Goal: Task Accomplishment & Management: Manage account settings

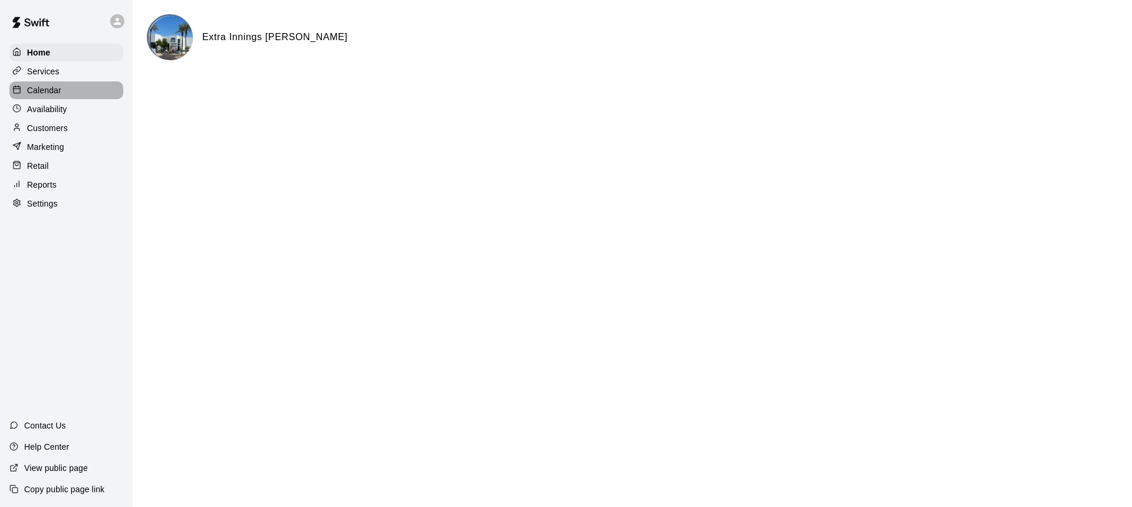
click at [61, 88] on div "Calendar" at bounding box center [66, 90] width 114 height 18
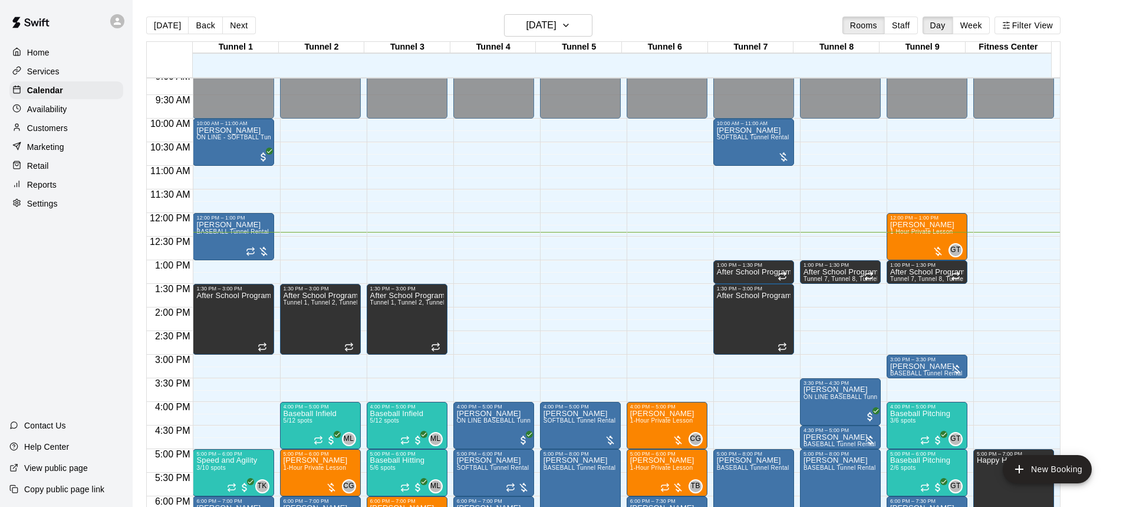
scroll to position [403, 0]
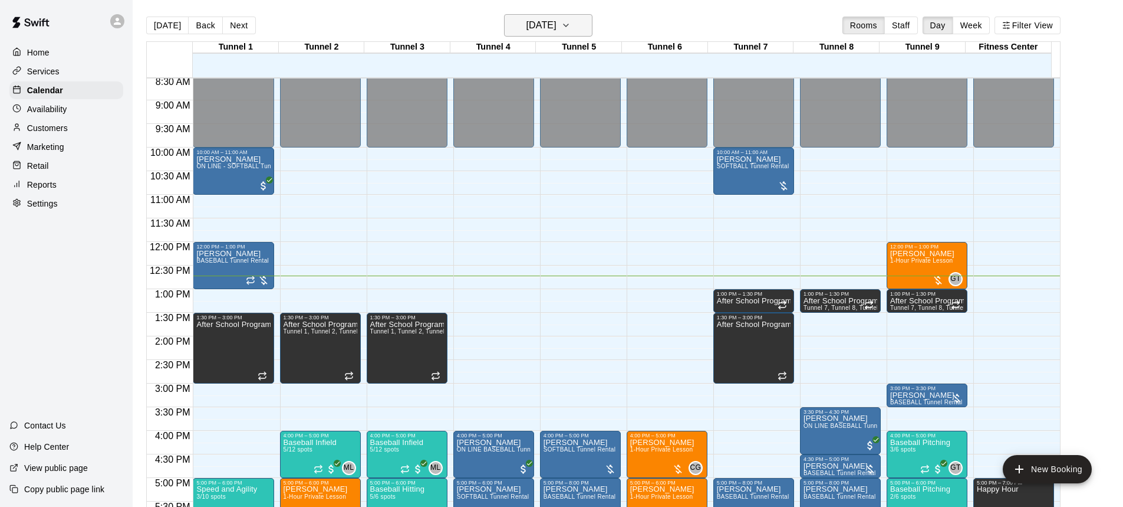
click at [550, 26] on h6 "[DATE]" at bounding box center [542, 25] width 30 height 17
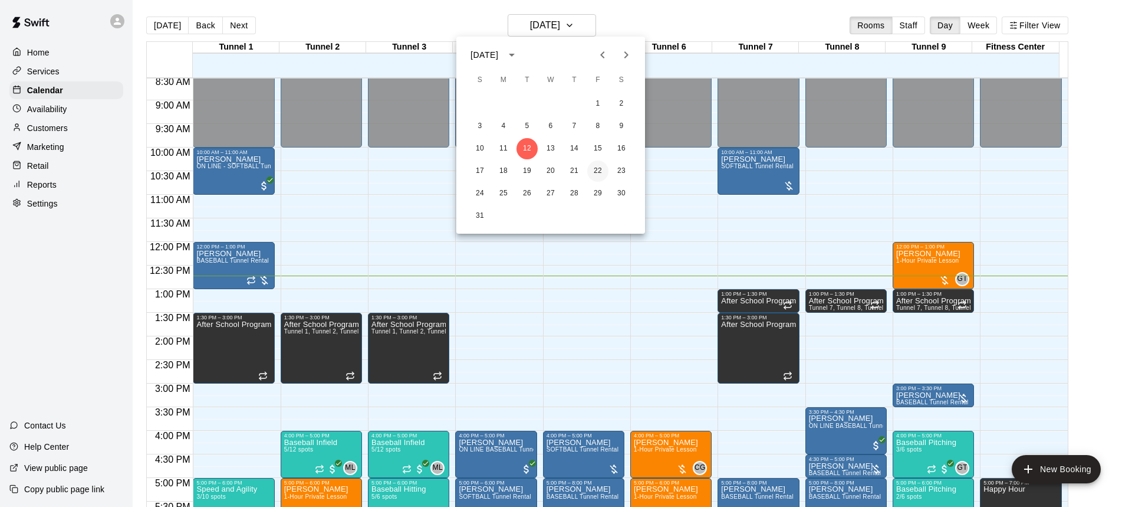
click at [603, 172] on button "22" at bounding box center [597, 170] width 21 height 21
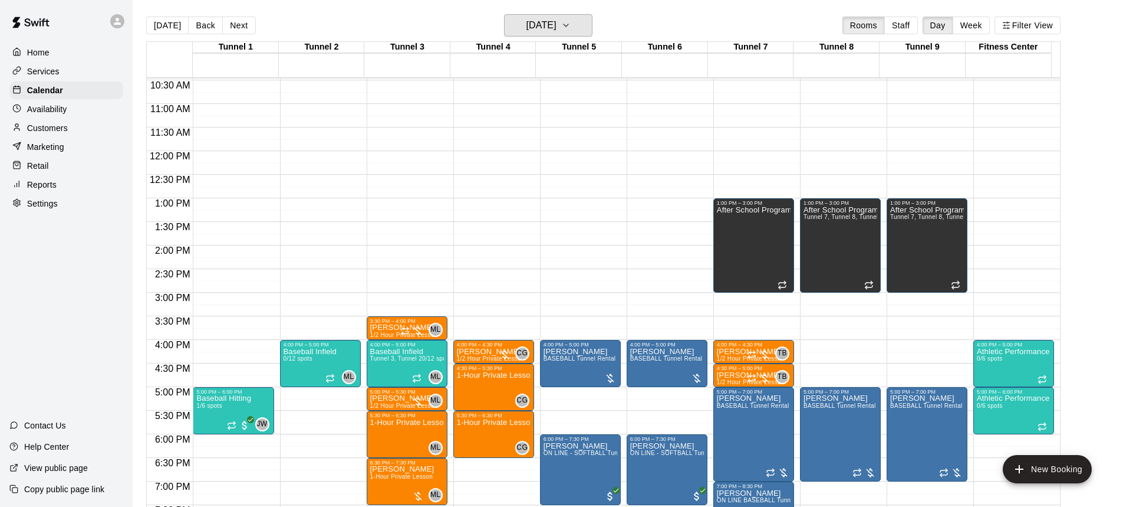
scroll to position [521, 0]
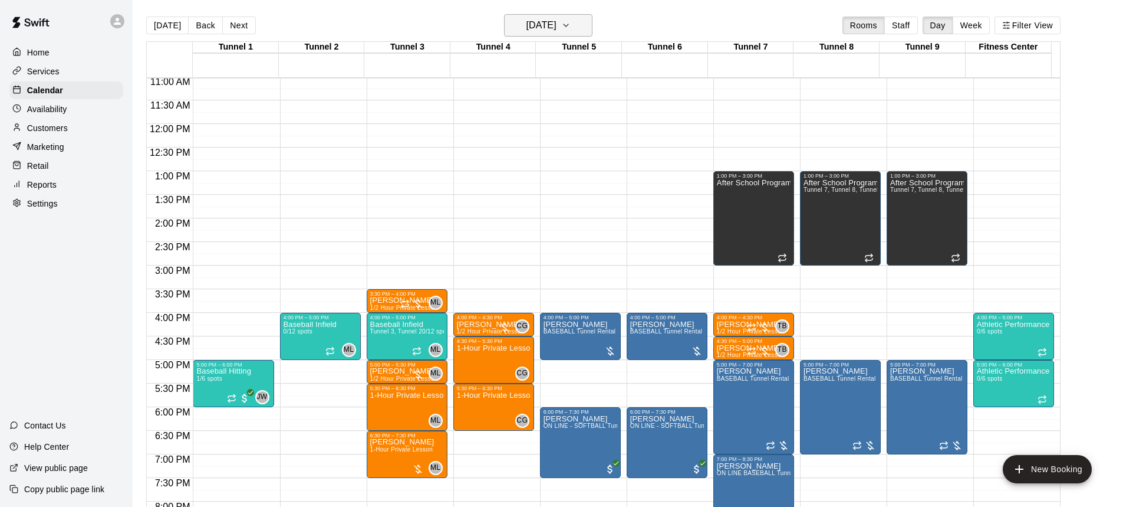
click at [527, 21] on h6 "[DATE]" at bounding box center [542, 25] width 30 height 17
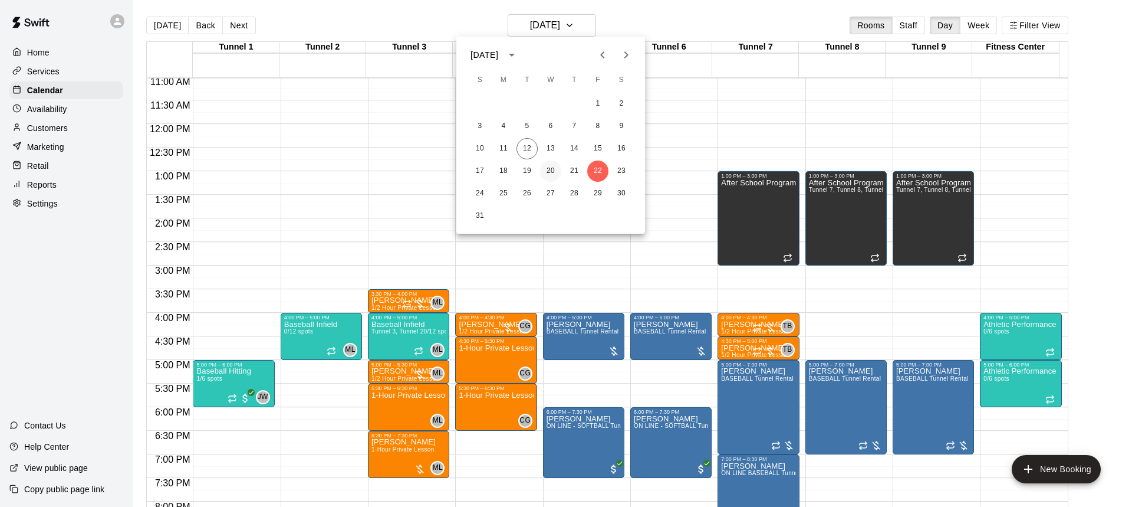
click at [555, 173] on button "20" at bounding box center [550, 170] width 21 height 21
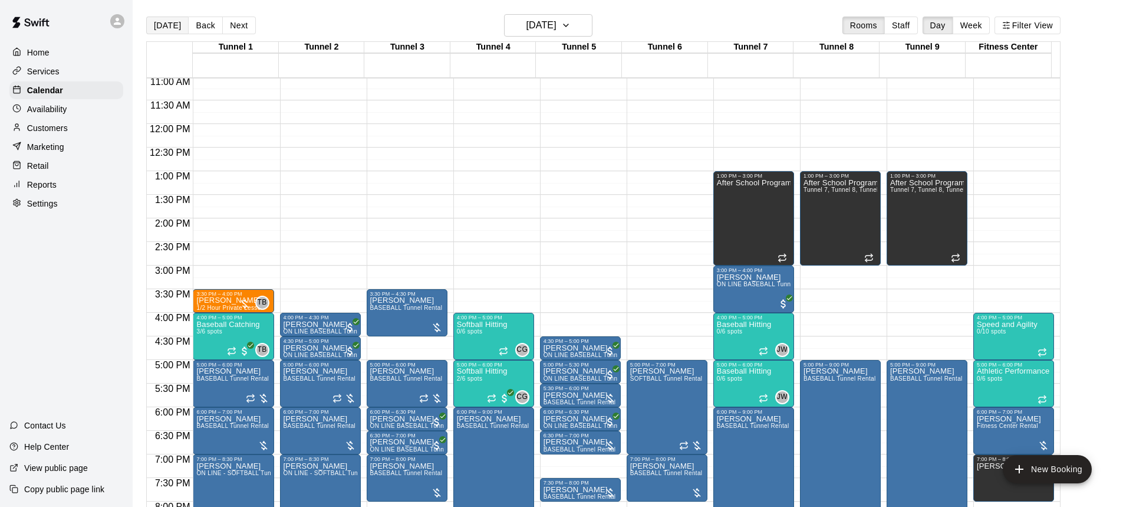
click at [170, 26] on button "[DATE]" at bounding box center [167, 26] width 42 height 18
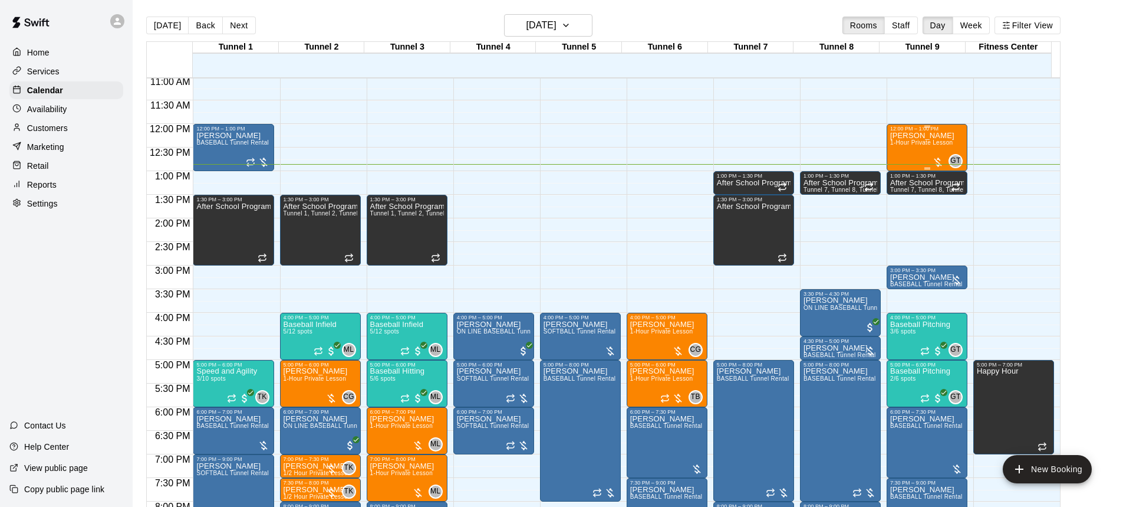
click at [933, 157] on div at bounding box center [938, 162] width 12 height 12
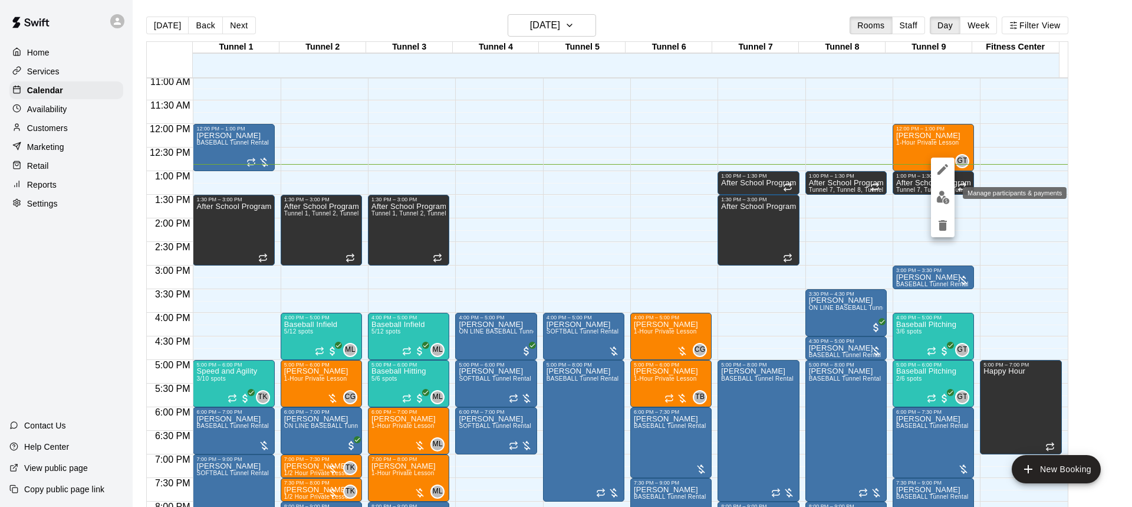
click at [936, 195] on img "edit" at bounding box center [943, 197] width 14 height 14
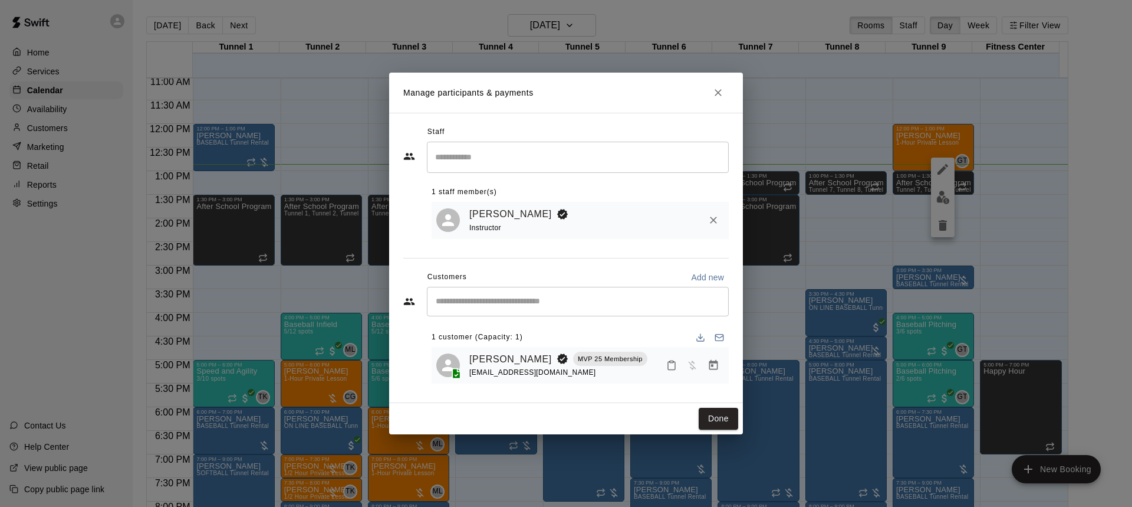
click at [705, 366] on button "Manage bookings & payment" at bounding box center [713, 364] width 21 height 21
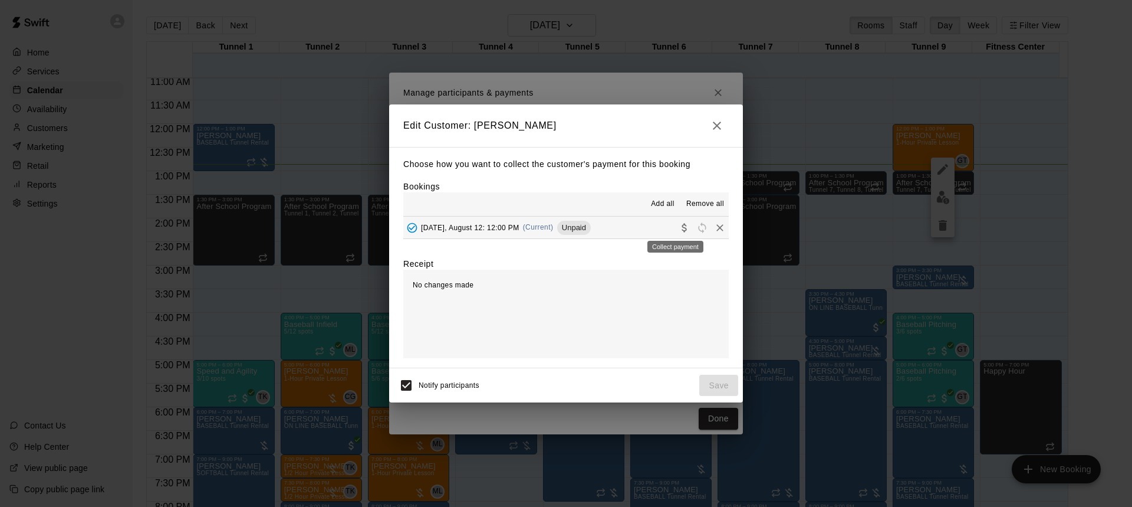
click at [679, 224] on icon "Collect payment" at bounding box center [685, 228] width 12 height 12
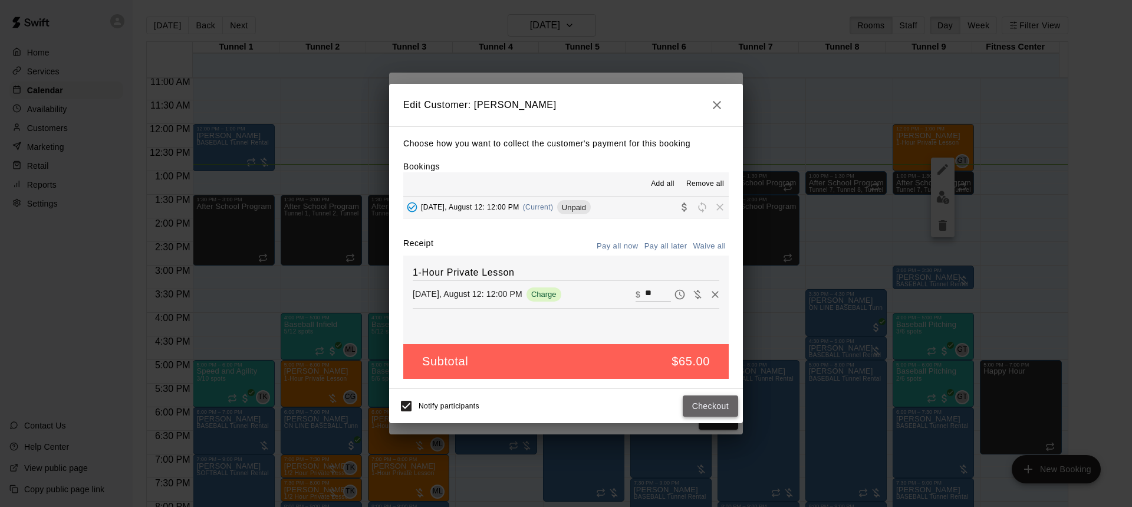
click at [711, 406] on button "Checkout" at bounding box center [710, 406] width 55 height 22
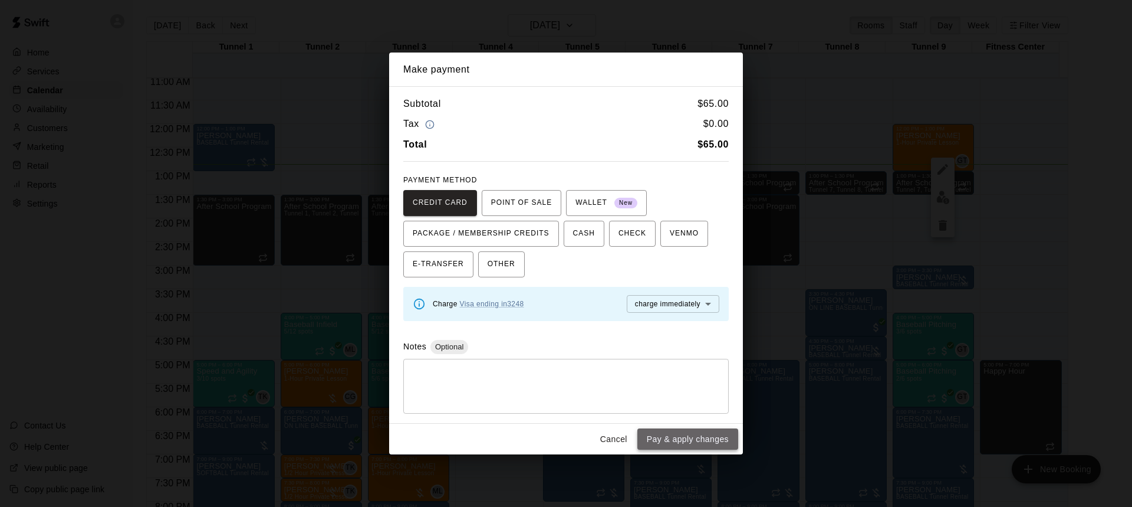
click at [715, 447] on button "Pay & apply changes" at bounding box center [687, 439] width 101 height 22
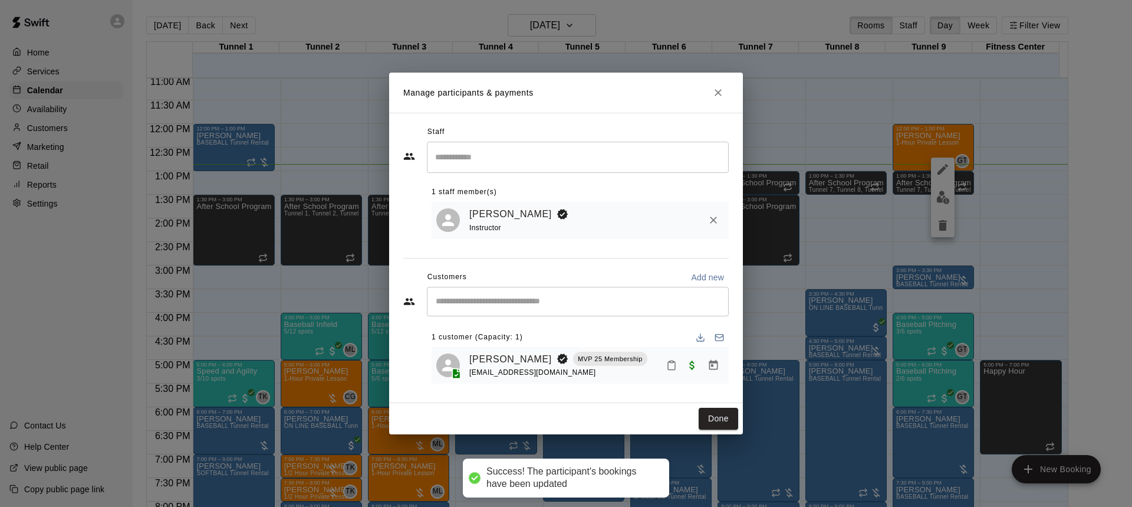
click at [725, 413] on button "Done" at bounding box center [719, 418] width 40 height 22
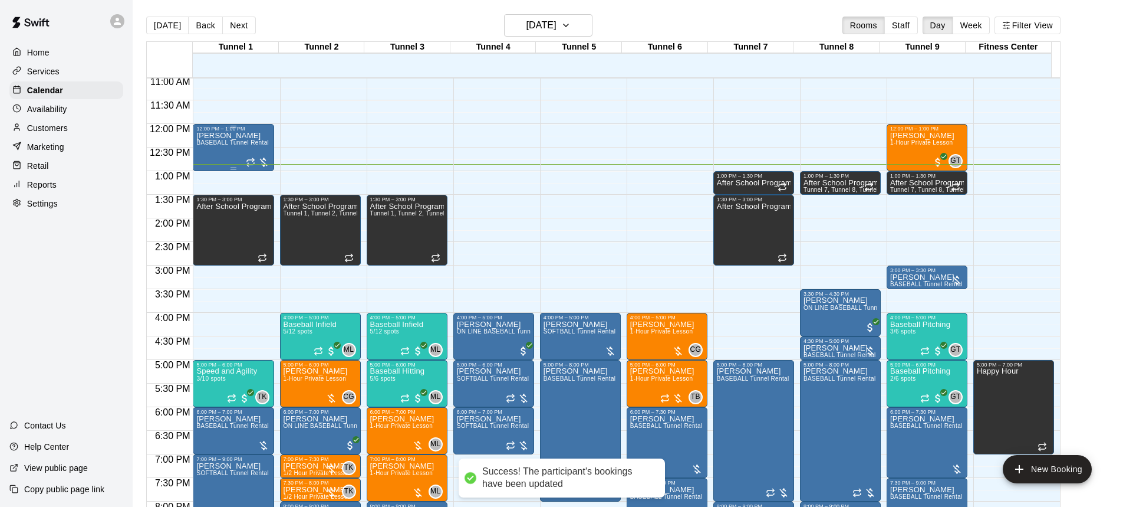
click at [228, 141] on span "BASEBALL Tunnel Rental" at bounding box center [232, 142] width 73 height 6
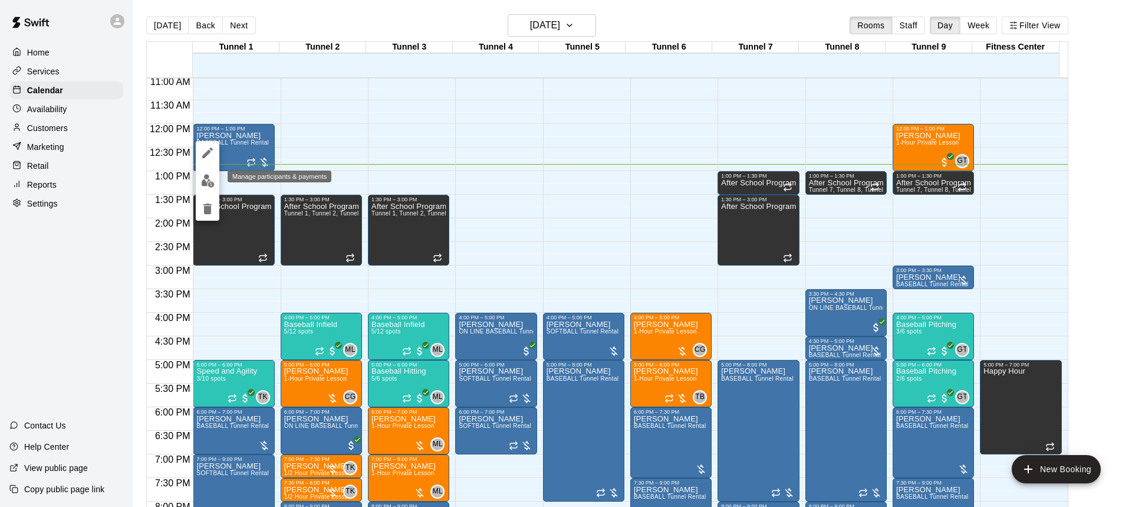
click at [206, 189] on button "edit" at bounding box center [208, 180] width 24 height 23
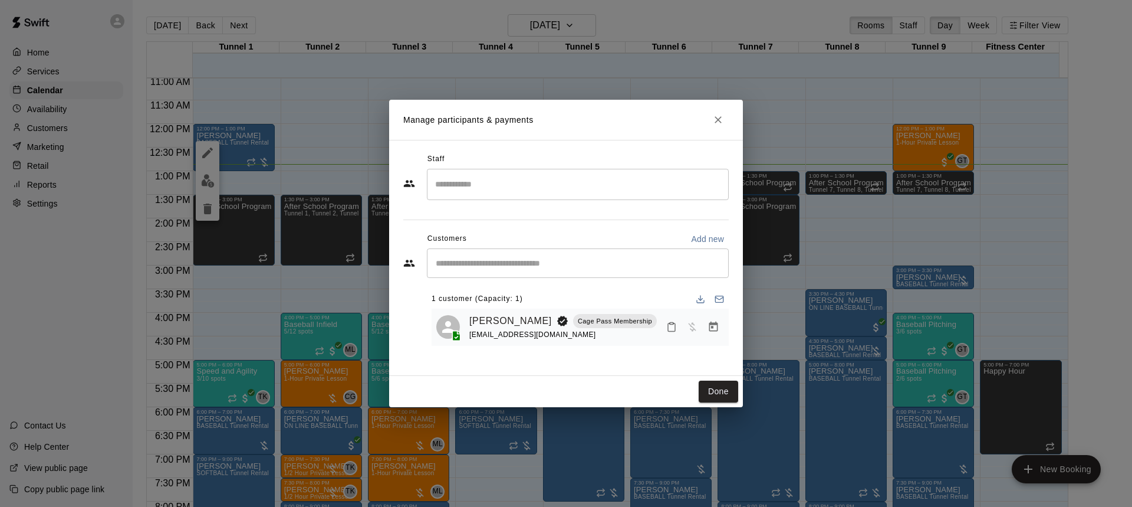
click at [711, 319] on button "Manage bookings & payment" at bounding box center [713, 326] width 21 height 21
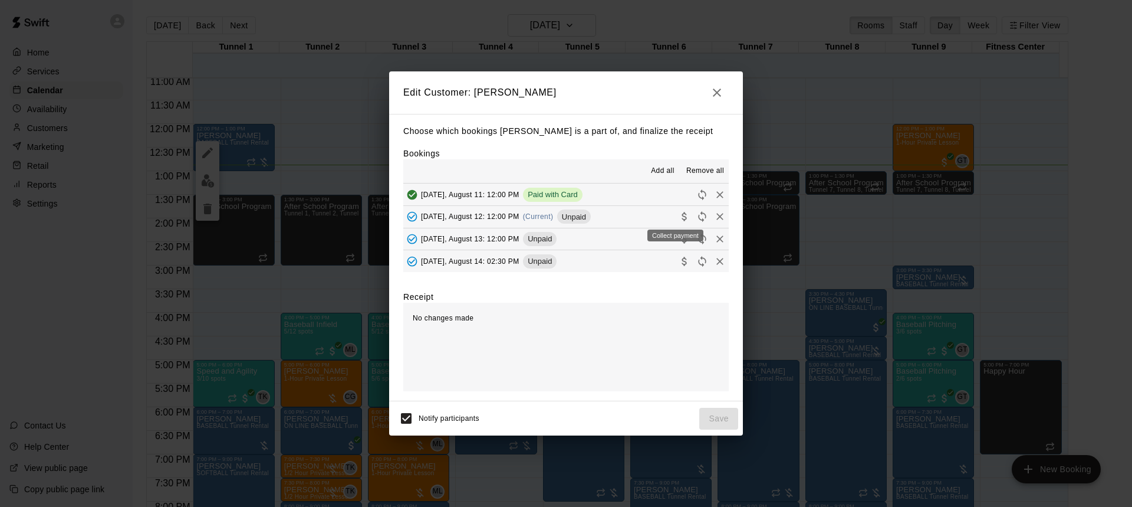
click at [682, 218] on icon "Collect payment" at bounding box center [684, 216] width 5 height 9
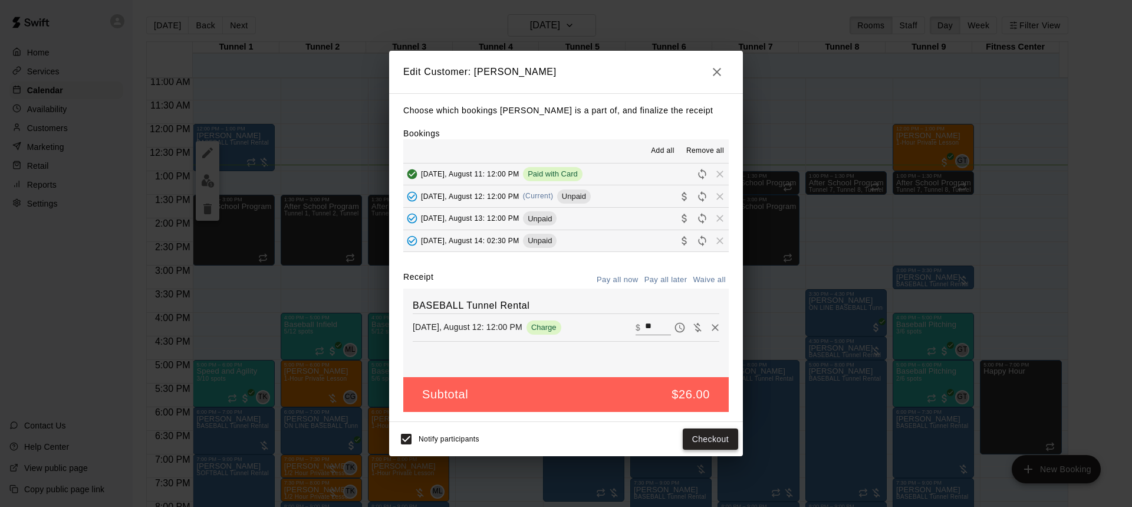
click at [697, 436] on button "Checkout" at bounding box center [710, 439] width 55 height 22
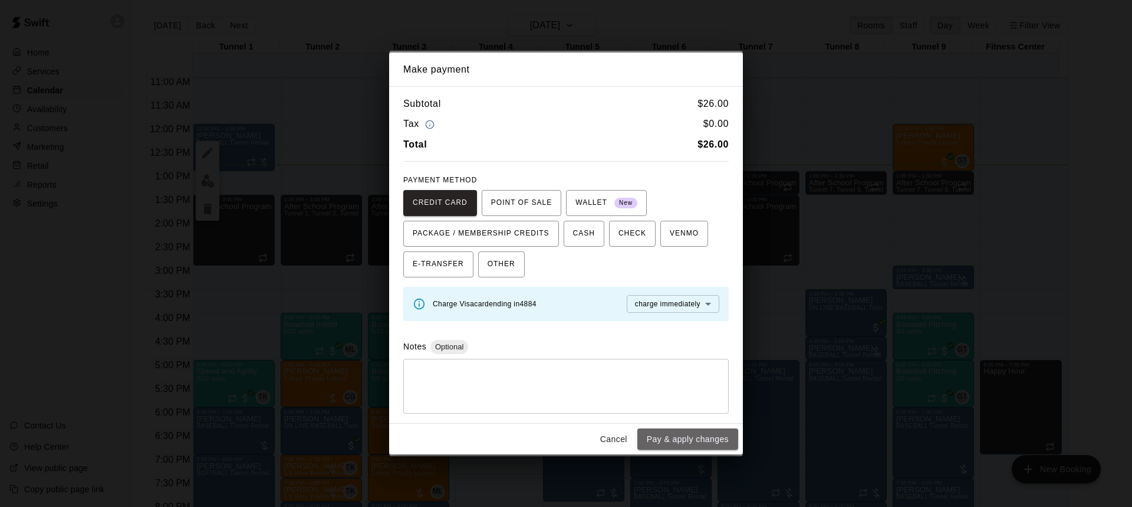
click at [697, 436] on button "Pay & apply changes" at bounding box center [687, 439] width 101 height 22
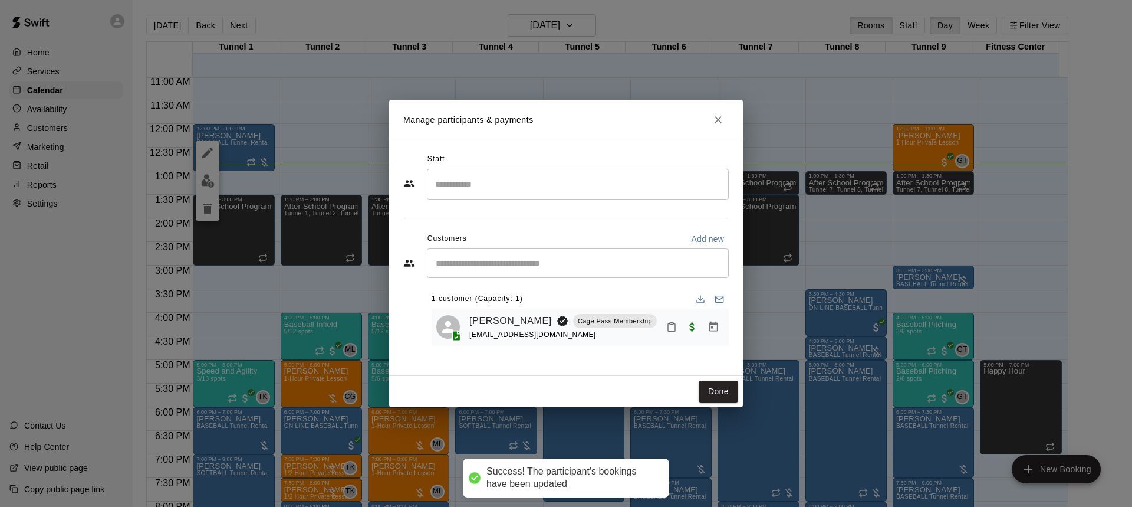
click at [516, 323] on link "[PERSON_NAME]" at bounding box center [510, 320] width 83 height 15
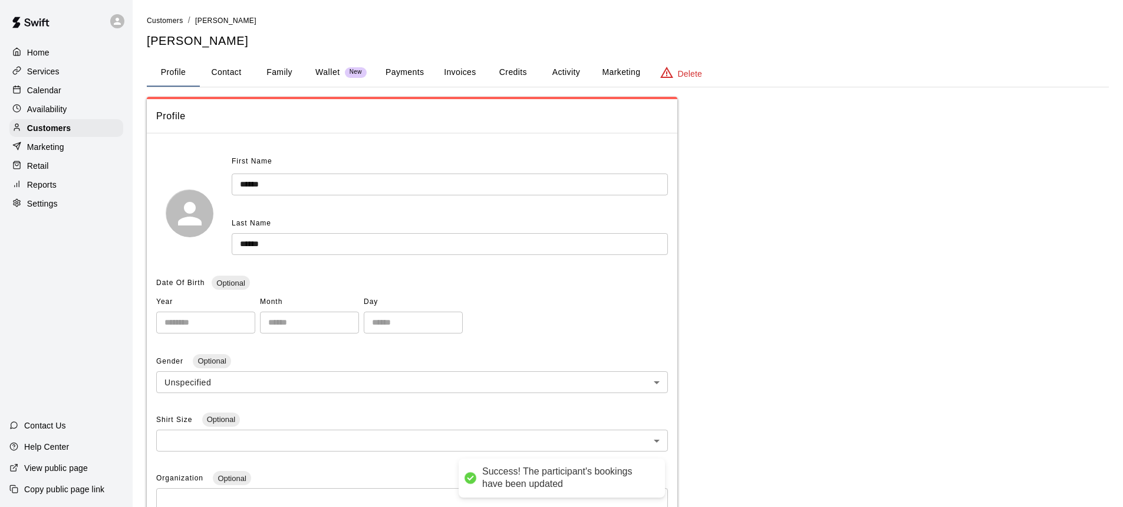
click at [557, 70] on button "Activity" at bounding box center [566, 72] width 53 height 28
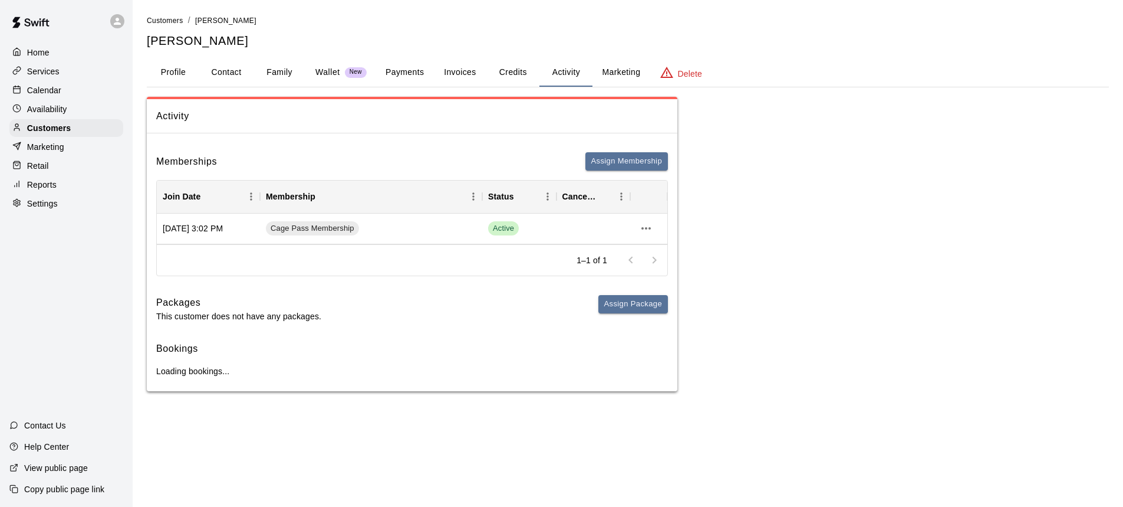
click at [521, 71] on button "Credits" at bounding box center [512, 72] width 53 height 28
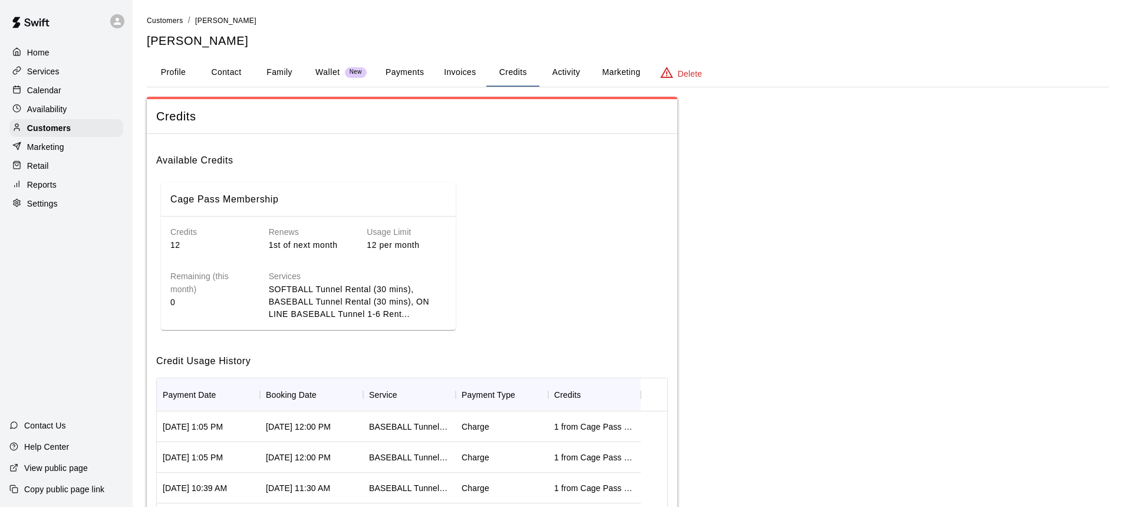
click at [79, 94] on div "Calendar" at bounding box center [66, 90] width 114 height 18
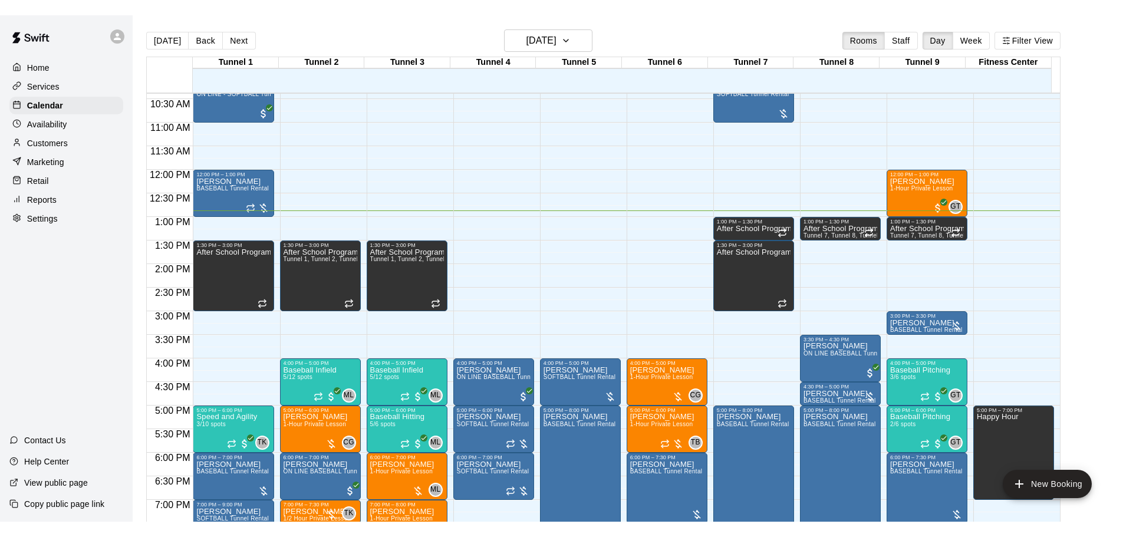
scroll to position [431, 0]
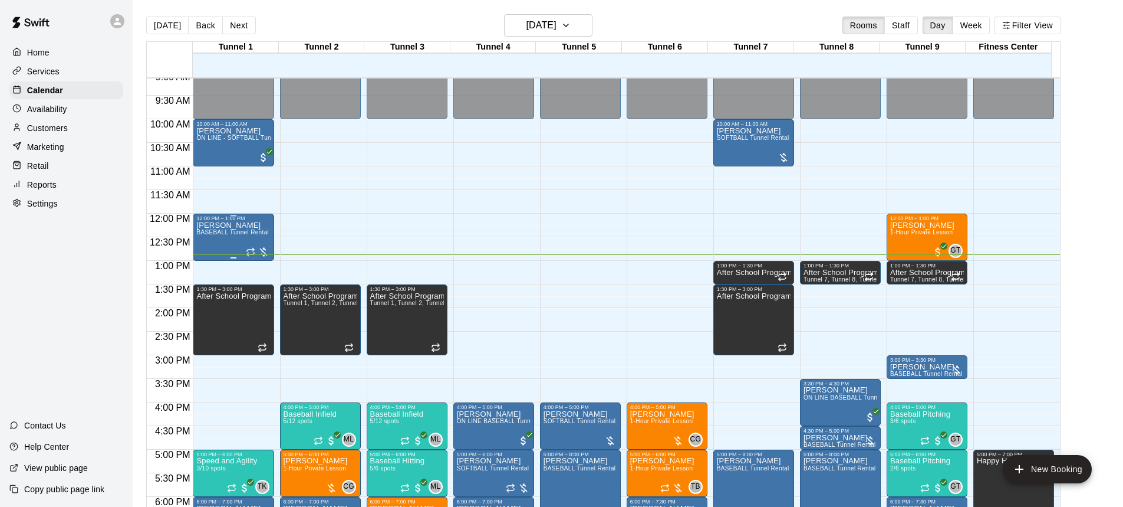
click at [226, 235] on span "BASEBALL Tunnel Rental" at bounding box center [232, 232] width 73 height 6
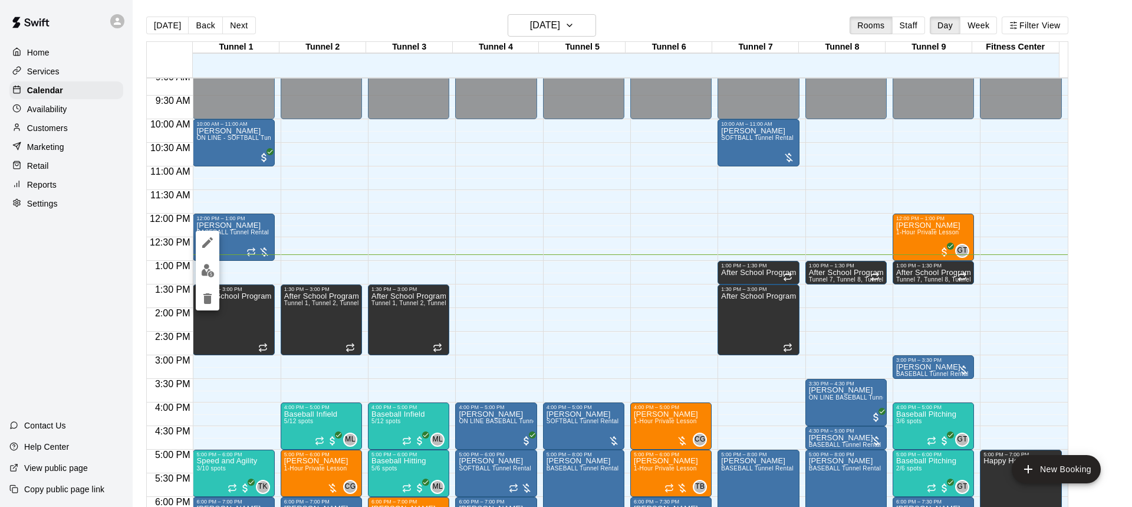
click at [213, 264] on img "edit" at bounding box center [208, 271] width 14 height 14
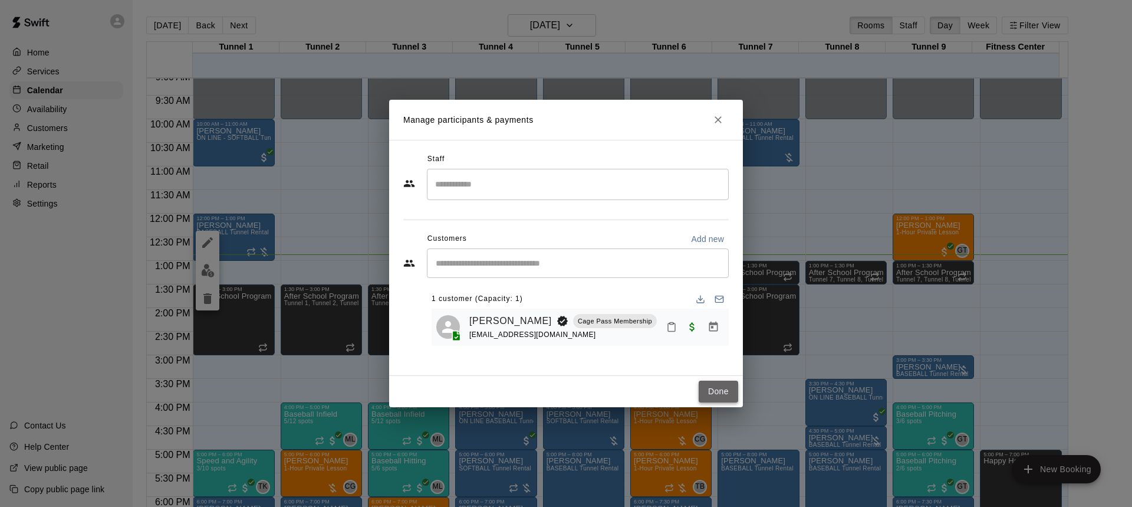
click at [724, 395] on button "Done" at bounding box center [719, 391] width 40 height 22
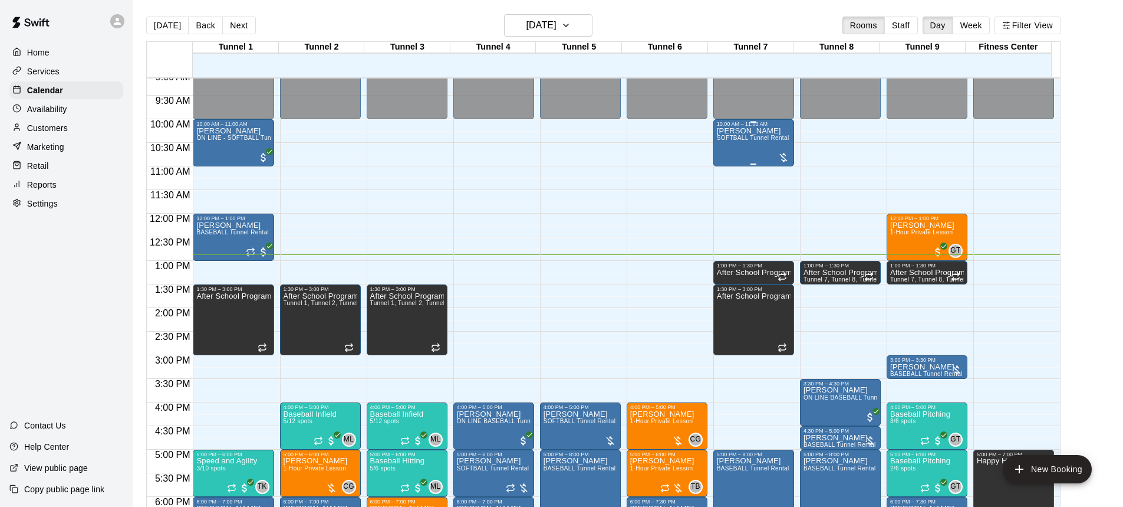
click at [760, 141] on span "SOFTBALL Tunnel Rental" at bounding box center [753, 137] width 73 height 6
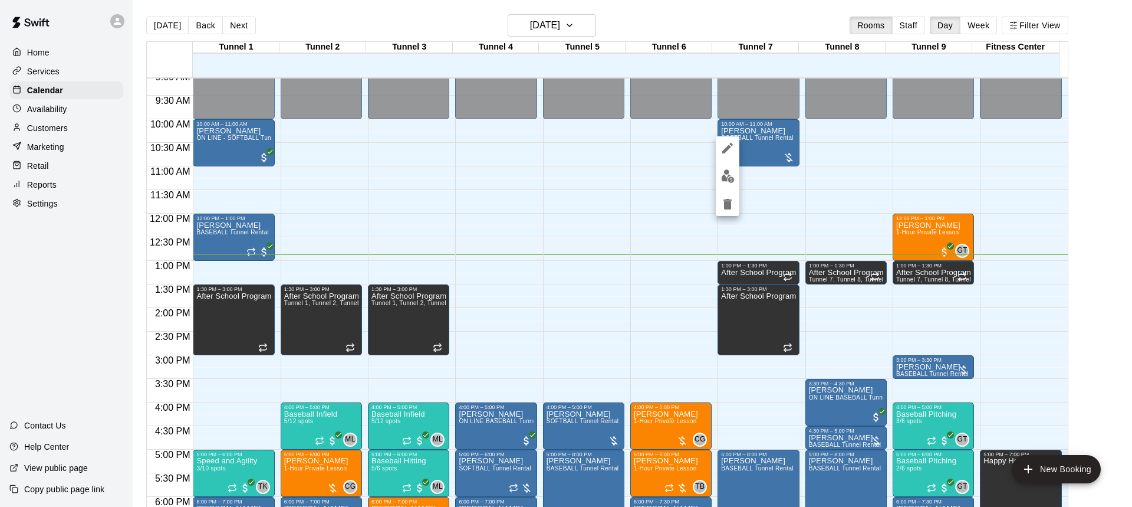
click at [730, 178] on img "edit" at bounding box center [728, 176] width 14 height 14
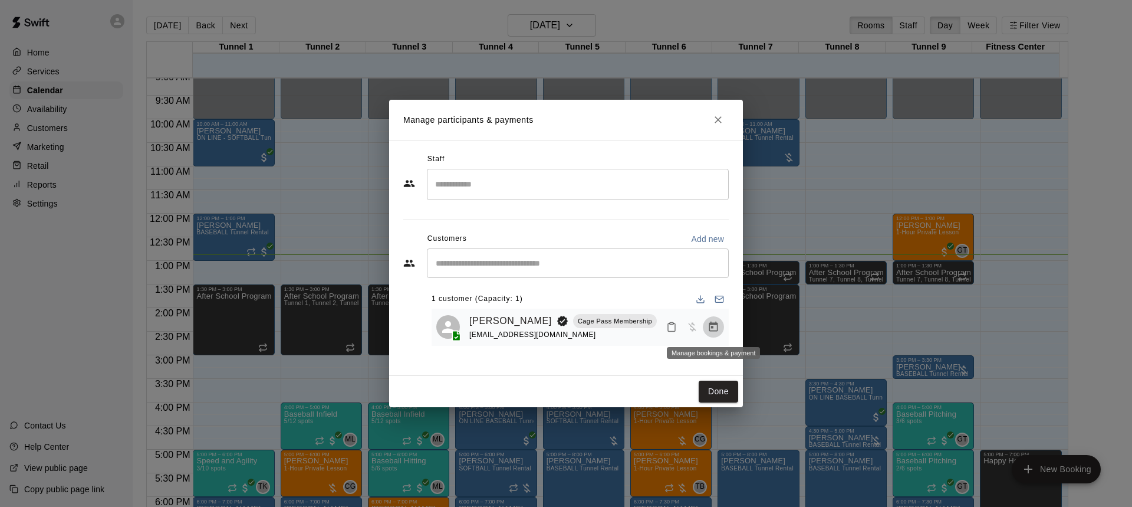
click at [719, 325] on button "Manage bookings & payment" at bounding box center [713, 326] width 21 height 21
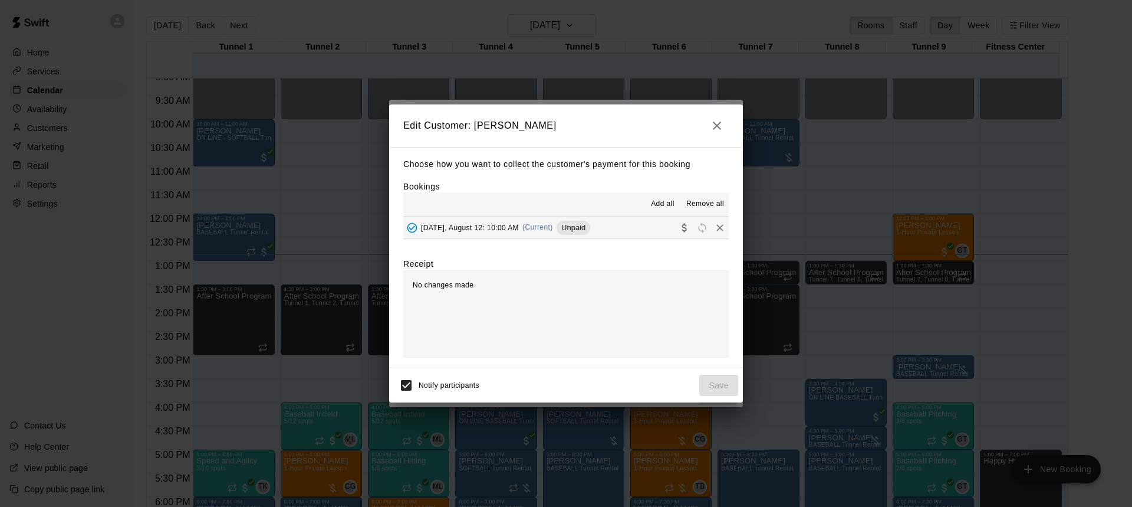
click at [682, 229] on icon "Collect payment" at bounding box center [684, 227] width 5 height 9
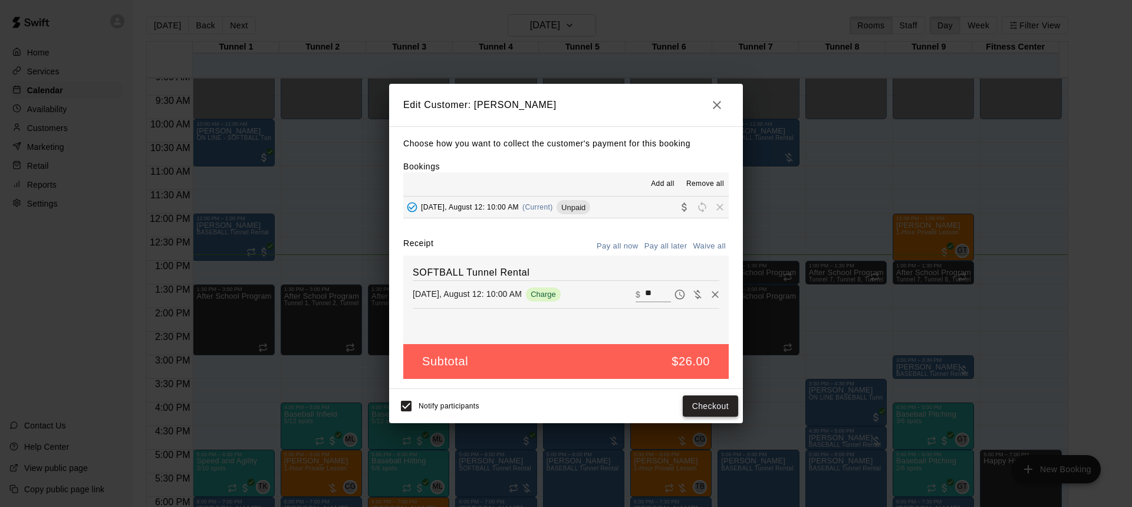
click at [715, 401] on button "Checkout" at bounding box center [710, 406] width 55 height 22
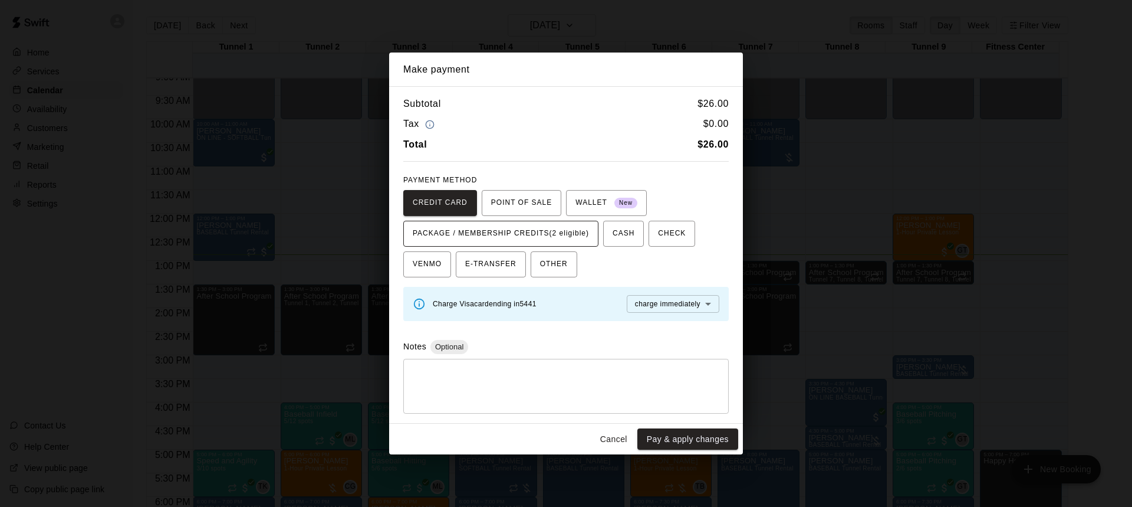
click at [570, 232] on span "PACKAGE / MEMBERSHIP CREDITS (2 eligible)" at bounding box center [501, 233] width 176 height 19
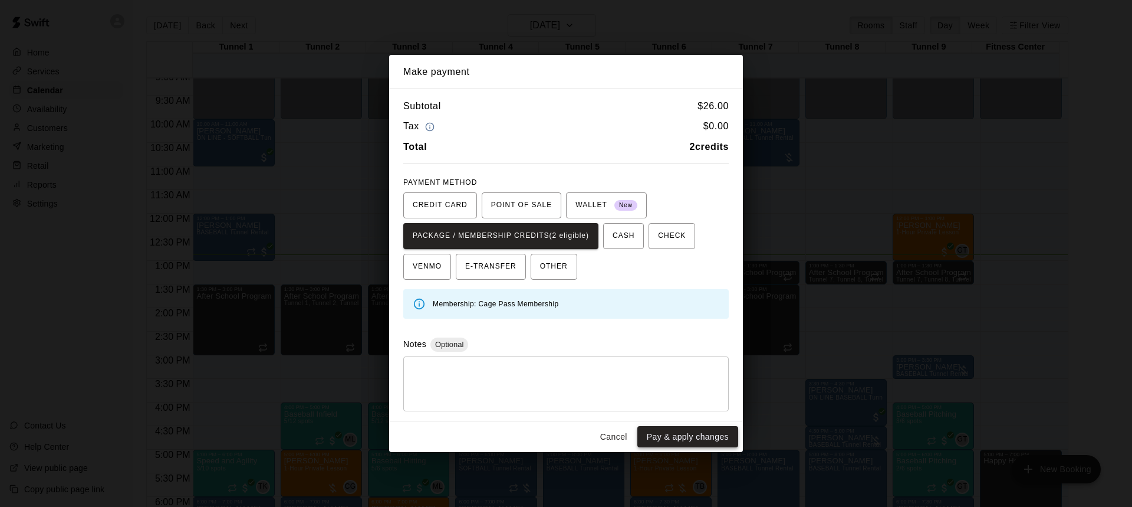
click at [689, 435] on button "Pay & apply changes" at bounding box center [687, 437] width 101 height 22
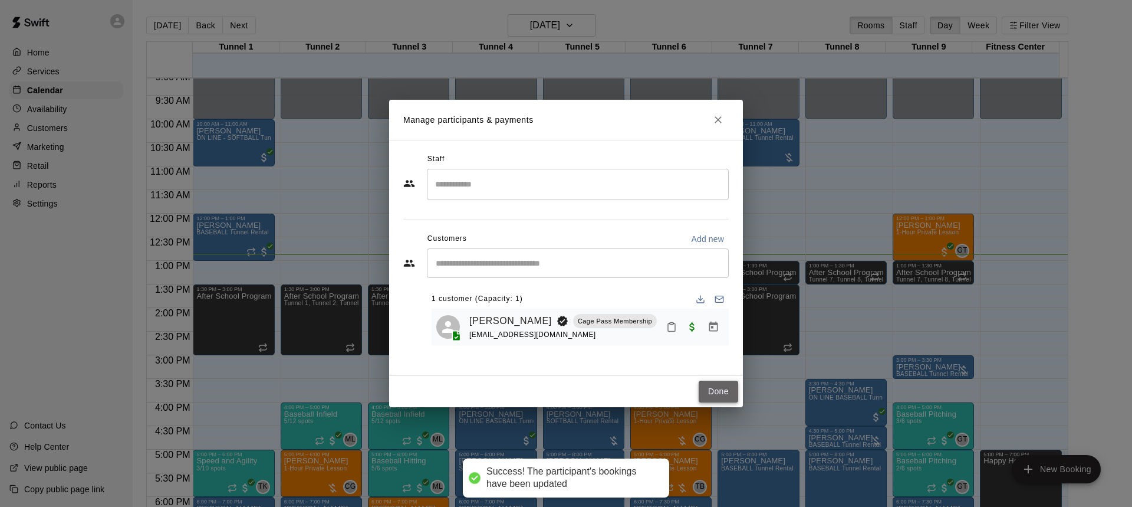
click at [713, 393] on button "Done" at bounding box center [719, 391] width 40 height 22
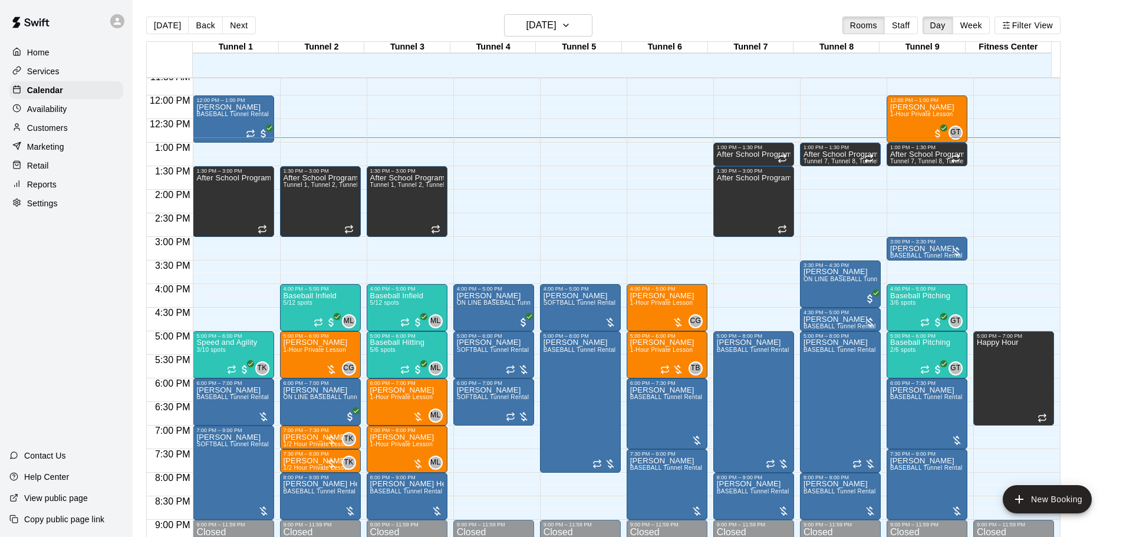
scroll to position [490, 0]
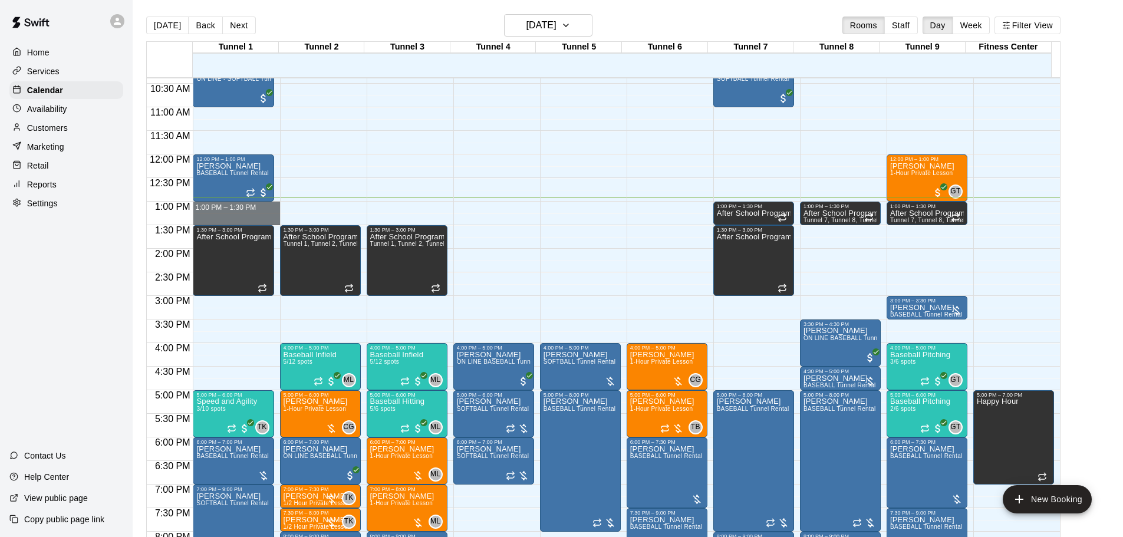
drag, startPoint x: 226, startPoint y: 207, endPoint x: 226, endPoint y: 221, distance: 13.6
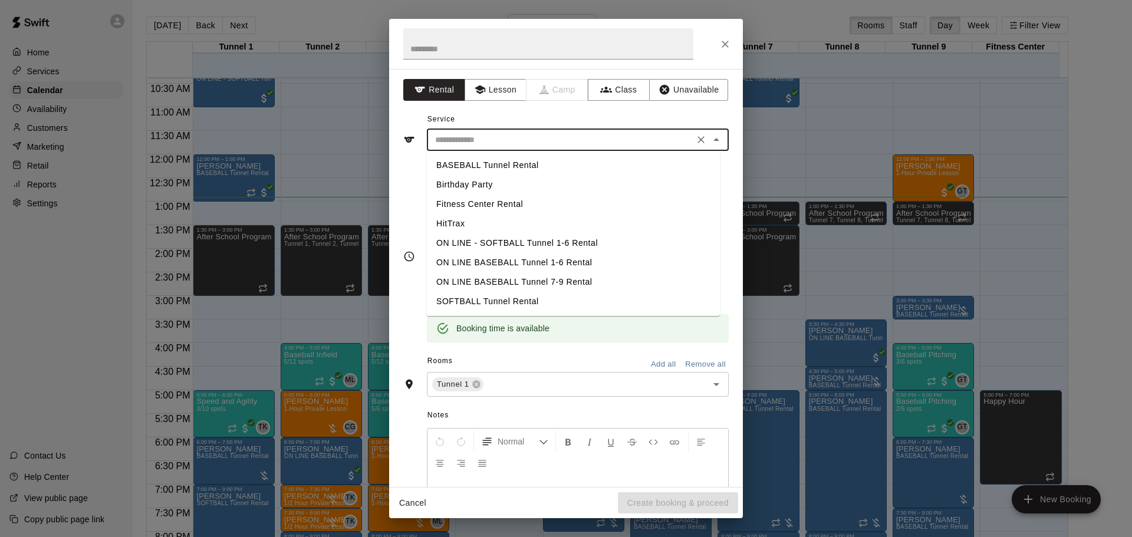
click at [496, 146] on input "text" at bounding box center [560, 140] width 260 height 15
click at [501, 167] on li "BASEBALL Tunnel Rental" at bounding box center [573, 165] width 293 height 19
type input "**********"
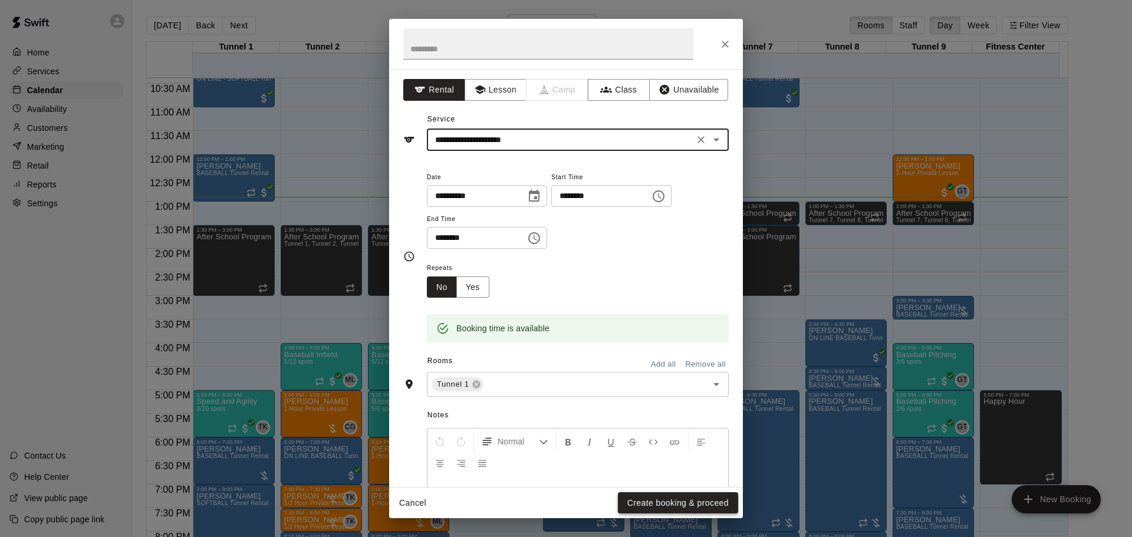
click at [659, 497] on button "Create booking & proceed" at bounding box center [678, 503] width 120 height 22
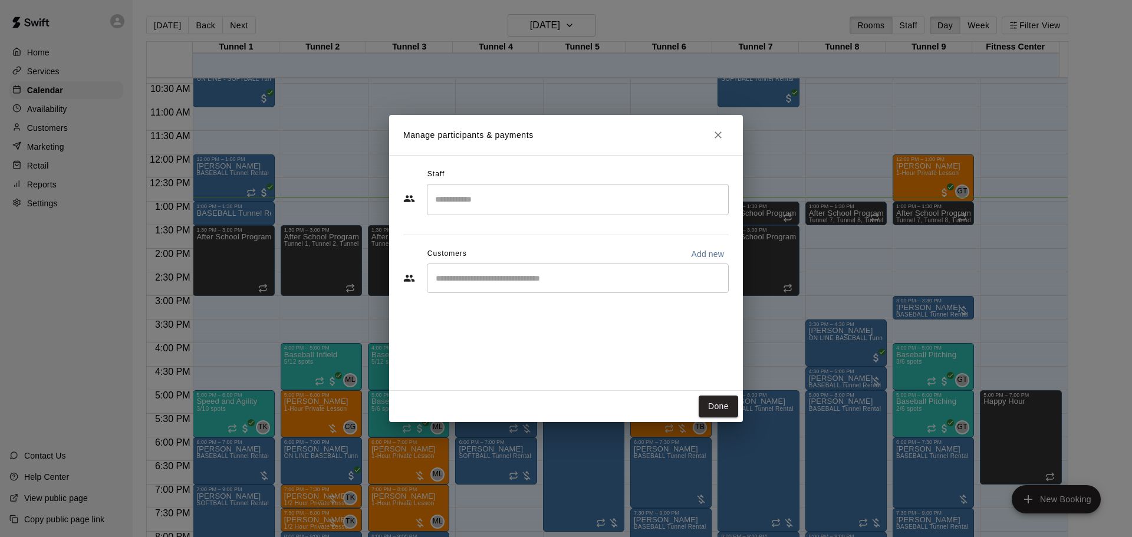
click at [509, 287] on div "​" at bounding box center [578, 278] width 302 height 29
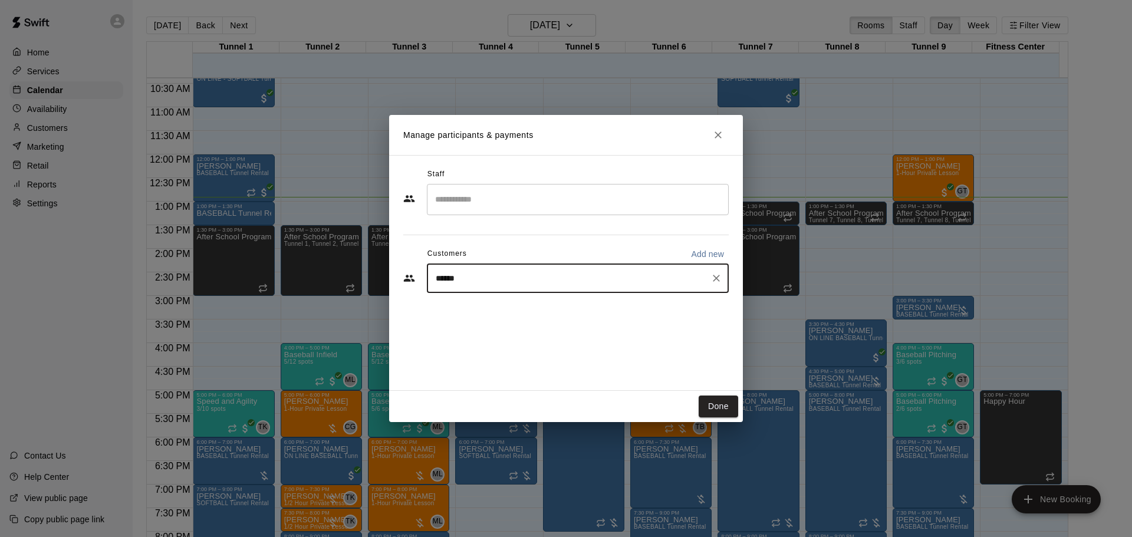
type input "******"
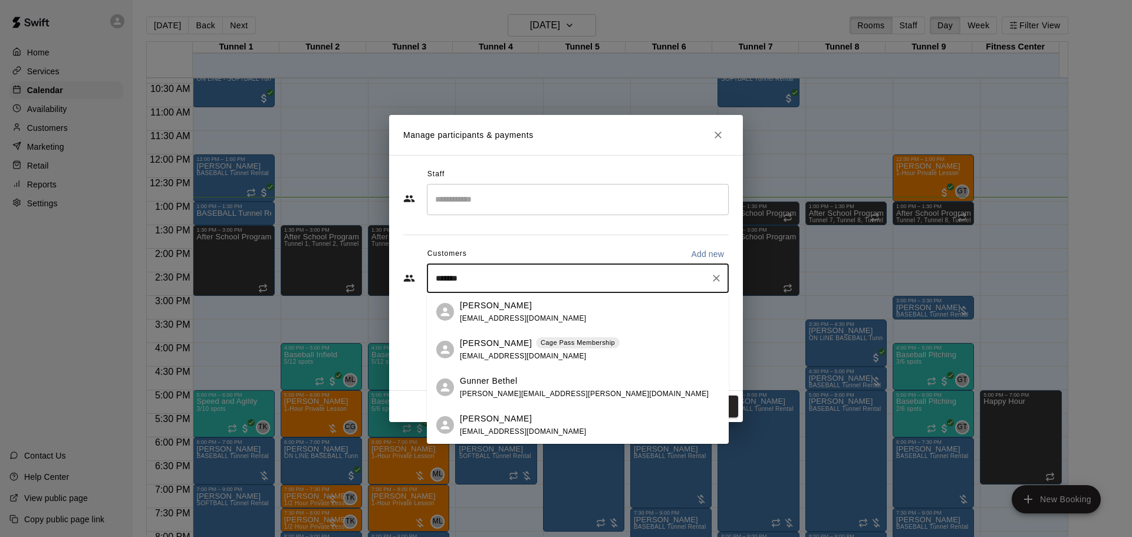
click at [517, 337] on div "Gunner Bryant Cage Pass Membership gungrind09@gmail.com" at bounding box center [578, 350] width 302 height 38
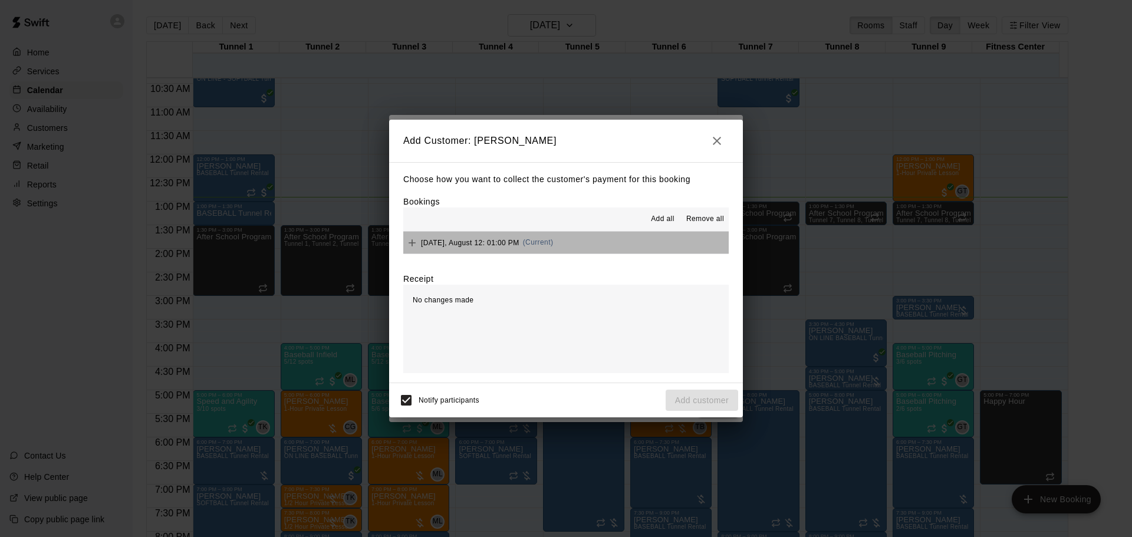
click at [656, 243] on button "Tuesday, August 12: 01:00 PM (Current)" at bounding box center [565, 243] width 325 height 22
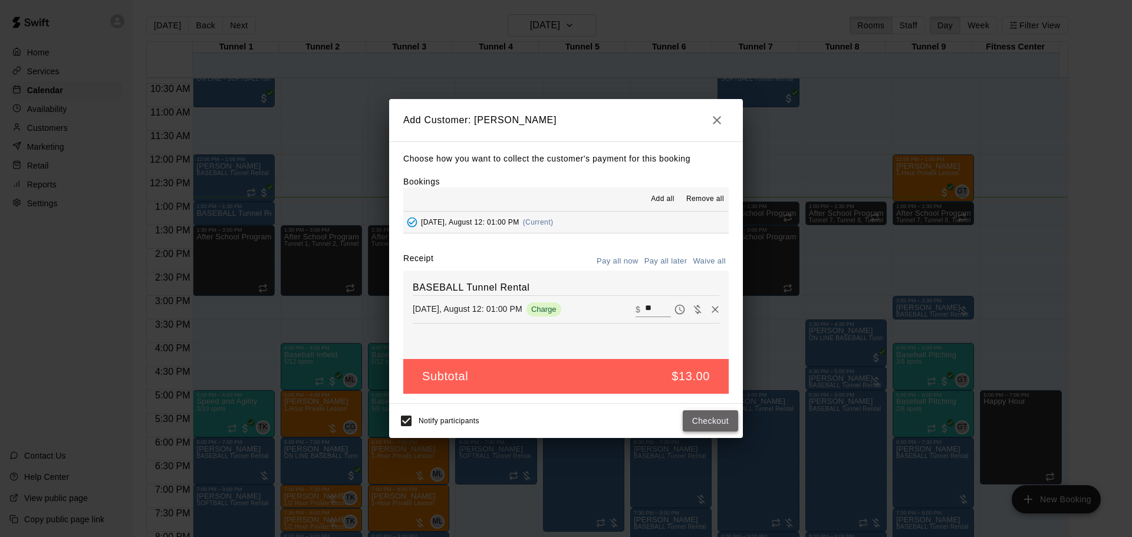
click at [707, 414] on button "Checkout" at bounding box center [710, 421] width 55 height 22
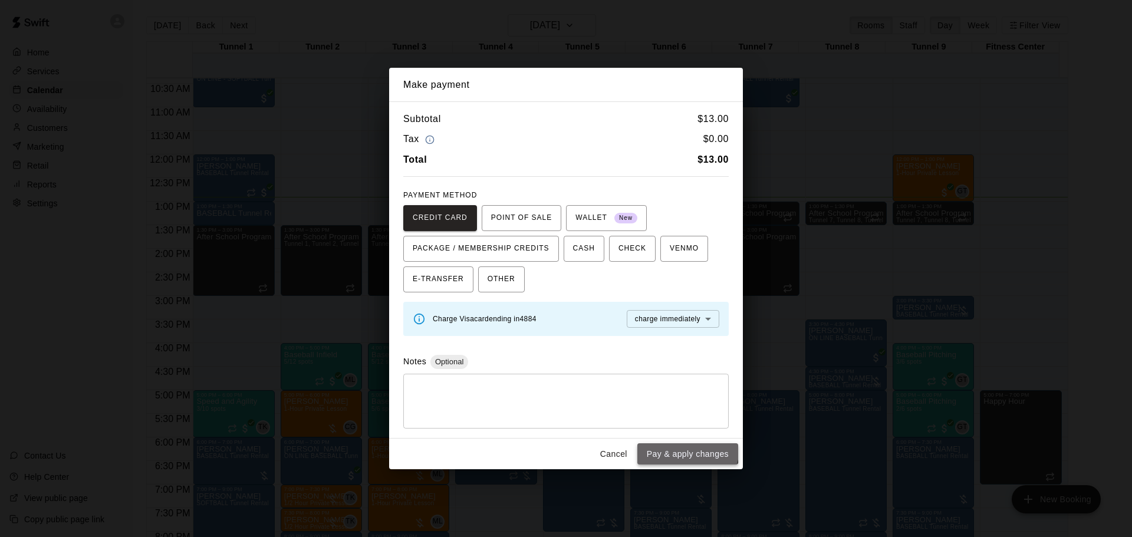
click at [683, 448] on button "Pay & apply changes" at bounding box center [687, 454] width 101 height 22
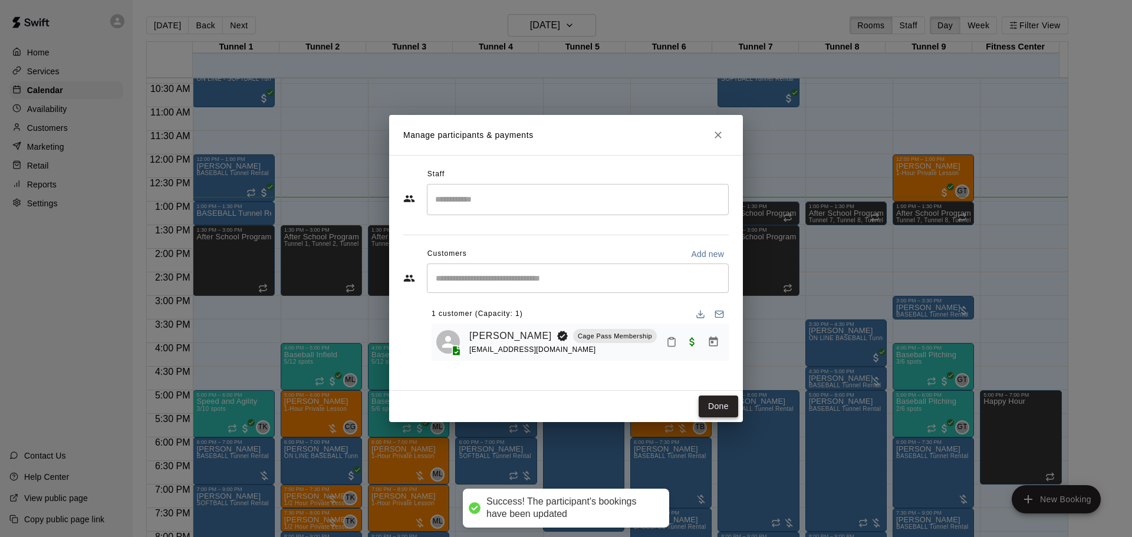
click at [711, 399] on button "Done" at bounding box center [719, 407] width 40 height 22
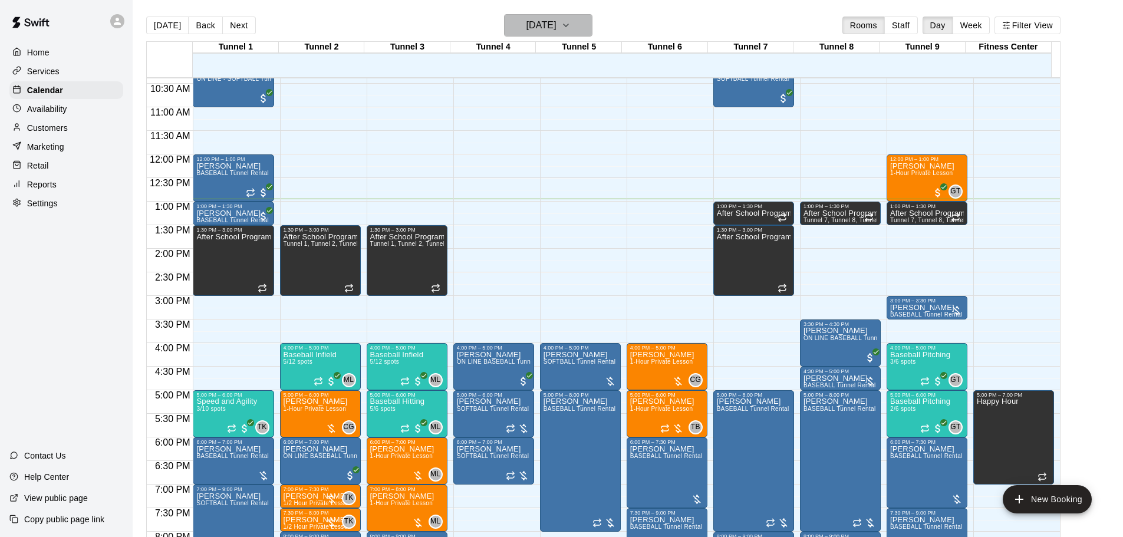
click at [557, 24] on h6 "[DATE]" at bounding box center [542, 25] width 30 height 17
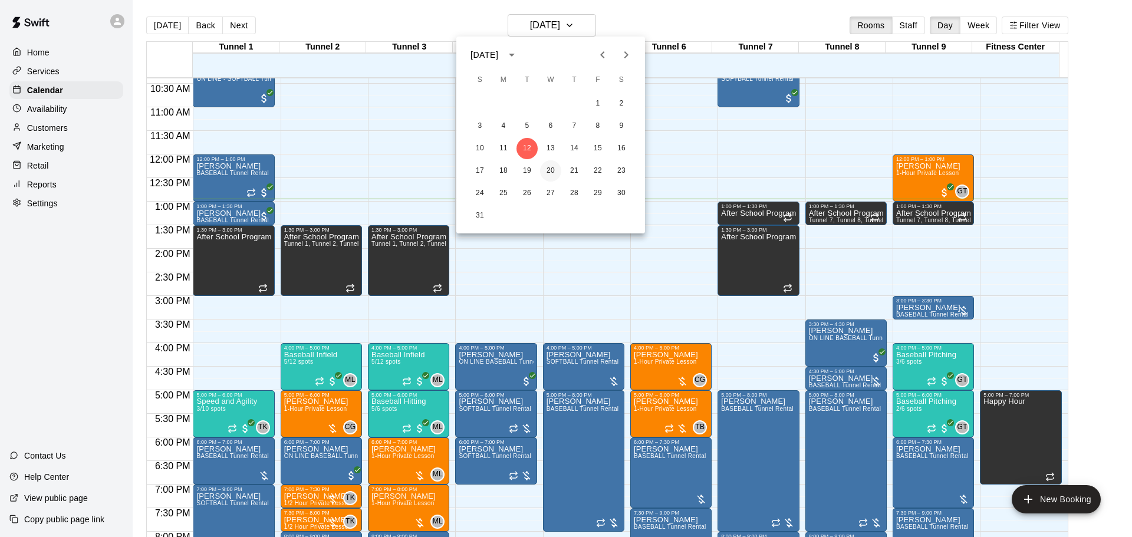
click at [553, 175] on button "20" at bounding box center [550, 170] width 21 height 21
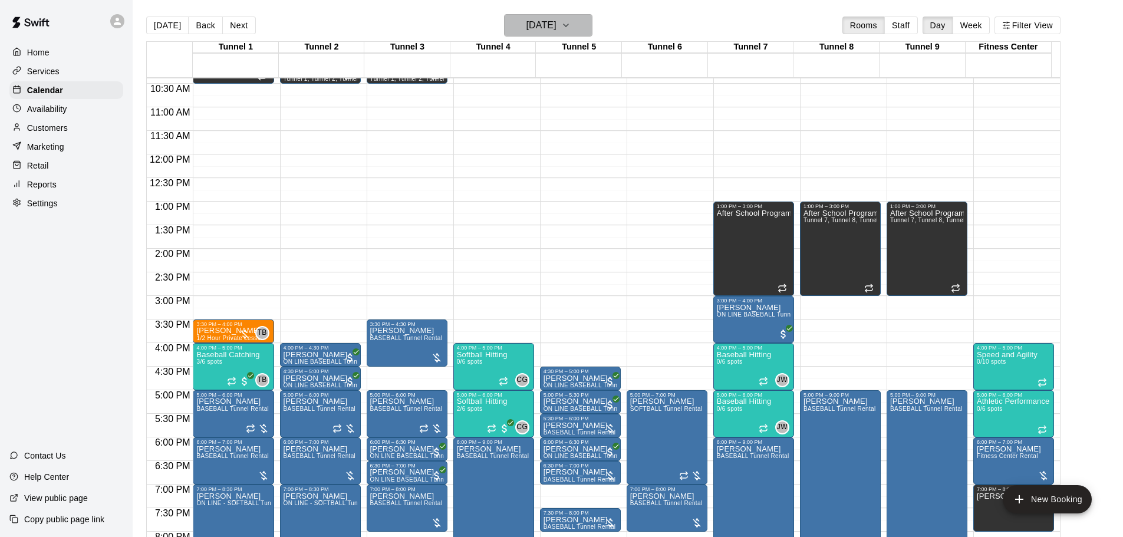
click at [557, 28] on h6 "[DATE]" at bounding box center [542, 25] width 30 height 17
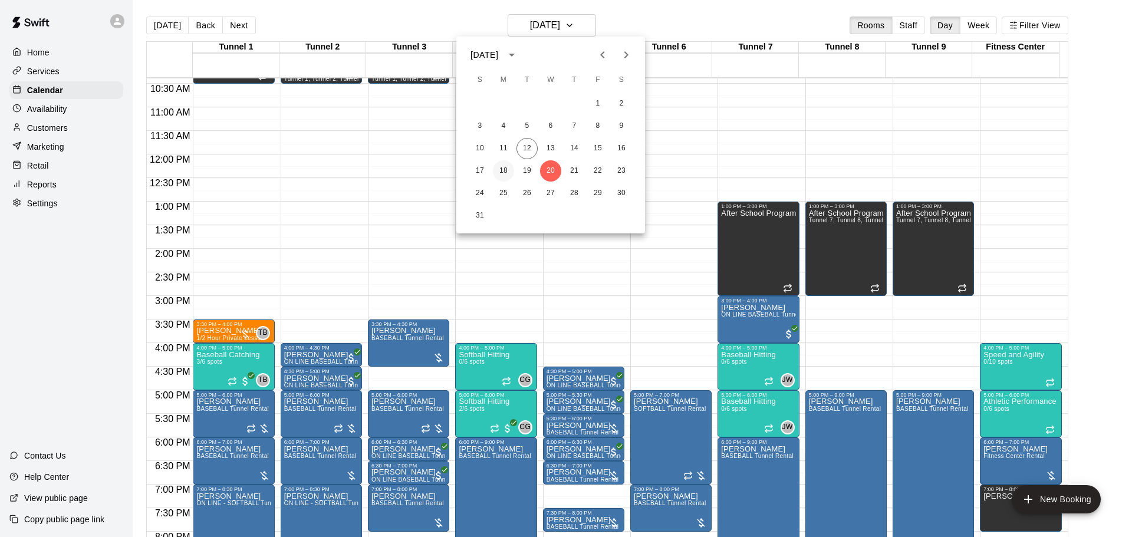
click at [508, 174] on button "18" at bounding box center [503, 170] width 21 height 21
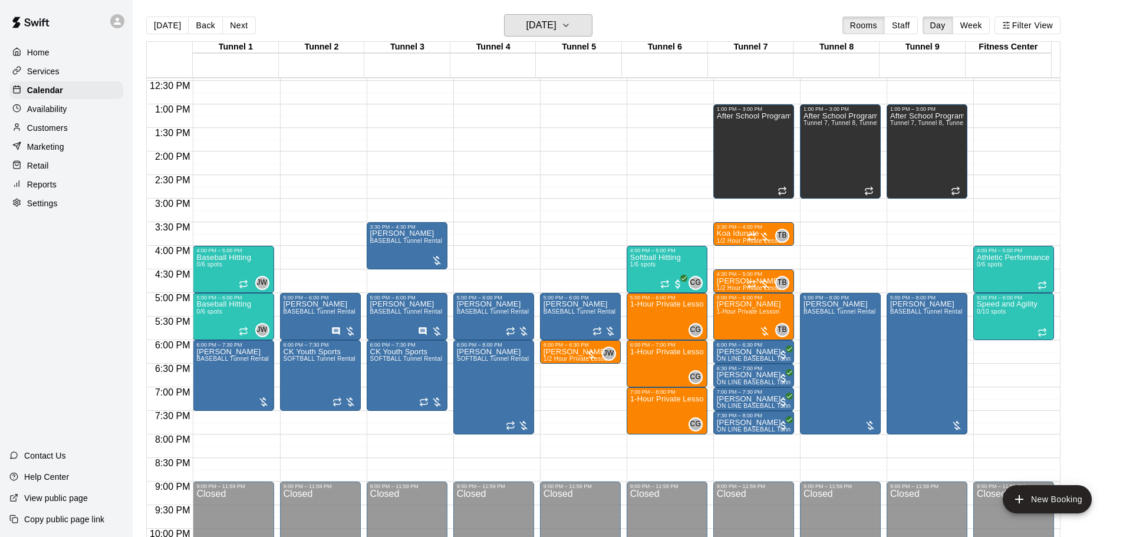
scroll to position [608, 0]
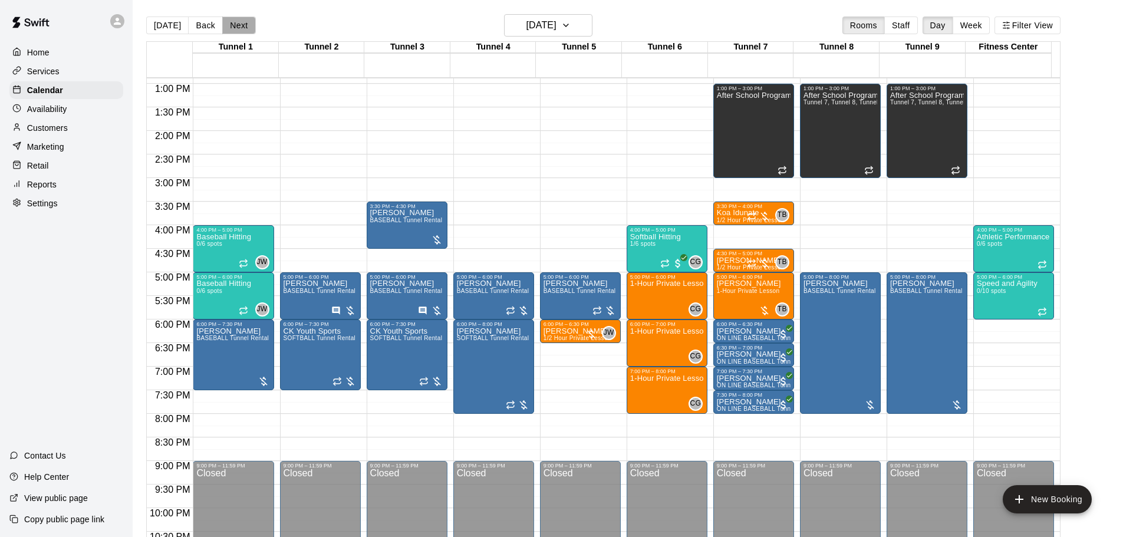
click at [232, 27] on button "Next" at bounding box center [238, 26] width 33 height 18
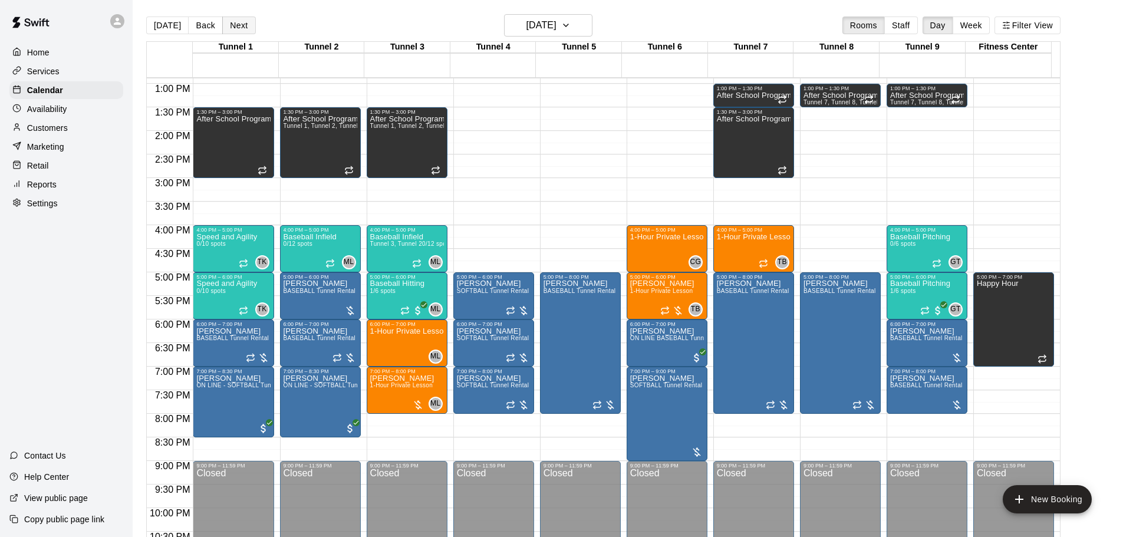
click at [227, 29] on button "Next" at bounding box center [238, 26] width 33 height 18
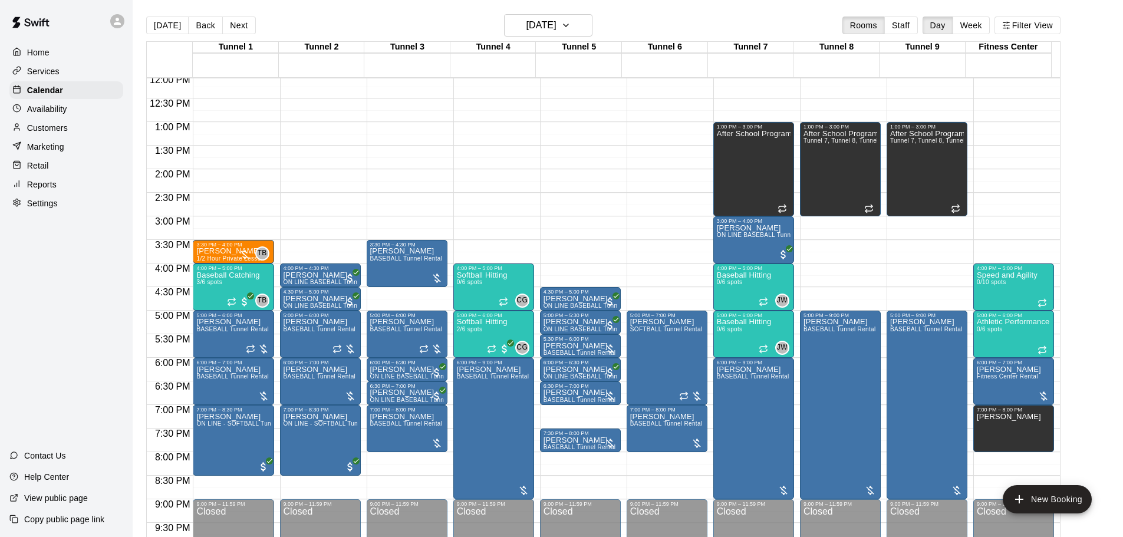
scroll to position [549, 0]
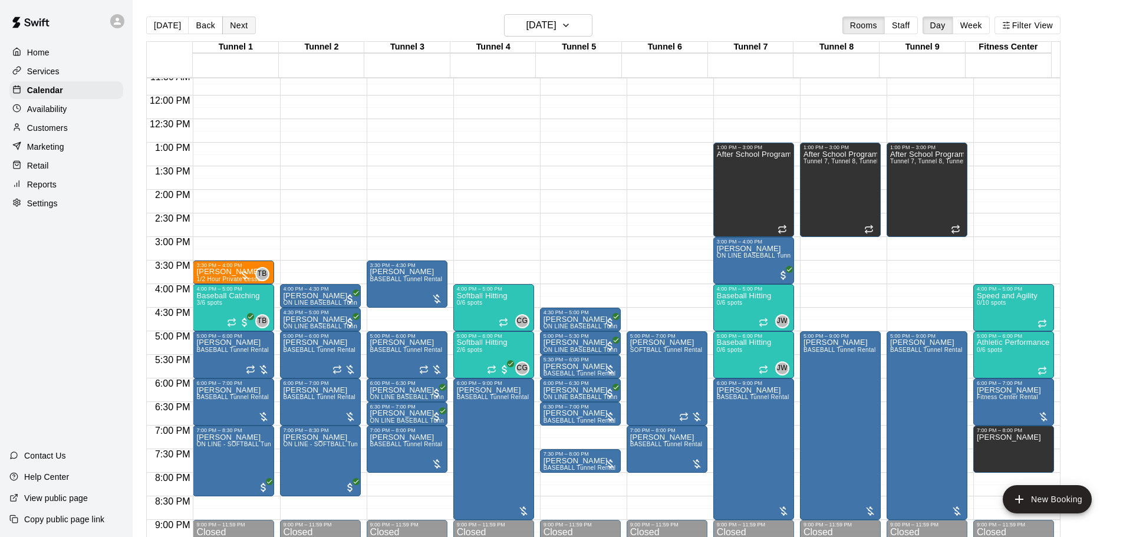
click at [242, 24] on button "Next" at bounding box center [238, 26] width 33 height 18
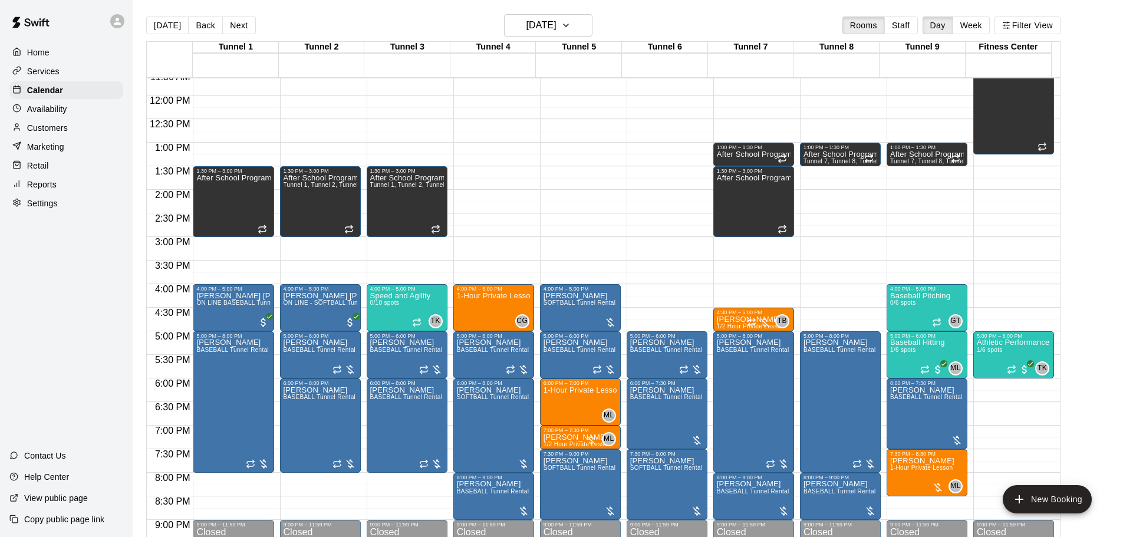
click at [253, 29] on div "Today Back Next Thursday Aug 21 Rooms Staff Day Week Filter View" at bounding box center [603, 27] width 915 height 27
click at [249, 27] on button "Next" at bounding box center [238, 26] width 33 height 18
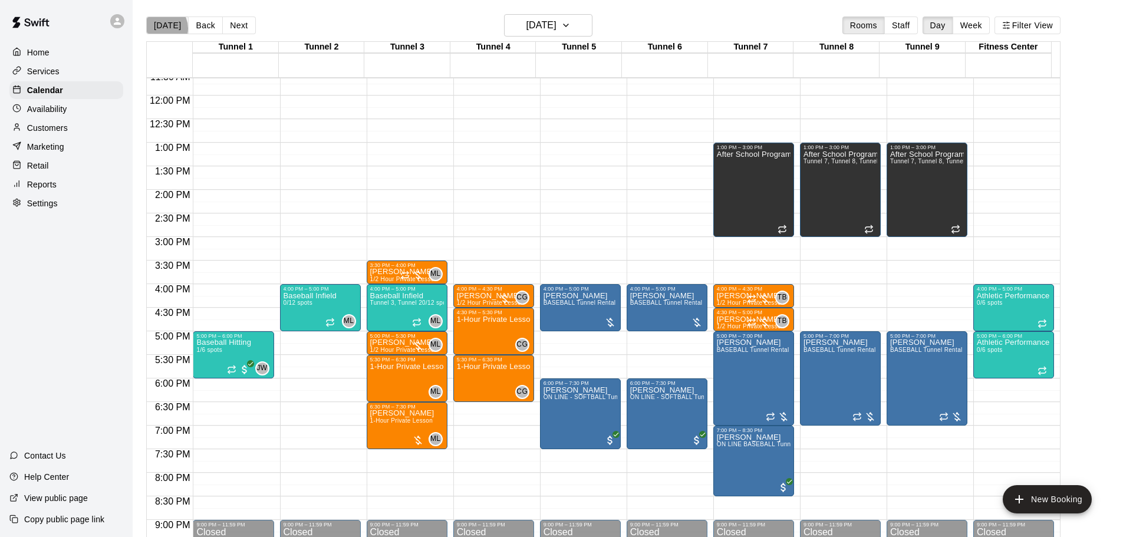
click at [162, 28] on button "[DATE]" at bounding box center [167, 26] width 42 height 18
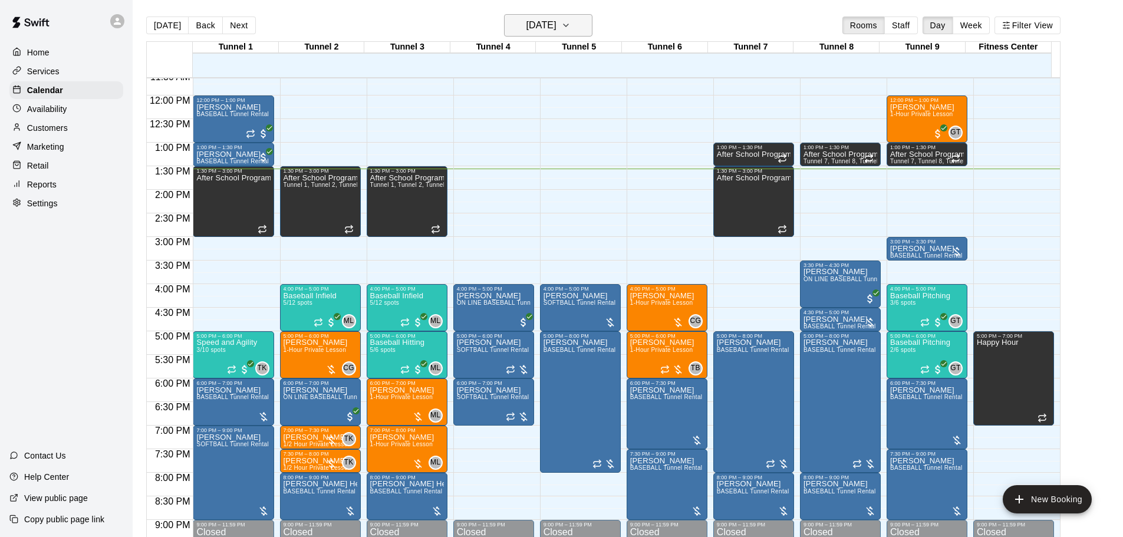
click at [552, 27] on h6 "[DATE]" at bounding box center [542, 25] width 30 height 17
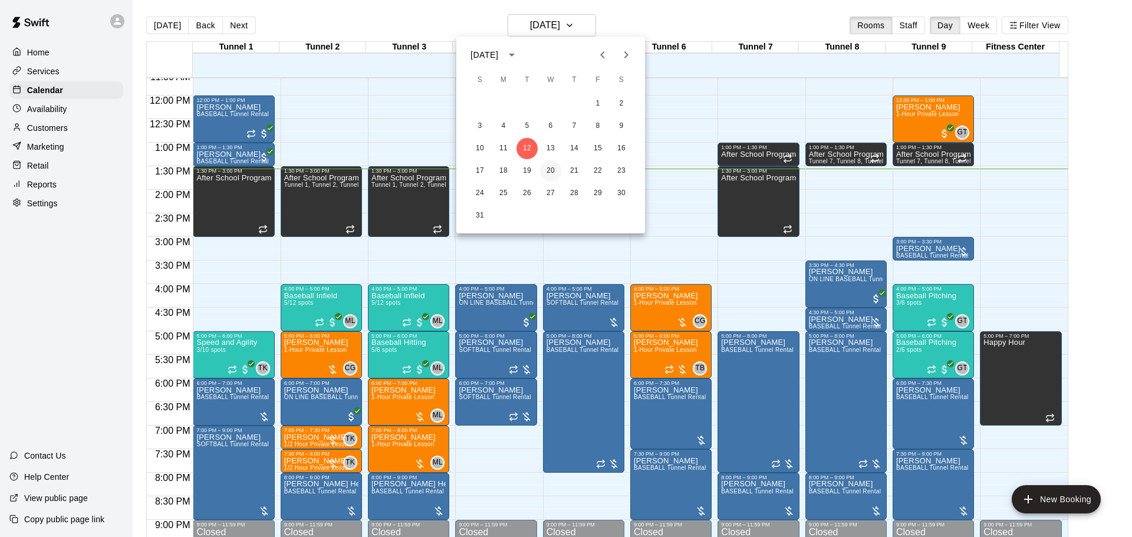
click at [548, 175] on button "20" at bounding box center [550, 170] width 21 height 21
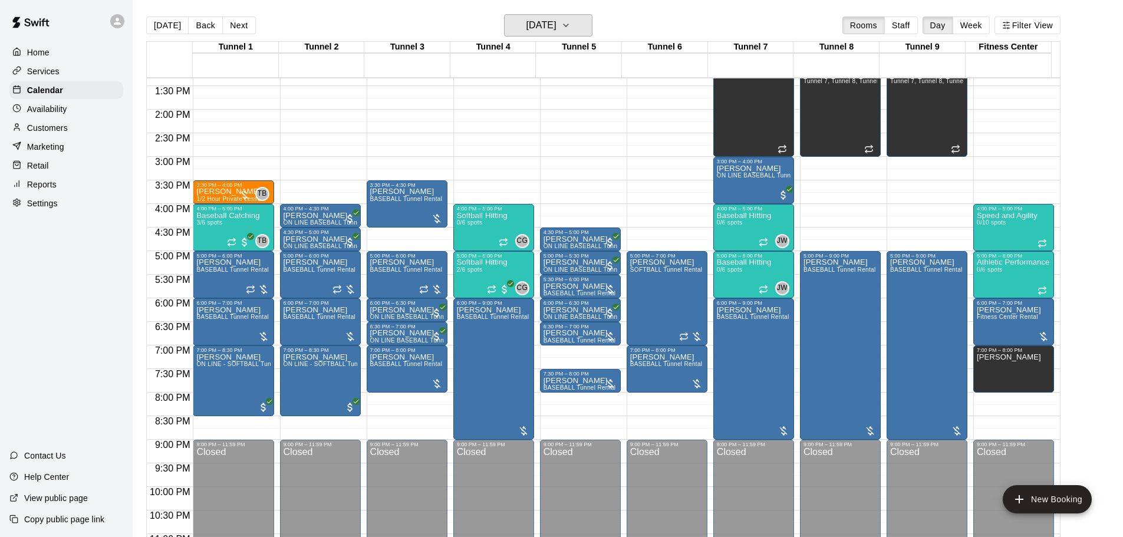
scroll to position [602, 0]
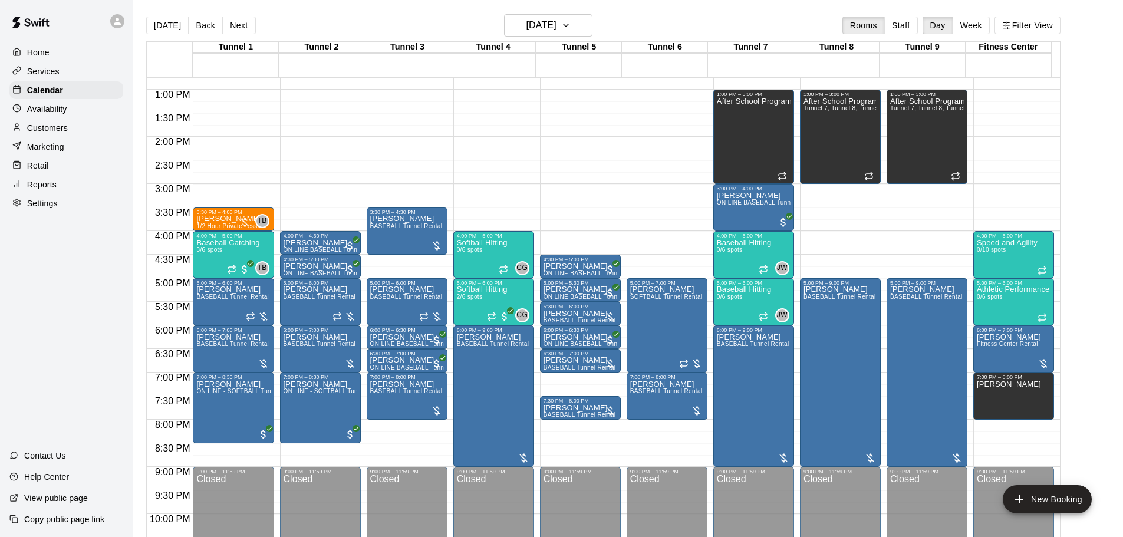
click at [103, 132] on div "Customers" at bounding box center [66, 128] width 114 height 18
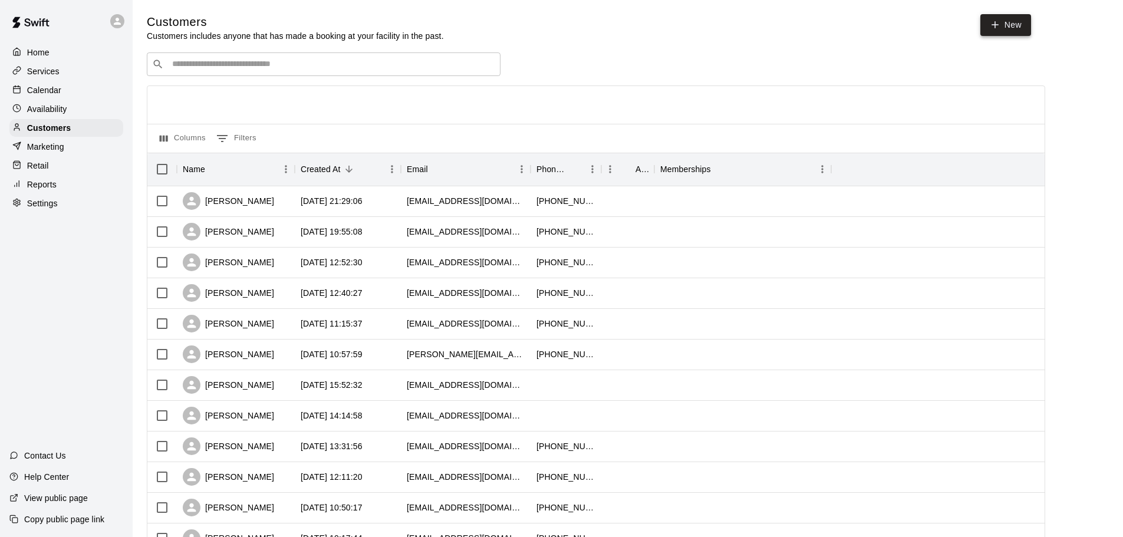
click at [1000, 22] on icon at bounding box center [995, 24] width 11 height 11
select select "**"
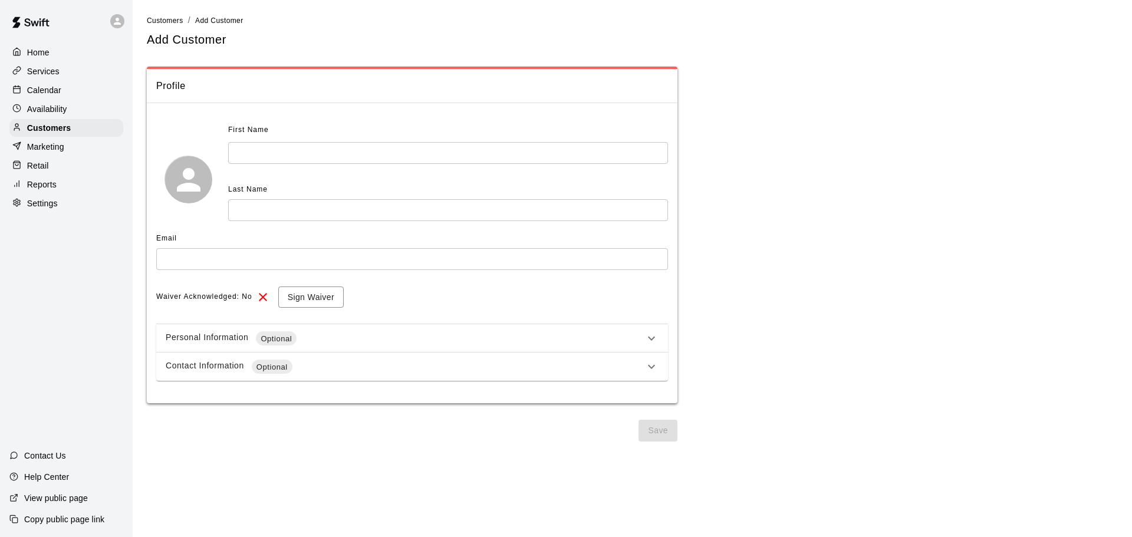
click at [370, 152] on input "text" at bounding box center [448, 153] width 440 height 22
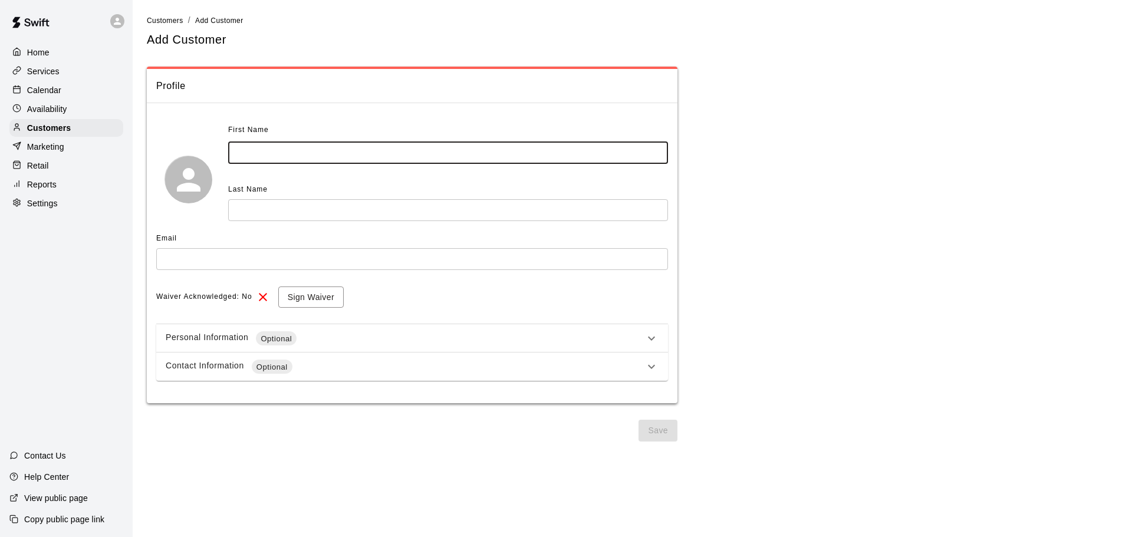
click at [101, 90] on div "Calendar" at bounding box center [66, 90] width 114 height 18
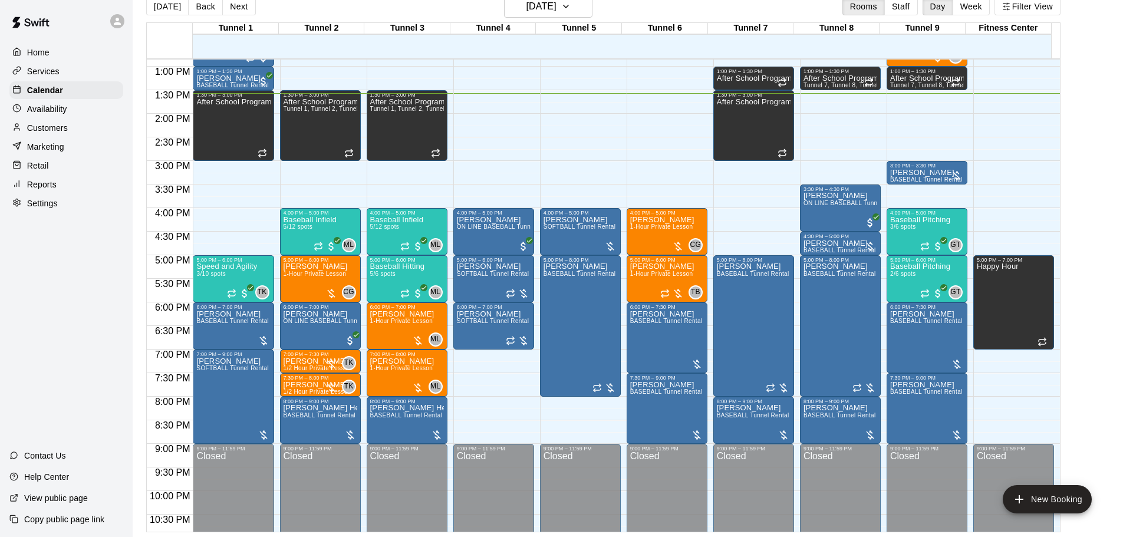
scroll to position [543, 0]
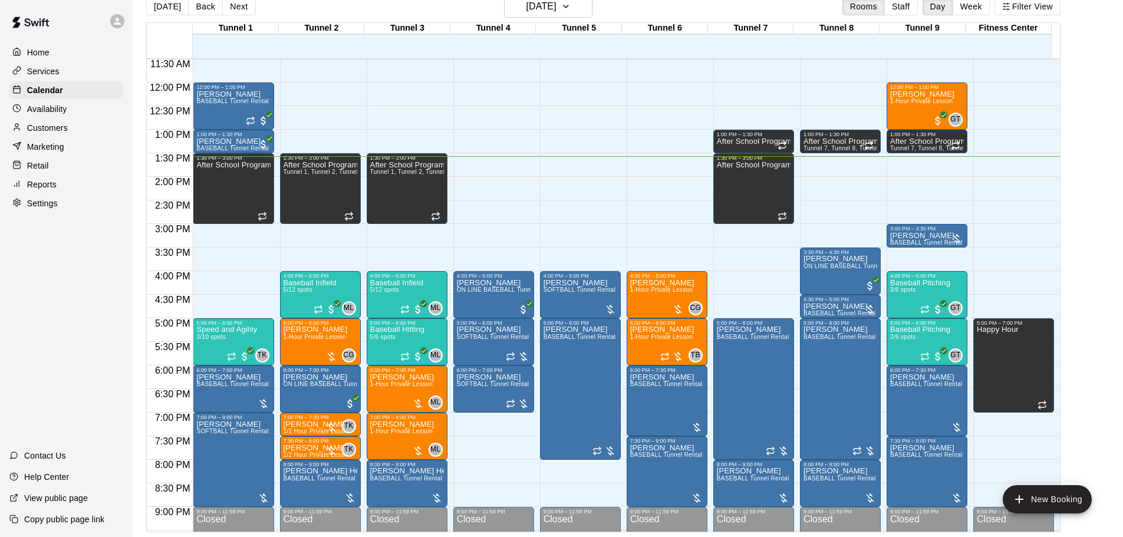
click at [67, 129] on p "Customers" at bounding box center [47, 128] width 41 height 12
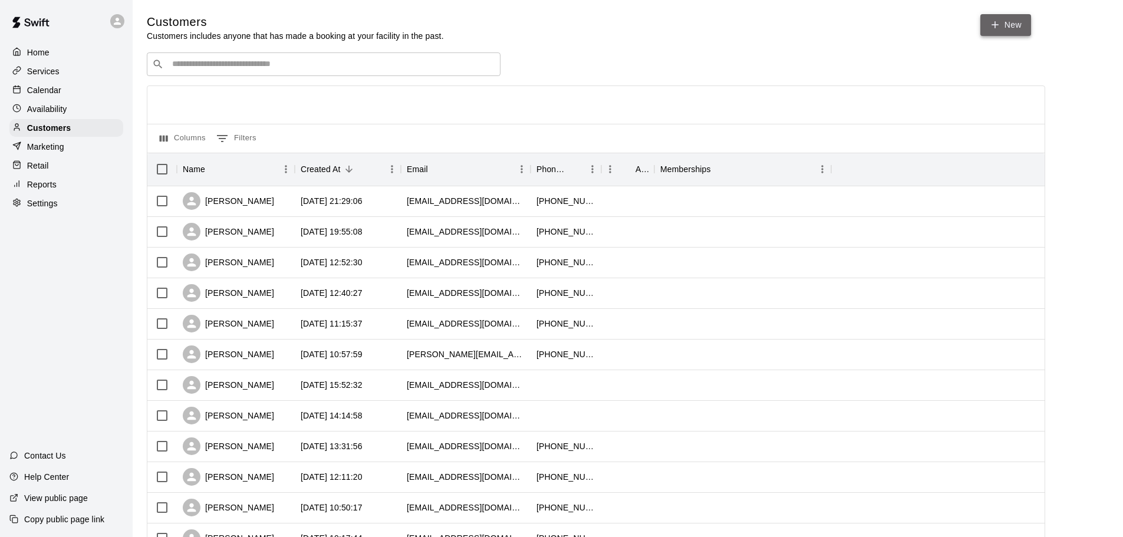
click at [990, 25] on icon at bounding box center [995, 24] width 11 height 11
select select "**"
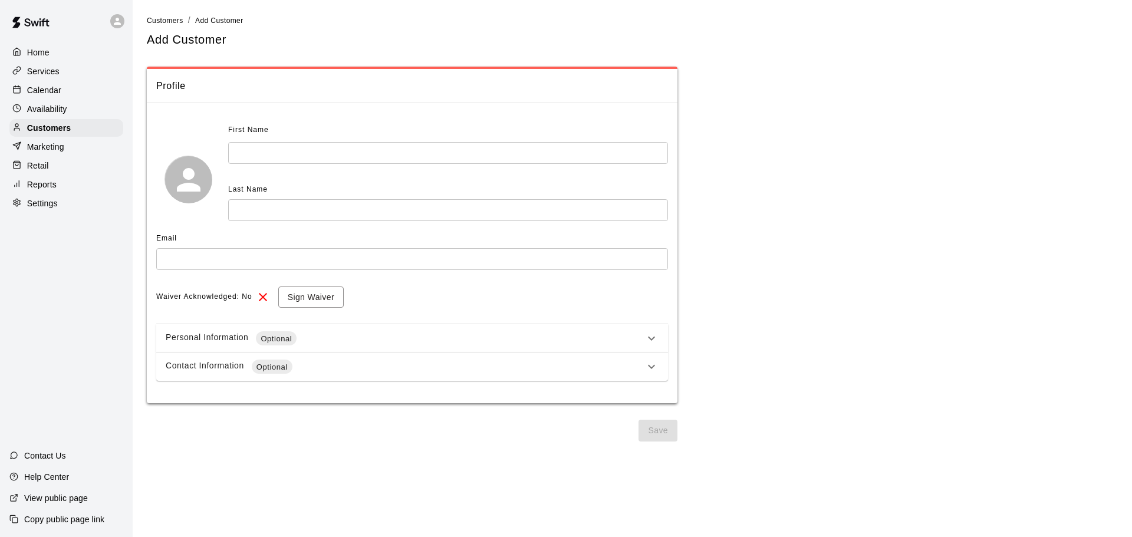
click at [441, 142] on input "text" at bounding box center [448, 153] width 440 height 22
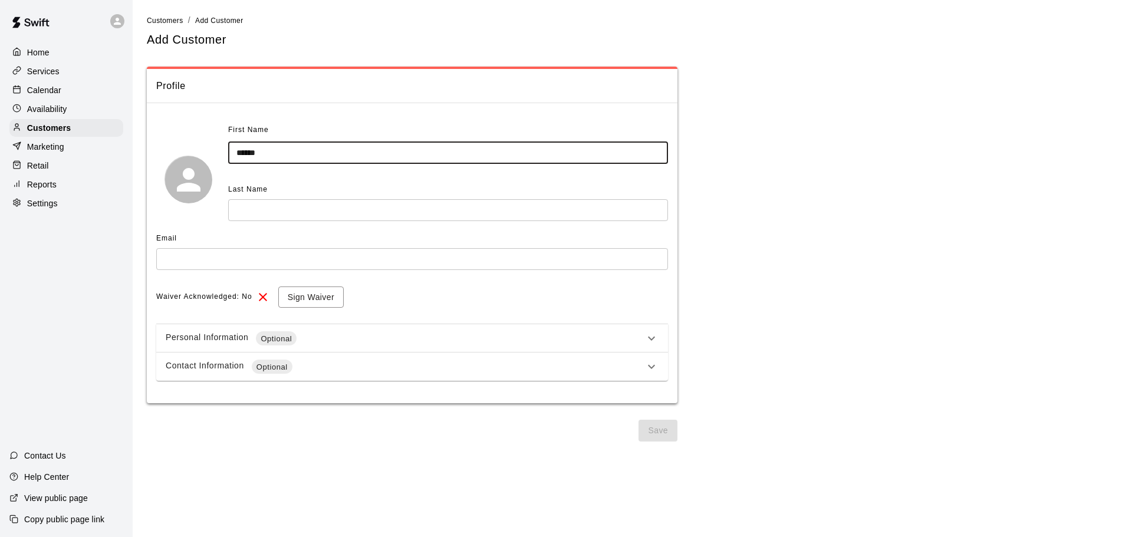
type input "******"
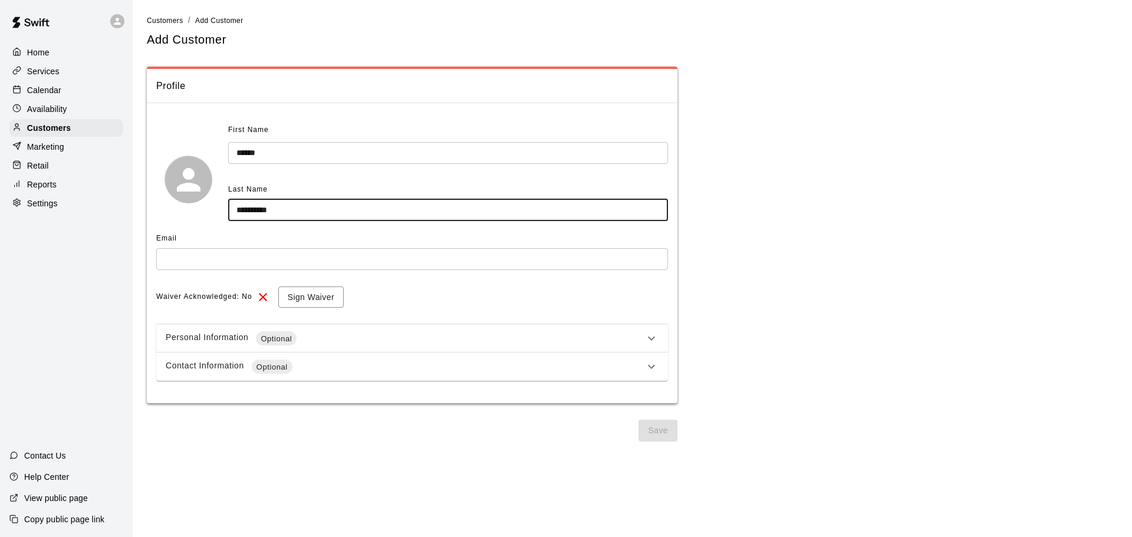
type input "**********"
click at [328, 268] on input "text" at bounding box center [412, 259] width 512 height 22
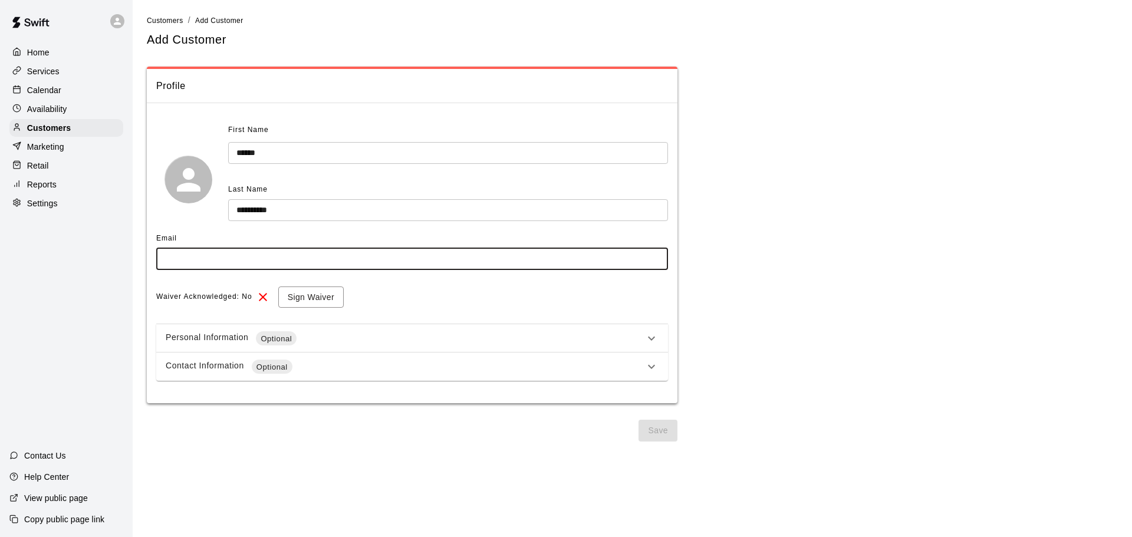
click at [94, 93] on div "Calendar" at bounding box center [66, 90] width 114 height 18
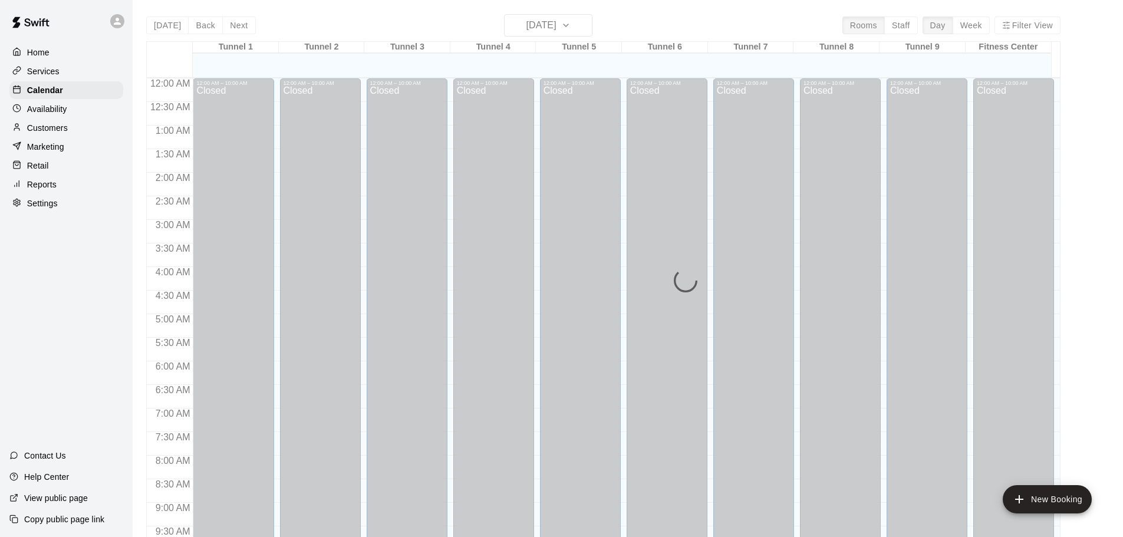
scroll to position [624, 0]
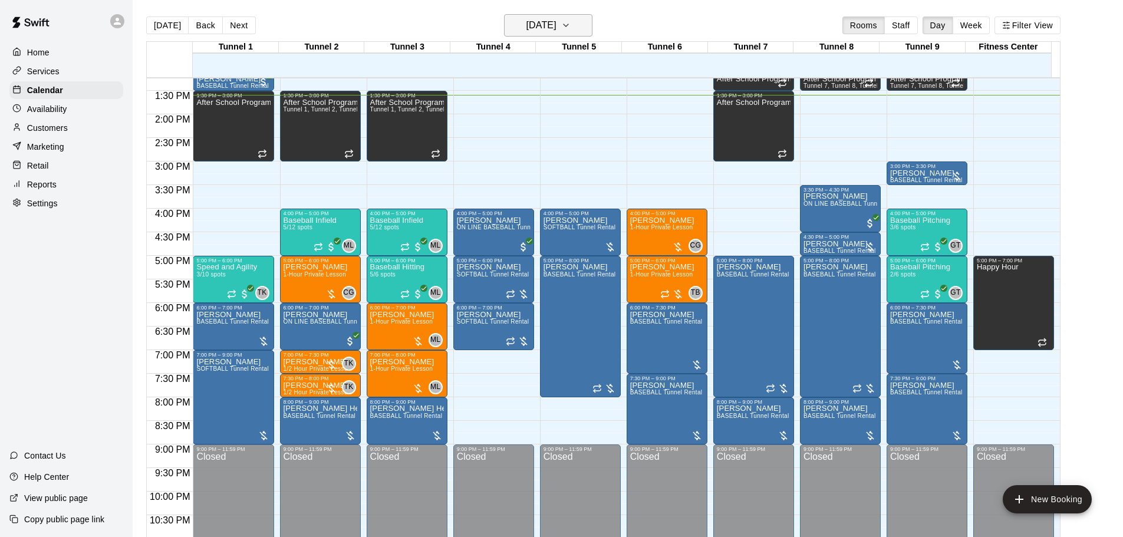
click at [530, 29] on h6 "[DATE]" at bounding box center [542, 25] width 30 height 17
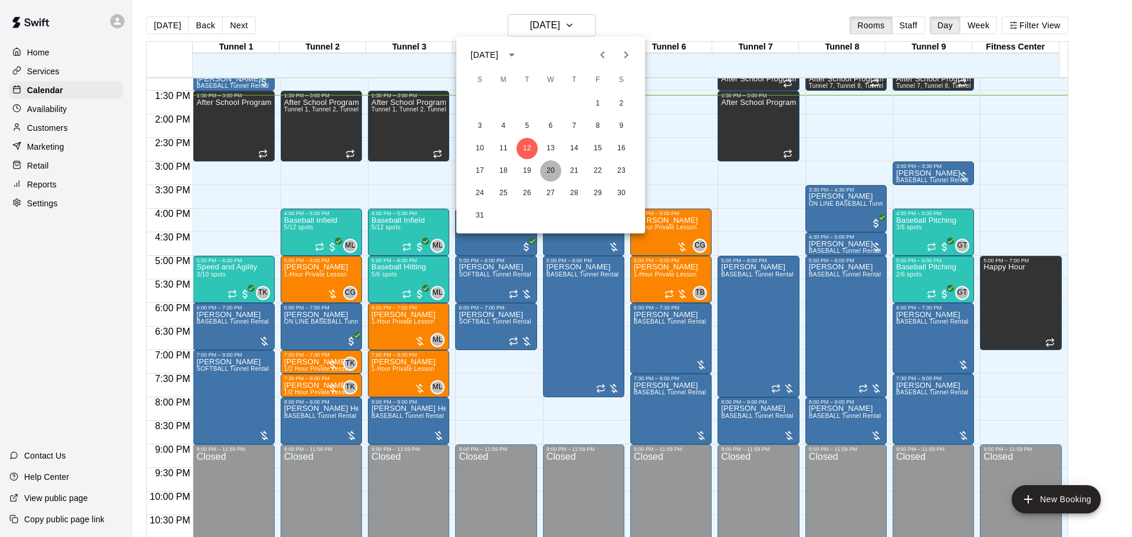
click at [547, 172] on button "20" at bounding box center [550, 170] width 21 height 21
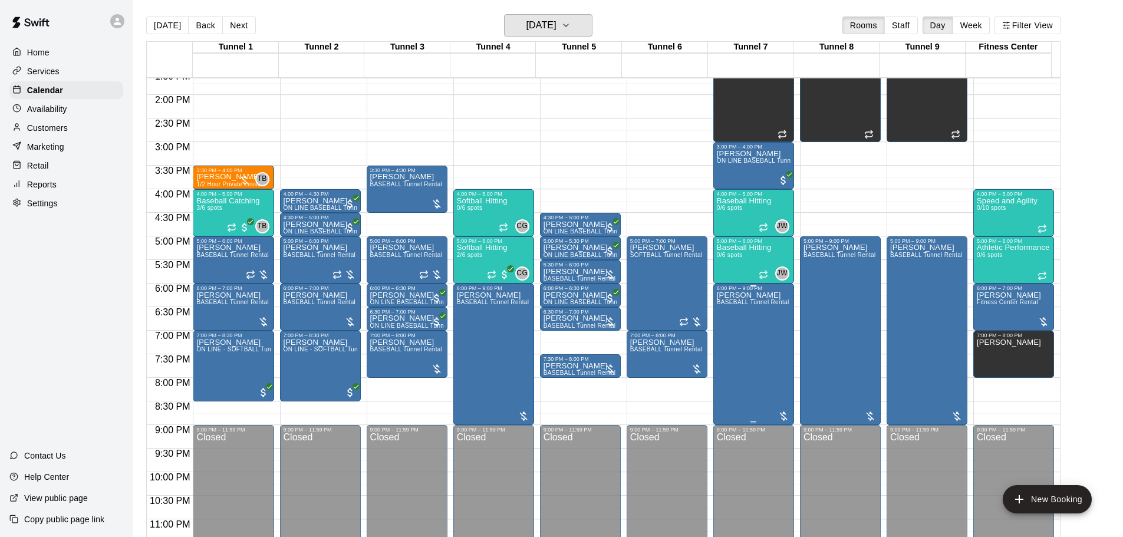
scroll to position [661, 0]
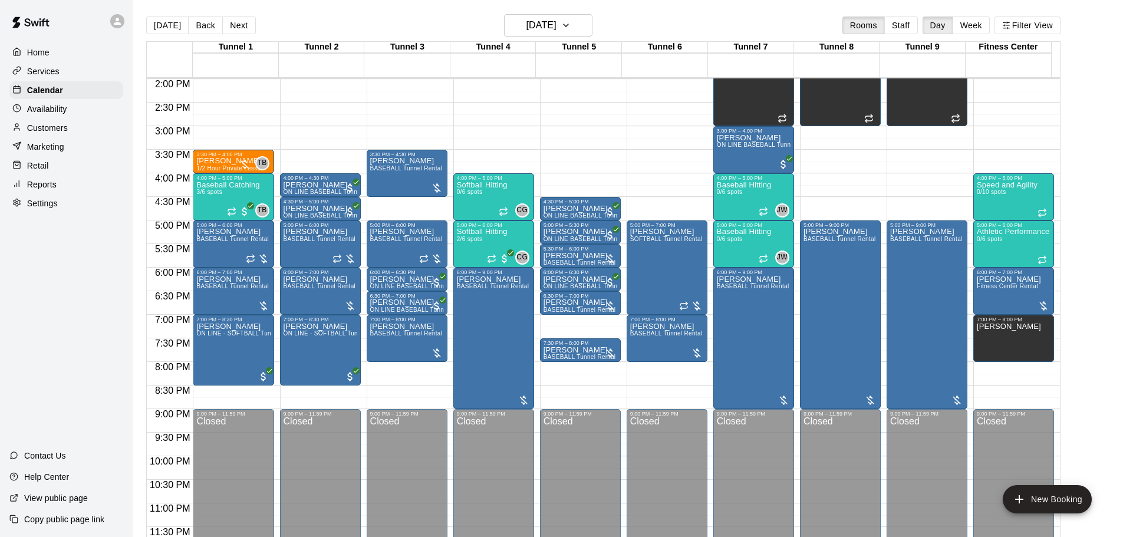
click at [78, 125] on div "Customers" at bounding box center [66, 128] width 114 height 18
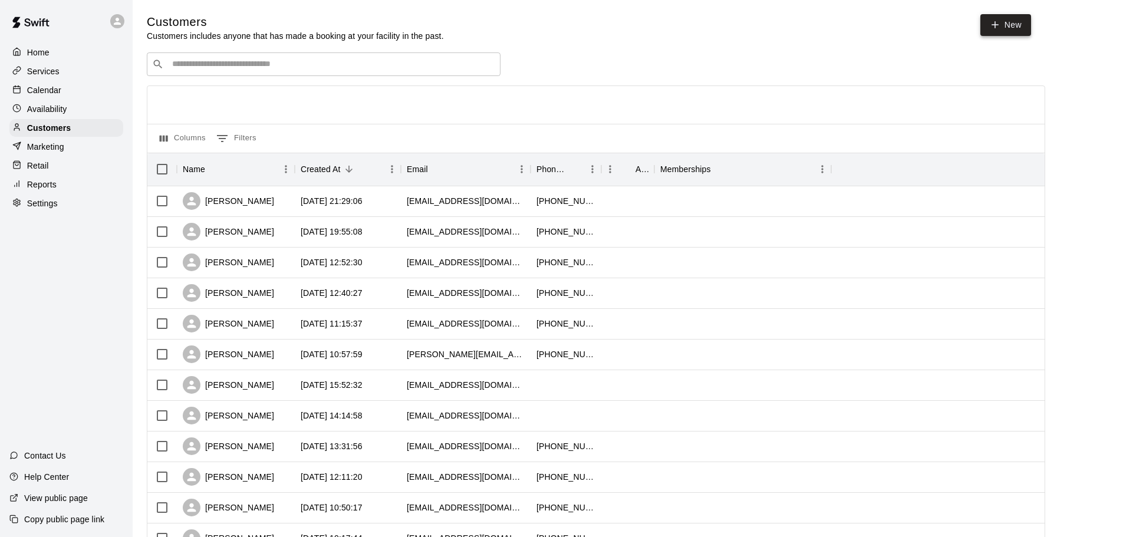
click at [1014, 27] on link "New" at bounding box center [1006, 25] width 51 height 22
select select "**"
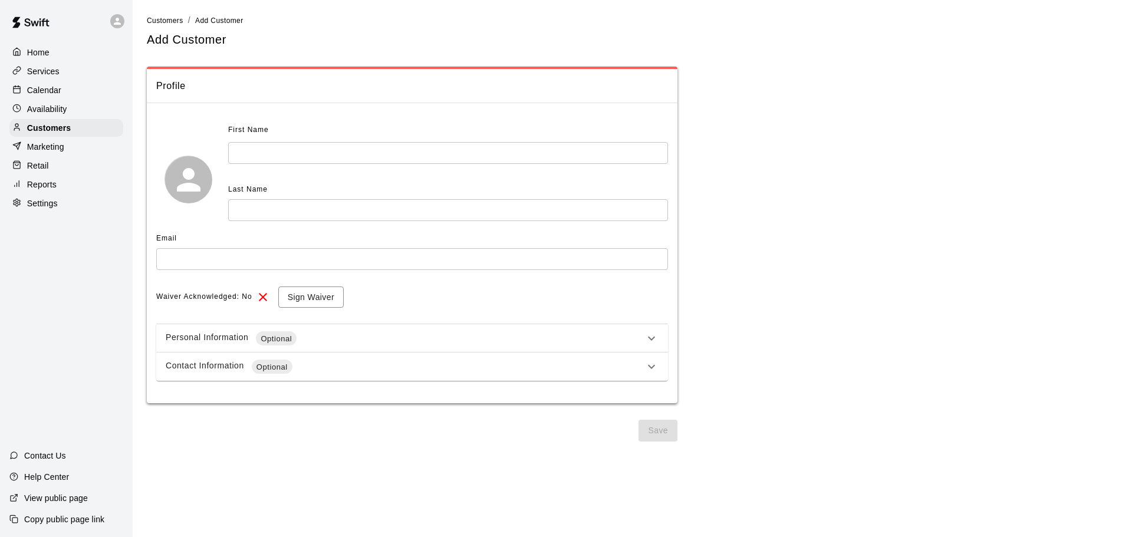
click at [334, 152] on input "text" at bounding box center [448, 153] width 440 height 22
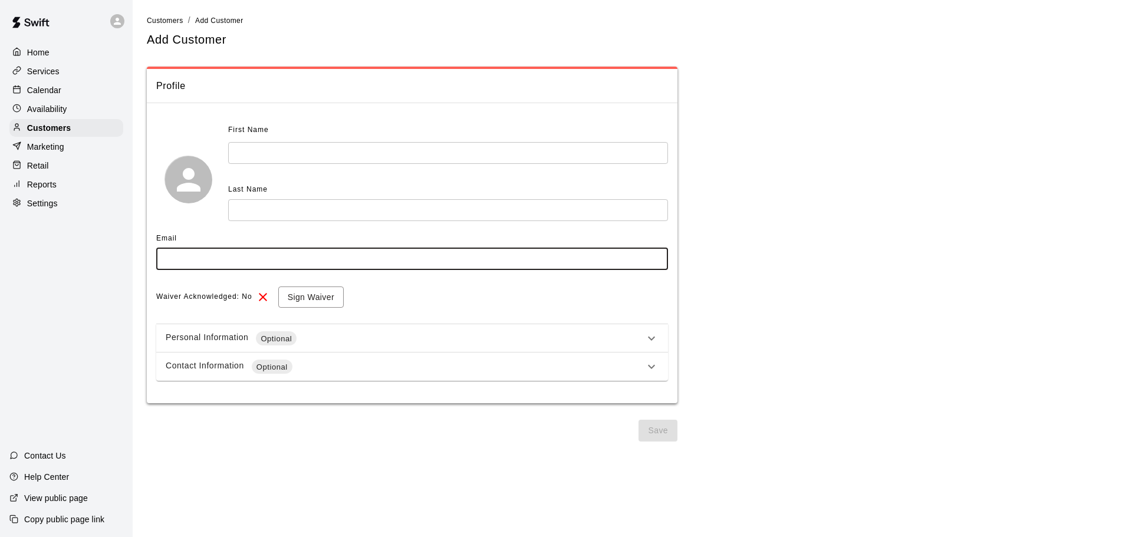
click at [261, 268] on input "text" at bounding box center [412, 259] width 512 height 22
type input "**********"
click at [280, 148] on input "text" at bounding box center [448, 153] width 440 height 22
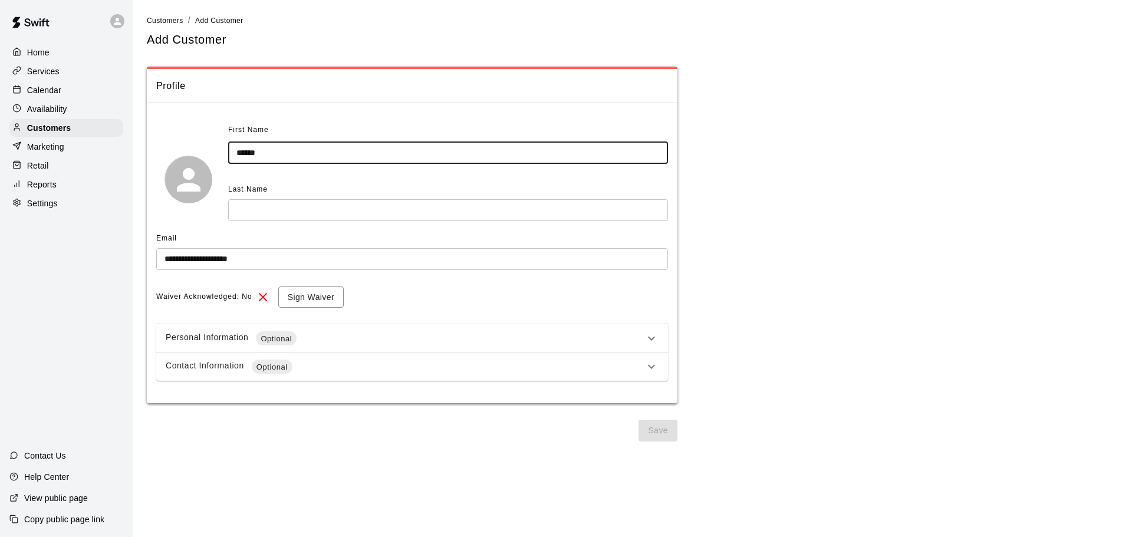
type input "******"
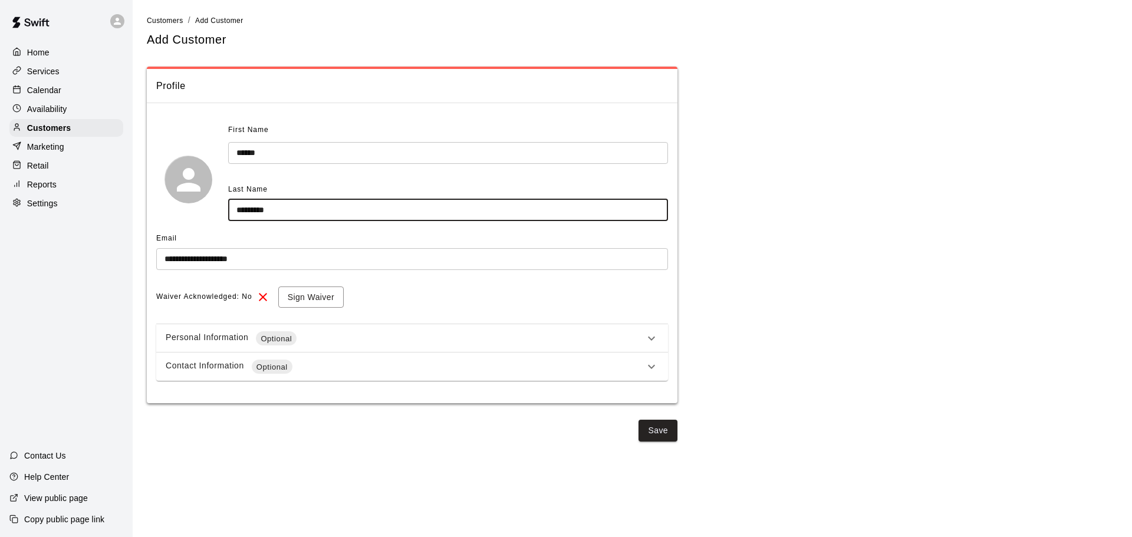
type input "*********"
click at [544, 365] on div "Contact Information Optional" at bounding box center [405, 367] width 479 height 14
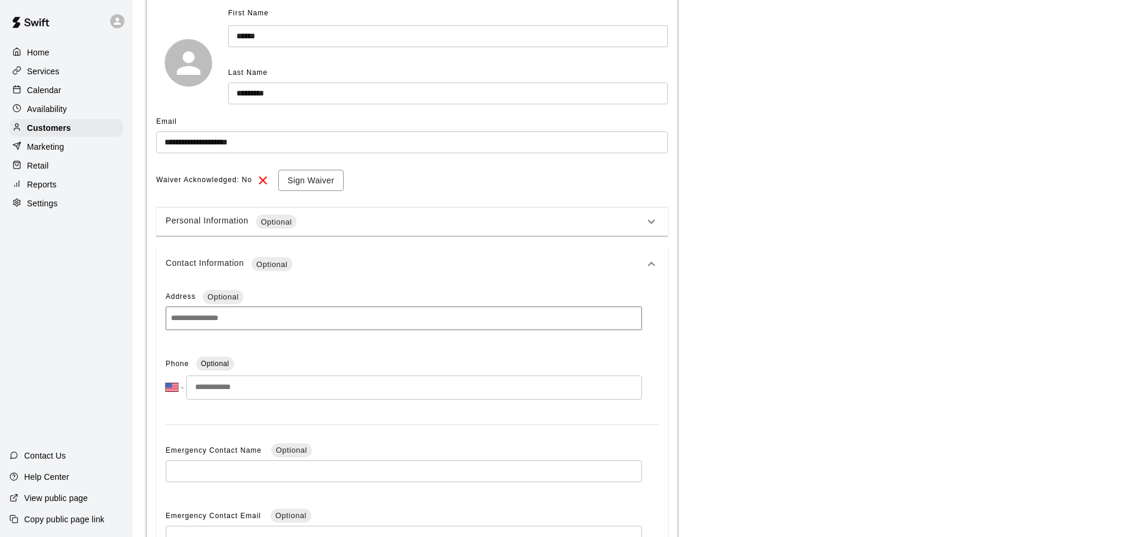
scroll to position [118, 0]
click at [327, 393] on input "tel" at bounding box center [414, 386] width 456 height 24
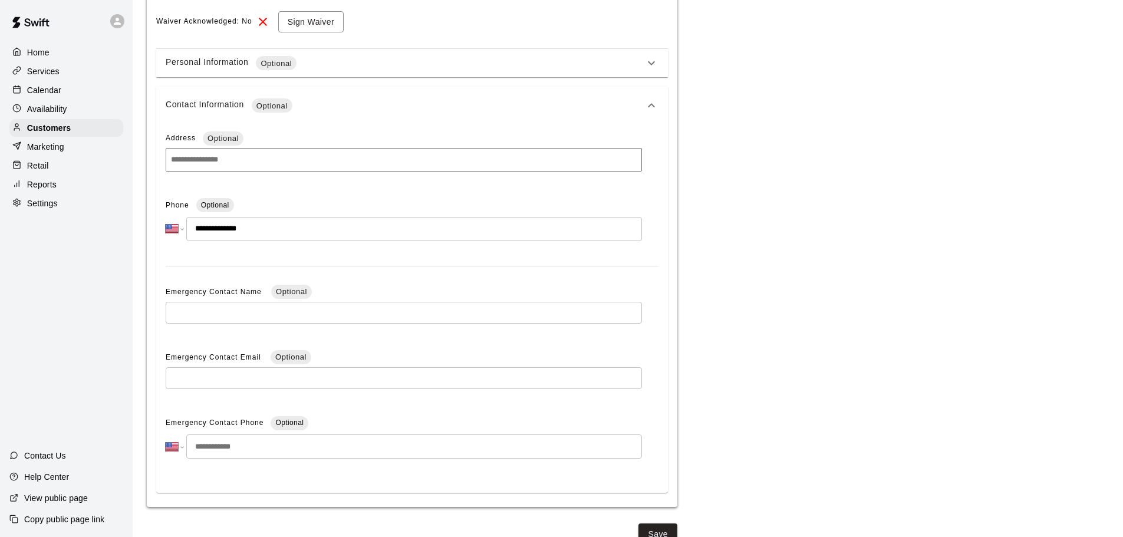
scroll to position [294, 0]
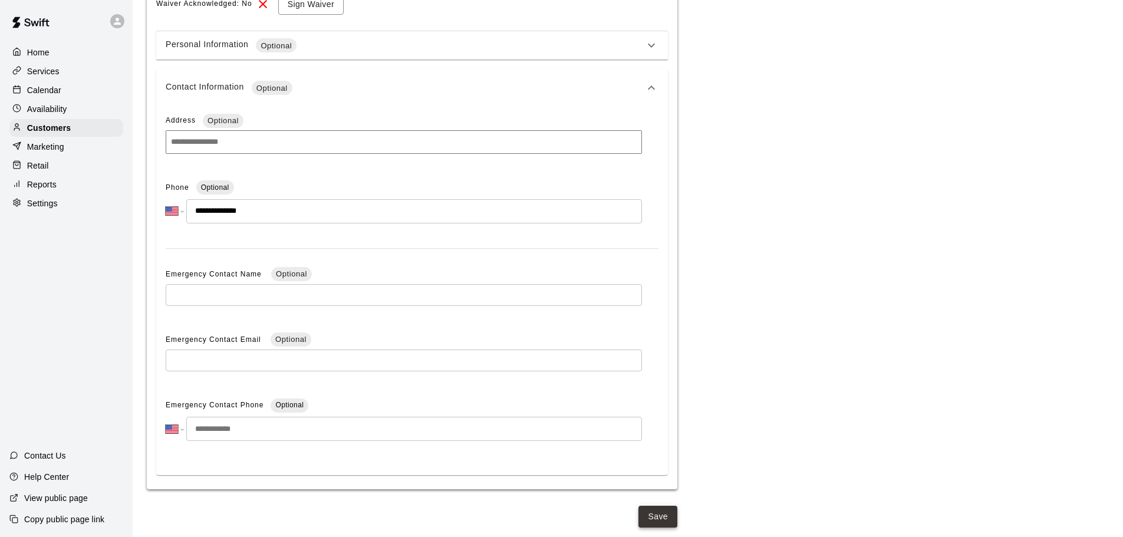
type input "**********"
click at [659, 506] on button "Save" at bounding box center [658, 517] width 39 height 22
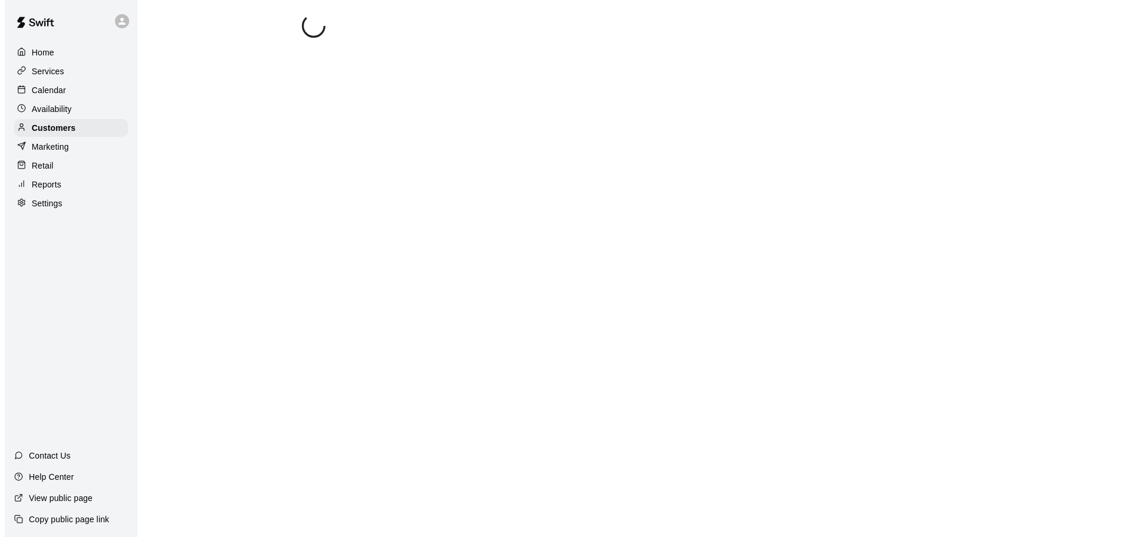
scroll to position [0, 0]
select select "**"
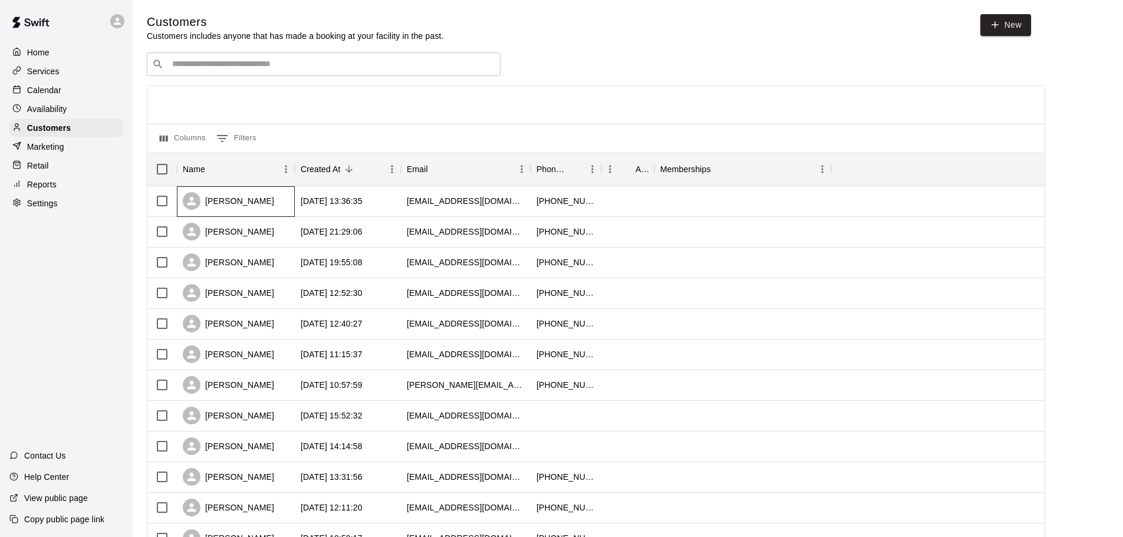
click at [254, 206] on div "[PERSON_NAME]" at bounding box center [228, 201] width 91 height 18
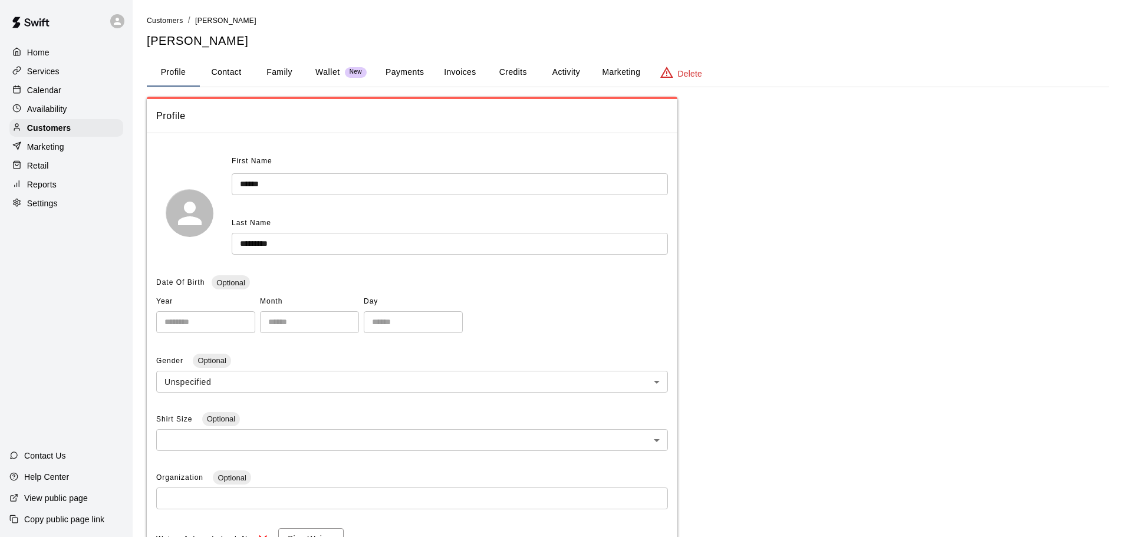
click at [417, 78] on button "Payments" at bounding box center [404, 72] width 57 height 28
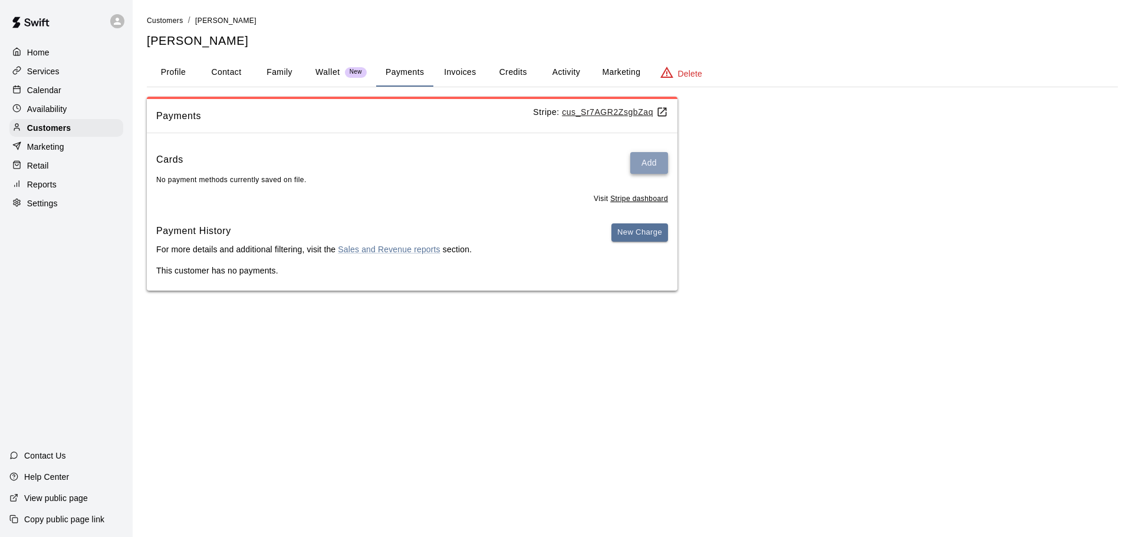
click at [655, 165] on button "Add" at bounding box center [649, 163] width 38 height 22
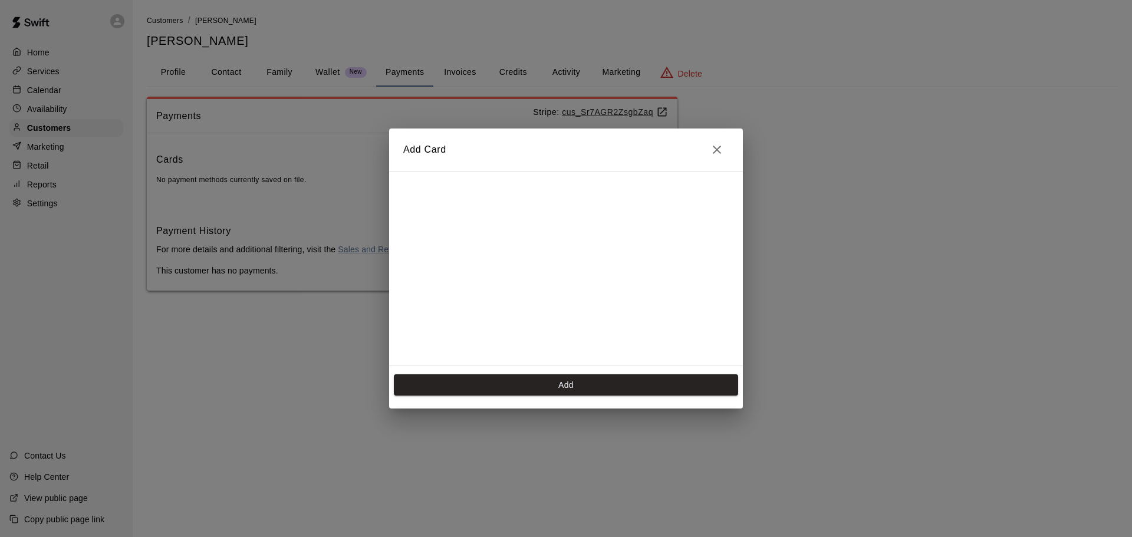
scroll to position [211, 0]
click at [570, 384] on button "Add" at bounding box center [566, 385] width 344 height 22
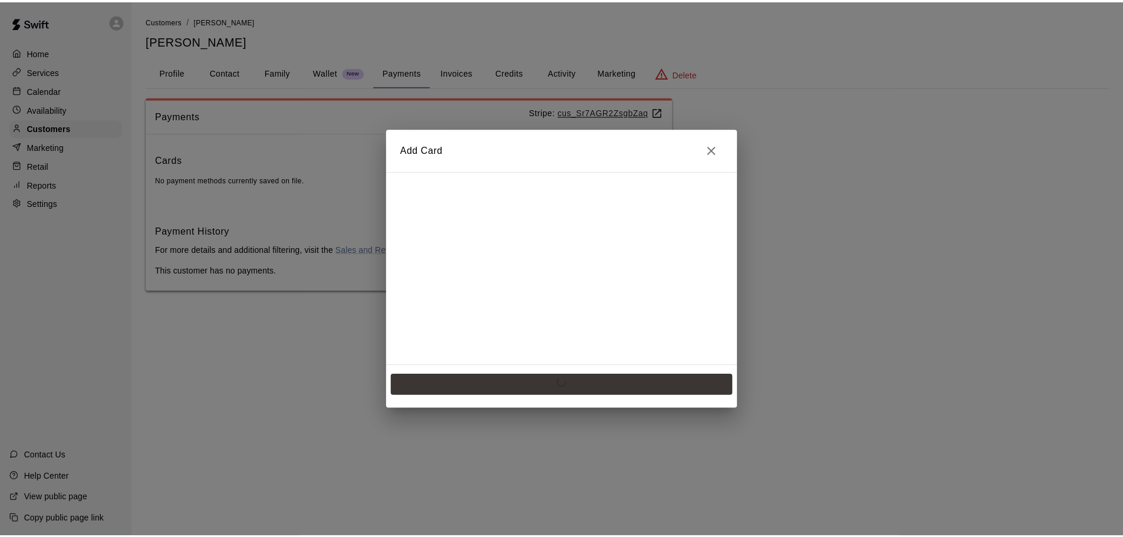
scroll to position [0, 0]
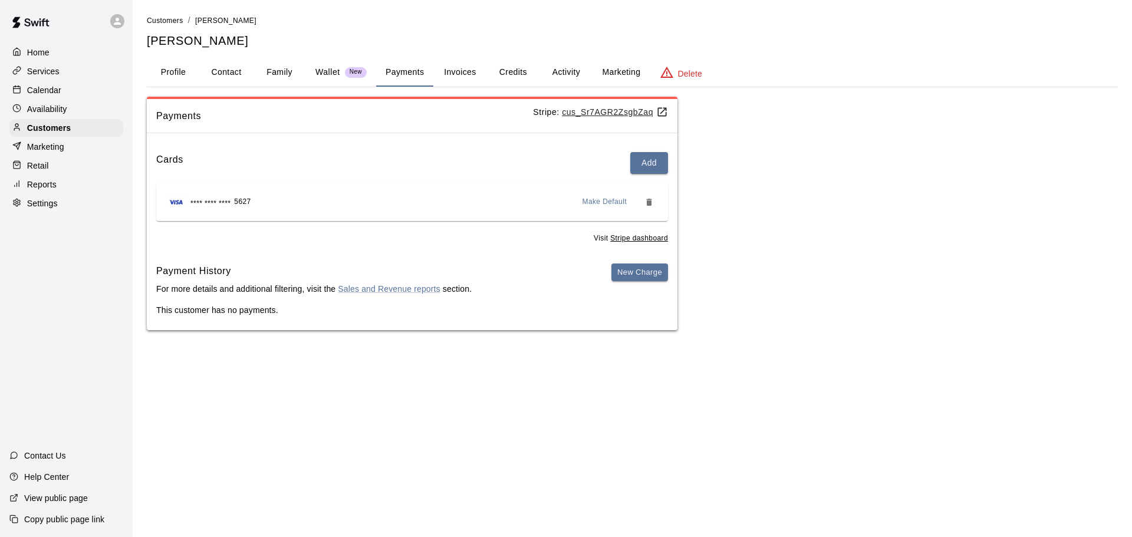
click at [597, 200] on span "Make Default" at bounding box center [605, 202] width 45 height 12
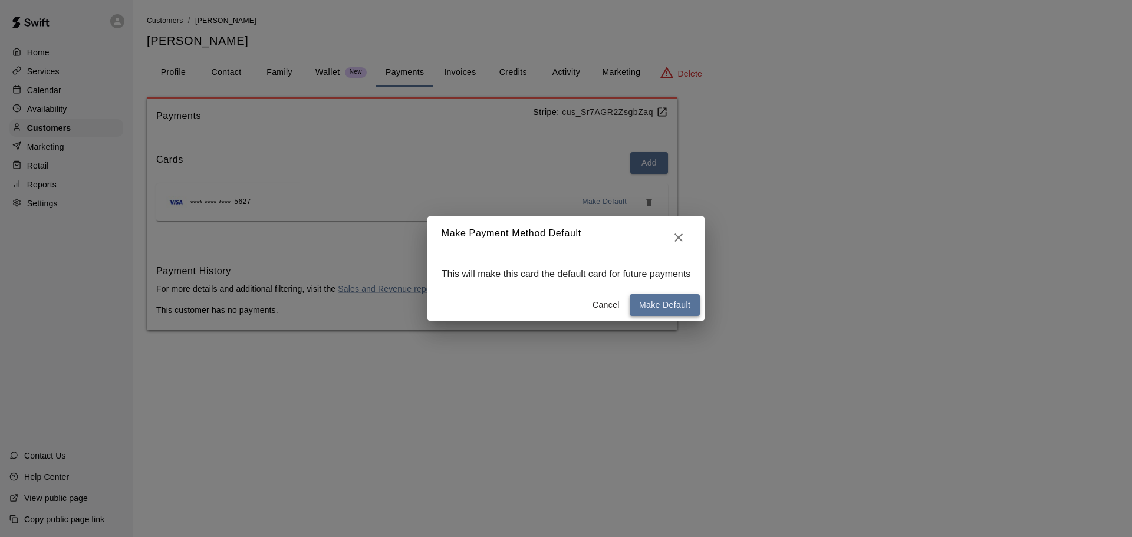
click at [693, 301] on button "Make Default" at bounding box center [665, 305] width 70 height 22
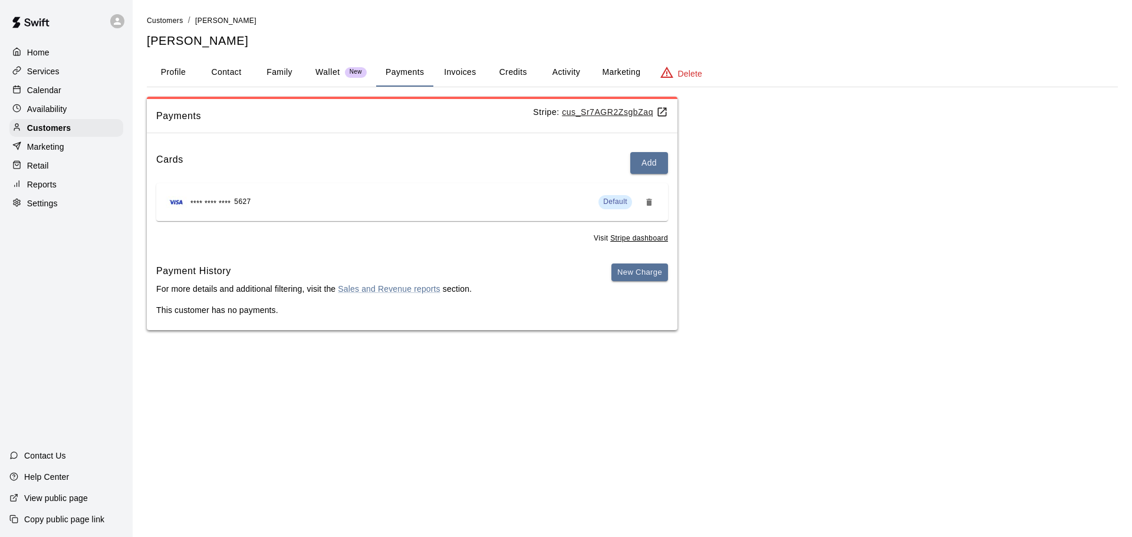
click at [71, 87] on div "Calendar" at bounding box center [66, 90] width 114 height 18
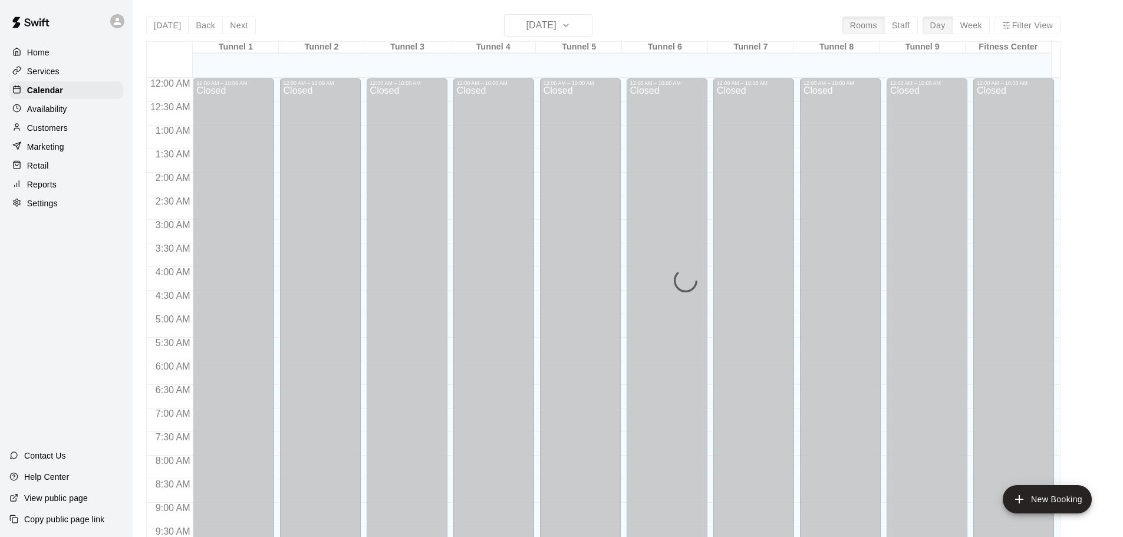
scroll to position [624, 0]
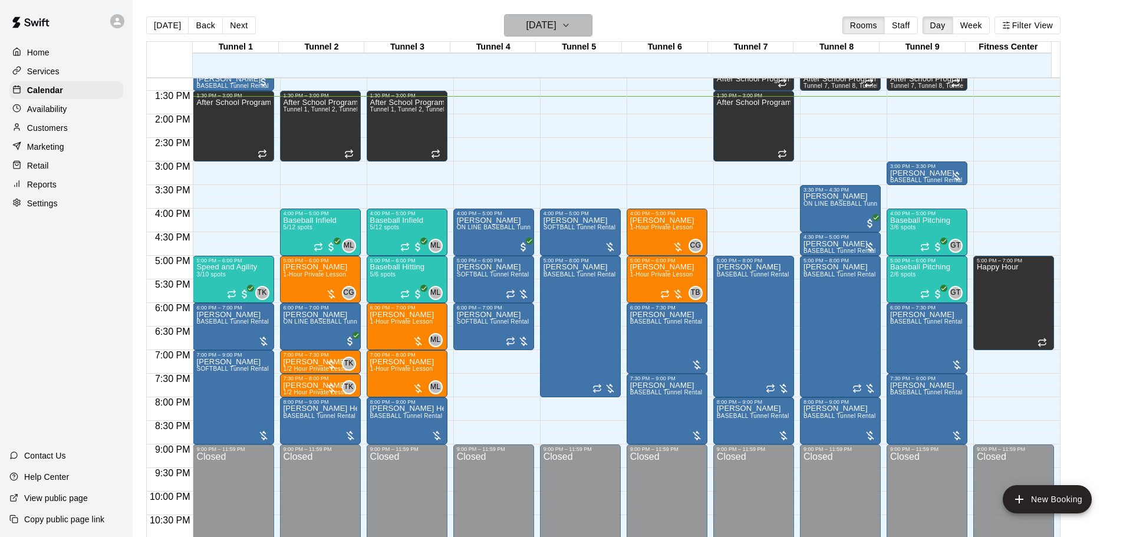
click at [546, 26] on h6 "[DATE]" at bounding box center [542, 25] width 30 height 17
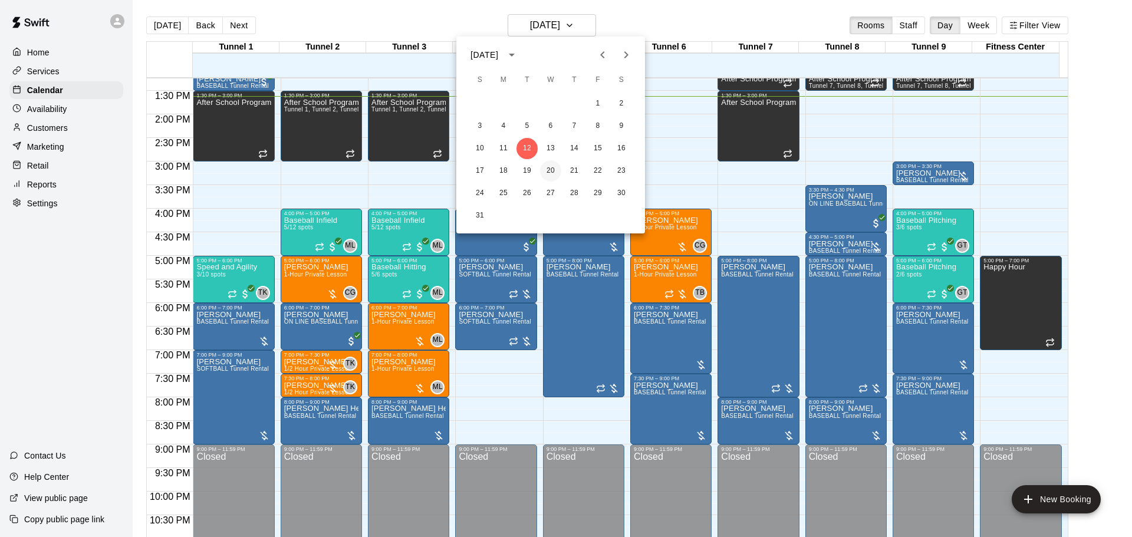
click at [554, 169] on button "20" at bounding box center [550, 170] width 21 height 21
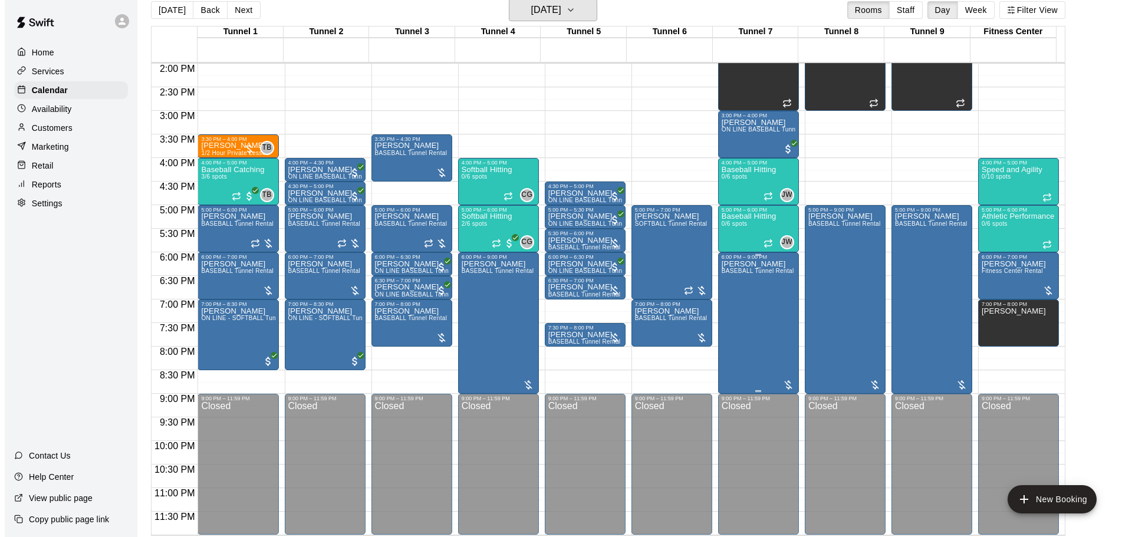
scroll to position [19, 0]
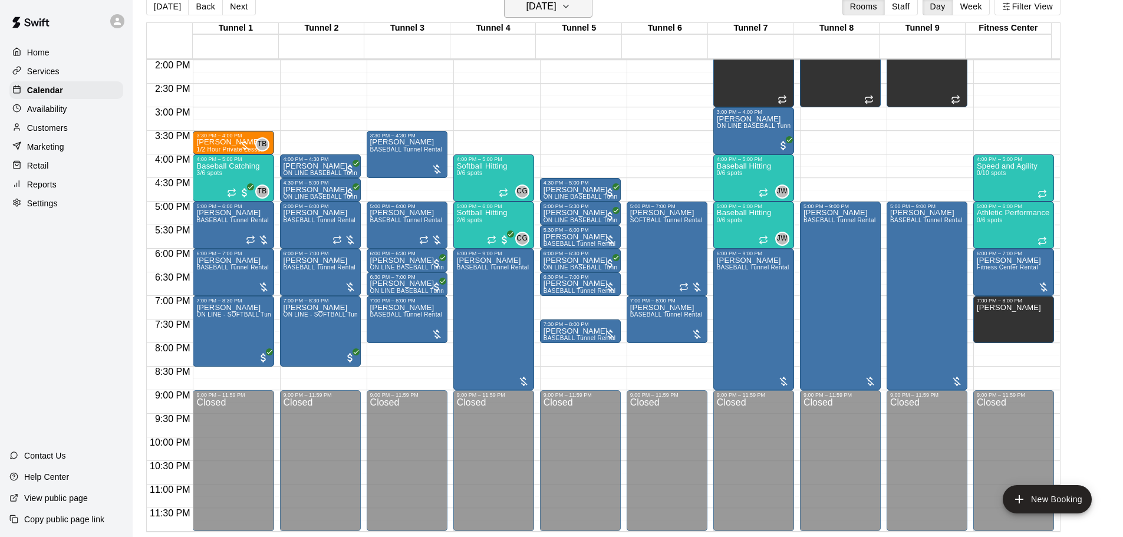
click at [557, 9] on h6 "Wednesday Aug 20" at bounding box center [542, 6] width 30 height 17
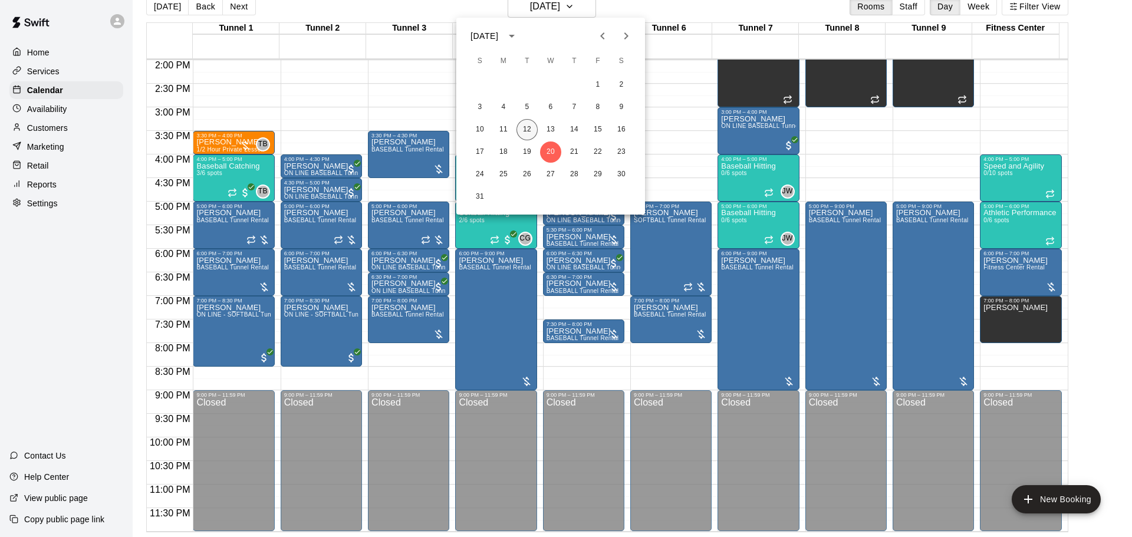
click at [530, 124] on button "12" at bounding box center [527, 129] width 21 height 21
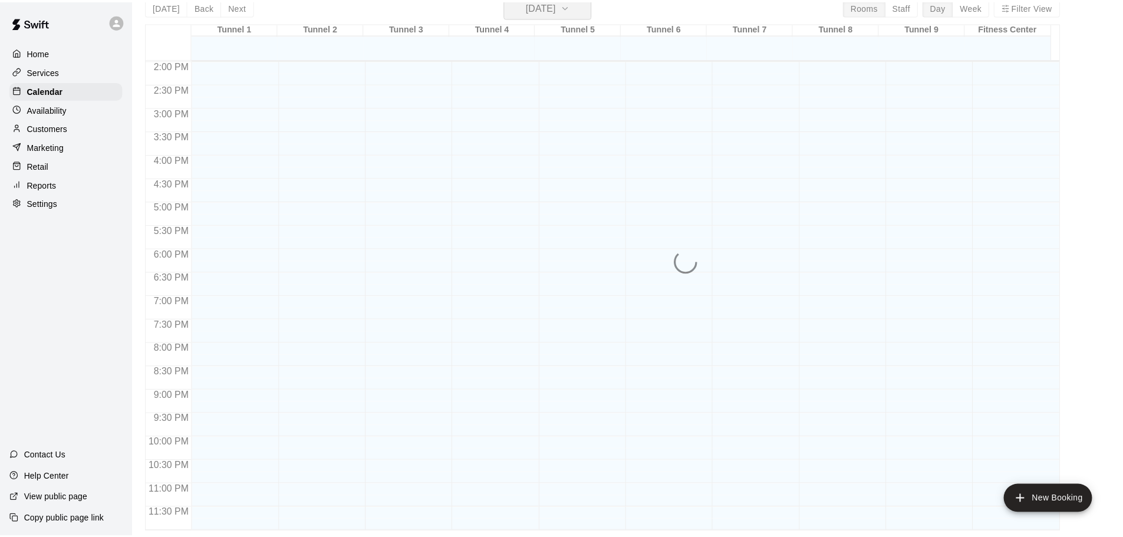
scroll to position [14, 0]
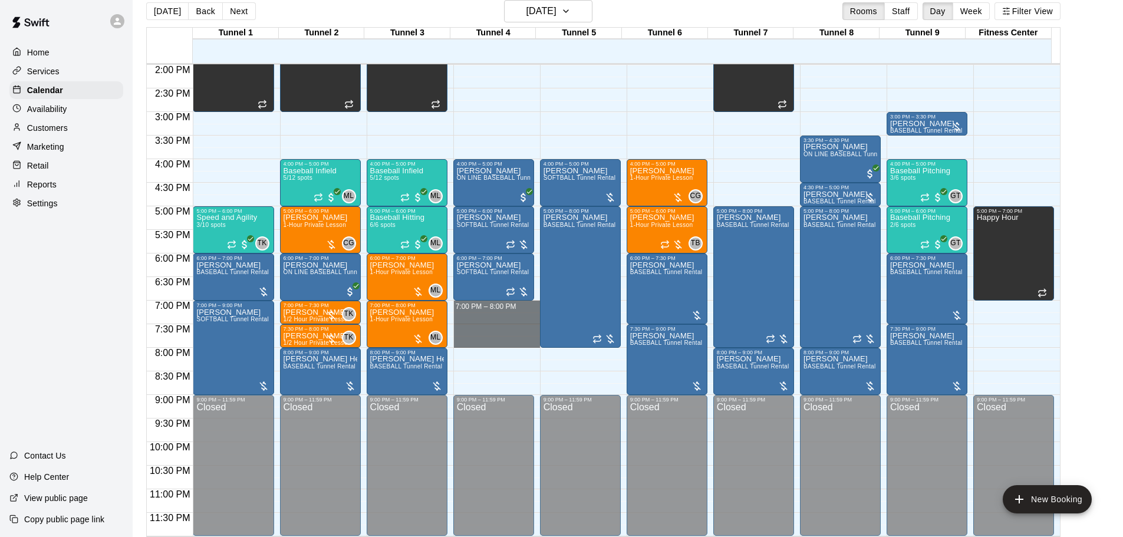
drag, startPoint x: 494, startPoint y: 307, endPoint x: 498, endPoint y: 344, distance: 37.4
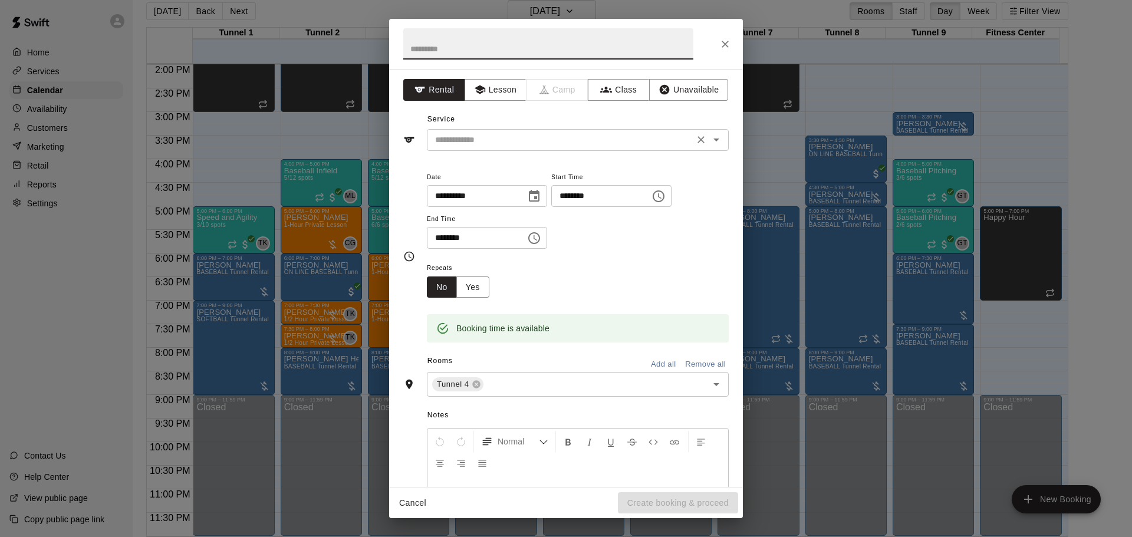
click at [501, 142] on input "text" at bounding box center [560, 140] width 260 height 15
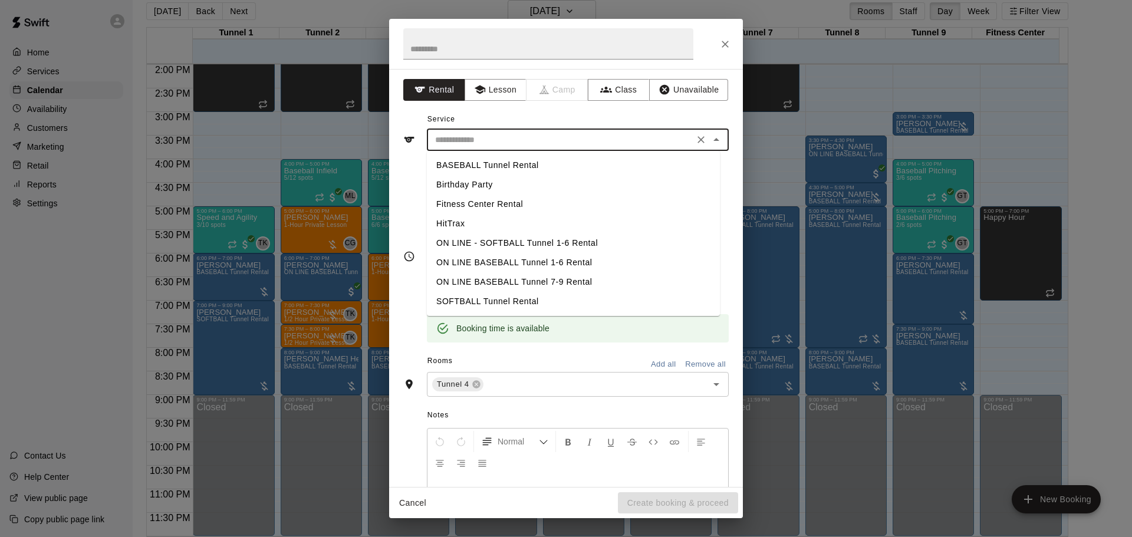
click at [511, 157] on li "BASEBALL Tunnel Rental" at bounding box center [573, 165] width 293 height 19
type input "**********"
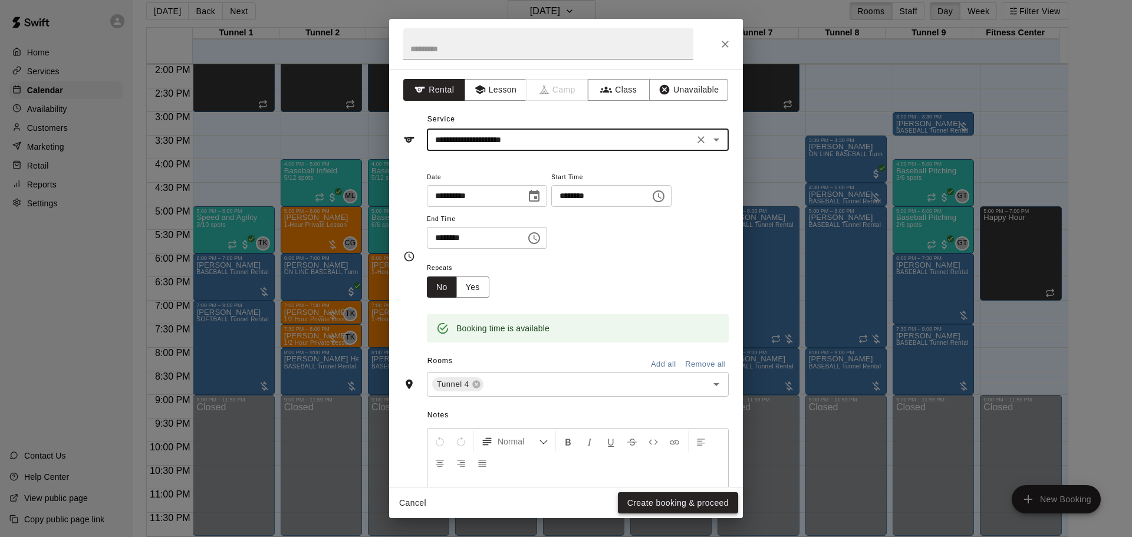
click at [686, 505] on button "Create booking & proceed" at bounding box center [678, 503] width 120 height 22
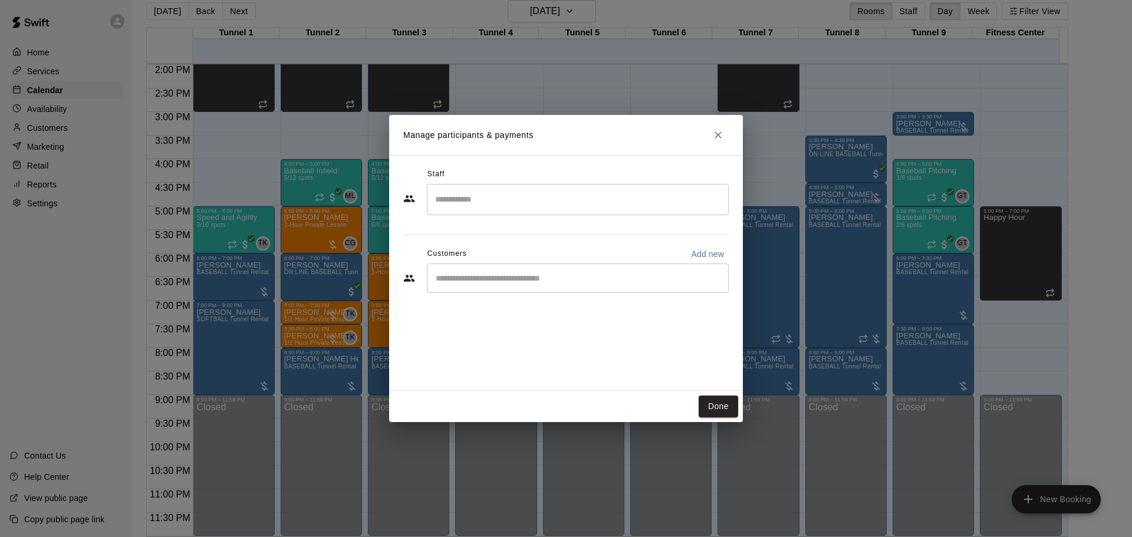
click at [518, 288] on div "​" at bounding box center [578, 278] width 302 height 29
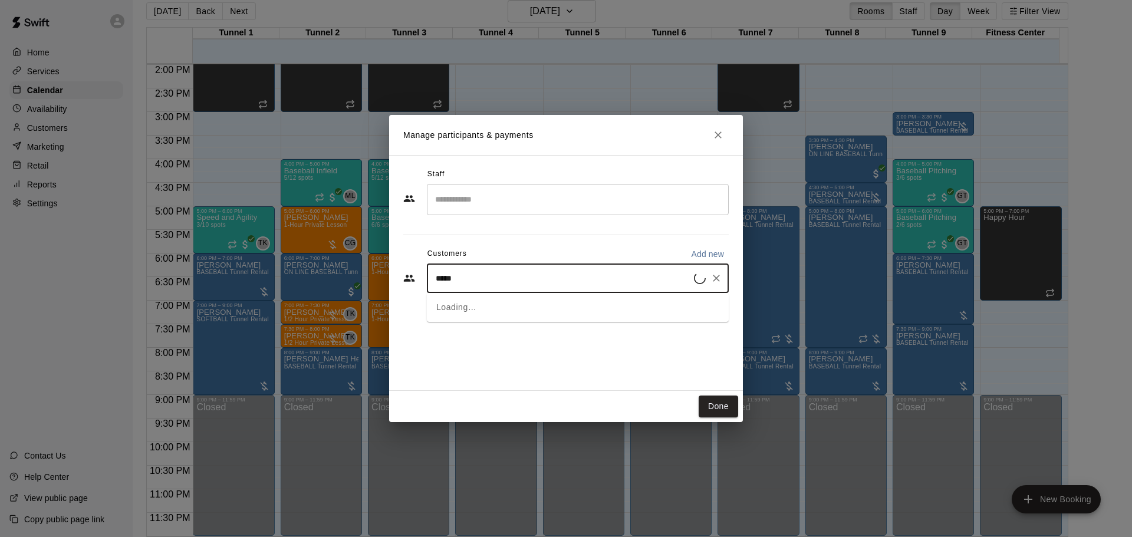
type input "******"
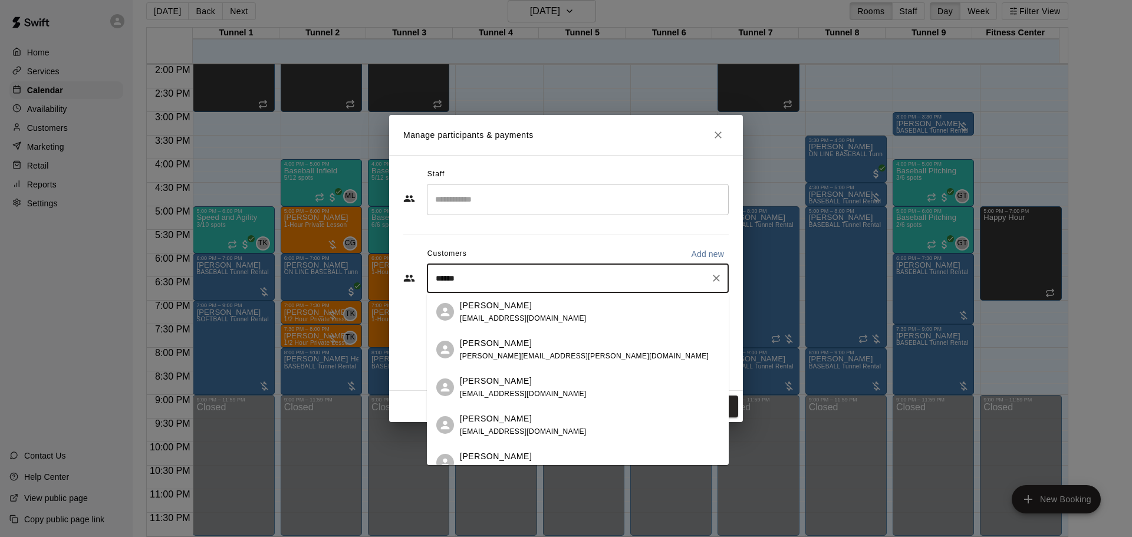
click at [509, 317] on span "[EMAIL_ADDRESS][DOMAIN_NAME]" at bounding box center [523, 318] width 127 height 8
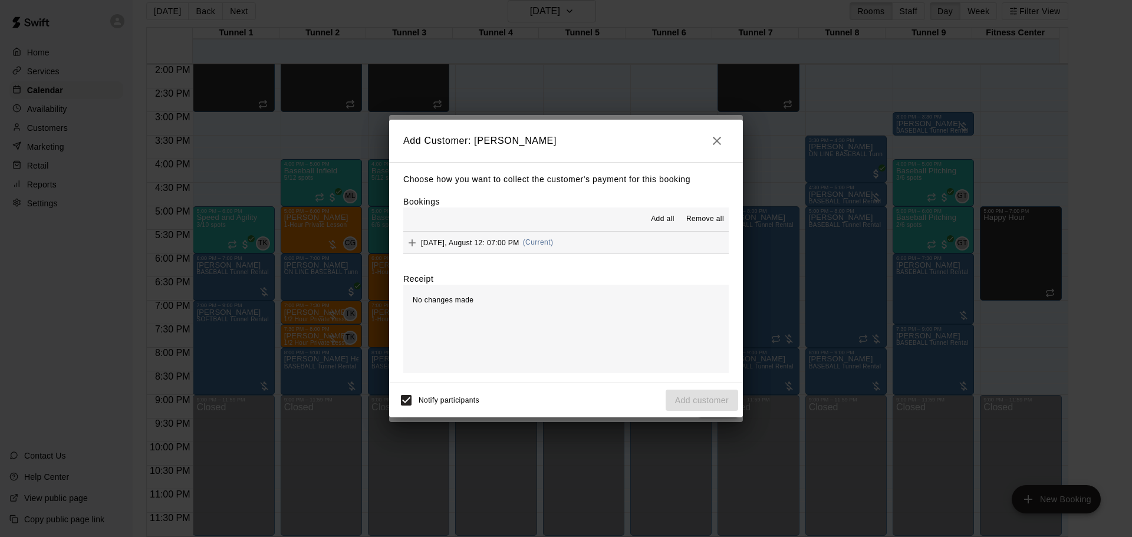
click at [570, 236] on button "Tuesday, August 12: 07:00 PM (Current)" at bounding box center [565, 243] width 325 height 22
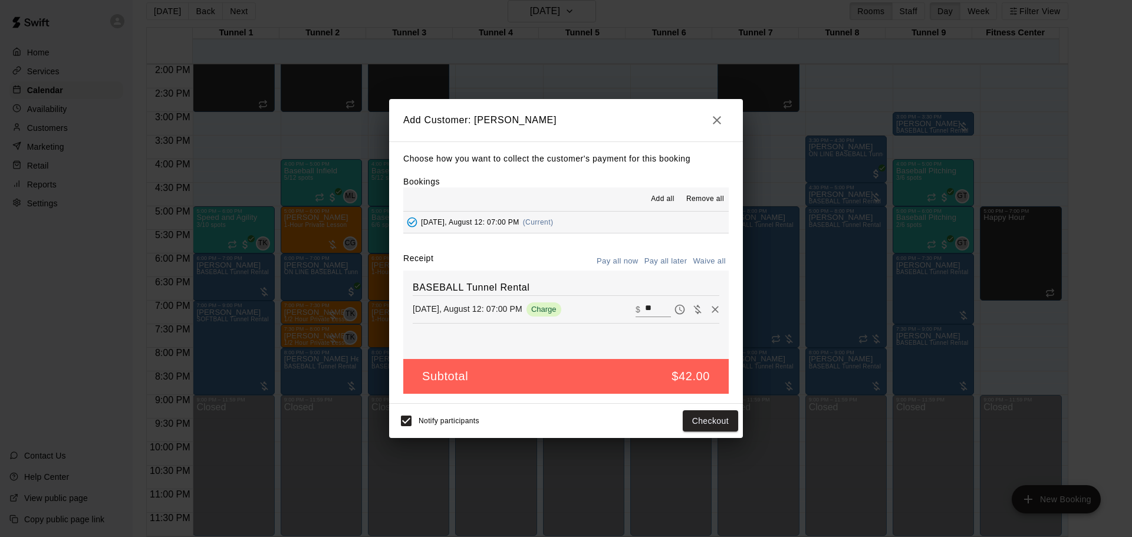
click at [678, 259] on button "Pay all later" at bounding box center [666, 261] width 49 height 18
click at [707, 417] on button "Add customer" at bounding box center [702, 421] width 73 height 22
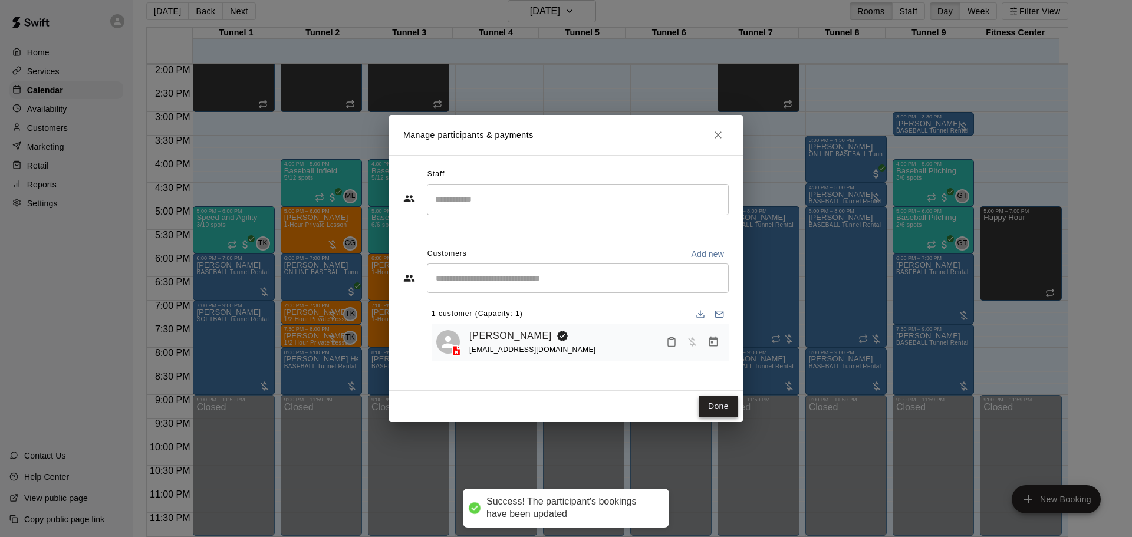
click at [707, 410] on button "Done" at bounding box center [719, 407] width 40 height 22
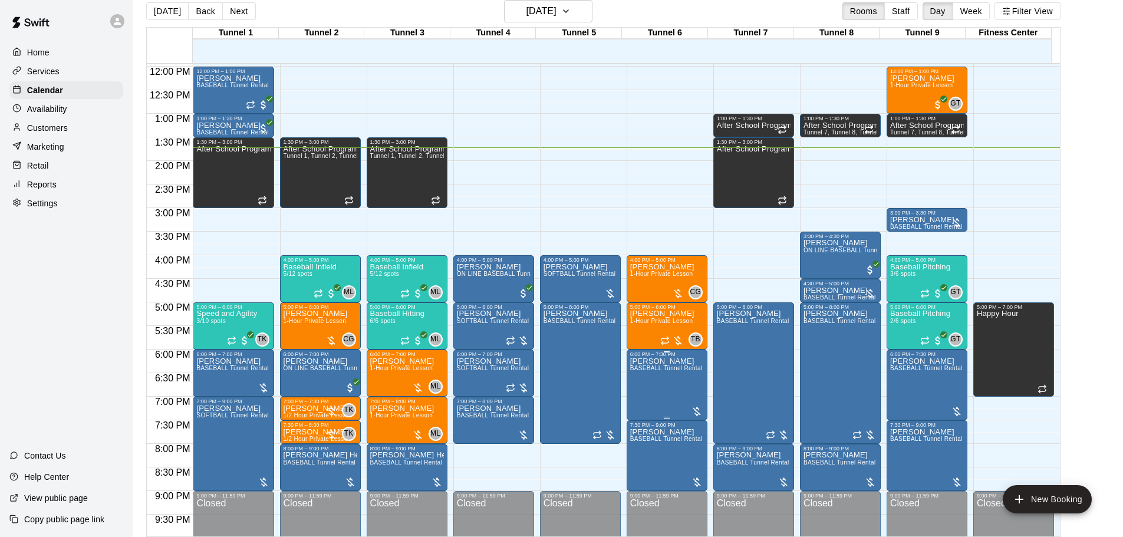
scroll to position [543, 0]
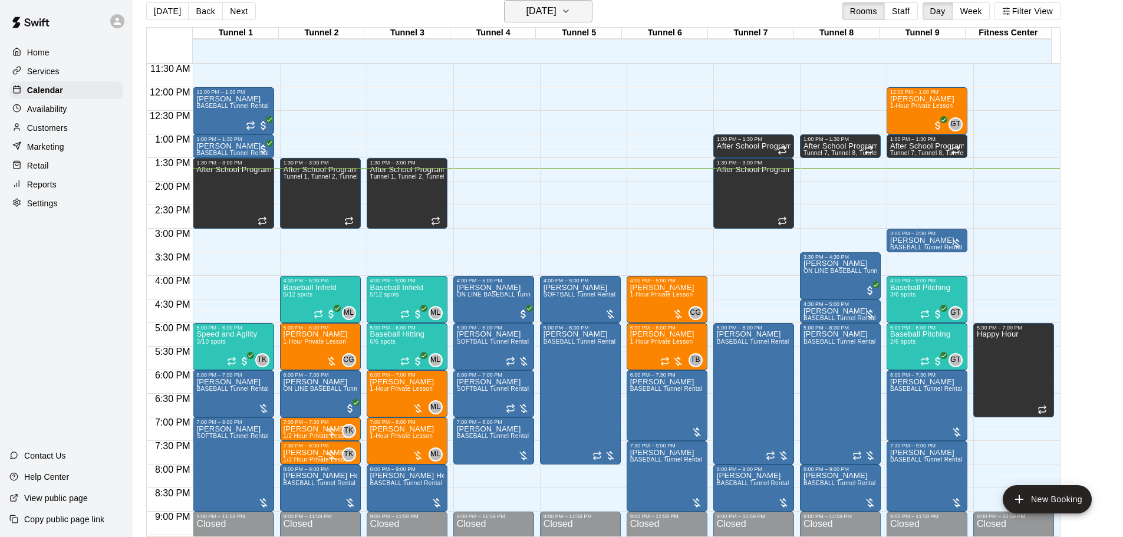
click at [541, 12] on h6 "[DATE]" at bounding box center [542, 11] width 30 height 17
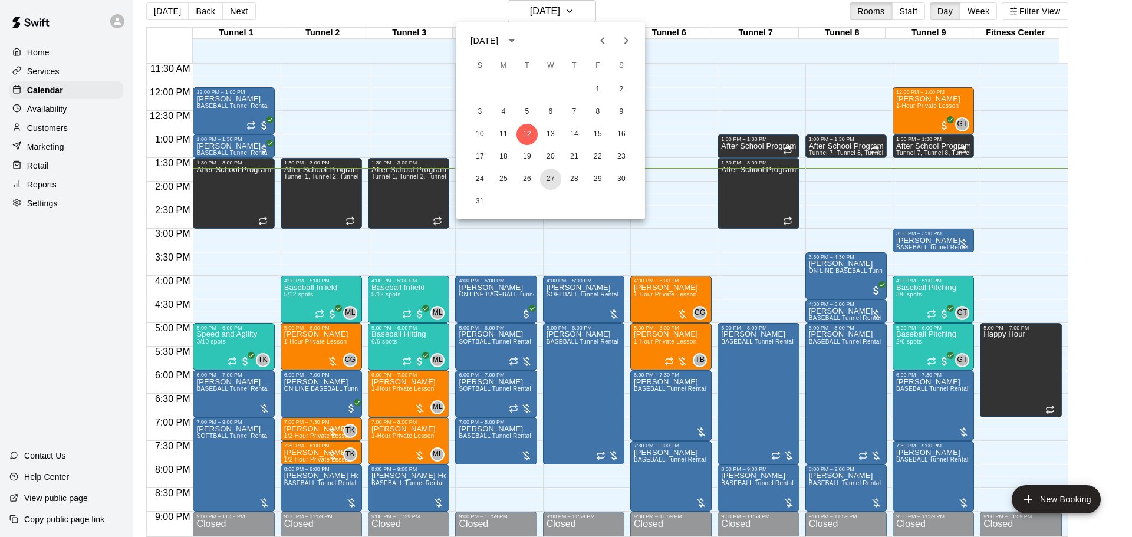
click at [551, 182] on button "27" at bounding box center [550, 179] width 21 height 21
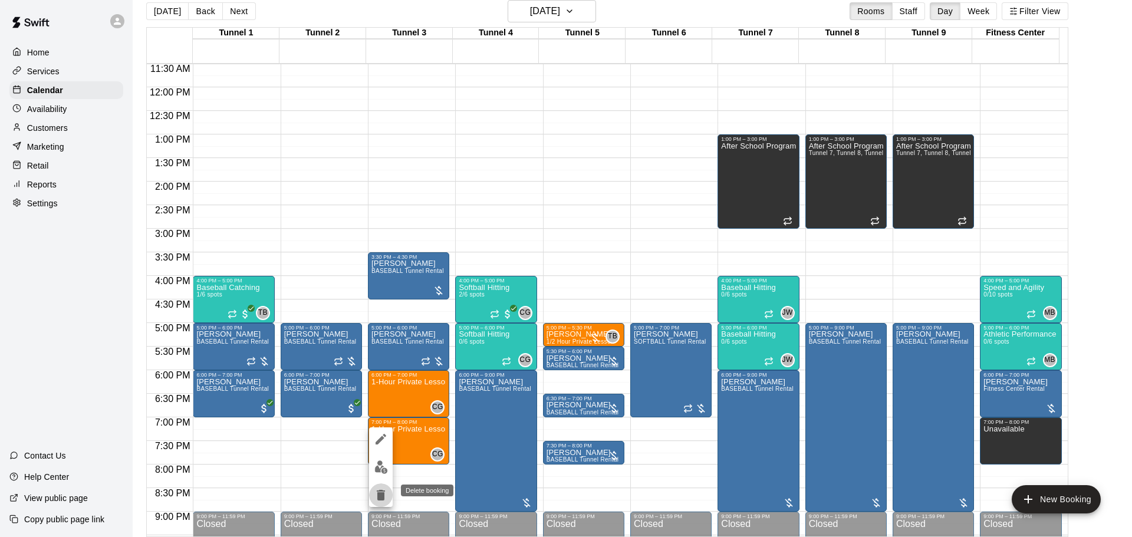
click at [381, 497] on icon "delete" at bounding box center [381, 495] width 8 height 11
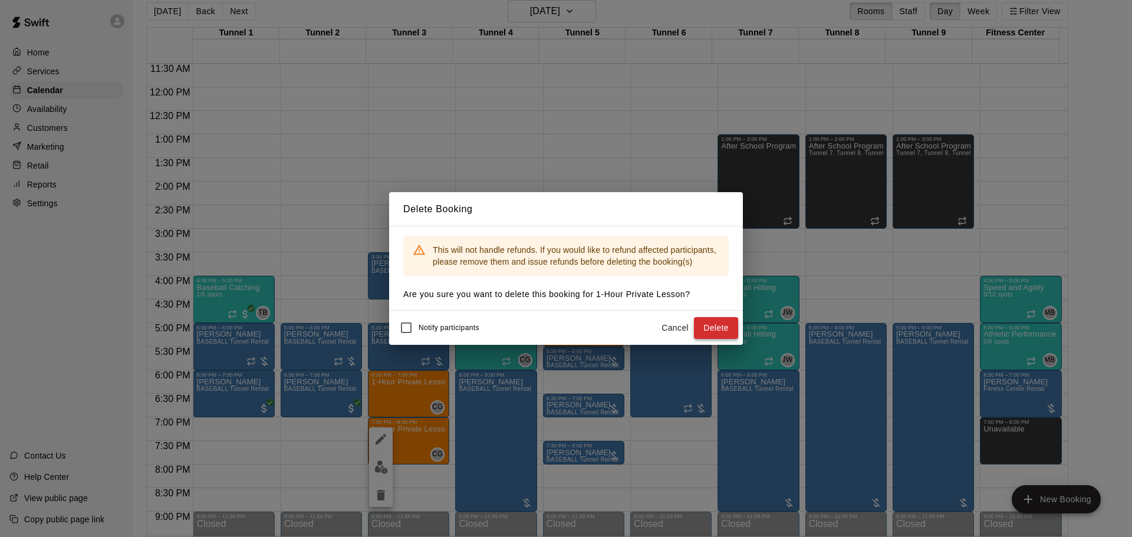
click at [706, 332] on button "Delete" at bounding box center [716, 328] width 44 height 22
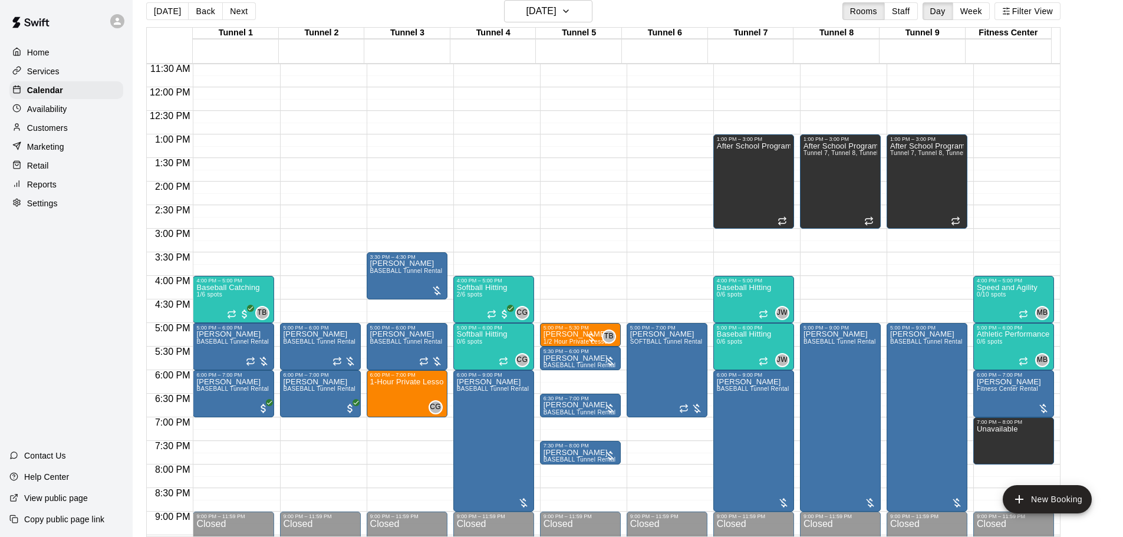
click at [154, 3] on button "[DATE]" at bounding box center [167, 11] width 42 height 18
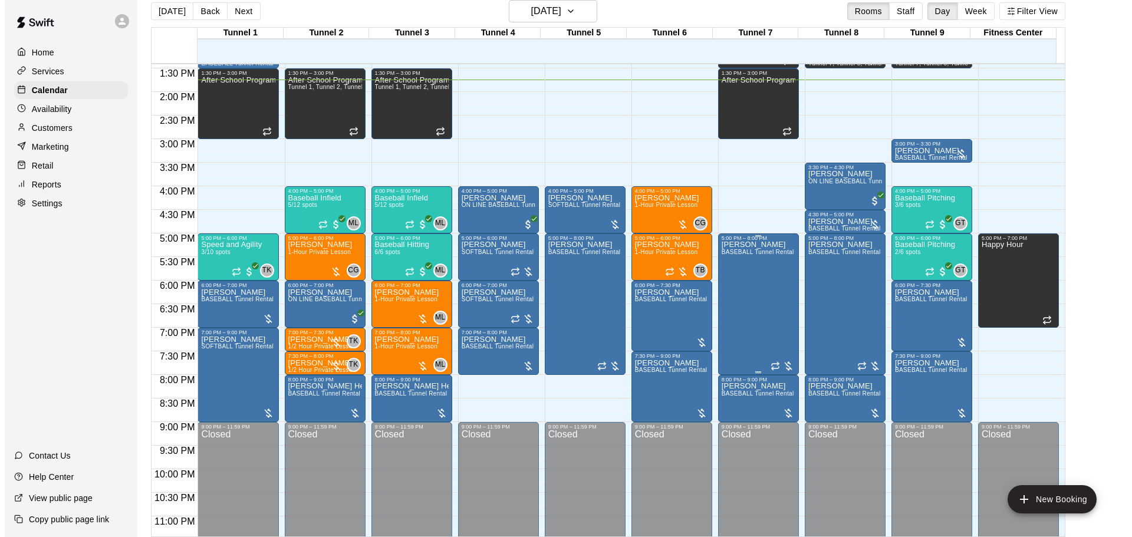
scroll to position [661, 0]
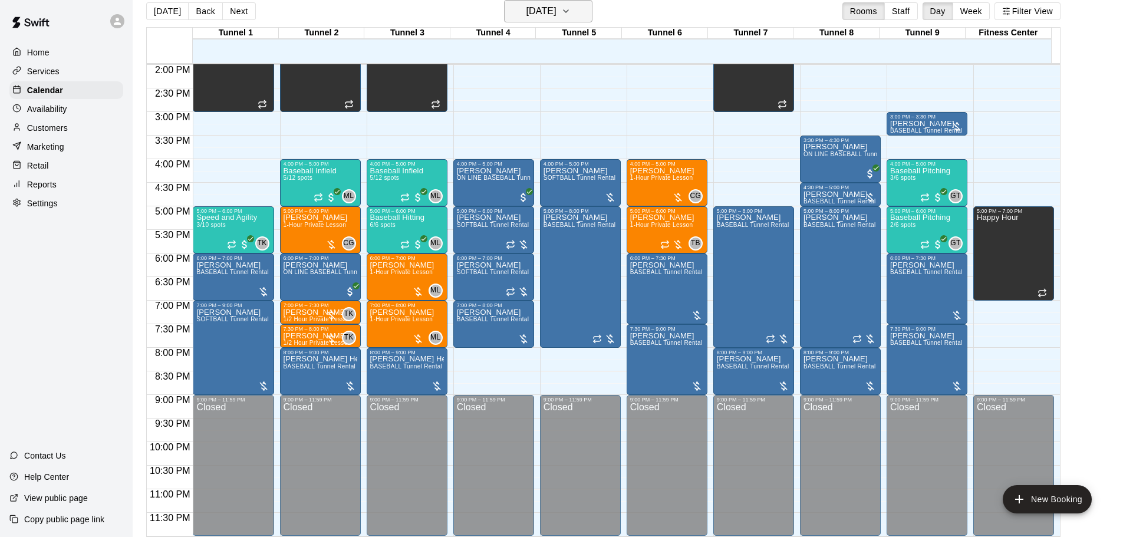
click at [543, 2] on button "[DATE]" at bounding box center [548, 11] width 88 height 22
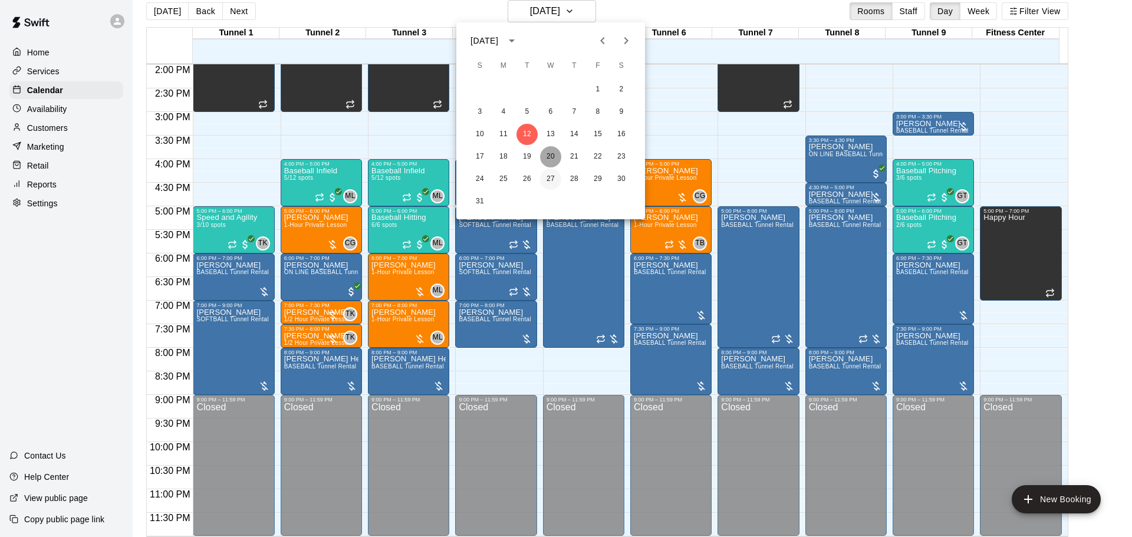
drag, startPoint x: 546, startPoint y: 160, endPoint x: 550, endPoint y: 170, distance: 10.6
click at [547, 160] on button "20" at bounding box center [550, 156] width 21 height 21
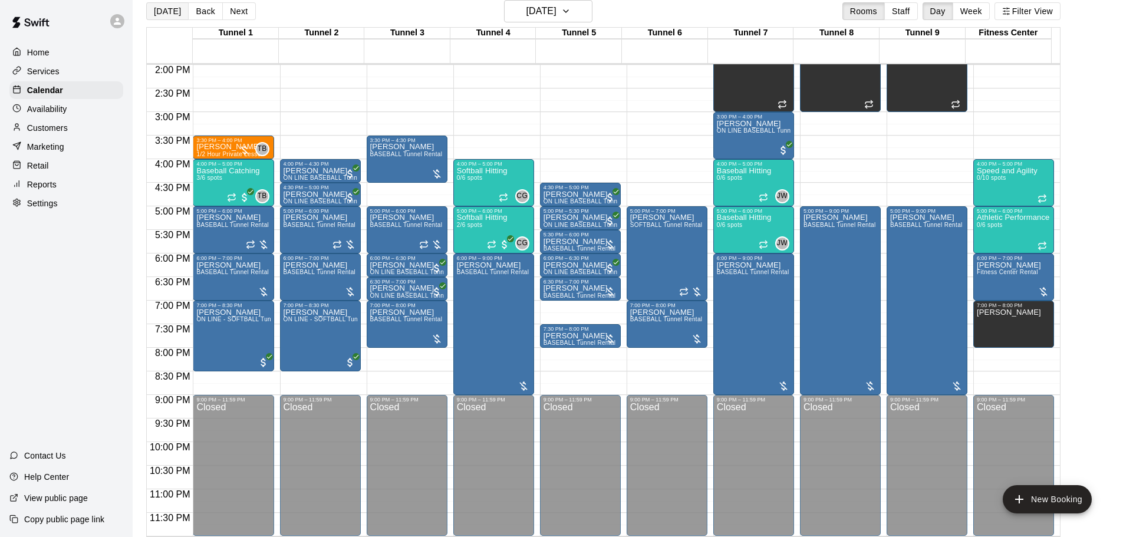
click at [168, 9] on button "[DATE]" at bounding box center [167, 11] width 42 height 18
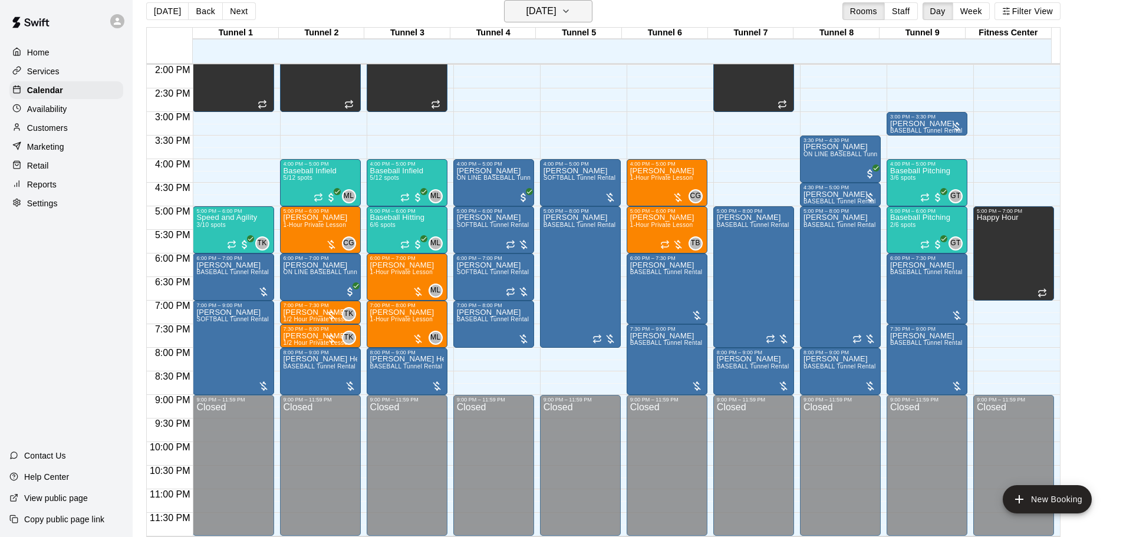
click at [557, 11] on h6 "[DATE]" at bounding box center [542, 11] width 30 height 17
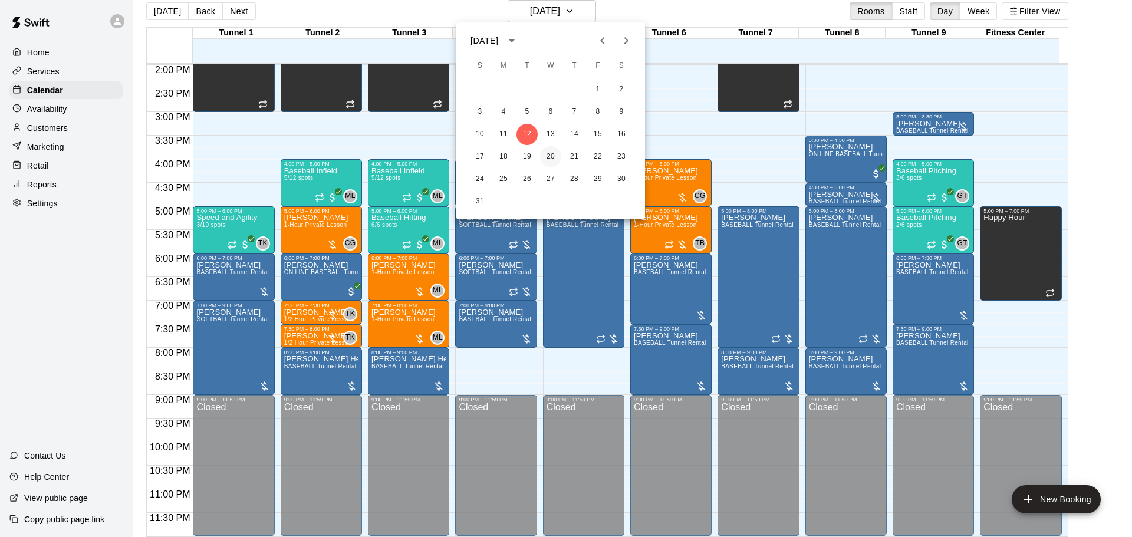
click at [554, 159] on button "20" at bounding box center [550, 156] width 21 height 21
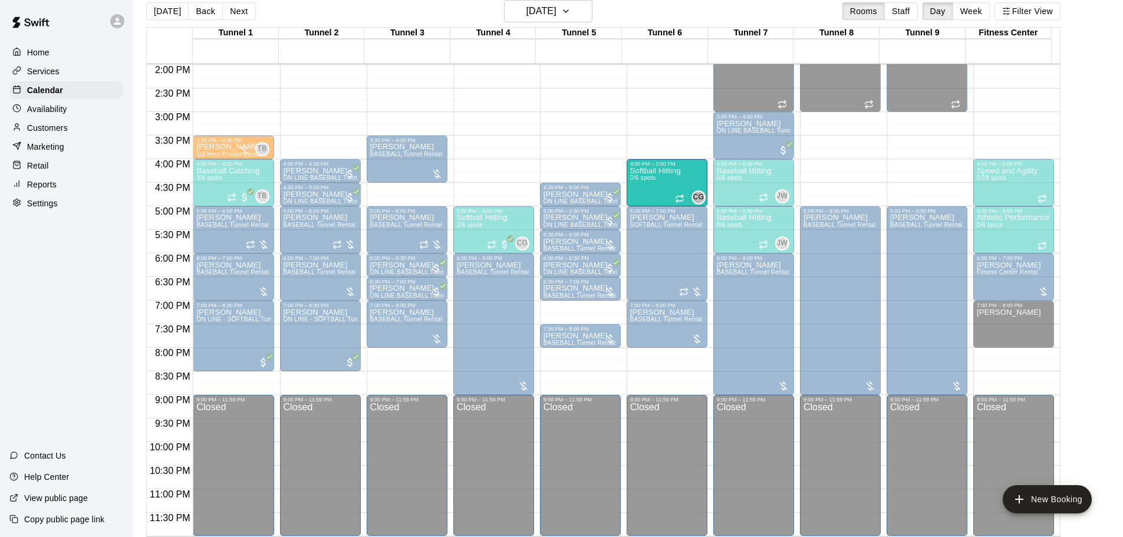
drag, startPoint x: 493, startPoint y: 183, endPoint x: 651, endPoint y: 189, distance: 158.2
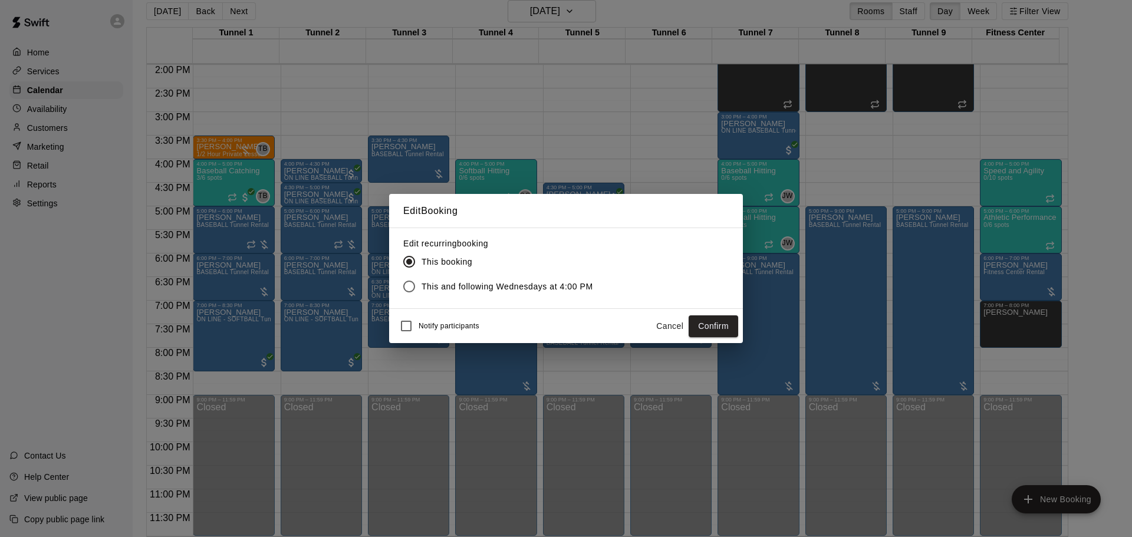
click at [712, 317] on button "Confirm" at bounding box center [714, 326] width 50 height 22
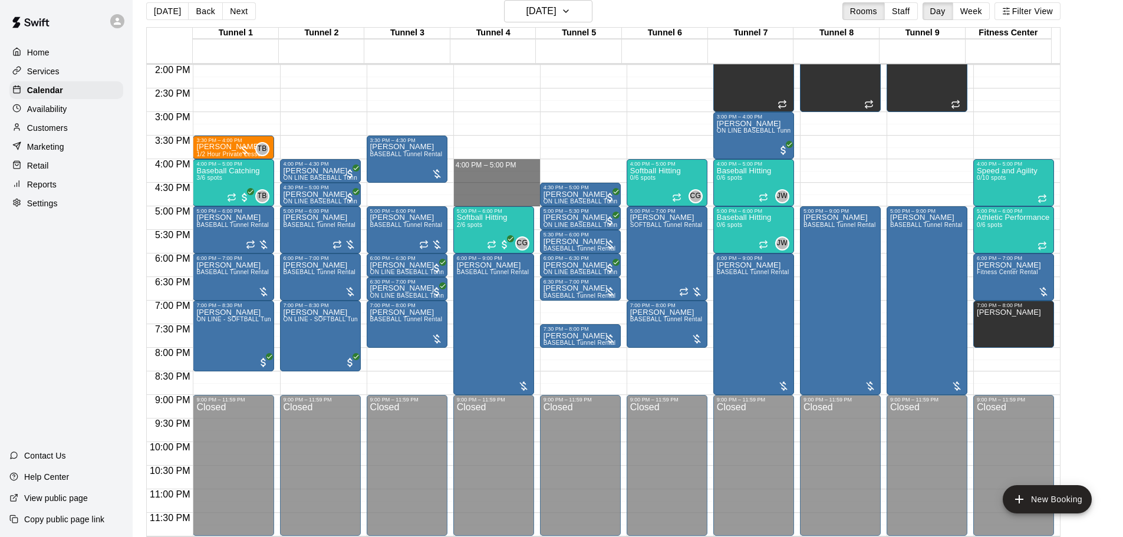
drag, startPoint x: 491, startPoint y: 164, endPoint x: 492, endPoint y: 200, distance: 36.0
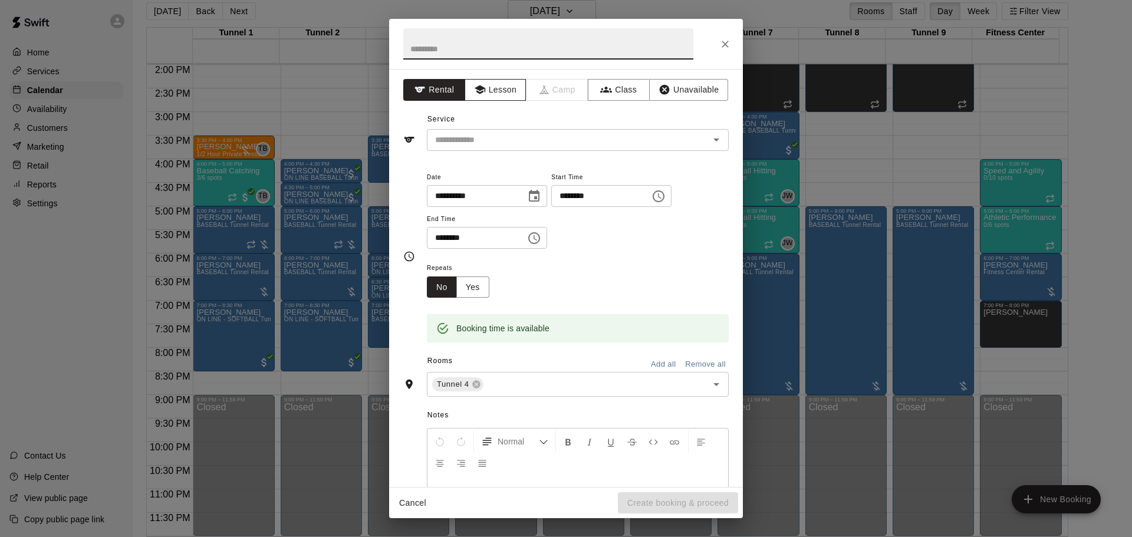
click at [495, 98] on button "Lesson" at bounding box center [496, 90] width 62 height 22
click at [493, 150] on div "​" at bounding box center [578, 140] width 302 height 22
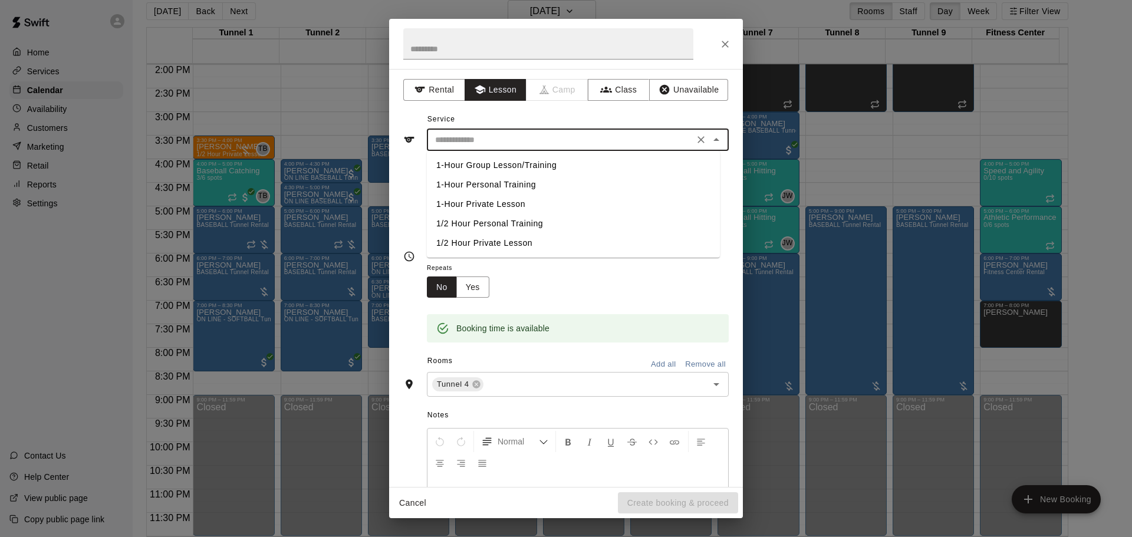
click at [493, 202] on li "1-Hour Private Lesson" at bounding box center [573, 204] width 293 height 19
type input "**********"
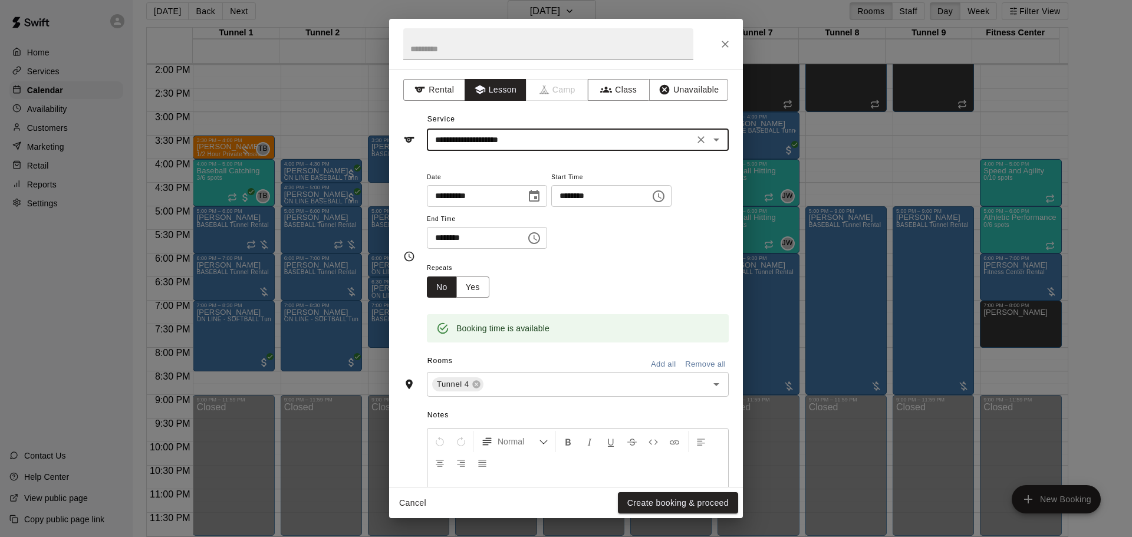
click at [662, 502] on button "Create booking & proceed" at bounding box center [678, 503] width 120 height 22
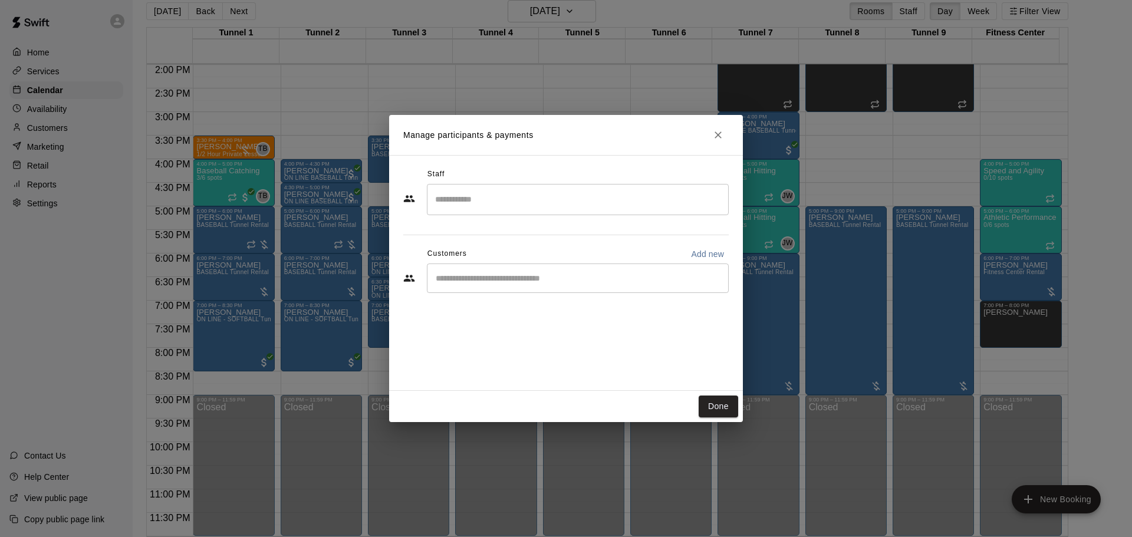
click at [535, 209] on input "Search staff" at bounding box center [577, 199] width 291 height 21
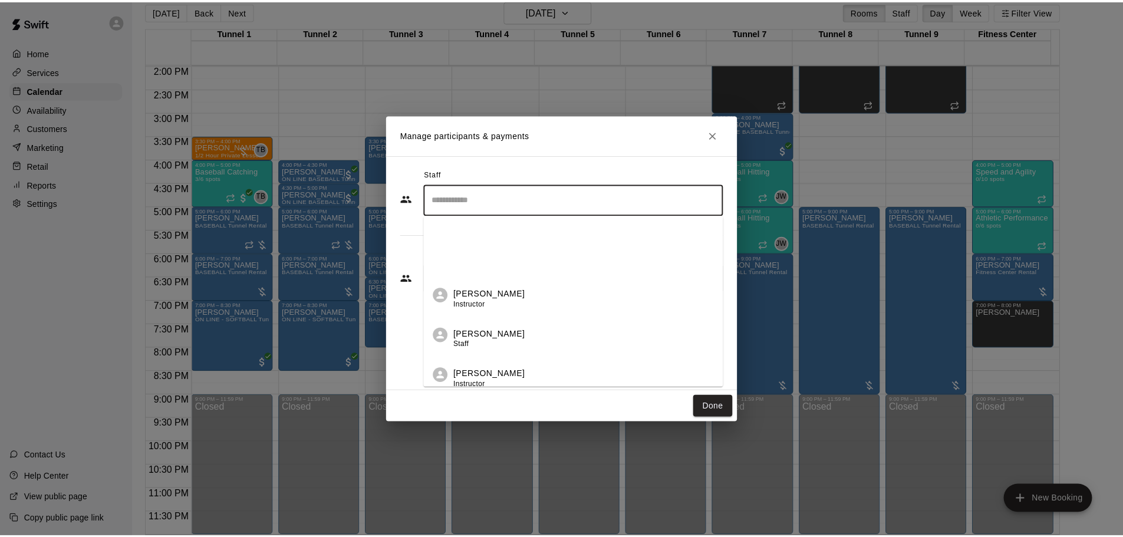
scroll to position [236, 0]
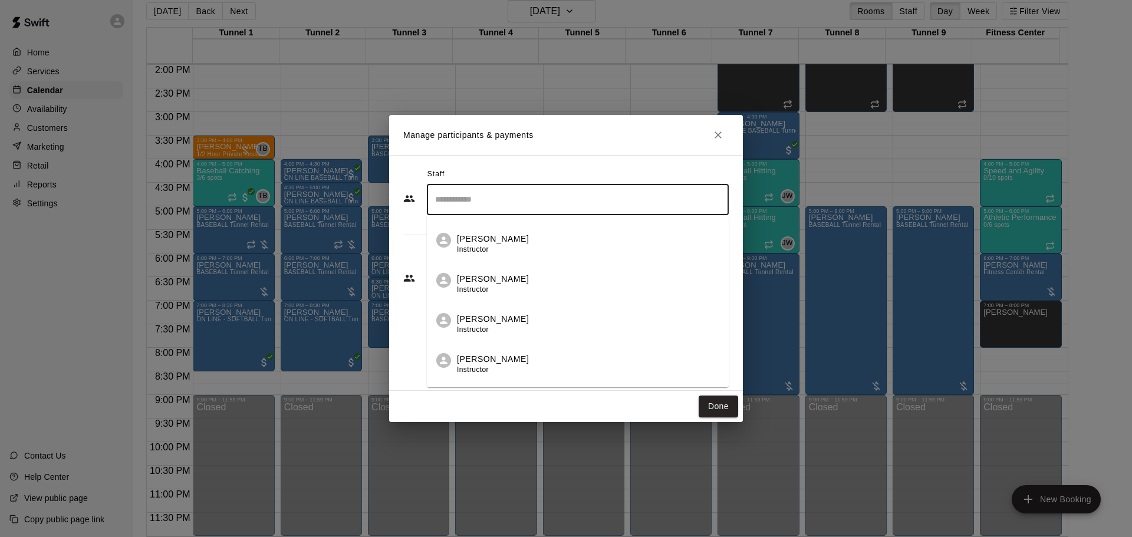
click at [535, 238] on div "Corrin Green Instructor" at bounding box center [588, 244] width 262 height 23
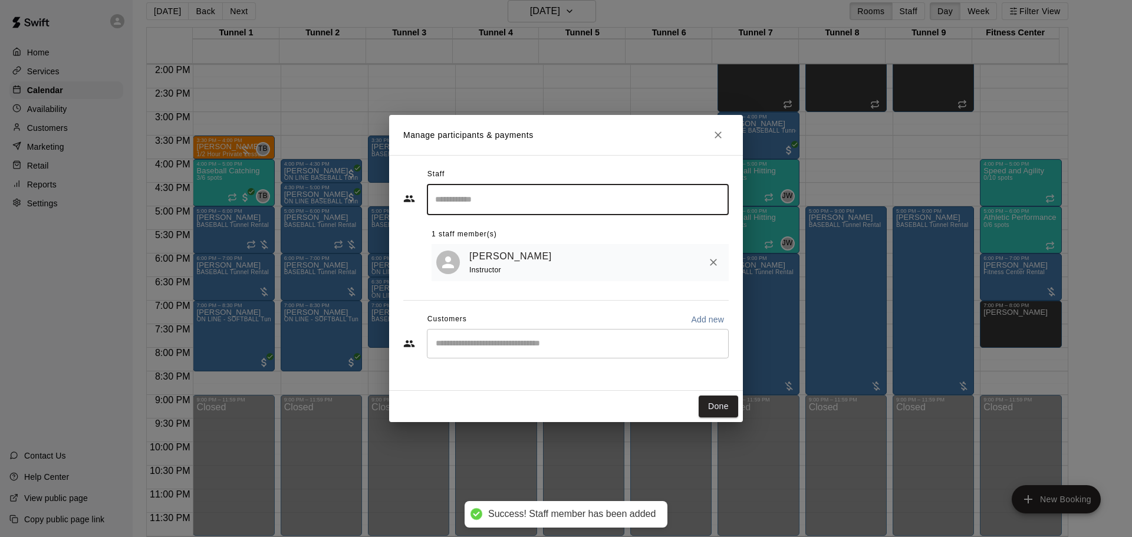
click at [586, 357] on div "​" at bounding box center [578, 343] width 302 height 29
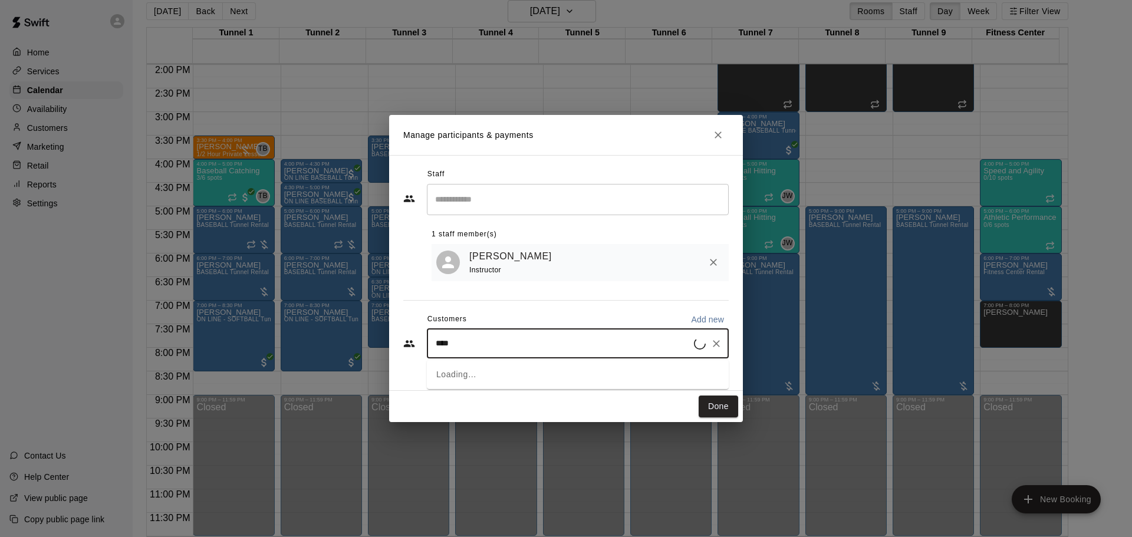
type input "*****"
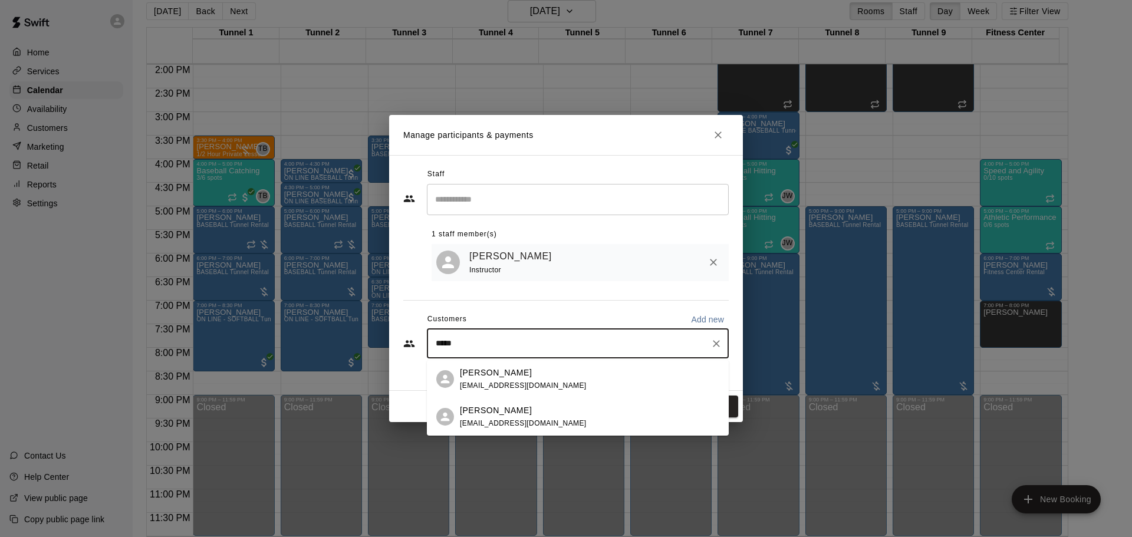
click at [584, 380] on div "Magda Joy magdajoy@gmail.com" at bounding box center [589, 379] width 259 height 25
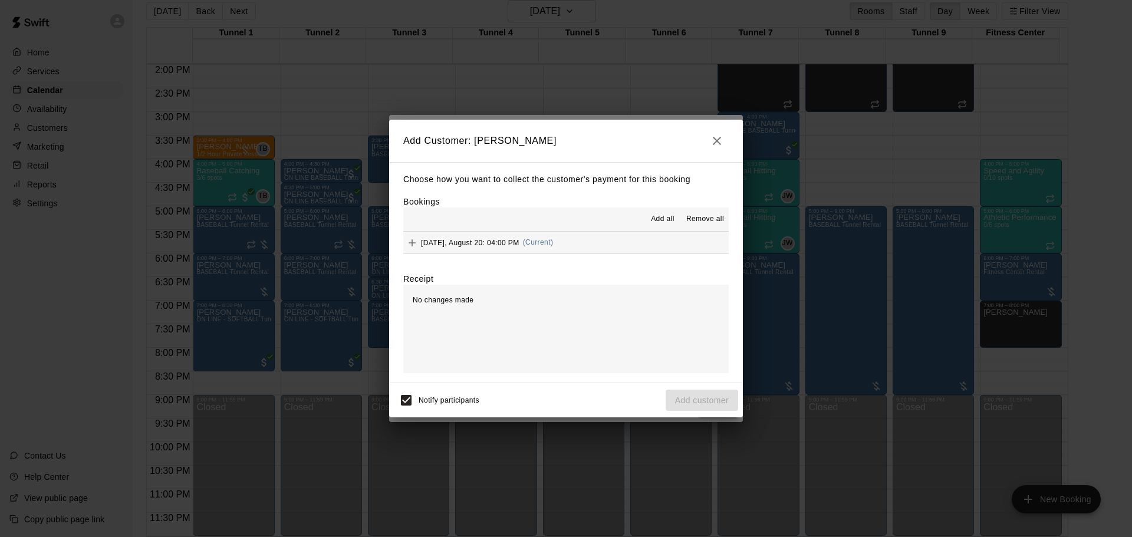
click at [554, 244] on span "(Current)" at bounding box center [538, 242] width 31 height 8
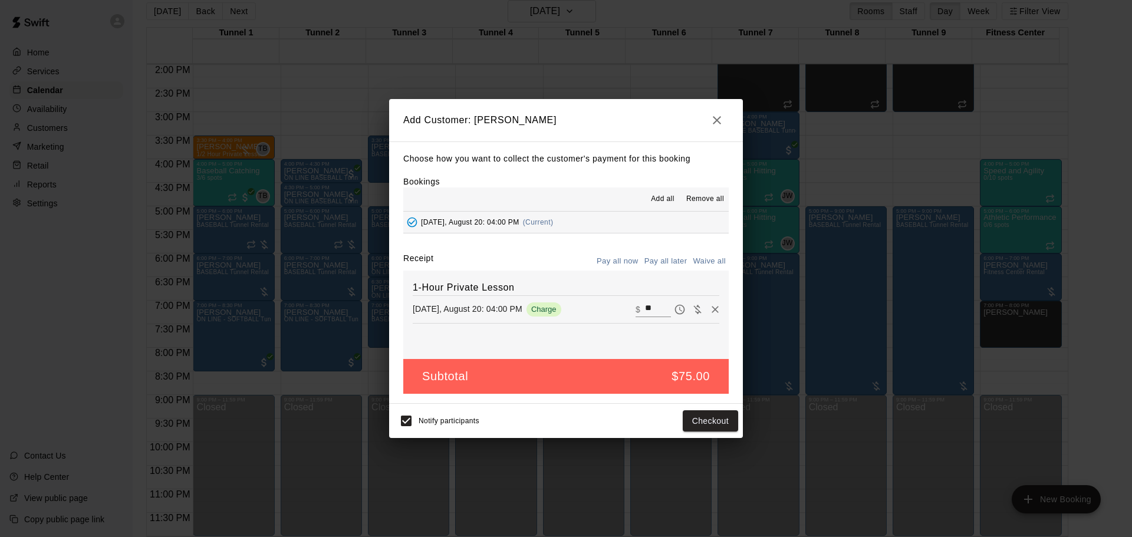
click at [658, 261] on button "Pay all later" at bounding box center [666, 261] width 49 height 18
click at [704, 423] on button "Add customer" at bounding box center [702, 421] width 73 height 22
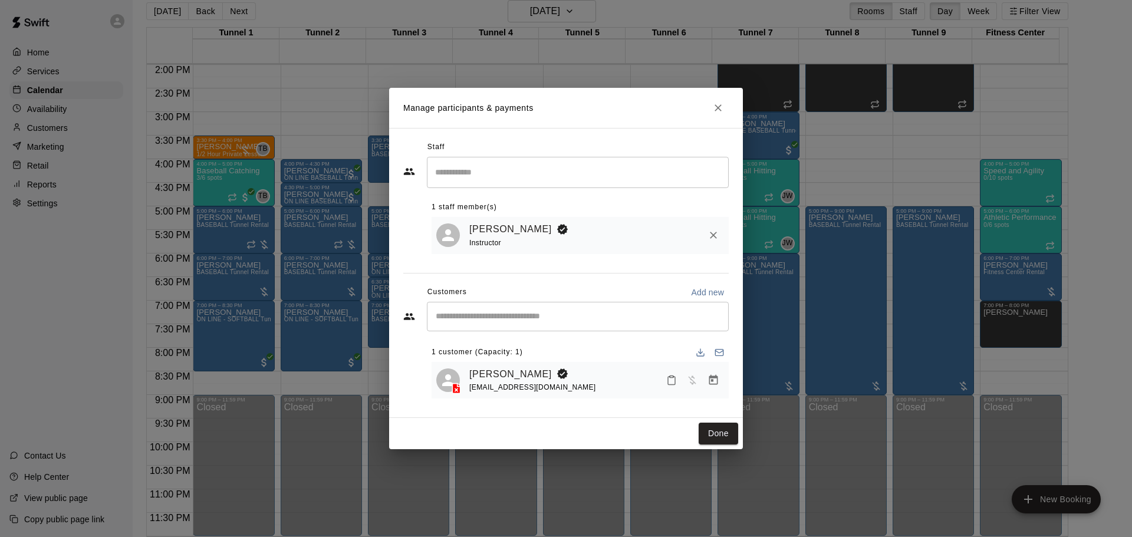
click at [716, 435] on button "Done" at bounding box center [719, 434] width 40 height 22
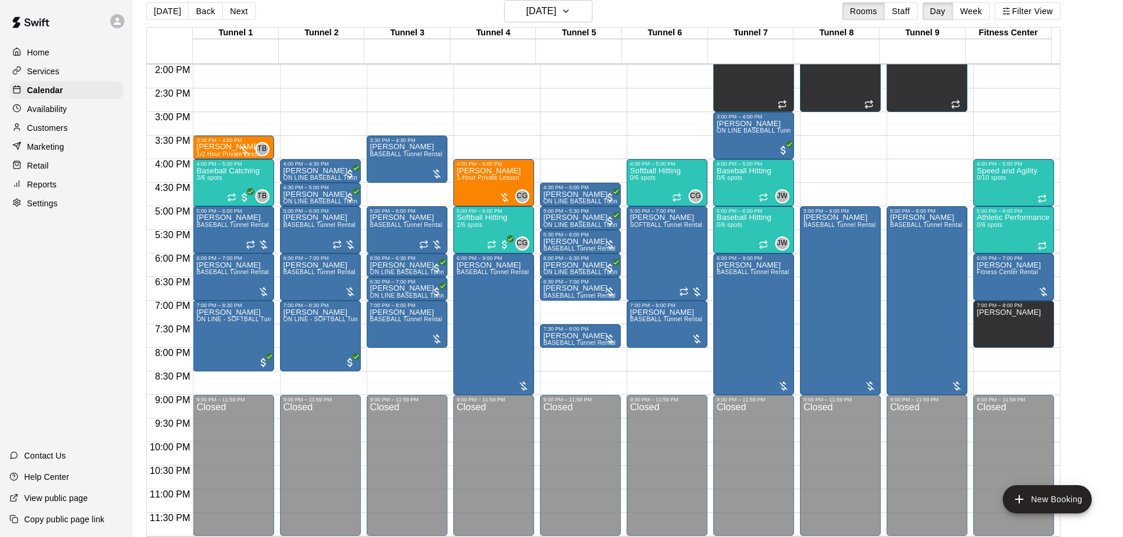
drag, startPoint x: 157, startPoint y: 5, endPoint x: 165, endPoint y: 17, distance: 14.9
click at [157, 4] on button "[DATE]" at bounding box center [167, 11] width 42 height 18
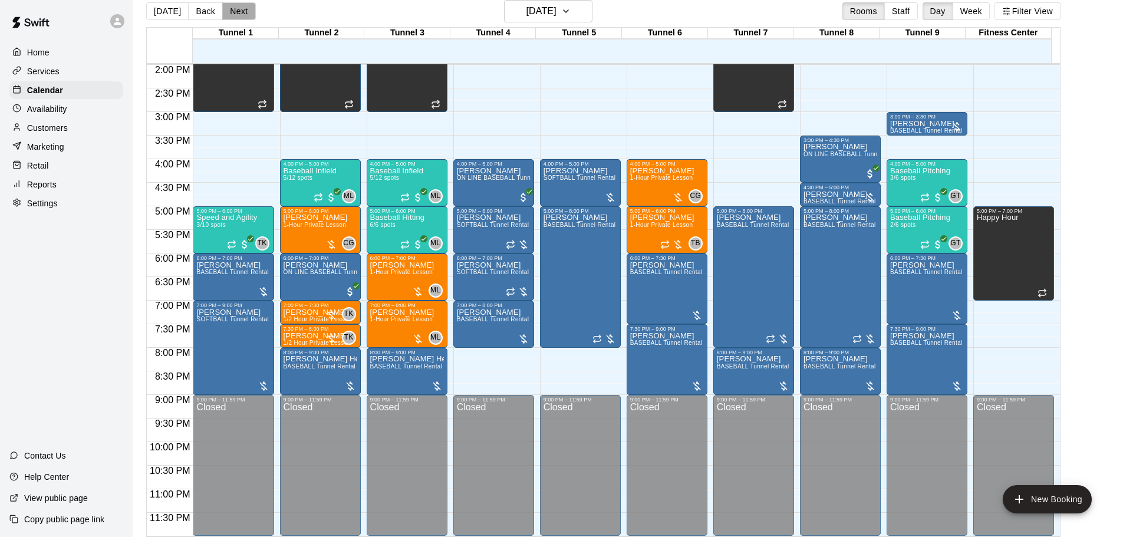
click at [245, 12] on button "Next" at bounding box center [238, 11] width 33 height 18
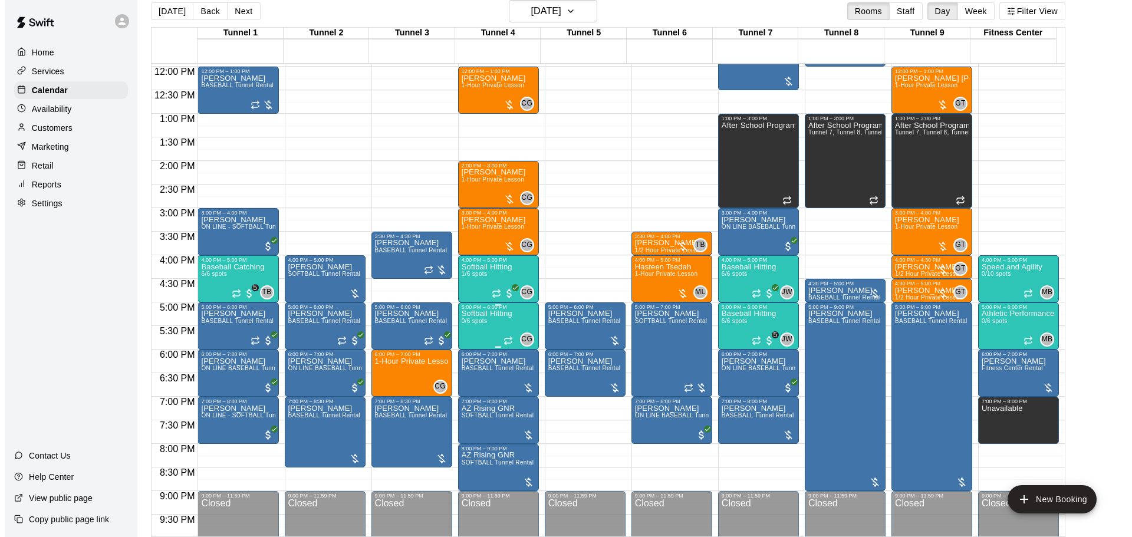
scroll to position [543, 0]
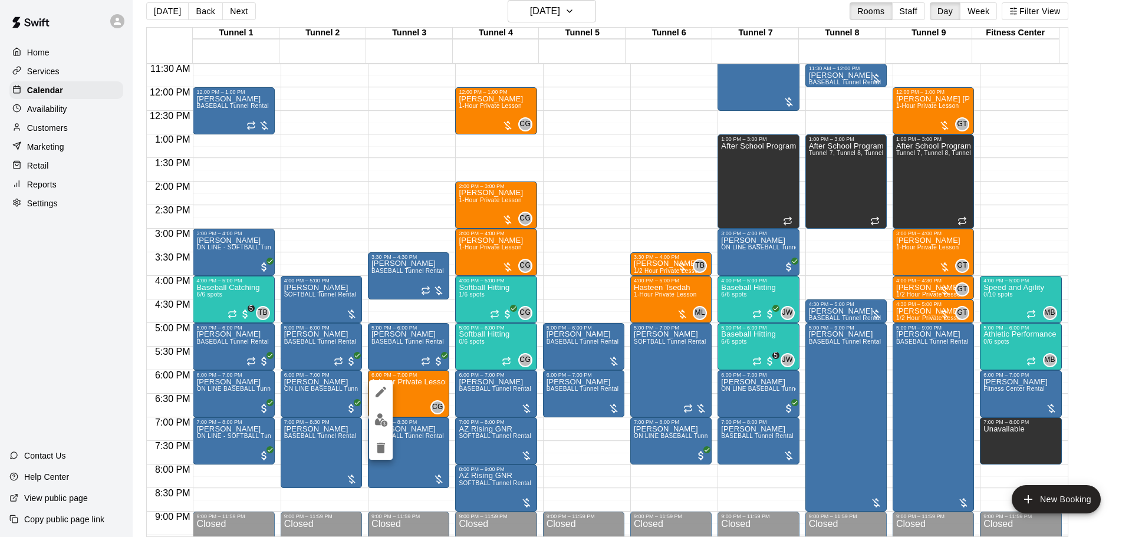
click at [383, 445] on icon "delete" at bounding box center [381, 448] width 8 height 11
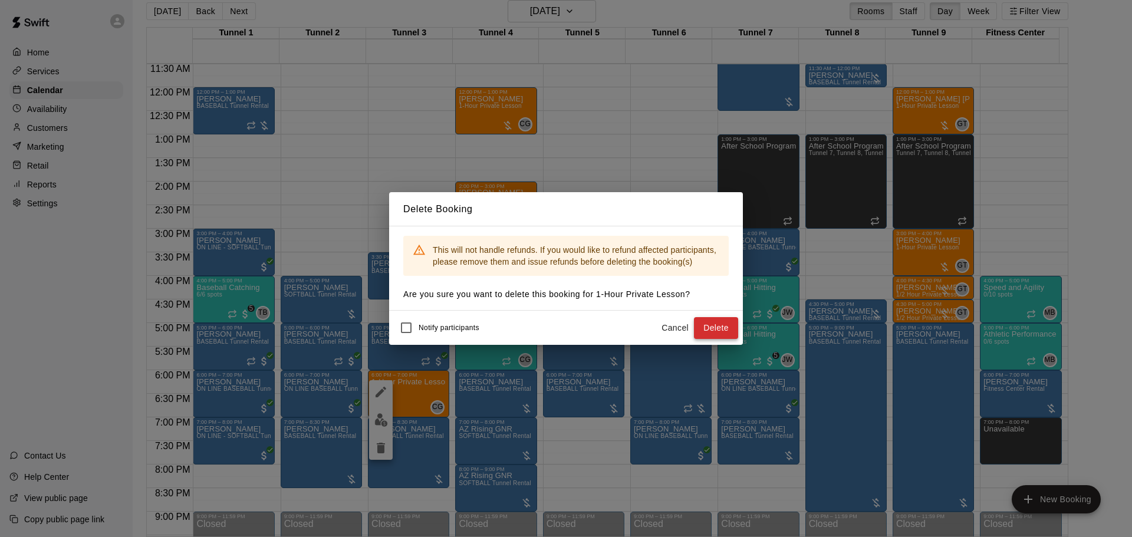
click at [713, 330] on button "Delete" at bounding box center [716, 328] width 44 height 22
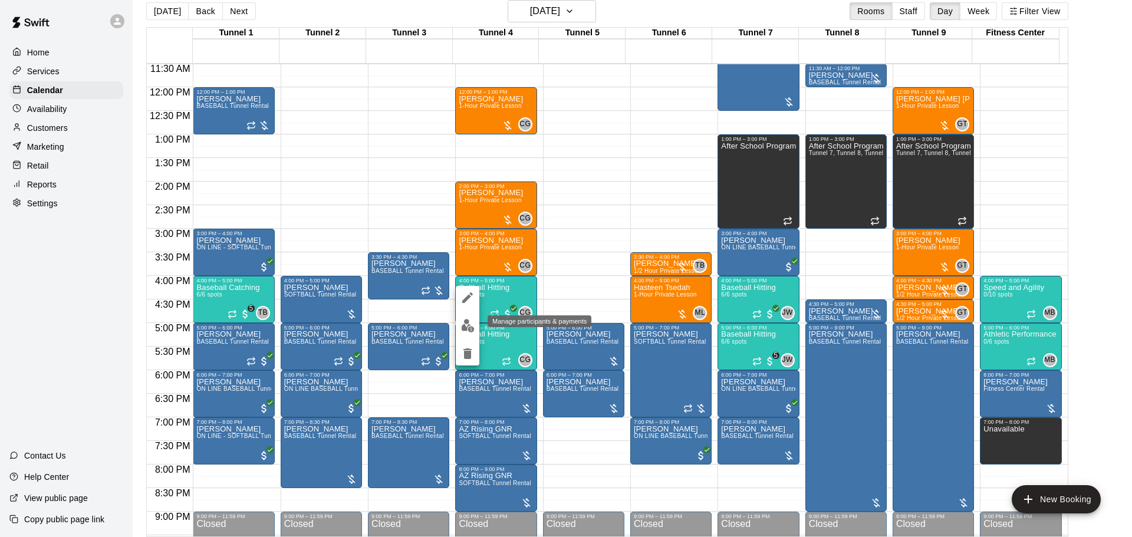
click at [466, 323] on img "edit" at bounding box center [468, 326] width 14 height 14
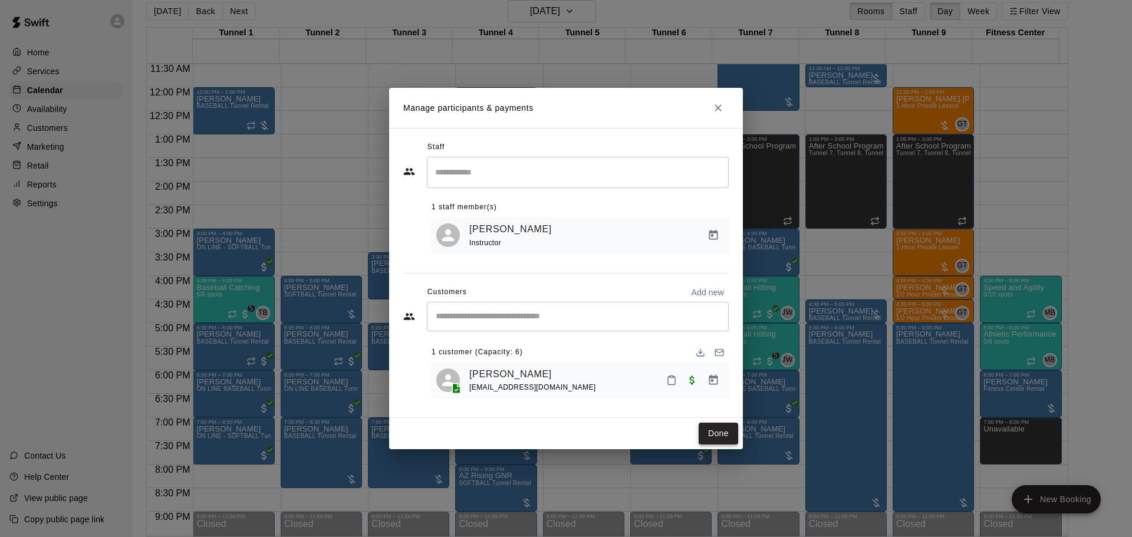
click at [729, 430] on button "Done" at bounding box center [719, 434] width 40 height 22
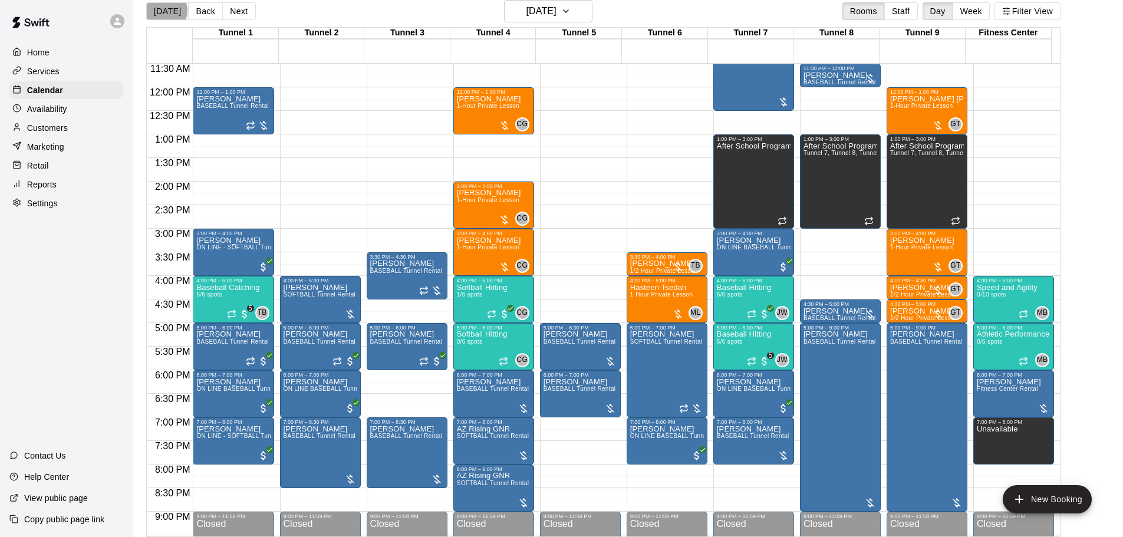
click at [165, 10] on button "[DATE]" at bounding box center [167, 11] width 42 height 18
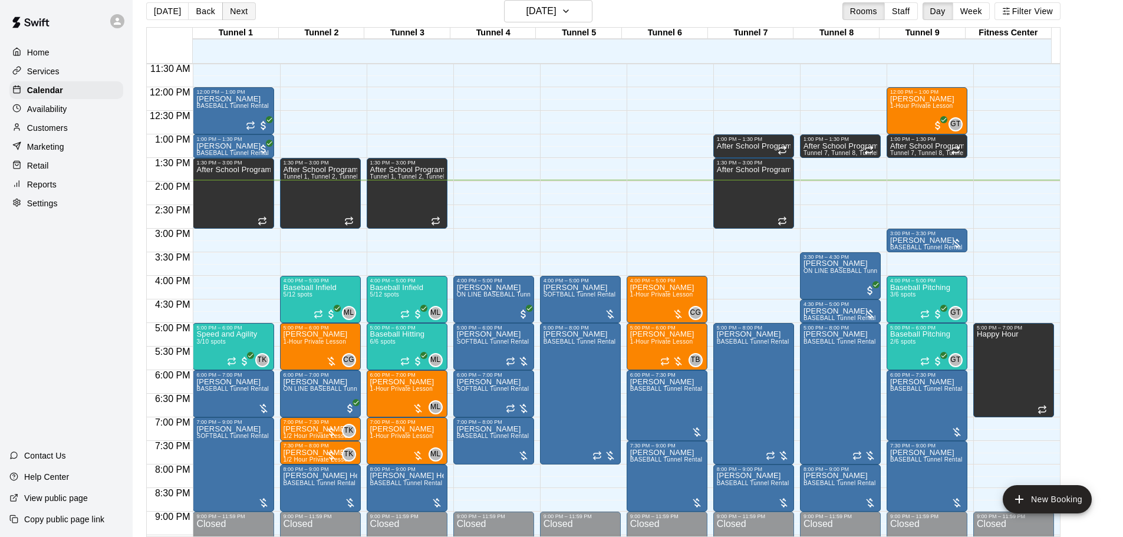
click at [243, 14] on button "Next" at bounding box center [238, 11] width 33 height 18
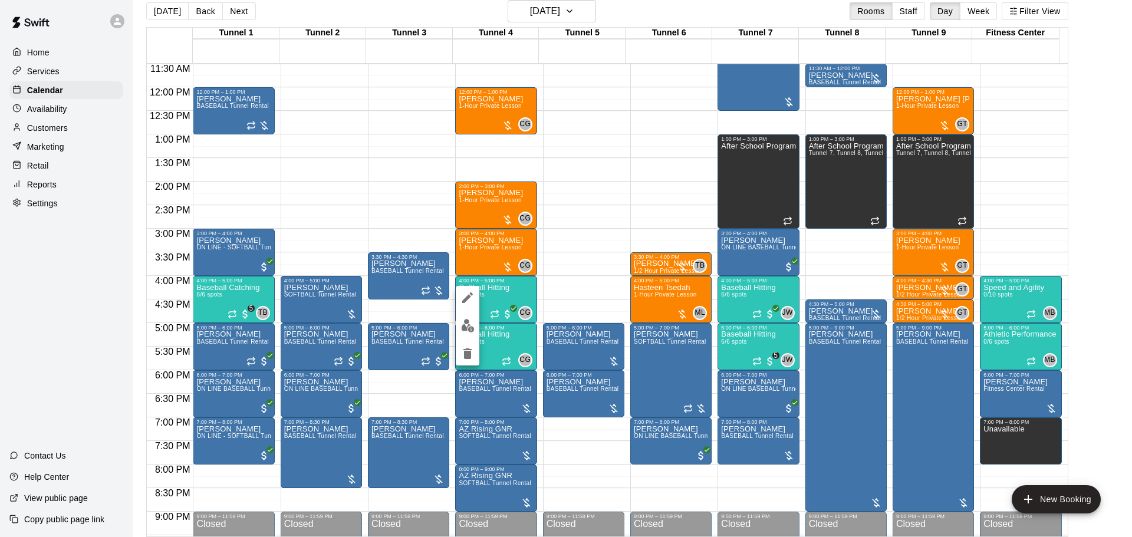
click at [466, 325] on img "edit" at bounding box center [468, 326] width 14 height 14
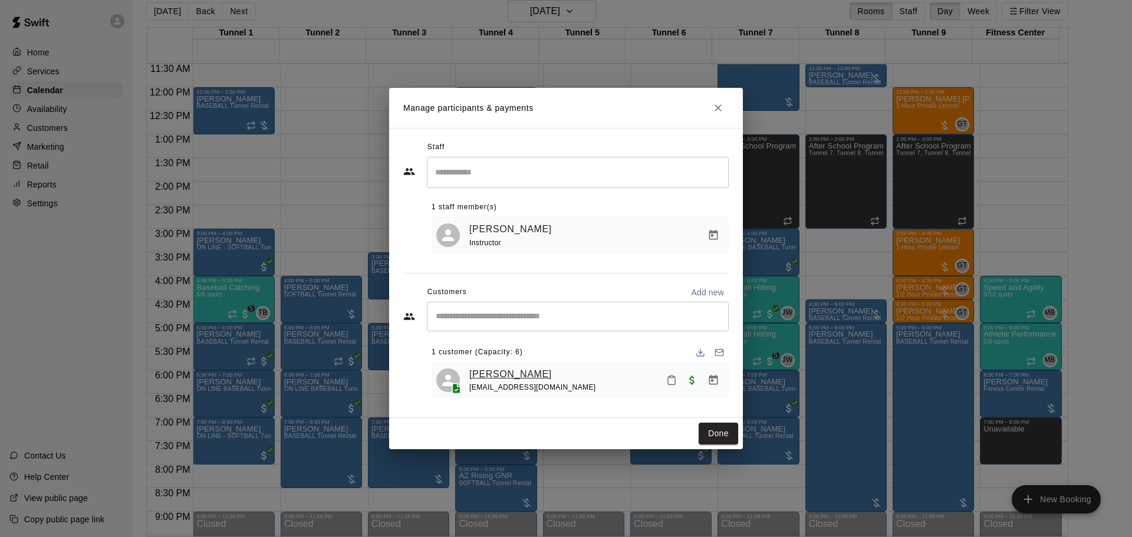
click at [493, 371] on link "Allison Bake" at bounding box center [510, 374] width 83 height 15
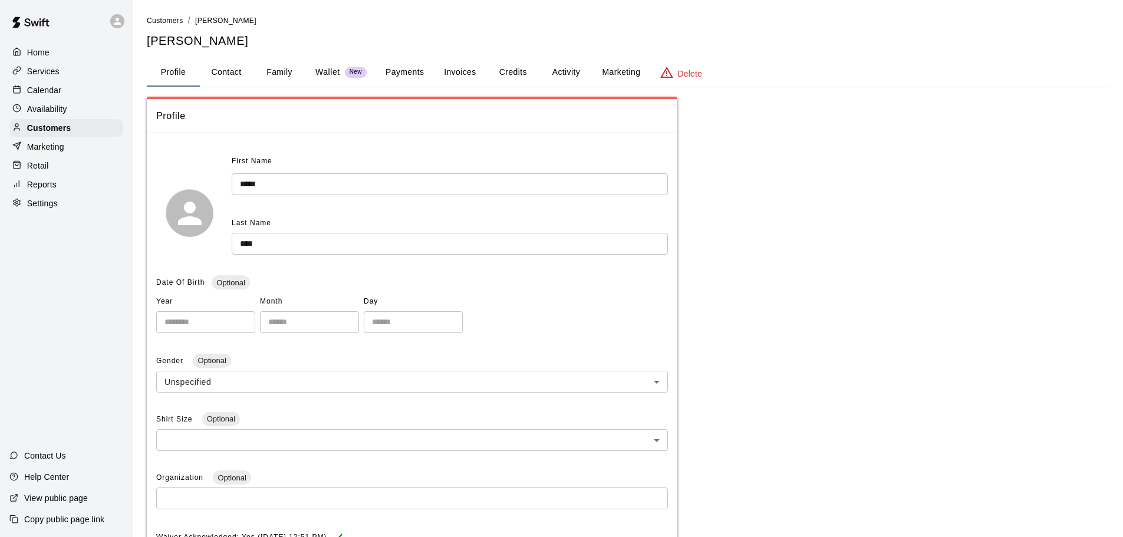
click at [244, 73] on button "Contact" at bounding box center [226, 72] width 53 height 28
select select "**"
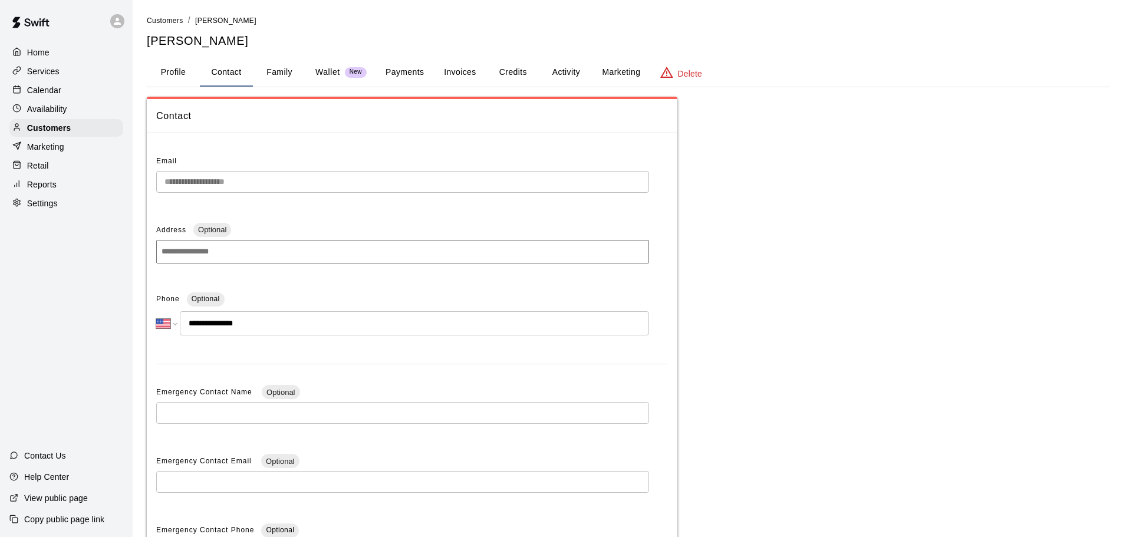
click at [58, 93] on p "Calendar" at bounding box center [44, 90] width 34 height 12
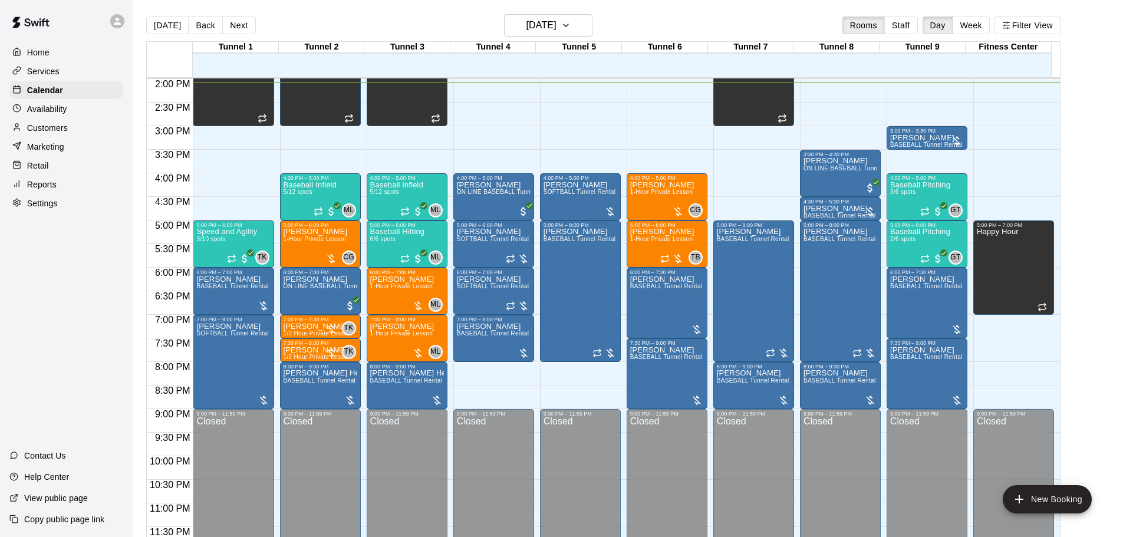
scroll to position [602, 0]
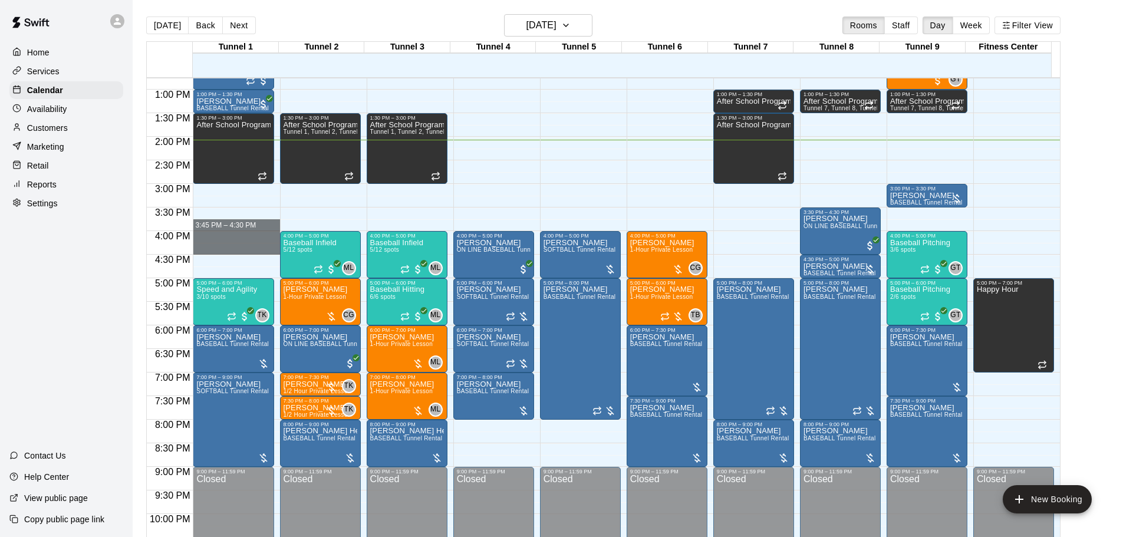
drag, startPoint x: 224, startPoint y: 231, endPoint x: 225, endPoint y: 251, distance: 19.5
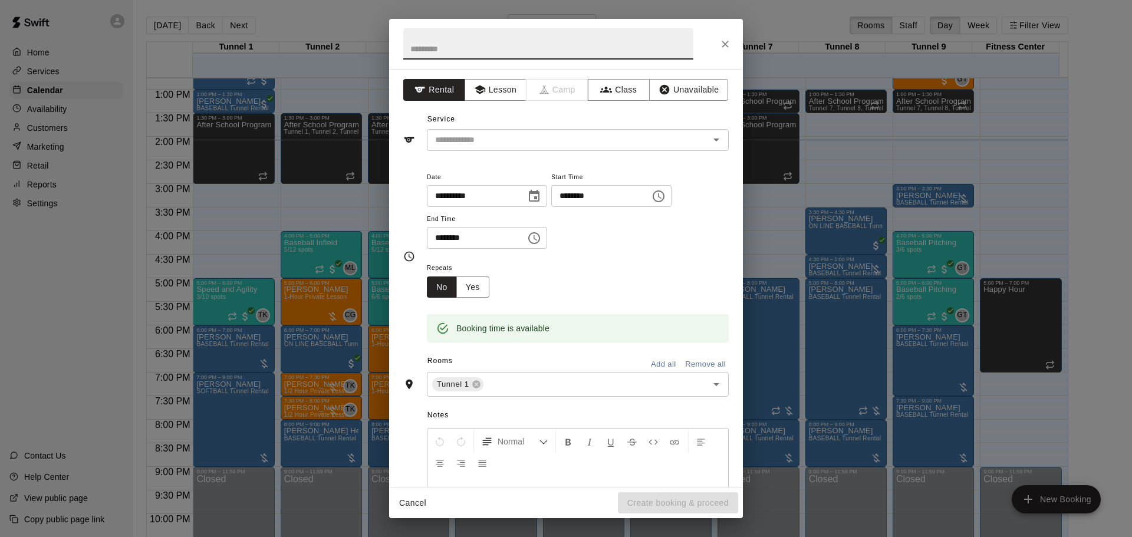
click at [726, 47] on icon "Close" at bounding box center [725, 44] width 12 height 12
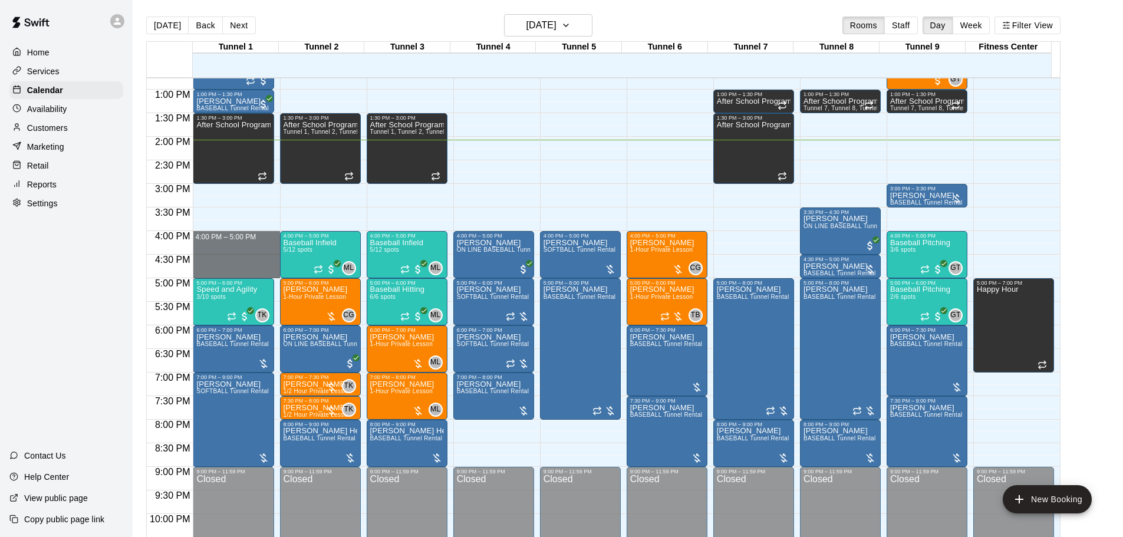
drag, startPoint x: 215, startPoint y: 235, endPoint x: 221, endPoint y: 277, distance: 42.9
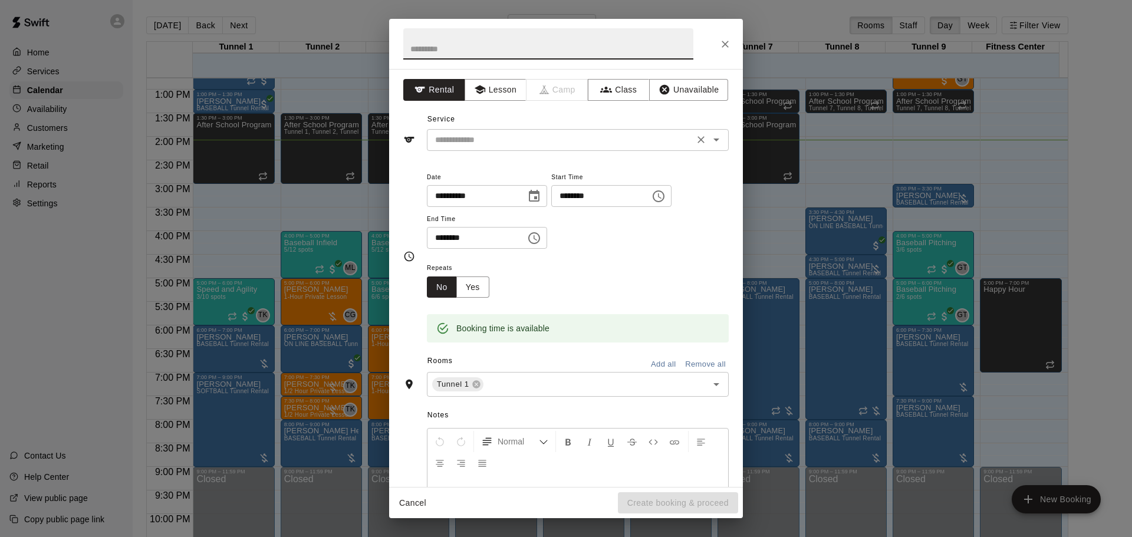
click at [485, 148] on div "​" at bounding box center [578, 140] width 302 height 22
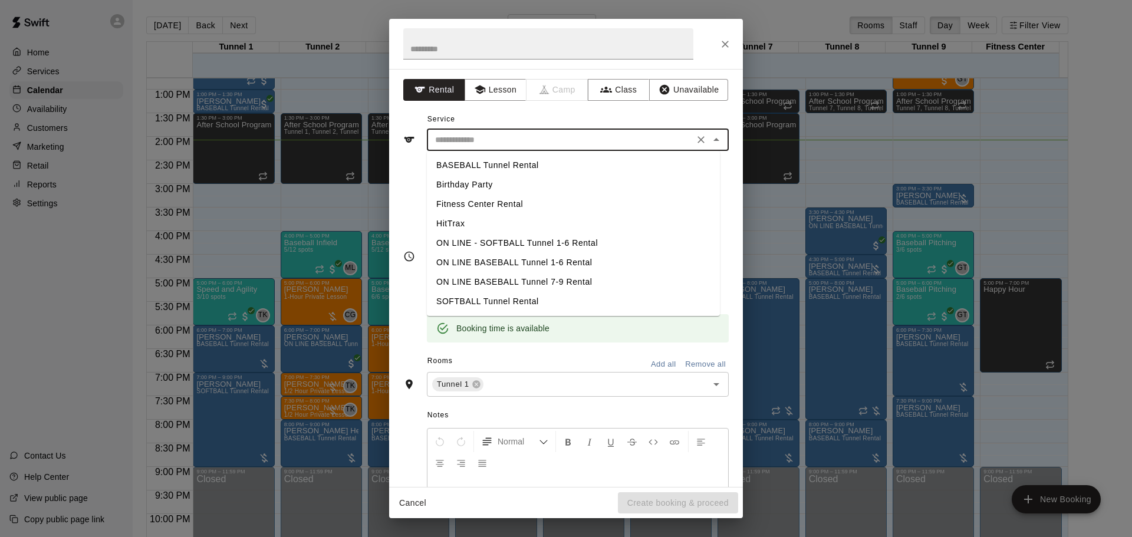
click at [479, 301] on li "SOFTBALL Tunnel Rental" at bounding box center [573, 301] width 293 height 19
type input "**********"
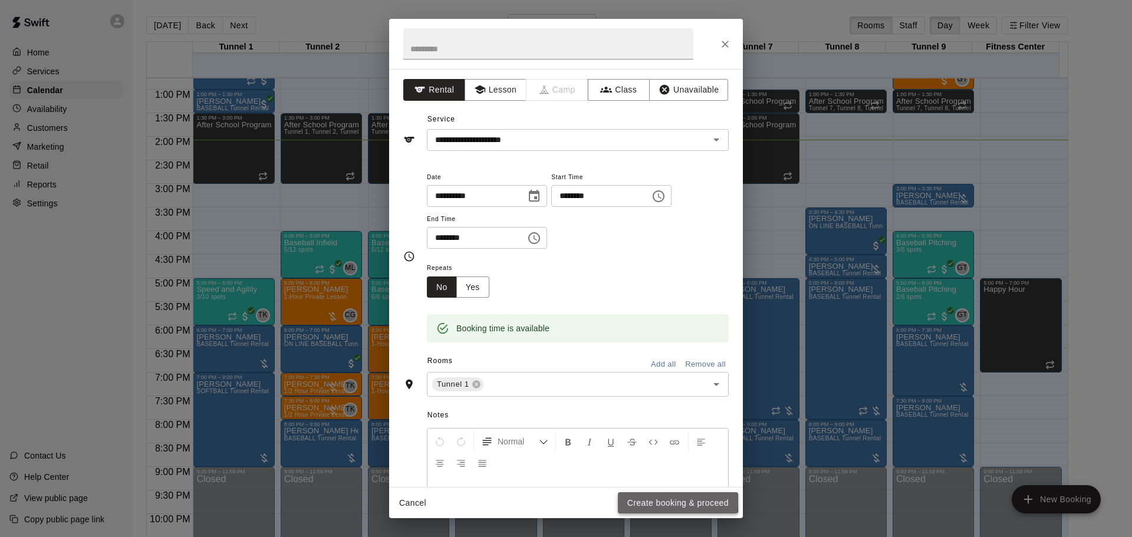
click at [645, 502] on button "Create booking & proceed" at bounding box center [678, 503] width 120 height 22
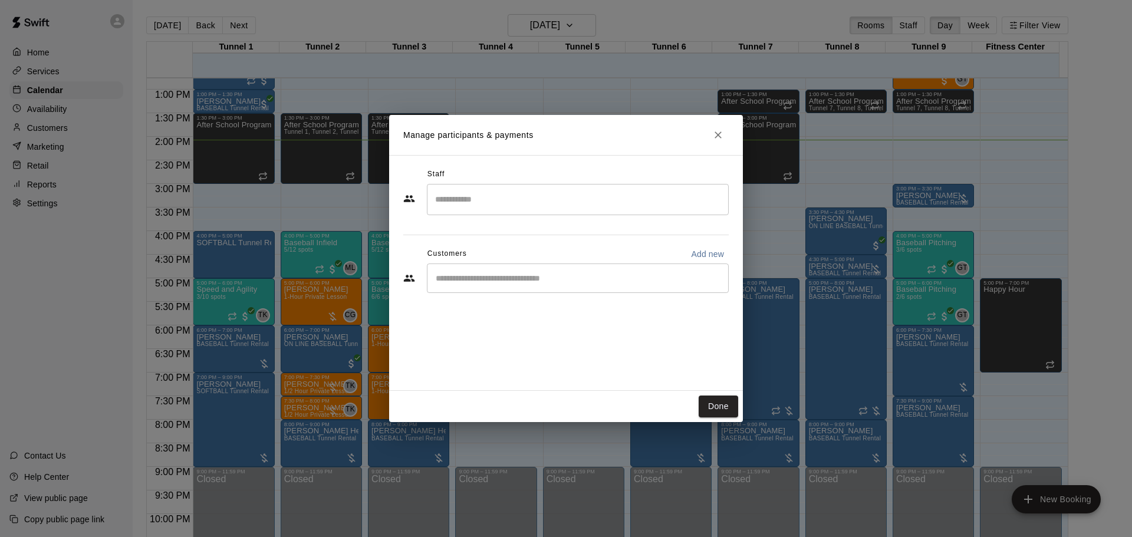
click at [484, 279] on input "Start typing to search customers..." at bounding box center [577, 278] width 291 height 12
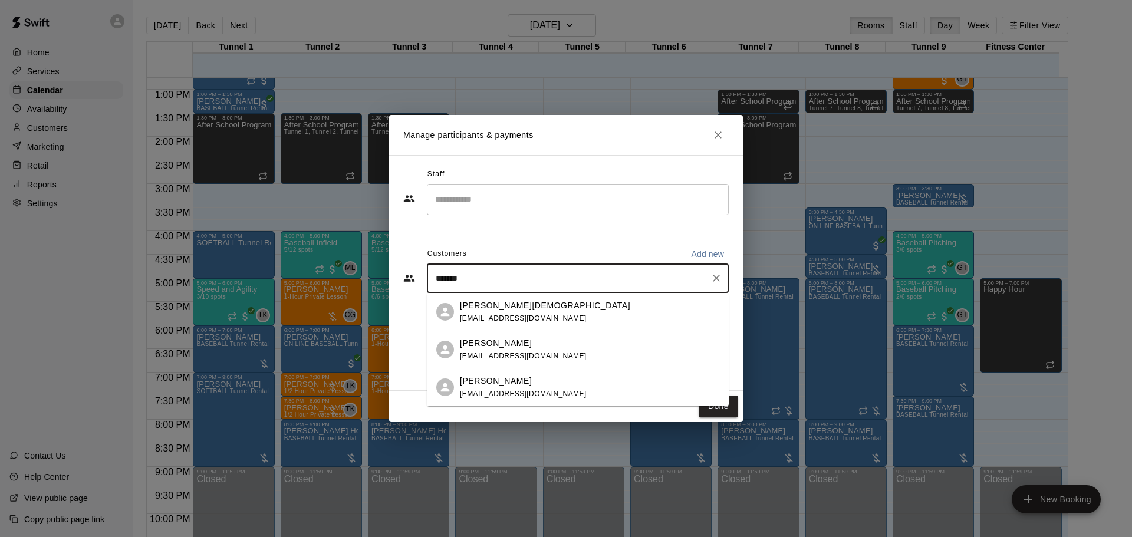
type input "********"
click at [500, 313] on div "Eddie Cristerna meli923@hotmaill.com" at bounding box center [545, 312] width 170 height 25
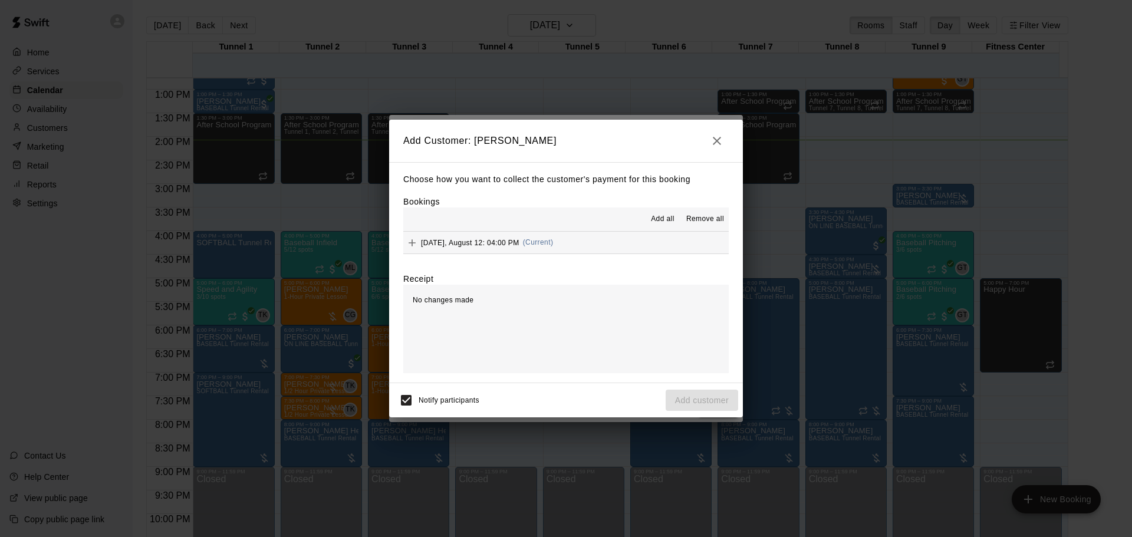
click at [584, 238] on button "Tuesday, August 12: 04:00 PM (Current)" at bounding box center [565, 243] width 325 height 22
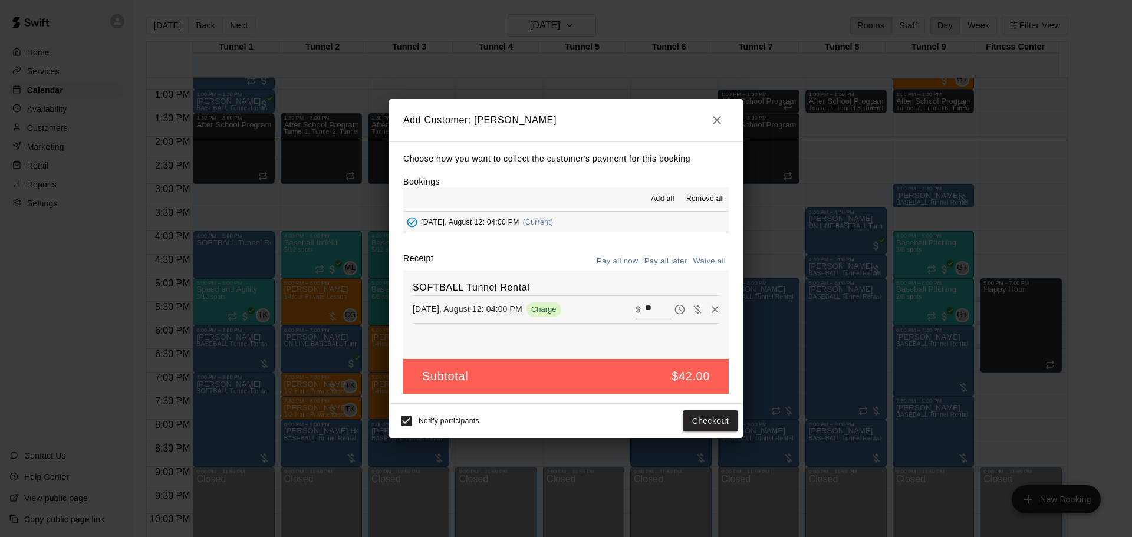
click at [670, 267] on button "Pay all later" at bounding box center [666, 261] width 49 height 18
click at [699, 418] on button "Add customer" at bounding box center [702, 421] width 73 height 22
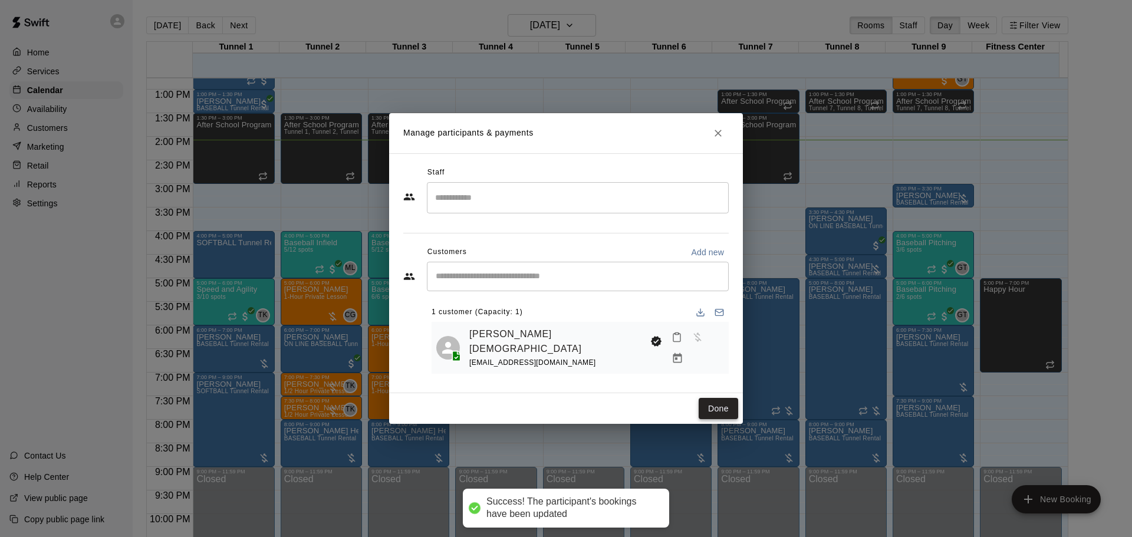
click at [735, 411] on button "Done" at bounding box center [719, 409] width 40 height 22
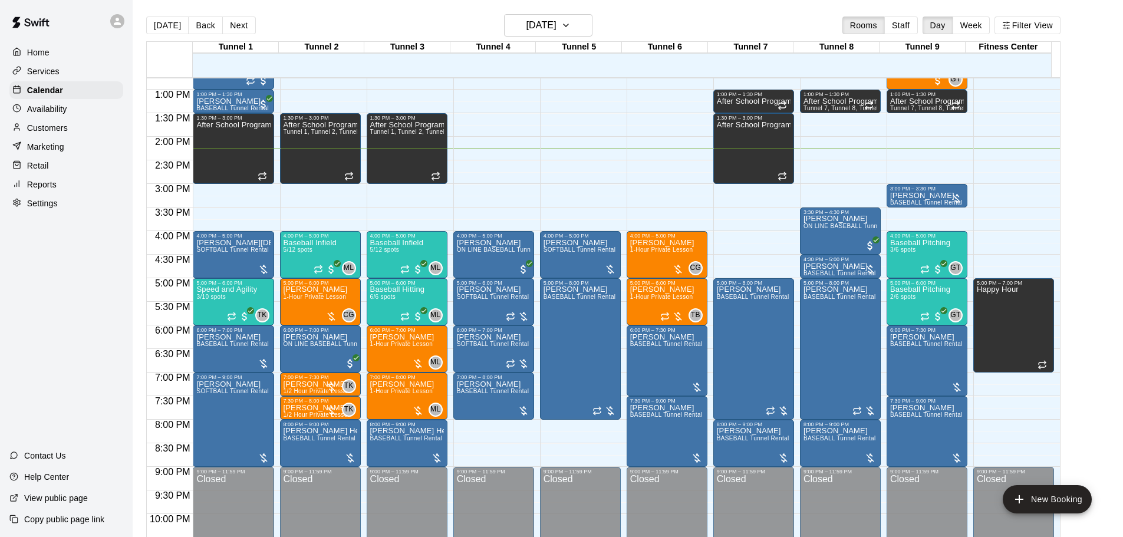
click at [232, 14] on div "[DATE] Back [DATE][DATE] Rooms Staff Day Week Filter View" at bounding box center [603, 27] width 915 height 27
click at [237, 27] on button "Next" at bounding box center [238, 26] width 33 height 18
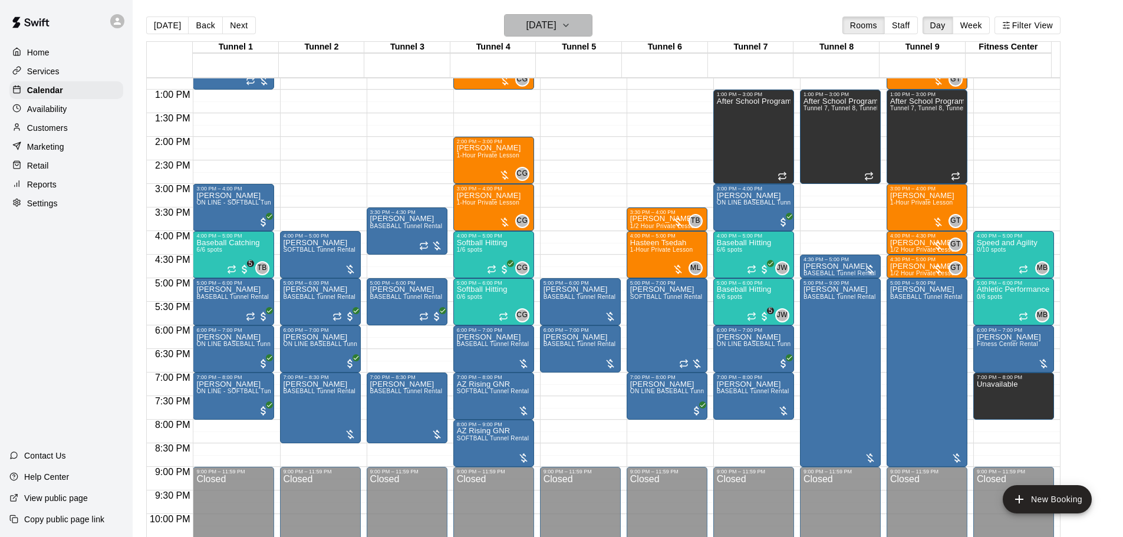
click at [557, 28] on h6 "[DATE]" at bounding box center [542, 25] width 30 height 17
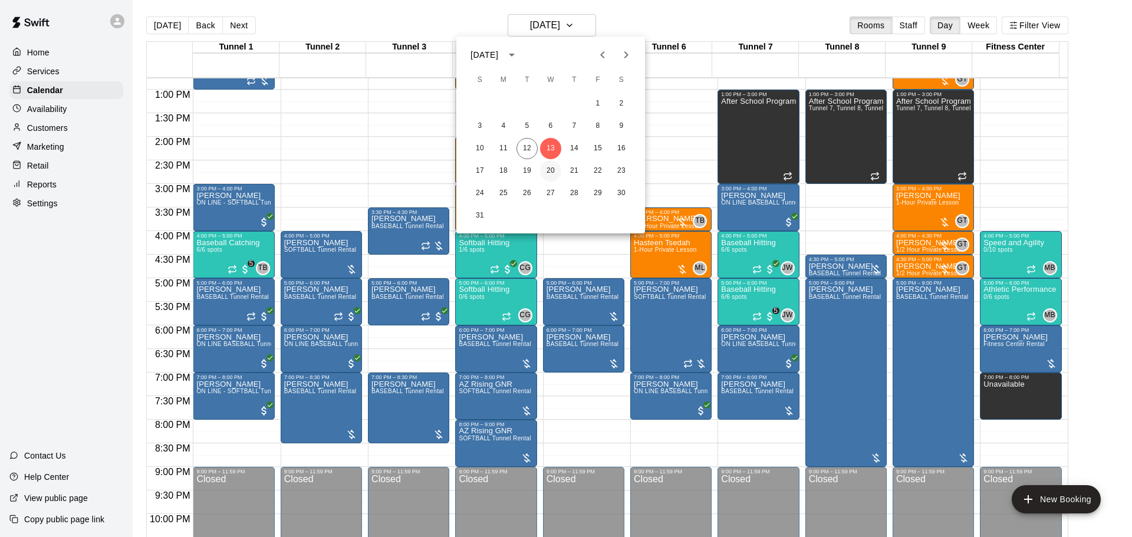
click at [553, 172] on button "20" at bounding box center [550, 170] width 21 height 21
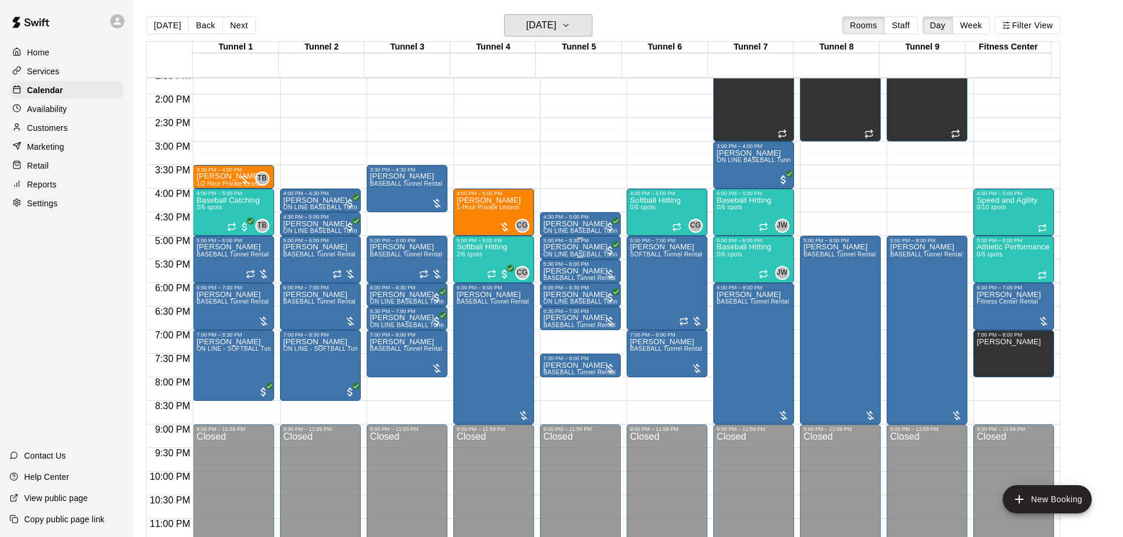
scroll to position [661, 0]
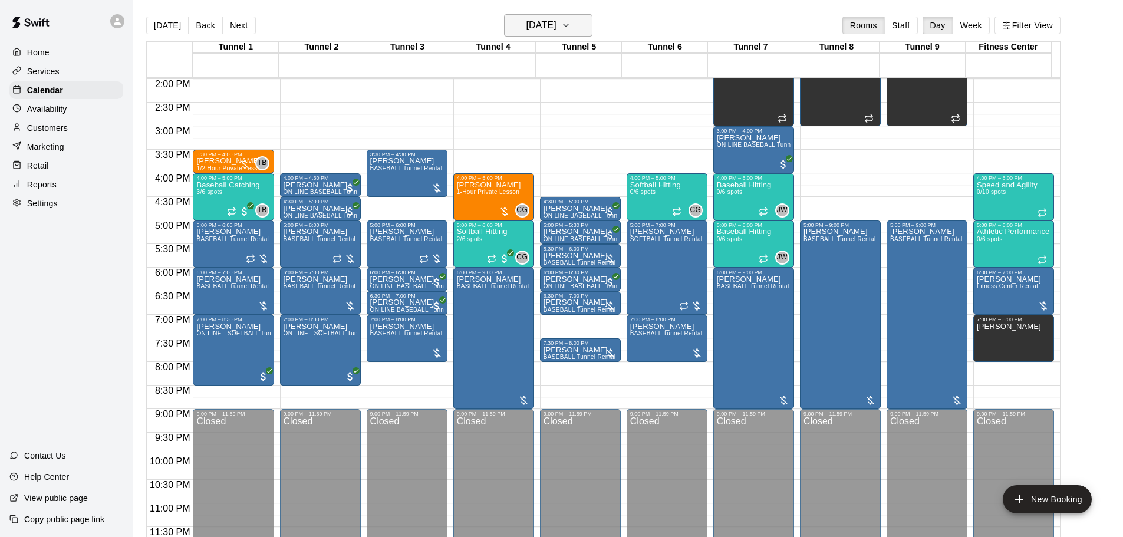
click at [532, 19] on h6 "Wednesday Aug 20" at bounding box center [542, 25] width 30 height 17
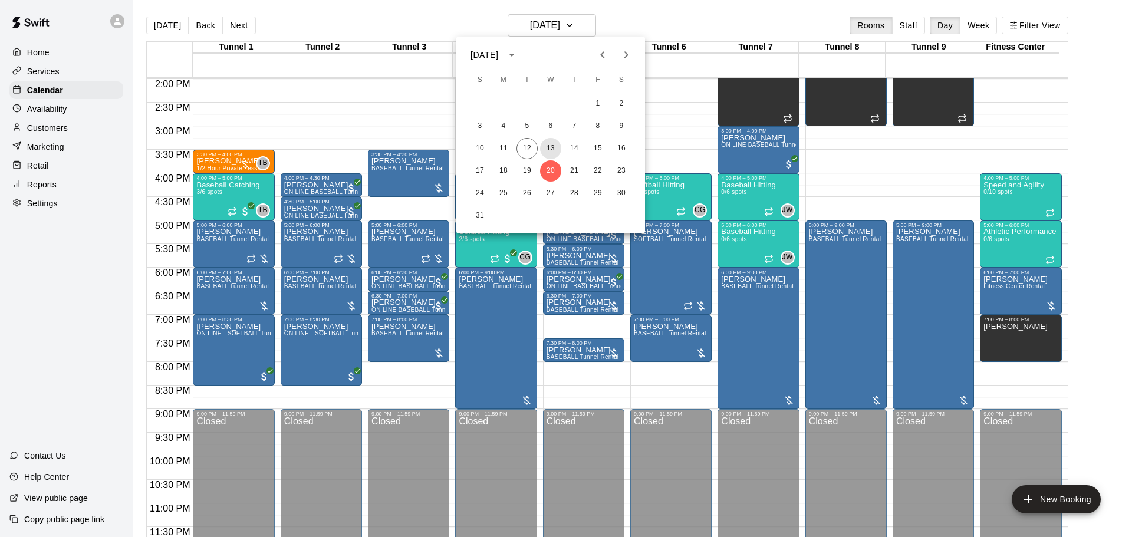
click at [551, 150] on button "13" at bounding box center [550, 148] width 21 height 21
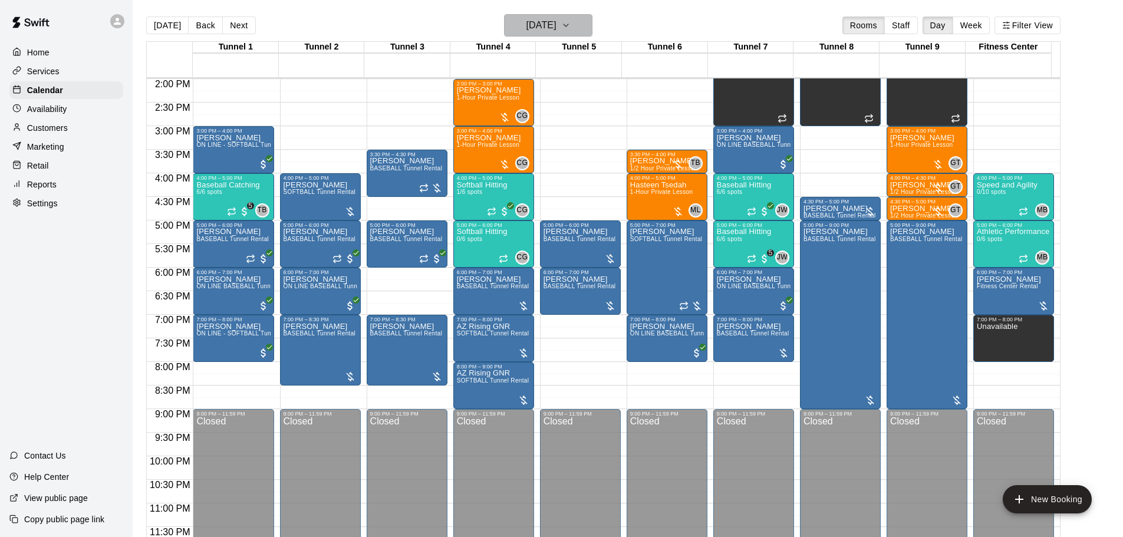
click at [537, 22] on h6 "[DATE]" at bounding box center [542, 25] width 30 height 17
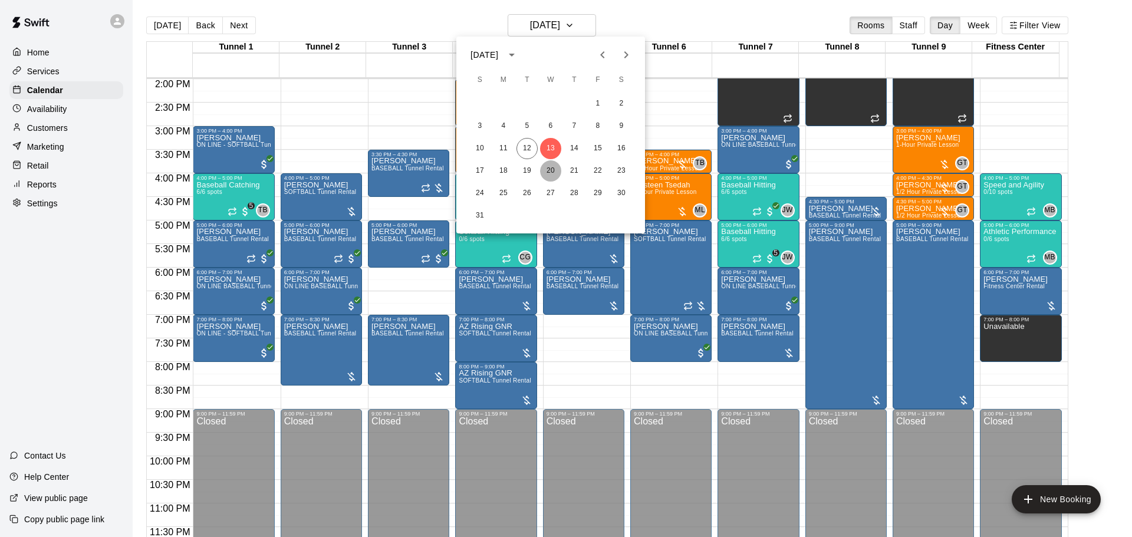
click at [548, 167] on button "20" at bounding box center [550, 170] width 21 height 21
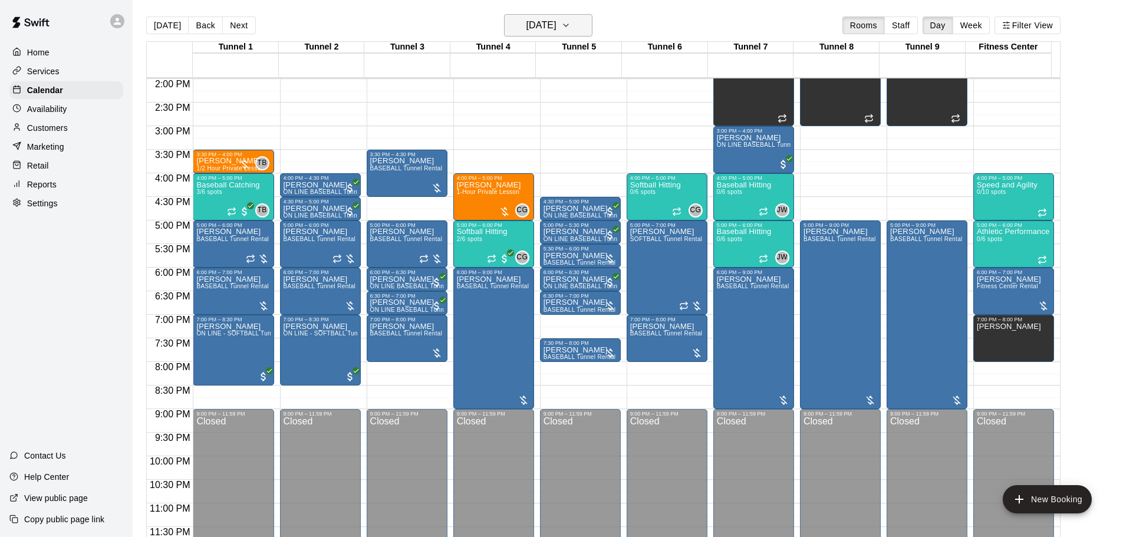
click at [557, 26] on h6 "Wednesday Aug 20" at bounding box center [542, 25] width 30 height 17
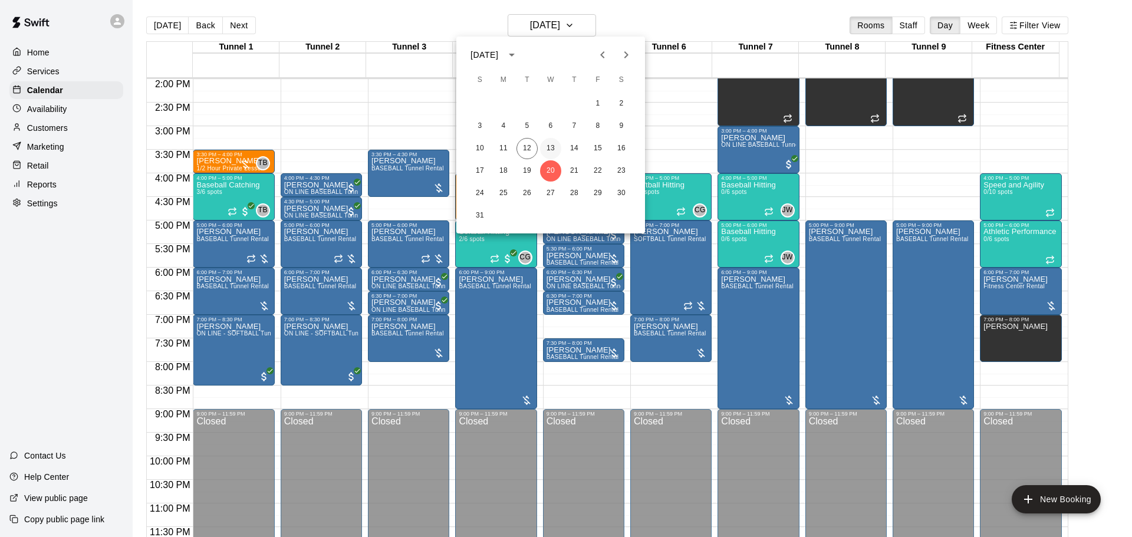
click at [547, 153] on button "13" at bounding box center [550, 148] width 21 height 21
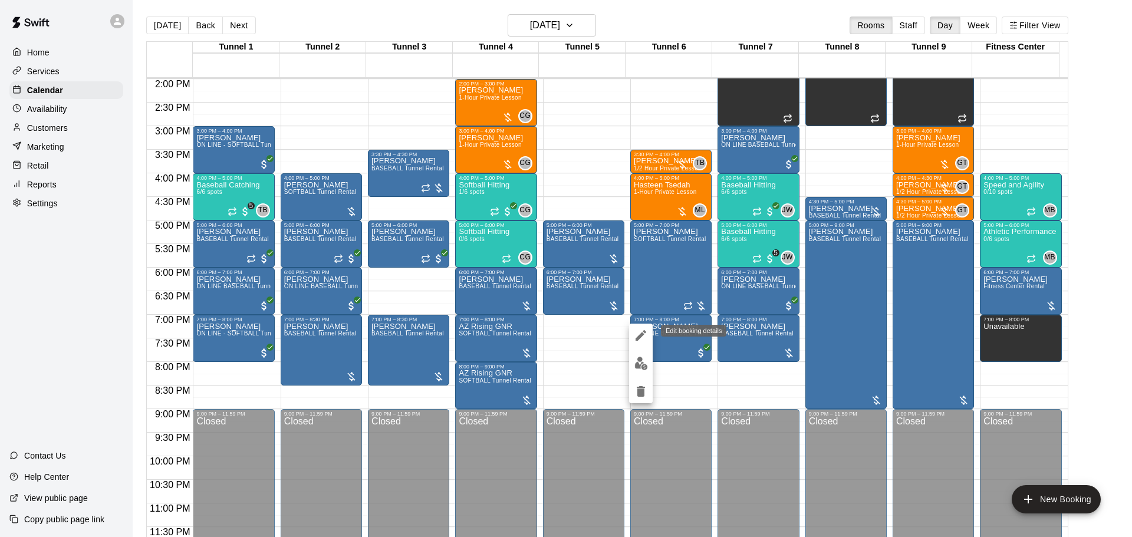
click at [634, 333] on icon "edit" at bounding box center [641, 335] width 14 height 14
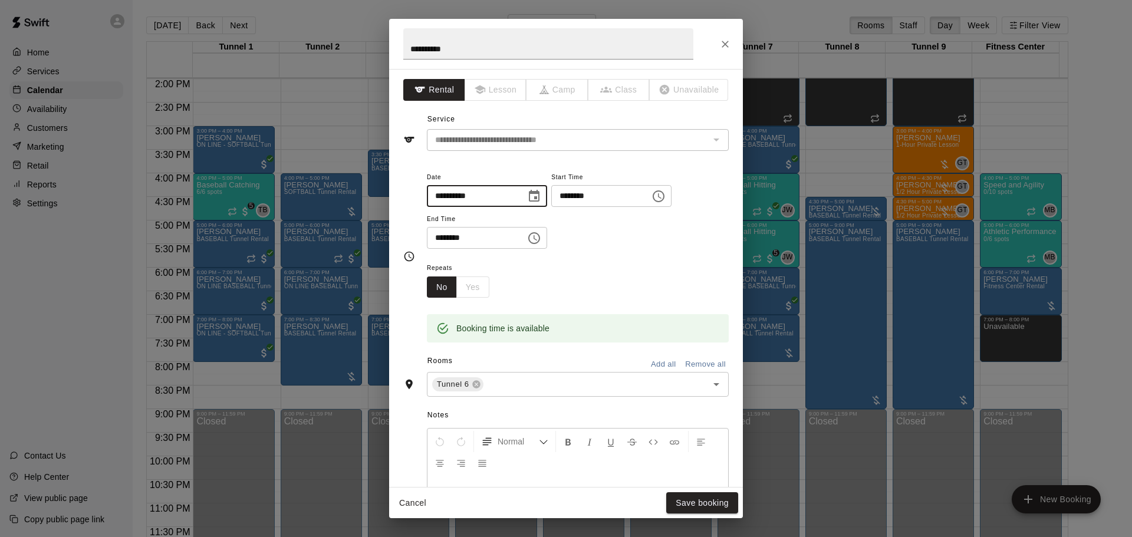
click at [454, 193] on input "**********" at bounding box center [472, 196] width 91 height 22
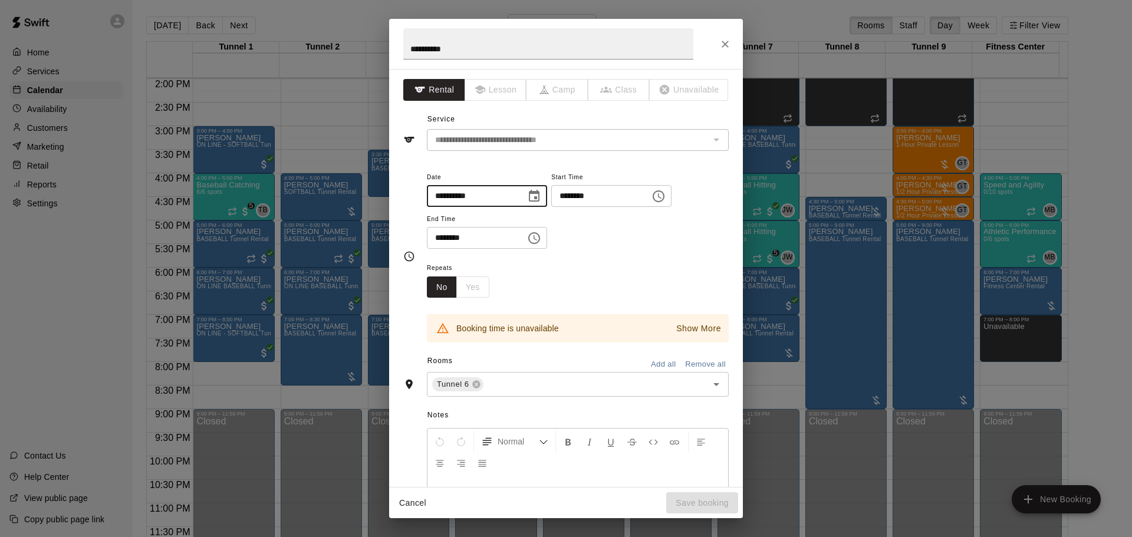
type input "**********"
click at [576, 199] on input "********" at bounding box center [596, 196] width 91 height 22
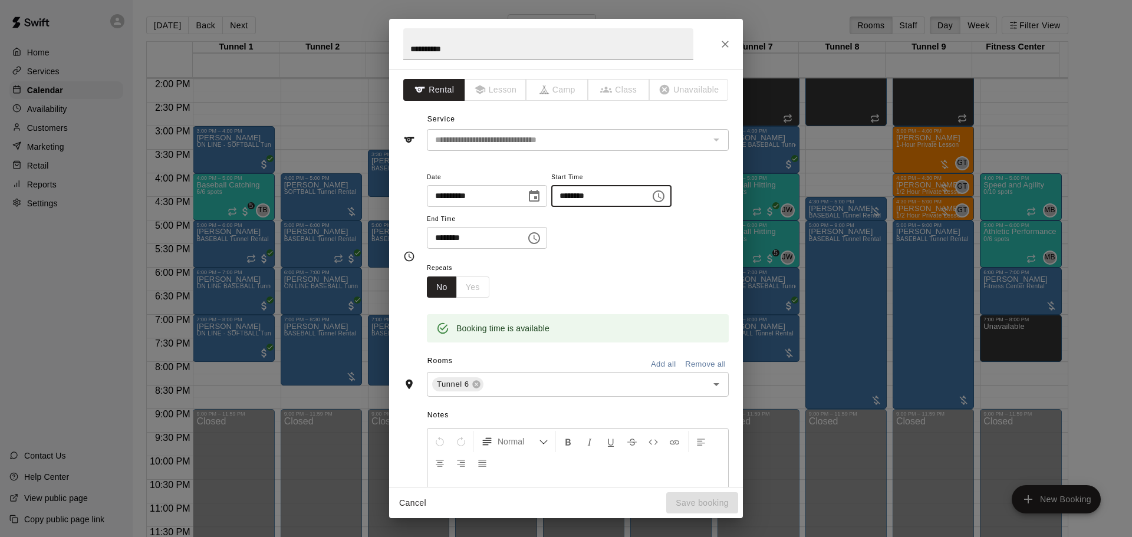
type input "********"
click at [436, 239] on input "********" at bounding box center [472, 238] width 91 height 22
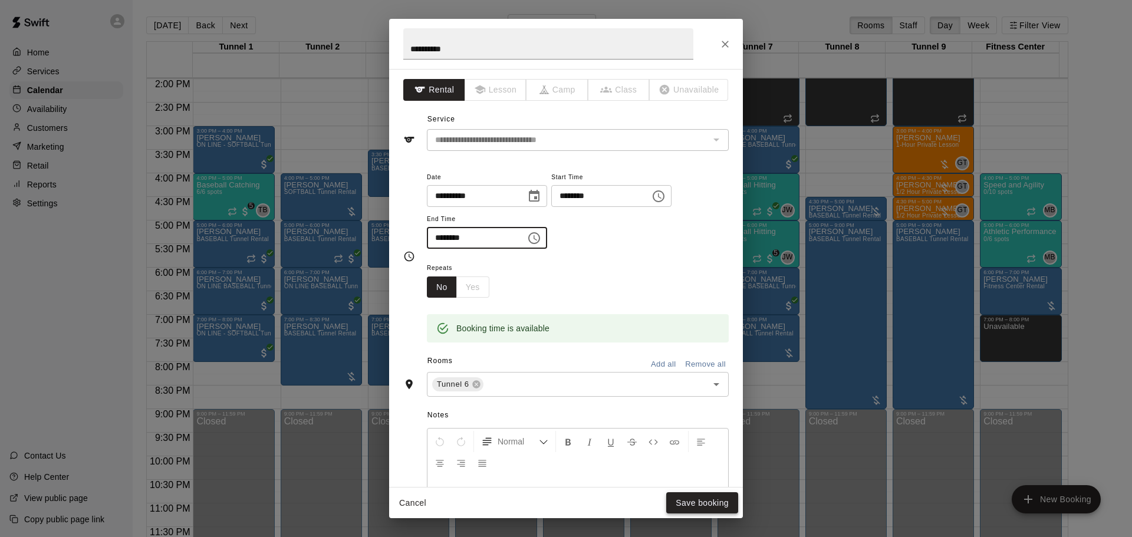
type input "********"
click at [683, 500] on button "Save booking" at bounding box center [702, 503] width 72 height 22
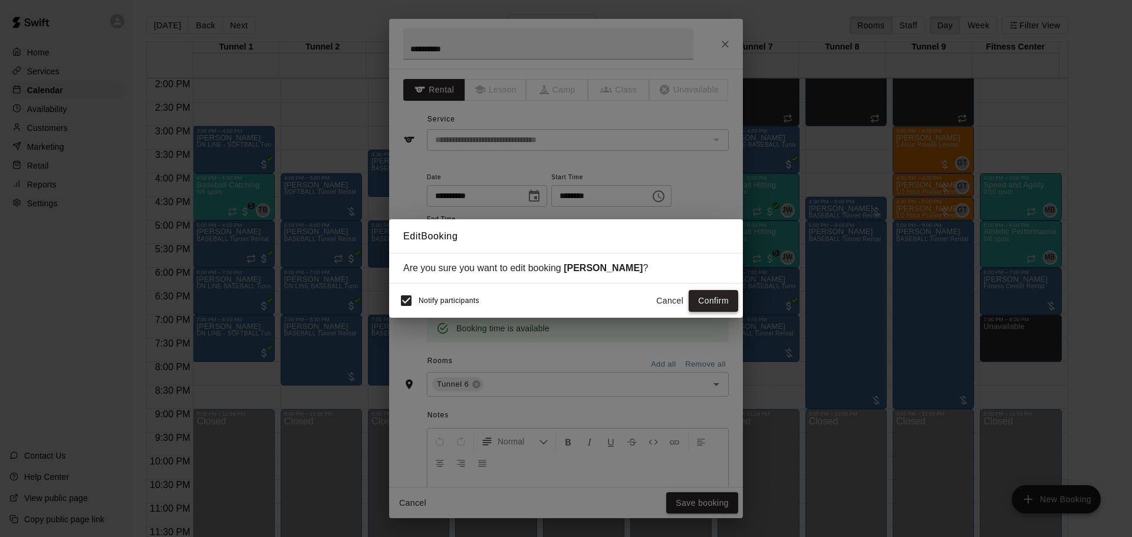
click at [725, 296] on button "Confirm" at bounding box center [714, 301] width 50 height 22
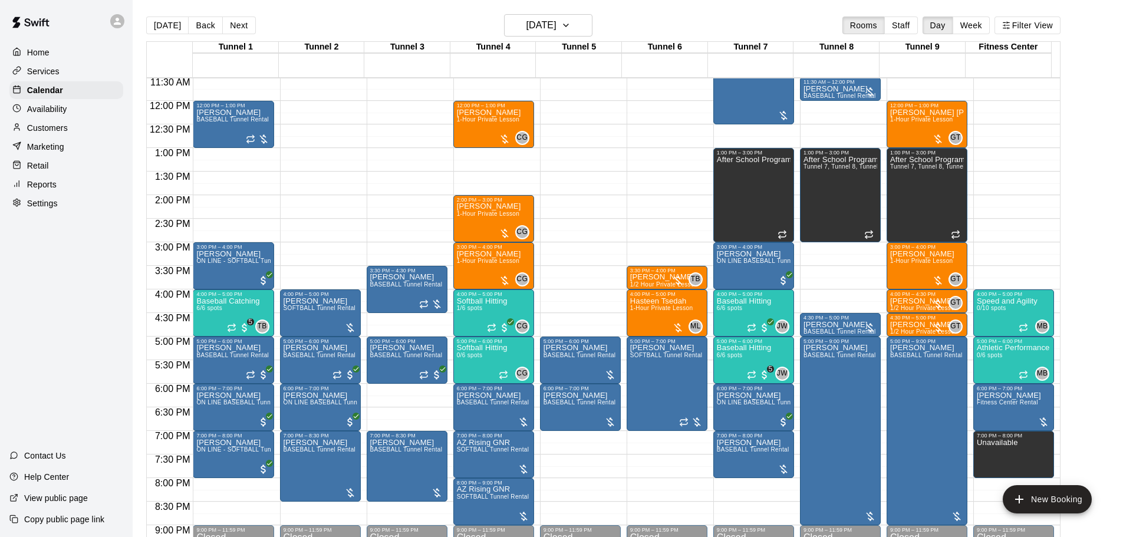
scroll to position [543, 0]
click at [174, 26] on button "[DATE]" at bounding box center [167, 26] width 42 height 18
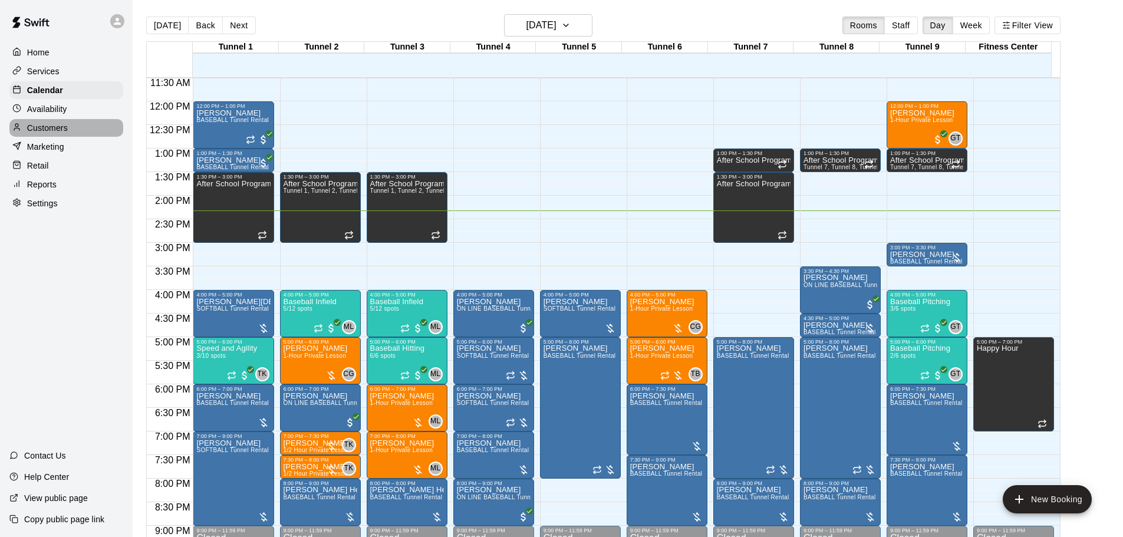
click at [50, 132] on p "Customers" at bounding box center [47, 128] width 41 height 12
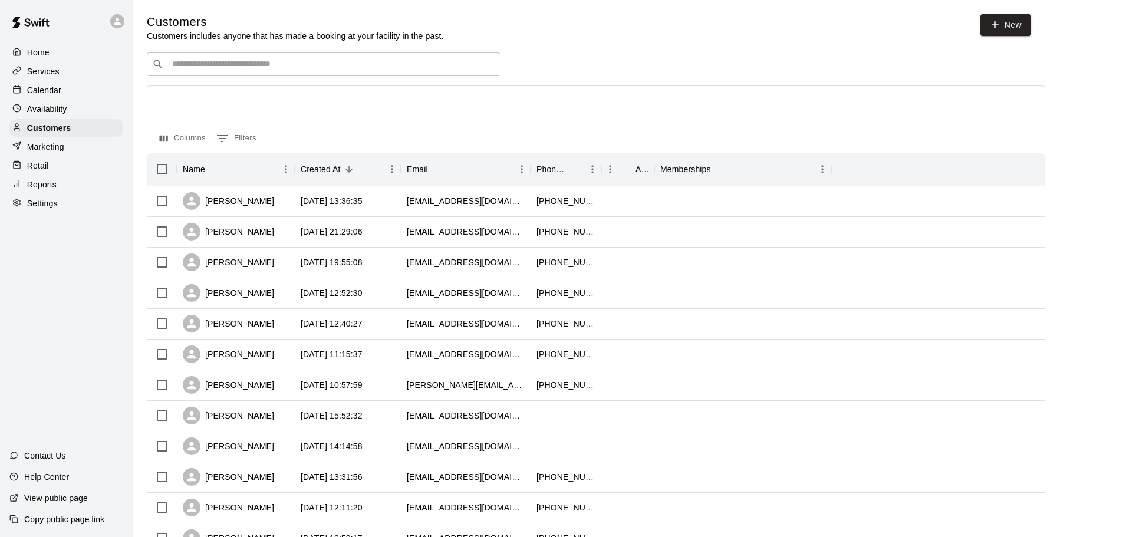
click at [90, 99] on div "Calendar" at bounding box center [66, 90] width 114 height 18
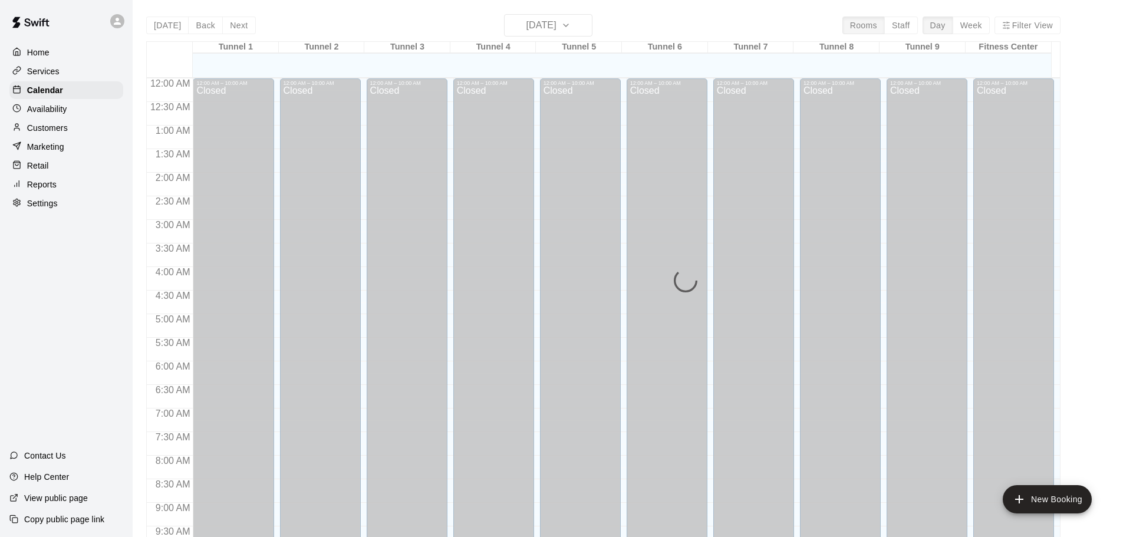
scroll to position [624, 0]
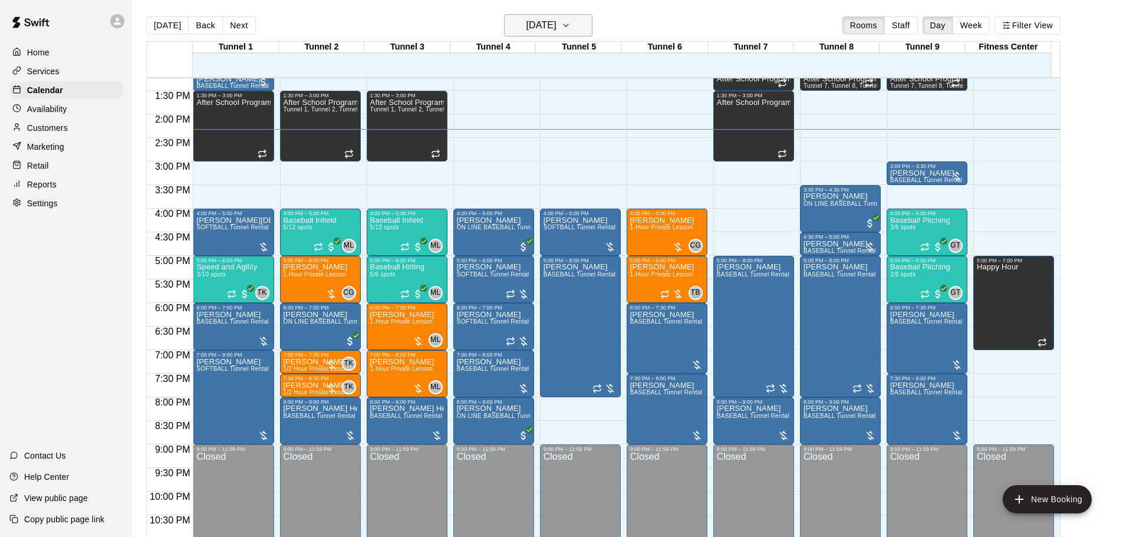
click at [530, 20] on h6 "[DATE]" at bounding box center [542, 25] width 30 height 17
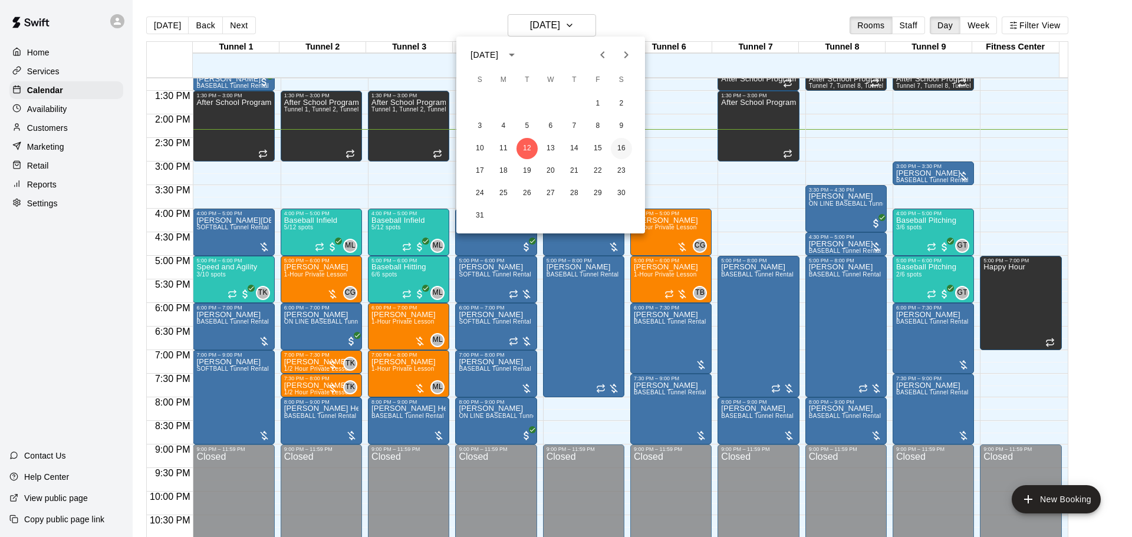
click at [624, 147] on button "16" at bounding box center [621, 148] width 21 height 21
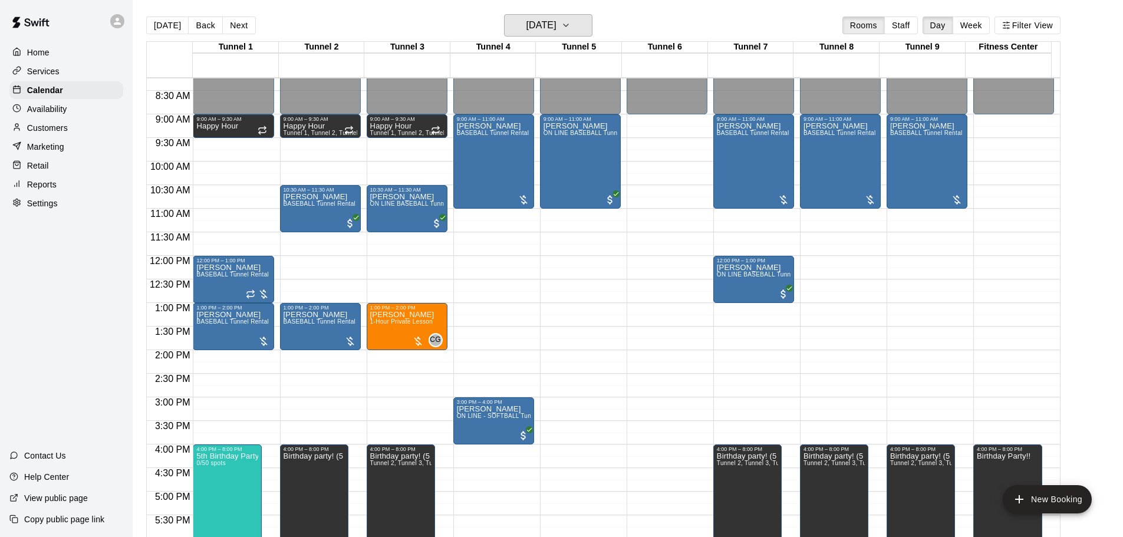
scroll to position [271, 0]
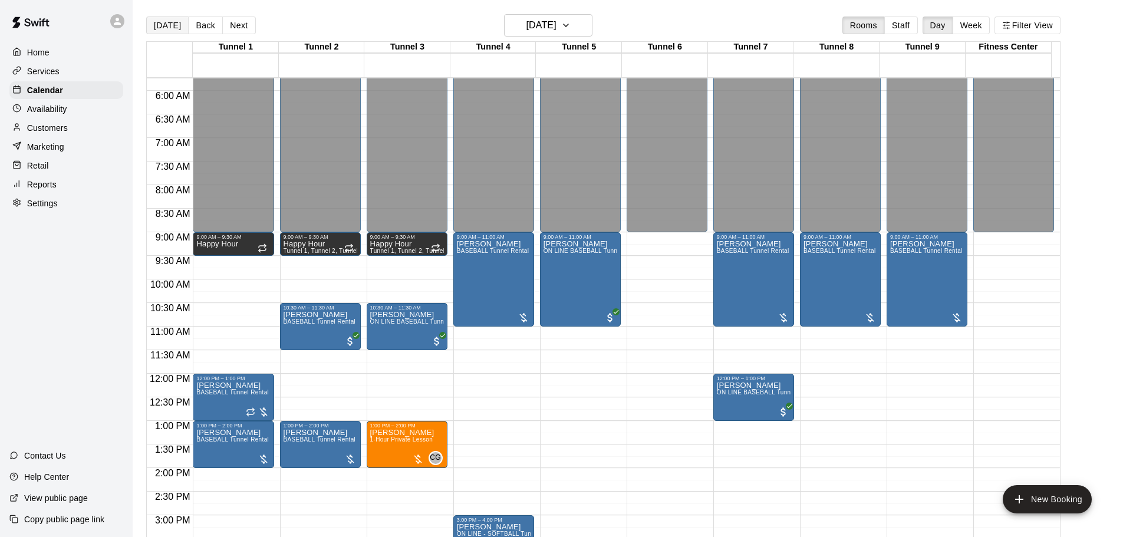
click at [172, 27] on button "[DATE]" at bounding box center [167, 26] width 42 height 18
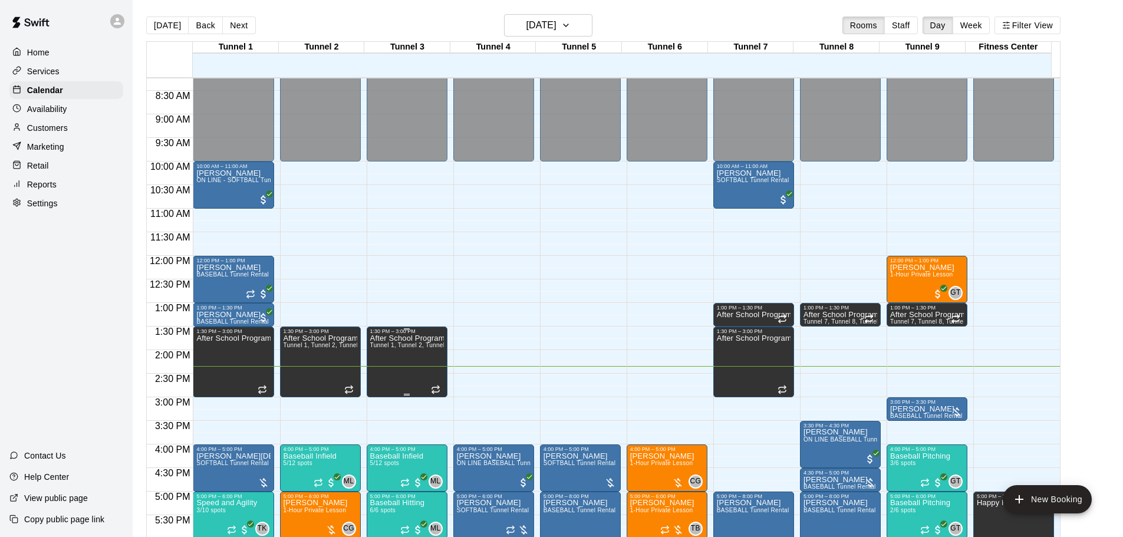
scroll to position [507, 0]
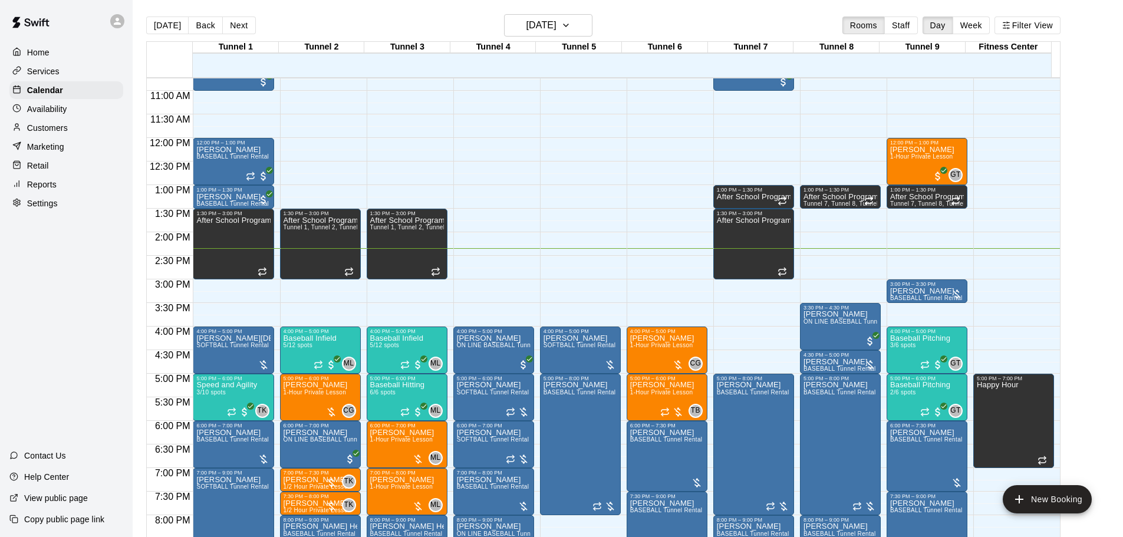
click at [82, 134] on div "Customers" at bounding box center [66, 128] width 114 height 18
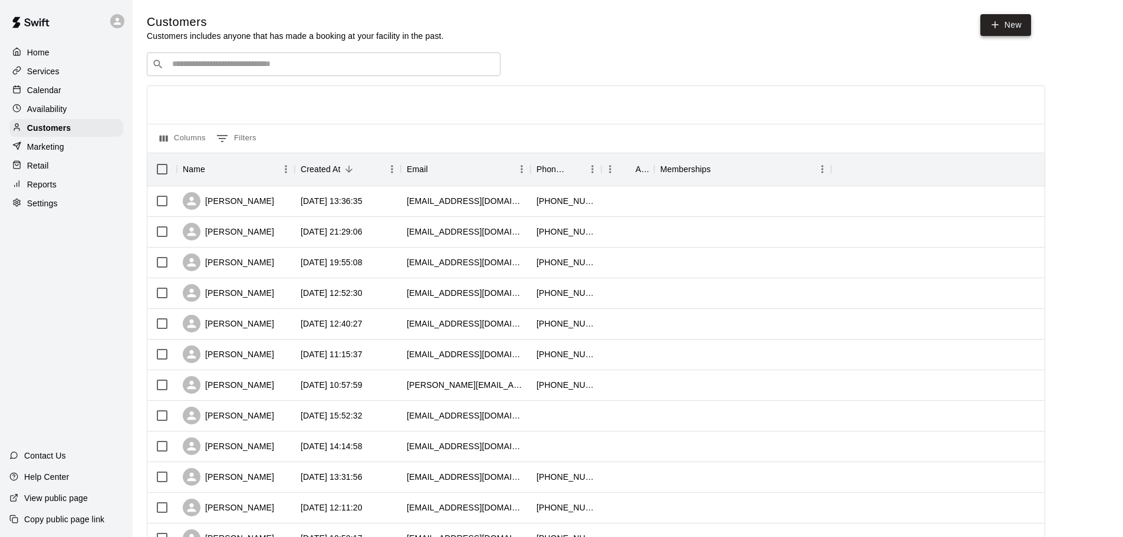
click at [1019, 29] on link "New" at bounding box center [1006, 25] width 51 height 22
select select "**"
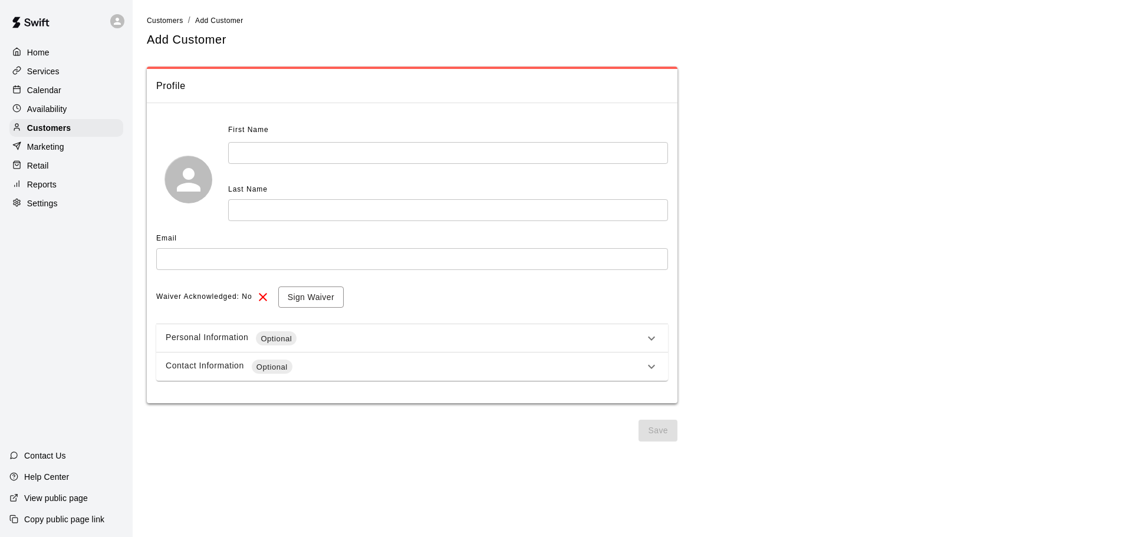
click at [443, 162] on input "text" at bounding box center [448, 153] width 440 height 22
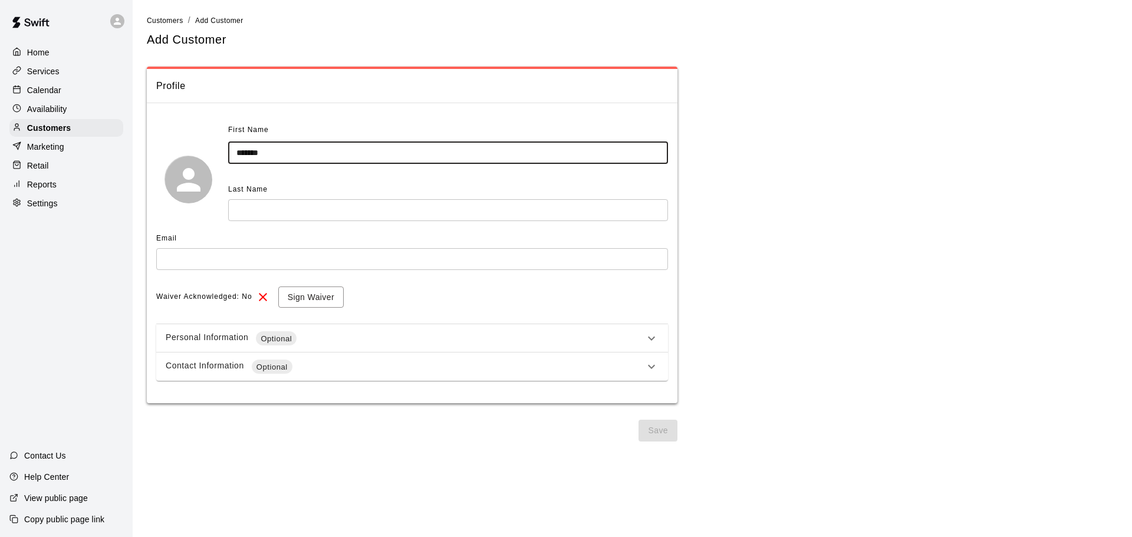
type input "*******"
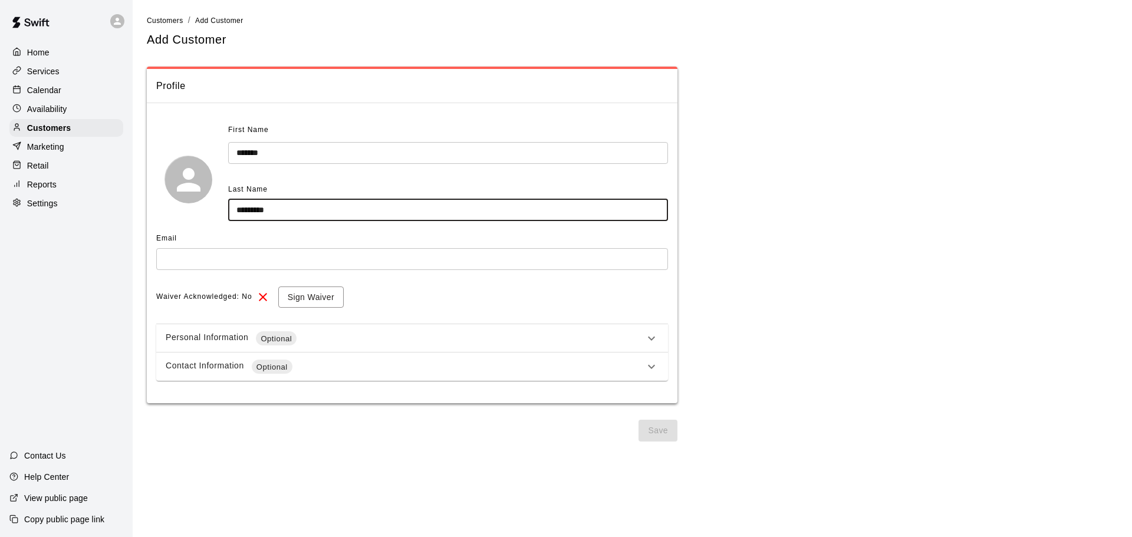
type input "*********"
click at [246, 258] on input "text" at bounding box center [412, 259] width 512 height 22
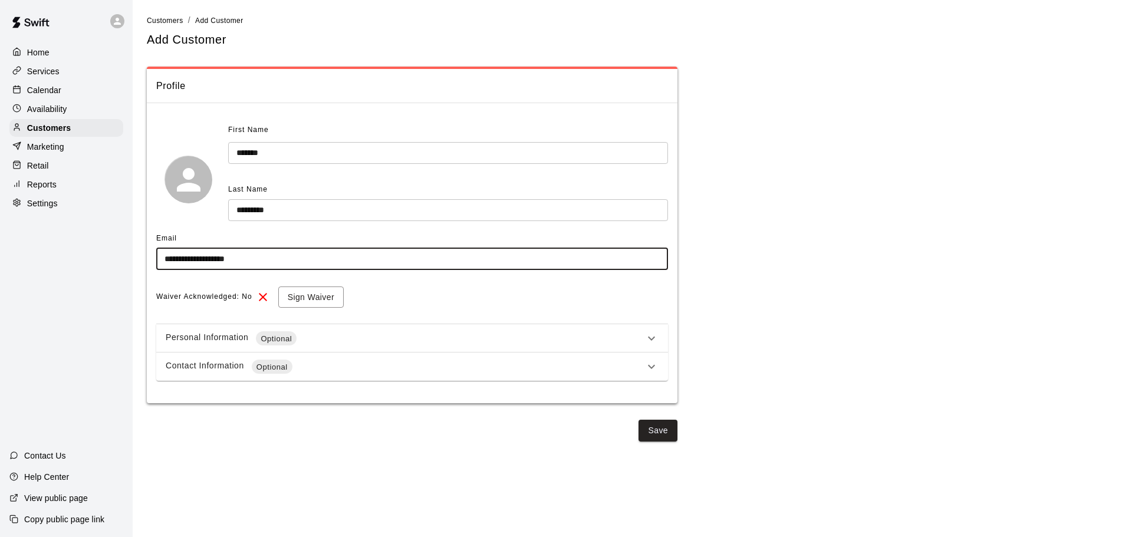
type input "**********"
click at [323, 371] on div "Contact Information Optional" at bounding box center [405, 367] width 479 height 14
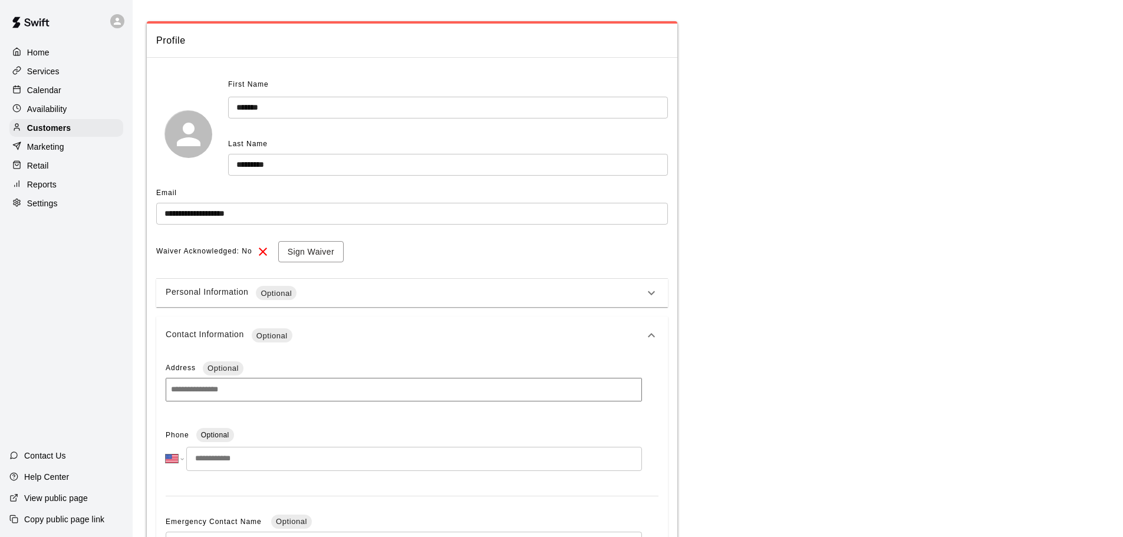
scroll to position [59, 0]
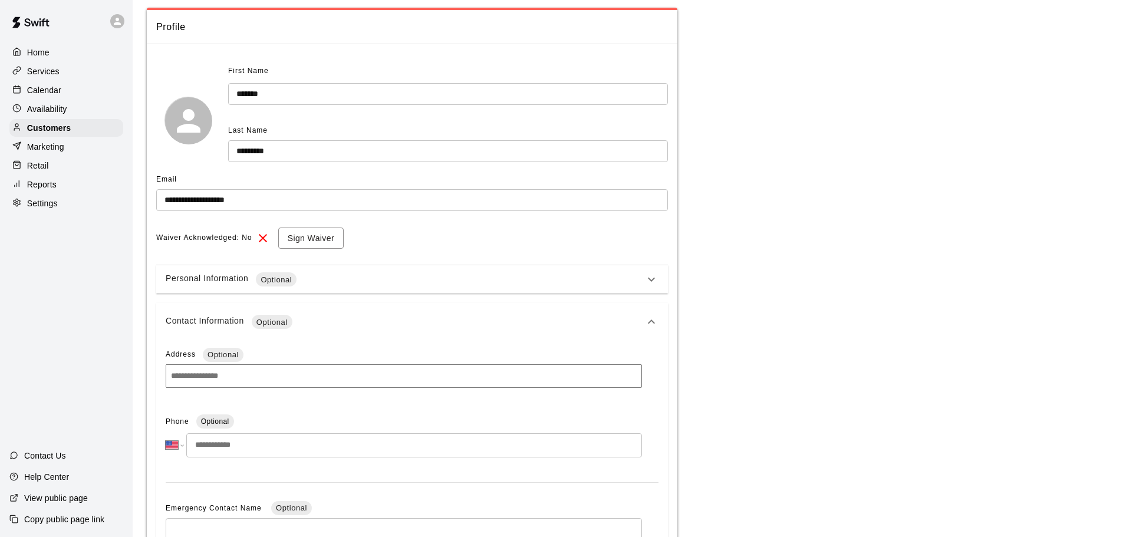
click at [285, 440] on input "tel" at bounding box center [414, 445] width 456 height 24
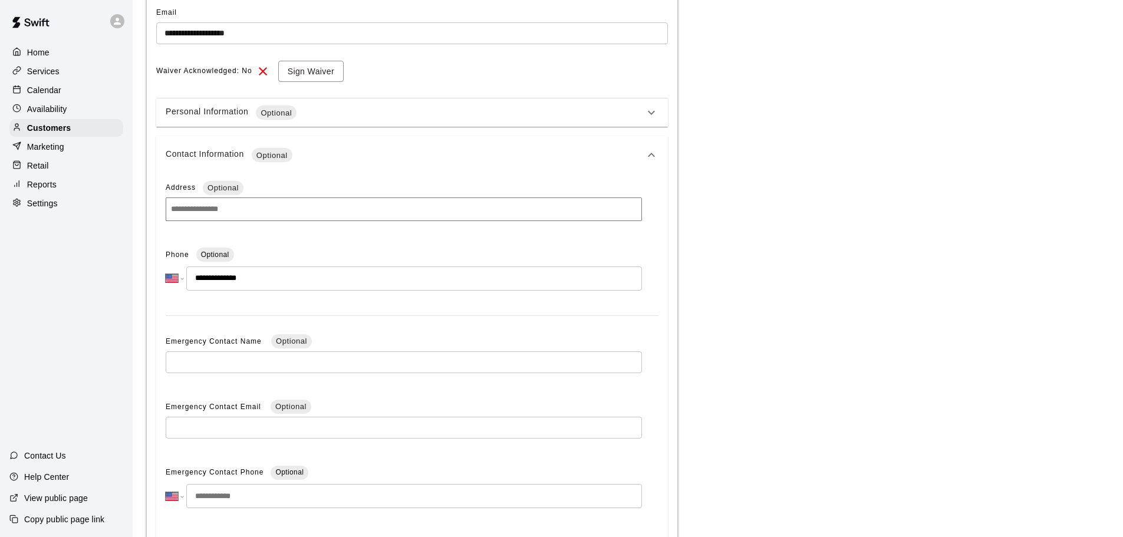
scroll to position [294, 0]
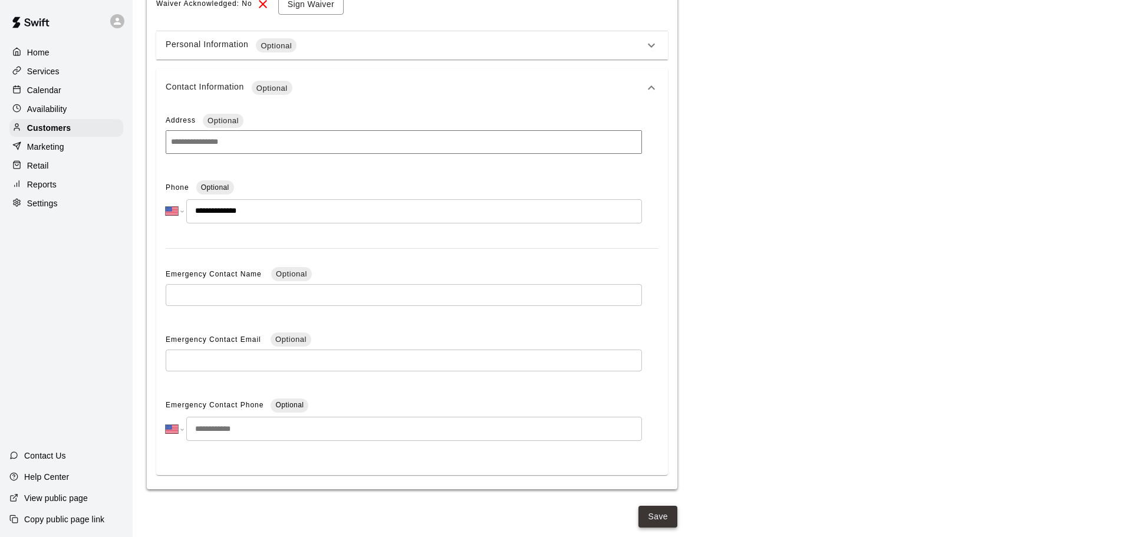
type input "**********"
click at [655, 506] on button "Save" at bounding box center [658, 517] width 39 height 22
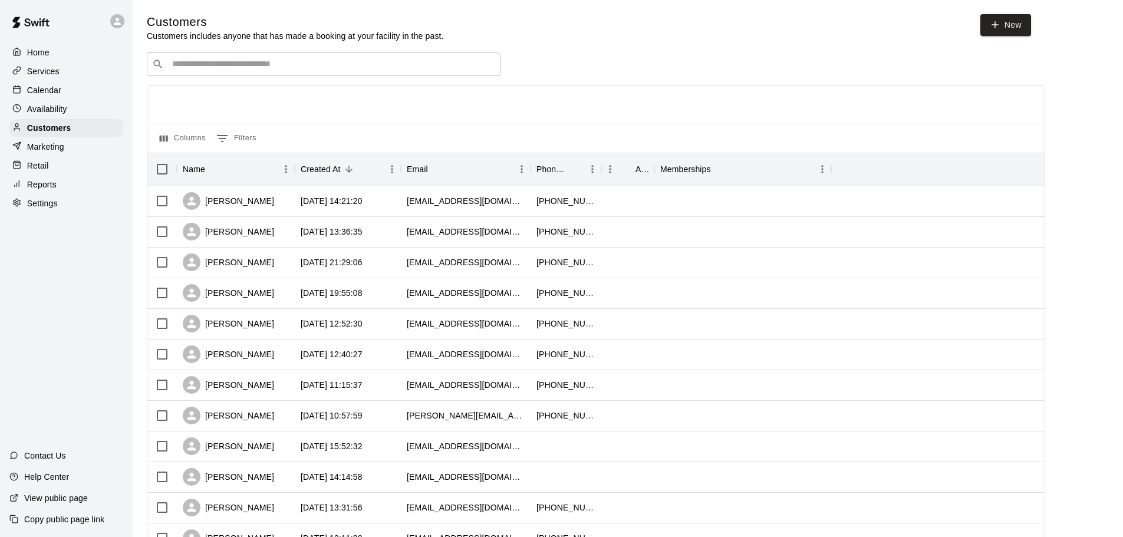
click at [81, 96] on div "Calendar" at bounding box center [66, 90] width 114 height 18
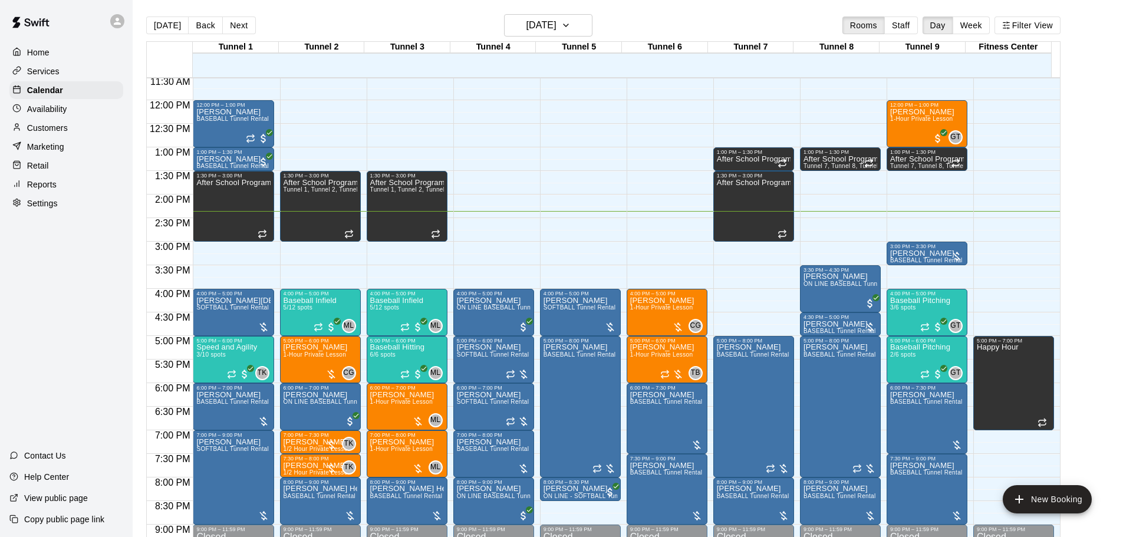
scroll to position [565, 0]
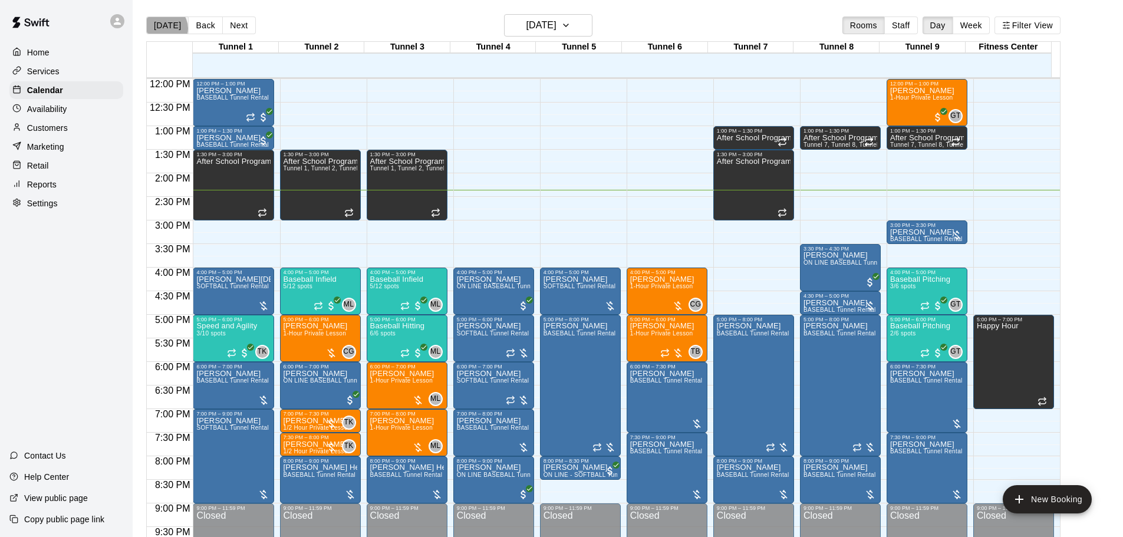
click at [165, 28] on button "[DATE]" at bounding box center [167, 26] width 42 height 18
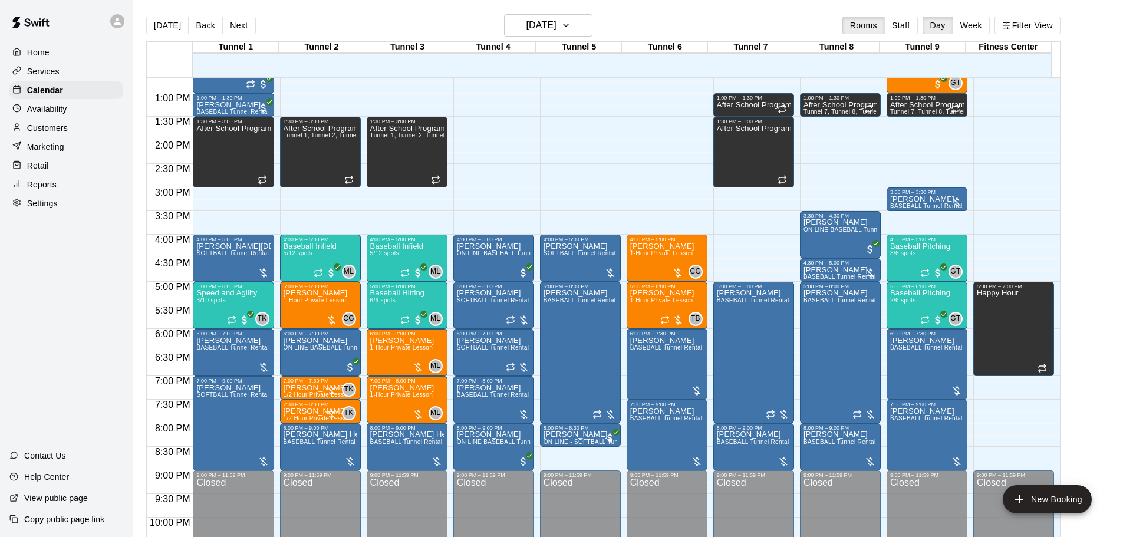
scroll to position [624, 0]
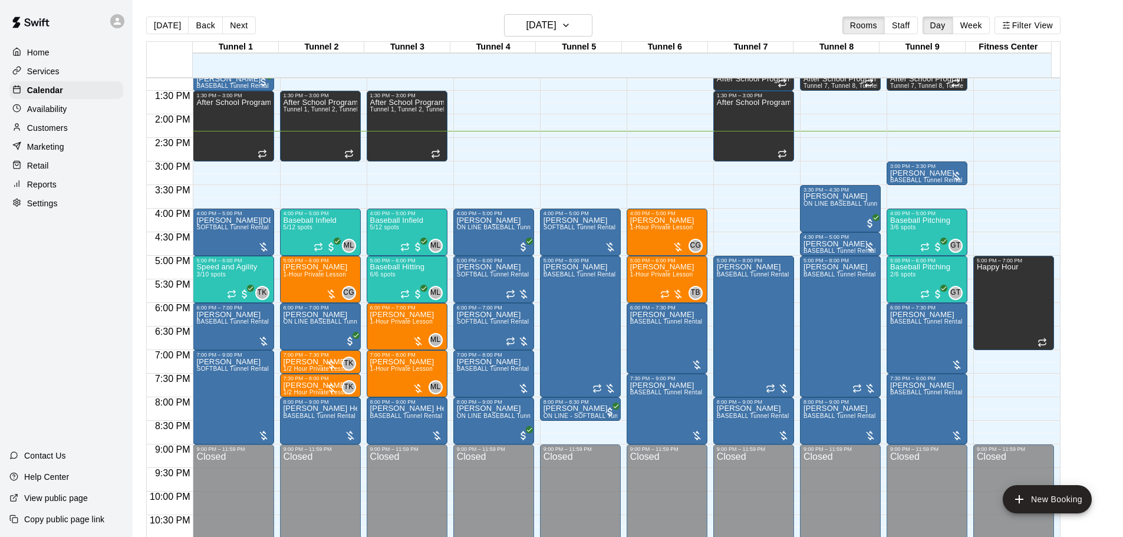
click at [232, 25] on button "Next" at bounding box center [238, 26] width 33 height 18
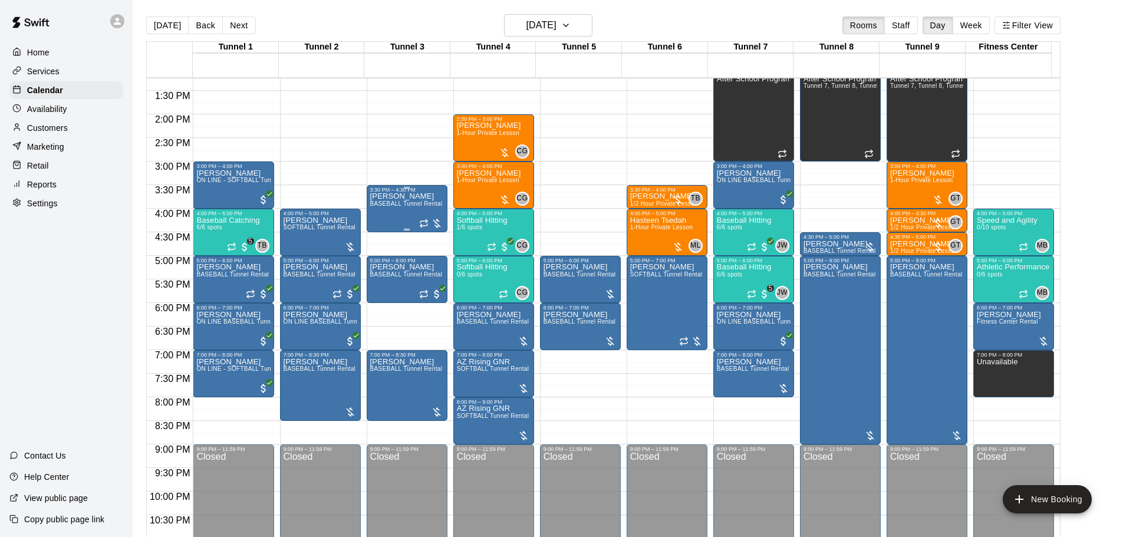
scroll to position [565, 0]
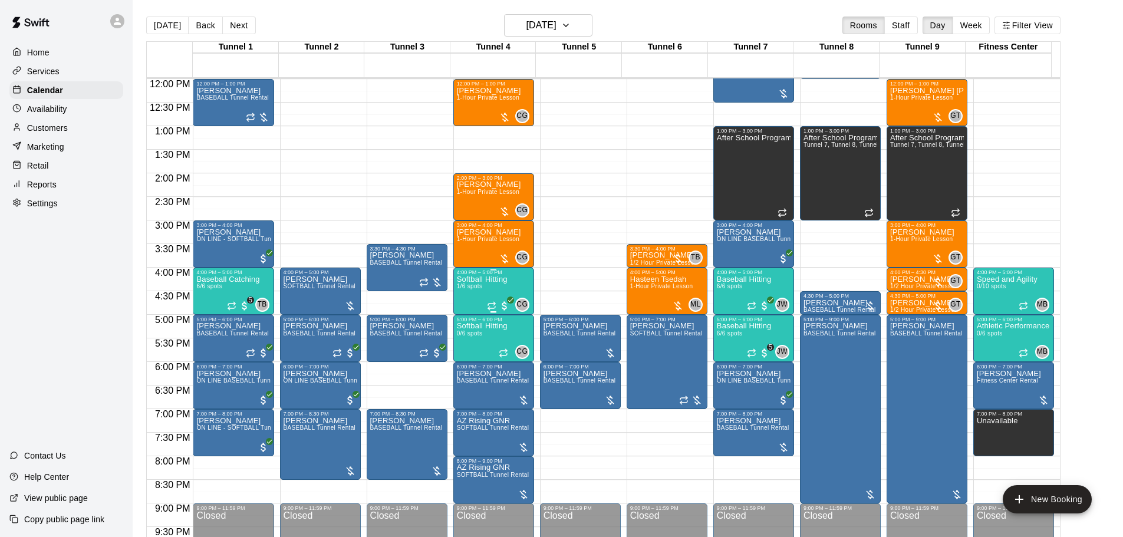
click at [496, 300] on div "CG 0" at bounding box center [508, 305] width 42 height 14
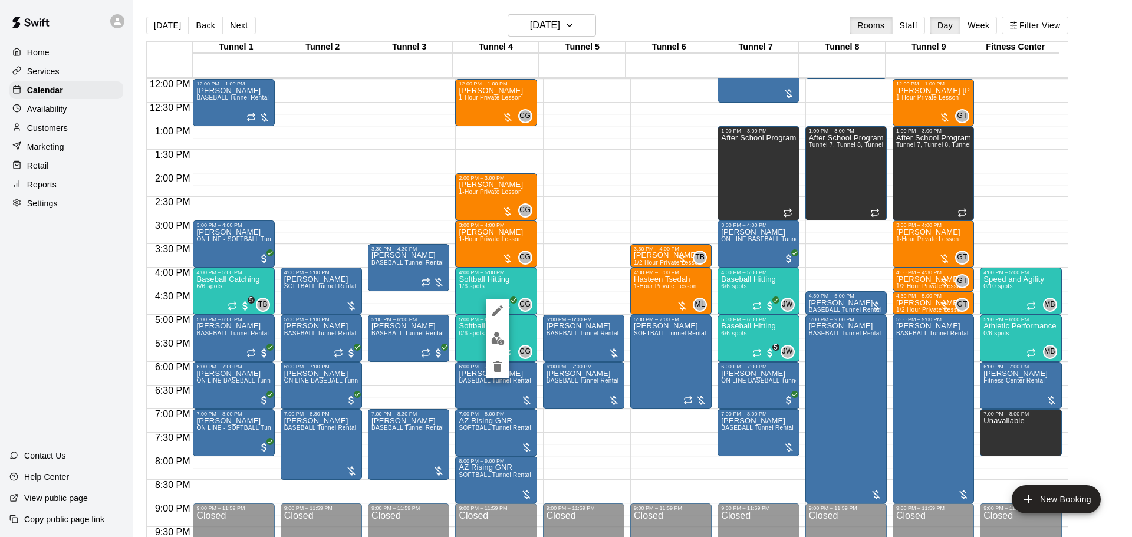
click at [498, 341] on img "edit" at bounding box center [498, 339] width 14 height 14
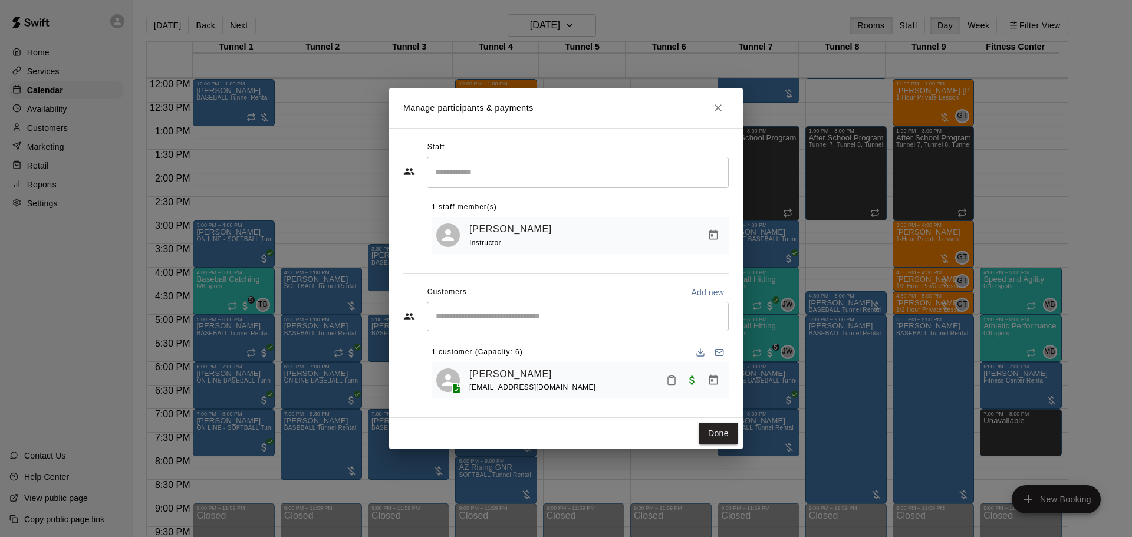
click at [495, 381] on link "Allison Bake" at bounding box center [510, 374] width 83 height 15
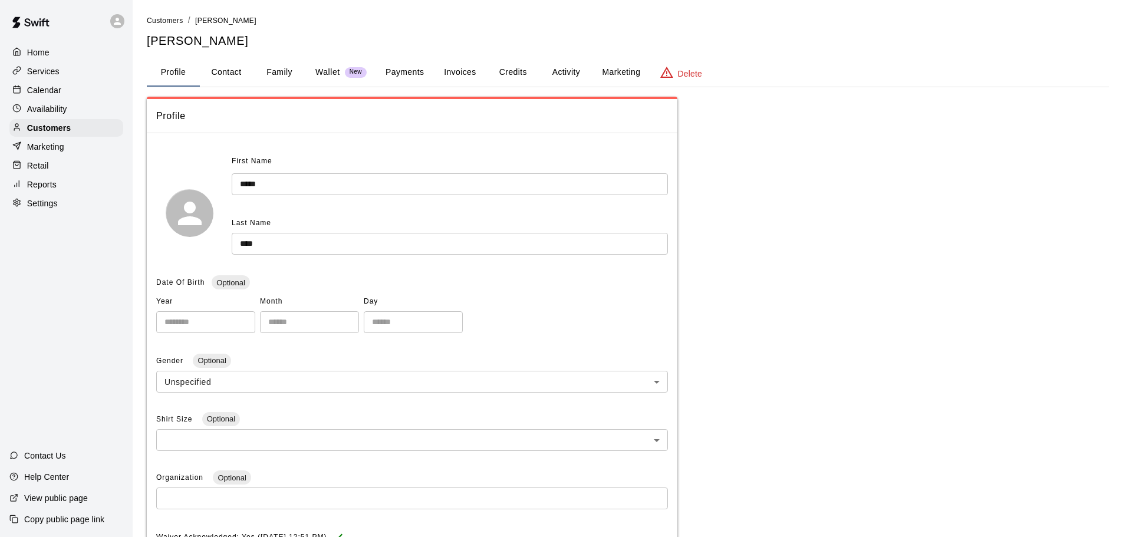
click at [230, 70] on button "Contact" at bounding box center [226, 72] width 53 height 28
select select "**"
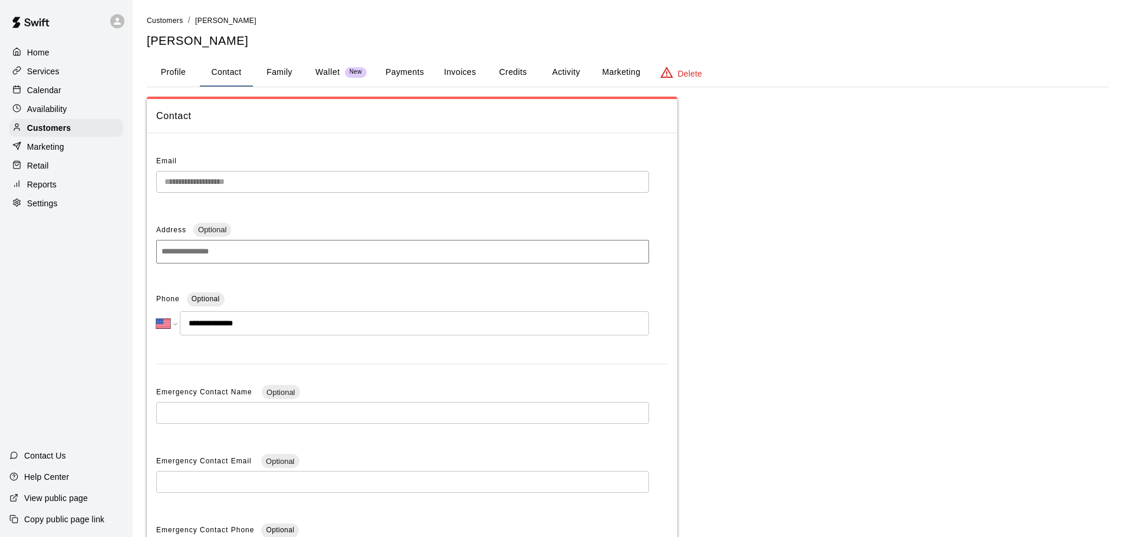
click at [65, 93] on div "Calendar" at bounding box center [66, 90] width 114 height 18
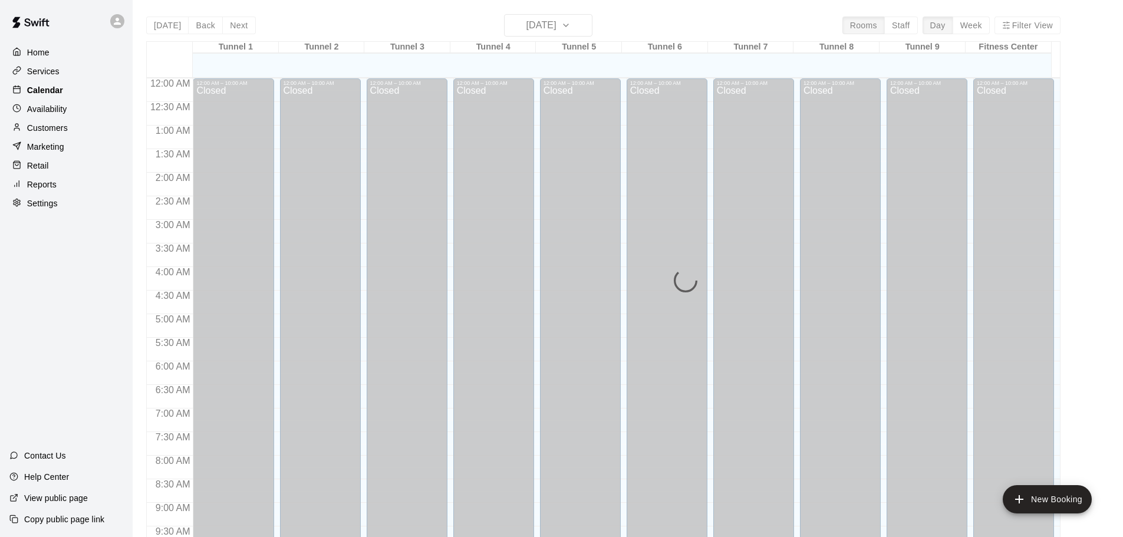
scroll to position [624, 0]
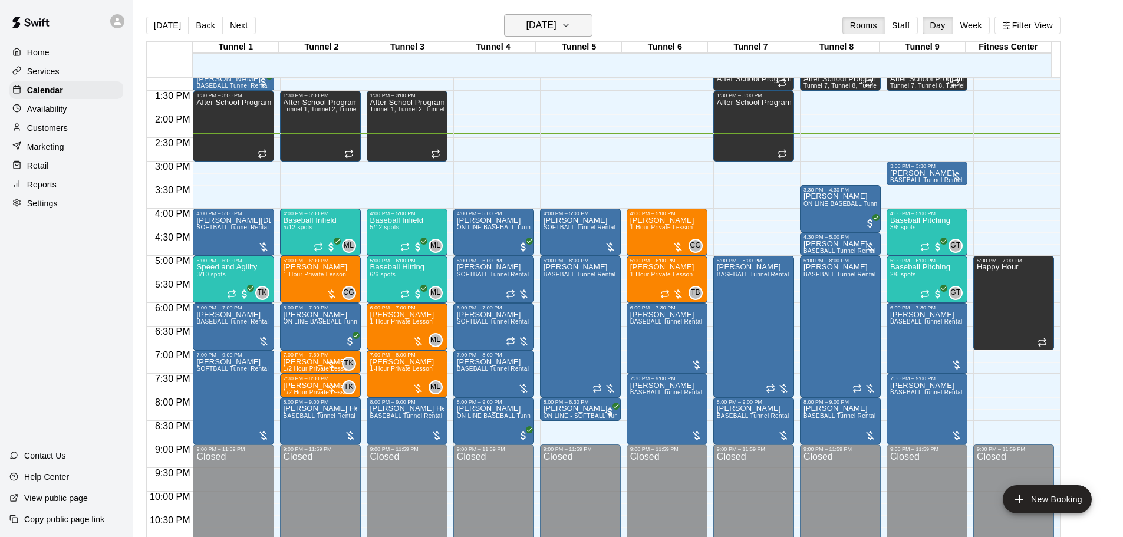
click at [557, 21] on h6 "[DATE]" at bounding box center [542, 25] width 30 height 17
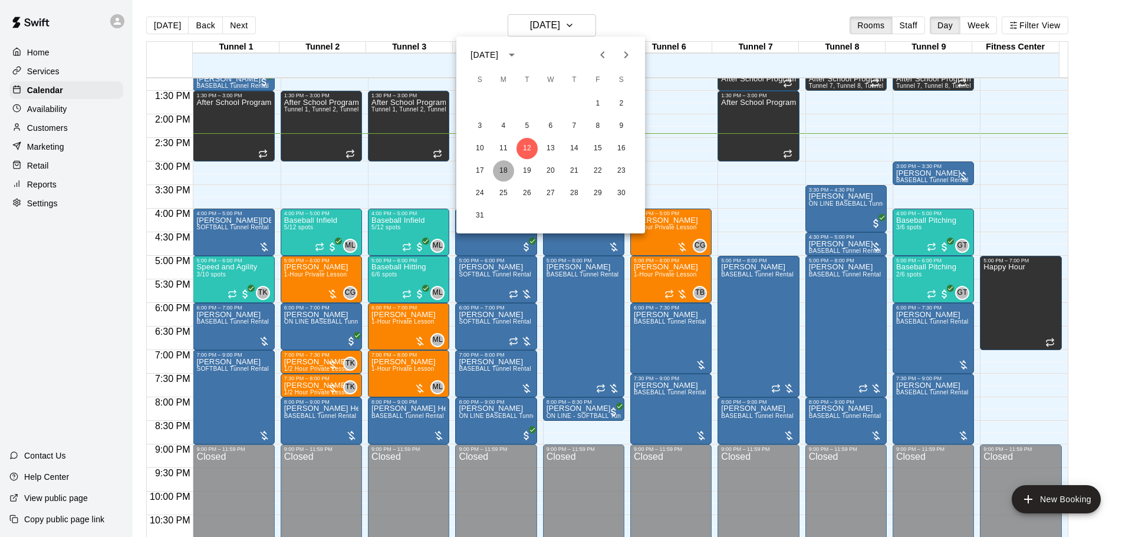
click at [507, 172] on button "18" at bounding box center [503, 170] width 21 height 21
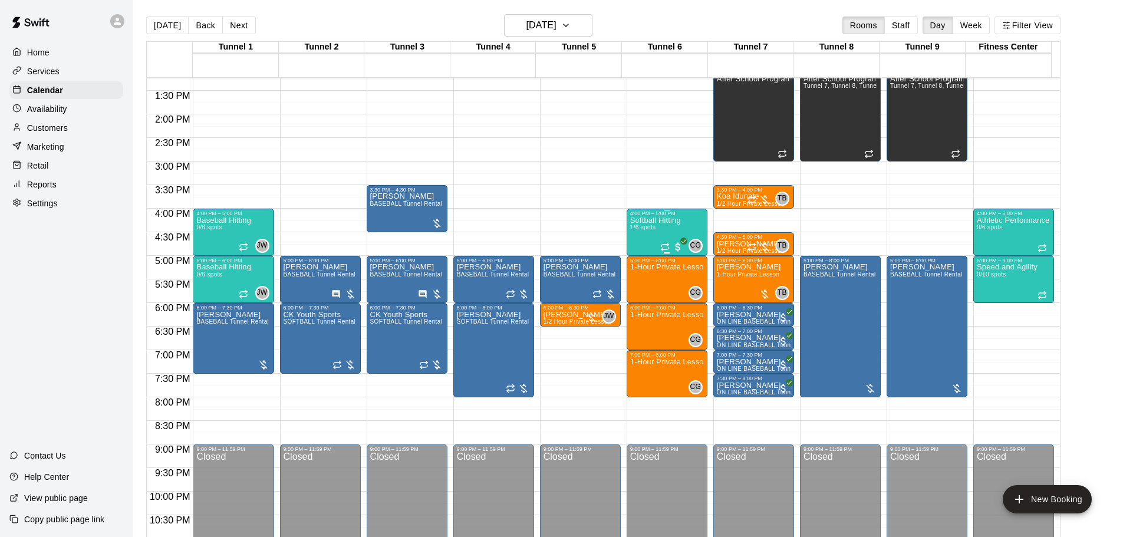
click at [668, 235] on div "Softball Hitting 1/6 spots" at bounding box center [655, 484] width 51 height 537
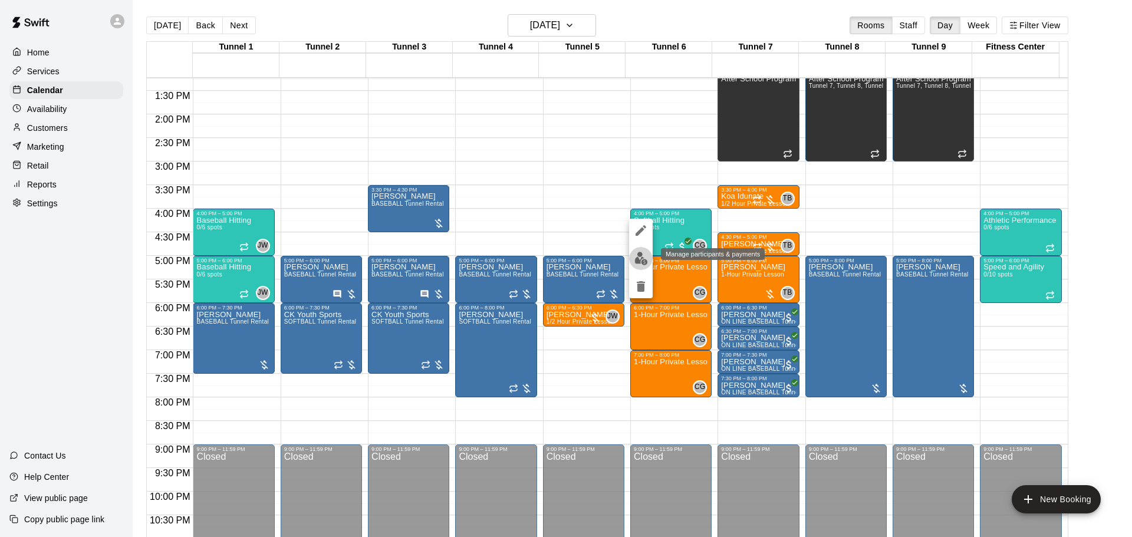
click at [650, 262] on button "edit" at bounding box center [641, 258] width 24 height 23
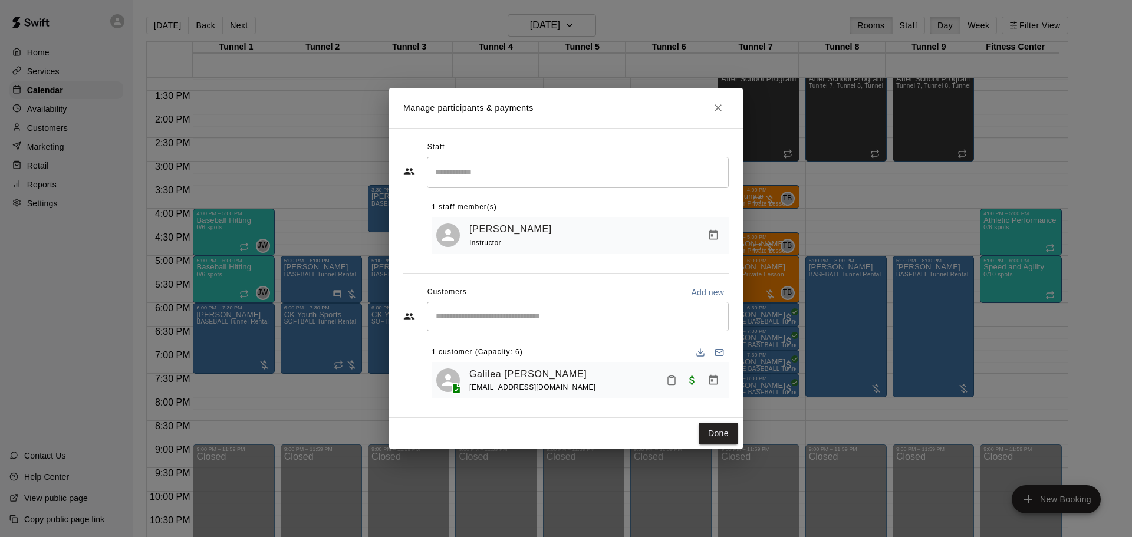
click at [722, 103] on icon "Close" at bounding box center [718, 108] width 12 height 12
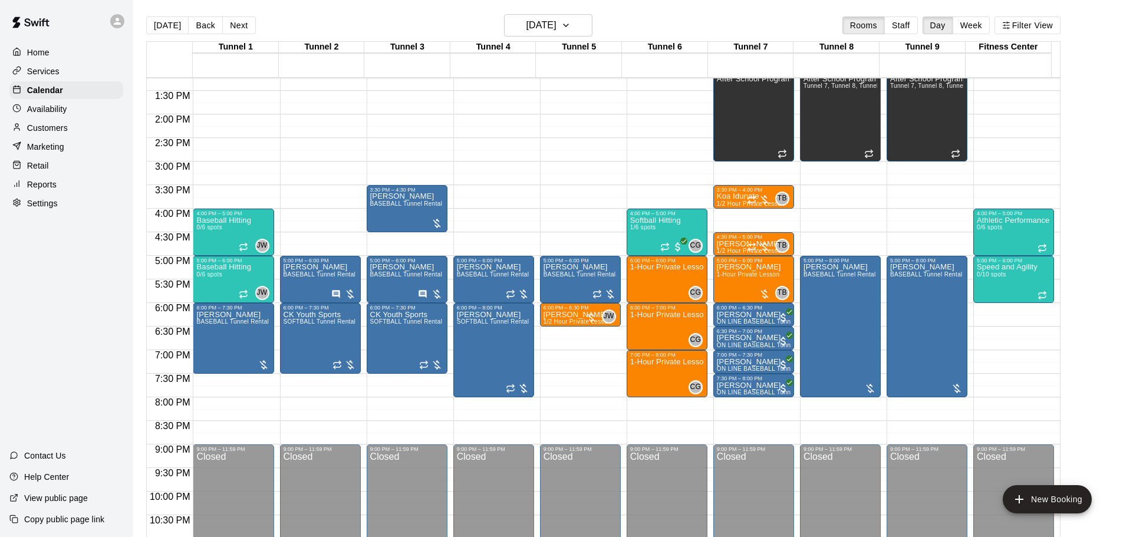
click at [170, 18] on button "[DATE]" at bounding box center [167, 26] width 42 height 18
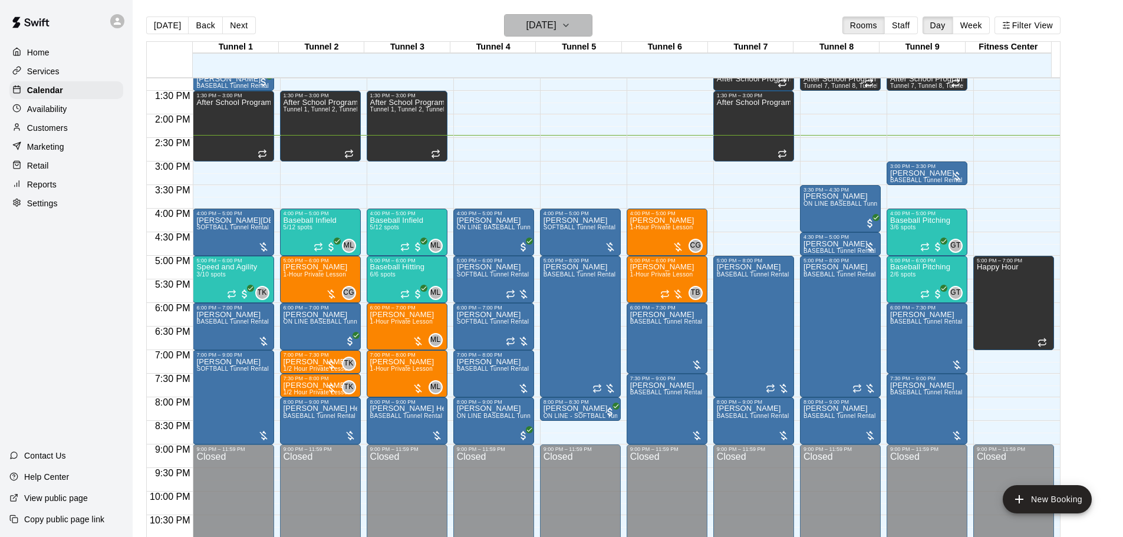
click at [557, 22] on h6 "[DATE]" at bounding box center [542, 25] width 30 height 17
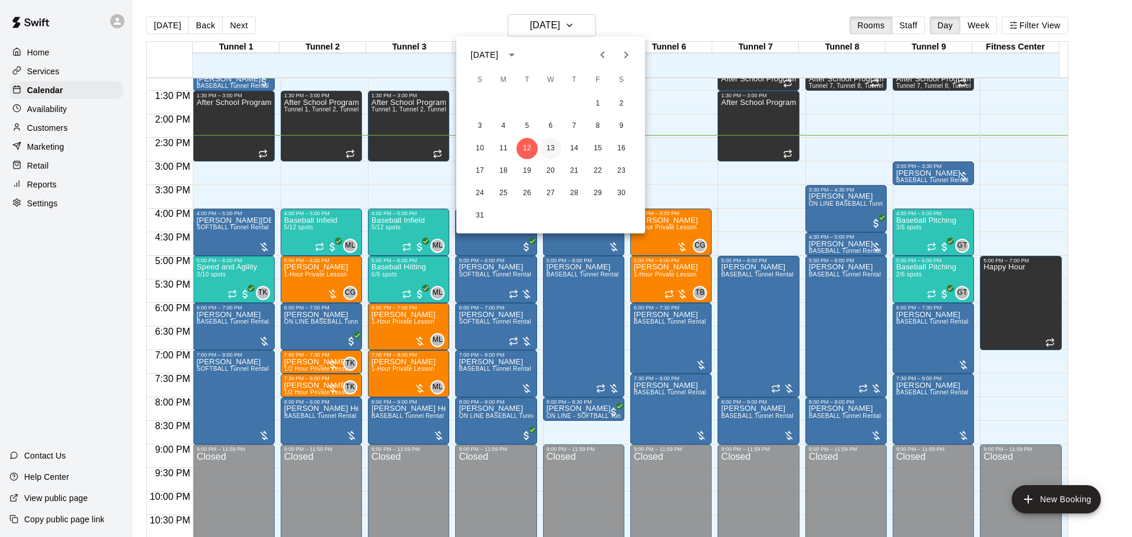
click at [553, 144] on button "13" at bounding box center [550, 148] width 21 height 21
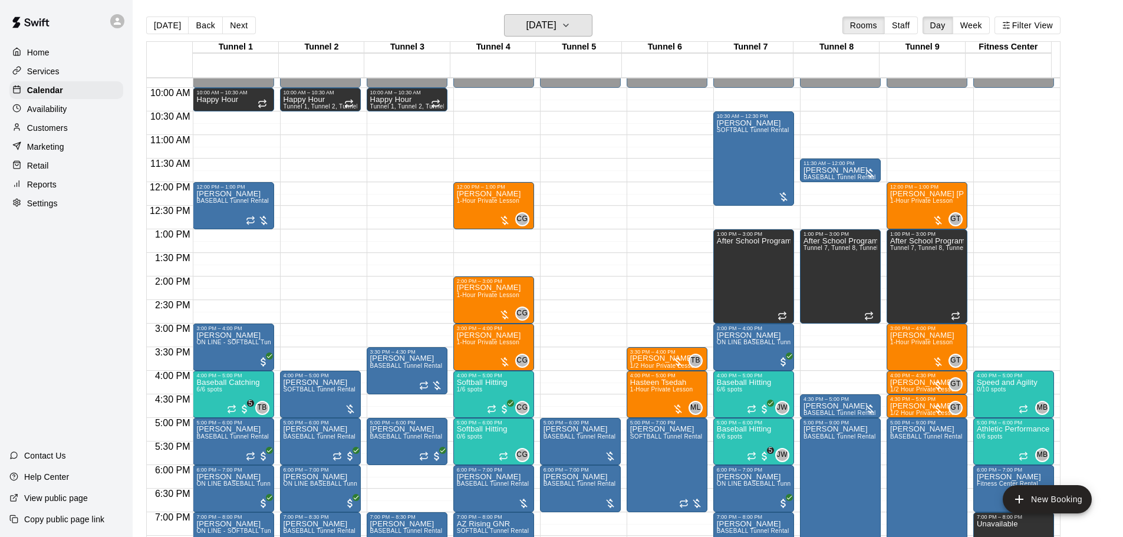
scroll to position [507, 0]
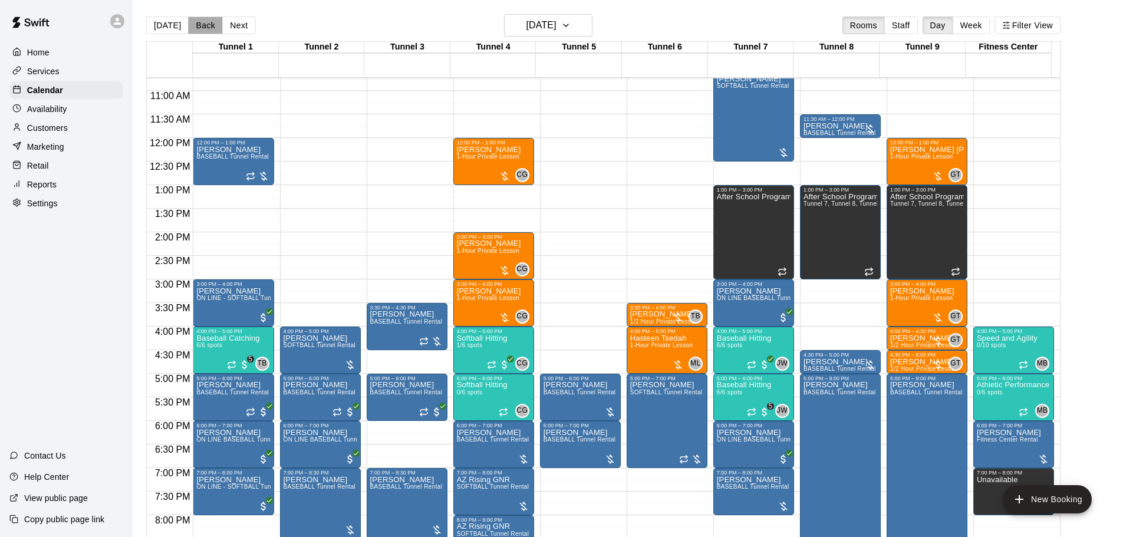
click at [196, 24] on button "Back" at bounding box center [205, 26] width 35 height 18
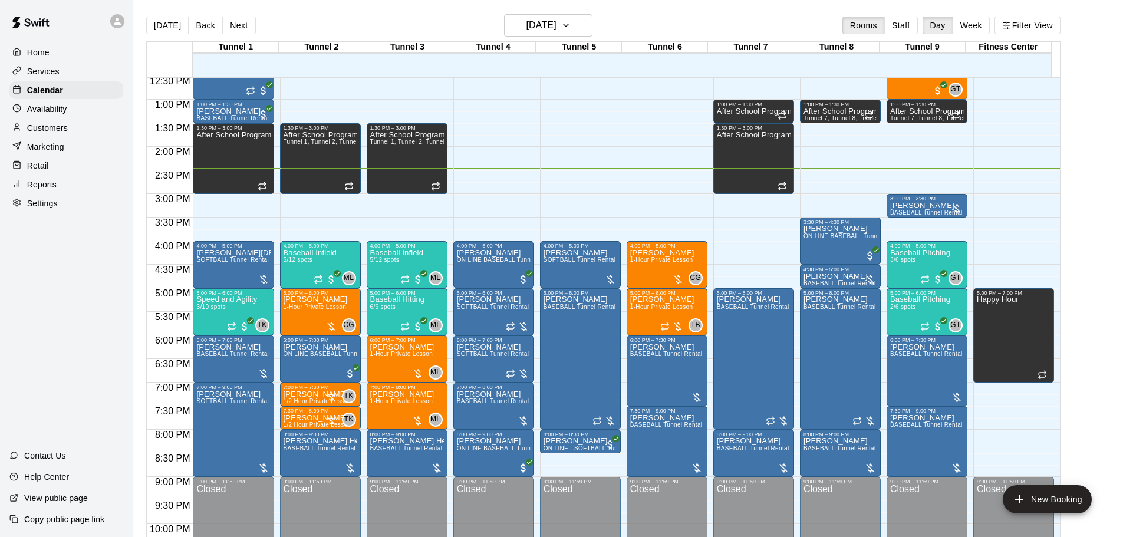
scroll to position [624, 0]
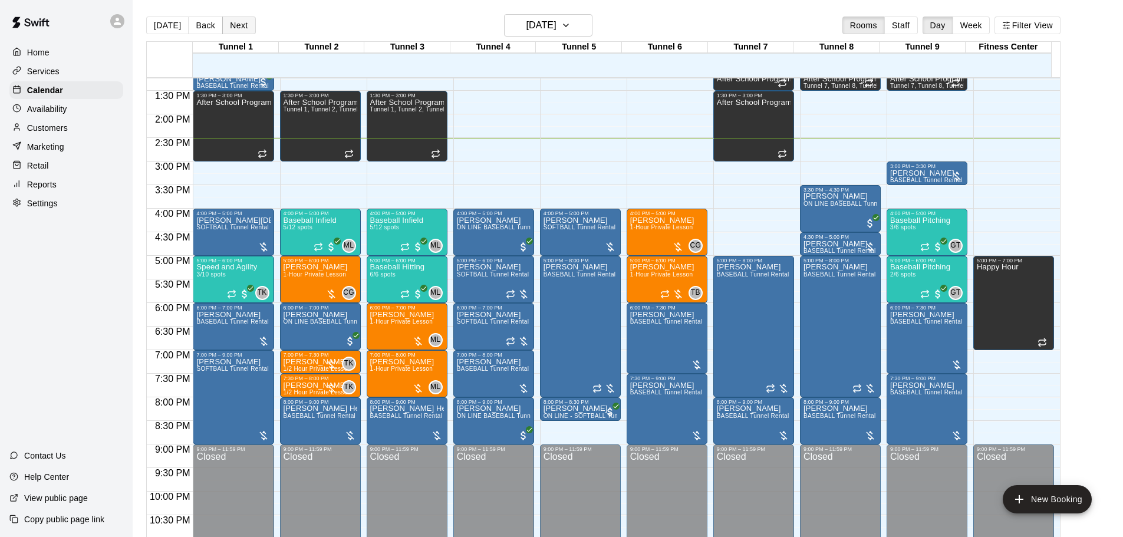
click at [227, 24] on button "Next" at bounding box center [238, 26] width 33 height 18
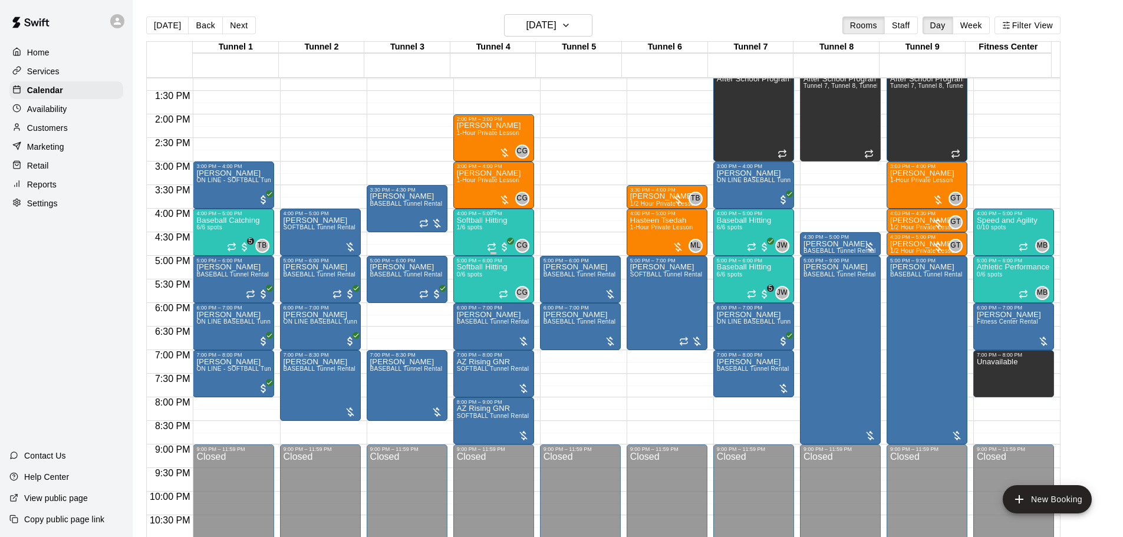
click at [491, 229] on div "Softball Hitting 1/6 spots" at bounding box center [482, 484] width 51 height 537
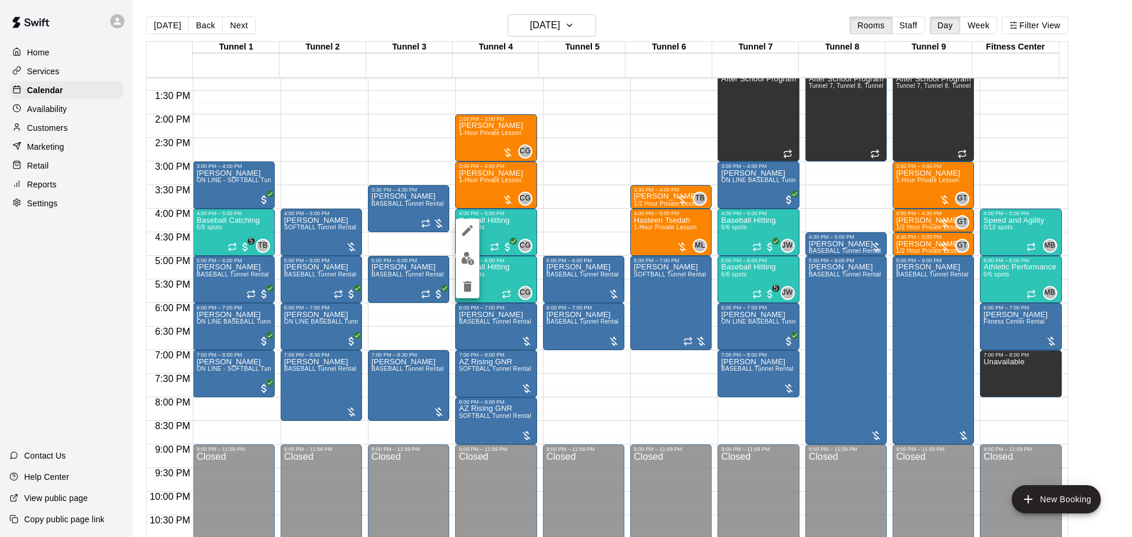
click at [469, 261] on img "edit" at bounding box center [468, 259] width 14 height 14
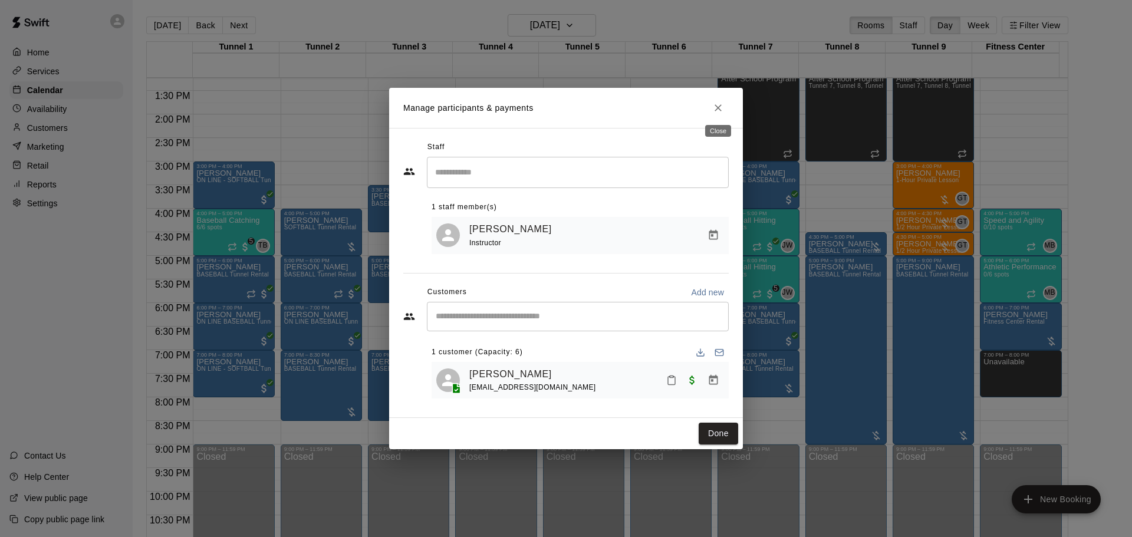
click at [716, 103] on icon "Close" at bounding box center [718, 108] width 12 height 12
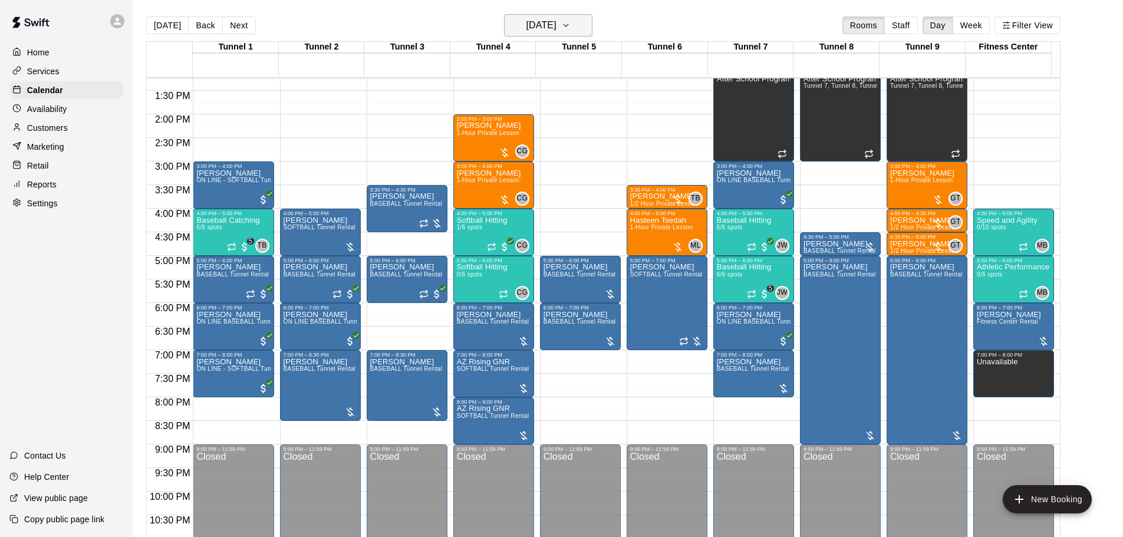
click at [571, 31] on icon "button" at bounding box center [565, 25] width 9 height 14
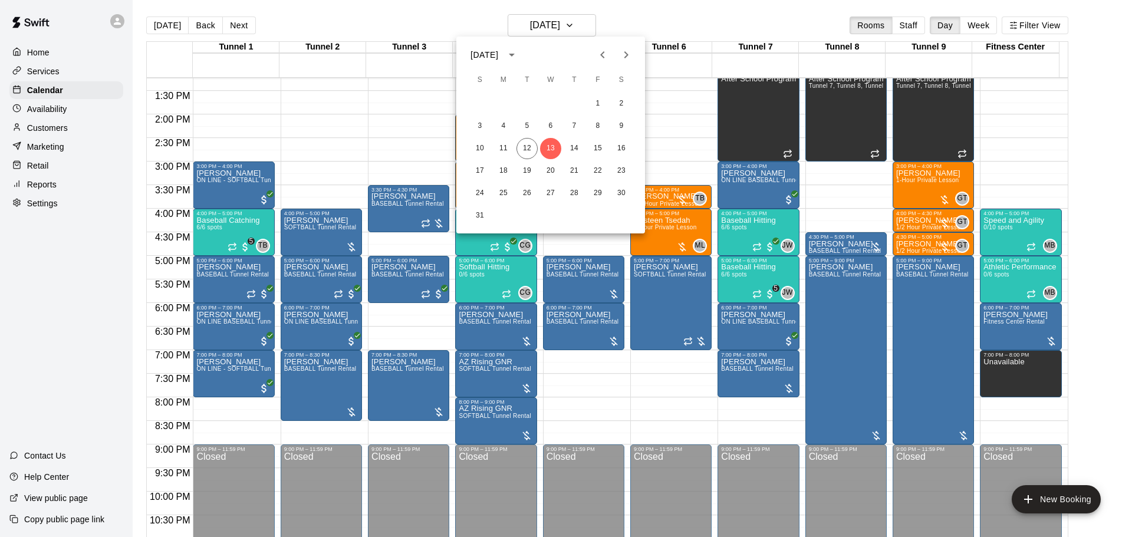
click at [545, 183] on div "24 25 26 27 28 29 30" at bounding box center [550, 193] width 189 height 21
click at [550, 169] on button "20" at bounding box center [550, 170] width 21 height 21
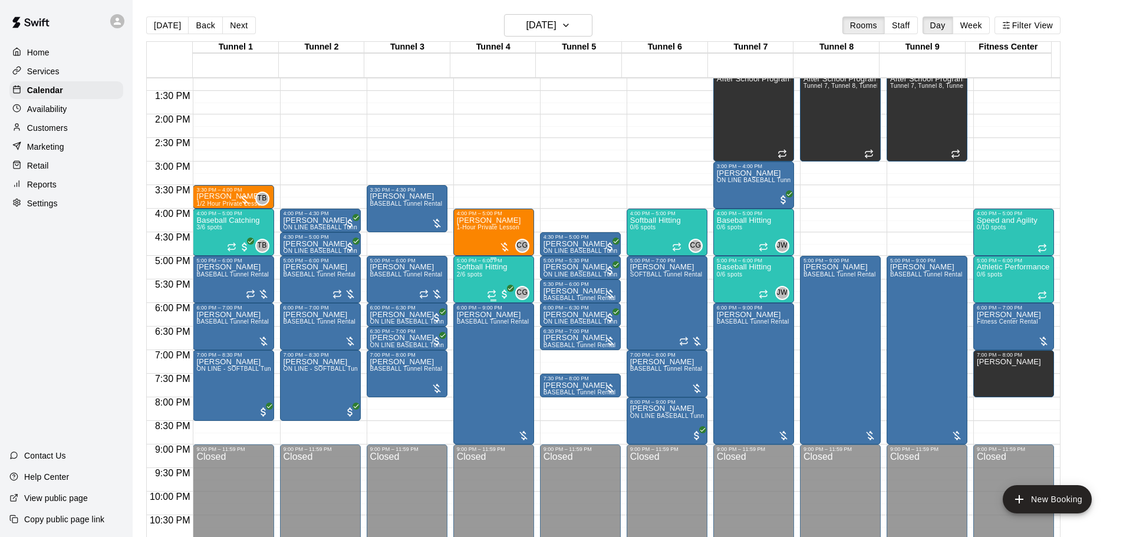
click at [507, 279] on div "Softball Hitting 2/6 spots" at bounding box center [482, 532] width 51 height 537
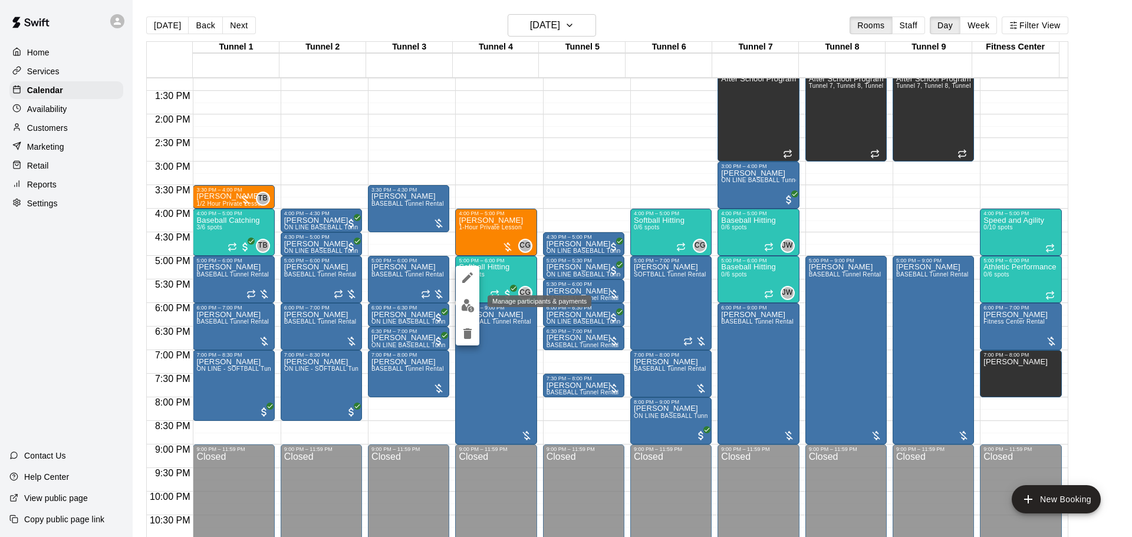
click at [473, 304] on img "edit" at bounding box center [468, 306] width 14 height 14
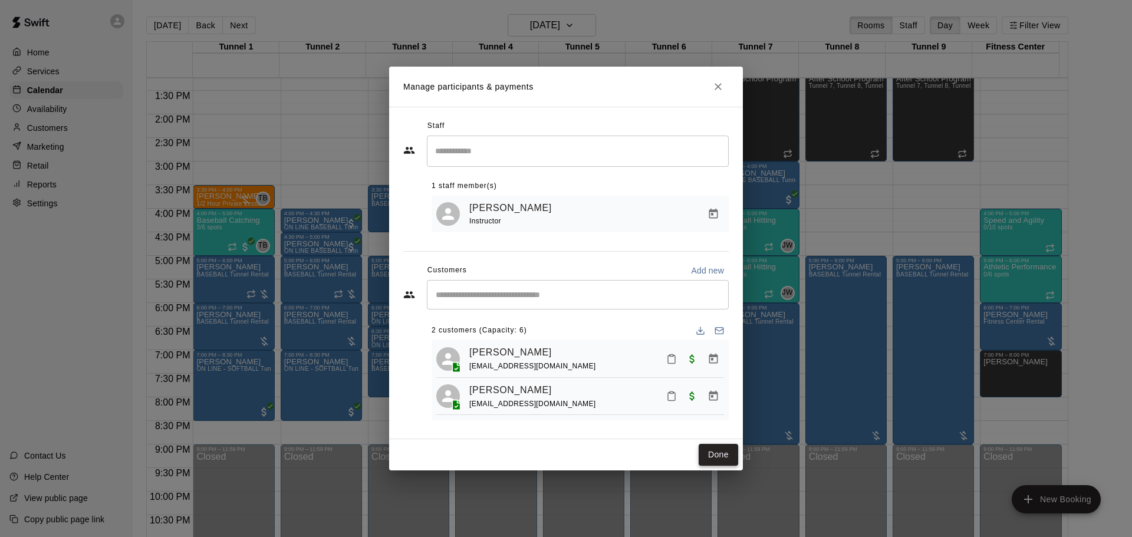
click at [713, 451] on button "Done" at bounding box center [719, 455] width 40 height 22
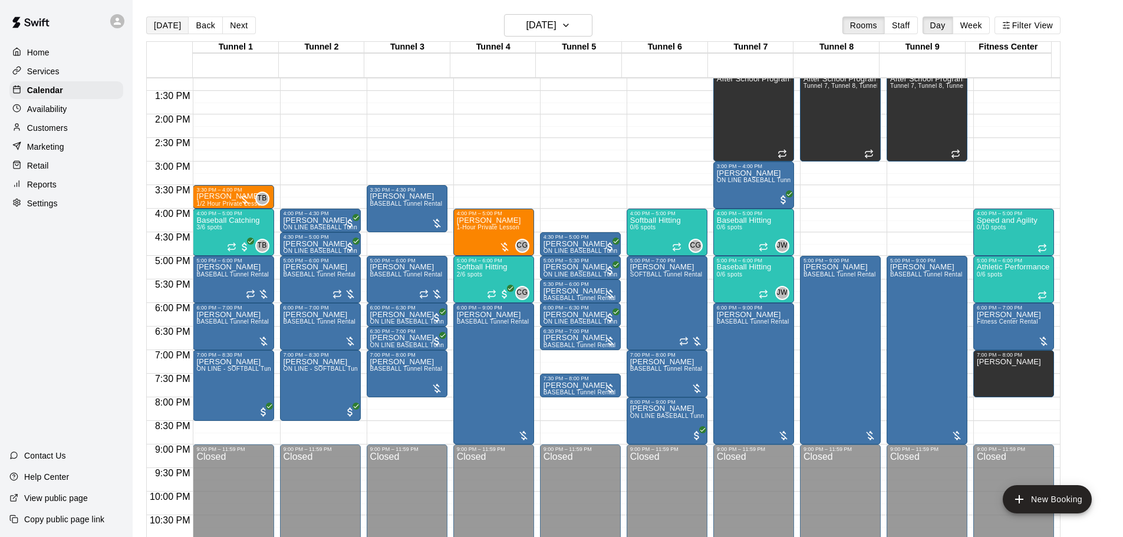
click at [166, 25] on button "[DATE]" at bounding box center [167, 26] width 42 height 18
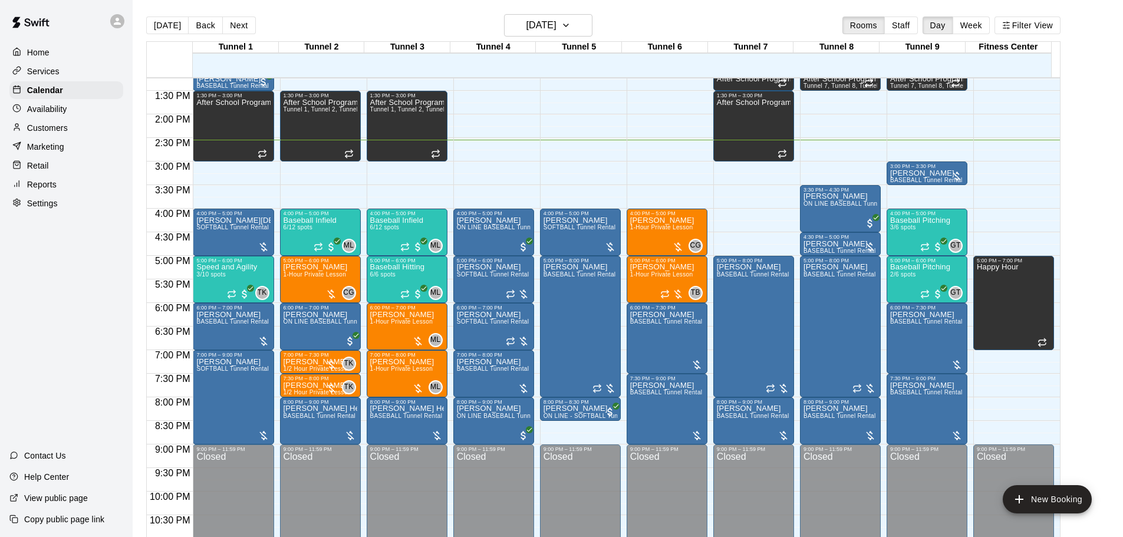
click at [241, 19] on button "Next" at bounding box center [238, 26] width 33 height 18
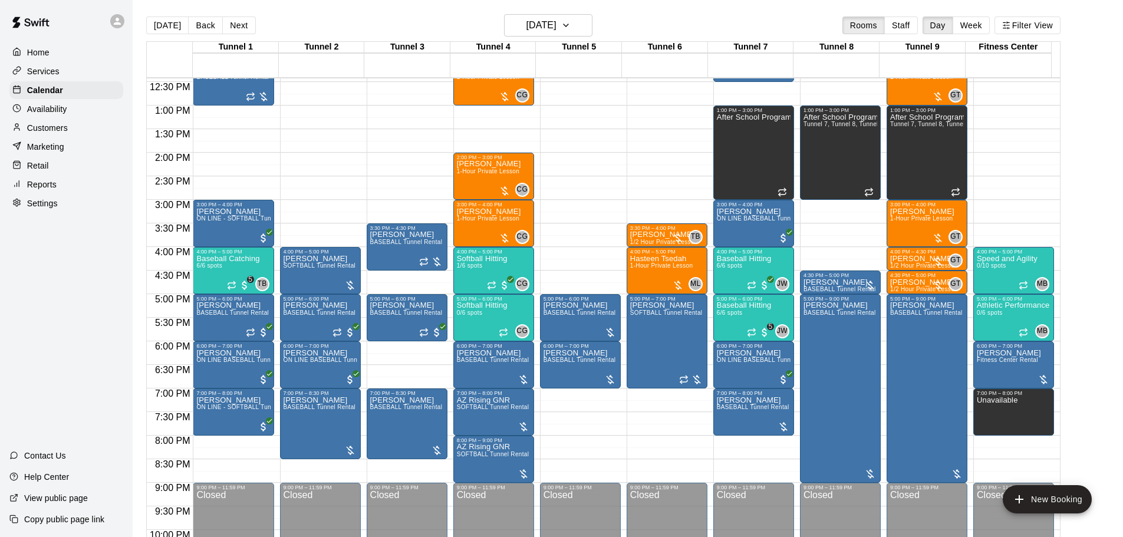
scroll to position [565, 0]
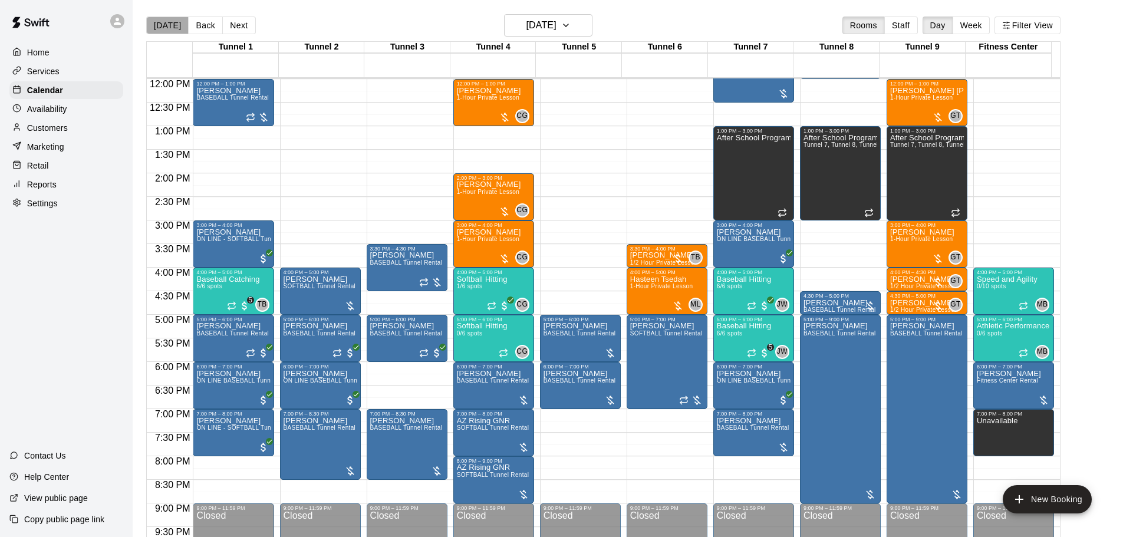
click at [174, 24] on button "[DATE]" at bounding box center [167, 26] width 42 height 18
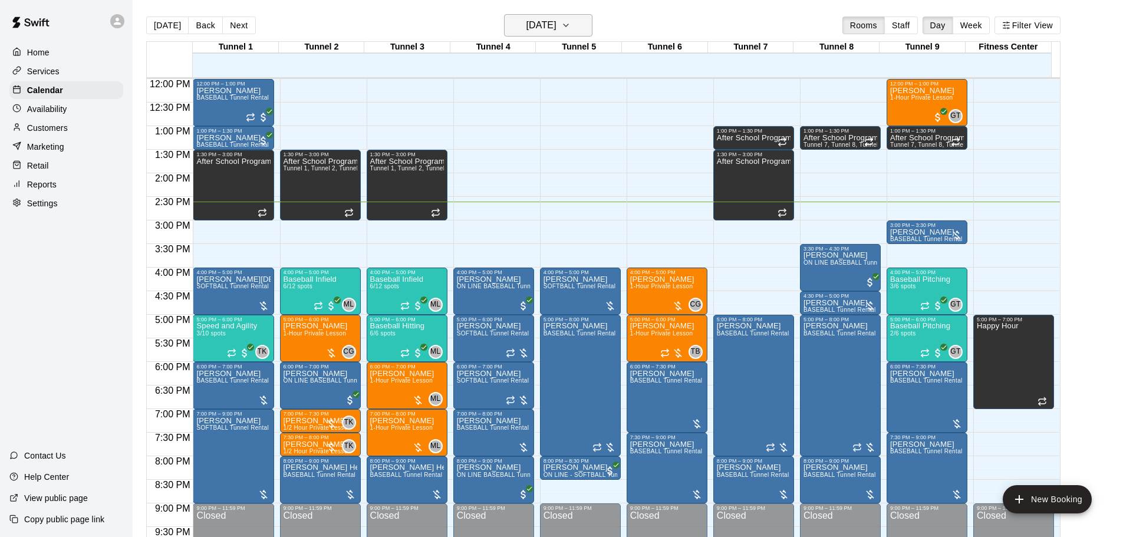
click at [547, 31] on h6 "[DATE]" at bounding box center [542, 25] width 30 height 17
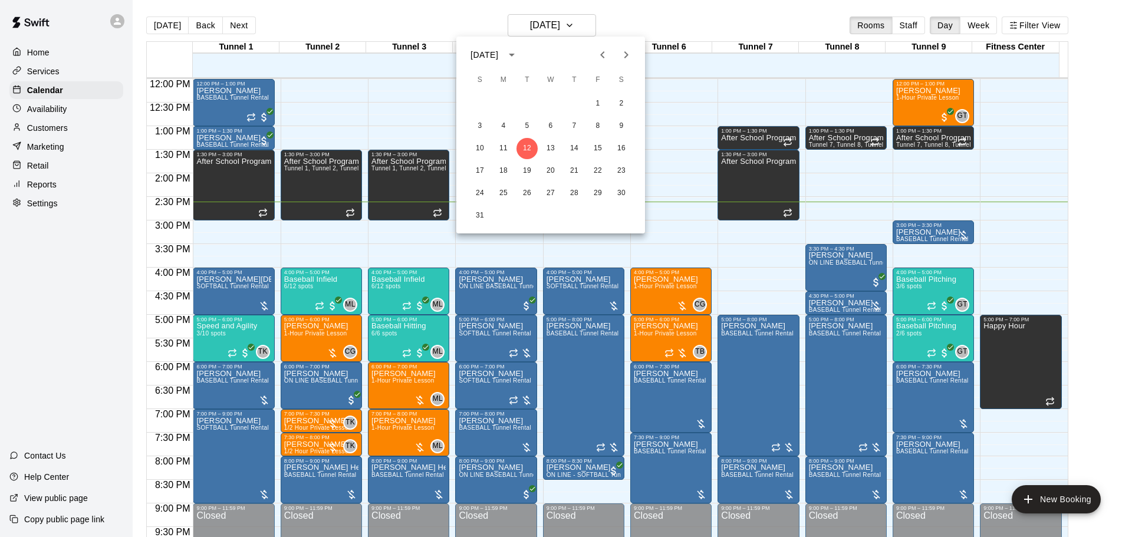
click at [468, 21] on div at bounding box center [566, 268] width 1132 height 537
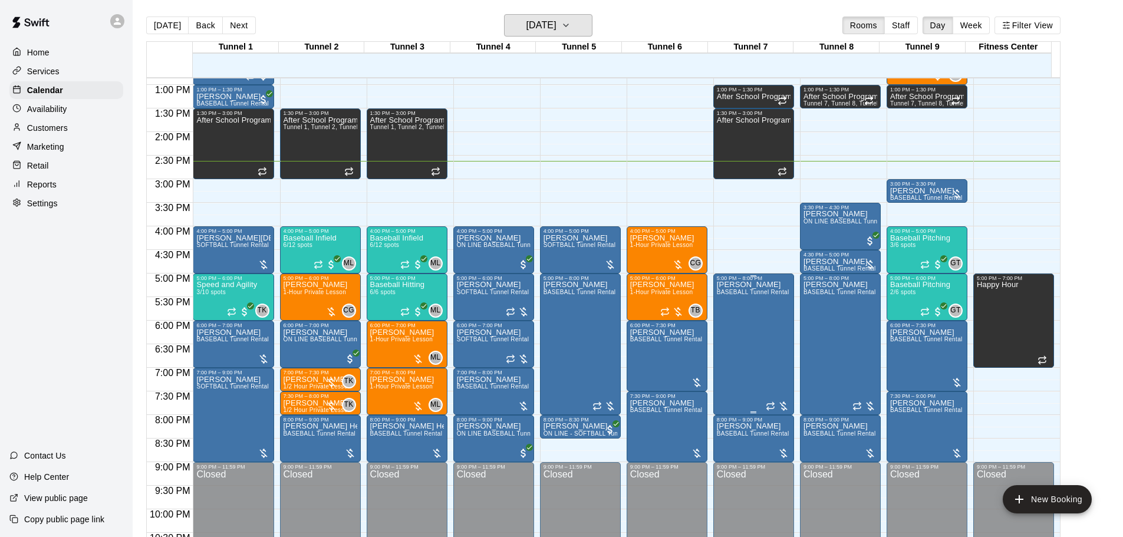
scroll to position [624, 0]
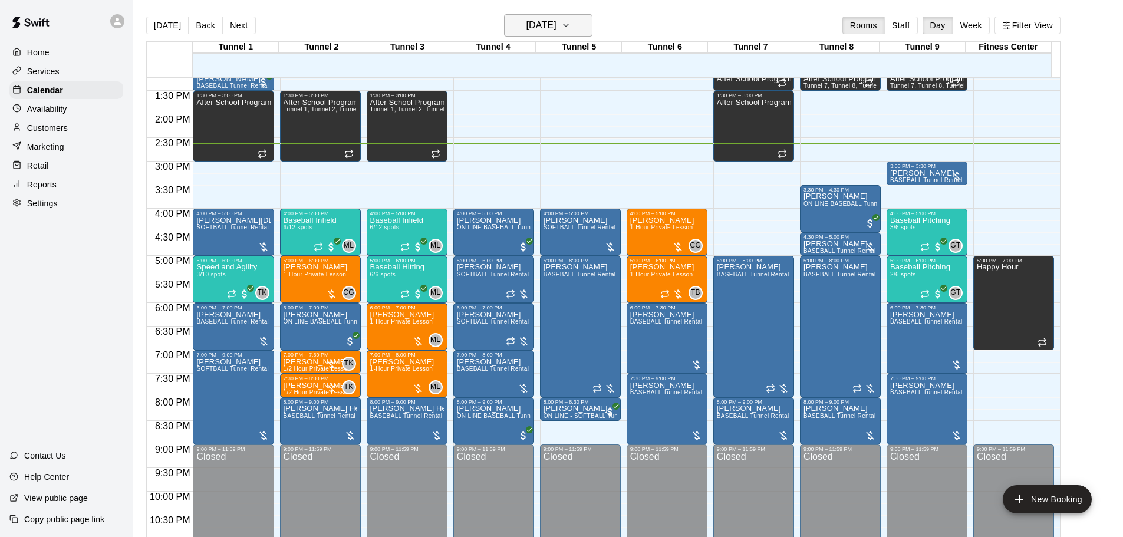
click at [582, 17] on button "[DATE]" at bounding box center [548, 25] width 88 height 22
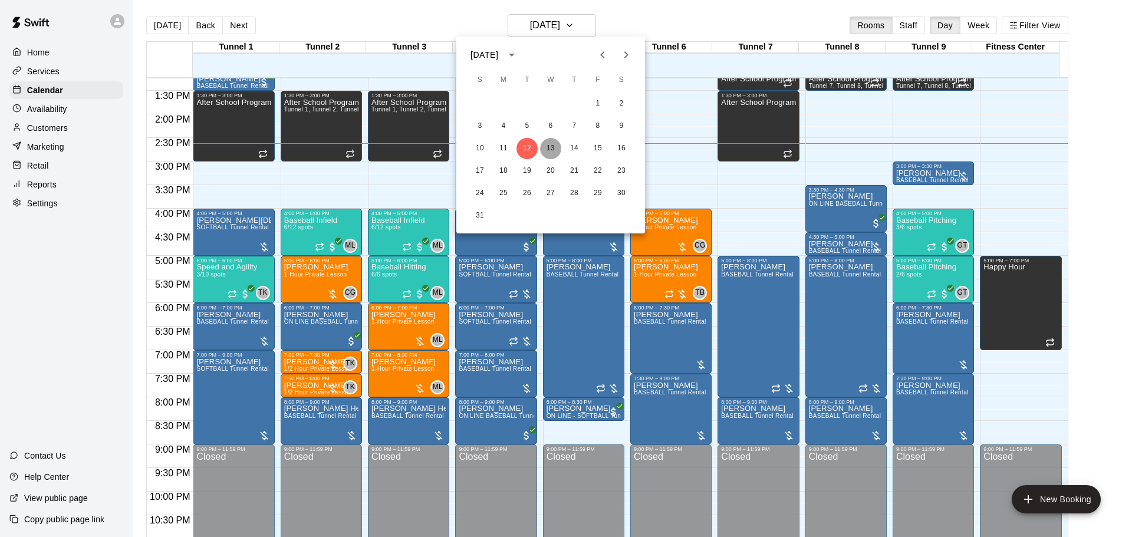
drag, startPoint x: 548, startPoint y: 146, endPoint x: 527, endPoint y: 225, distance: 81.8
click at [548, 146] on button "13" at bounding box center [550, 148] width 21 height 21
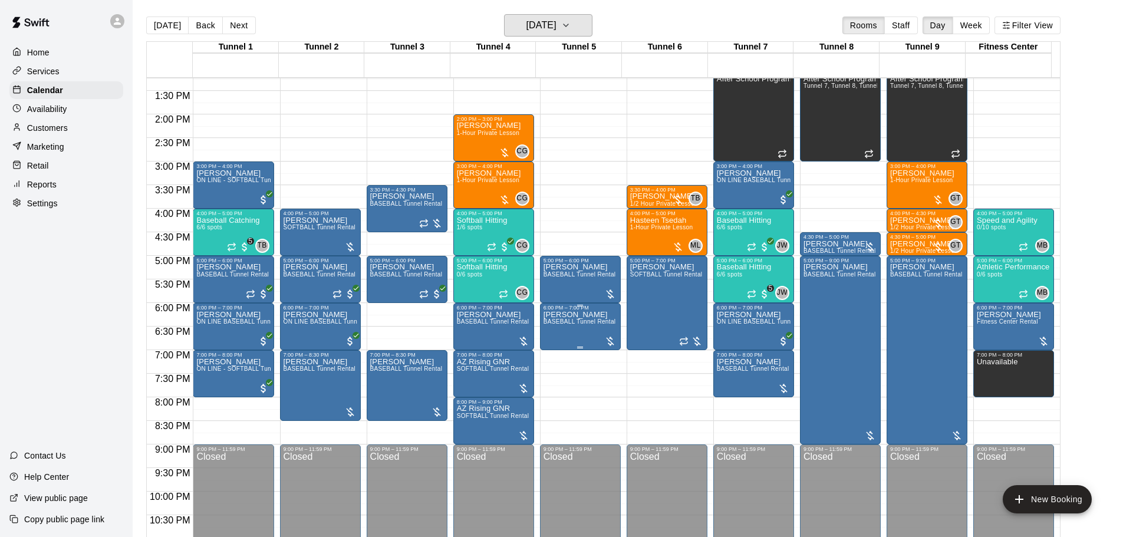
scroll to position [565, 0]
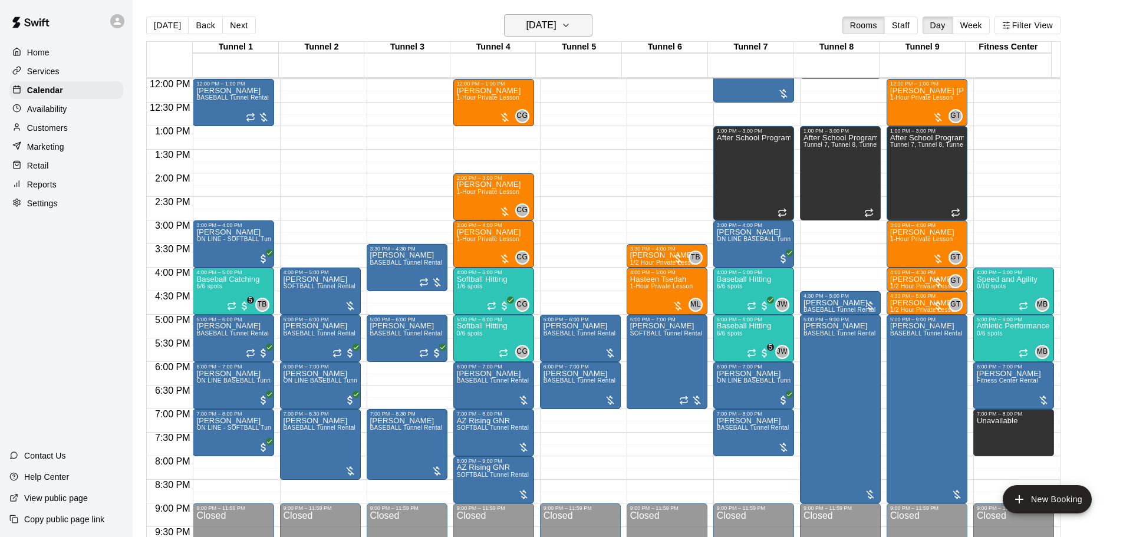
click at [557, 34] on button "Wednesday Aug 13" at bounding box center [548, 25] width 88 height 22
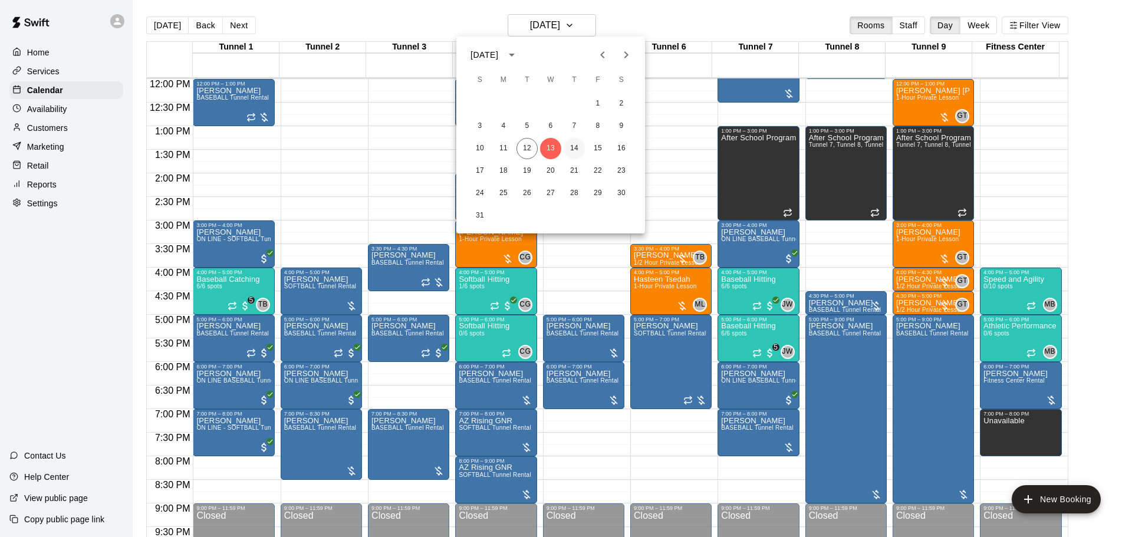
click at [576, 138] on button "14" at bounding box center [574, 148] width 21 height 21
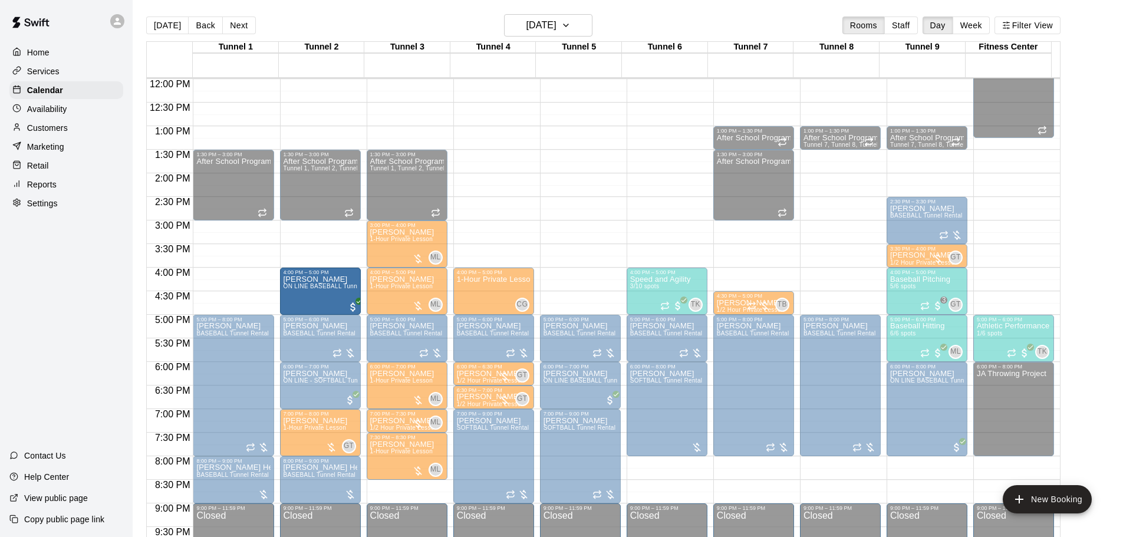
drag, startPoint x: 232, startPoint y: 289, endPoint x: 292, endPoint y: 292, distance: 59.6
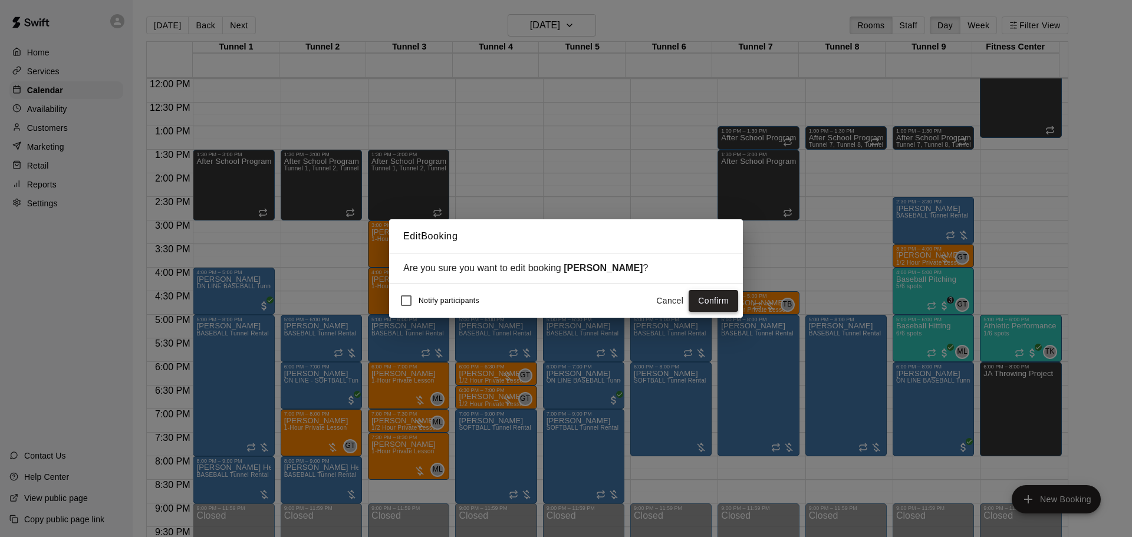
click at [718, 300] on button "Confirm" at bounding box center [714, 301] width 50 height 22
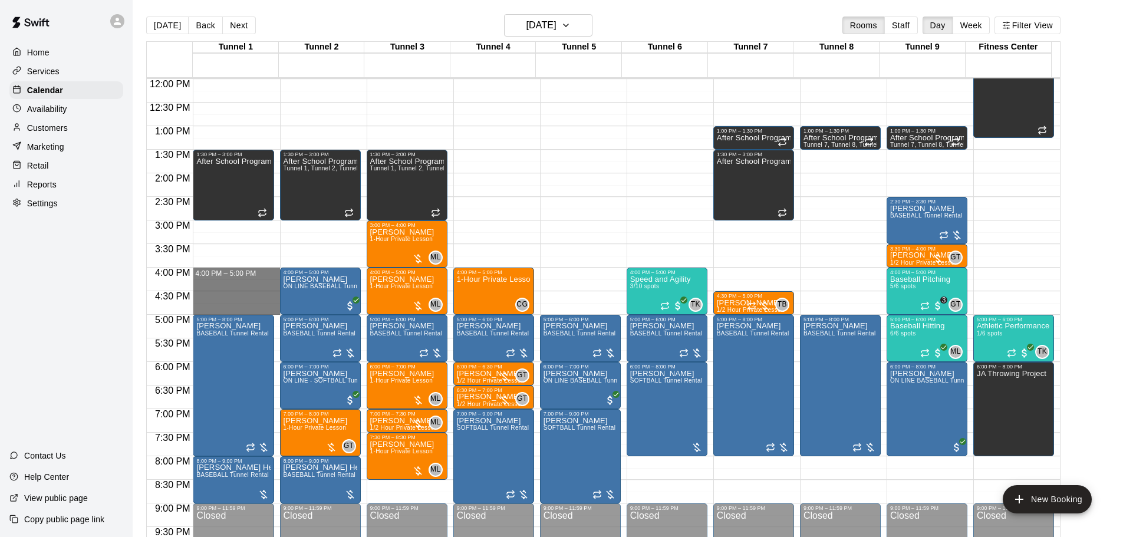
drag, startPoint x: 219, startPoint y: 272, endPoint x: 221, endPoint y: 308, distance: 36.0
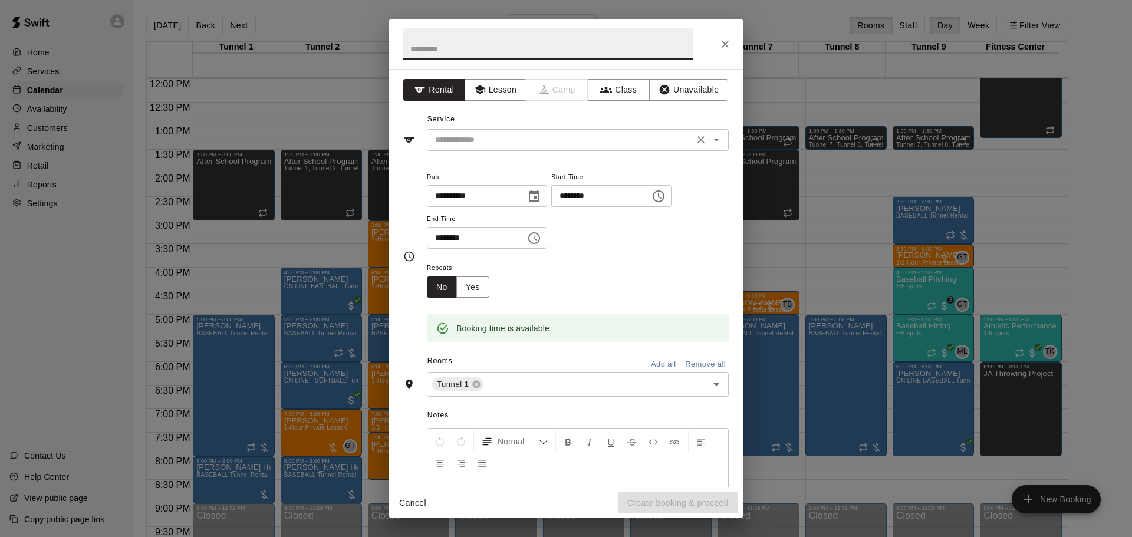
click at [489, 136] on input "text" at bounding box center [560, 140] width 260 height 15
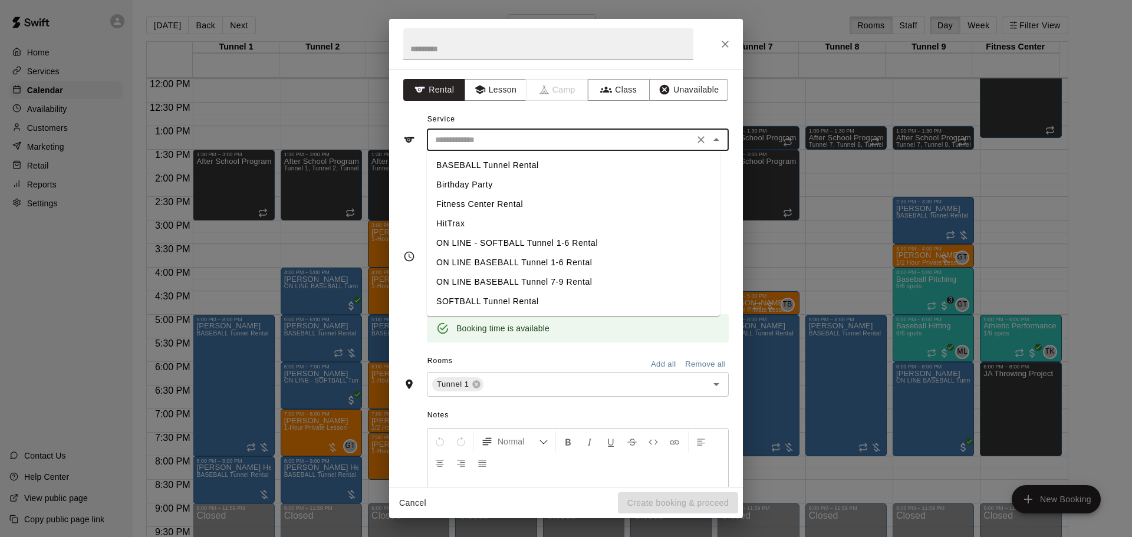
click at [482, 163] on li "BASEBALL Tunnel Rental" at bounding box center [573, 165] width 293 height 19
type input "**********"
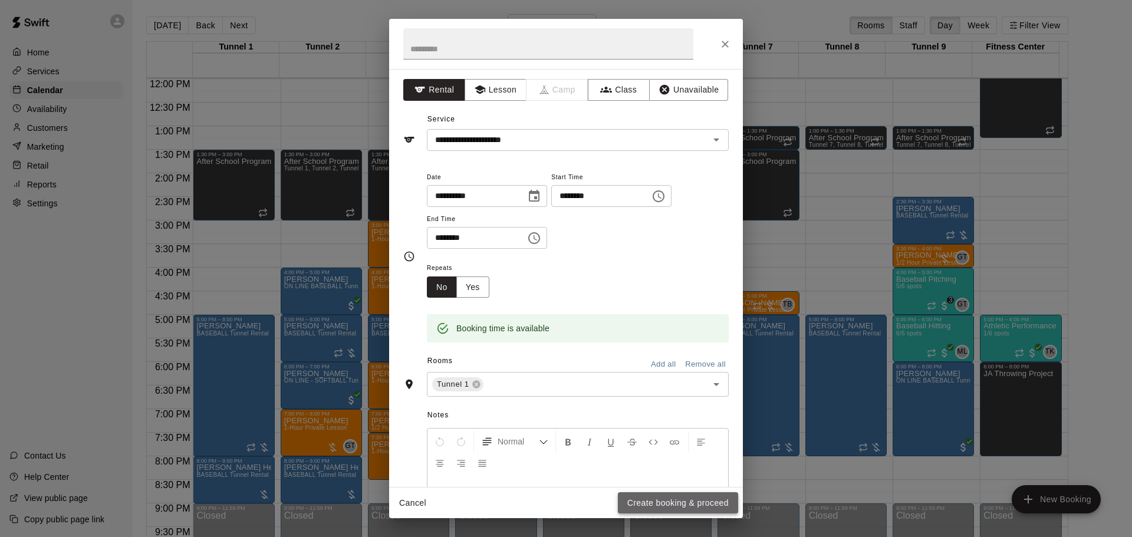
click at [669, 495] on button "Create booking & proceed" at bounding box center [678, 503] width 120 height 22
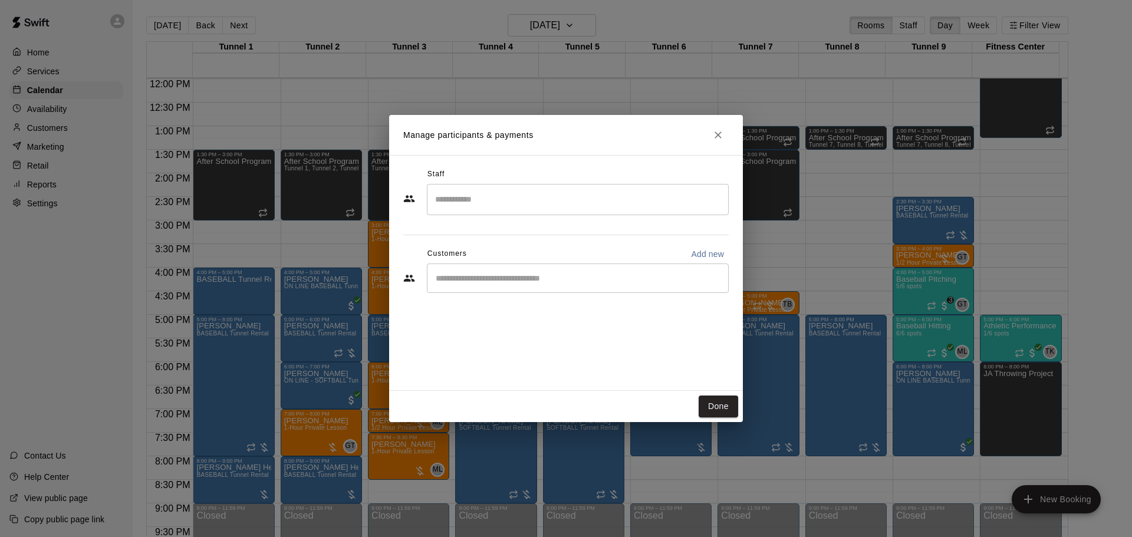
click at [482, 274] on input "Start typing to search customers..." at bounding box center [577, 278] width 291 height 12
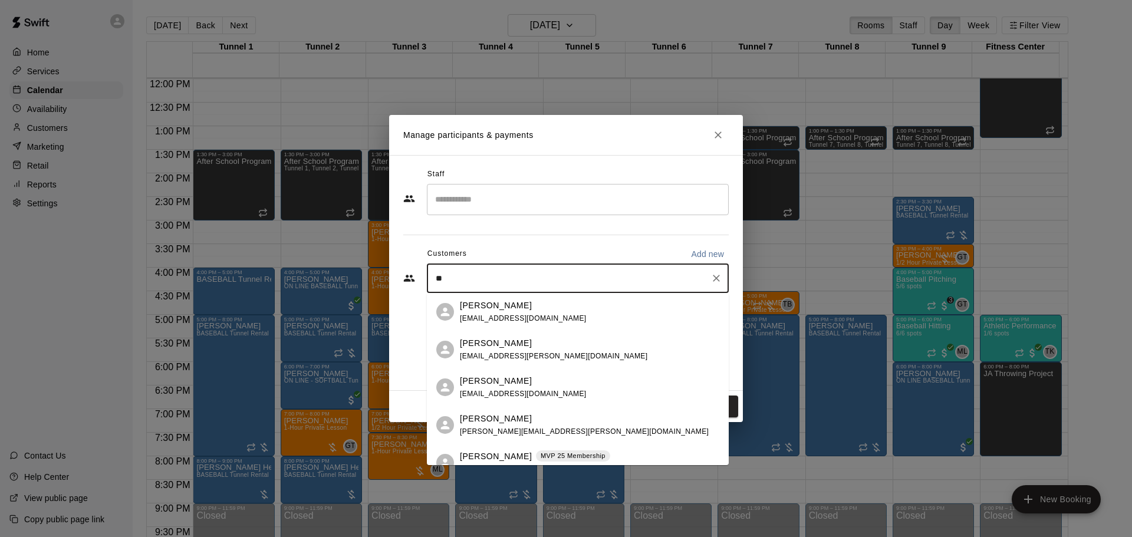
type input "*"
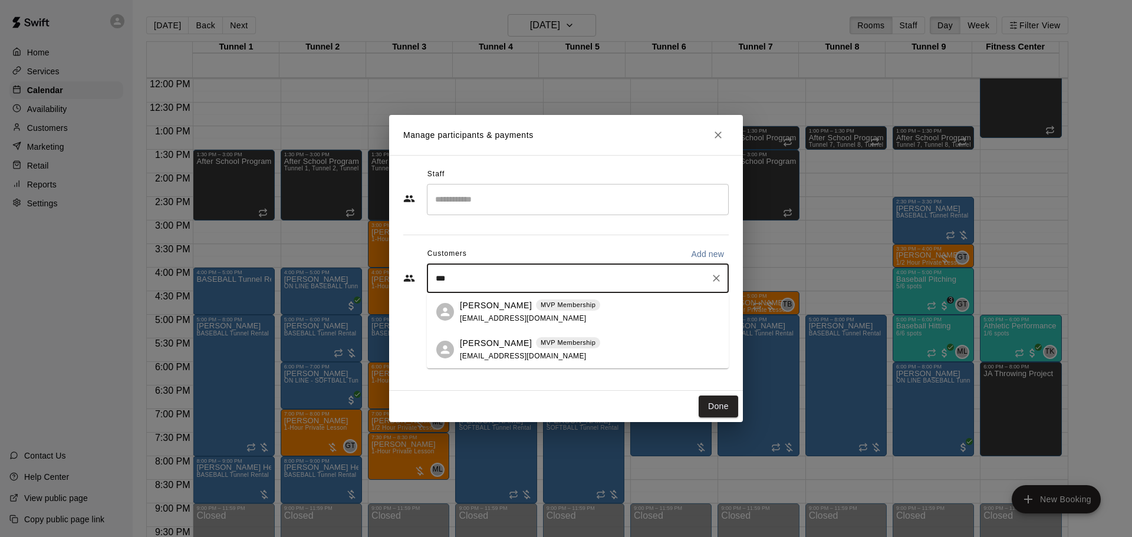
type input "****"
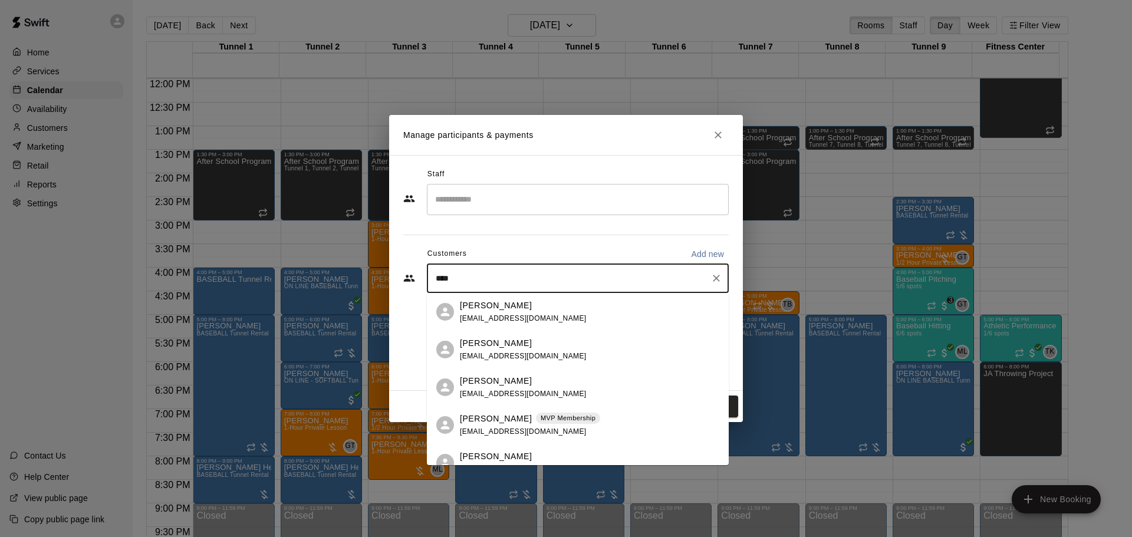
click at [541, 417] on p "MVP Membership" at bounding box center [568, 418] width 55 height 10
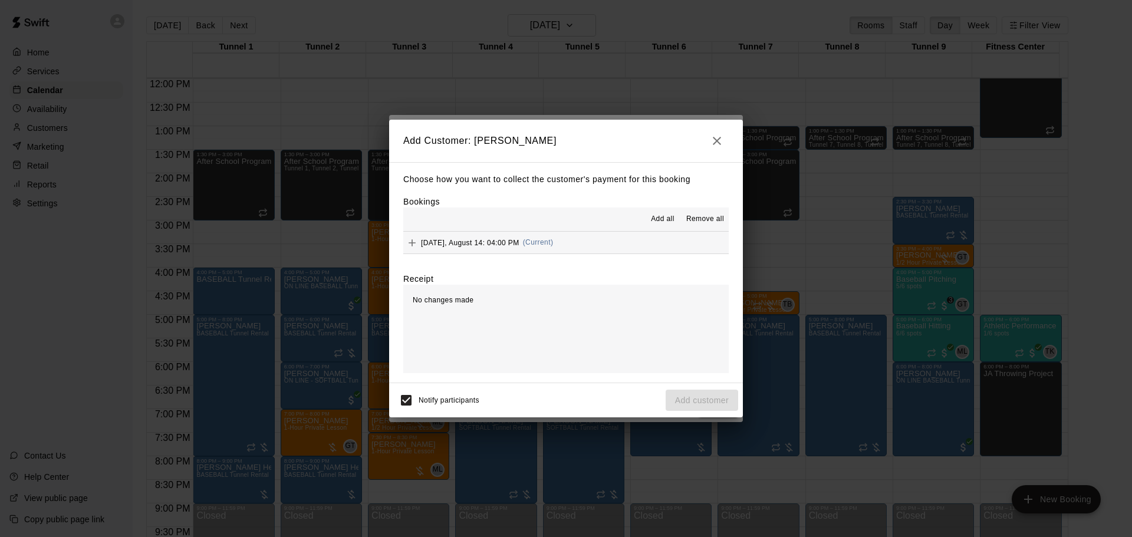
click at [573, 237] on button "Thursday, August 14: 04:00 PM (Current)" at bounding box center [565, 243] width 325 height 22
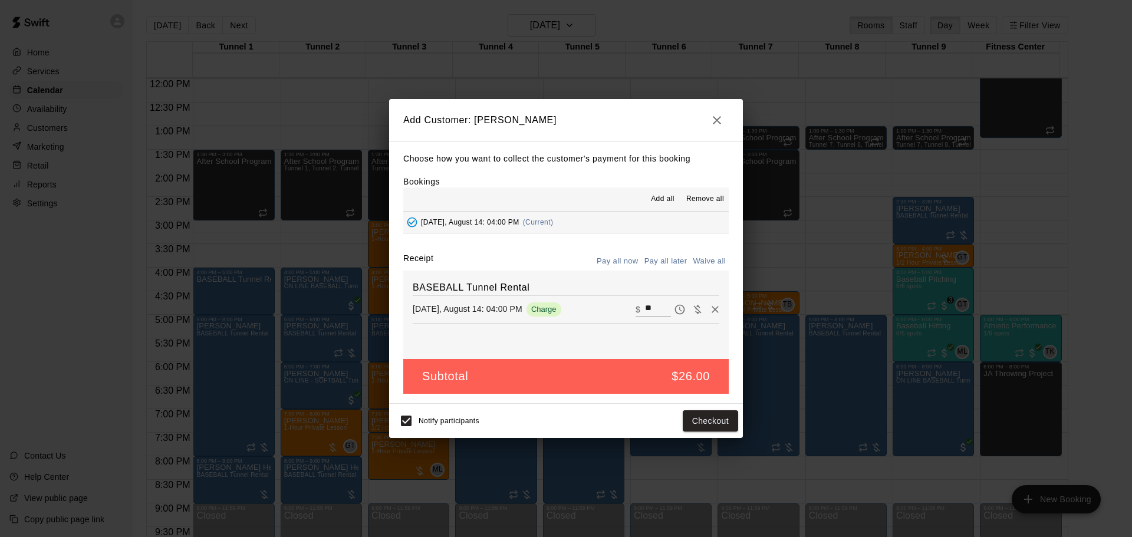
click at [716, 120] on icon "button" at bounding box center [717, 120] width 8 height 8
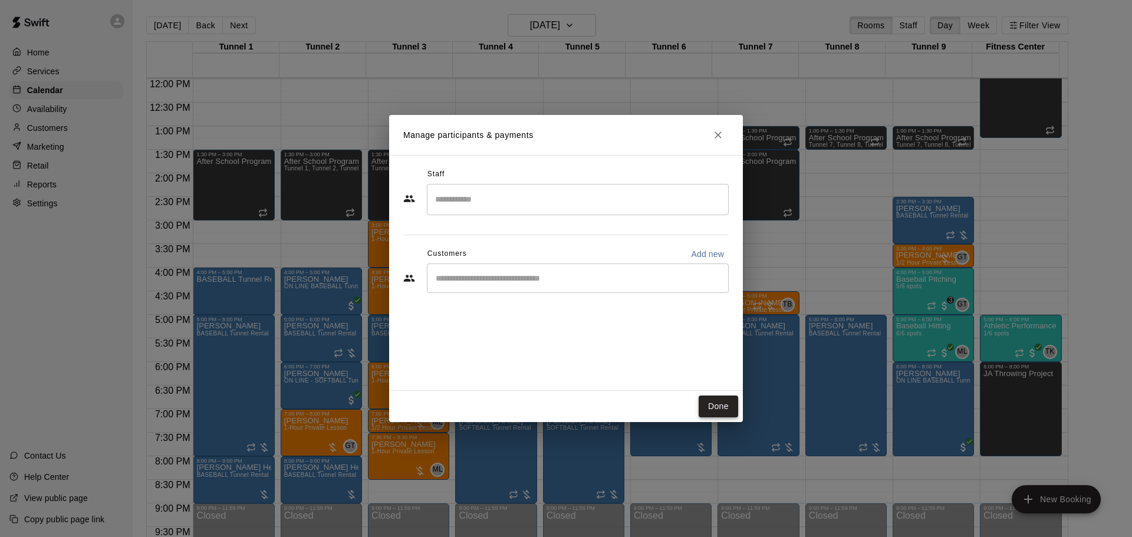
click at [717, 413] on button "Done" at bounding box center [719, 407] width 40 height 22
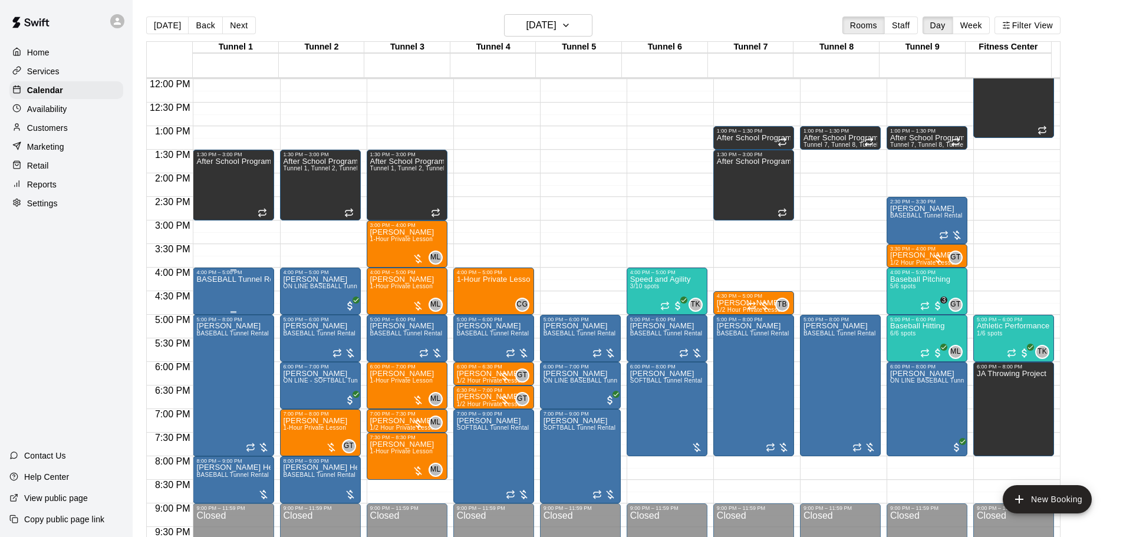
click at [217, 280] on p "BASEBALL Tunnel Rental" at bounding box center [233, 280] width 74 height 0
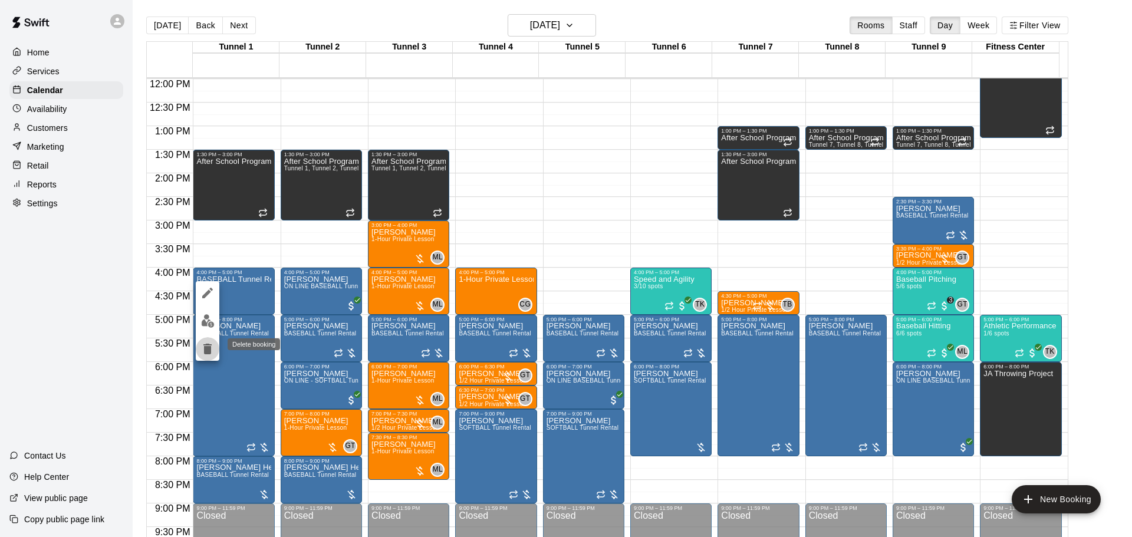
click at [210, 347] on icon "delete" at bounding box center [207, 349] width 8 height 11
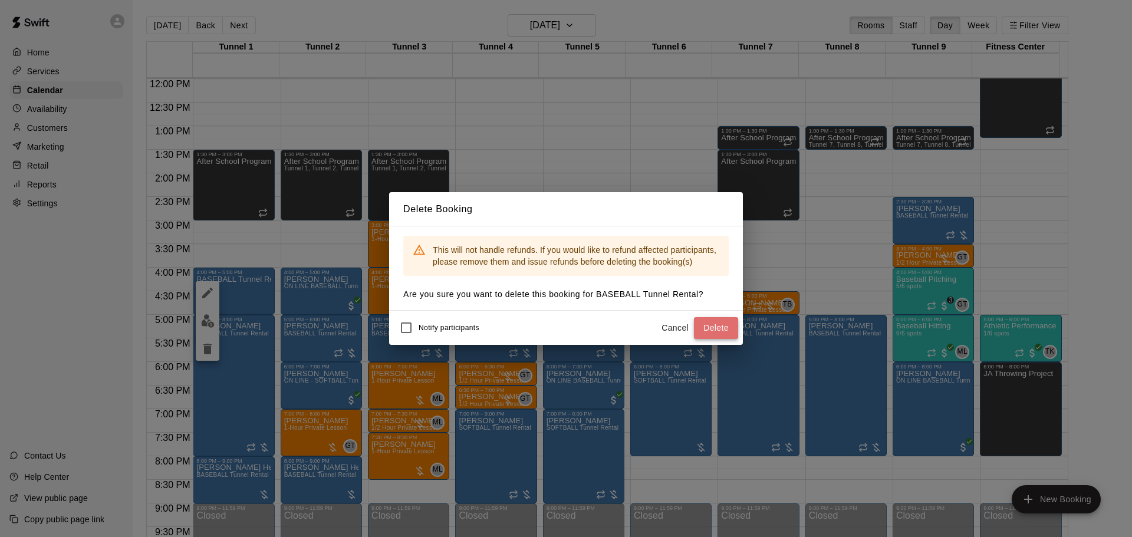
click at [713, 327] on button "Delete" at bounding box center [716, 328] width 44 height 22
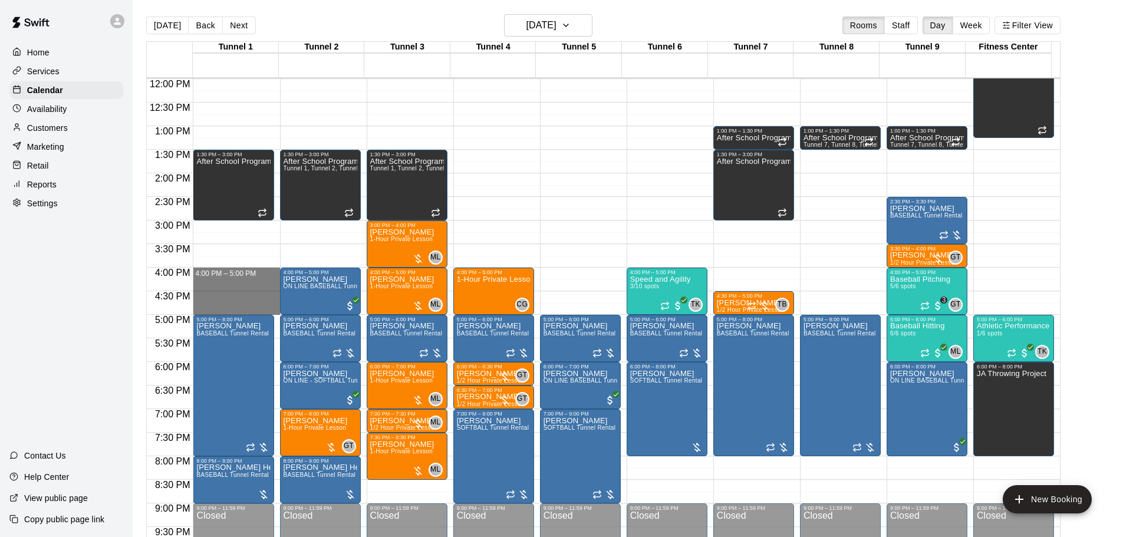
drag, startPoint x: 232, startPoint y: 271, endPoint x: 232, endPoint y: 308, distance: 36.6
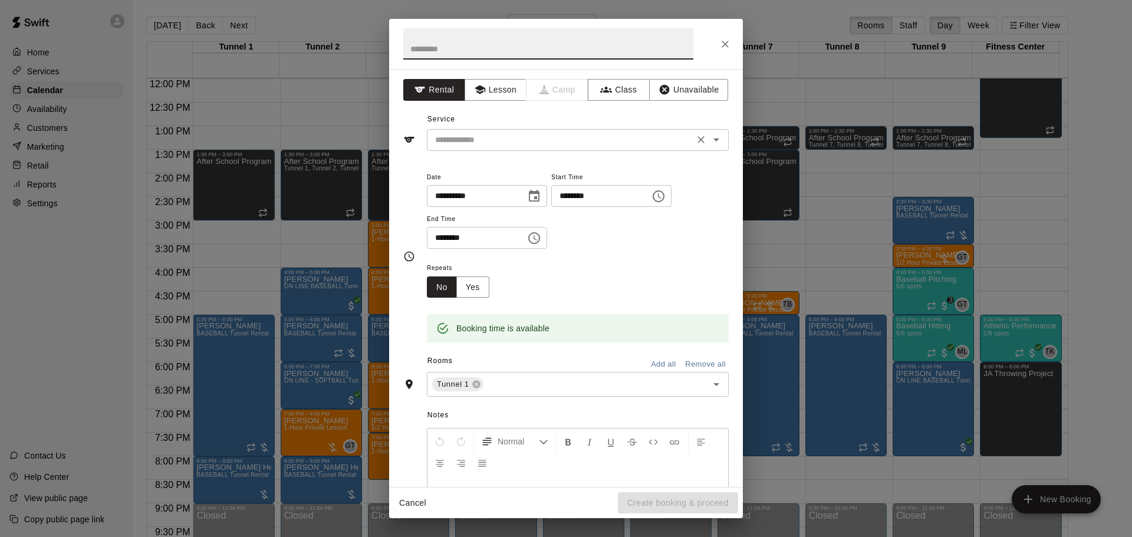
click at [567, 149] on div "​" at bounding box center [578, 140] width 302 height 22
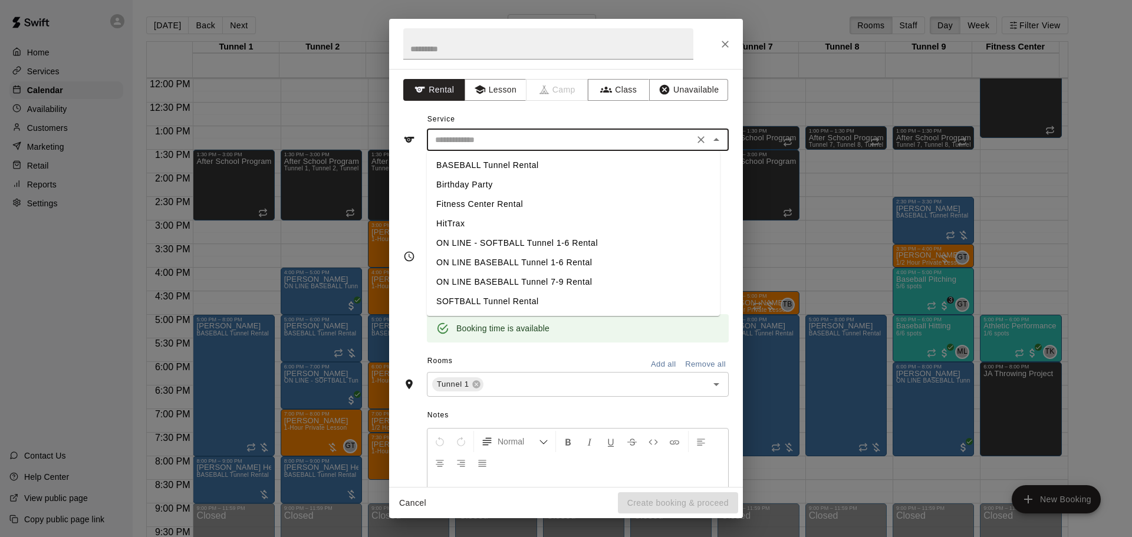
click at [468, 219] on li "HitTrax" at bounding box center [573, 223] width 293 height 19
type input "*******"
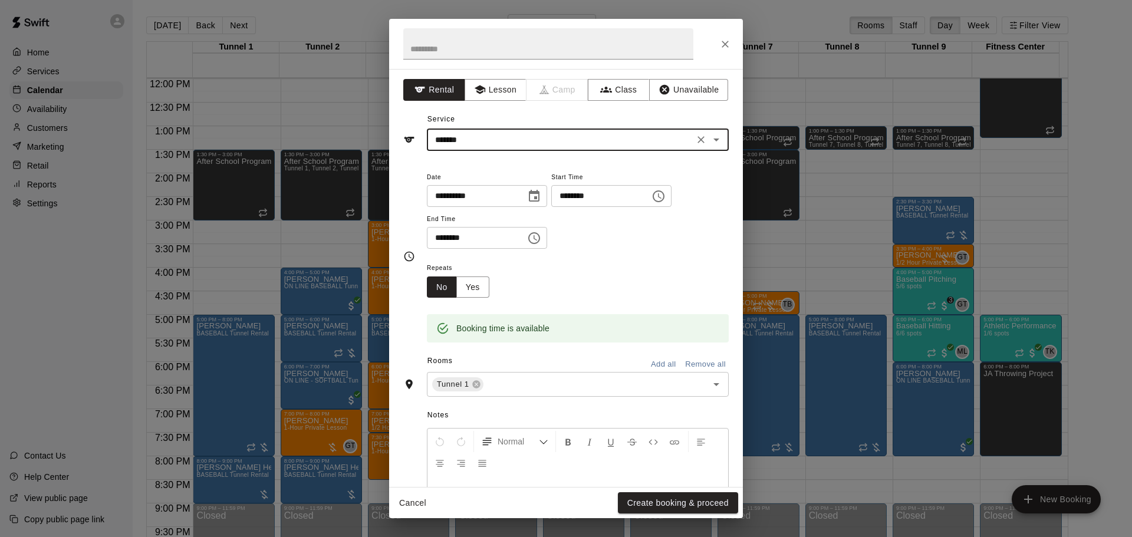
click at [687, 505] on button "Create booking & proceed" at bounding box center [678, 503] width 120 height 22
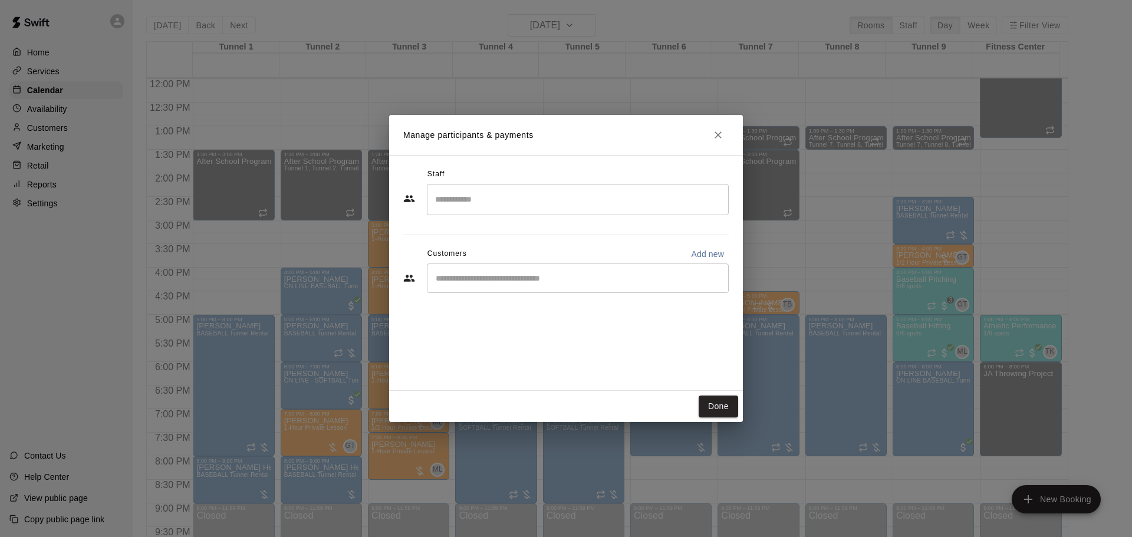
click at [496, 282] on input "Start typing to search customers..." at bounding box center [577, 278] width 291 height 12
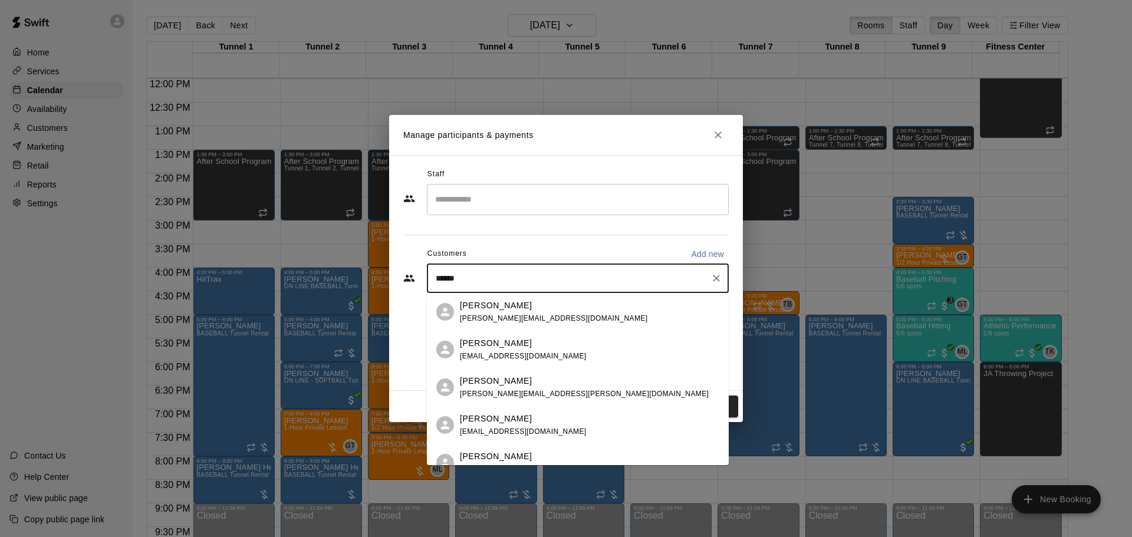
type input "*******"
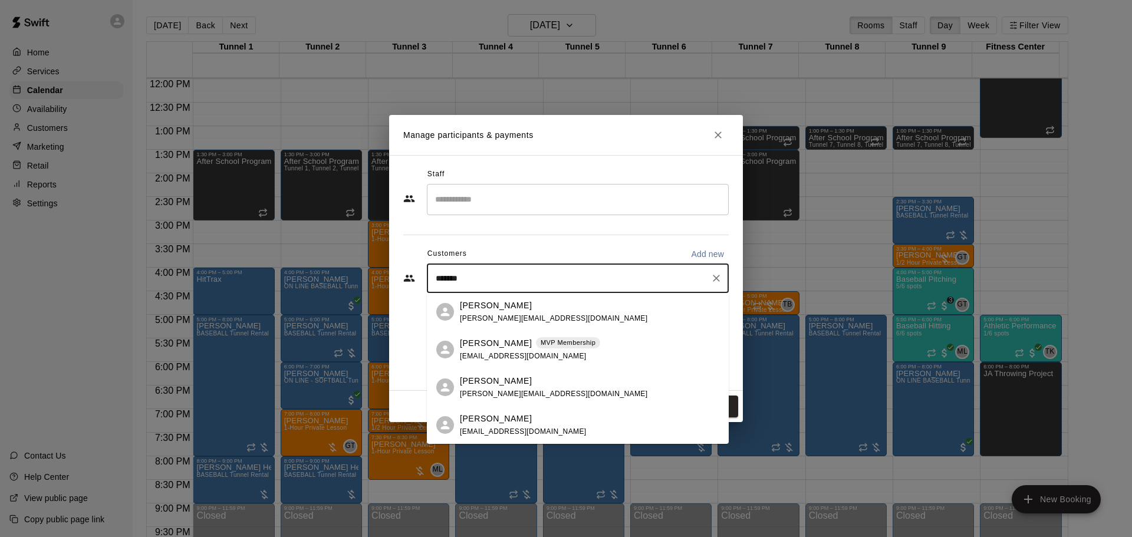
click at [508, 346] on p "Shaun Booth" at bounding box center [496, 343] width 72 height 12
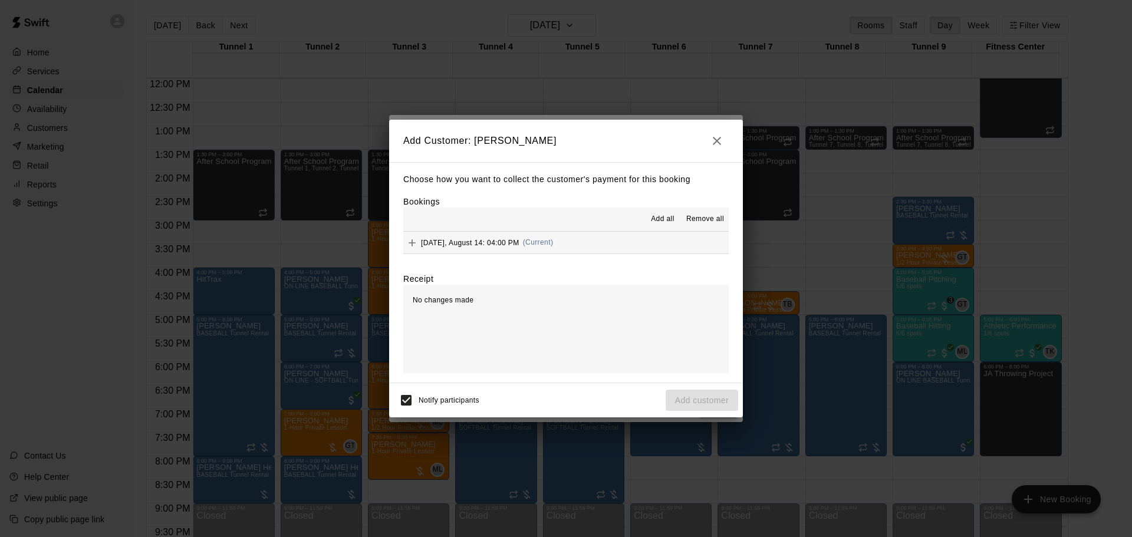
click at [554, 244] on span "(Current)" at bounding box center [538, 242] width 31 height 8
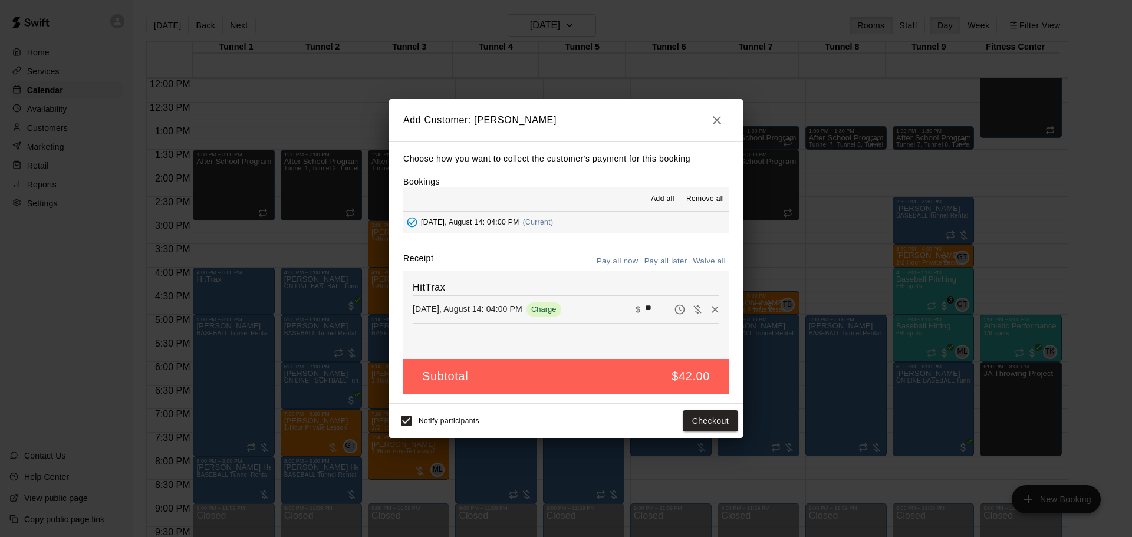
click at [672, 248] on div "Choose how you want to collect the customer's payment for this booking Bookings…" at bounding box center [566, 273] width 354 height 262
click at [670, 261] on button "Pay all later" at bounding box center [666, 261] width 49 height 18
click at [718, 420] on button "Add customer" at bounding box center [702, 421] width 73 height 22
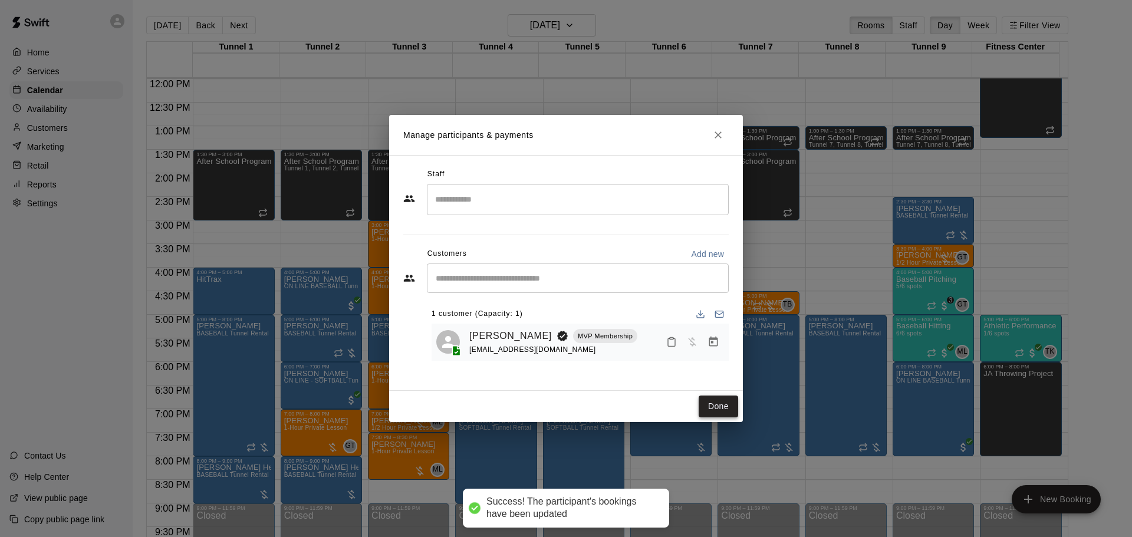
click at [713, 403] on button "Done" at bounding box center [719, 407] width 40 height 22
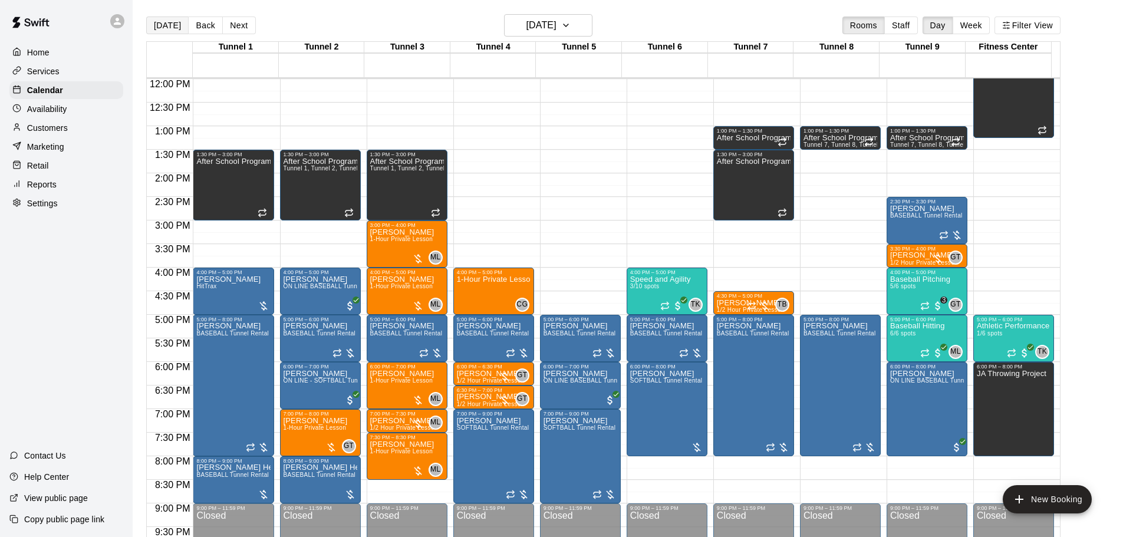
click at [175, 21] on button "[DATE]" at bounding box center [167, 26] width 42 height 18
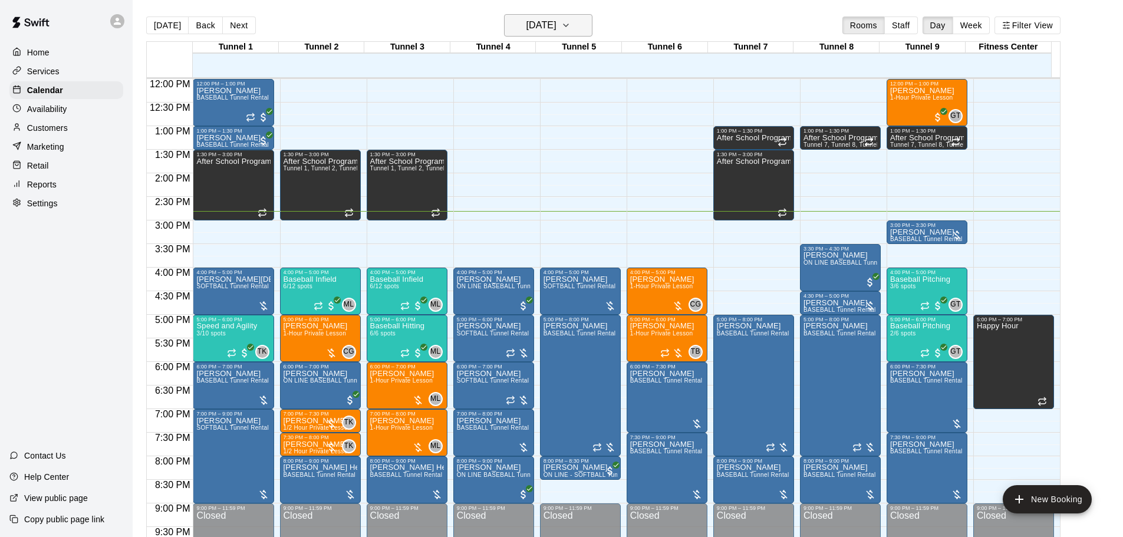
click at [557, 24] on h6 "[DATE]" at bounding box center [542, 25] width 30 height 17
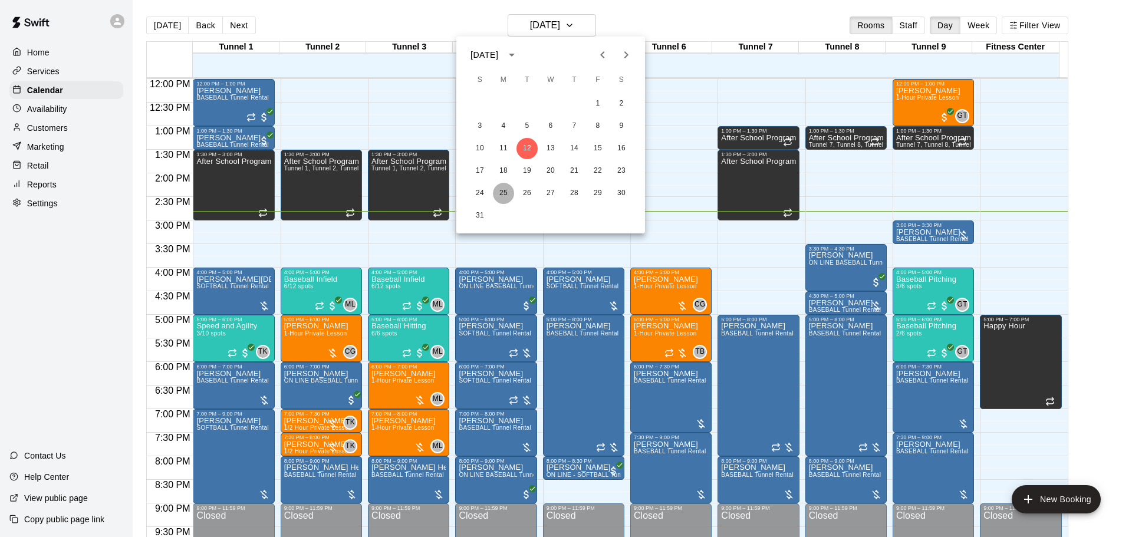
click at [503, 190] on button "25" at bounding box center [503, 193] width 21 height 21
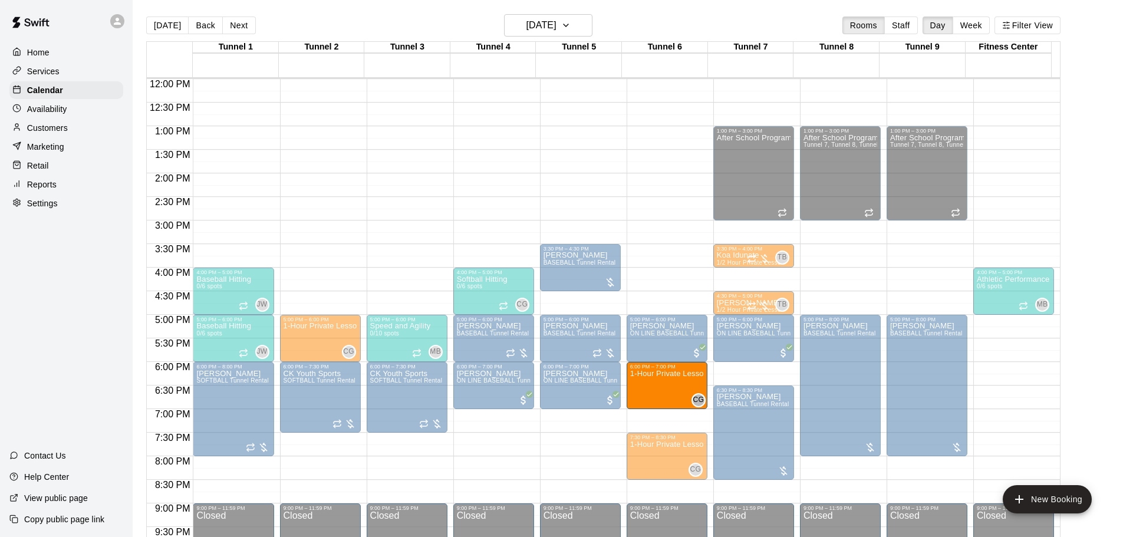
drag, startPoint x: 679, startPoint y: 406, endPoint x: 665, endPoint y: 386, distance: 24.5
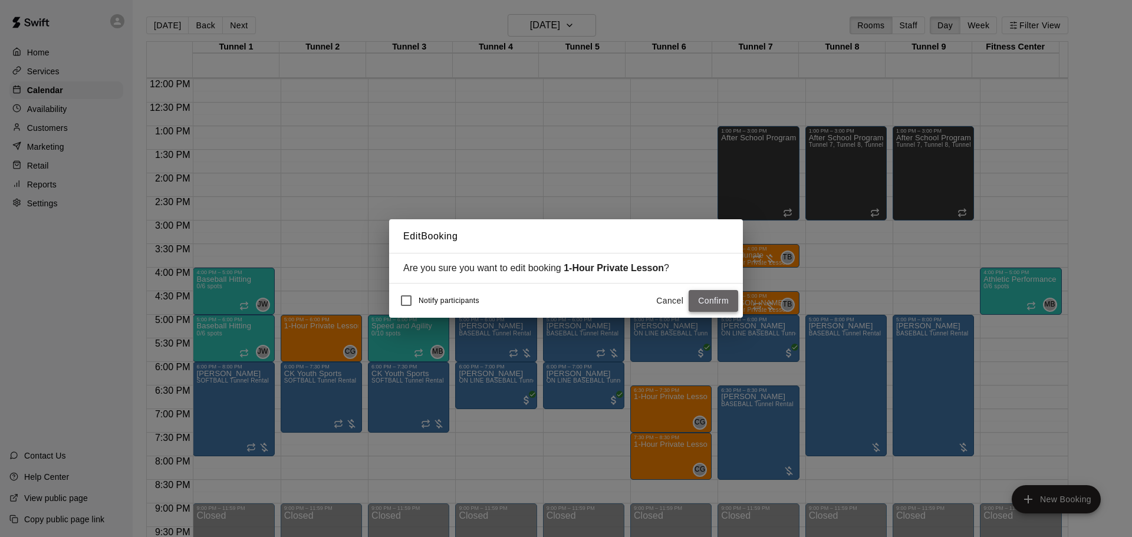
click at [709, 300] on button "Confirm" at bounding box center [714, 301] width 50 height 22
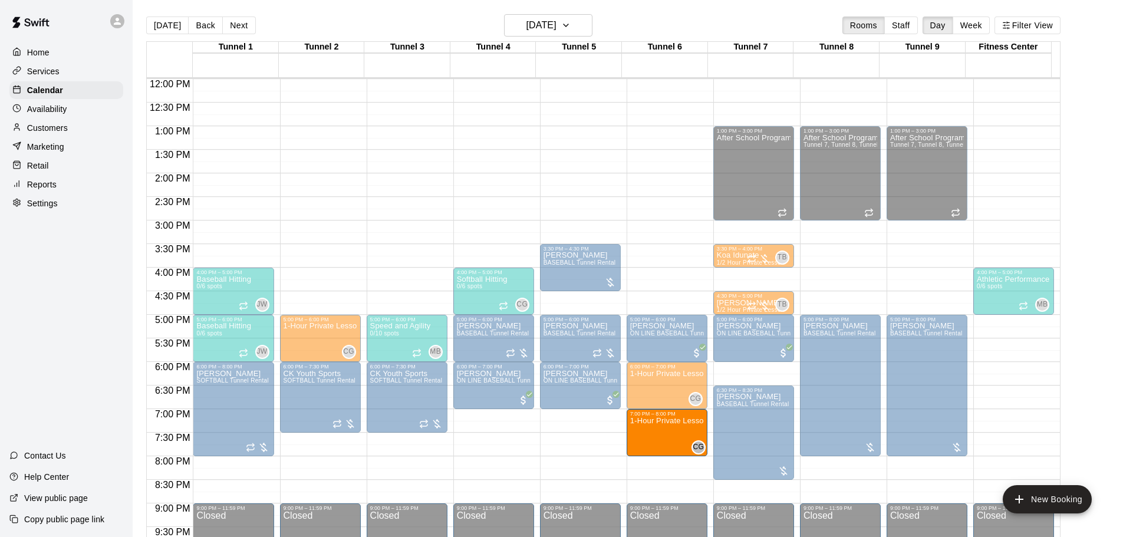
drag, startPoint x: 675, startPoint y: 456, endPoint x: 672, endPoint y: 432, distance: 23.8
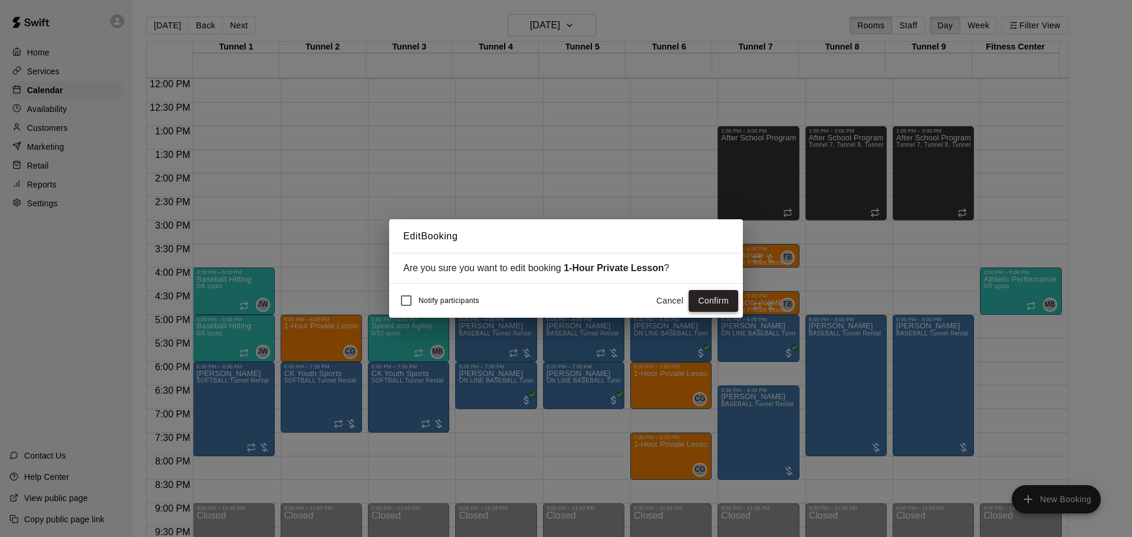
click at [723, 302] on button "Confirm" at bounding box center [714, 301] width 50 height 22
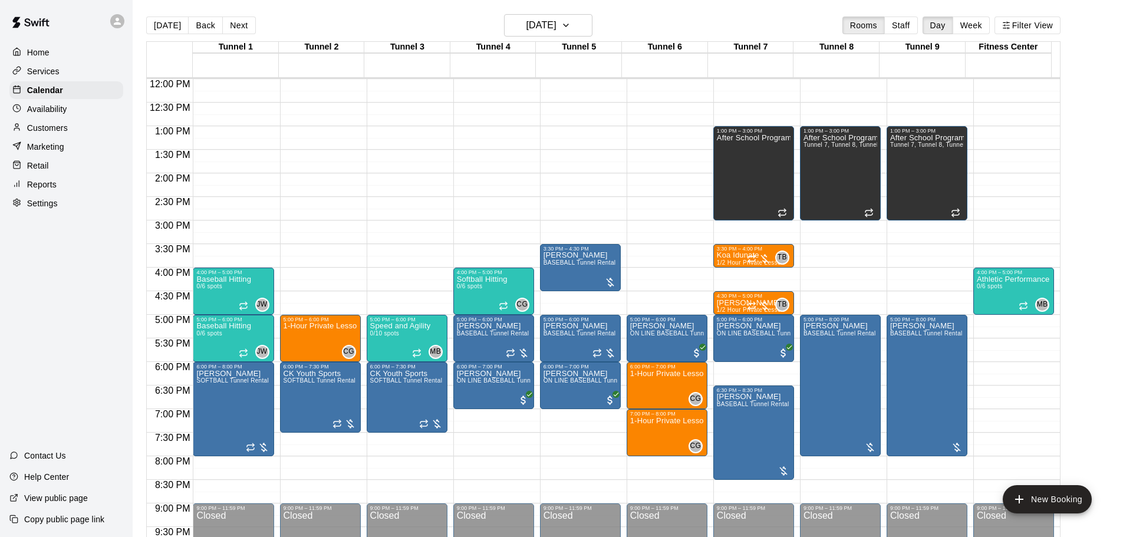
click at [228, 21] on button "Next" at bounding box center [238, 26] width 33 height 18
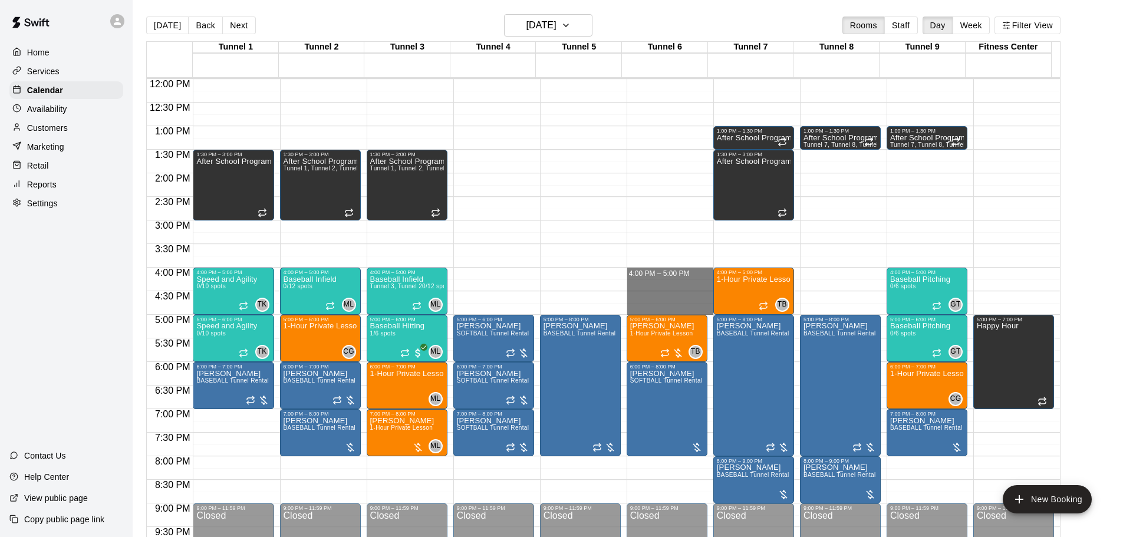
drag, startPoint x: 666, startPoint y: 275, endPoint x: 680, endPoint y: 309, distance: 36.8
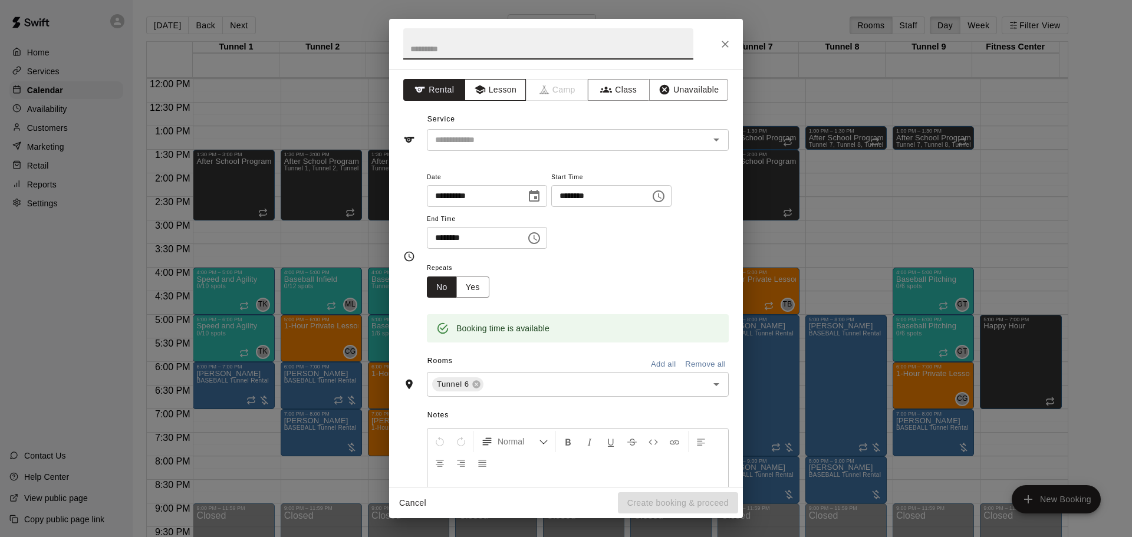
click at [485, 81] on button "Lesson" at bounding box center [496, 90] width 62 height 22
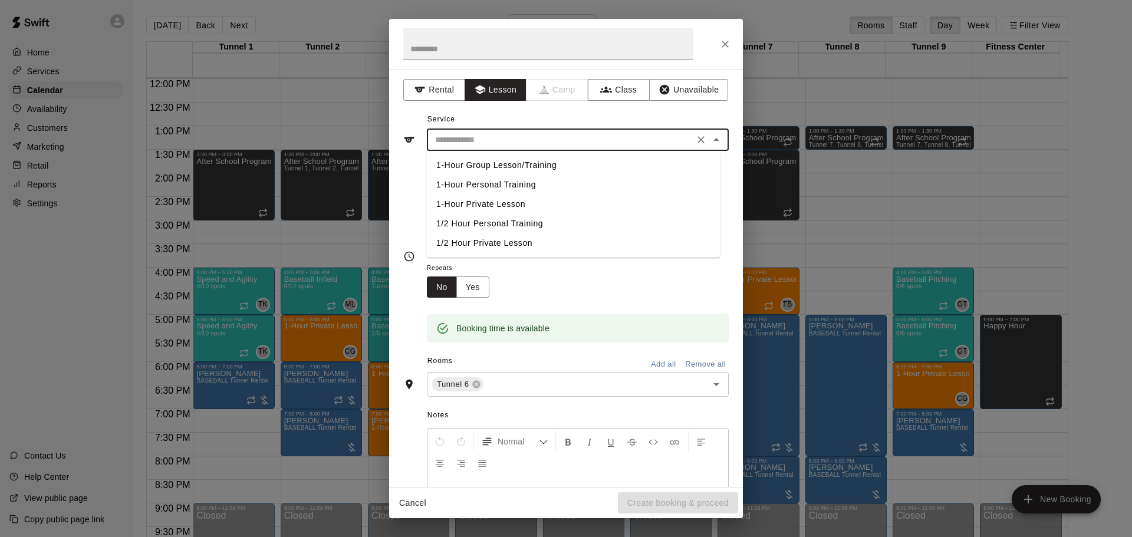
drag, startPoint x: 501, startPoint y: 135, endPoint x: 501, endPoint y: 159, distance: 23.6
click at [501, 136] on input "text" at bounding box center [560, 140] width 260 height 15
click at [502, 202] on li "1-Hour Private Lesson" at bounding box center [573, 204] width 293 height 19
type input "**********"
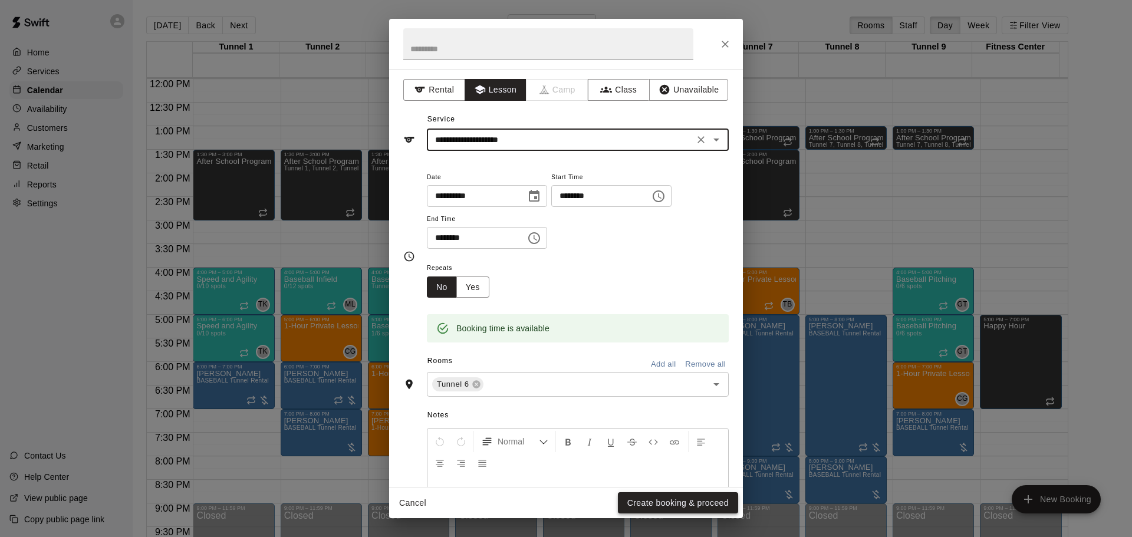
click at [648, 505] on button "Create booking & proceed" at bounding box center [678, 503] width 120 height 22
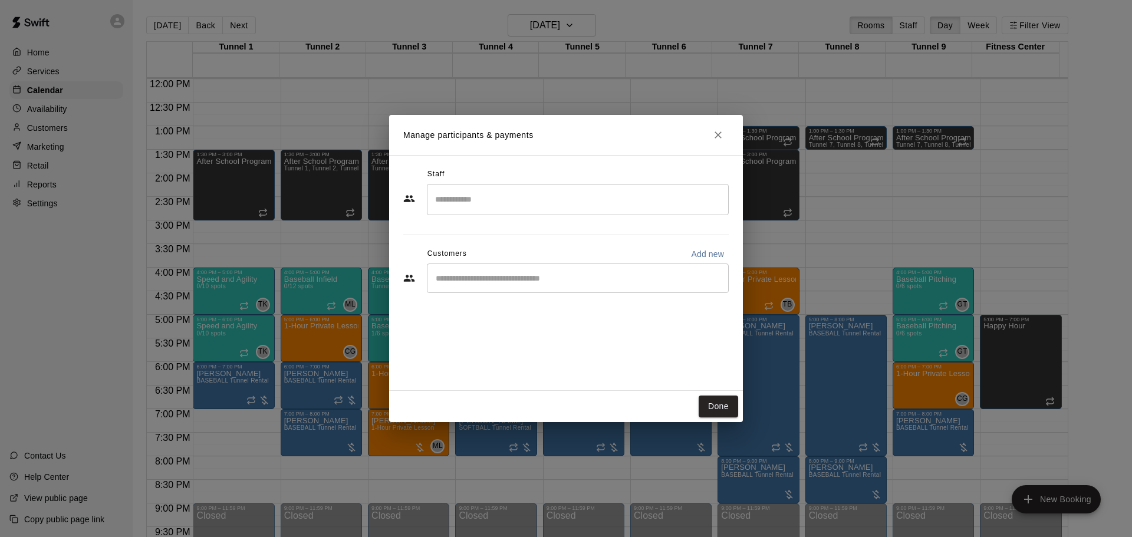
click at [519, 195] on input "Search staff" at bounding box center [577, 199] width 291 height 21
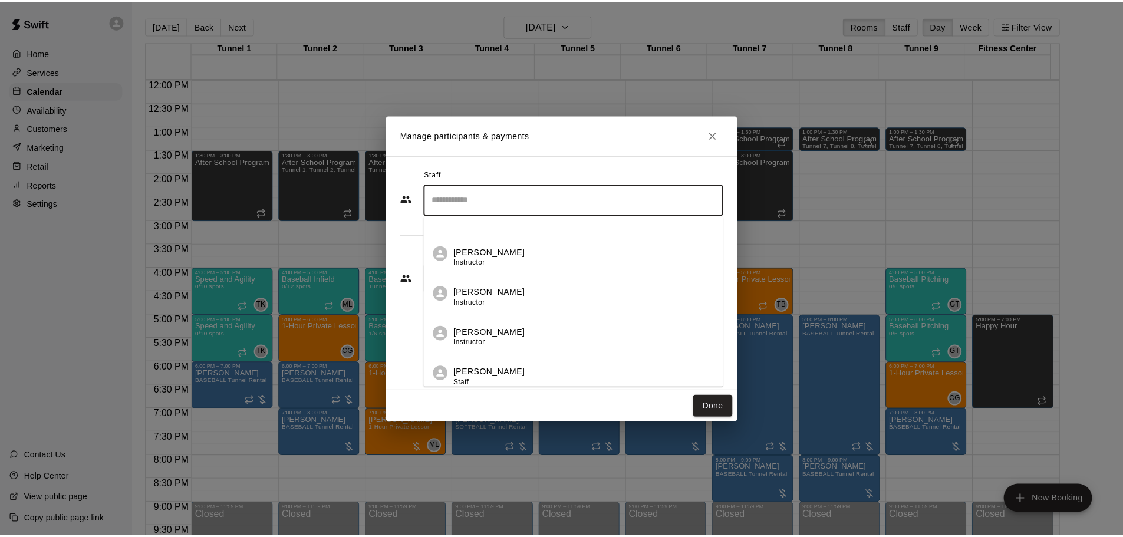
scroll to position [236, 0]
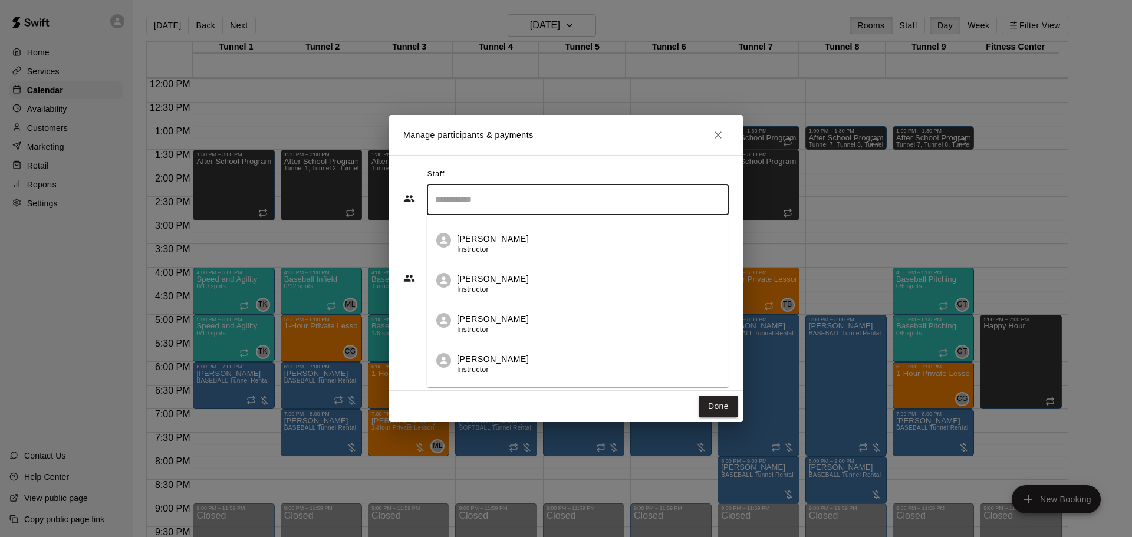
click at [568, 252] on div "Corrin Green Instructor" at bounding box center [588, 244] width 262 height 23
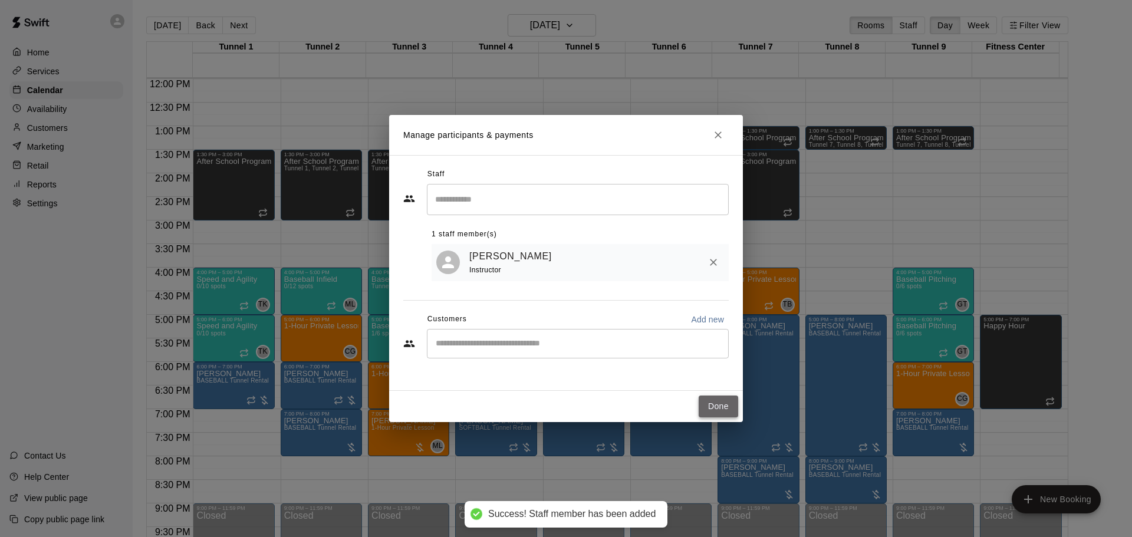
click at [718, 400] on button "Done" at bounding box center [719, 407] width 40 height 22
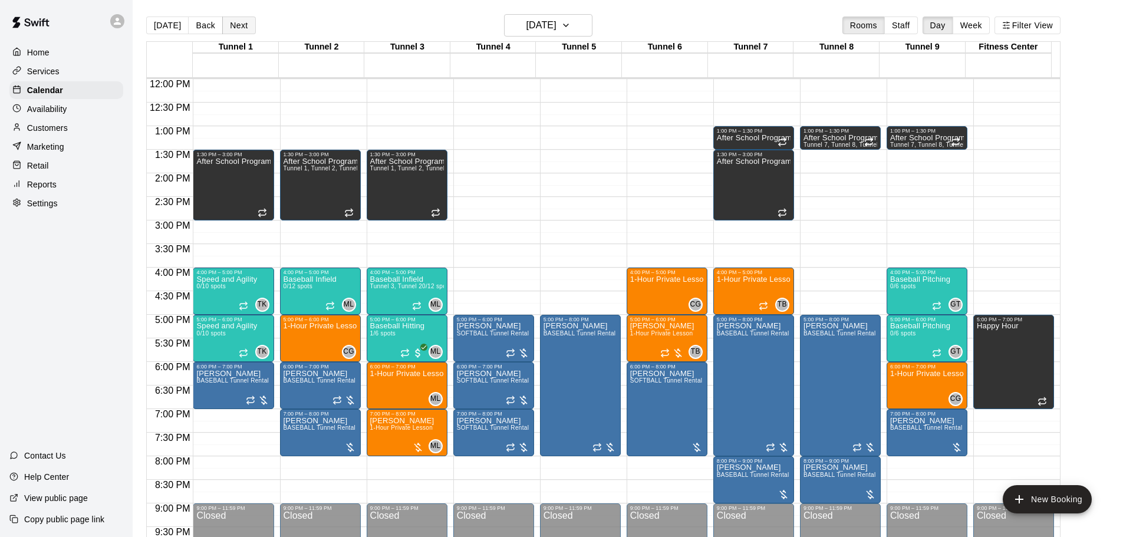
click at [247, 23] on button "Next" at bounding box center [238, 26] width 33 height 18
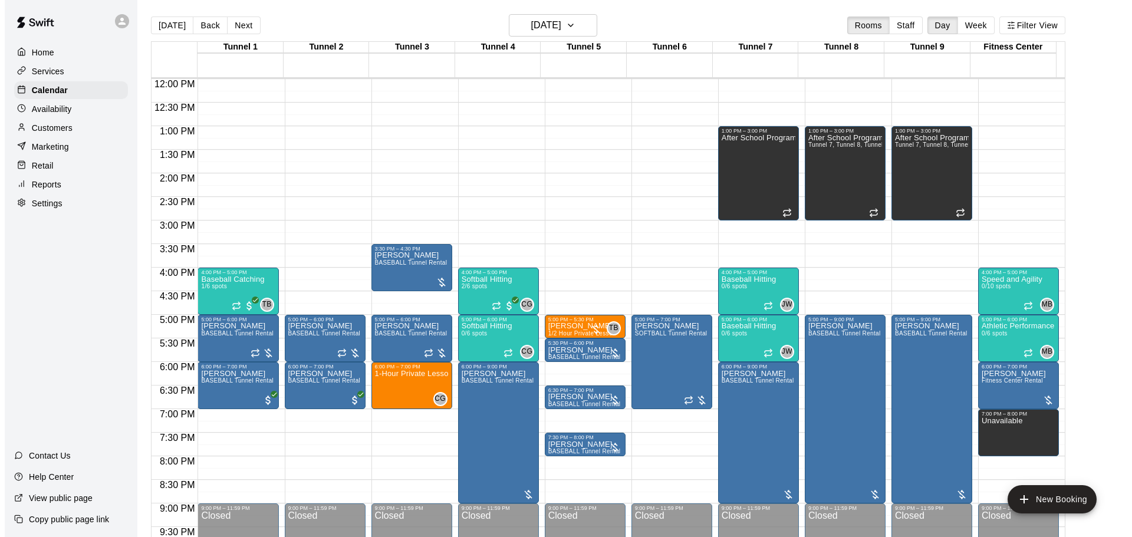
scroll to position [624, 0]
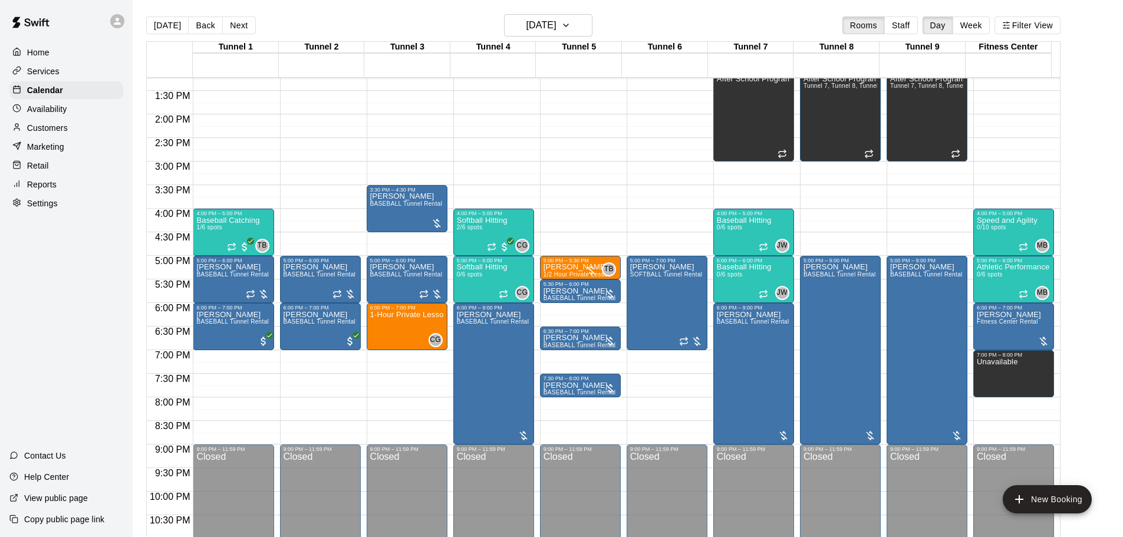
click at [247, 28] on button "Next" at bounding box center [238, 26] width 33 height 18
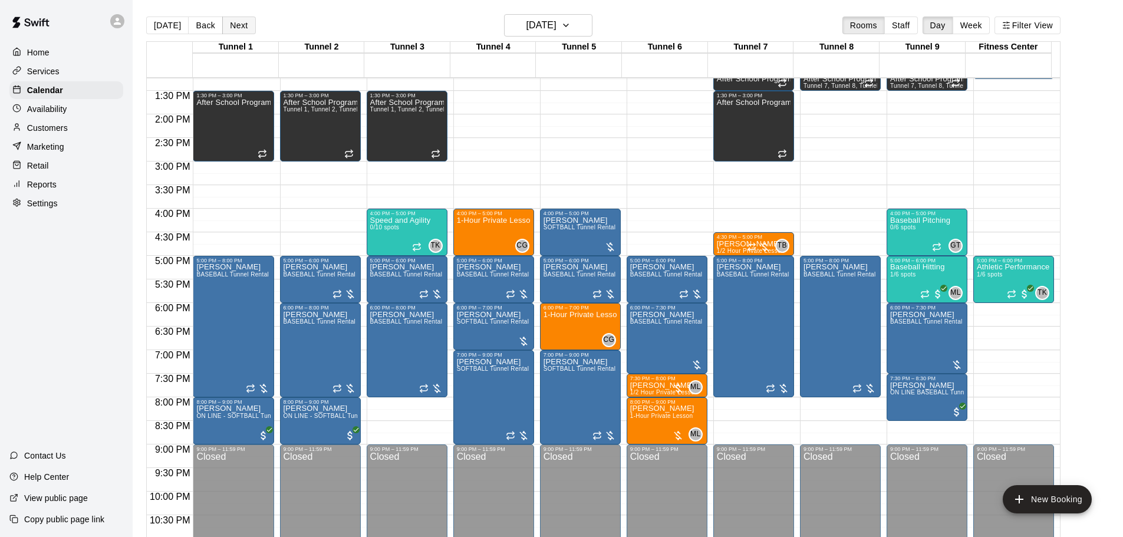
click at [241, 28] on button "Next" at bounding box center [238, 26] width 33 height 18
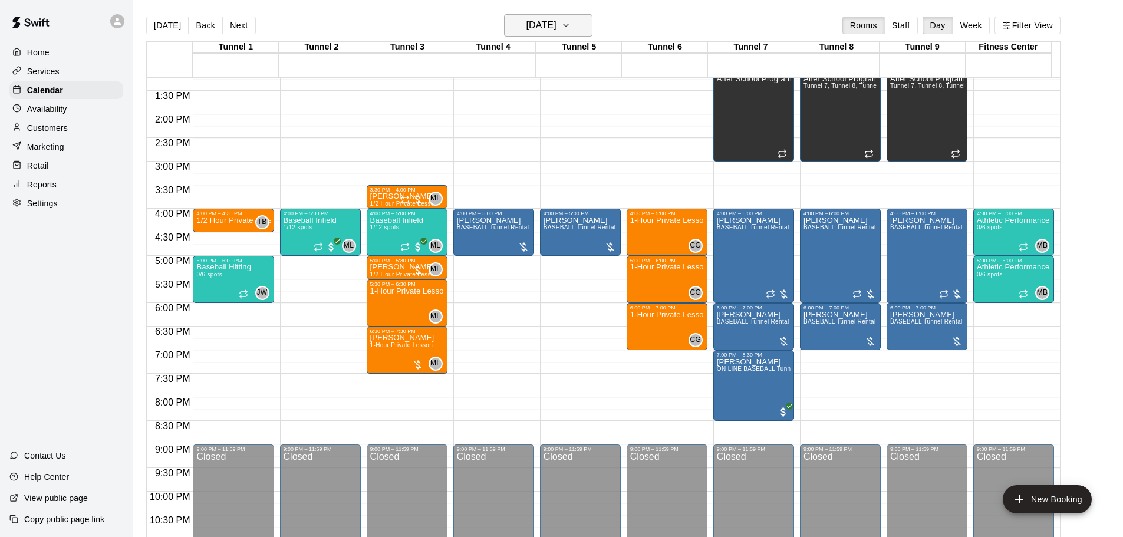
click at [544, 17] on h6 "Friday Aug 29" at bounding box center [542, 25] width 30 height 17
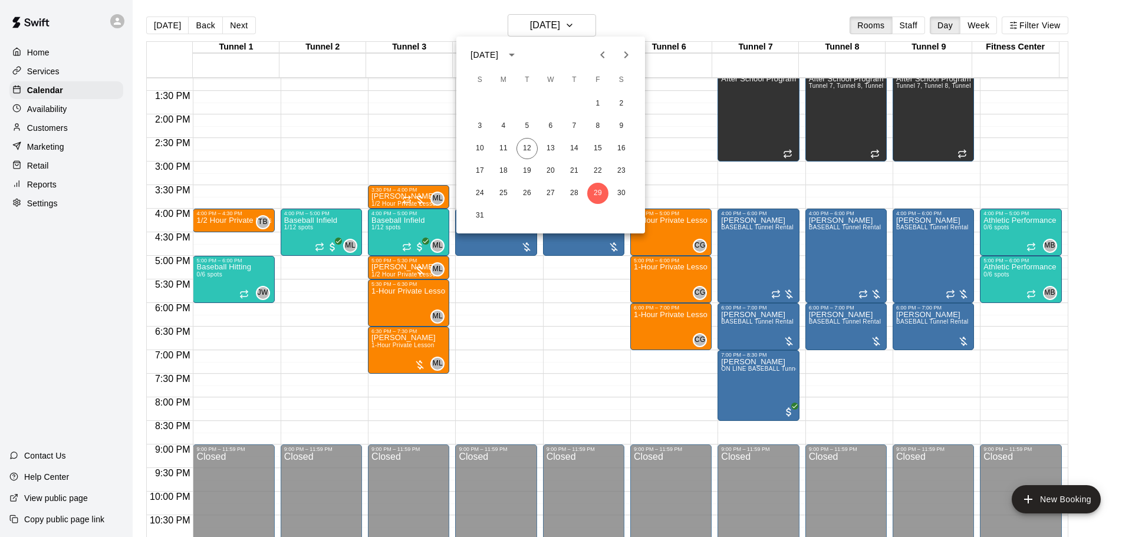
click at [618, 61] on button "Next month" at bounding box center [626, 55] width 24 height 24
click at [501, 104] on button "1" at bounding box center [503, 103] width 21 height 21
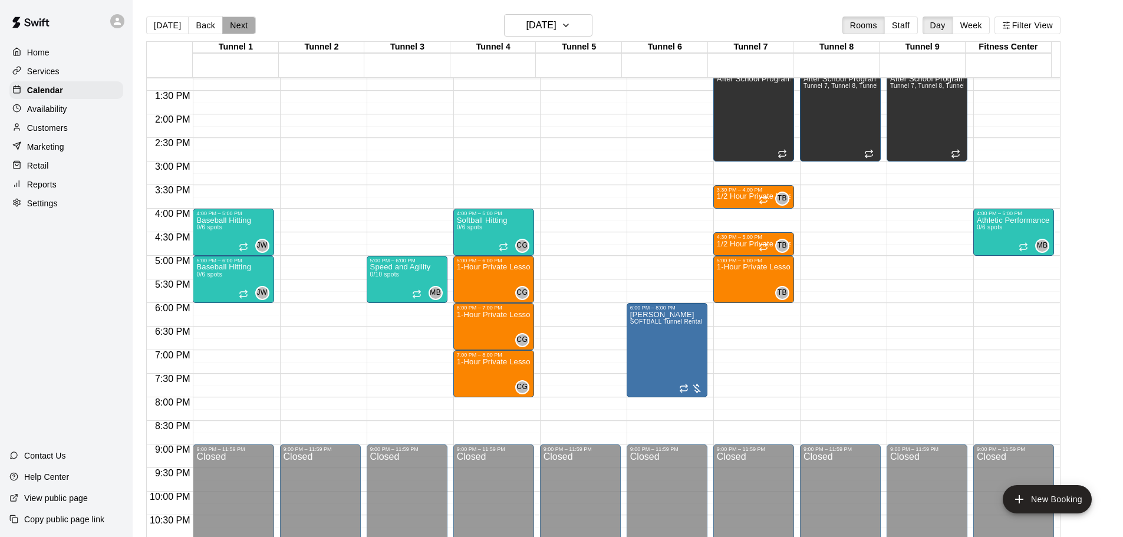
click at [246, 28] on button "Next" at bounding box center [238, 26] width 33 height 18
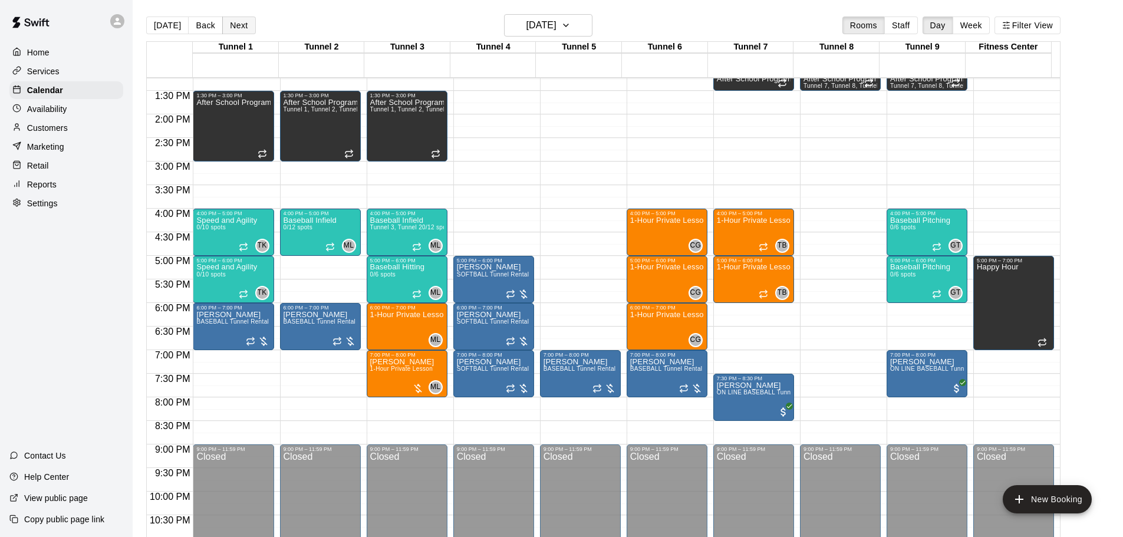
click at [238, 18] on button "Next" at bounding box center [238, 26] width 33 height 18
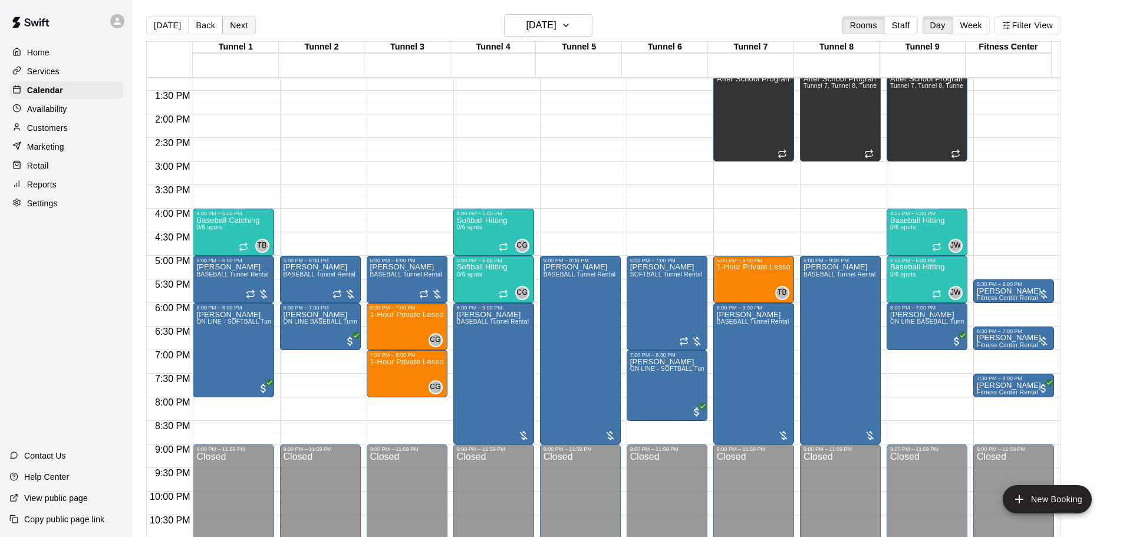
click at [239, 26] on button "Next" at bounding box center [238, 26] width 33 height 18
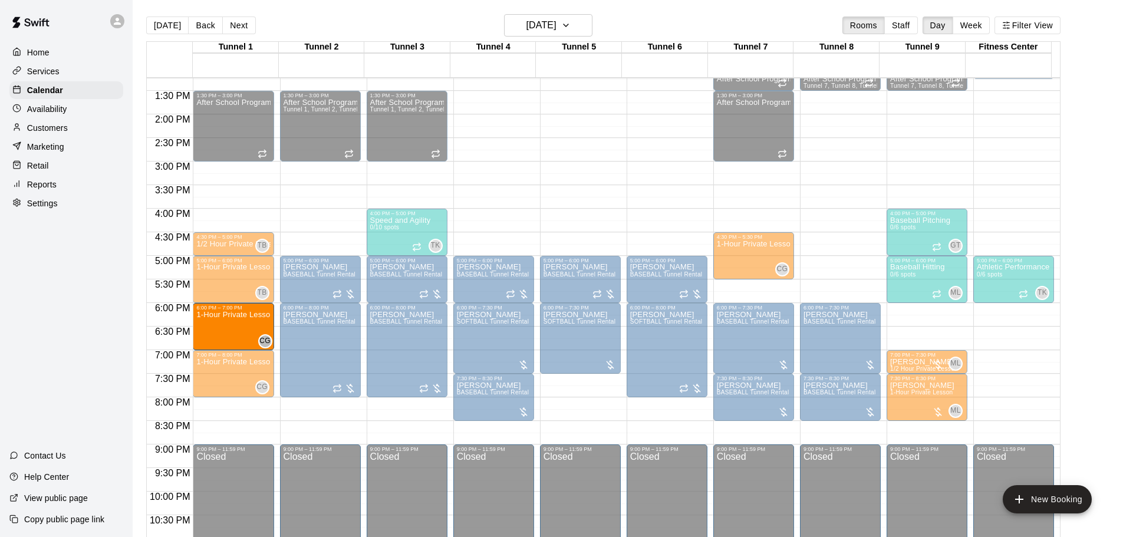
drag, startPoint x: 933, startPoint y: 330, endPoint x: 251, endPoint y: 340, distance: 681.7
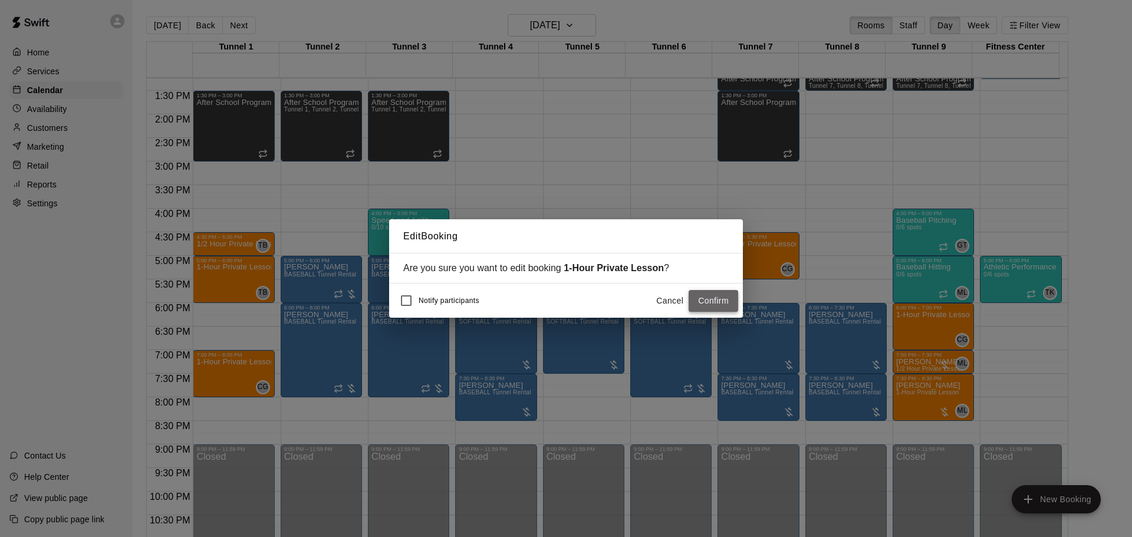
click at [726, 302] on button "Confirm" at bounding box center [714, 301] width 50 height 22
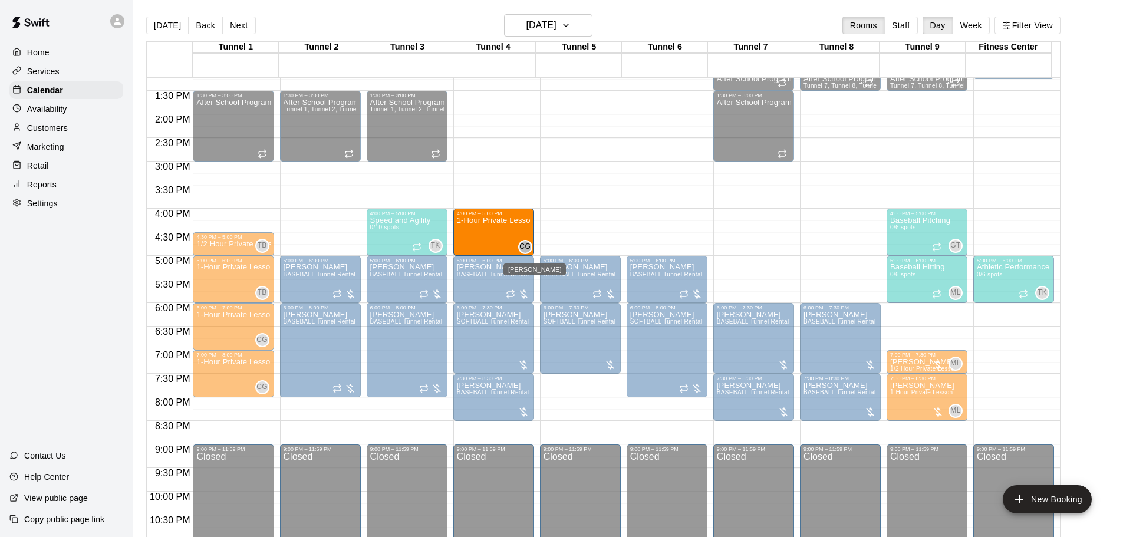
drag, startPoint x: 758, startPoint y: 259, endPoint x: 537, endPoint y: 238, distance: 222.1
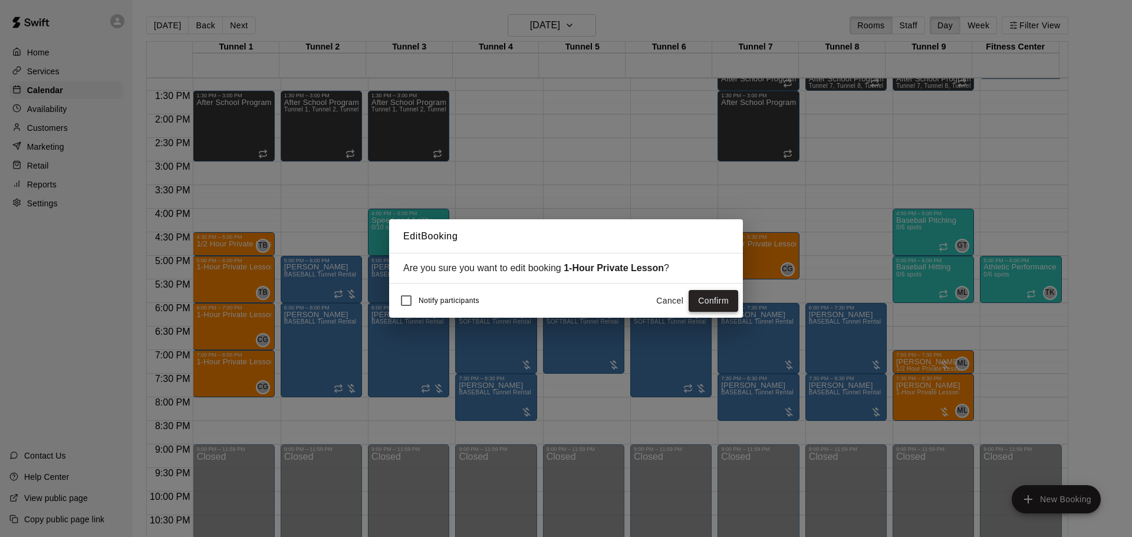
click at [733, 304] on button "Confirm" at bounding box center [714, 301] width 50 height 22
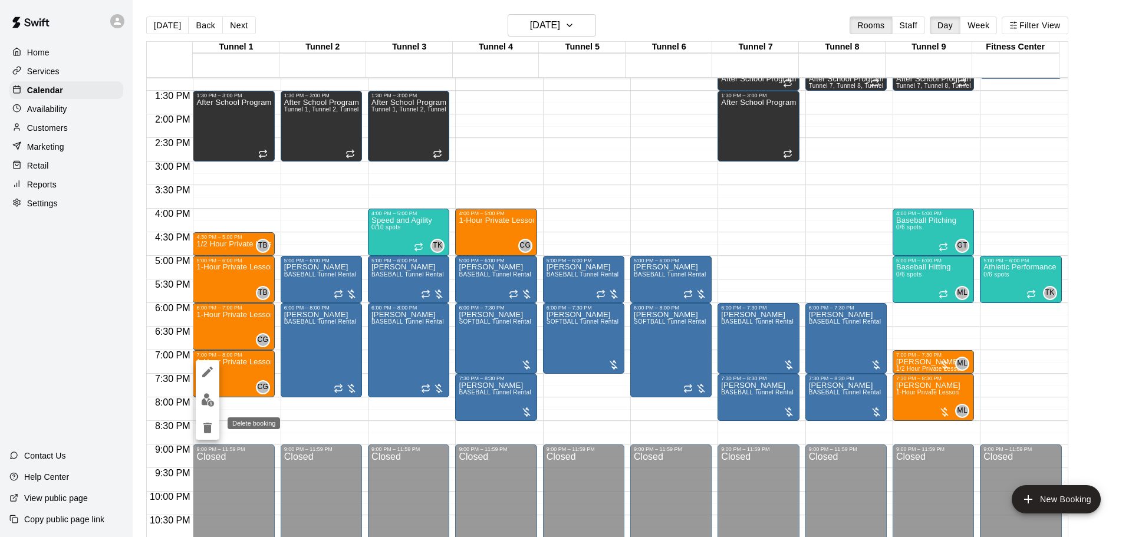
click at [211, 427] on icon "delete" at bounding box center [207, 428] width 8 height 11
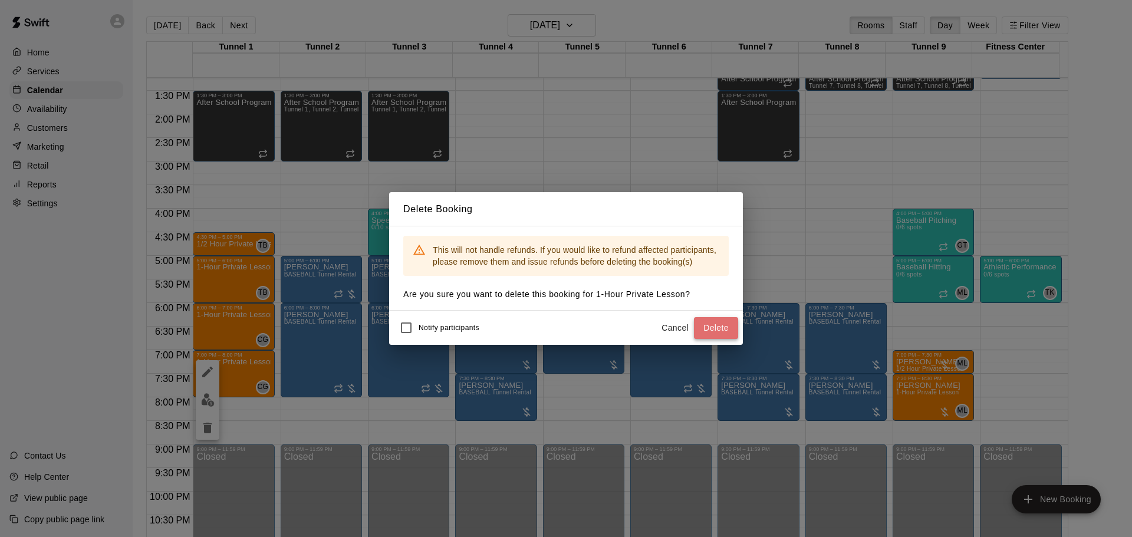
click at [715, 323] on button "Delete" at bounding box center [716, 328] width 44 height 22
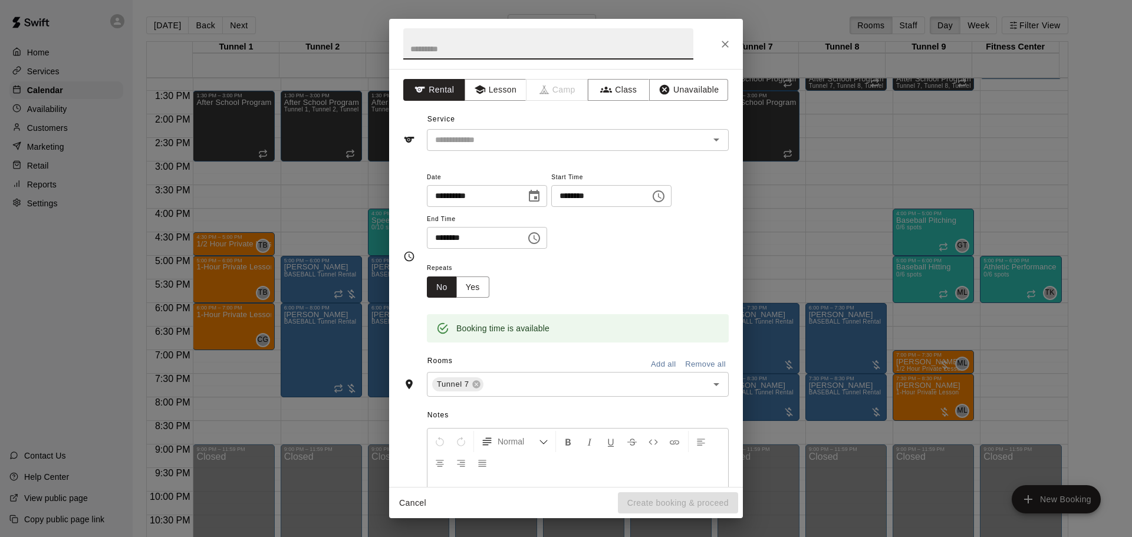
click at [727, 44] on icon "Close" at bounding box center [725, 44] width 12 height 12
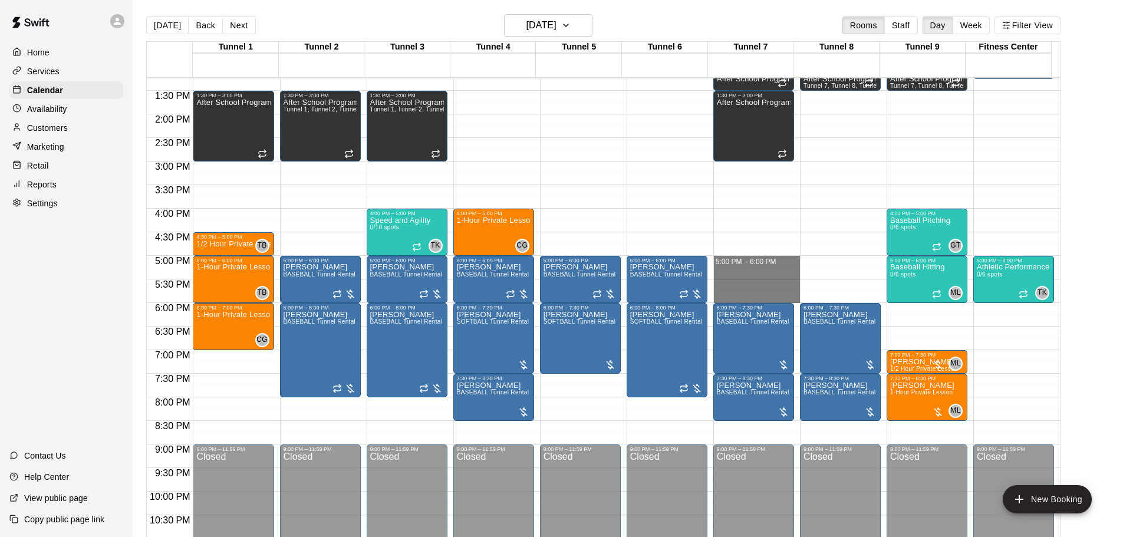
drag, startPoint x: 734, startPoint y: 262, endPoint x: 739, endPoint y: 301, distance: 39.3
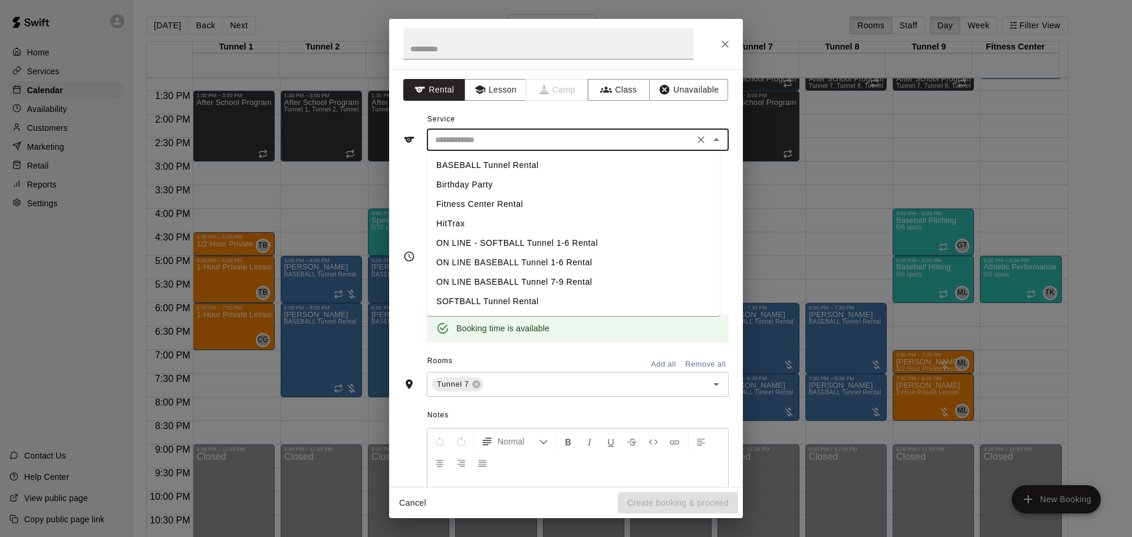
click at [600, 134] on input "text" at bounding box center [560, 140] width 260 height 15
drag, startPoint x: 504, startPoint y: 83, endPoint x: 500, endPoint y: 91, distance: 8.7
click at [503, 84] on button "Lesson" at bounding box center [496, 90] width 62 height 22
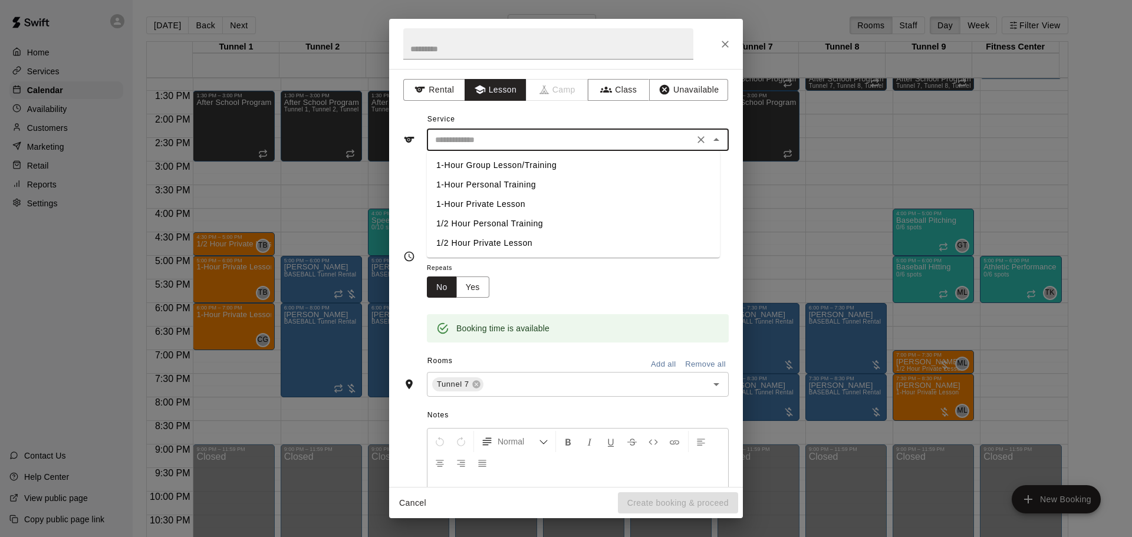
click at [508, 140] on input "text" at bounding box center [560, 140] width 260 height 15
click at [516, 206] on li "1-Hour Private Lesson" at bounding box center [573, 204] width 293 height 19
type input "**********"
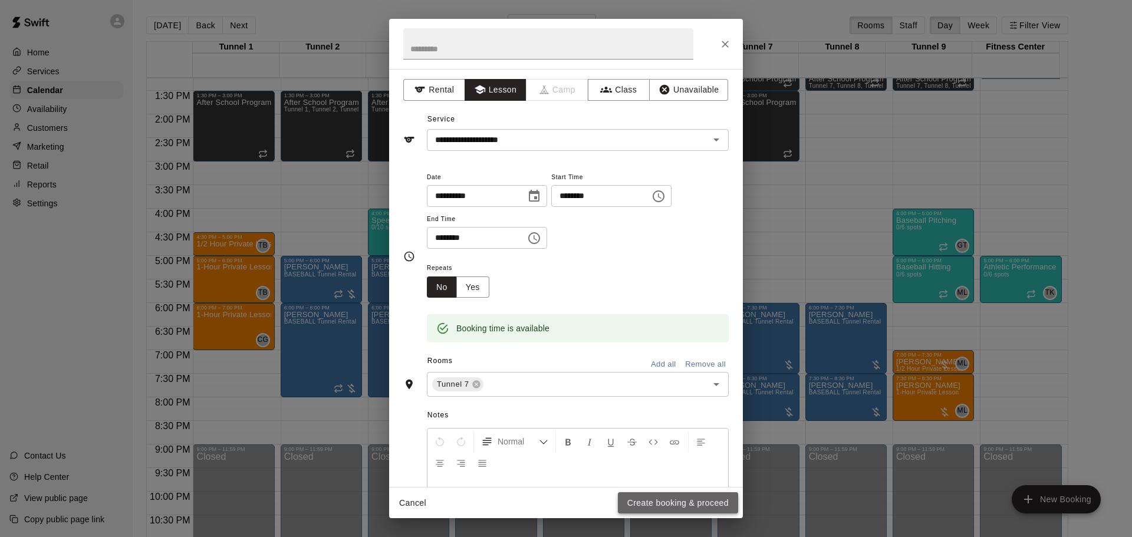
click at [656, 506] on button "Create booking & proceed" at bounding box center [678, 503] width 120 height 22
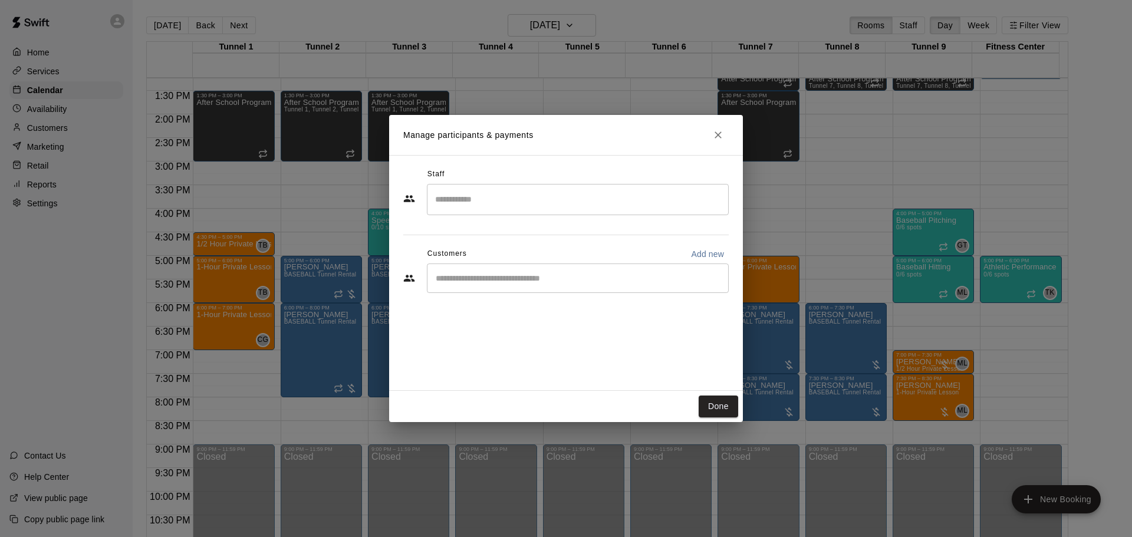
click at [527, 197] on input "Search staff" at bounding box center [577, 199] width 291 height 21
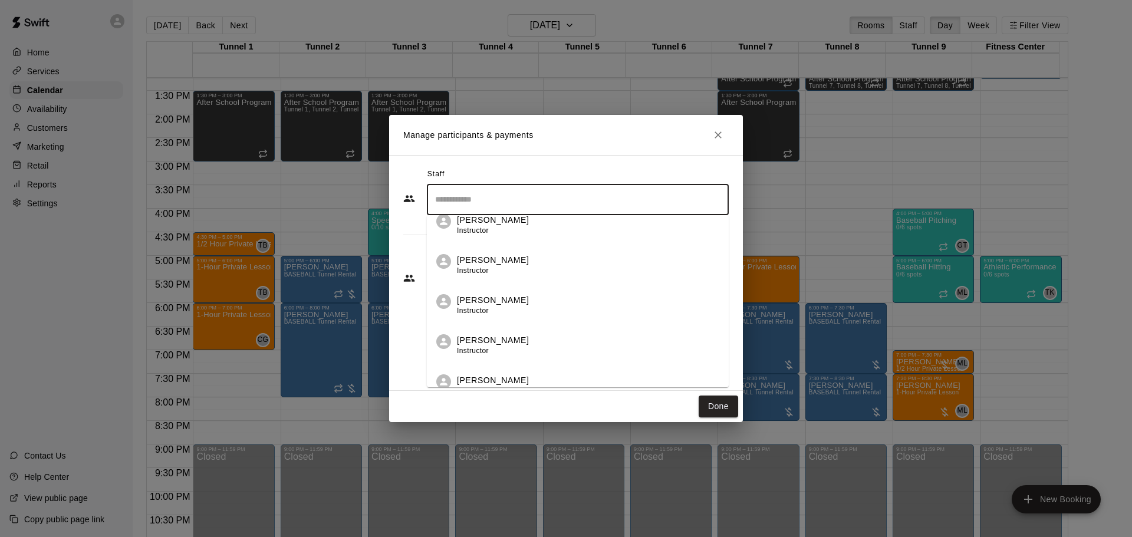
scroll to position [118, 0]
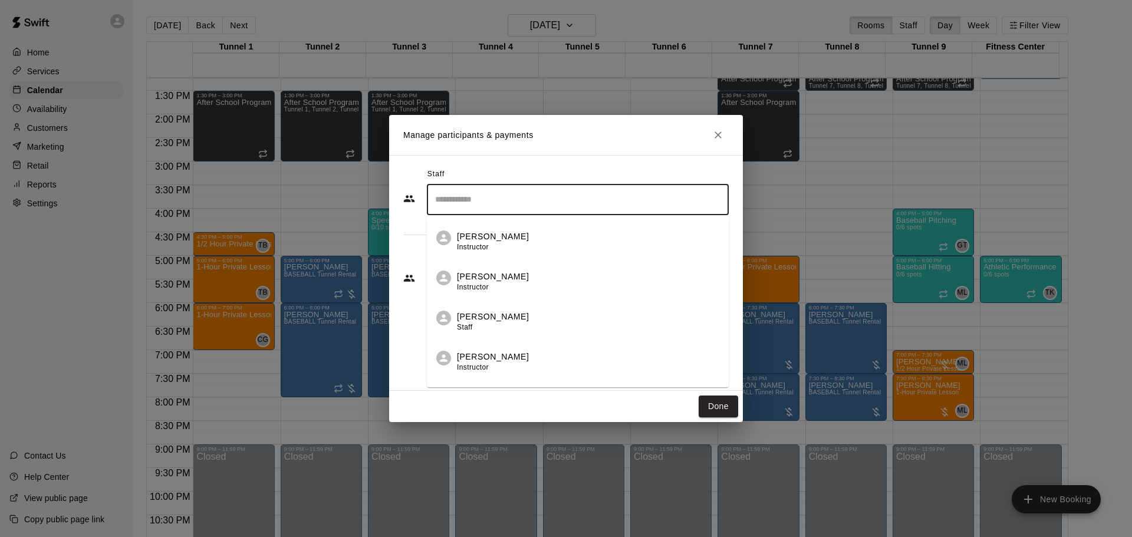
click at [558, 344] on li "Corrin Green Instructor" at bounding box center [578, 358] width 302 height 40
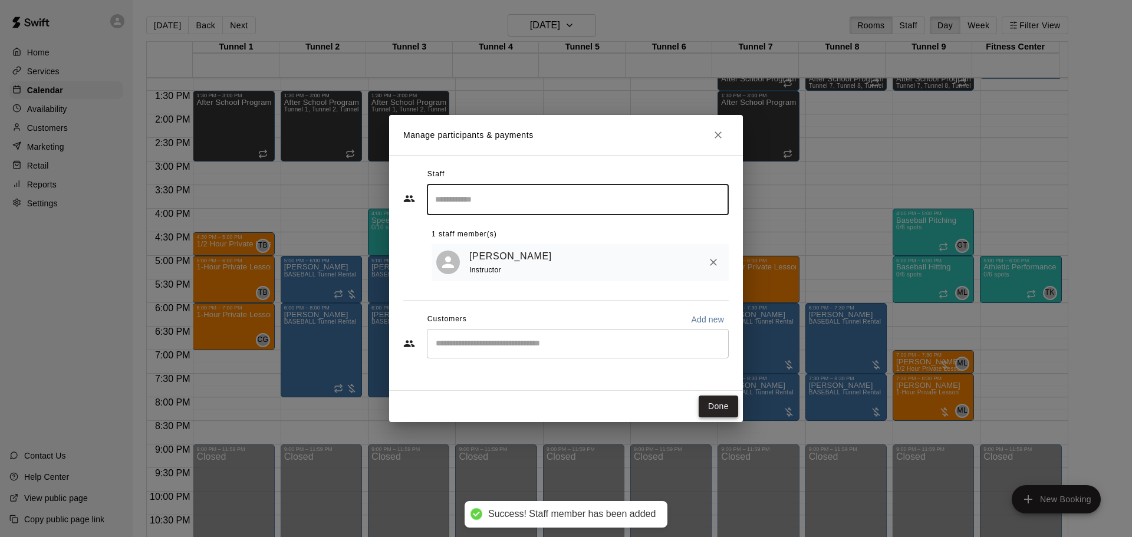
click at [719, 407] on button "Done" at bounding box center [719, 407] width 40 height 22
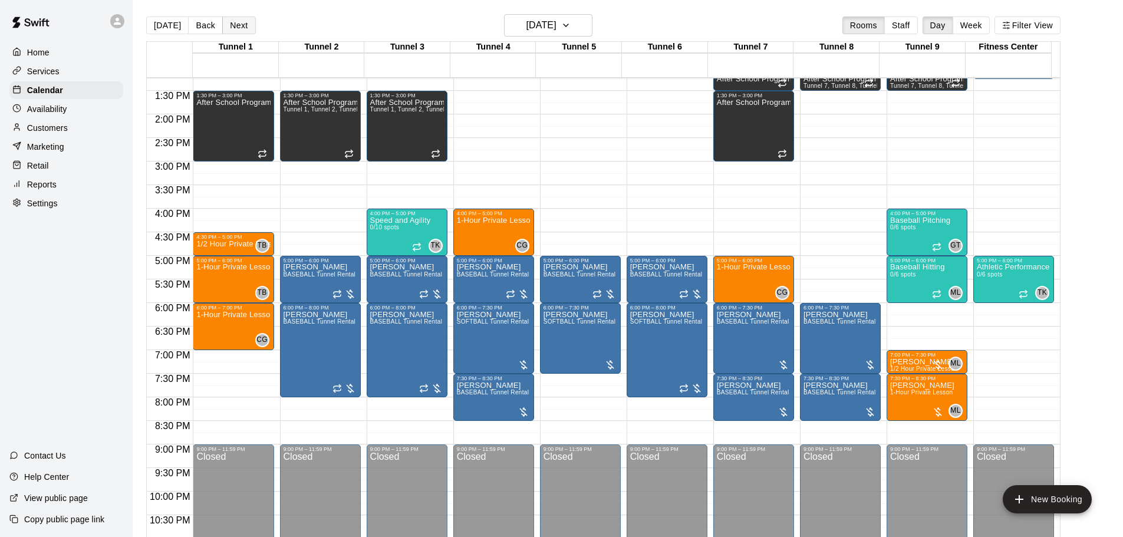
click at [241, 24] on button "Next" at bounding box center [238, 26] width 33 height 18
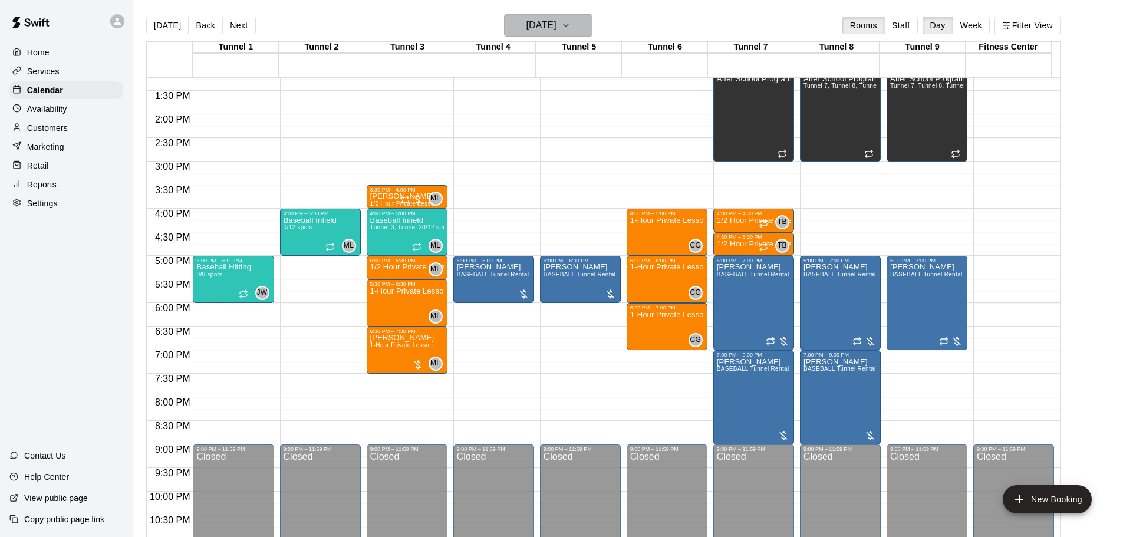
click at [560, 18] on button "Friday Sep 05" at bounding box center [548, 25] width 88 height 22
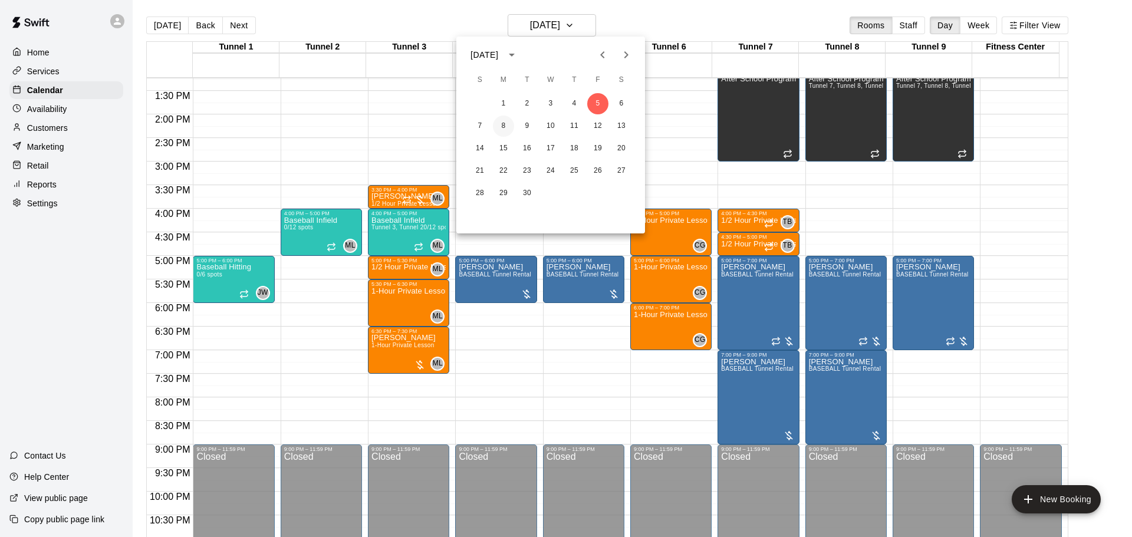
click at [507, 130] on button "8" at bounding box center [503, 126] width 21 height 21
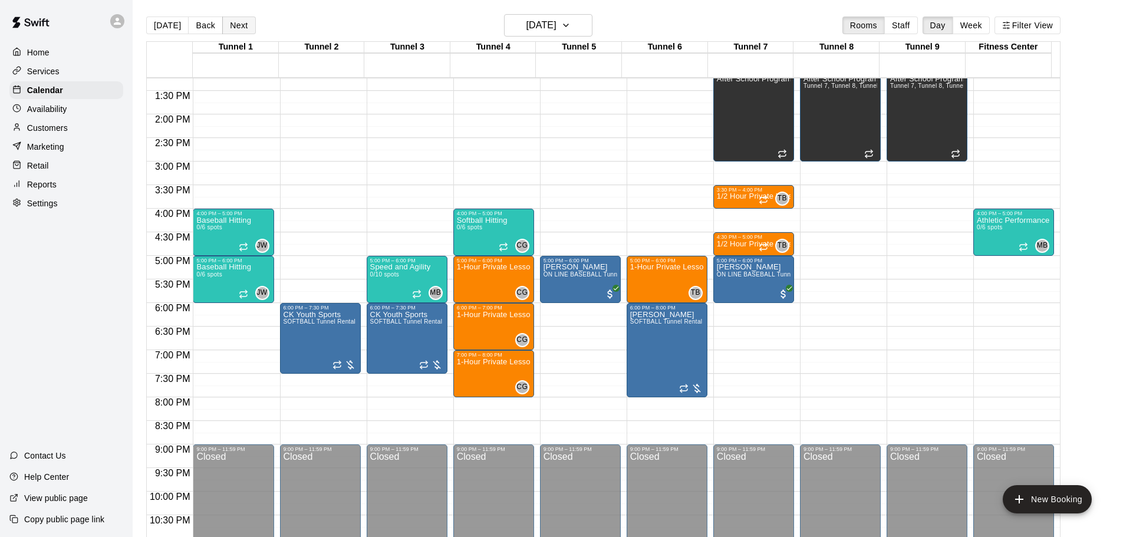
click at [242, 29] on button "Next" at bounding box center [238, 26] width 33 height 18
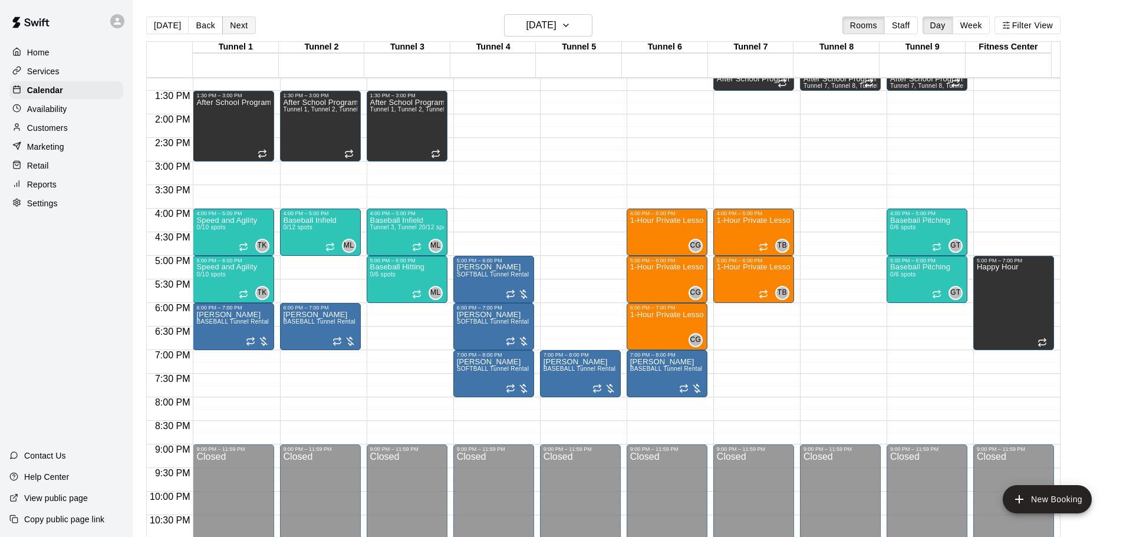
click at [249, 21] on button "Next" at bounding box center [238, 26] width 33 height 18
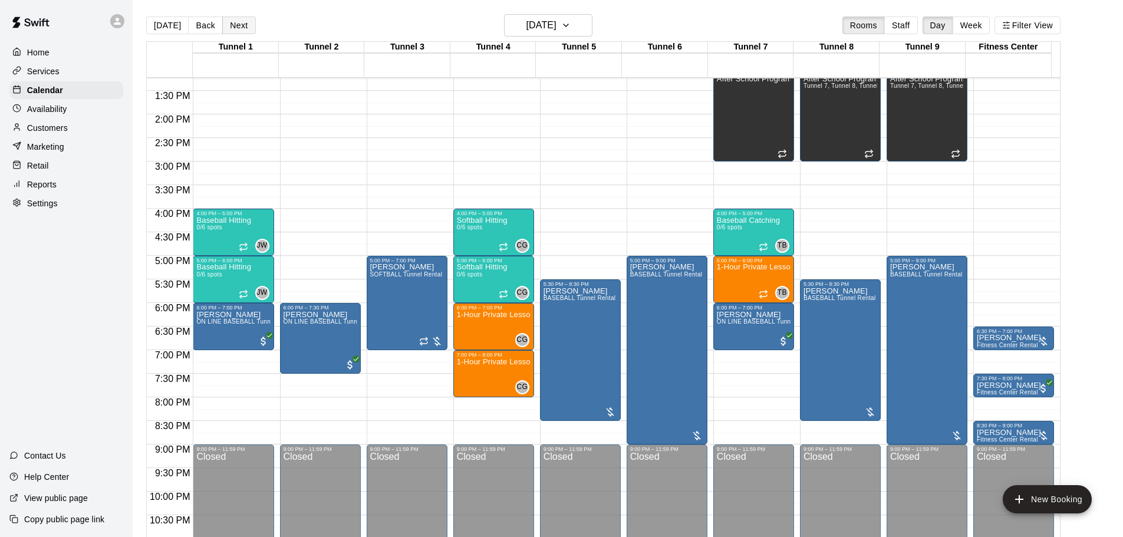
click at [241, 26] on button "Next" at bounding box center [238, 26] width 33 height 18
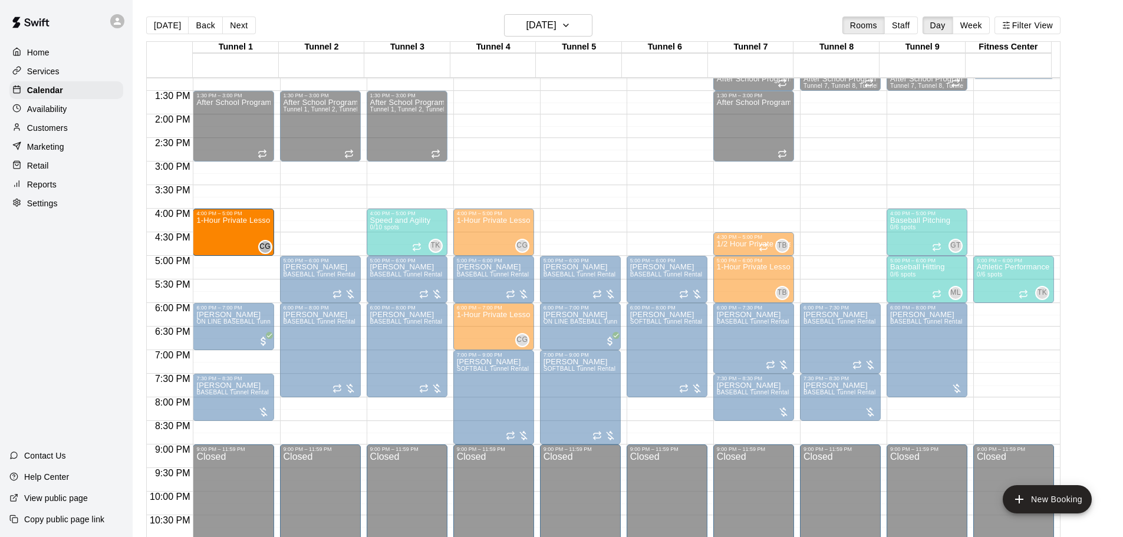
drag, startPoint x: 234, startPoint y: 282, endPoint x: 229, endPoint y: 241, distance: 42.1
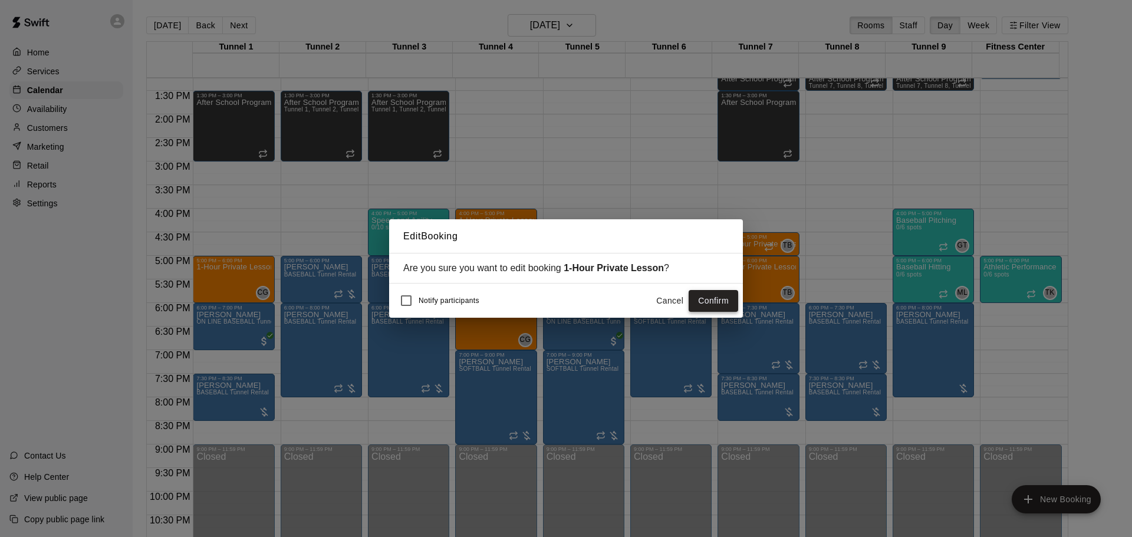
click at [708, 303] on button "Confirm" at bounding box center [714, 301] width 50 height 22
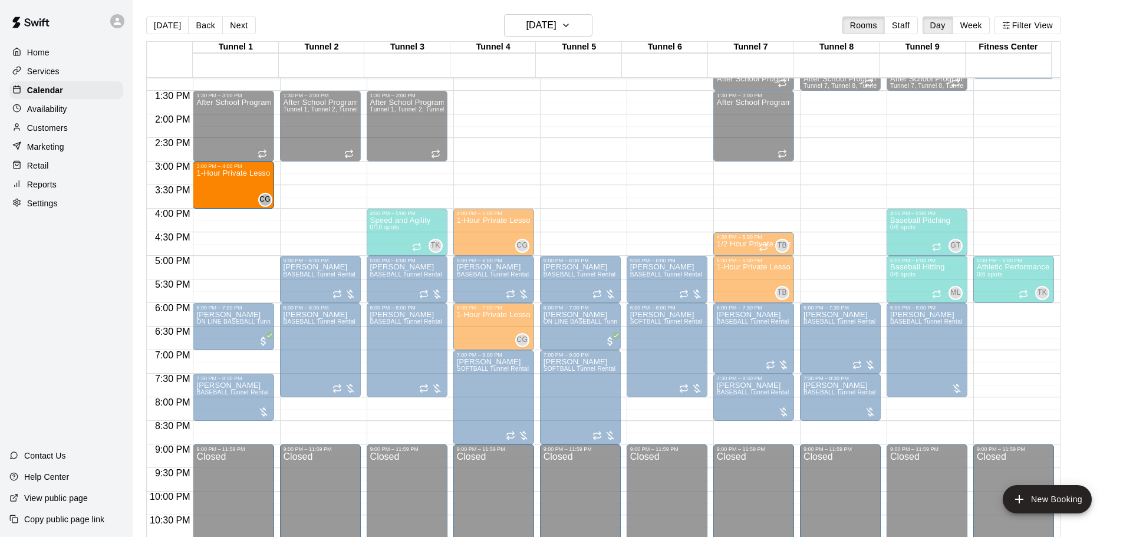
drag, startPoint x: 247, startPoint y: 284, endPoint x: 244, endPoint y: 200, distance: 83.8
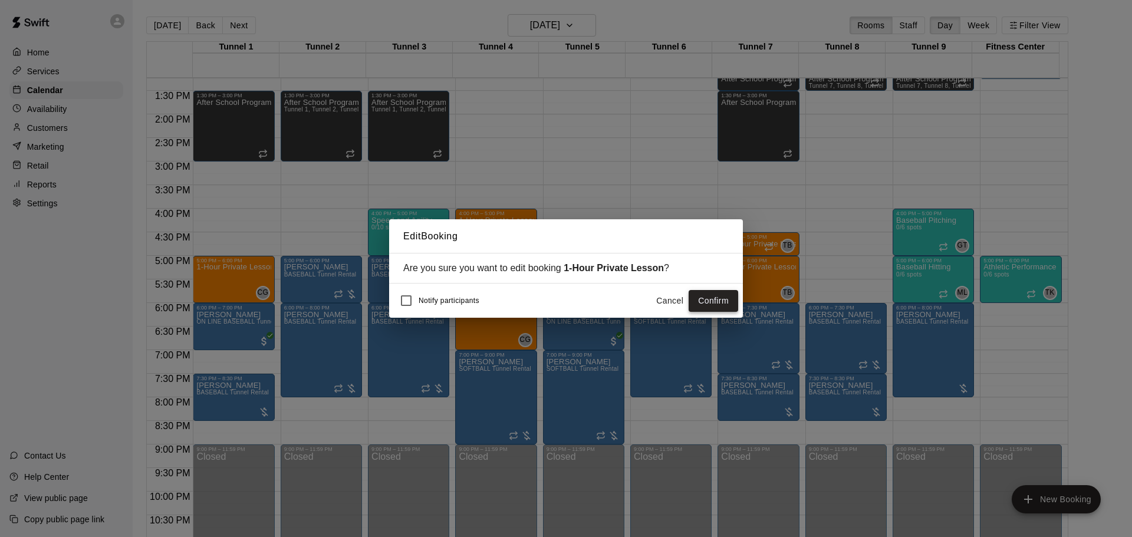
click at [702, 302] on button "Confirm" at bounding box center [714, 301] width 50 height 22
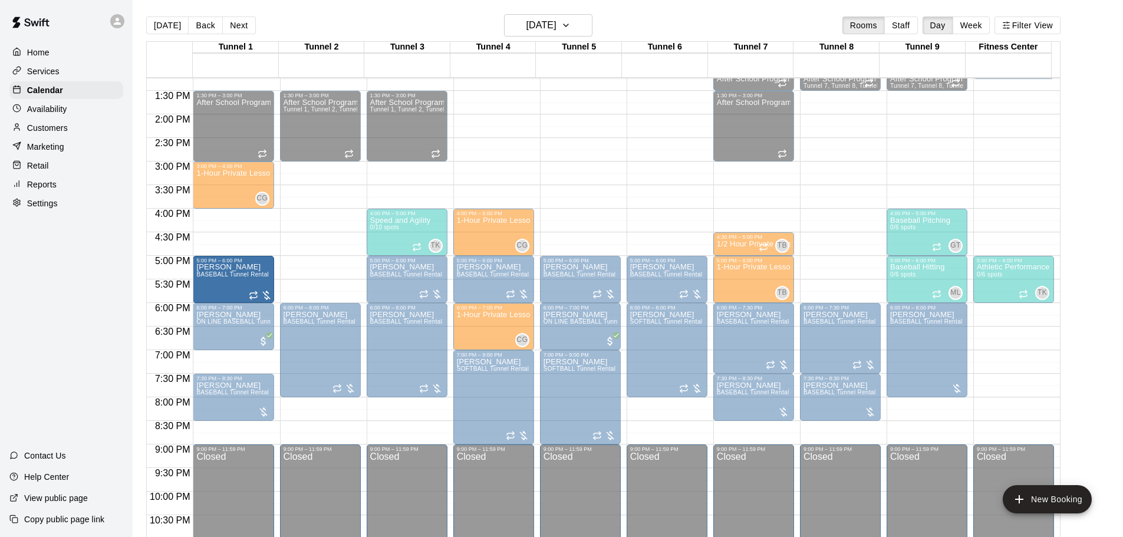
drag, startPoint x: 325, startPoint y: 282, endPoint x: 265, endPoint y: 282, distance: 60.1
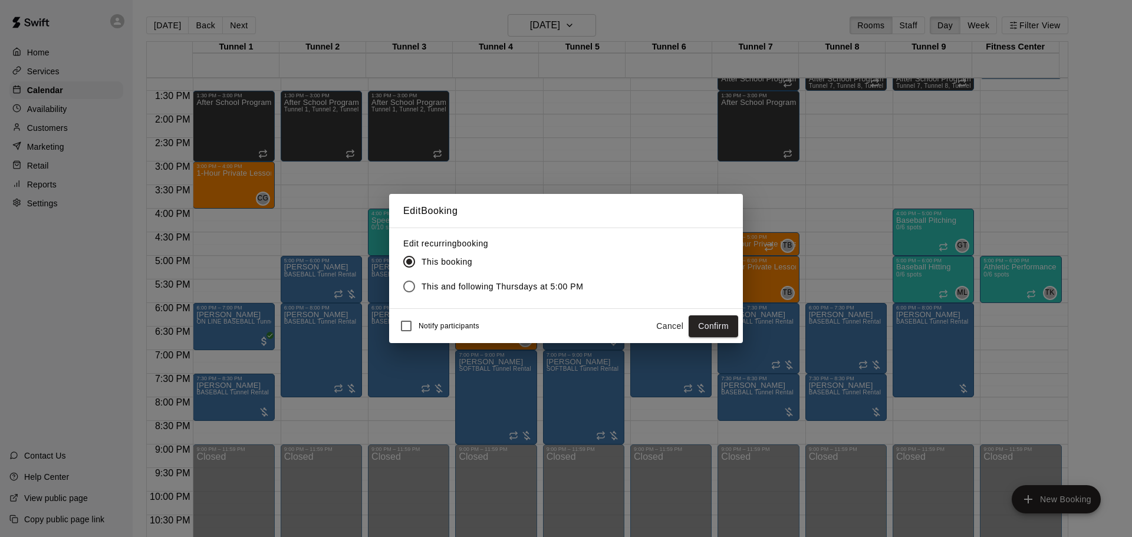
click at [659, 329] on button "Cancel" at bounding box center [670, 326] width 38 height 22
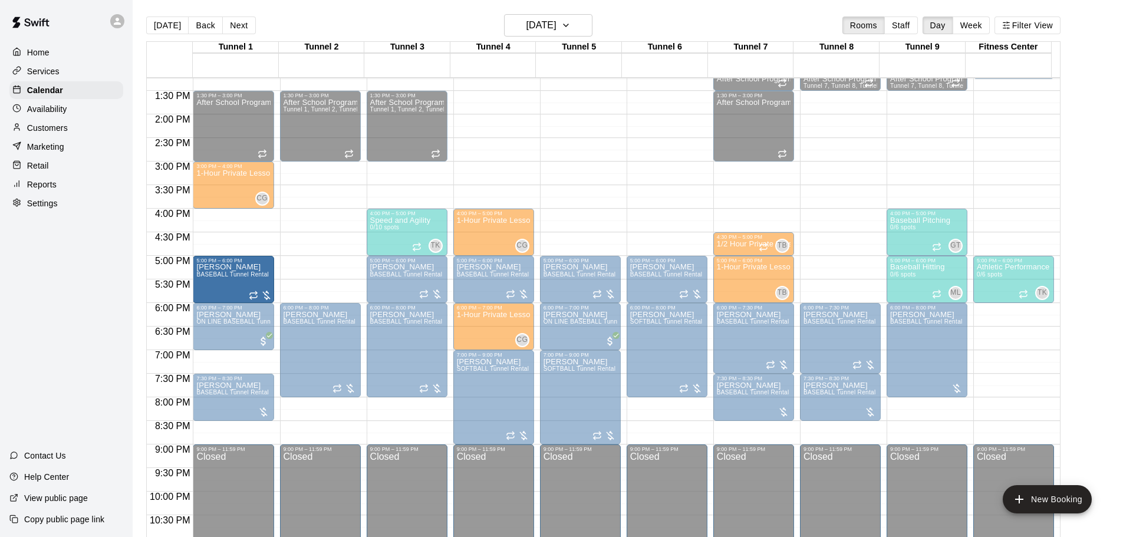
drag, startPoint x: 327, startPoint y: 281, endPoint x: 255, endPoint y: 284, distance: 71.4
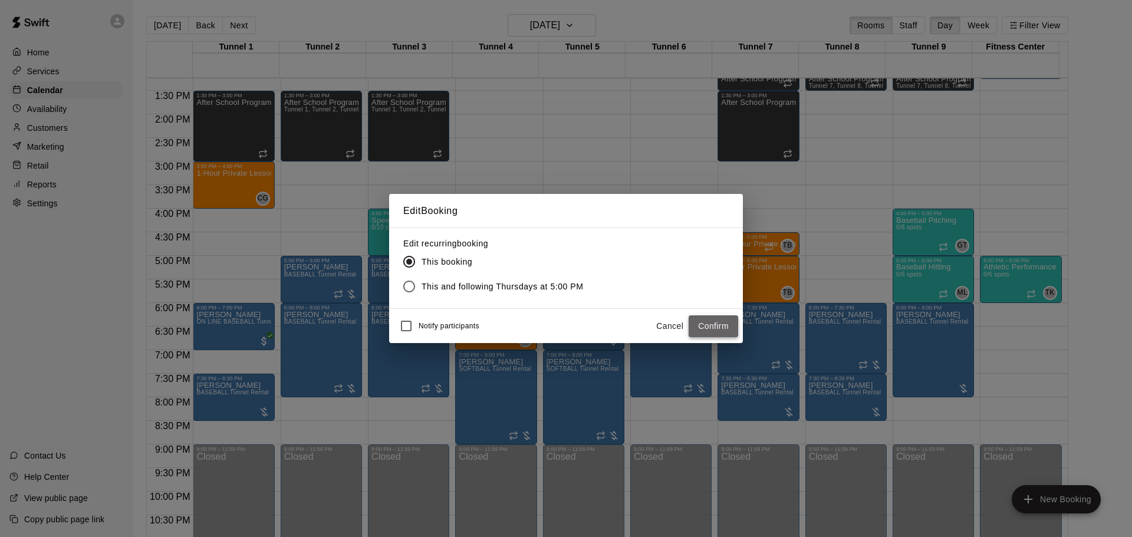
click at [731, 327] on button "Confirm" at bounding box center [714, 326] width 50 height 22
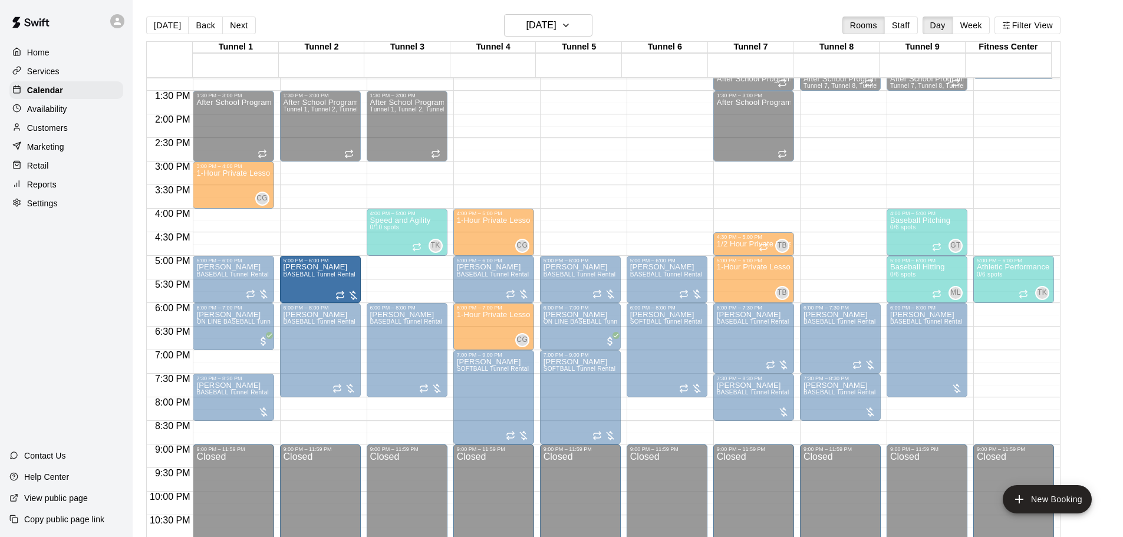
drag, startPoint x: 426, startPoint y: 282, endPoint x: 360, endPoint y: 288, distance: 66.4
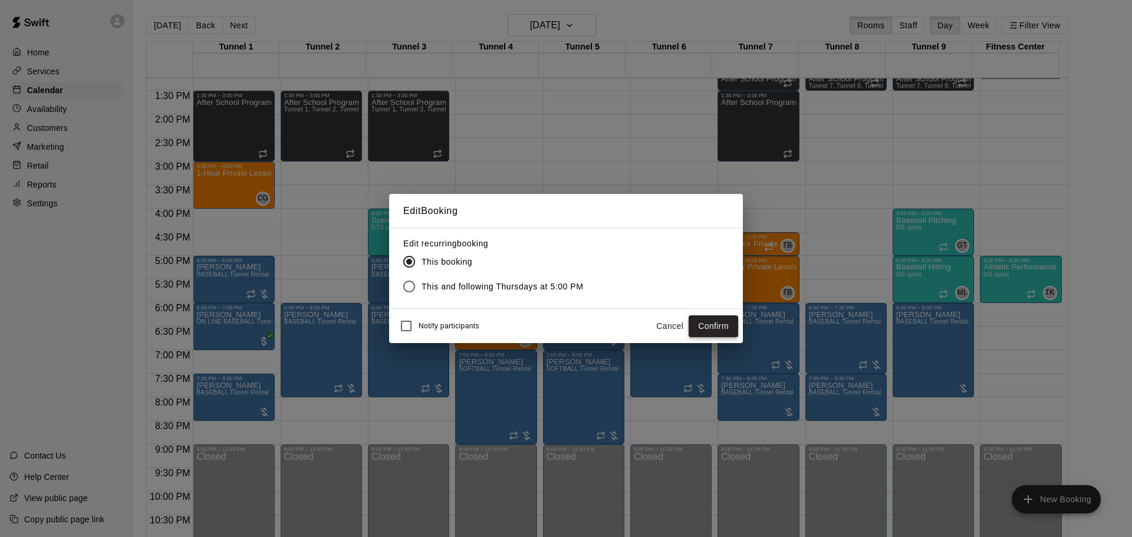
click at [728, 323] on button "Confirm" at bounding box center [714, 326] width 50 height 22
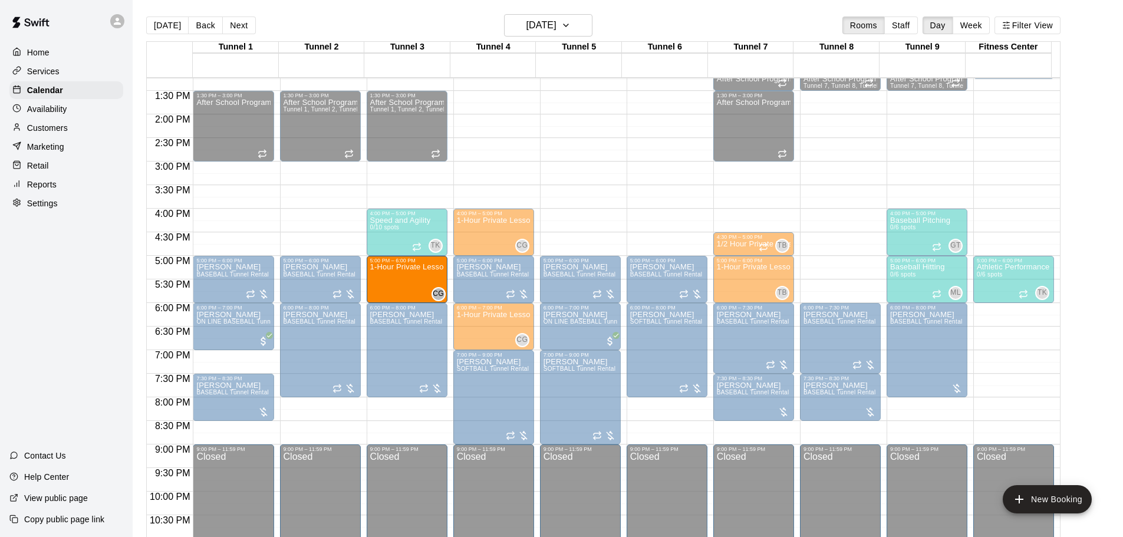
drag, startPoint x: 228, startPoint y: 172, endPoint x: 394, endPoint y: 269, distance: 192.4
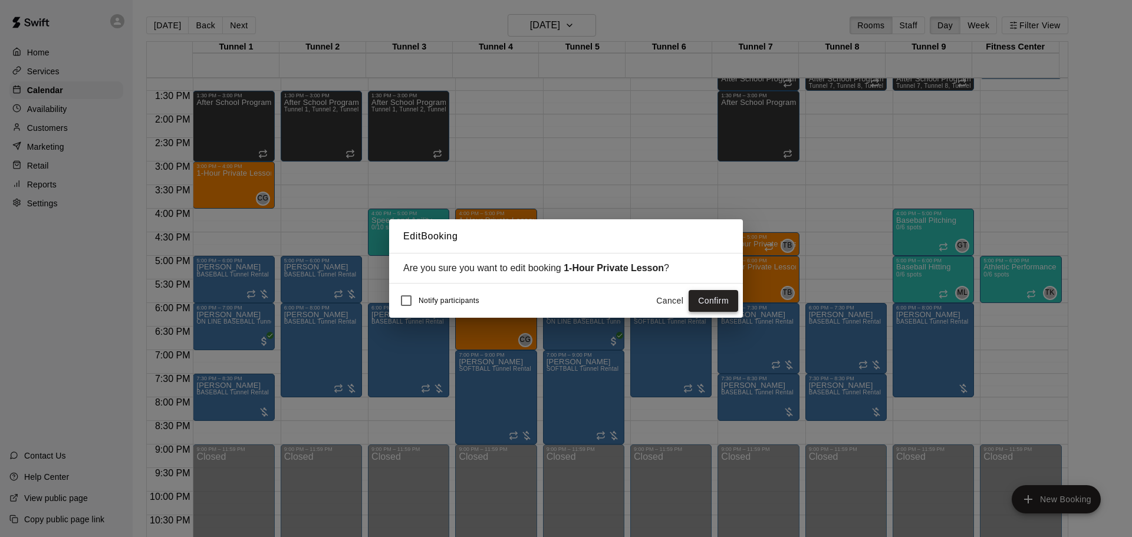
click at [721, 304] on button "Confirm" at bounding box center [714, 301] width 50 height 22
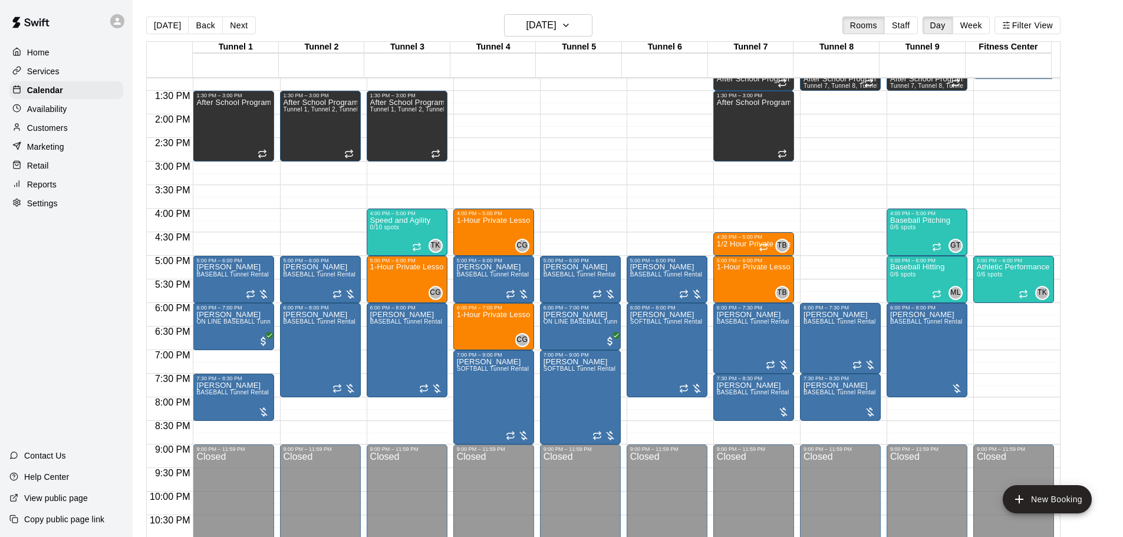
click at [239, 27] on button "Next" at bounding box center [238, 26] width 33 height 18
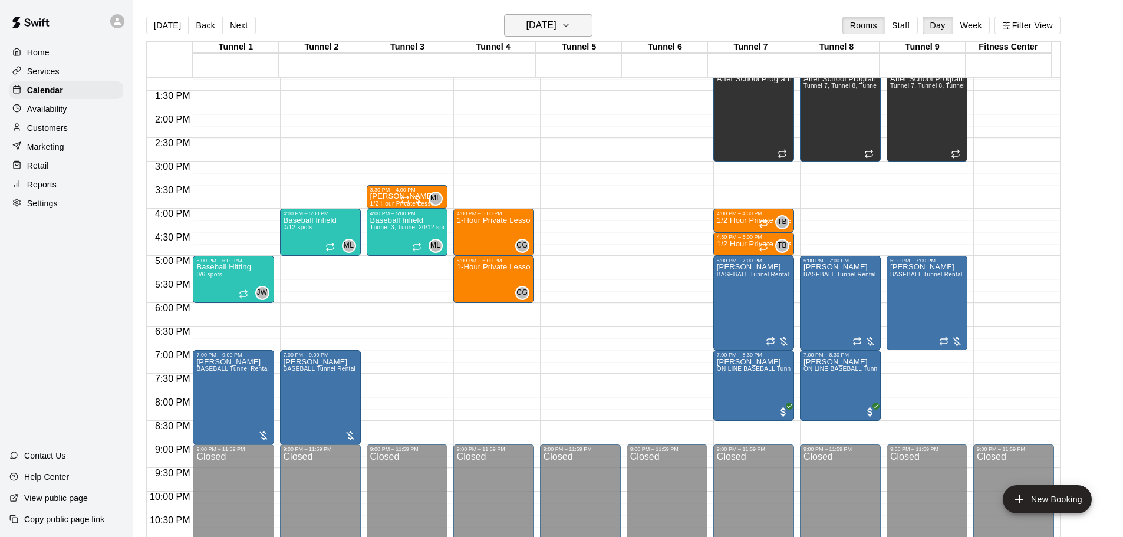
click at [527, 29] on h6 "Friday Sep 12" at bounding box center [542, 25] width 30 height 17
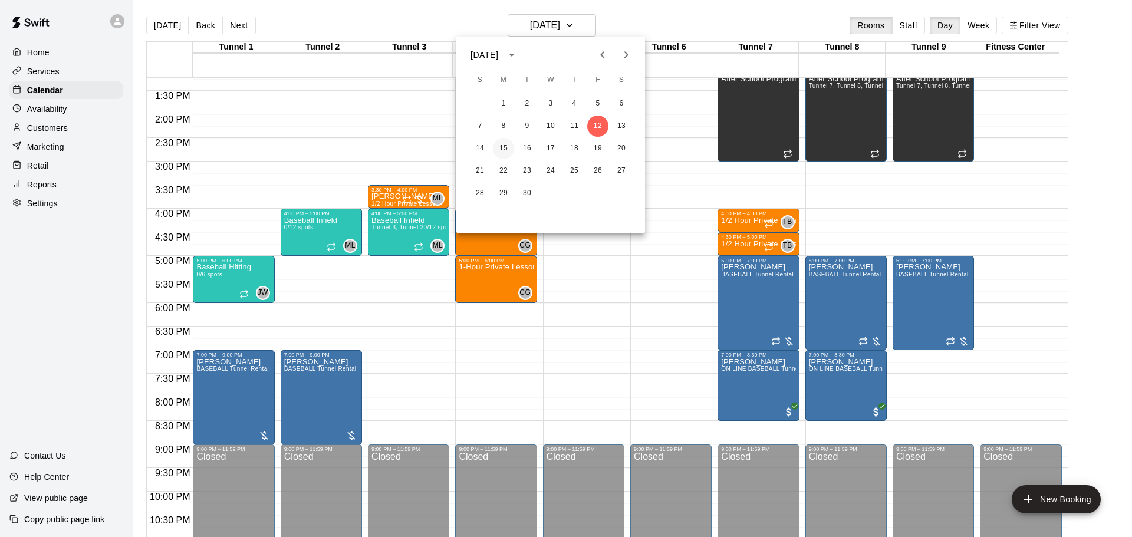
click at [507, 149] on button "15" at bounding box center [503, 148] width 21 height 21
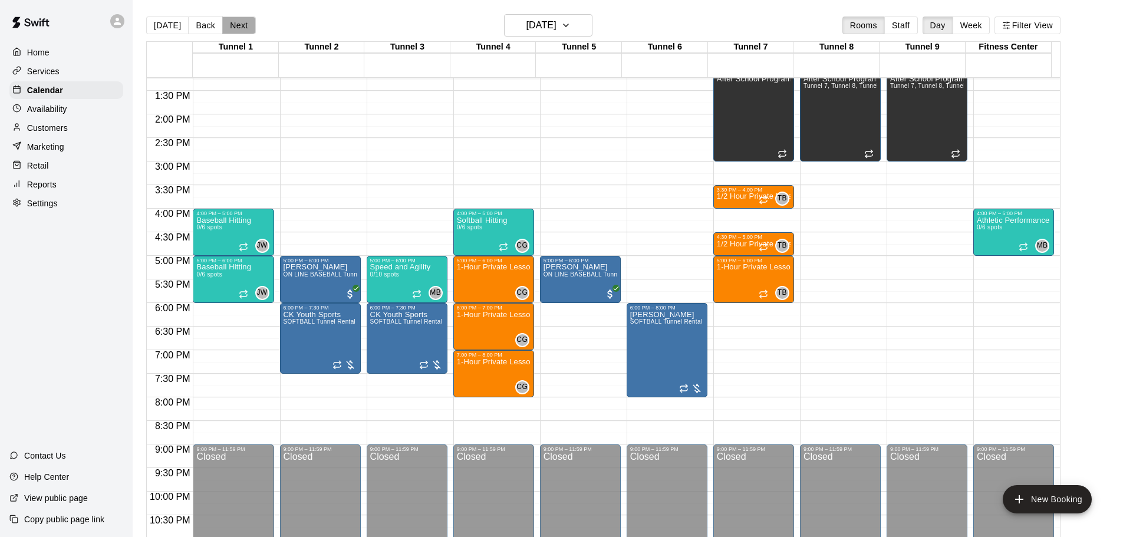
click at [232, 23] on button "Next" at bounding box center [238, 26] width 33 height 18
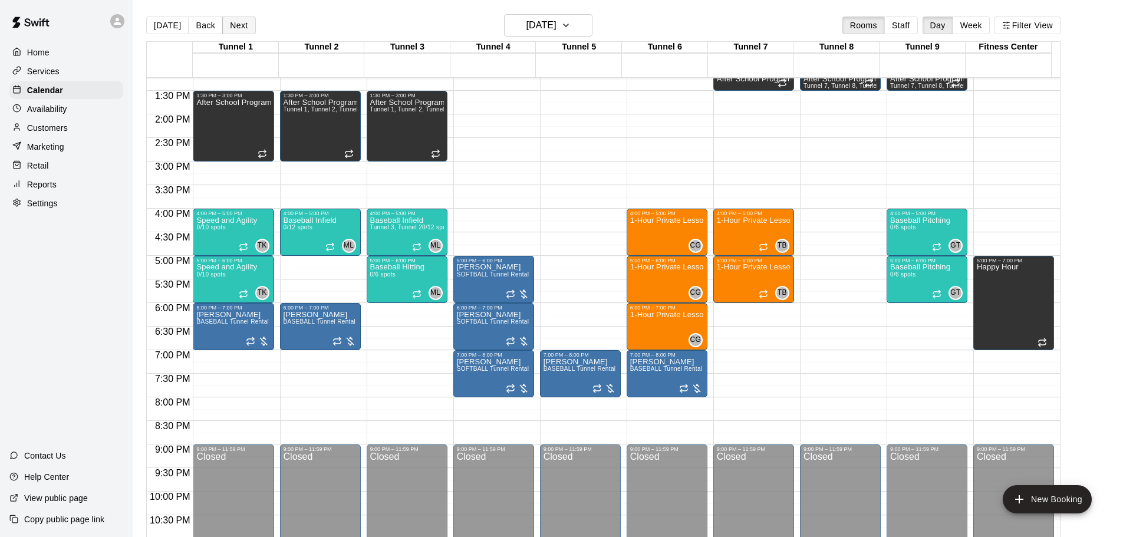
click at [235, 24] on button "Next" at bounding box center [238, 26] width 33 height 18
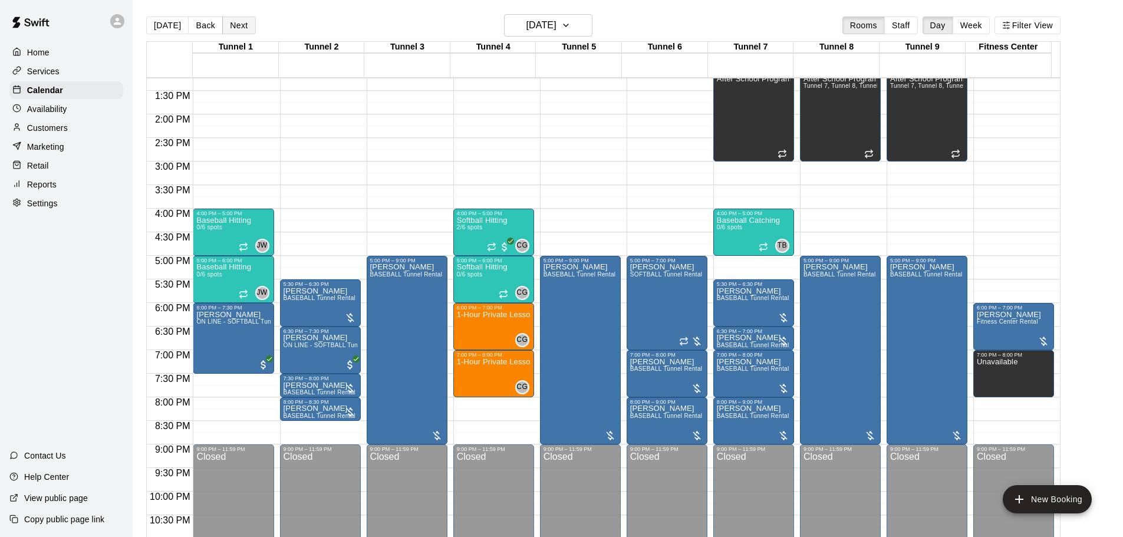
click at [249, 30] on button "Next" at bounding box center [238, 26] width 33 height 18
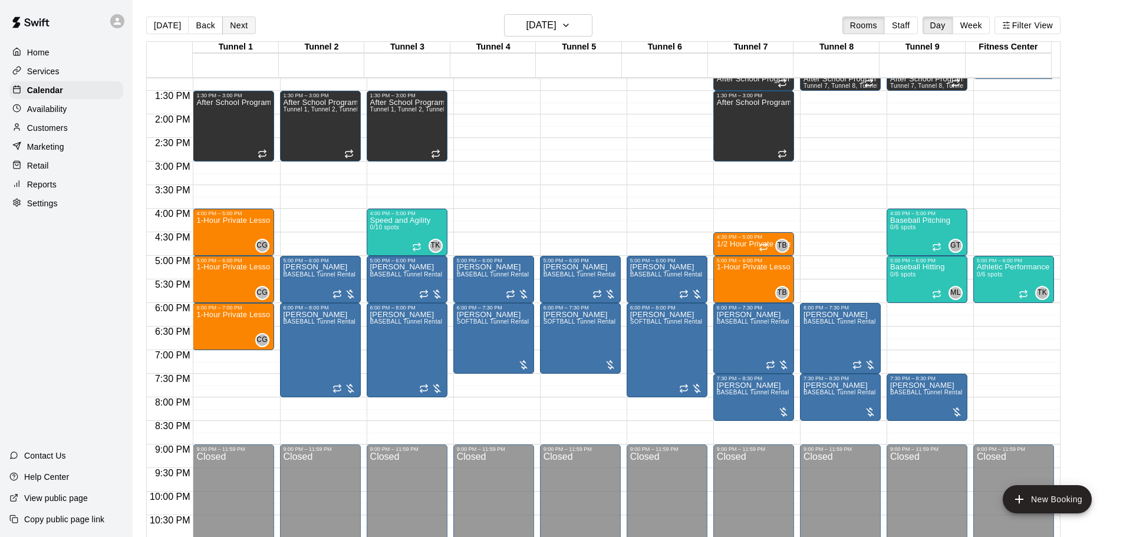
click at [232, 28] on button "Next" at bounding box center [238, 26] width 33 height 18
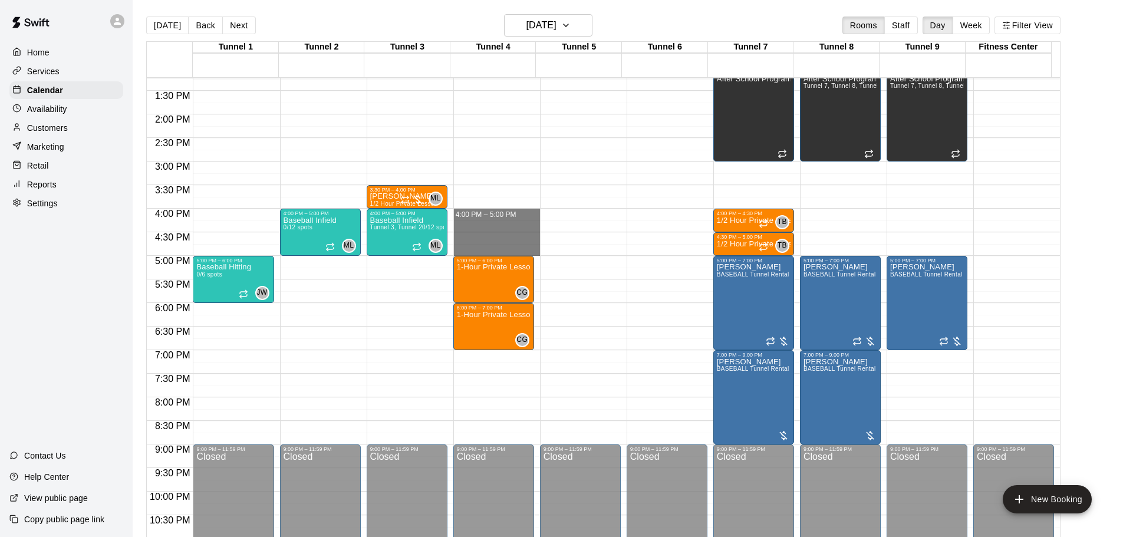
drag, startPoint x: 472, startPoint y: 212, endPoint x: 481, endPoint y: 251, distance: 39.8
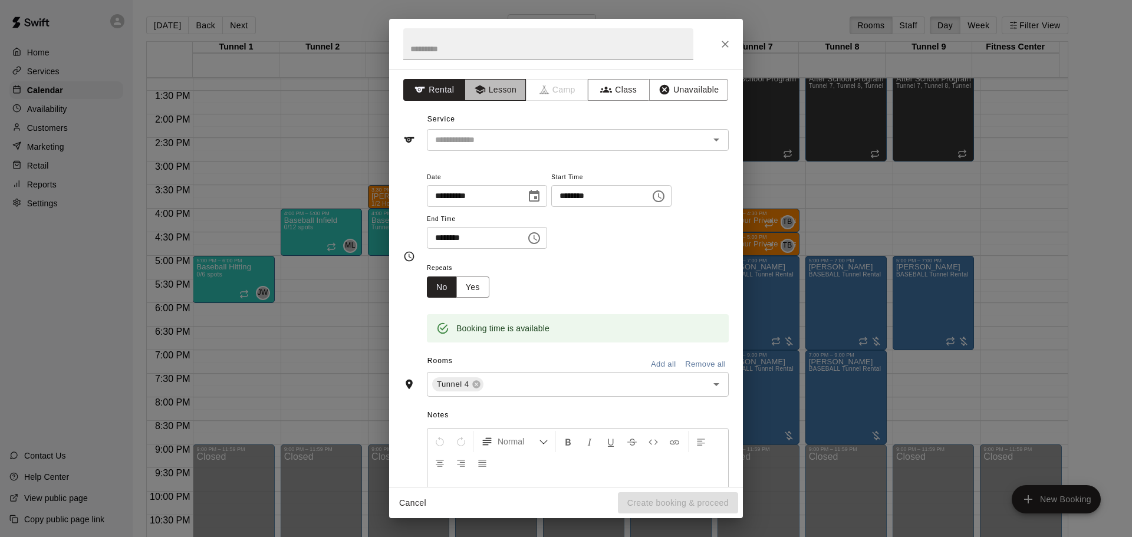
click at [477, 93] on icon "button" at bounding box center [479, 90] width 11 height 9
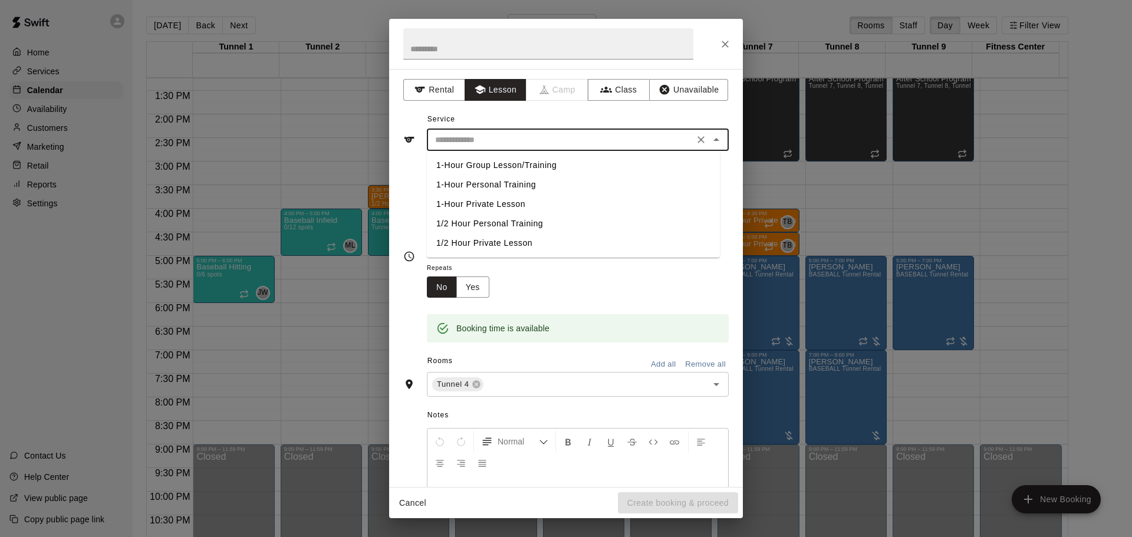
click at [489, 147] on input "text" at bounding box center [560, 140] width 260 height 15
click at [489, 202] on li "1-Hour Private Lesson" at bounding box center [573, 204] width 293 height 19
type input "**********"
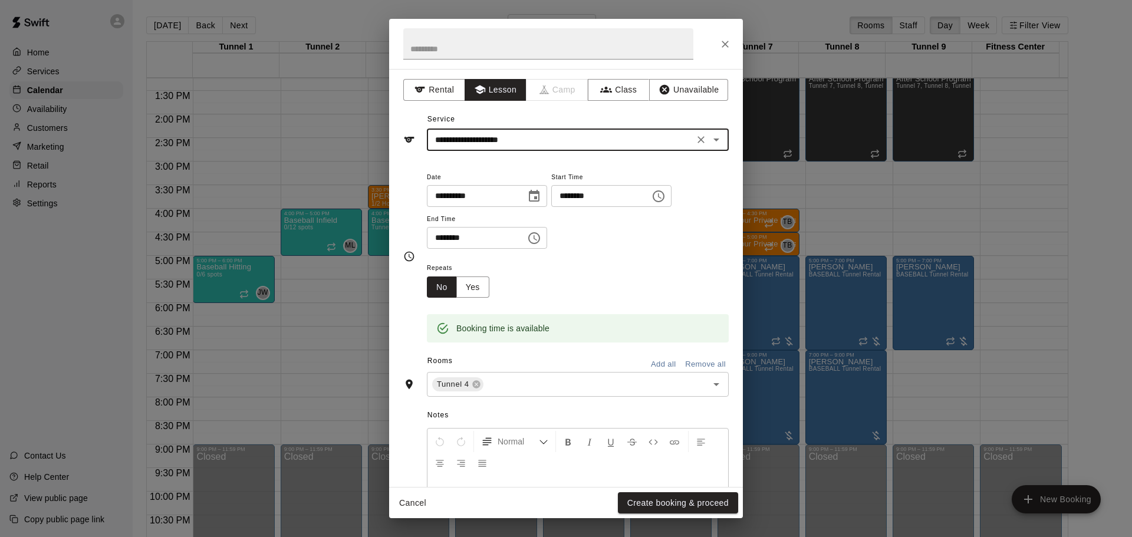
click at [678, 504] on button "Create booking & proceed" at bounding box center [678, 503] width 120 height 22
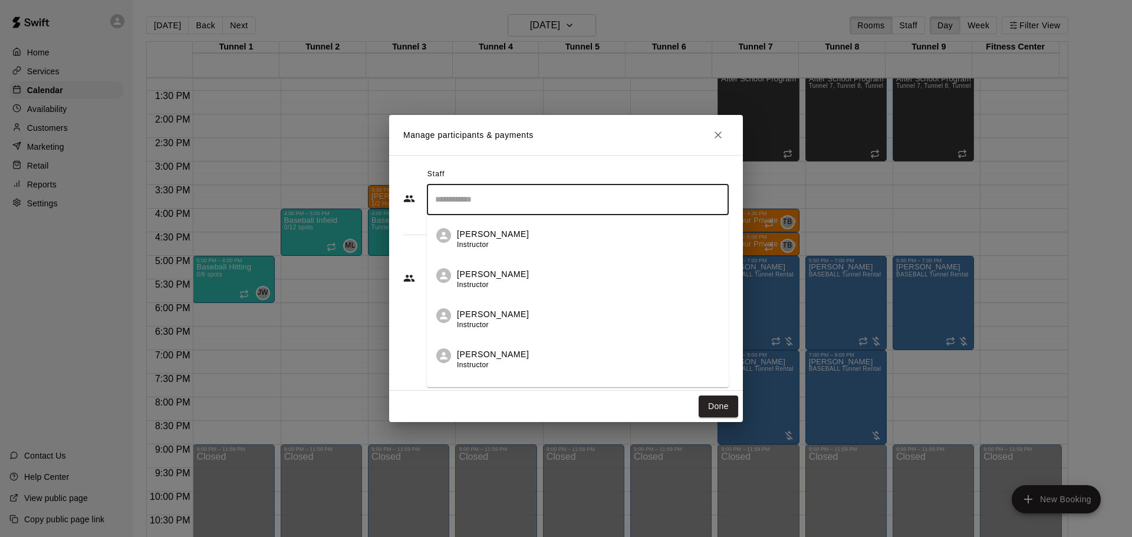
click at [487, 199] on input "Search staff" at bounding box center [577, 199] width 291 height 21
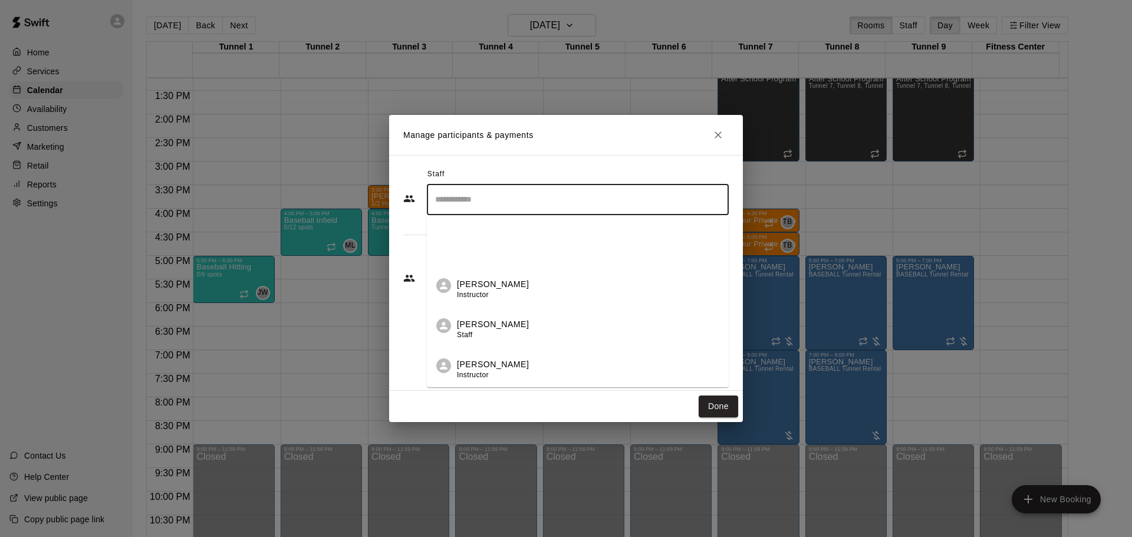
scroll to position [236, 0]
click at [503, 246] on div "Corrin Green Instructor" at bounding box center [493, 244] width 72 height 23
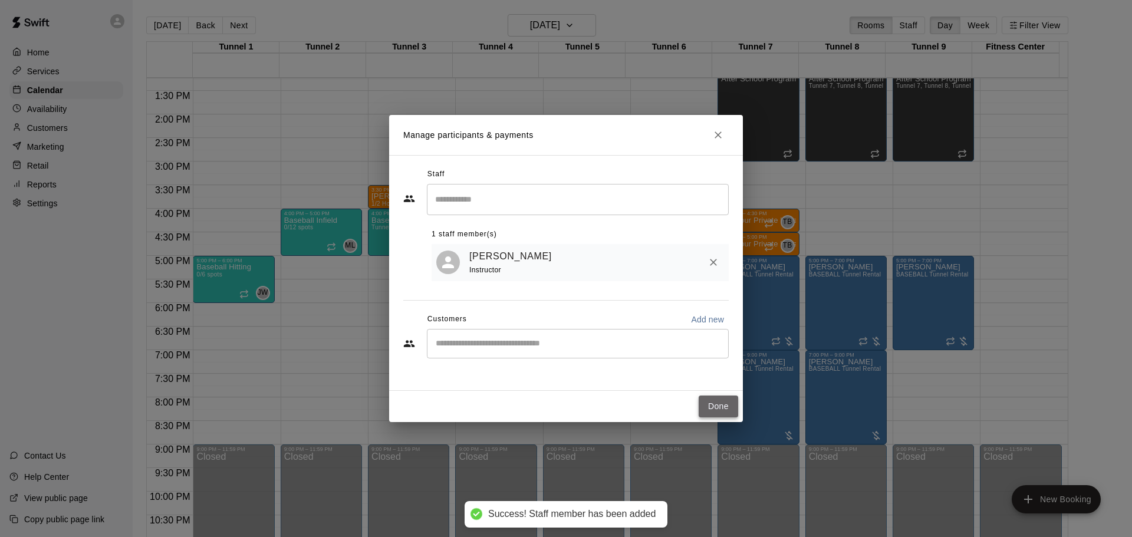
click at [715, 405] on button "Done" at bounding box center [719, 407] width 40 height 22
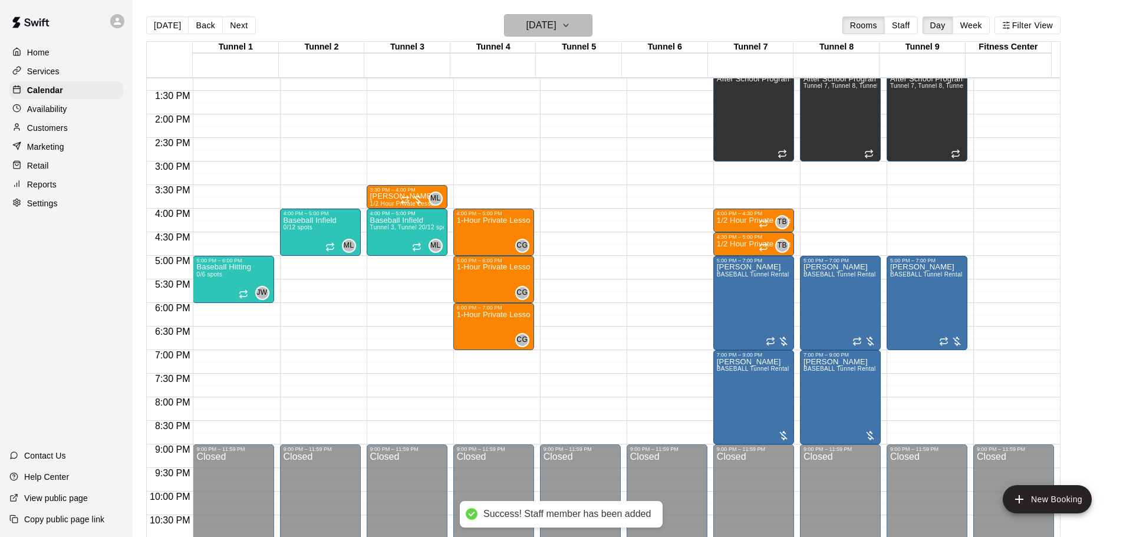
click at [535, 22] on h6 "Friday Sep 19" at bounding box center [542, 25] width 30 height 17
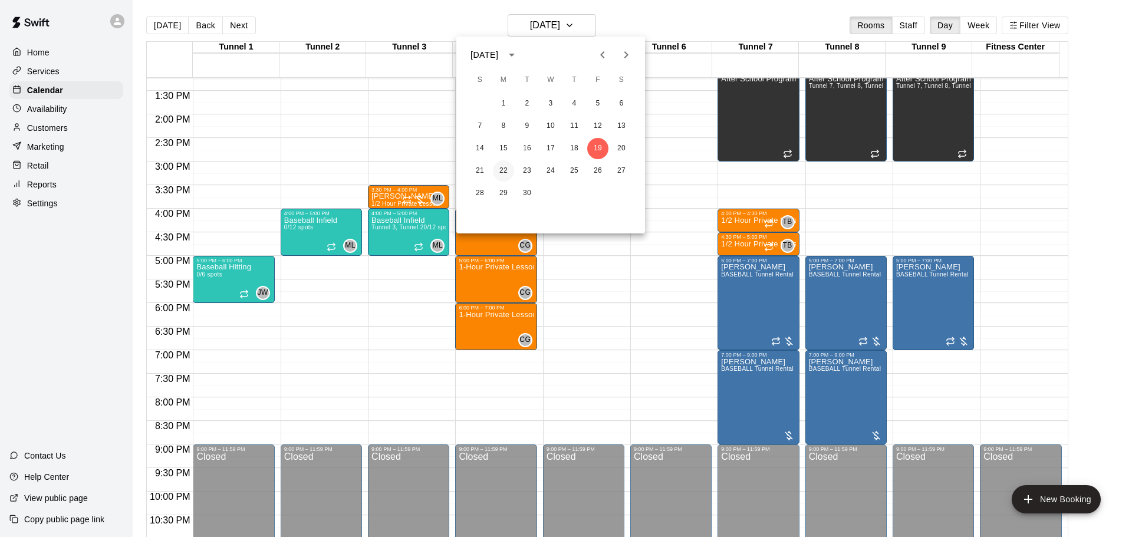
click at [498, 168] on button "22" at bounding box center [503, 170] width 21 height 21
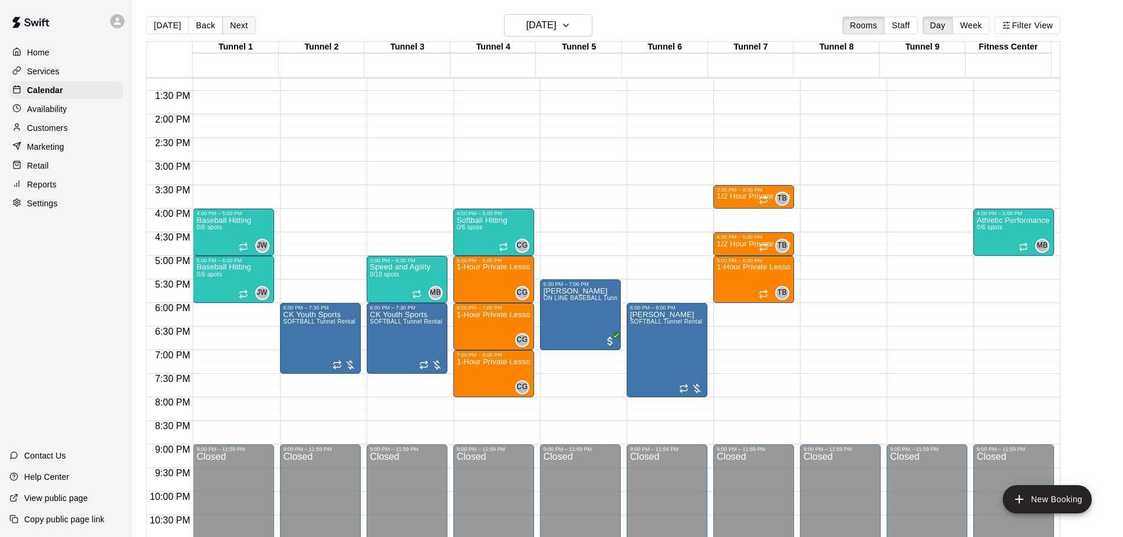
drag, startPoint x: 258, startPoint y: 25, endPoint x: 247, endPoint y: 21, distance: 11.6
click at [256, 24] on div "Today Back Next Monday Sep 22 Rooms Staff Day Week Filter View" at bounding box center [603, 27] width 915 height 27
click at [246, 21] on button "Next" at bounding box center [238, 26] width 33 height 18
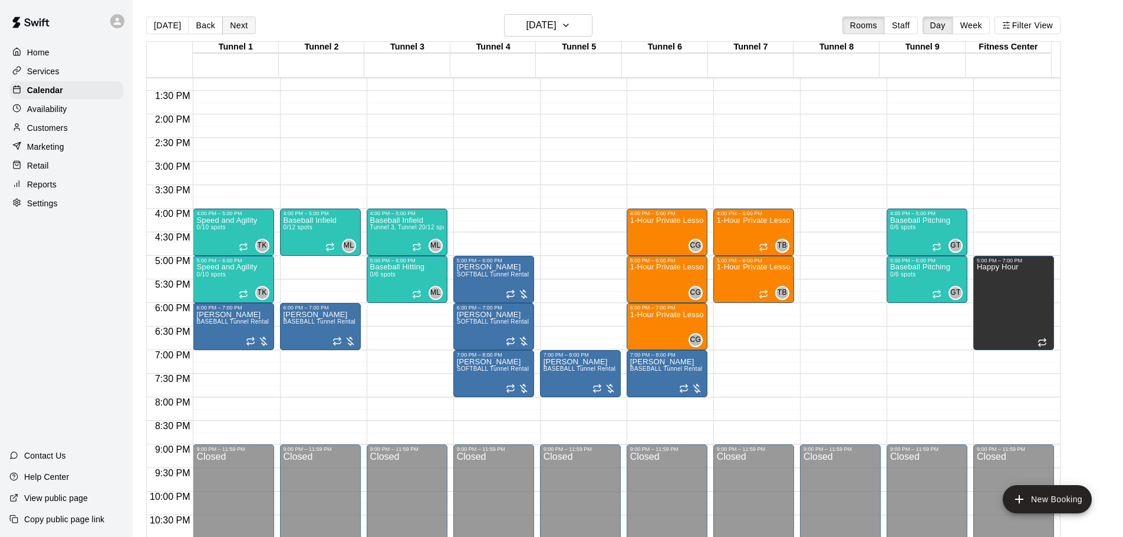
click at [241, 25] on button "Next" at bounding box center [238, 26] width 33 height 18
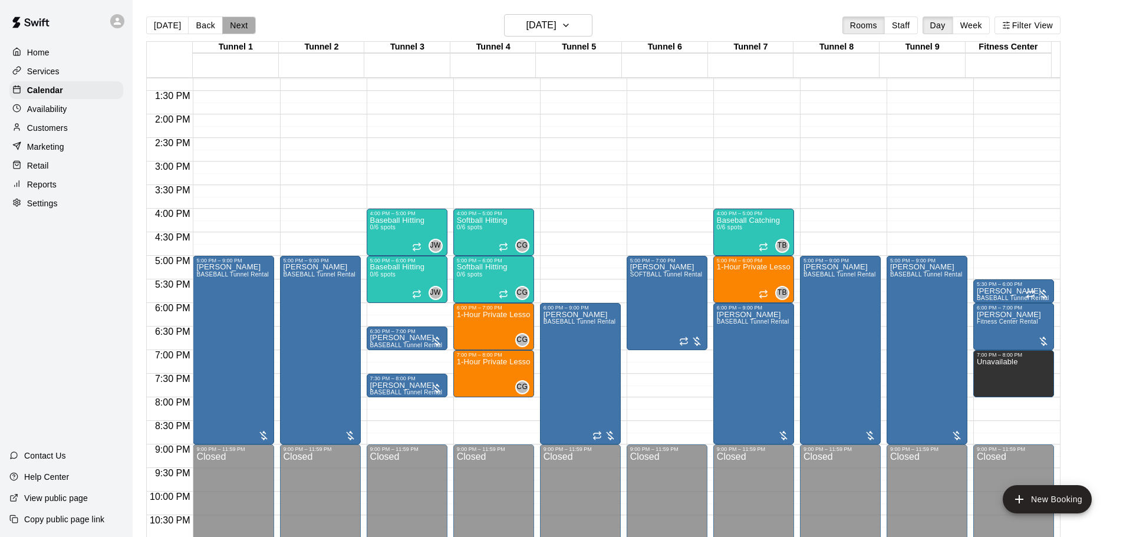
click at [240, 27] on button "Next" at bounding box center [238, 26] width 33 height 18
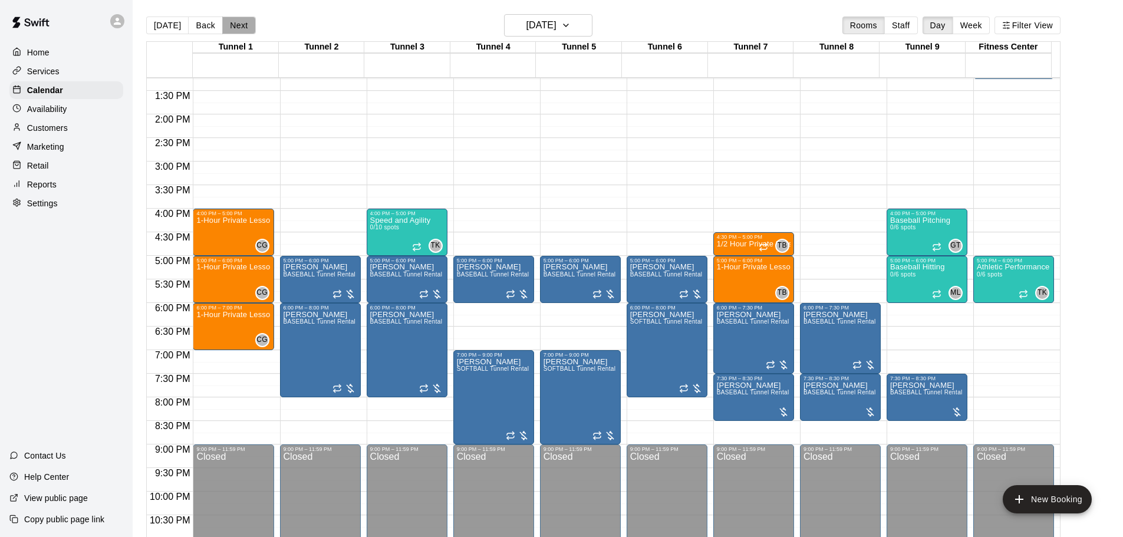
click at [231, 29] on button "Next" at bounding box center [238, 26] width 33 height 18
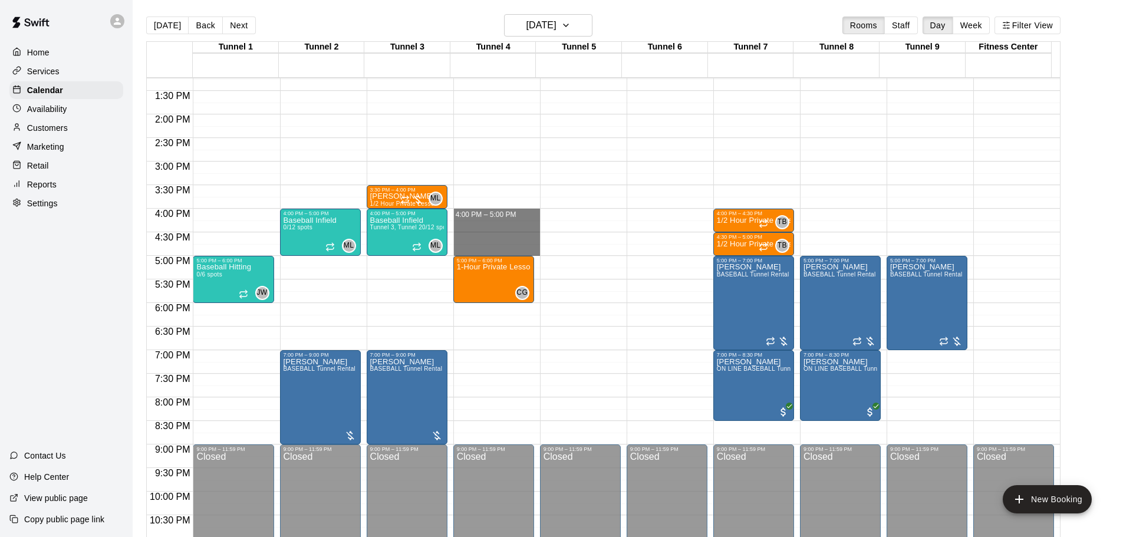
drag, startPoint x: 481, startPoint y: 213, endPoint x: 483, endPoint y: 251, distance: 37.2
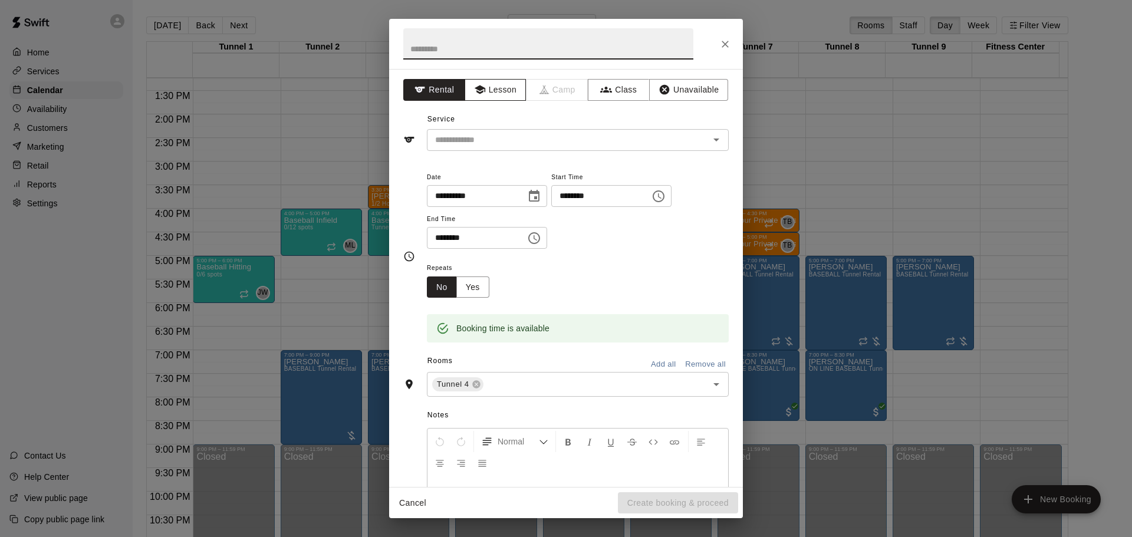
click at [496, 88] on button "Lesson" at bounding box center [496, 90] width 62 height 22
click at [491, 135] on input "text" at bounding box center [560, 140] width 260 height 15
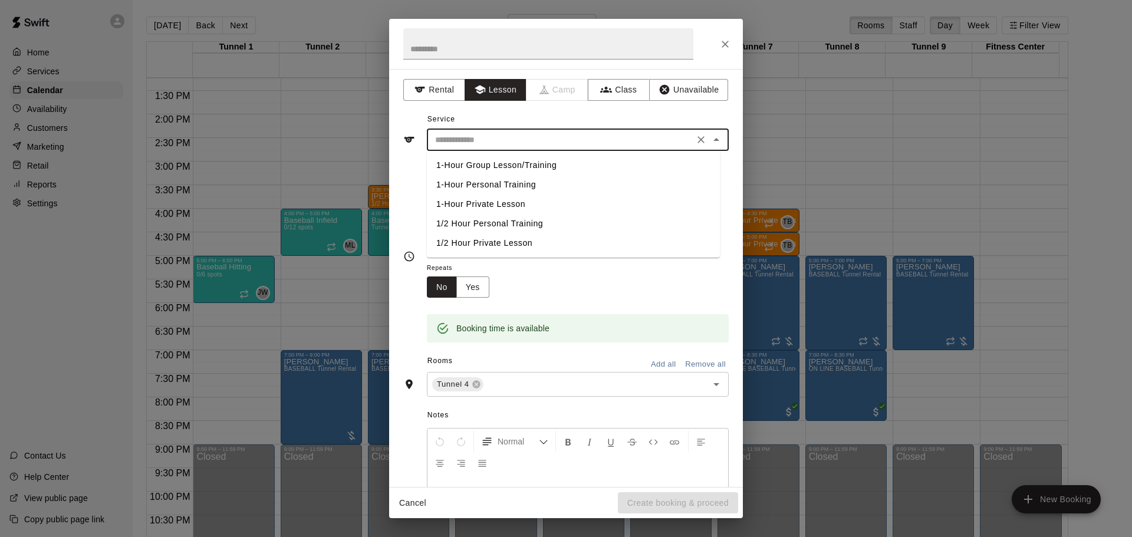
click at [490, 200] on li "1-Hour Private Lesson" at bounding box center [573, 204] width 293 height 19
type input "**********"
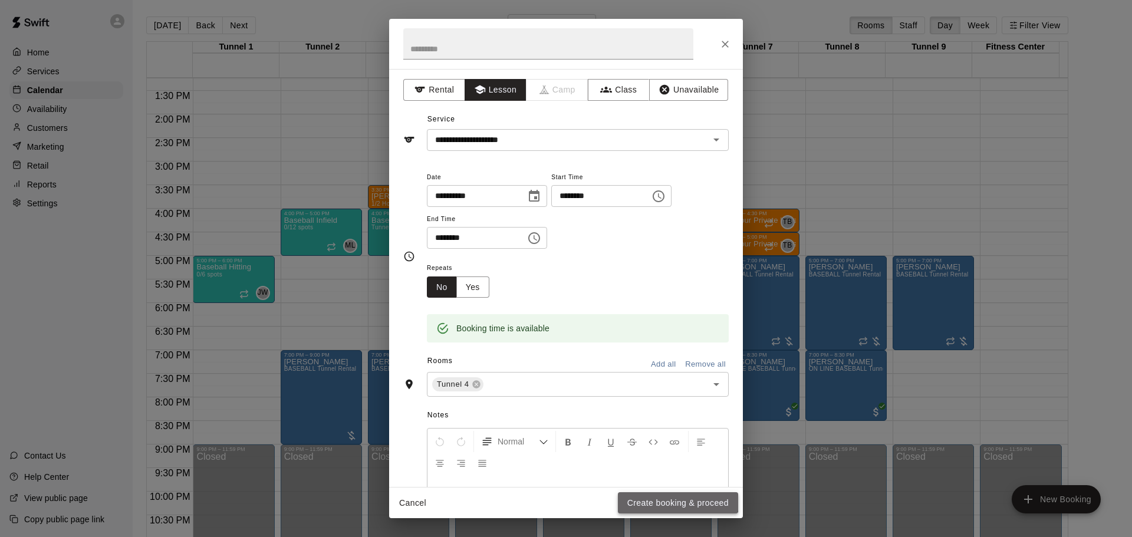
click at [651, 499] on button "Create booking & proceed" at bounding box center [678, 503] width 120 height 22
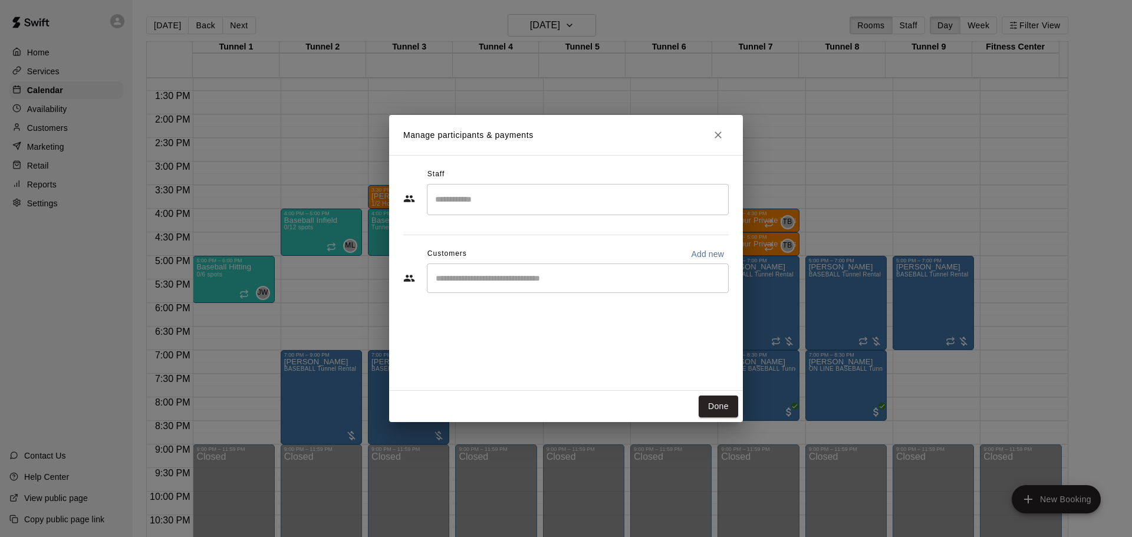
click at [519, 196] on input "Search staff" at bounding box center [577, 199] width 291 height 21
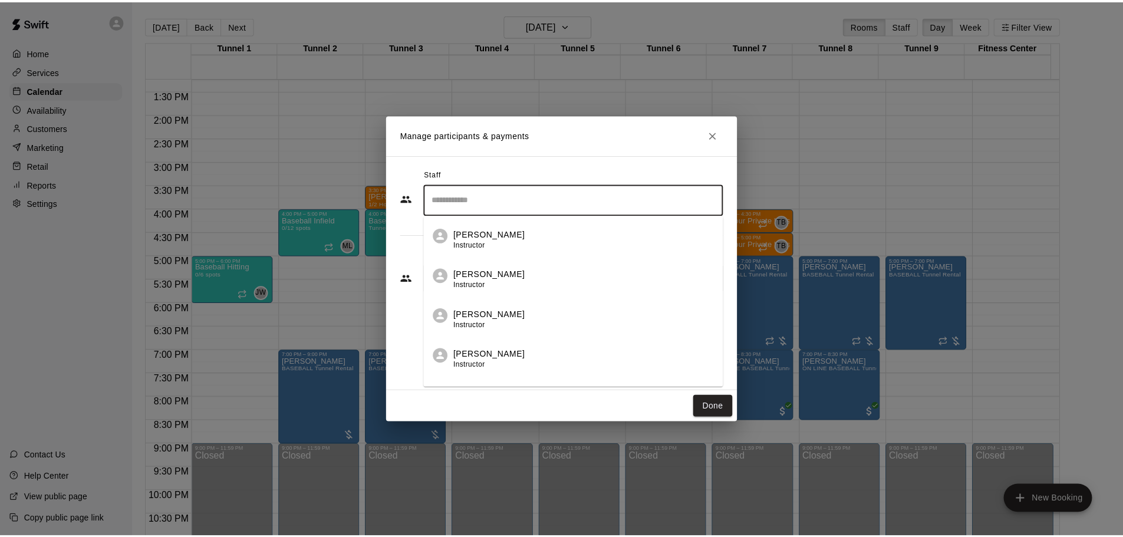
scroll to position [177, 0]
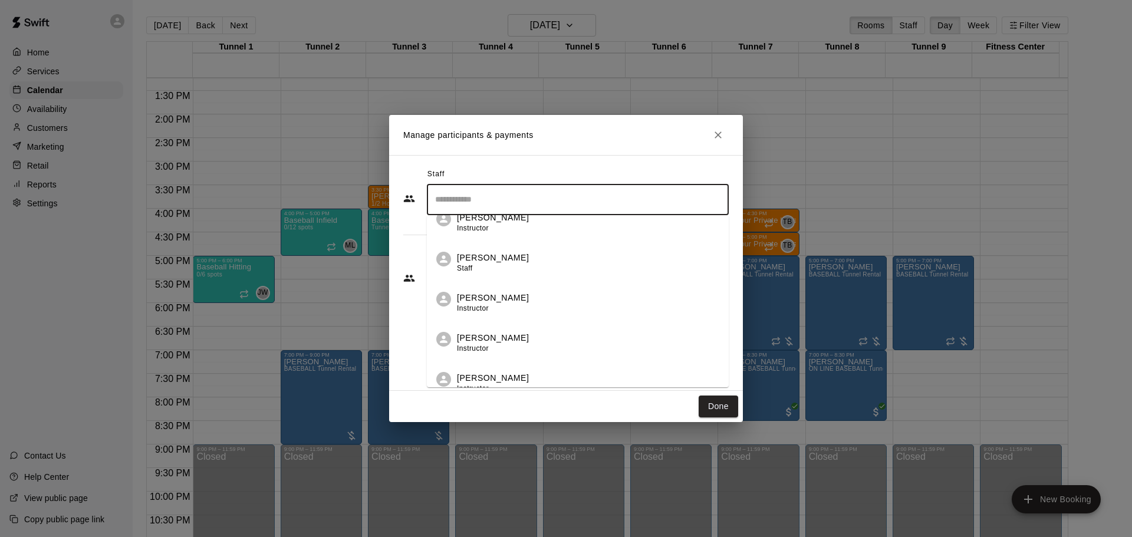
click at [547, 303] on div "Corrin Green Instructor" at bounding box center [588, 303] width 262 height 23
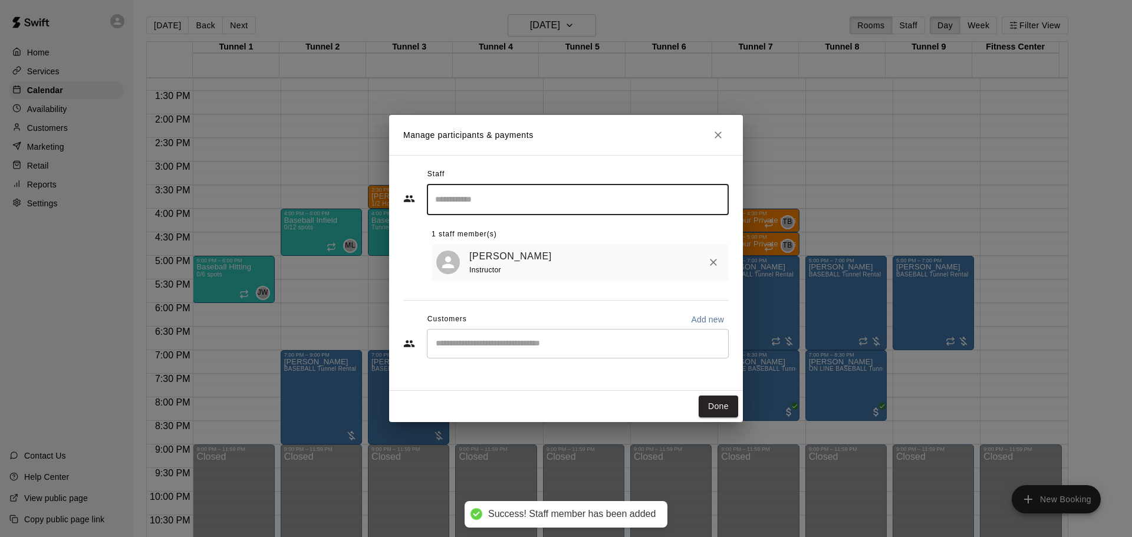
click at [719, 407] on button "Done" at bounding box center [719, 407] width 40 height 22
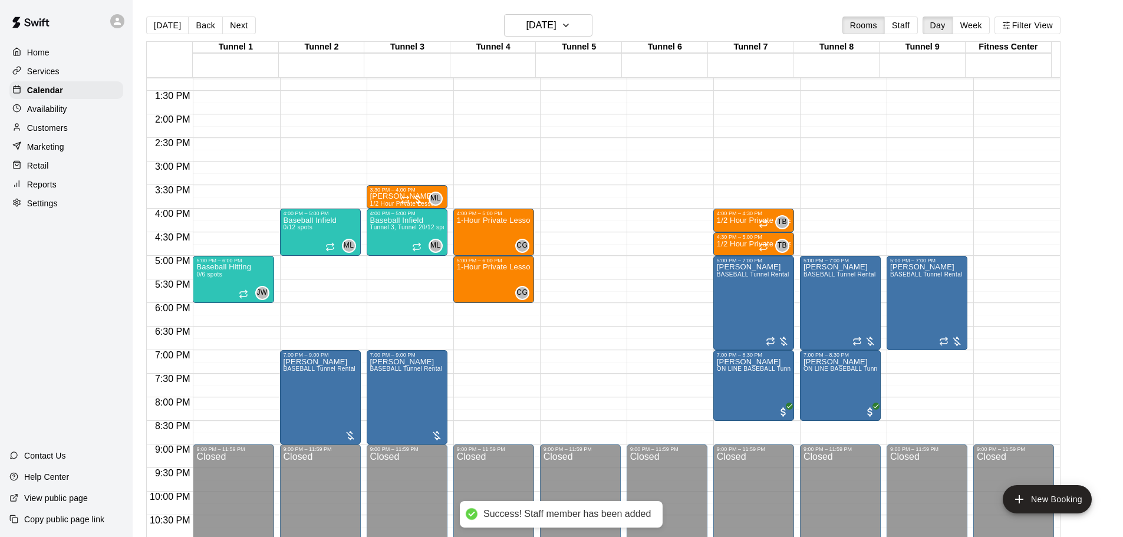
click at [138, 14] on div "Today Back Next Friday Sep 26 Rooms Staff Day Week Filter View Tunnel 1 26 Fri …" at bounding box center [603, 282] width 932 height 537
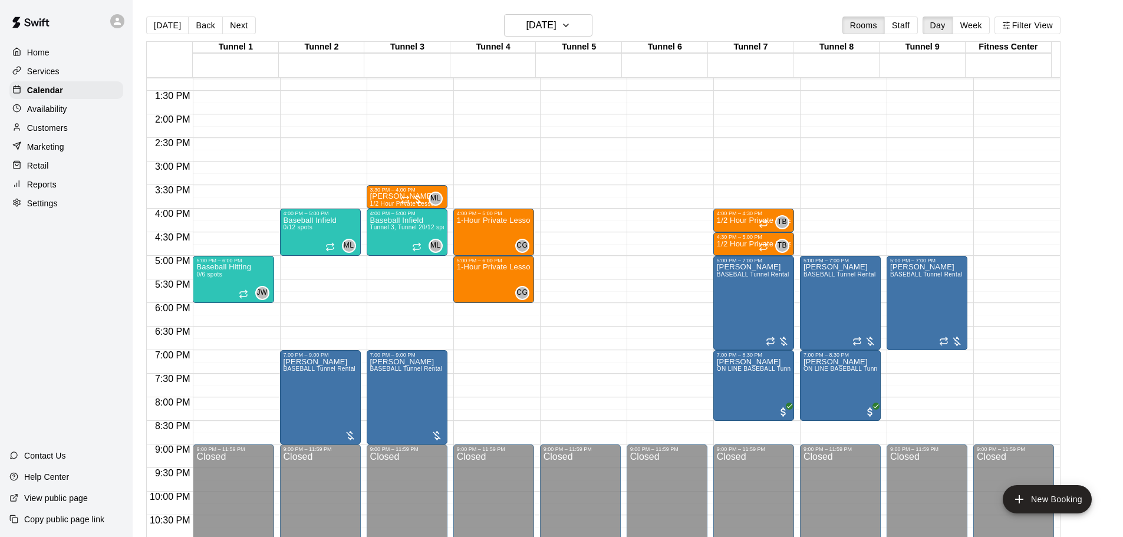
click at [156, 22] on button "[DATE]" at bounding box center [167, 26] width 42 height 18
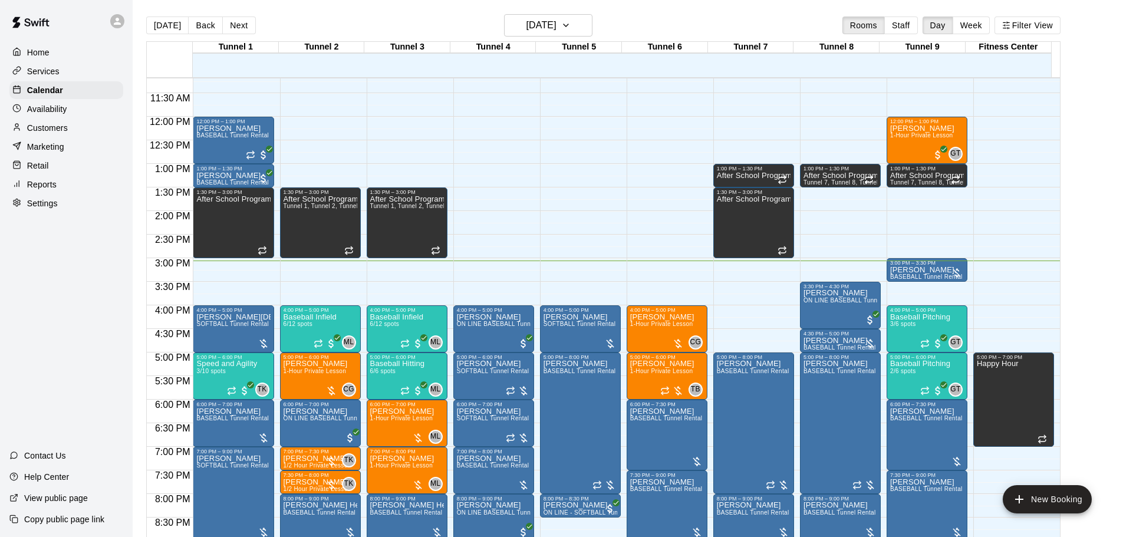
scroll to position [507, 0]
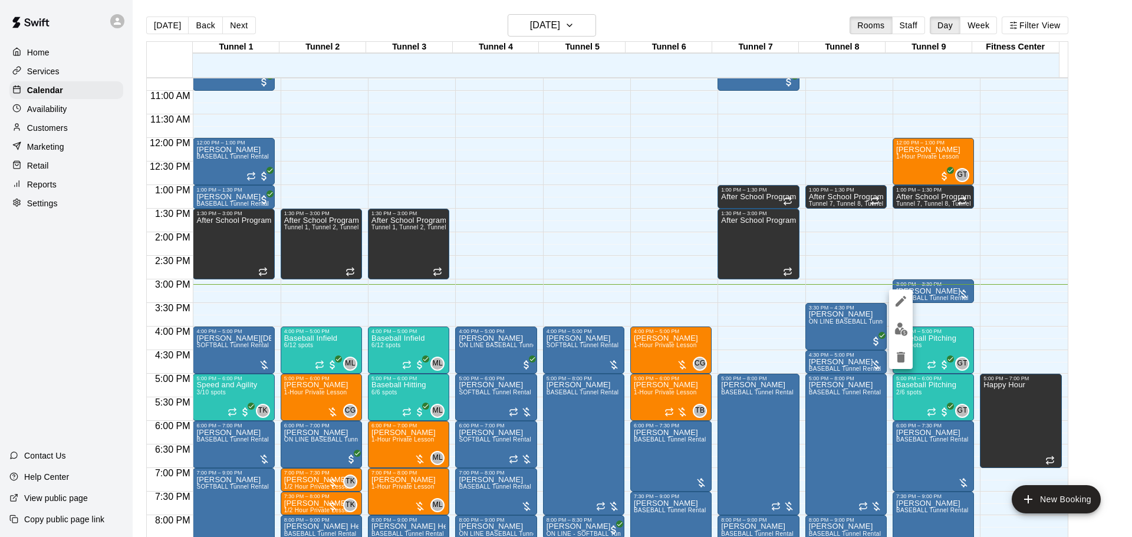
click at [907, 327] on img "edit" at bounding box center [902, 330] width 14 height 14
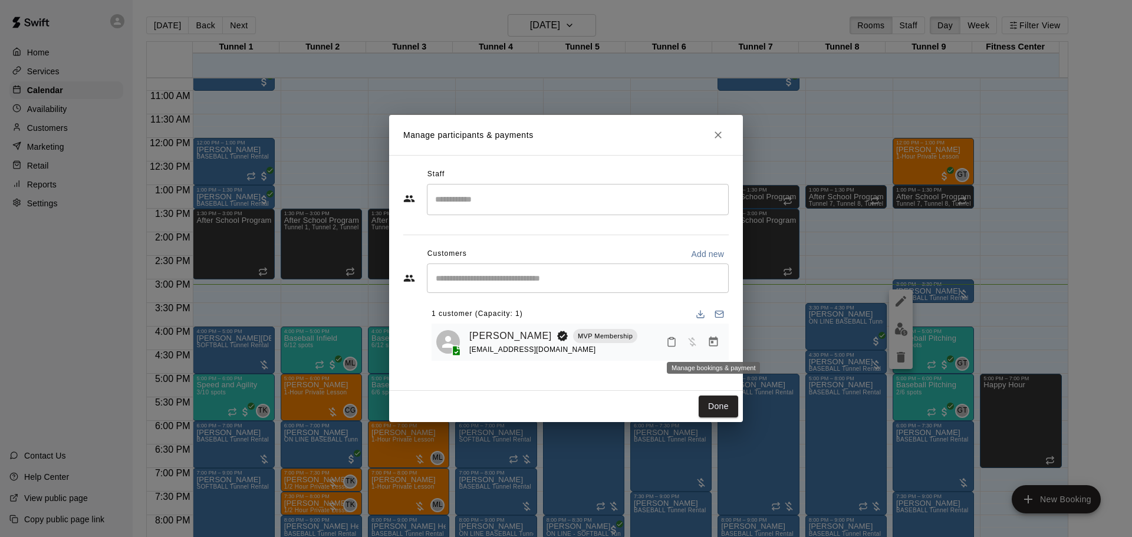
click at [713, 343] on icon "Manage bookings & payment" at bounding box center [713, 342] width 9 height 10
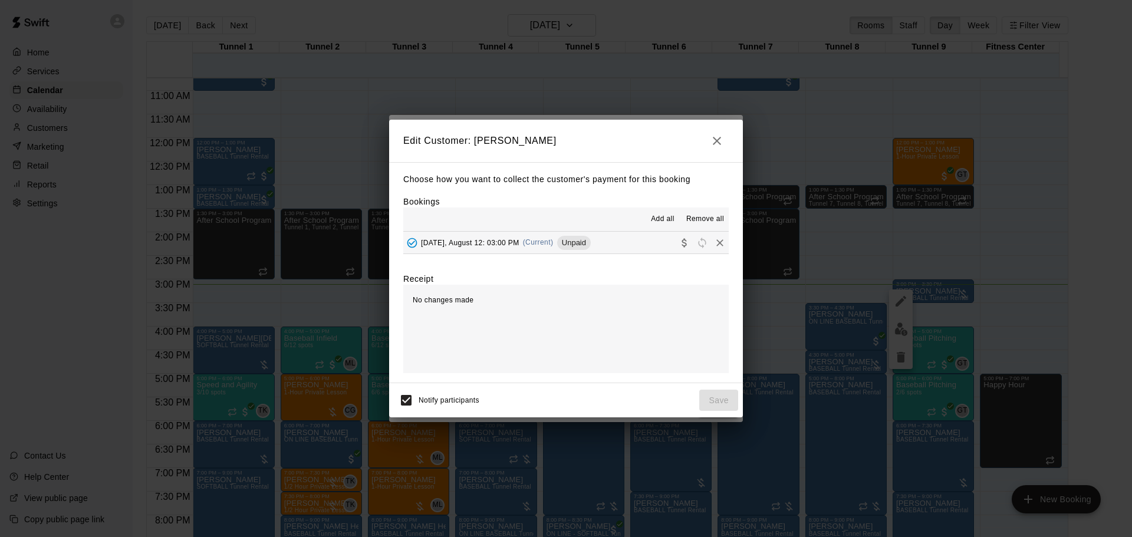
click at [679, 241] on icon "Collect payment" at bounding box center [685, 243] width 12 height 12
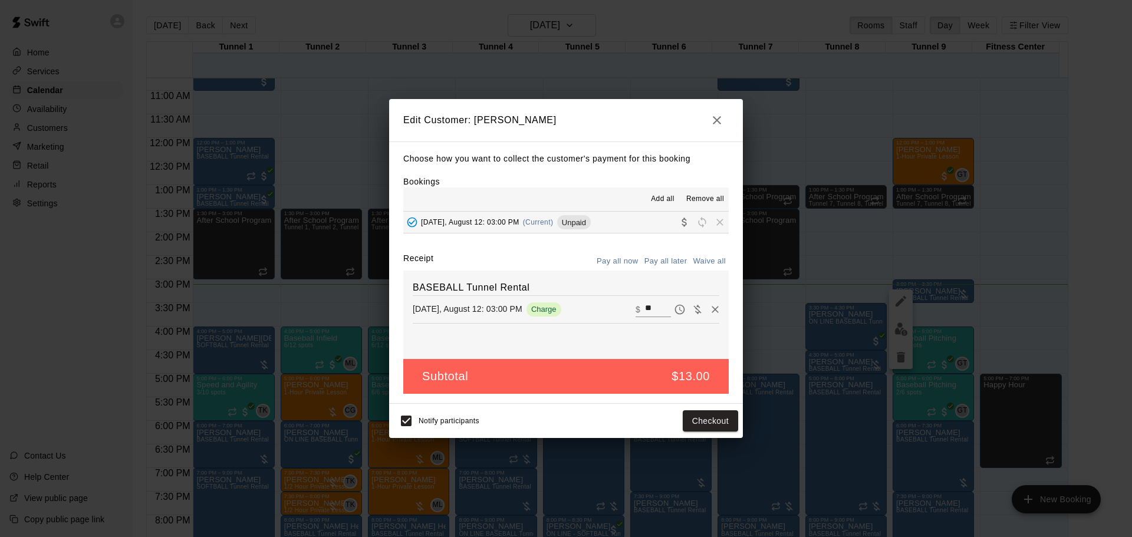
click at [718, 409] on div "Notify participants Checkout" at bounding box center [566, 421] width 354 height 34
click at [713, 440] on div "Edit Customer: Gil Tussey Choose how you want to collect the customer's payment…" at bounding box center [566, 268] width 1132 height 537
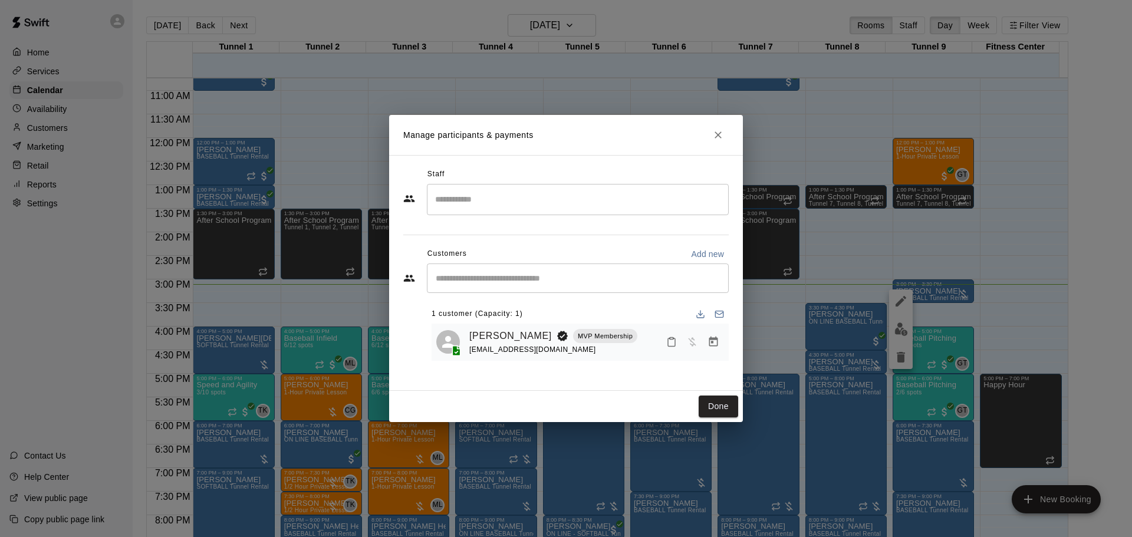
click at [718, 350] on button "Manage bookings & payment" at bounding box center [713, 341] width 21 height 21
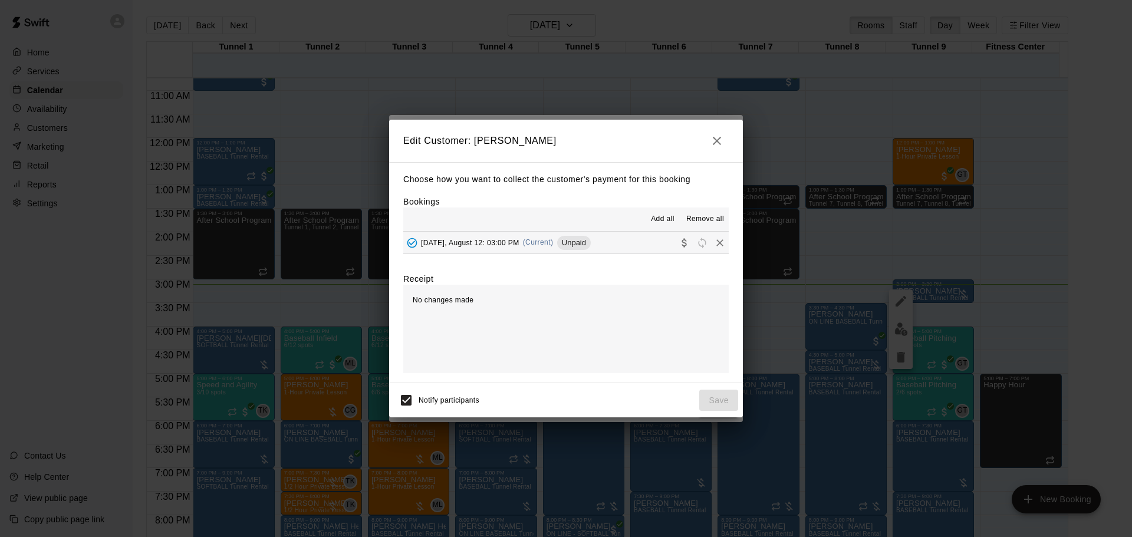
click at [682, 246] on icon "Collect payment" at bounding box center [684, 242] width 5 height 9
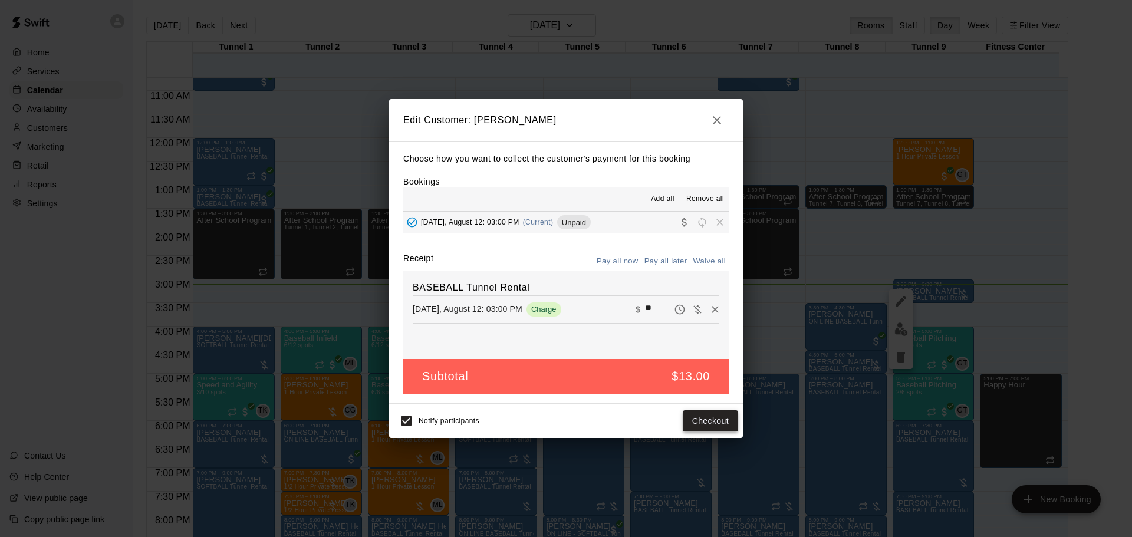
click at [713, 412] on button "Checkout" at bounding box center [710, 421] width 55 height 22
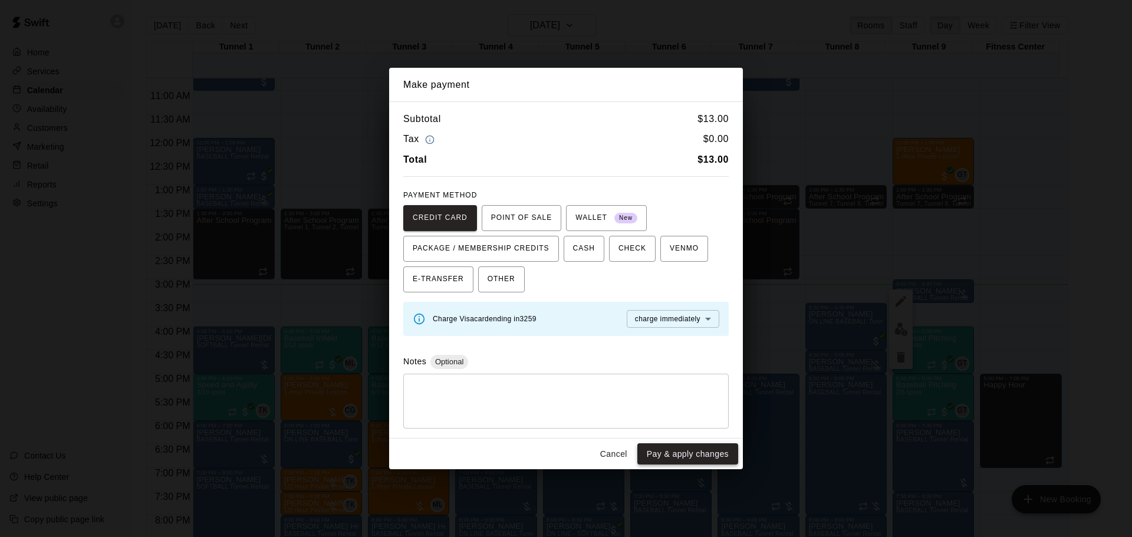
click at [715, 454] on button "Pay & apply changes" at bounding box center [687, 454] width 101 height 22
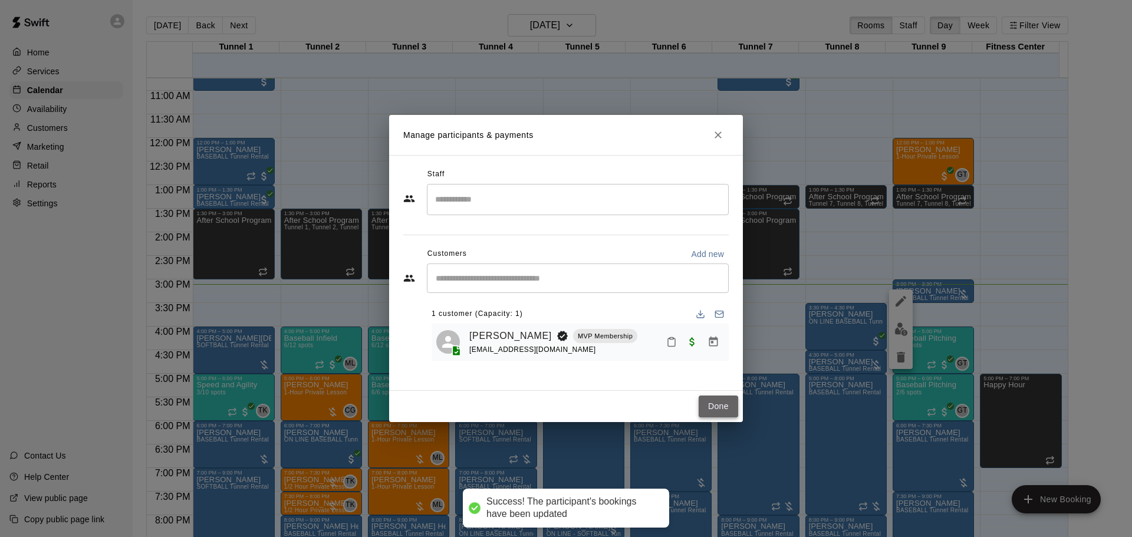
click at [724, 410] on button "Done" at bounding box center [719, 407] width 40 height 22
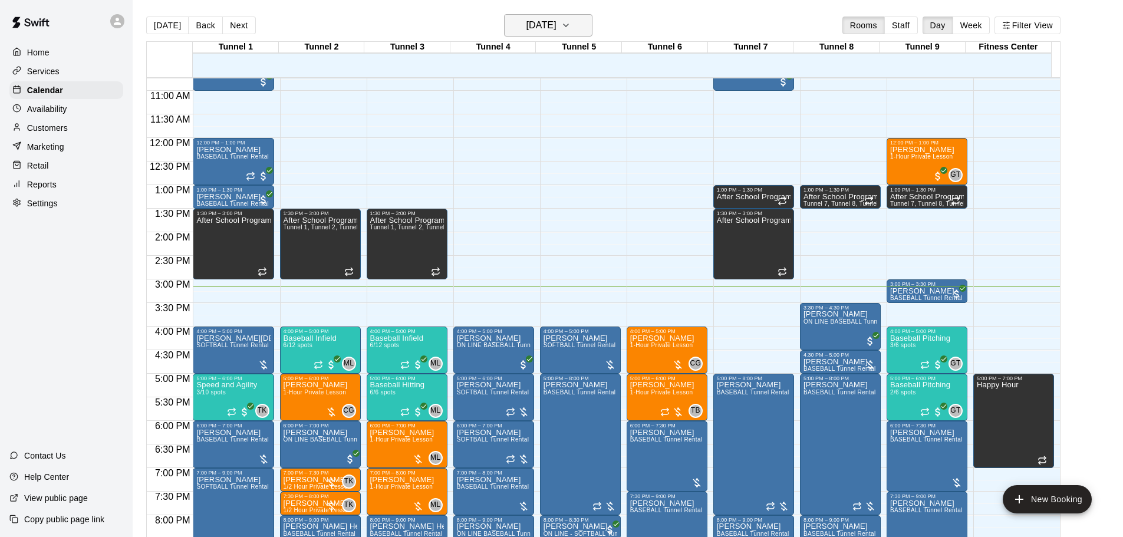
click at [552, 27] on h6 "[DATE]" at bounding box center [542, 25] width 30 height 17
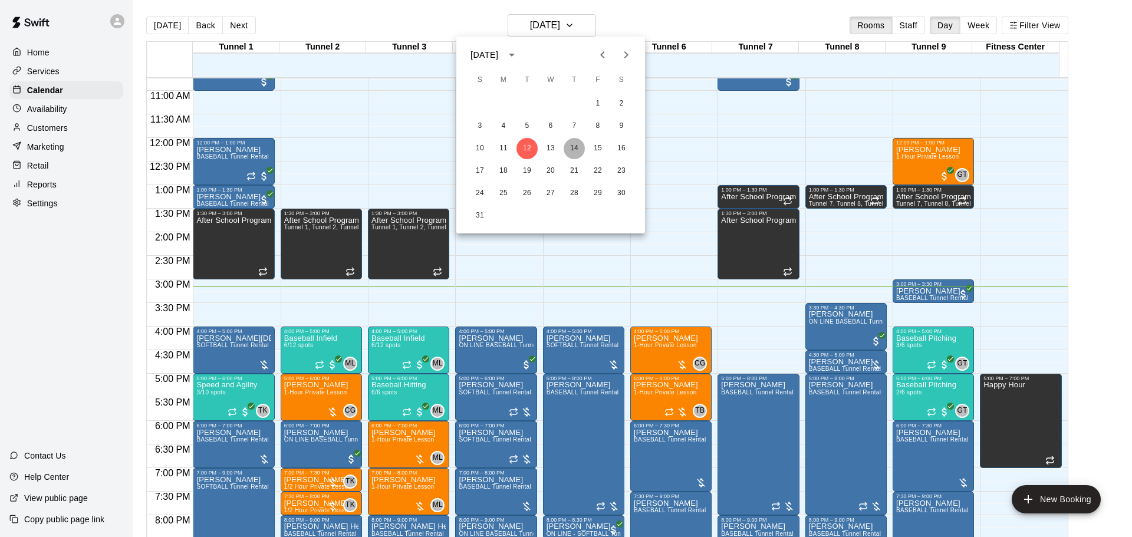
click at [573, 150] on button "14" at bounding box center [574, 148] width 21 height 21
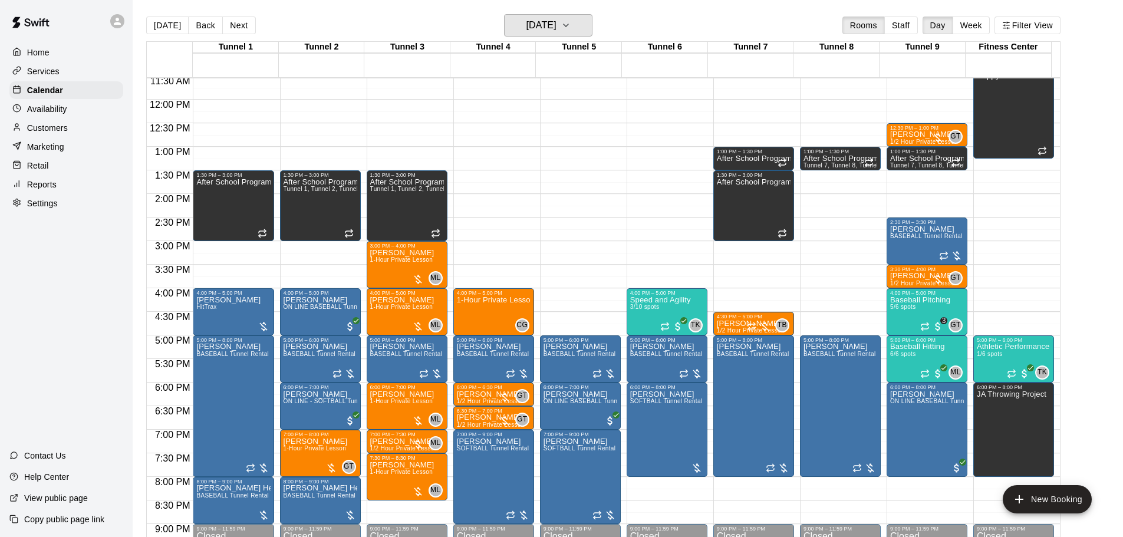
scroll to position [565, 0]
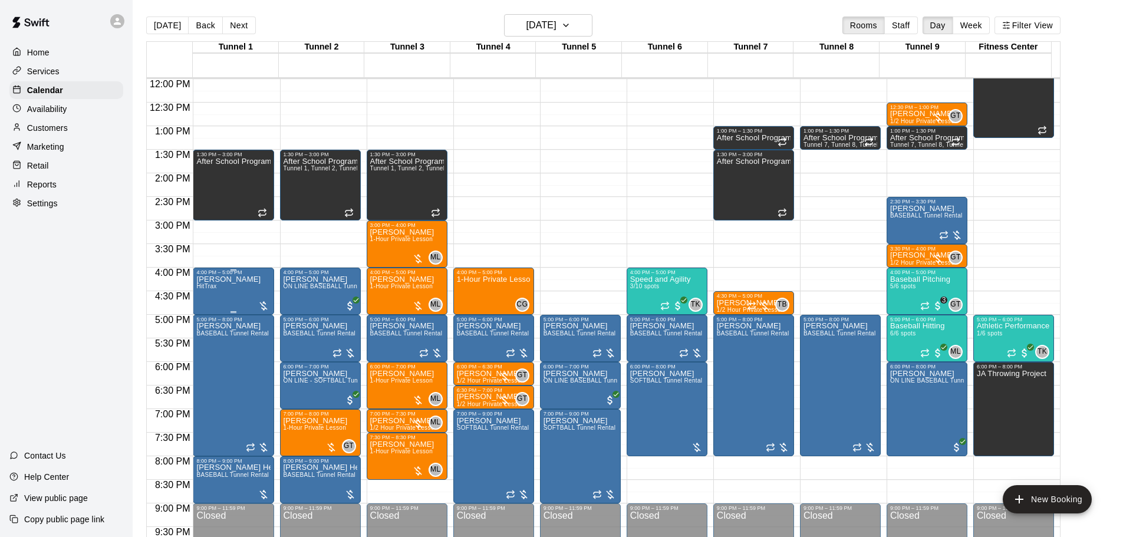
click at [256, 293] on div "Shaun Booth HitTrax" at bounding box center [233, 543] width 74 height 537
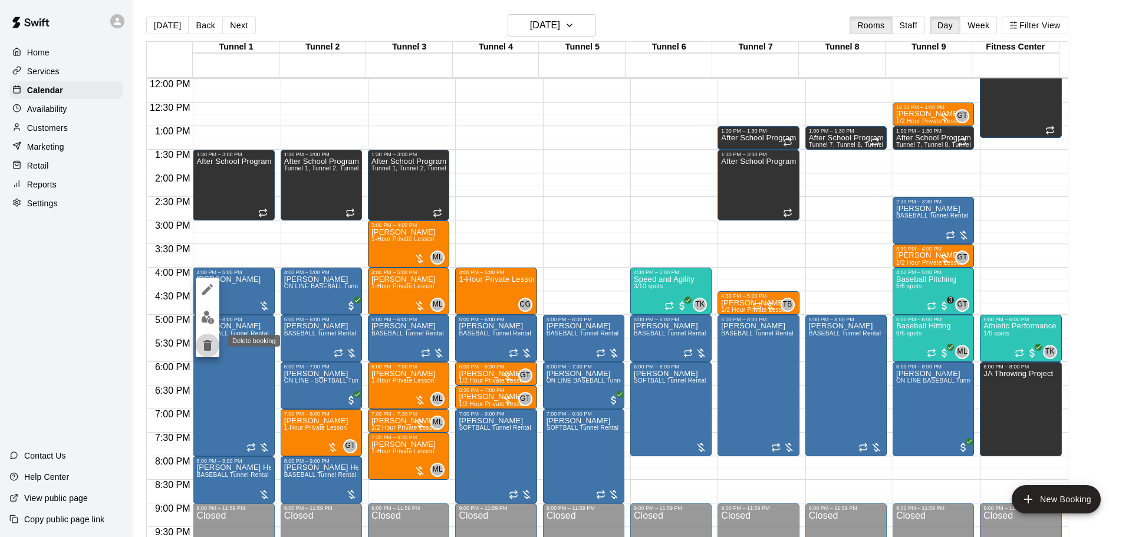
click at [213, 343] on icon "delete" at bounding box center [207, 345] width 14 height 14
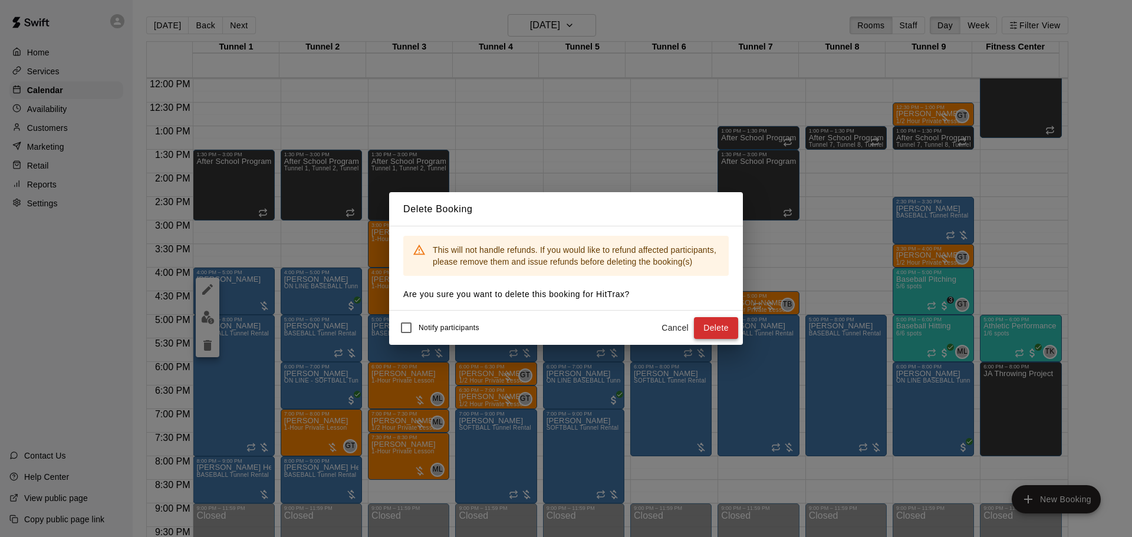
click at [726, 322] on button "Delete" at bounding box center [716, 328] width 44 height 22
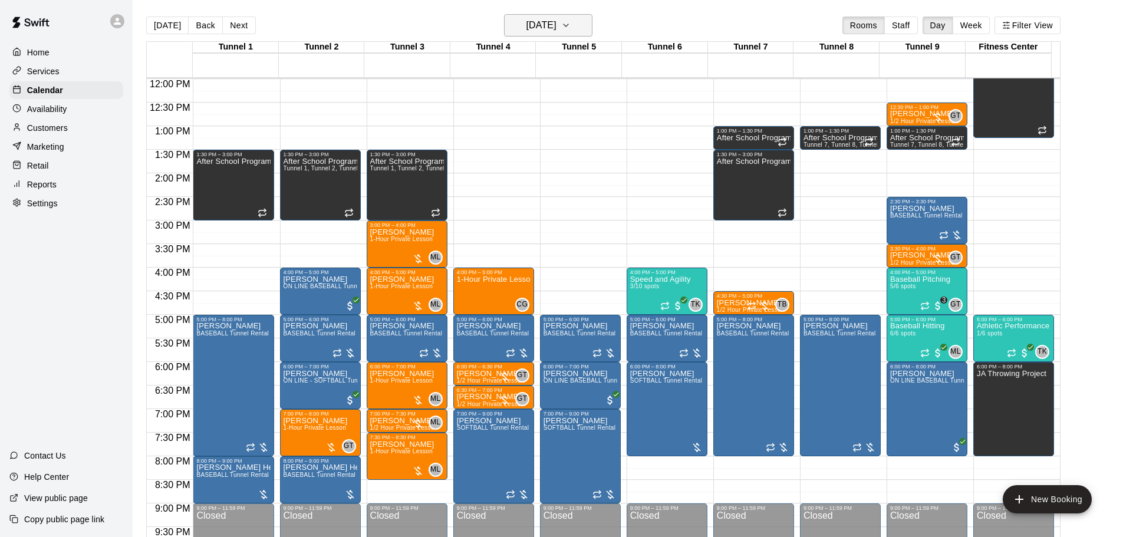
click at [539, 25] on h6 "Thursday Aug 14" at bounding box center [542, 25] width 30 height 17
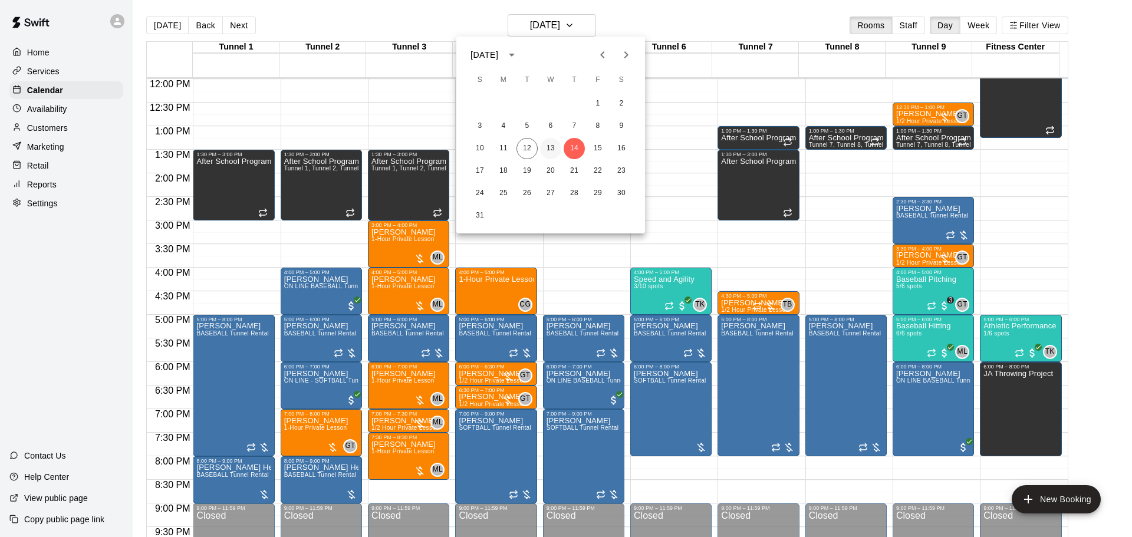
click at [544, 146] on button "13" at bounding box center [550, 148] width 21 height 21
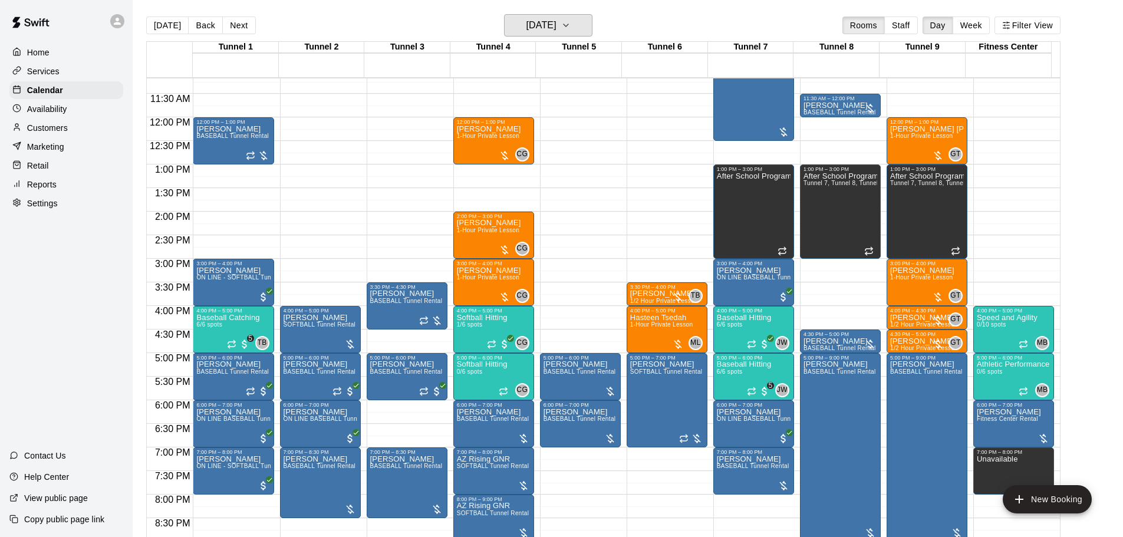
scroll to position [507, 0]
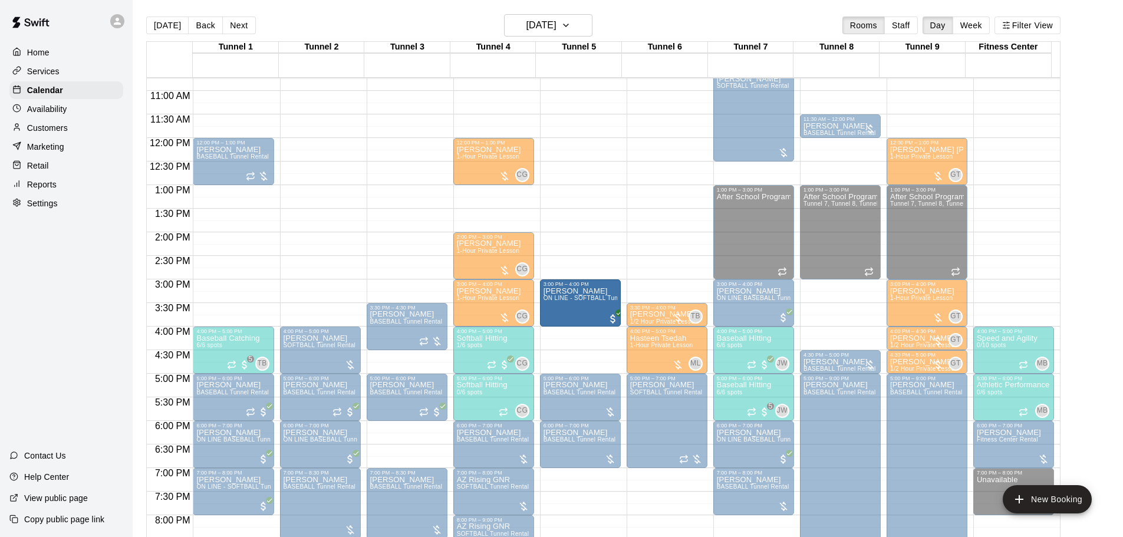
drag, startPoint x: 229, startPoint y: 300, endPoint x: 545, endPoint y: 302, distance: 316.1
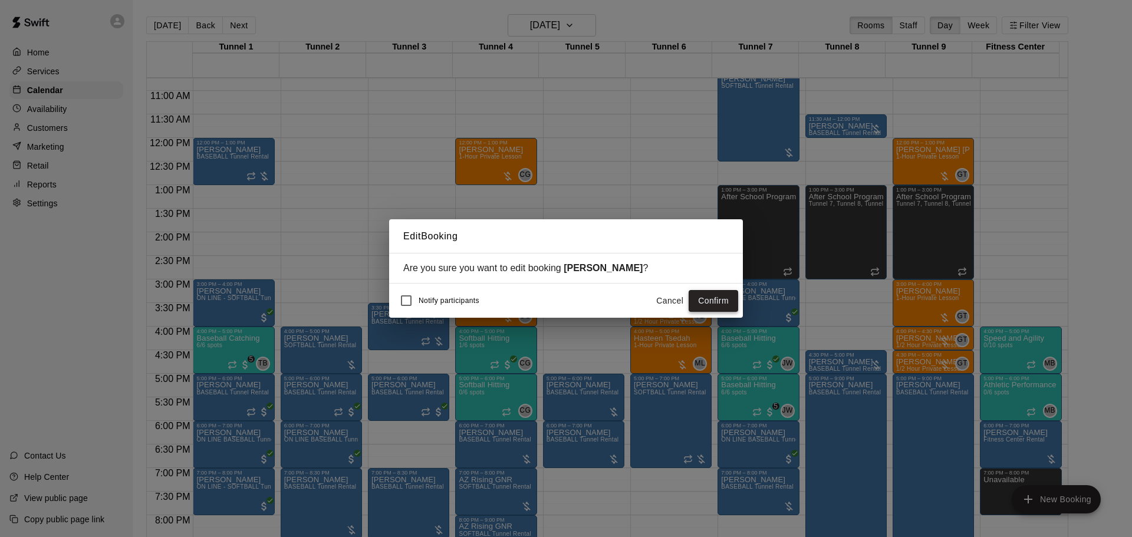
click at [714, 294] on button "Confirm" at bounding box center [714, 301] width 50 height 22
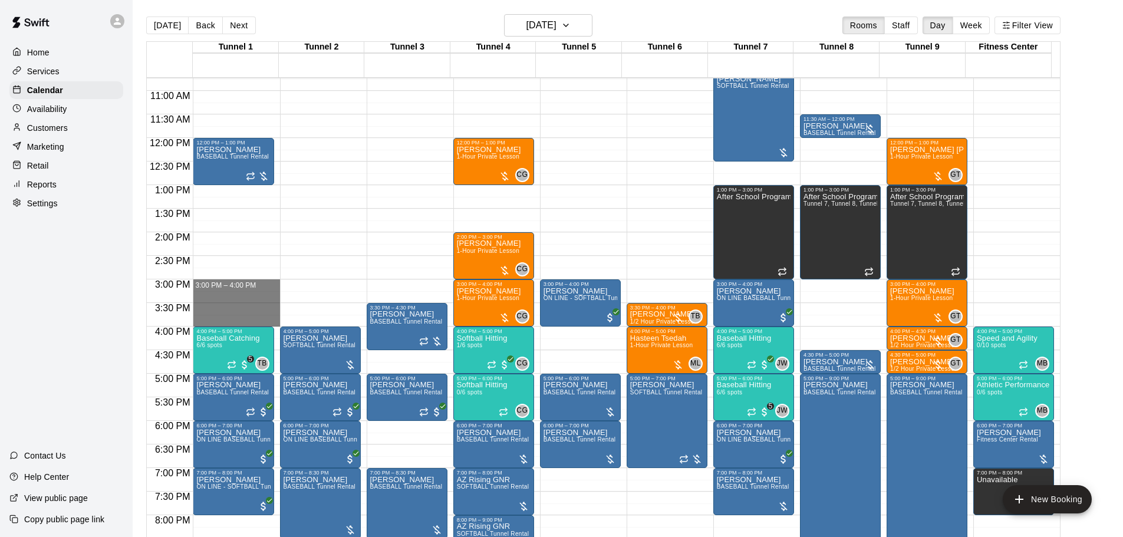
drag, startPoint x: 220, startPoint y: 285, endPoint x: 225, endPoint y: 327, distance: 42.8
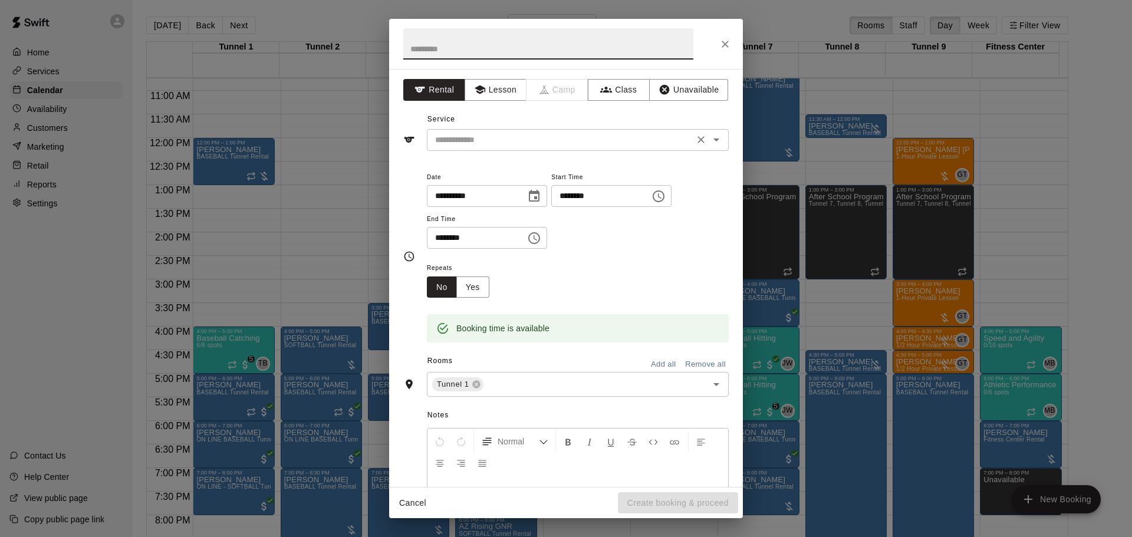
click at [482, 142] on input "text" at bounding box center [560, 140] width 260 height 15
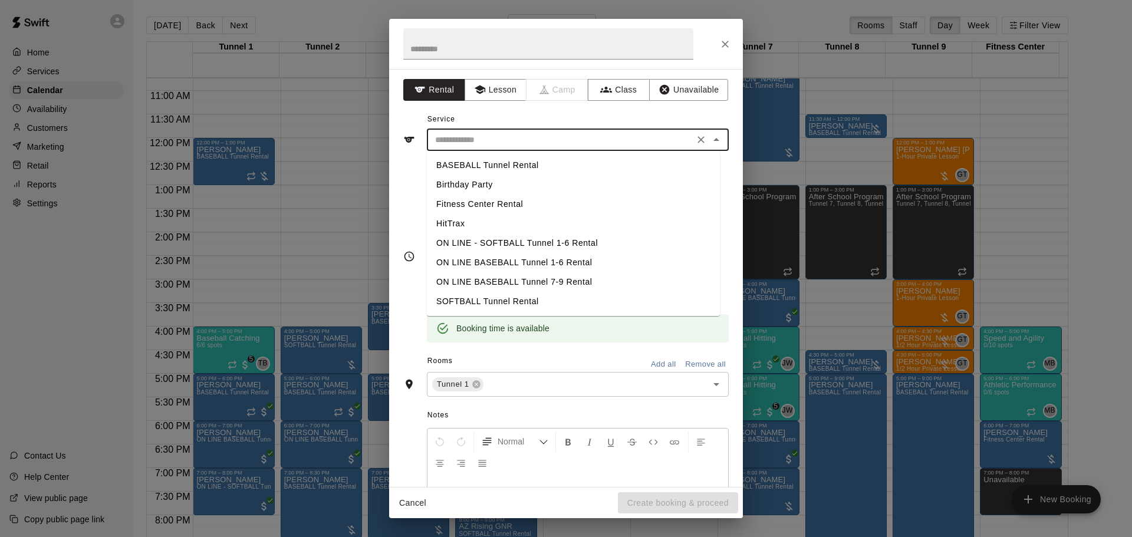
click at [451, 221] on li "HitTrax" at bounding box center [573, 223] width 293 height 19
type input "*******"
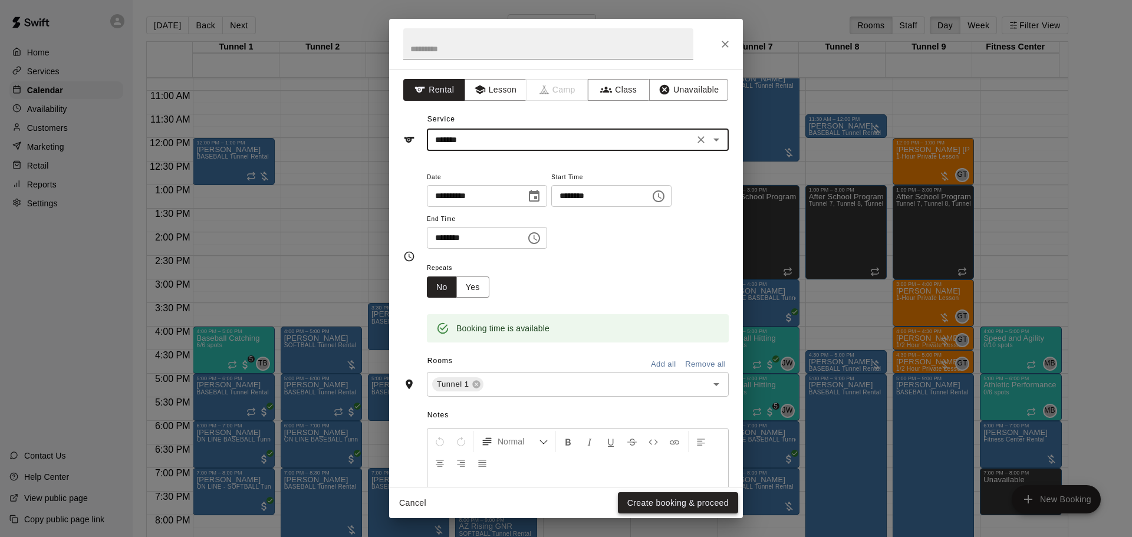
click at [658, 498] on button "Create booking & proceed" at bounding box center [678, 503] width 120 height 22
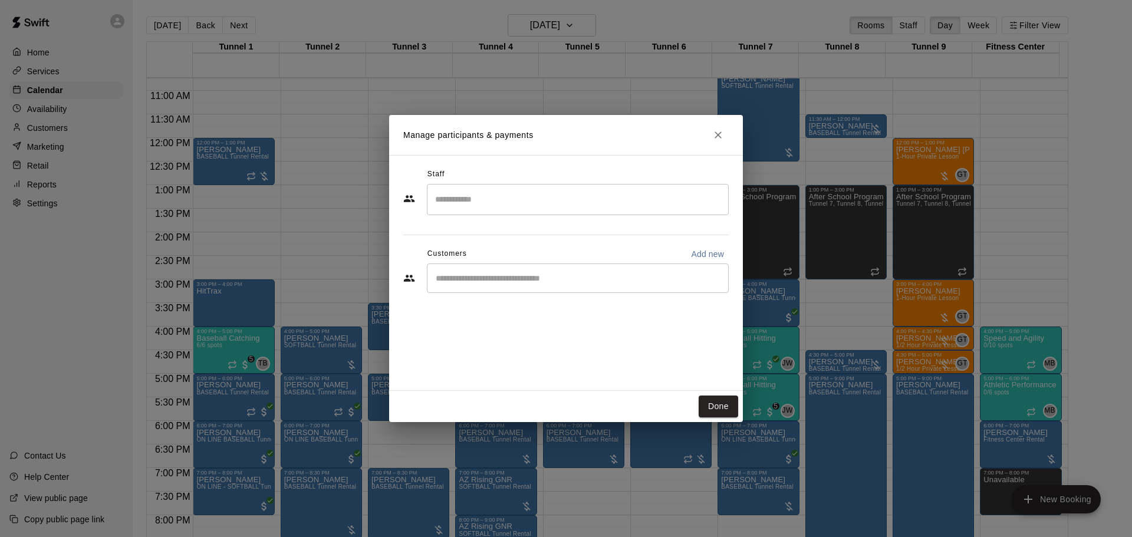
click at [485, 278] on input "Start typing to search customers..." at bounding box center [577, 278] width 291 height 12
type input "*"
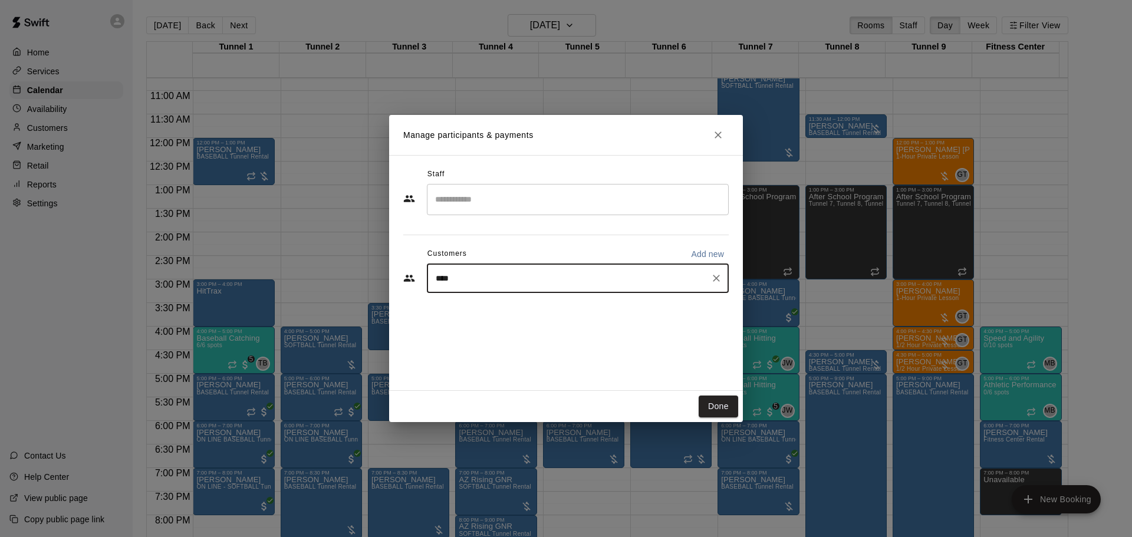
type input "*****"
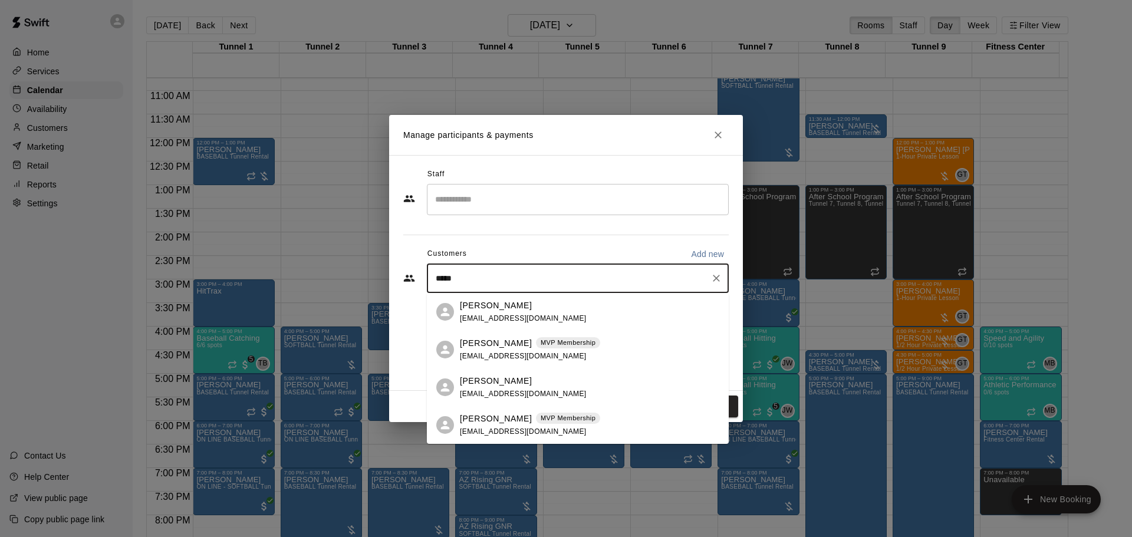
click at [476, 347] on p "Shaun Booth" at bounding box center [496, 343] width 72 height 12
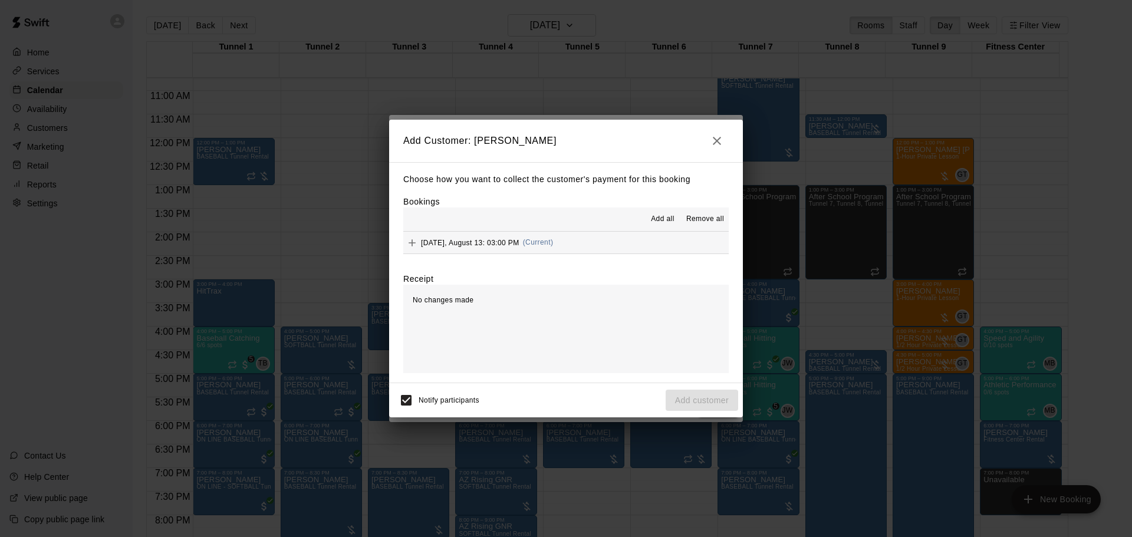
click at [573, 237] on button "Wednesday, August 13: 03:00 PM (Current)" at bounding box center [565, 243] width 325 height 22
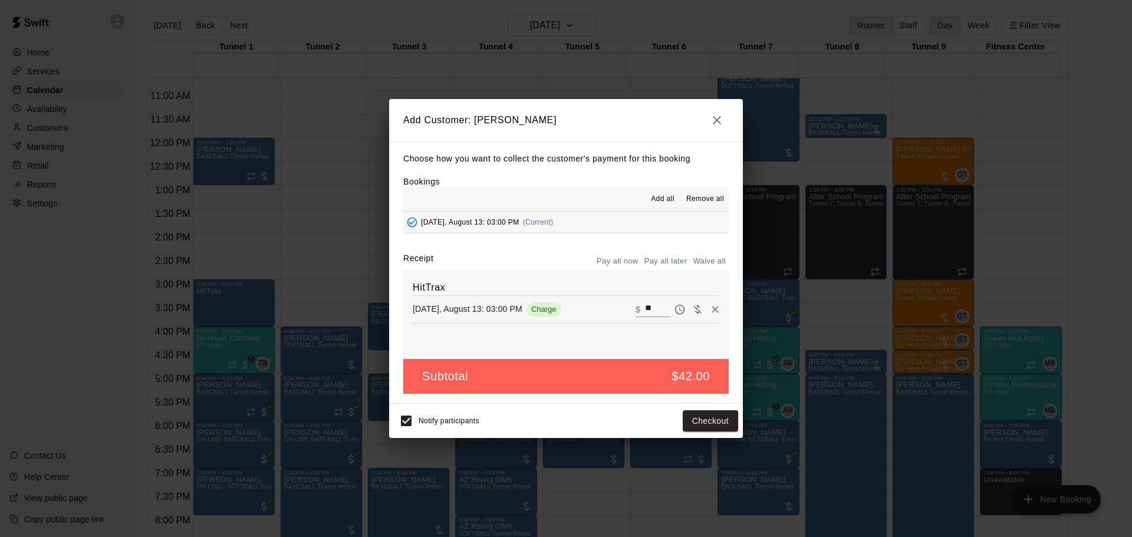
click at [674, 259] on button "Pay all later" at bounding box center [666, 261] width 49 height 18
click at [703, 415] on button "Add customer" at bounding box center [702, 421] width 73 height 22
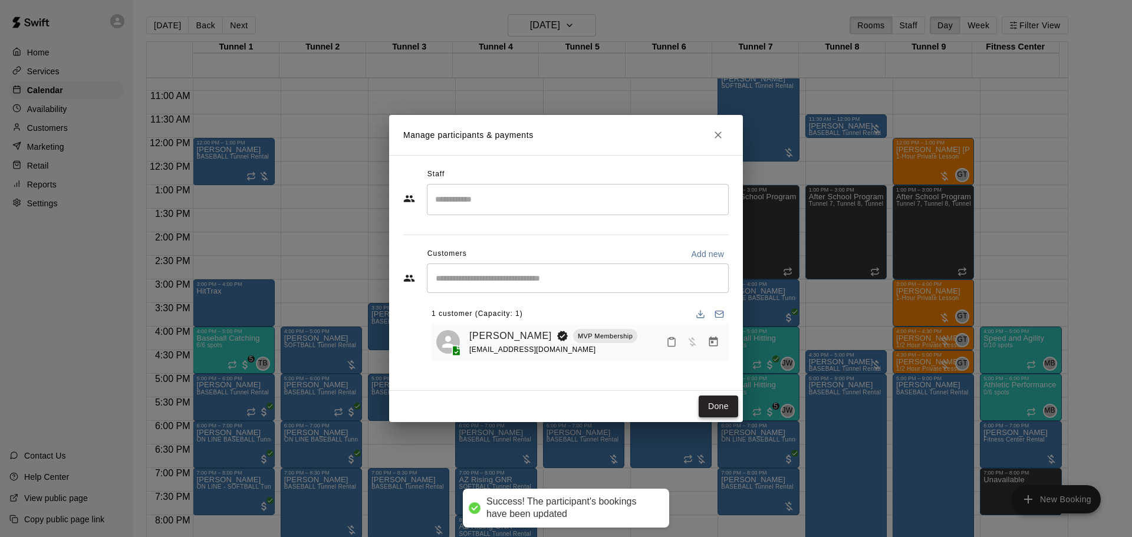
click at [725, 396] on button "Done" at bounding box center [719, 407] width 40 height 22
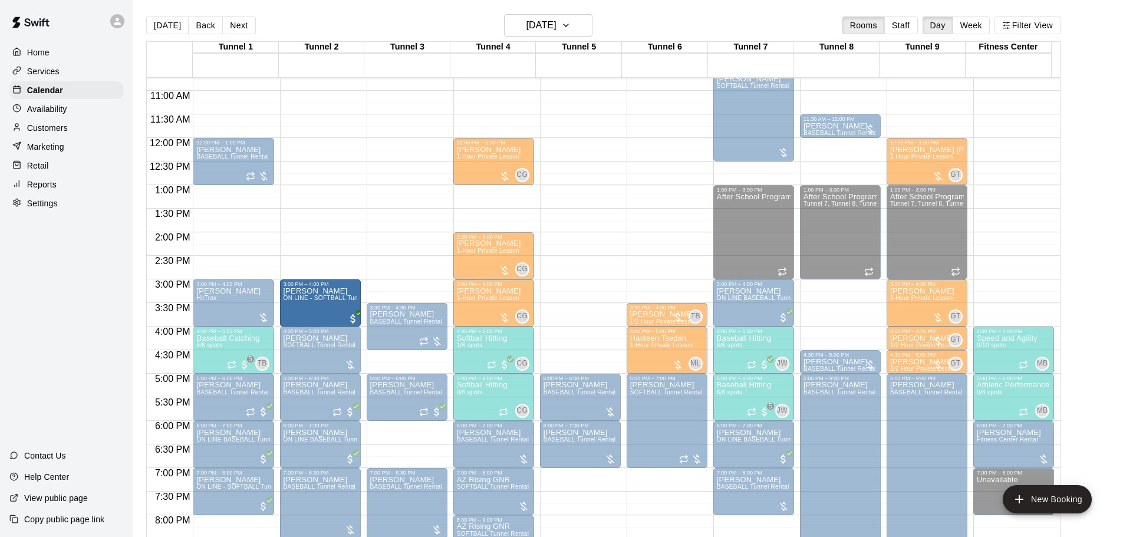
drag, startPoint x: 590, startPoint y: 308, endPoint x: 345, endPoint y: 318, distance: 244.9
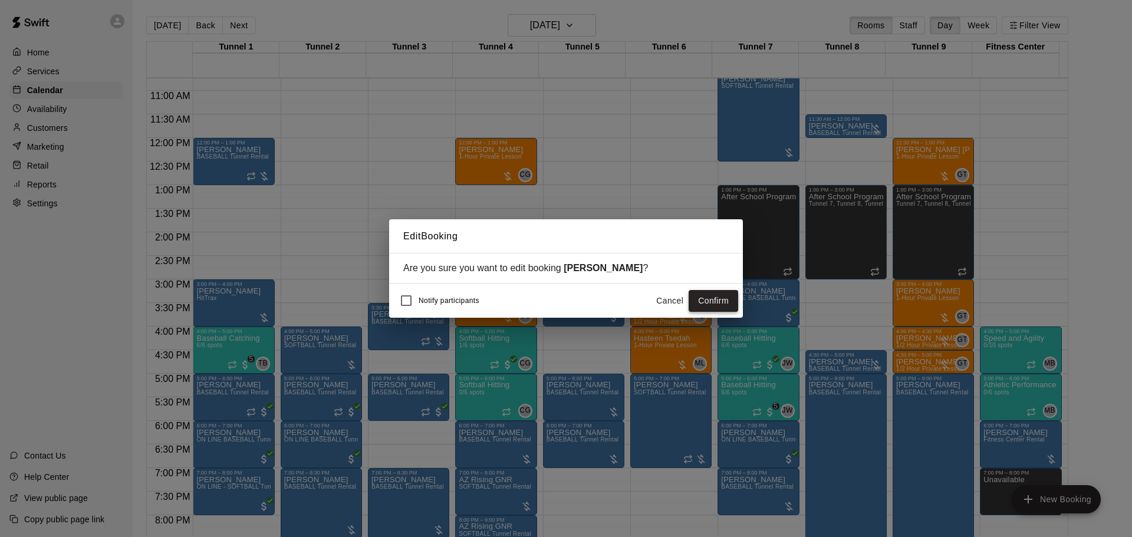
click at [722, 305] on button "Confirm" at bounding box center [714, 301] width 50 height 22
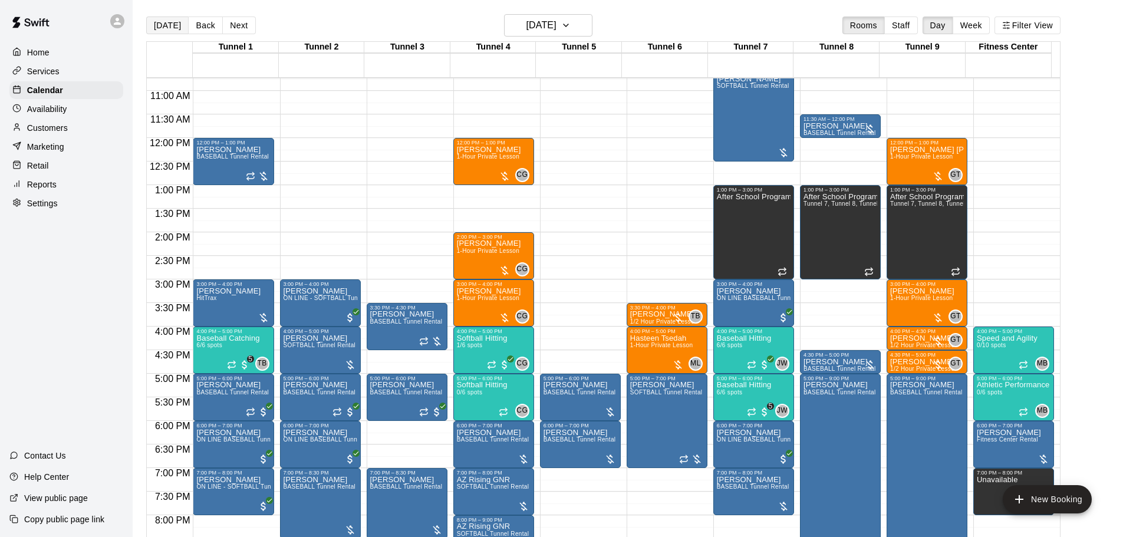
click at [161, 25] on button "[DATE]" at bounding box center [167, 26] width 42 height 18
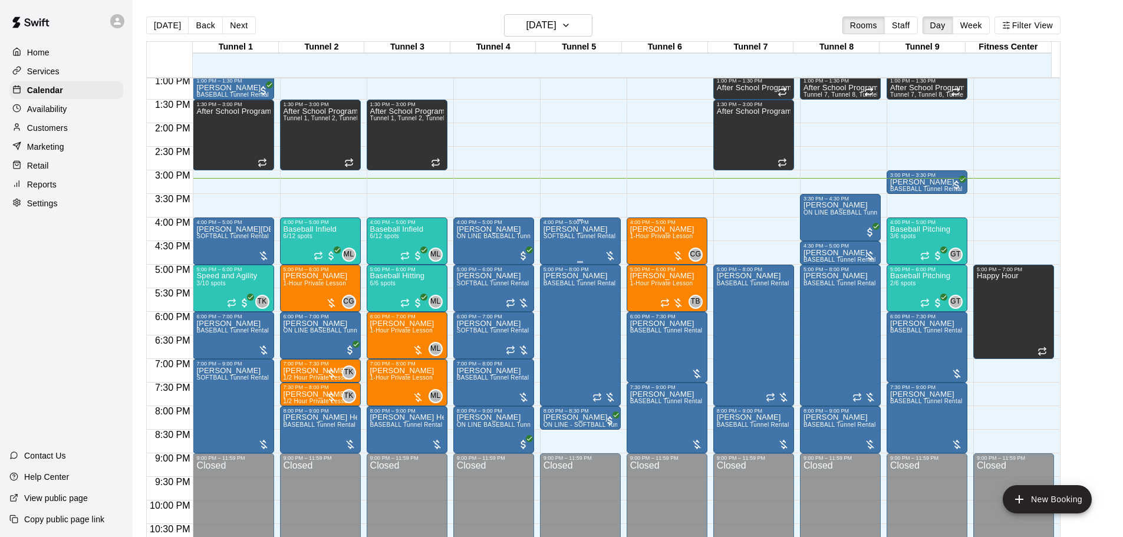
scroll to position [624, 0]
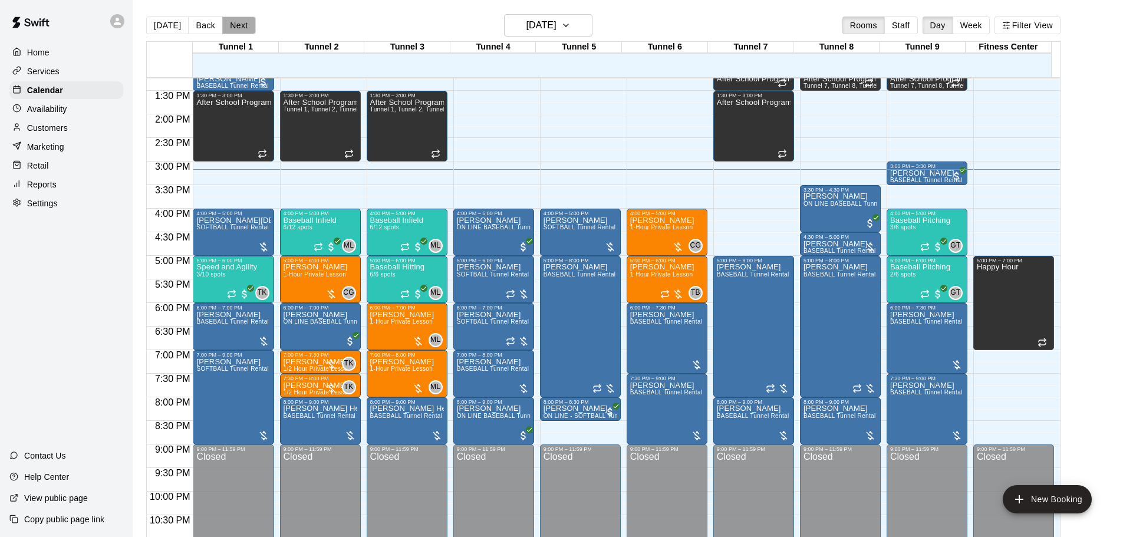
click at [244, 22] on button "Next" at bounding box center [238, 26] width 33 height 18
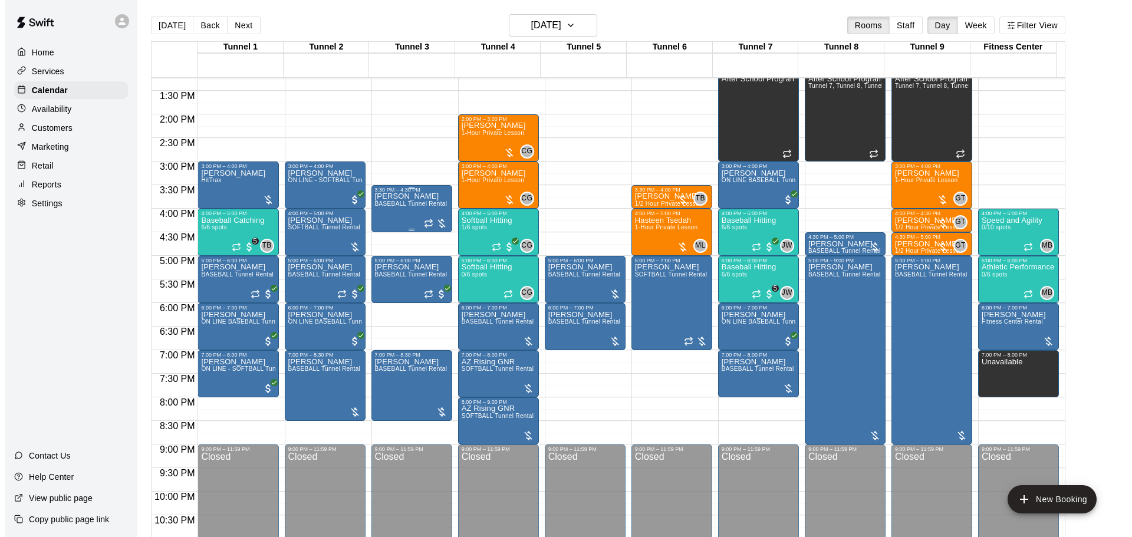
scroll to position [565, 0]
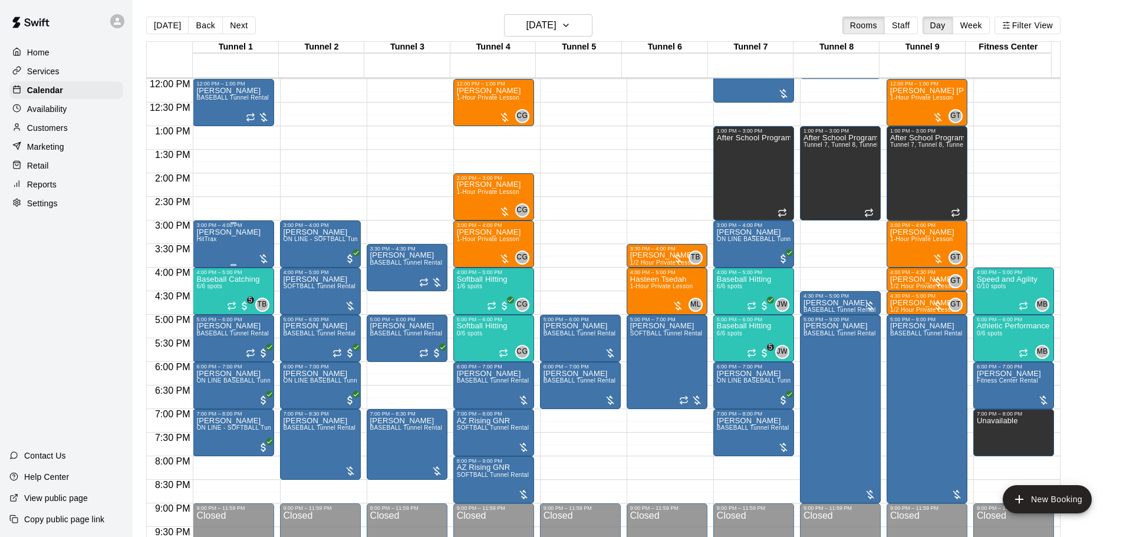
click at [253, 245] on div "Shaun Booth HitTrax" at bounding box center [233, 496] width 74 height 537
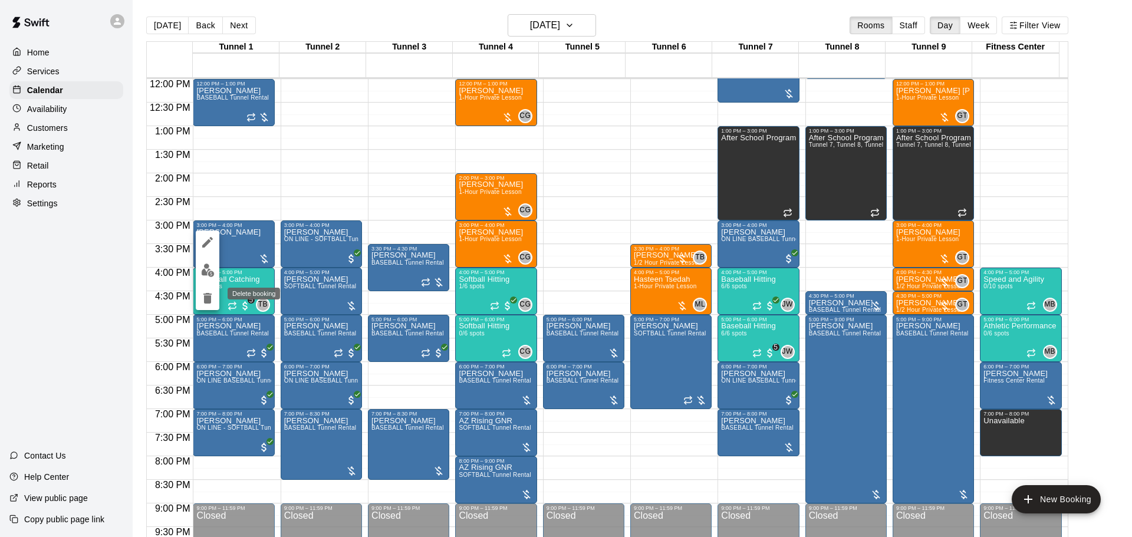
click at [203, 300] on icon "delete" at bounding box center [207, 298] width 14 height 14
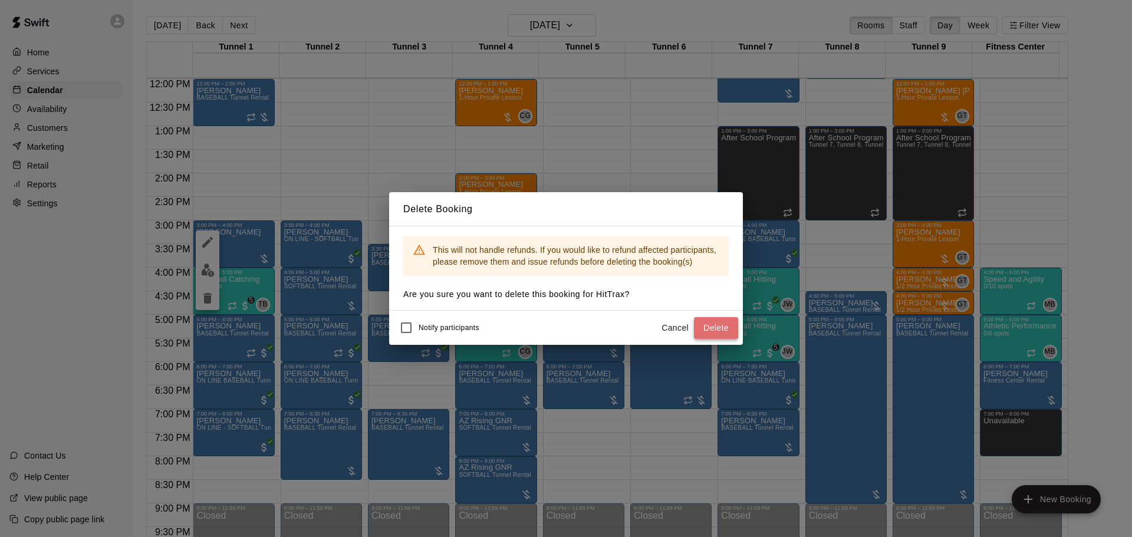
click at [734, 324] on button "Delete" at bounding box center [716, 328] width 44 height 22
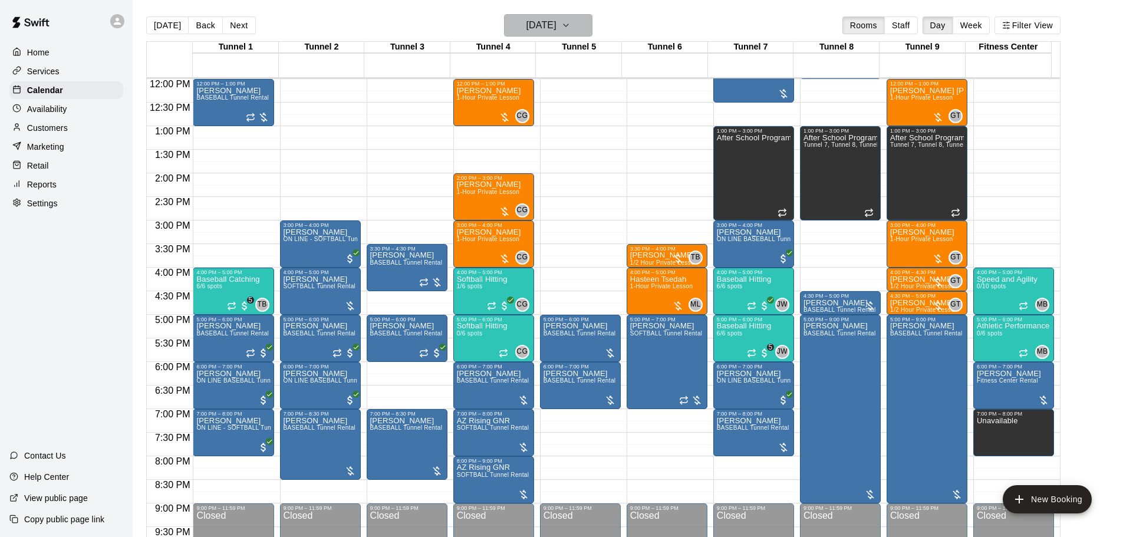
click at [557, 20] on h6 "Wednesday Aug 13" at bounding box center [542, 25] width 30 height 17
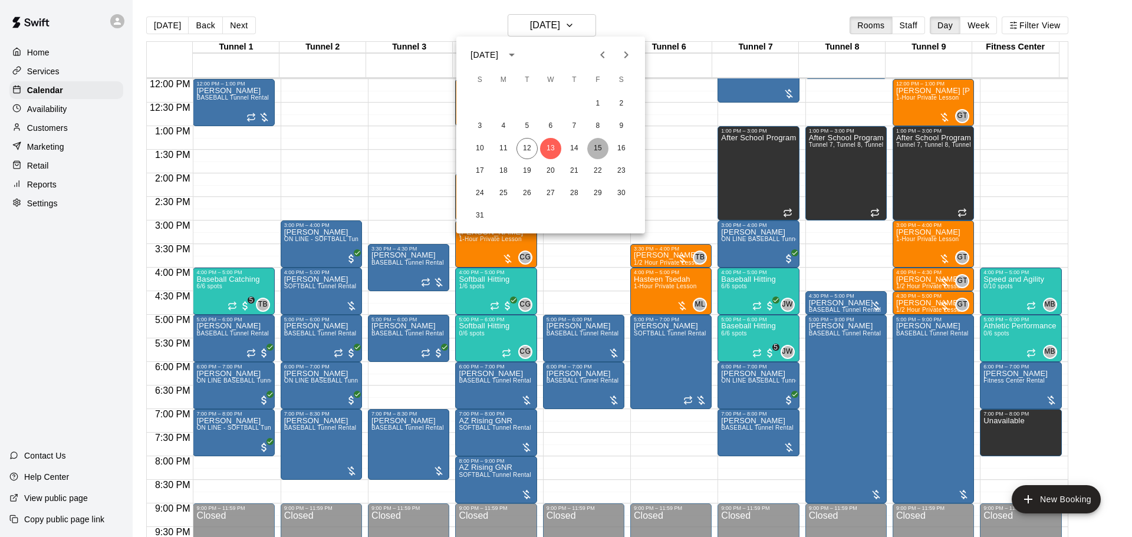
click at [599, 151] on button "15" at bounding box center [597, 148] width 21 height 21
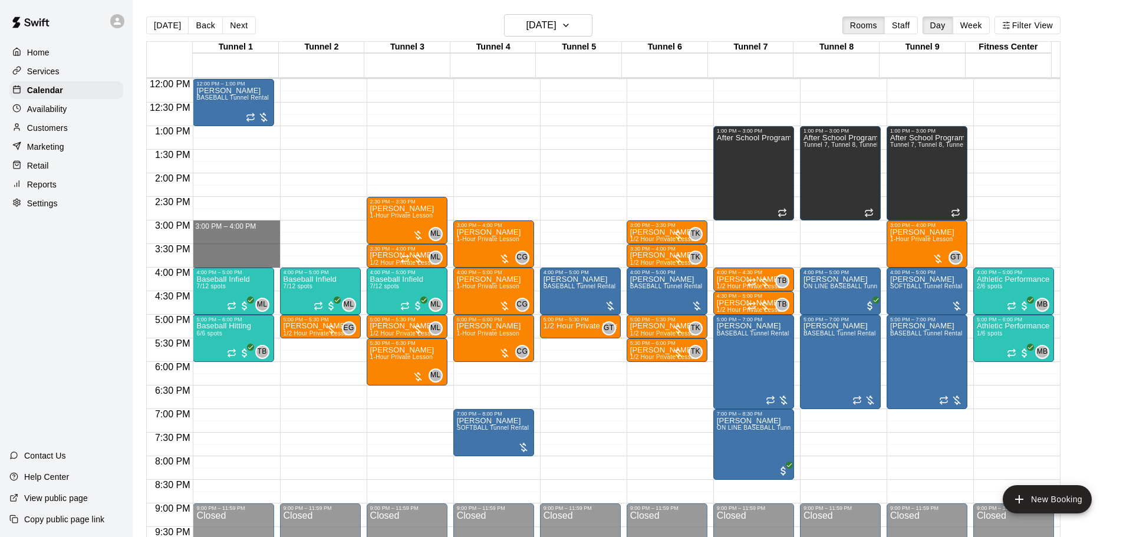
drag, startPoint x: 222, startPoint y: 224, endPoint x: 220, endPoint y: 263, distance: 39.0
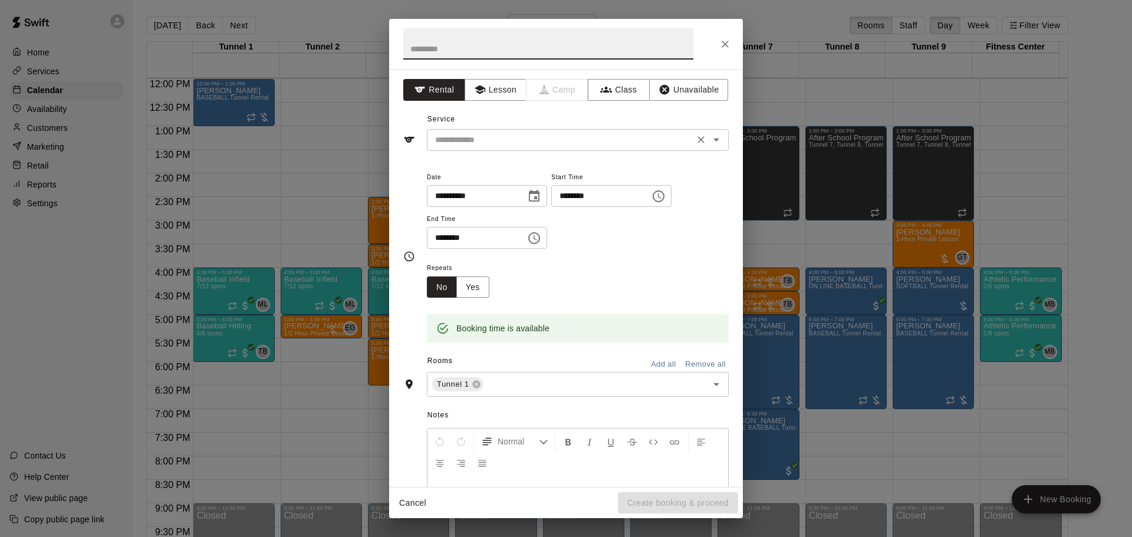
click at [485, 136] on input "text" at bounding box center [560, 140] width 260 height 15
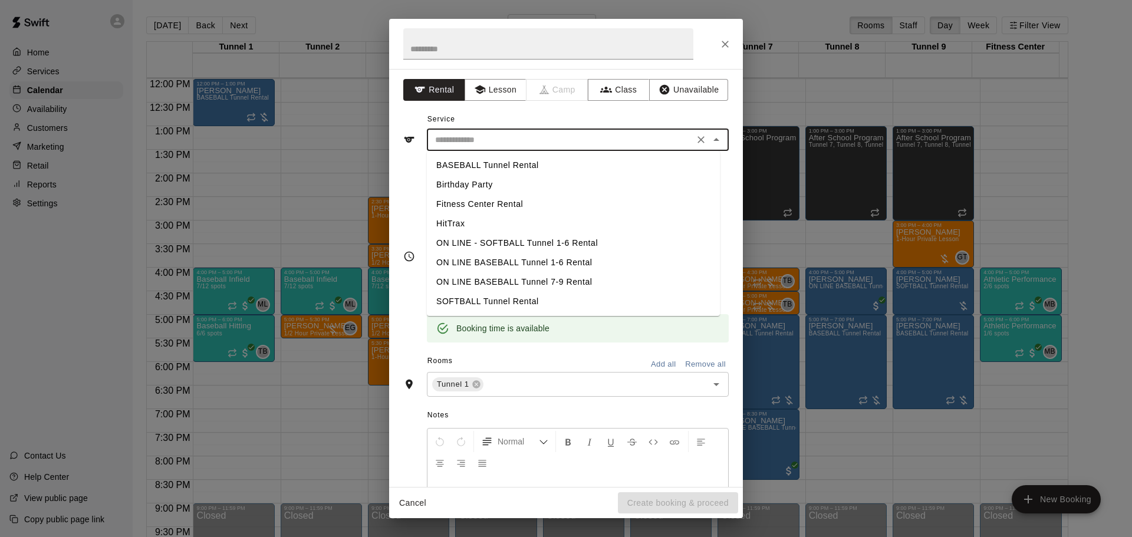
click at [499, 158] on li "BASEBALL Tunnel Rental" at bounding box center [573, 165] width 293 height 19
type input "**********"
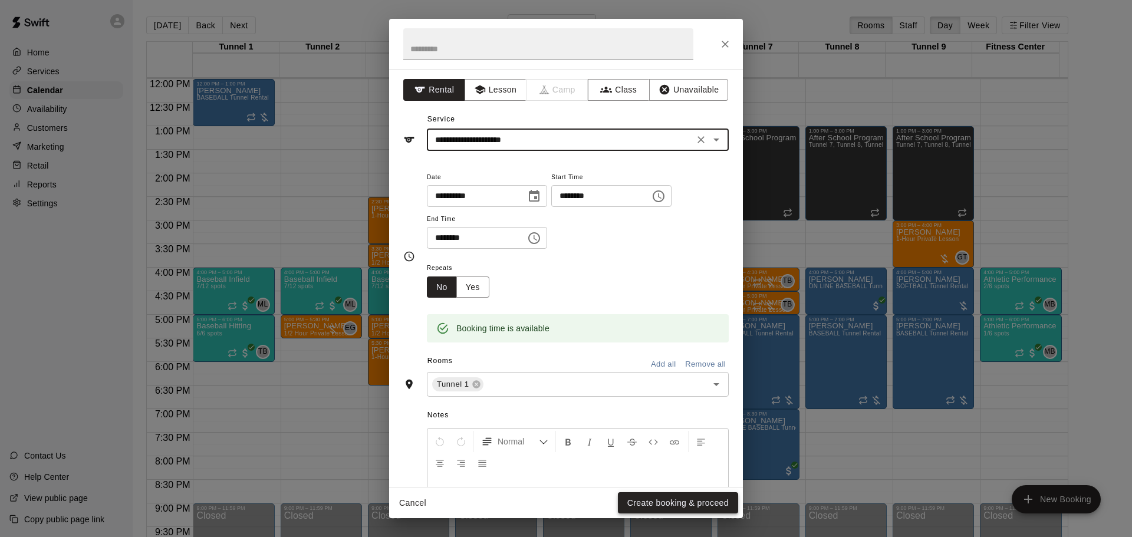
click at [676, 504] on button "Create booking & proceed" at bounding box center [678, 503] width 120 height 22
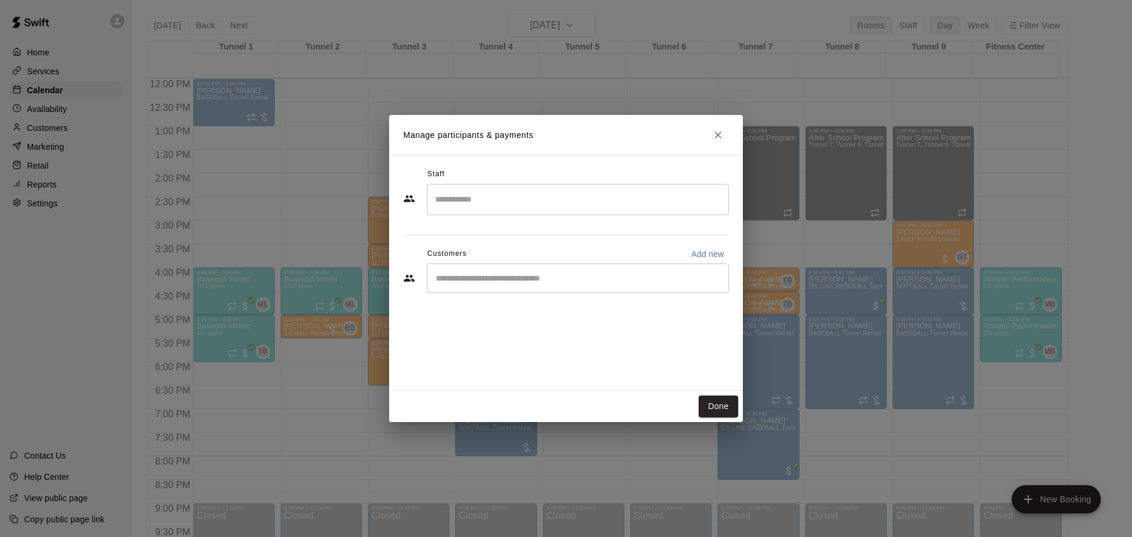
click at [498, 280] on input "Start typing to search customers..." at bounding box center [577, 278] width 291 height 12
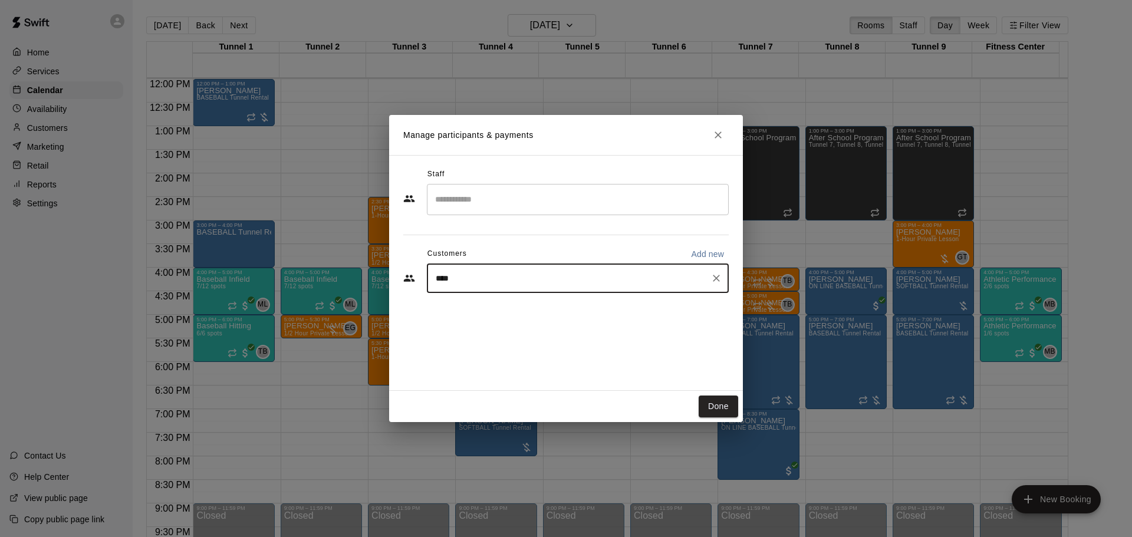
type input "*****"
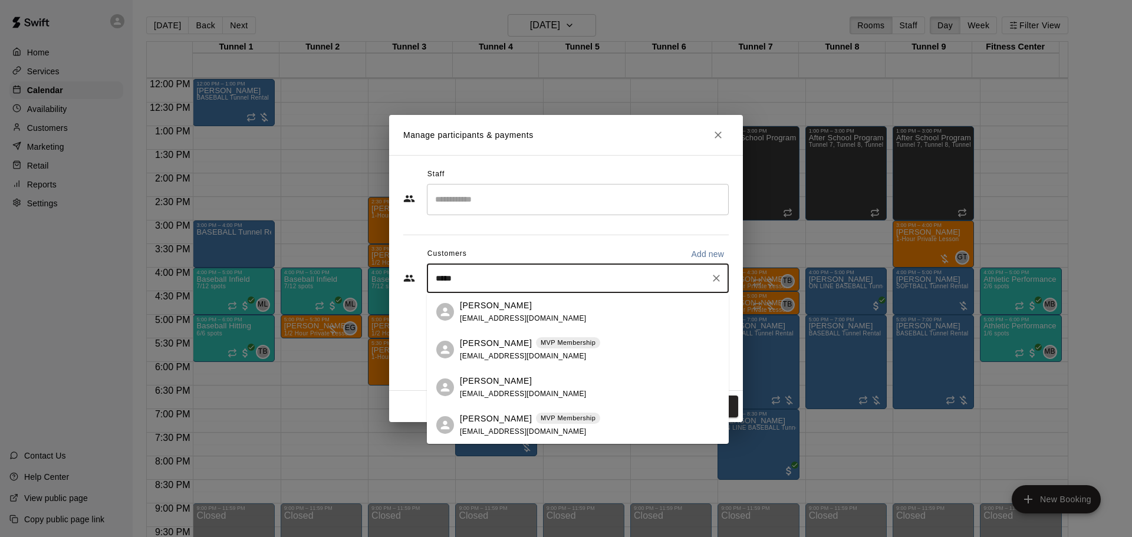
click at [541, 343] on p "MVP Membership" at bounding box center [568, 343] width 55 height 10
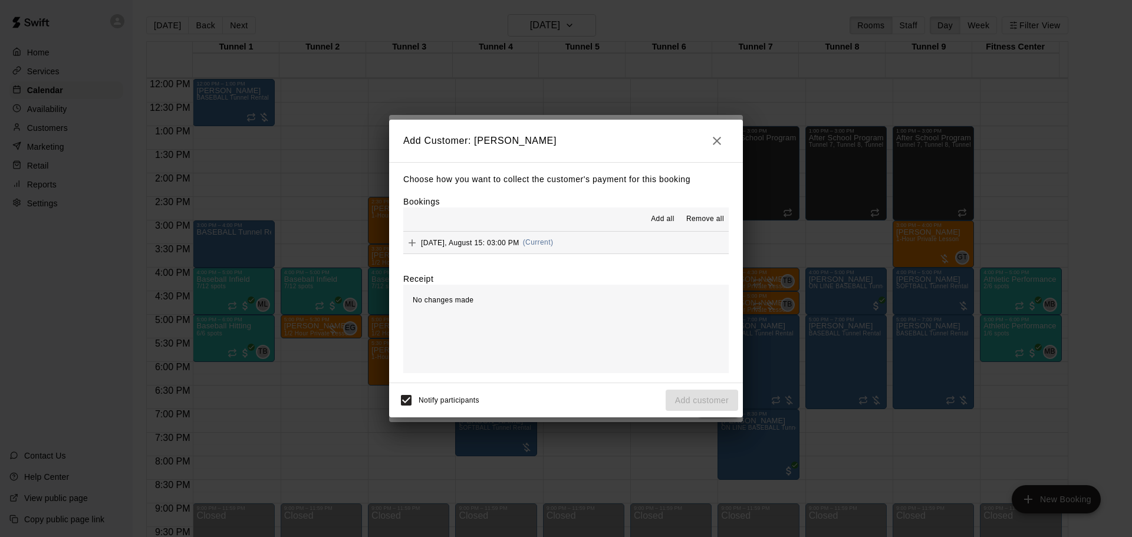
click at [587, 242] on button "Friday, August 15: 03:00 PM (Current)" at bounding box center [565, 243] width 325 height 22
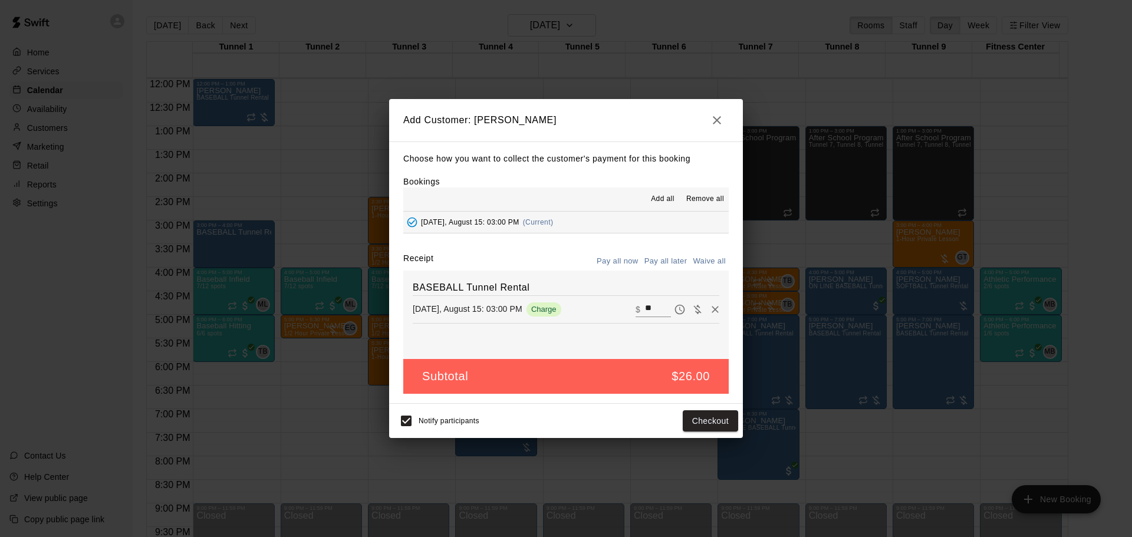
click at [655, 258] on button "Pay all later" at bounding box center [666, 261] width 49 height 18
click at [717, 421] on button "Add customer" at bounding box center [702, 421] width 73 height 22
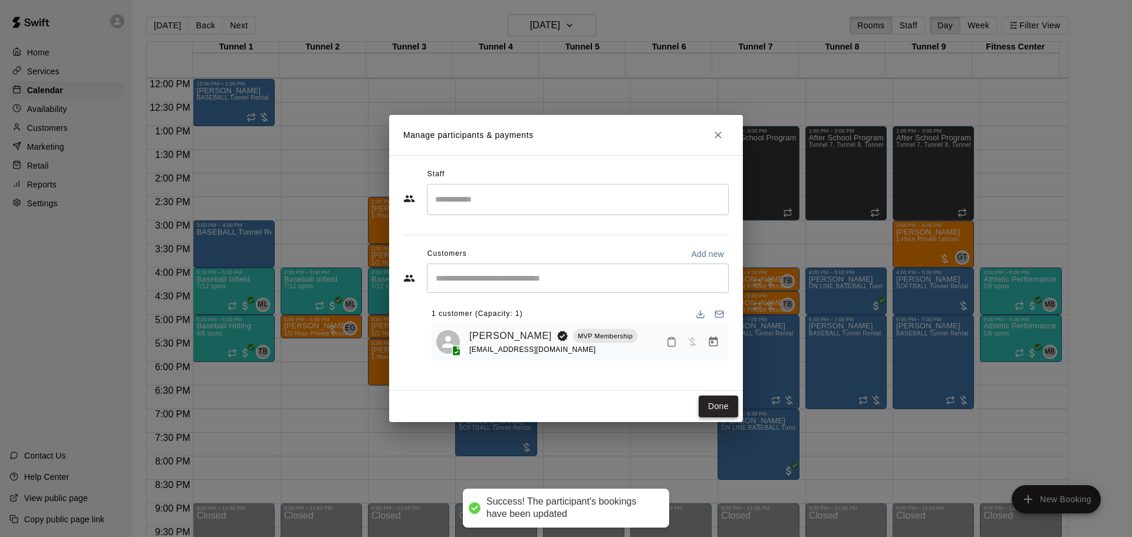
click at [726, 407] on button "Done" at bounding box center [719, 407] width 40 height 22
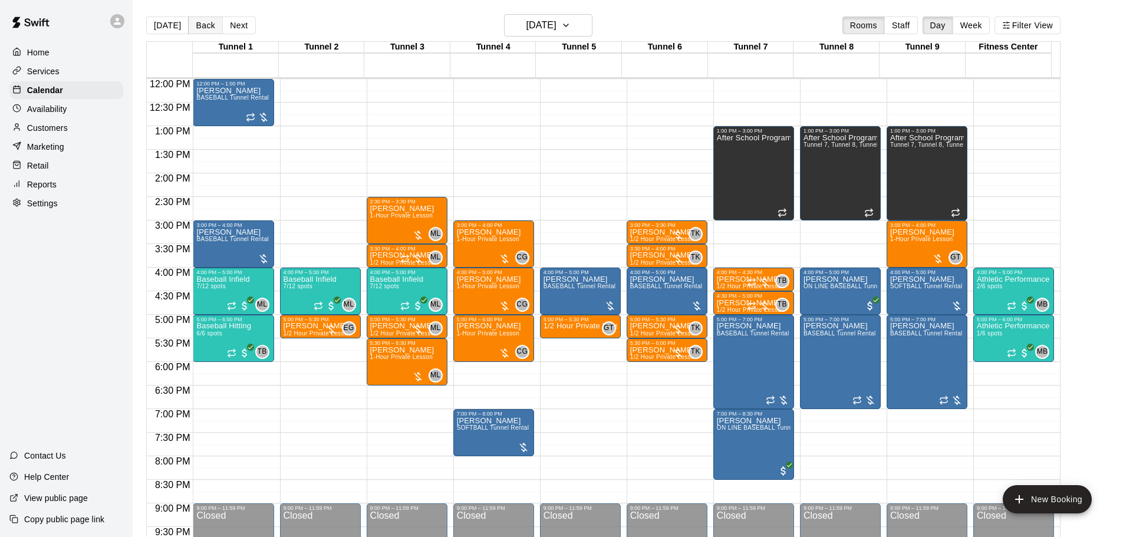
click at [203, 25] on button "Back" at bounding box center [205, 26] width 35 height 18
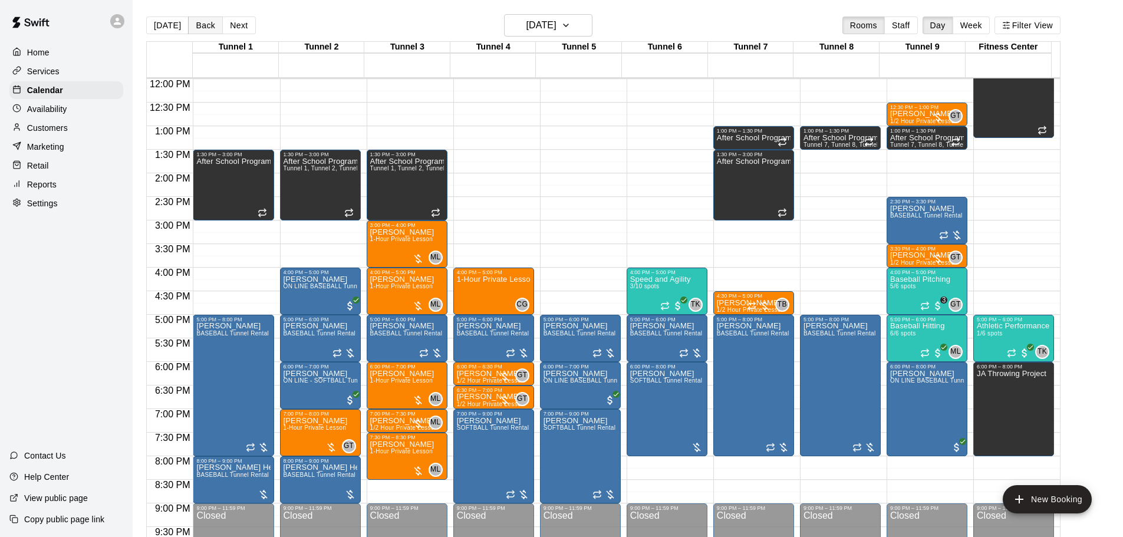
click at [198, 29] on button "Back" at bounding box center [205, 26] width 35 height 18
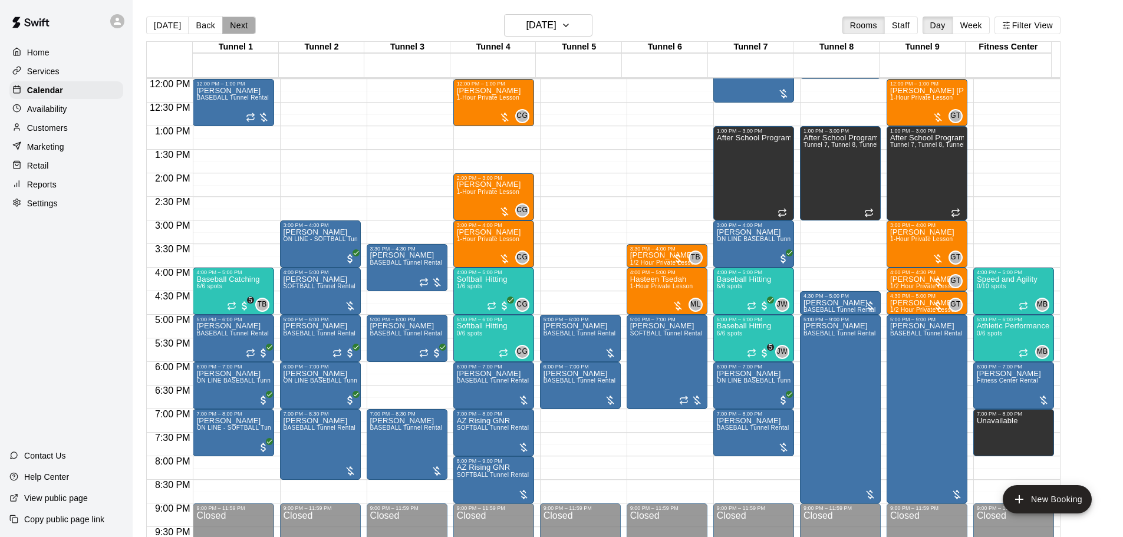
click at [239, 21] on button "Next" at bounding box center [238, 26] width 33 height 18
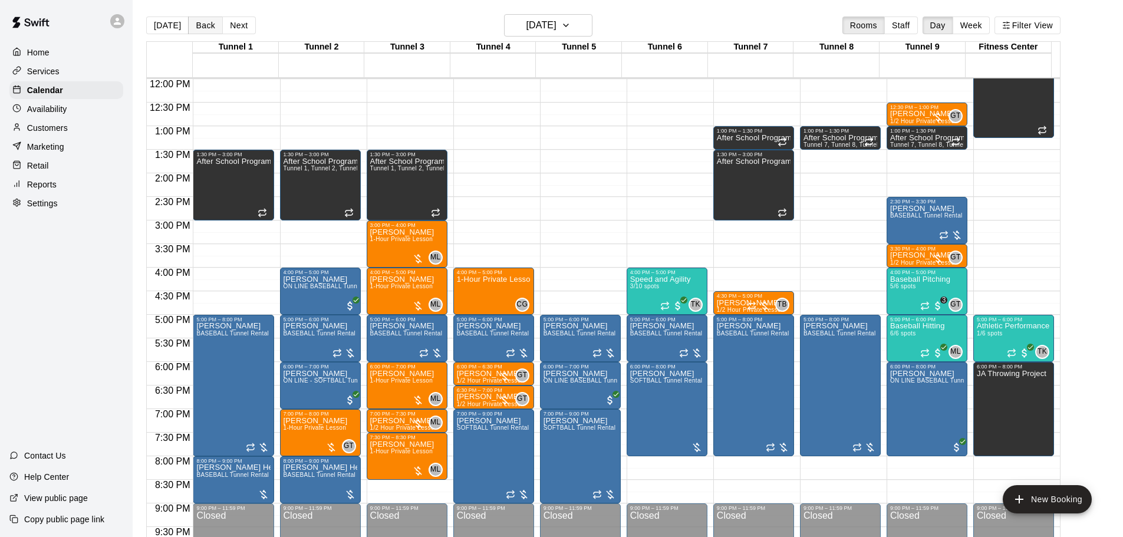
click at [206, 27] on button "Back" at bounding box center [205, 26] width 35 height 18
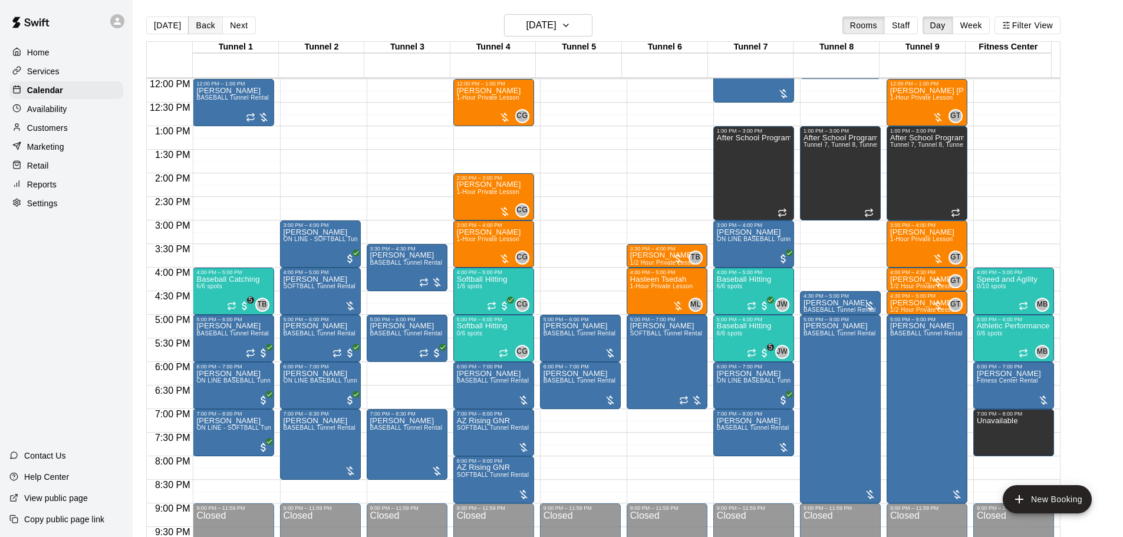
click at [206, 27] on button "Back" at bounding box center [205, 26] width 35 height 18
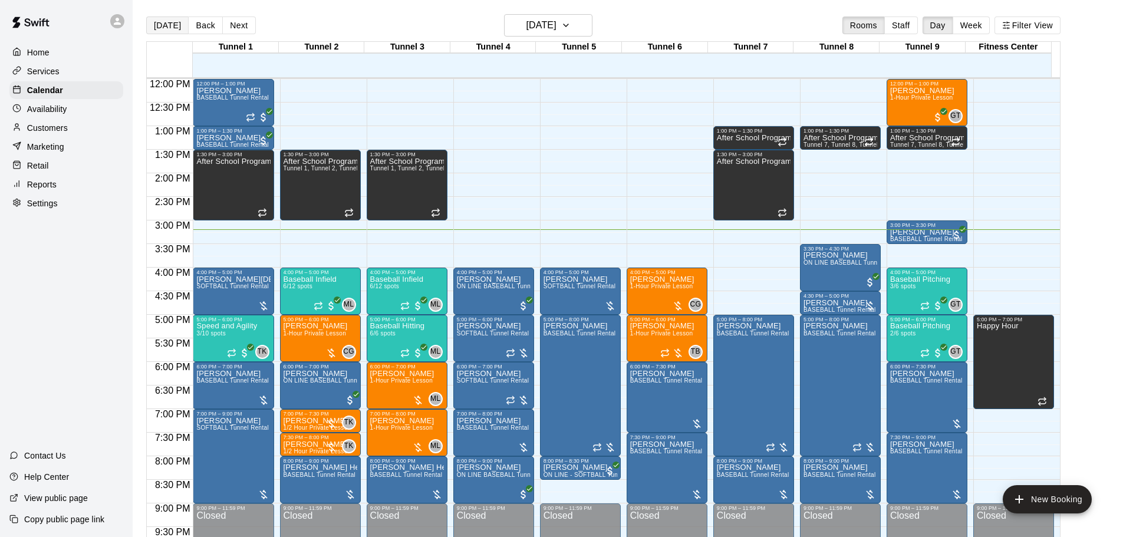
click at [169, 23] on button "[DATE]" at bounding box center [167, 26] width 42 height 18
drag, startPoint x: 239, startPoint y: 25, endPoint x: 239, endPoint y: 34, distance: 8.8
click at [239, 26] on button "Next" at bounding box center [238, 26] width 33 height 18
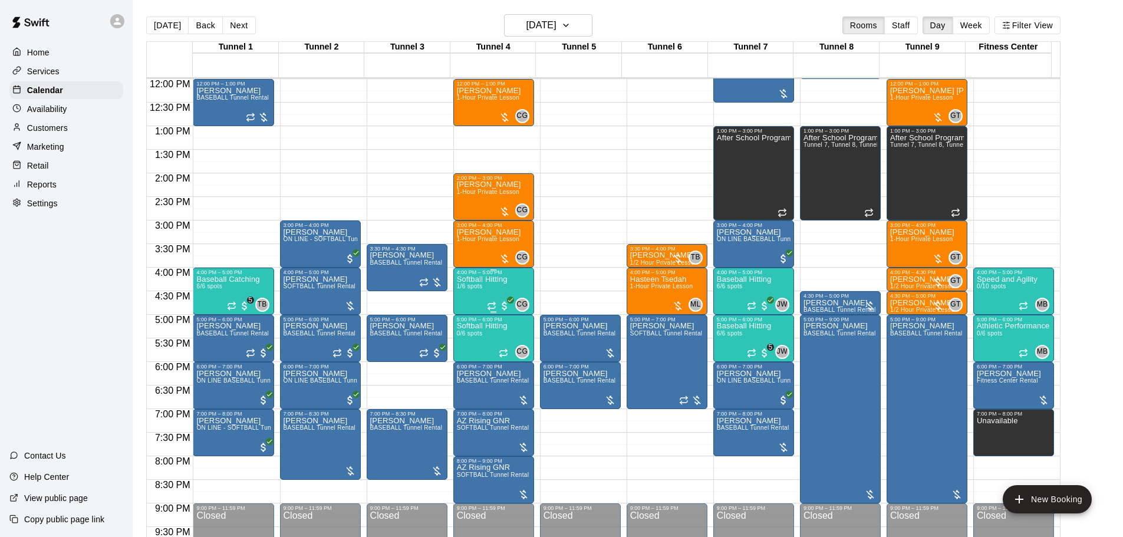
click at [492, 297] on div "Softball Hitting 1/6 spots" at bounding box center [482, 543] width 51 height 537
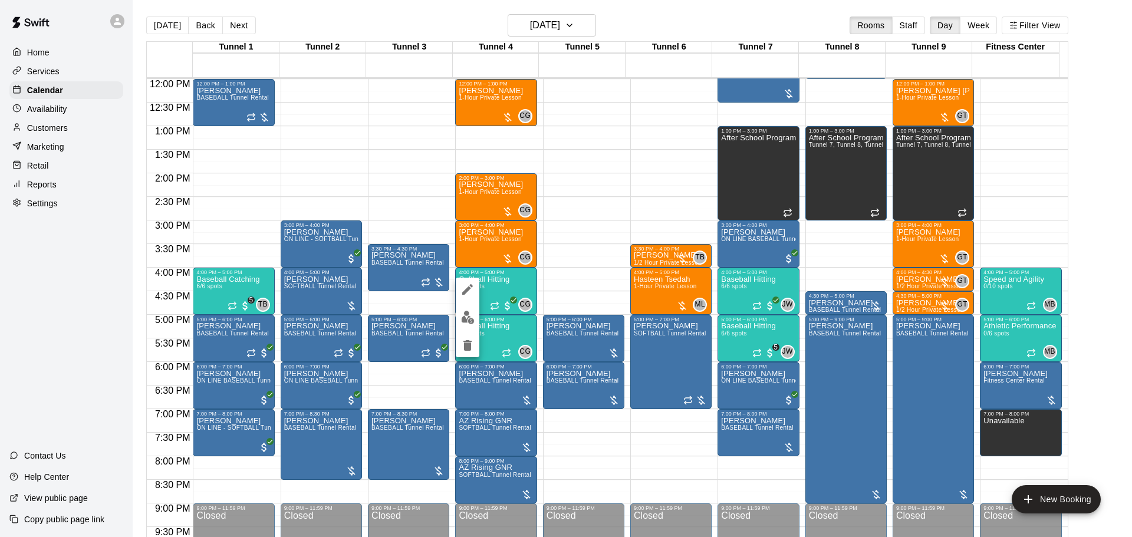
click at [471, 321] on img "edit" at bounding box center [468, 318] width 14 height 14
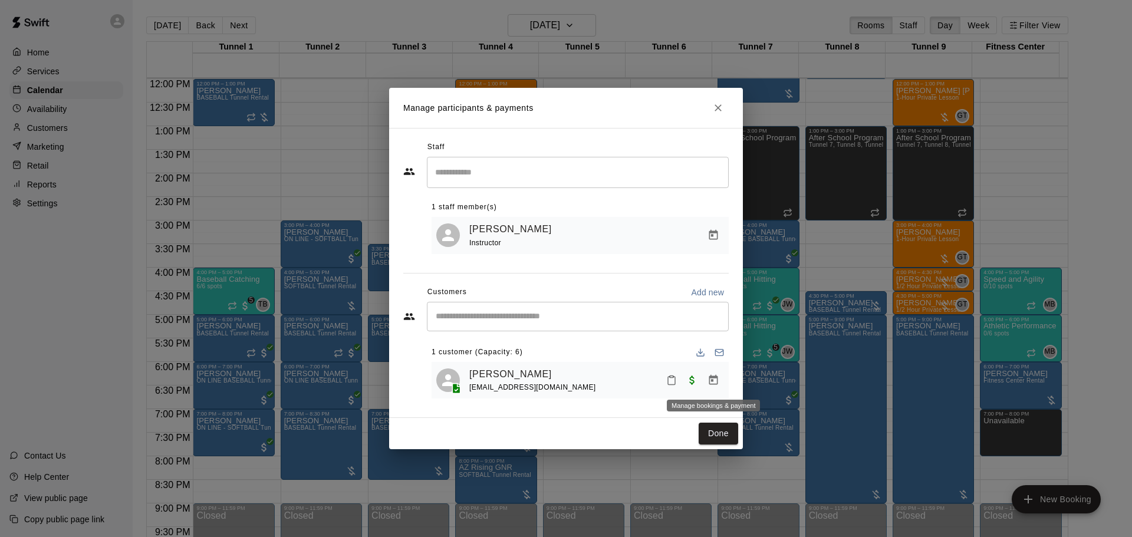
click at [714, 382] on icon "Manage bookings & payment" at bounding box center [714, 380] width 12 height 12
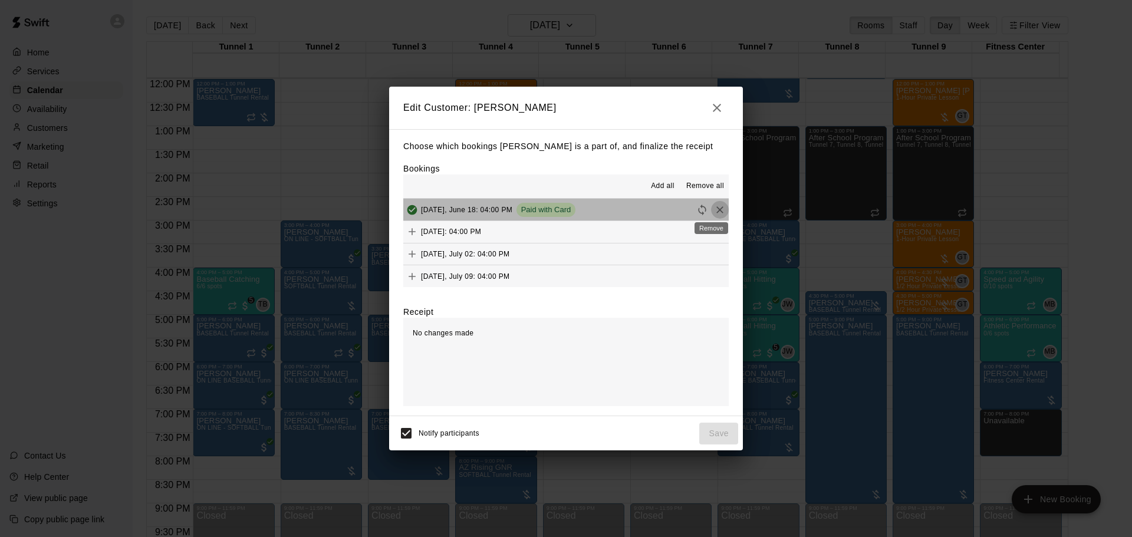
drag, startPoint x: 707, startPoint y: 209, endPoint x: 711, endPoint y: 215, distance: 7.2
click at [714, 209] on icon "Remove" at bounding box center [720, 210] width 12 height 12
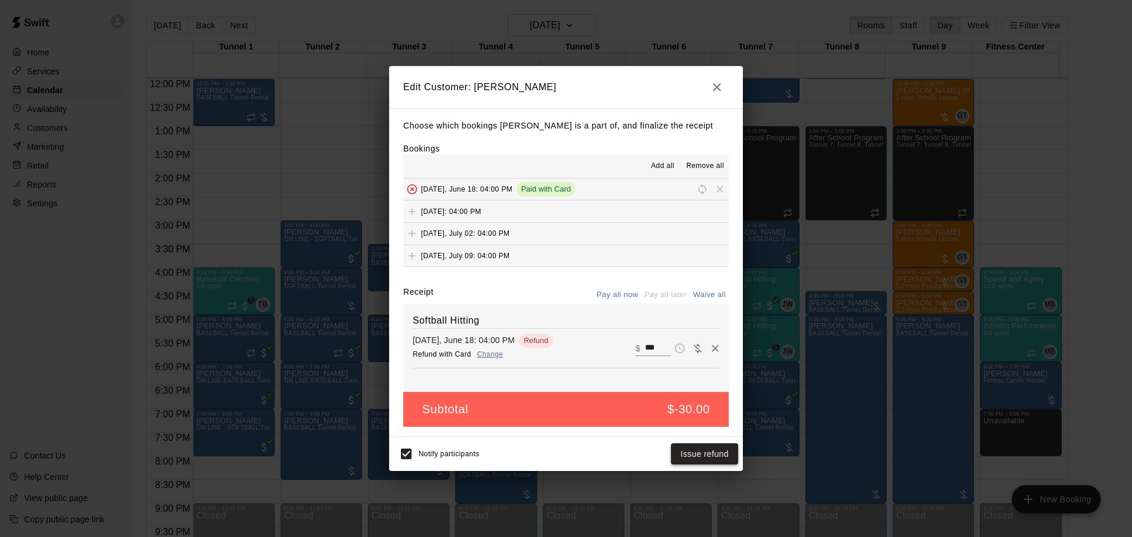
click at [707, 455] on button "Issue refund" at bounding box center [704, 454] width 67 height 22
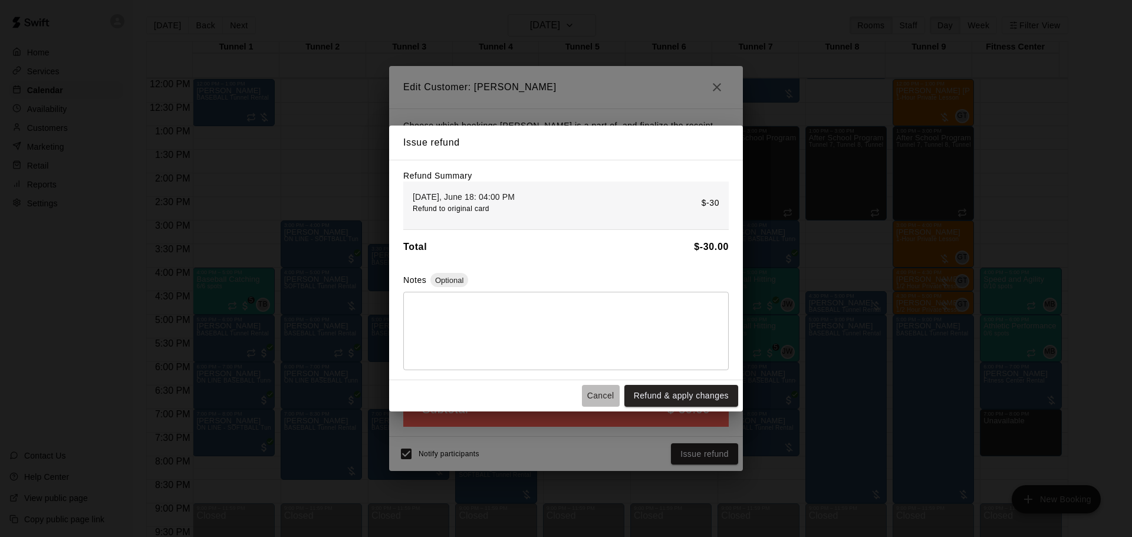
click at [596, 404] on button "Cancel" at bounding box center [601, 396] width 38 height 22
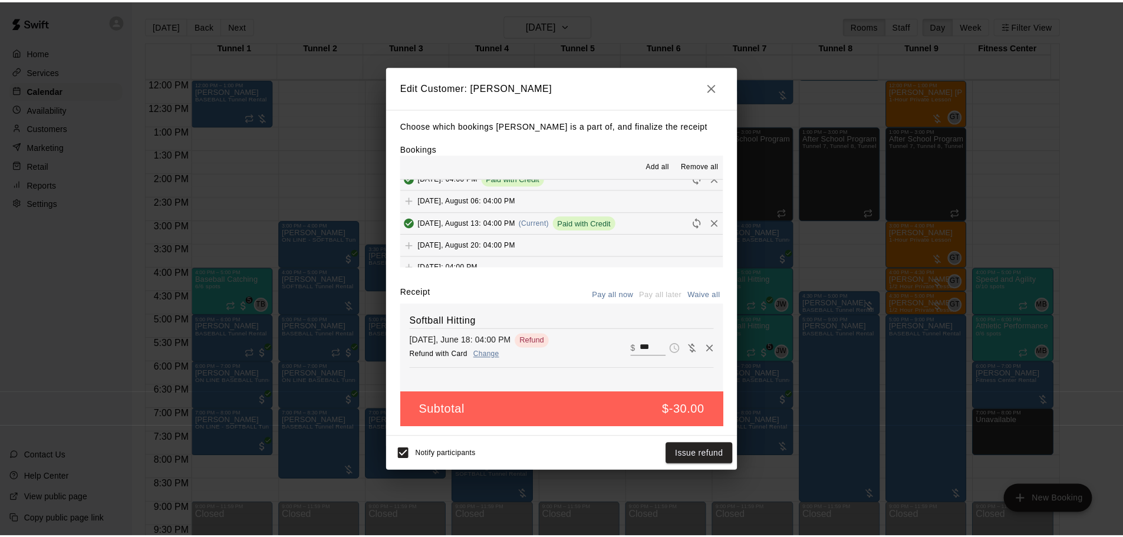
scroll to position [123, 0]
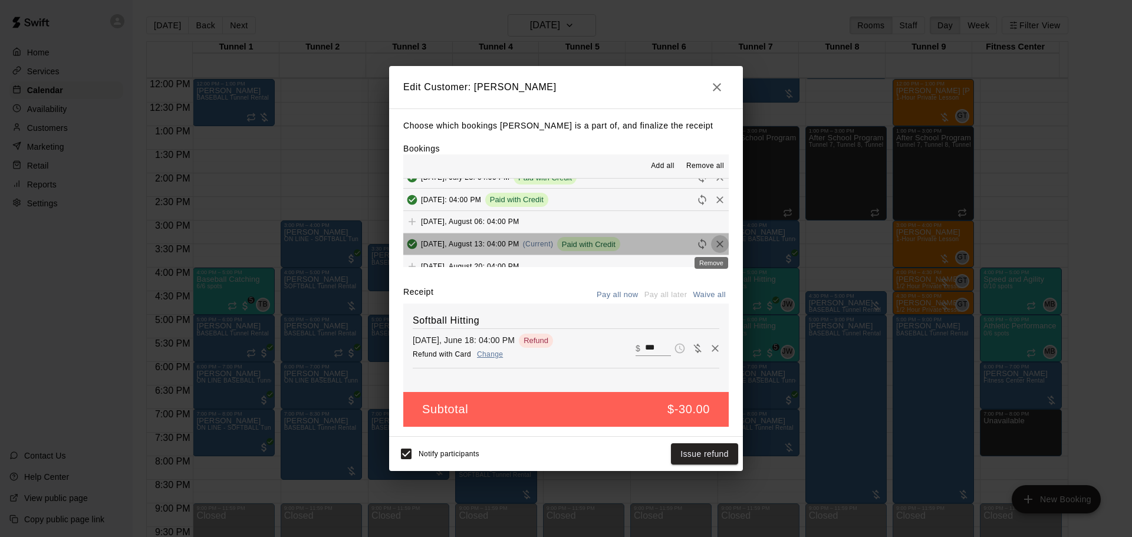
click at [716, 245] on icon "Remove" at bounding box center [719, 244] width 7 height 7
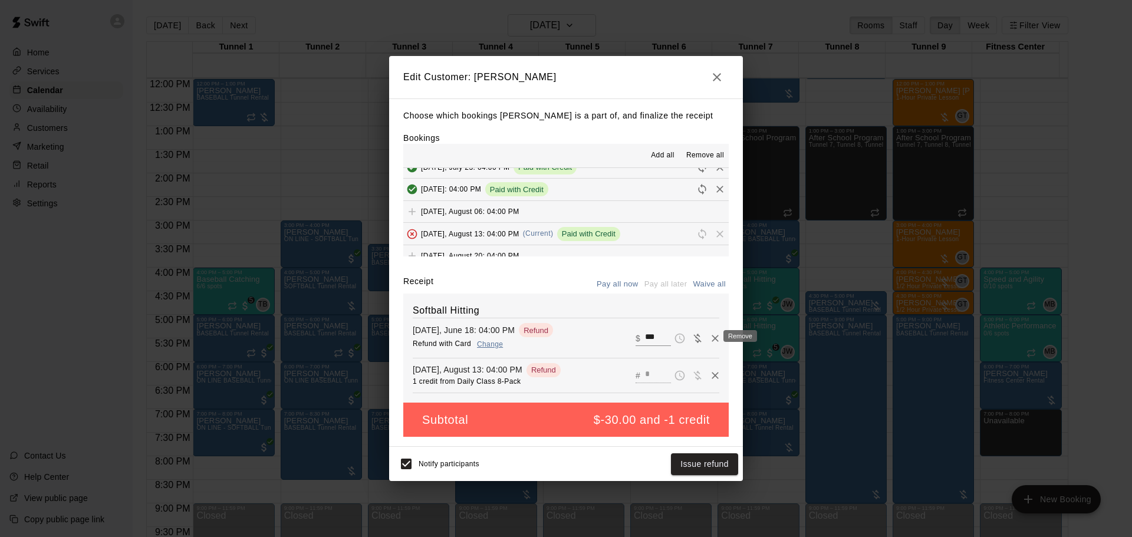
click at [709, 342] on icon "Remove" at bounding box center [715, 339] width 12 height 12
type input "*"
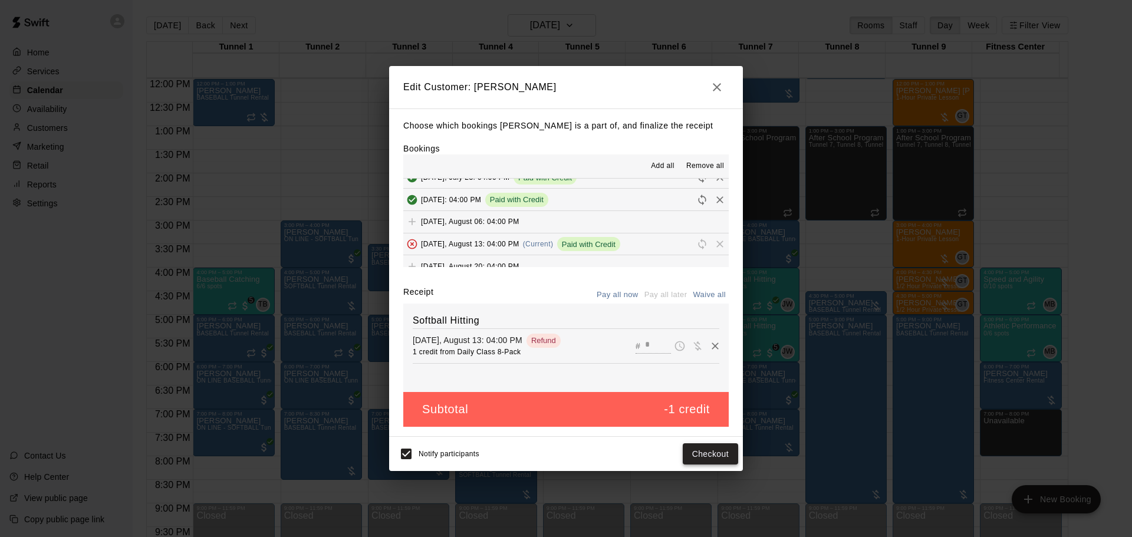
click at [694, 451] on button "Checkout" at bounding box center [710, 454] width 55 height 22
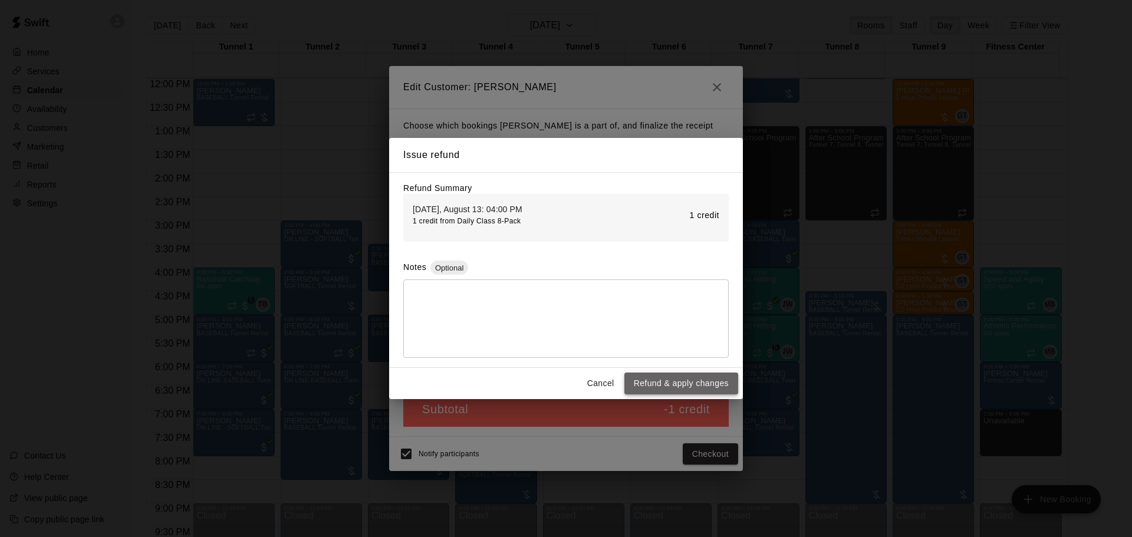
click at [689, 382] on button "Refund & apply changes" at bounding box center [681, 384] width 114 height 22
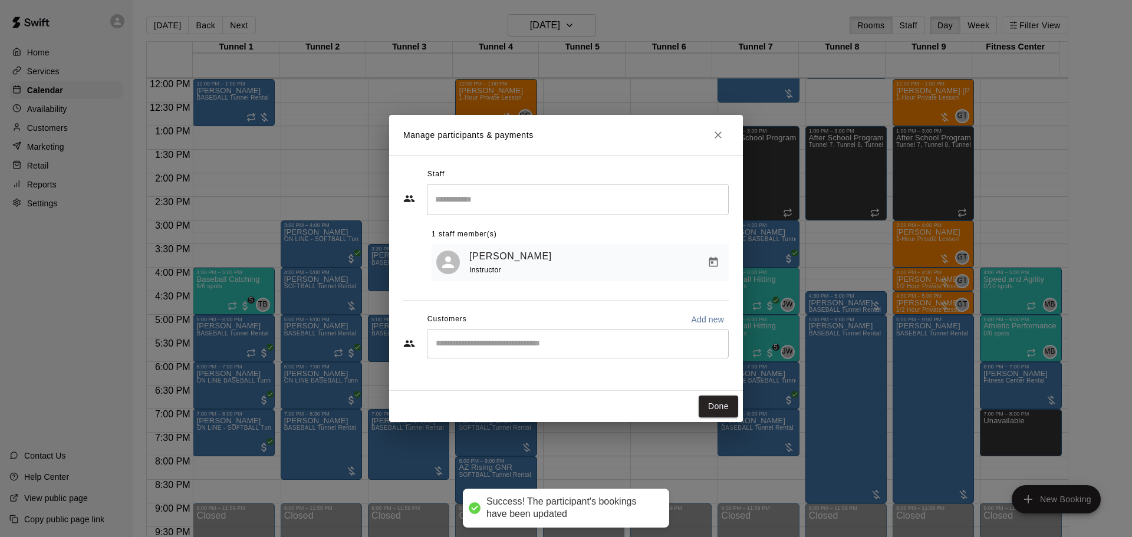
click at [712, 403] on button "Done" at bounding box center [719, 407] width 40 height 22
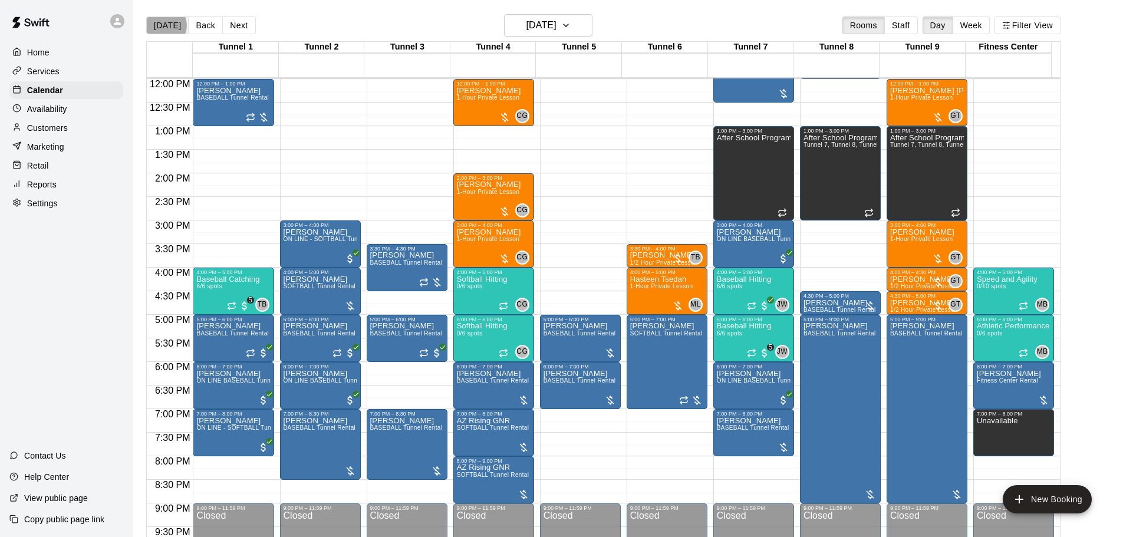
click at [163, 25] on button "[DATE]" at bounding box center [167, 26] width 42 height 18
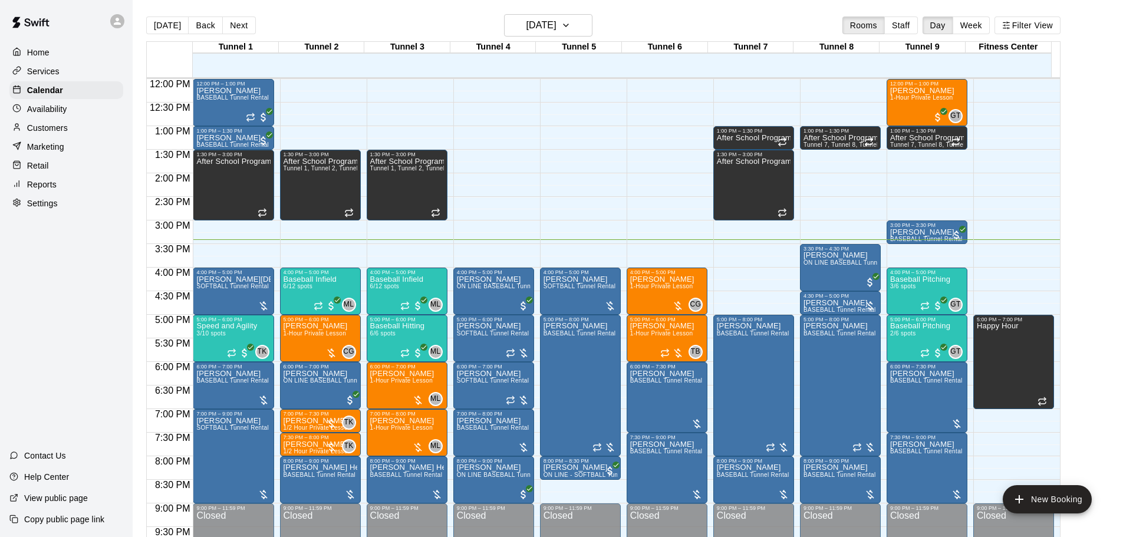
click at [242, 18] on button "Next" at bounding box center [238, 26] width 33 height 18
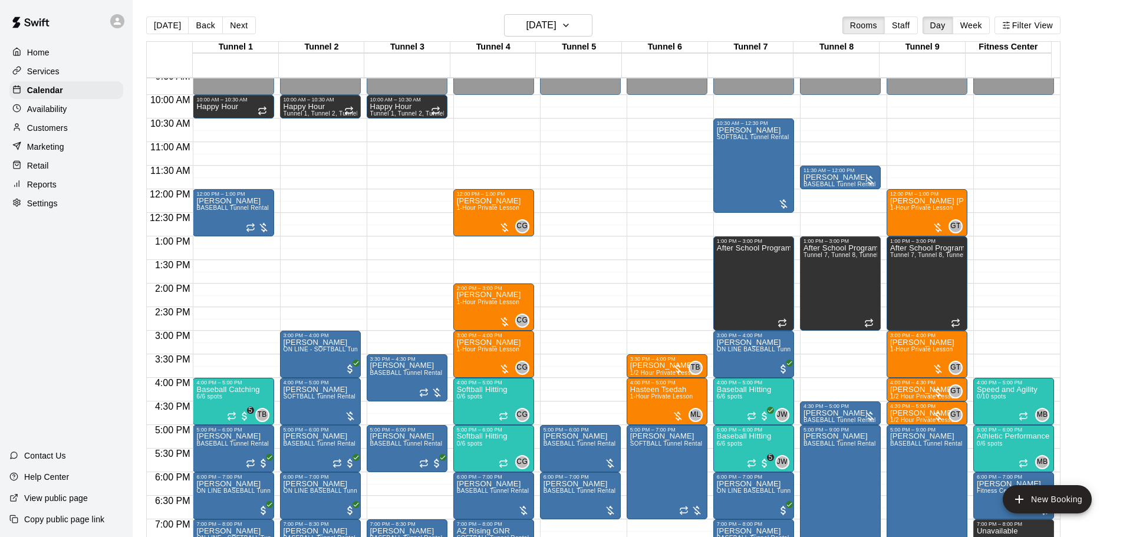
scroll to position [448, 0]
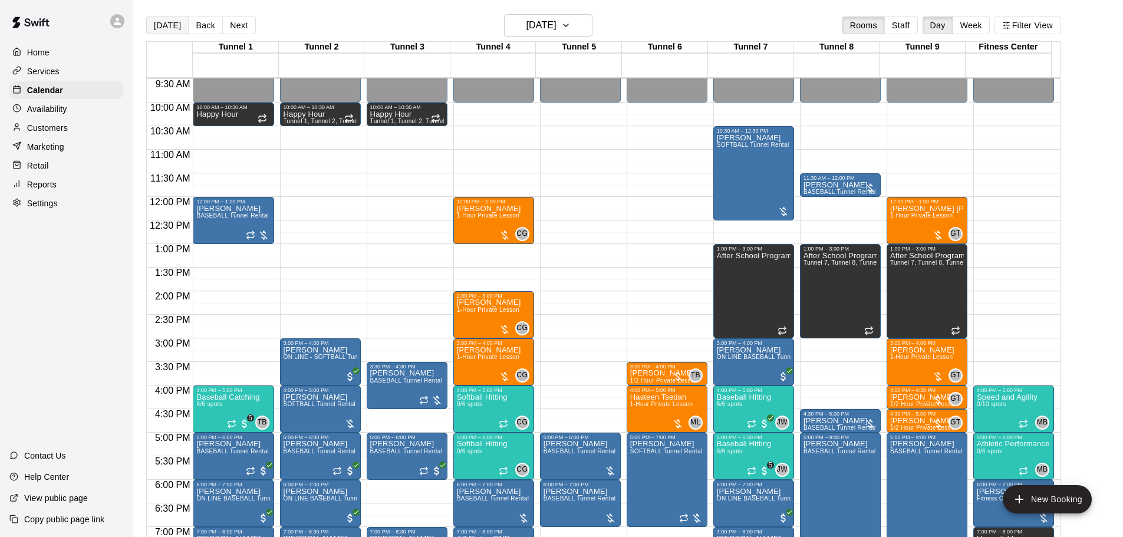
click at [165, 18] on button "[DATE]" at bounding box center [167, 26] width 42 height 18
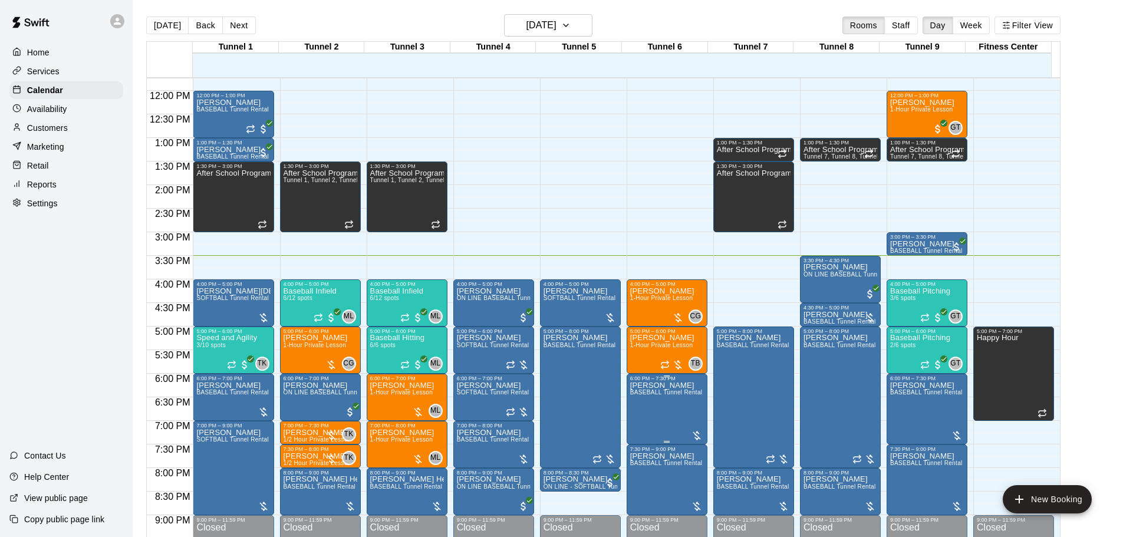
scroll to position [565, 0]
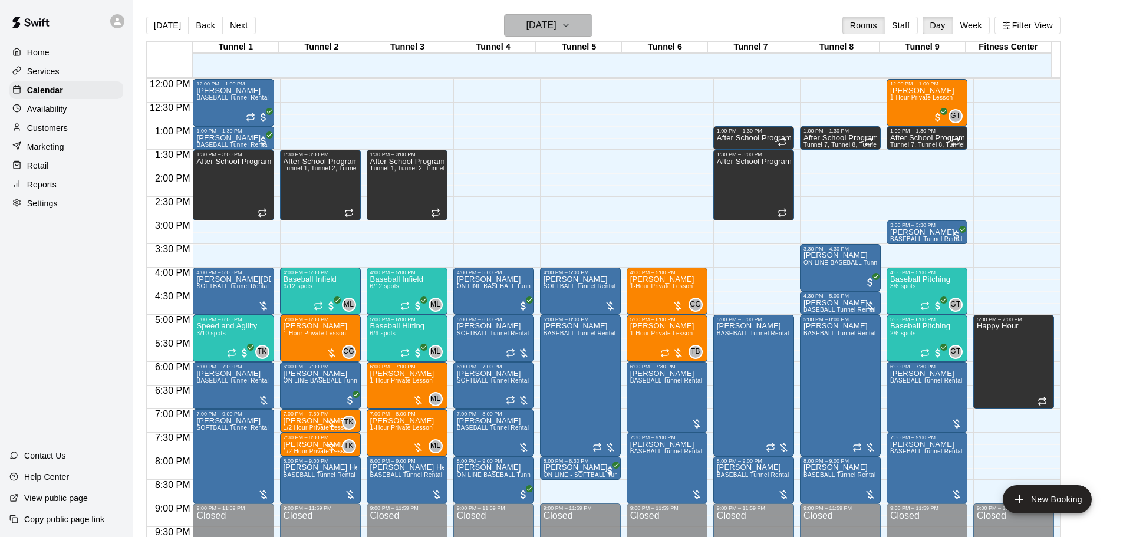
click at [557, 23] on h6 "[DATE]" at bounding box center [542, 25] width 30 height 17
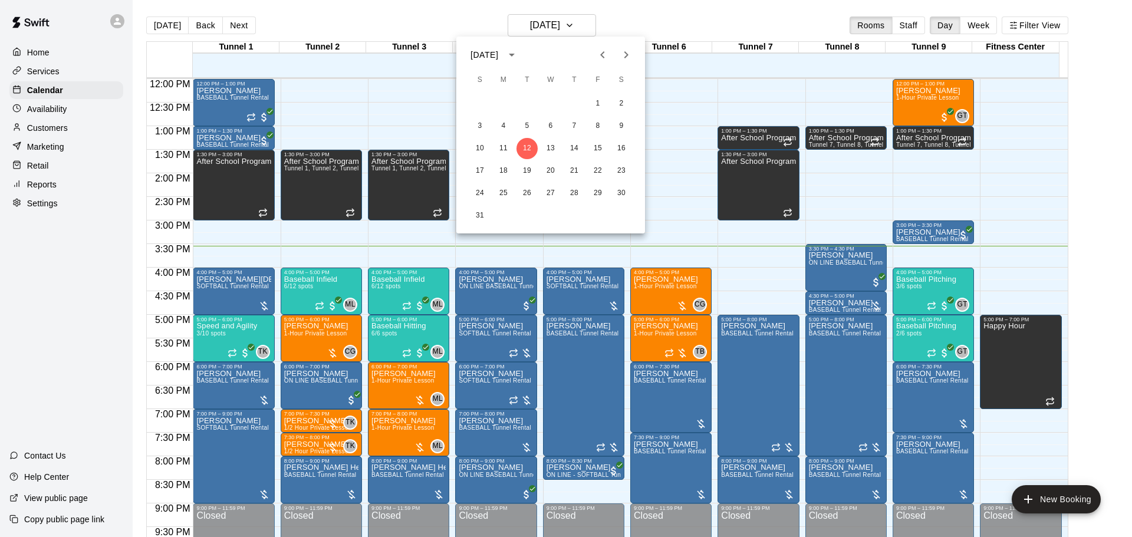
click at [682, 13] on div at bounding box center [566, 268] width 1132 height 537
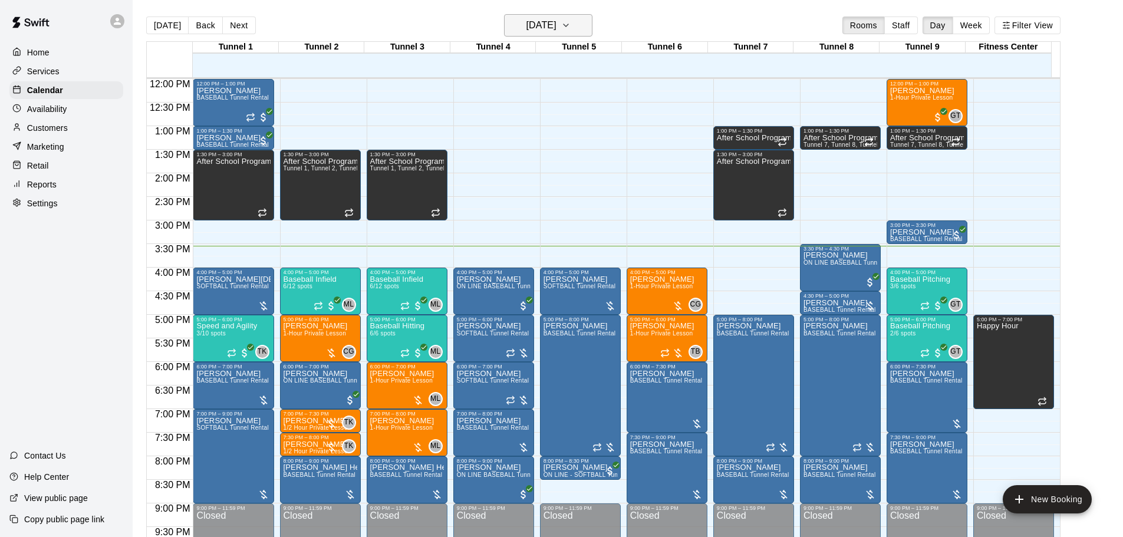
click at [557, 33] on h6 "[DATE]" at bounding box center [542, 25] width 30 height 17
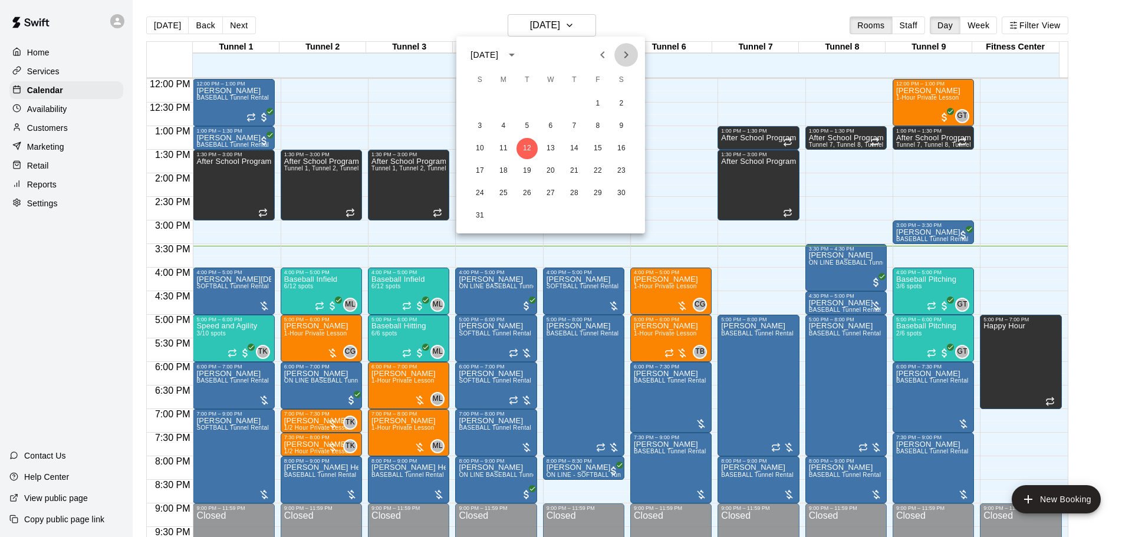
click at [623, 56] on icon "Next month" at bounding box center [626, 55] width 14 height 14
click at [501, 104] on button "1" at bounding box center [503, 103] width 21 height 21
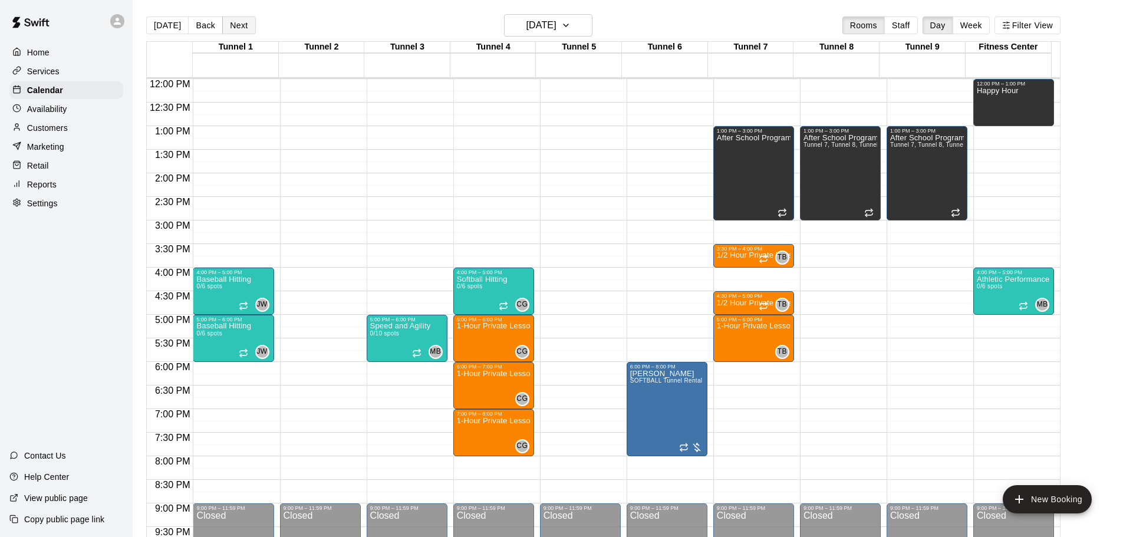
click at [237, 24] on button "Next" at bounding box center [238, 26] width 33 height 18
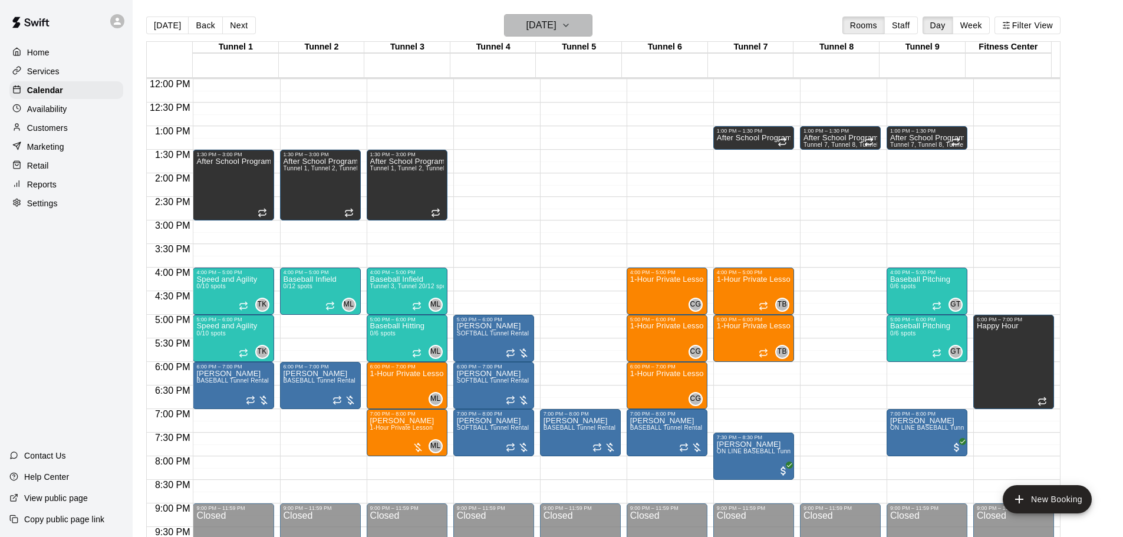
click at [531, 25] on h6 "Tuesday Sep 02" at bounding box center [542, 25] width 30 height 17
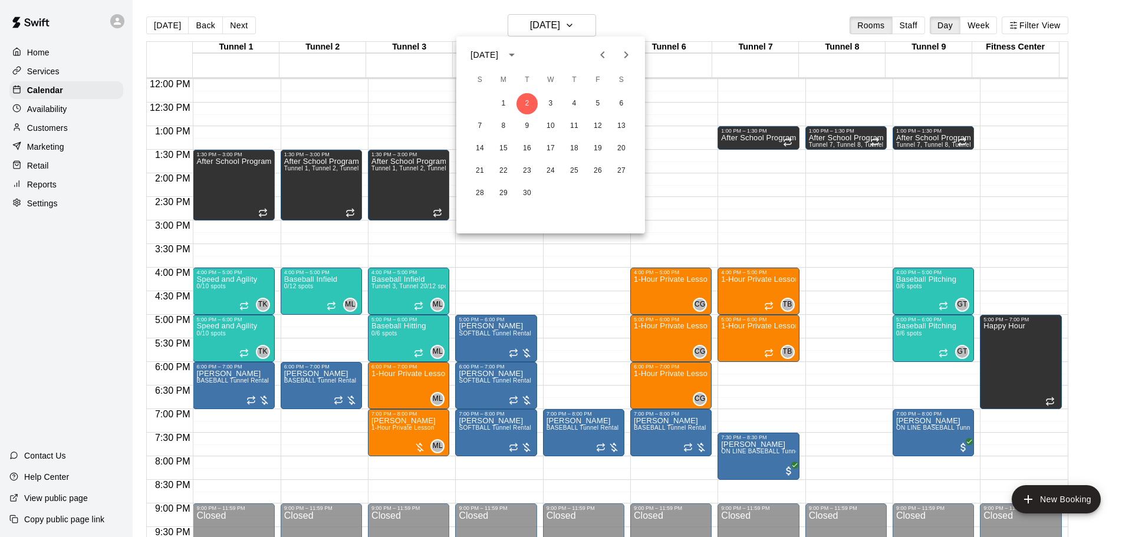
click at [620, 22] on div at bounding box center [566, 268] width 1132 height 537
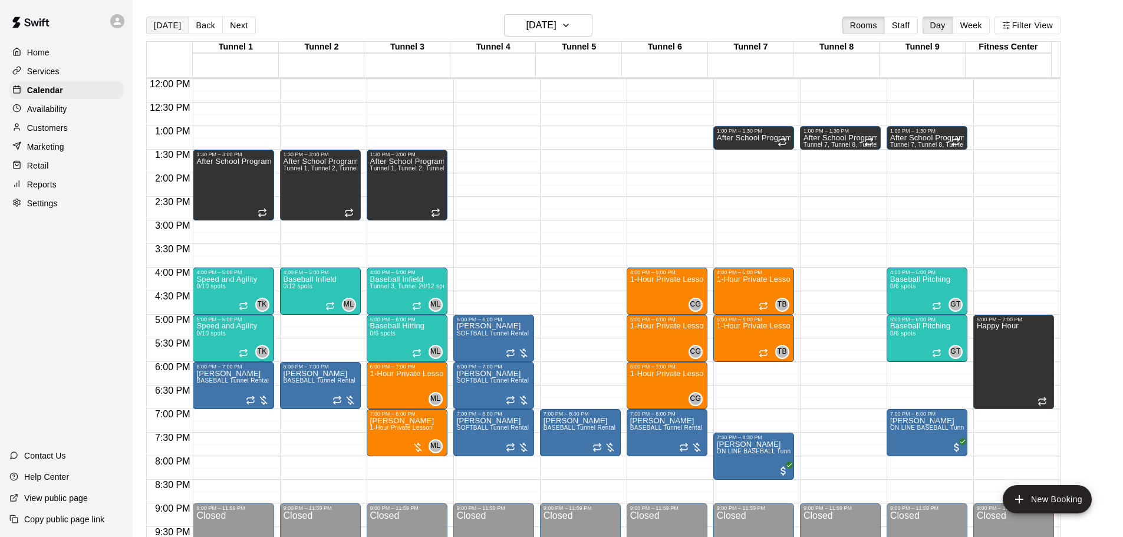
click at [180, 19] on button "[DATE]" at bounding box center [167, 26] width 42 height 18
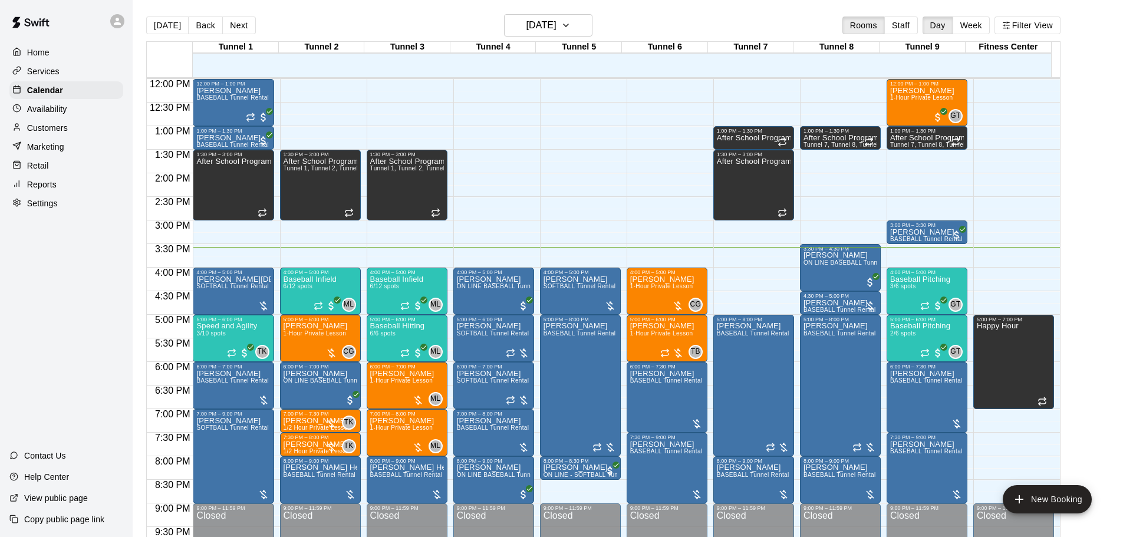
click at [146, 17] on button "[DATE]" at bounding box center [167, 26] width 42 height 18
click at [326, 290] on div "Baseball Infield 6/12 spots" at bounding box center [310, 543] width 53 height 537
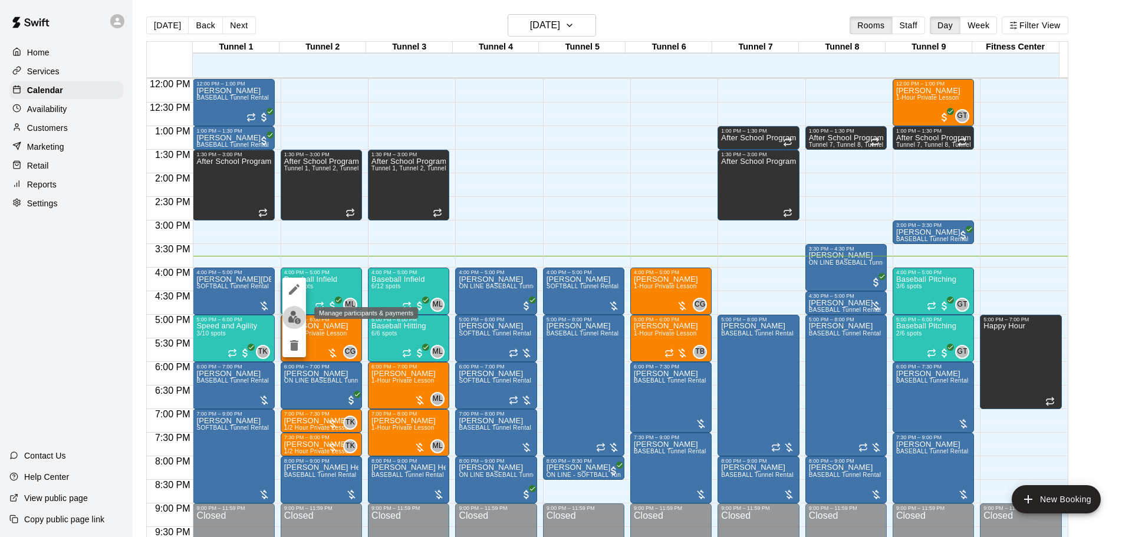
click at [295, 320] on img "edit" at bounding box center [295, 318] width 14 height 14
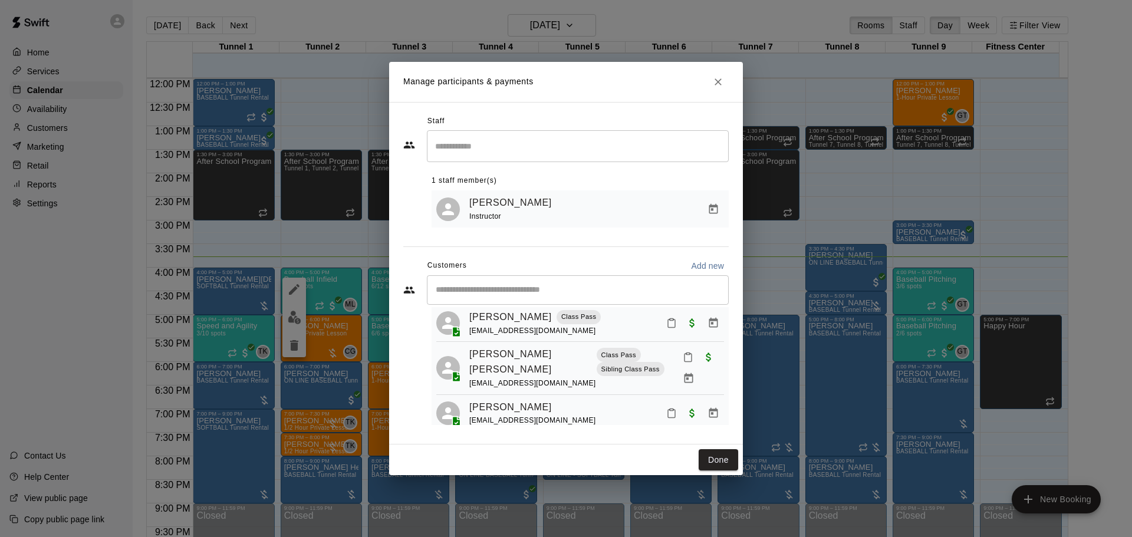
scroll to position [118, 0]
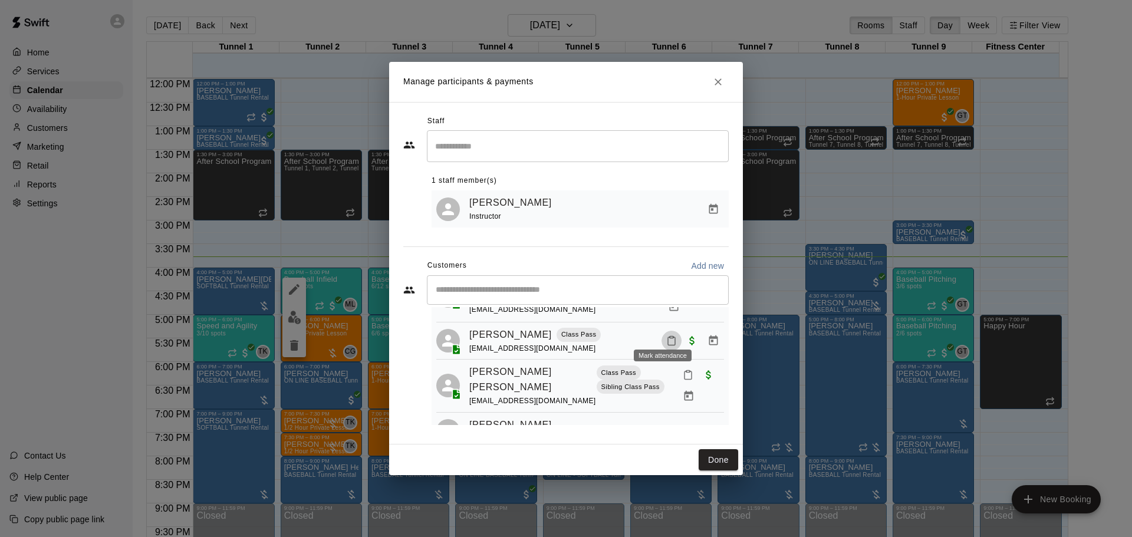
click at [668, 337] on icon "Mark attendance" at bounding box center [671, 341] width 7 height 8
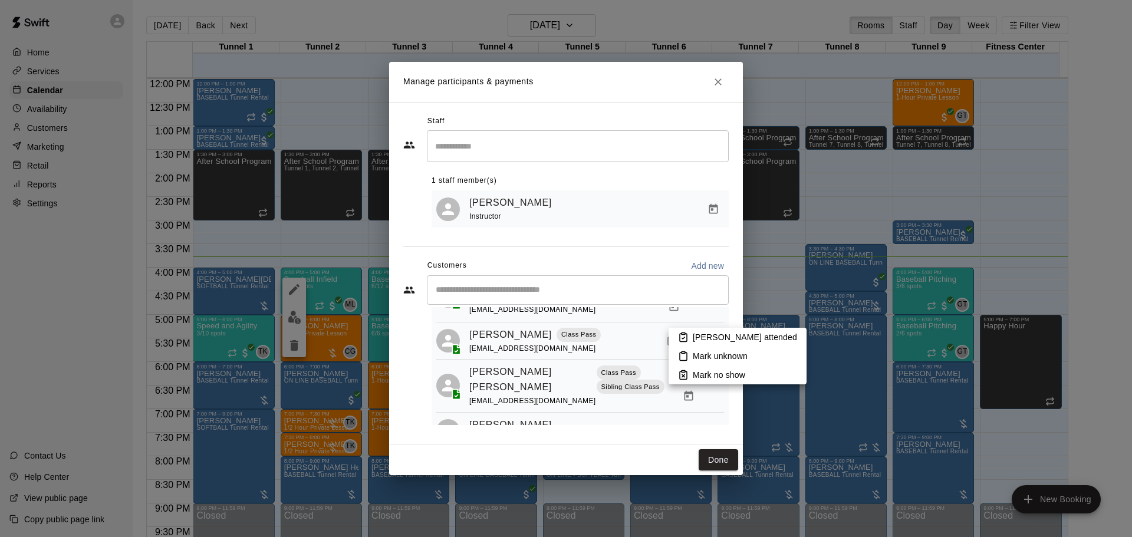
click at [686, 338] on icon at bounding box center [683, 337] width 11 height 11
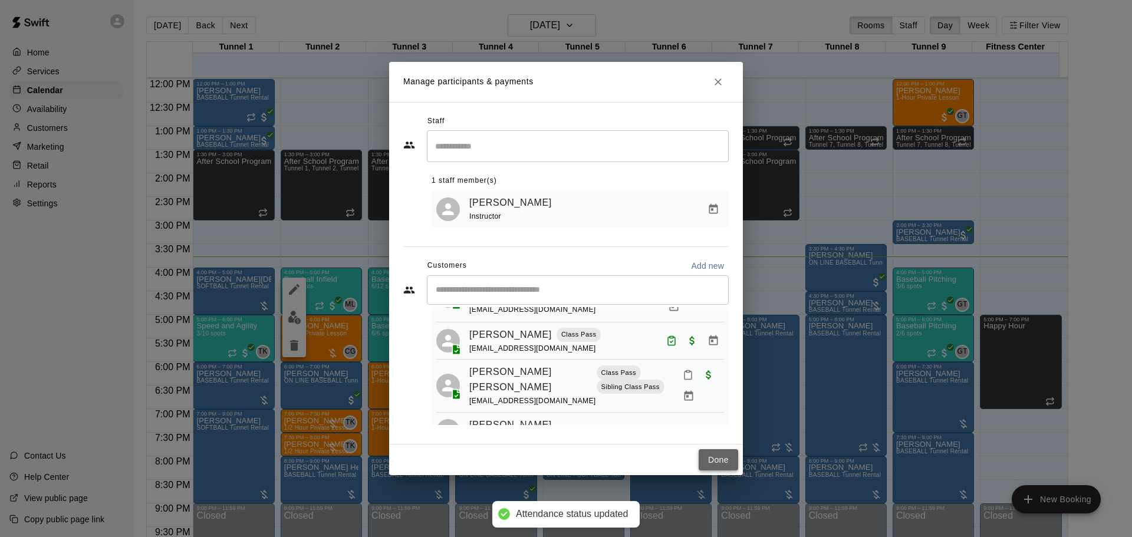
click at [703, 458] on button "Done" at bounding box center [719, 460] width 40 height 22
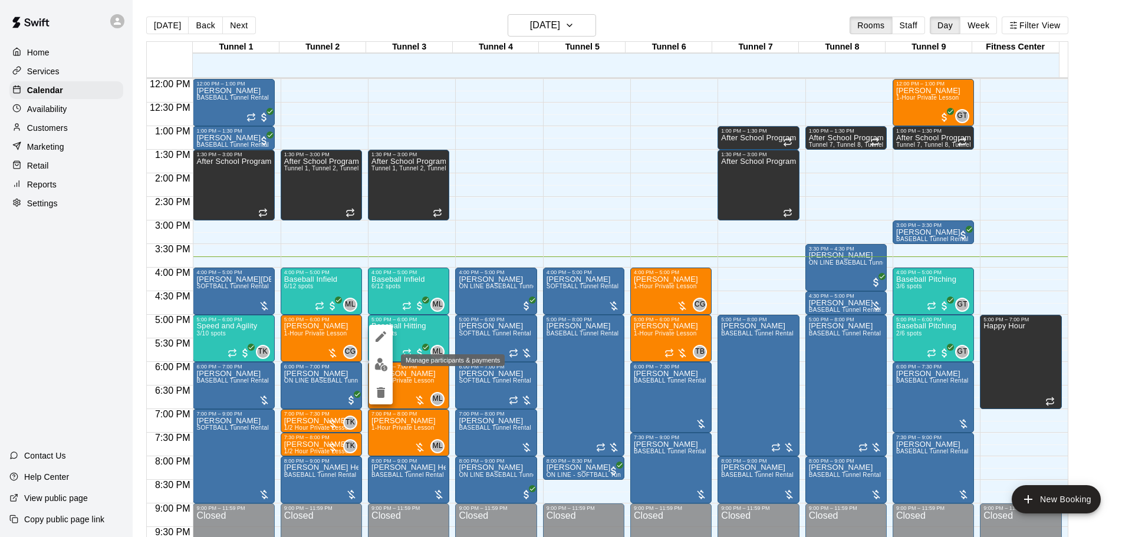
click at [389, 361] on button "edit" at bounding box center [381, 364] width 24 height 23
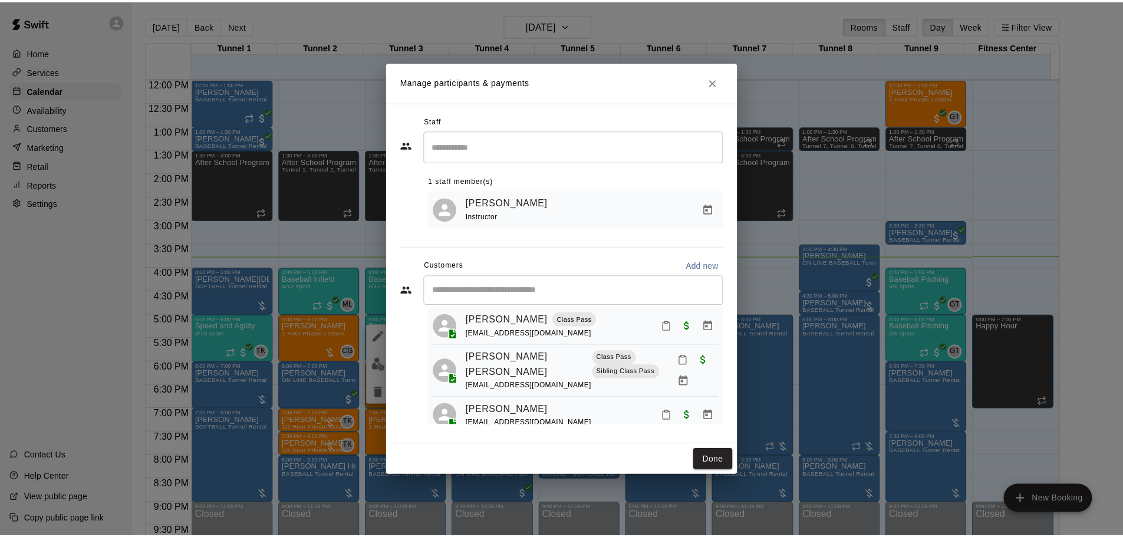
scroll to position [0, 0]
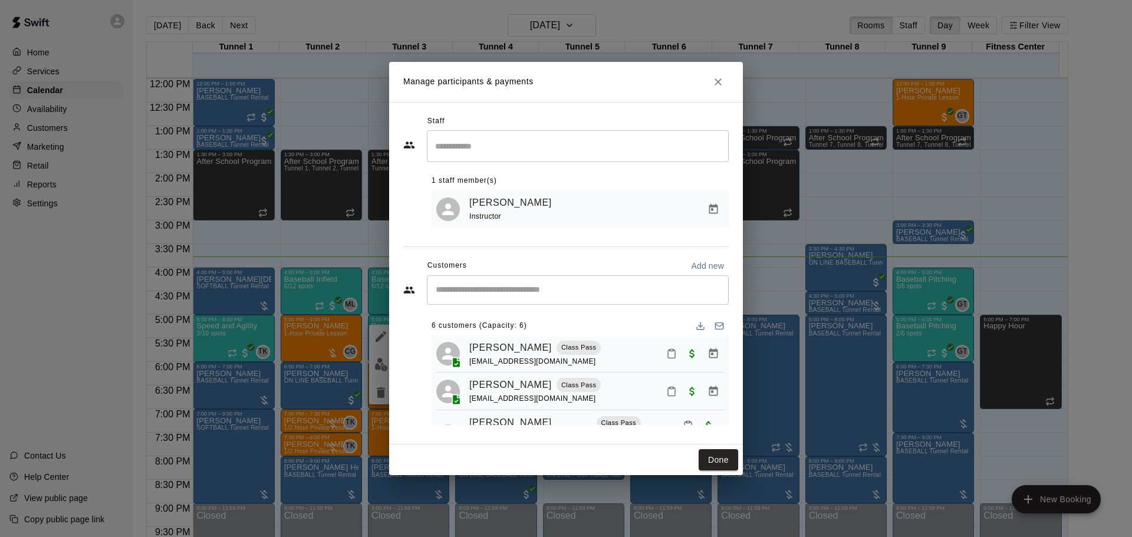
click at [666, 397] on icon "Mark attendance" at bounding box center [671, 391] width 11 height 11
click at [685, 401] on icon at bounding box center [681, 399] width 11 height 11
click at [708, 455] on button "Done" at bounding box center [719, 460] width 40 height 22
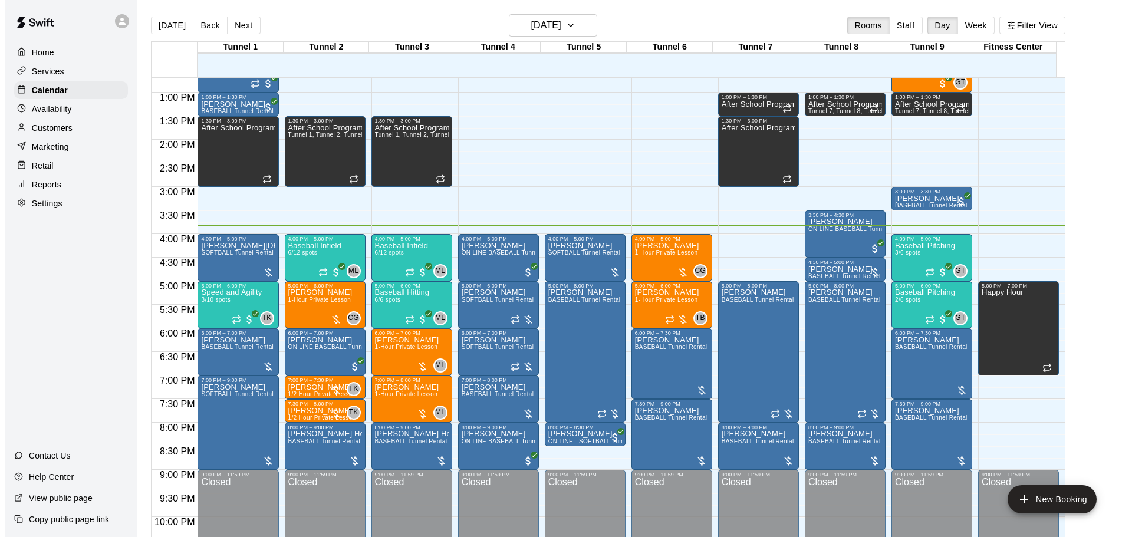
scroll to position [601, 0]
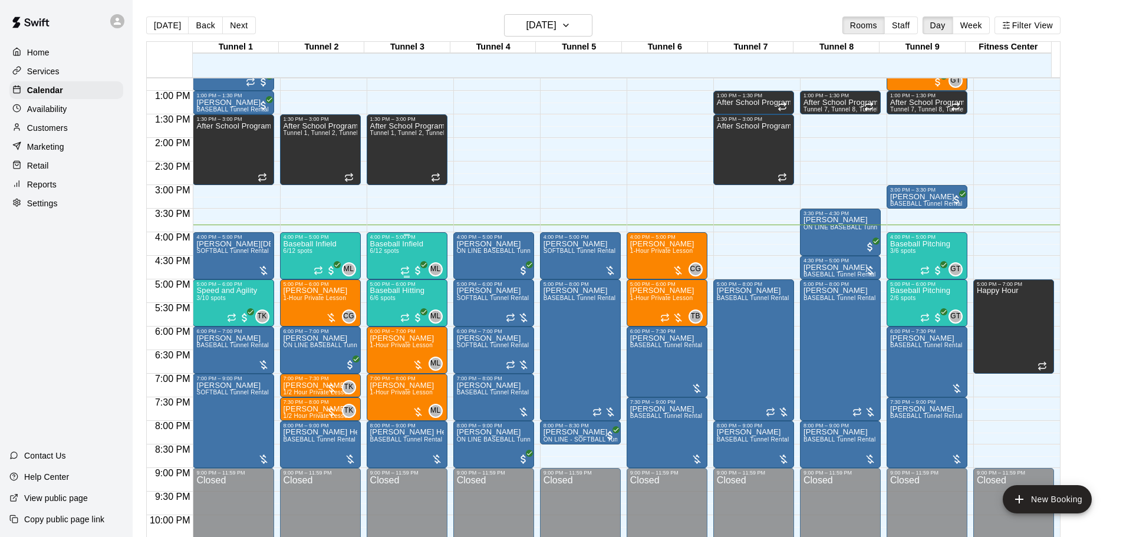
click at [414, 250] on div "Baseball Infield 6/12 spots" at bounding box center [396, 508] width 53 height 537
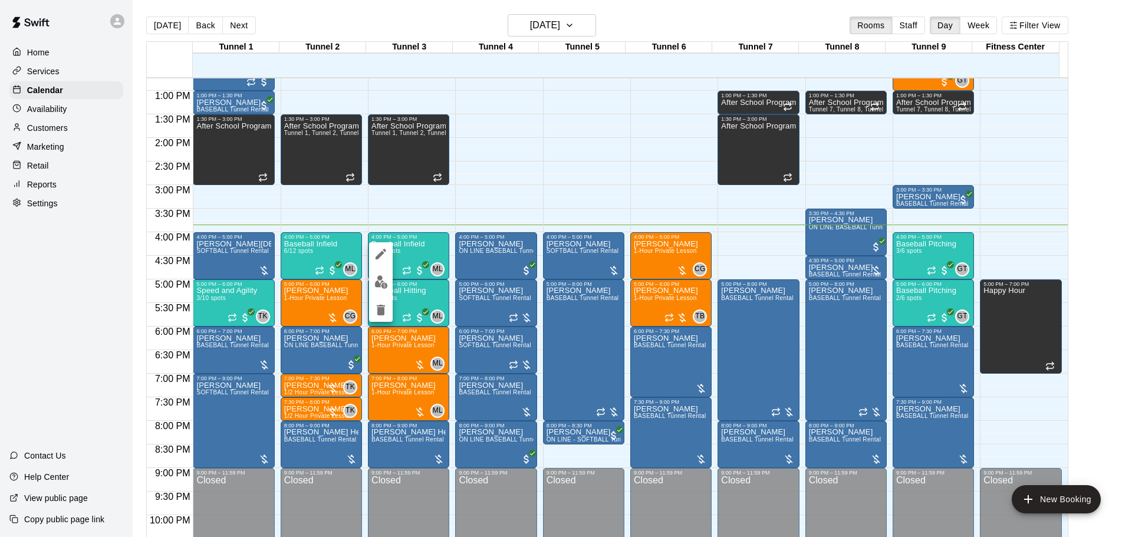
click at [360, 202] on div at bounding box center [566, 268] width 1132 height 537
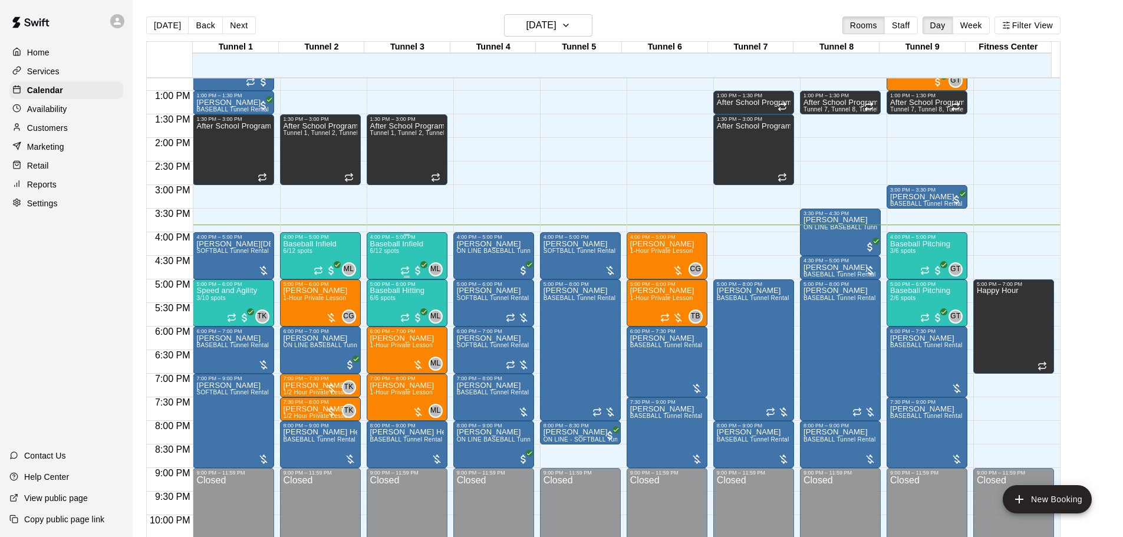
click at [370, 258] on div "Baseball Infield 6/12 spots" at bounding box center [396, 508] width 53 height 537
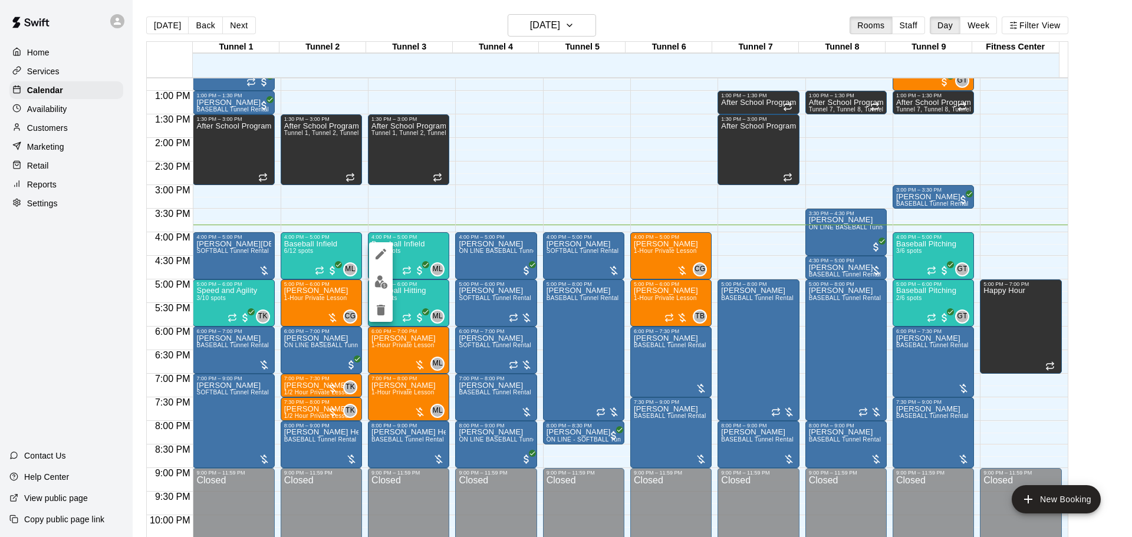
click at [386, 283] on img "edit" at bounding box center [381, 282] width 14 height 14
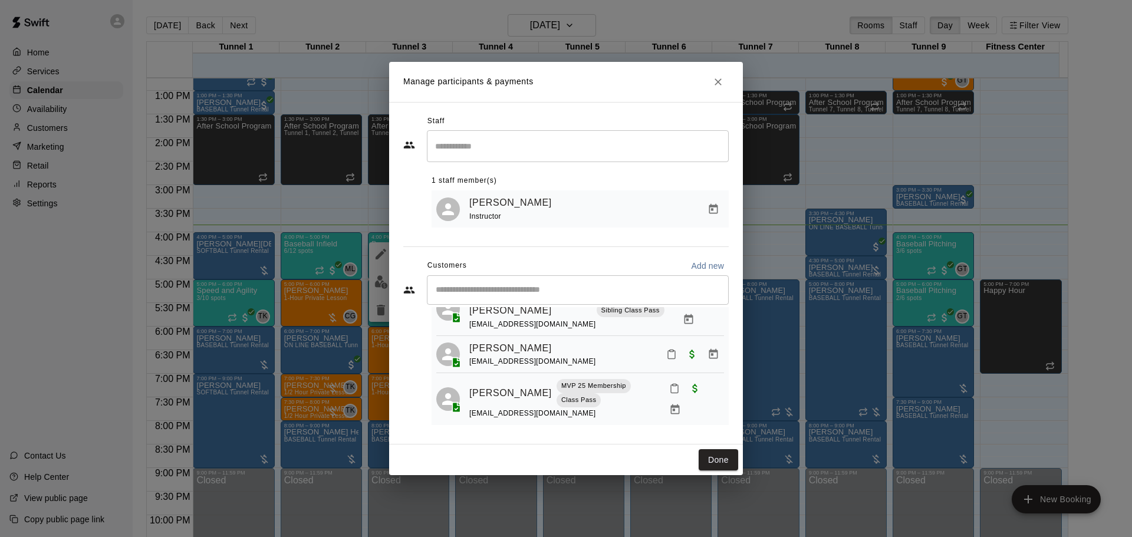
scroll to position [196, 0]
click at [669, 382] on icon "Mark attendance" at bounding box center [674, 387] width 11 height 11
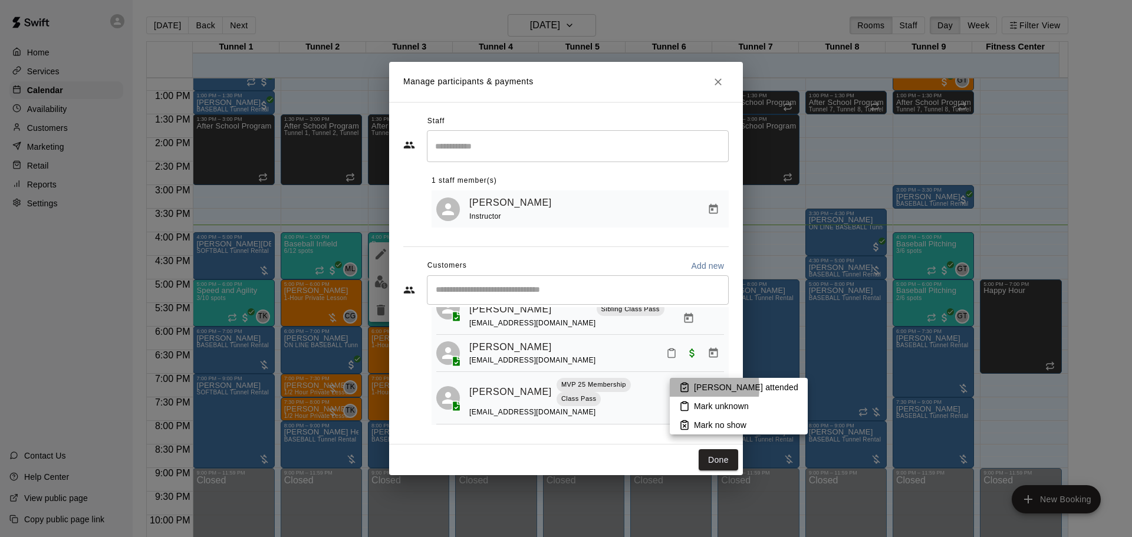
click at [683, 388] on icon at bounding box center [684, 387] width 11 height 11
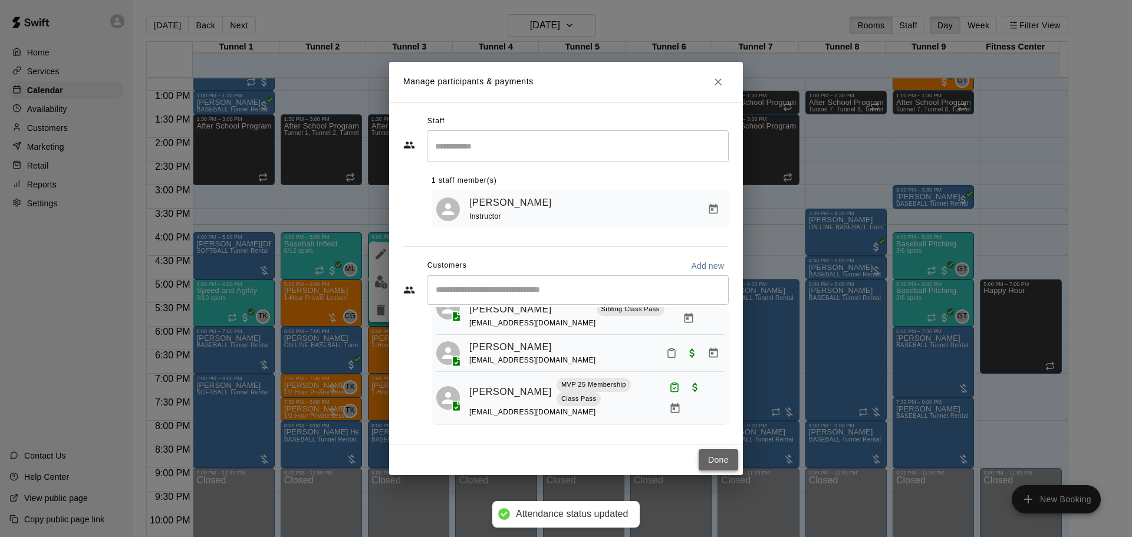
click at [724, 463] on button "Done" at bounding box center [719, 460] width 40 height 22
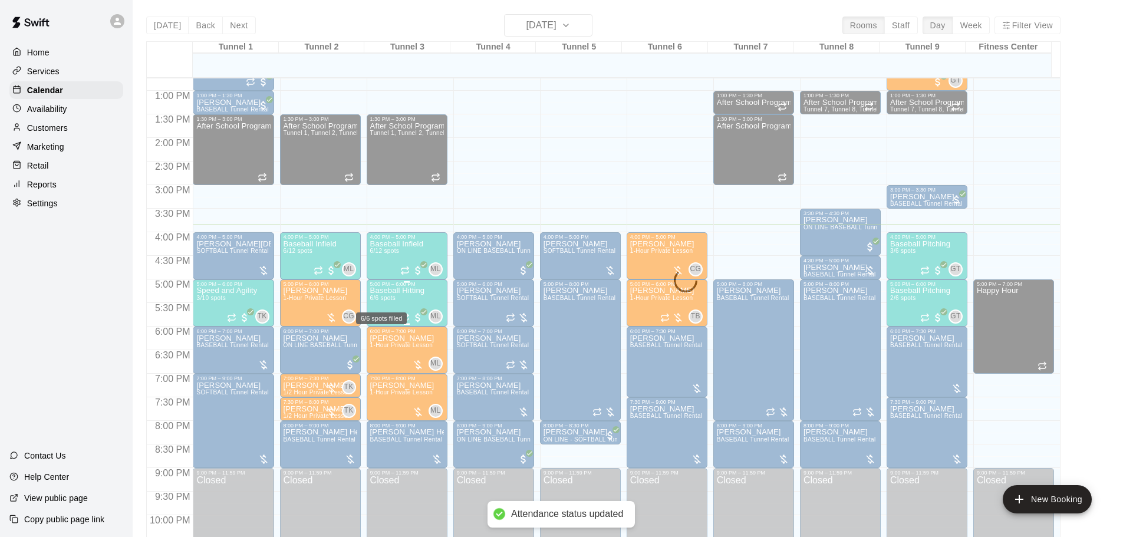
click at [391, 300] on span "6/6 spots" at bounding box center [383, 298] width 26 height 6
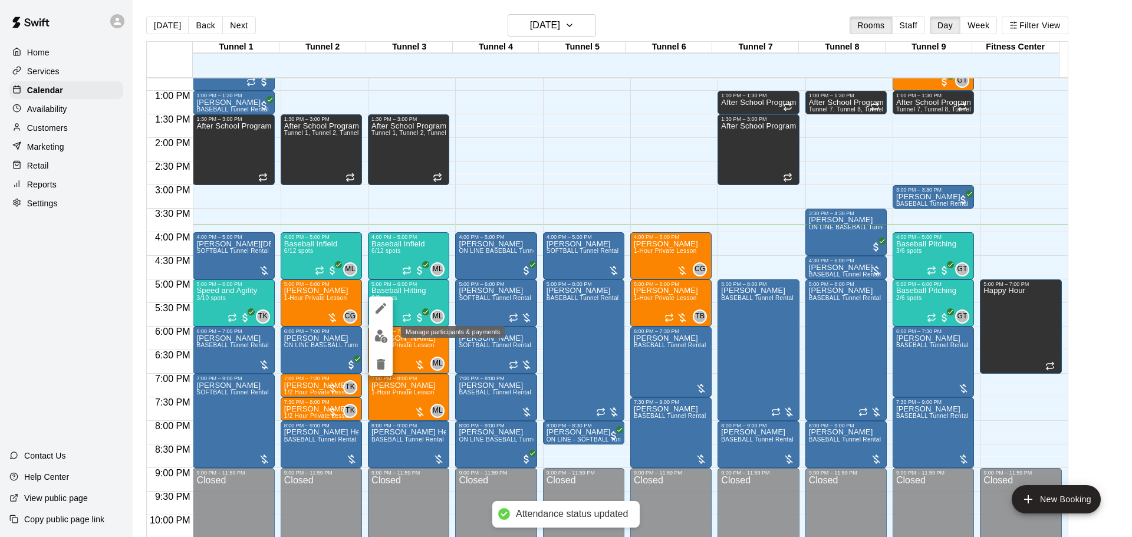
click at [386, 339] on img "edit" at bounding box center [381, 337] width 14 height 14
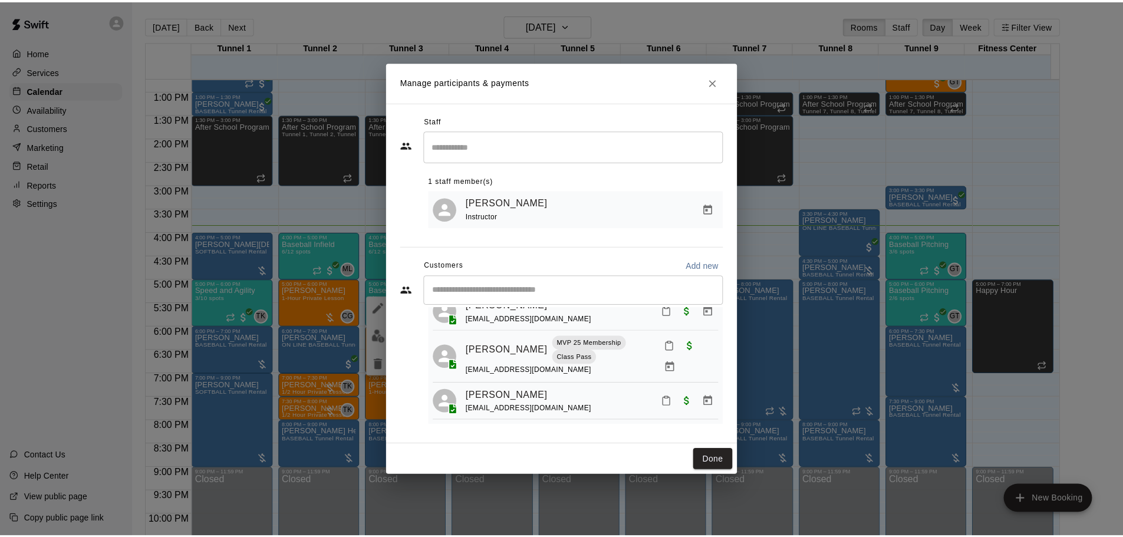
scroll to position [180, 0]
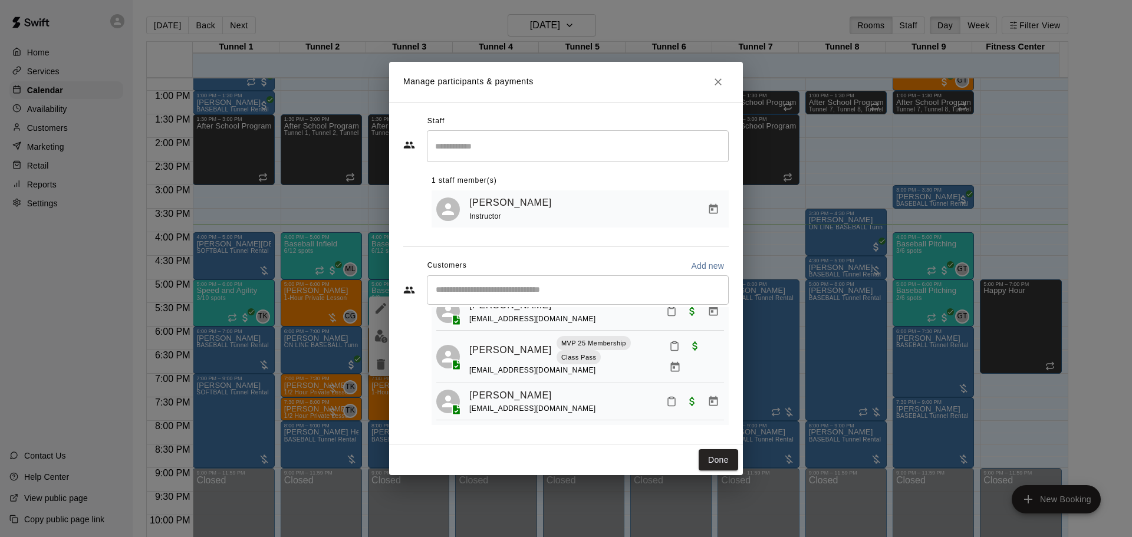
click at [671, 347] on button "Mark attendance" at bounding box center [675, 346] width 20 height 20
click at [689, 348] on li "[PERSON_NAME] attended" at bounding box center [734, 343] width 138 height 19
click at [731, 457] on button "Done" at bounding box center [719, 460] width 40 height 22
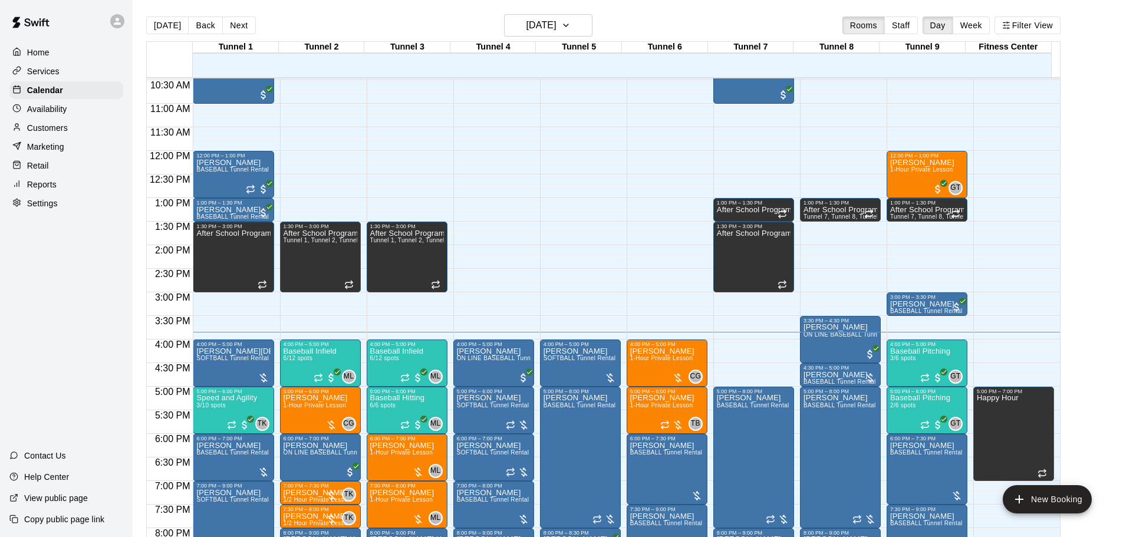
scroll to position [478, 0]
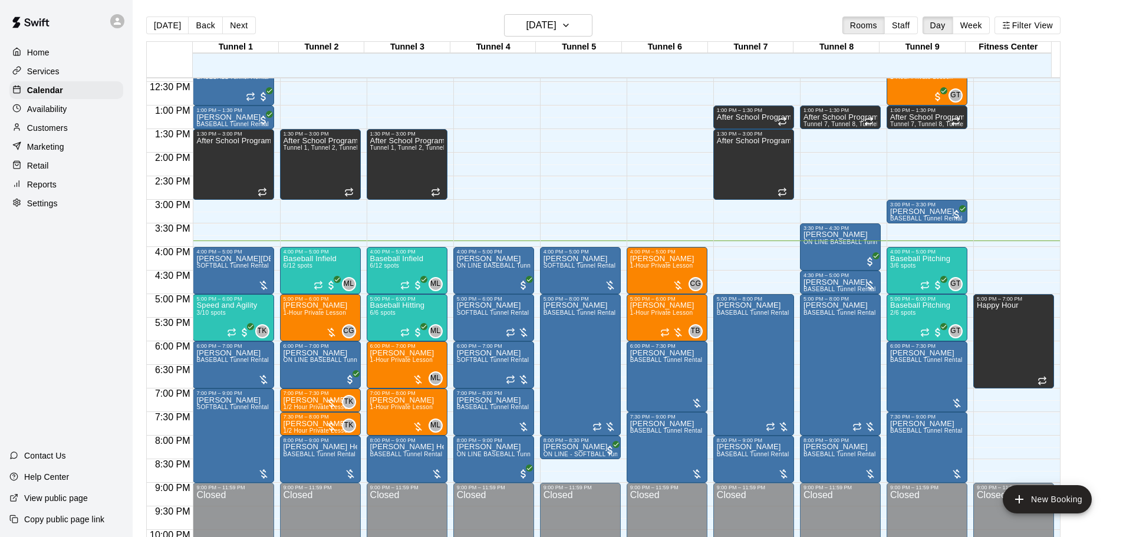
scroll to position [587, 0]
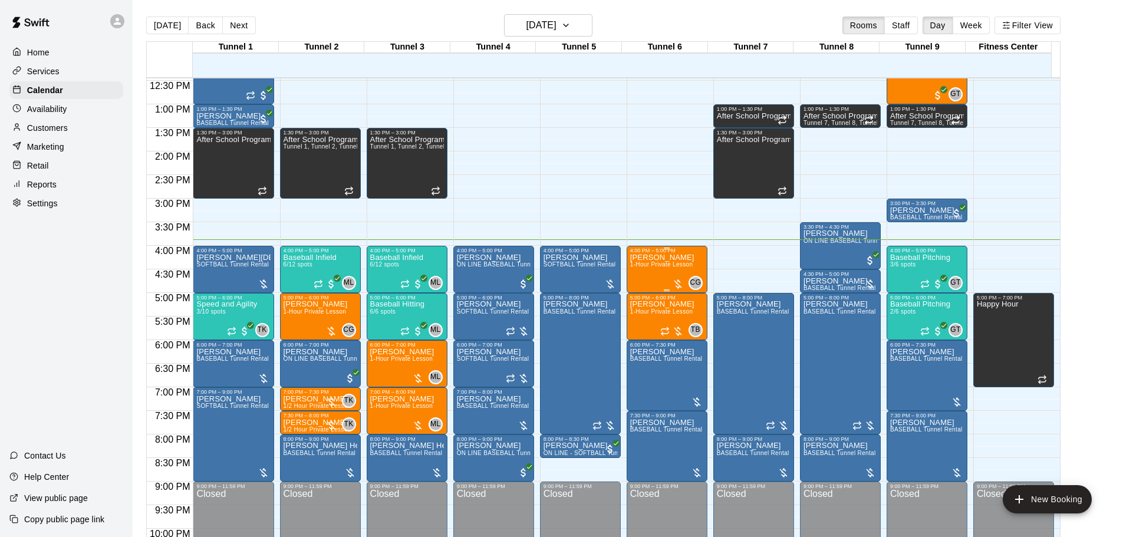
click at [647, 274] on div "Robert Ervin 1-Hour Private Lesson" at bounding box center [662, 522] width 64 height 537
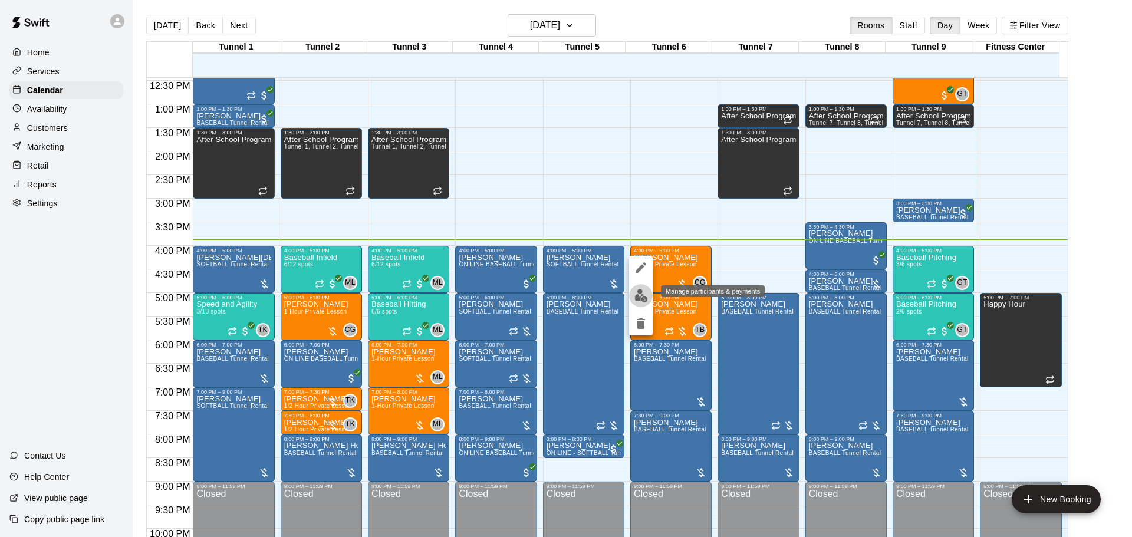
click at [647, 301] on button "edit" at bounding box center [641, 295] width 24 height 23
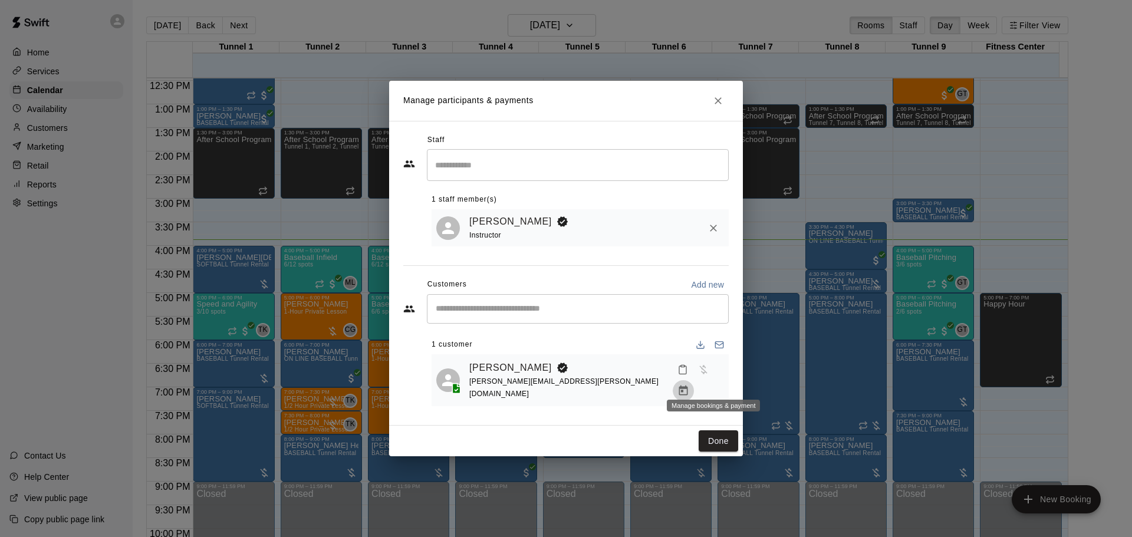
click at [688, 386] on icon "Manage bookings & payment" at bounding box center [683, 391] width 9 height 10
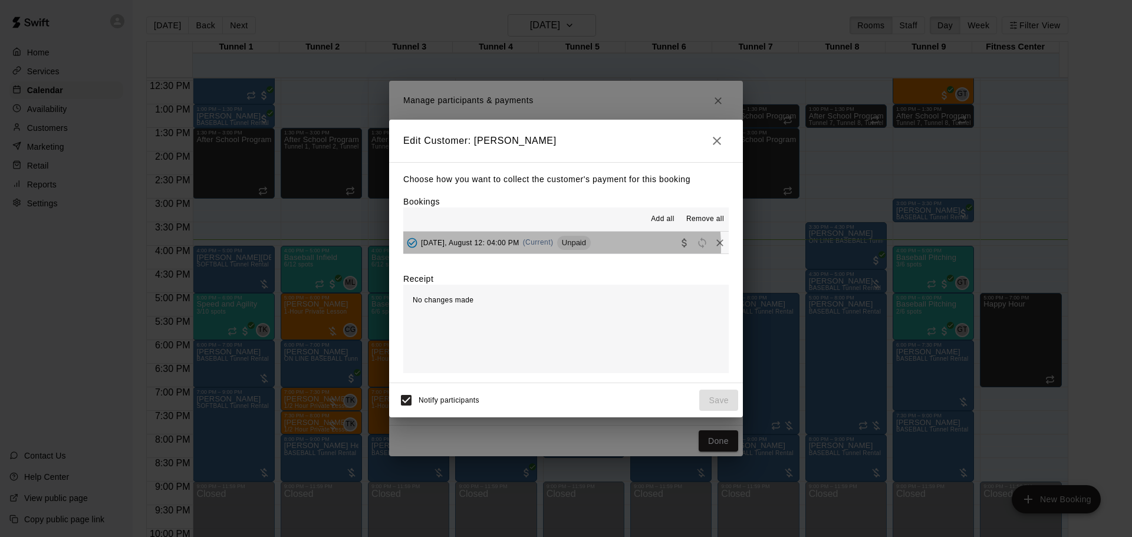
click at [531, 249] on div "Tuesday, August 12: 04:00 PM (Current) Unpaid" at bounding box center [497, 243] width 188 height 18
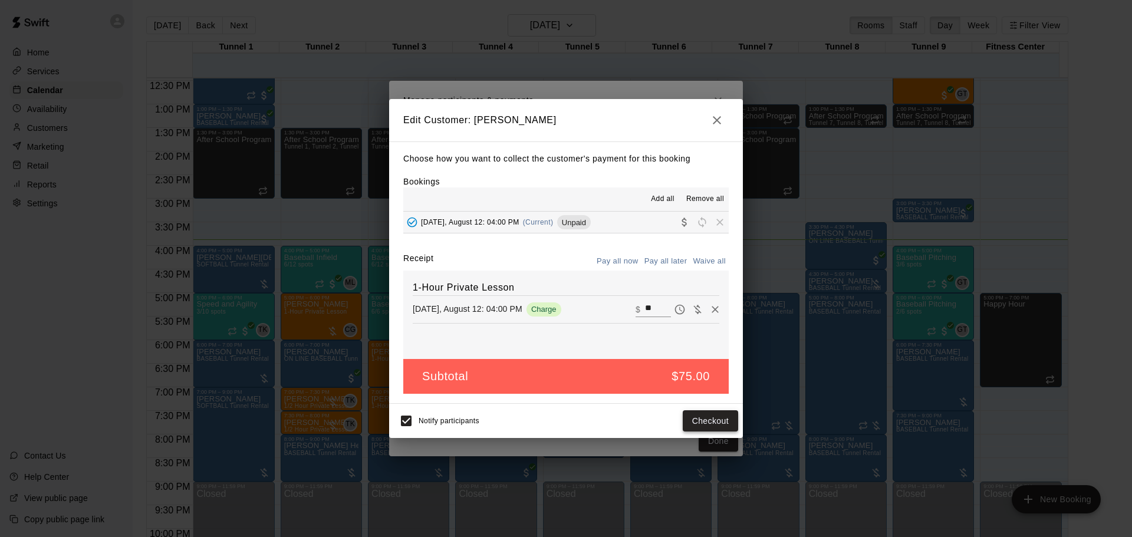
click at [710, 425] on button "Checkout" at bounding box center [710, 421] width 55 height 22
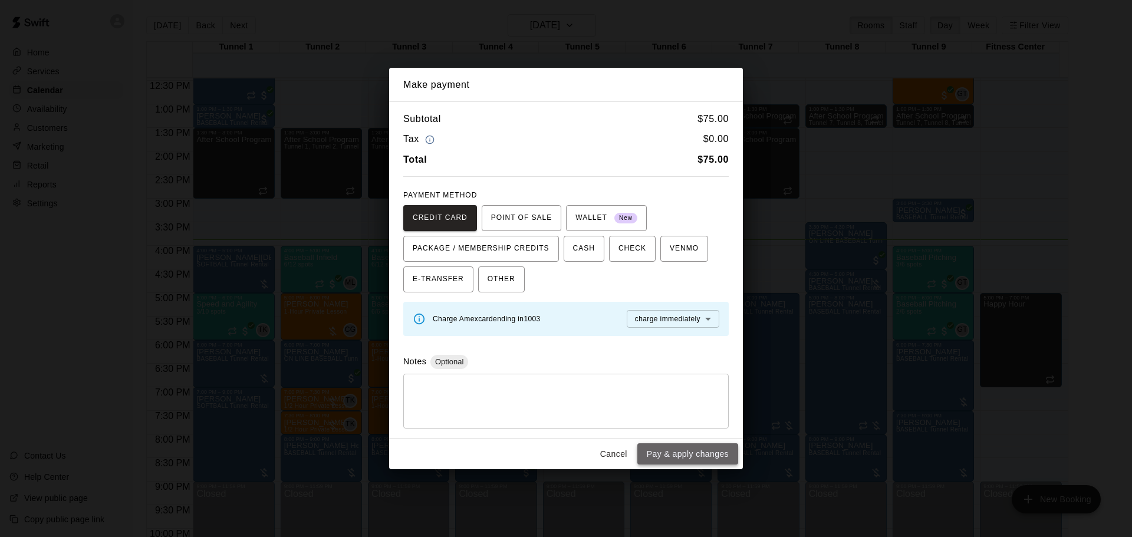
click at [716, 455] on button "Pay & apply changes" at bounding box center [687, 454] width 101 height 22
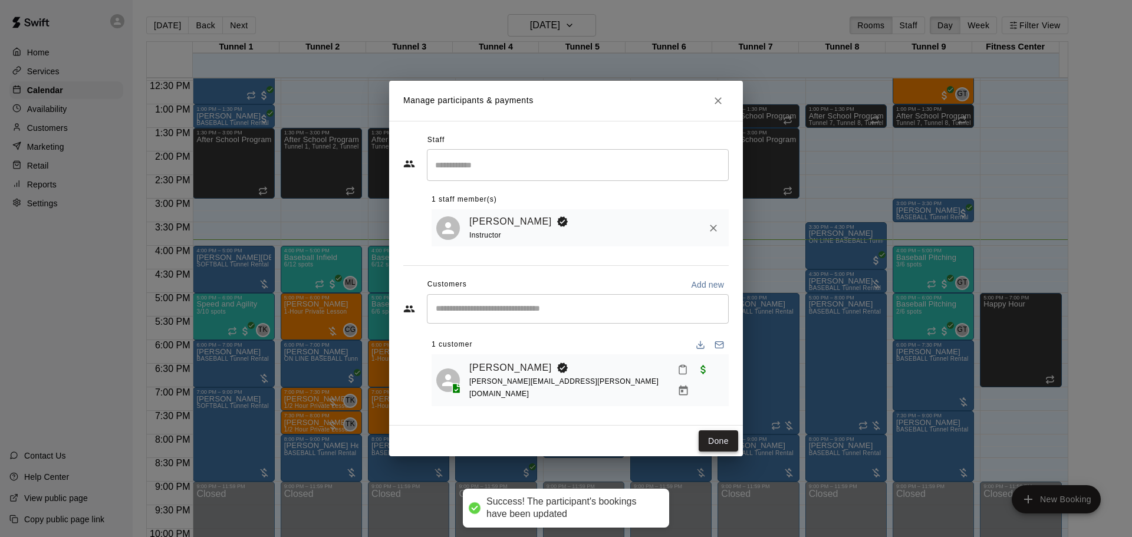
click at [731, 433] on button "Done" at bounding box center [719, 441] width 40 height 22
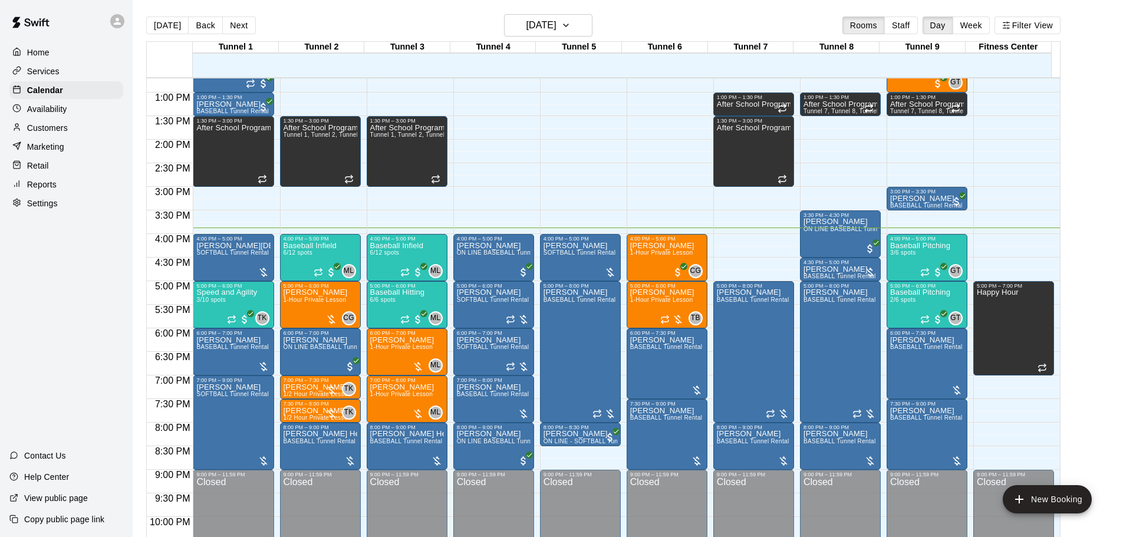
scroll to position [601, 0]
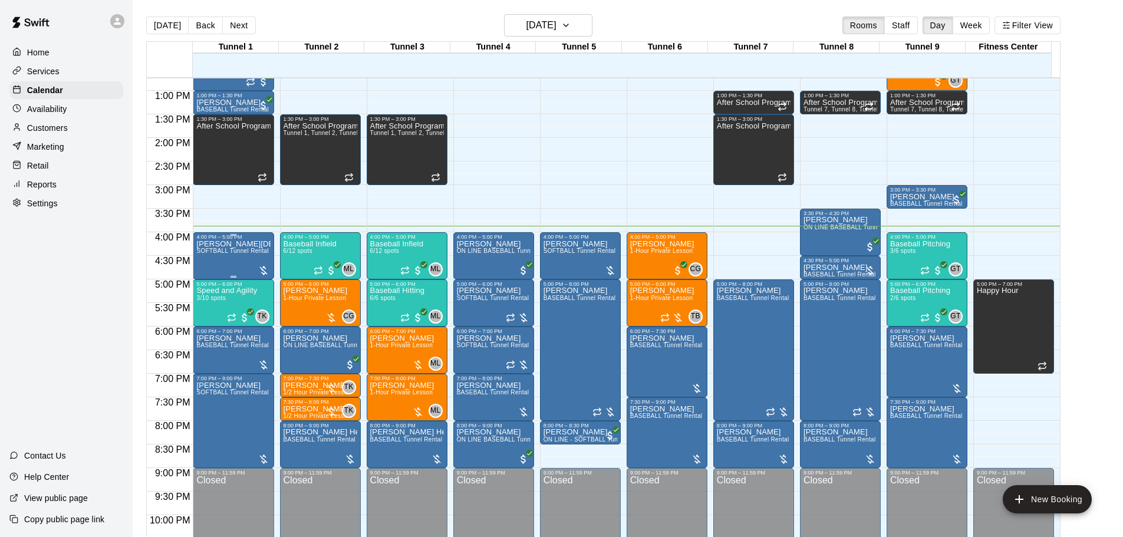
click at [235, 244] on p "[PERSON_NAME][DEMOGRAPHIC_DATA]" at bounding box center [233, 244] width 74 height 0
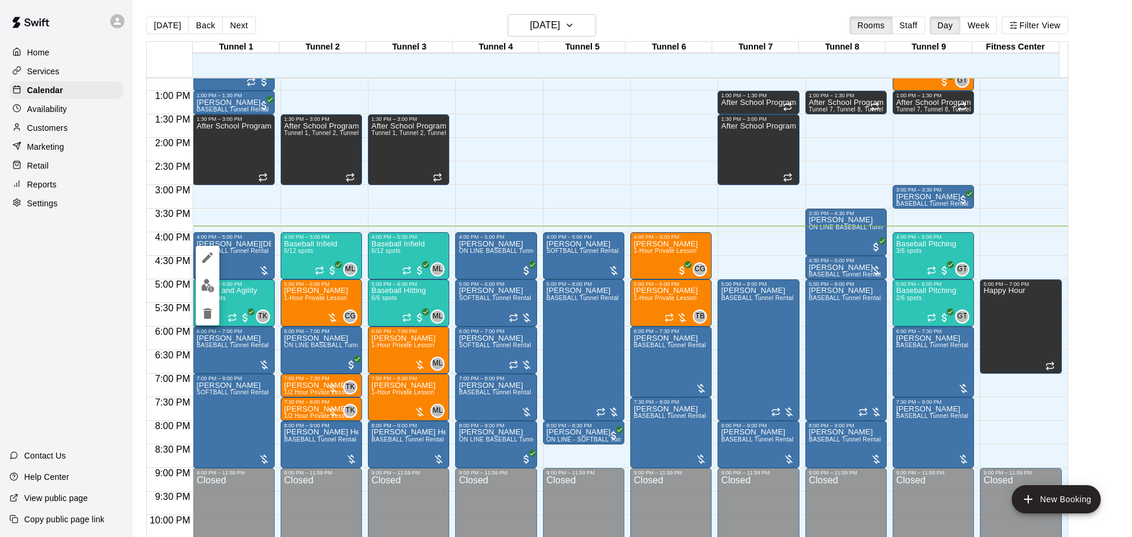
drag, startPoint x: 1064, startPoint y: 361, endPoint x: 1069, endPoint y: 346, distance: 16.2
click at [1068, 351] on div at bounding box center [566, 268] width 1132 height 537
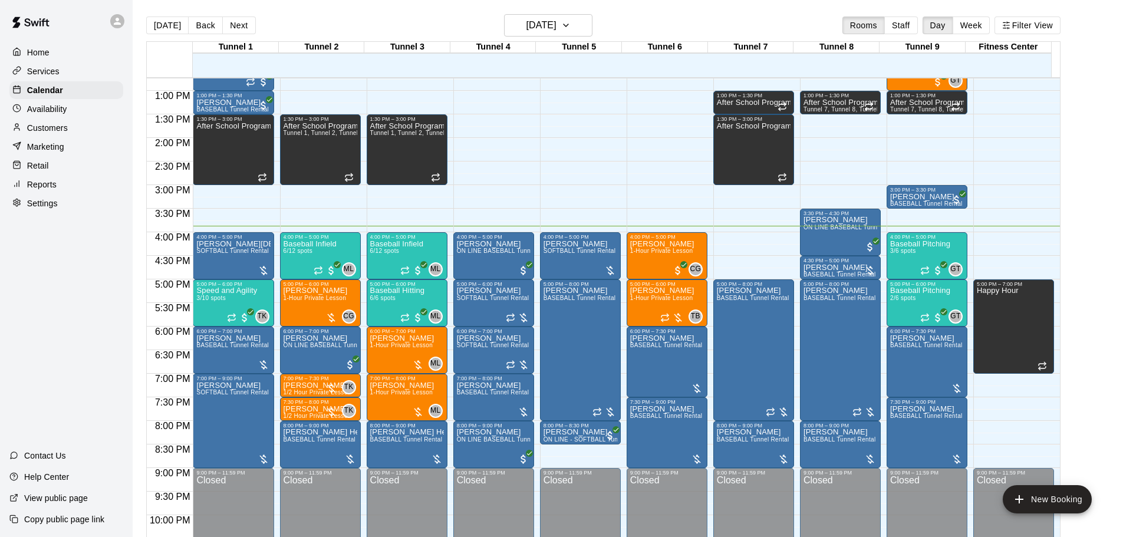
click at [1084, 340] on main "[DATE] Back [DATE][DATE] Rooms Staff Day Week Filter View Tunnel 1 12 [GEOGRAPH…" at bounding box center [627, 282] width 981 height 537
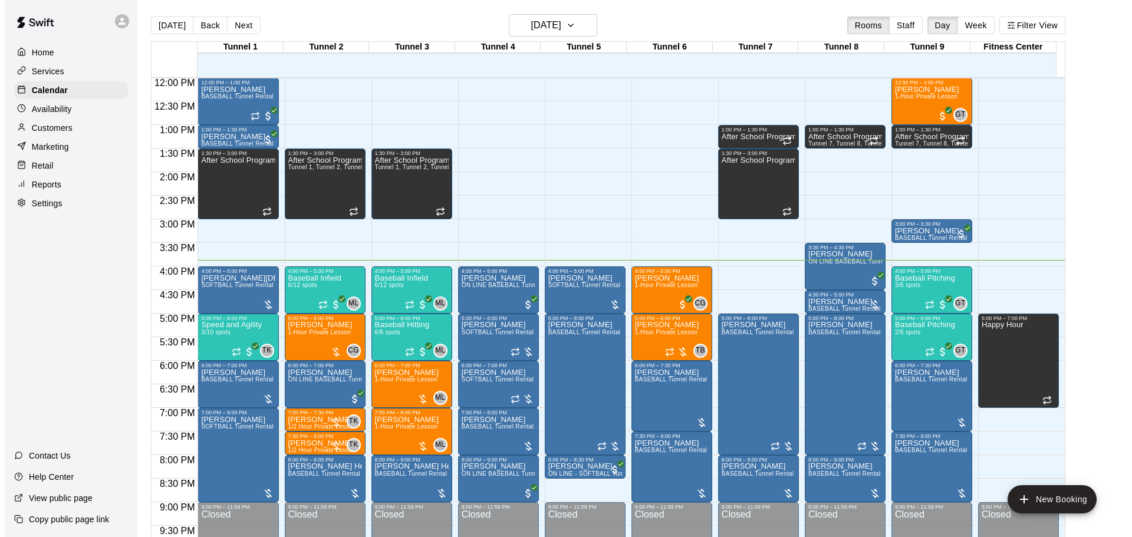
scroll to position [613, 0]
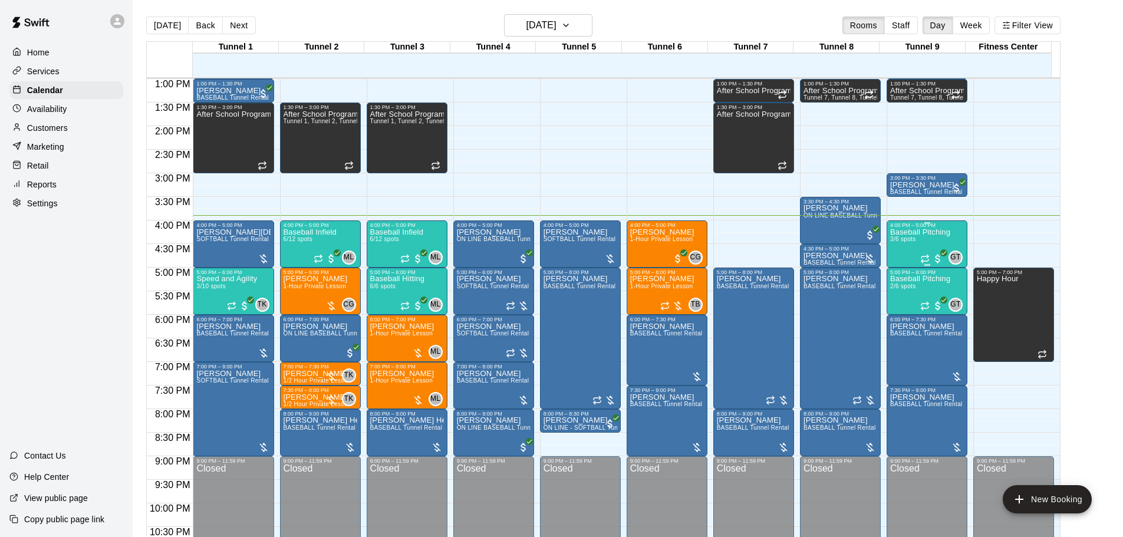
click at [913, 242] on span "3/6 spots" at bounding box center [903, 239] width 26 height 6
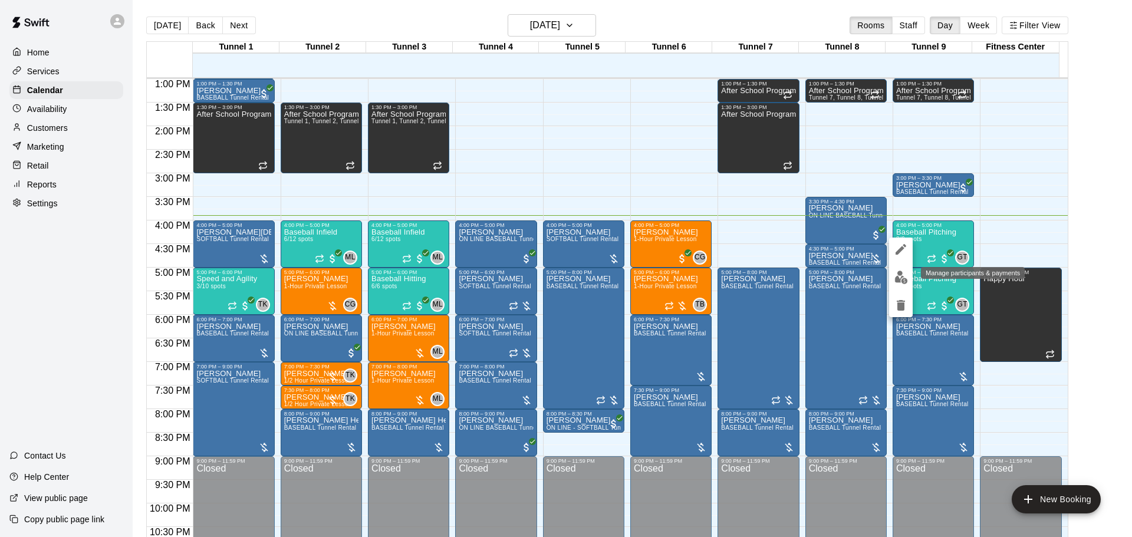
click at [895, 269] on button "edit" at bounding box center [901, 277] width 24 height 23
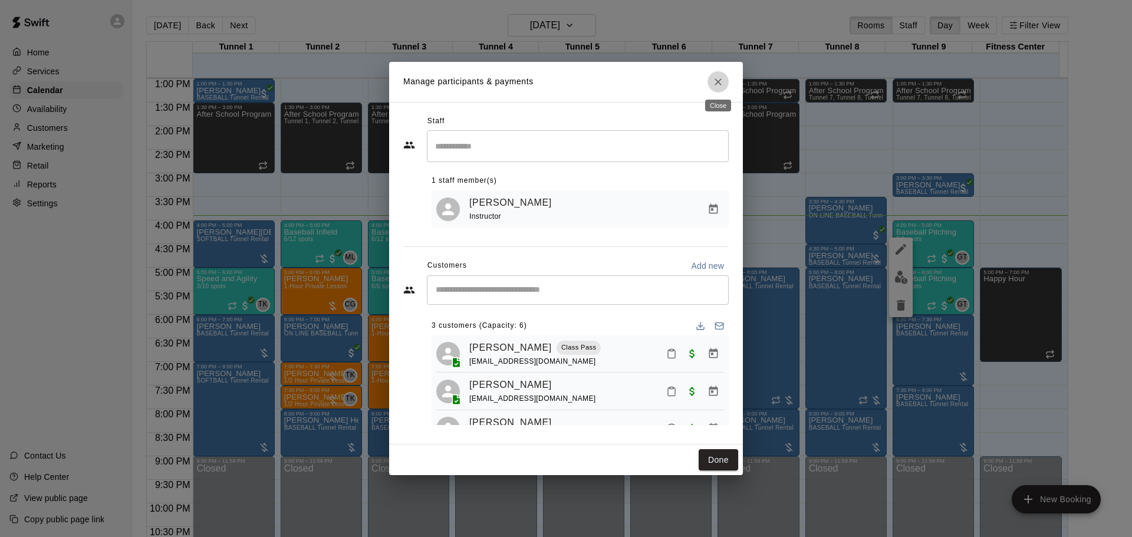
click at [719, 80] on icon "Close" at bounding box center [718, 81] width 7 height 7
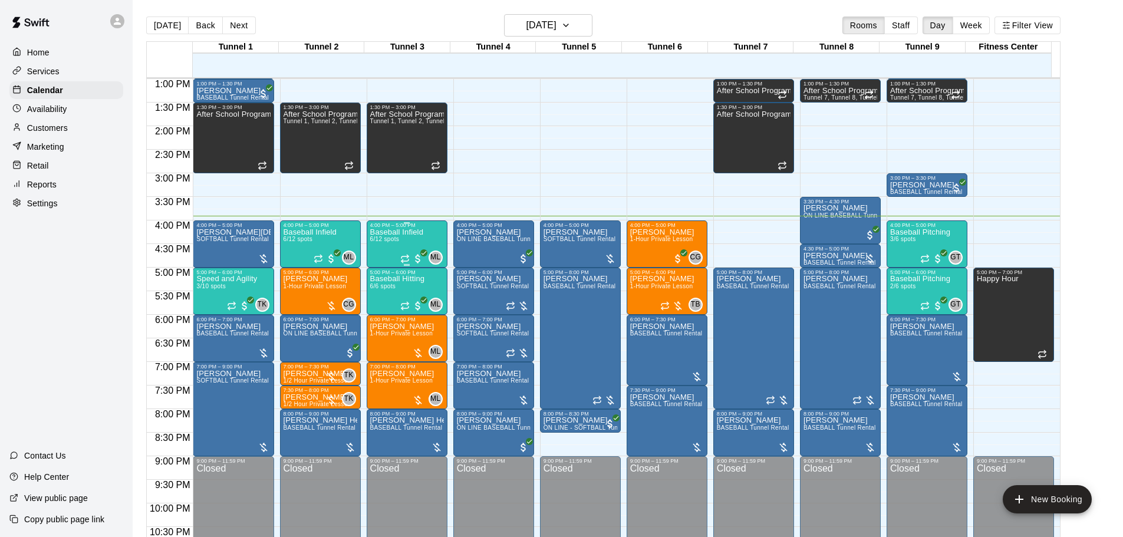
click at [384, 253] on div "Baseball Infield 6/12 spots" at bounding box center [396, 496] width 53 height 537
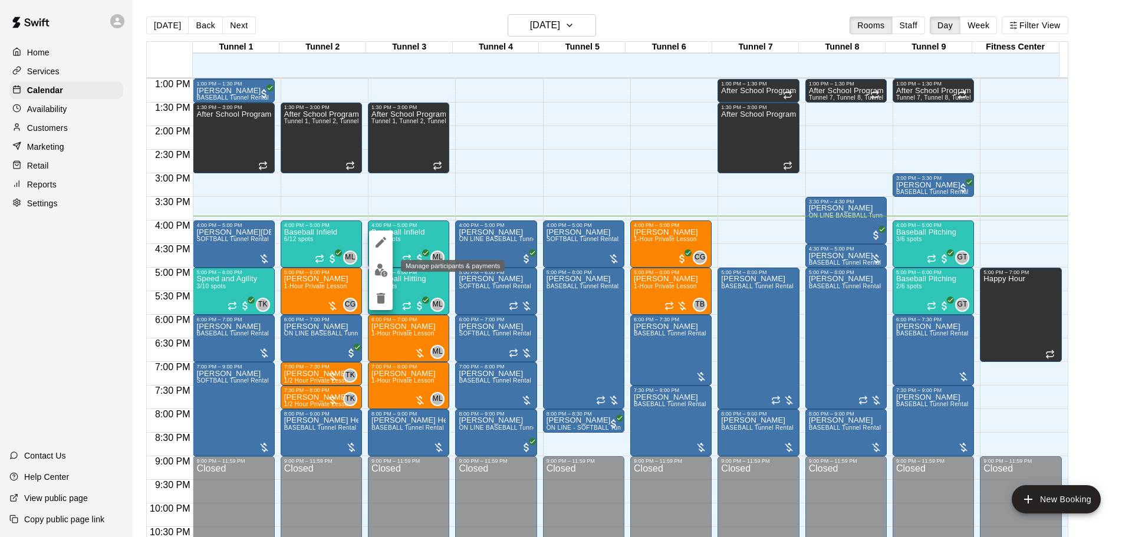
click at [374, 262] on button "edit" at bounding box center [381, 270] width 24 height 23
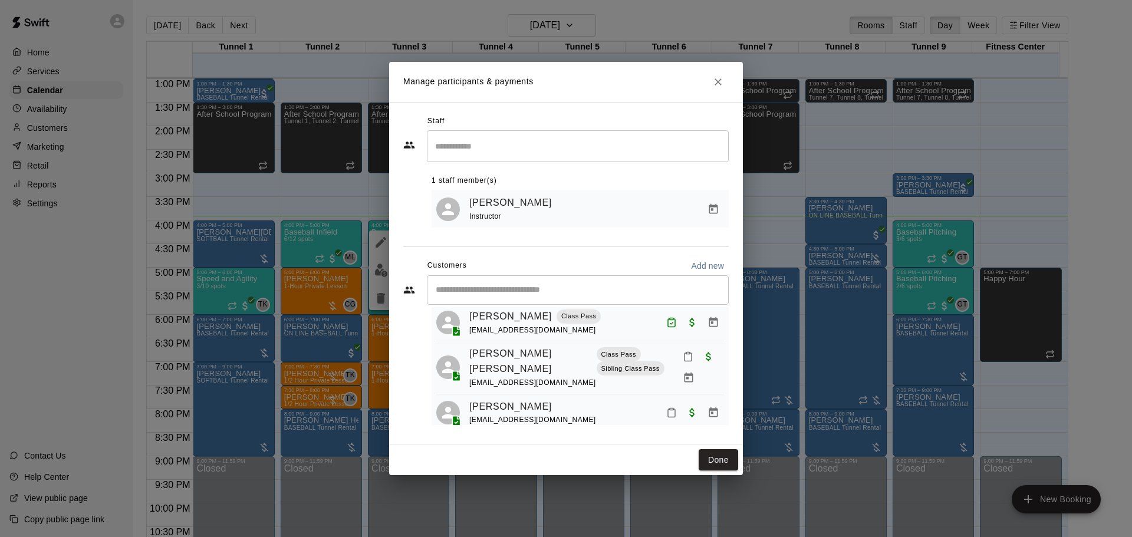
scroll to position [118, 0]
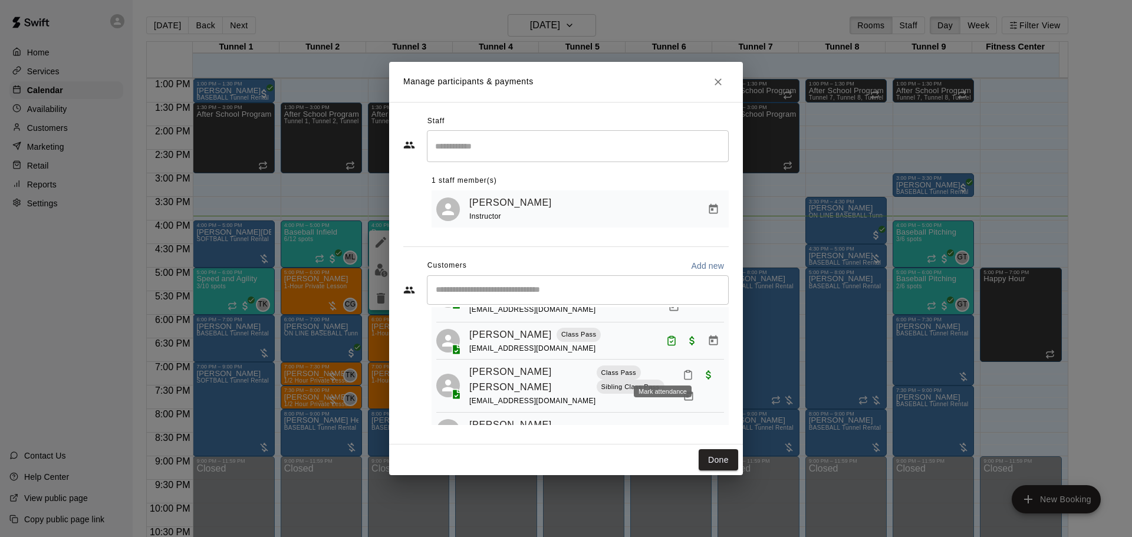
click at [678, 365] on button "Mark attendance" at bounding box center [688, 375] width 20 height 20
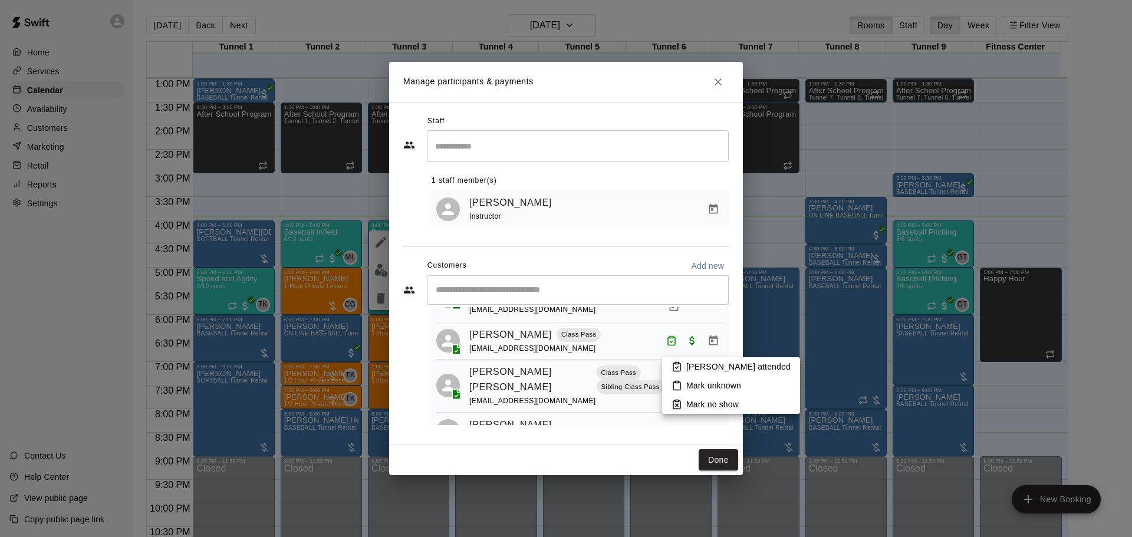
click at [676, 363] on rect at bounding box center [677, 364] width 4 height 2
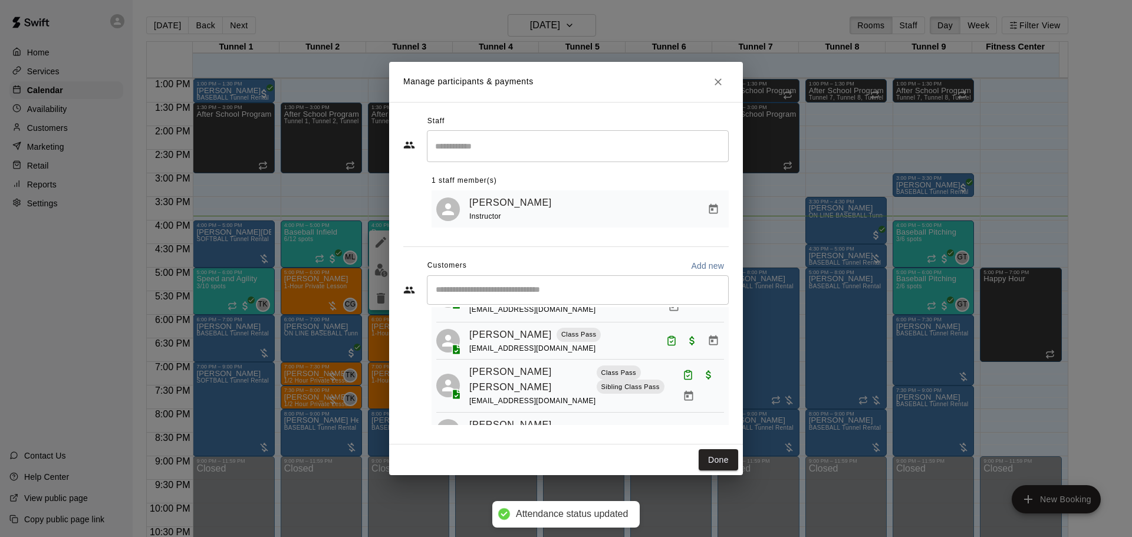
drag, startPoint x: 718, startPoint y: 454, endPoint x: 715, endPoint y: 448, distance: 7.1
click at [718, 455] on button "Done" at bounding box center [719, 460] width 40 height 22
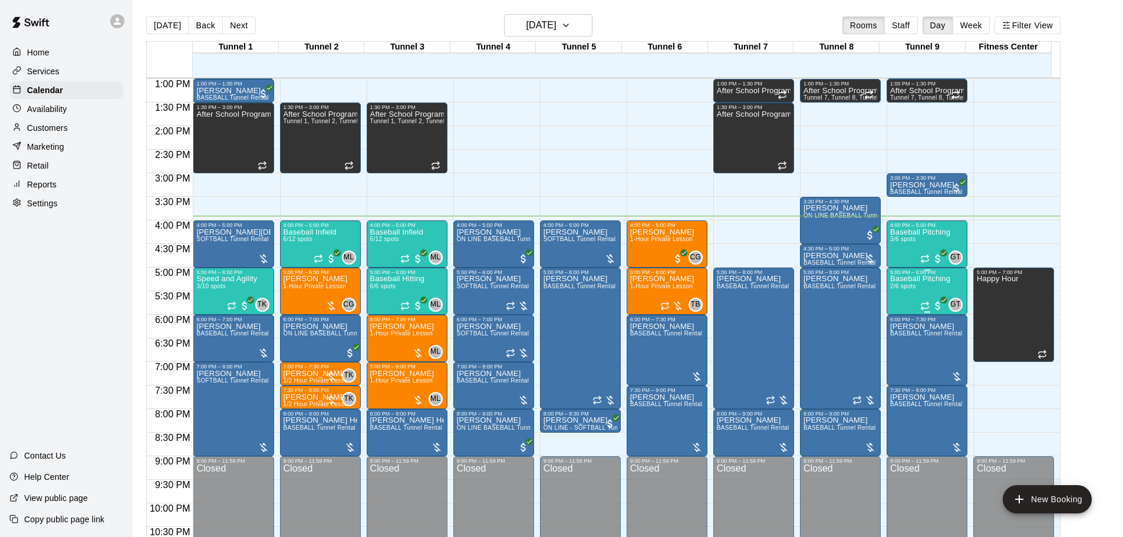
click at [905, 304] on div "Baseball Pitching 2/6 spots" at bounding box center [920, 543] width 60 height 537
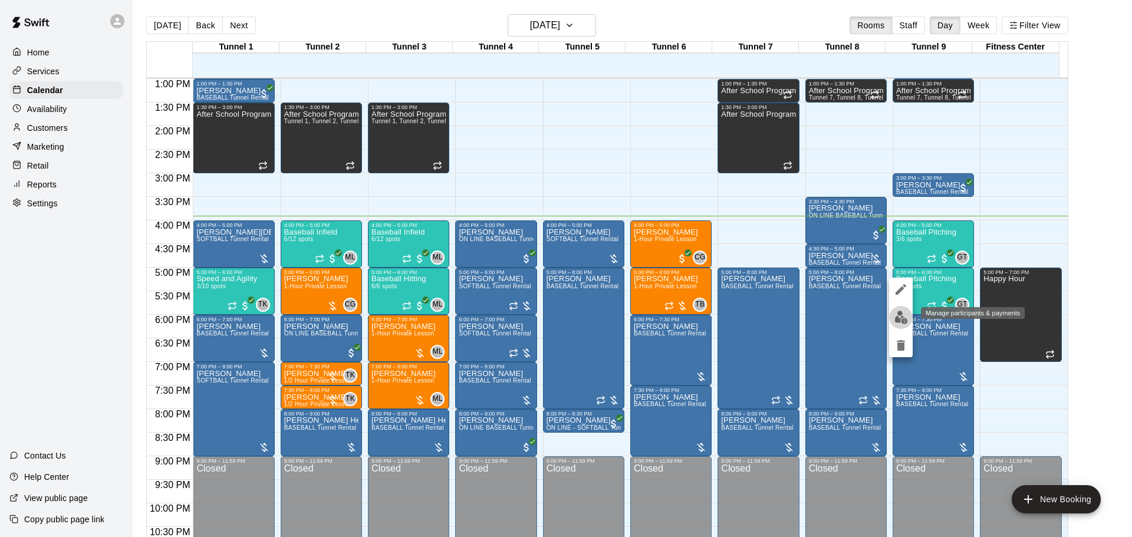
click at [899, 314] on img "edit" at bounding box center [902, 318] width 14 height 14
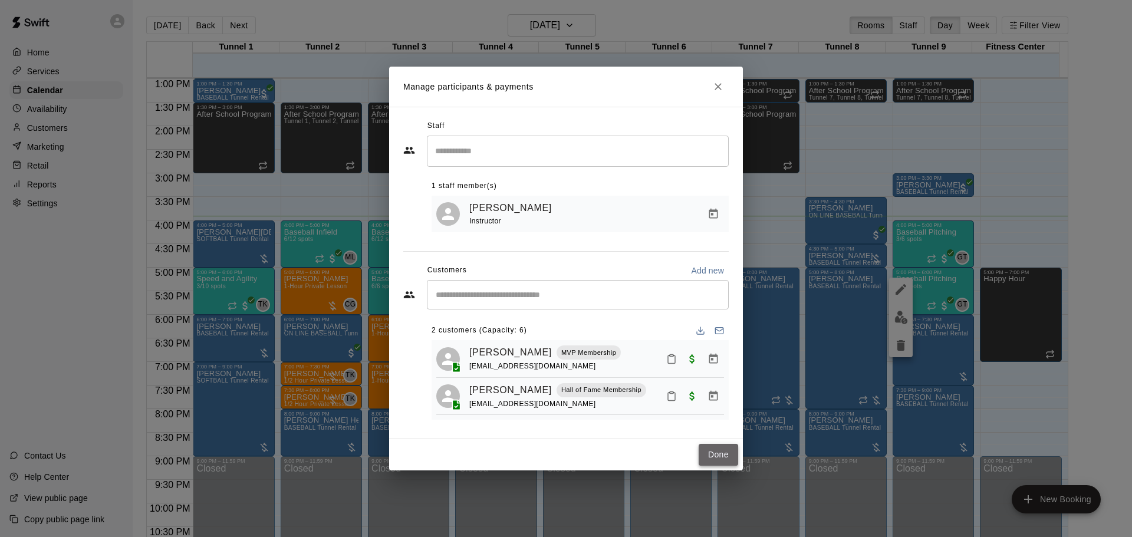
click at [712, 451] on button "Done" at bounding box center [719, 455] width 40 height 22
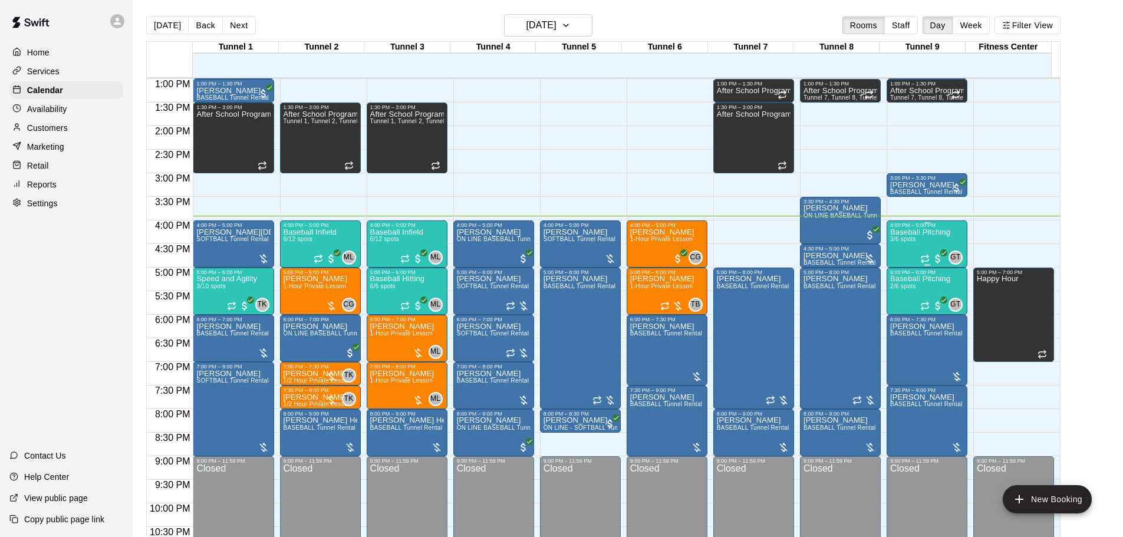
click at [896, 247] on div "Baseball Pitching 3/6 spots" at bounding box center [920, 496] width 60 height 537
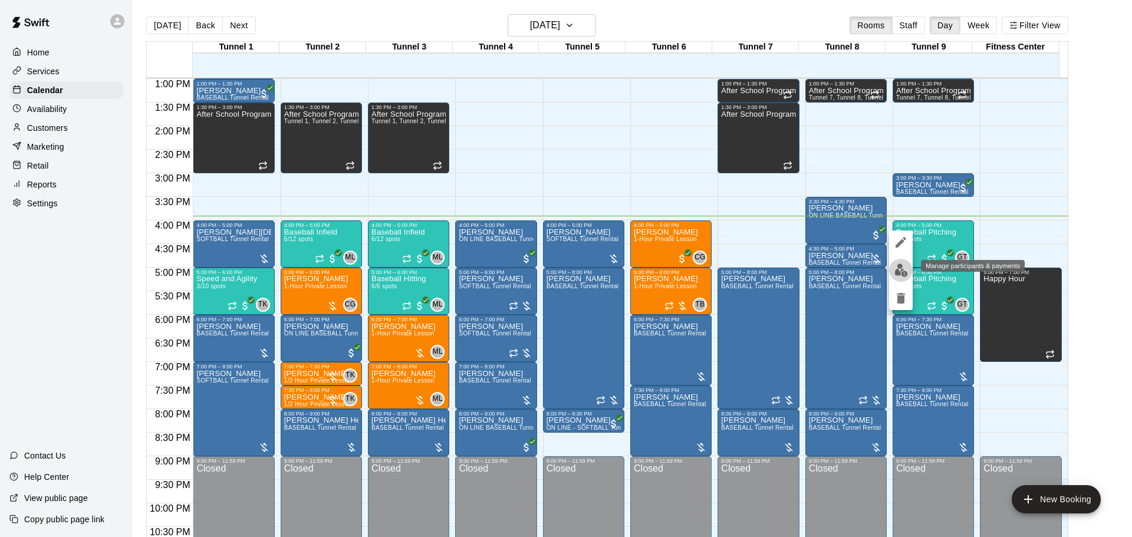
click at [899, 262] on button "edit" at bounding box center [901, 270] width 24 height 23
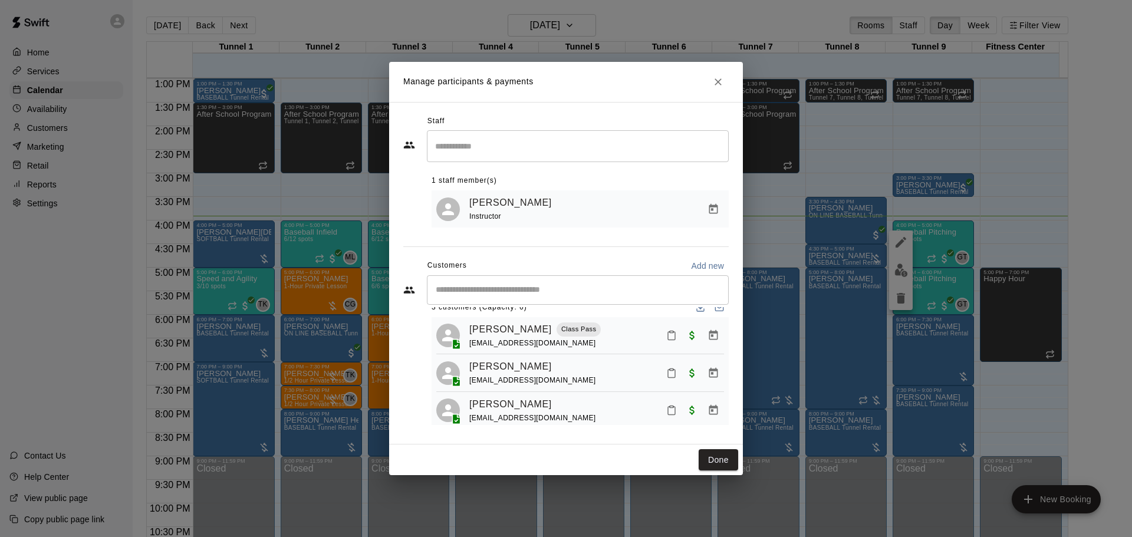
scroll to position [33, 0]
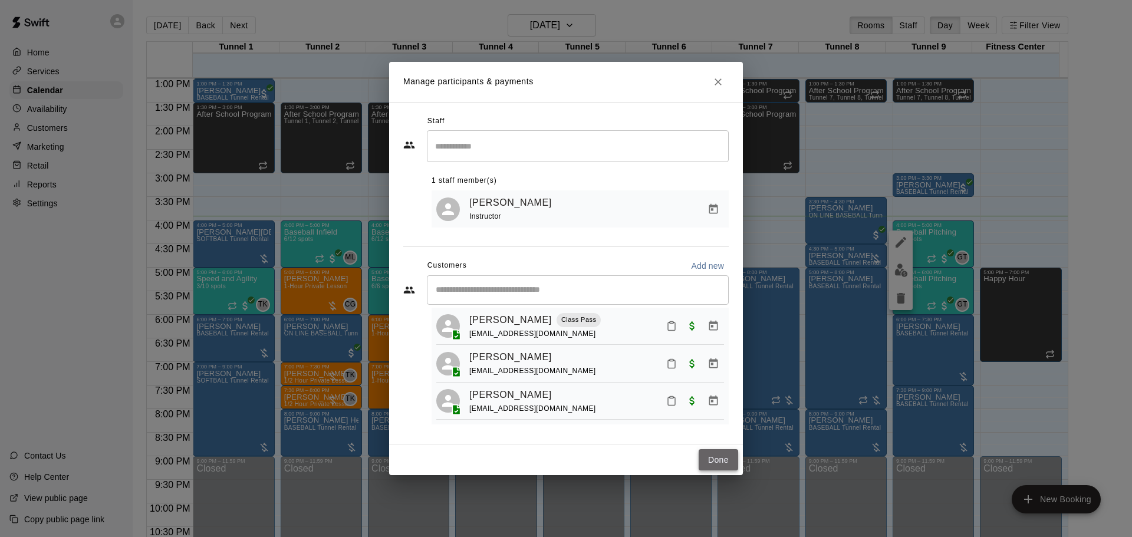
click at [708, 462] on button "Done" at bounding box center [719, 460] width 40 height 22
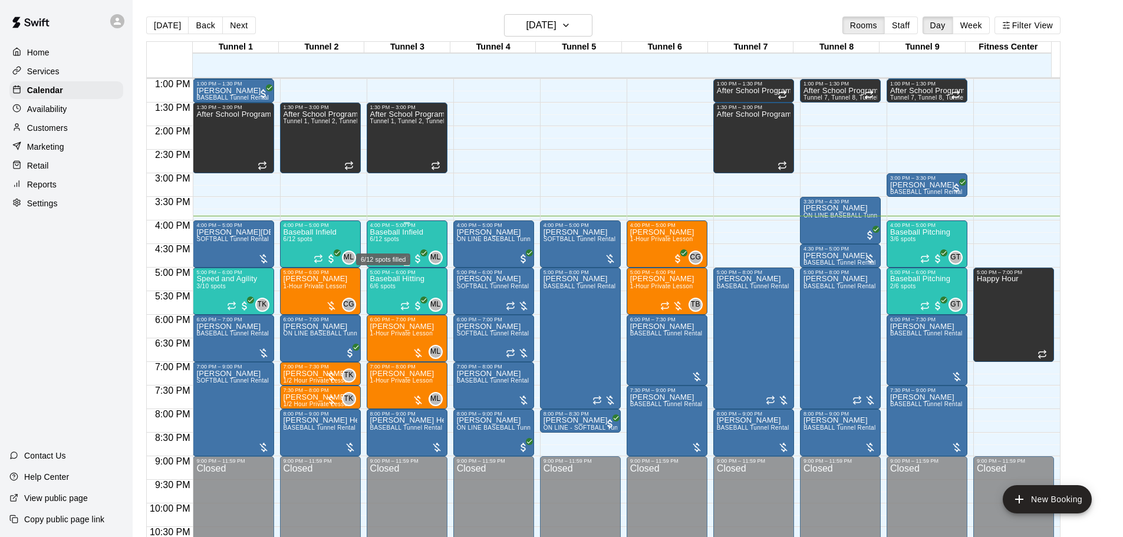
click at [378, 246] on div "6/12 spots filled" at bounding box center [383, 255] width 57 height 21
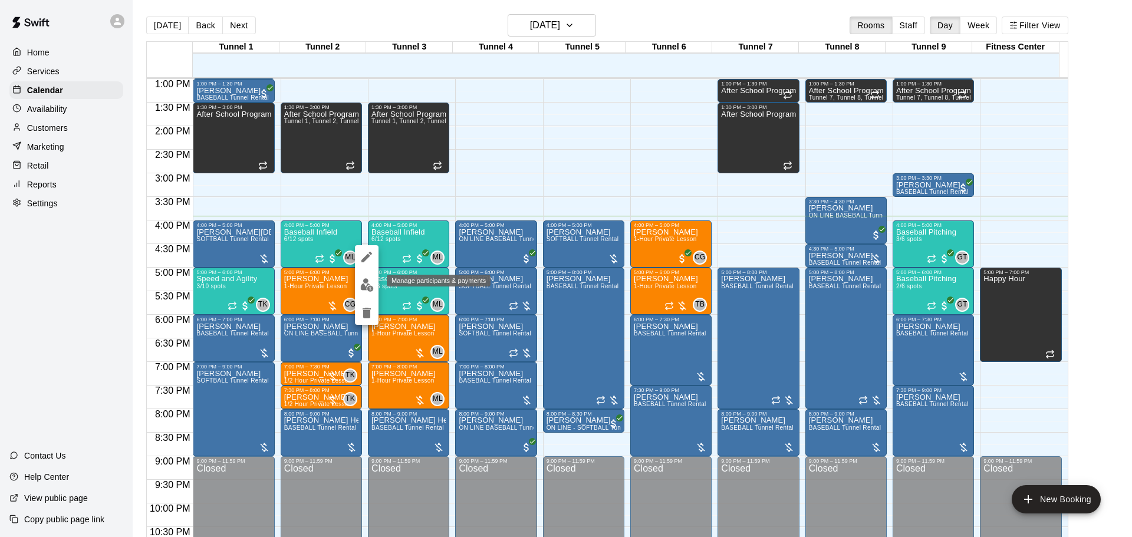
click at [363, 286] on img "edit" at bounding box center [367, 285] width 14 height 14
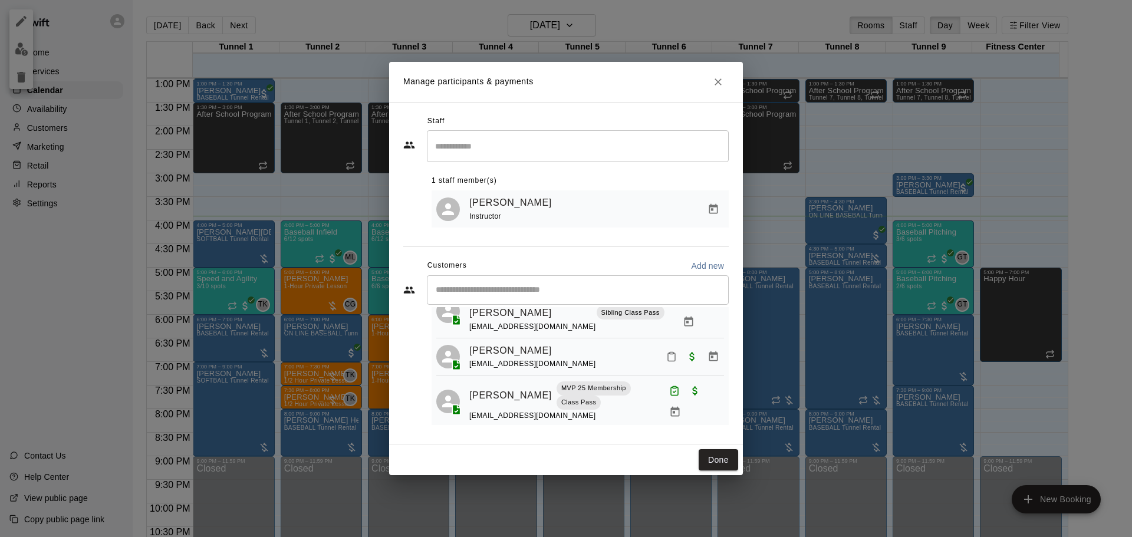
scroll to position [196, 0]
click at [713, 466] on button "Done" at bounding box center [719, 460] width 40 height 22
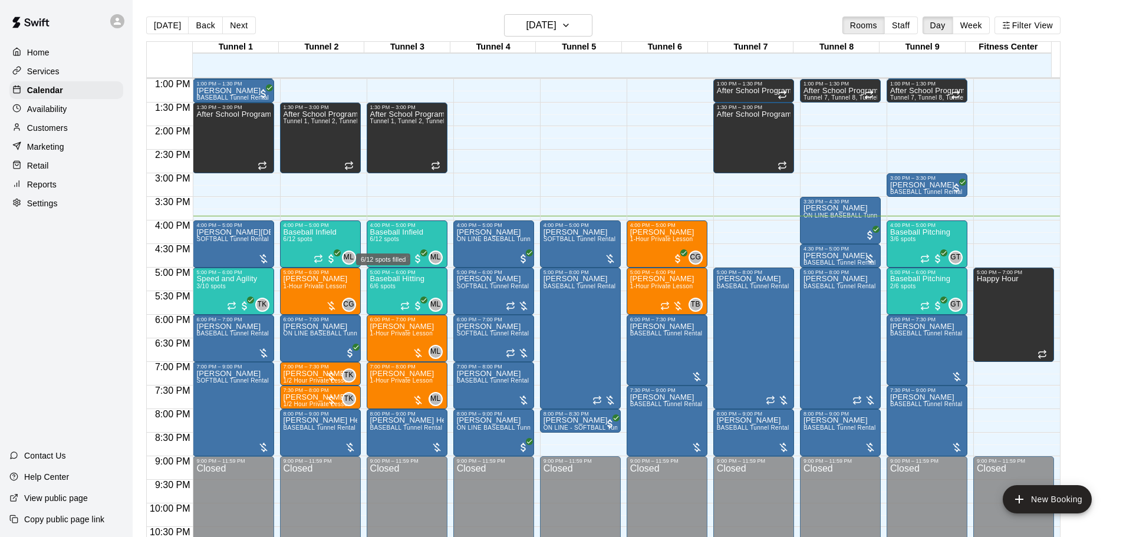
click at [392, 251] on div "6/12 spots filled" at bounding box center [383, 255] width 57 height 21
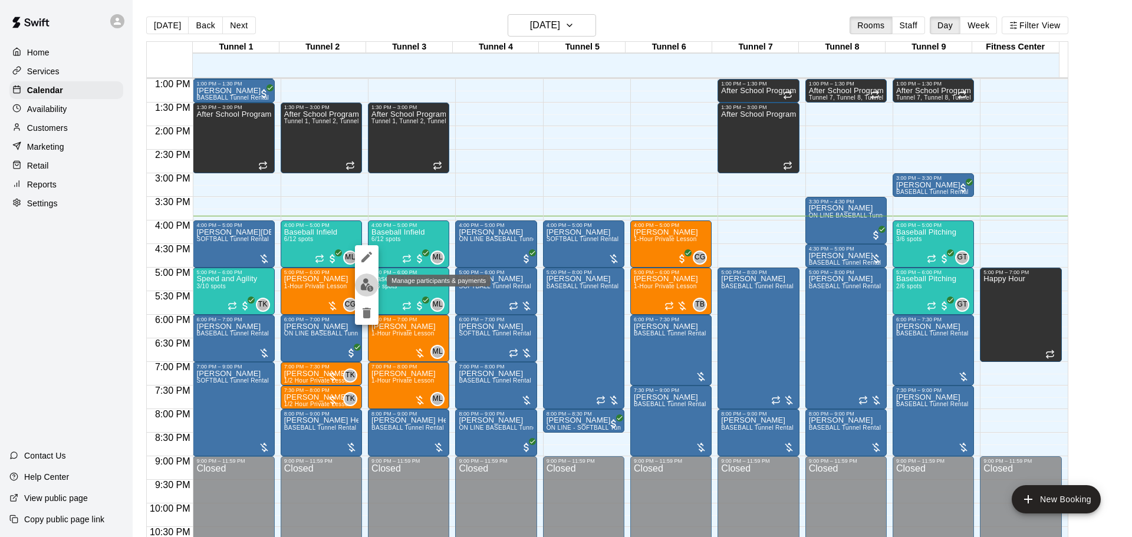
click at [372, 279] on img "edit" at bounding box center [367, 285] width 14 height 14
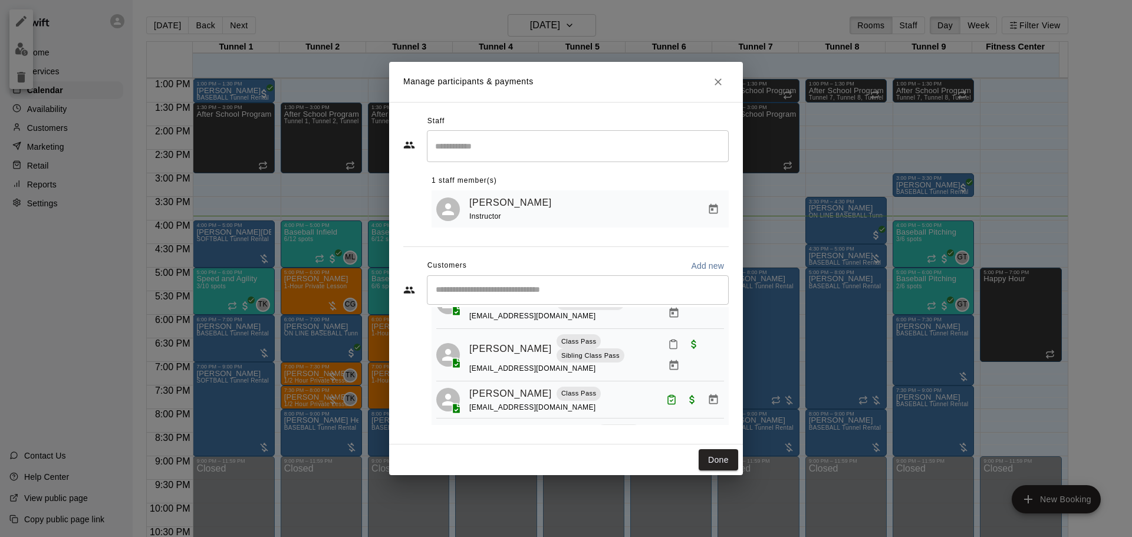
scroll to position [118, 0]
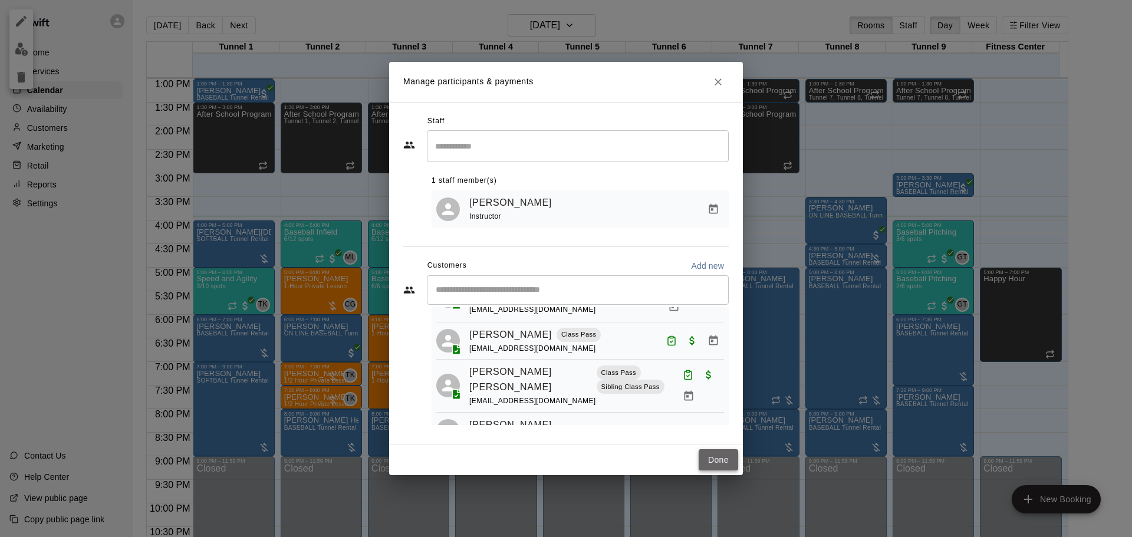
click at [721, 456] on button "Done" at bounding box center [719, 460] width 40 height 22
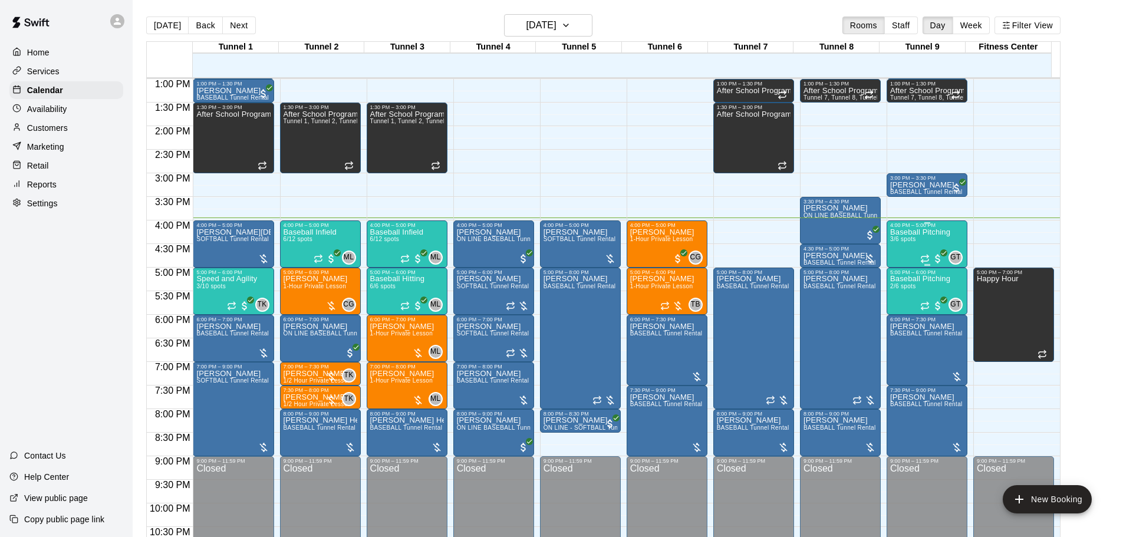
click at [902, 255] on div "Baseball Pitching 3/6 spots" at bounding box center [920, 496] width 60 height 537
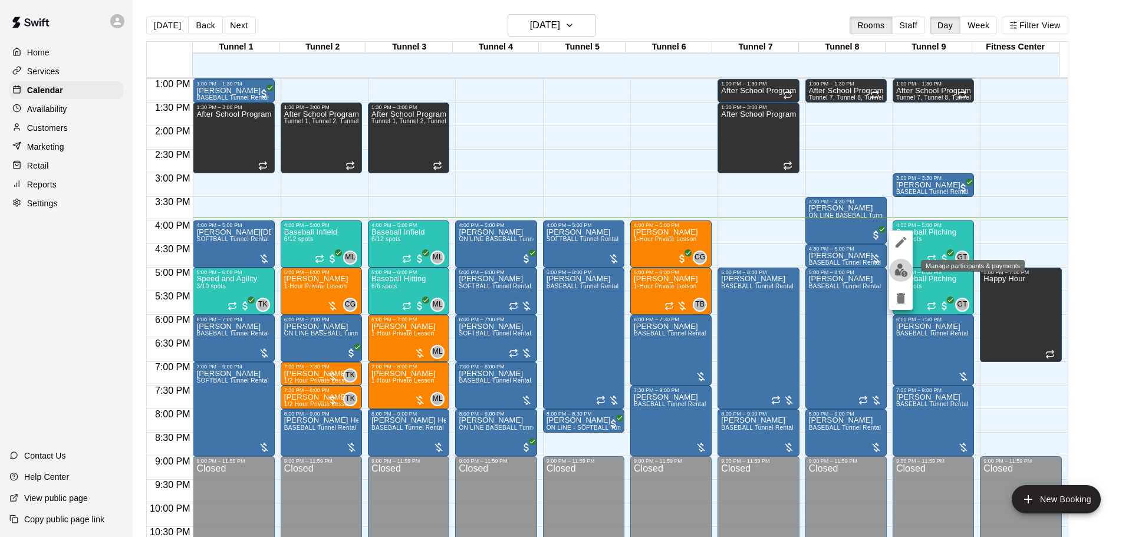
click at [900, 270] on img "edit" at bounding box center [902, 271] width 14 height 14
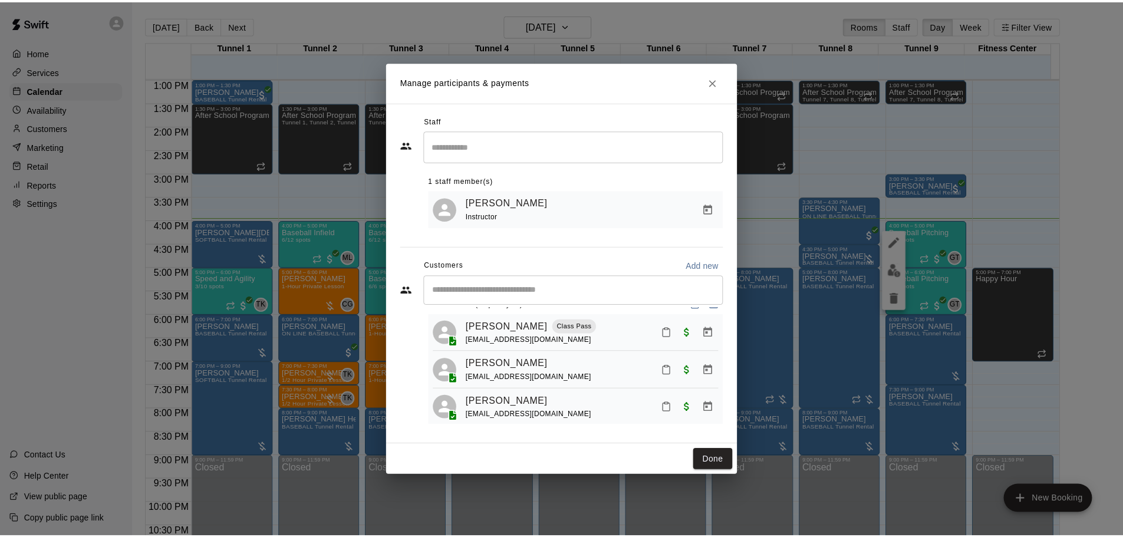
scroll to position [33, 0]
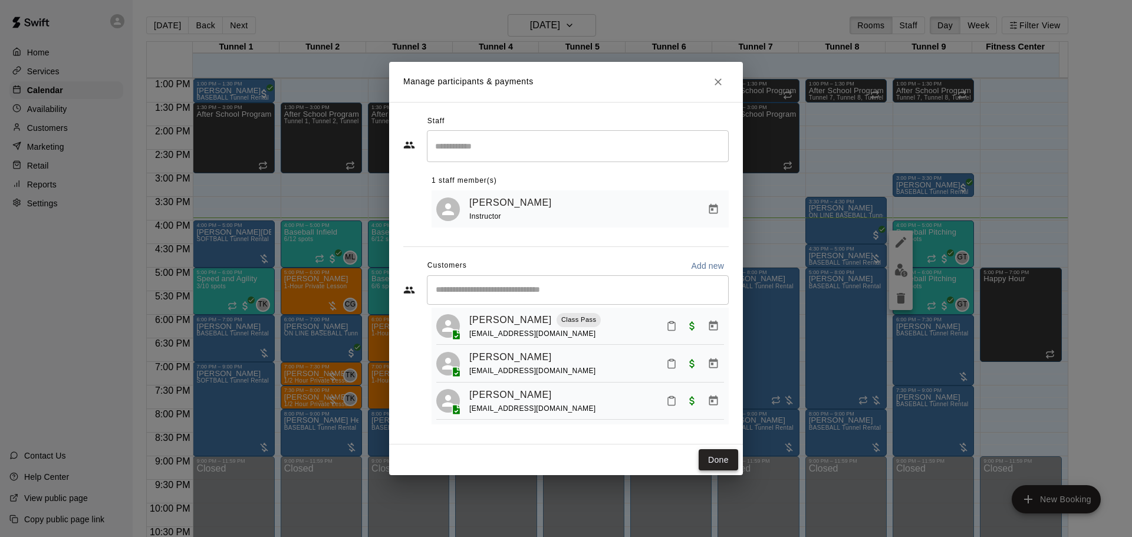
click at [726, 458] on button "Done" at bounding box center [719, 460] width 40 height 22
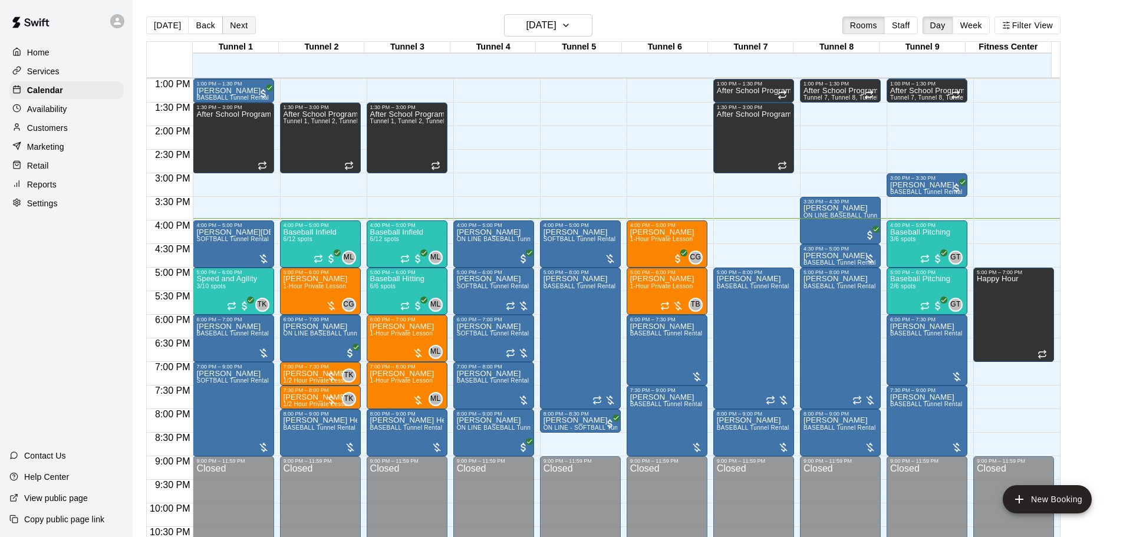
click at [233, 26] on button "Next" at bounding box center [238, 26] width 33 height 18
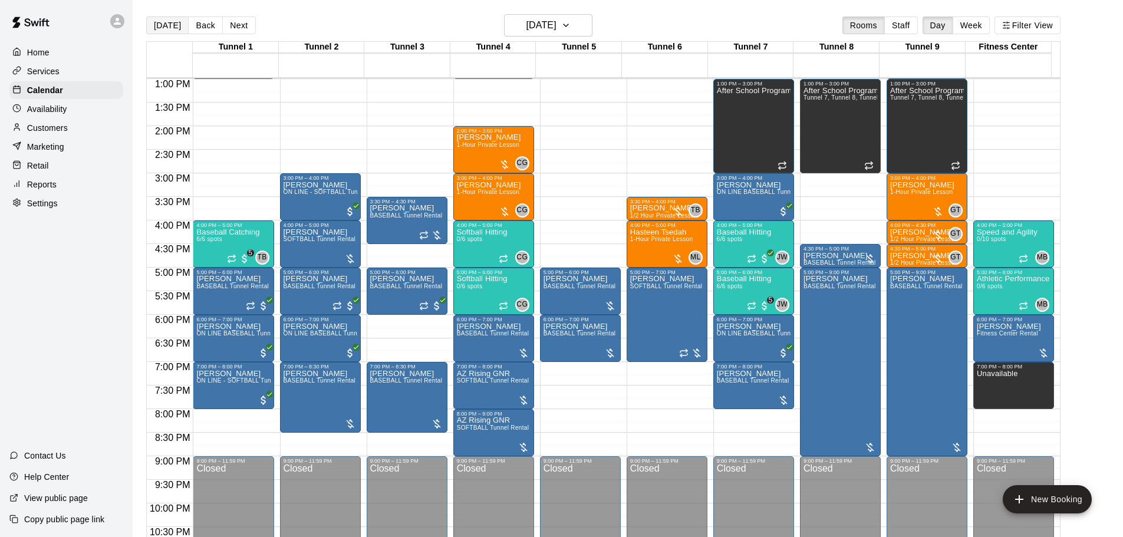
click at [152, 27] on button "[DATE]" at bounding box center [167, 26] width 42 height 18
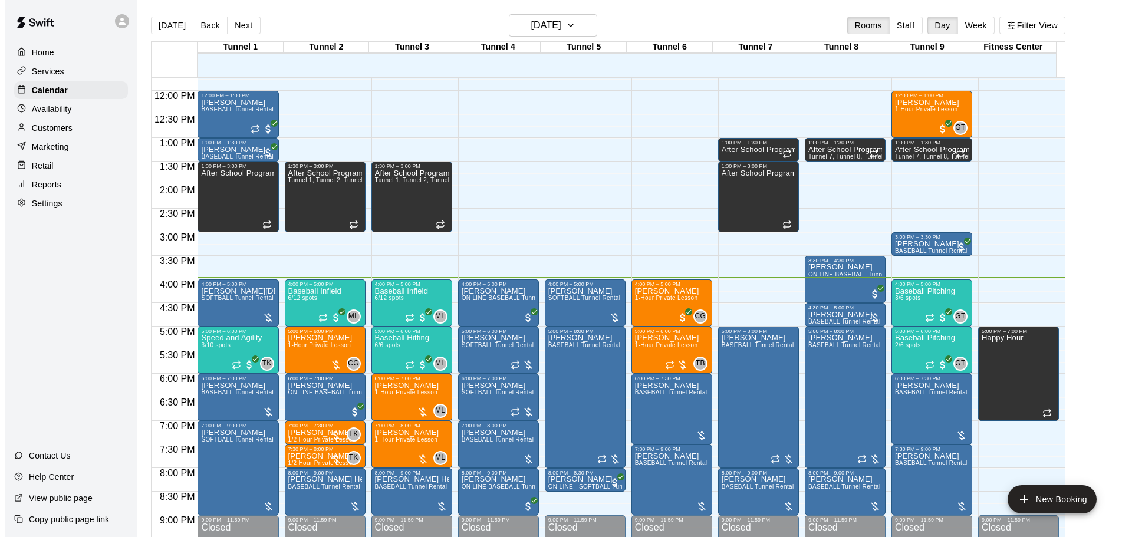
scroll to position [613, 0]
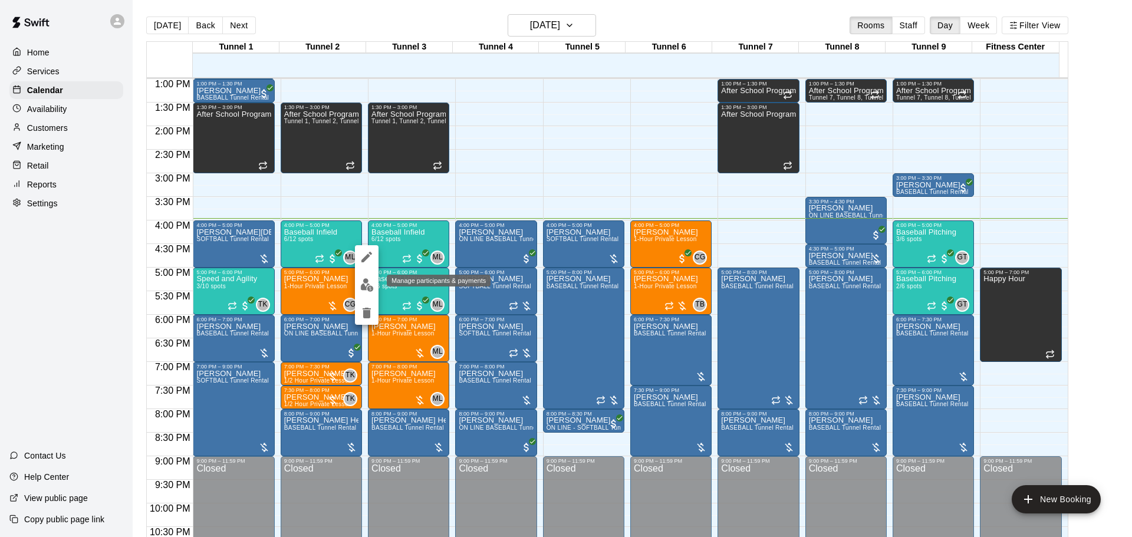
click at [366, 278] on button "edit" at bounding box center [367, 285] width 24 height 23
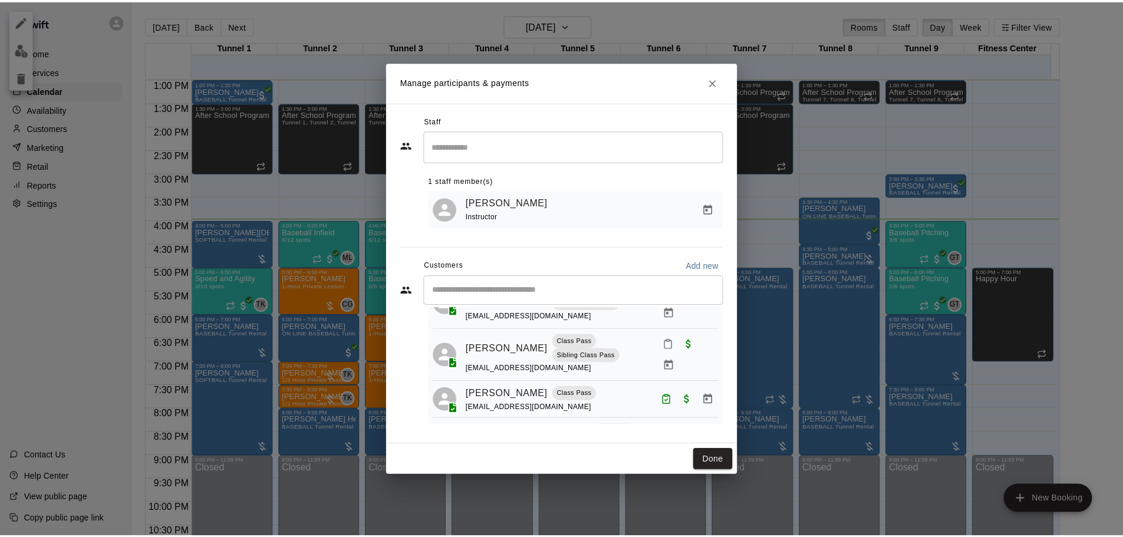
scroll to position [0, 0]
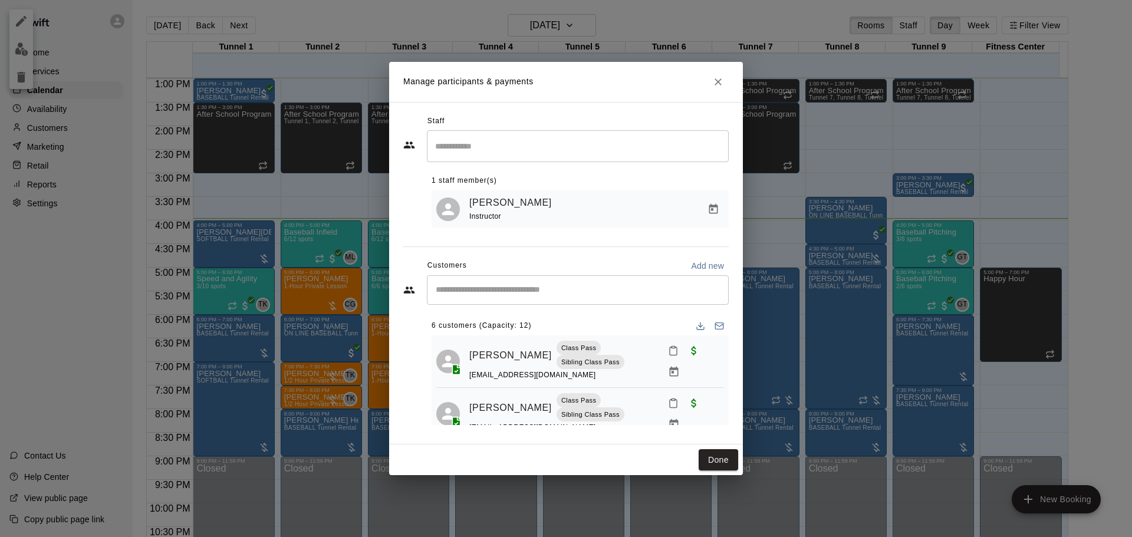
click at [683, 347] on span "Paid with Credit" at bounding box center [693, 350] width 21 height 10
click at [668, 354] on icon "Mark attendance" at bounding box center [673, 351] width 11 height 11
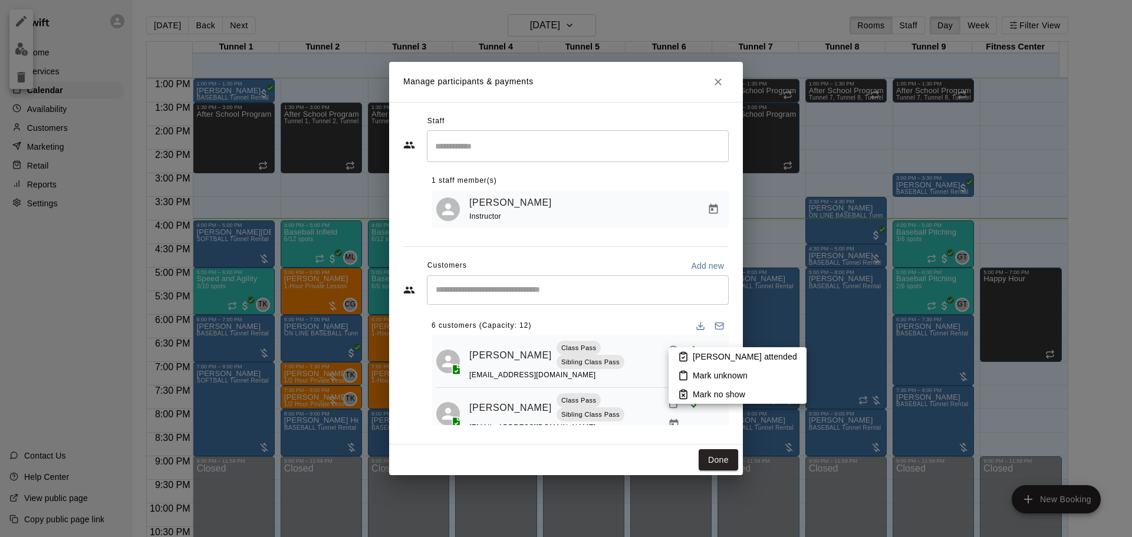
click at [693, 351] on p "[PERSON_NAME] attended" at bounding box center [745, 357] width 104 height 12
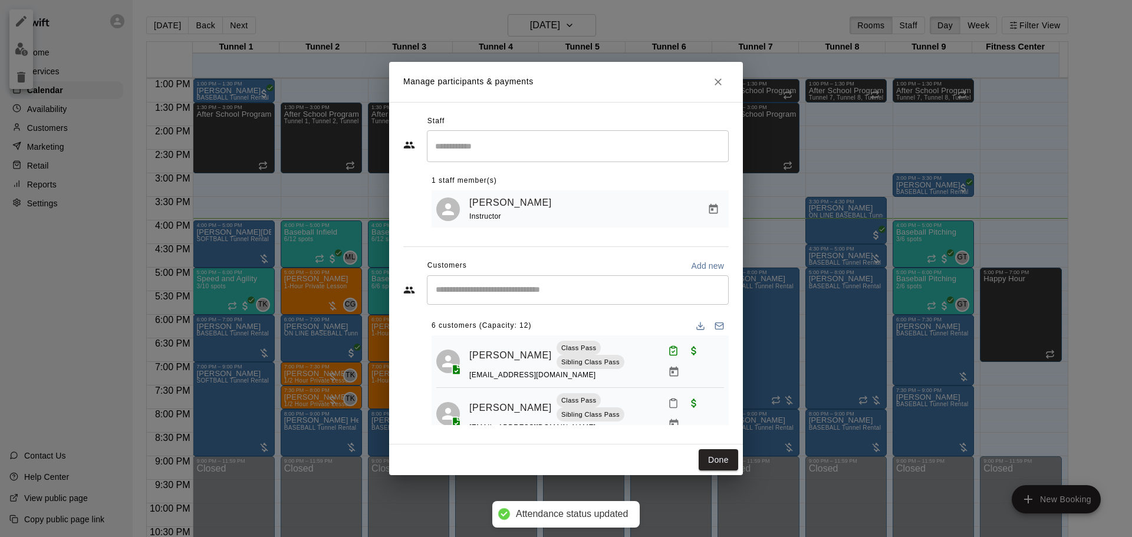
click at [663, 413] on button "Mark attendance" at bounding box center [673, 403] width 20 height 20
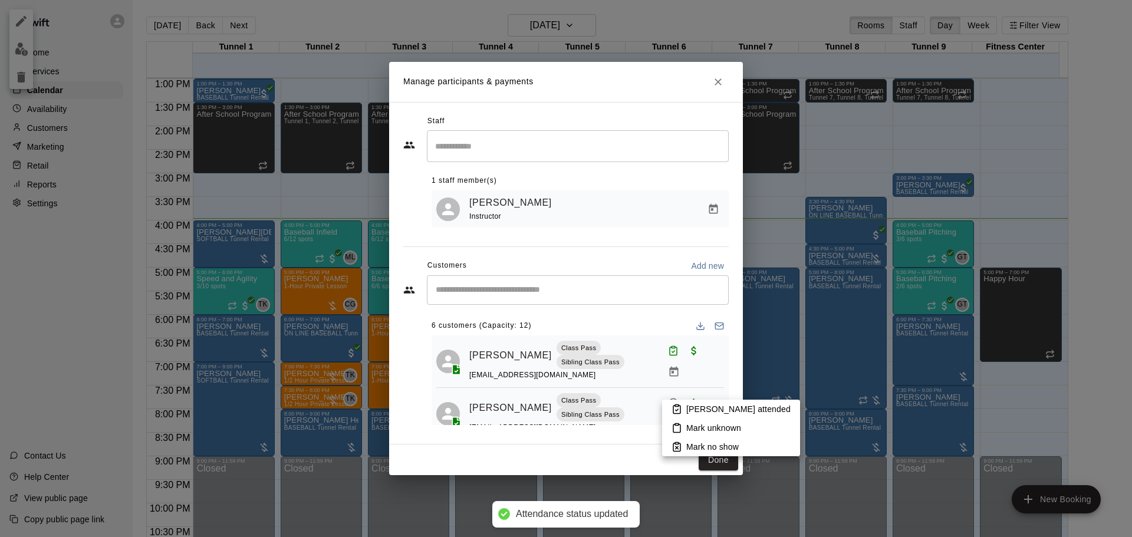
click at [670, 407] on li "[PERSON_NAME] attended" at bounding box center [731, 409] width 138 height 19
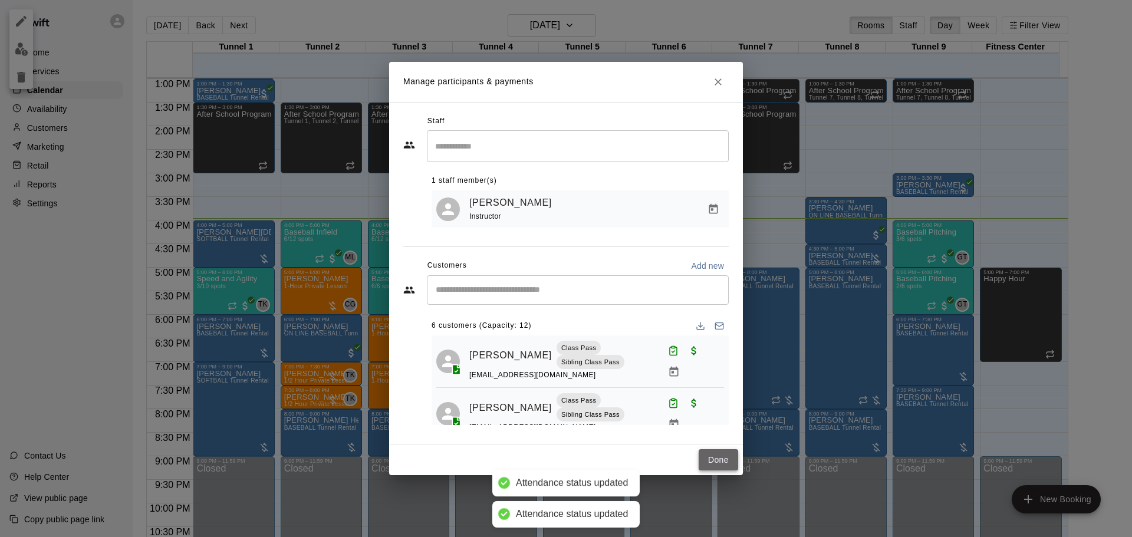
click at [727, 459] on button "Done" at bounding box center [719, 460] width 40 height 22
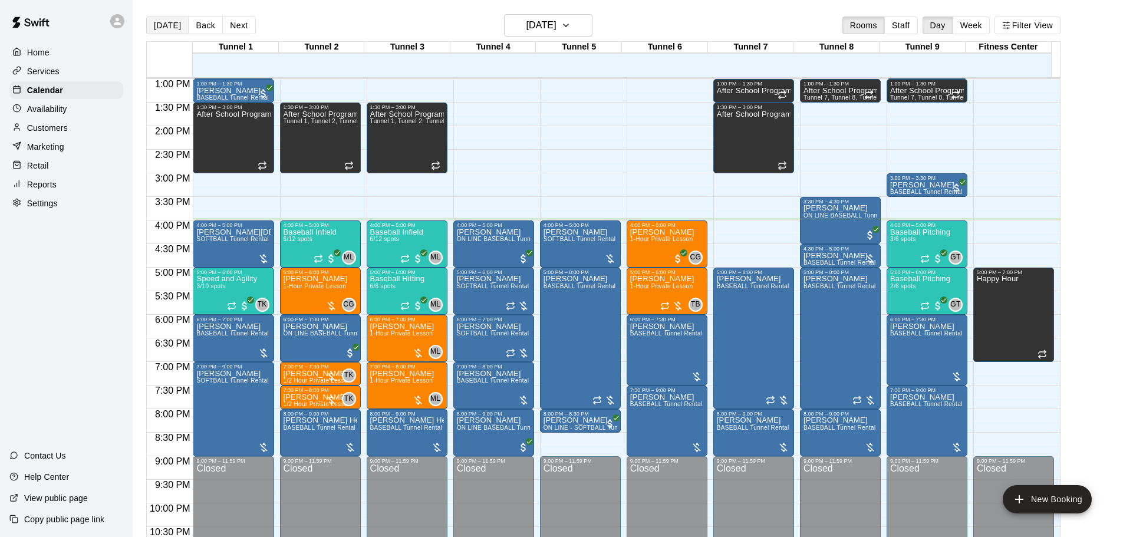
click at [147, 24] on button "[DATE]" at bounding box center [167, 26] width 42 height 18
click at [146, 32] on div "Today Back Next Tuesday Aug 12 Rooms Staff Day Week Filter View Tunnel 1 12 Tue…" at bounding box center [603, 282] width 932 height 537
click at [149, 28] on button "[DATE]" at bounding box center [167, 26] width 42 height 18
click at [50, 164] on div "Retail" at bounding box center [66, 166] width 114 height 18
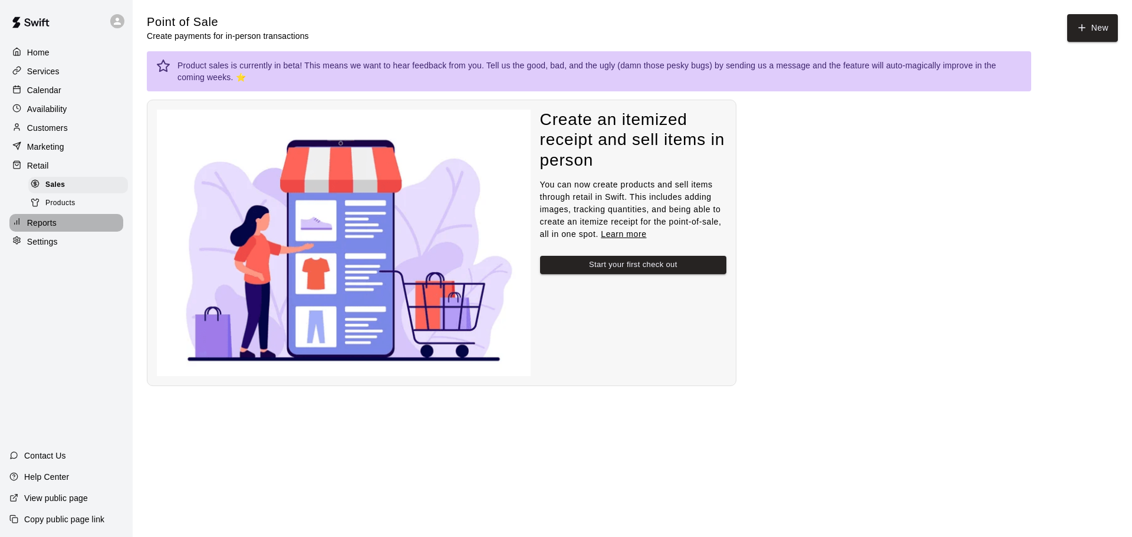
click at [65, 222] on div "Reports" at bounding box center [66, 223] width 114 height 18
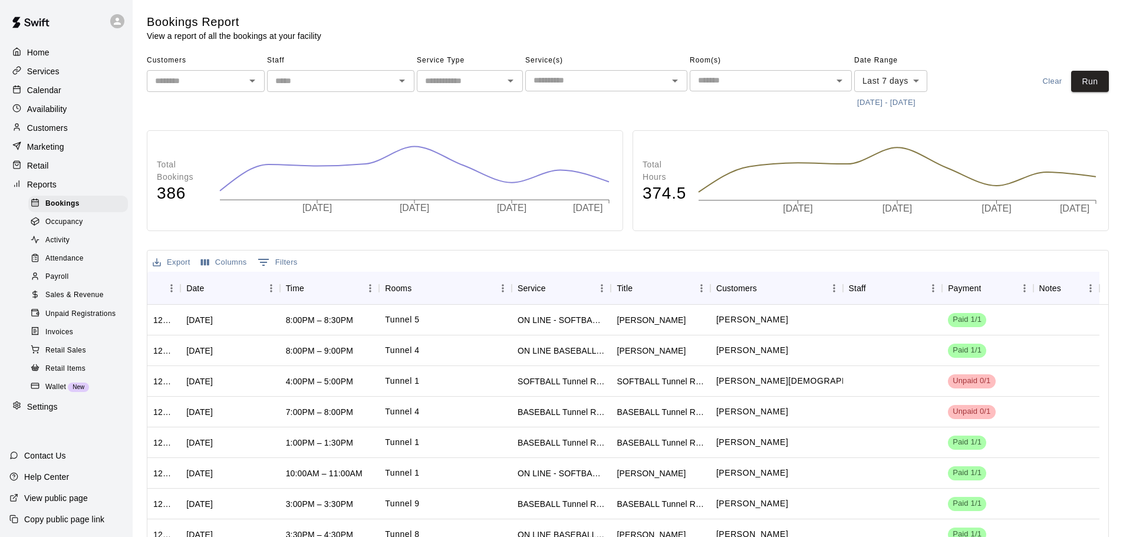
click at [51, 87] on p "Calendar" at bounding box center [44, 90] width 34 height 12
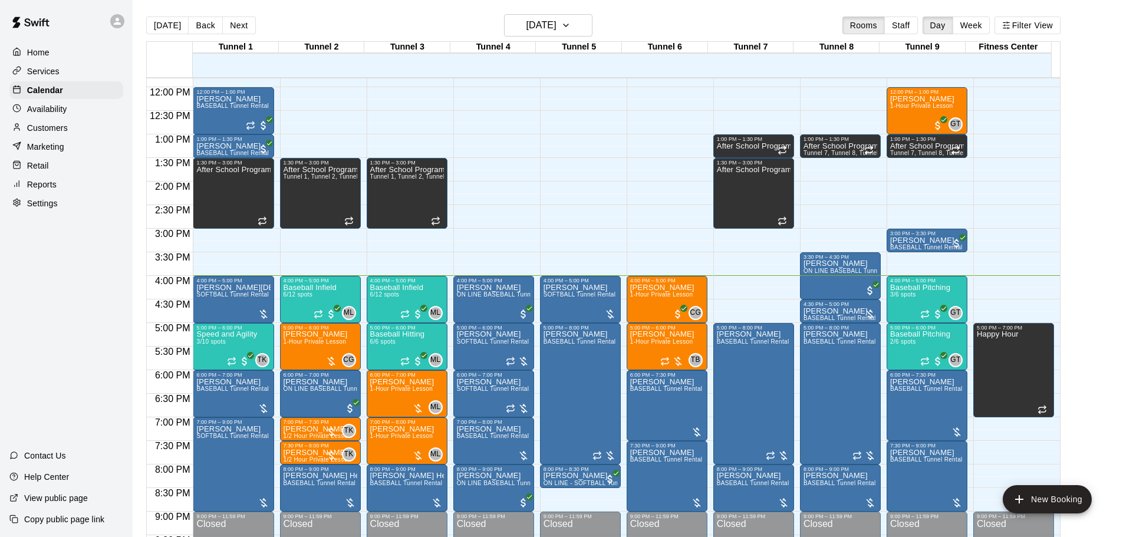
scroll to position [624, 0]
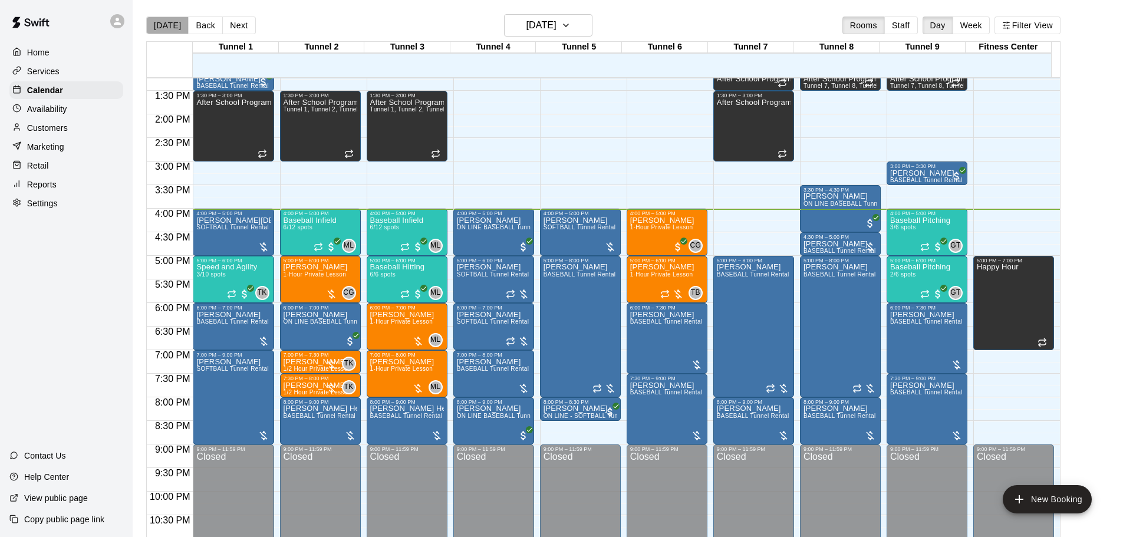
click at [177, 21] on button "[DATE]" at bounding box center [167, 26] width 42 height 18
click at [175, 22] on button "[DATE]" at bounding box center [167, 26] width 42 height 18
click at [155, 27] on button "[DATE]" at bounding box center [167, 26] width 42 height 18
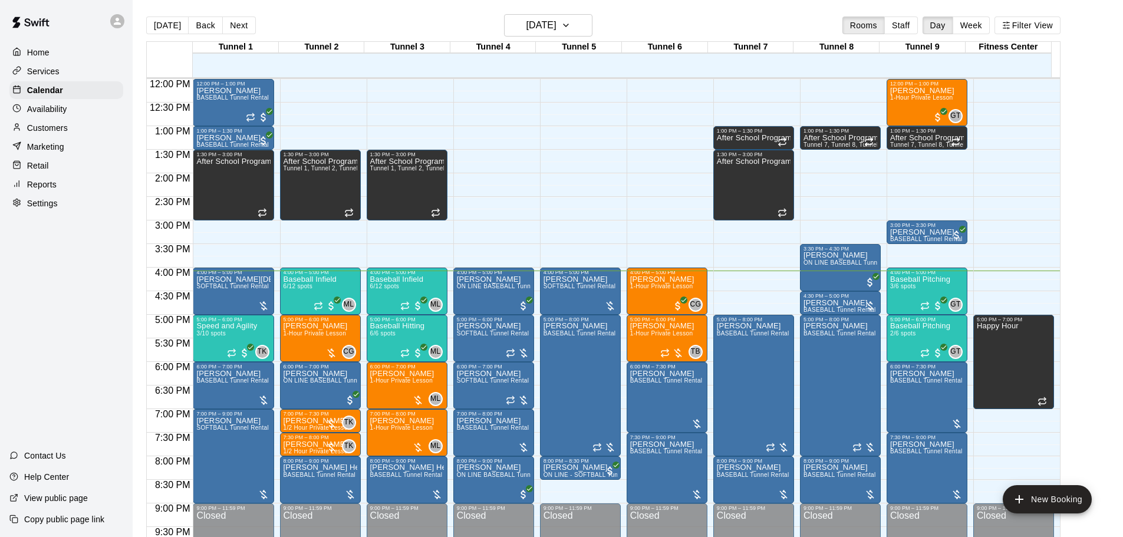
click at [121, 28] on div at bounding box center [120, 21] width 25 height 24
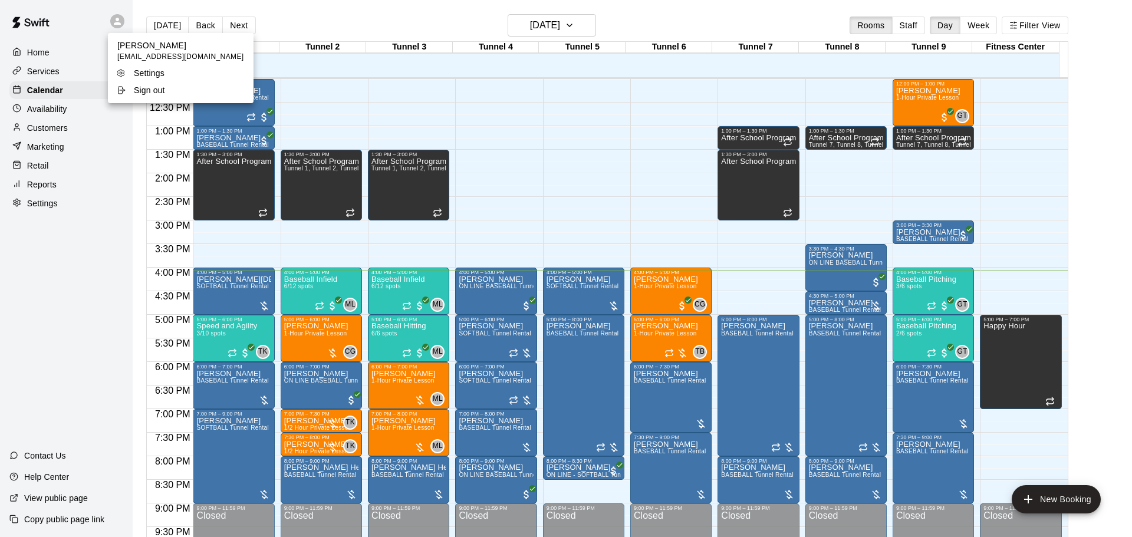
click at [288, 30] on div at bounding box center [566, 268] width 1132 height 537
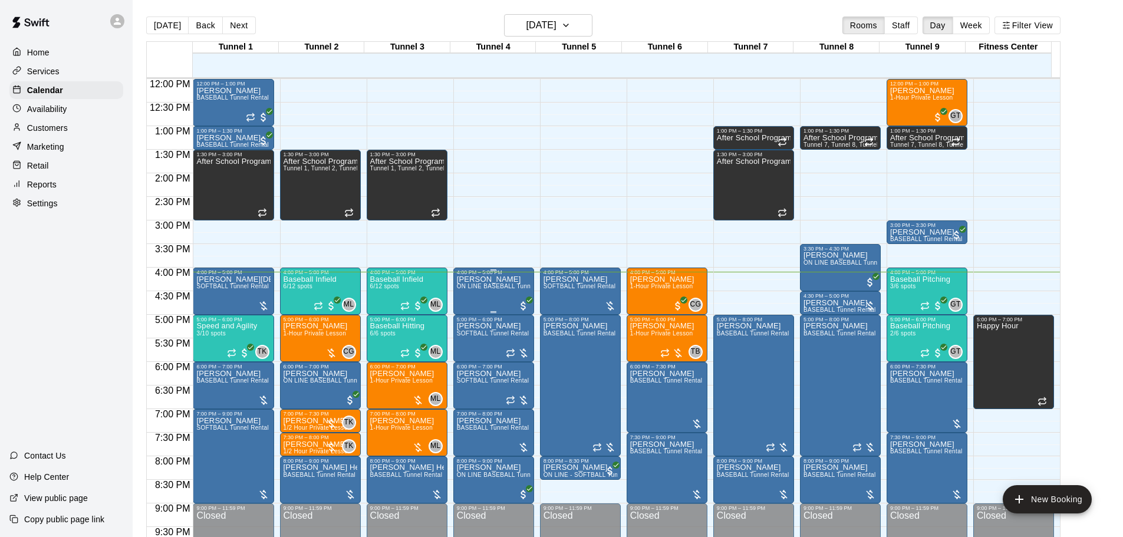
click at [469, 290] on span "ON LINE BASEBALL Tunnel 1-6 Rental" at bounding box center [512, 286] width 110 height 6
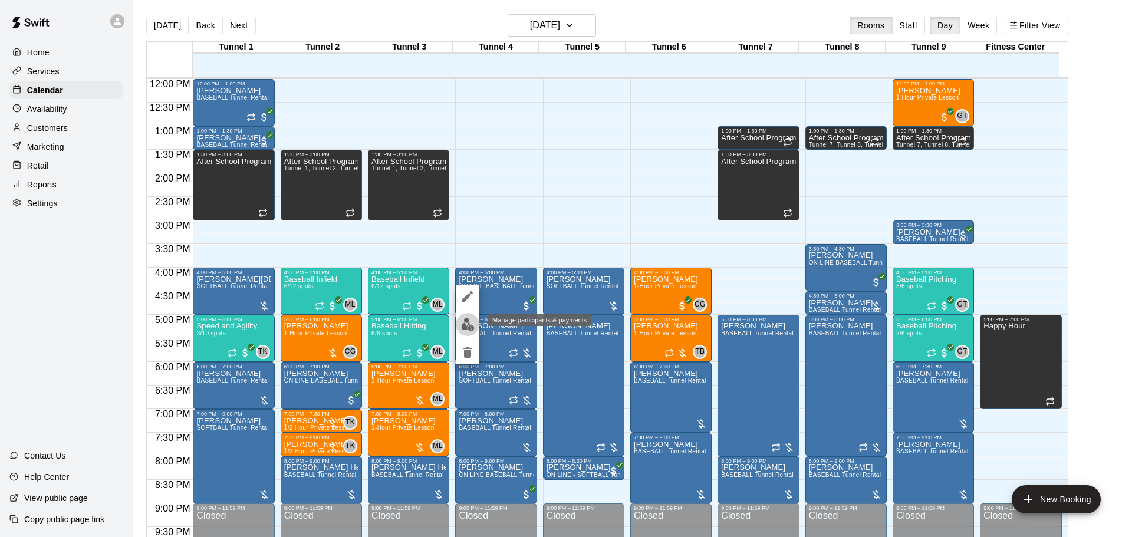
click at [465, 317] on button "edit" at bounding box center [468, 324] width 24 height 23
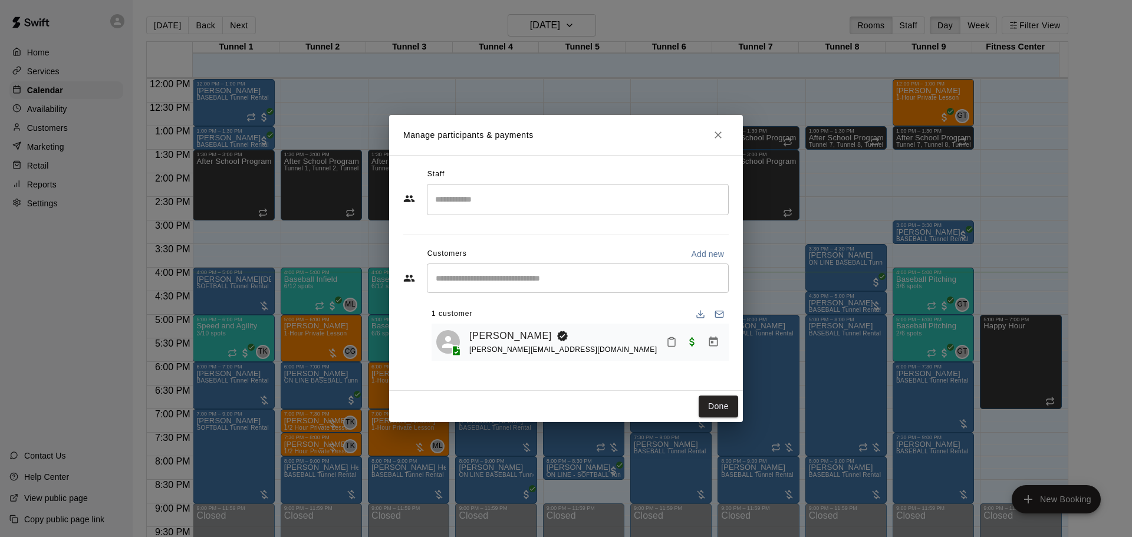
click at [672, 344] on icon "Mark attendance" at bounding box center [671, 342] width 11 height 11
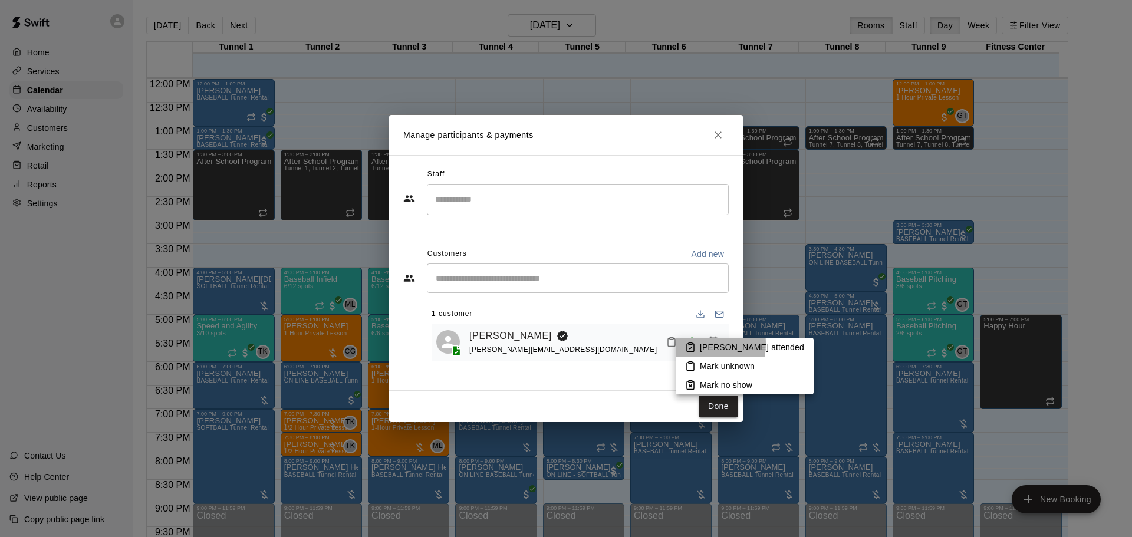
click at [687, 344] on icon at bounding box center [690, 347] width 11 height 11
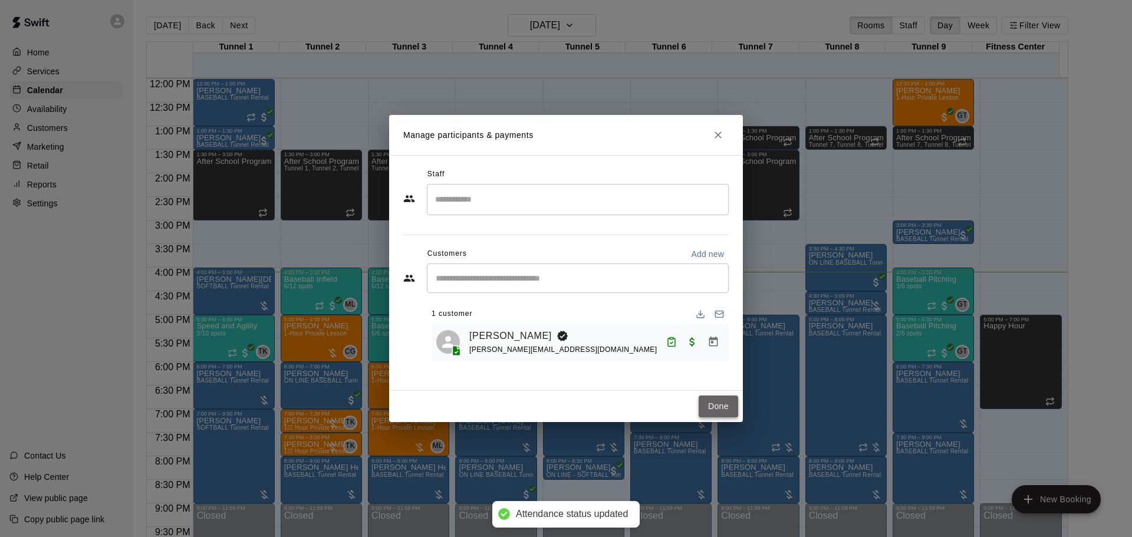
click at [711, 397] on button "Done" at bounding box center [719, 407] width 40 height 22
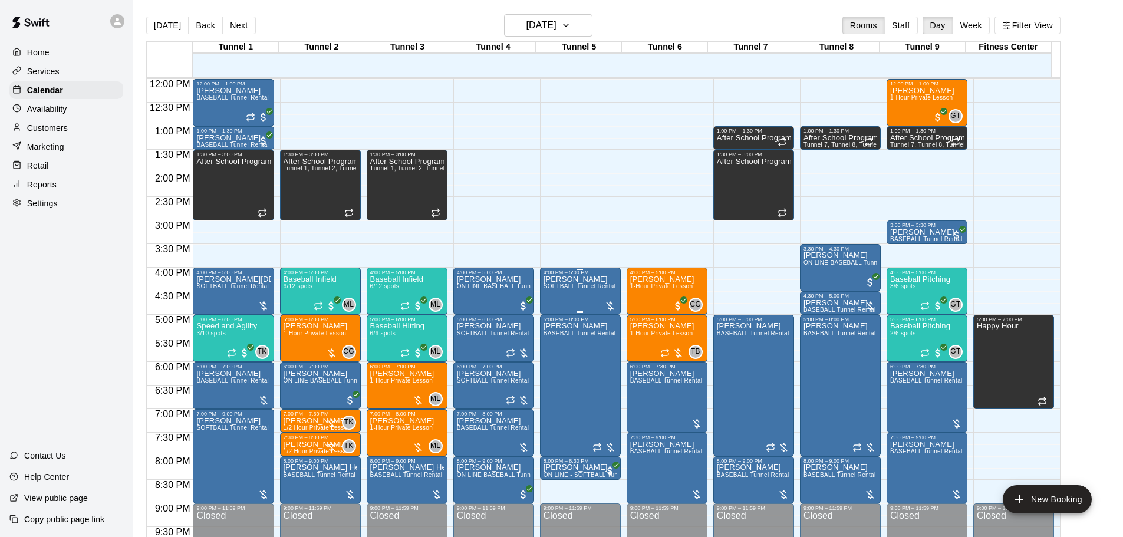
click at [563, 302] on div "Mike Parker SOFTBALL Tunnel Rental" at bounding box center [580, 543] width 73 height 537
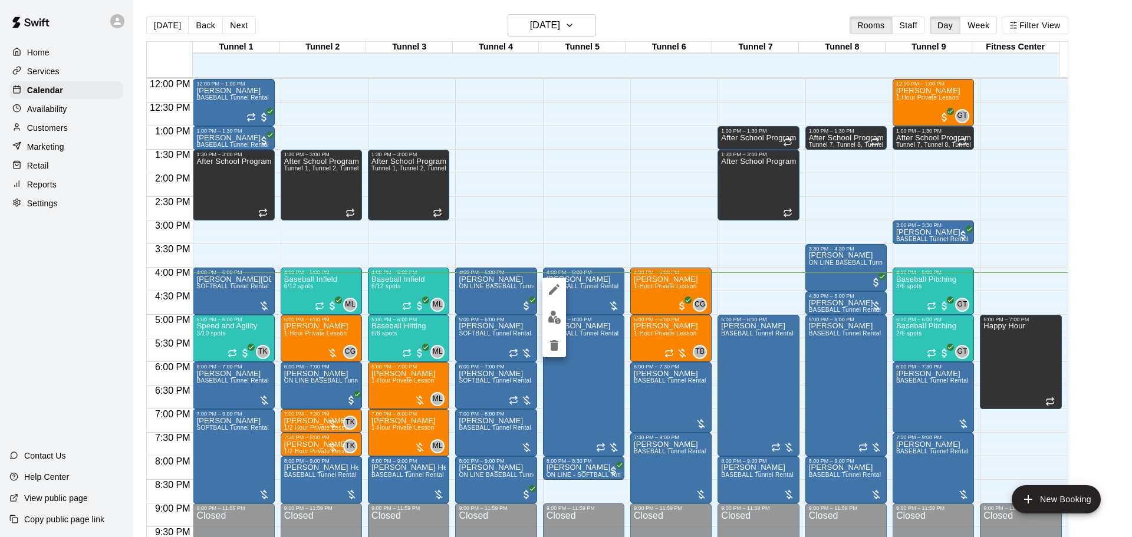
click at [1086, 337] on div at bounding box center [566, 268] width 1132 height 537
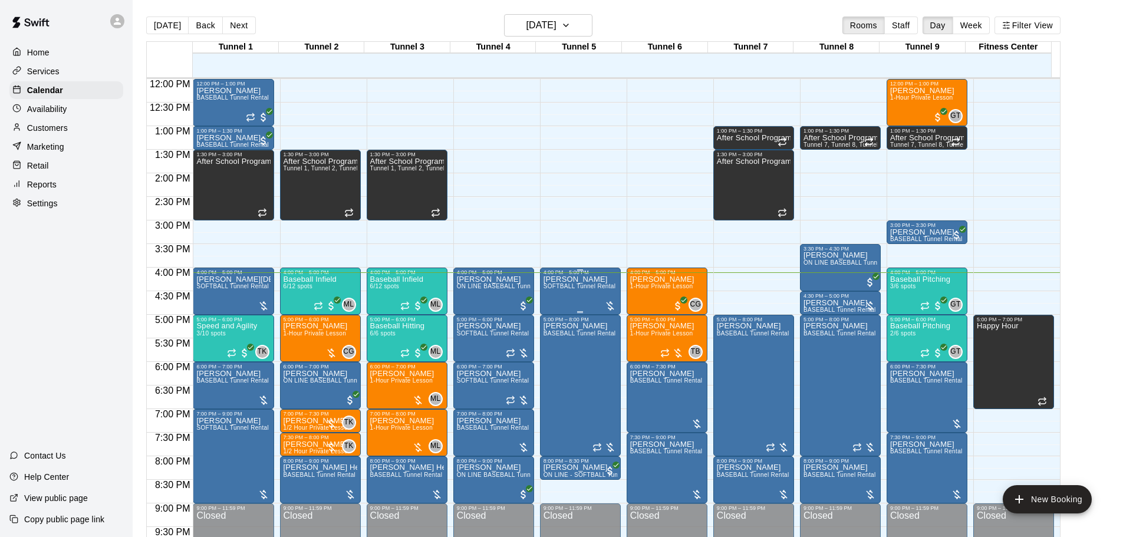
click at [596, 287] on span "SOFTBALL Tunnel Rental" at bounding box center [580, 286] width 73 height 6
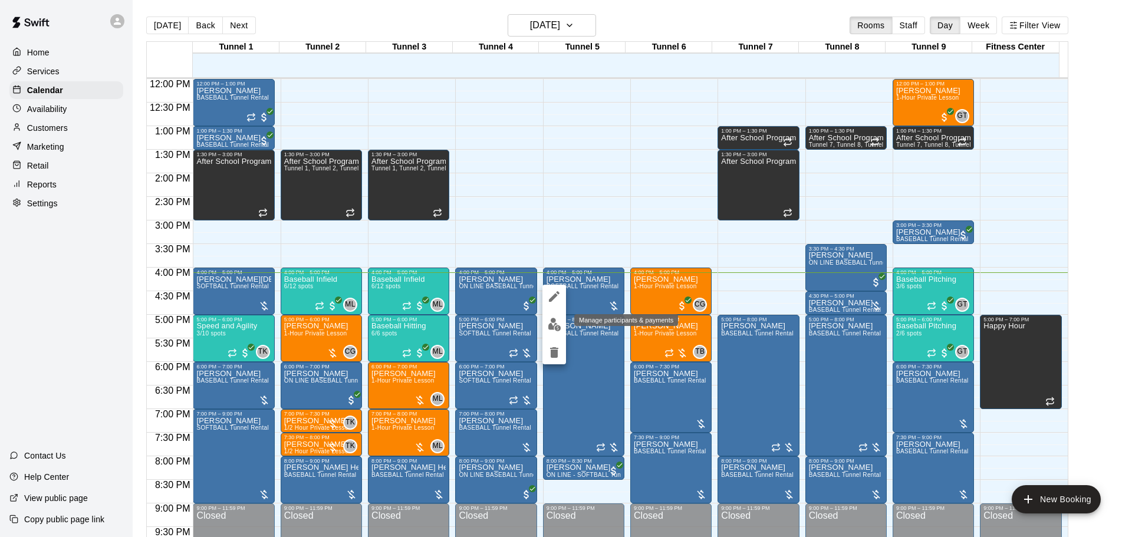
click at [555, 326] on img "edit" at bounding box center [555, 325] width 14 height 14
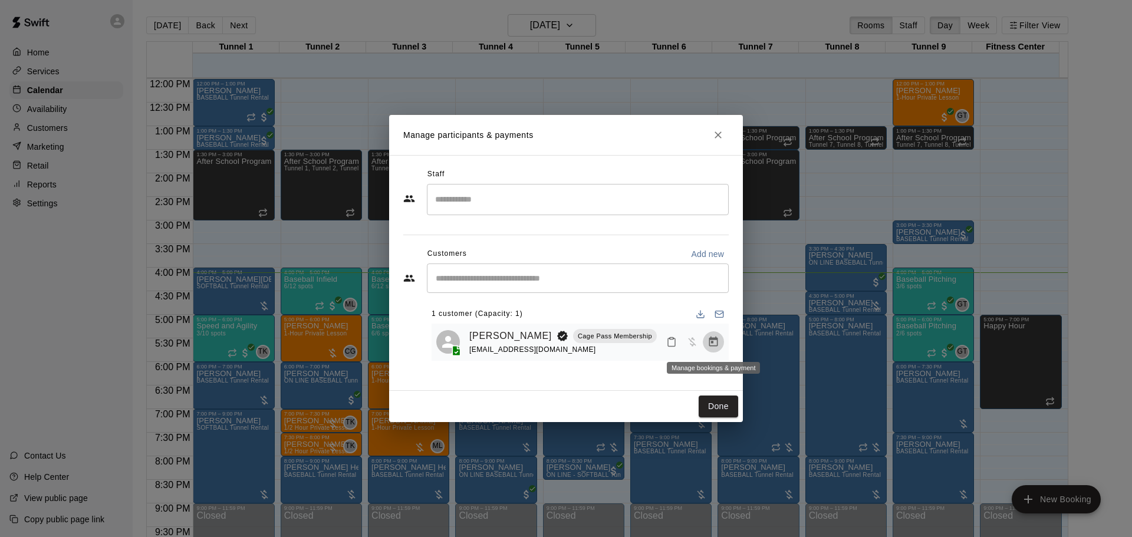
click at [710, 348] on icon "Manage bookings & payment" at bounding box center [714, 342] width 12 height 12
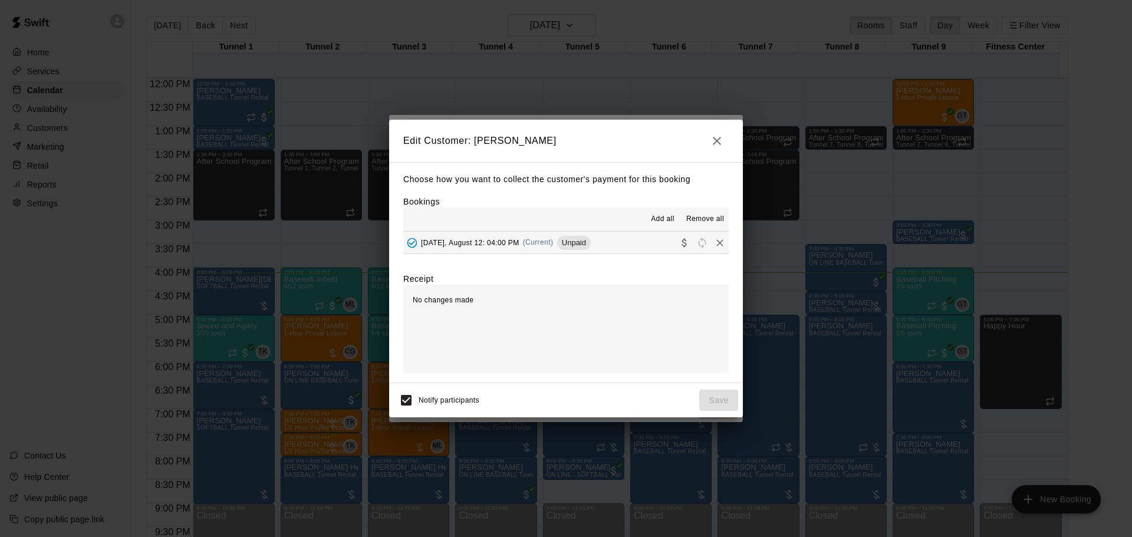
click at [515, 251] on div "Tuesday, August 12: 04:00 PM (Current) Unpaid" at bounding box center [497, 243] width 188 height 18
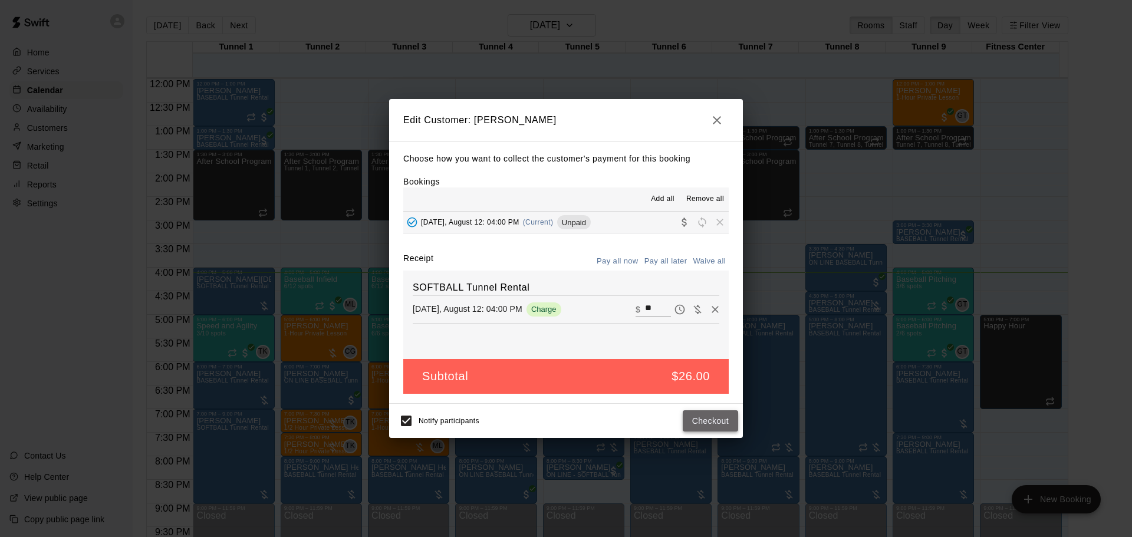
click at [709, 422] on button "Checkout" at bounding box center [710, 421] width 55 height 22
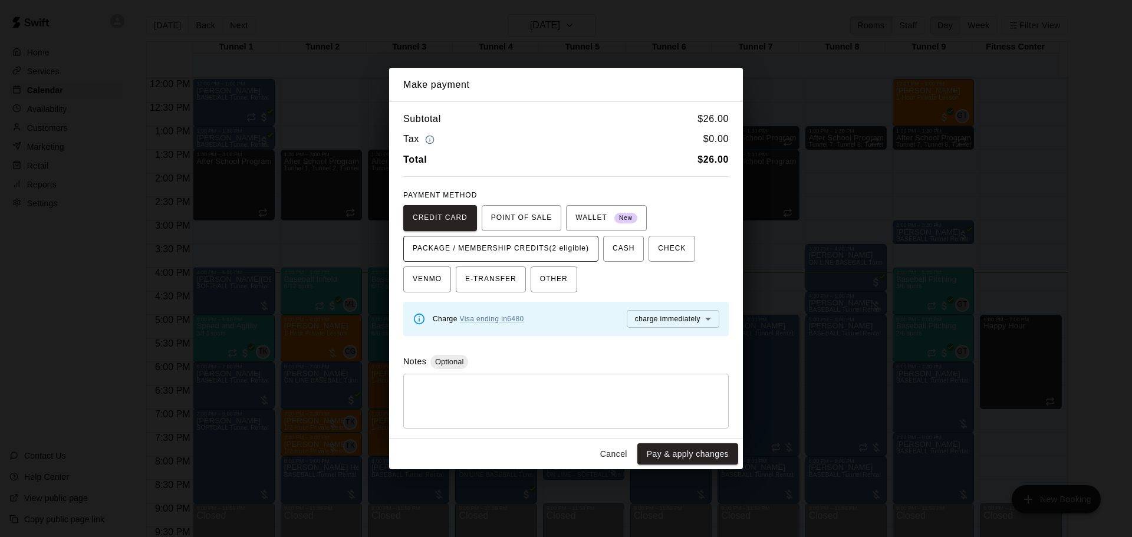
click at [474, 248] on span "PACKAGE / MEMBERSHIP CREDITS (2 eligible)" at bounding box center [501, 248] width 176 height 19
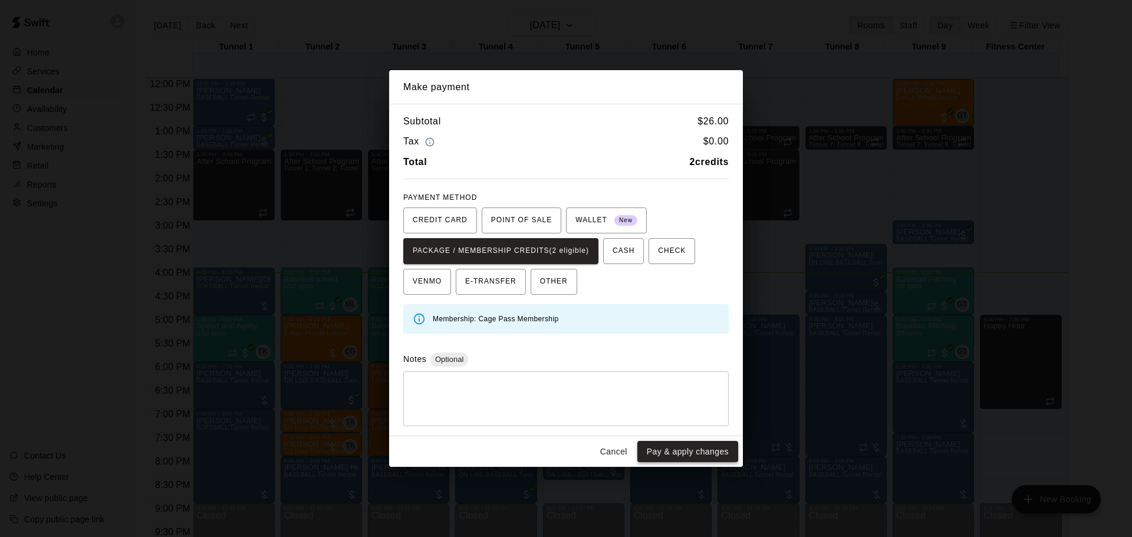
click at [679, 456] on button "Pay & apply changes" at bounding box center [687, 452] width 101 height 22
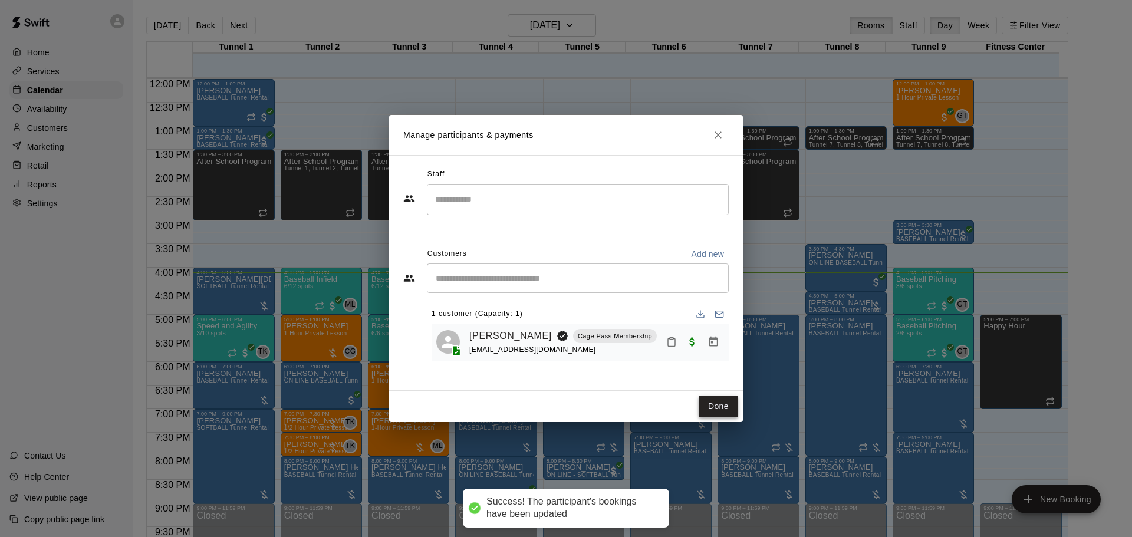
click at [712, 407] on button "Done" at bounding box center [719, 407] width 40 height 22
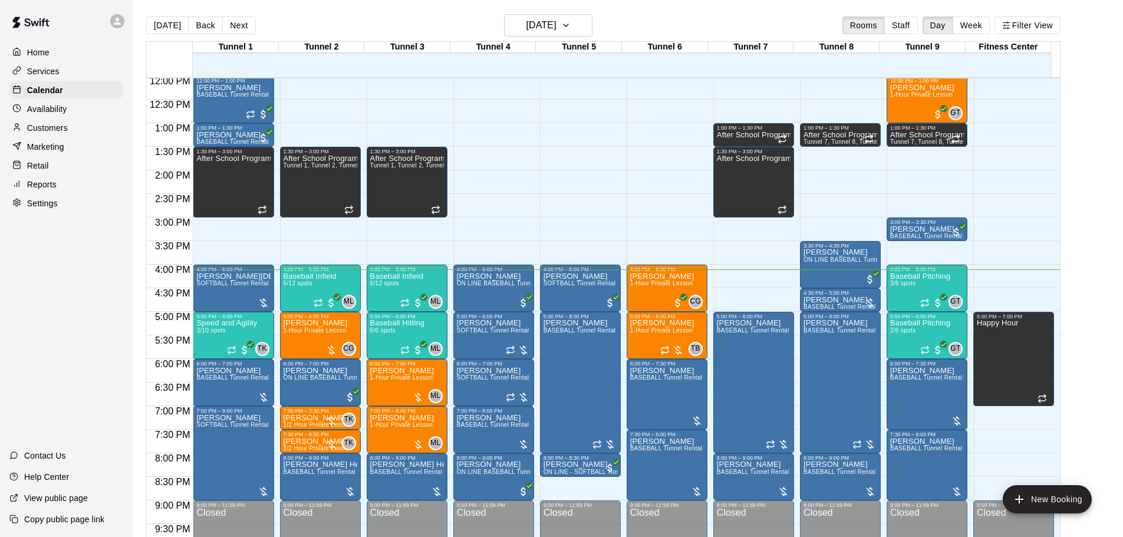
scroll to position [573, 0]
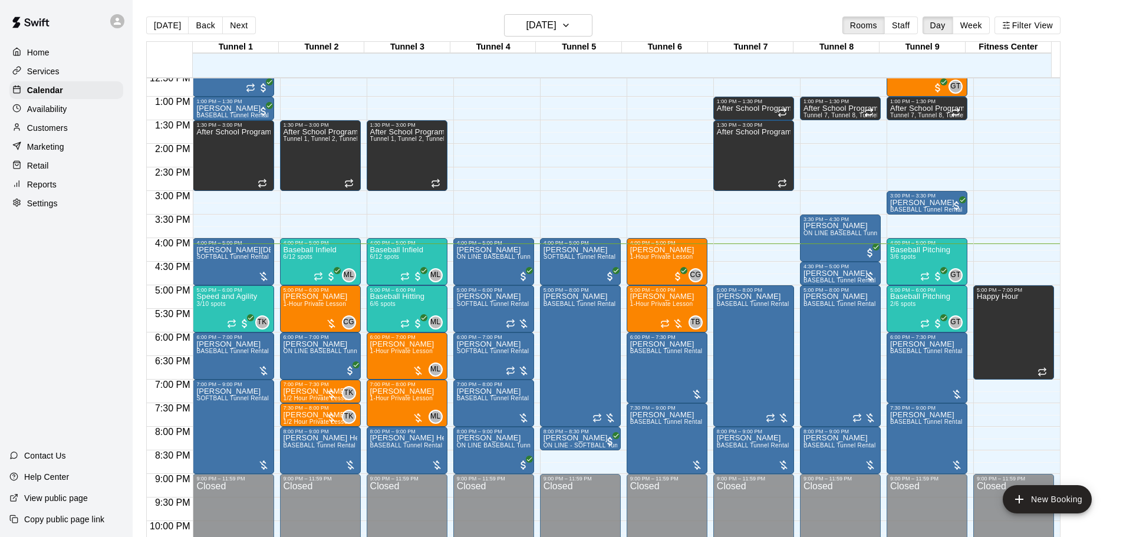
scroll to position [596, 0]
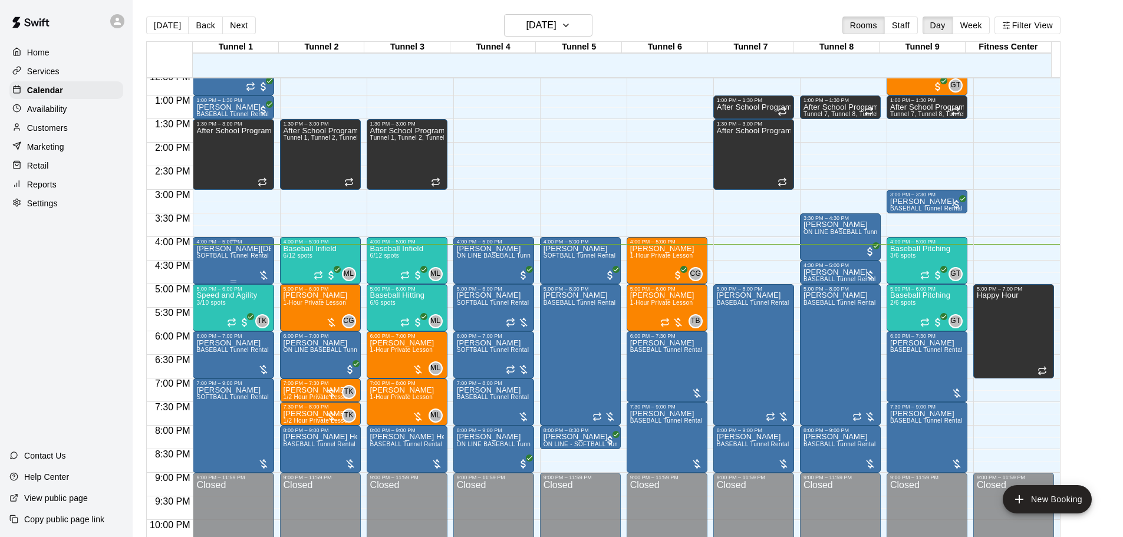
click at [232, 271] on div "Eddie Cristerna SOFTBALL Tunnel Rental" at bounding box center [233, 513] width 74 height 537
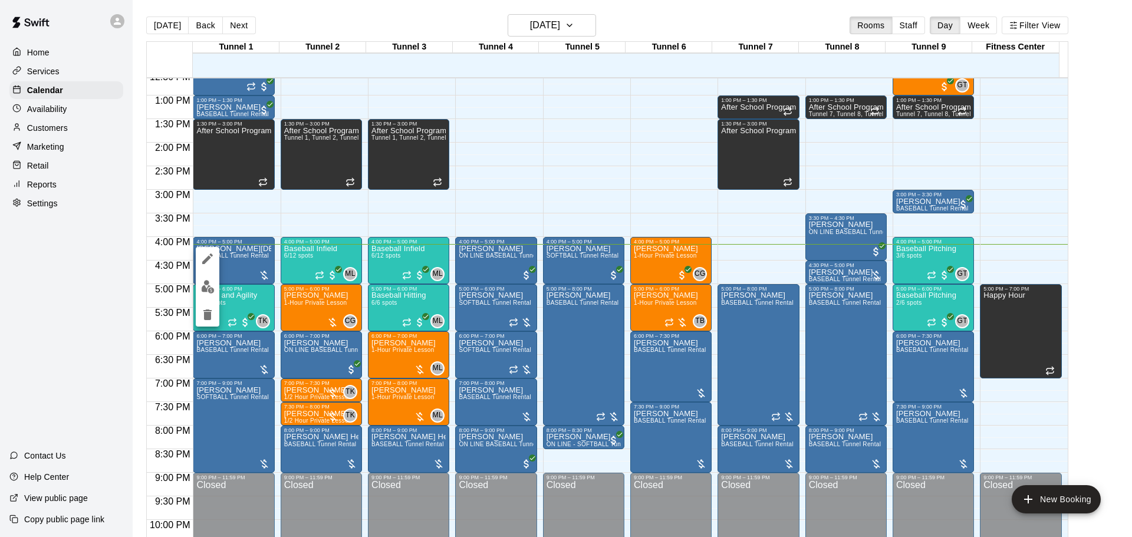
click at [215, 283] on button "edit" at bounding box center [208, 286] width 24 height 23
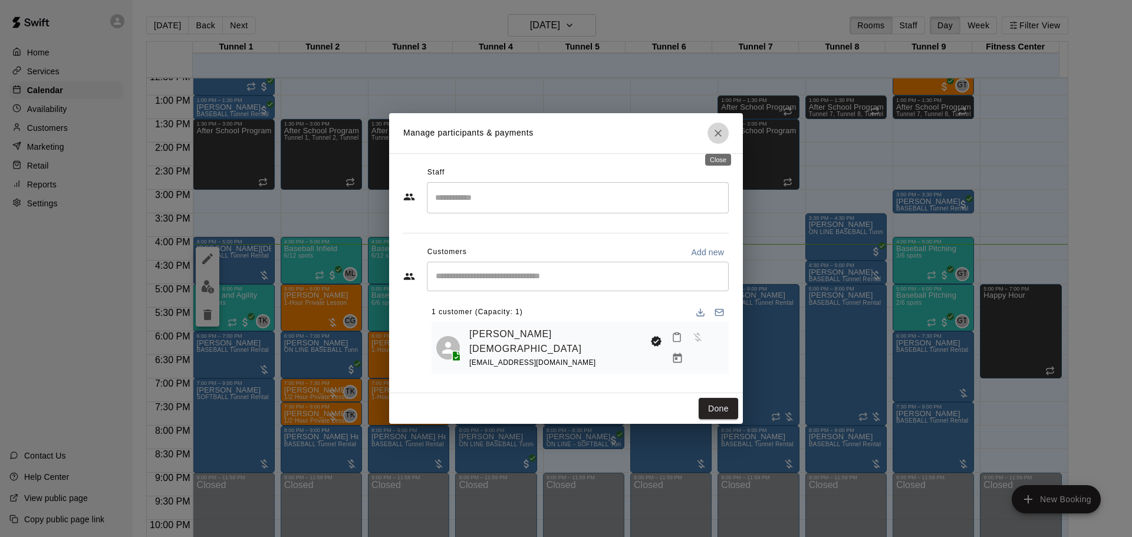
click at [713, 138] on icon "Close" at bounding box center [718, 133] width 12 height 12
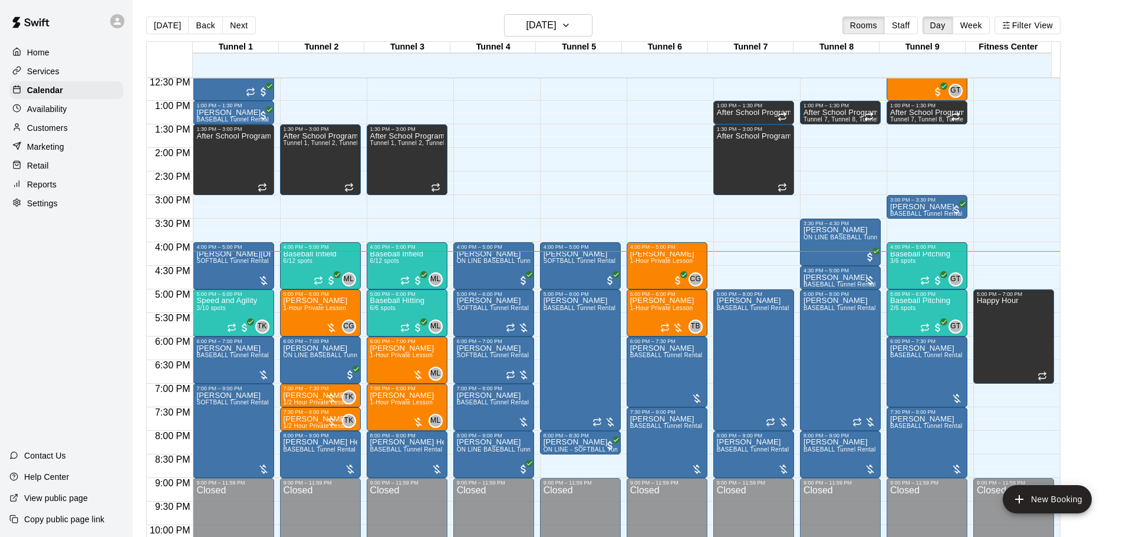
scroll to position [655, 0]
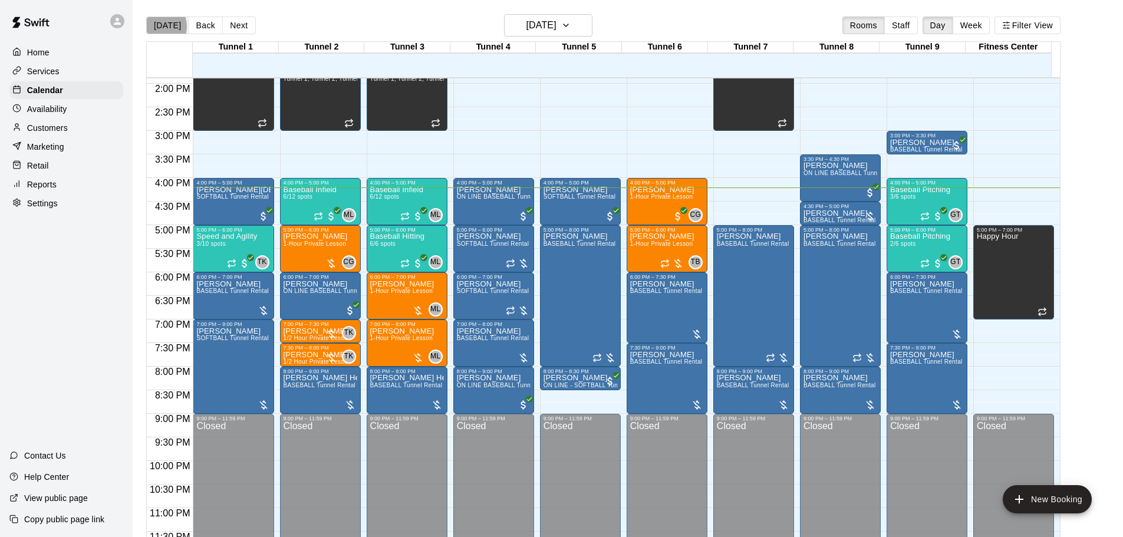
click at [157, 26] on button "[DATE]" at bounding box center [167, 26] width 42 height 18
click at [172, 32] on button "[DATE]" at bounding box center [167, 26] width 42 height 18
click at [179, 29] on button "[DATE]" at bounding box center [167, 26] width 42 height 18
click at [391, 13] on main "Today Back Next Tuesday Aug 12 Rooms Staff Day Week Filter View Tunnel 1 12 Tue…" at bounding box center [628, 278] width 991 height 556
click at [175, 29] on button "[DATE]" at bounding box center [167, 26] width 42 height 18
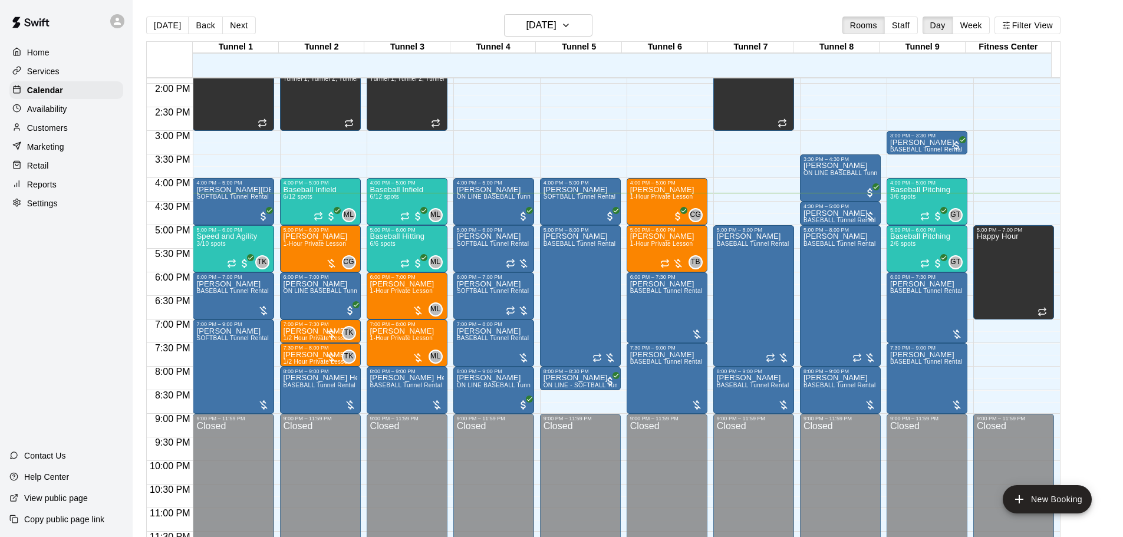
click at [58, 111] on p "Availability" at bounding box center [47, 109] width 40 height 12
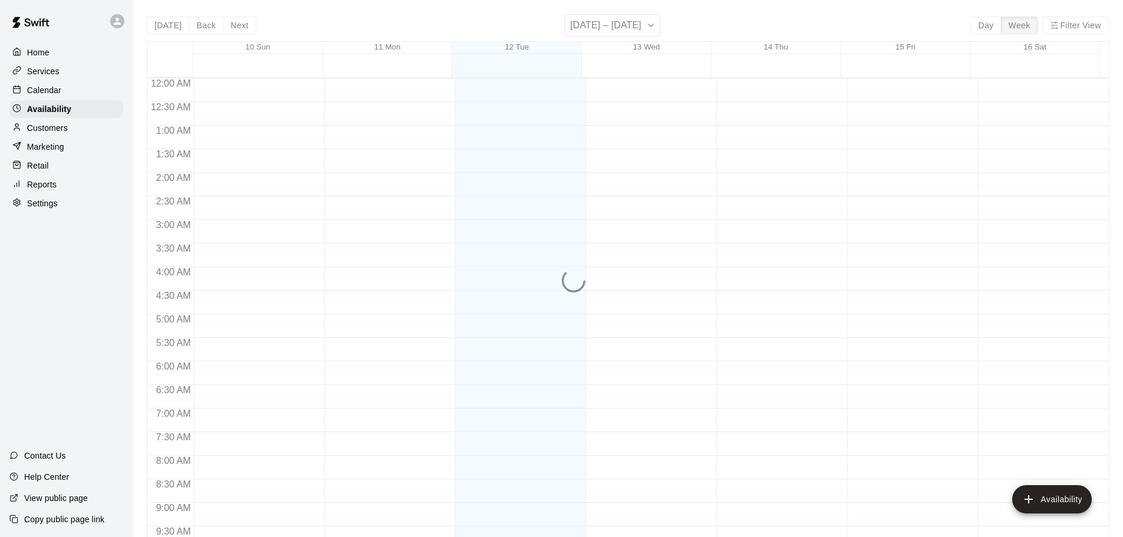
scroll to position [660, 0]
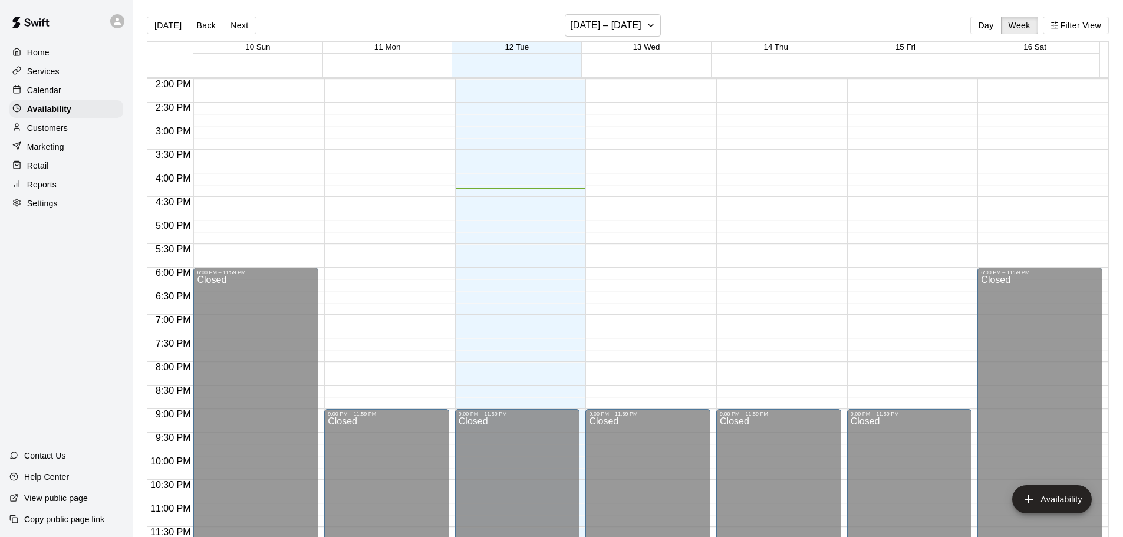
click at [51, 124] on p "Customers" at bounding box center [47, 128] width 41 height 12
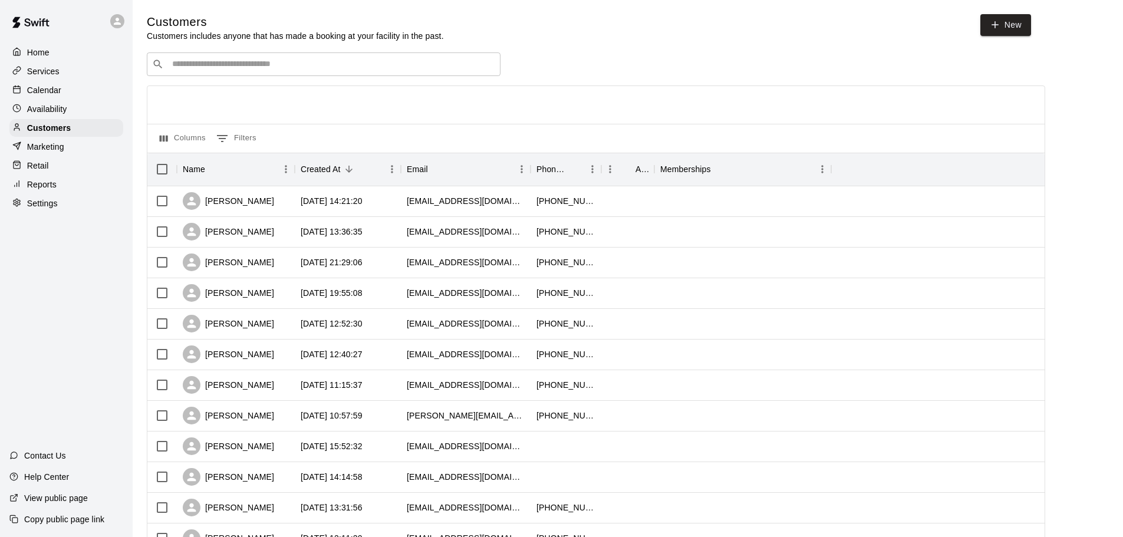
click at [203, 62] on input "Search customers by name or email" at bounding box center [332, 64] width 327 height 12
paste input "******"
type input "******"
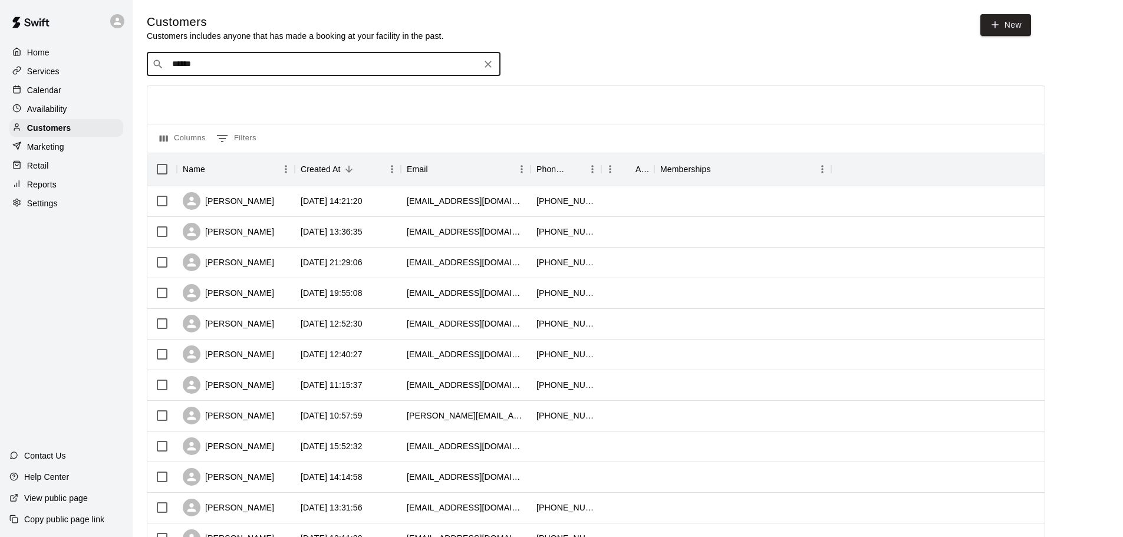
drag, startPoint x: 214, startPoint y: 58, endPoint x: 128, endPoint y: 63, distance: 86.2
click at [128, 63] on div "Home Services Calendar Availability Customers Marketing Retail Reports Settings…" at bounding box center [561, 509] width 1123 height 1018
click at [190, 65] on input "******" at bounding box center [323, 64] width 309 height 12
click at [189, 65] on input "******" at bounding box center [323, 64] width 309 height 12
drag, startPoint x: 125, startPoint y: 77, endPoint x: 78, endPoint y: 83, distance: 47.0
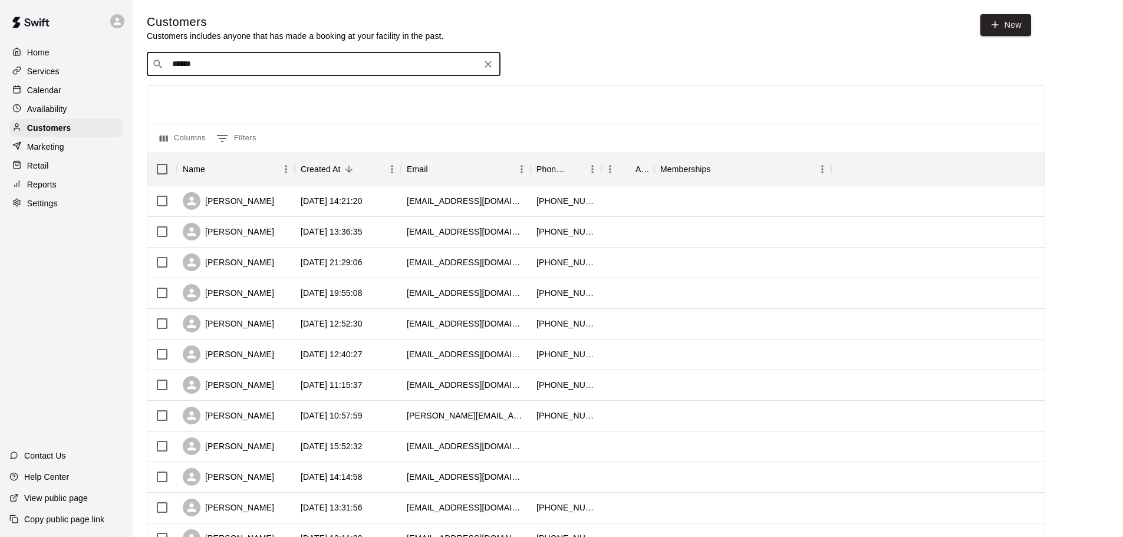
click at [78, 83] on div "Home Services Calendar Availability Customers Marketing Retail Reports Settings…" at bounding box center [561, 509] width 1123 height 1018
click at [726, 2] on main "Customers Customers includes anyone that has made a booking at your facility in…" at bounding box center [628, 509] width 991 height 1018
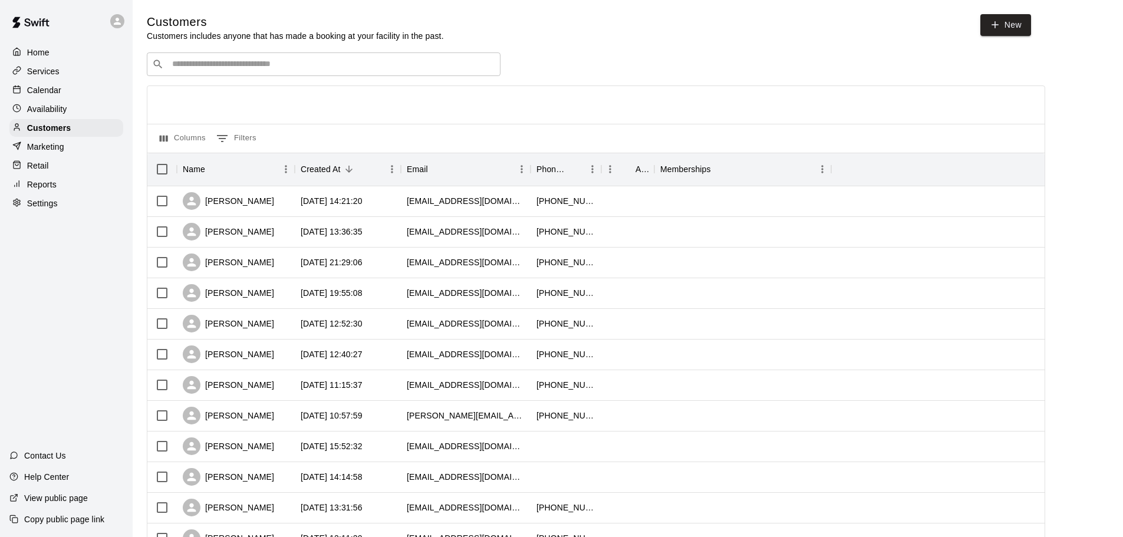
click at [601, 79] on div "​ ​ Columns 0 Filters Name Created At Email Phone Number Age Memberships Willia…" at bounding box center [596, 518] width 899 height 932
click at [61, 77] on div "Services" at bounding box center [66, 72] width 114 height 18
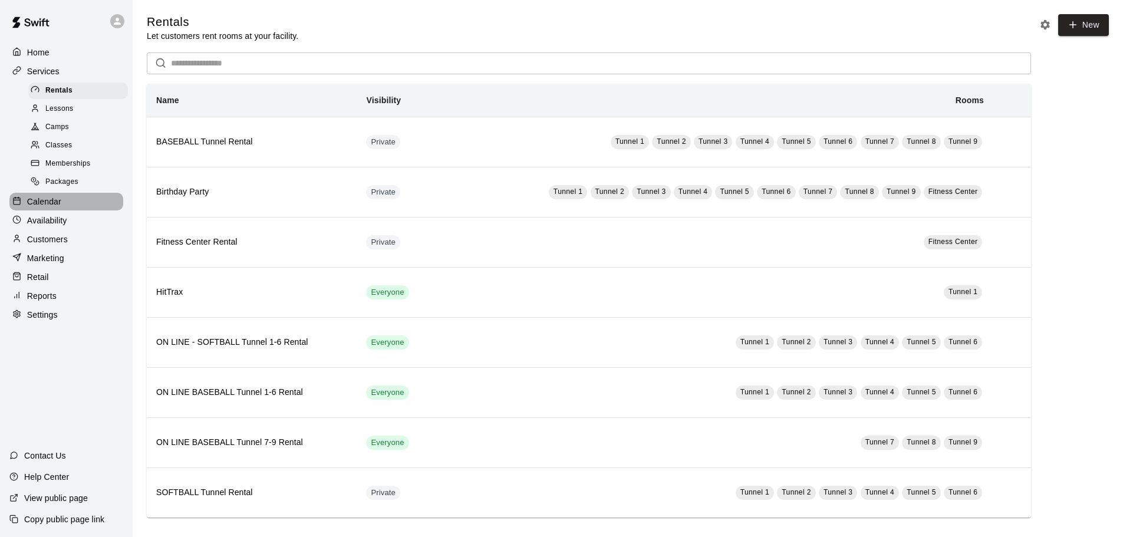
click at [45, 208] on p "Calendar" at bounding box center [44, 202] width 34 height 12
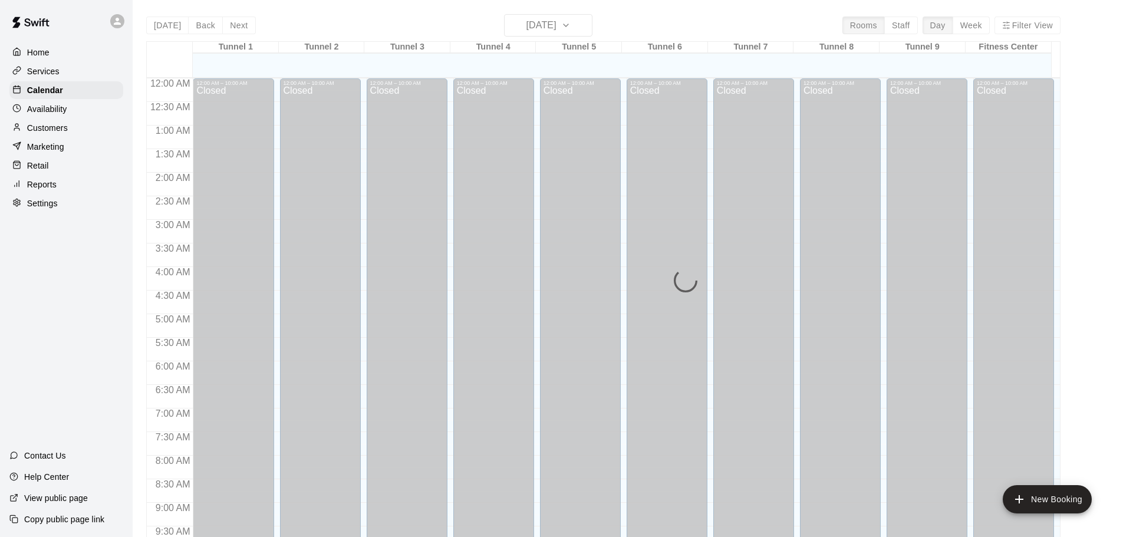
scroll to position [624, 0]
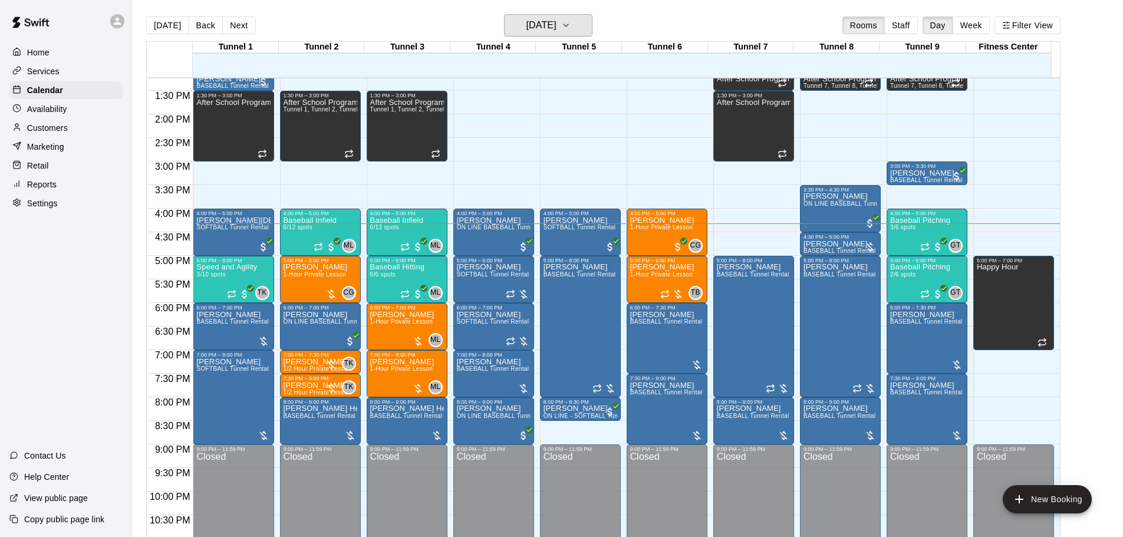
click at [557, 24] on h6 "[DATE]" at bounding box center [542, 25] width 30 height 17
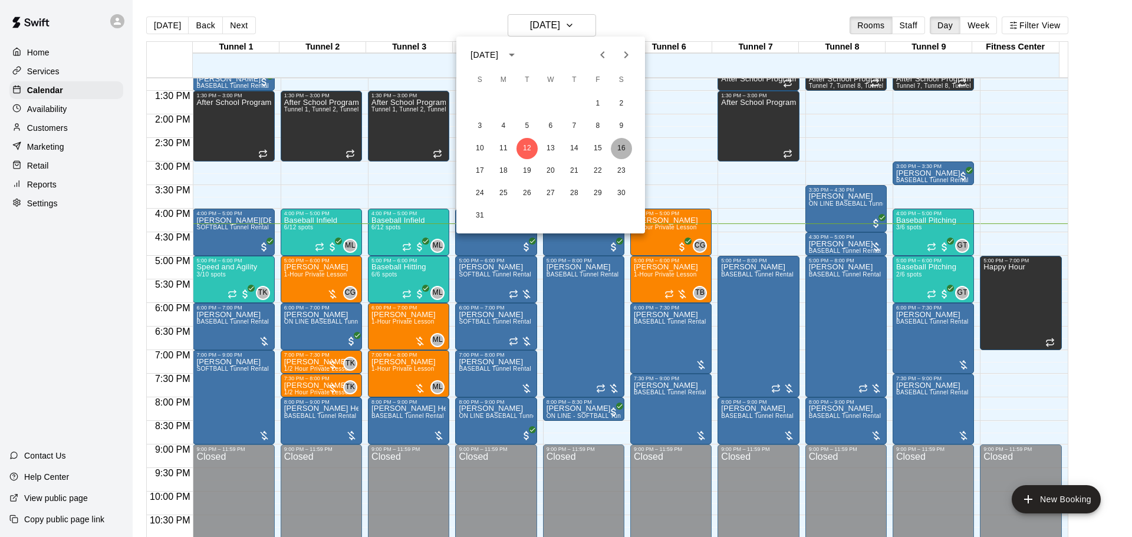
click at [624, 147] on button "16" at bounding box center [621, 148] width 21 height 21
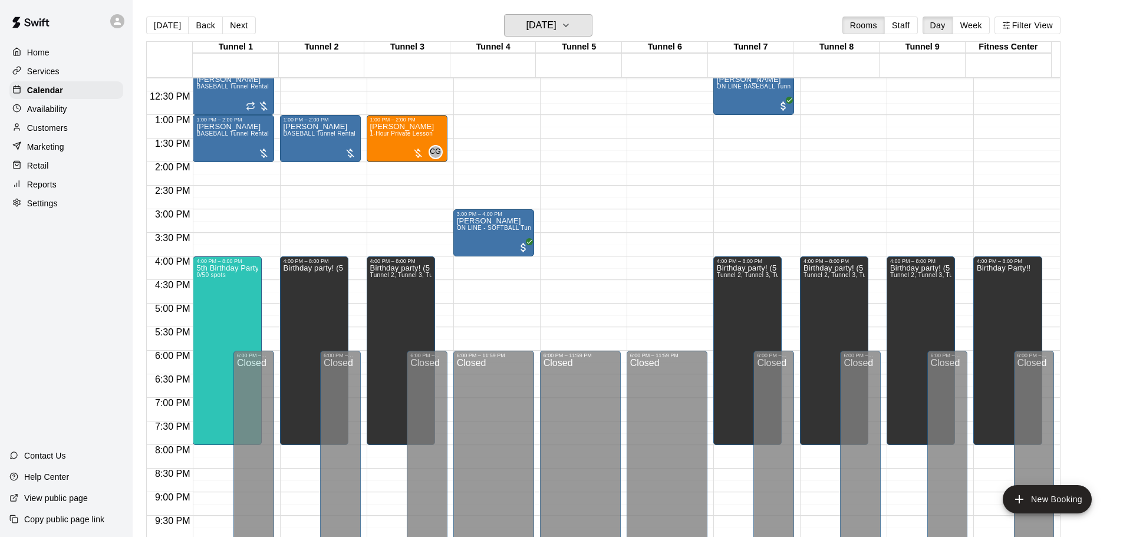
scroll to position [602, 0]
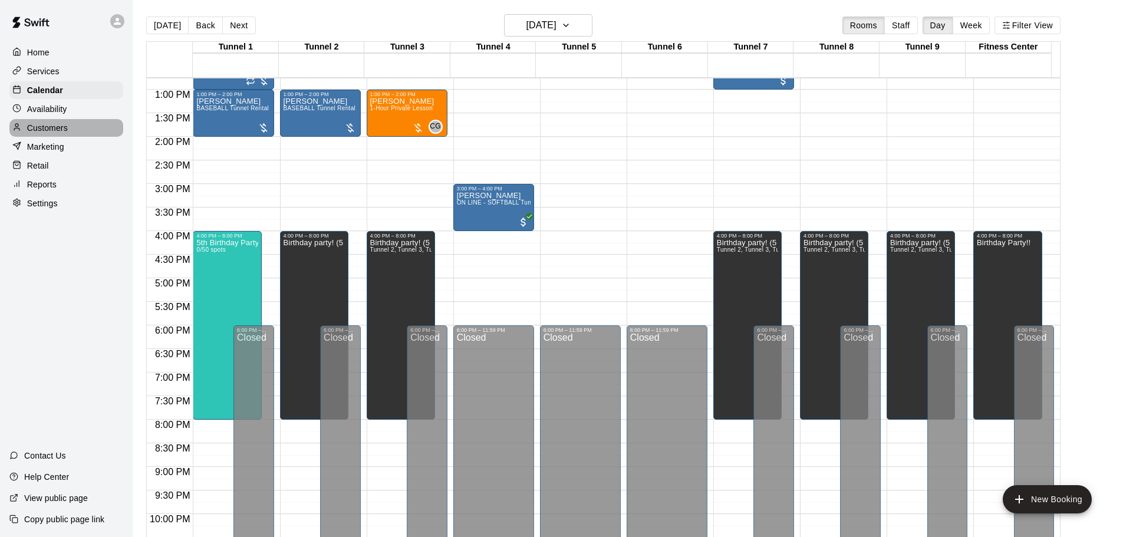
click at [48, 129] on p "Customers" at bounding box center [47, 128] width 41 height 12
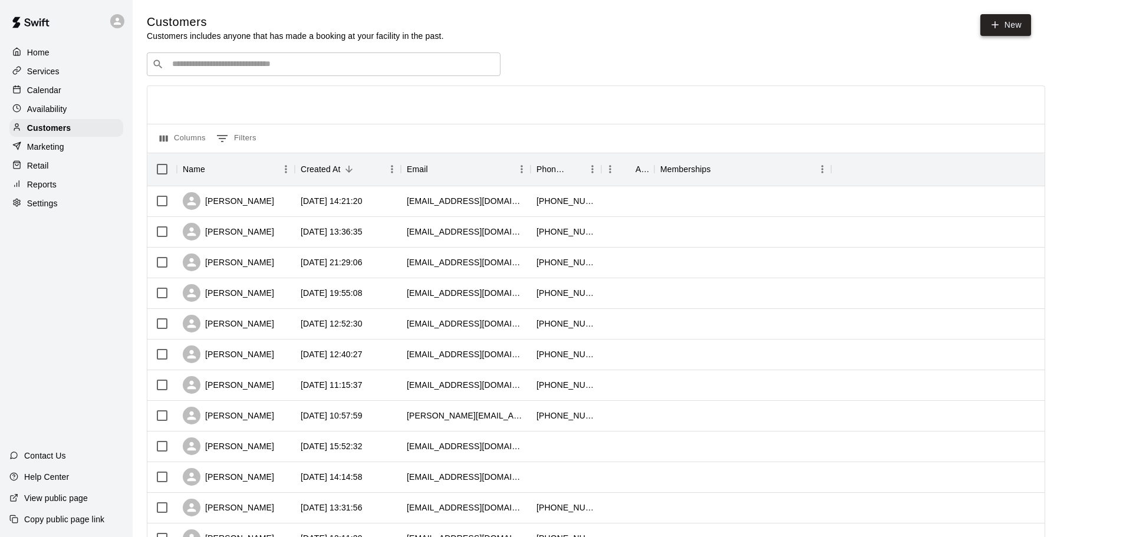
click at [1010, 29] on span "New" at bounding box center [1006, 28] width 51 height 28
click at [1007, 23] on link "New" at bounding box center [1006, 25] width 51 height 22
select select "**"
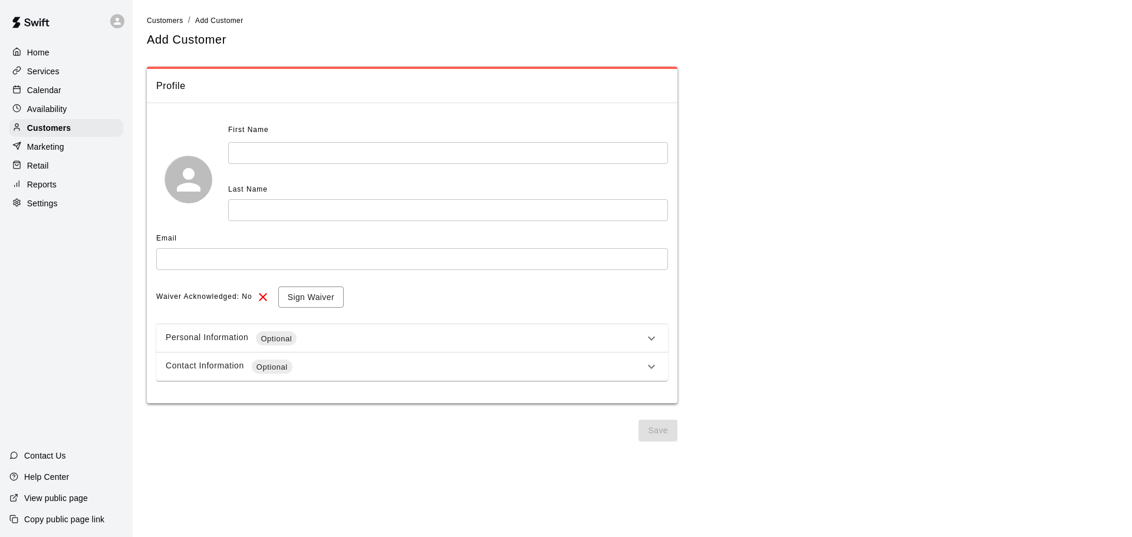
click at [371, 154] on input "text" at bounding box center [448, 153] width 440 height 22
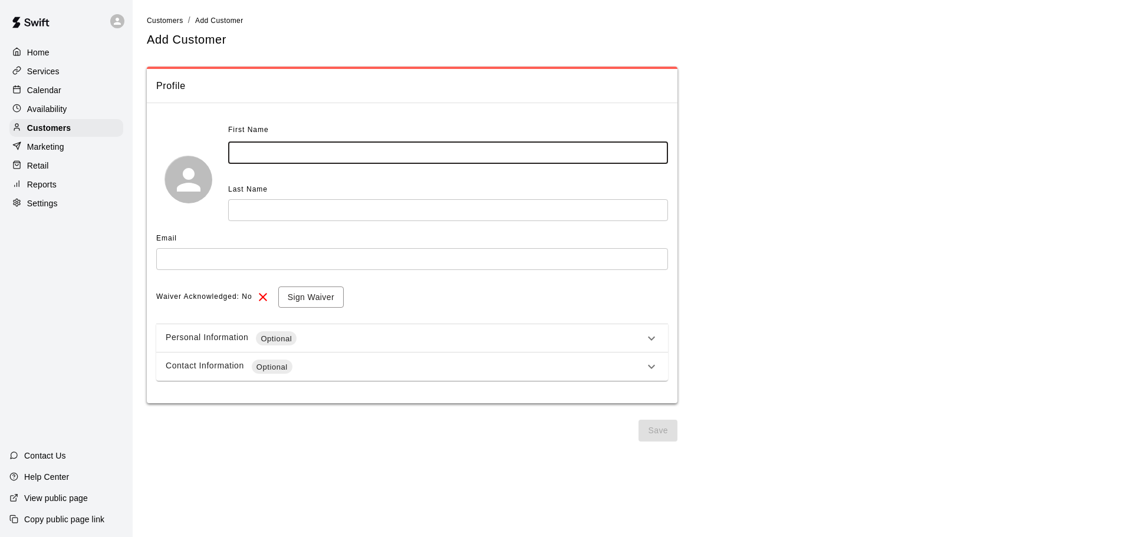
paste input "**********"
click at [274, 148] on input "**********" at bounding box center [448, 153] width 440 height 22
type input "****"
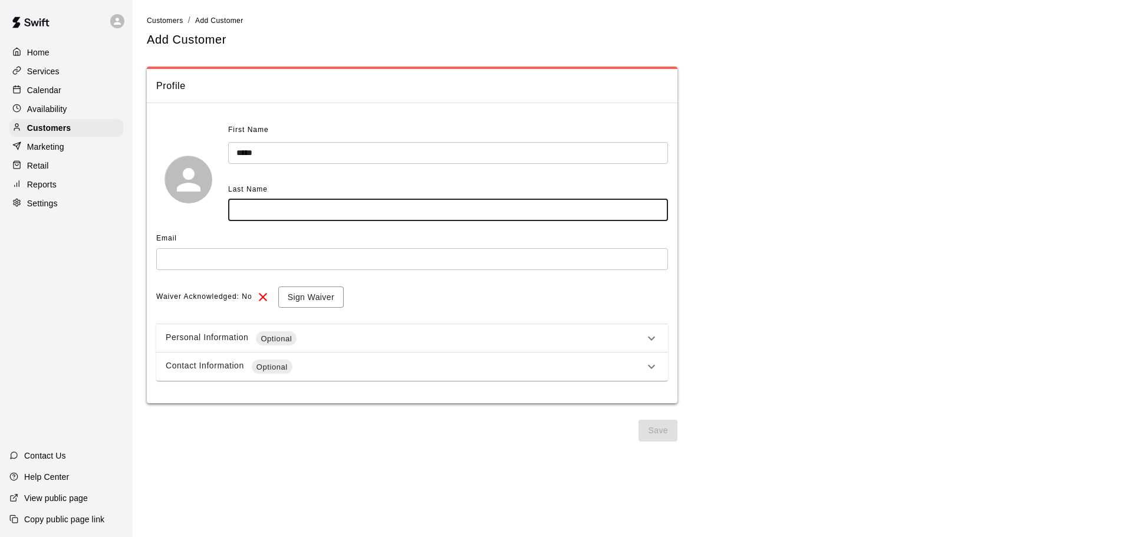
click at [268, 209] on input "text" at bounding box center [448, 210] width 440 height 22
paste input "********"
type input "********"
click at [337, 252] on input "text" at bounding box center [412, 259] width 512 height 22
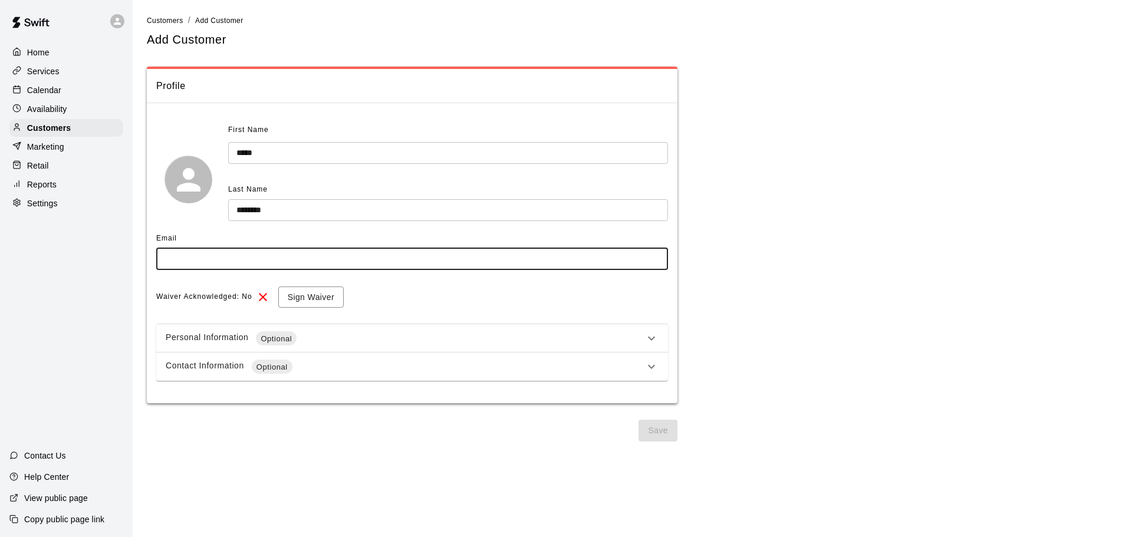
paste input "**********"
type input "**********"
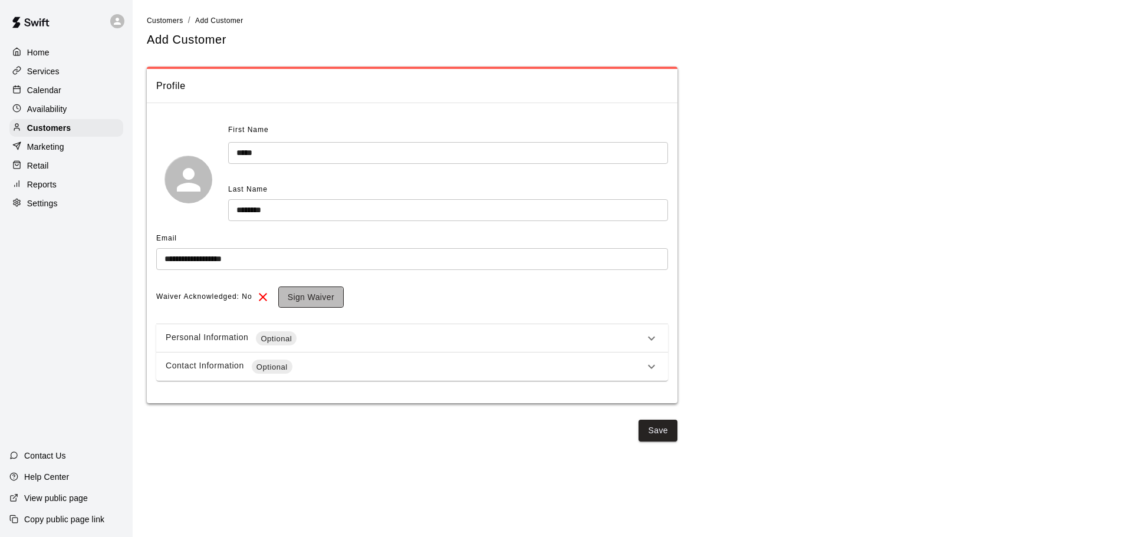
click at [304, 298] on button "Sign Waiver" at bounding box center [310, 298] width 65 height 22
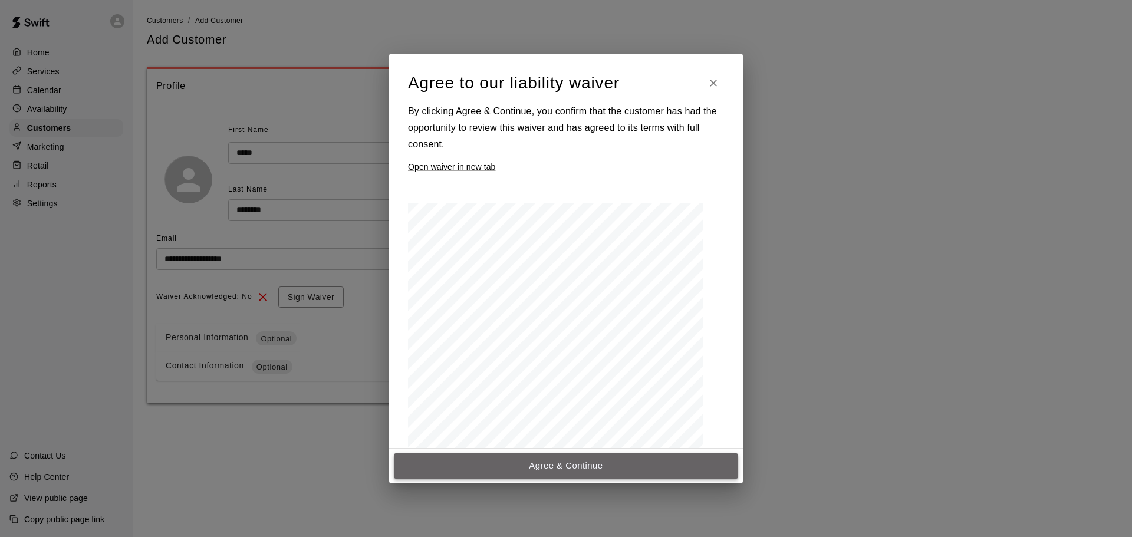
drag, startPoint x: 584, startPoint y: 467, endPoint x: 579, endPoint y: 455, distance: 13.3
click at [584, 467] on button "Agree & Continue" at bounding box center [566, 465] width 344 height 25
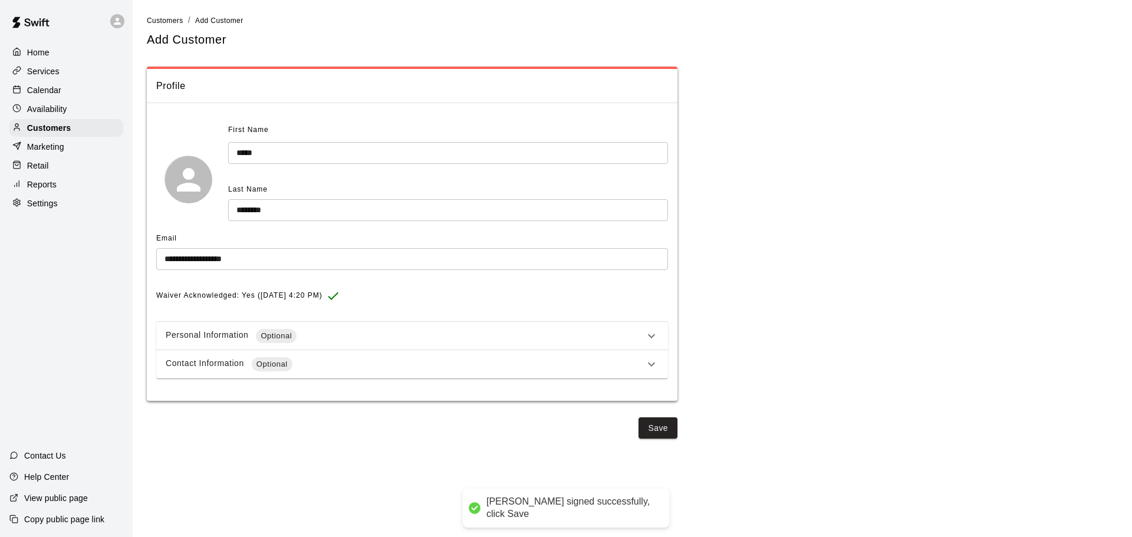
click at [380, 360] on div "Contact Information Optional" at bounding box center [405, 364] width 479 height 14
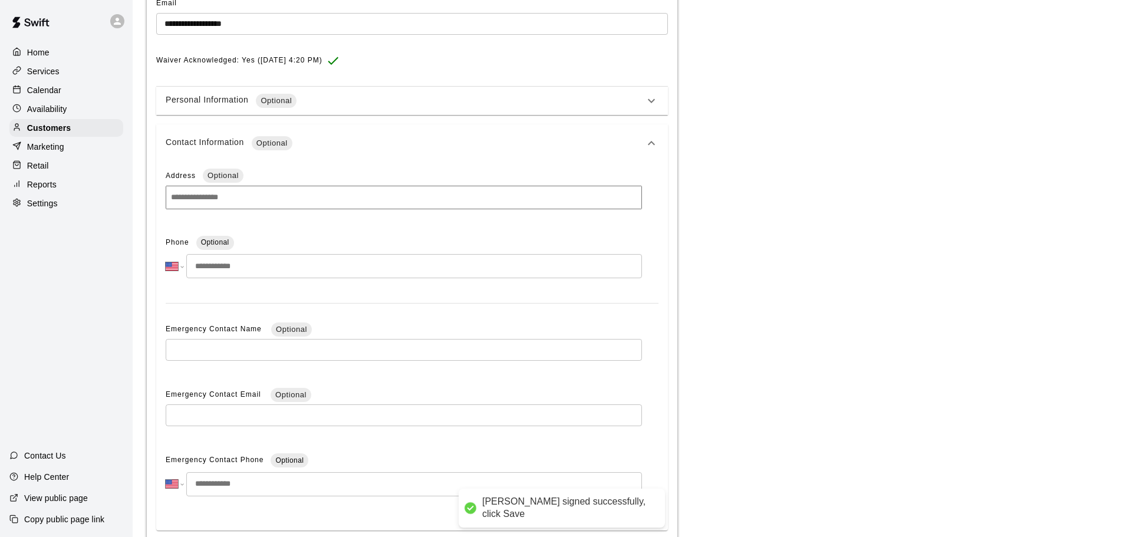
scroll to position [236, 0]
click at [259, 264] on input "tel" at bounding box center [414, 266] width 456 height 24
paste input "**********"
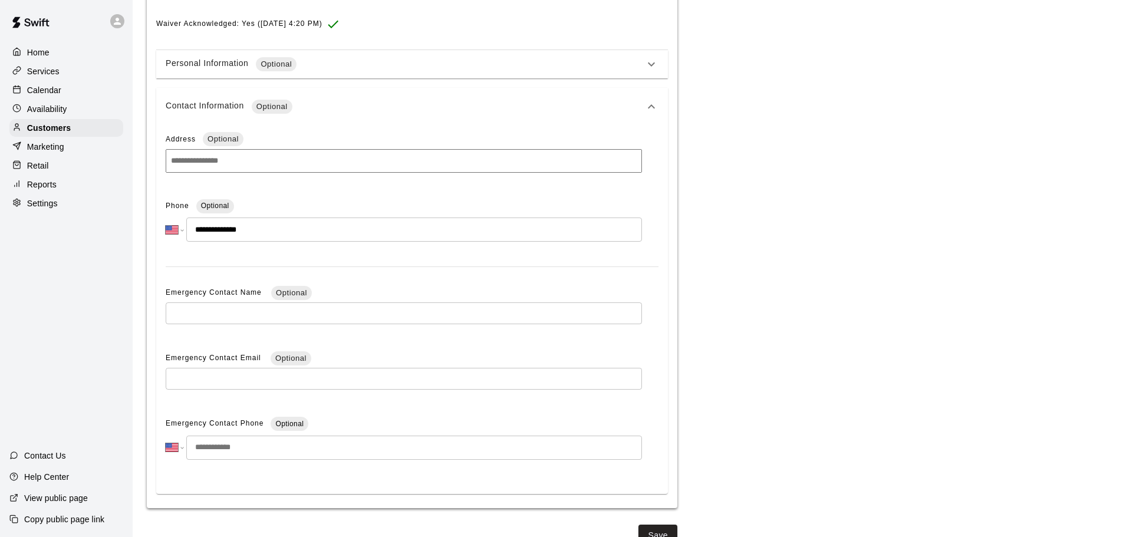
scroll to position [291, 0]
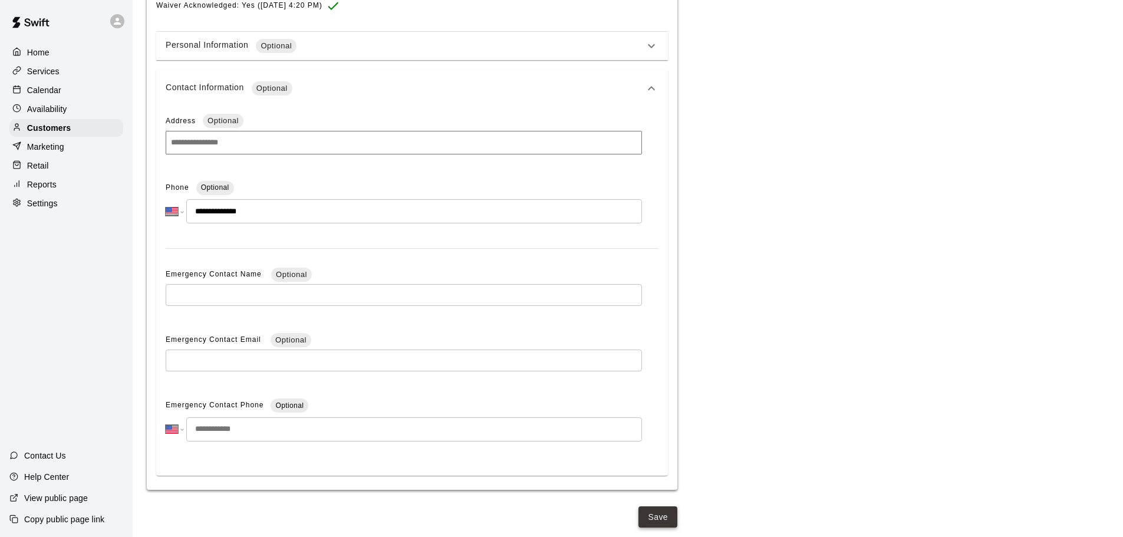
type input "**********"
click at [672, 507] on button "Save" at bounding box center [658, 518] width 39 height 22
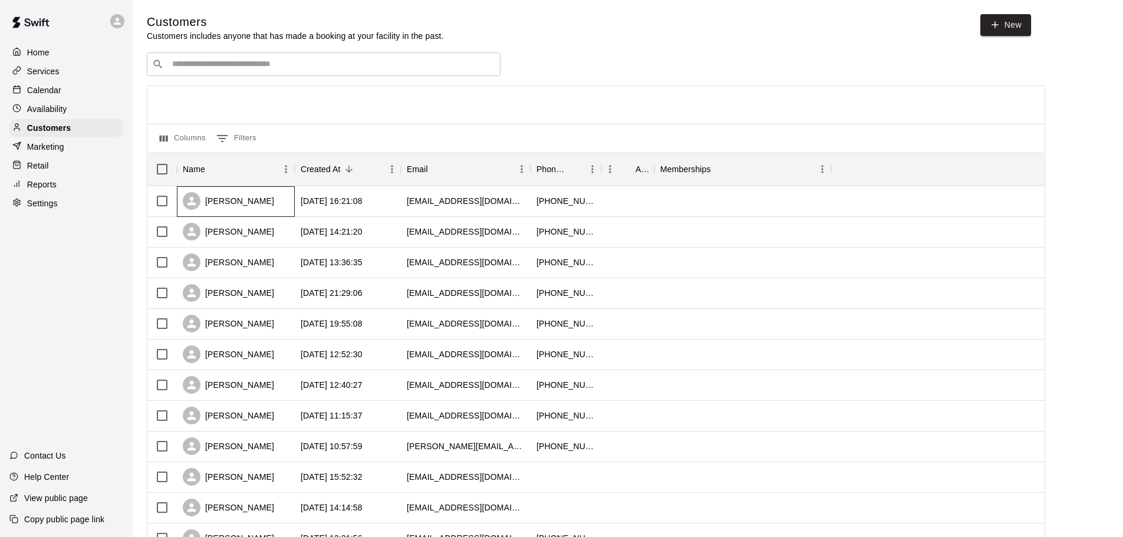
click at [244, 198] on div "Tara Anderson" at bounding box center [228, 201] width 91 height 18
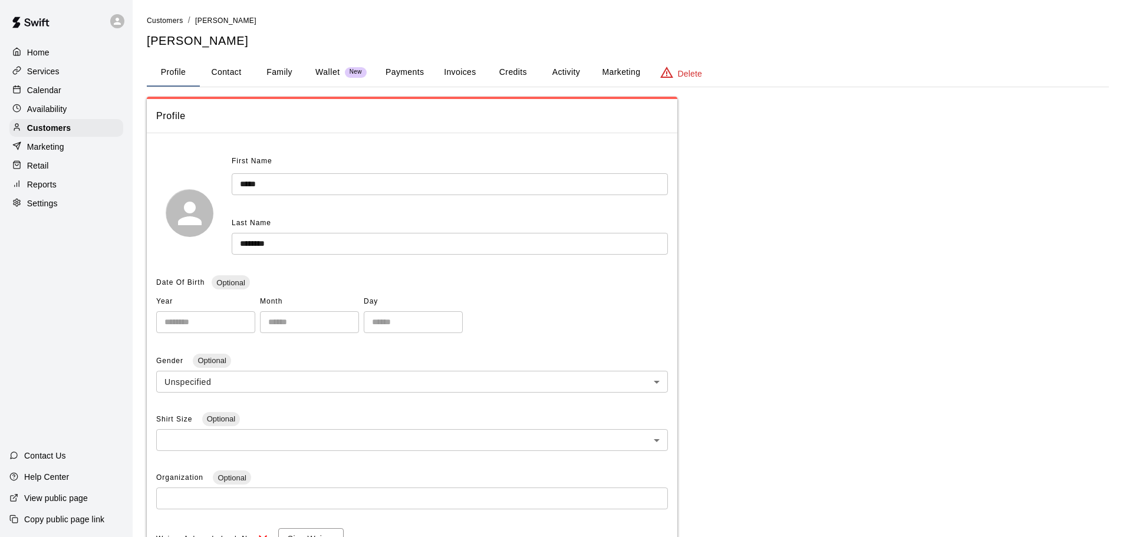
click at [455, 77] on button "Invoices" at bounding box center [459, 72] width 53 height 28
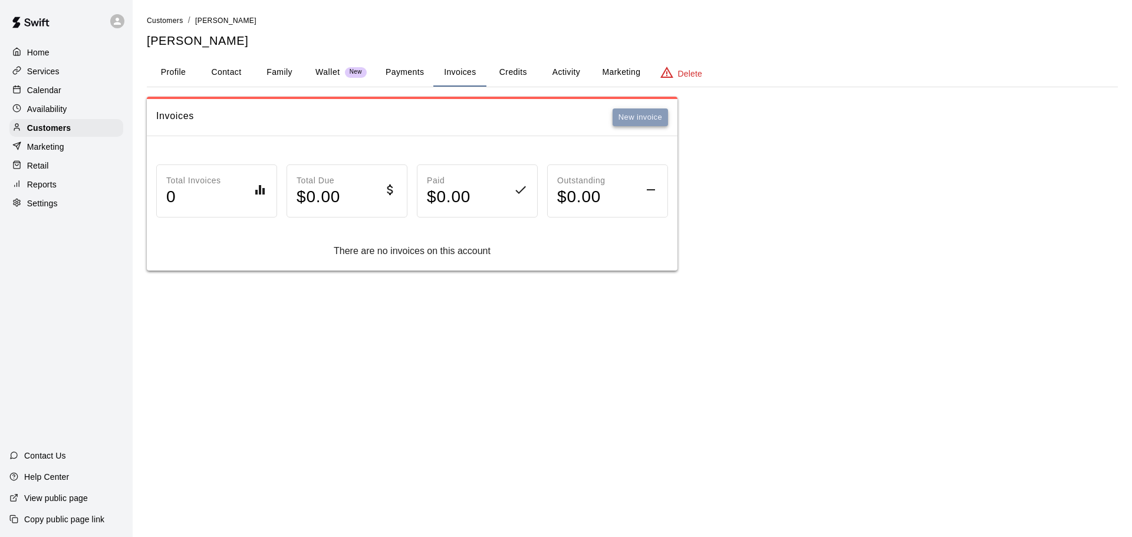
click at [633, 117] on button "New invoice" at bounding box center [640, 117] width 55 height 18
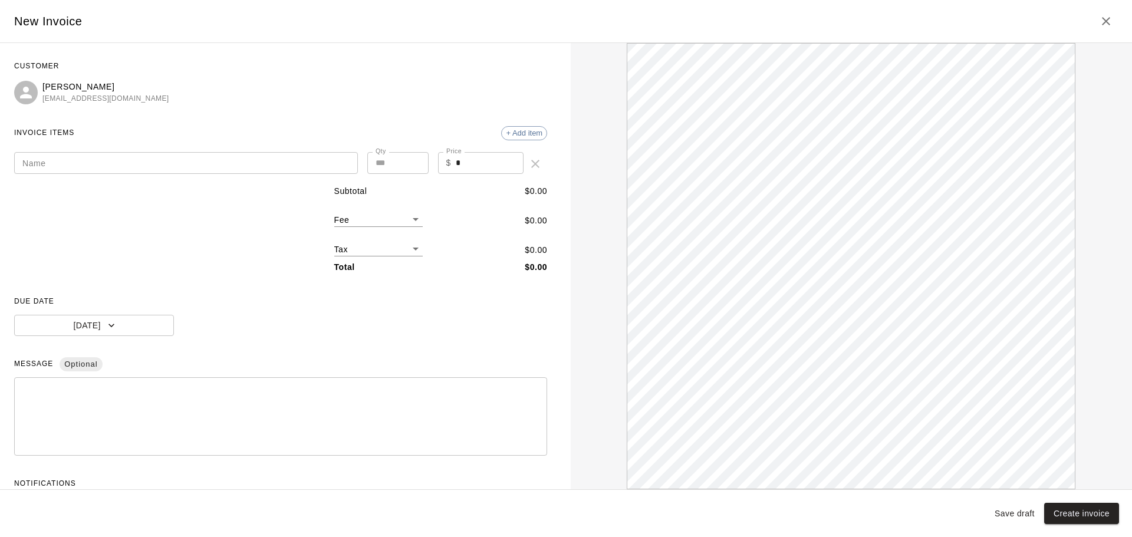
drag, startPoint x: 208, startPoint y: 161, endPoint x: 236, endPoint y: 175, distance: 32.2
click at [209, 161] on input "Name" at bounding box center [186, 163] width 344 height 22
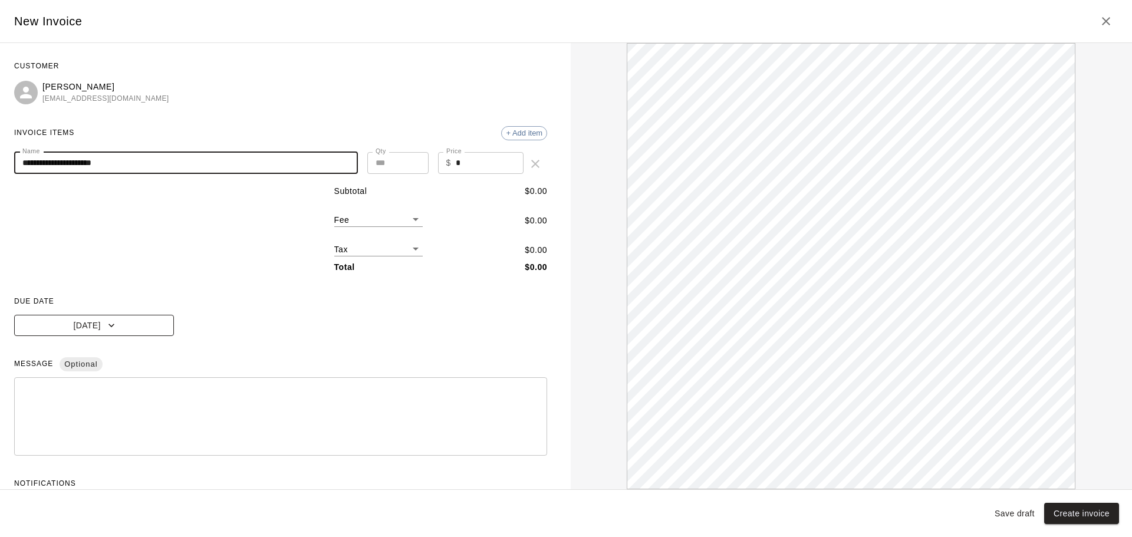
type input "**********"
click at [131, 330] on button "[DATE]" at bounding box center [94, 326] width 160 height 22
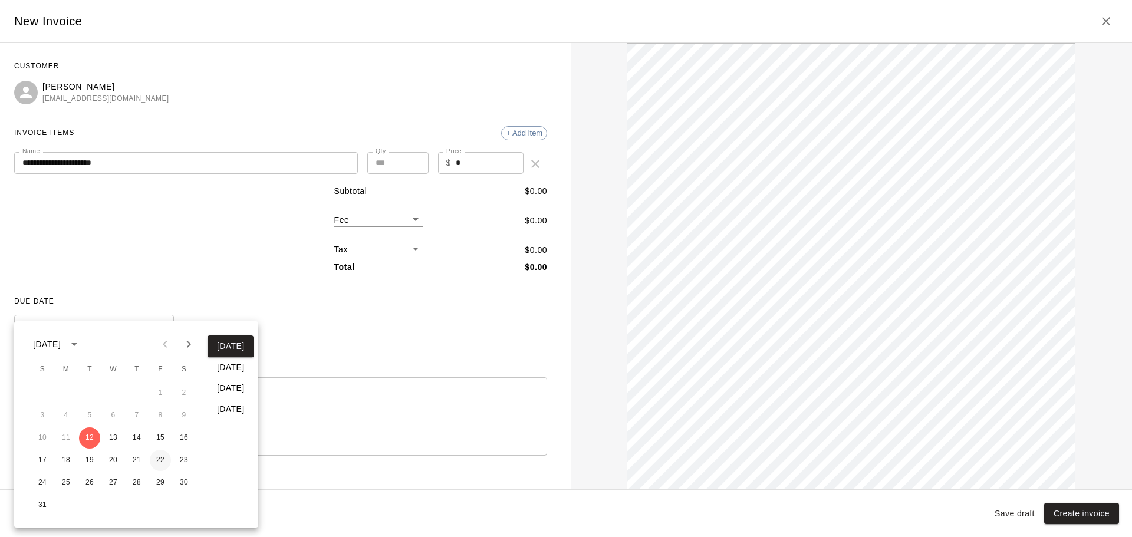
click at [163, 462] on button "22" at bounding box center [160, 460] width 21 height 21
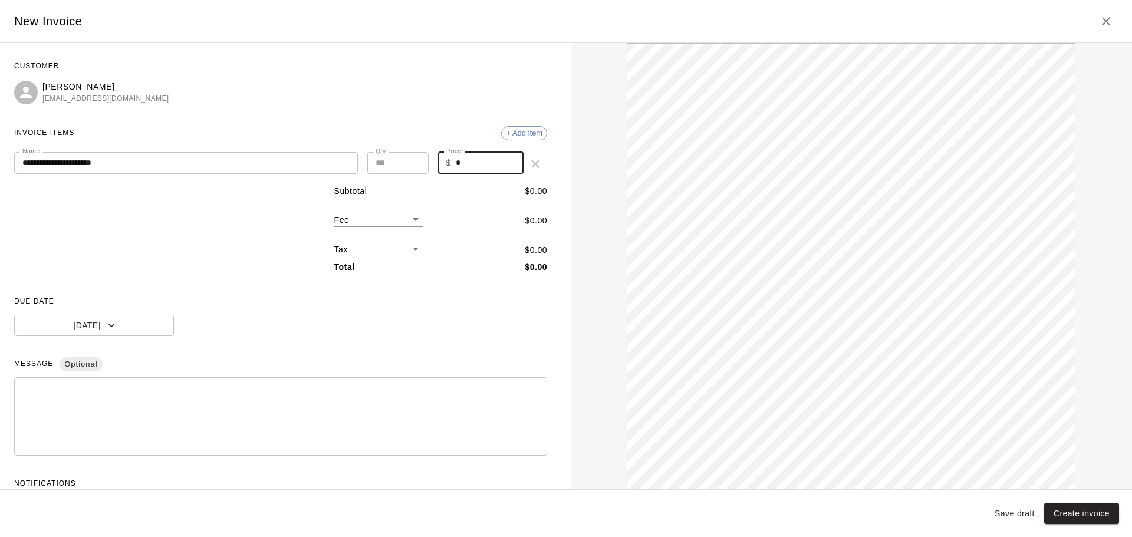
click at [478, 159] on input "*" at bounding box center [490, 163] width 68 height 22
type input "***"
click at [255, 261] on div "Subtotal $ 100.00 Fee ​ $ 0.00 Tax ​ $ 0.00 Total $ 100.00" at bounding box center [280, 229] width 533 height 88
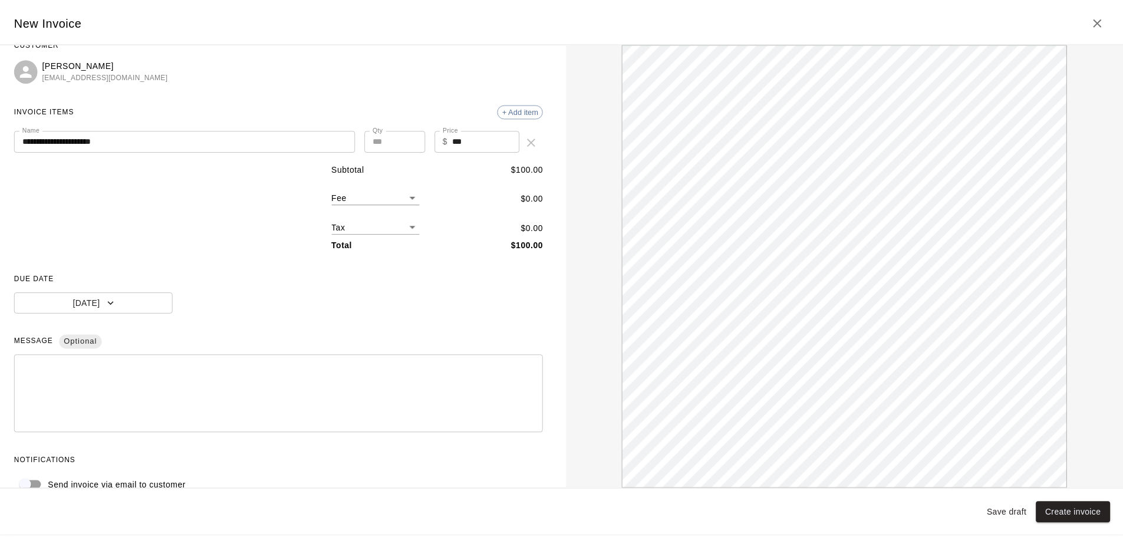
scroll to position [44, 0]
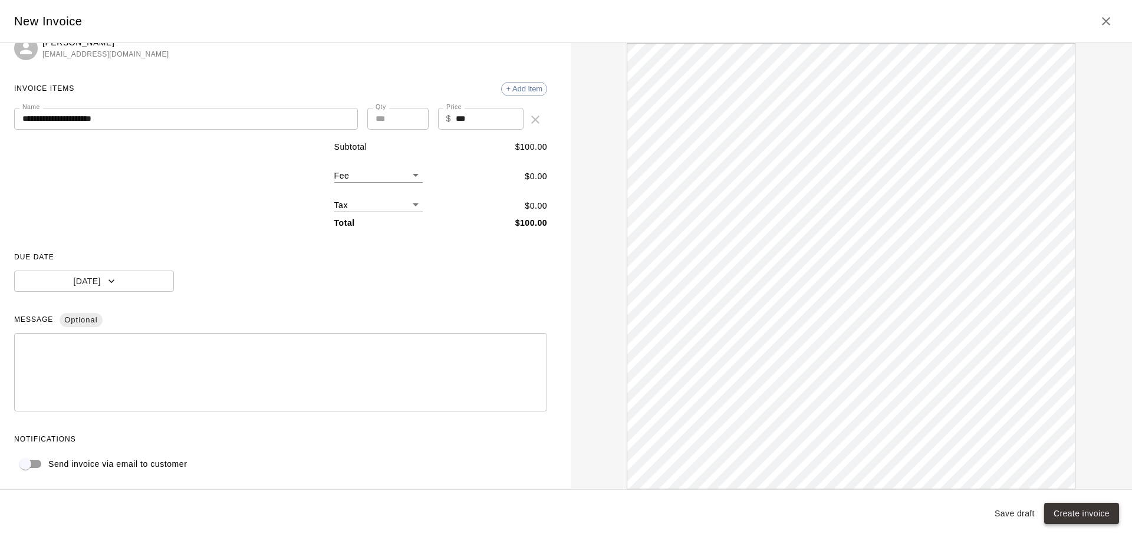
click at [1061, 509] on button "Create invoice" at bounding box center [1081, 514] width 75 height 22
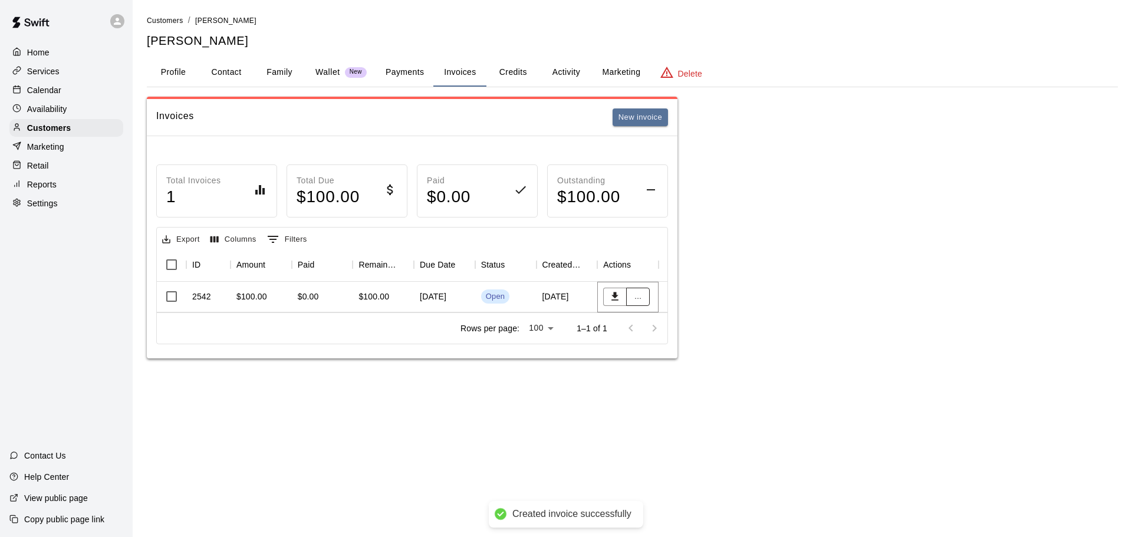
click at [642, 295] on button "..." at bounding box center [638, 297] width 24 height 18
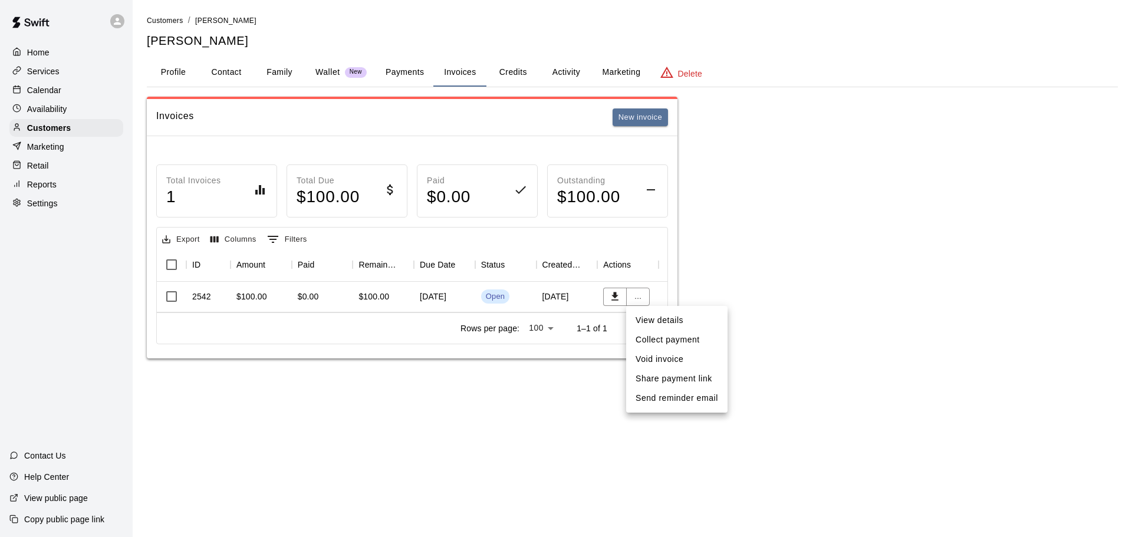
click at [695, 374] on li "Share payment link" at bounding box center [676, 378] width 101 height 19
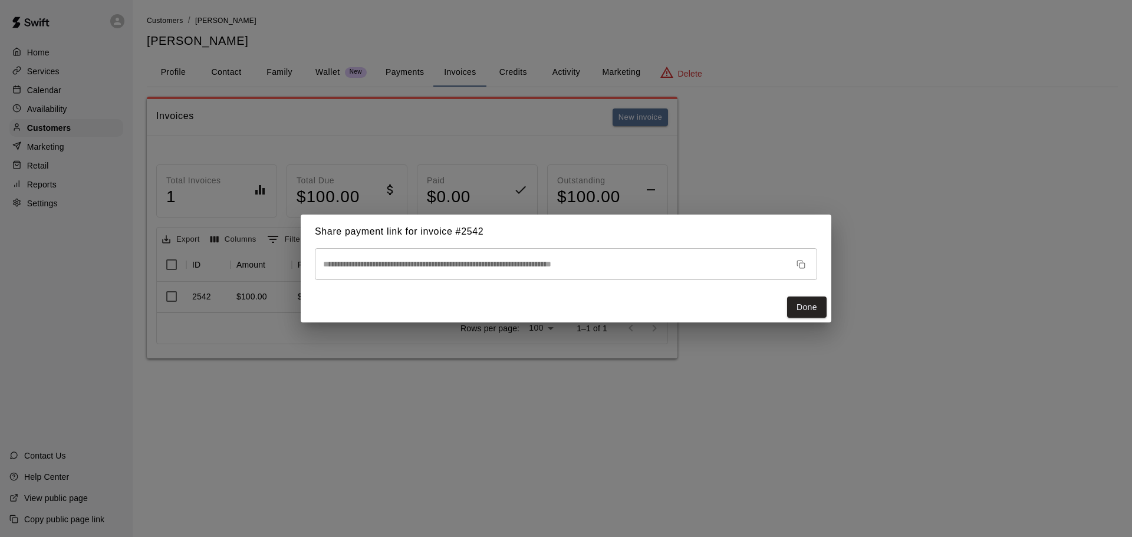
click at [798, 262] on icon "button" at bounding box center [801, 264] width 9 height 9
drag, startPoint x: 815, startPoint y: 312, endPoint x: 807, endPoint y: 304, distance: 10.8
click at [815, 311] on button "Done" at bounding box center [807, 308] width 40 height 22
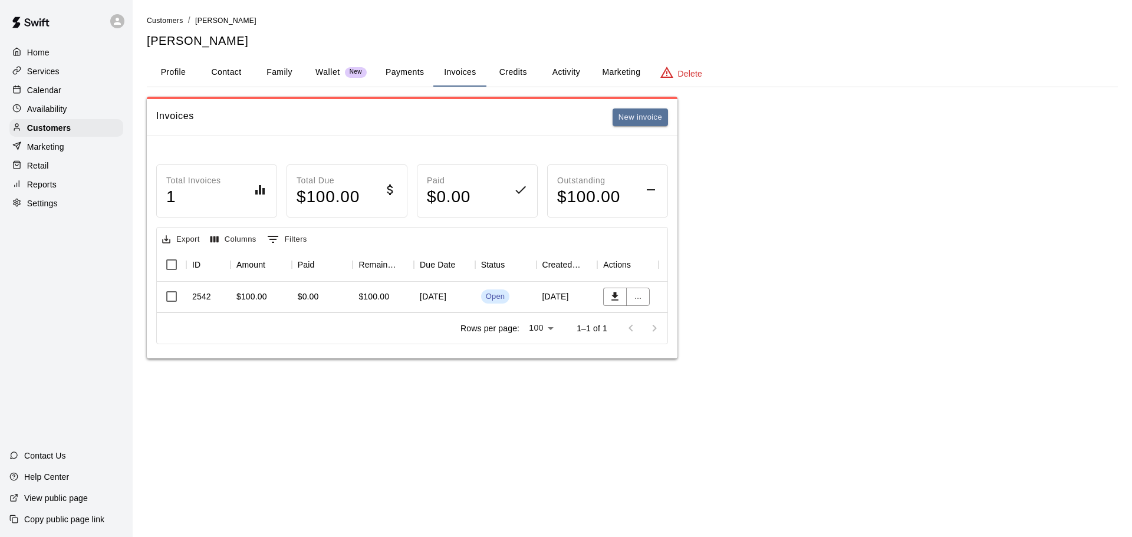
click at [31, 93] on p "Calendar" at bounding box center [44, 90] width 34 height 12
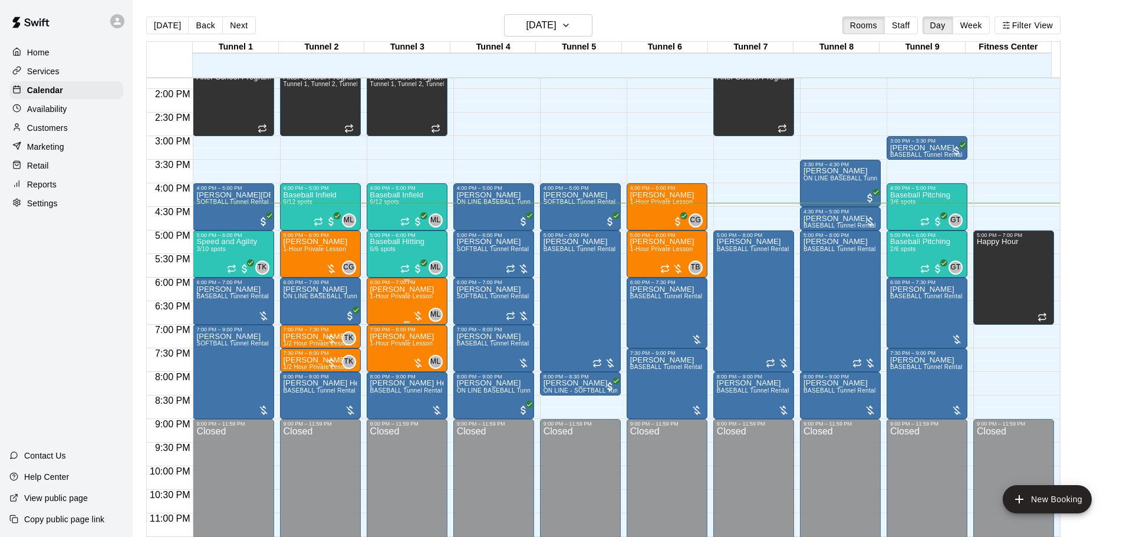
scroll to position [661, 0]
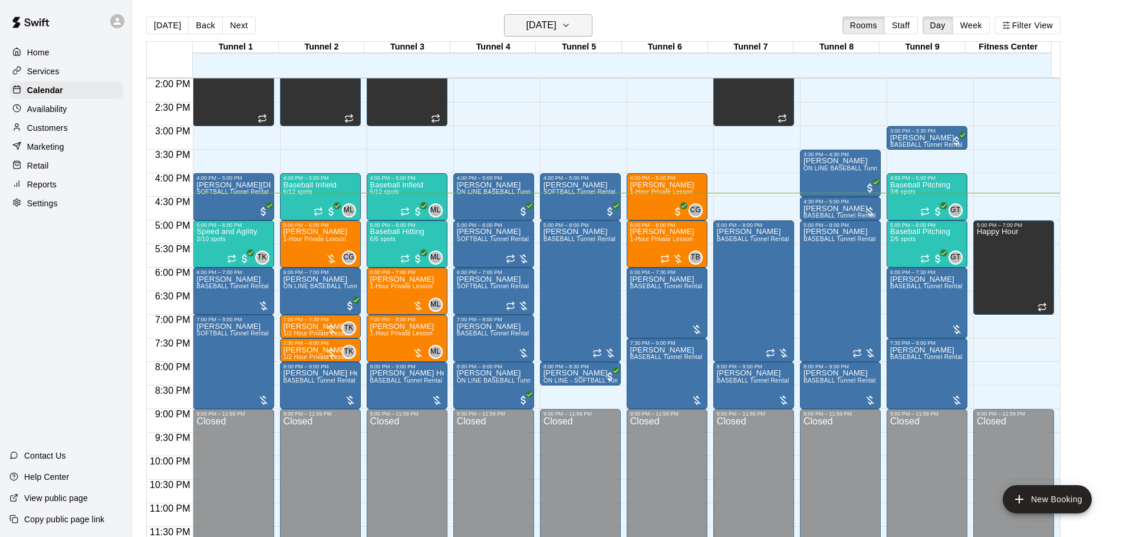
click at [566, 15] on button "[DATE]" at bounding box center [548, 25] width 88 height 22
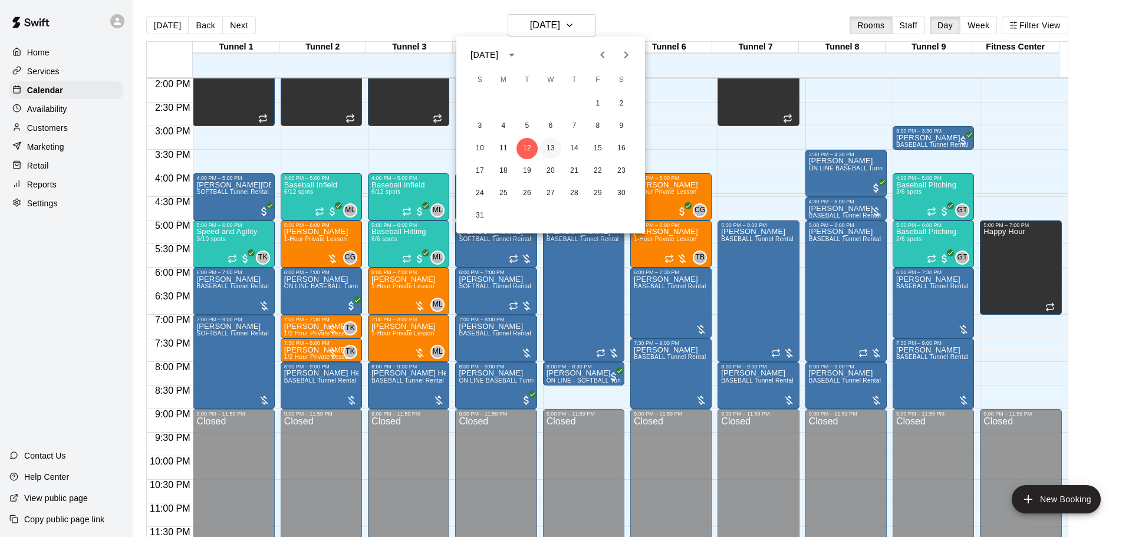
click at [555, 146] on button "13" at bounding box center [550, 148] width 21 height 21
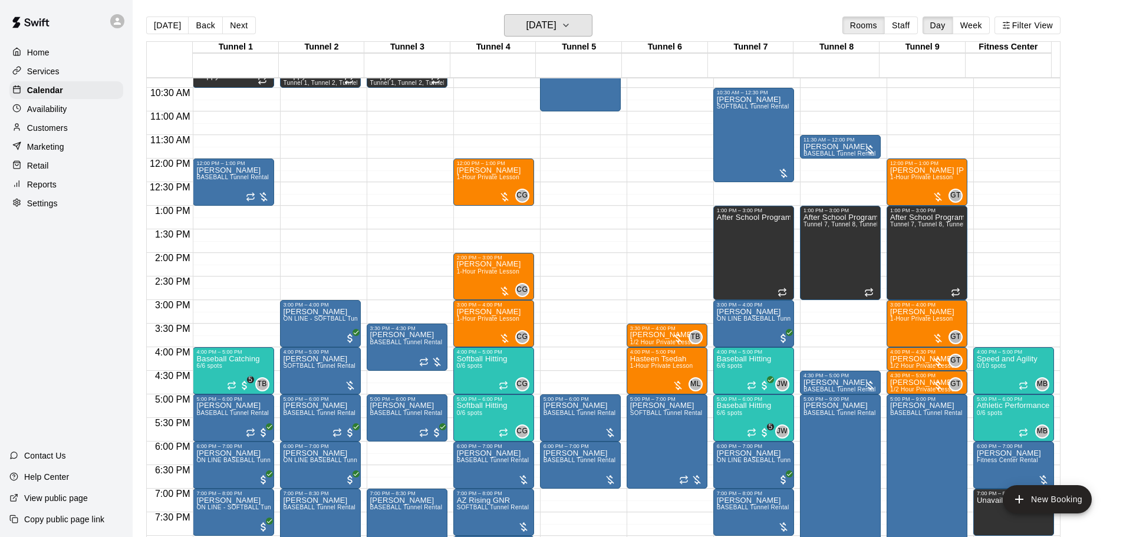
scroll to position [543, 0]
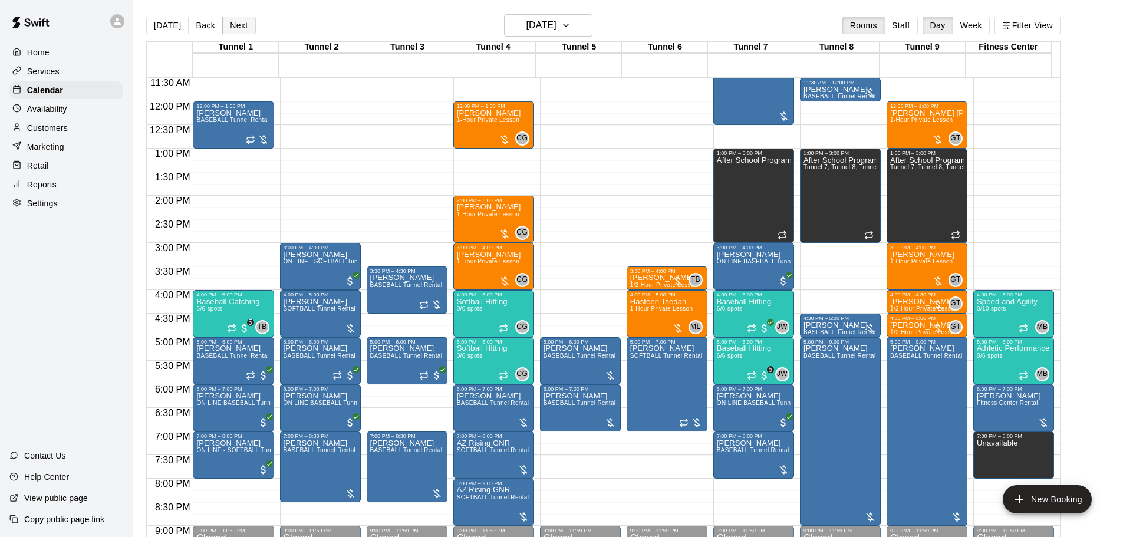
click at [238, 34] on button "Next" at bounding box center [238, 26] width 33 height 18
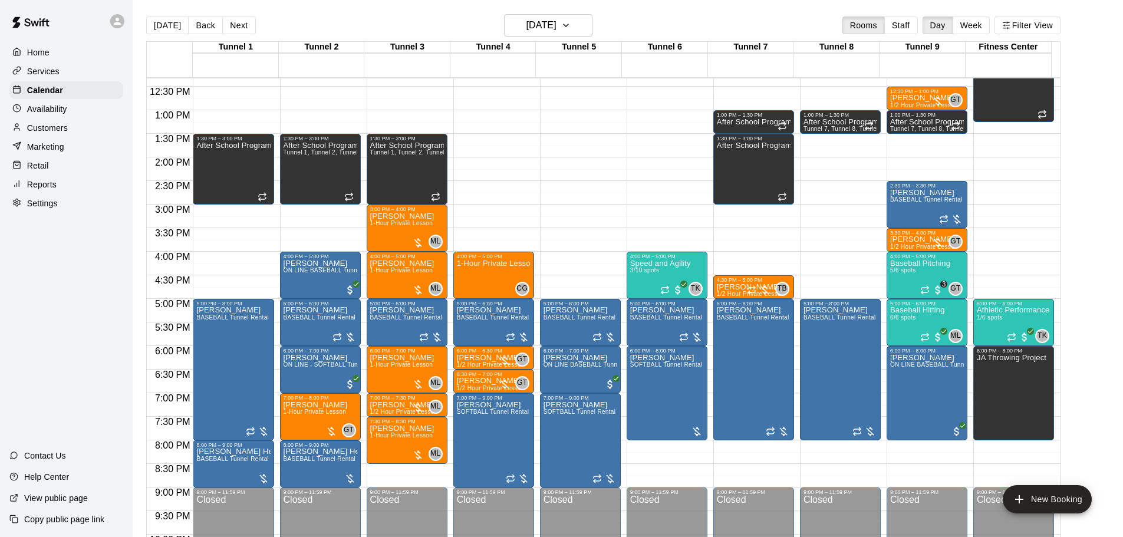
scroll to position [602, 0]
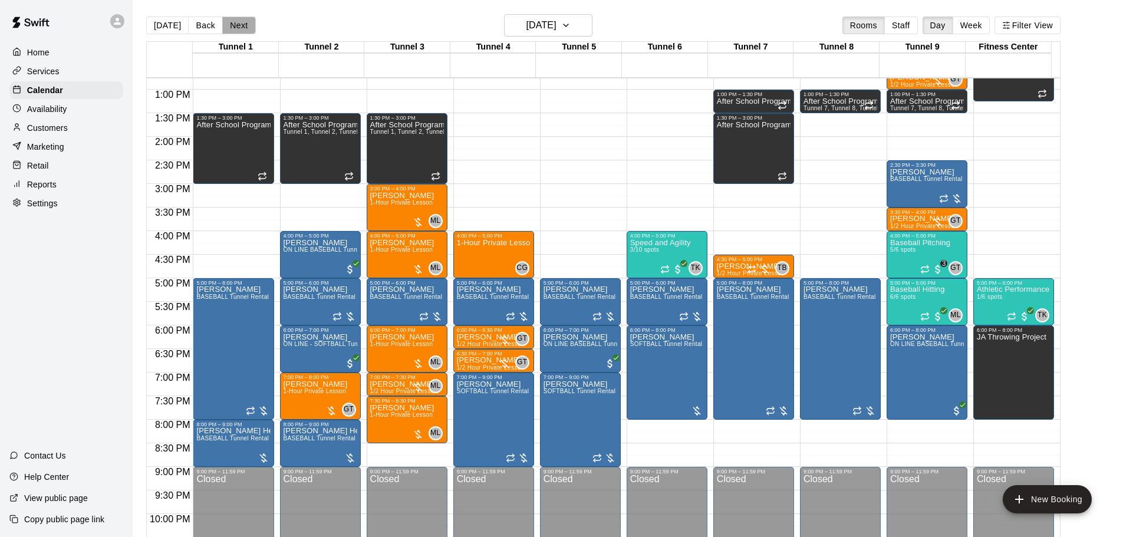
click at [238, 24] on button "Next" at bounding box center [238, 26] width 33 height 18
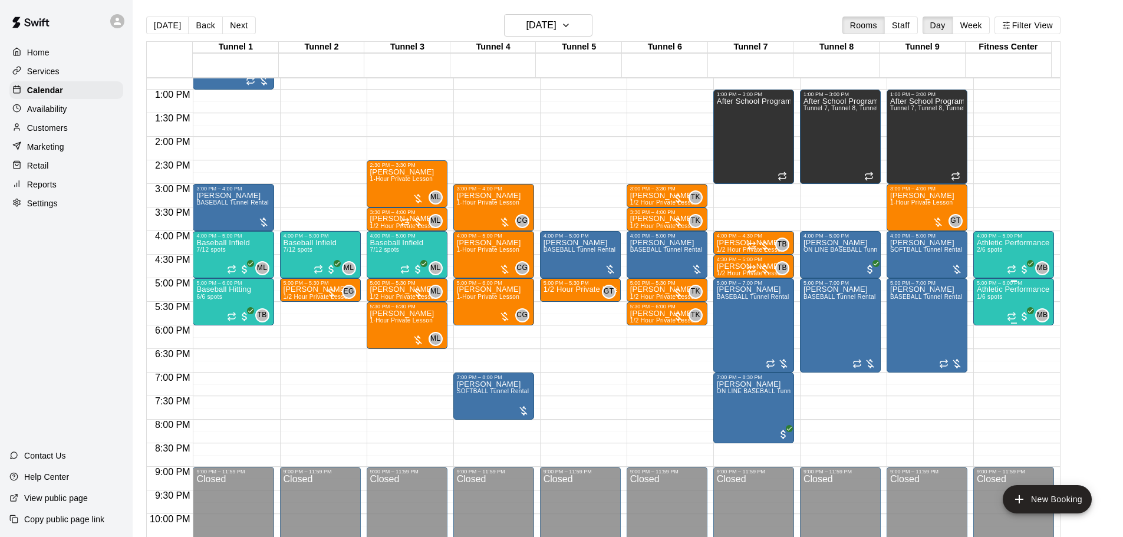
click at [985, 300] on span "1/6 spots" at bounding box center [990, 297] width 26 height 6
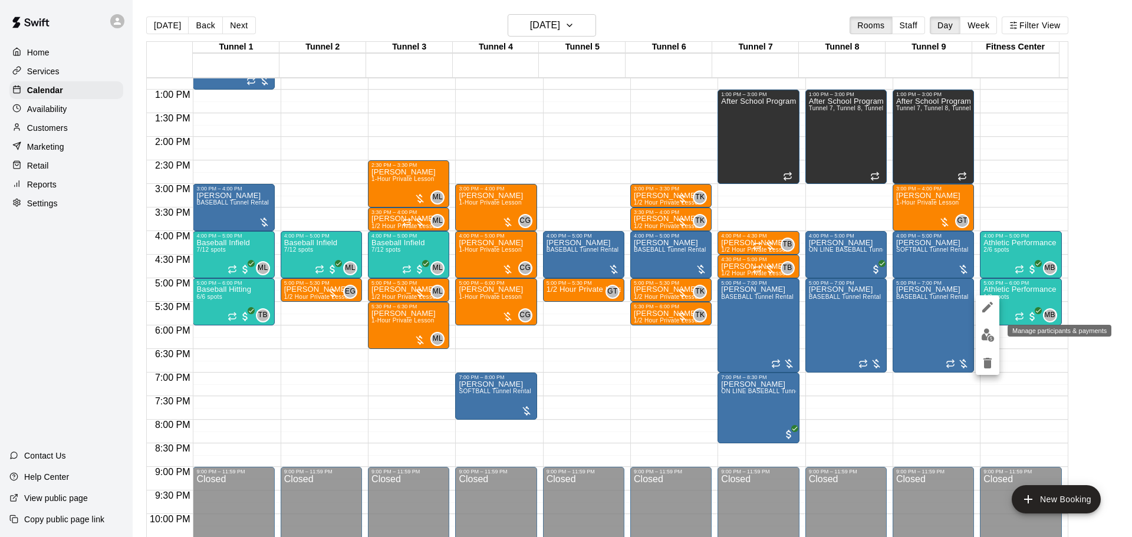
click at [991, 330] on img "edit" at bounding box center [988, 335] width 14 height 14
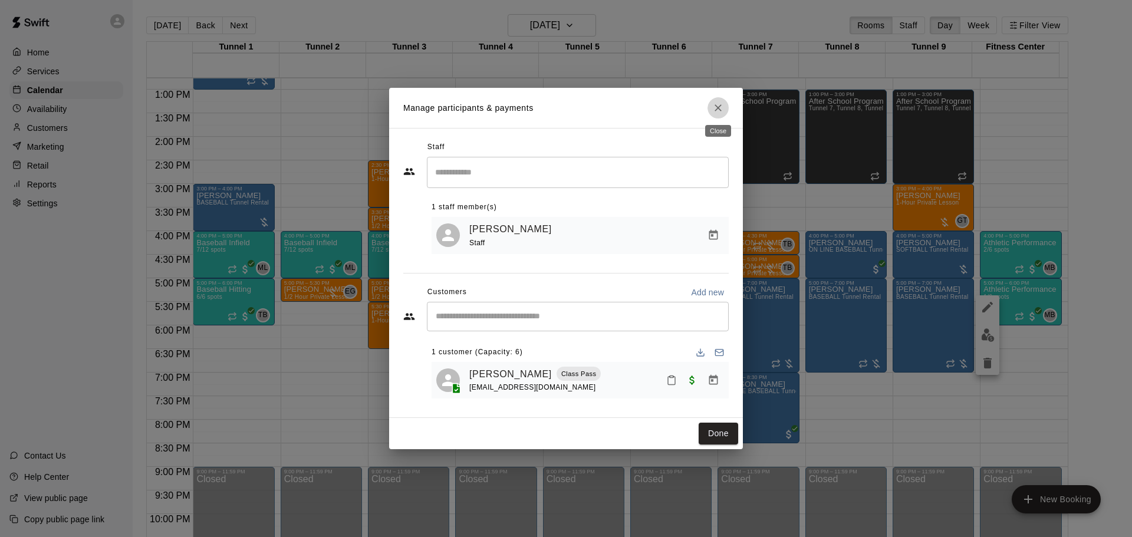
click at [718, 107] on icon "Close" at bounding box center [718, 108] width 12 height 12
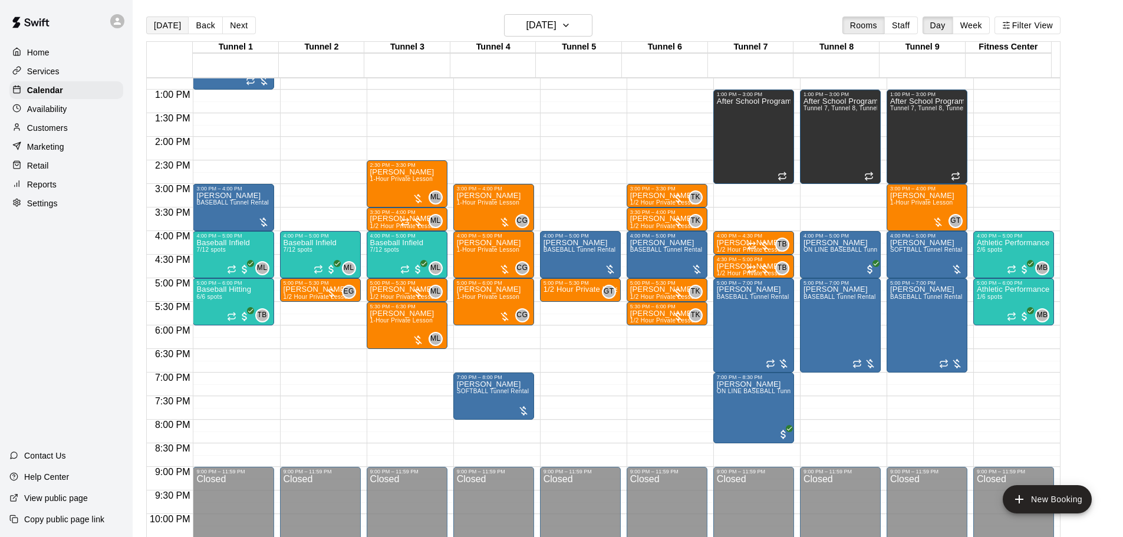
click at [176, 27] on button "[DATE]" at bounding box center [167, 26] width 42 height 18
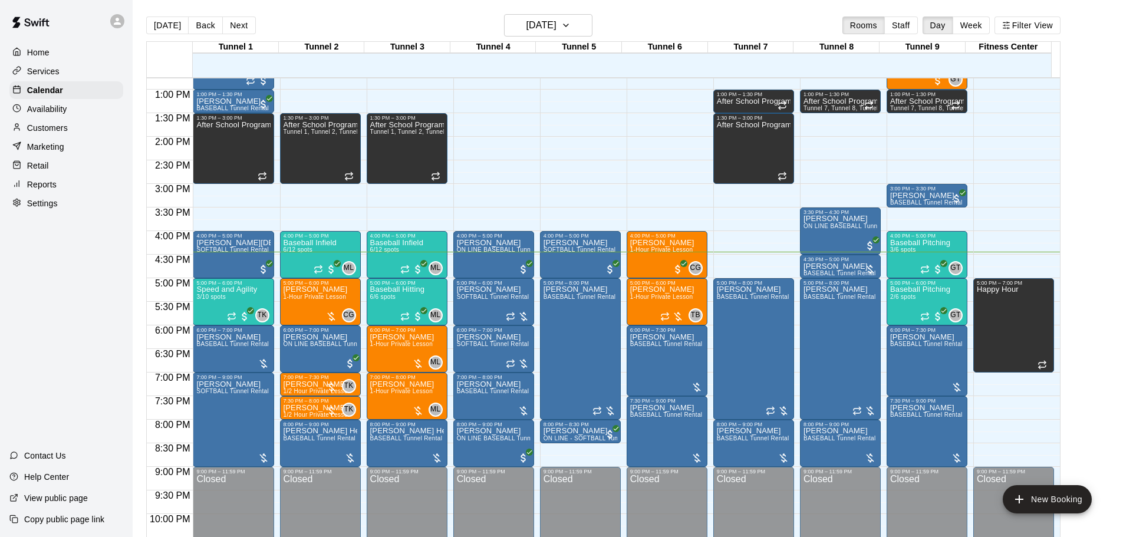
click at [574, 14] on main "[DATE] Back [DATE][DATE] Rooms Staff Day Week Filter View Tunnel 1 12 [GEOGRAPH…" at bounding box center [628, 278] width 991 height 556
click at [576, 15] on button "[DATE]" at bounding box center [548, 25] width 88 height 22
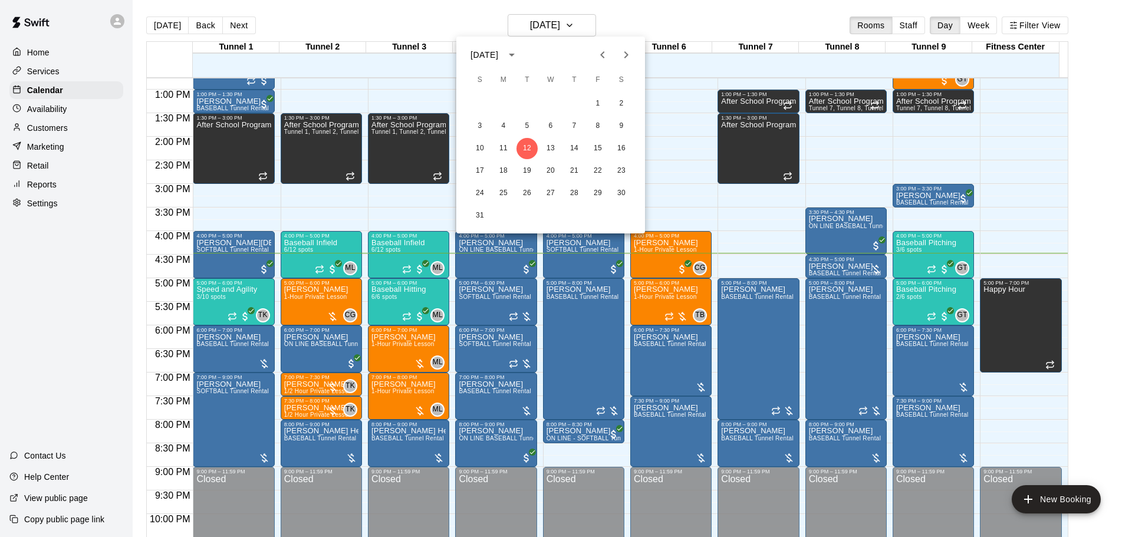
click at [299, 18] on div at bounding box center [566, 268] width 1132 height 537
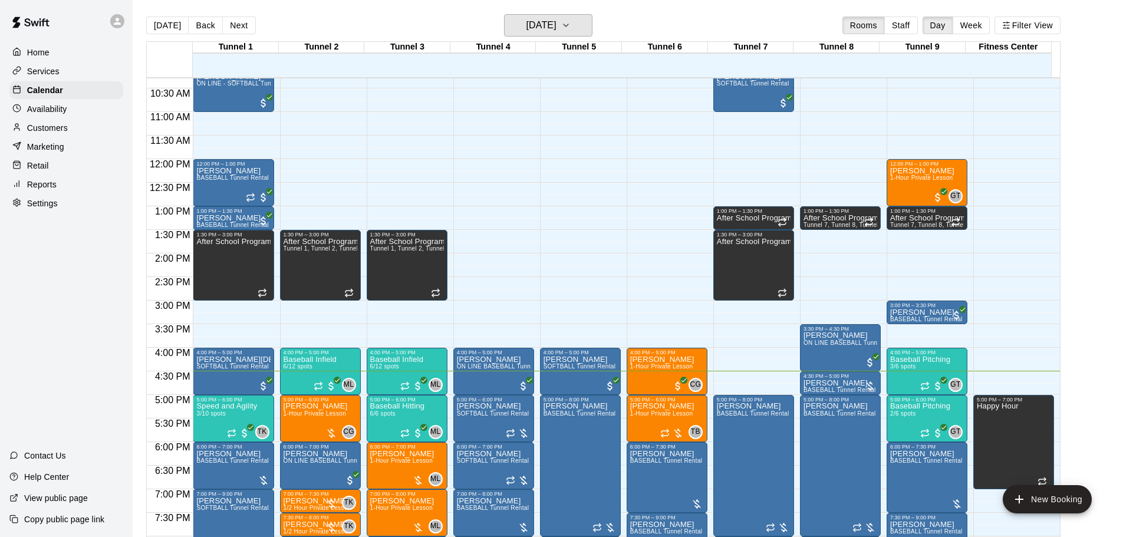
scroll to position [484, 0]
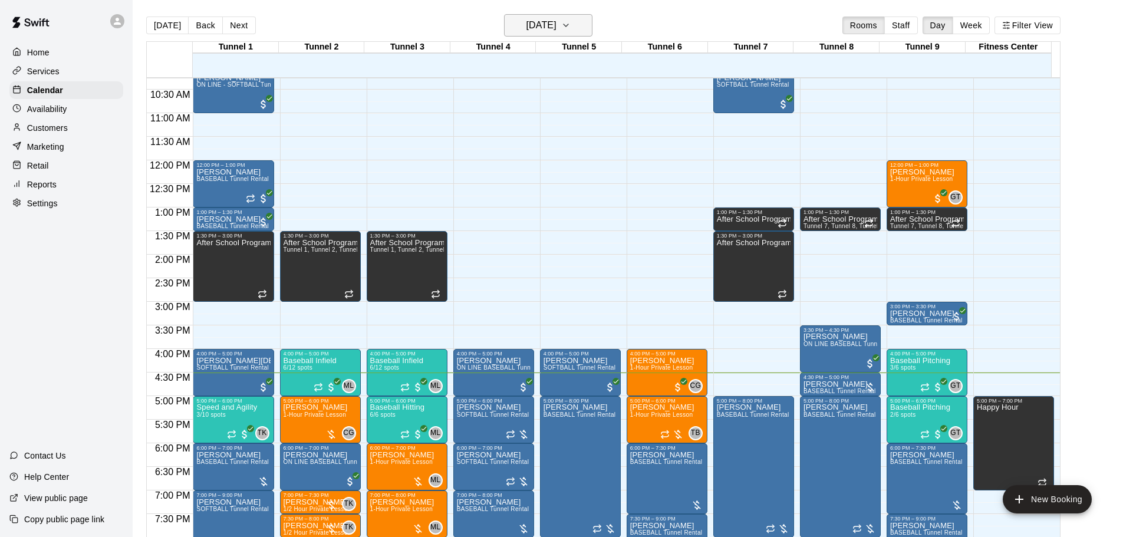
click at [528, 27] on h6 "[DATE]" at bounding box center [542, 25] width 30 height 17
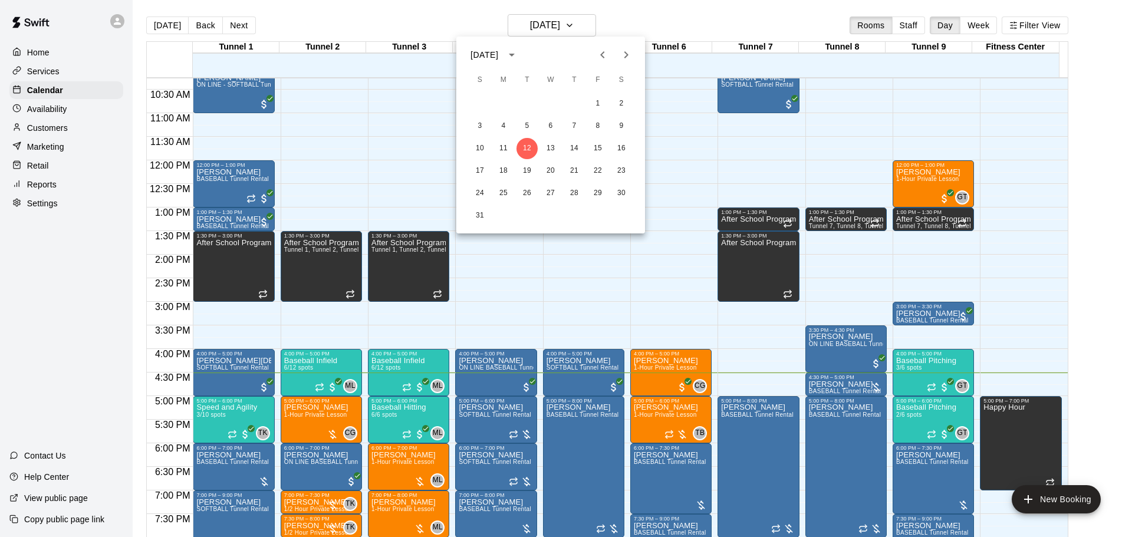
click at [542, 138] on div "10 11 12 13 14 15 16" at bounding box center [550, 148] width 189 height 21
click at [551, 146] on button "13" at bounding box center [550, 148] width 21 height 21
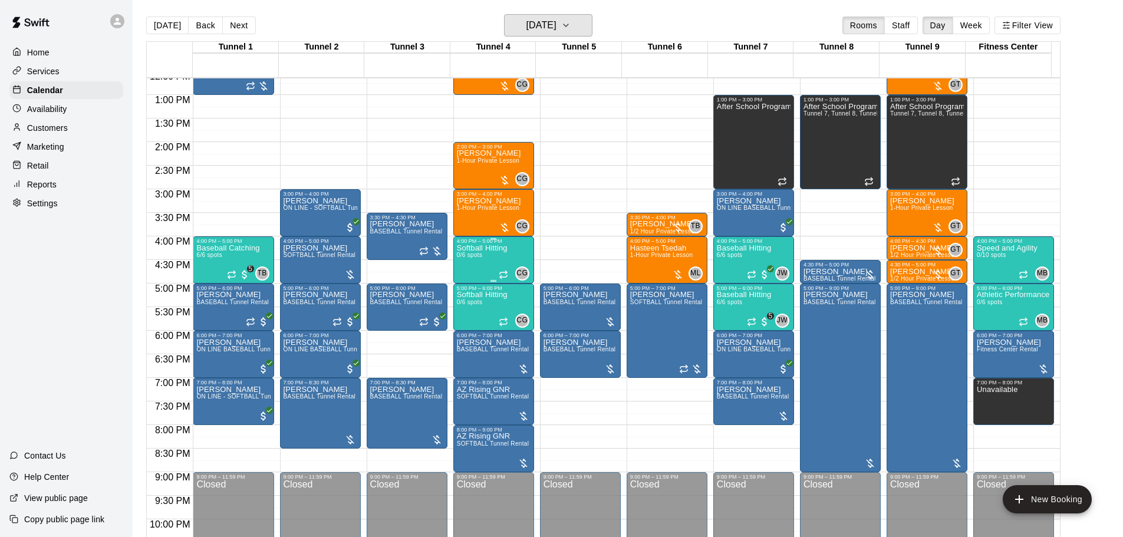
scroll to position [543, 0]
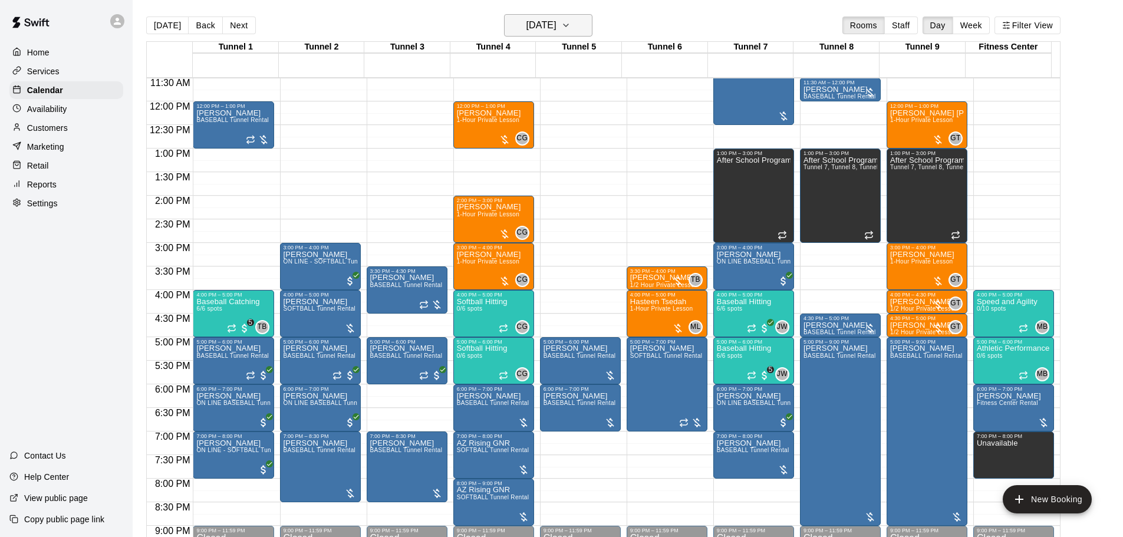
click at [527, 29] on h6 "[DATE]" at bounding box center [542, 25] width 30 height 17
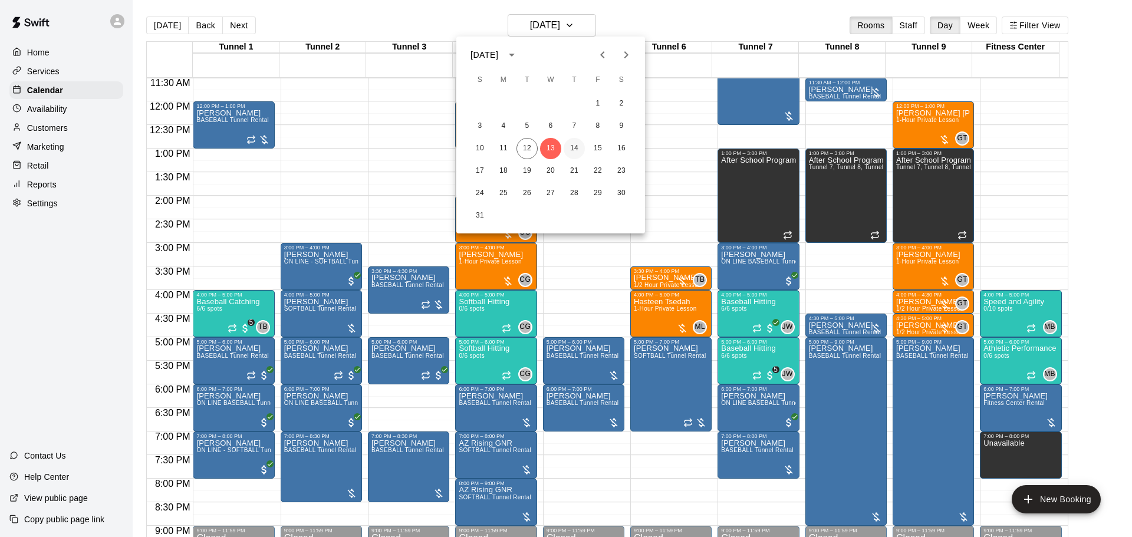
click at [576, 151] on button "14" at bounding box center [574, 148] width 21 height 21
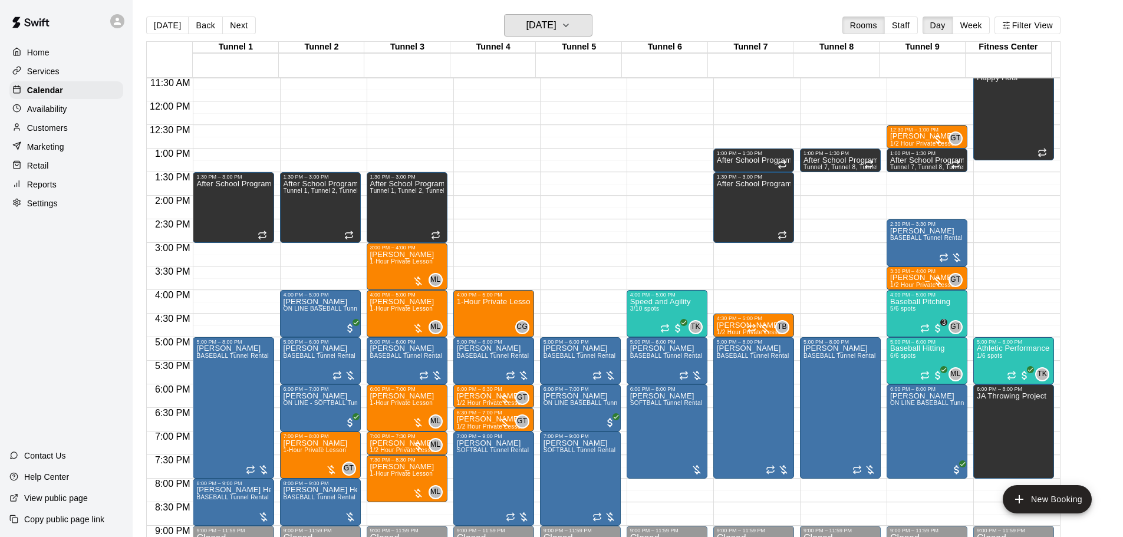
scroll to position [602, 0]
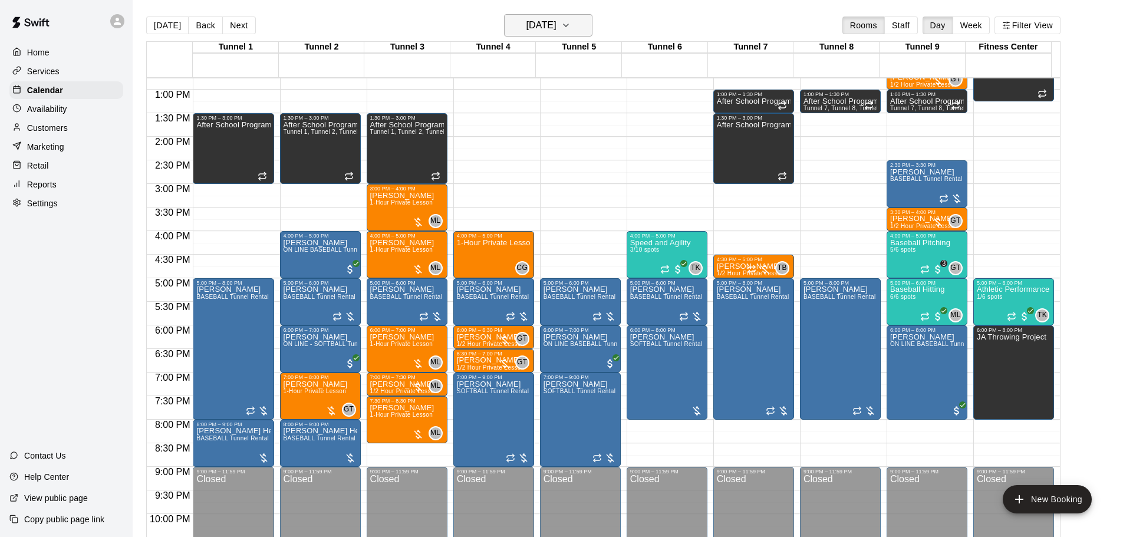
click at [527, 31] on h6 "Thursday Aug 14" at bounding box center [542, 25] width 30 height 17
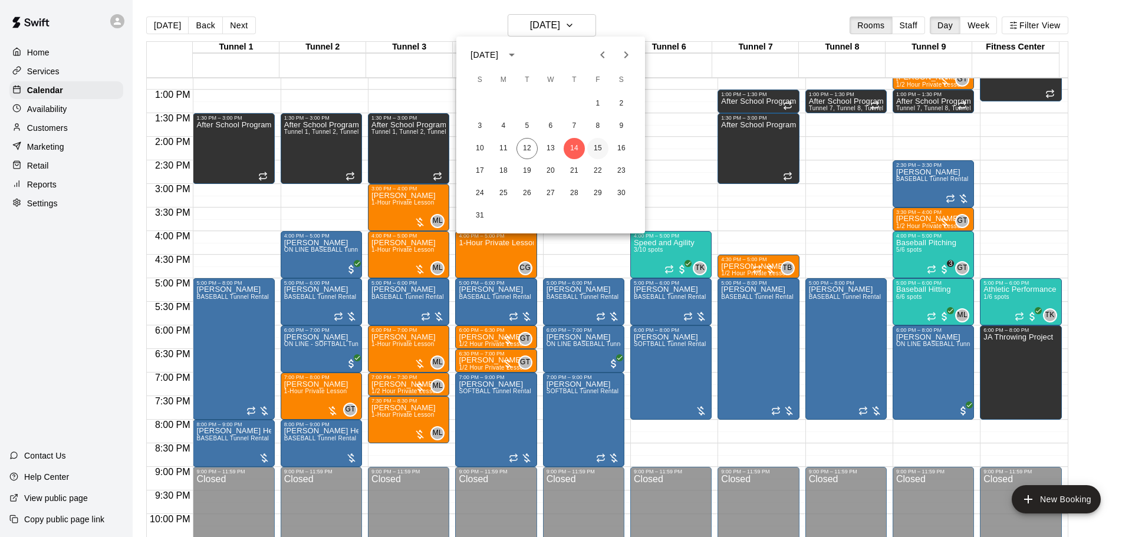
click at [600, 143] on button "15" at bounding box center [597, 148] width 21 height 21
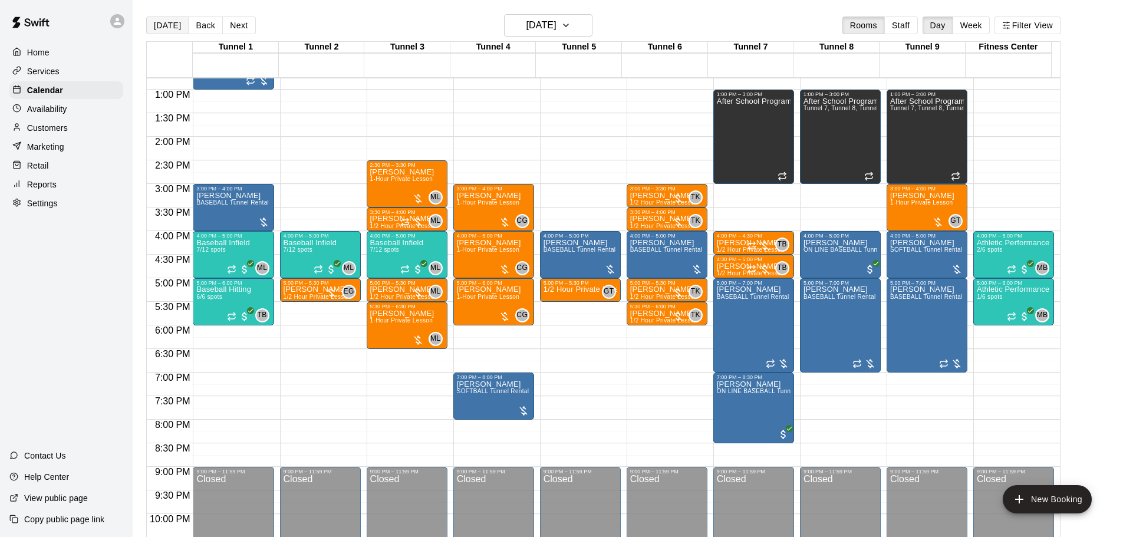
click at [166, 29] on button "[DATE]" at bounding box center [167, 26] width 42 height 18
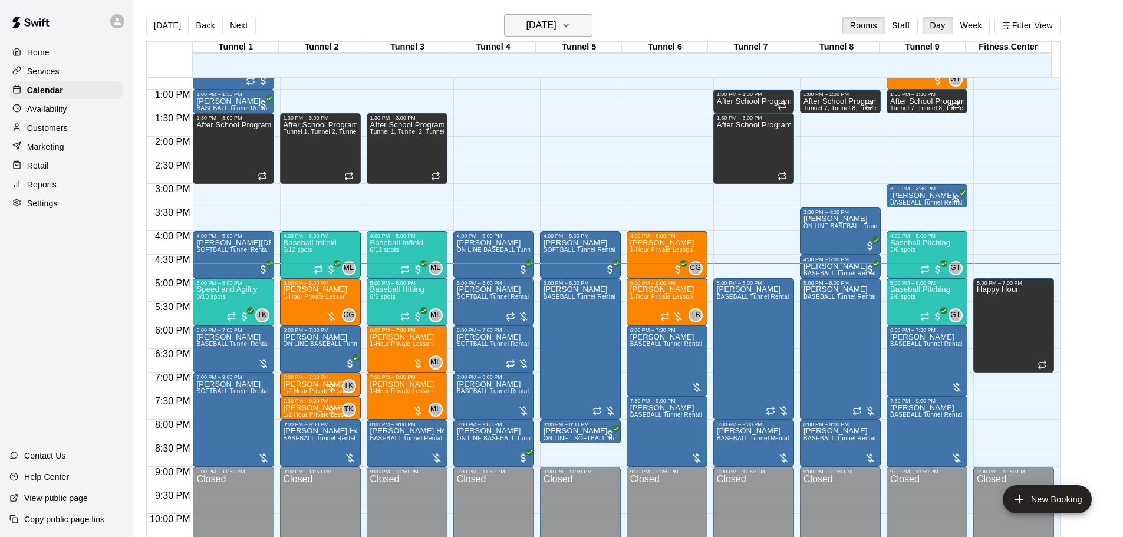
click at [514, 35] on button "[DATE]" at bounding box center [548, 25] width 88 height 22
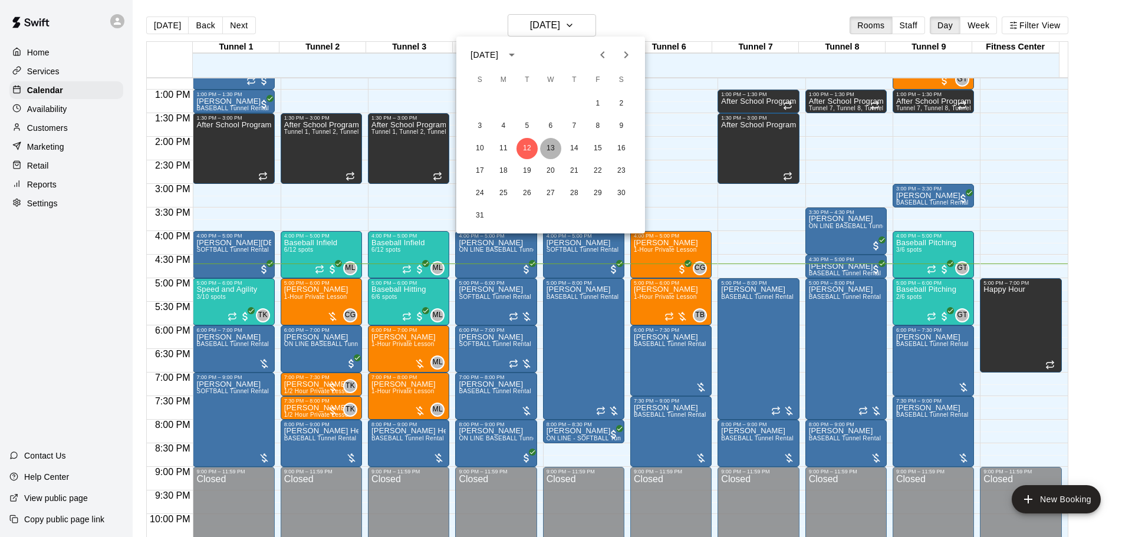
click at [554, 147] on button "13" at bounding box center [550, 148] width 21 height 21
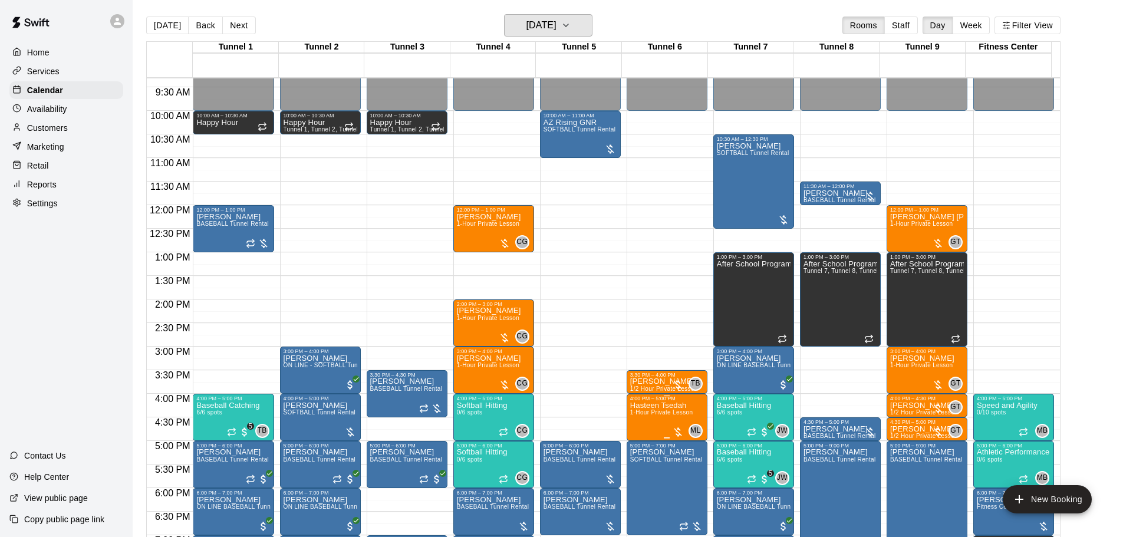
scroll to position [425, 0]
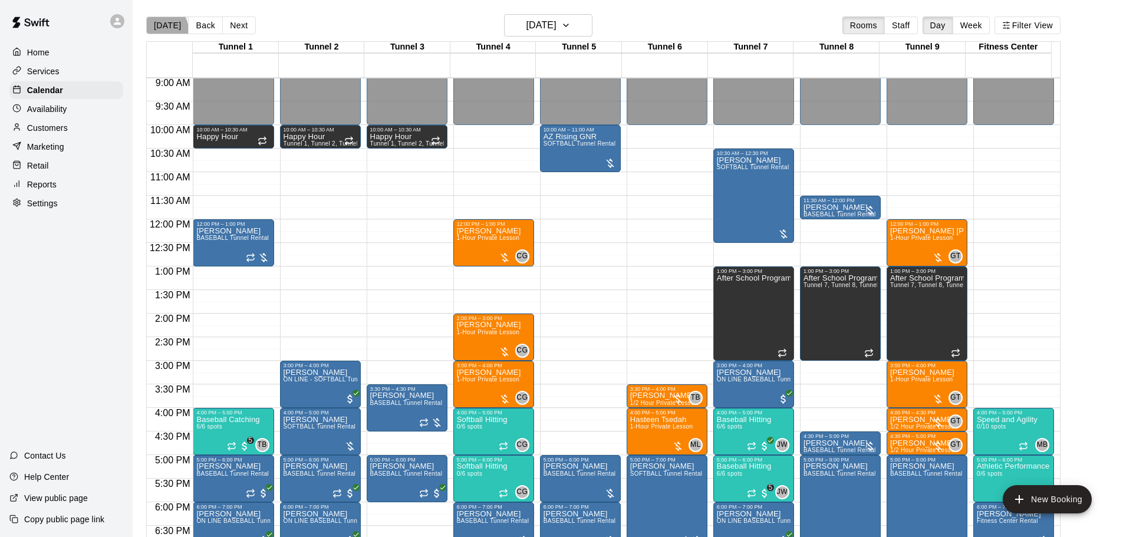
click at [162, 29] on button "[DATE]" at bounding box center [167, 26] width 42 height 18
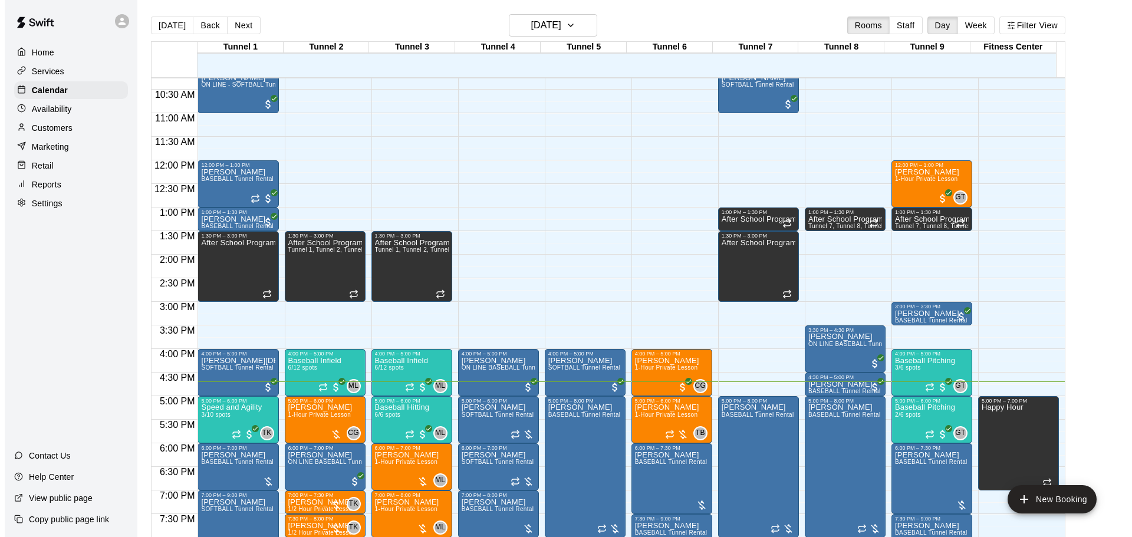
scroll to position [543, 0]
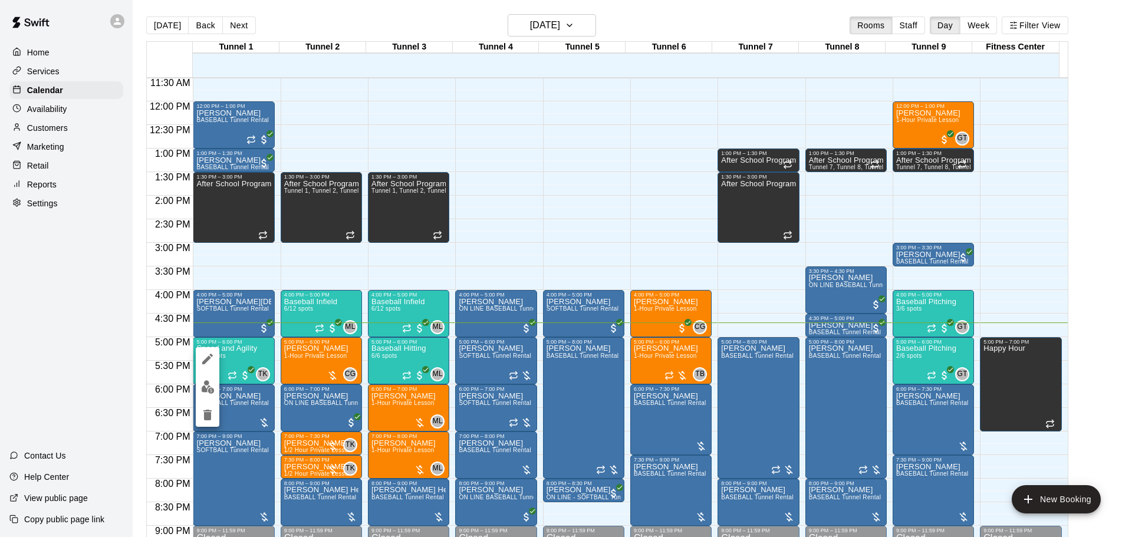
click at [212, 393] on img "edit" at bounding box center [208, 387] width 14 height 14
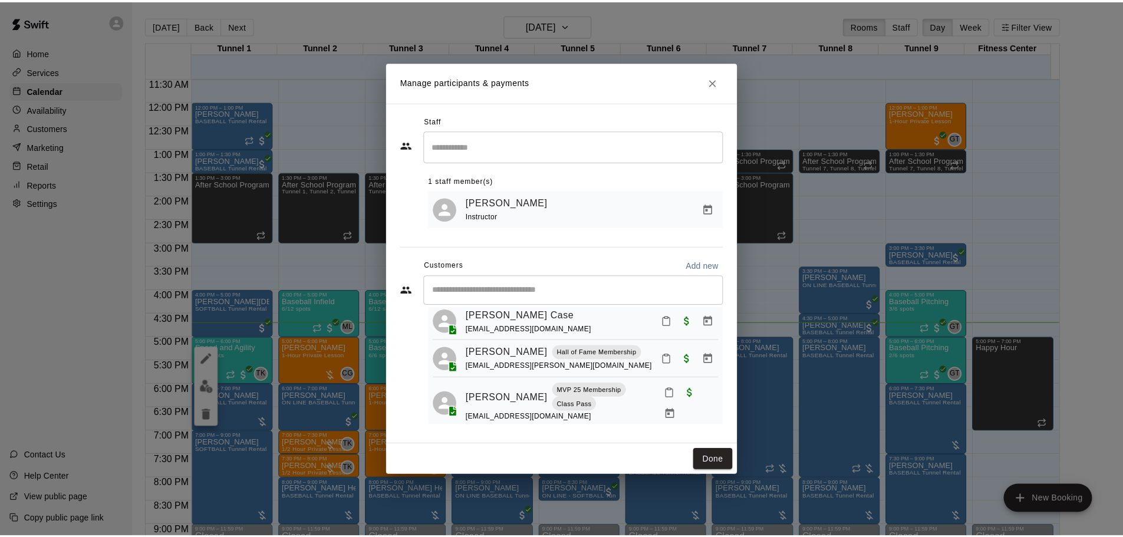
scroll to position [48, 0]
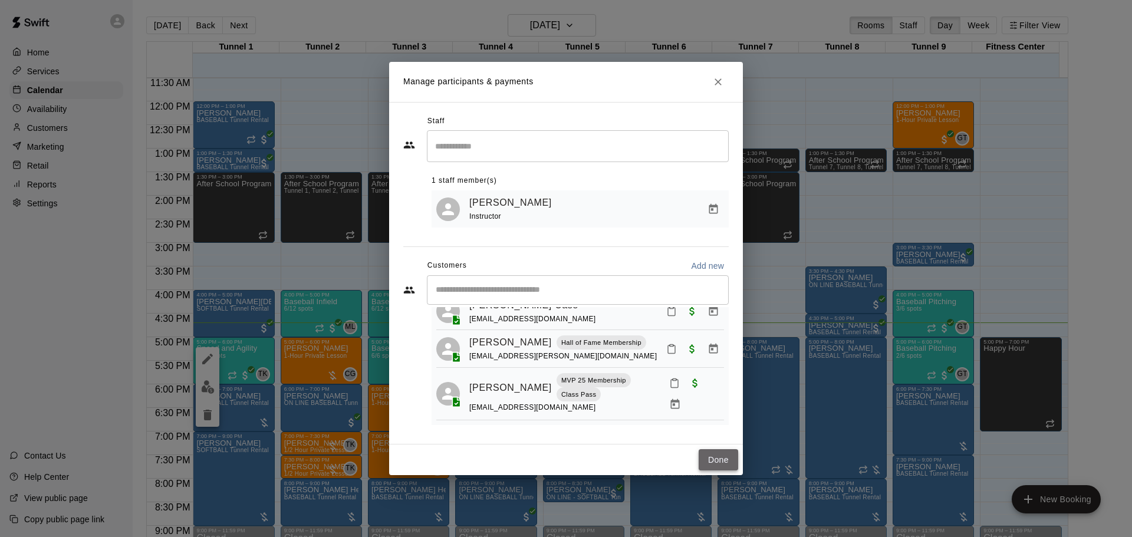
click at [712, 459] on button "Done" at bounding box center [719, 460] width 40 height 22
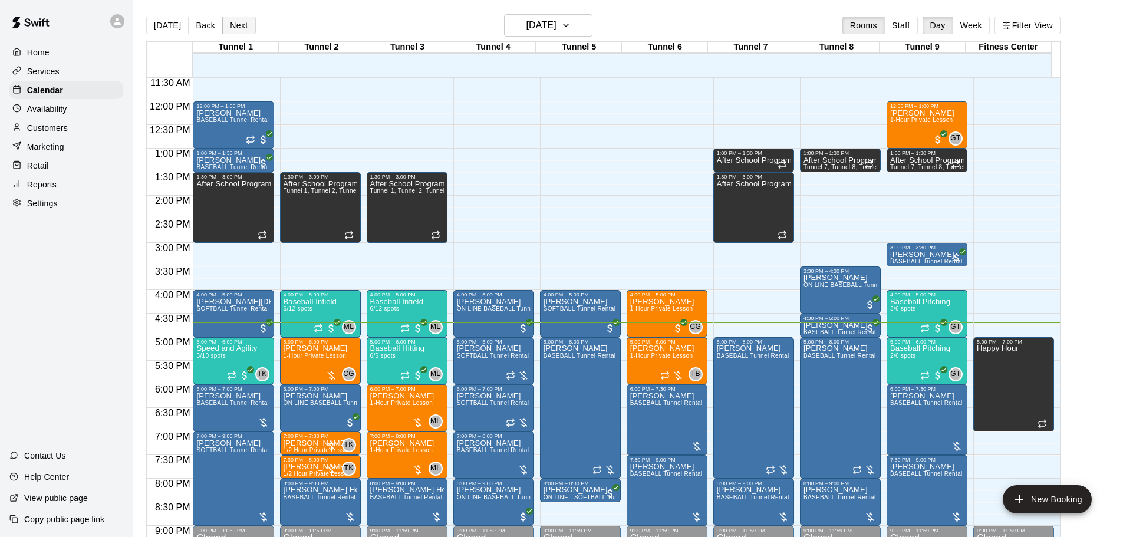
click at [231, 25] on button "Next" at bounding box center [238, 26] width 33 height 18
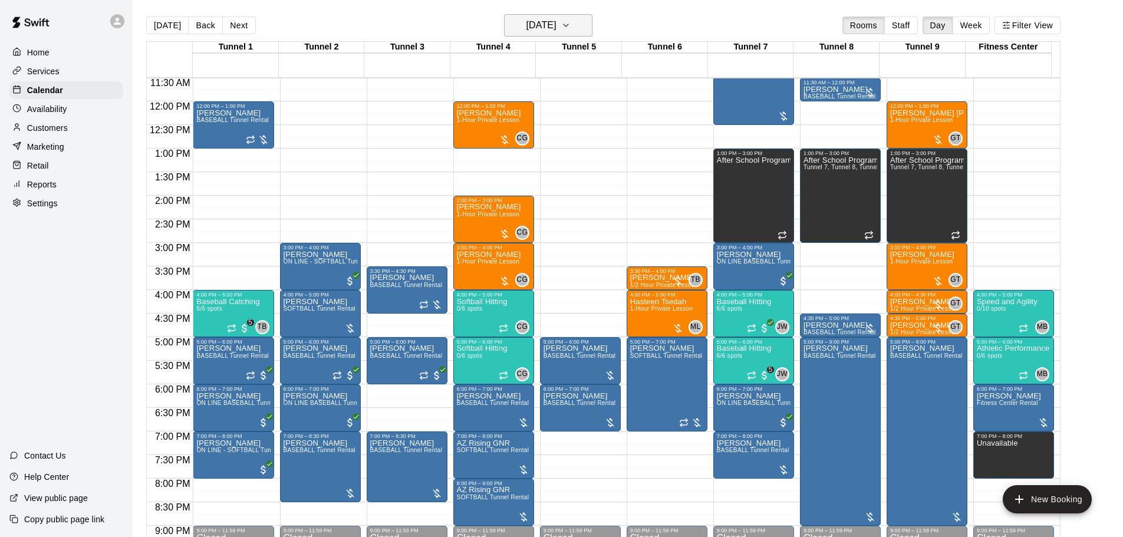
click at [549, 16] on button "[DATE]" at bounding box center [548, 25] width 88 height 22
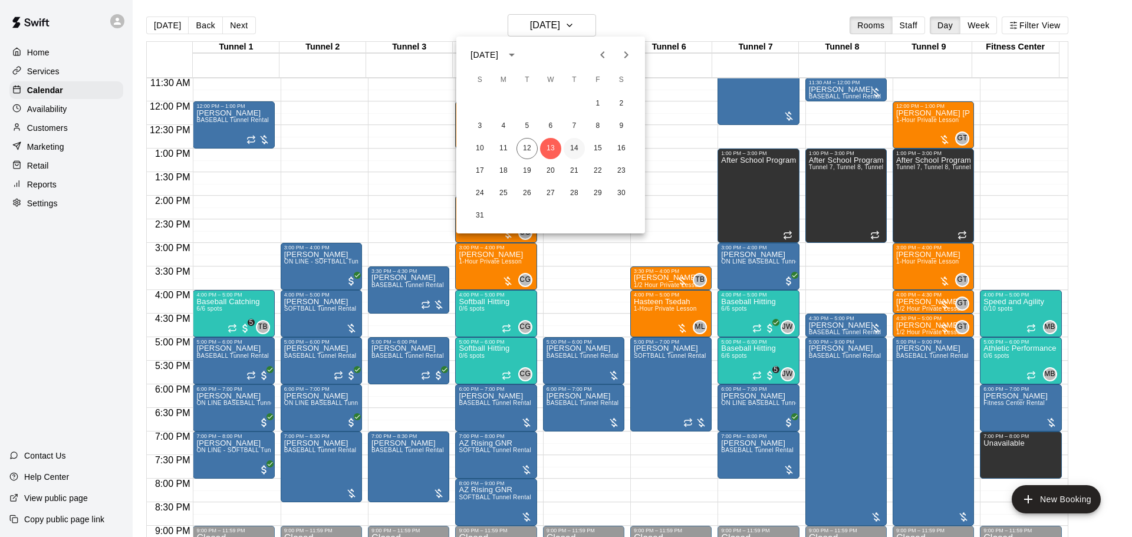
click at [579, 147] on button "14" at bounding box center [574, 148] width 21 height 21
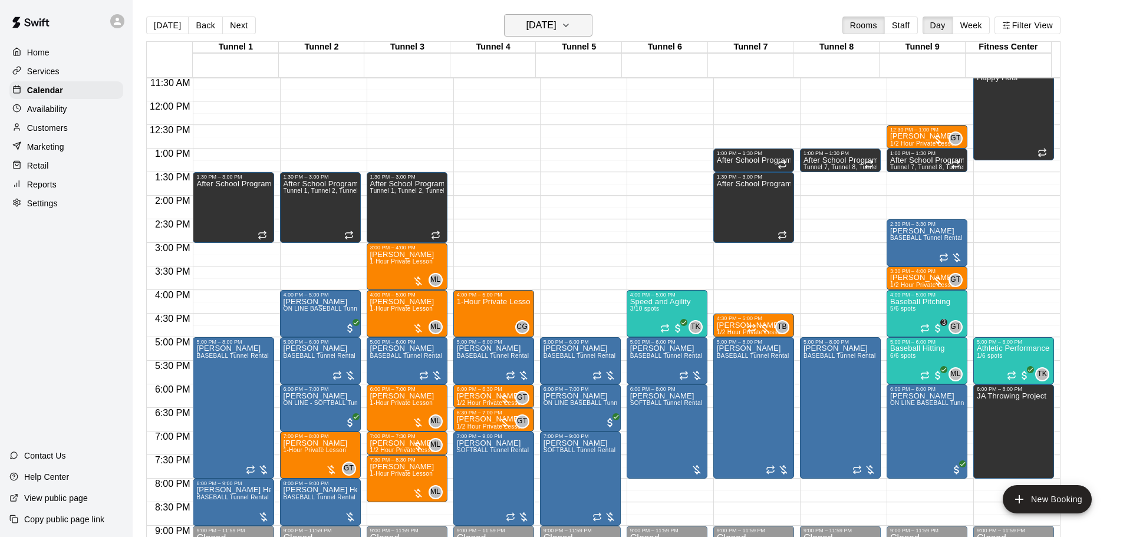
click at [557, 31] on h6 "Thursday Aug 14" at bounding box center [542, 25] width 30 height 17
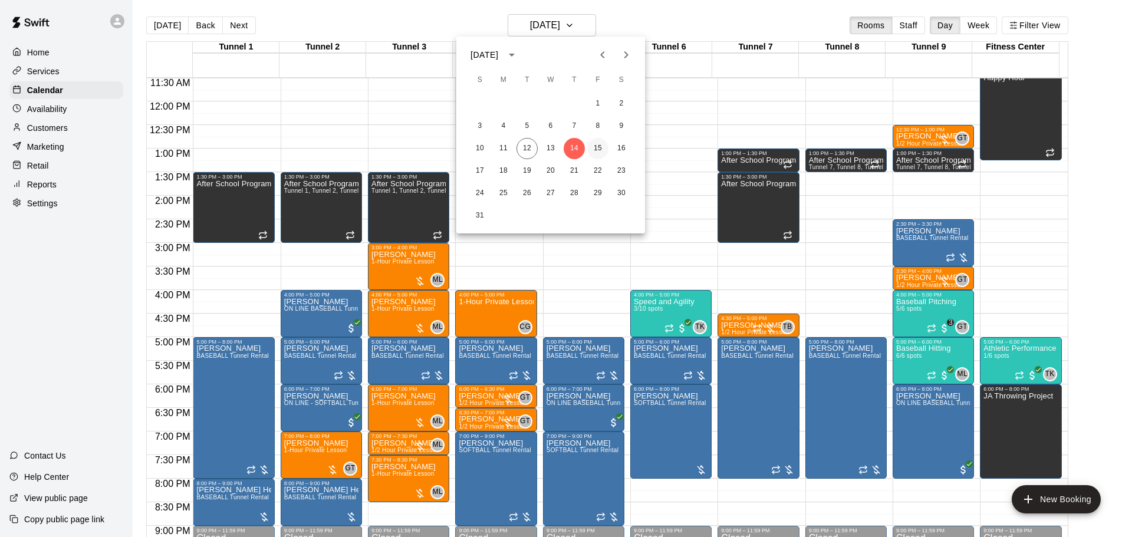
click at [598, 146] on button "15" at bounding box center [597, 148] width 21 height 21
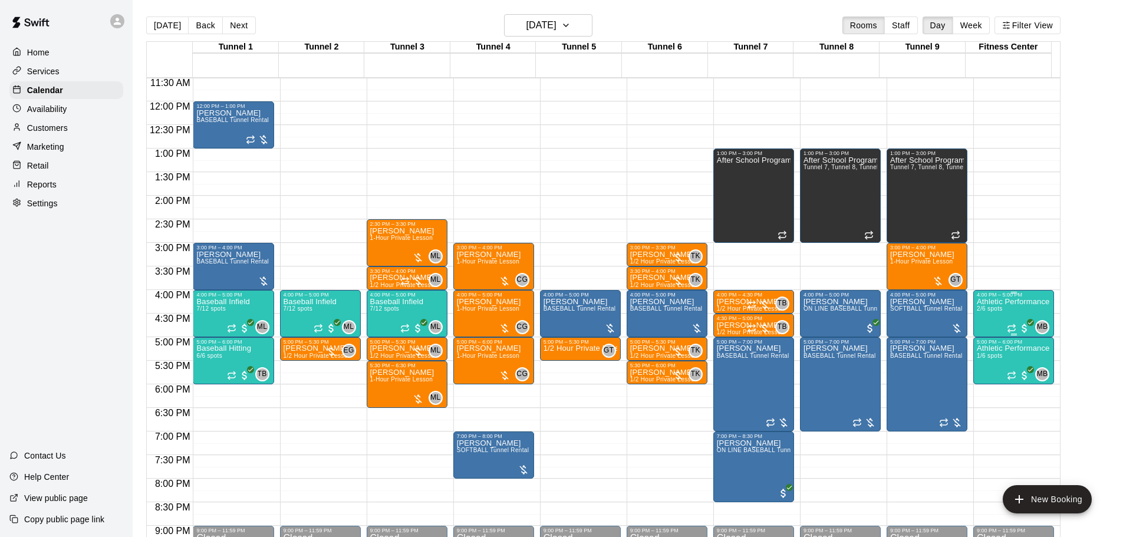
click at [980, 302] on p "Athletic Performance" at bounding box center [1013, 302] width 73 height 0
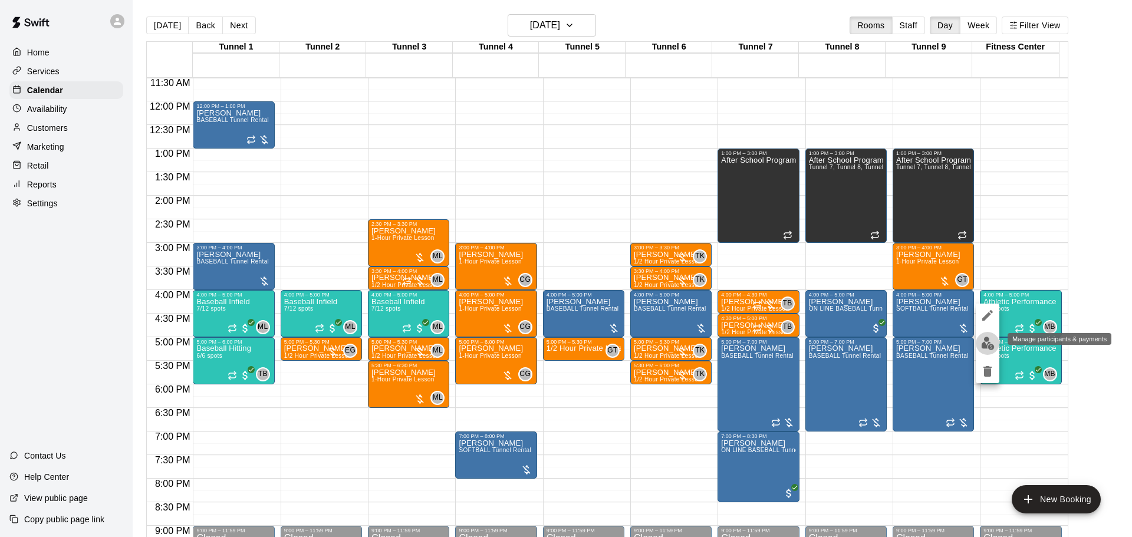
click at [984, 352] on button "edit" at bounding box center [988, 343] width 24 height 23
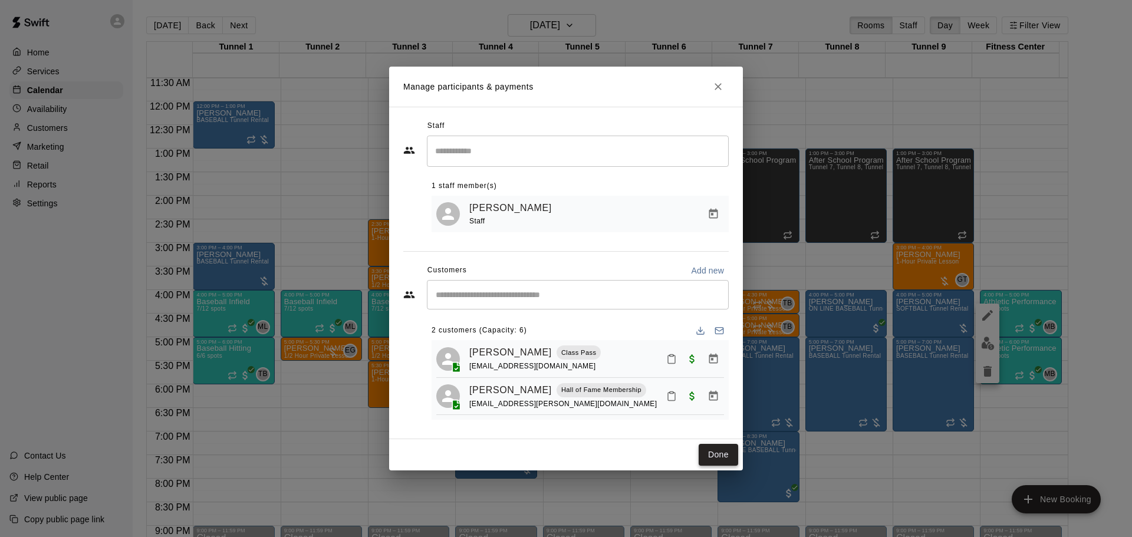
drag, startPoint x: 721, startPoint y: 459, endPoint x: 1030, endPoint y: 366, distance: 322.3
click at [722, 459] on button "Done" at bounding box center [719, 455] width 40 height 22
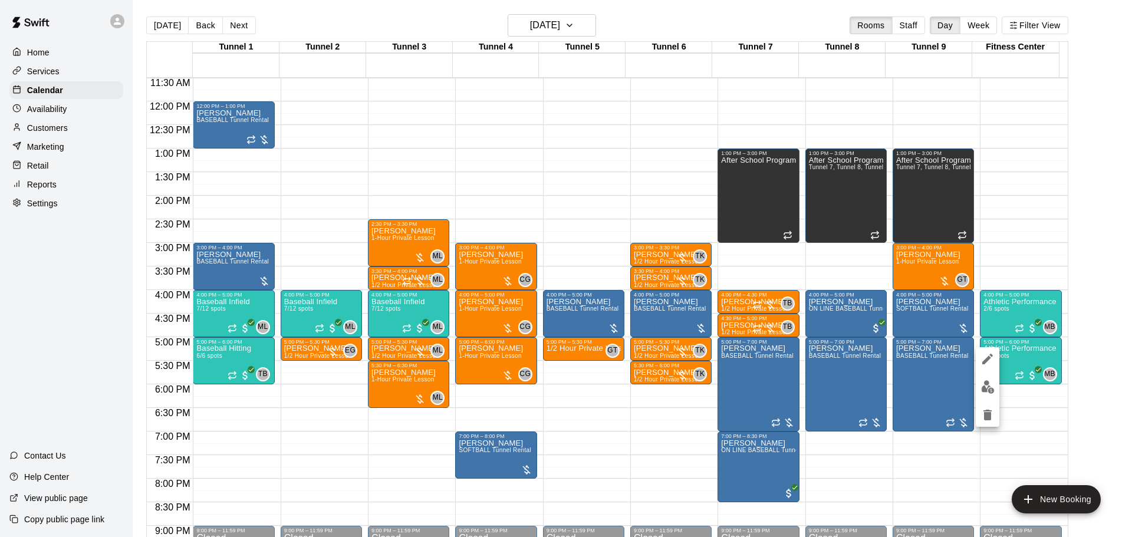
click at [997, 389] on button "edit" at bounding box center [988, 387] width 24 height 23
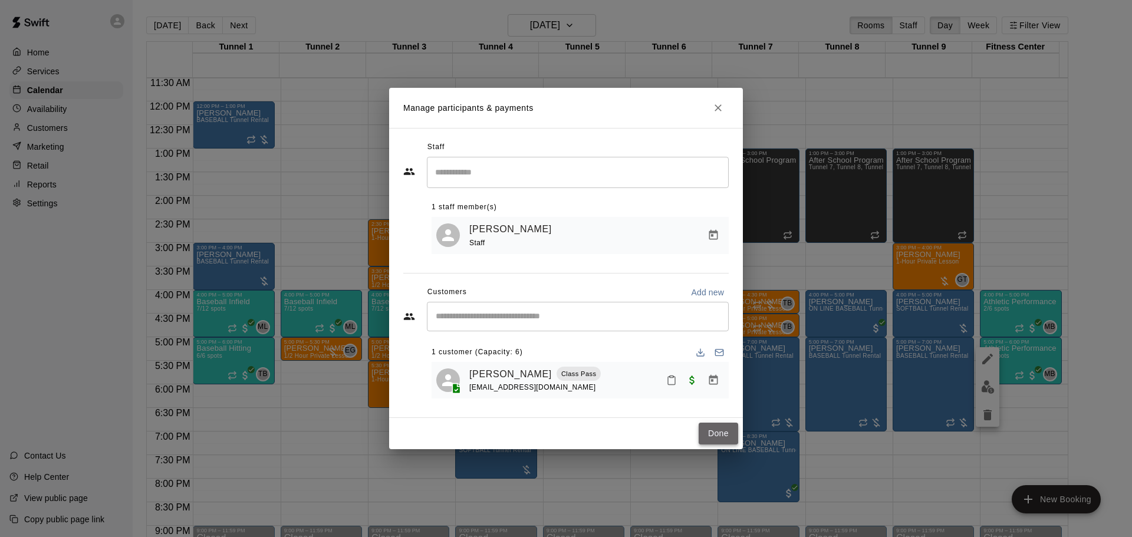
click at [716, 435] on button "Done" at bounding box center [719, 434] width 40 height 22
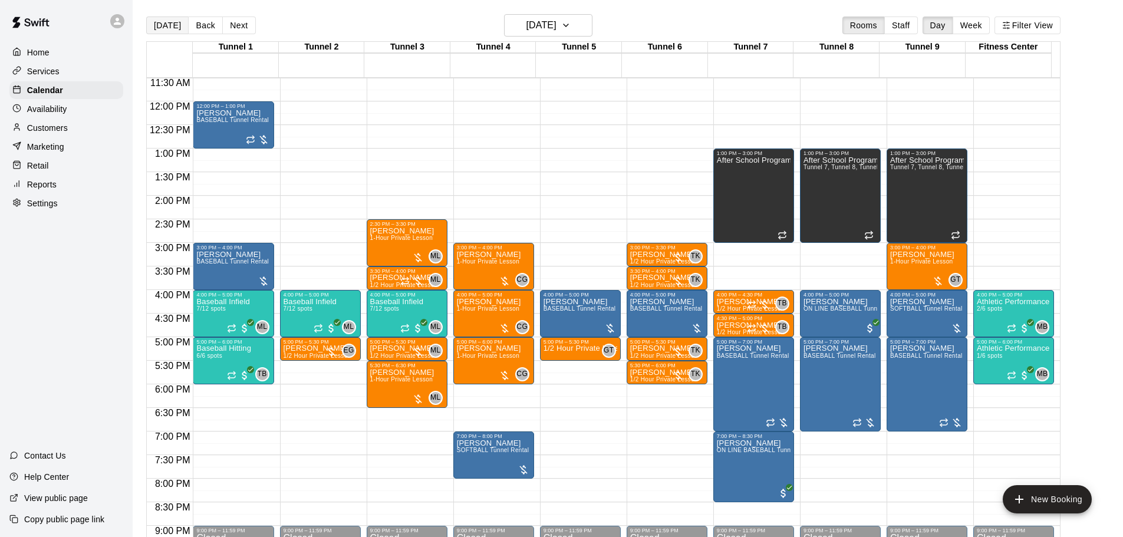
click at [170, 17] on button "[DATE]" at bounding box center [167, 26] width 42 height 18
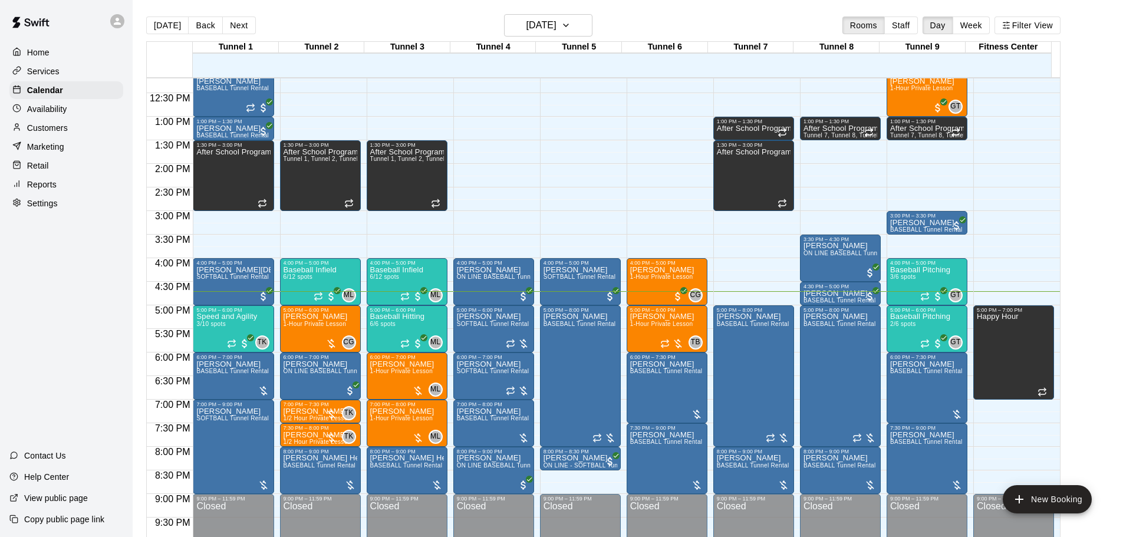
scroll to position [602, 0]
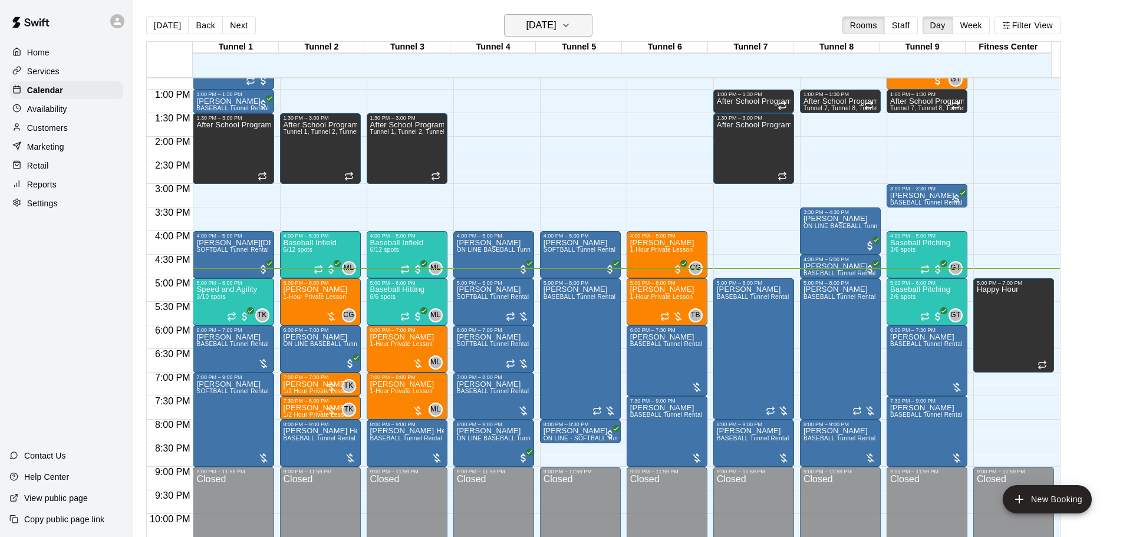
click at [557, 20] on h6 "[DATE]" at bounding box center [542, 25] width 30 height 17
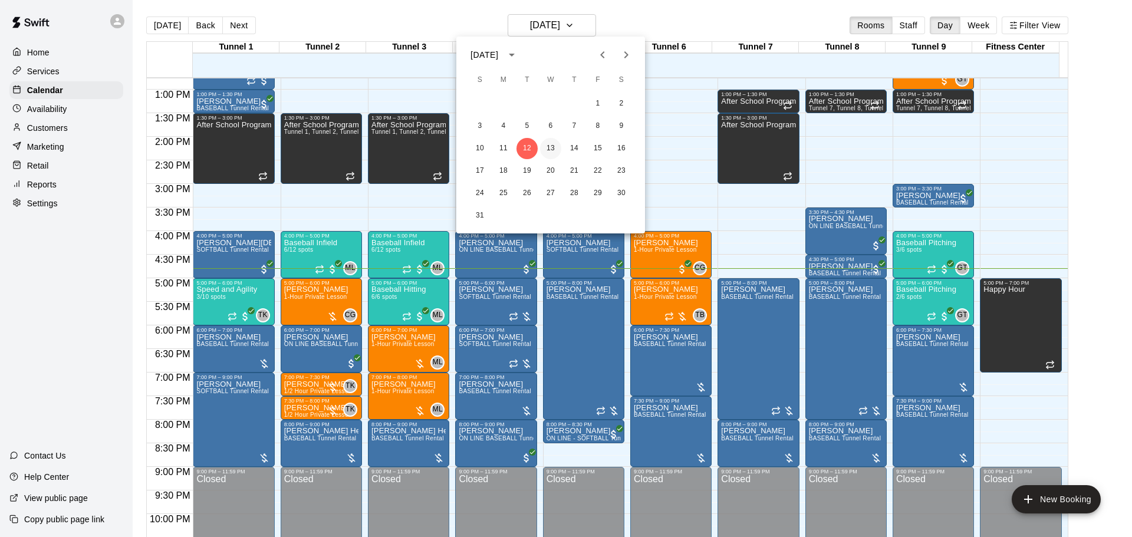
click at [551, 146] on button "13" at bounding box center [550, 148] width 21 height 21
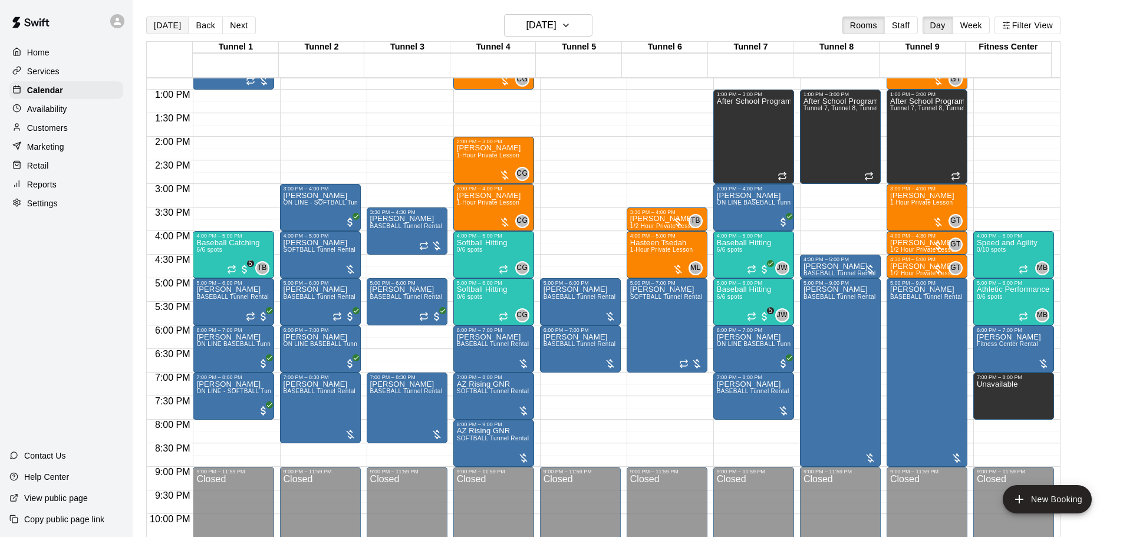
click at [147, 29] on button "[DATE]" at bounding box center [167, 26] width 42 height 18
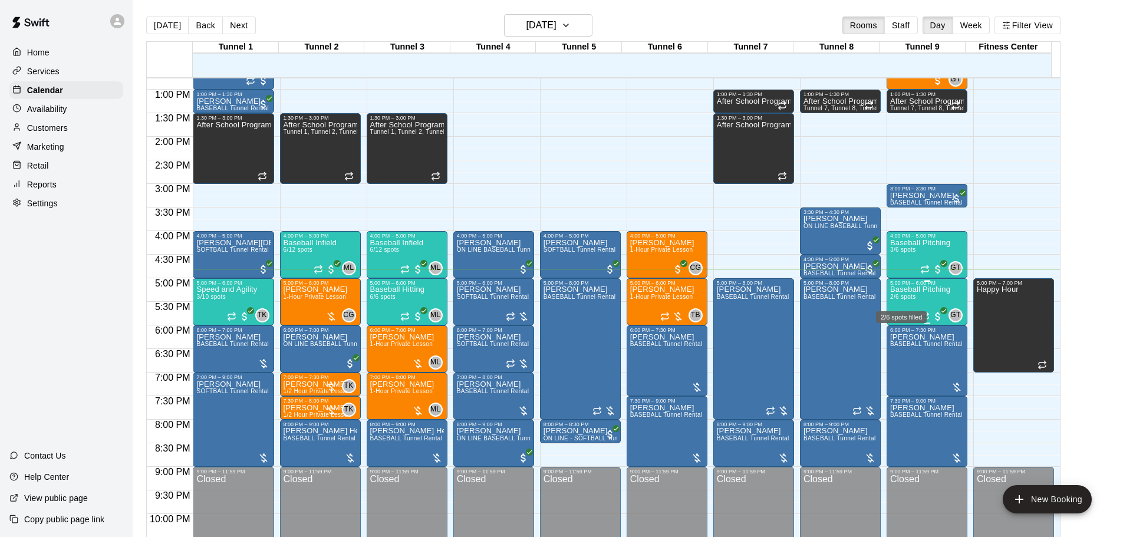
click at [905, 304] on div "2/6 spots filled" at bounding box center [901, 313] width 53 height 21
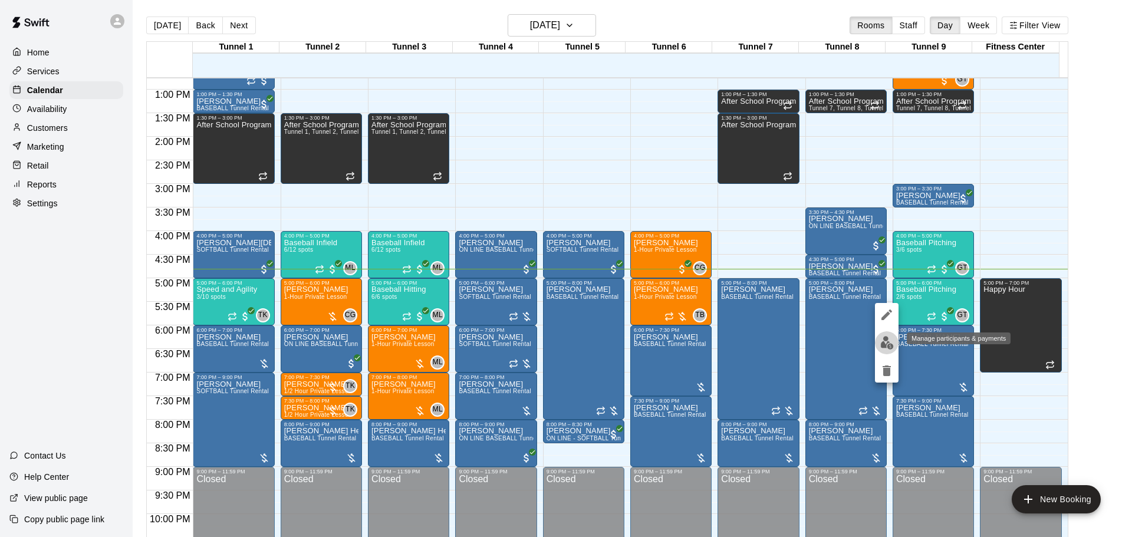
click at [886, 340] on img "edit" at bounding box center [887, 343] width 14 height 14
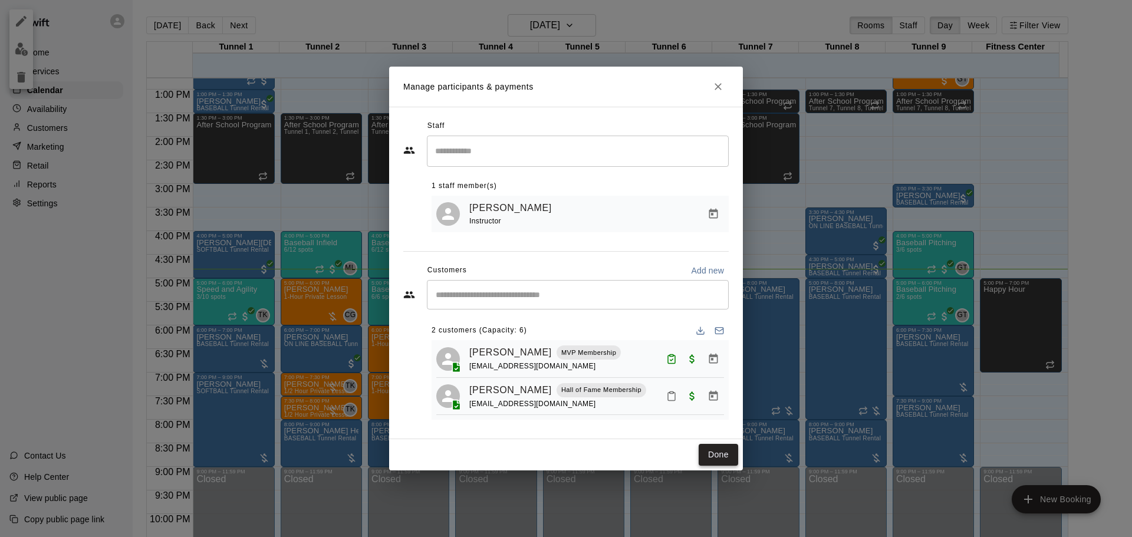
click at [728, 459] on button "Done" at bounding box center [719, 455] width 40 height 22
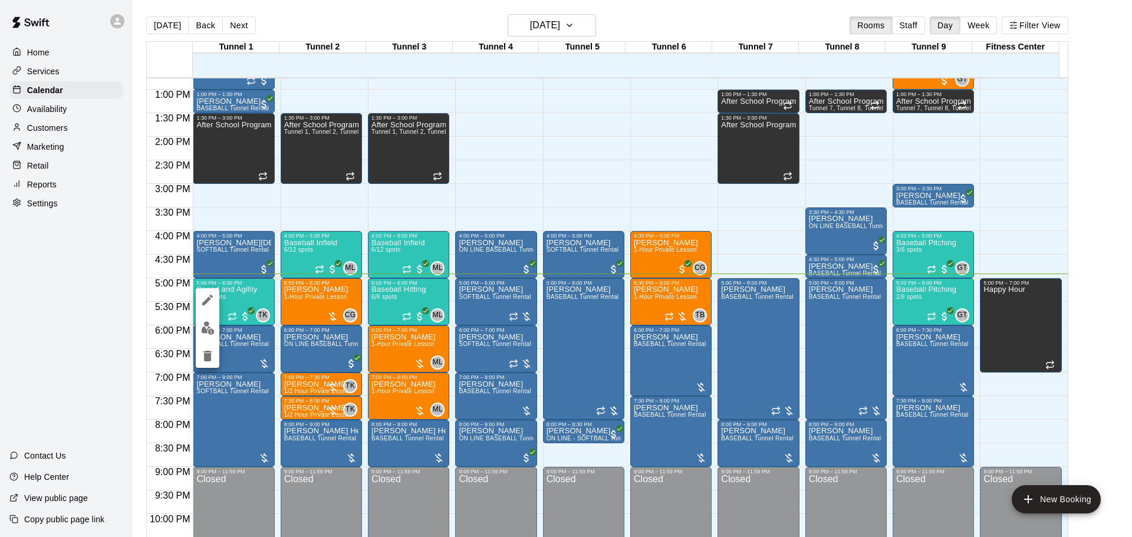
click at [211, 319] on button "edit" at bounding box center [208, 328] width 24 height 23
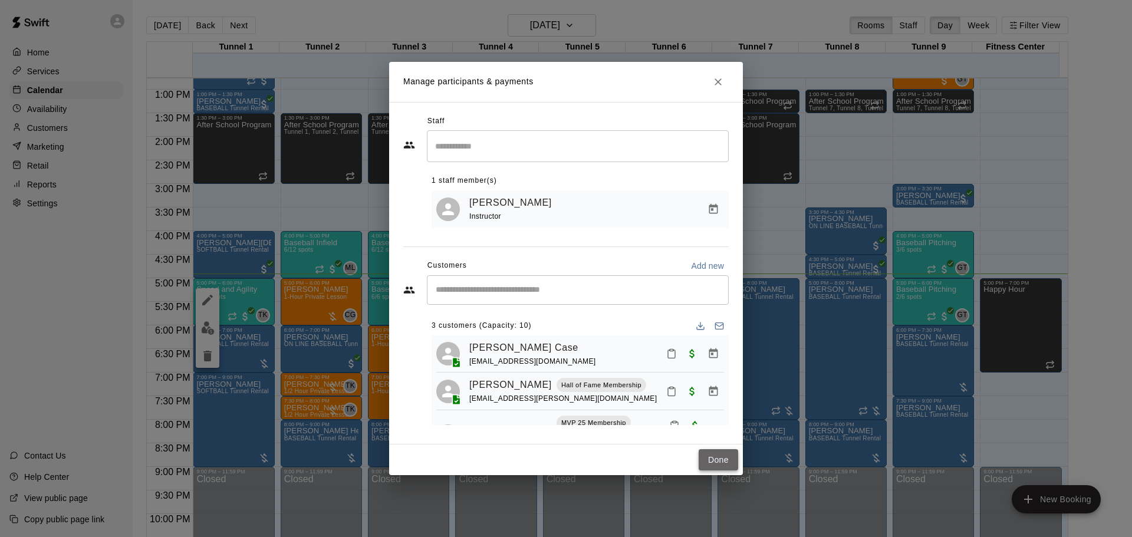
click at [733, 463] on button "Done" at bounding box center [719, 460] width 40 height 22
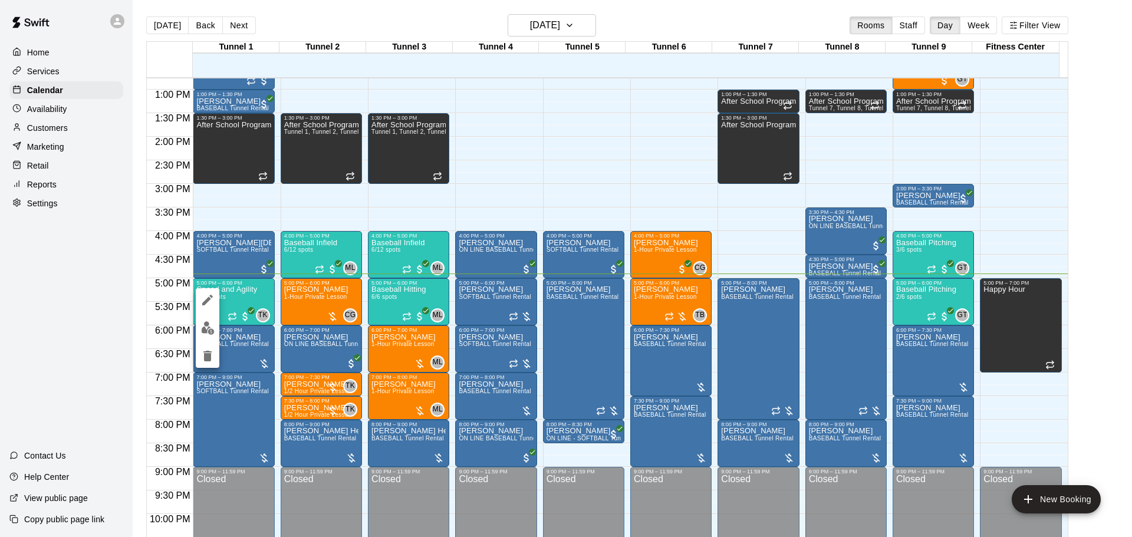
click at [212, 328] on img "edit" at bounding box center [208, 328] width 14 height 14
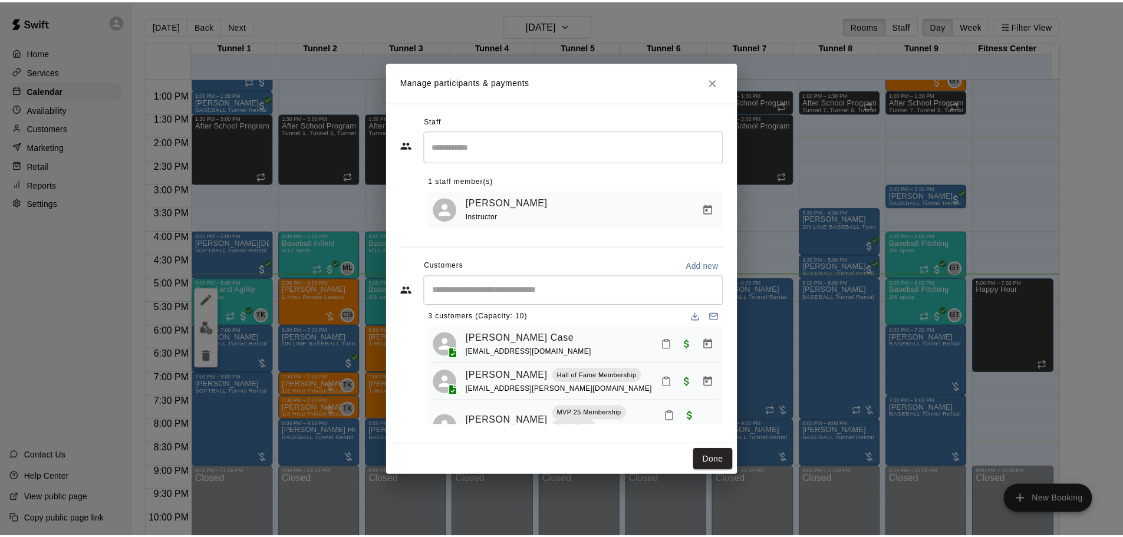
scroll to position [0, 0]
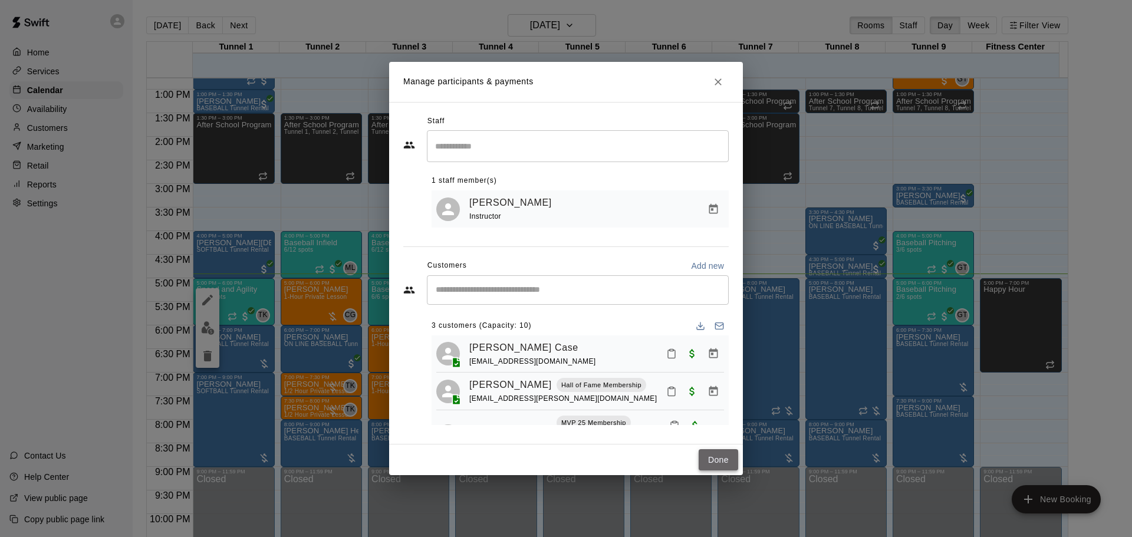
click at [719, 463] on button "Done" at bounding box center [719, 460] width 40 height 22
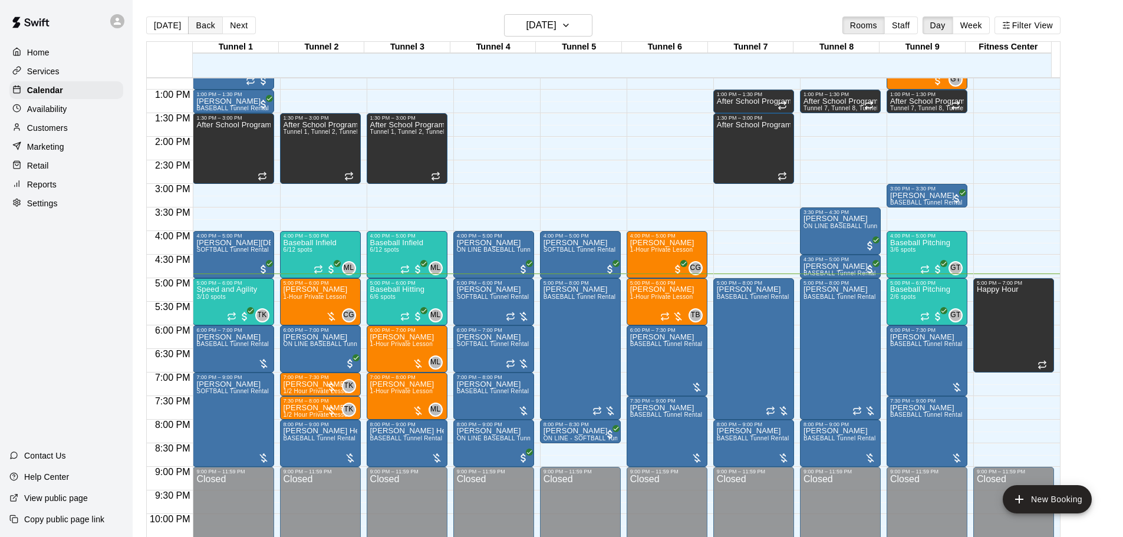
click at [208, 30] on button "Back" at bounding box center [205, 26] width 35 height 18
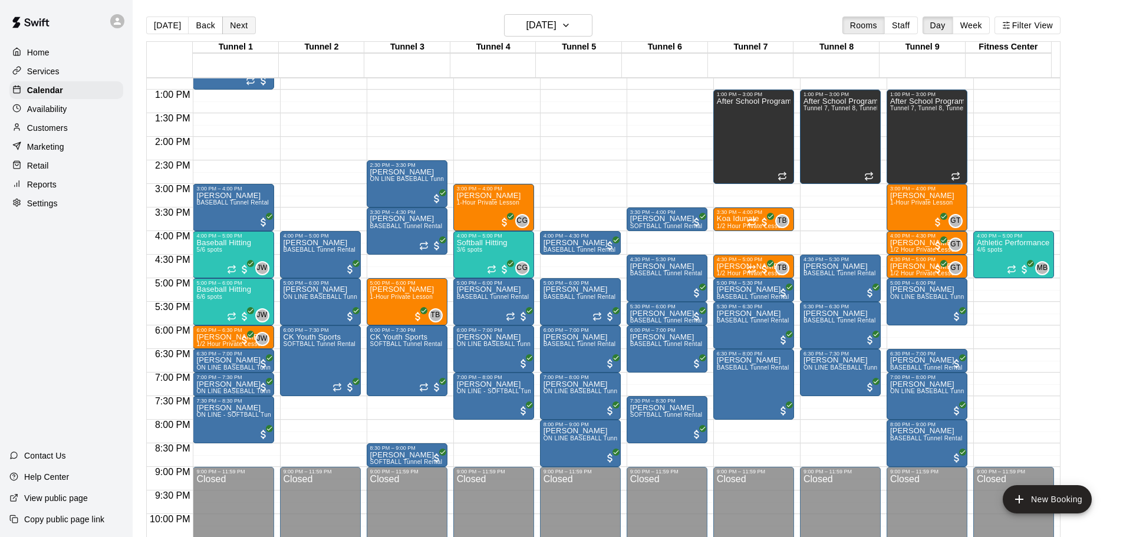
click at [236, 26] on button "Next" at bounding box center [238, 26] width 33 height 18
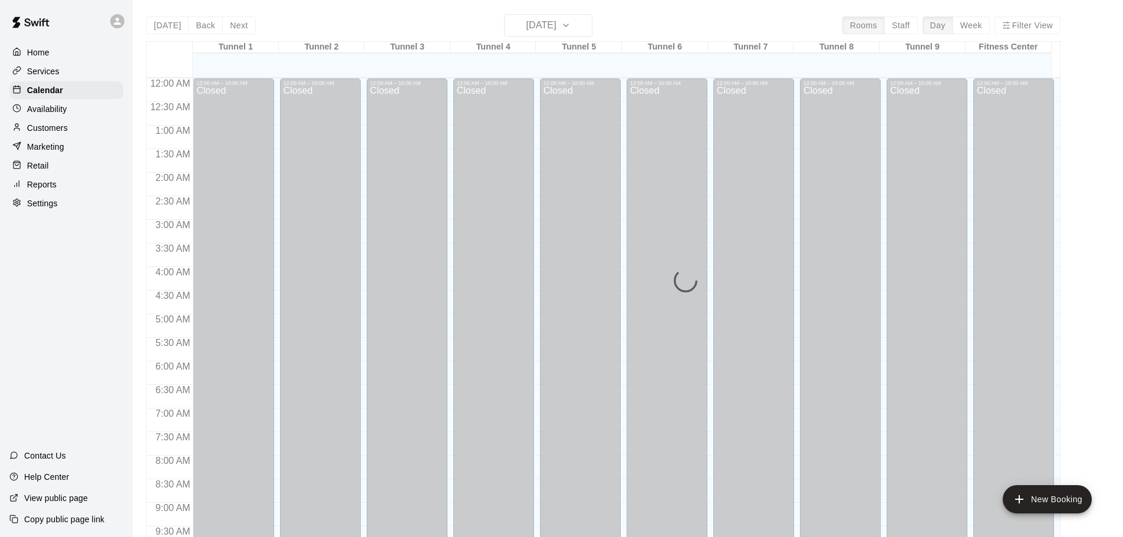
scroll to position [624, 0]
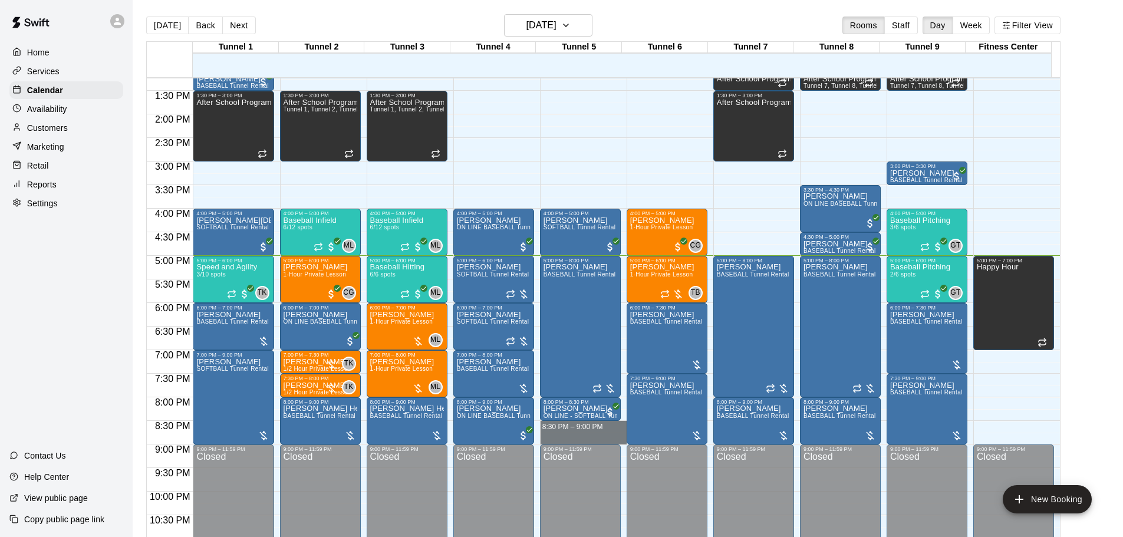
drag, startPoint x: 579, startPoint y: 425, endPoint x: 580, endPoint y: 441, distance: 16.0
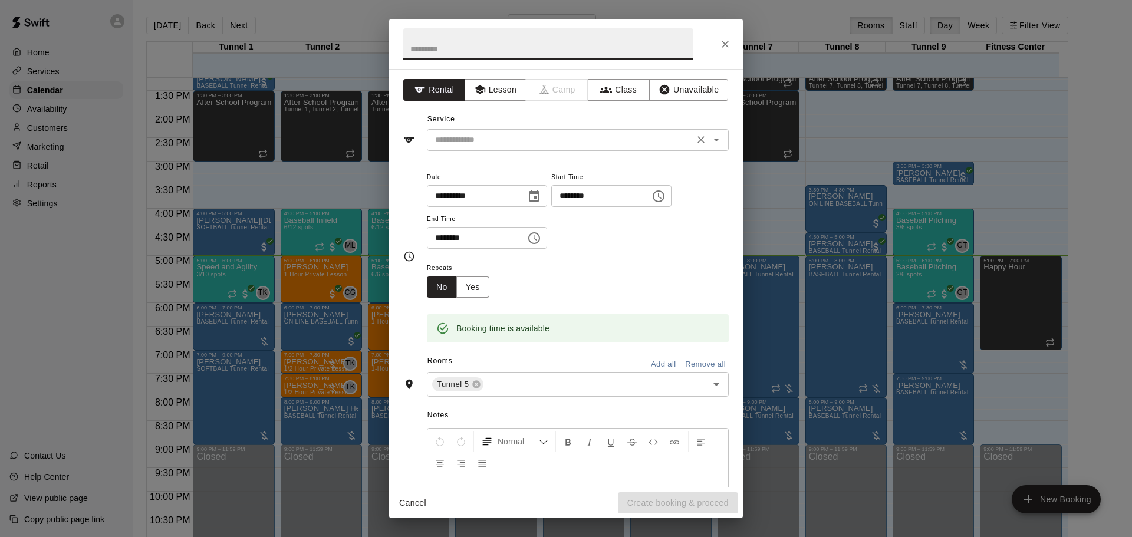
click at [479, 137] on input "text" at bounding box center [560, 140] width 260 height 15
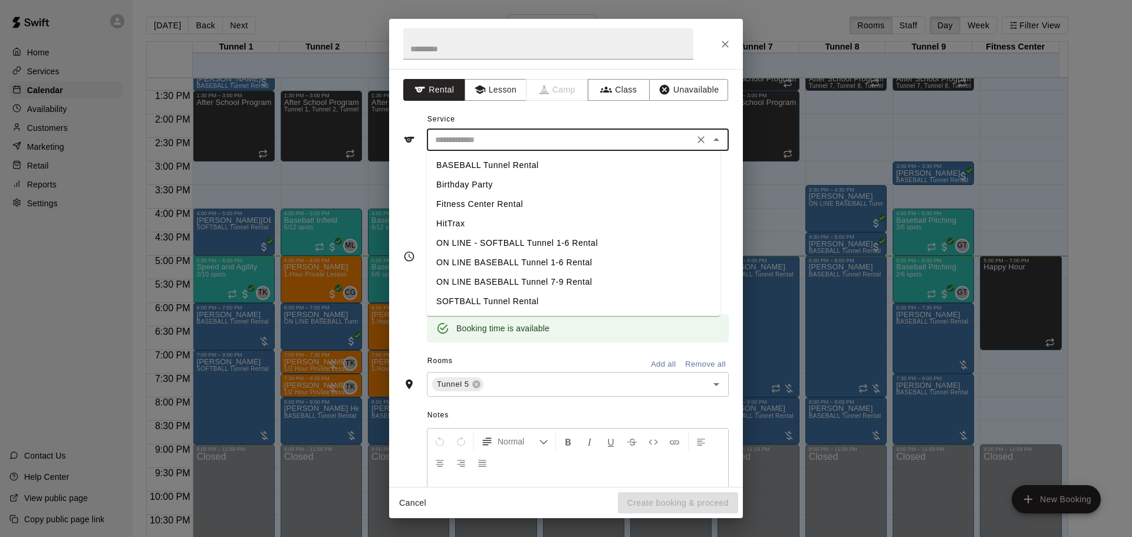
click at [511, 165] on li "BASEBALL Tunnel Rental" at bounding box center [573, 165] width 293 height 19
type input "**********"
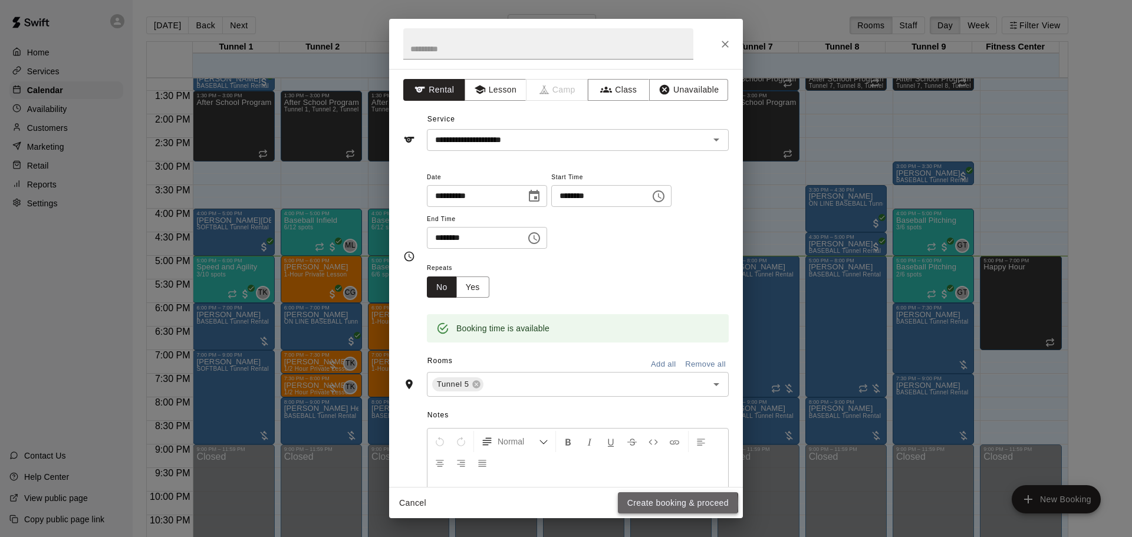
click at [656, 504] on button "Create booking & proceed" at bounding box center [678, 503] width 120 height 22
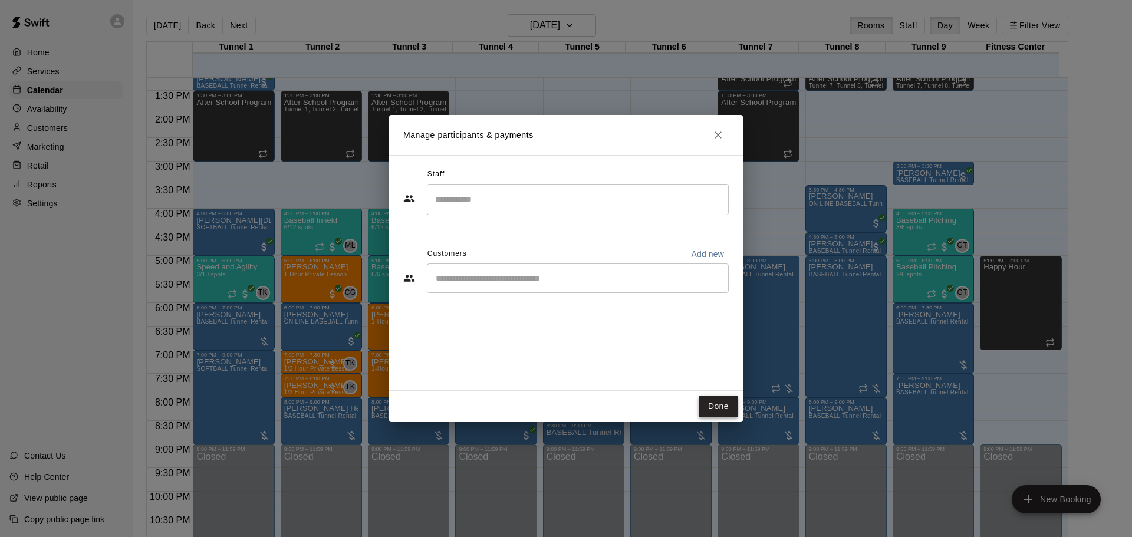
click at [729, 402] on button "Done" at bounding box center [719, 407] width 40 height 22
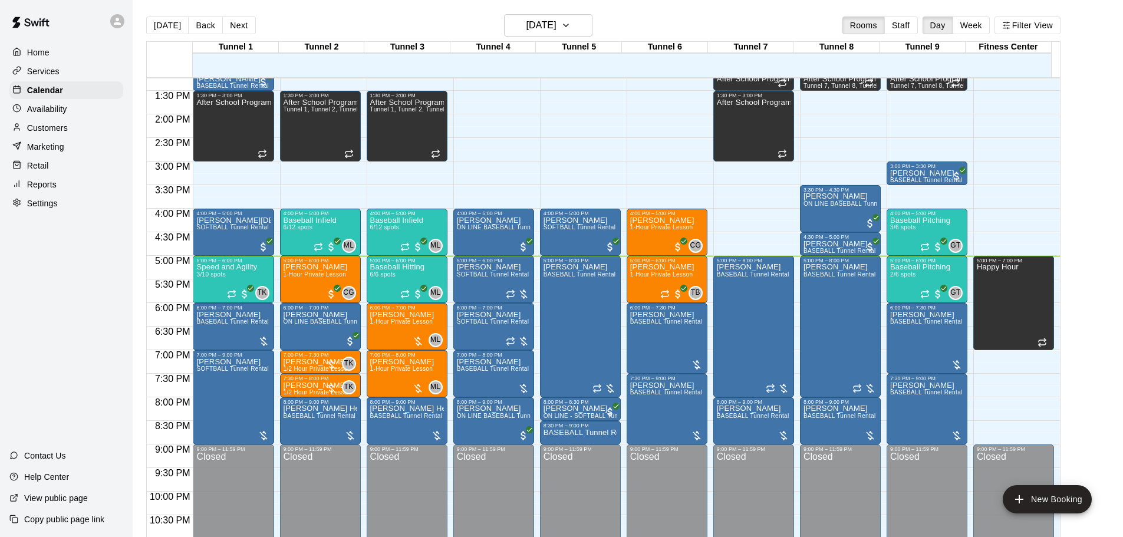
click at [1097, 280] on main "[DATE] Back [DATE][DATE] Rooms Staff Day Week Filter View Tunnel 1 12 [GEOGRAPH…" at bounding box center [627, 282] width 981 height 537
click at [294, 362] on p "[PERSON_NAME]" at bounding box center [318, 362] width 68 height 0
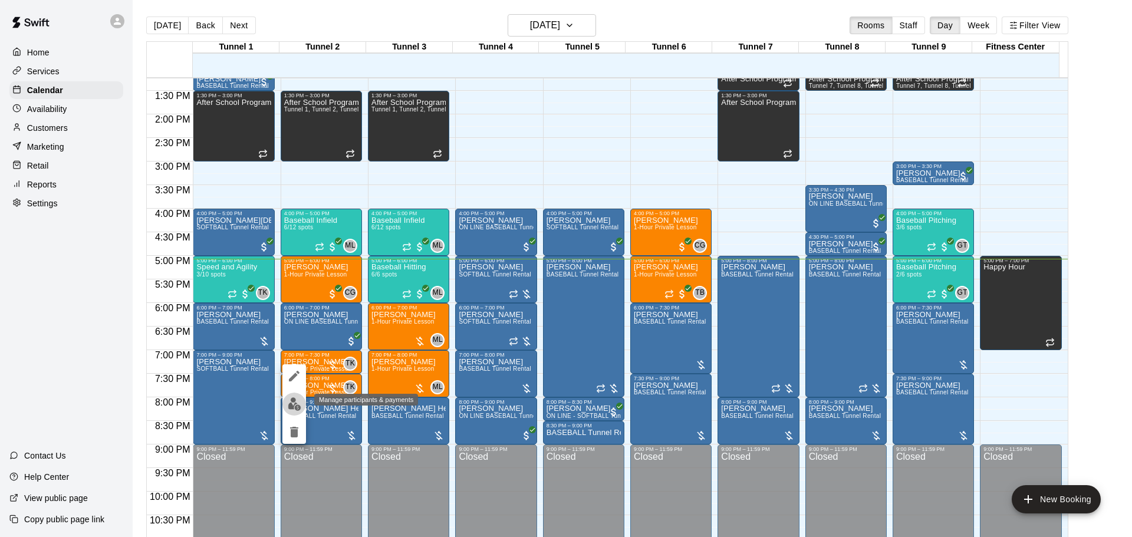
click at [301, 409] on img "edit" at bounding box center [295, 404] width 14 height 14
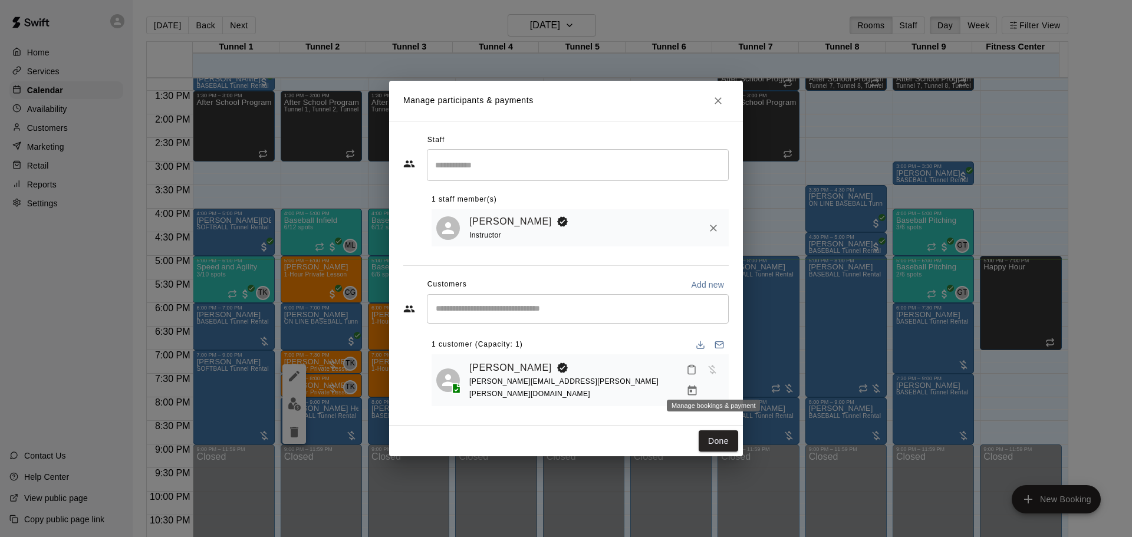
click at [696, 386] on icon "Manage bookings & payment" at bounding box center [692, 391] width 9 height 10
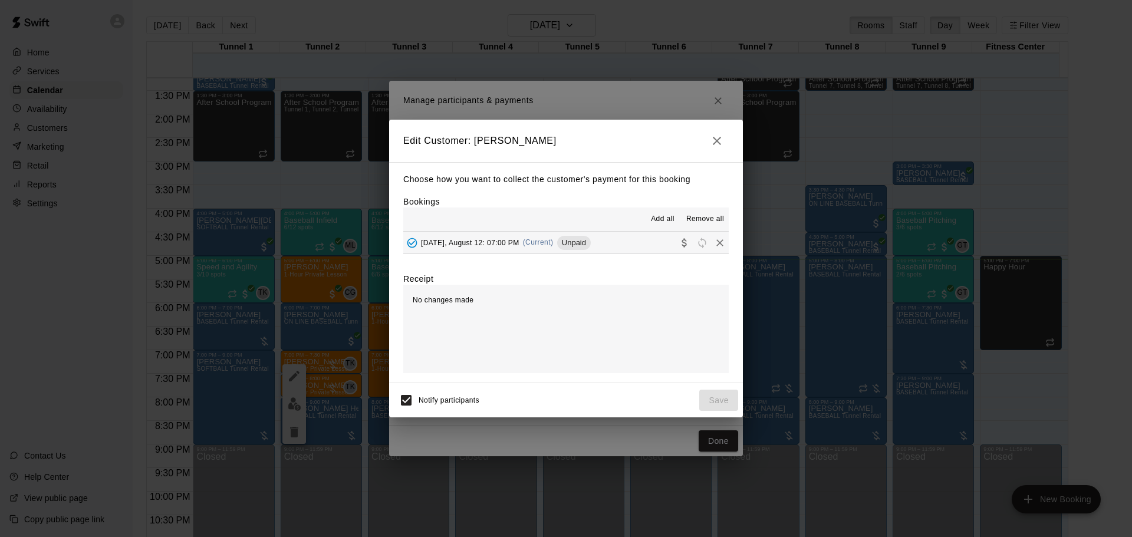
click at [506, 235] on div "[DATE], August 12: 07:00 PM (Current) Unpaid" at bounding box center [497, 243] width 188 height 18
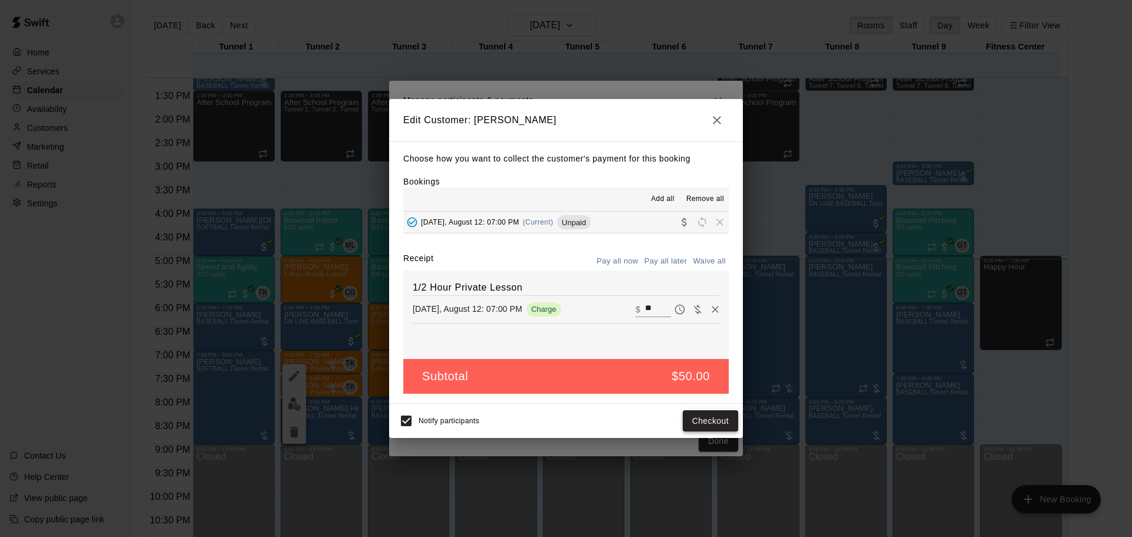
click at [721, 415] on button "Checkout" at bounding box center [710, 421] width 55 height 22
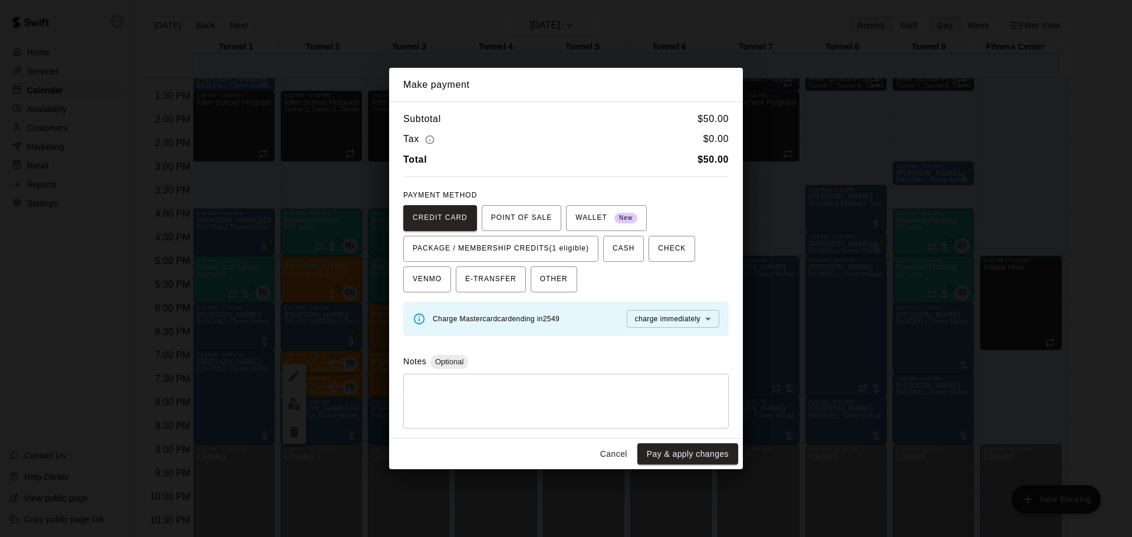
click at [619, 458] on button "Cancel" at bounding box center [614, 454] width 38 height 22
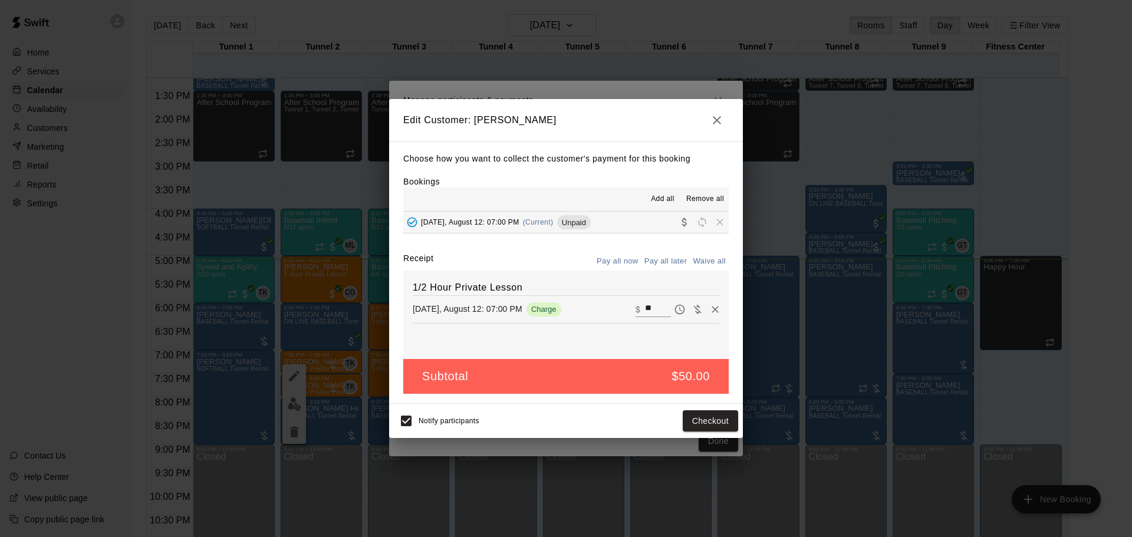
click at [713, 121] on icon "button" at bounding box center [717, 120] width 14 height 14
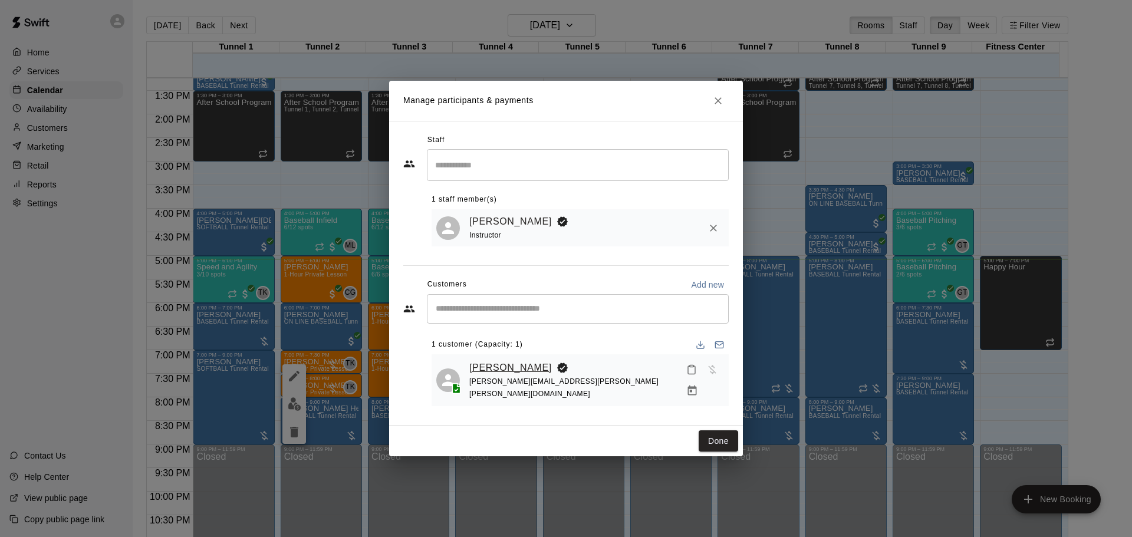
click at [506, 369] on link "[PERSON_NAME]" at bounding box center [510, 367] width 83 height 15
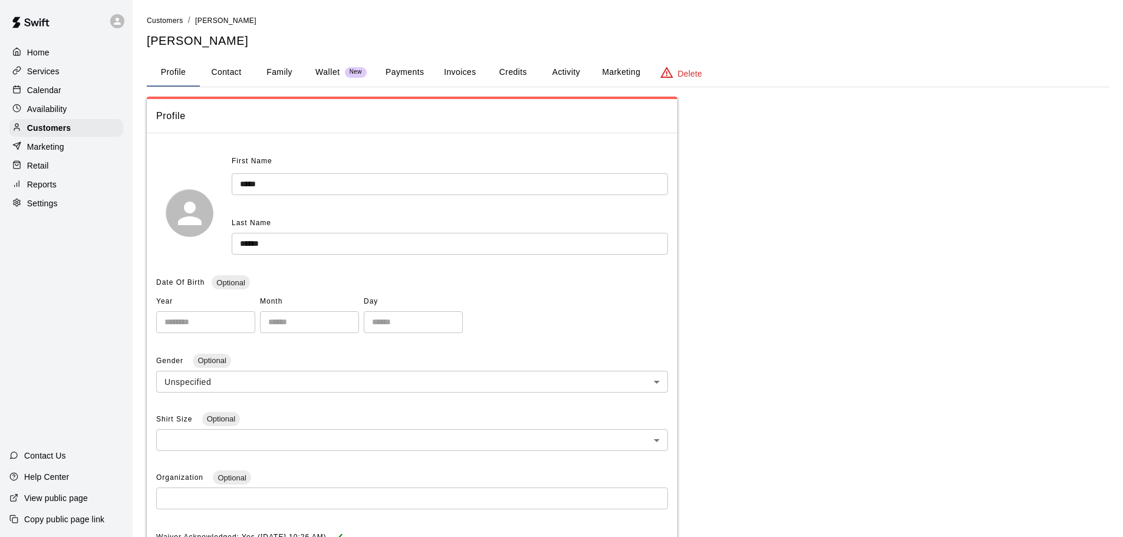
click at [396, 66] on button "Payments" at bounding box center [404, 72] width 57 height 28
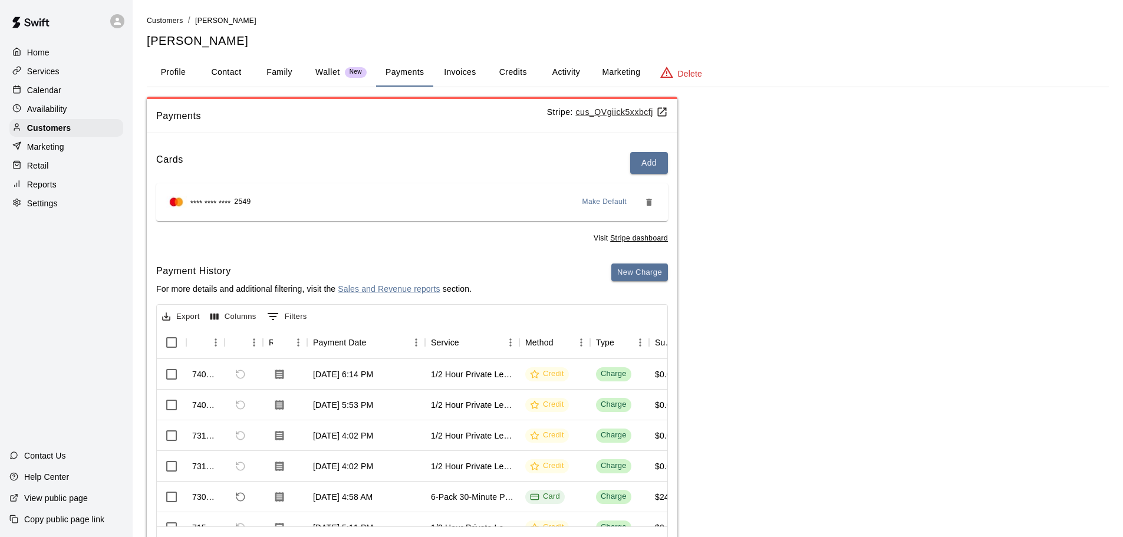
click at [609, 73] on button "Marketing" at bounding box center [621, 72] width 57 height 28
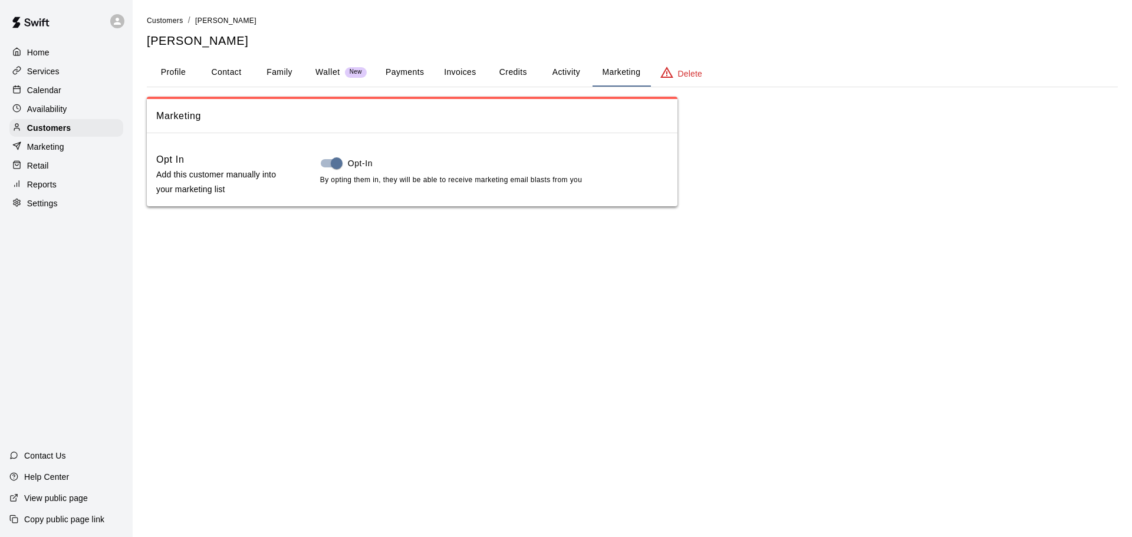
click at [574, 67] on button "Activity" at bounding box center [566, 72] width 53 height 28
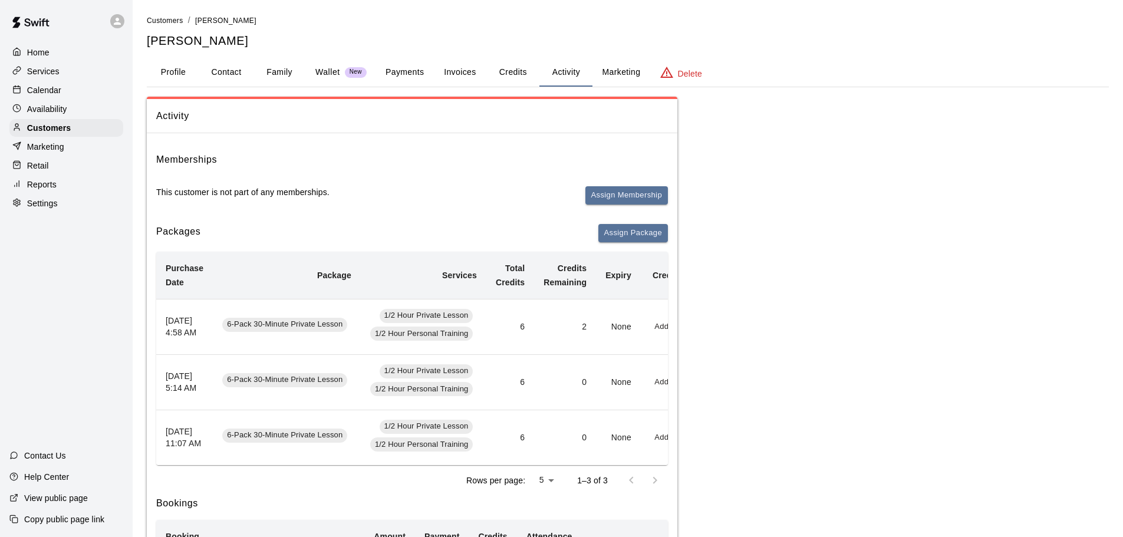
click at [166, 70] on button "Profile" at bounding box center [173, 72] width 53 height 28
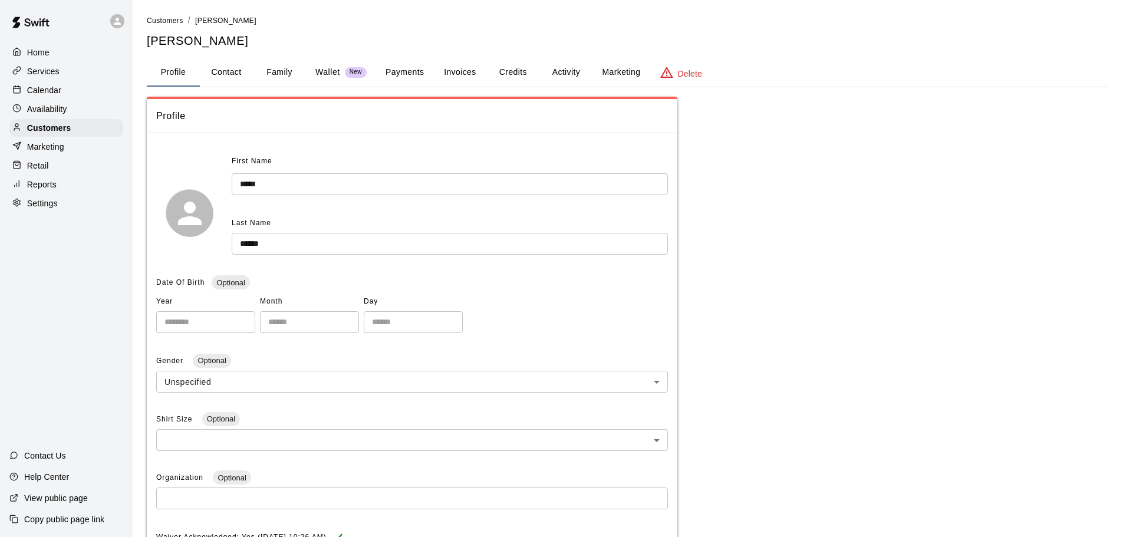
click at [61, 88] on div "Calendar" at bounding box center [66, 90] width 114 height 18
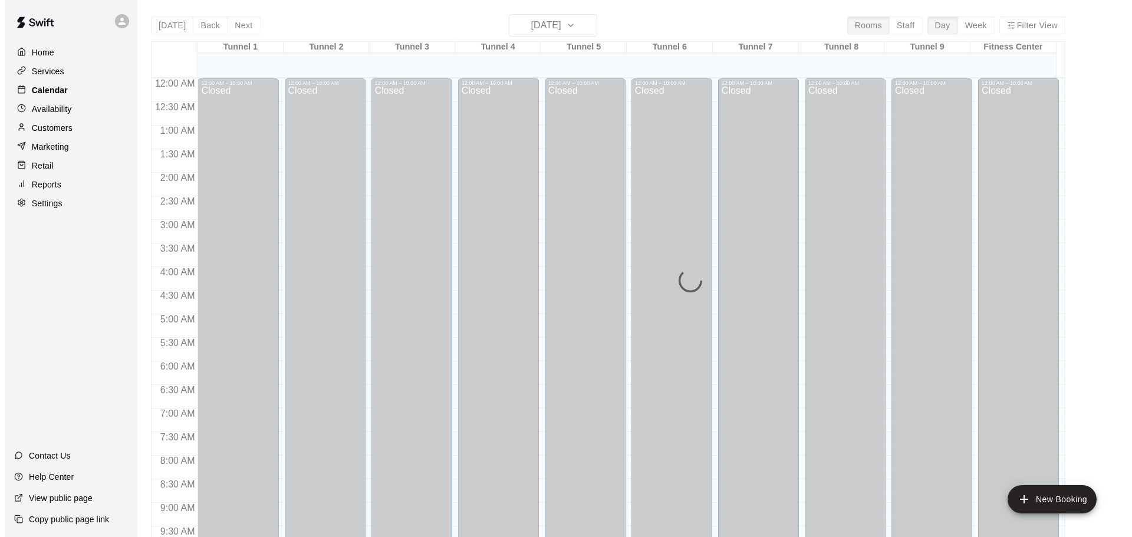
scroll to position [624, 0]
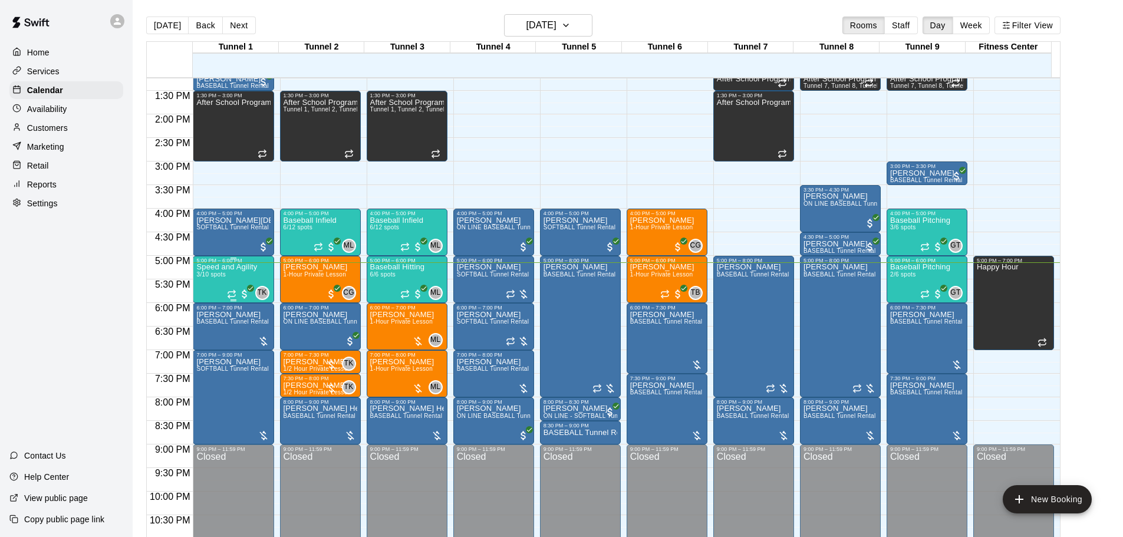
click at [206, 285] on div "Speed and Agility 3/10 spots" at bounding box center [226, 532] width 61 height 537
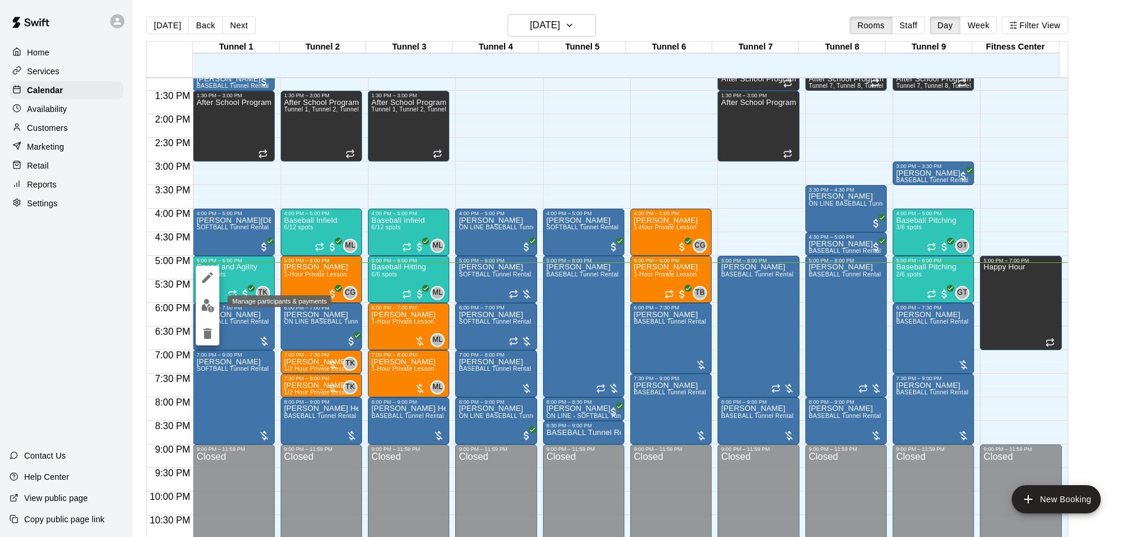
click at [206, 297] on button "edit" at bounding box center [208, 305] width 24 height 23
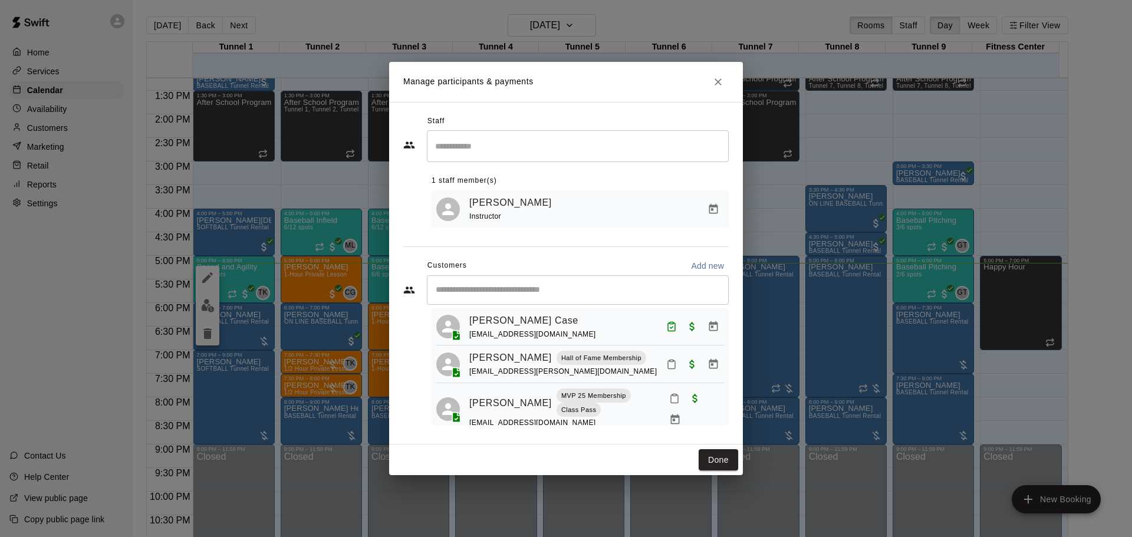
scroll to position [48, 0]
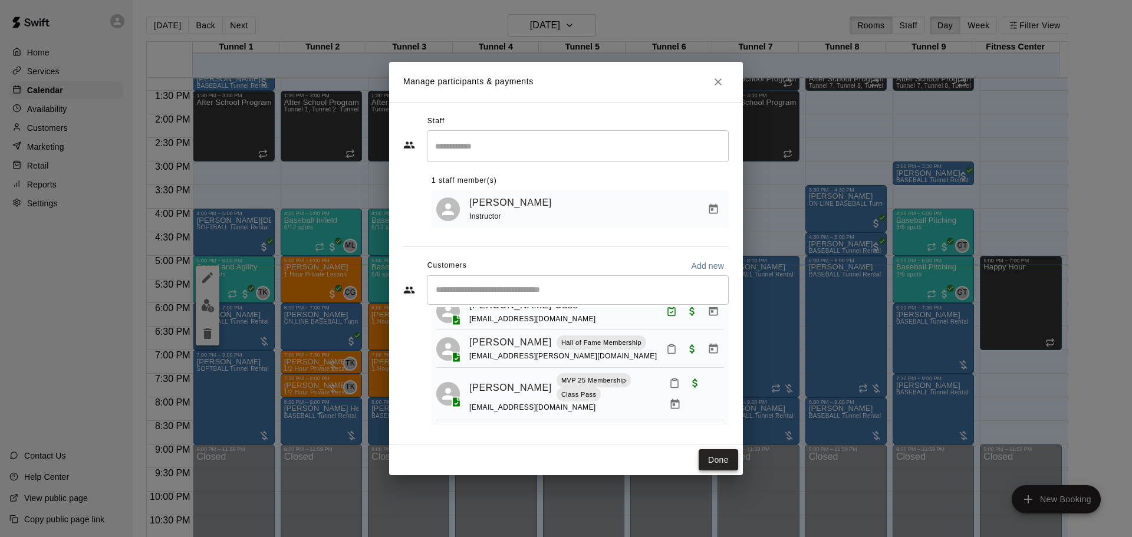
click at [718, 458] on button "Done" at bounding box center [719, 460] width 40 height 22
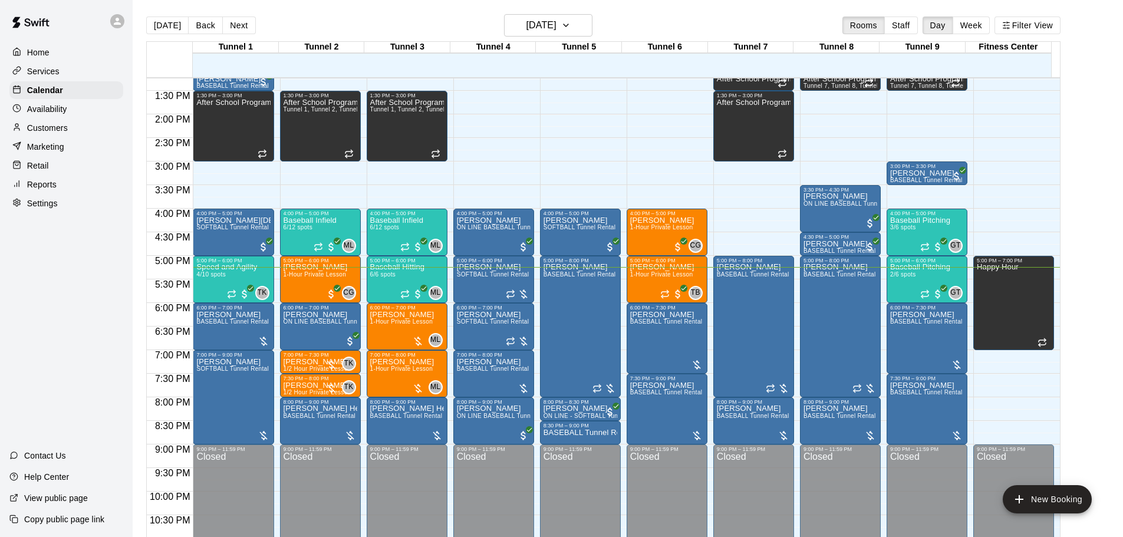
click at [144, 21] on div "[DATE] Back [DATE][DATE] Rooms Staff Day Week Filter View Tunnel 1 12 [GEOGRAPH…" at bounding box center [603, 282] width 932 height 537
click at [152, 20] on button "[DATE]" at bounding box center [167, 26] width 42 height 18
click at [464, 282] on div "[PERSON_NAME] SOFTBALL Tunnel Rental" at bounding box center [493, 532] width 73 height 537
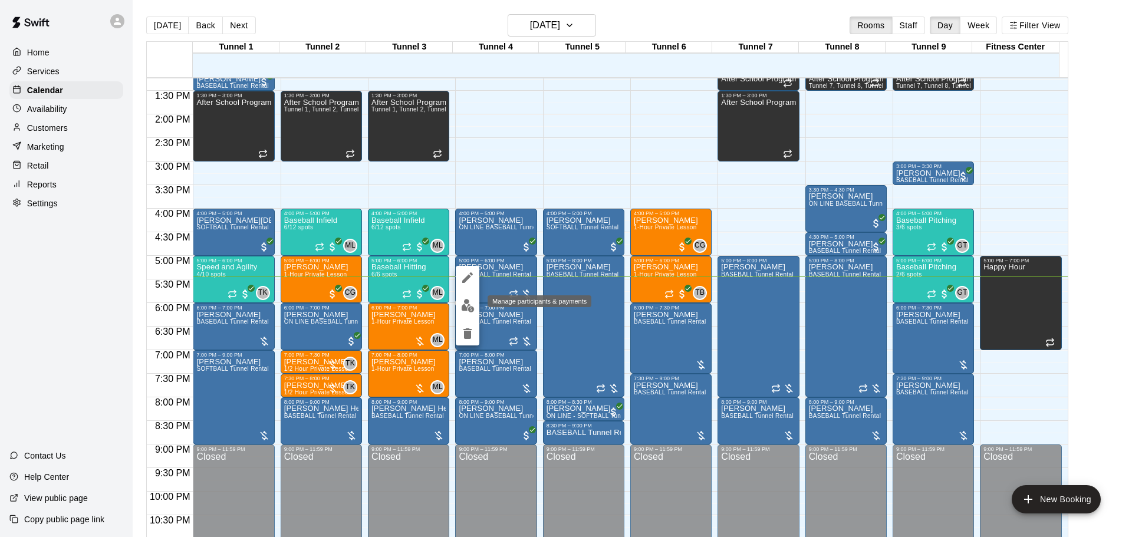
click at [465, 307] on img "edit" at bounding box center [468, 306] width 14 height 14
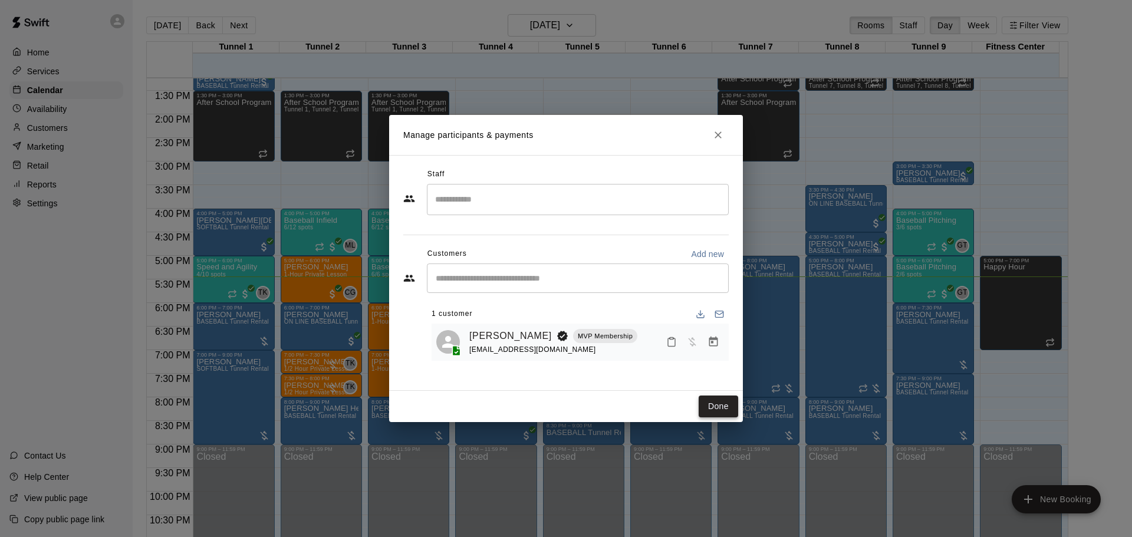
click at [726, 405] on button "Done" at bounding box center [719, 407] width 40 height 22
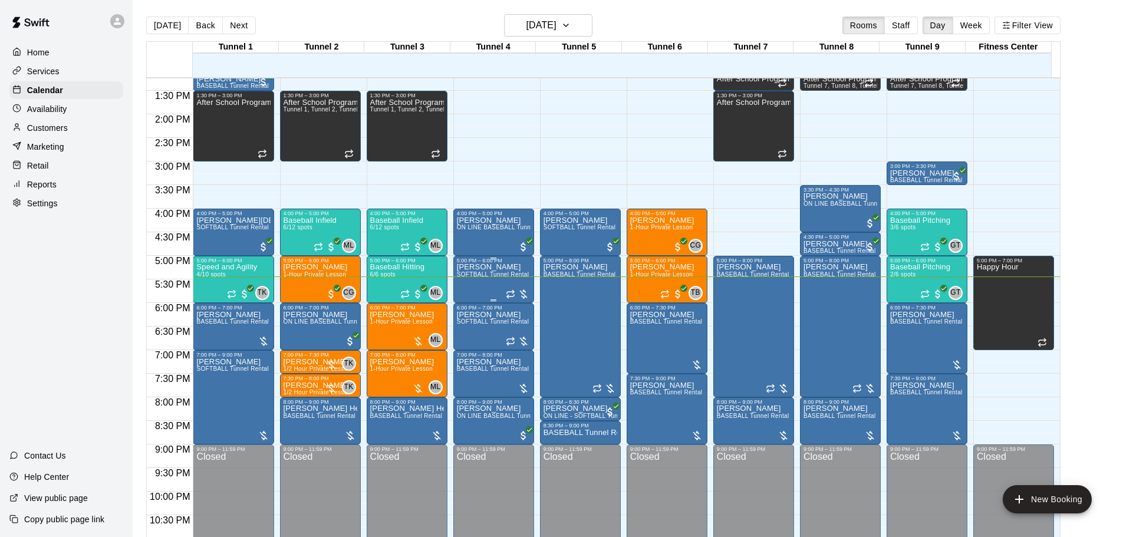
click at [485, 278] on span "SOFTBALL Tunnel Rental" at bounding box center [493, 274] width 73 height 6
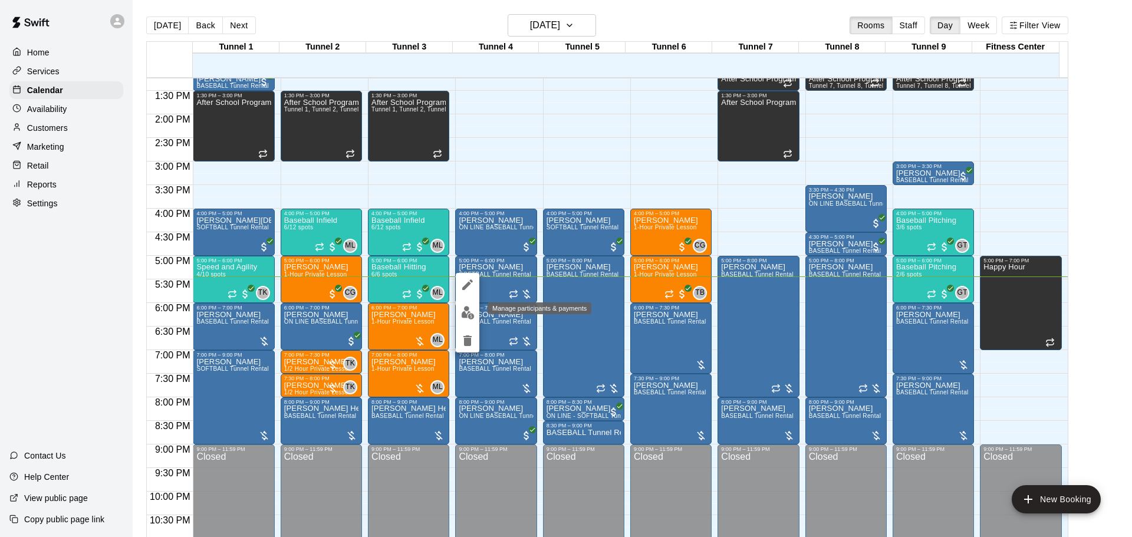
click at [471, 311] on img "edit" at bounding box center [468, 313] width 14 height 14
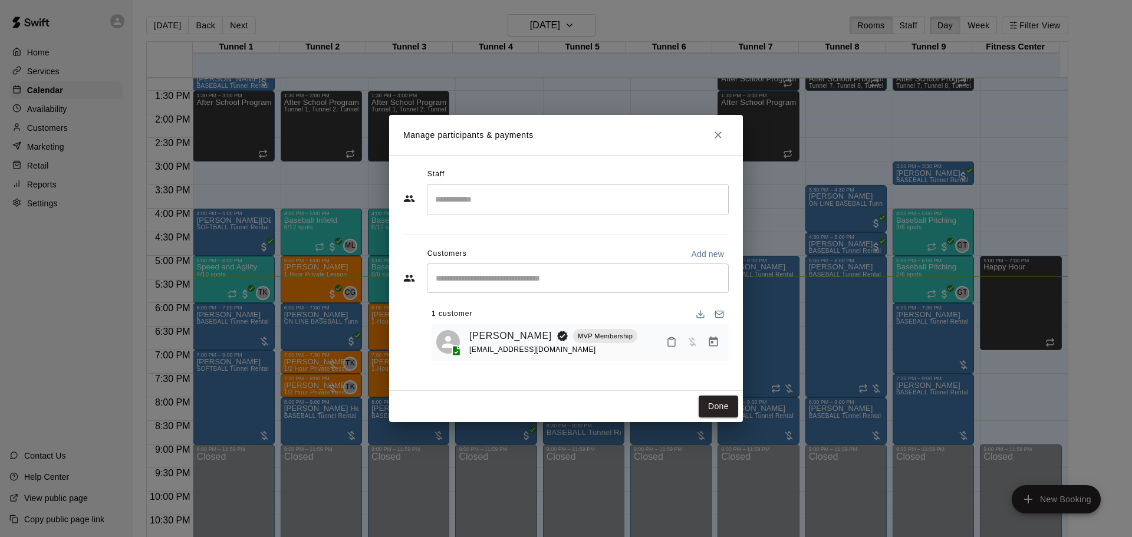
click at [731, 344] on div "Staff ​ Customers Add new ​ 1 customer Warren Cole MVP Membership wcole90@gmail…" at bounding box center [566, 273] width 354 height 236
click at [716, 341] on icon "Manage bookings & payment" at bounding box center [713, 342] width 9 height 10
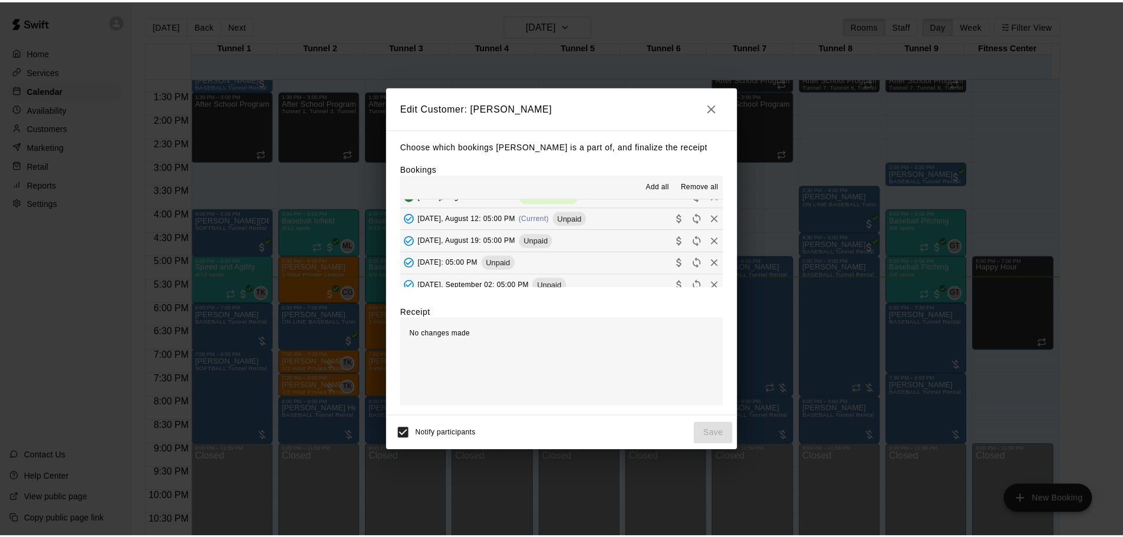
scroll to position [59, 0]
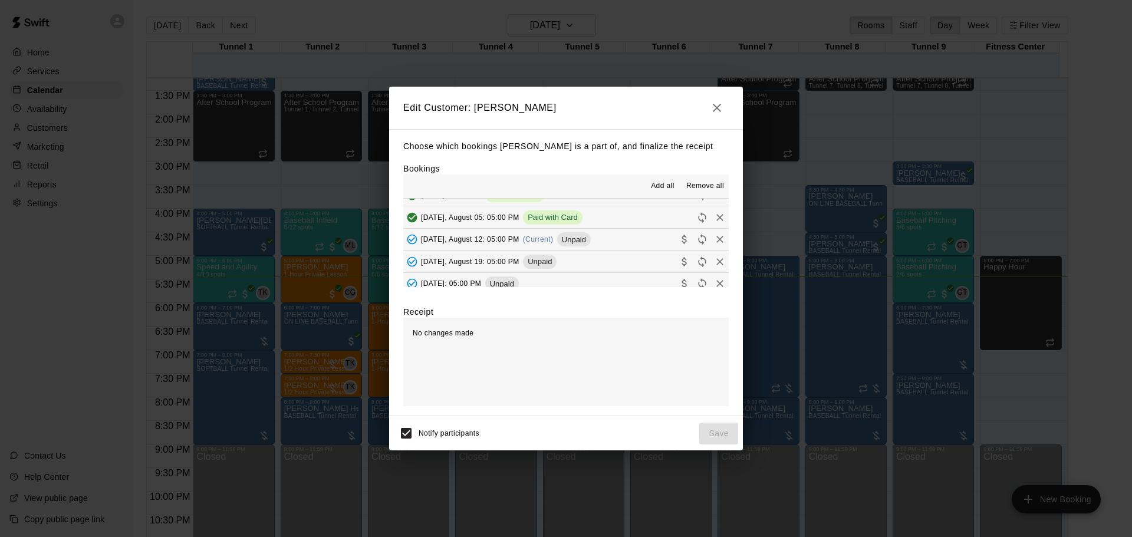
click at [536, 240] on span "(Current)" at bounding box center [538, 239] width 31 height 8
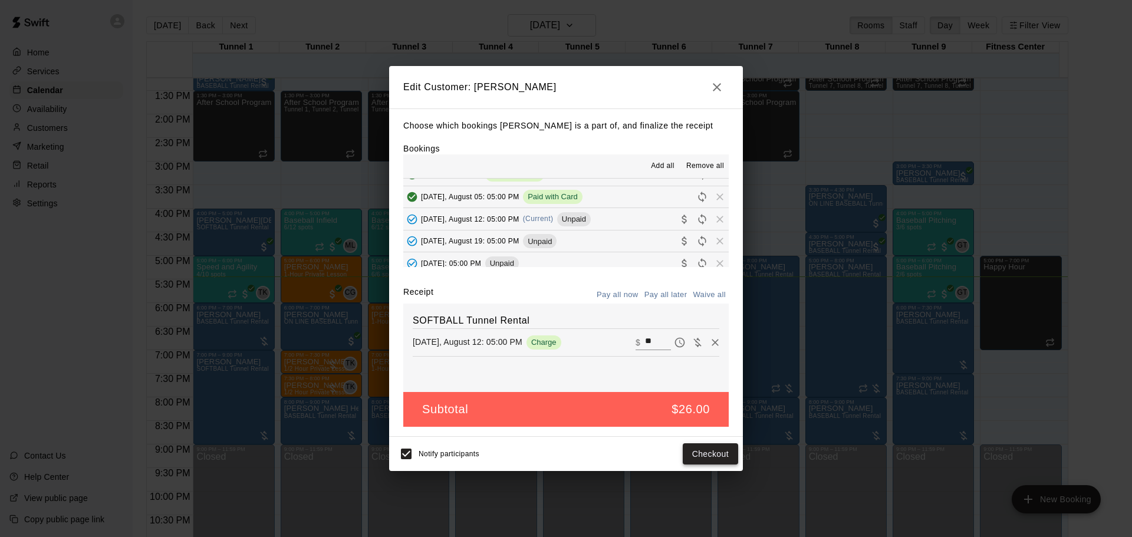
click at [705, 451] on button "Checkout" at bounding box center [710, 454] width 55 height 22
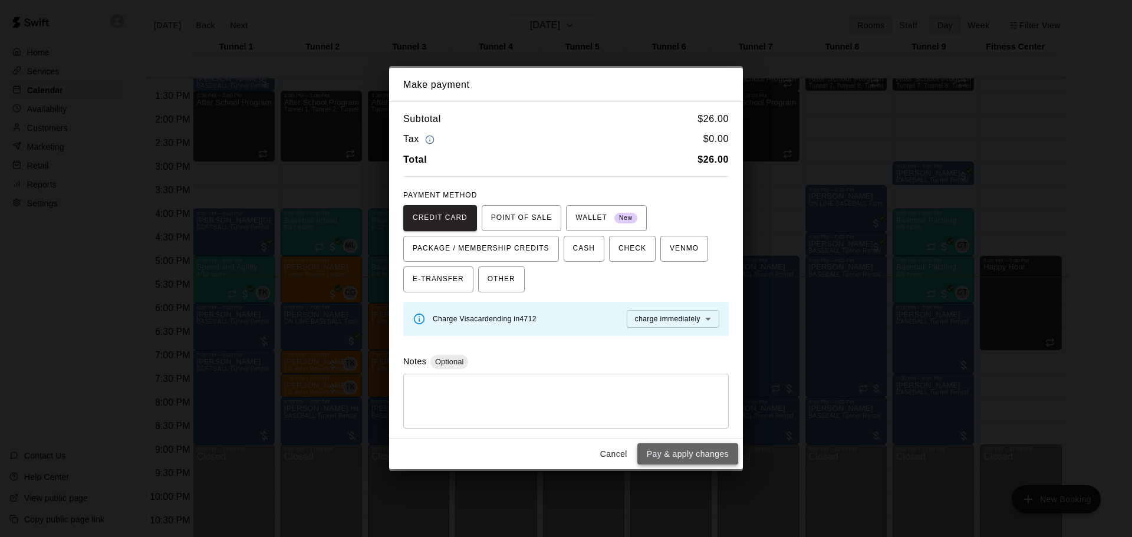
click at [702, 459] on button "Pay & apply changes" at bounding box center [687, 454] width 101 height 22
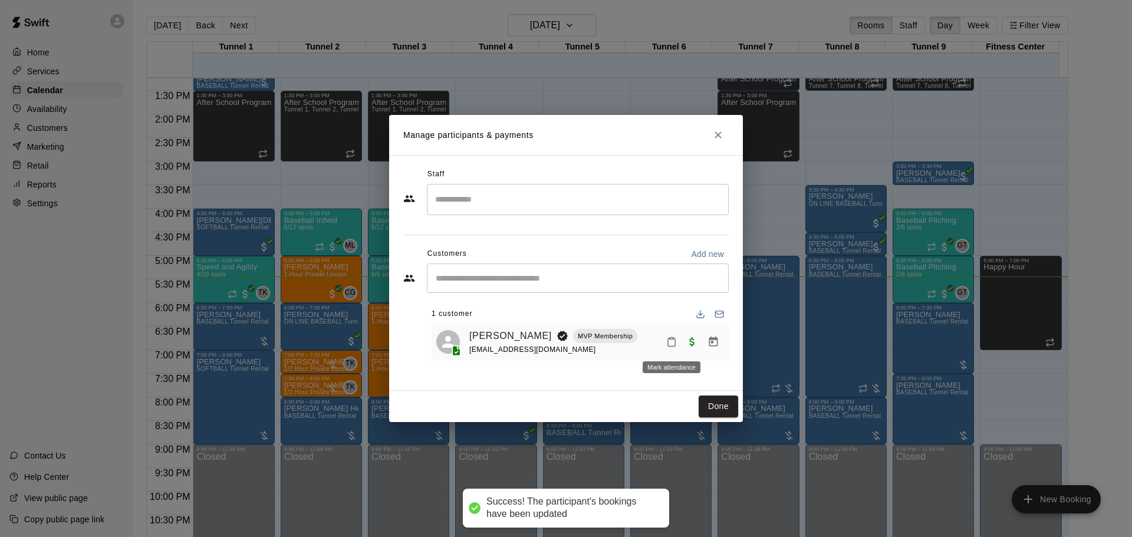
click at [662, 341] on button "Mark attendance" at bounding box center [672, 342] width 20 height 20
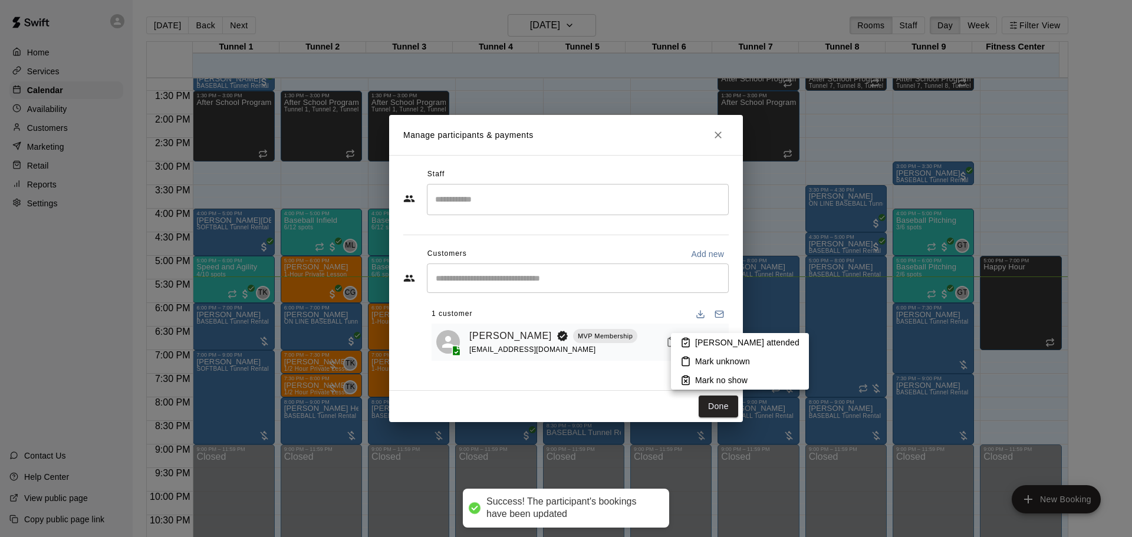
click at [695, 337] on p "Mark attended" at bounding box center [747, 343] width 104 height 12
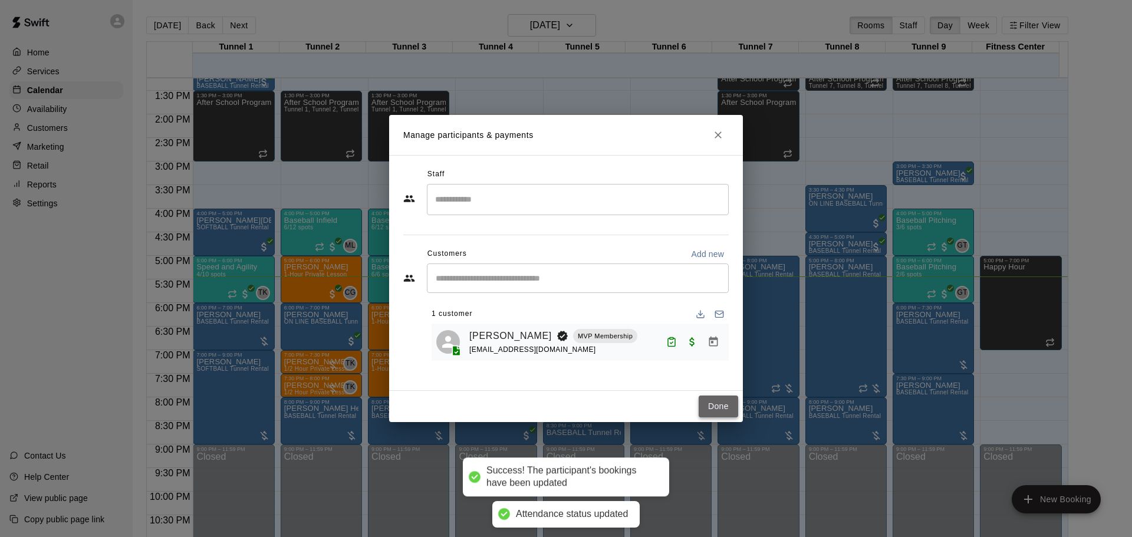
click at [716, 403] on button "Done" at bounding box center [719, 407] width 40 height 22
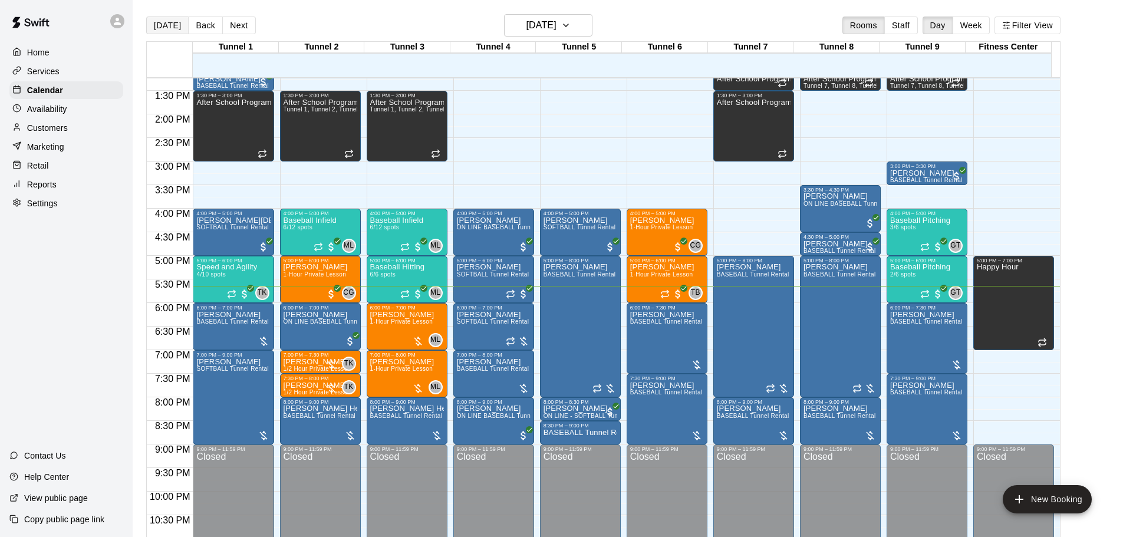
click at [160, 30] on button "[DATE]" at bounding box center [167, 26] width 42 height 18
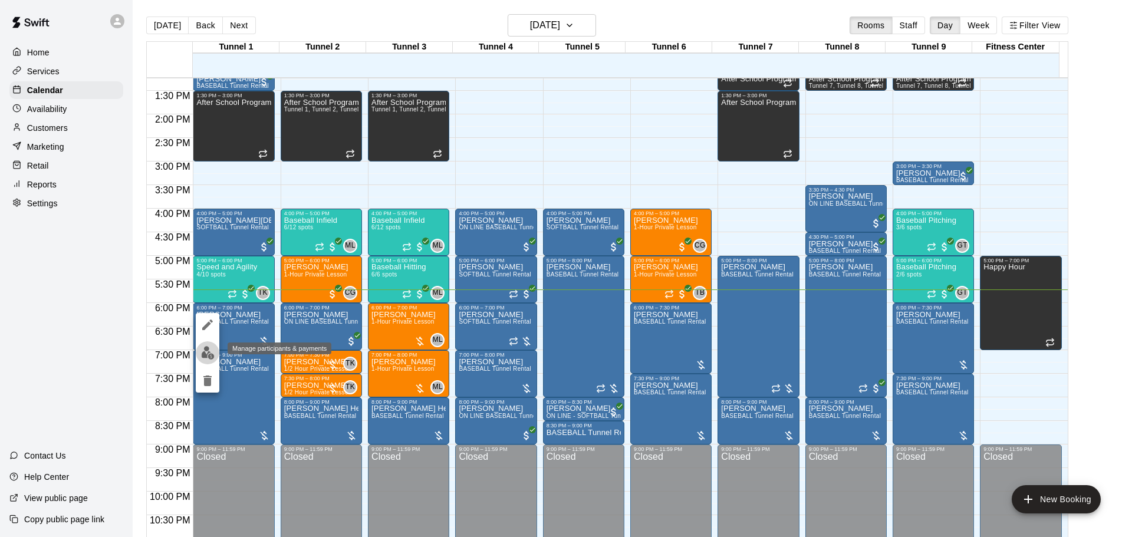
click at [211, 347] on img "edit" at bounding box center [208, 353] width 14 height 14
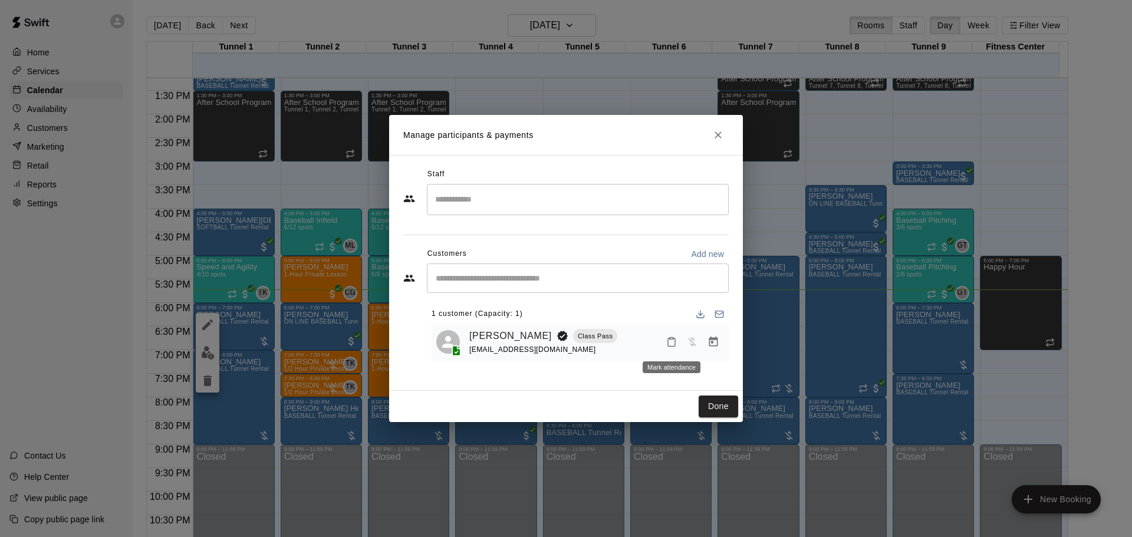
click at [671, 338] on rect "Mark attendance" at bounding box center [672, 339] width 4 height 2
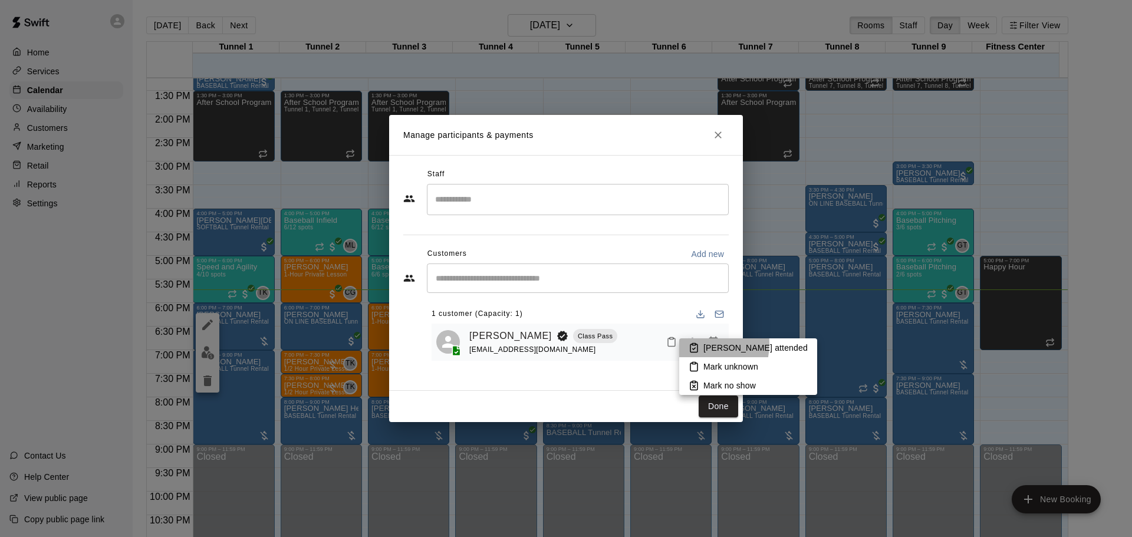
click at [694, 344] on rect at bounding box center [694, 345] width 4 height 2
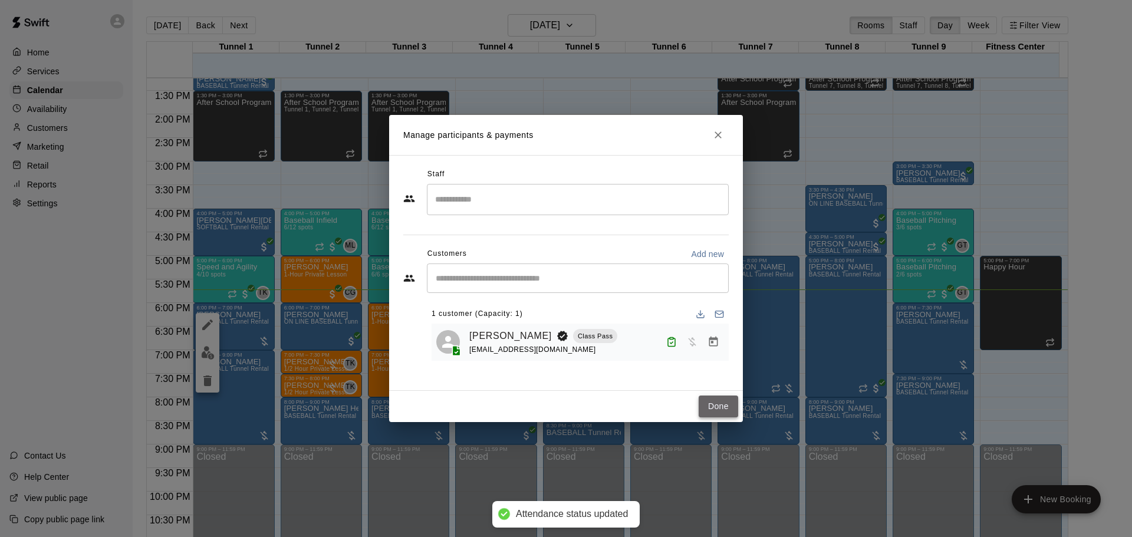
click at [715, 406] on button "Done" at bounding box center [719, 407] width 40 height 22
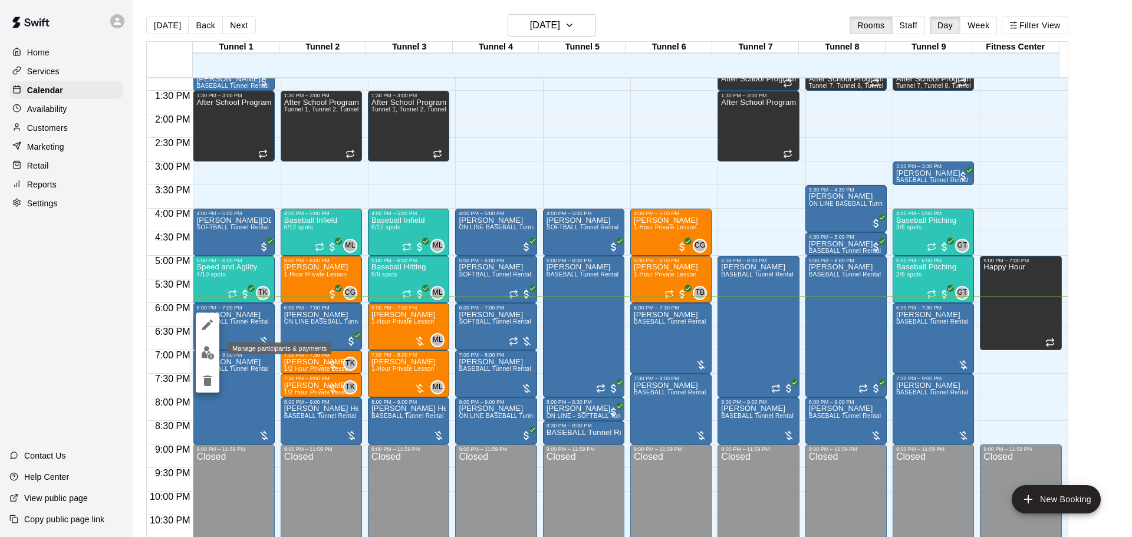
click at [212, 347] on img "edit" at bounding box center [208, 353] width 14 height 14
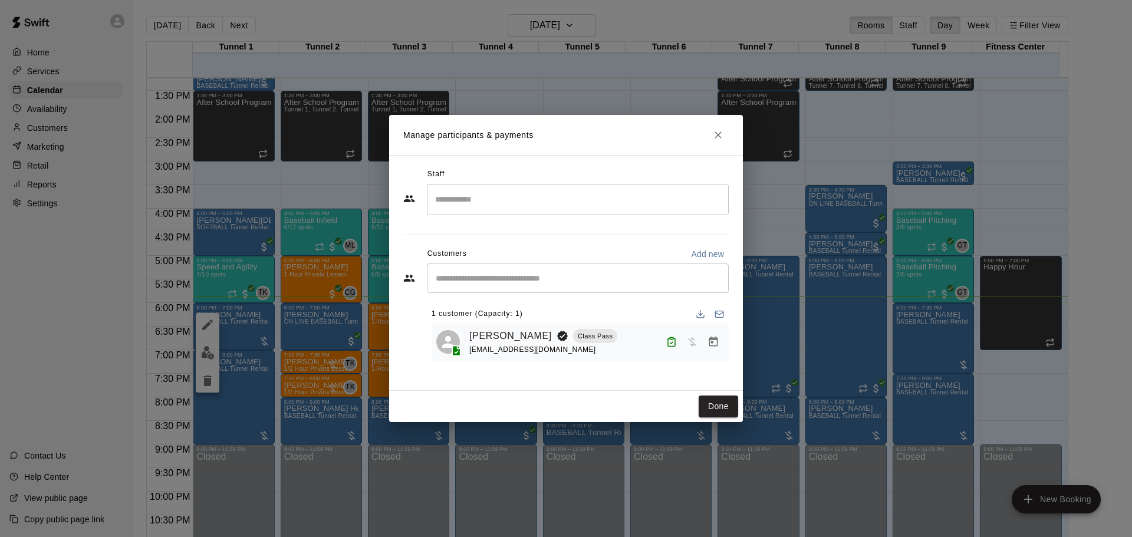
click at [709, 341] on icon "Manage bookings & payment" at bounding box center [713, 342] width 9 height 10
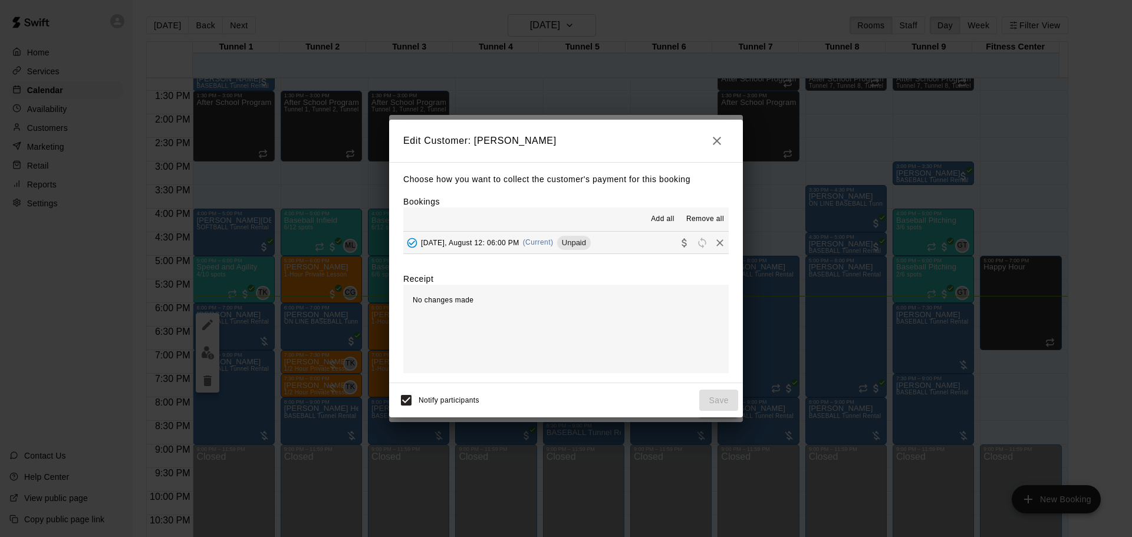
click at [541, 246] on span "(Current)" at bounding box center [538, 242] width 31 height 8
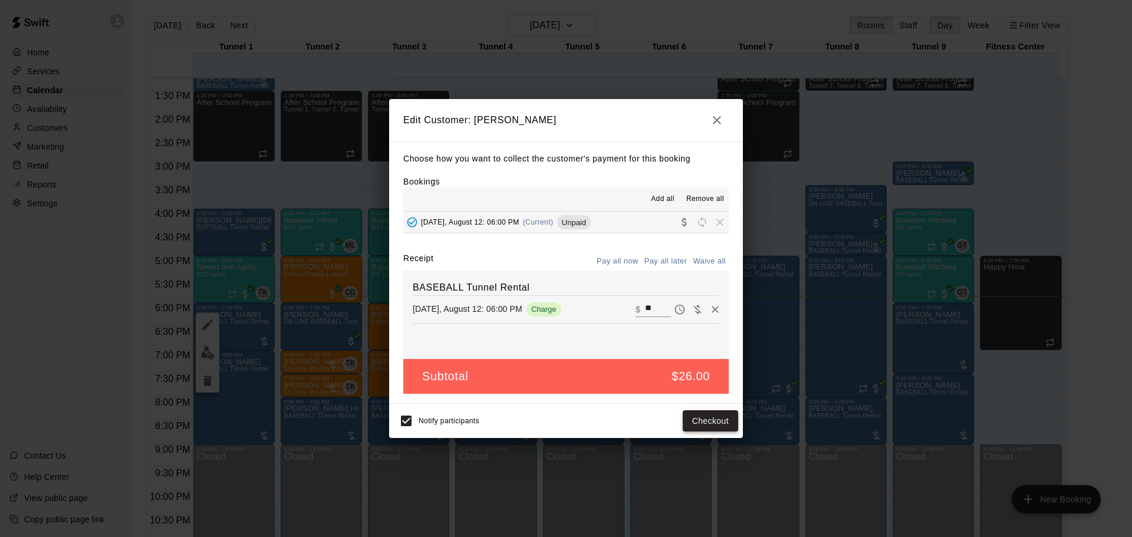
click at [708, 416] on button "Checkout" at bounding box center [710, 421] width 55 height 22
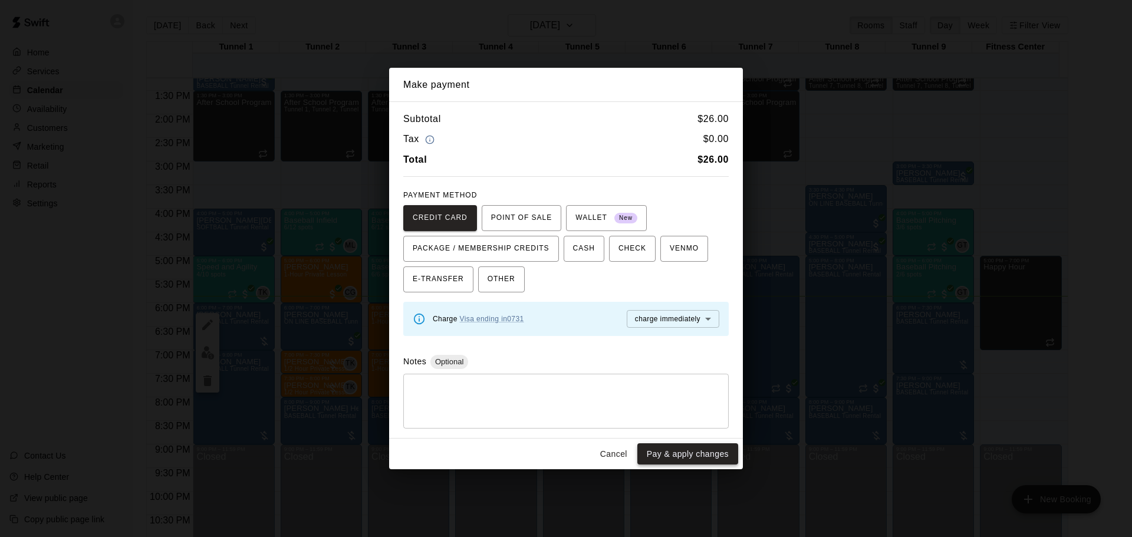
click at [688, 448] on button "Pay & apply changes" at bounding box center [687, 454] width 101 height 22
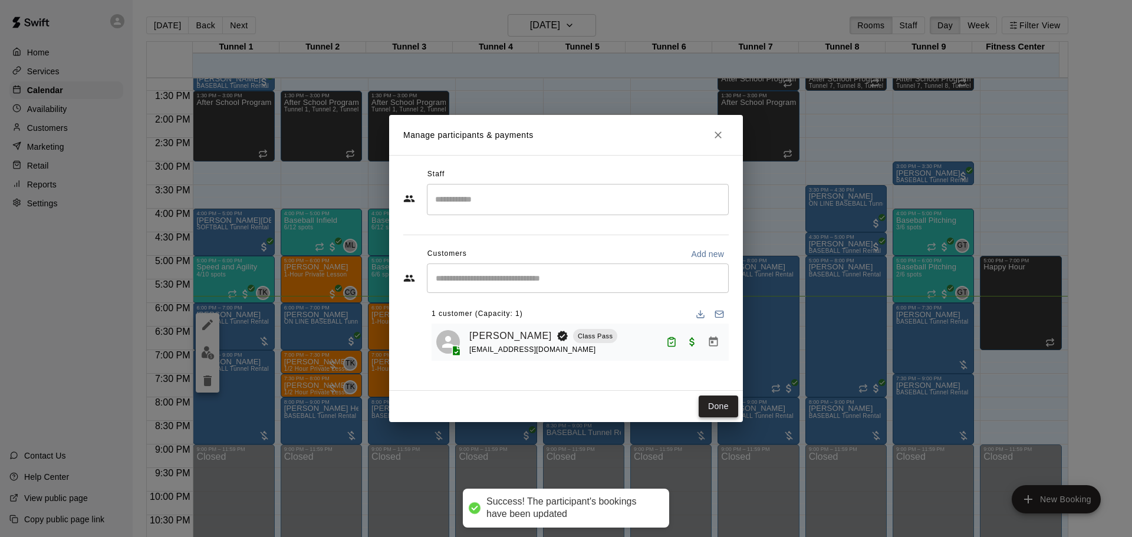
click at [708, 400] on button "Done" at bounding box center [719, 407] width 40 height 22
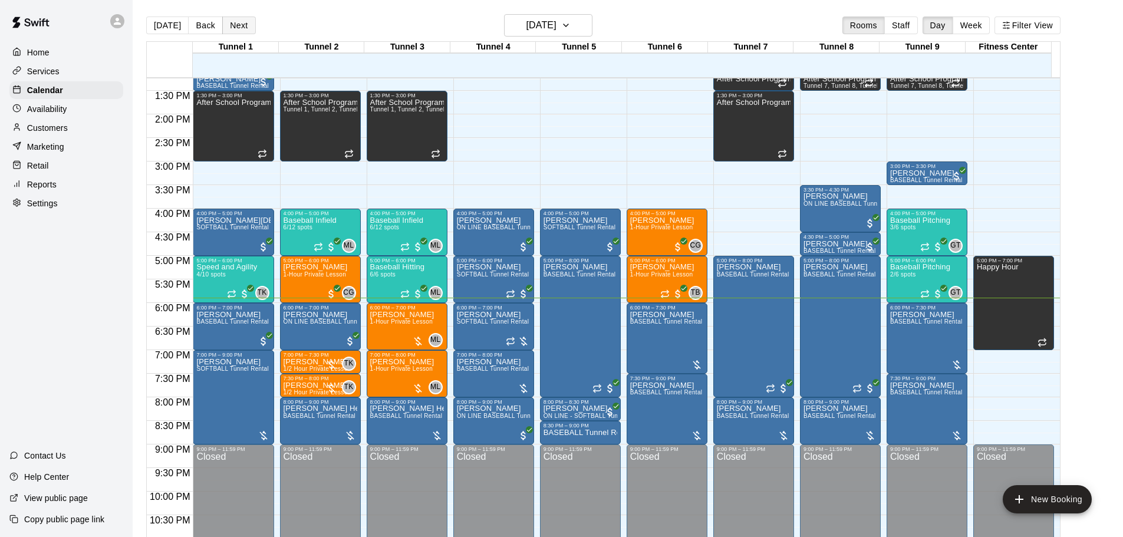
click at [231, 22] on button "Next" at bounding box center [238, 26] width 33 height 18
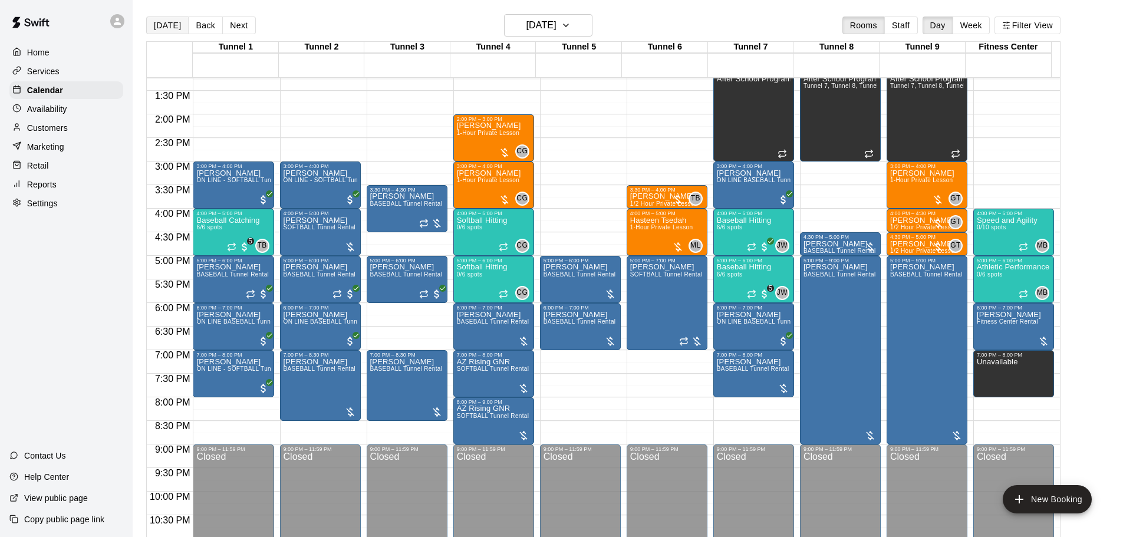
click at [162, 20] on button "[DATE]" at bounding box center [167, 26] width 42 height 18
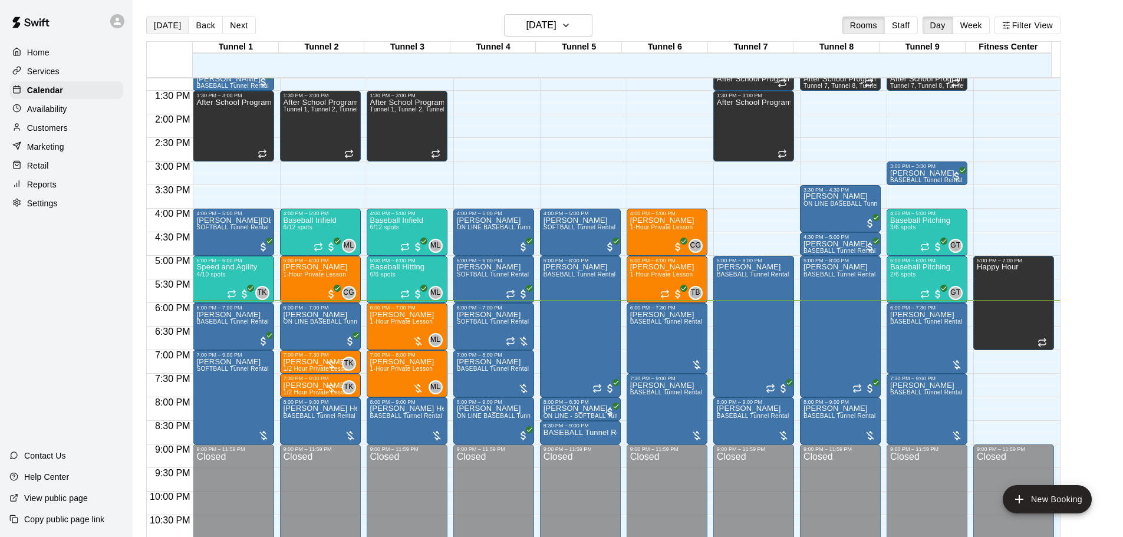
click at [167, 29] on button "[DATE]" at bounding box center [167, 26] width 42 height 18
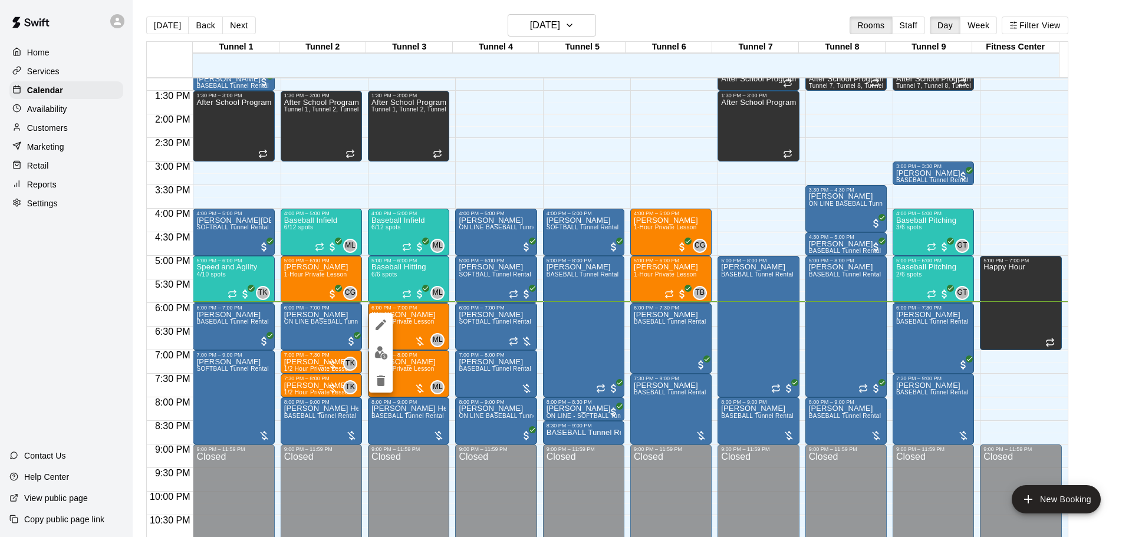
click at [744, 323] on div at bounding box center [566, 268] width 1132 height 537
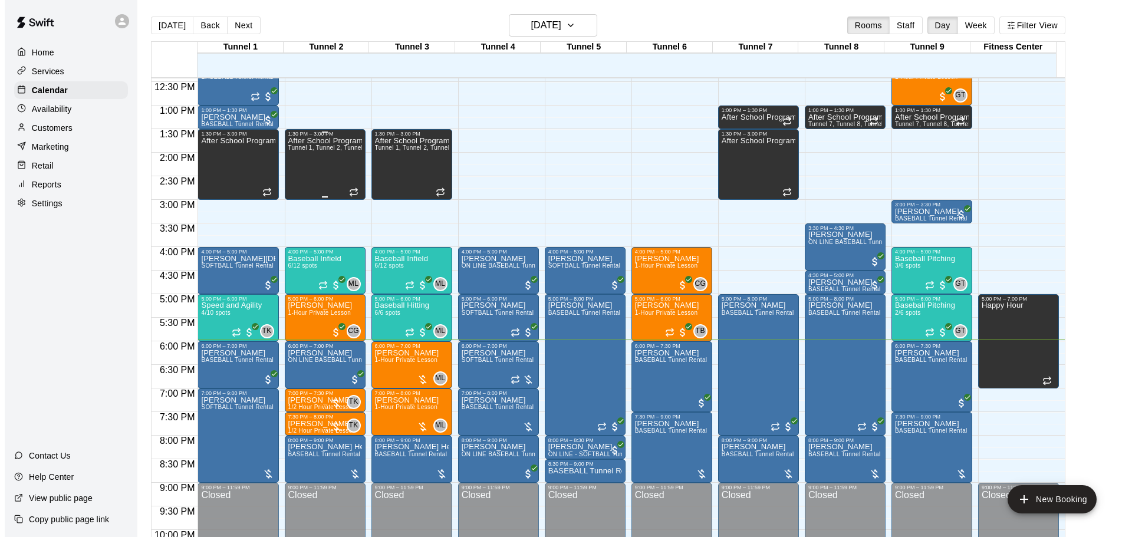
scroll to position [565, 0]
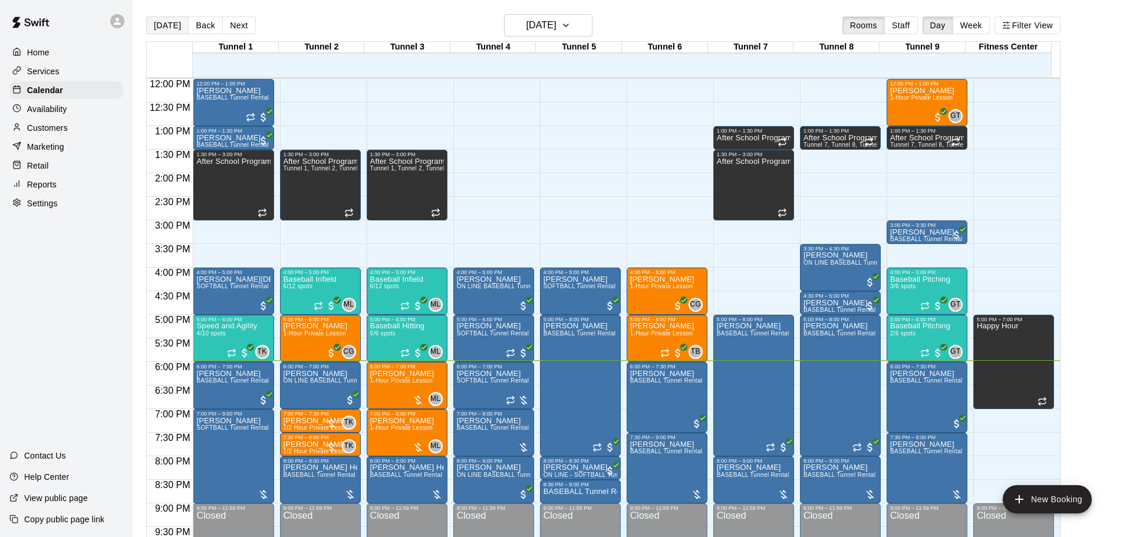
click at [175, 29] on button "[DATE]" at bounding box center [167, 26] width 42 height 18
click at [165, 18] on button "[DATE]" at bounding box center [167, 26] width 42 height 18
click at [537, 20] on h6 "[DATE]" at bounding box center [542, 25] width 30 height 17
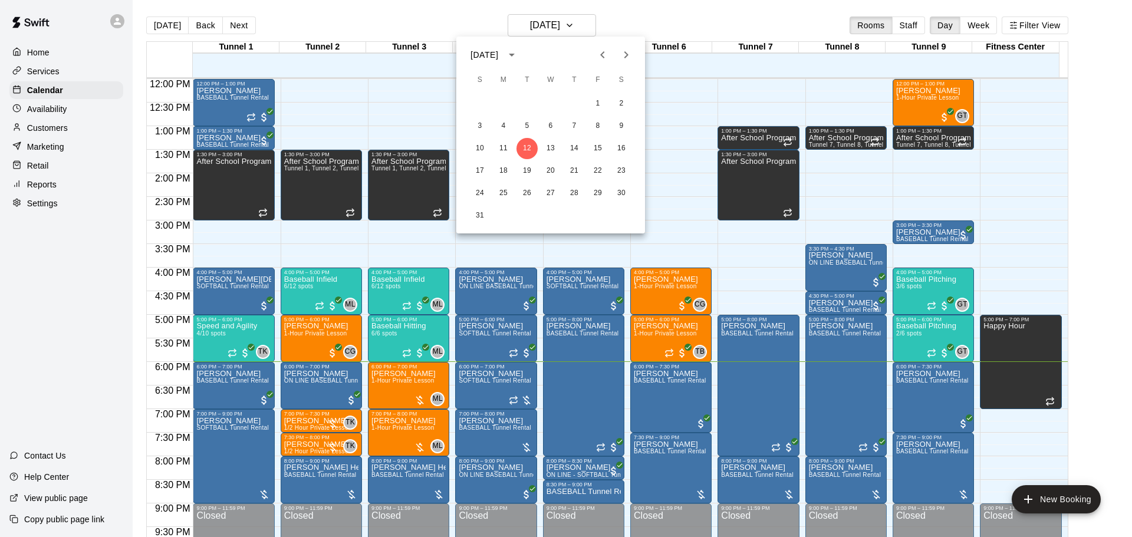
click at [629, 50] on icon "Next month" at bounding box center [626, 55] width 14 height 14
click at [520, 104] on button "2" at bounding box center [527, 103] width 21 height 21
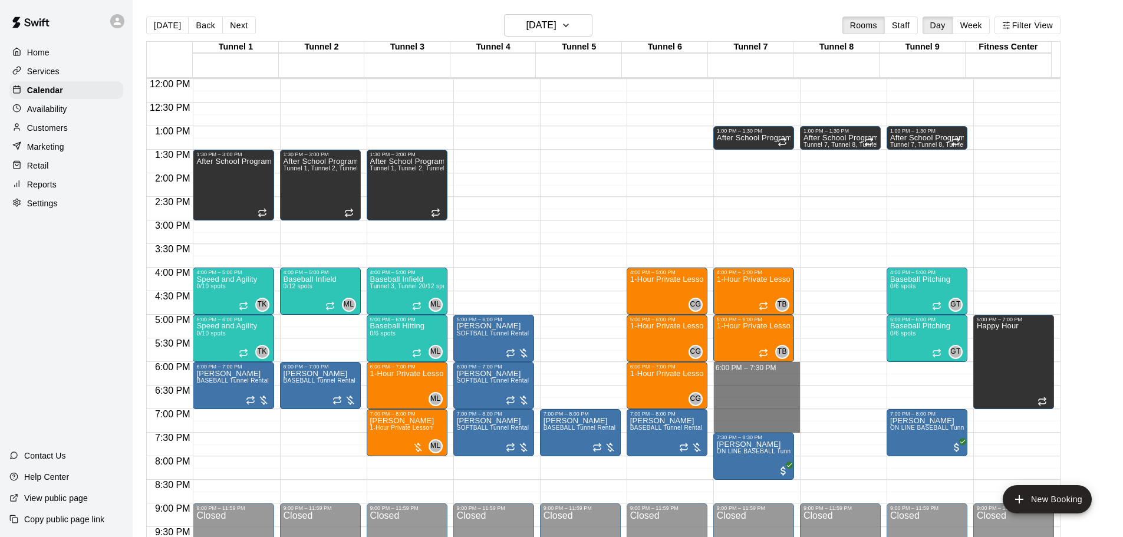
drag, startPoint x: 737, startPoint y: 367, endPoint x: 752, endPoint y: 425, distance: 59.8
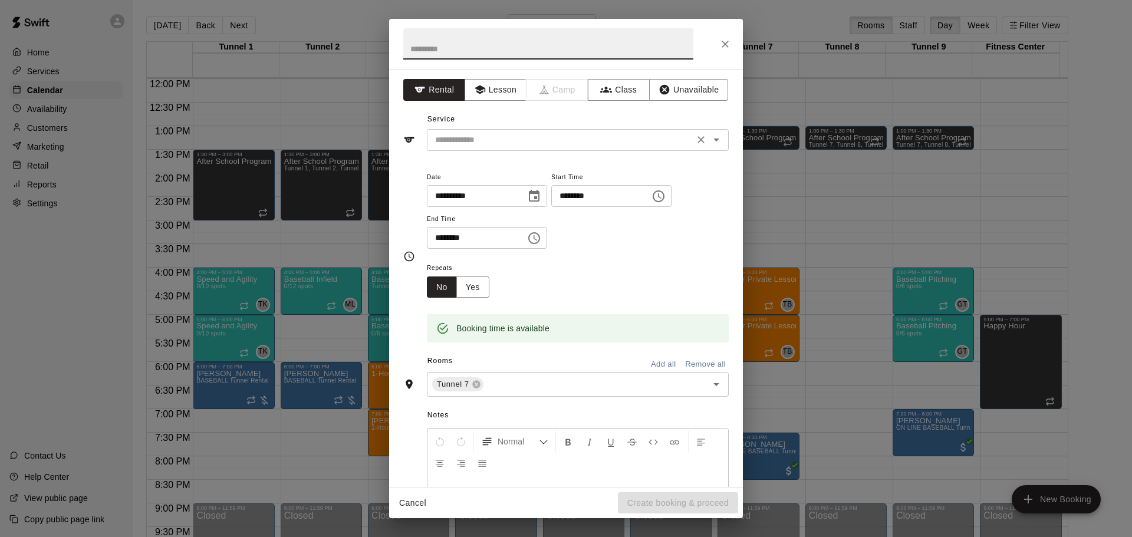
click at [533, 143] on input "text" at bounding box center [560, 140] width 260 height 15
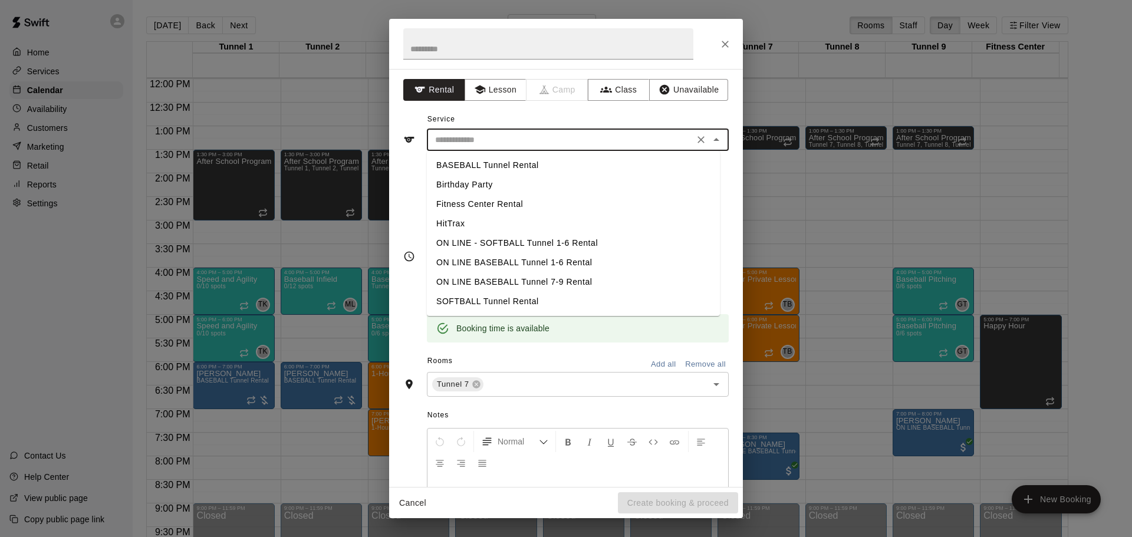
click at [528, 163] on li "BASEBALL Tunnel Rental" at bounding box center [573, 165] width 293 height 19
type input "**********"
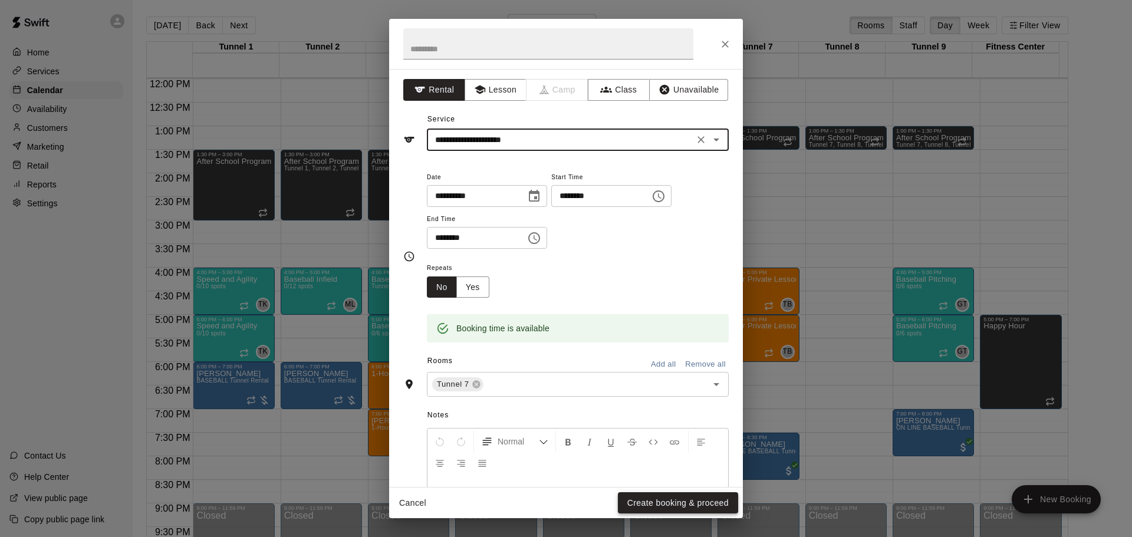
click at [723, 499] on button "Create booking & proceed" at bounding box center [678, 503] width 120 height 22
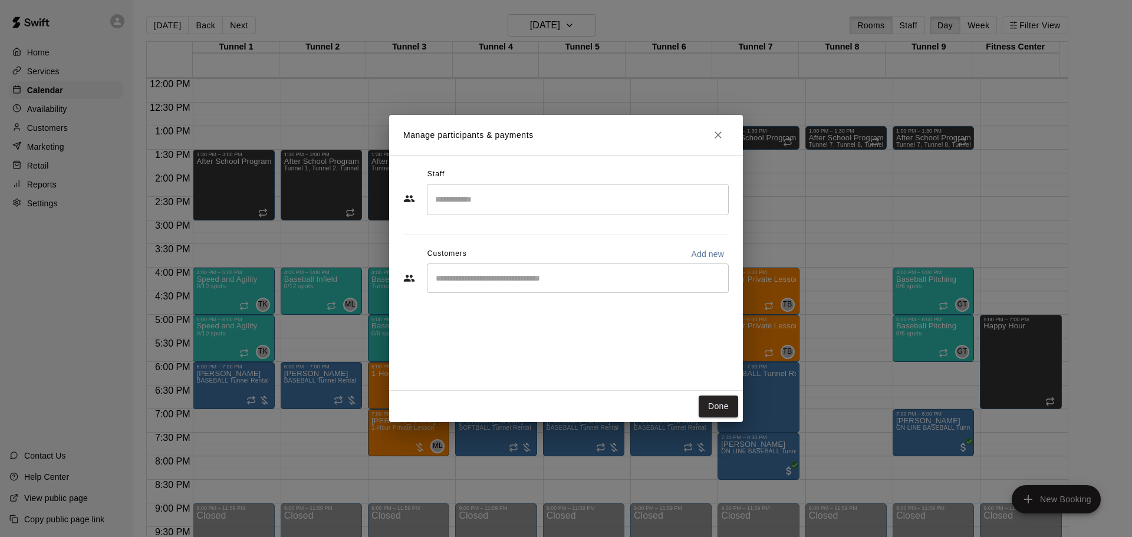
click at [507, 279] on input "Start typing to search customers..." at bounding box center [577, 278] width 291 height 12
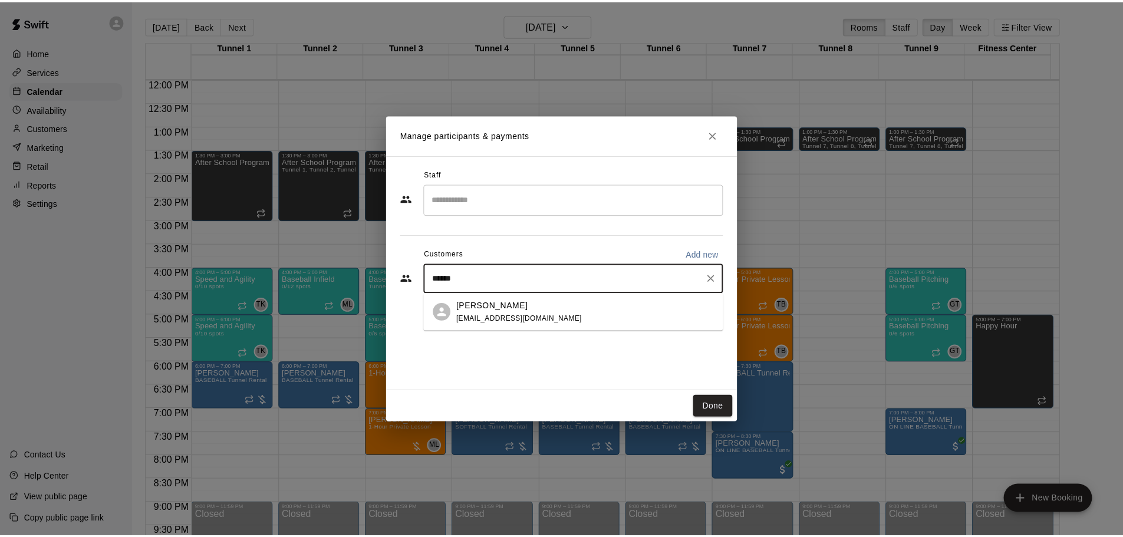
scroll to position [0, 0]
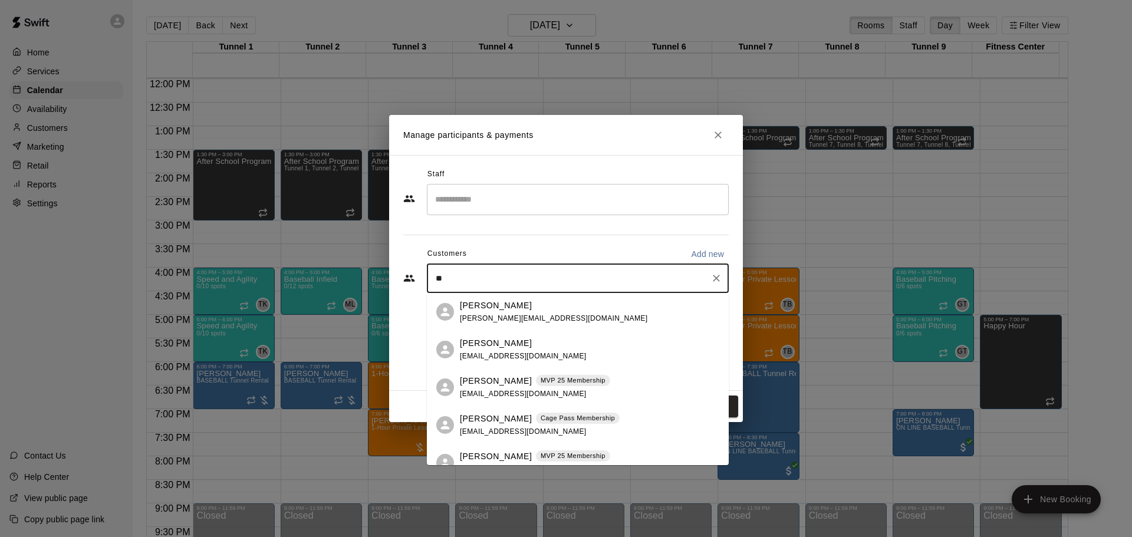
type input "*"
type input "******"
click at [569, 420] on p "Cage Pass Membership" at bounding box center [578, 418] width 74 height 10
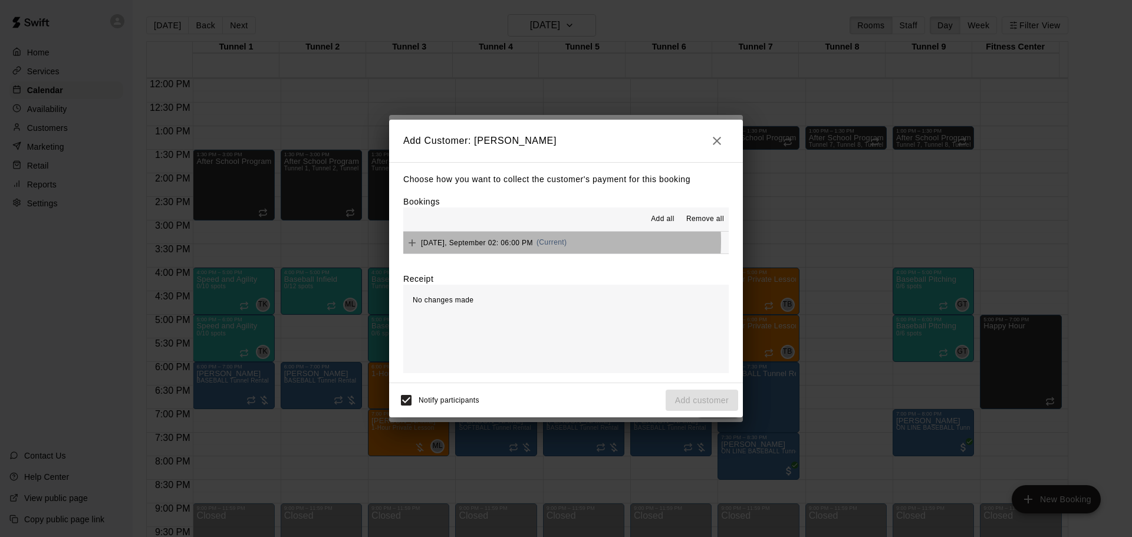
click at [514, 242] on span "Tuesday, September 02: 06:00 PM" at bounding box center [477, 242] width 112 height 8
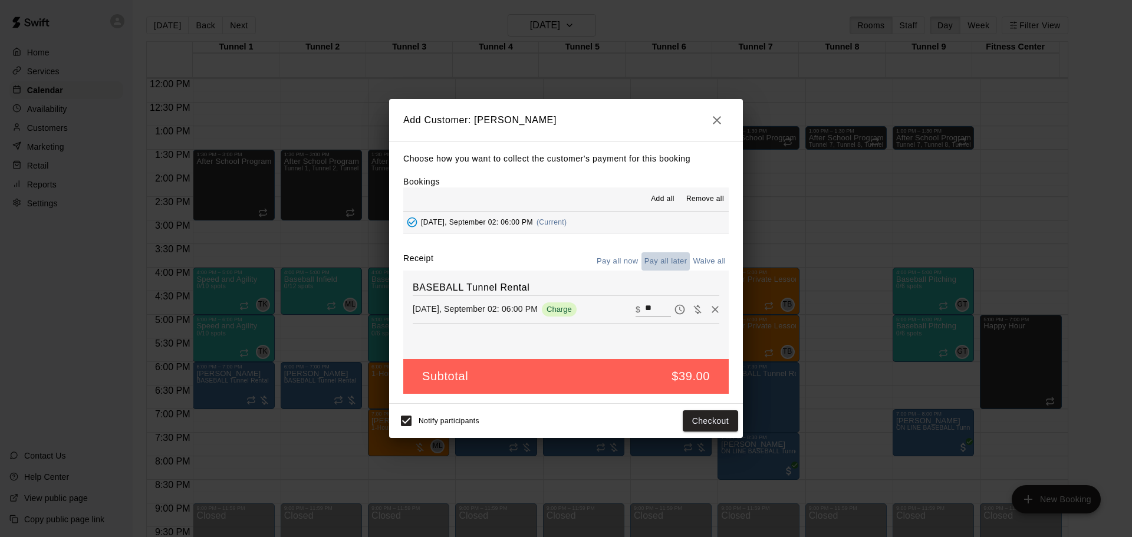
click at [674, 258] on button "Pay all later" at bounding box center [666, 261] width 49 height 18
click at [708, 422] on button "Add customer" at bounding box center [702, 421] width 73 height 22
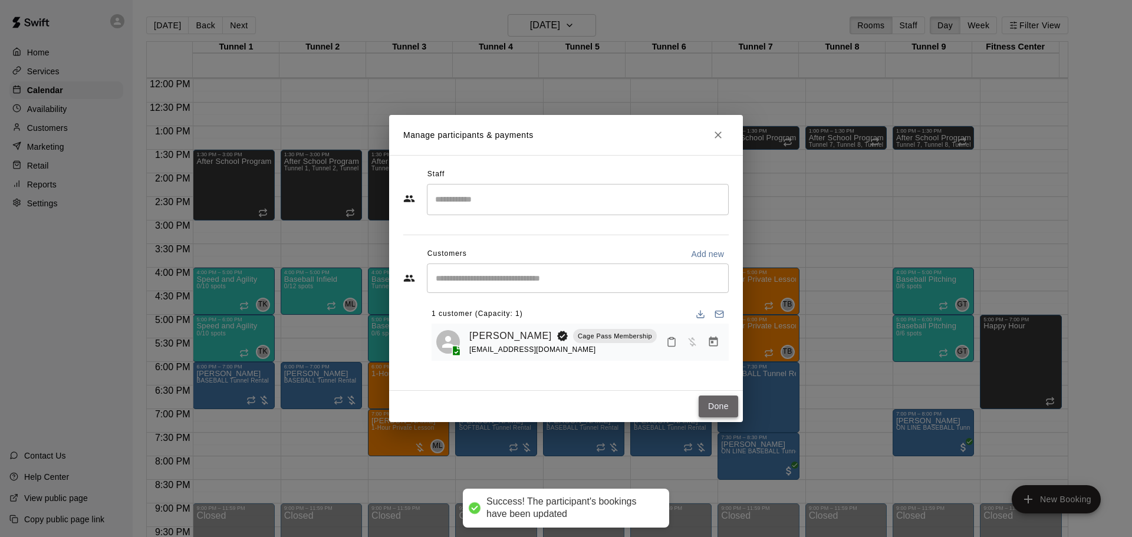
drag, startPoint x: 703, startPoint y: 399, endPoint x: 729, endPoint y: 399, distance: 26.5
click at [706, 399] on button "Done" at bounding box center [719, 407] width 40 height 22
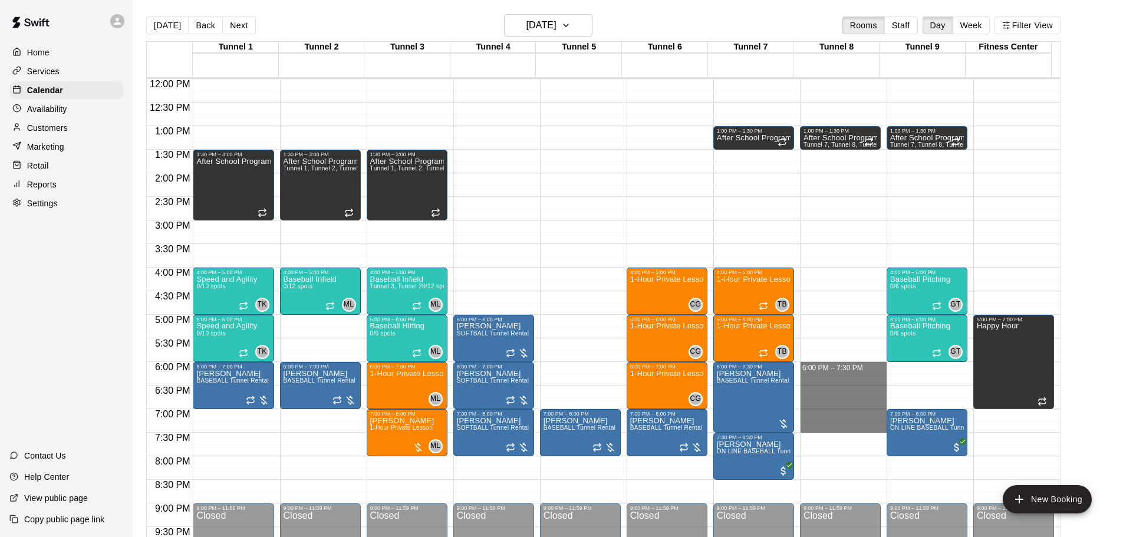
drag, startPoint x: 812, startPoint y: 364, endPoint x: 831, endPoint y: 426, distance: 64.2
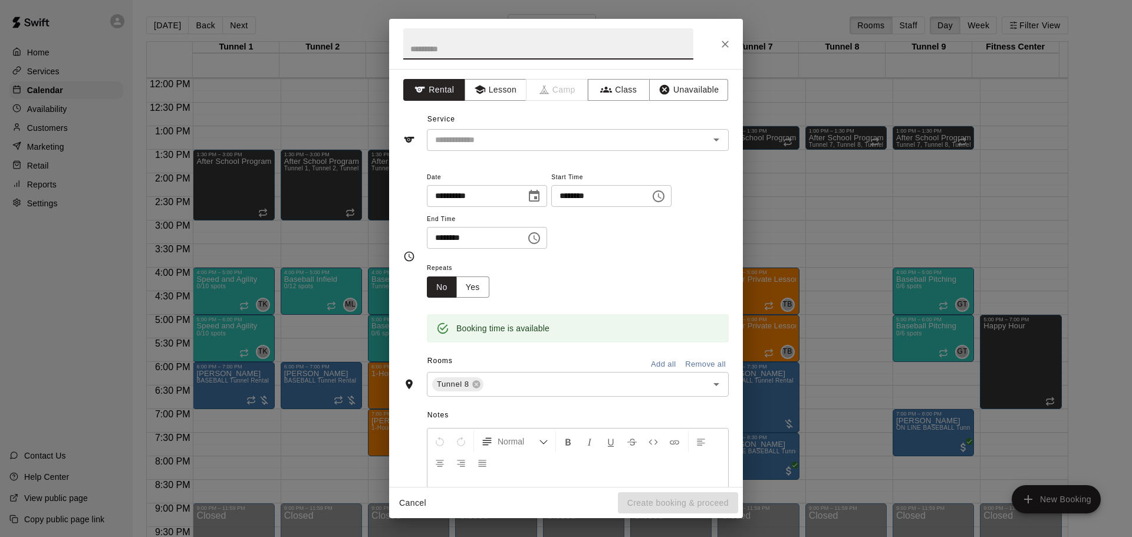
click at [485, 151] on div "**********" at bounding box center [566, 278] width 354 height 418
click at [481, 146] on input "text" at bounding box center [560, 140] width 260 height 15
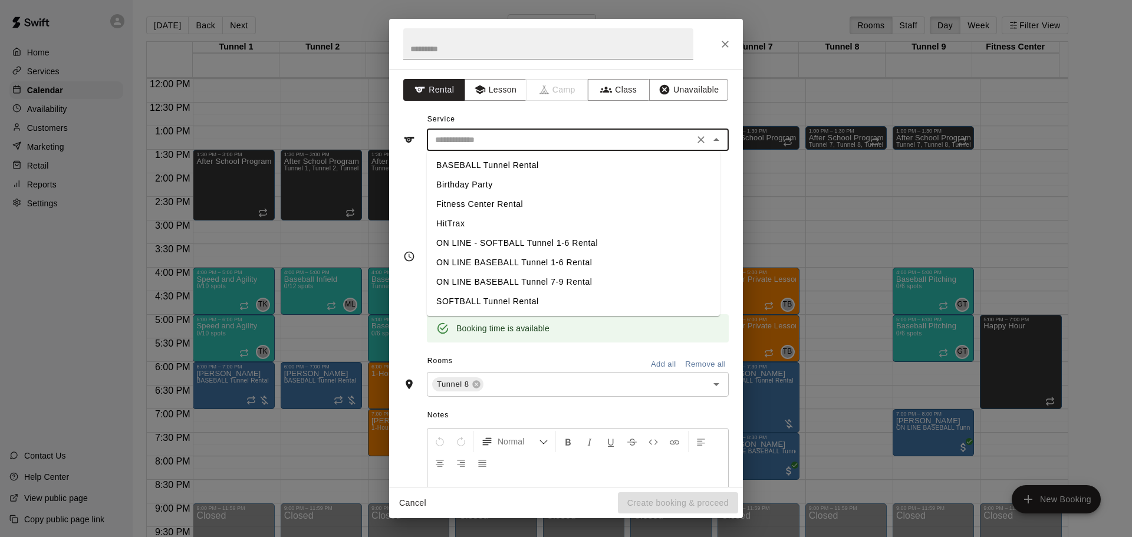
click at [485, 161] on li "BASEBALL Tunnel Rental" at bounding box center [573, 165] width 293 height 19
type input "**********"
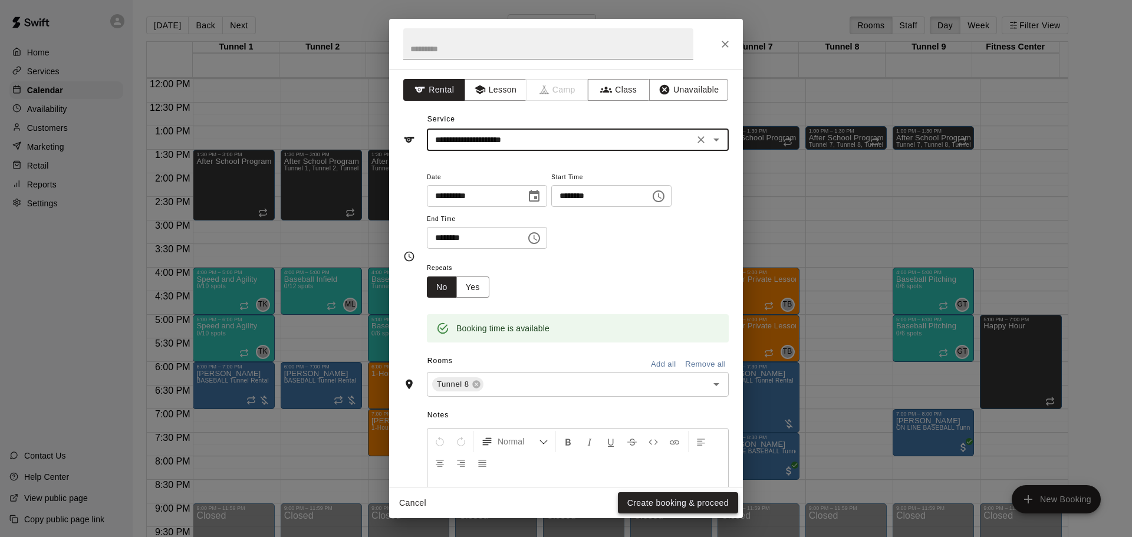
click at [706, 499] on button "Create booking & proceed" at bounding box center [678, 503] width 120 height 22
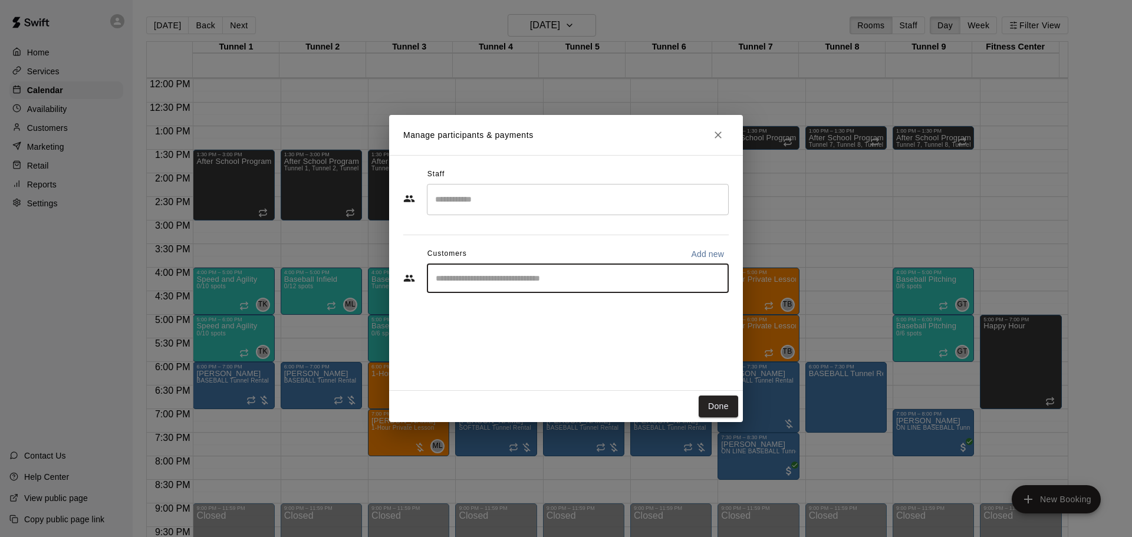
click at [492, 280] on input "Start typing to search customers..." at bounding box center [577, 278] width 291 height 12
type input "**********"
click at [498, 310] on p "[PERSON_NAME]" at bounding box center [496, 306] width 72 height 12
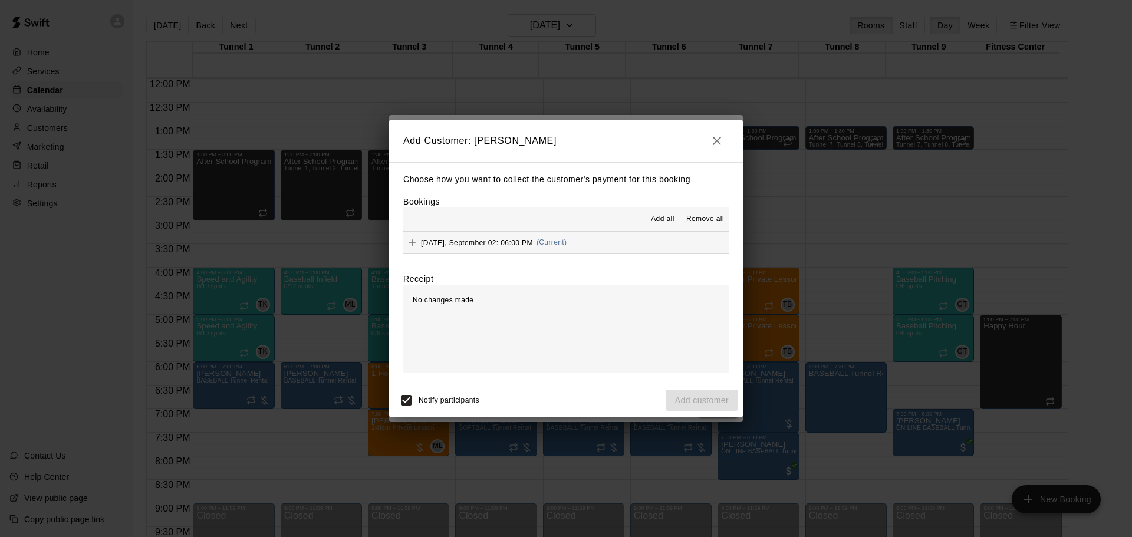
click at [626, 243] on button "Tuesday, September 02: 06:00 PM (Current)" at bounding box center [565, 243] width 325 height 22
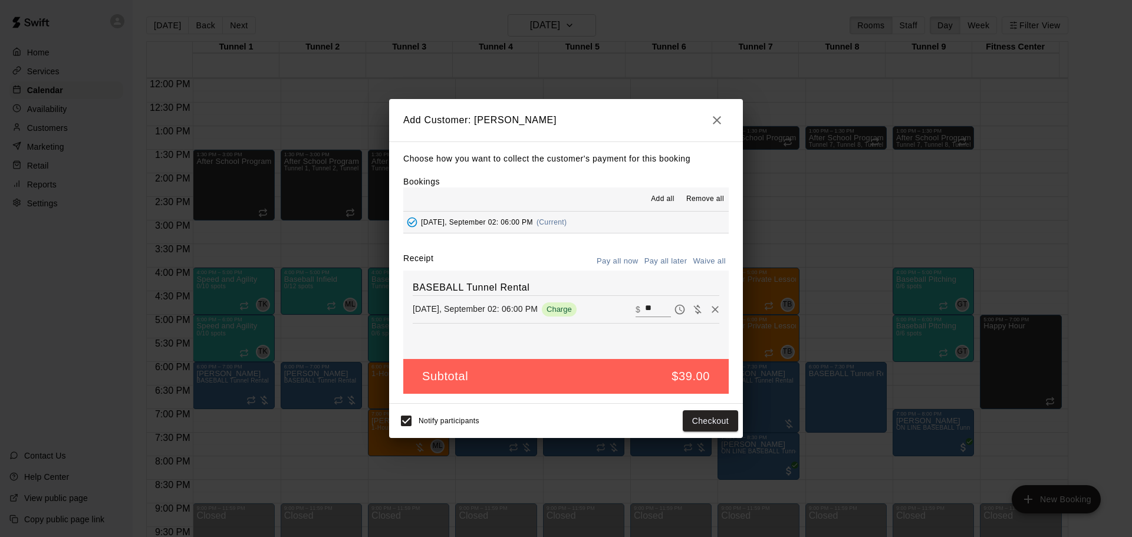
click at [653, 262] on button "Pay all later" at bounding box center [666, 261] width 49 height 18
click at [704, 423] on button "Add customer" at bounding box center [702, 421] width 73 height 22
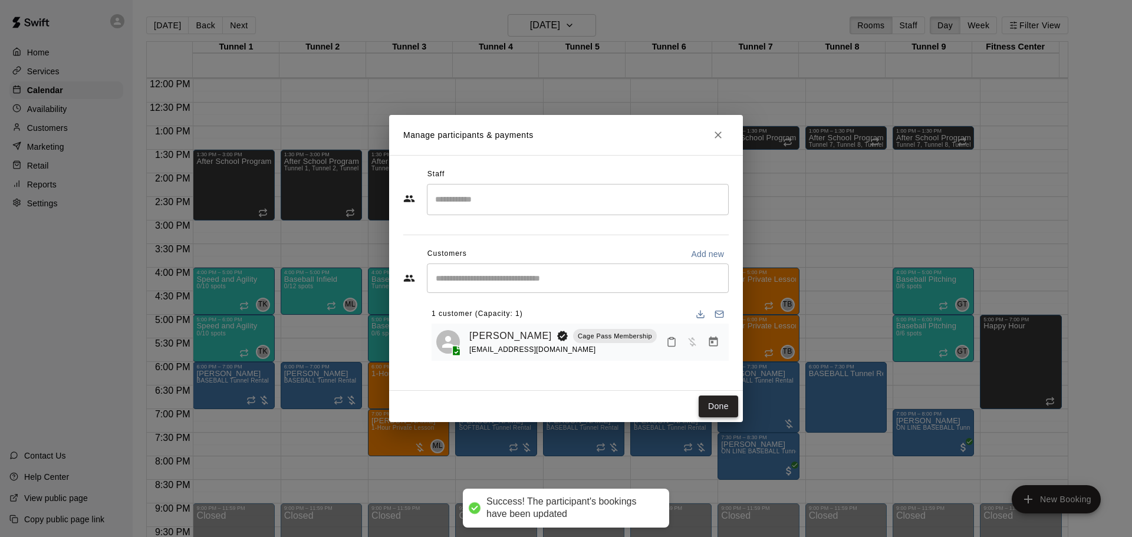
click at [712, 406] on button "Done" at bounding box center [719, 407] width 40 height 22
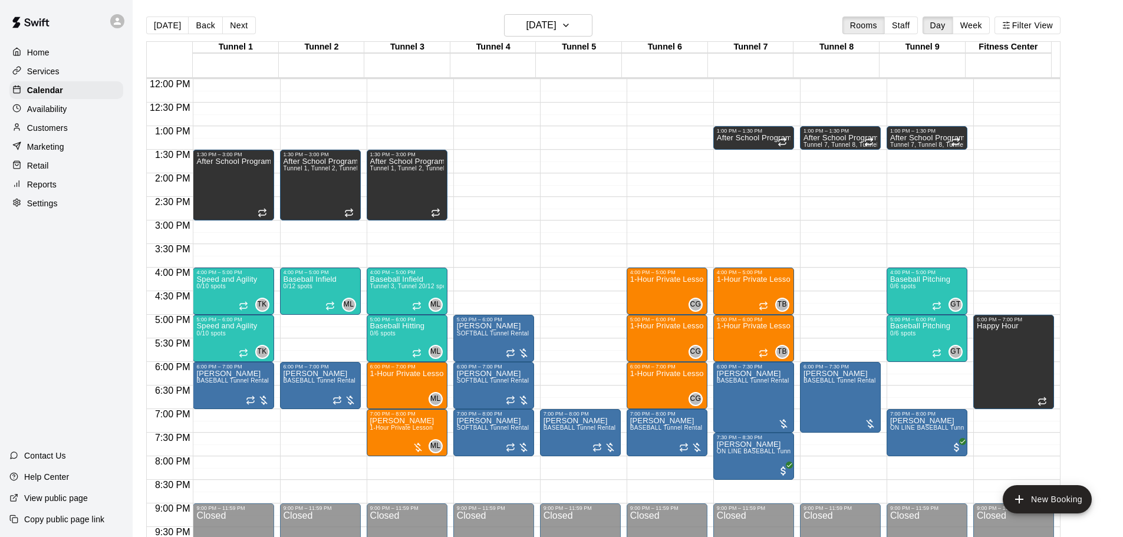
click at [165, 31] on button "[DATE]" at bounding box center [167, 26] width 42 height 18
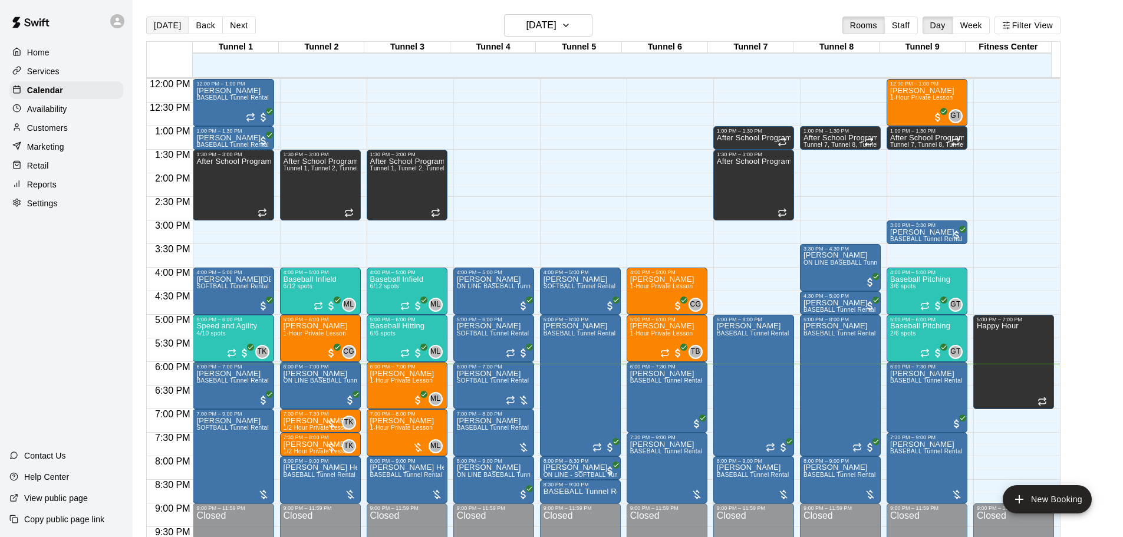
click at [165, 30] on button "[DATE]" at bounding box center [167, 26] width 42 height 18
click at [169, 28] on button "[DATE]" at bounding box center [167, 26] width 42 height 18
click at [527, 21] on h6 "[DATE]" at bounding box center [542, 25] width 30 height 17
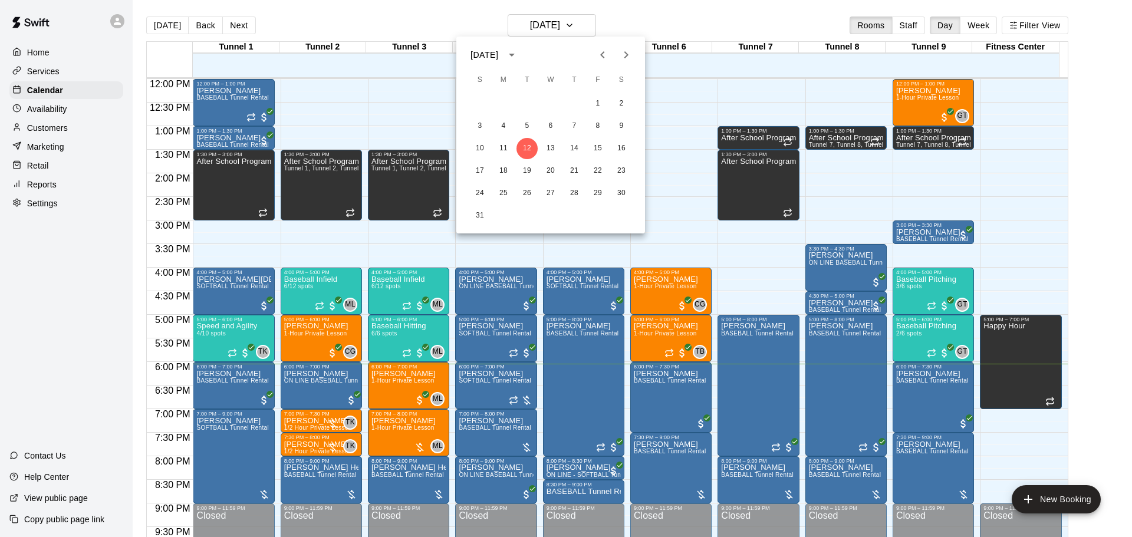
click at [652, 27] on div at bounding box center [566, 268] width 1132 height 537
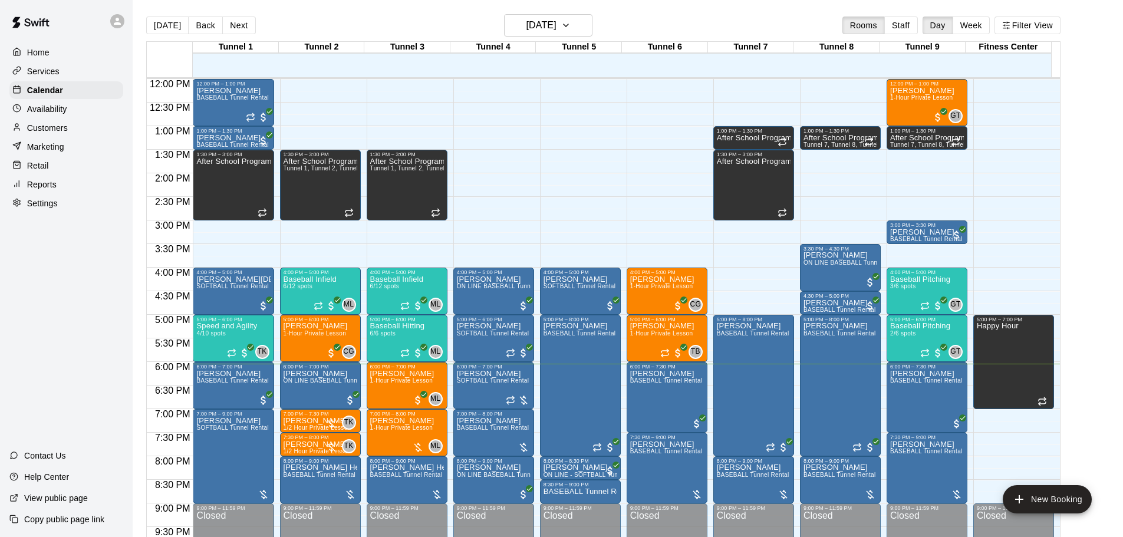
click at [613, 24] on div "Today Back Next Tuesday Aug 12 Rooms Staff Day Week Filter View" at bounding box center [603, 27] width 915 height 27
click at [167, 23] on button "[DATE]" at bounding box center [167, 26] width 42 height 18
click at [178, 26] on button "[DATE]" at bounding box center [167, 26] width 42 height 18
click at [407, 23] on div "Today Back Next Tuesday Aug 12 Rooms Staff Day Week Filter View" at bounding box center [603, 27] width 915 height 27
click at [163, 25] on button "[DATE]" at bounding box center [167, 26] width 42 height 18
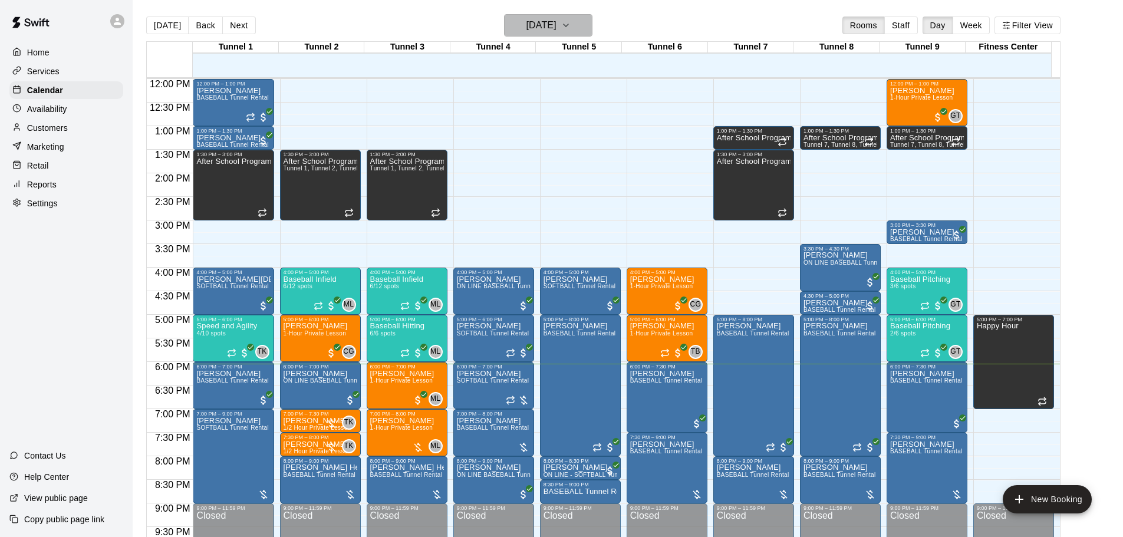
click at [542, 22] on h6 "[DATE]" at bounding box center [542, 25] width 30 height 17
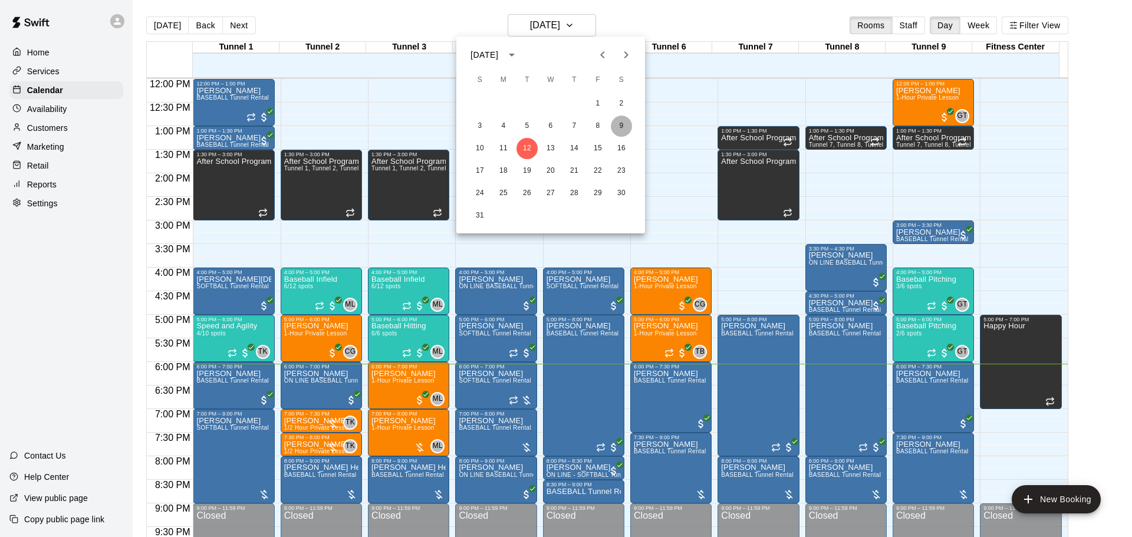
click at [627, 130] on button "9" at bounding box center [621, 126] width 21 height 21
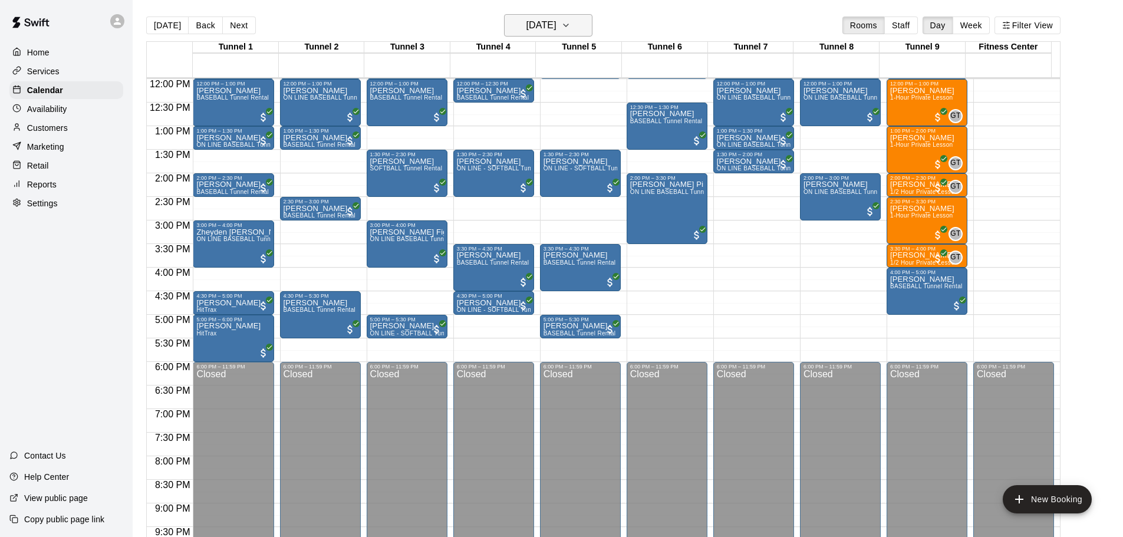
click at [537, 30] on h6 "Saturday Aug 09" at bounding box center [542, 25] width 30 height 17
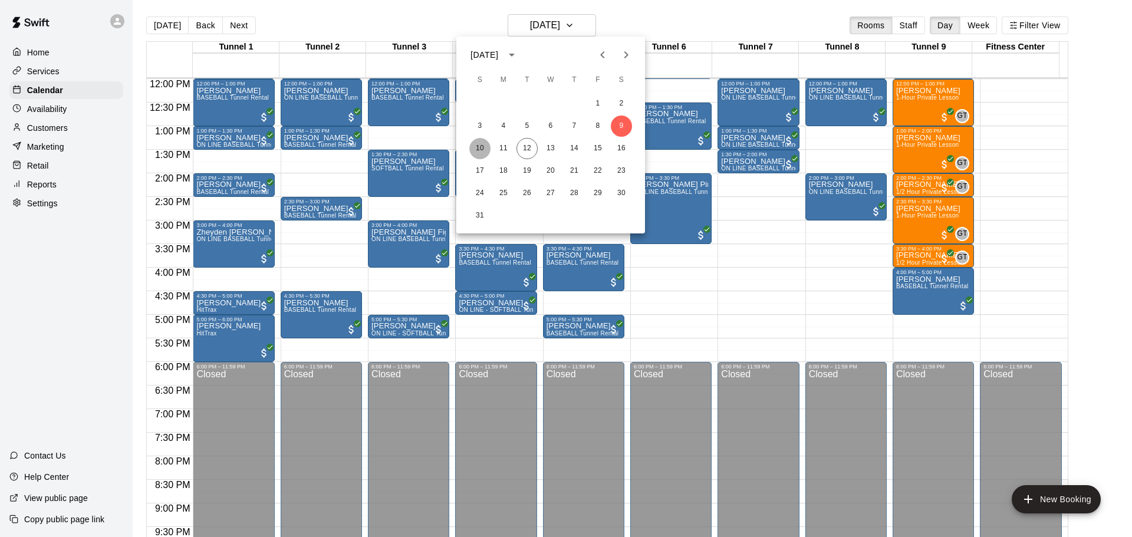
click at [475, 144] on button "10" at bounding box center [479, 148] width 21 height 21
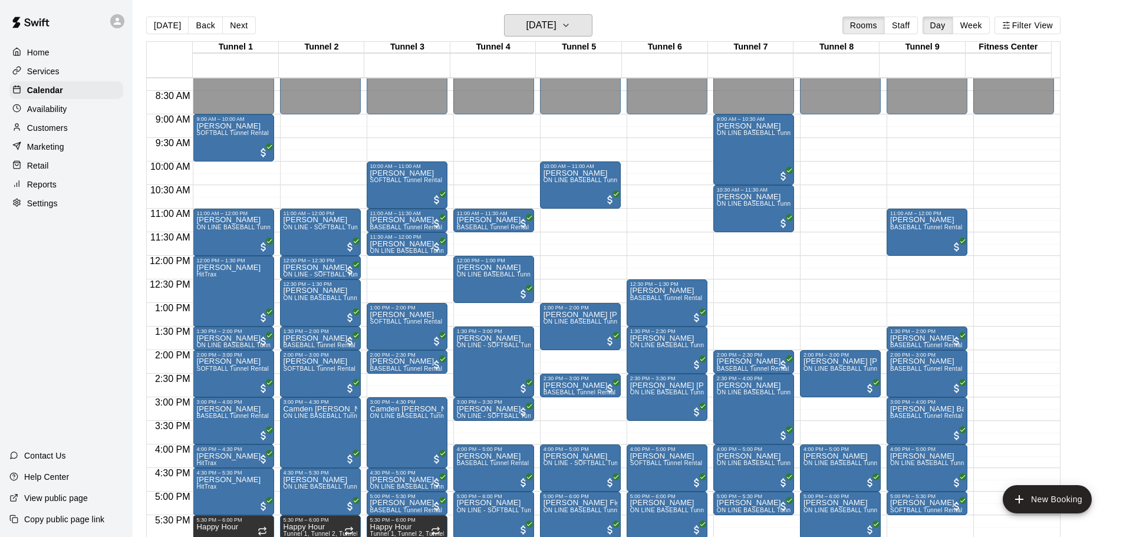
scroll to position [448, 0]
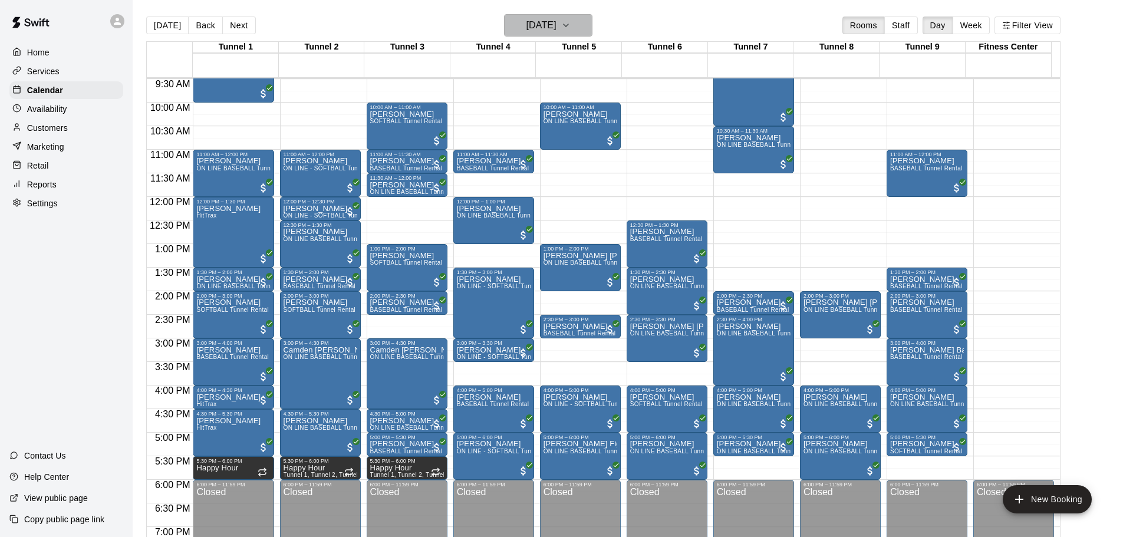
click at [543, 21] on h6 "Sunday Aug 10" at bounding box center [542, 25] width 30 height 17
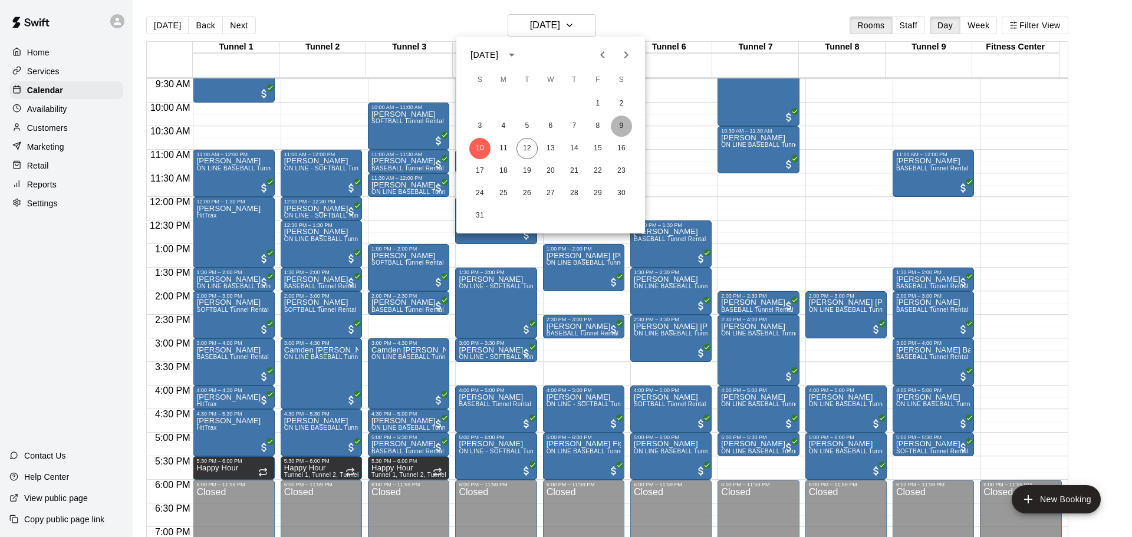
click at [623, 121] on button "9" at bounding box center [621, 126] width 21 height 21
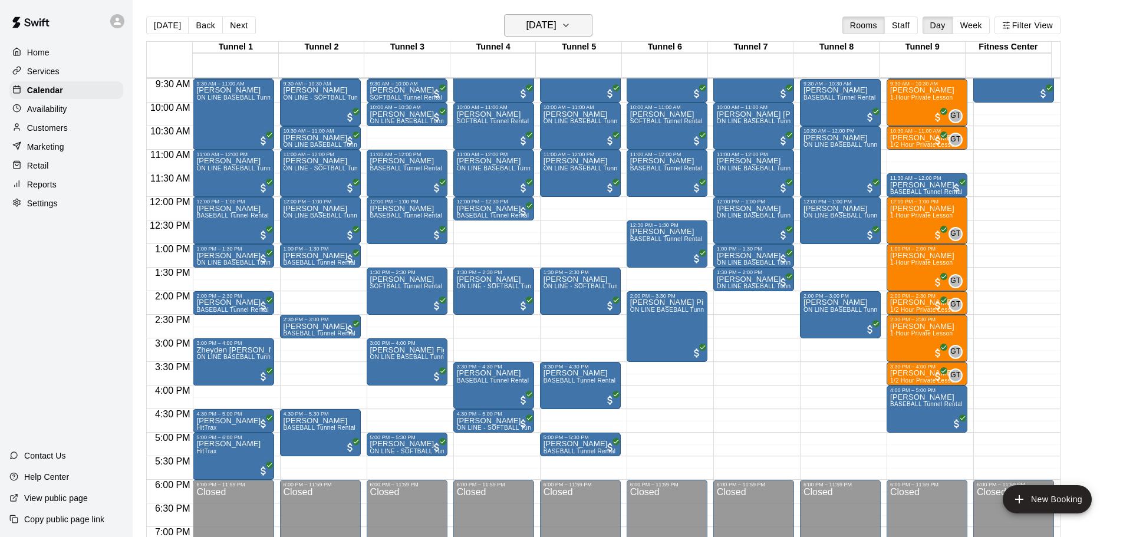
click at [557, 24] on h6 "Saturday Aug 09" at bounding box center [542, 25] width 30 height 17
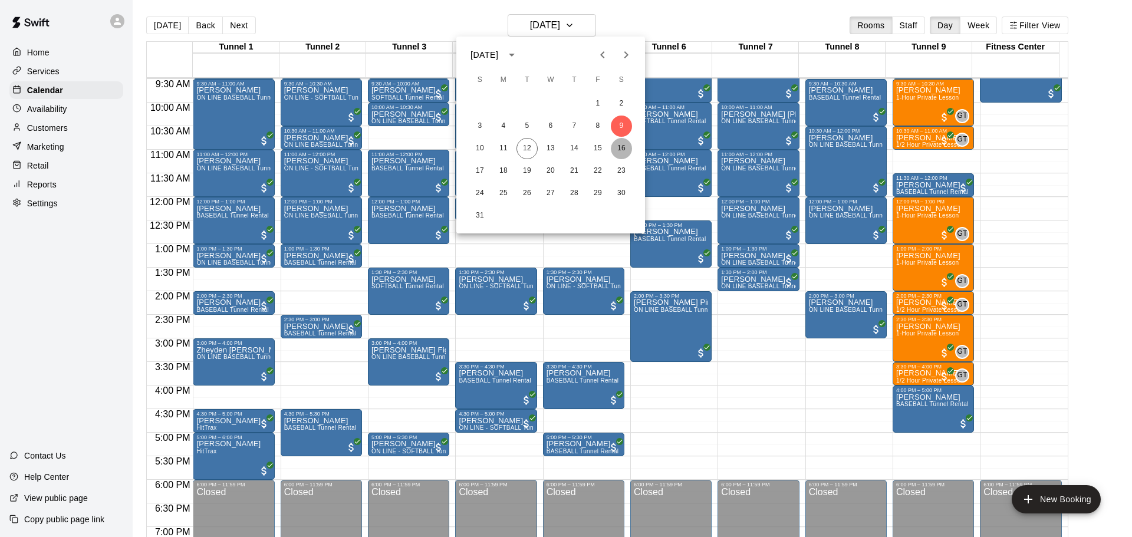
click at [620, 146] on button "16" at bounding box center [621, 148] width 21 height 21
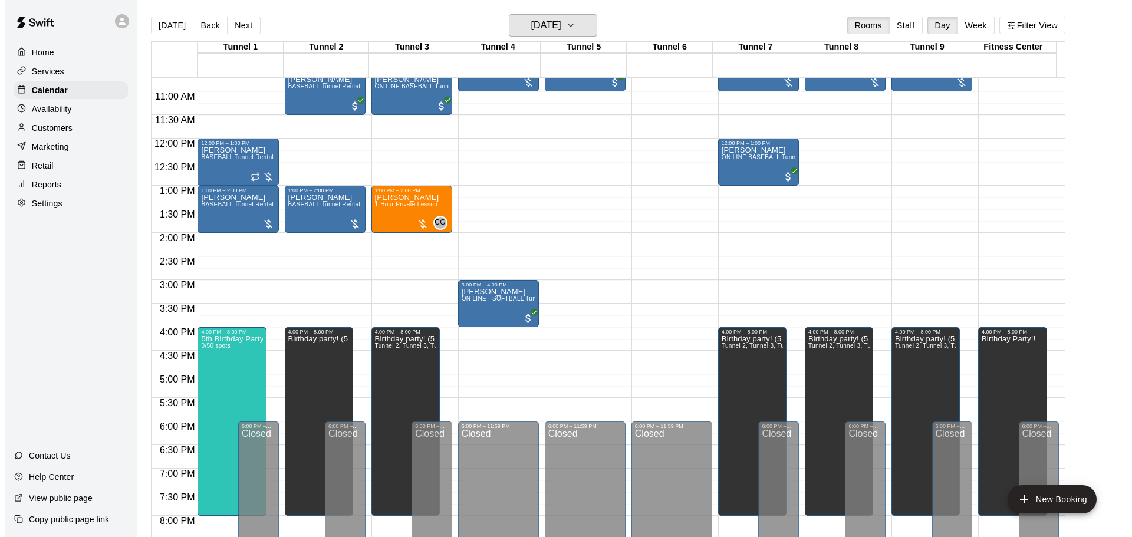
scroll to position [507, 0]
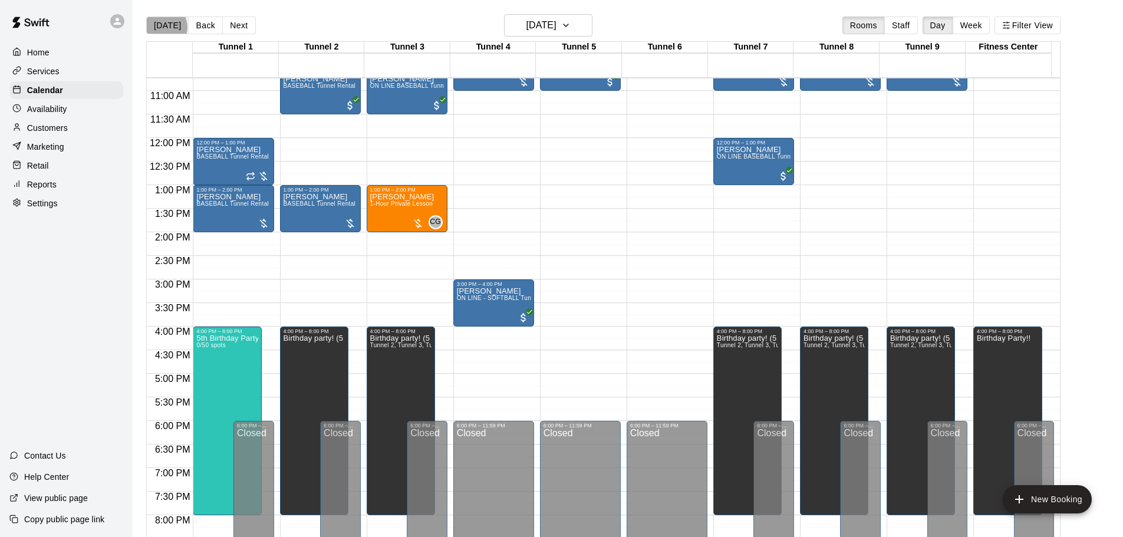
click at [162, 27] on button "[DATE]" at bounding box center [167, 26] width 42 height 18
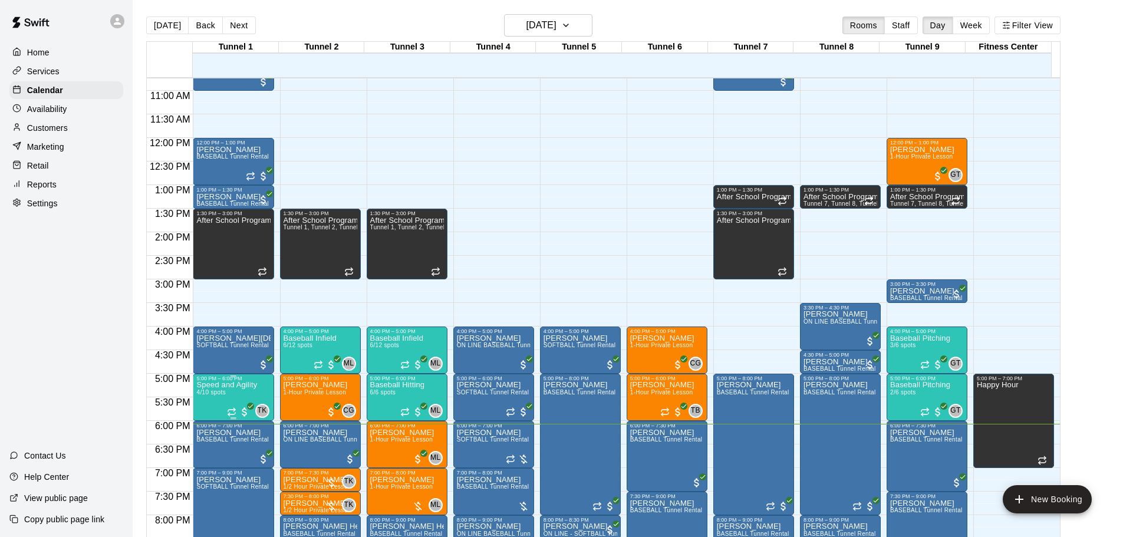
click at [232, 385] on p "Speed and Agility" at bounding box center [226, 385] width 61 height 0
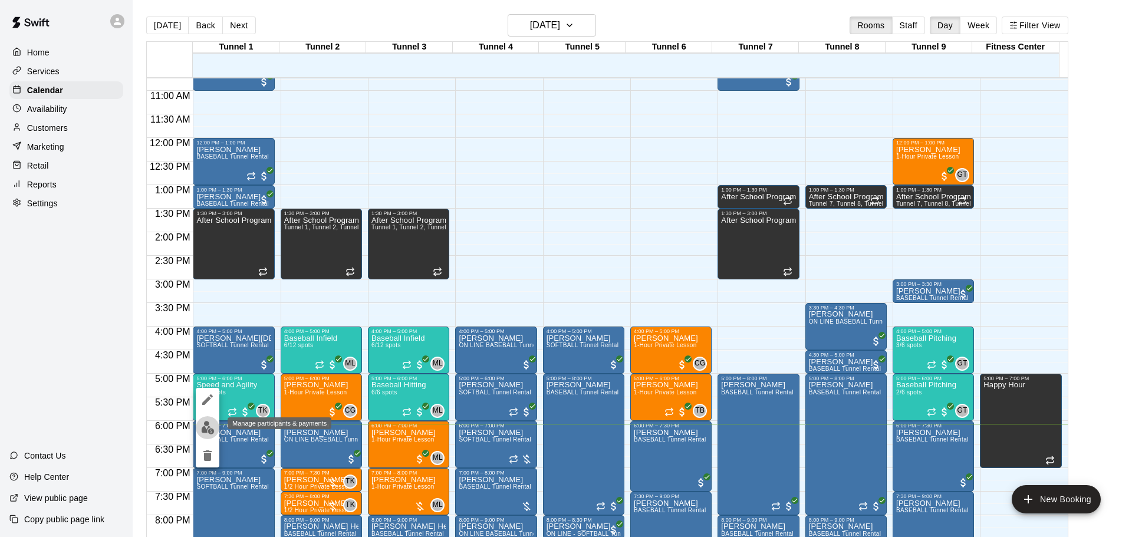
click at [209, 423] on img "edit" at bounding box center [208, 428] width 14 height 14
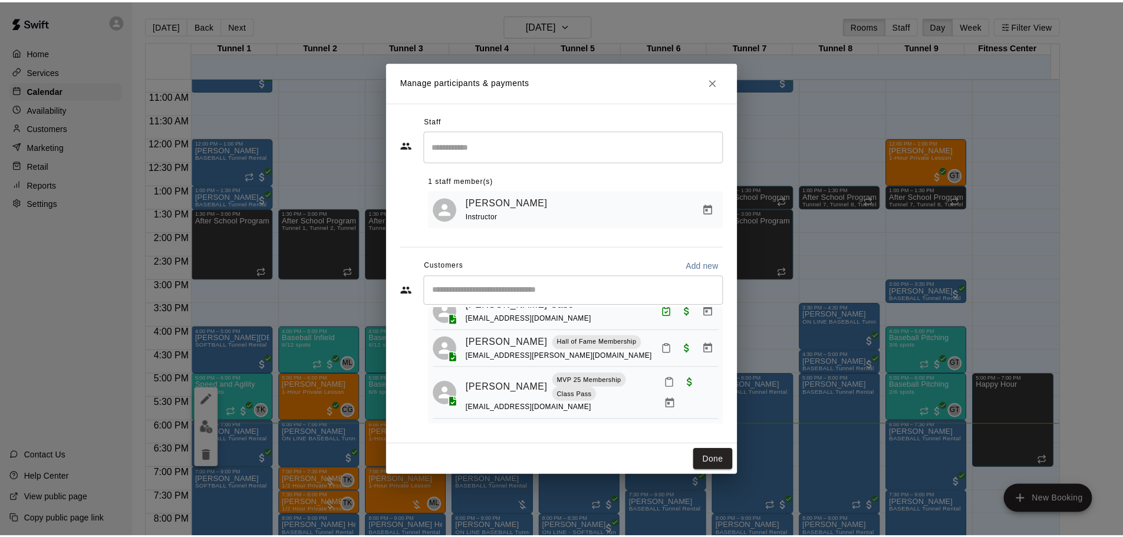
scroll to position [87, 0]
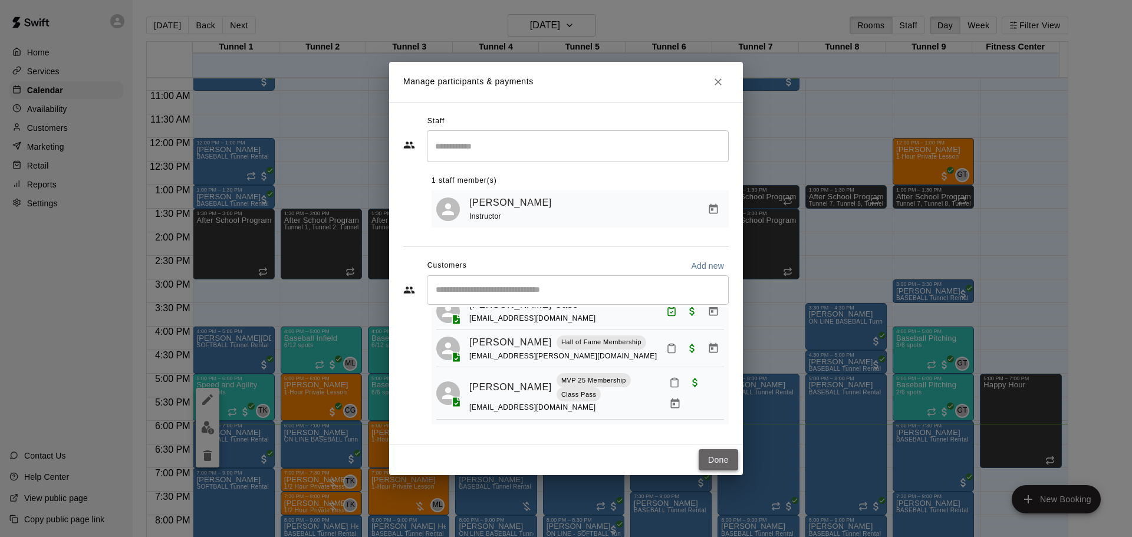
click at [719, 455] on button "Done" at bounding box center [719, 460] width 40 height 22
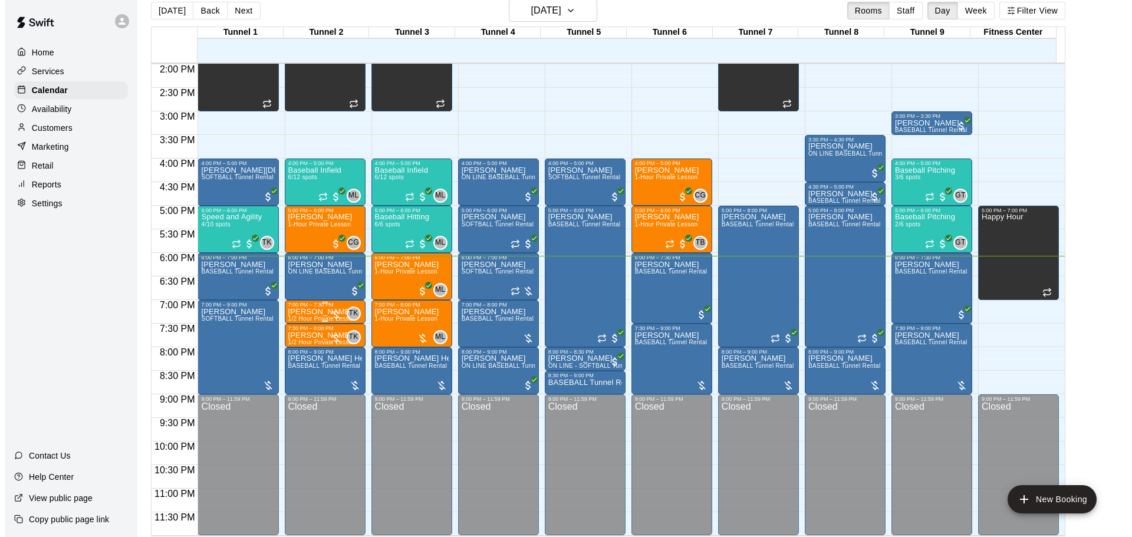
scroll to position [19, 0]
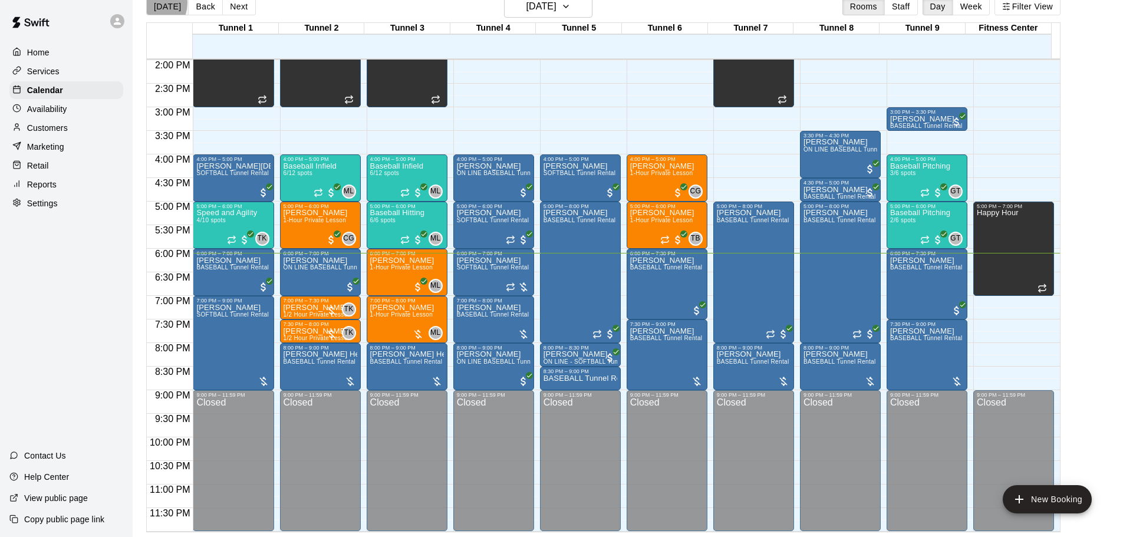
click at [150, 2] on button "[DATE]" at bounding box center [167, 7] width 42 height 18
click at [571, 4] on icon "button" at bounding box center [565, 6] width 9 height 14
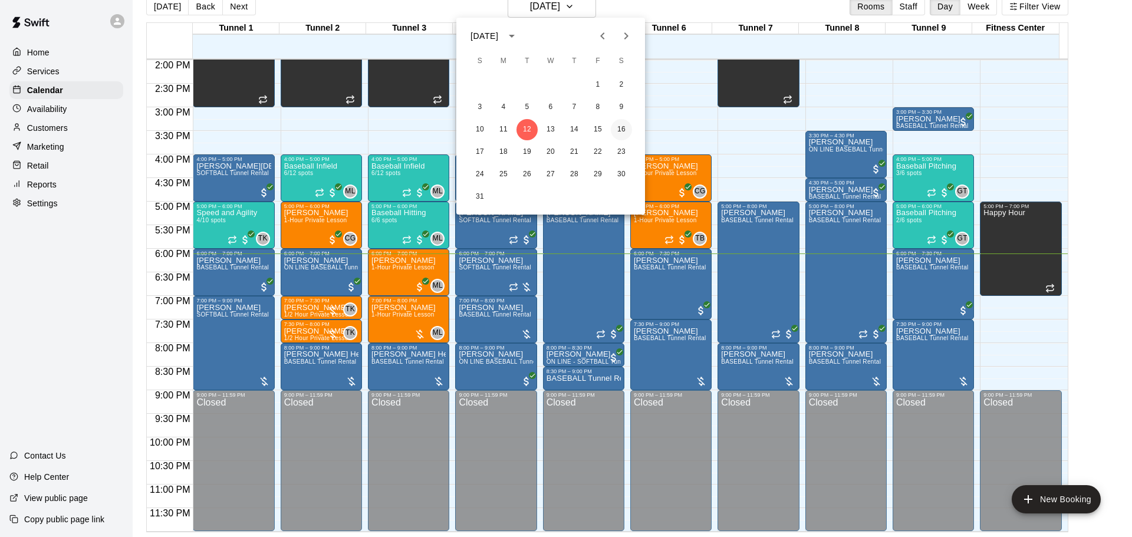
click at [626, 130] on button "16" at bounding box center [621, 129] width 21 height 21
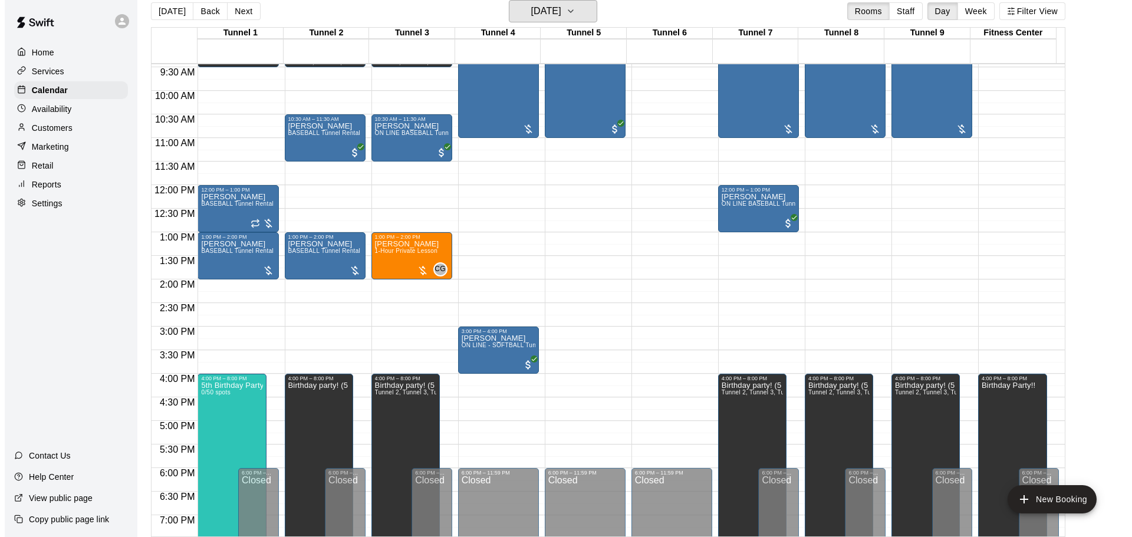
scroll to position [425, 0]
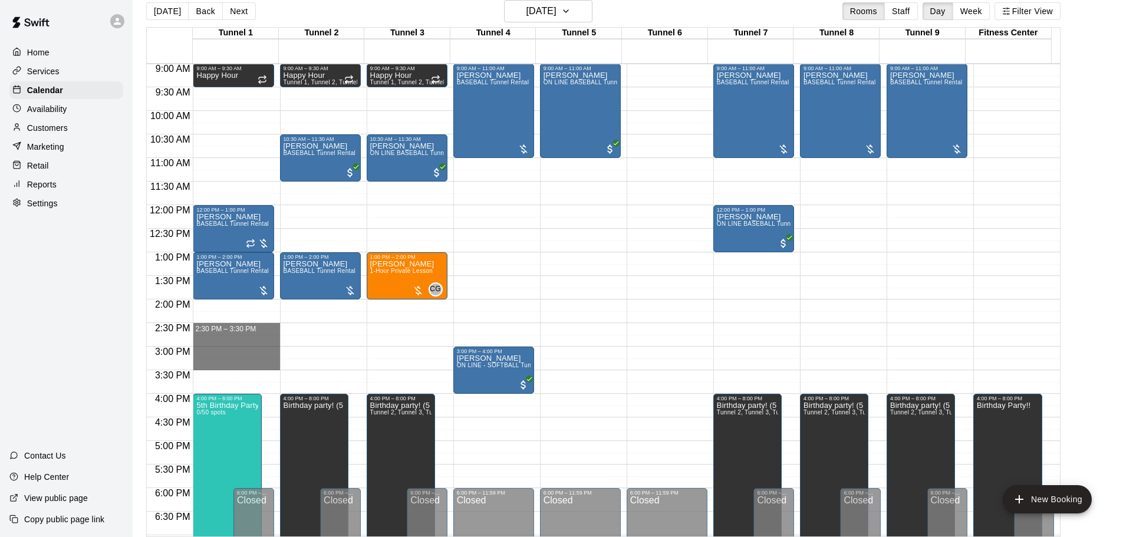
drag, startPoint x: 209, startPoint y: 327, endPoint x: 216, endPoint y: 369, distance: 43.0
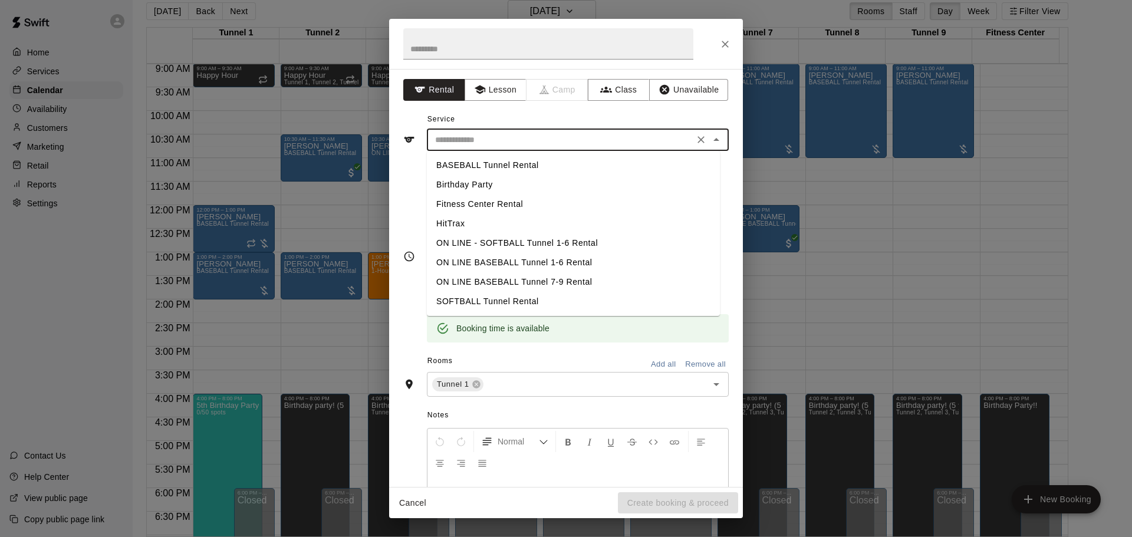
click at [493, 140] on input "text" at bounding box center [560, 140] width 260 height 15
click at [476, 228] on li "HitTrax" at bounding box center [573, 223] width 293 height 19
type input "*******"
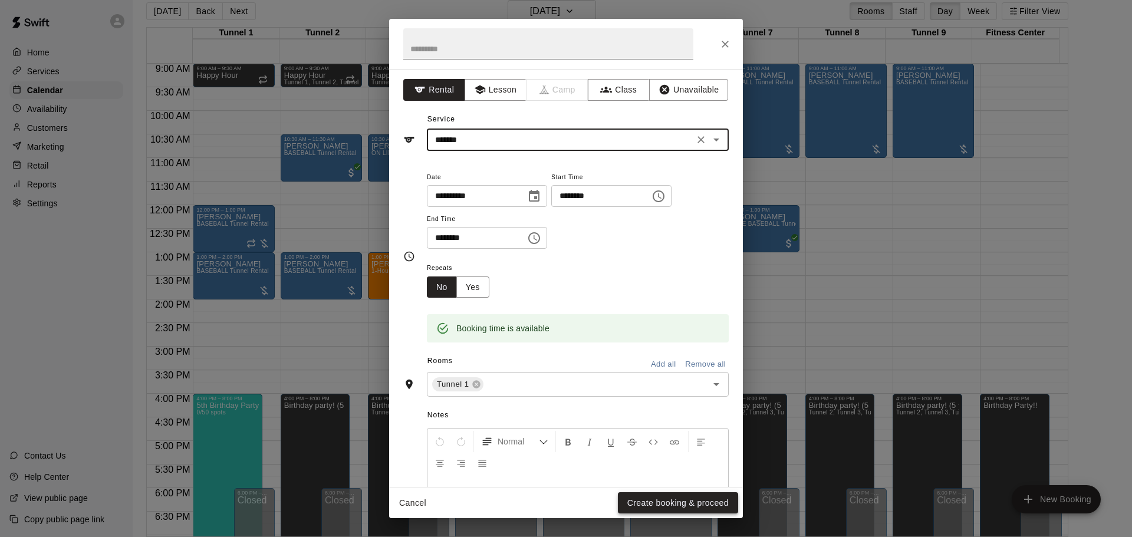
click at [699, 498] on button "Create booking & proceed" at bounding box center [678, 503] width 120 height 22
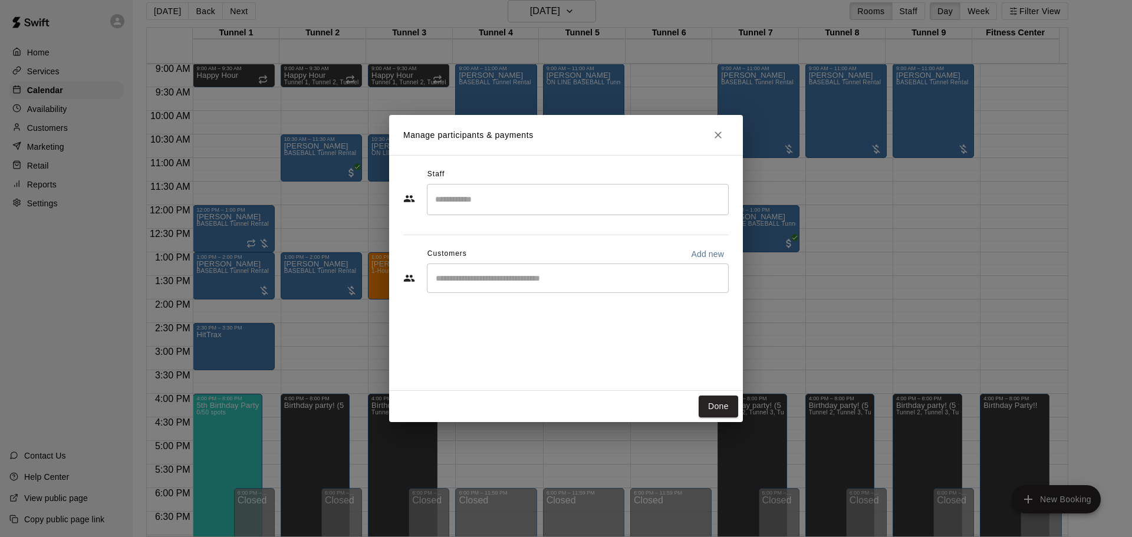
click at [483, 287] on div "​" at bounding box center [578, 278] width 302 height 29
click at [717, 258] on p "Add new" at bounding box center [707, 254] width 33 height 12
select select "**"
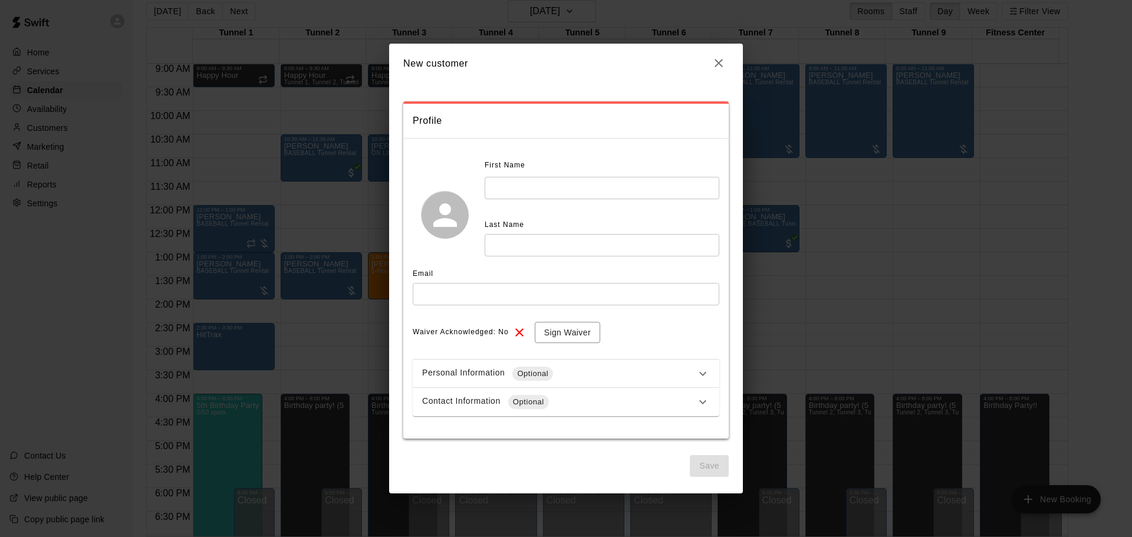
click at [570, 248] on input "text" at bounding box center [602, 245] width 235 height 22
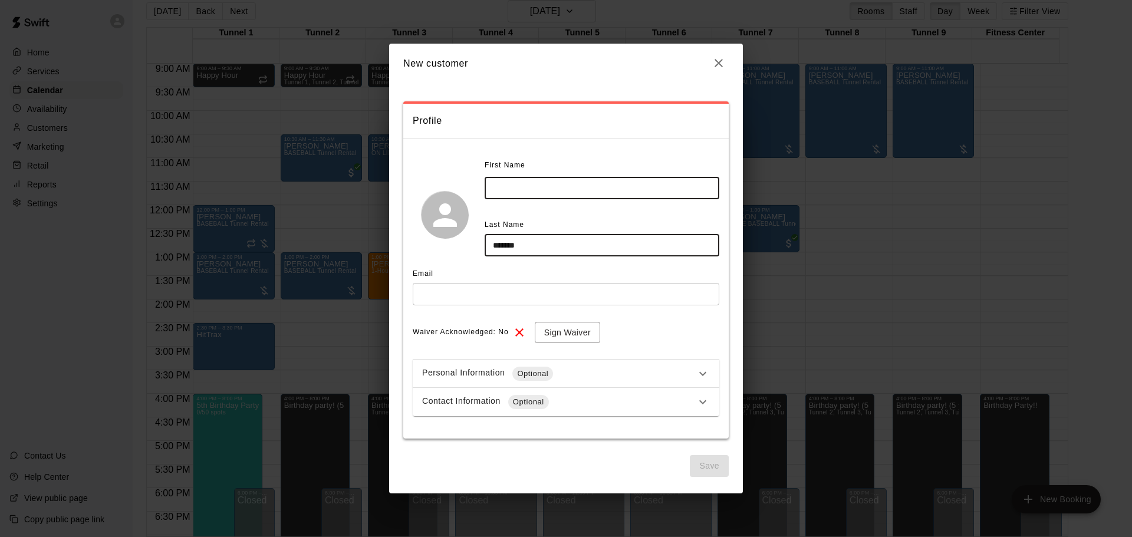
type input "*******"
click at [558, 189] on input "text" at bounding box center [602, 188] width 235 height 22
type input "*****"
click at [514, 305] on div "Email ​" at bounding box center [566, 289] width 307 height 49
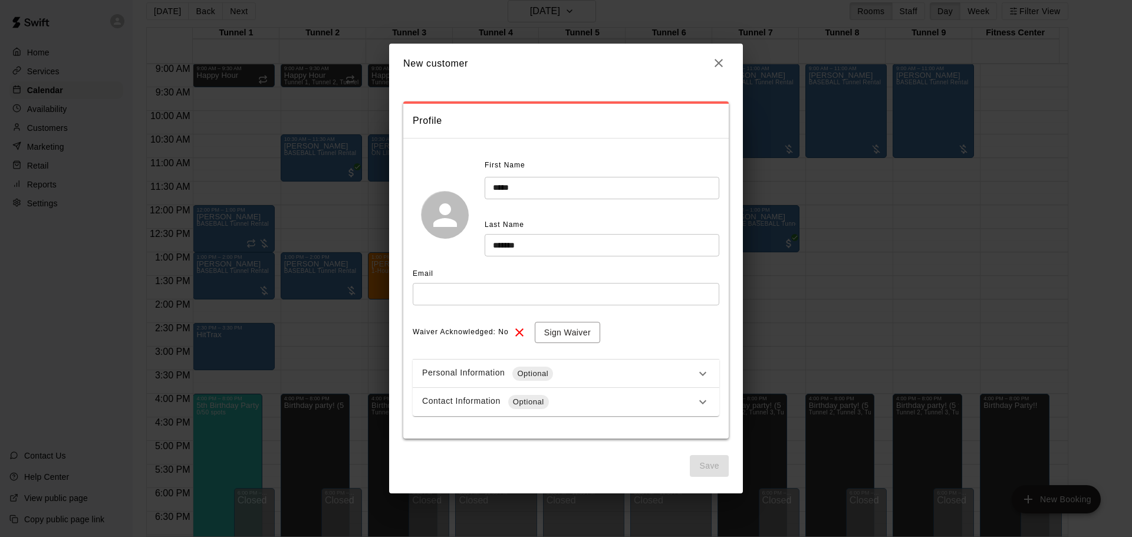
click at [509, 296] on input "text" at bounding box center [566, 294] width 307 height 22
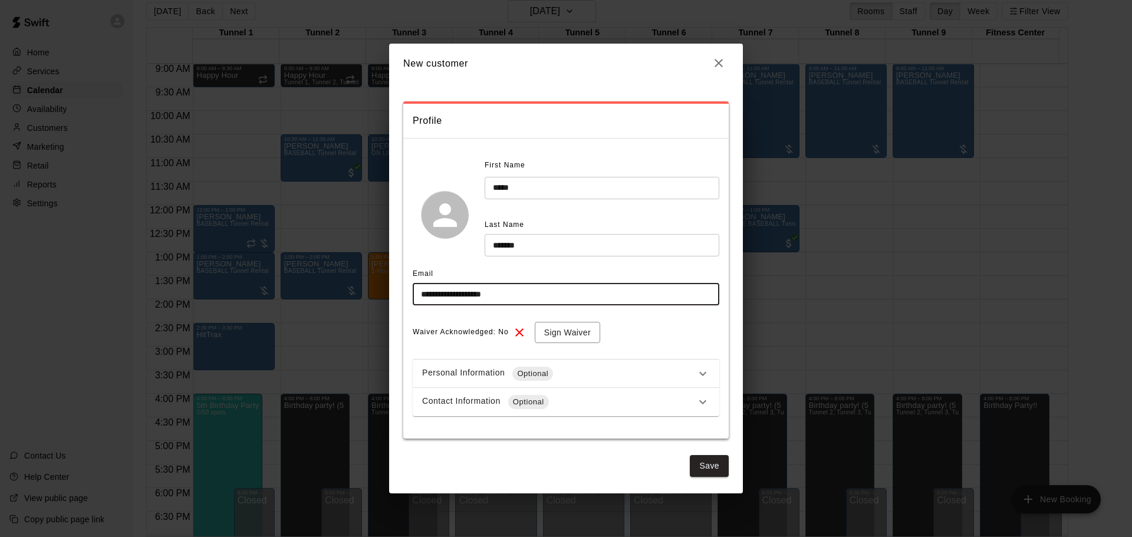
type input "**********"
click at [555, 401] on div "Contact Information Optional" at bounding box center [559, 402] width 274 height 14
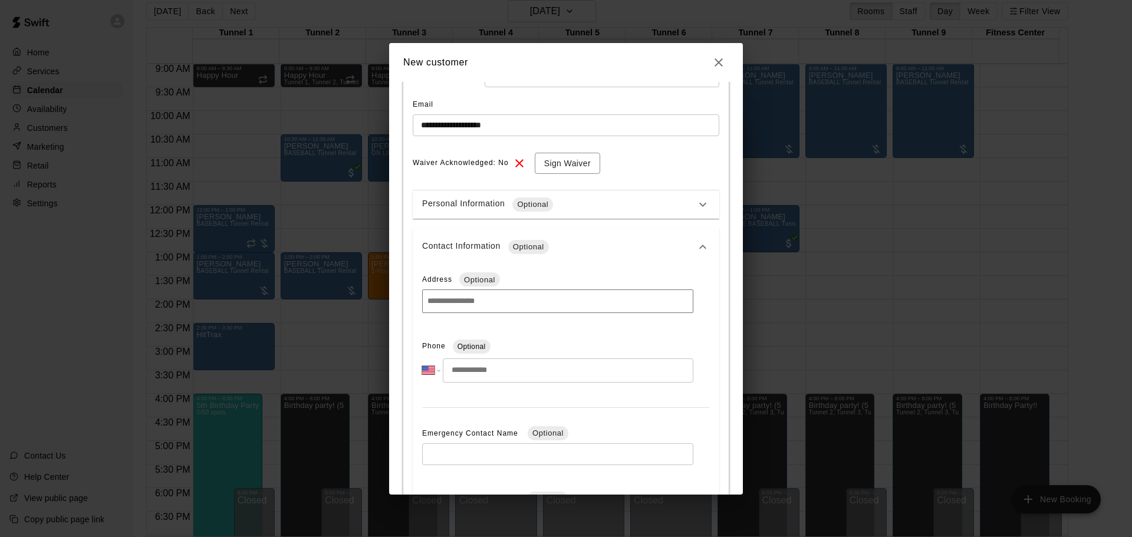
scroll to position [236, 0]
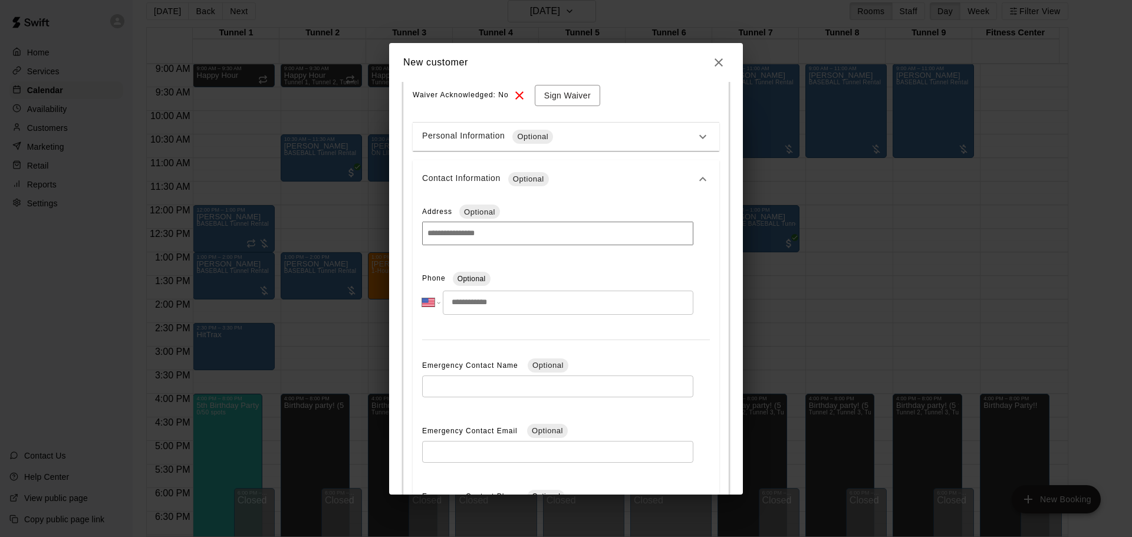
click at [511, 307] on input "tel" at bounding box center [568, 303] width 251 height 24
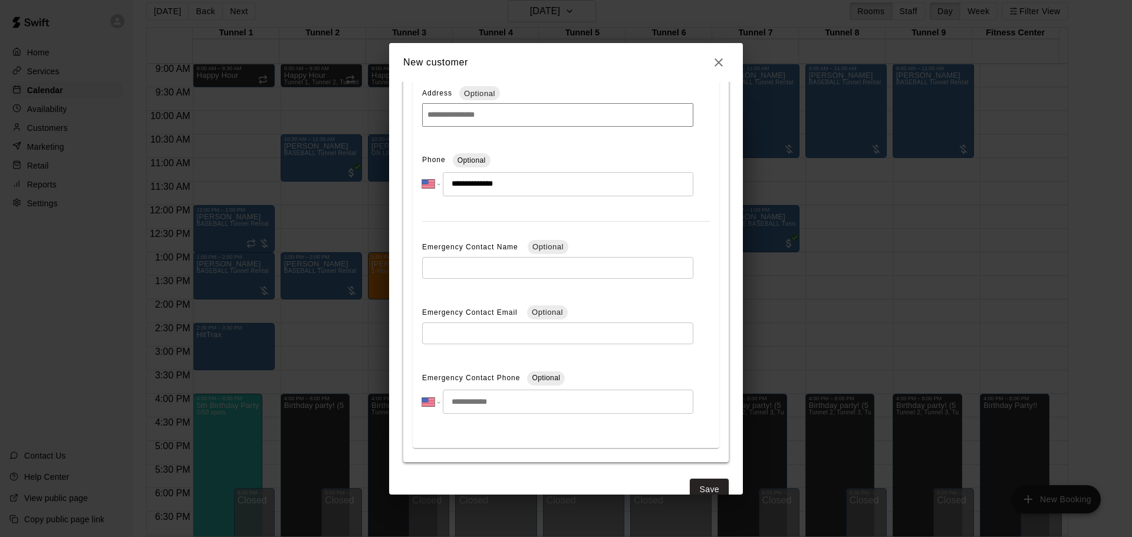
scroll to position [378, 0]
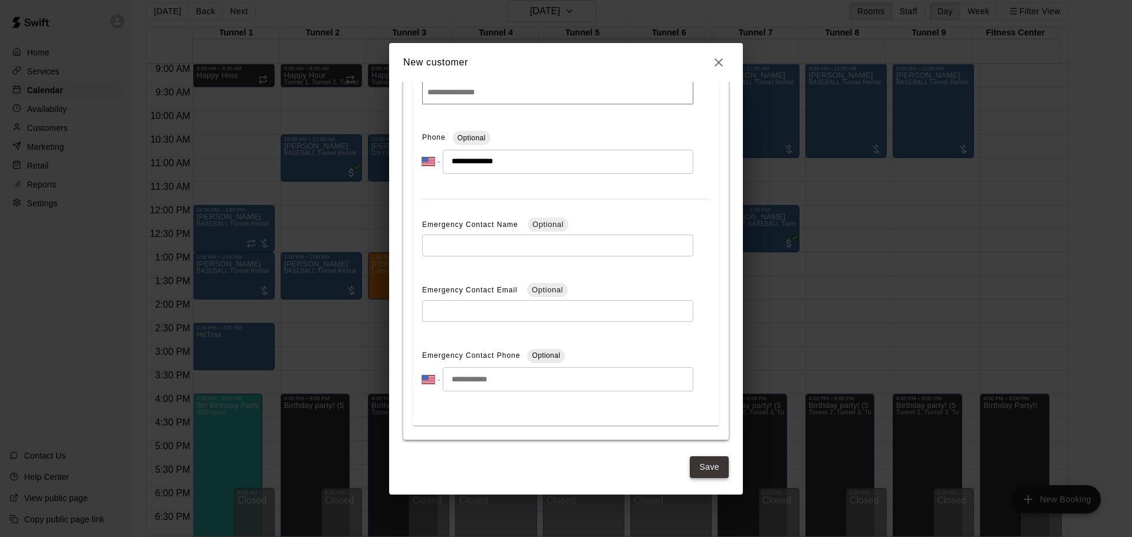
type input "**********"
click at [696, 471] on button "Save" at bounding box center [709, 467] width 39 height 22
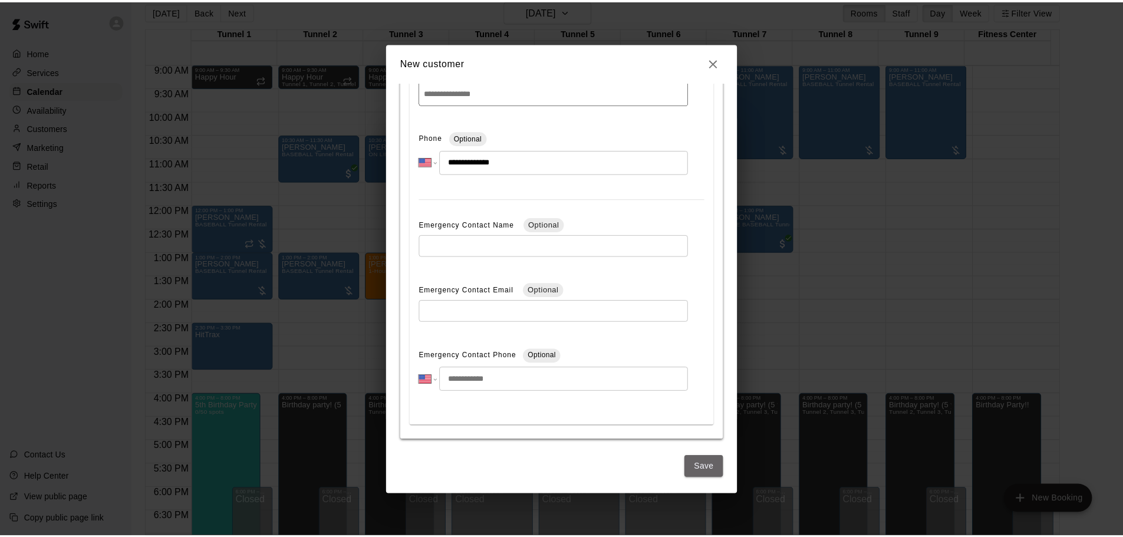
scroll to position [0, 0]
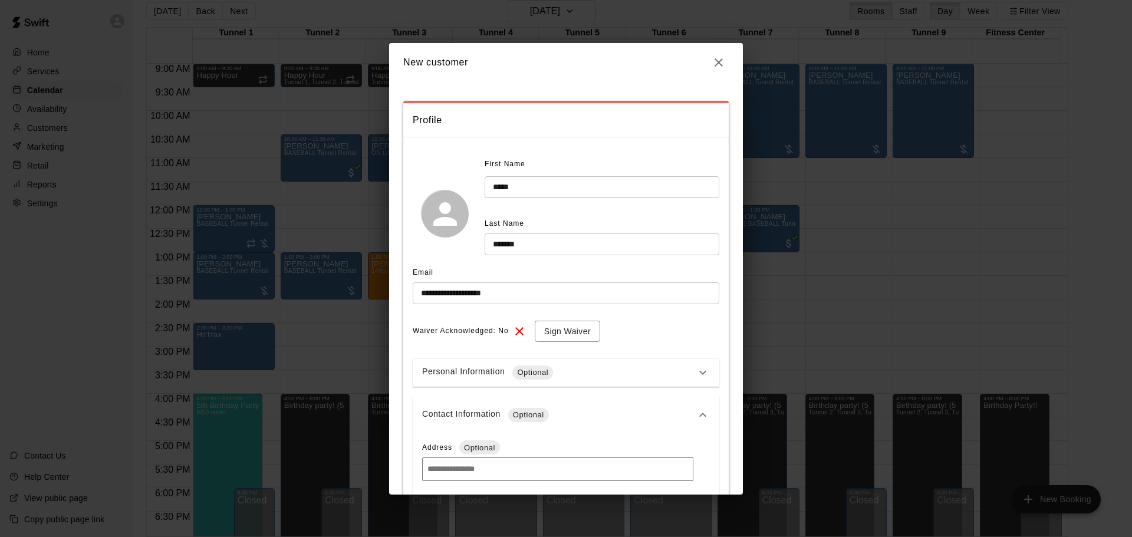
select select "**"
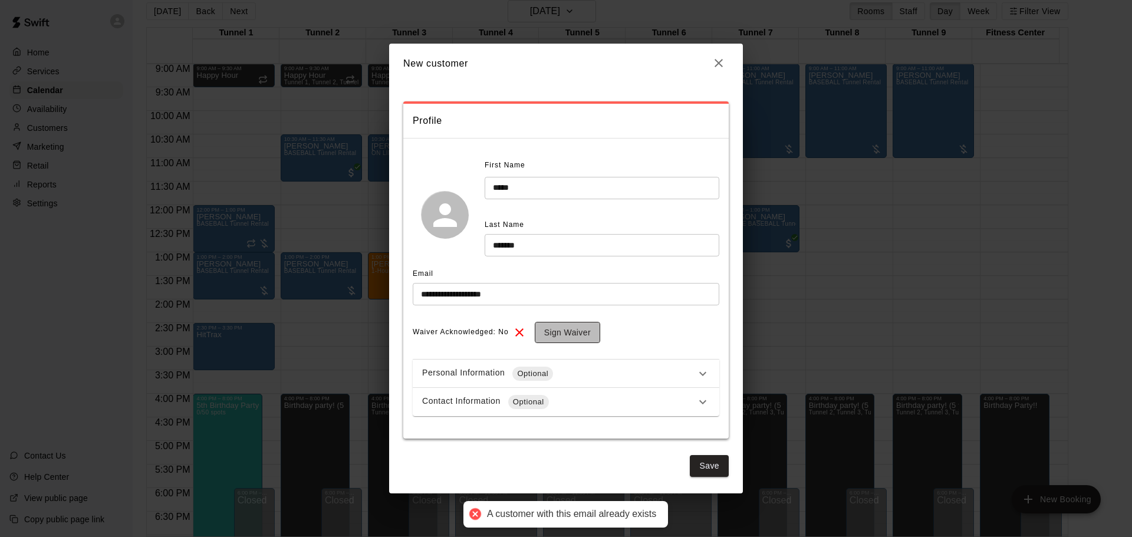
click at [551, 340] on button "Sign Waiver" at bounding box center [567, 333] width 65 height 22
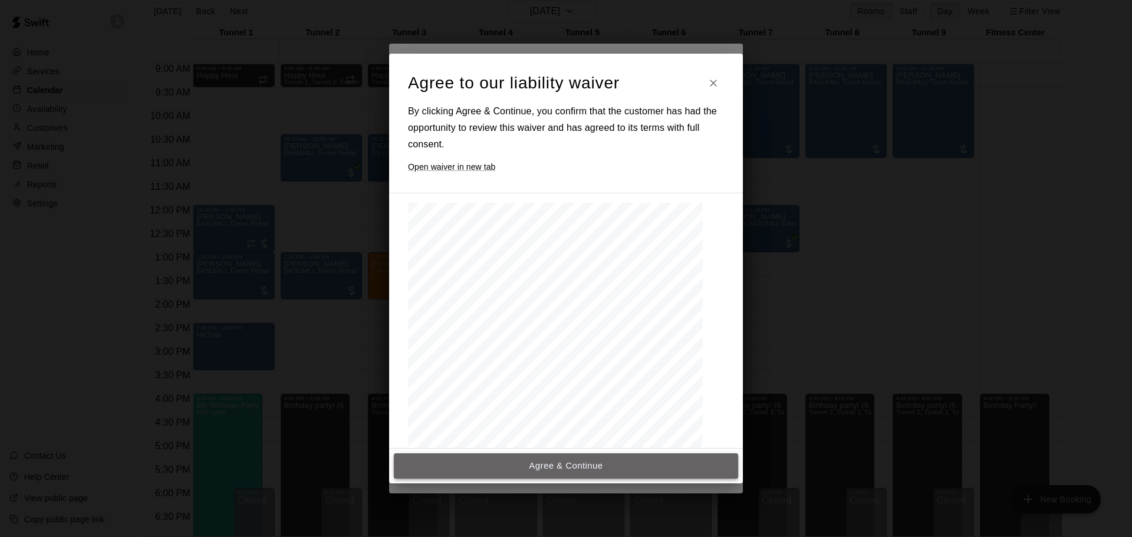
click at [616, 471] on button "Agree & Continue" at bounding box center [566, 465] width 344 height 25
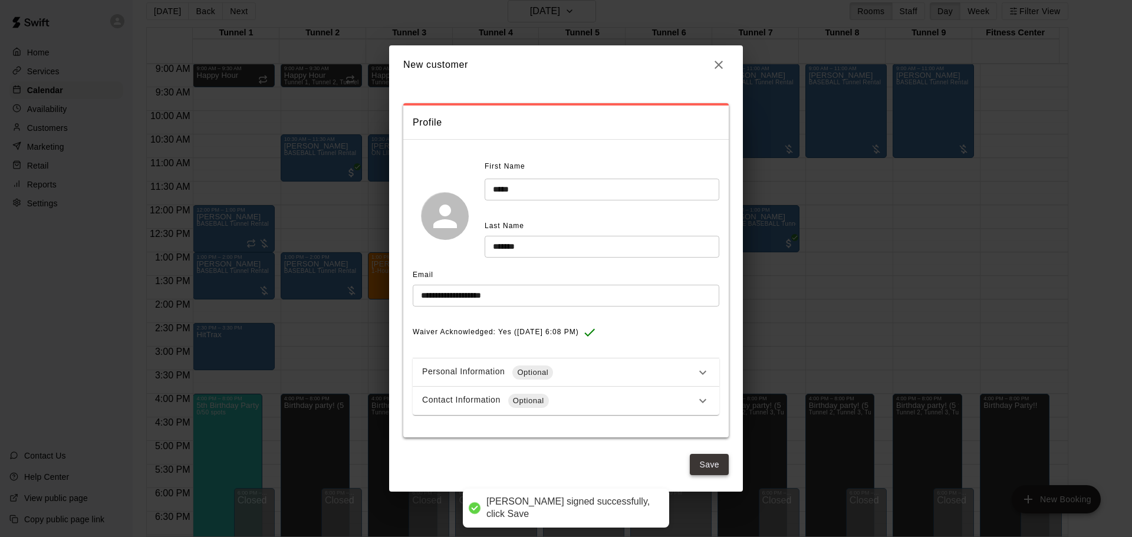
click at [716, 465] on button "Save" at bounding box center [709, 465] width 39 height 22
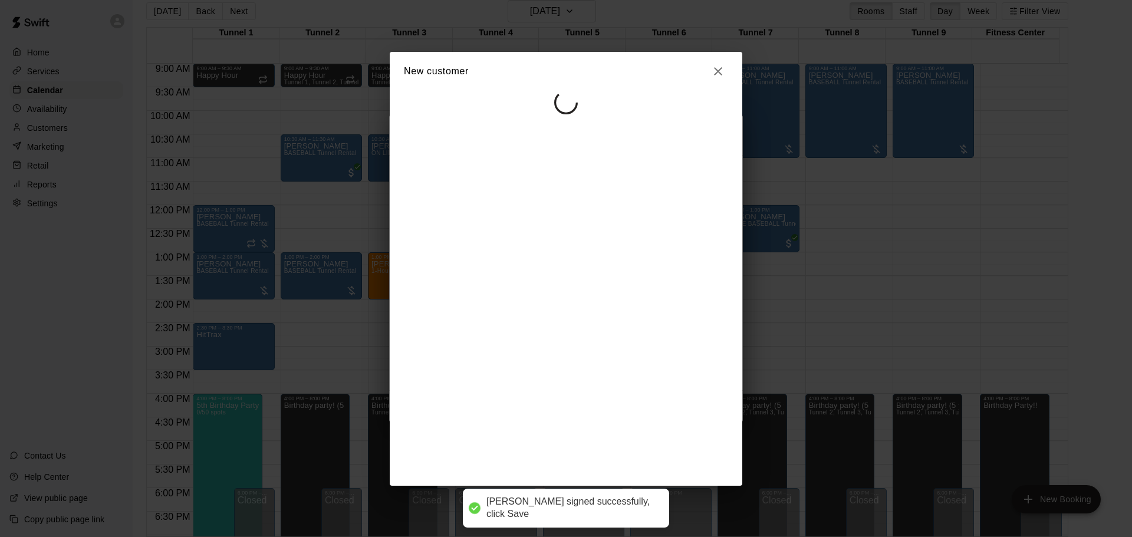
select select "**"
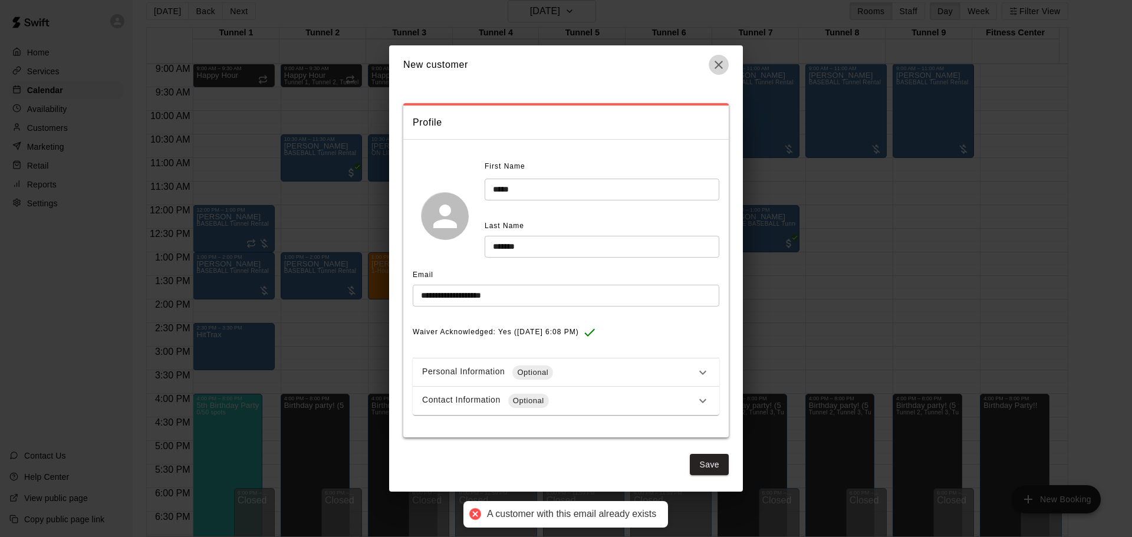
click at [718, 64] on icon "button" at bounding box center [719, 65] width 8 height 8
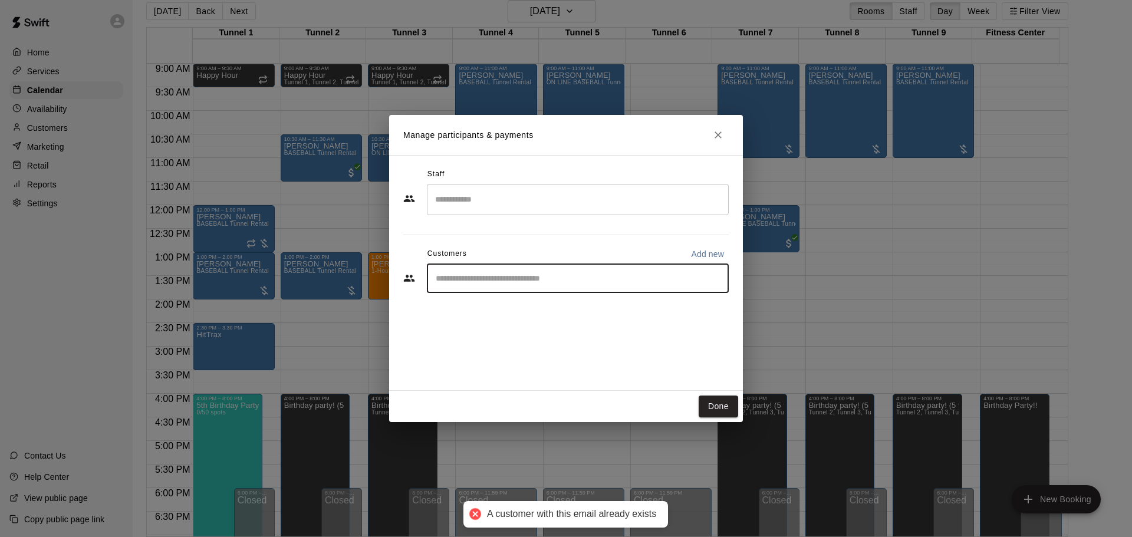
click at [614, 278] on input "Start typing to search customers..." at bounding box center [577, 278] width 291 height 12
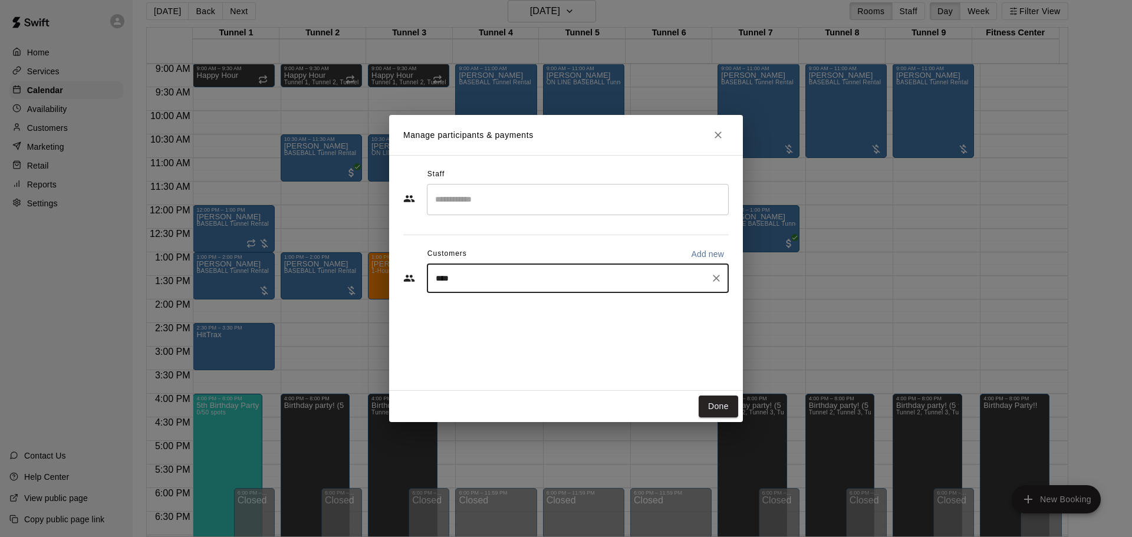
type input "*****"
click at [617, 318] on div "Mayra Ledesma angelmay87@gmail.com" at bounding box center [589, 312] width 259 height 25
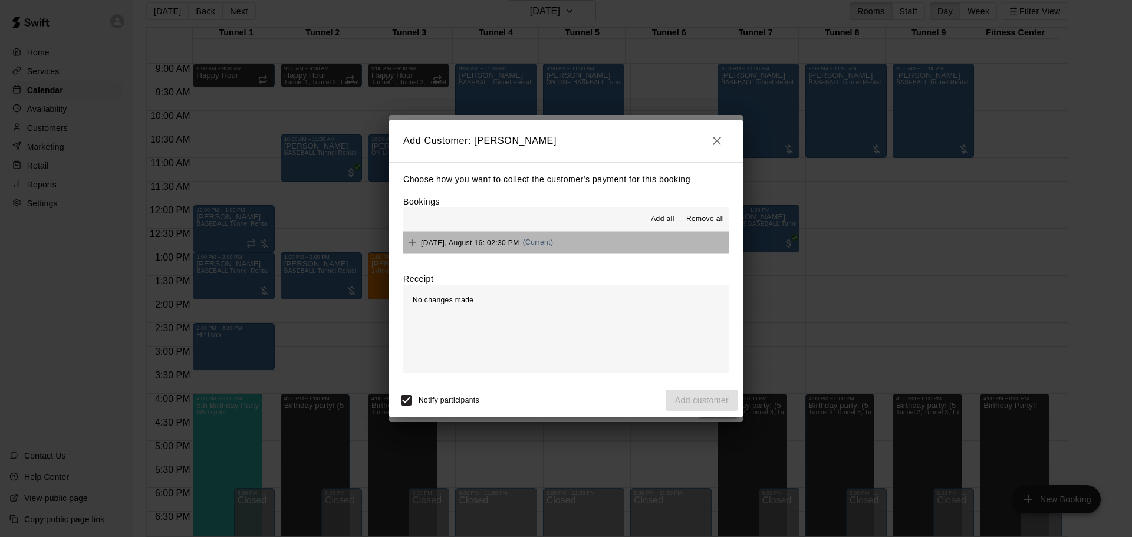
click at [577, 249] on button "Saturday, August 16: 02:30 PM (Current)" at bounding box center [565, 243] width 325 height 22
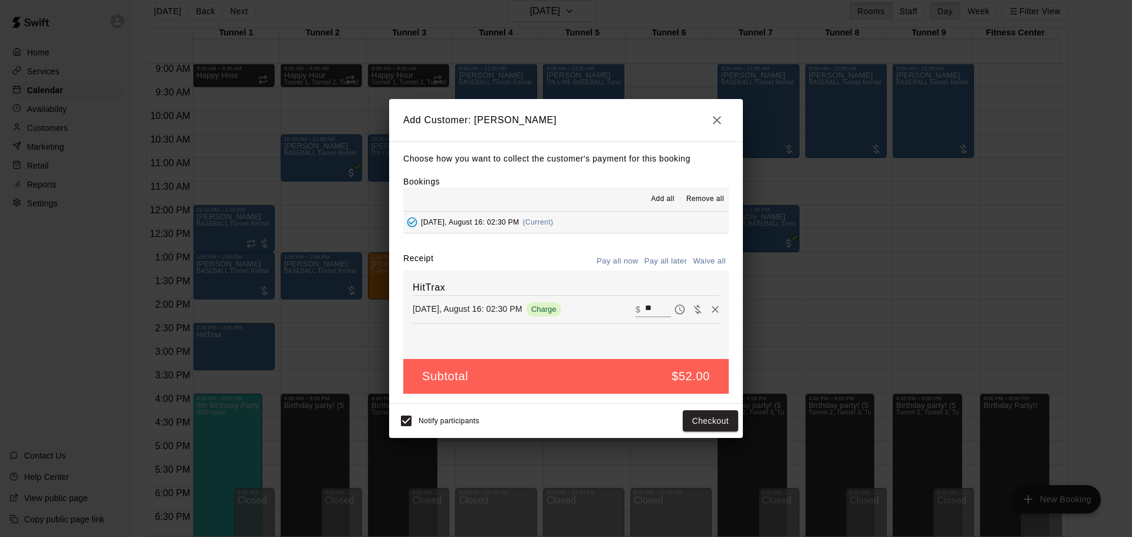
click at [665, 262] on button "Pay all later" at bounding box center [666, 261] width 49 height 18
click at [724, 413] on button "Add customer" at bounding box center [702, 421] width 73 height 22
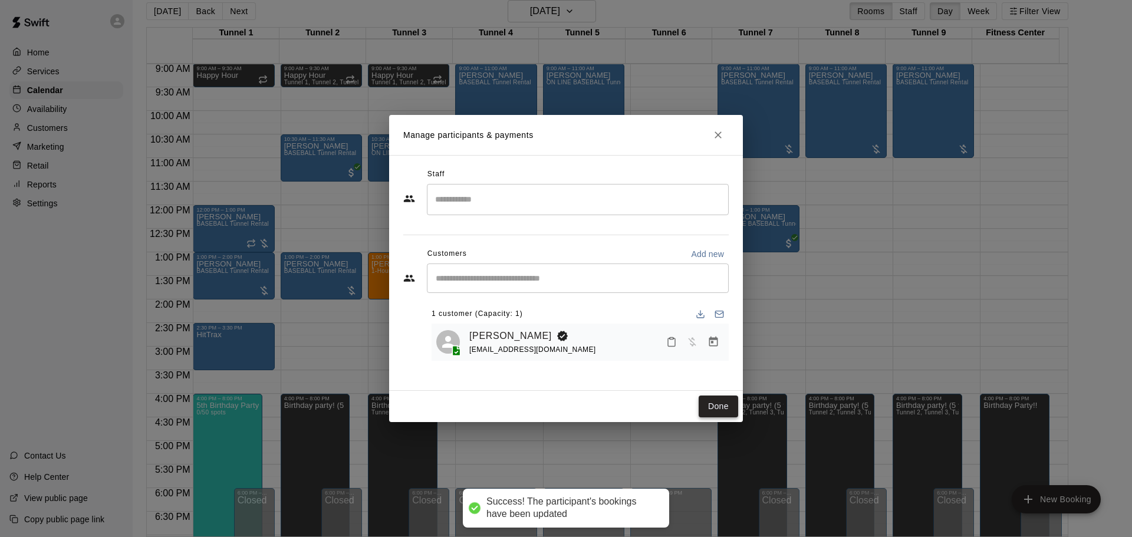
click at [711, 405] on button "Done" at bounding box center [719, 407] width 40 height 22
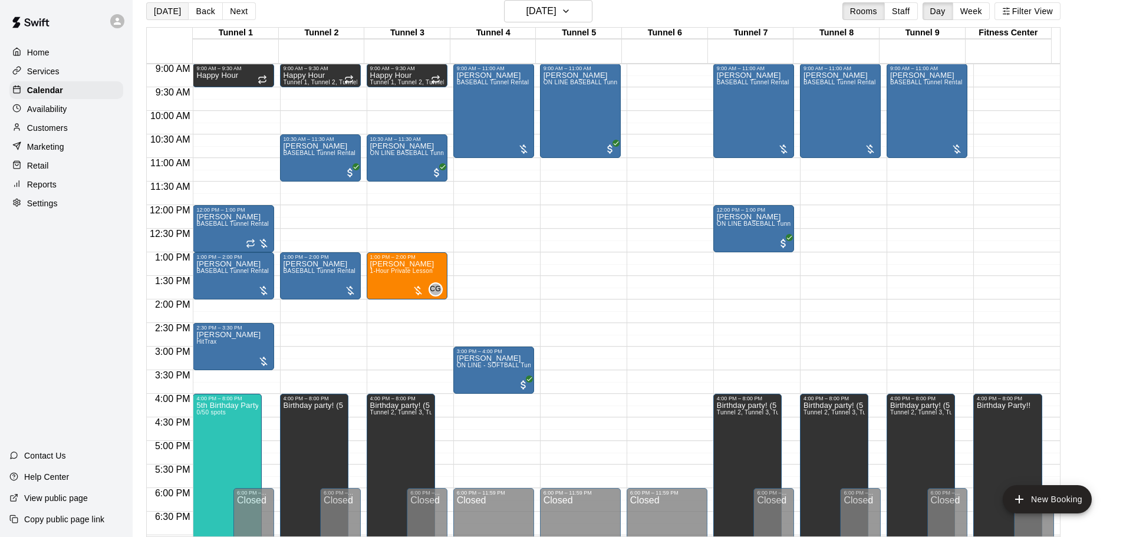
click at [161, 12] on button "[DATE]" at bounding box center [167, 11] width 42 height 18
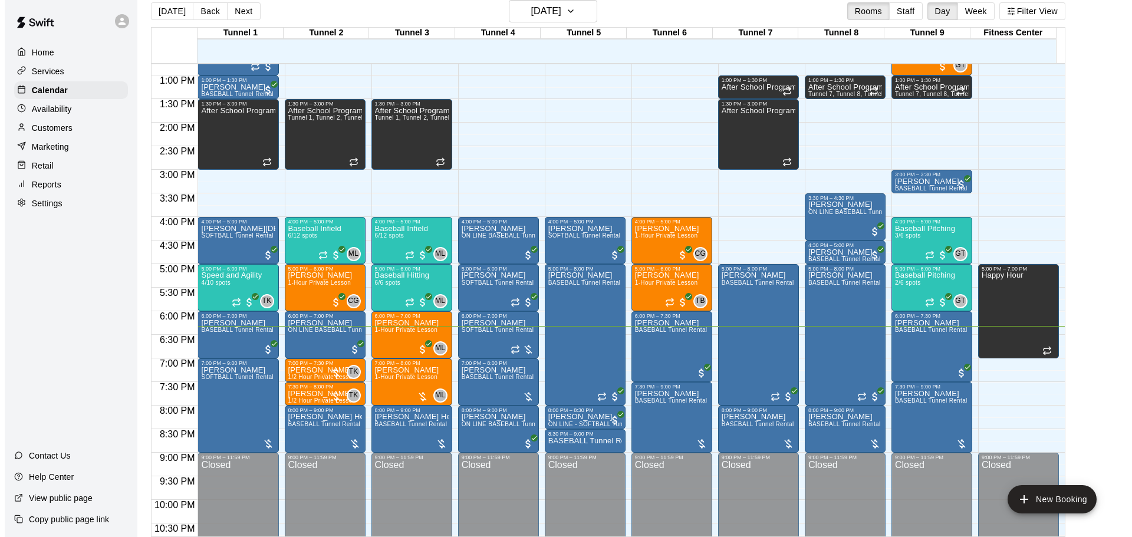
scroll to position [661, 0]
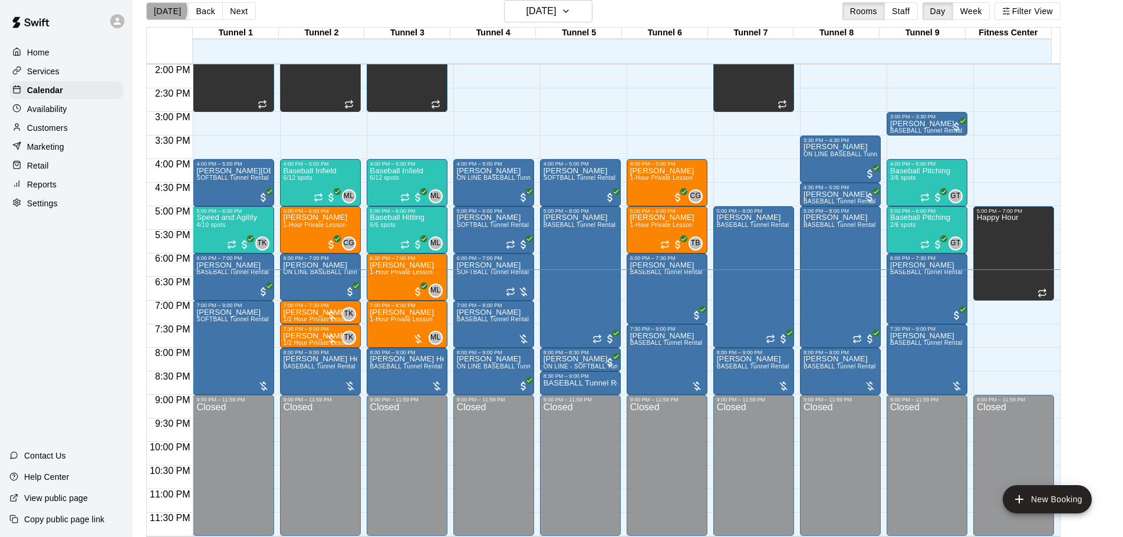
click at [165, 9] on button "[DATE]" at bounding box center [167, 11] width 42 height 18
click at [151, 4] on button "[DATE]" at bounding box center [167, 11] width 42 height 18
click at [549, 5] on h6 "[DATE]" at bounding box center [542, 11] width 30 height 17
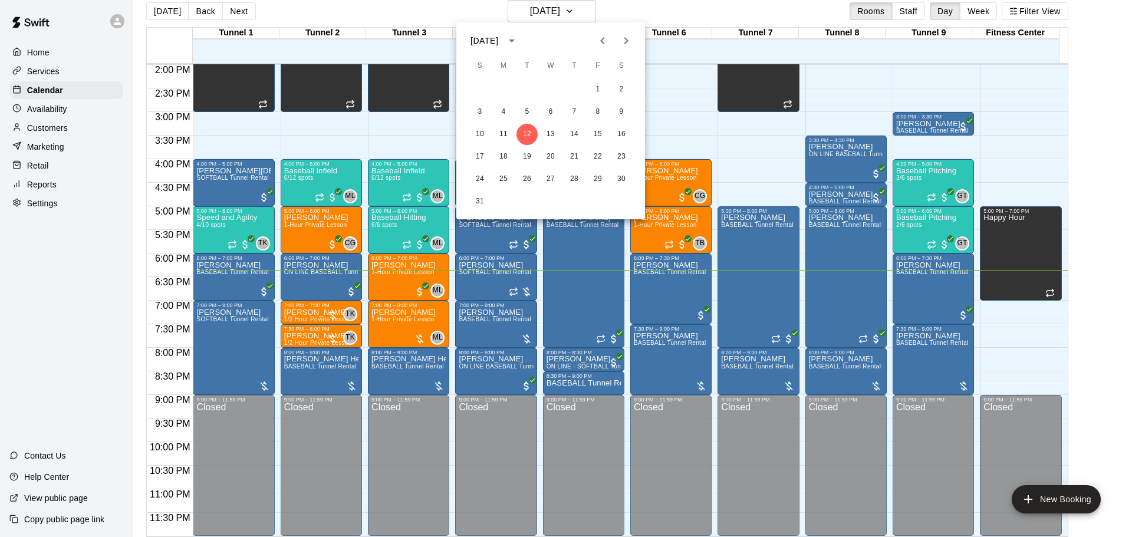
click at [396, 12] on div at bounding box center [566, 268] width 1132 height 537
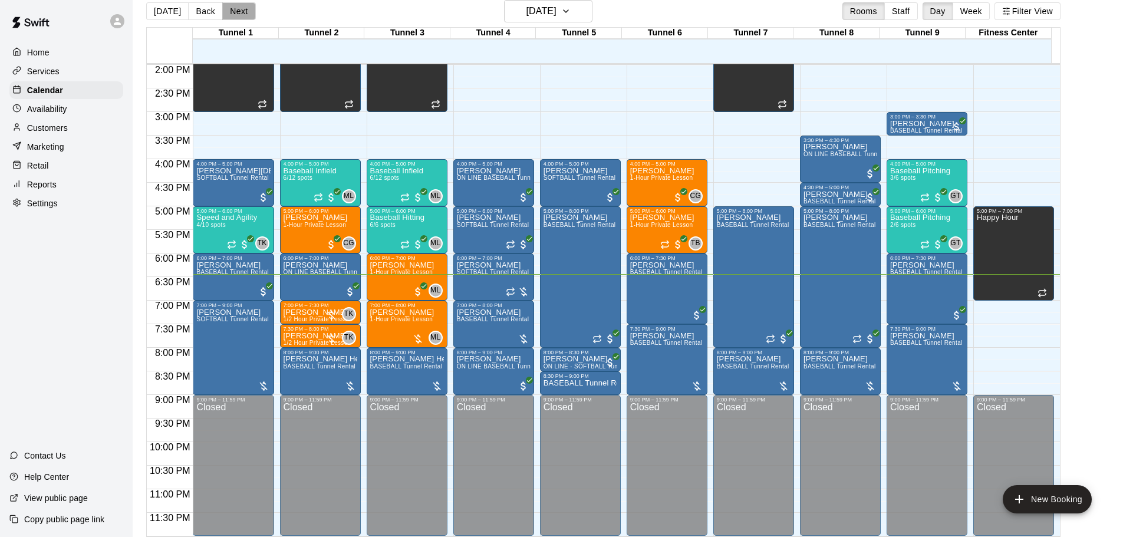
click at [235, 16] on button "Next" at bounding box center [238, 11] width 33 height 18
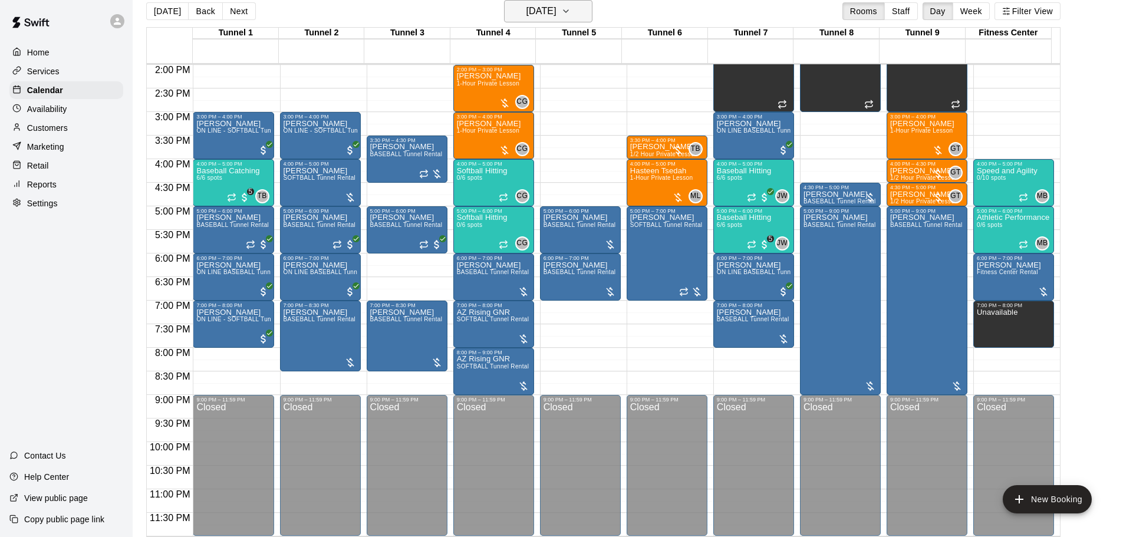
click at [571, 21] on button "Wednesday Aug 13" at bounding box center [548, 11] width 88 height 22
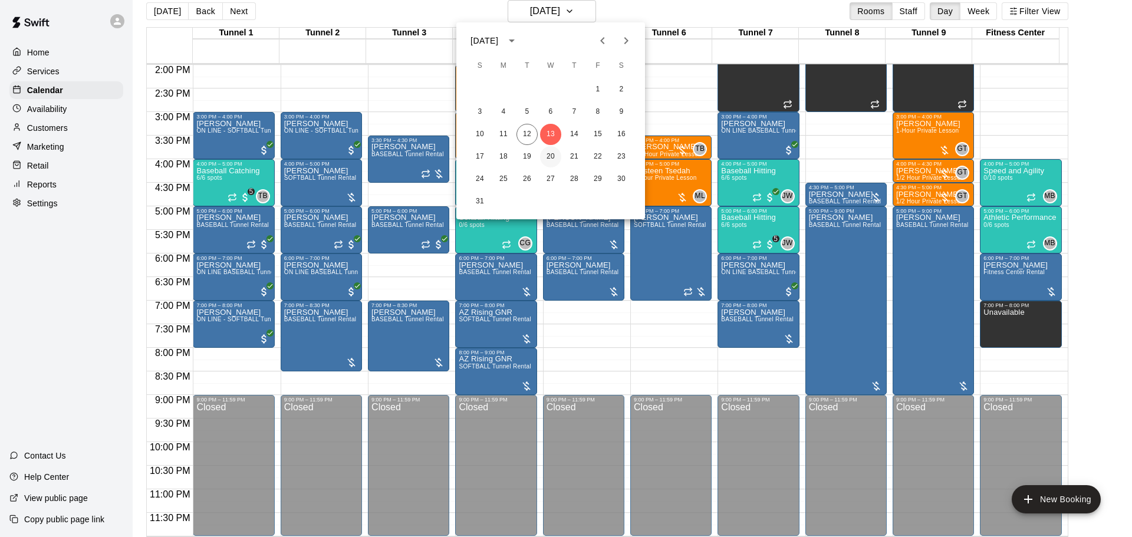
click at [548, 156] on button "20" at bounding box center [550, 156] width 21 height 21
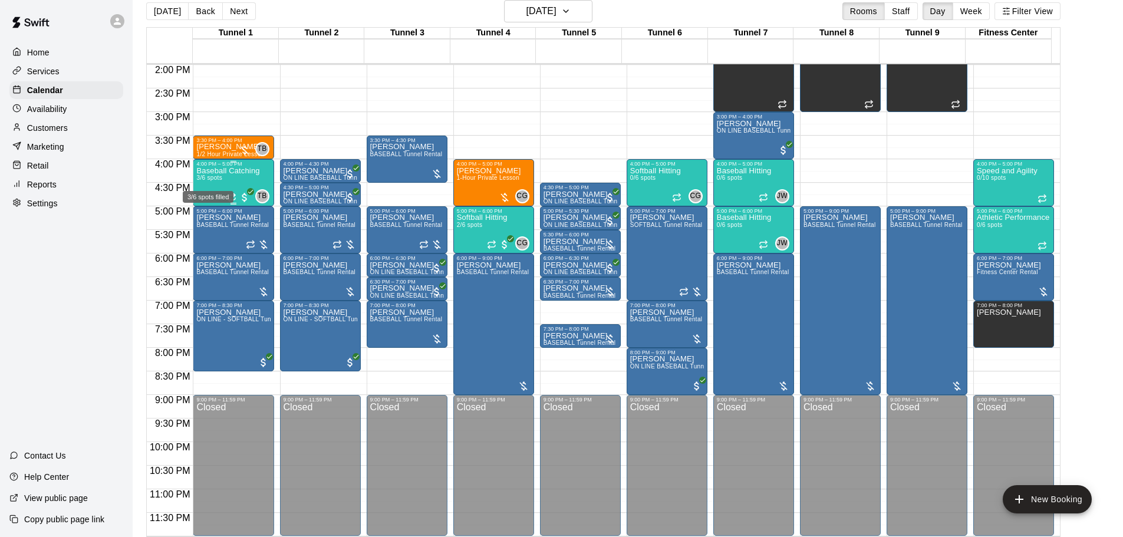
click at [212, 183] on div "3/6 spots filled" at bounding box center [208, 193] width 53 height 21
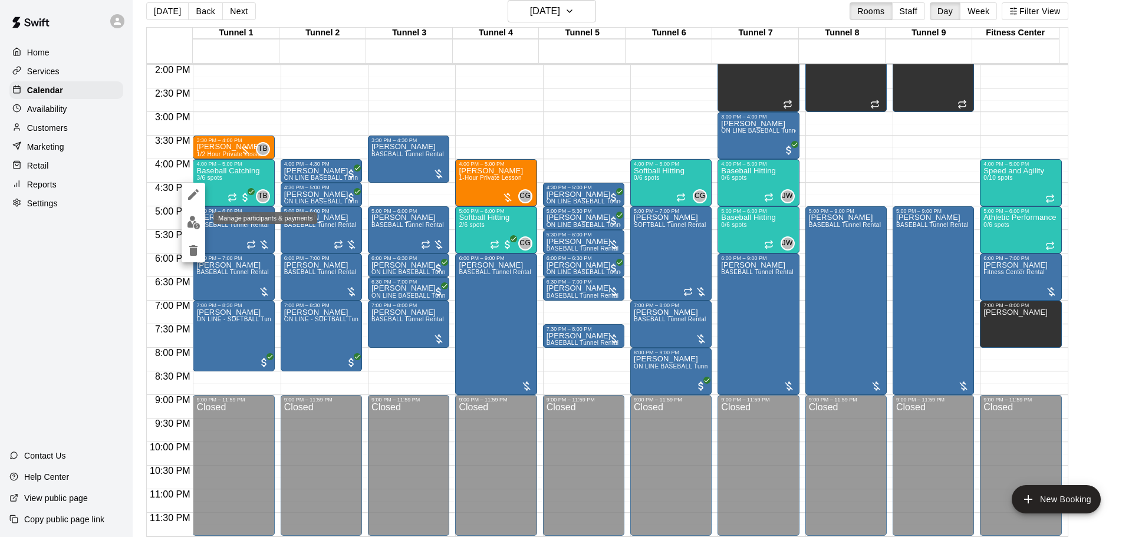
click at [188, 223] on img "edit" at bounding box center [194, 223] width 14 height 14
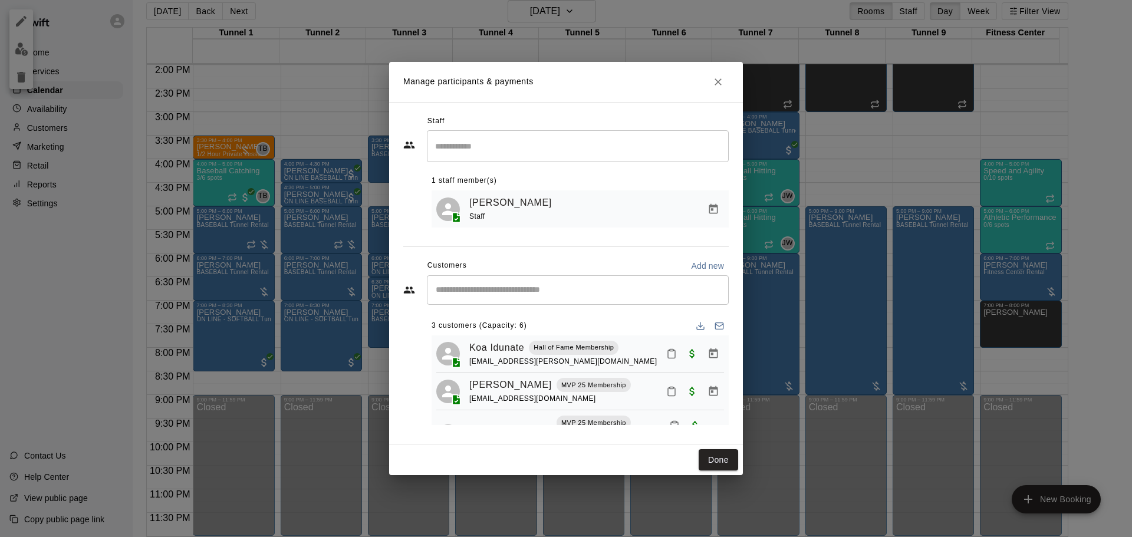
click at [489, 285] on input "Start typing to search customers..." at bounding box center [577, 290] width 291 height 12
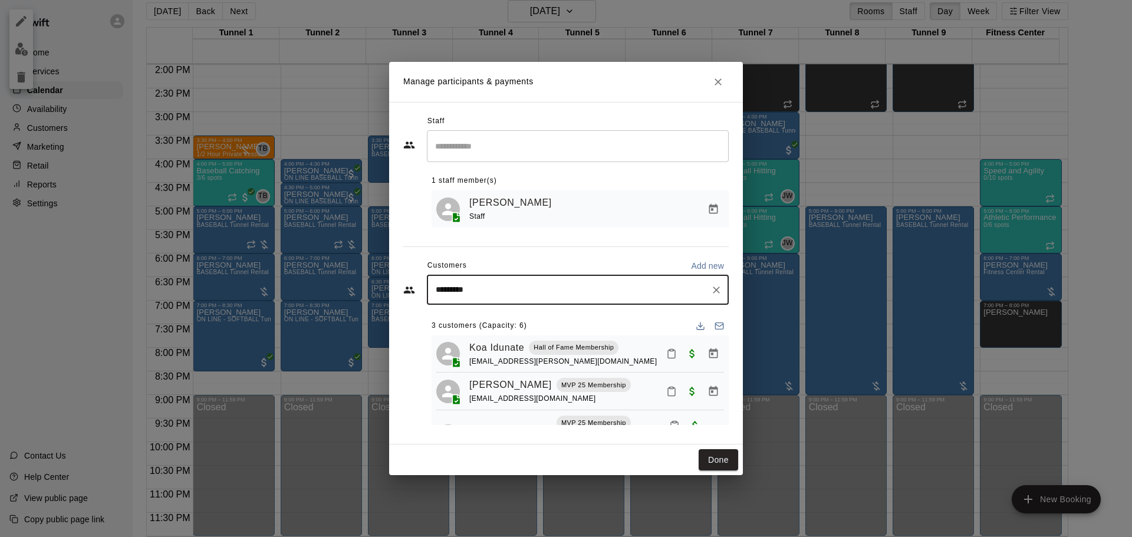
type input "********"
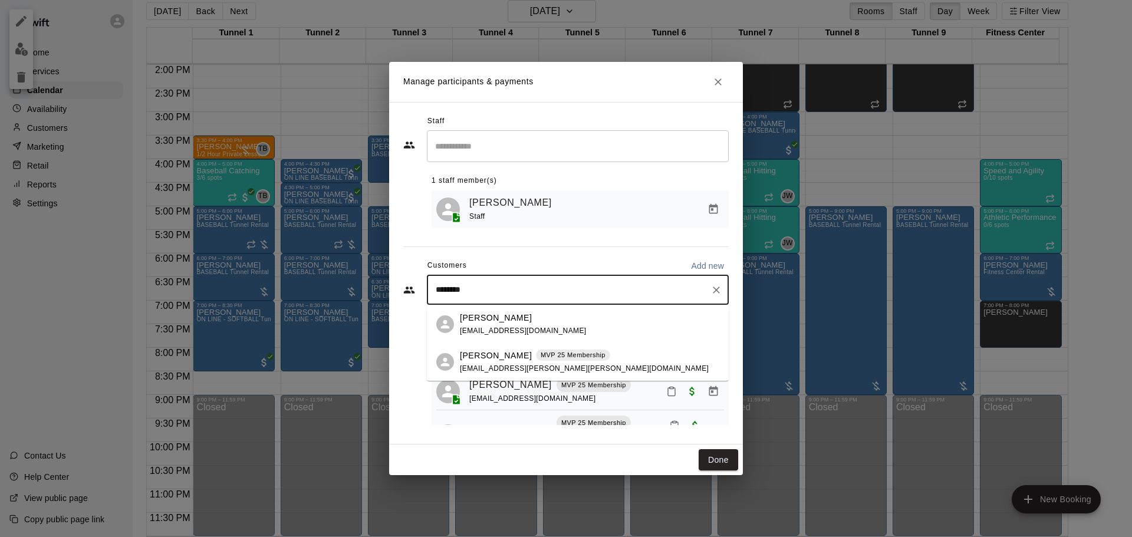
click at [490, 375] on div "Cole Holland MVP 25 Membership holland.tracy.lee@gmail.com" at bounding box center [578, 362] width 302 height 38
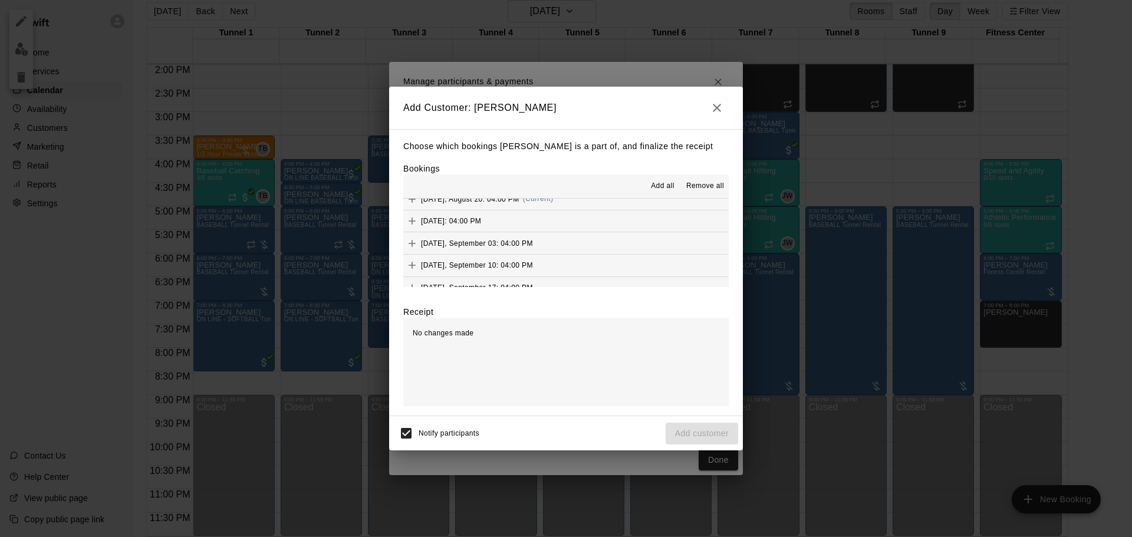
scroll to position [767, 0]
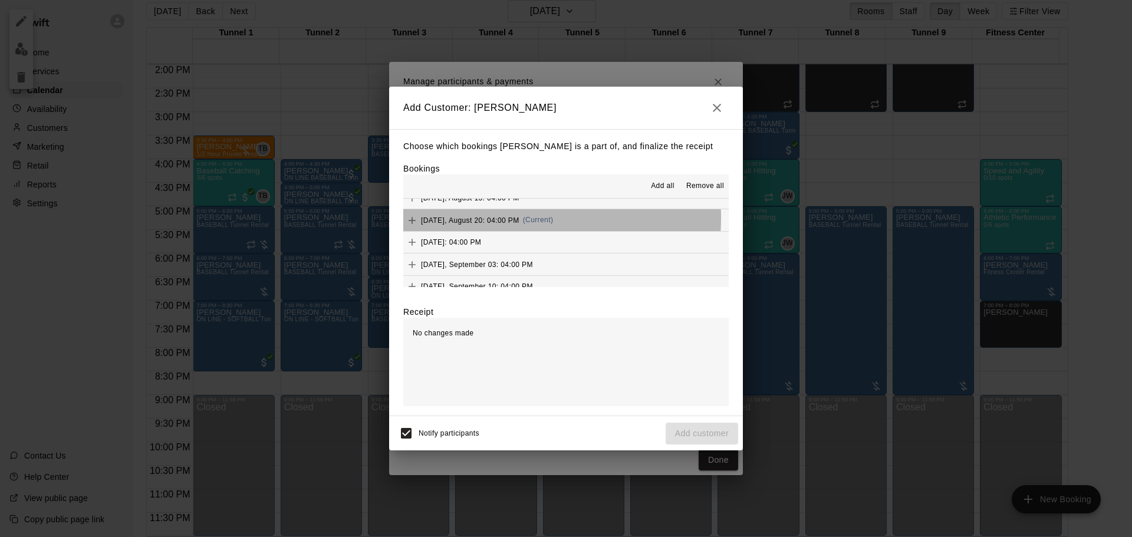
click at [494, 219] on span "Wednesday, August 20: 04:00 PM" at bounding box center [470, 220] width 98 height 8
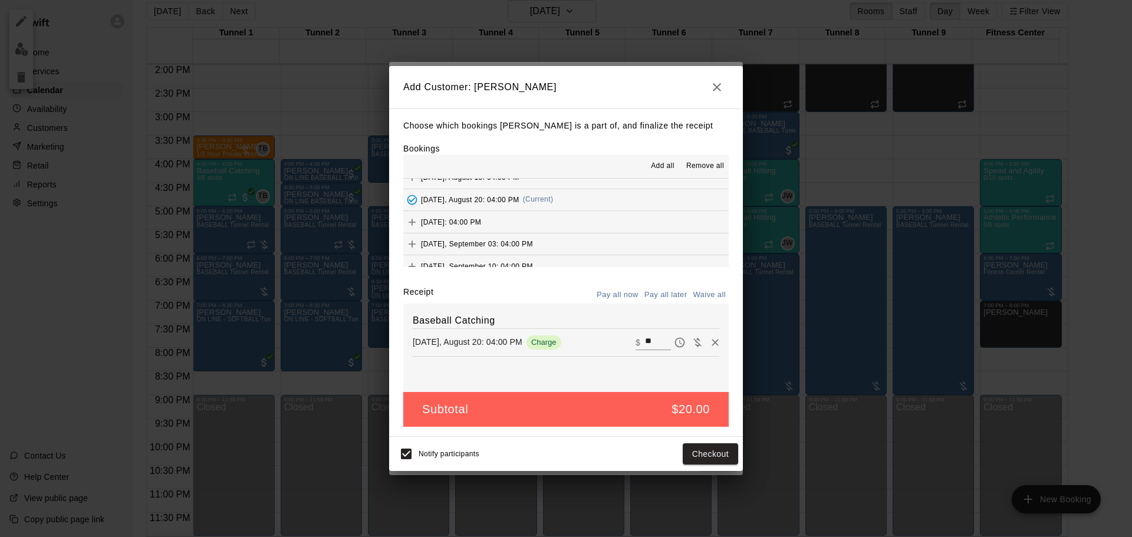
click at [668, 300] on button "Pay all later" at bounding box center [666, 295] width 49 height 18
click at [707, 454] on button "Add customer" at bounding box center [702, 454] width 73 height 22
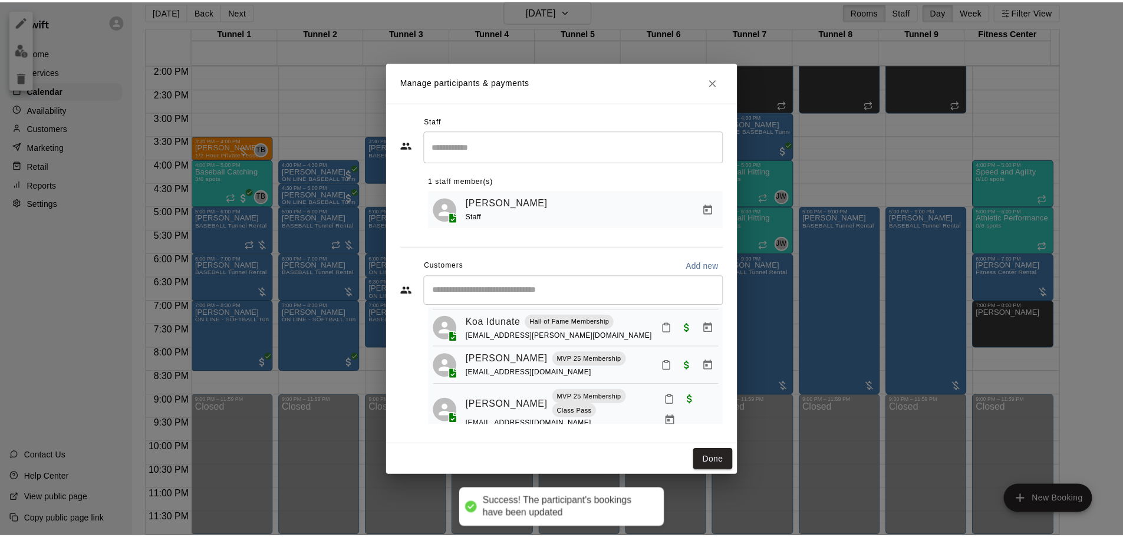
scroll to position [87, 0]
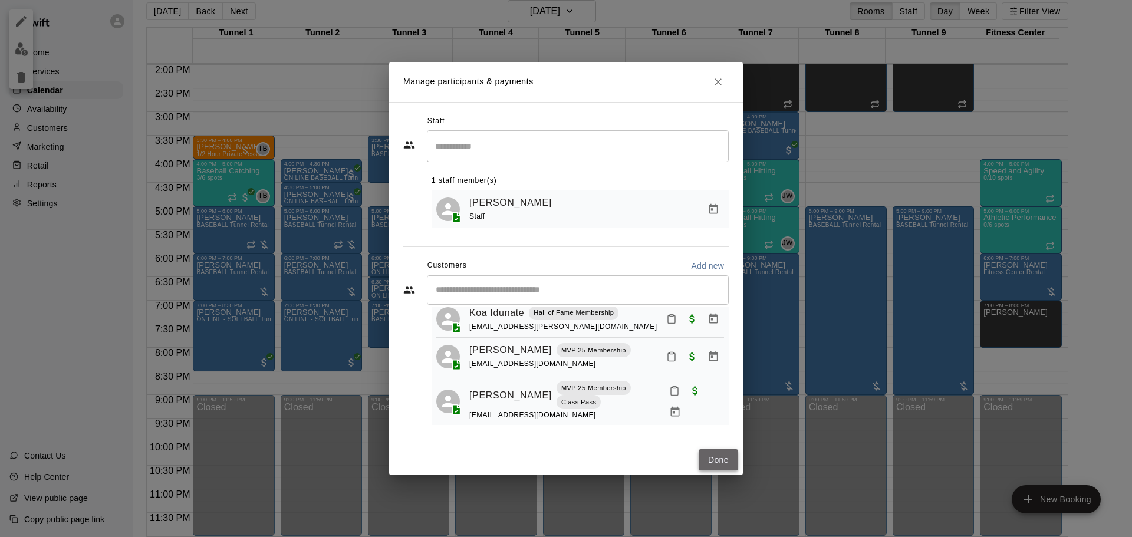
click at [727, 461] on button "Done" at bounding box center [719, 460] width 40 height 22
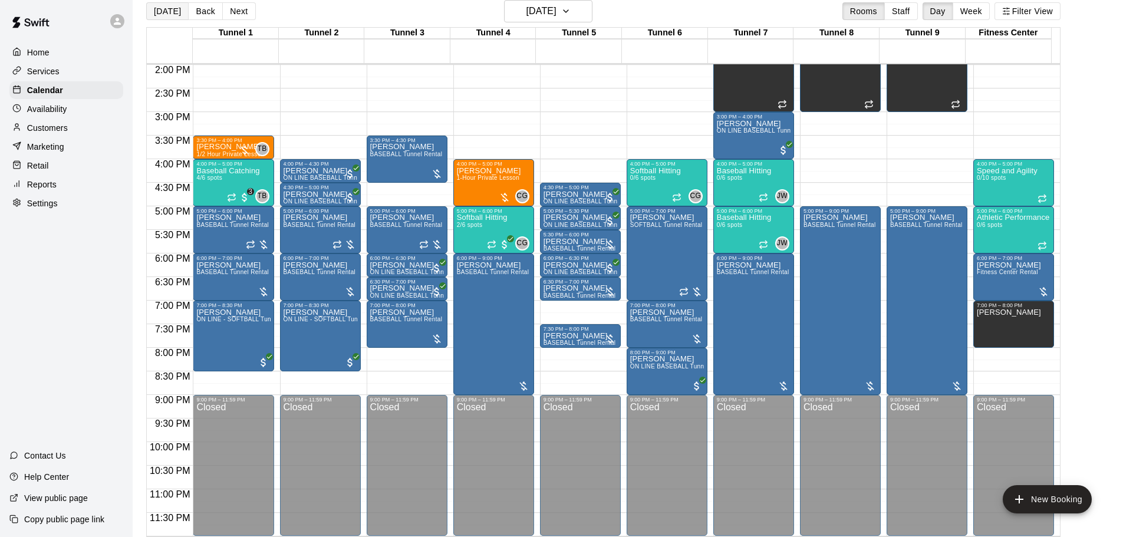
click at [175, 12] on button "[DATE]" at bounding box center [167, 11] width 42 height 18
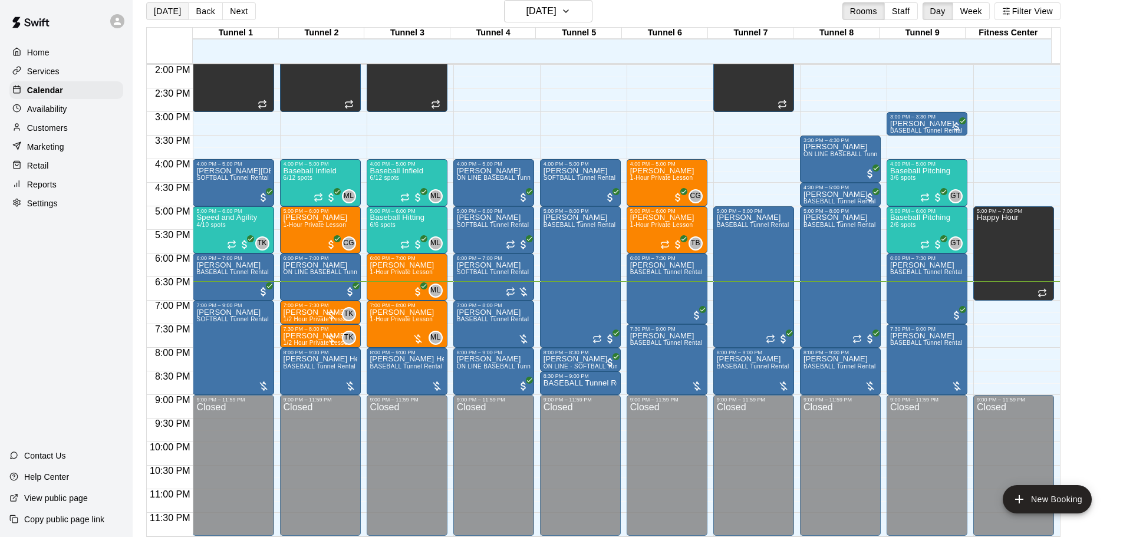
click at [166, 10] on button "[DATE]" at bounding box center [167, 11] width 42 height 18
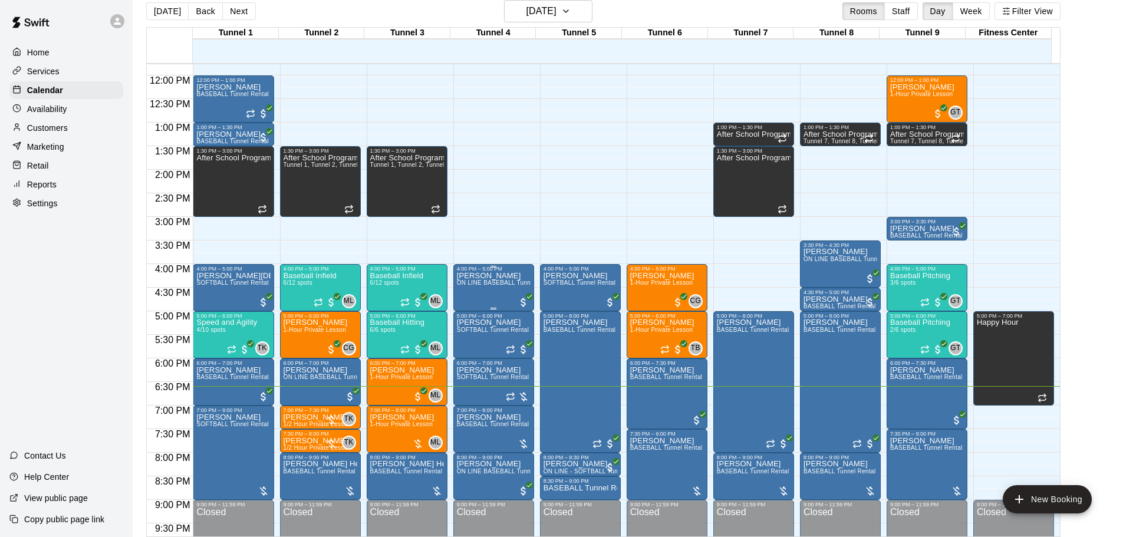
scroll to position [543, 0]
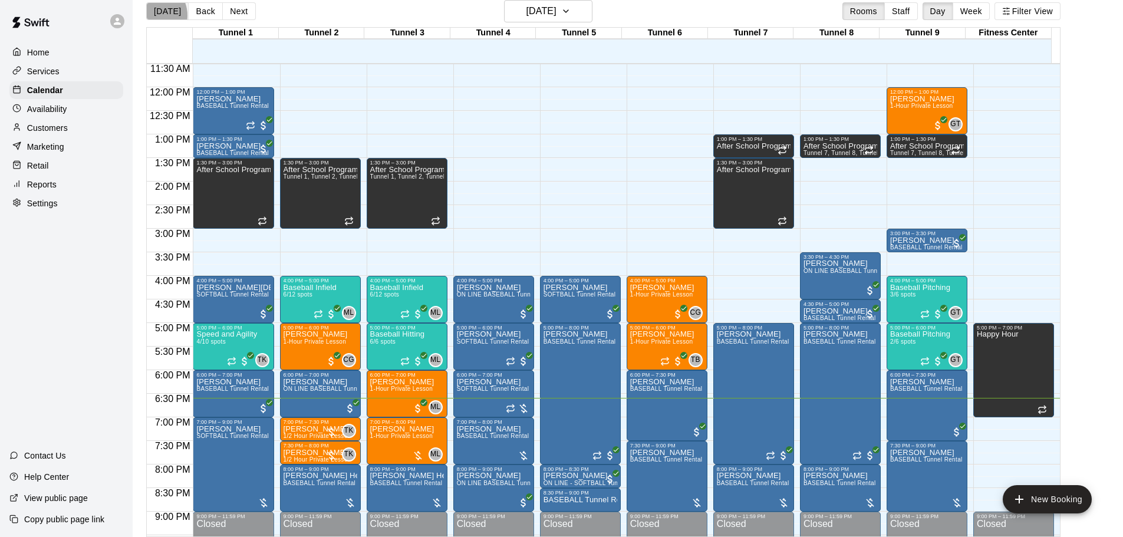
click at [151, 15] on button "[DATE]" at bounding box center [167, 11] width 42 height 18
click at [175, 8] on button "[DATE]" at bounding box center [167, 11] width 42 height 18
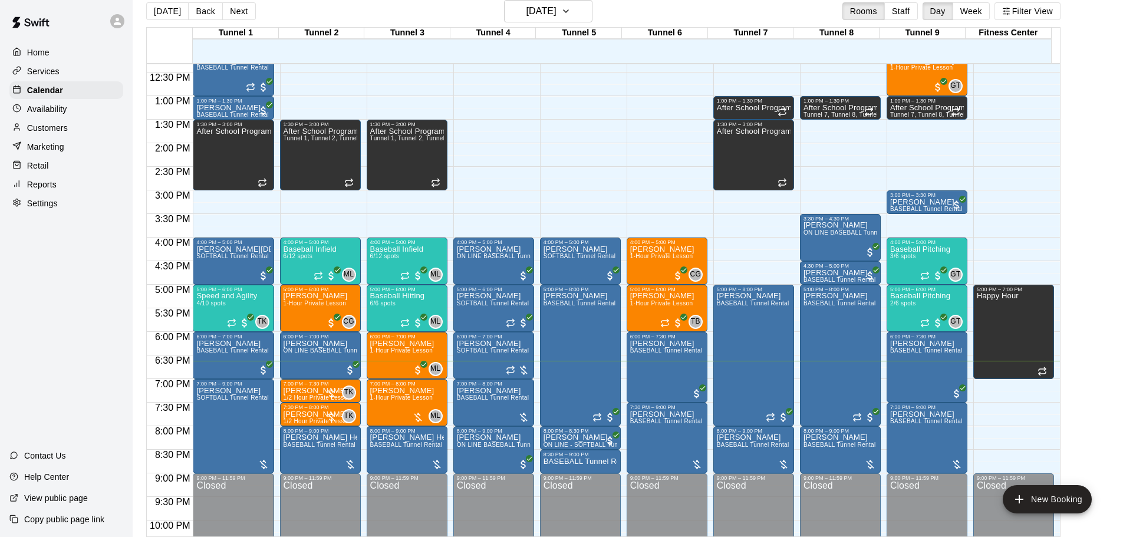
scroll to position [602, 0]
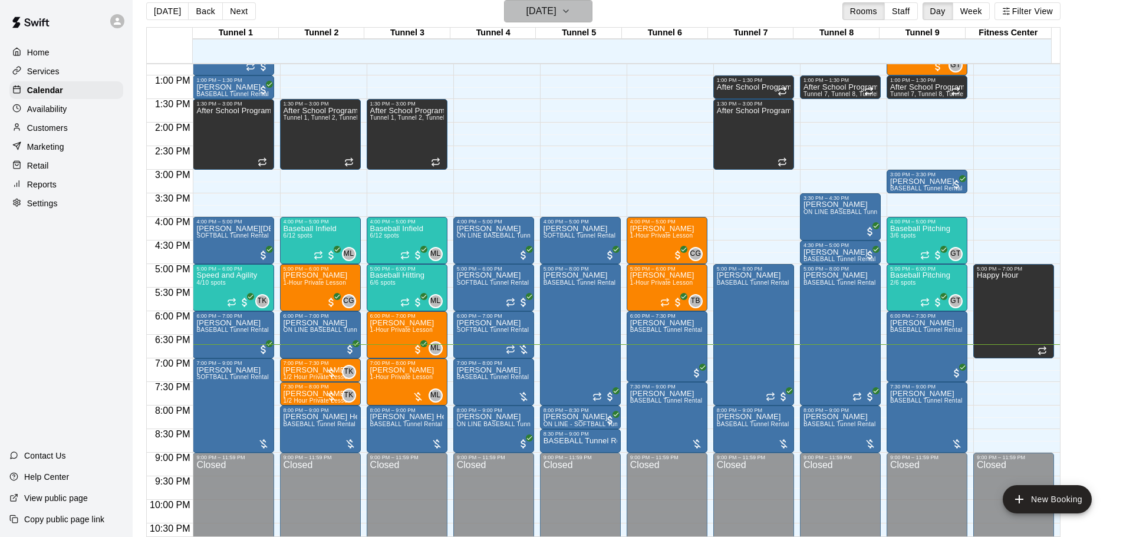
click at [578, 17] on button "[DATE]" at bounding box center [548, 11] width 88 height 22
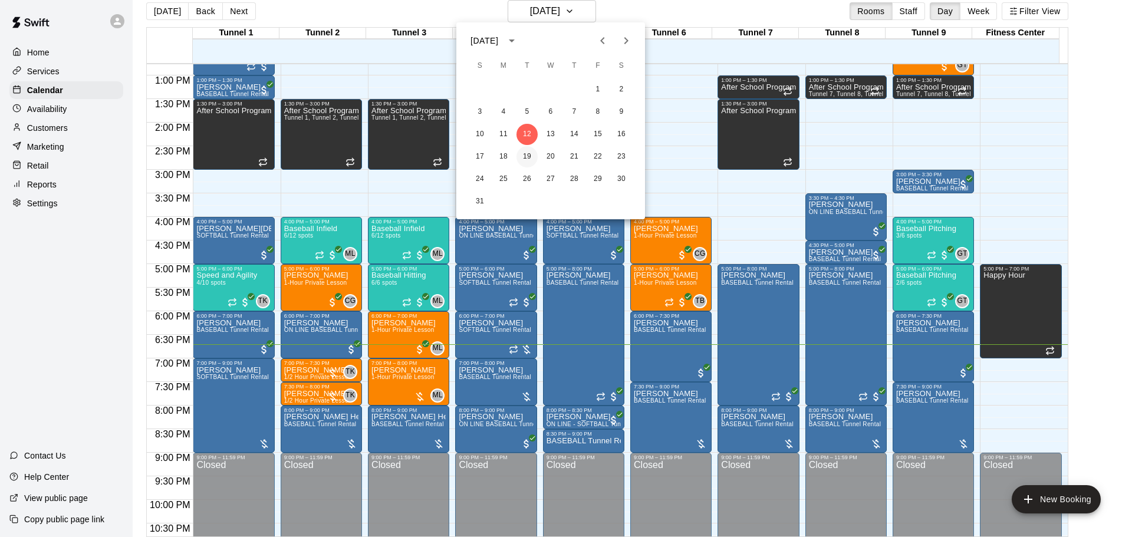
click at [524, 155] on button "19" at bounding box center [527, 156] width 21 height 21
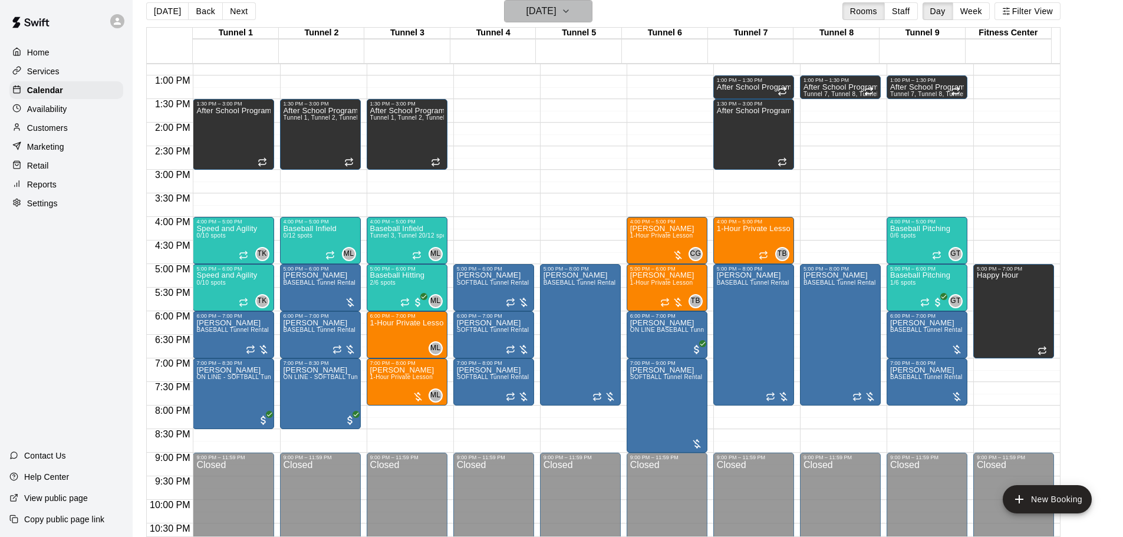
click at [571, 11] on icon "button" at bounding box center [565, 11] width 9 height 14
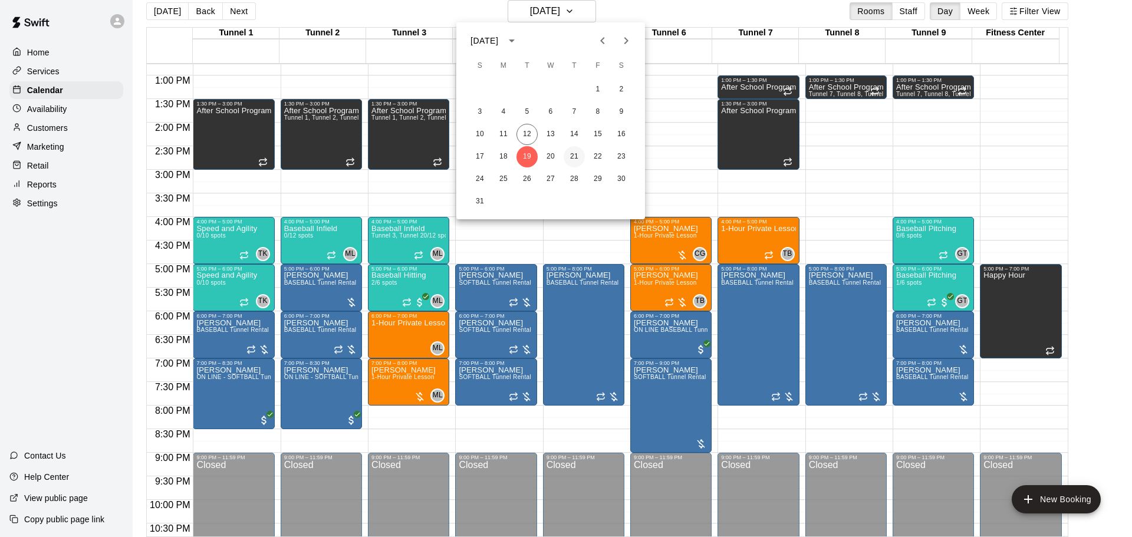
click at [571, 155] on button "21" at bounding box center [574, 156] width 21 height 21
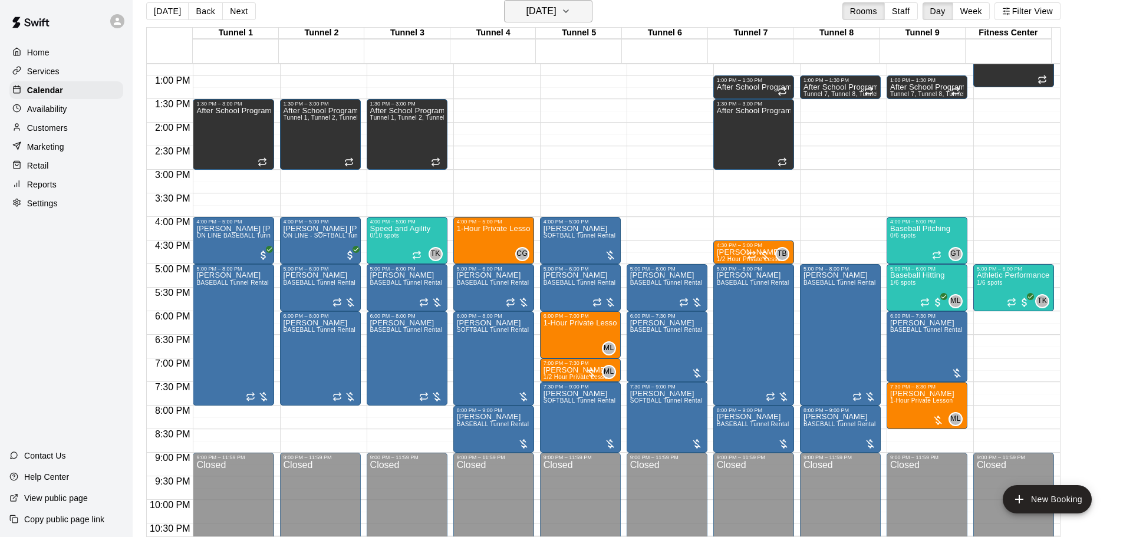
click at [557, 18] on h6 "Thursday Aug 21" at bounding box center [542, 11] width 30 height 17
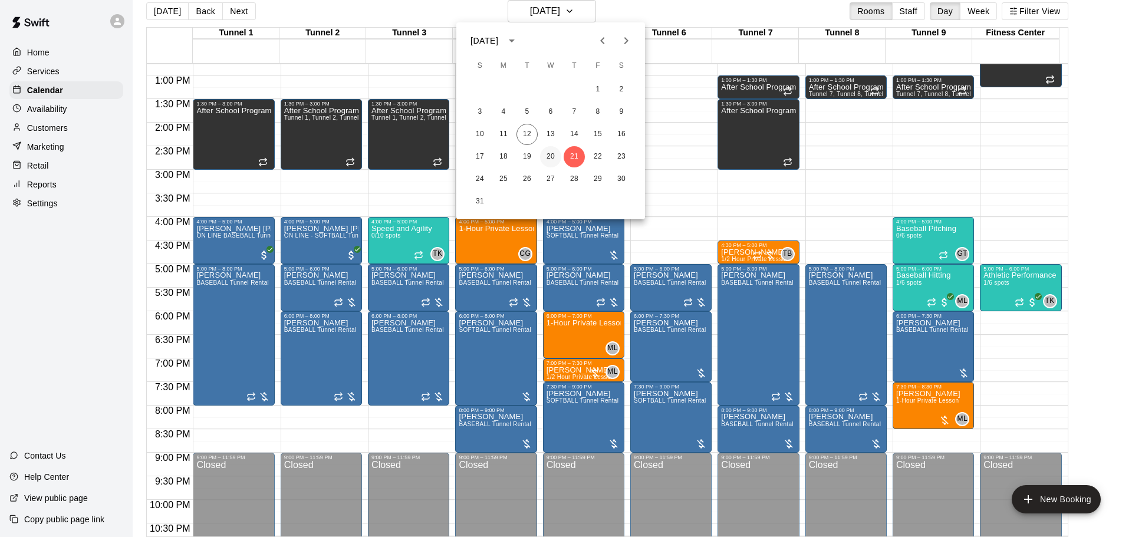
click at [551, 155] on button "20" at bounding box center [550, 156] width 21 height 21
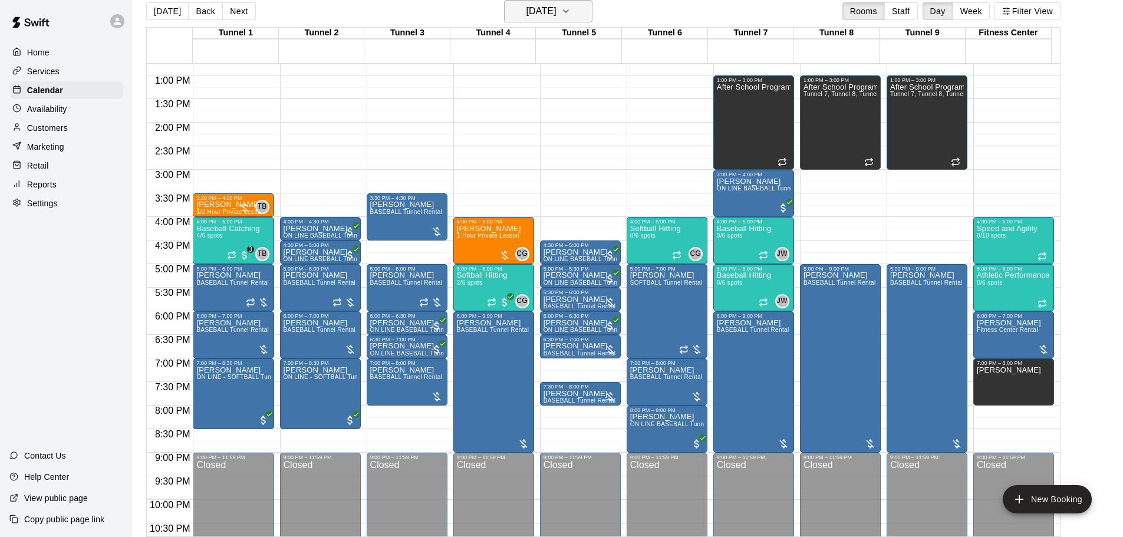
click at [572, 19] on button "Wednesday Aug 20" at bounding box center [548, 11] width 88 height 22
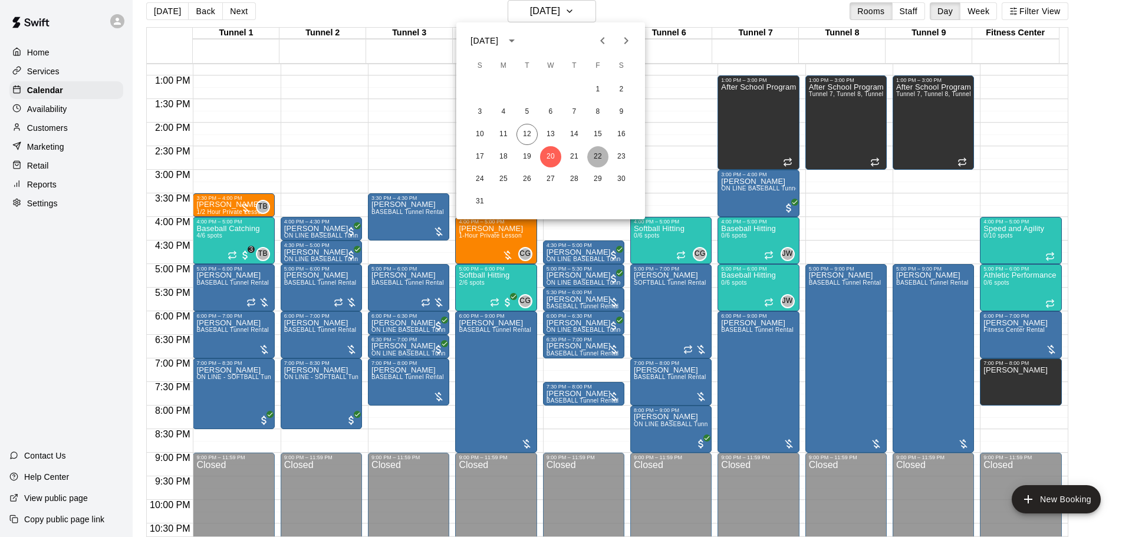
click at [595, 157] on button "22" at bounding box center [597, 156] width 21 height 21
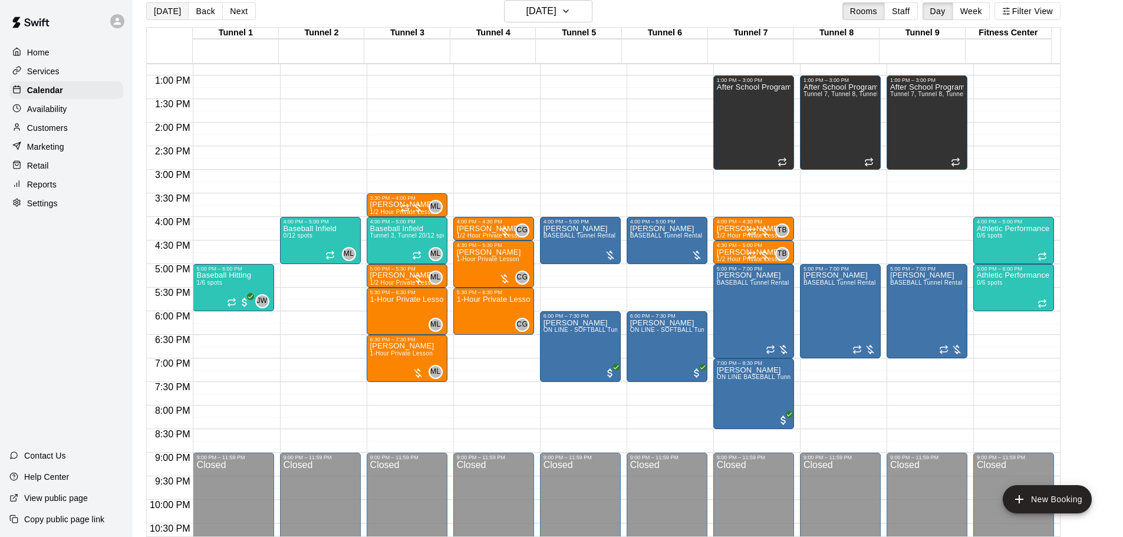
click at [174, 9] on button "[DATE]" at bounding box center [167, 11] width 42 height 18
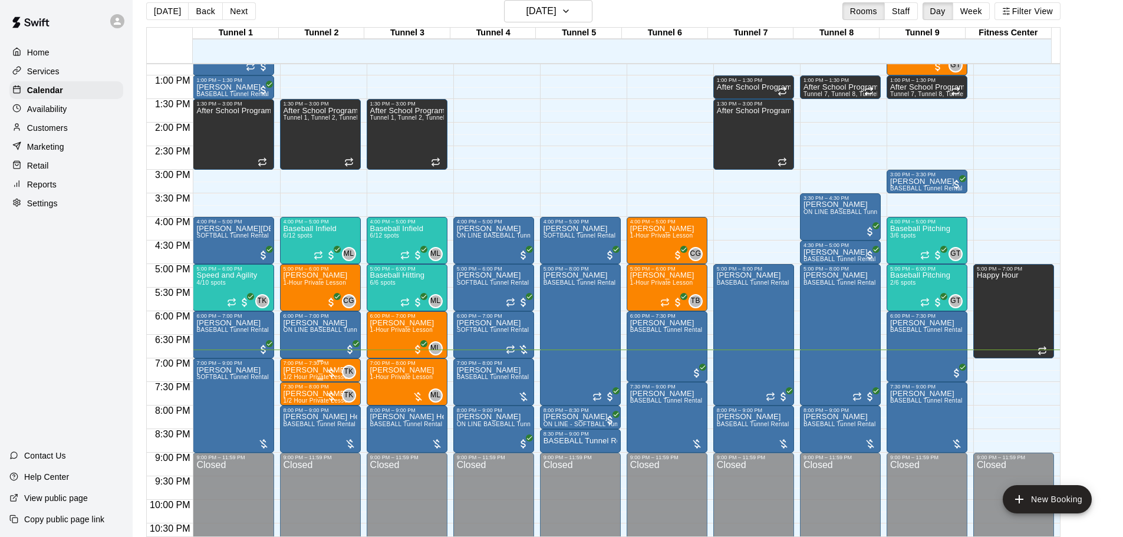
click at [308, 370] on p "[PERSON_NAME]" at bounding box center [318, 370] width 68 height 0
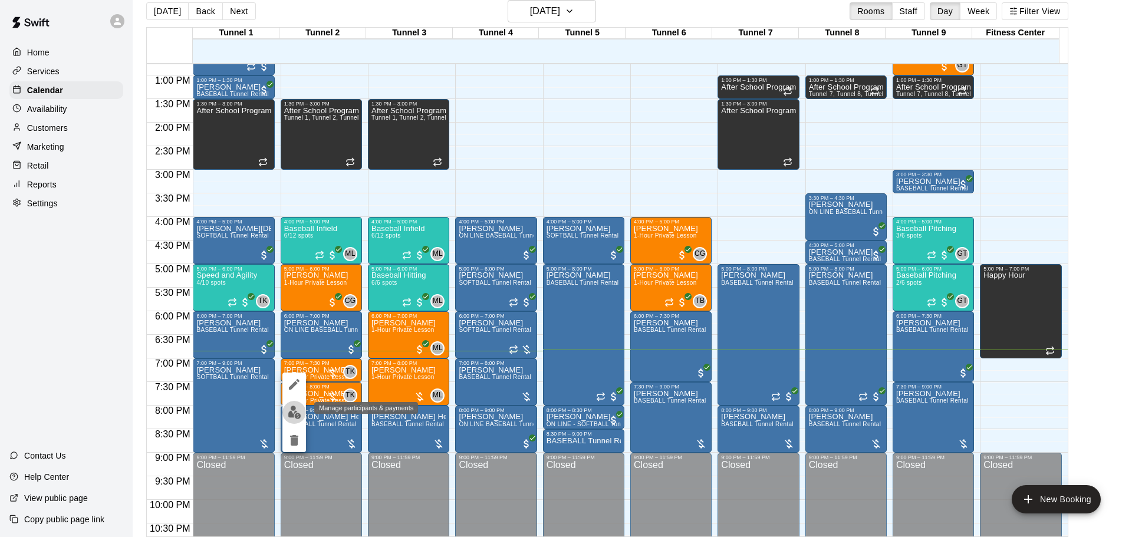
click at [301, 407] on button "edit" at bounding box center [294, 412] width 24 height 23
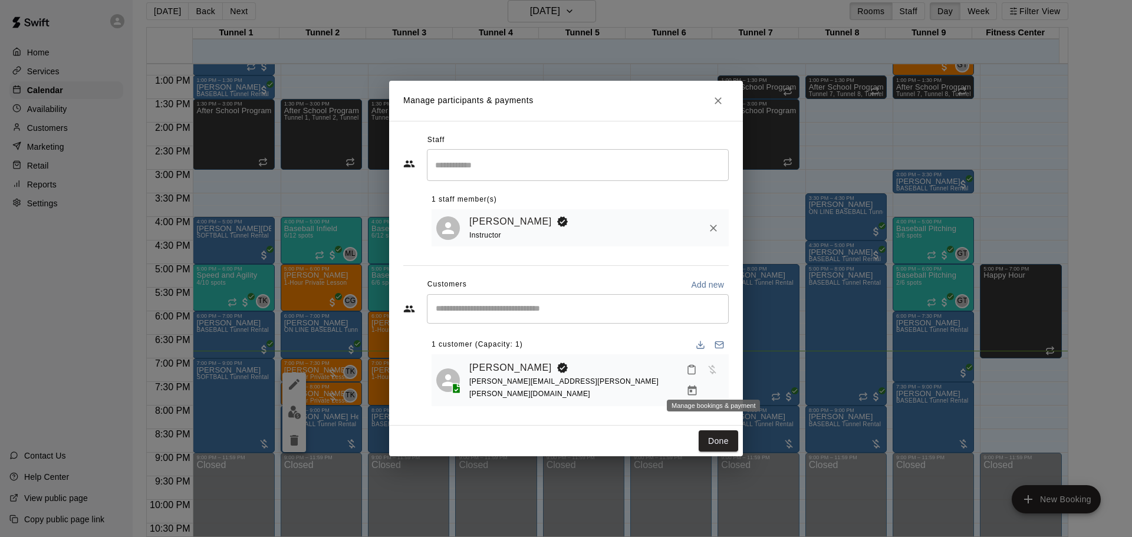
click at [696, 386] on icon "Manage bookings & payment" at bounding box center [692, 391] width 9 height 10
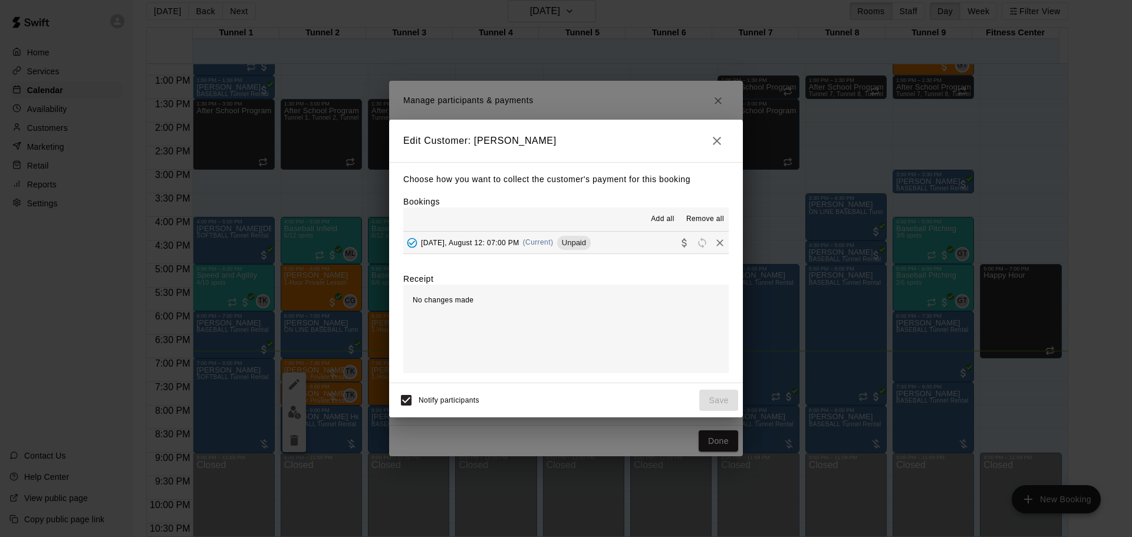
click at [600, 239] on button "Tuesday, August 12: 07:00 PM (Current) Unpaid" at bounding box center [565, 243] width 325 height 22
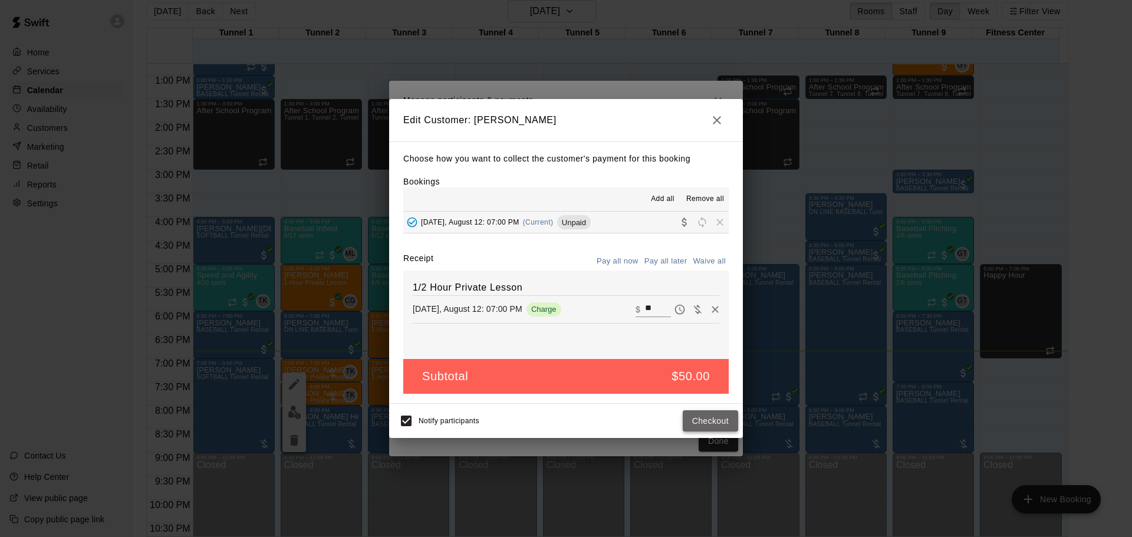
click at [693, 420] on button "Checkout" at bounding box center [710, 421] width 55 height 22
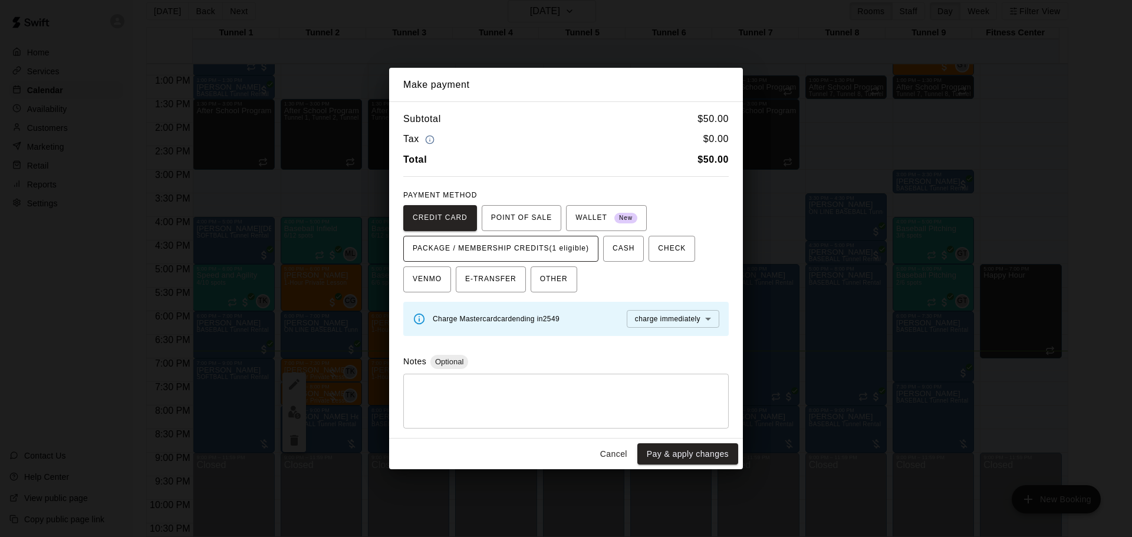
click at [565, 253] on span "PACKAGE / MEMBERSHIP CREDITS (1 eligible)" at bounding box center [501, 248] width 176 height 19
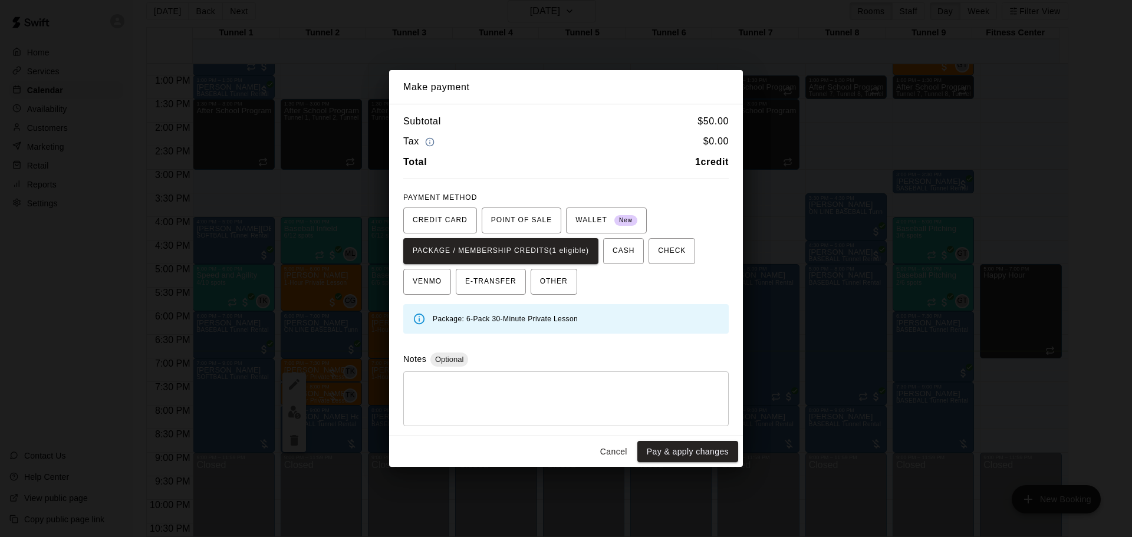
click at [614, 466] on div "Cancel Pay & apply changes" at bounding box center [566, 451] width 354 height 31
click at [609, 445] on button "Cancel" at bounding box center [614, 452] width 38 height 22
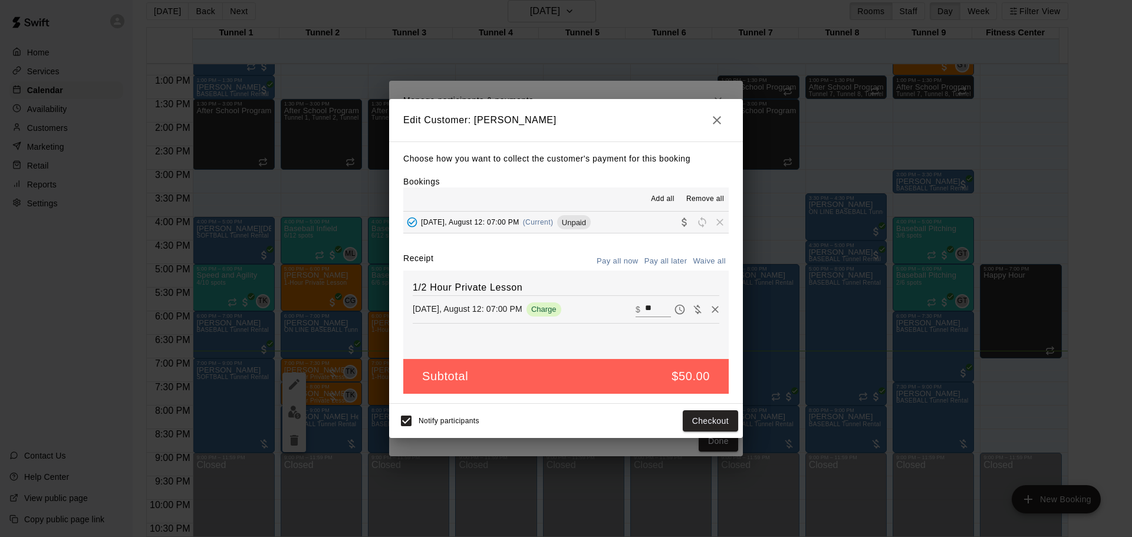
click at [719, 130] on button "button" at bounding box center [717, 120] width 24 height 24
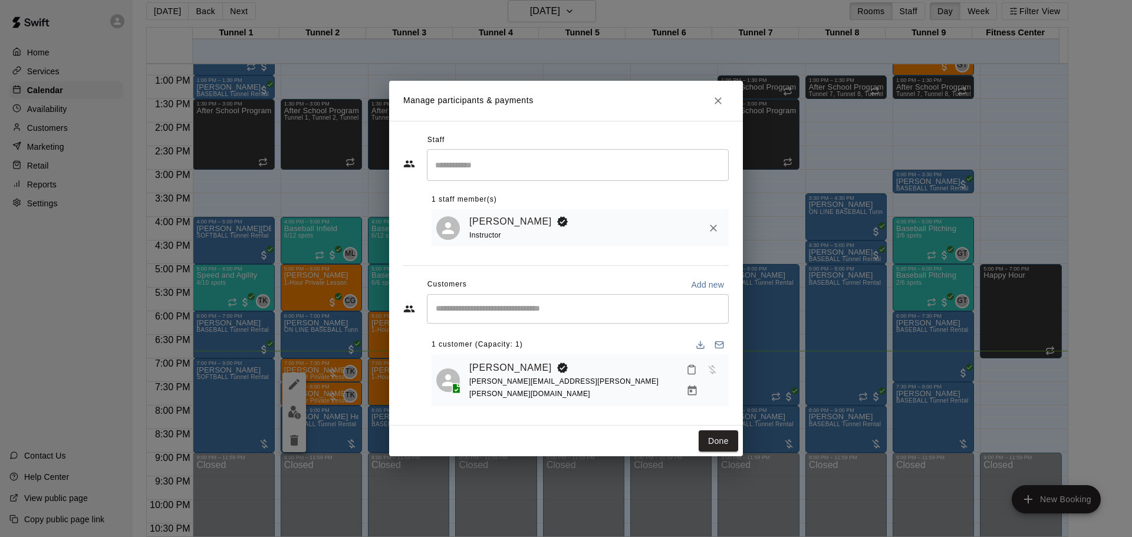
click at [714, 107] on icon "Close" at bounding box center [718, 101] width 12 height 12
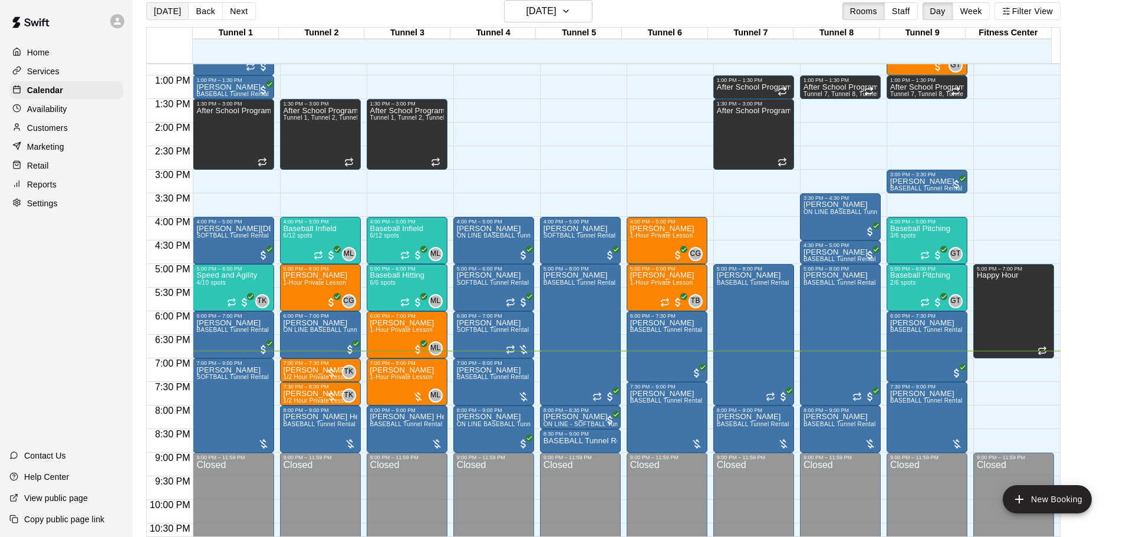
click at [163, 7] on button "[DATE]" at bounding box center [167, 11] width 42 height 18
click at [150, 10] on button "[DATE]" at bounding box center [167, 11] width 42 height 18
click at [228, 5] on button "Next" at bounding box center [238, 11] width 33 height 18
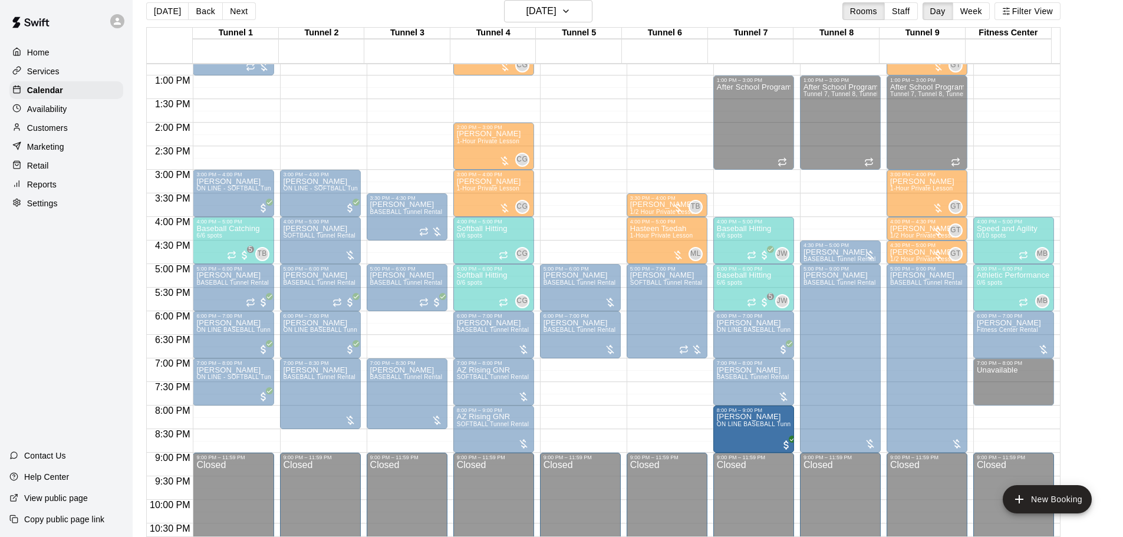
drag, startPoint x: 737, startPoint y: 204, endPoint x: 768, endPoint y: 445, distance: 243.1
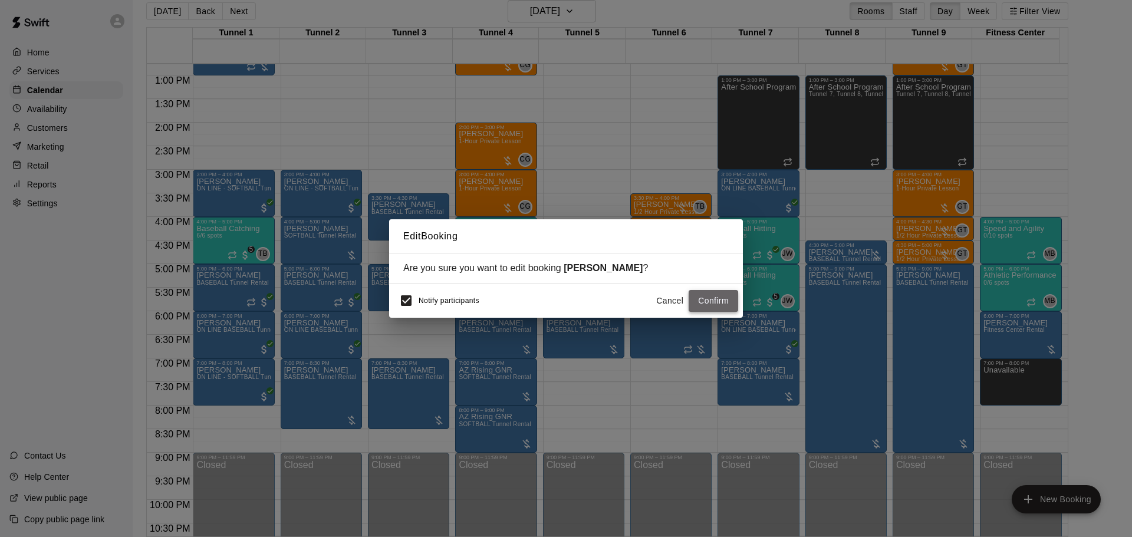
click at [702, 297] on button "Confirm" at bounding box center [714, 301] width 50 height 22
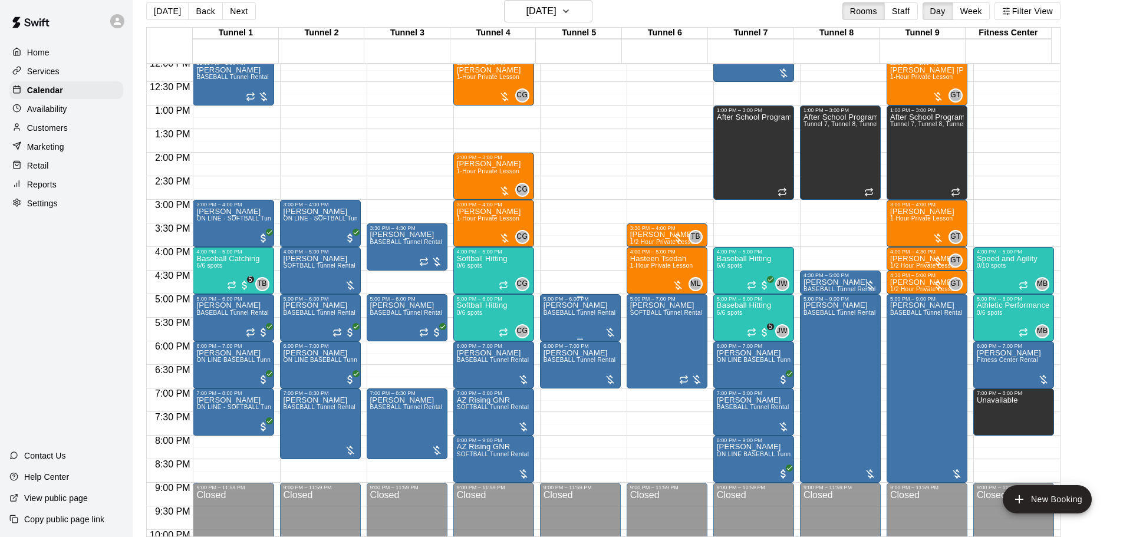
scroll to position [543, 0]
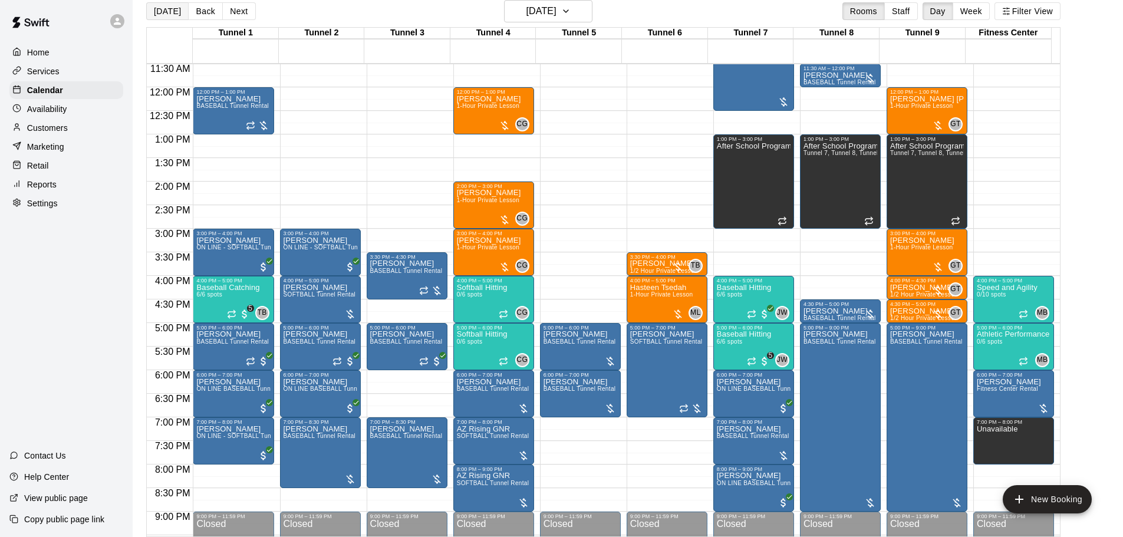
click at [163, 18] on button "[DATE]" at bounding box center [167, 11] width 42 height 18
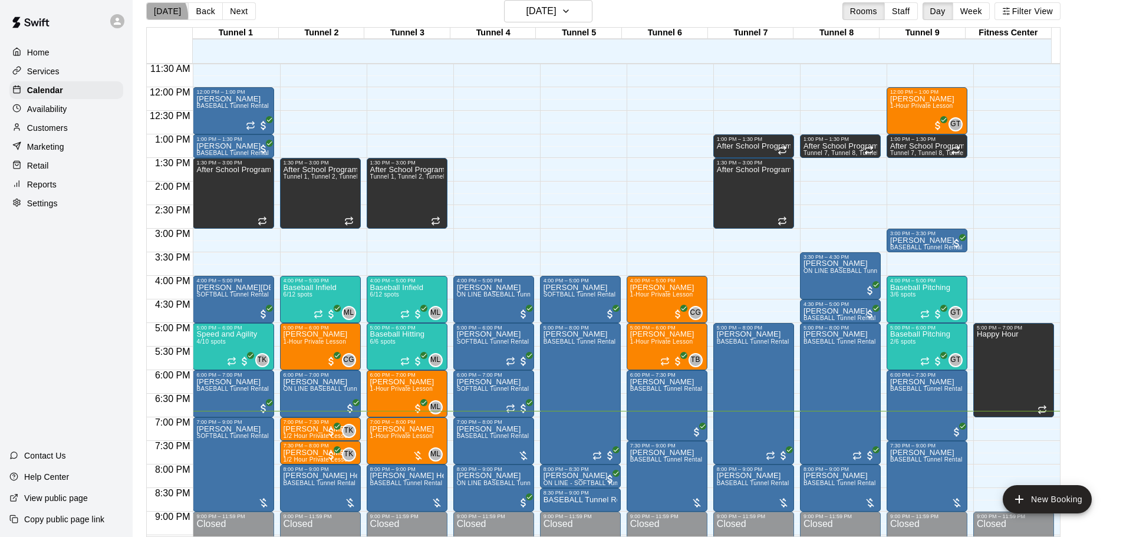
click at [157, 15] on button "[DATE]" at bounding box center [167, 11] width 42 height 18
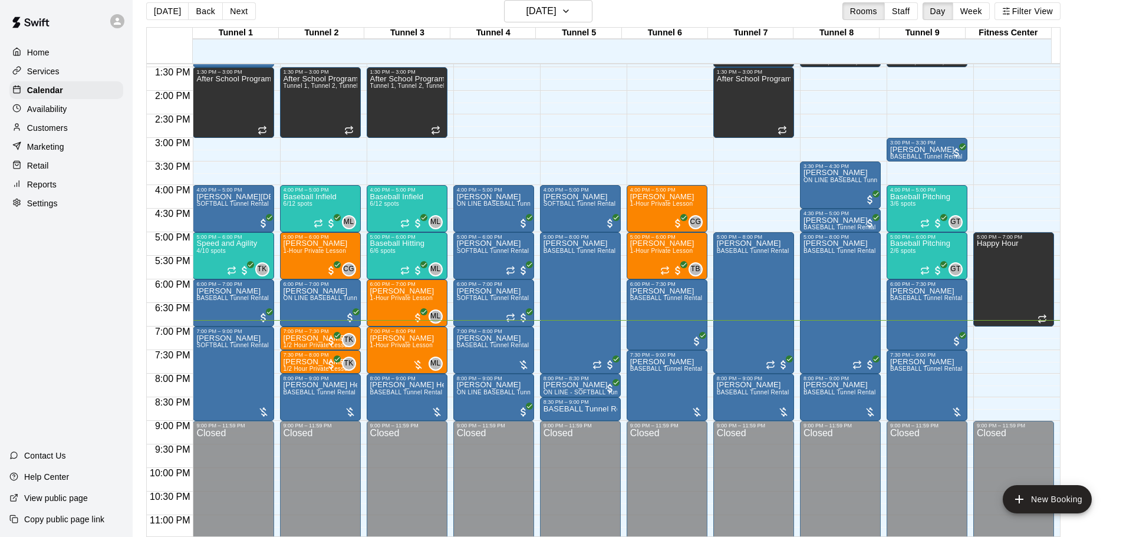
scroll to position [661, 0]
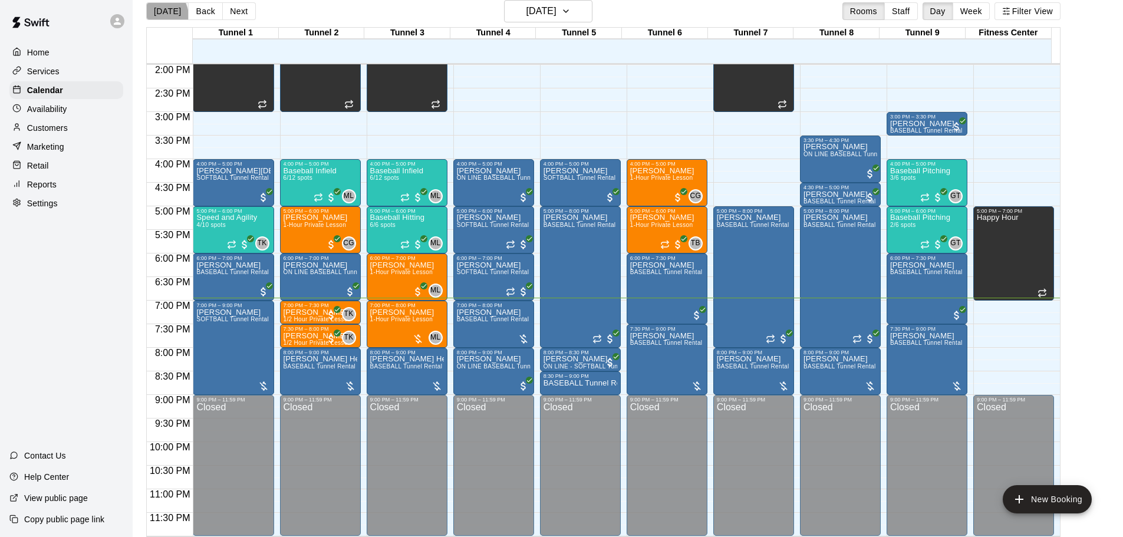
click at [156, 16] on button "[DATE]" at bounding box center [167, 11] width 42 height 18
click at [162, 5] on button "[DATE]" at bounding box center [167, 11] width 42 height 18
click at [182, 11] on button "[DATE]" at bounding box center [167, 11] width 42 height 18
drag, startPoint x: 182, startPoint y: 31, endPoint x: 263, endPoint y: 11, distance: 83.2
click at [263, 11] on div "Today Back Next Tuesday Aug 12 Rooms Staff Day Week Filter View" at bounding box center [603, 13] width 915 height 27
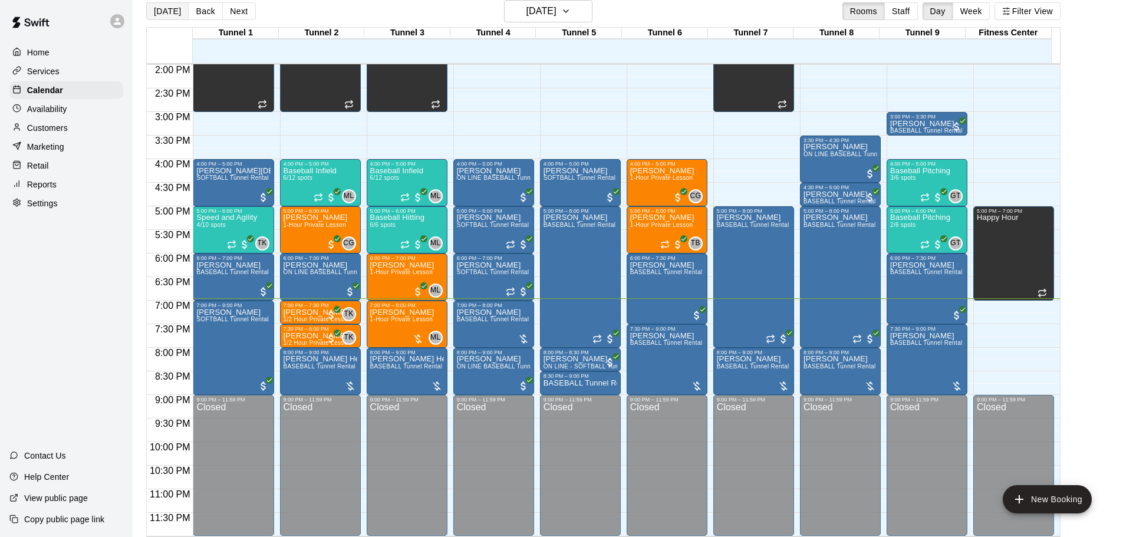
click at [163, 12] on button "[DATE]" at bounding box center [167, 11] width 42 height 18
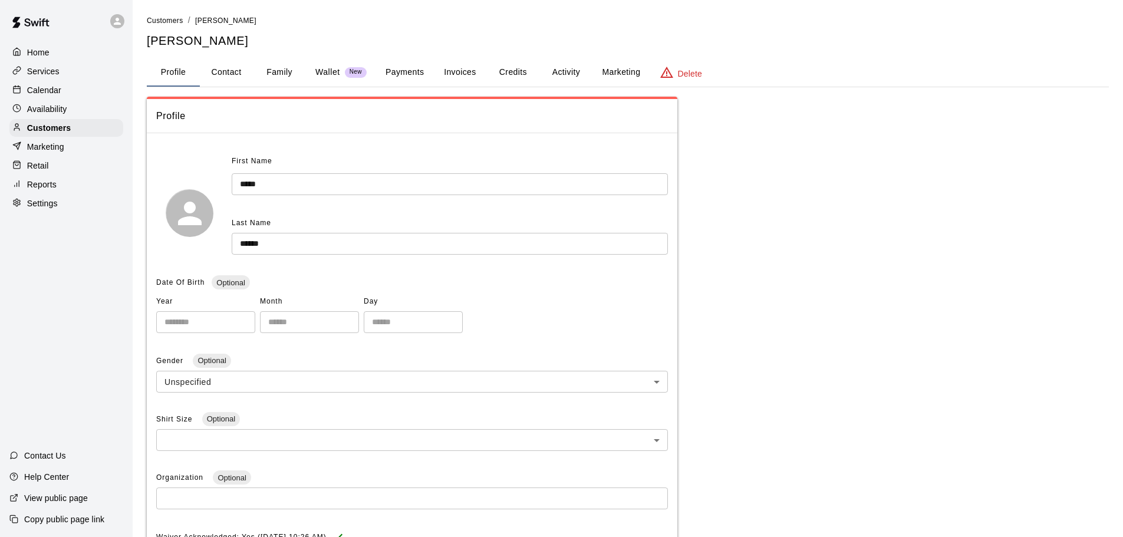
drag, startPoint x: 239, startPoint y: 104, endPoint x: 284, endPoint y: 35, distance: 81.9
click at [284, 35] on h5 "David Callow" at bounding box center [628, 41] width 962 height 16
click at [87, 84] on div "Calendar" at bounding box center [66, 90] width 114 height 18
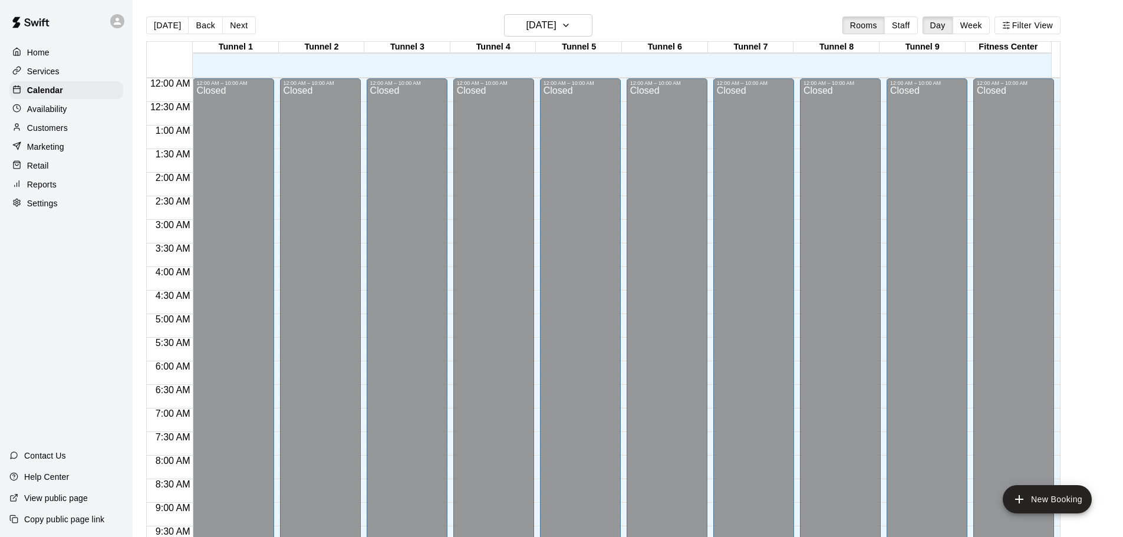
scroll to position [624, 0]
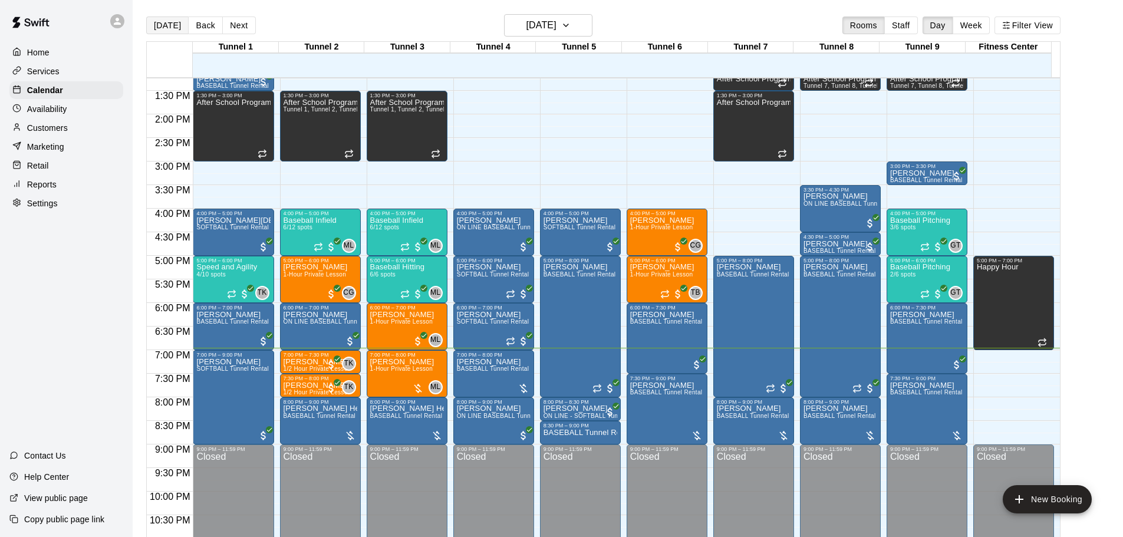
click at [170, 23] on button "[DATE]" at bounding box center [167, 26] width 42 height 18
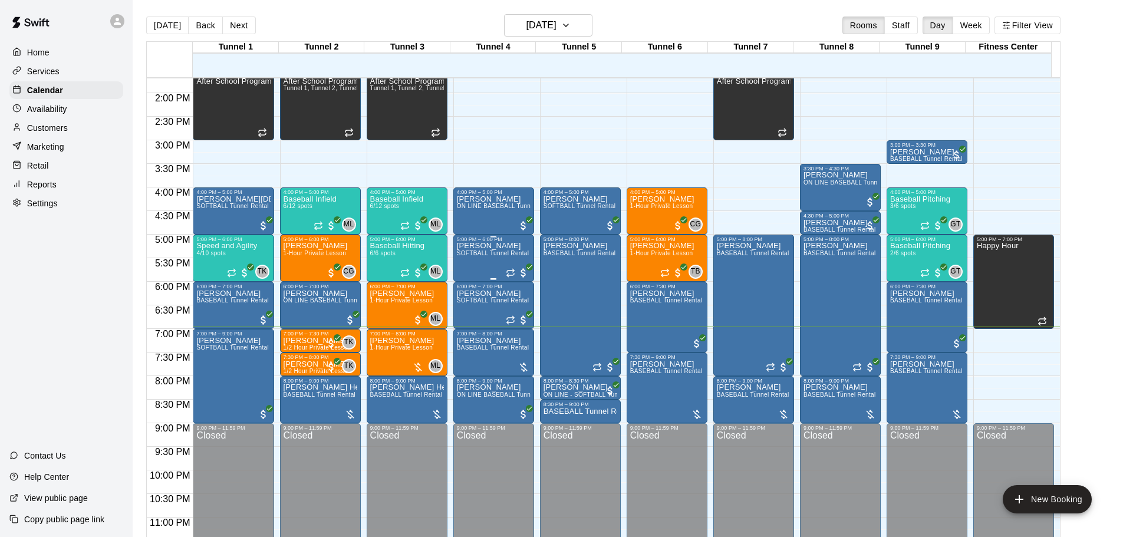
scroll to position [661, 0]
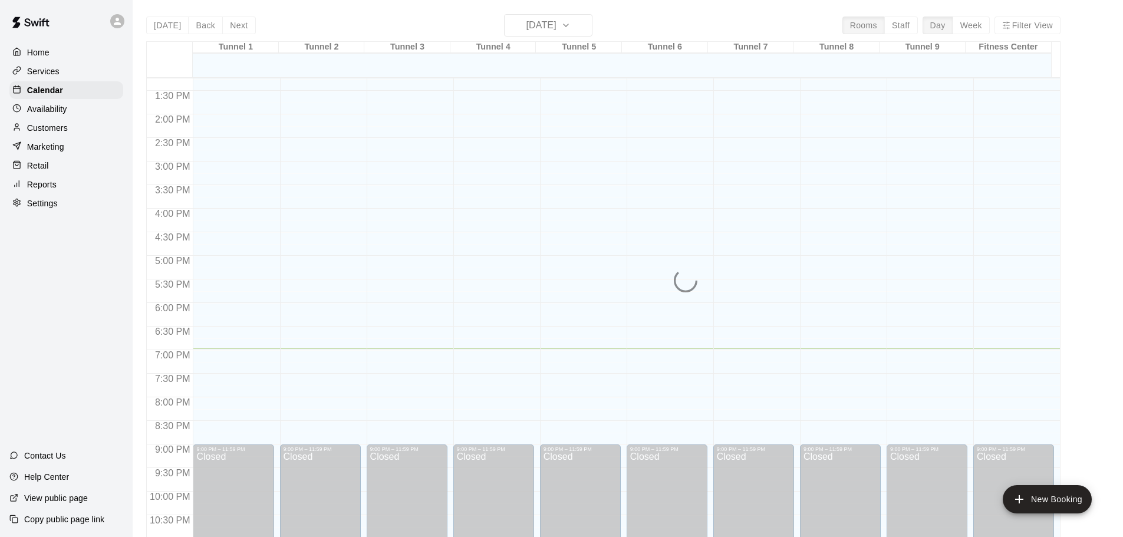
scroll to position [661, 0]
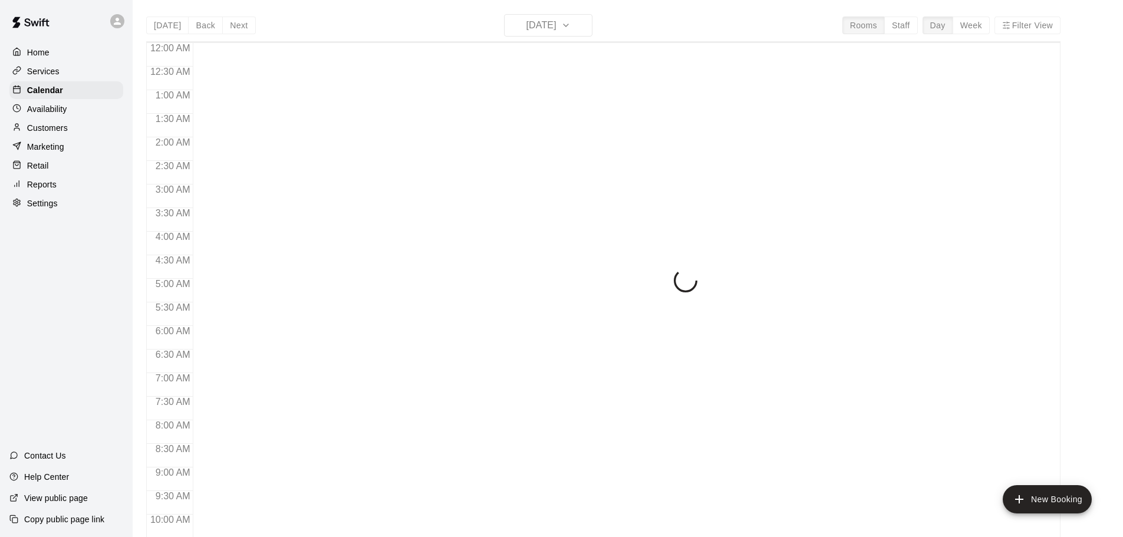
scroll to position [624, 0]
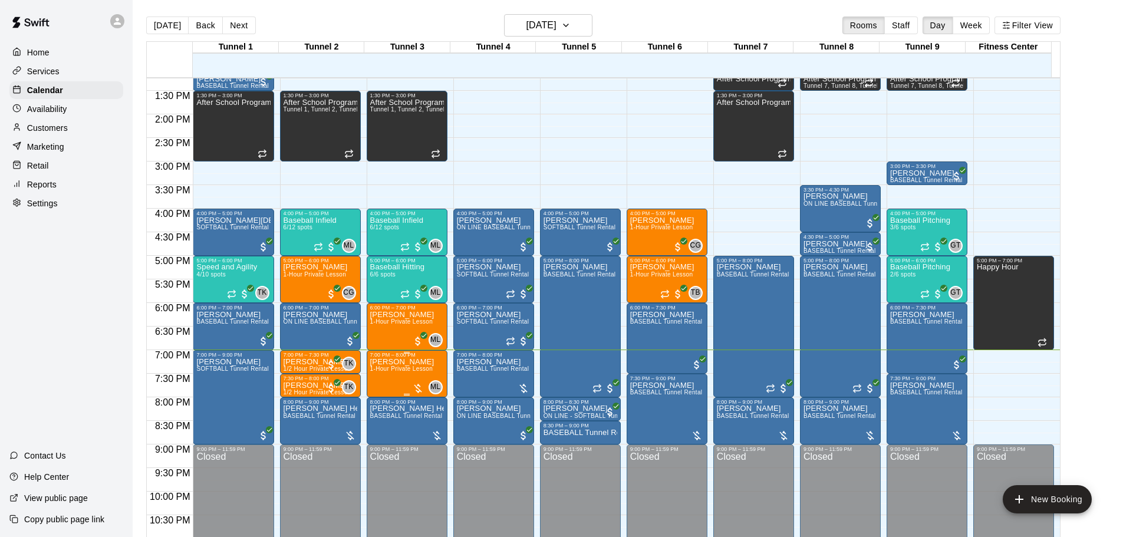
click at [405, 370] on span "1-Hour Private Lesson" at bounding box center [401, 369] width 63 height 6
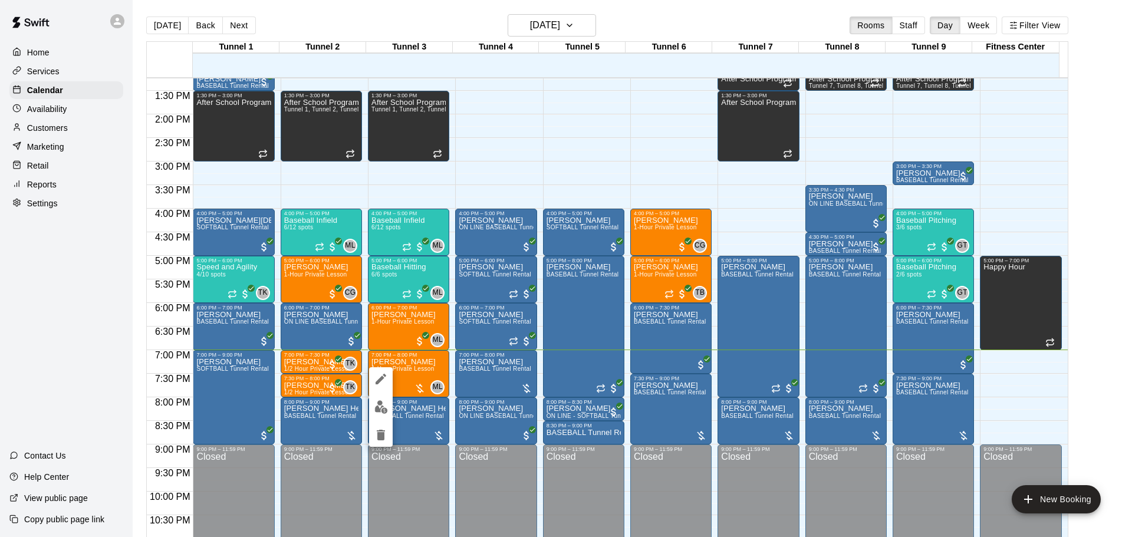
click at [382, 405] on img "edit" at bounding box center [381, 407] width 14 height 14
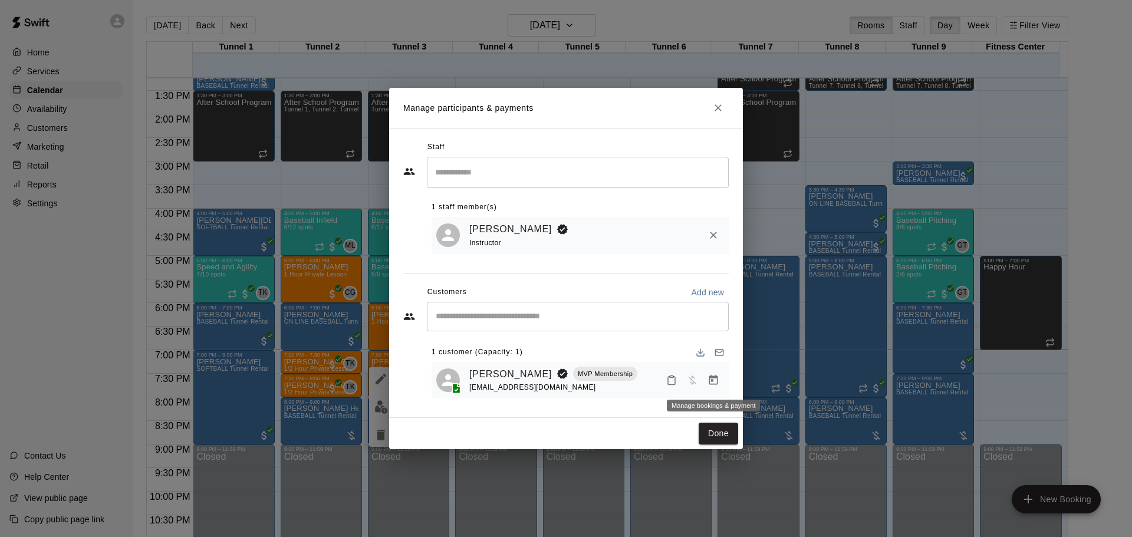
click at [714, 385] on icon "Manage bookings & payment" at bounding box center [713, 380] width 9 height 10
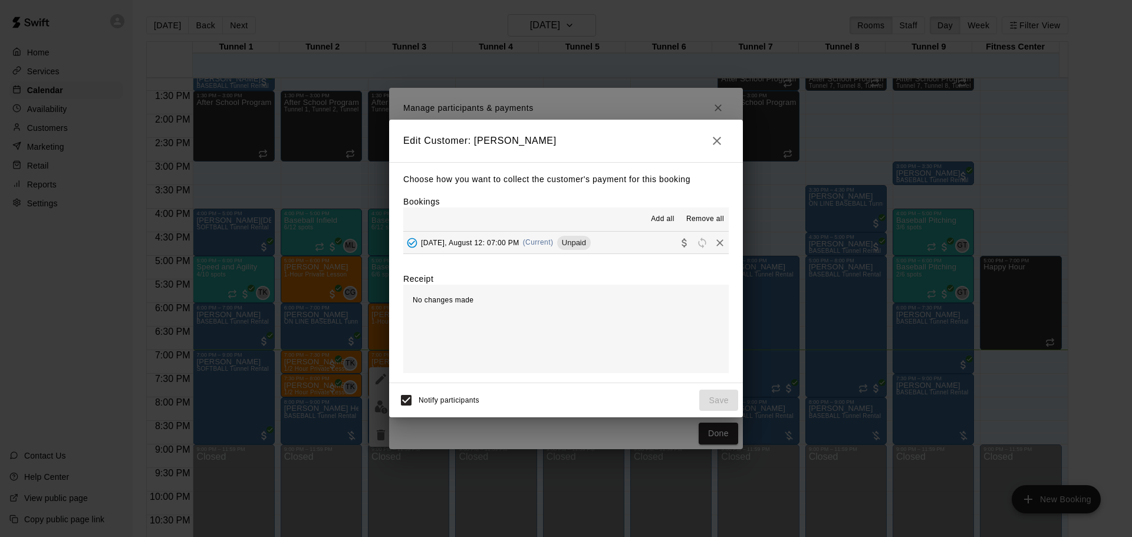
click at [519, 246] on span "[DATE], August 12: 07:00 PM" at bounding box center [470, 242] width 98 height 8
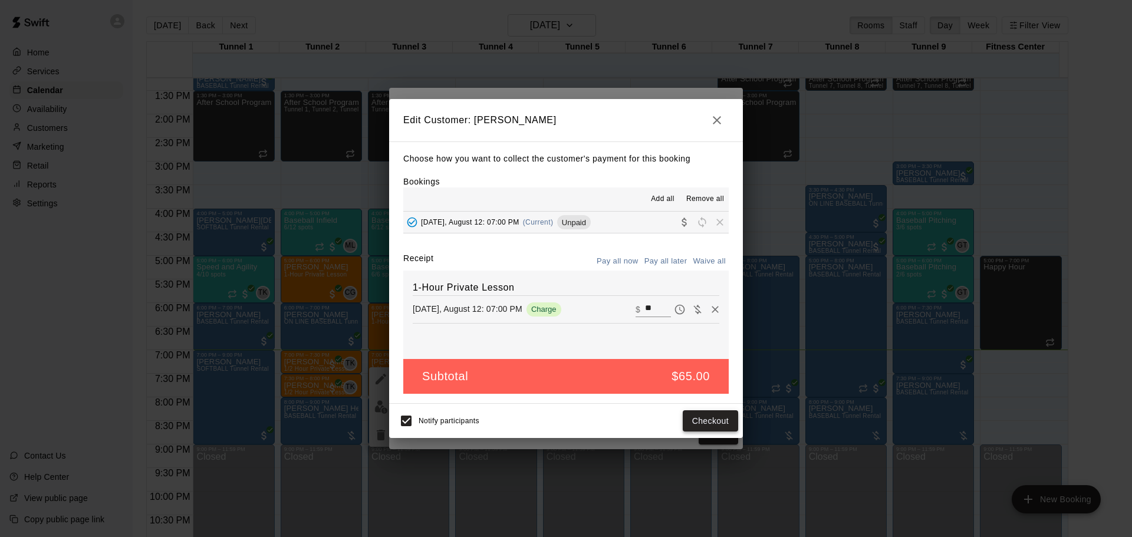
click at [697, 415] on button "Checkout" at bounding box center [710, 421] width 55 height 22
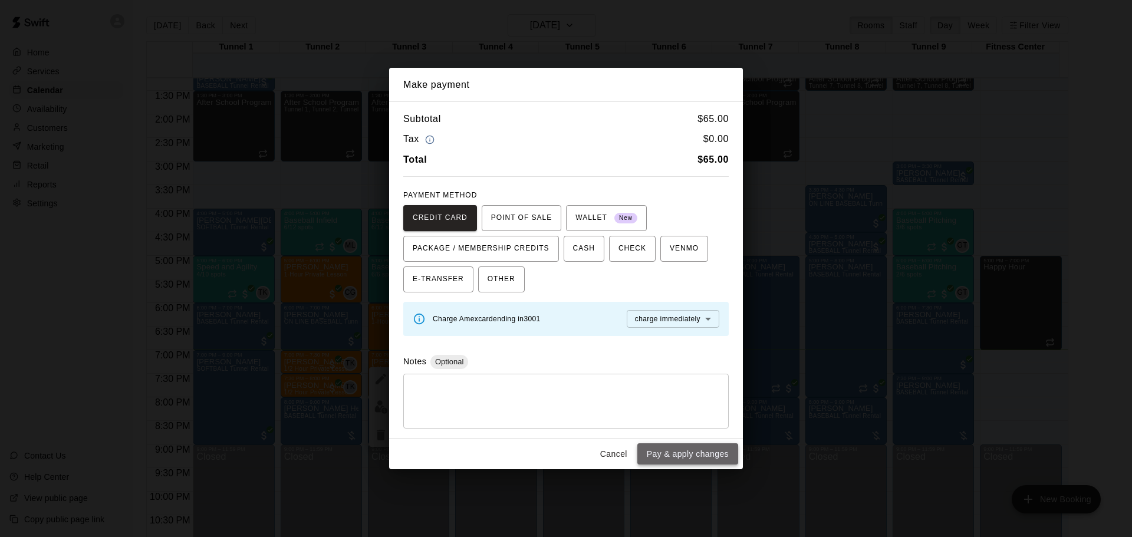
click at [720, 457] on button "Pay & apply changes" at bounding box center [687, 454] width 101 height 22
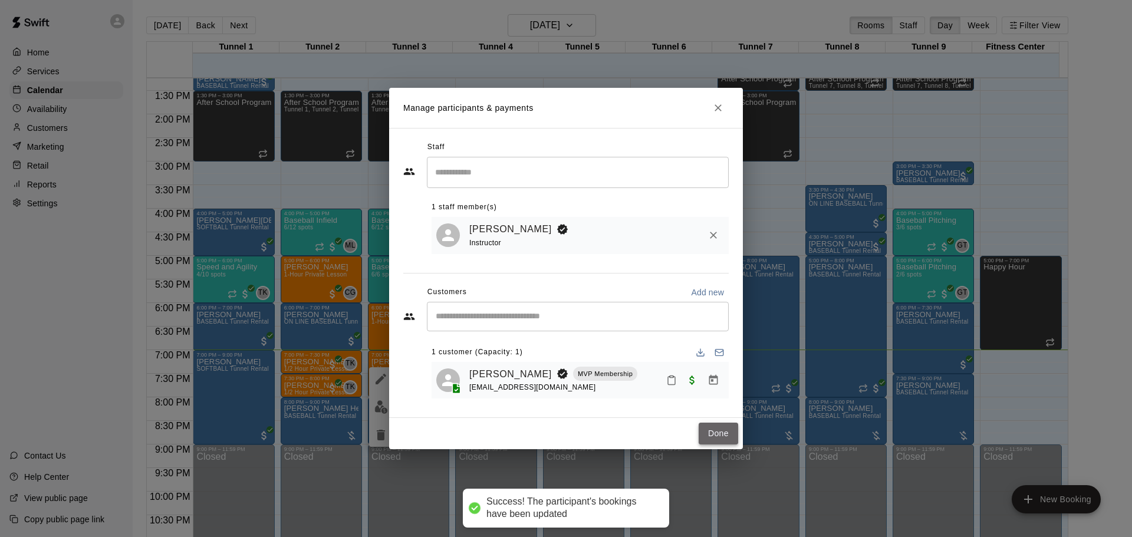
click at [726, 430] on button "Done" at bounding box center [719, 434] width 40 height 22
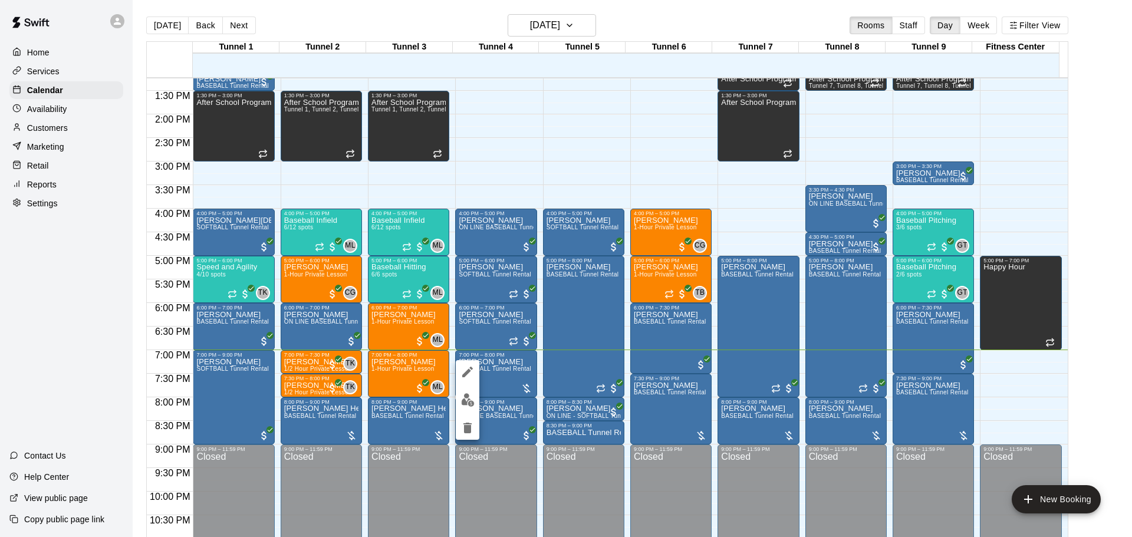
click at [464, 405] on img "edit" at bounding box center [468, 400] width 14 height 14
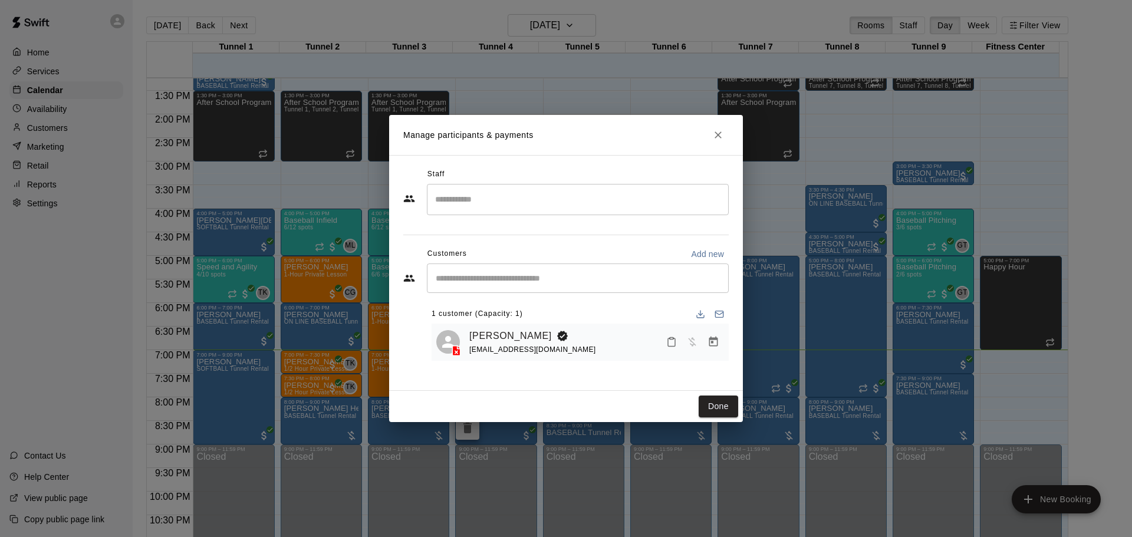
click at [717, 342] on icon "Manage bookings & payment" at bounding box center [713, 342] width 9 height 10
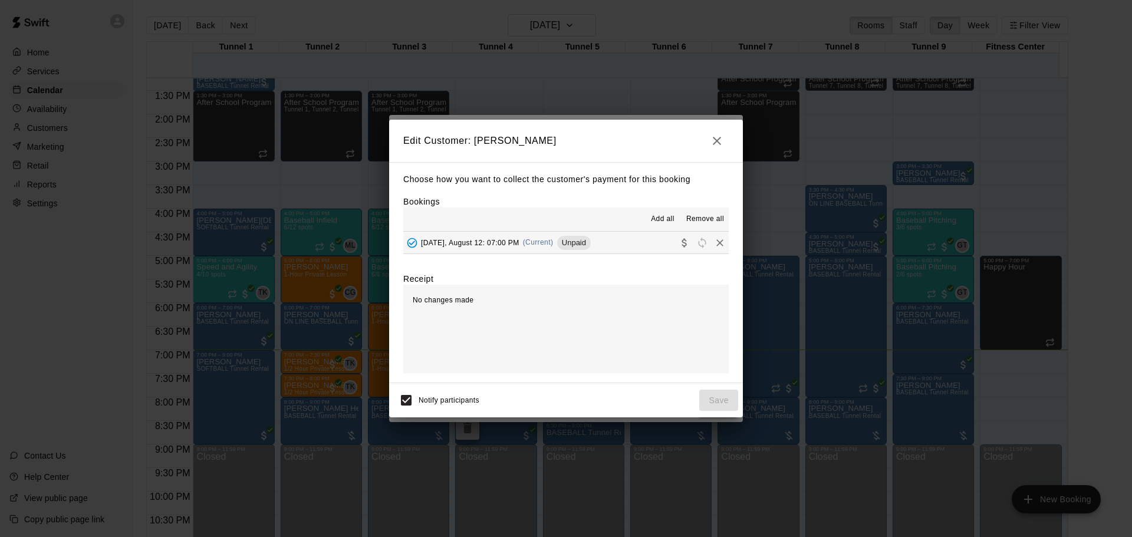
click at [546, 241] on span "(Current)" at bounding box center [538, 242] width 31 height 8
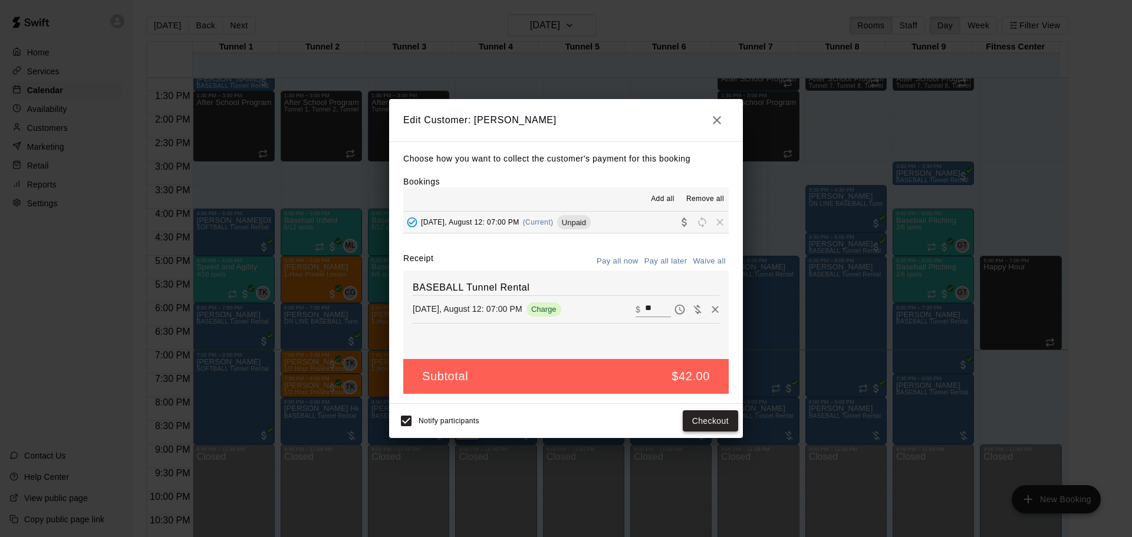
click at [713, 426] on button "Checkout" at bounding box center [710, 421] width 55 height 22
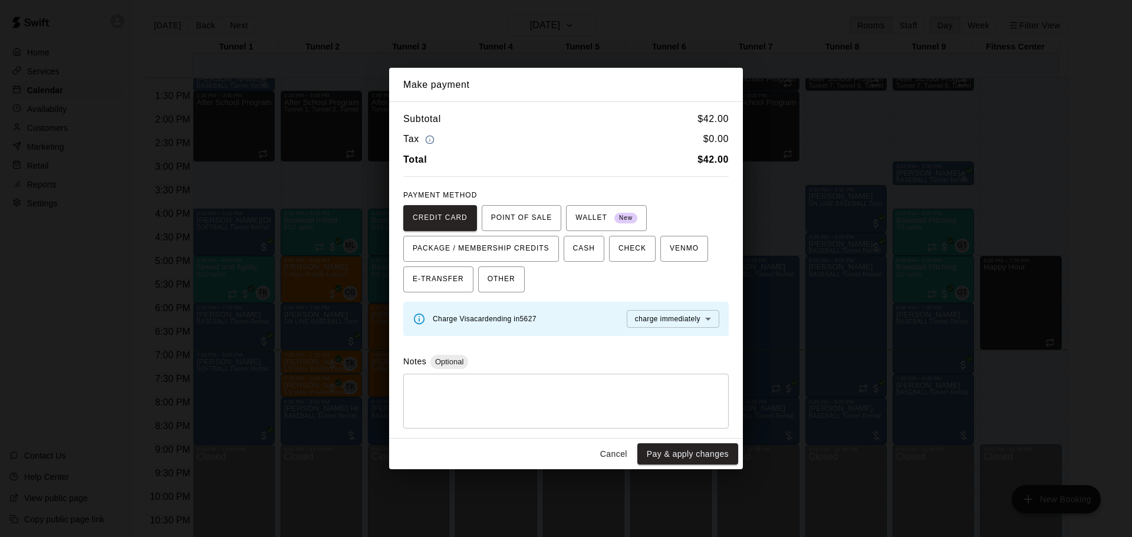
click at [615, 453] on button "Cancel" at bounding box center [614, 454] width 38 height 22
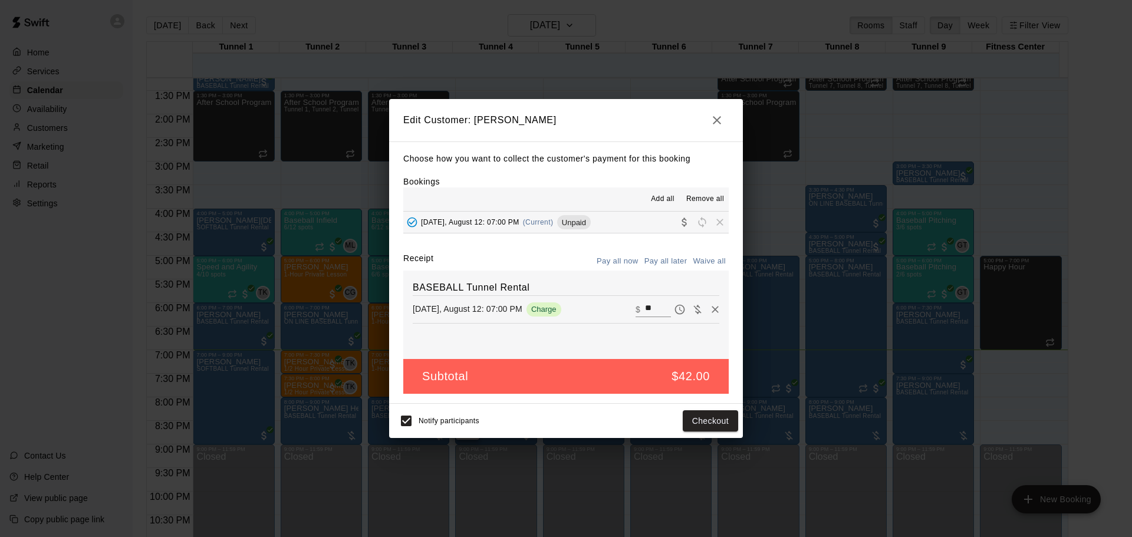
click at [714, 108] on button "button" at bounding box center [717, 120] width 24 height 24
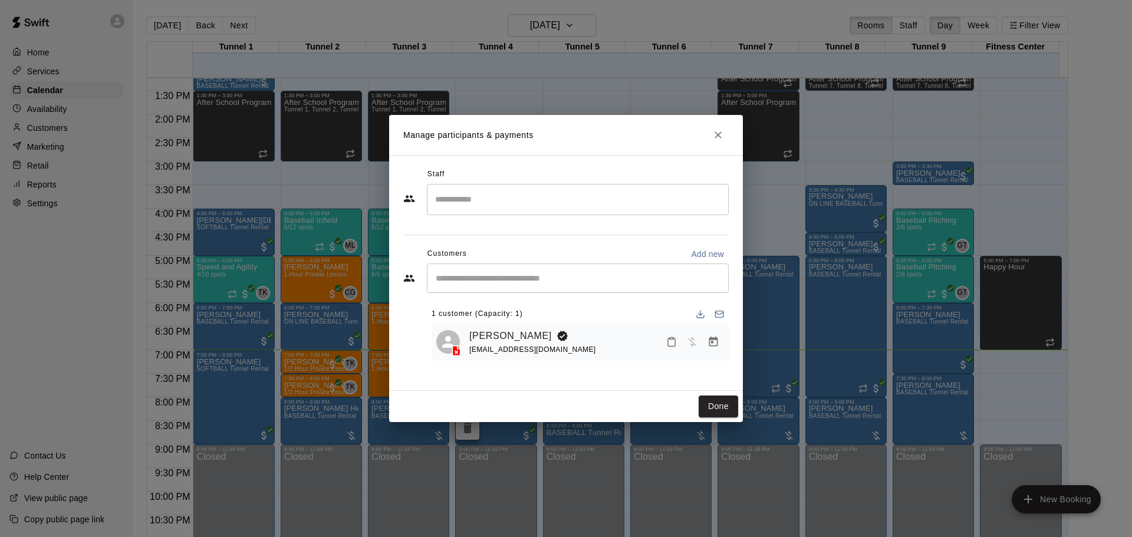
click at [720, 124] on button "Close" at bounding box center [718, 134] width 21 height 21
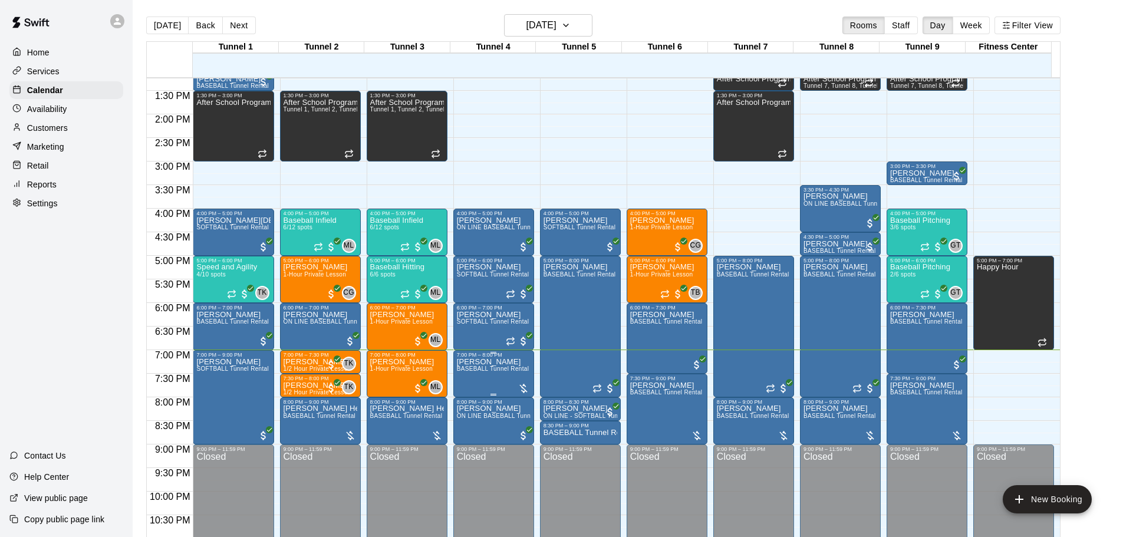
click at [479, 369] on span "BASEBALL Tunnel Rental" at bounding box center [493, 369] width 73 height 6
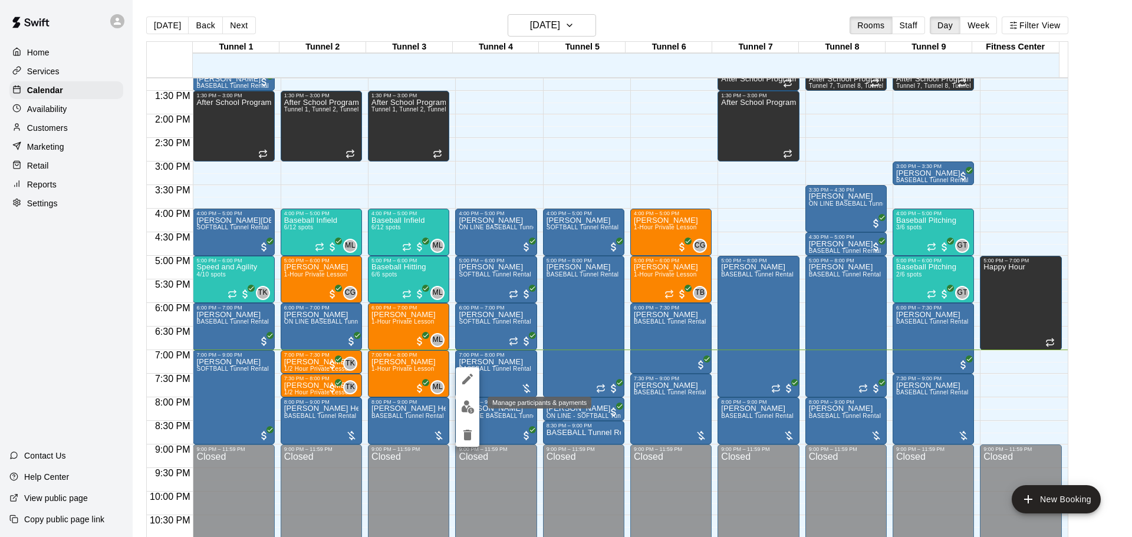
click at [462, 416] on button "edit" at bounding box center [468, 407] width 24 height 23
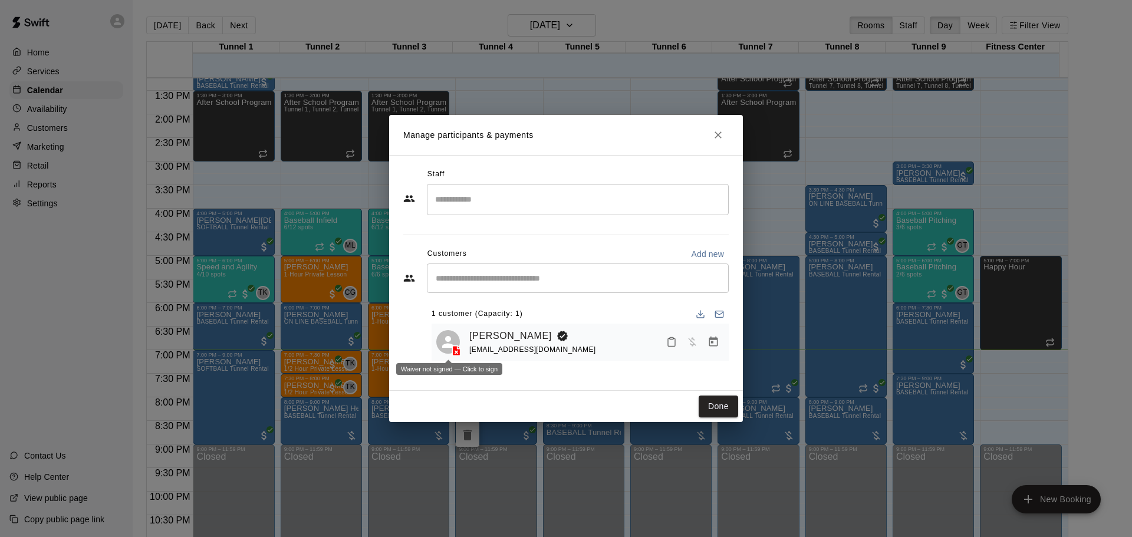
click at [453, 344] on icon at bounding box center [448, 342] width 18 height 18
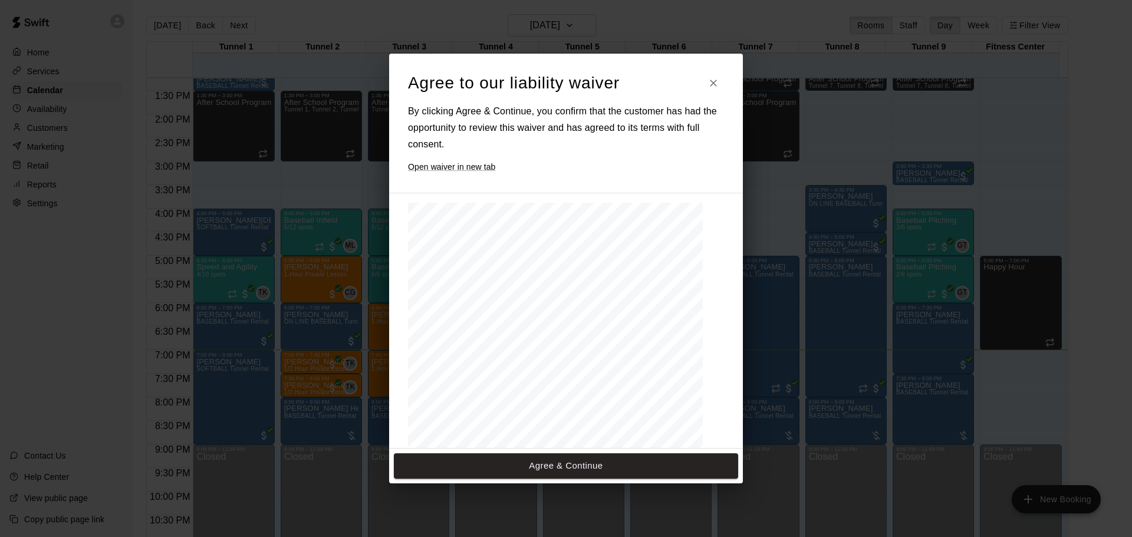
click at [567, 465] on button "Agree & Continue" at bounding box center [566, 465] width 344 height 25
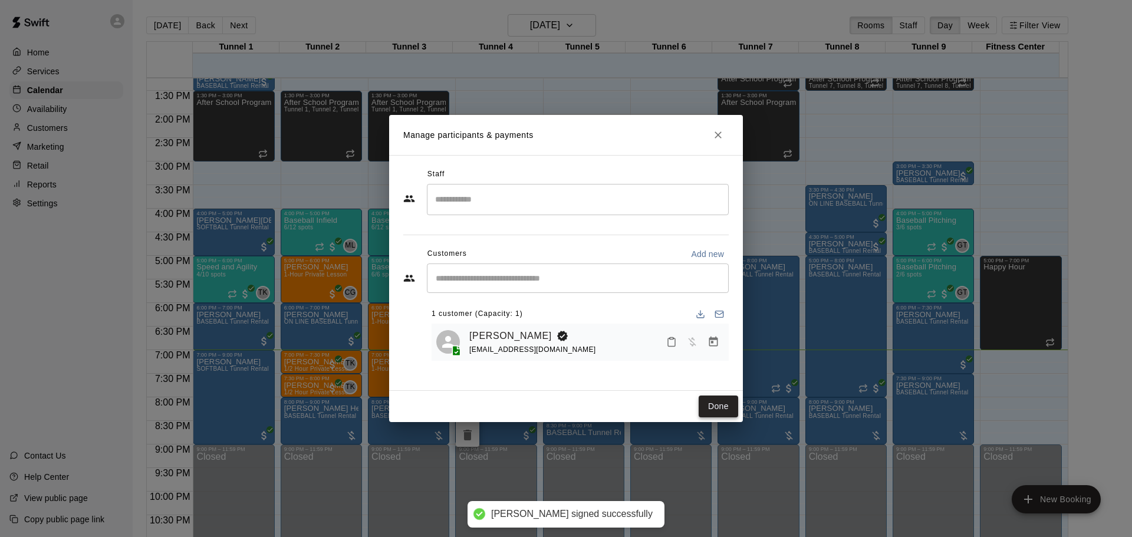
click at [723, 407] on button "Done" at bounding box center [719, 407] width 40 height 22
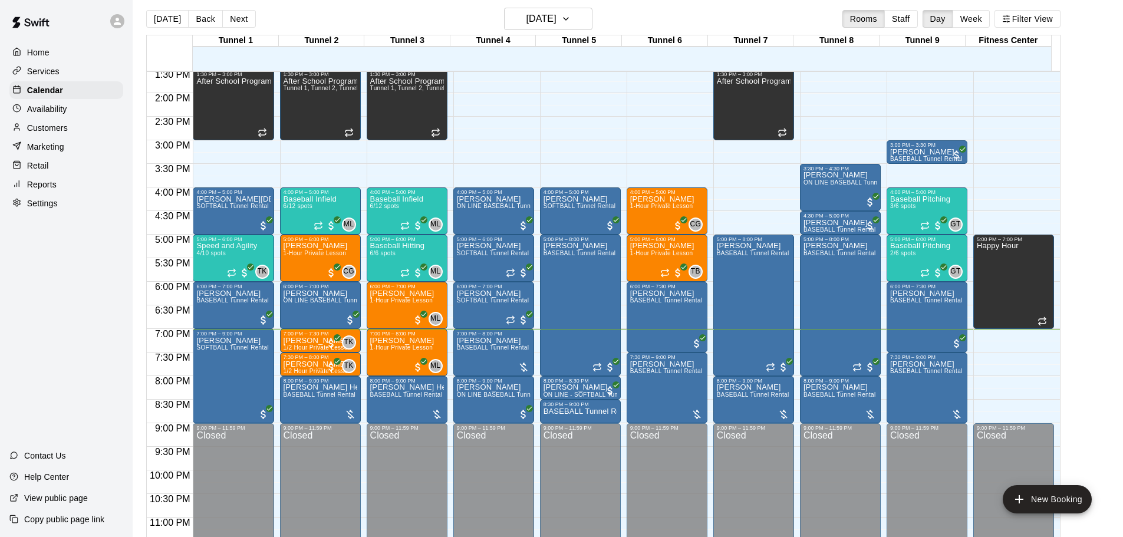
scroll to position [19, 0]
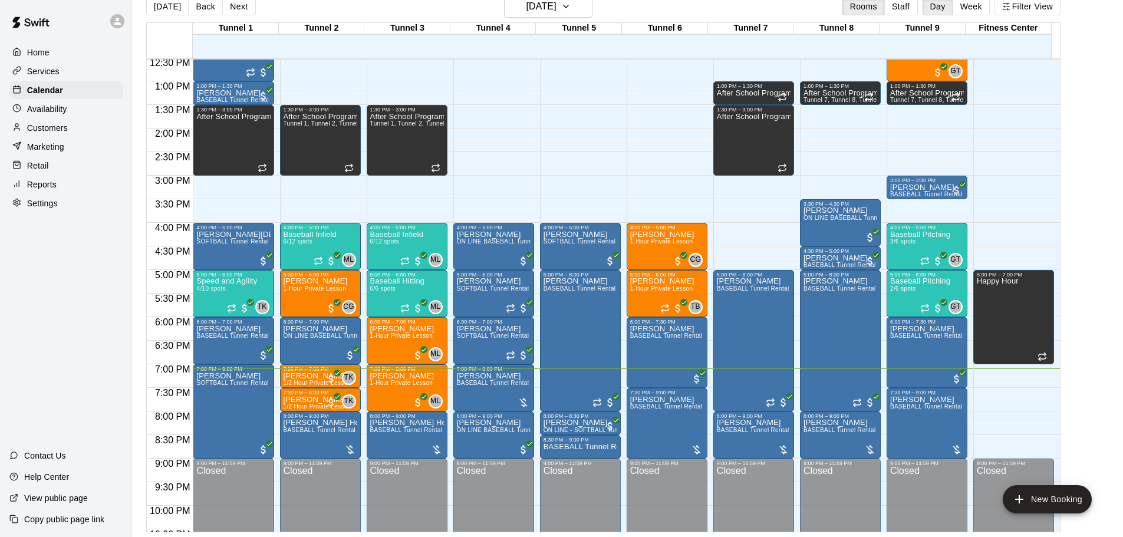
scroll to position [606, 0]
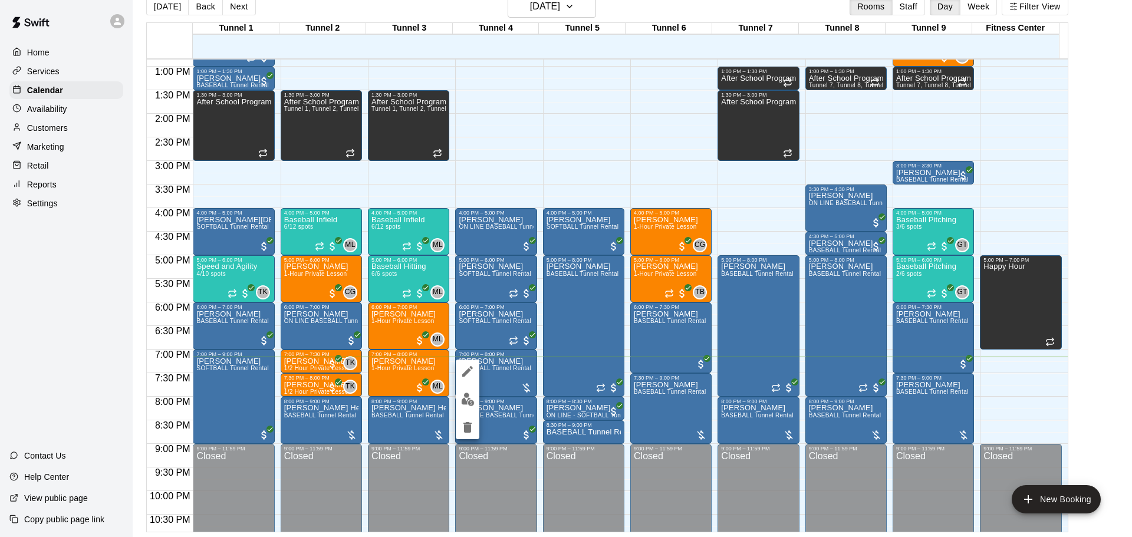
click at [478, 392] on div at bounding box center [468, 400] width 24 height 80
click at [474, 398] on img "edit" at bounding box center [468, 400] width 14 height 14
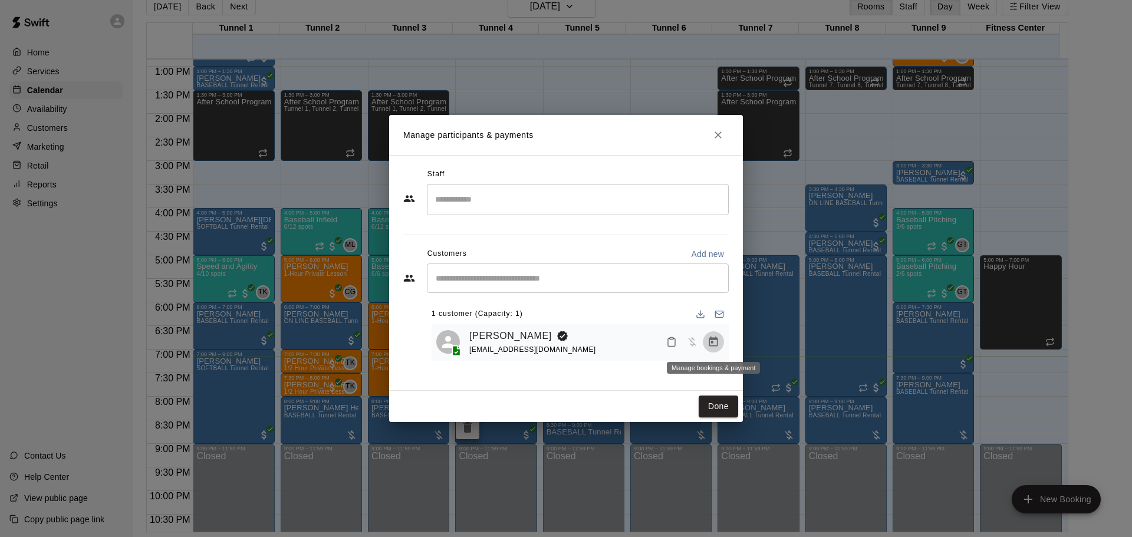
click at [716, 337] on icon "Manage bookings & payment" at bounding box center [714, 342] width 12 height 12
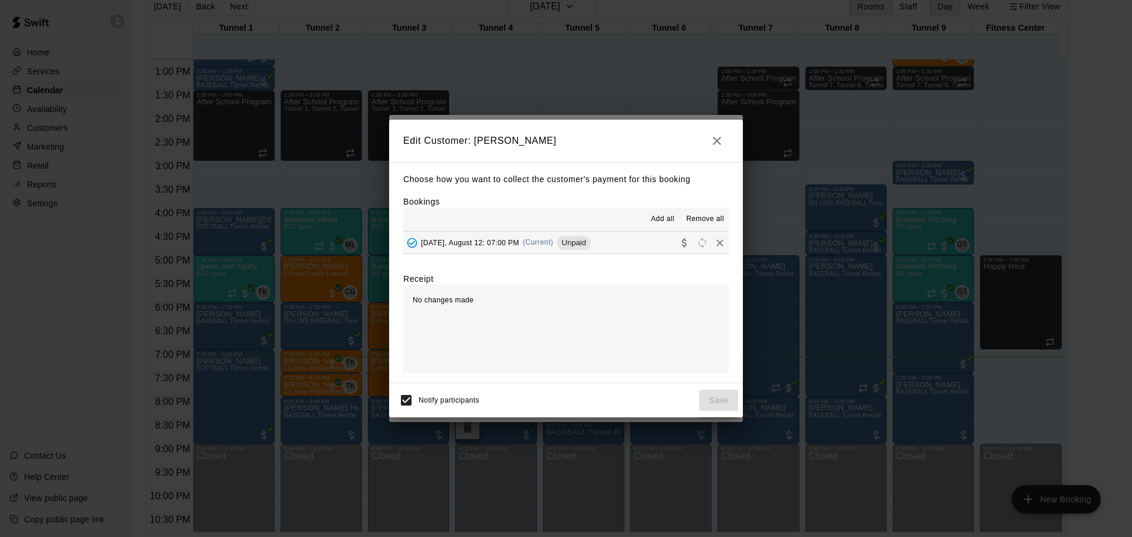
click at [505, 236] on div "[DATE], August 12: 07:00 PM (Current) Unpaid" at bounding box center [497, 243] width 188 height 18
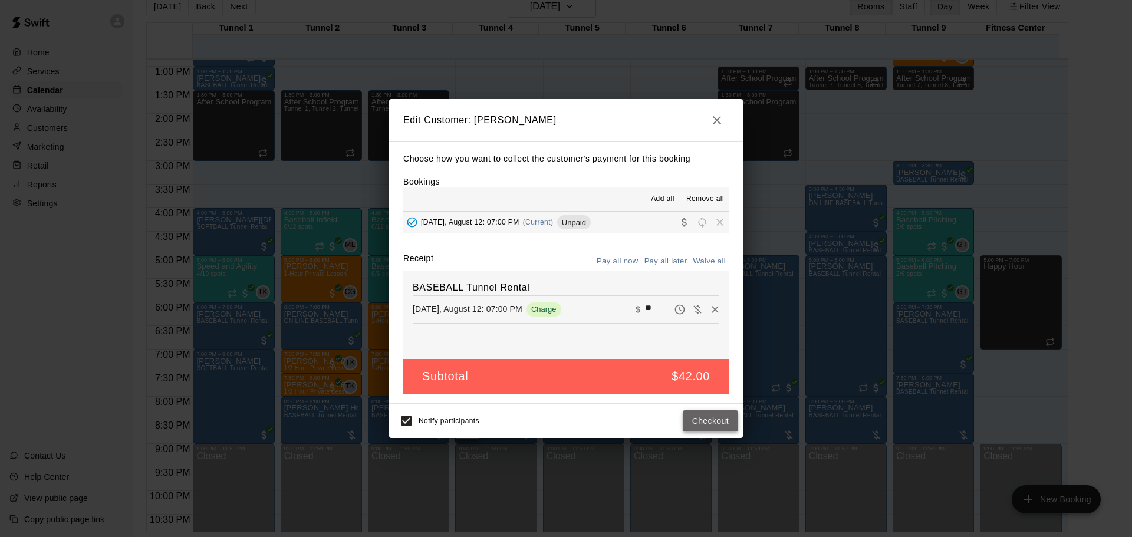
click at [706, 421] on button "Checkout" at bounding box center [710, 421] width 55 height 22
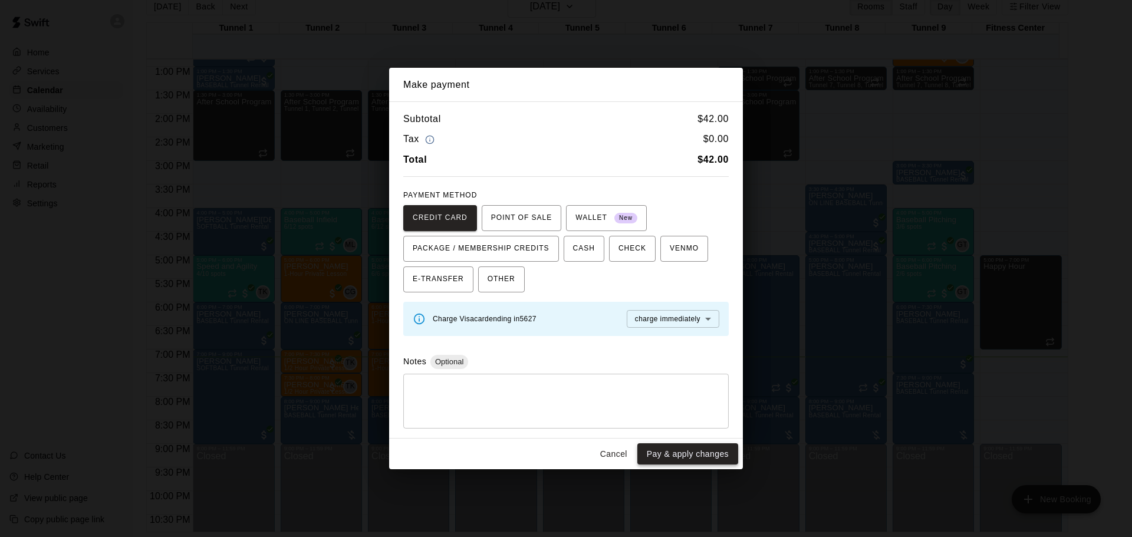
click at [698, 456] on button "Pay & apply changes" at bounding box center [687, 454] width 101 height 22
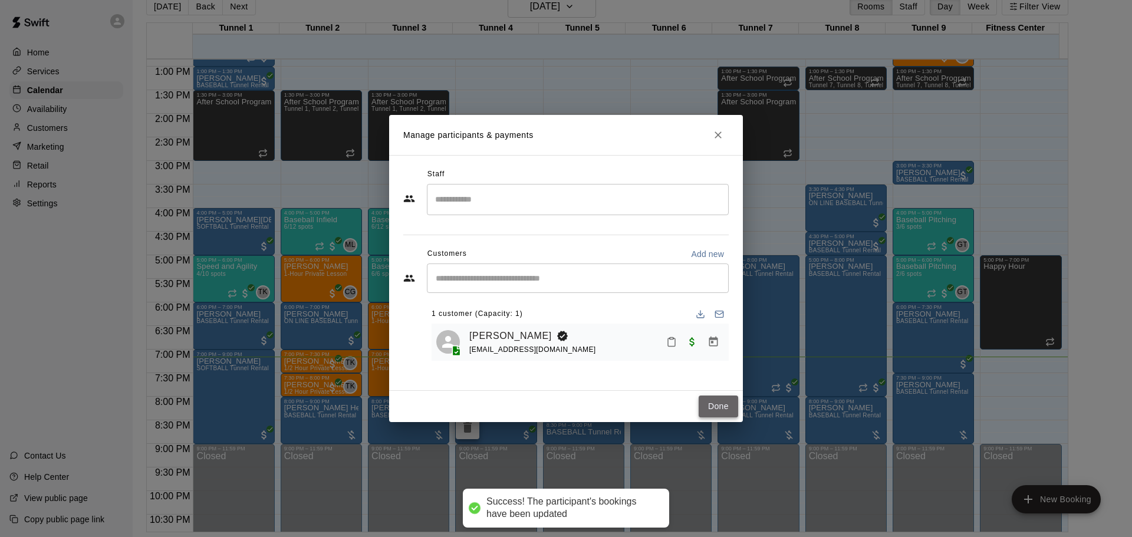
click at [714, 407] on button "Done" at bounding box center [719, 407] width 40 height 22
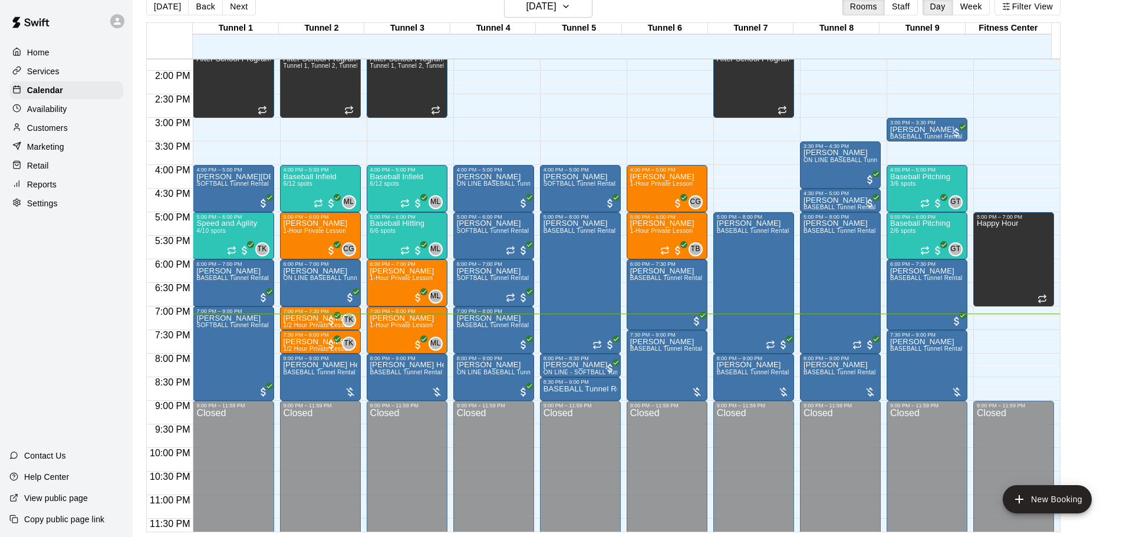
scroll to position [653, 0]
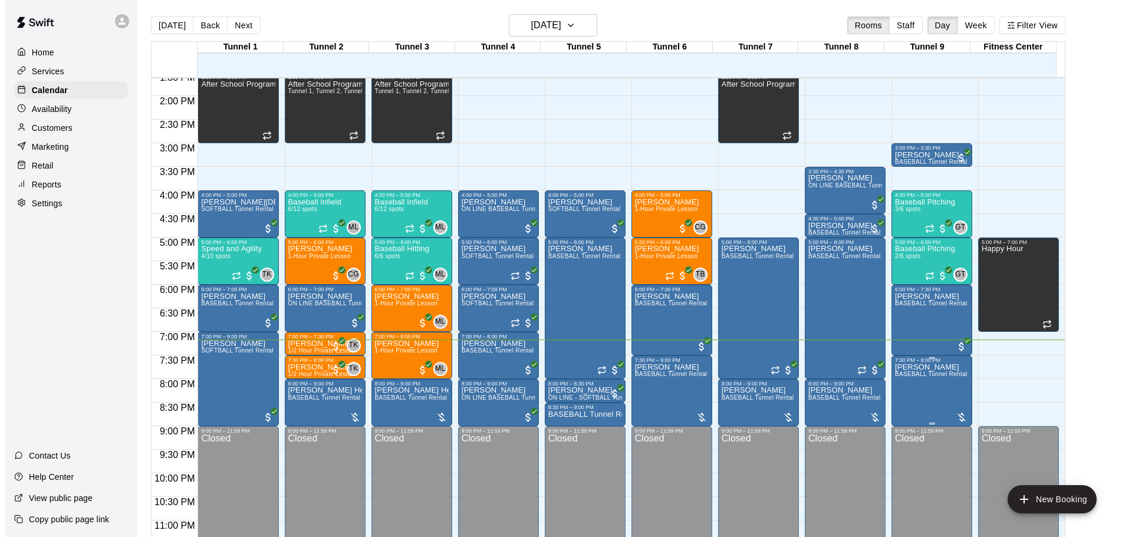
scroll to position [661, 0]
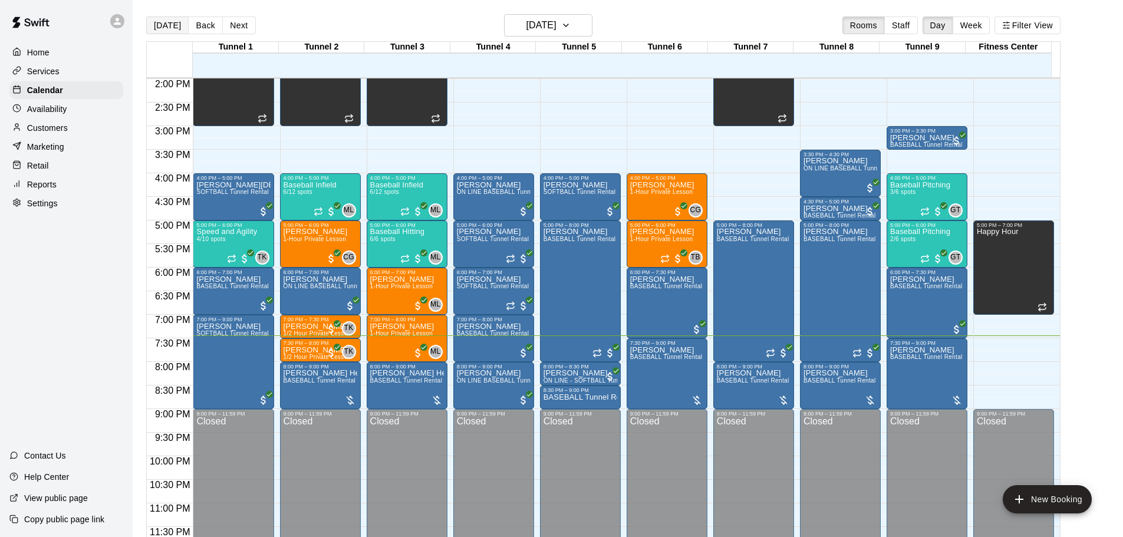
click at [163, 27] on button "[DATE]" at bounding box center [167, 26] width 42 height 18
click at [222, 29] on button "Next" at bounding box center [238, 26] width 33 height 18
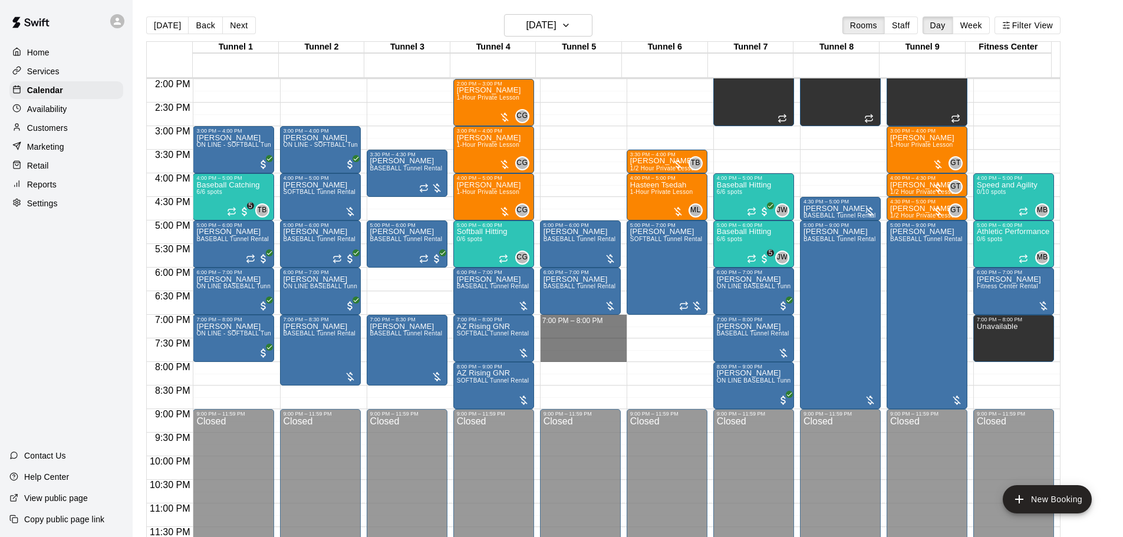
drag, startPoint x: 550, startPoint y: 317, endPoint x: 555, endPoint y: 357, distance: 40.4
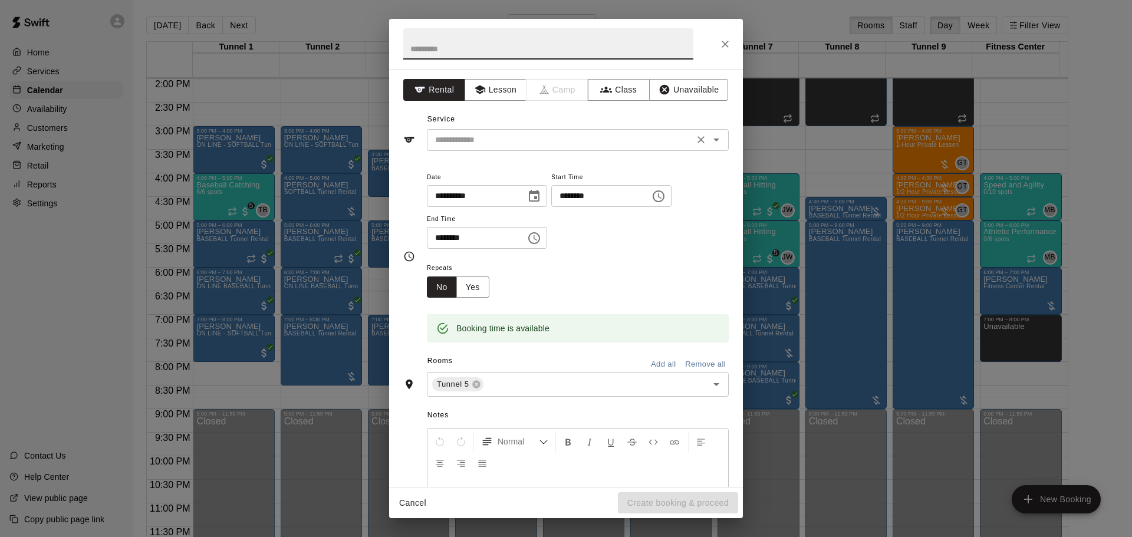
click at [463, 139] on input "text" at bounding box center [560, 140] width 260 height 15
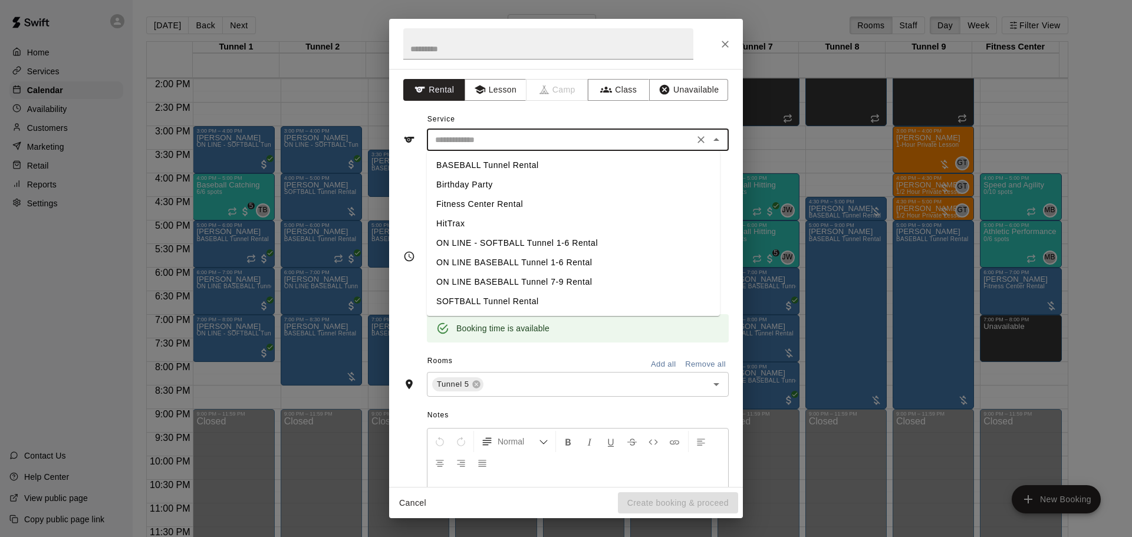
click at [498, 298] on li "SOFTBALL Tunnel Rental" at bounding box center [573, 301] width 293 height 19
type input "**********"
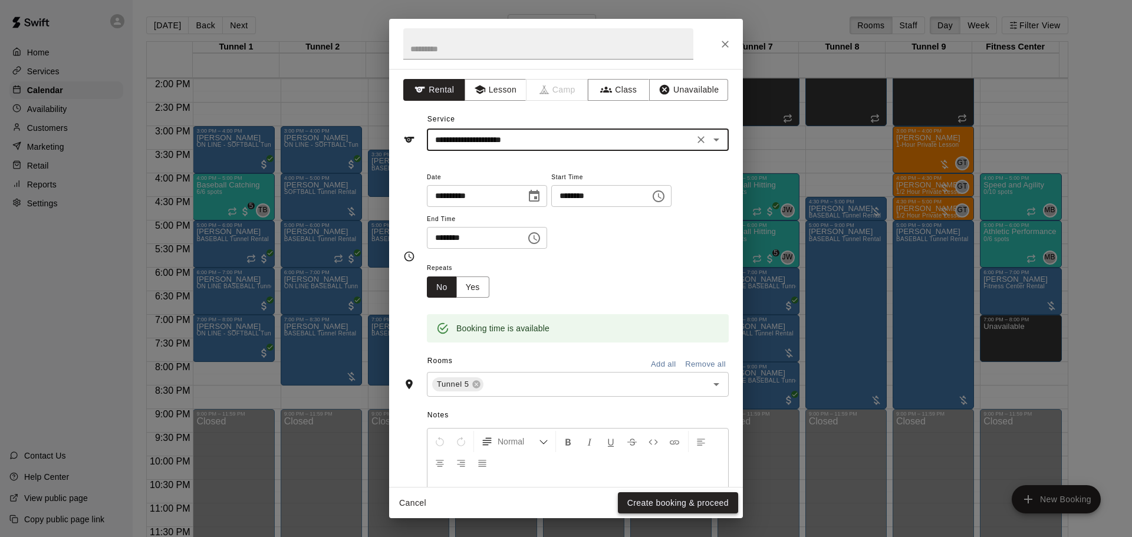
click at [646, 508] on button "Create booking & proceed" at bounding box center [678, 503] width 120 height 22
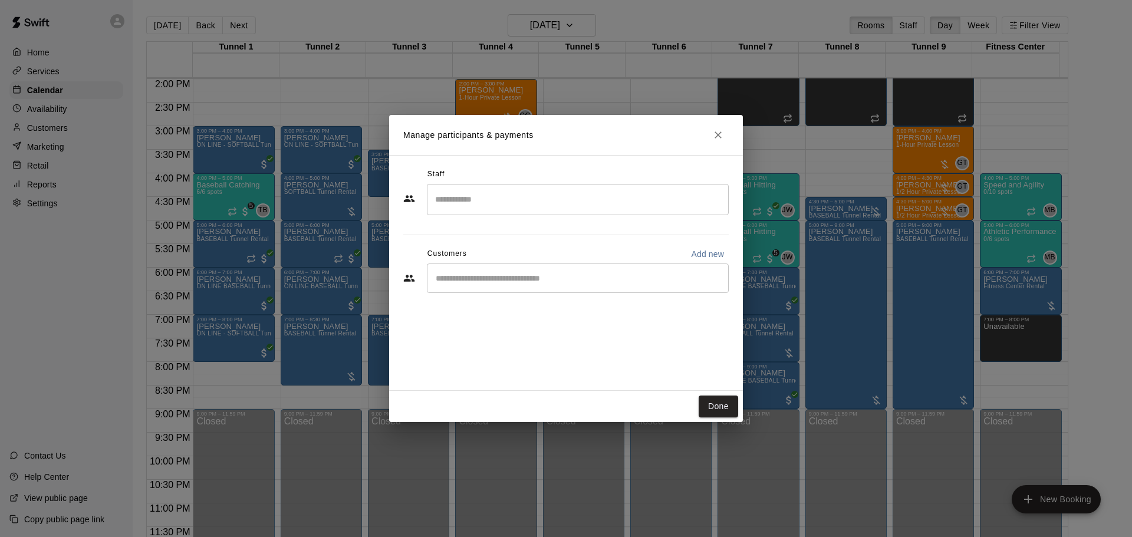
click at [454, 267] on div "​" at bounding box center [578, 278] width 302 height 29
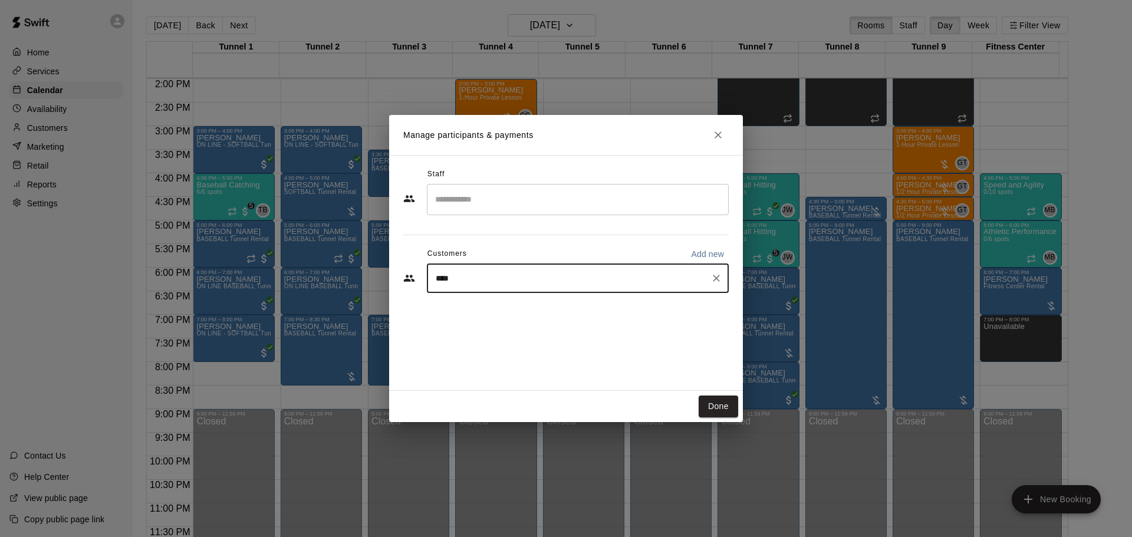
type input "****"
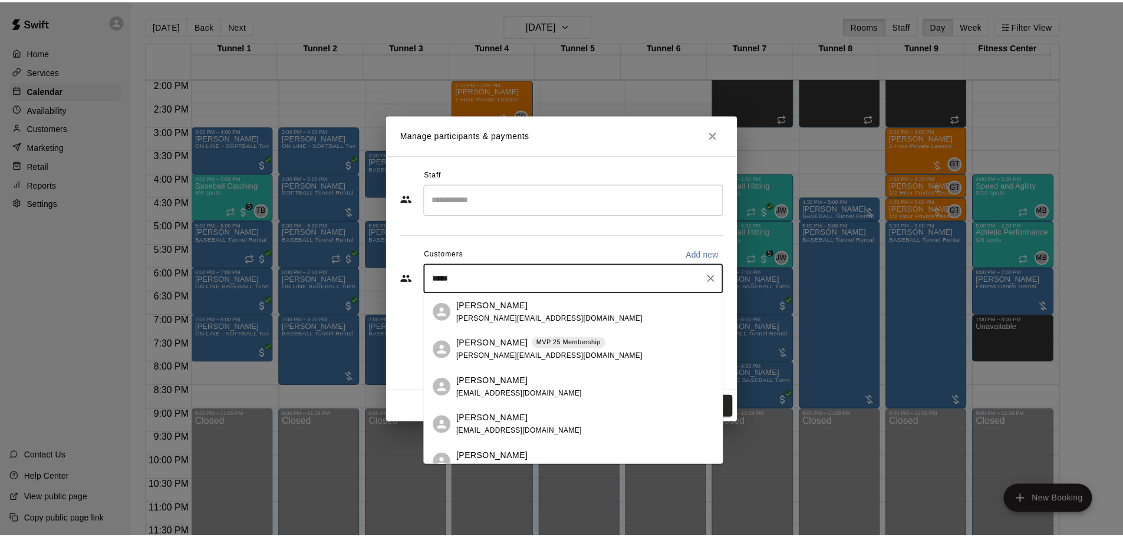
scroll to position [59, 0]
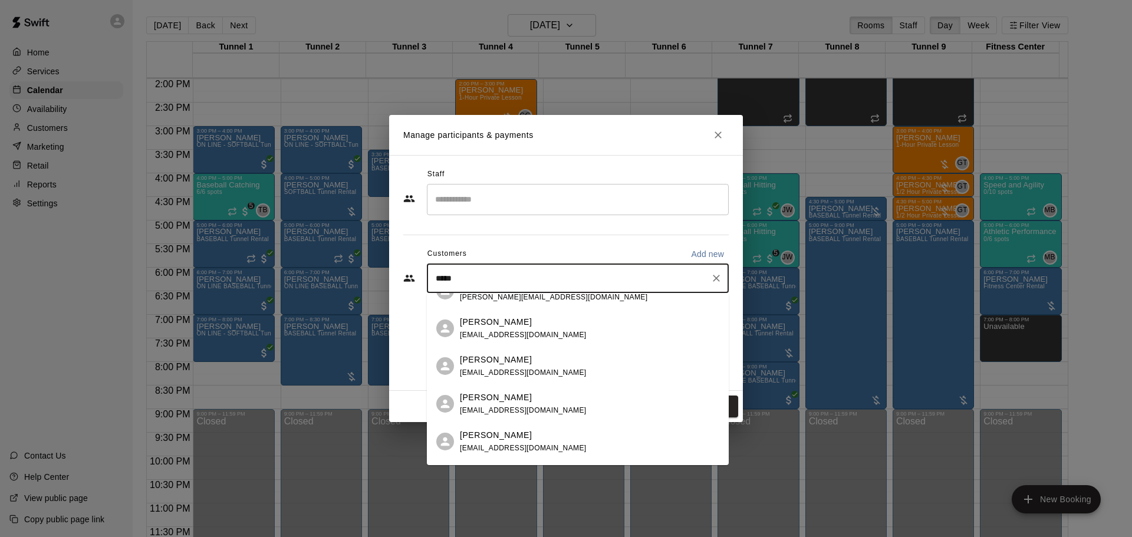
click at [518, 407] on span "[EMAIL_ADDRESS][DOMAIN_NAME]" at bounding box center [523, 410] width 127 height 8
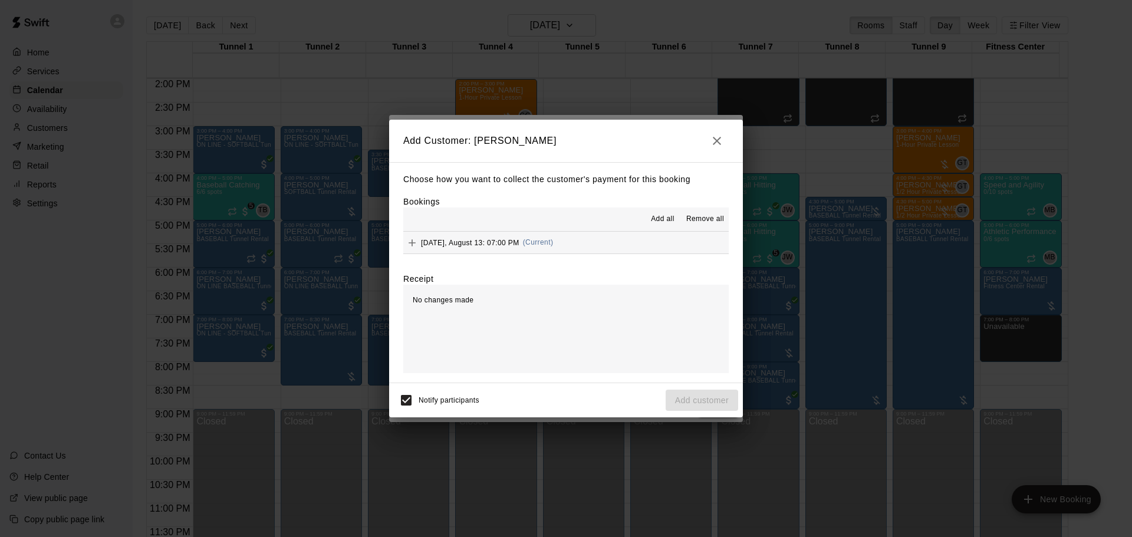
click at [478, 239] on span "[DATE], August 13: 07:00 PM" at bounding box center [470, 242] width 98 height 8
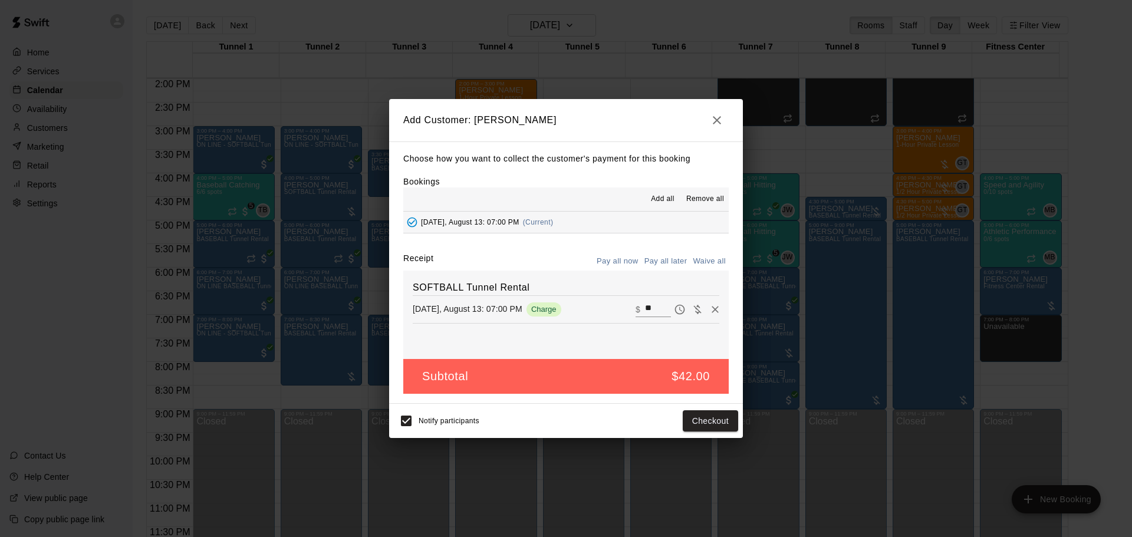
click at [657, 263] on button "Pay all later" at bounding box center [666, 261] width 49 height 18
click at [711, 415] on button "Add customer" at bounding box center [702, 421] width 73 height 22
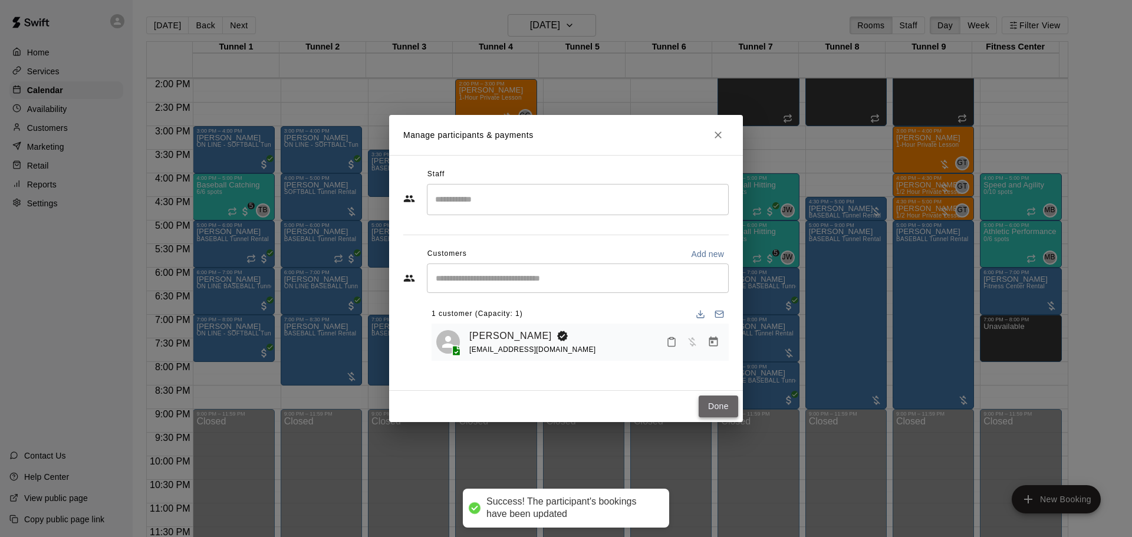
click at [725, 410] on button "Done" at bounding box center [719, 407] width 40 height 22
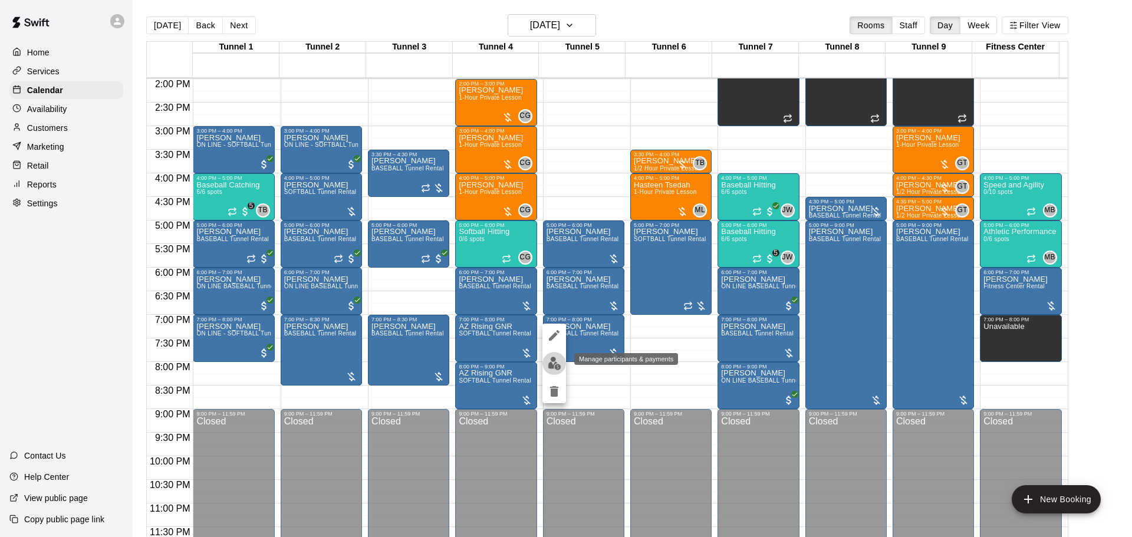
click at [555, 353] on button "edit" at bounding box center [554, 363] width 24 height 23
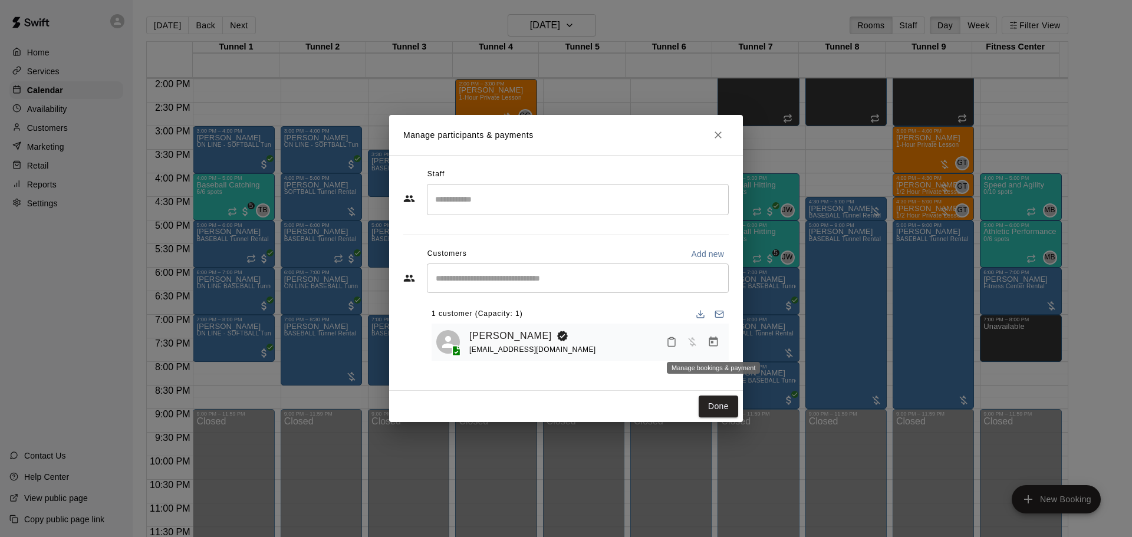
click at [722, 343] on button "Manage bookings & payment" at bounding box center [713, 341] width 21 height 21
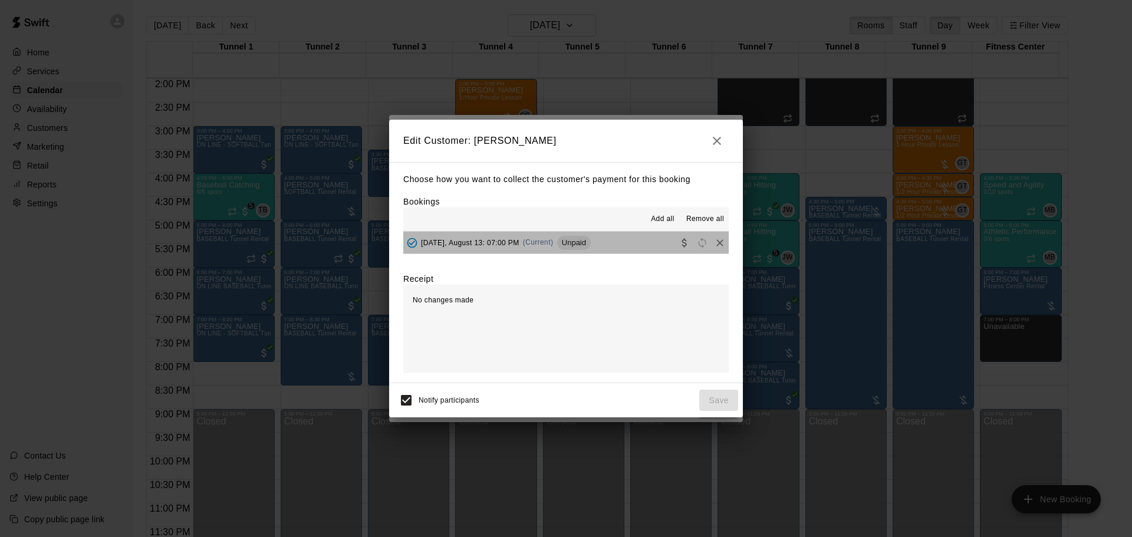
click at [624, 253] on button "[DATE], August 13: 07:00 PM (Current) Unpaid" at bounding box center [565, 243] width 325 height 22
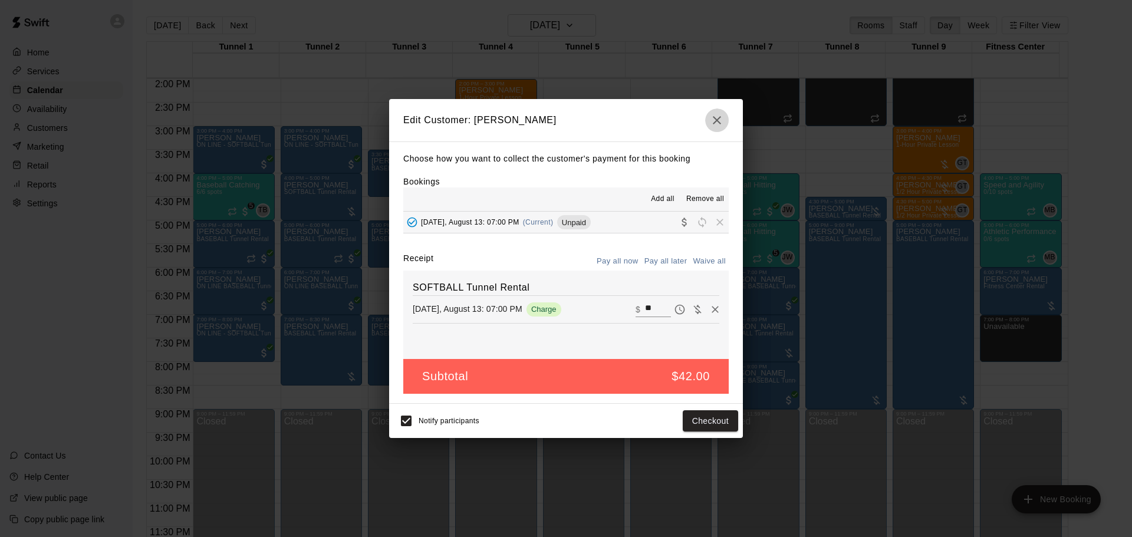
click at [727, 115] on button "button" at bounding box center [717, 120] width 24 height 24
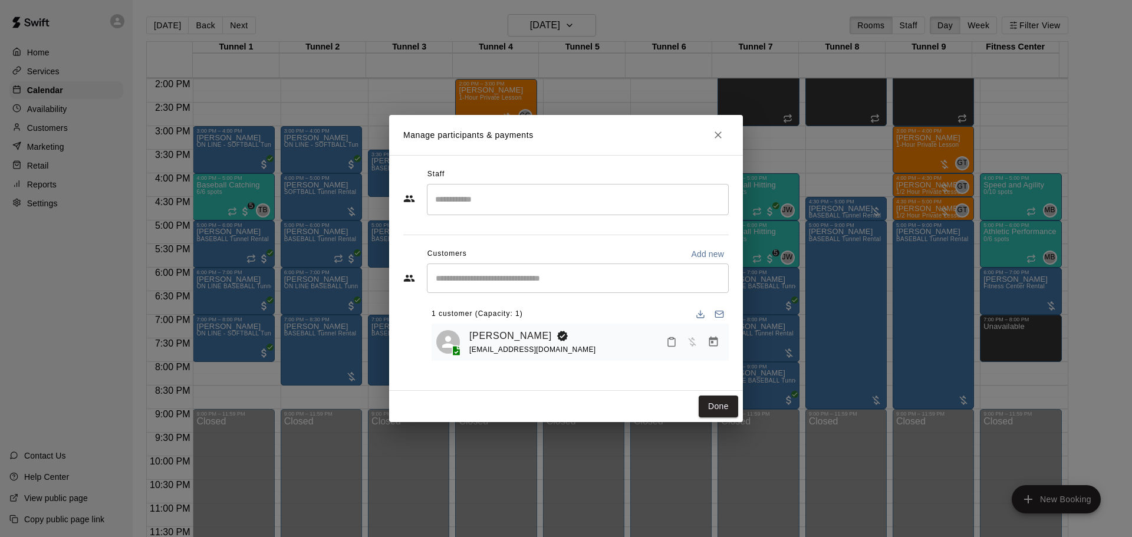
click at [712, 133] on icon "Close" at bounding box center [718, 135] width 12 height 12
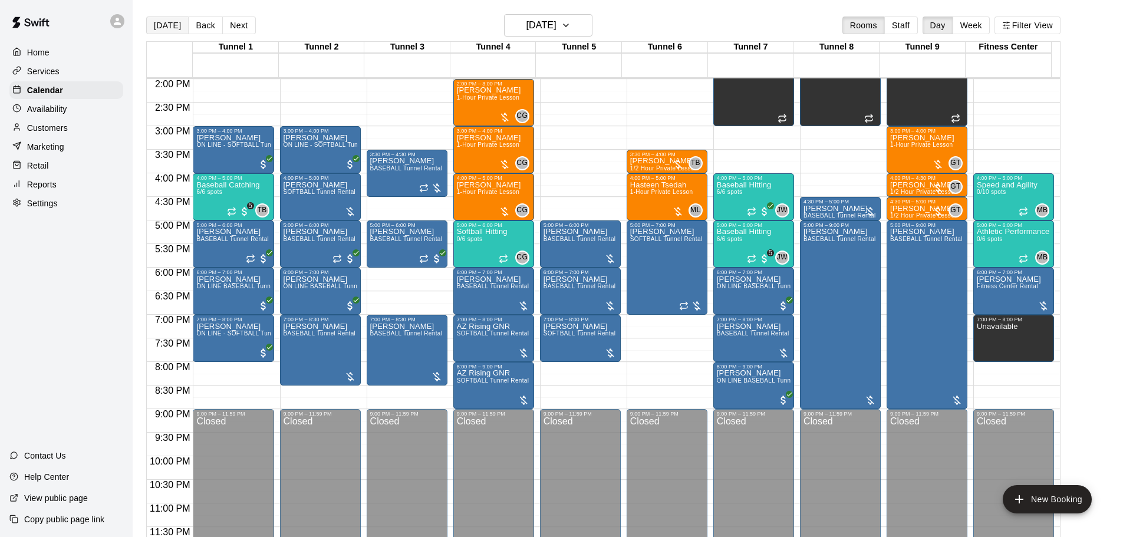
click at [169, 24] on button "[DATE]" at bounding box center [167, 26] width 42 height 18
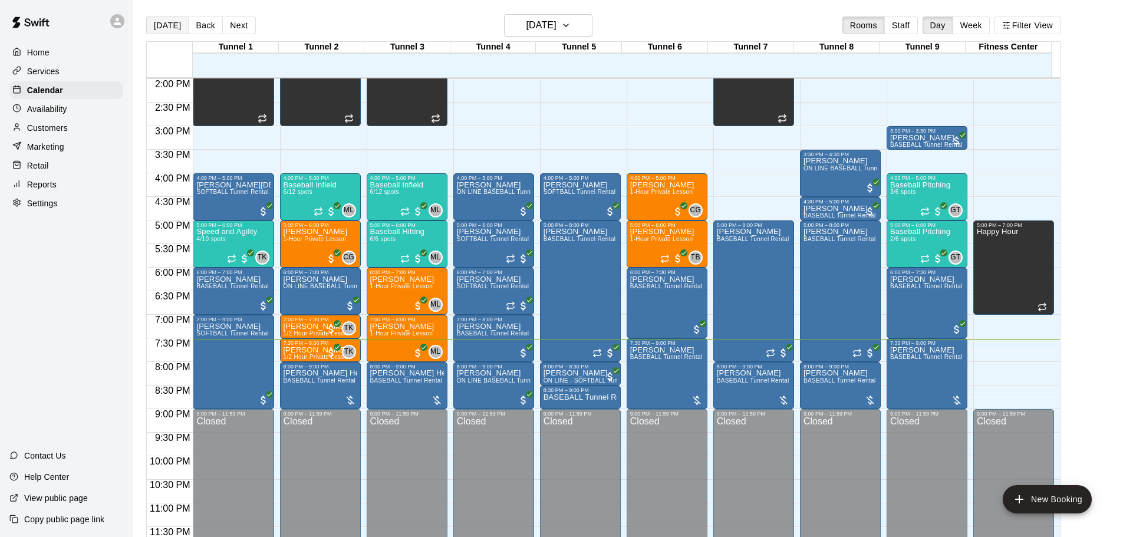
click at [163, 34] on button "[DATE]" at bounding box center [167, 26] width 42 height 18
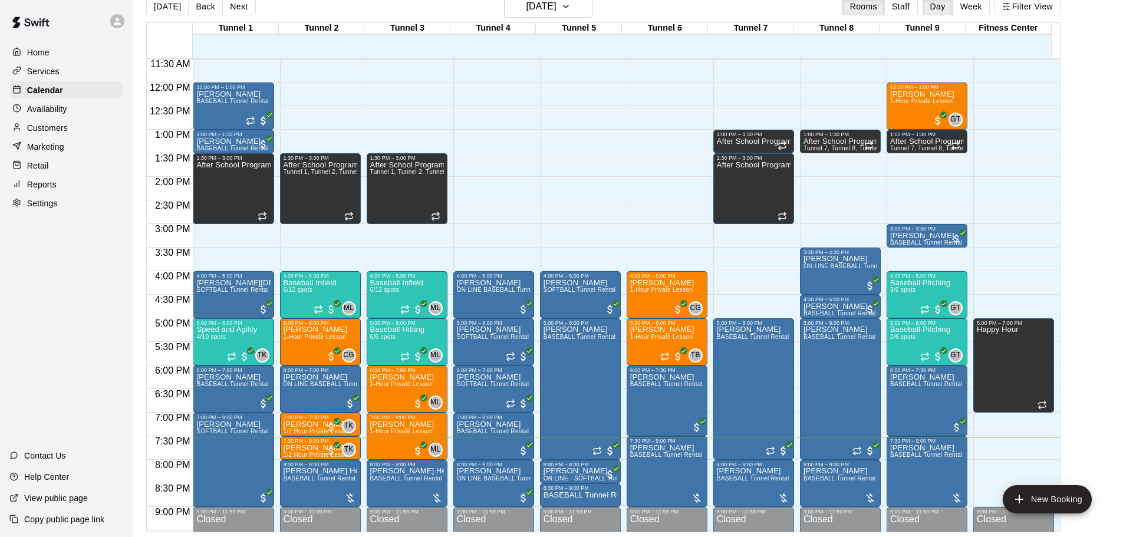
scroll to position [602, 0]
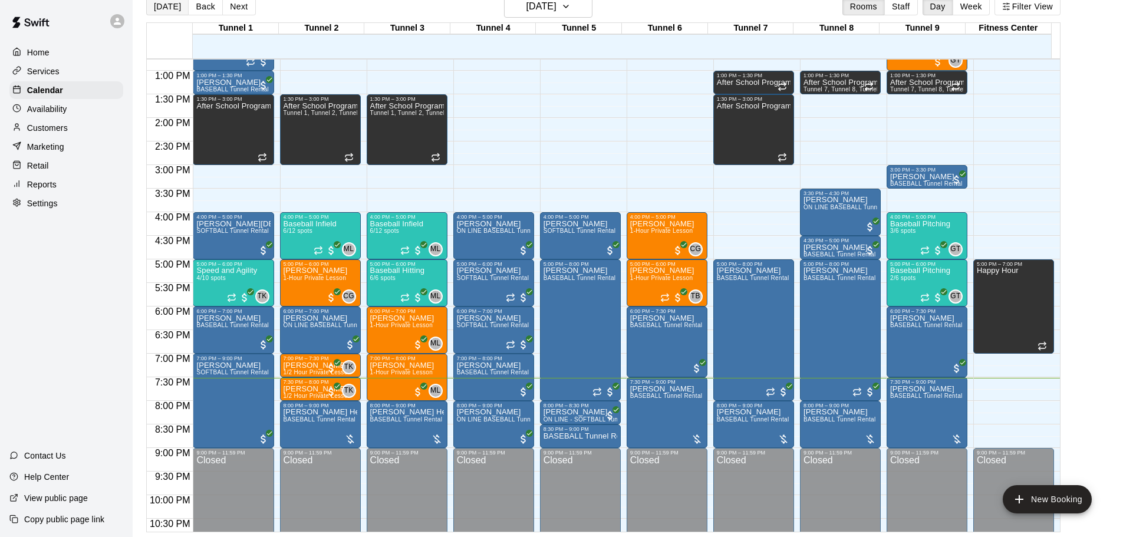
click at [180, 11] on button "[DATE]" at bounding box center [167, 7] width 42 height 18
click at [172, 11] on button "[DATE]" at bounding box center [167, 7] width 42 height 18
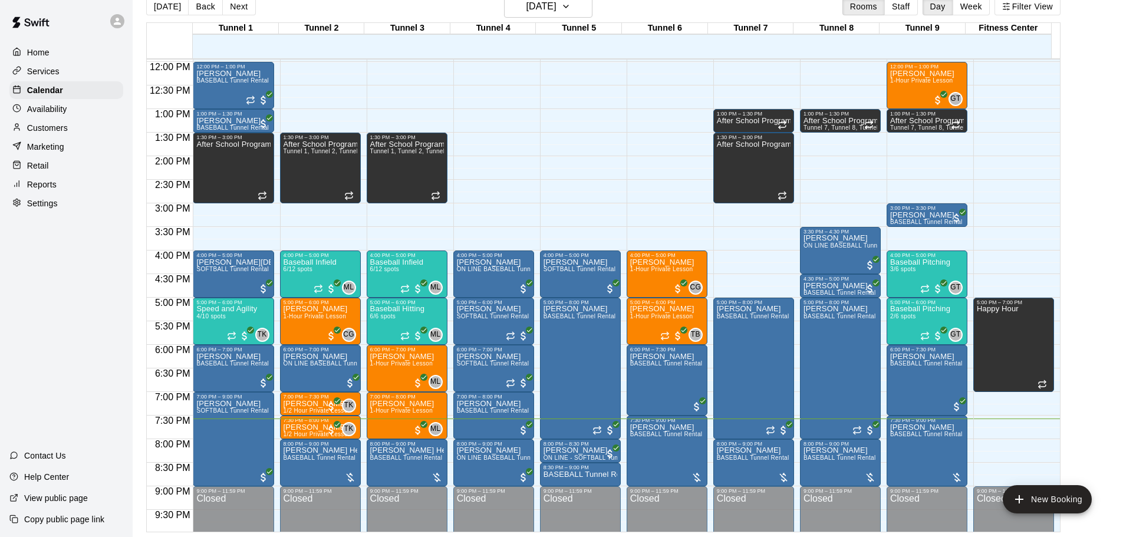
scroll to position [543, 0]
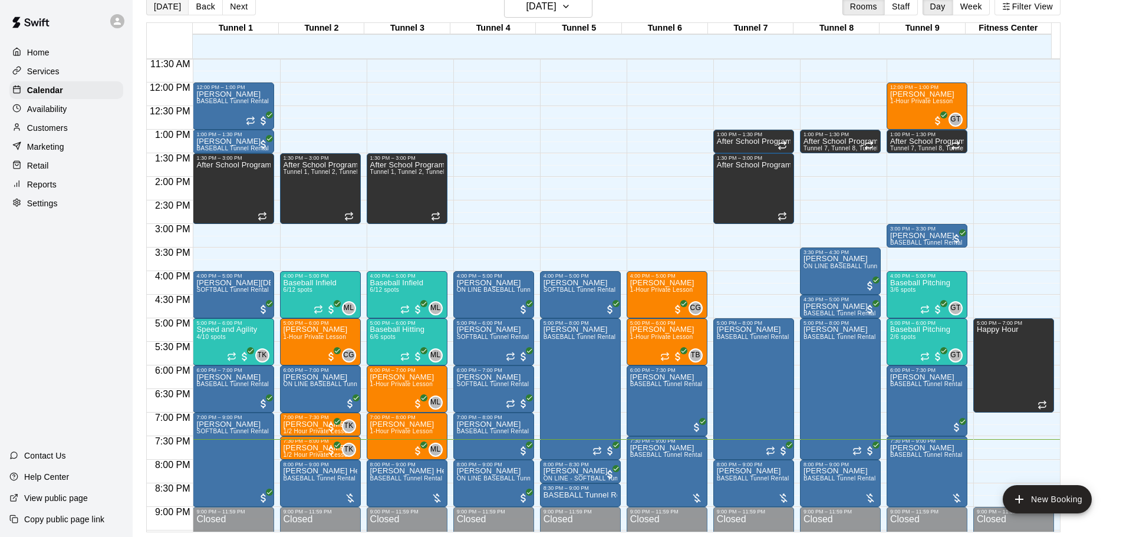
click at [177, 9] on button "[DATE]" at bounding box center [167, 7] width 42 height 18
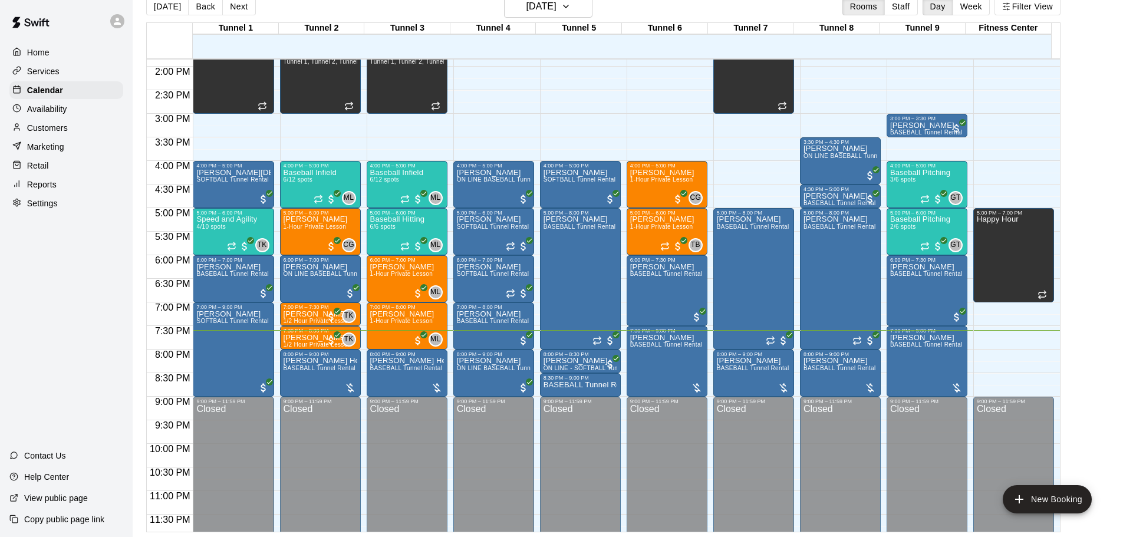
scroll to position [661, 0]
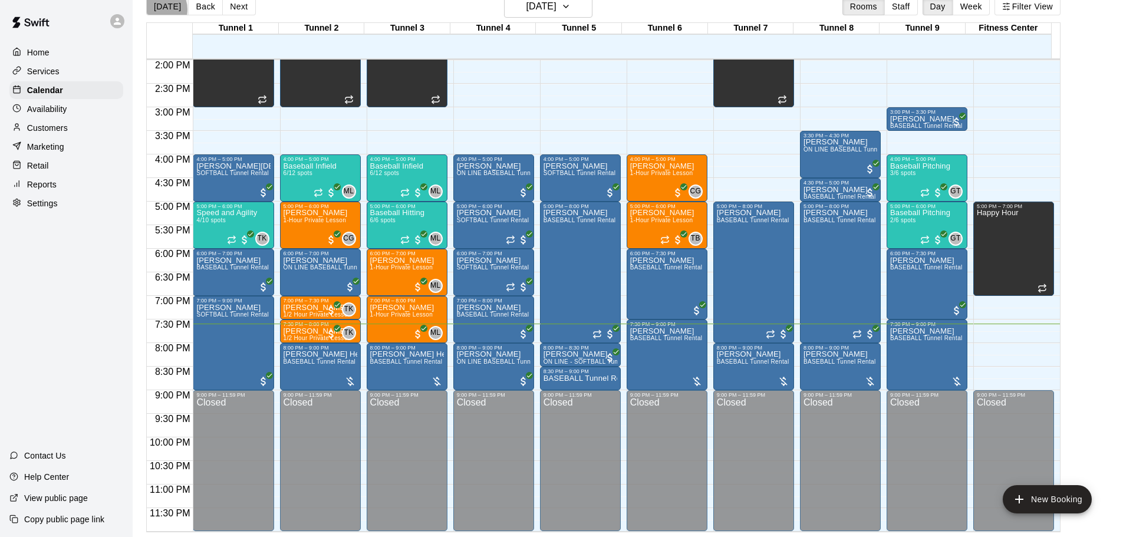
click at [156, 9] on button "[DATE]" at bounding box center [167, 7] width 42 height 18
click at [164, 12] on button "[DATE]" at bounding box center [167, 7] width 42 height 18
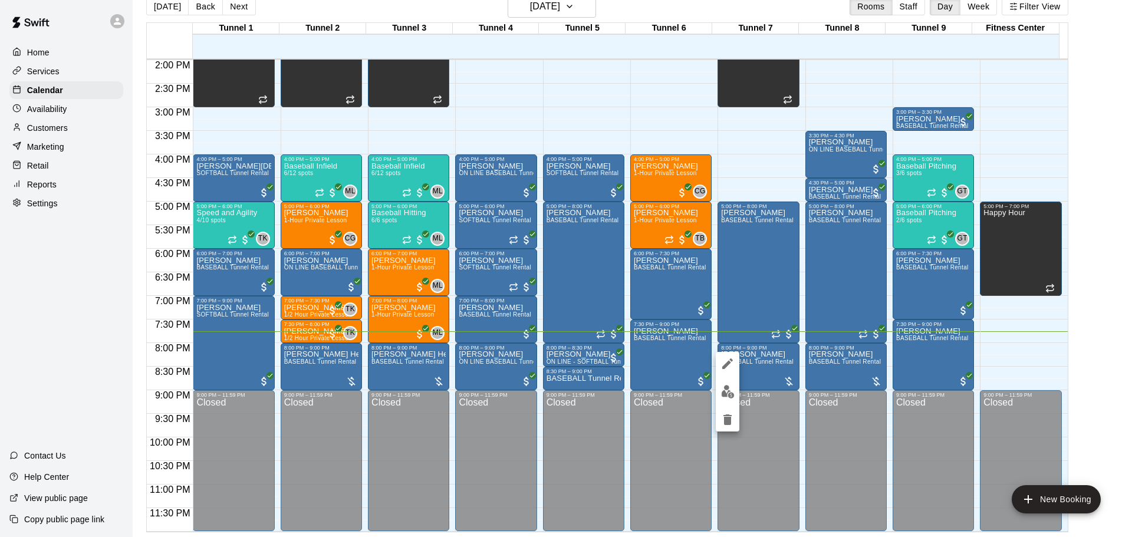
click at [1091, 325] on div at bounding box center [566, 268] width 1132 height 537
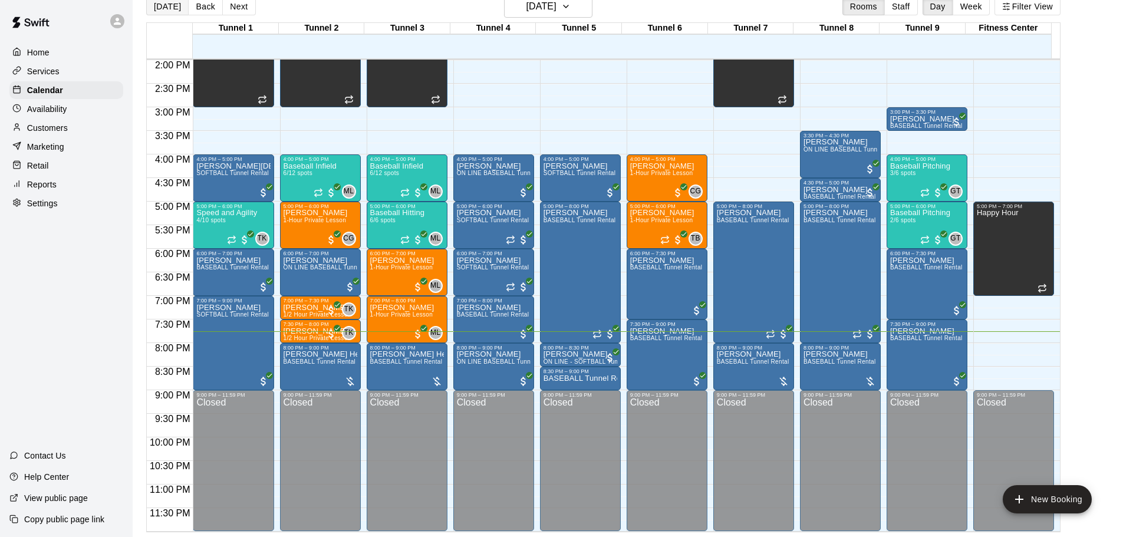
click at [158, 5] on button "[DATE]" at bounding box center [167, 7] width 42 height 18
click at [44, 91] on p "Calendar" at bounding box center [45, 90] width 36 height 12
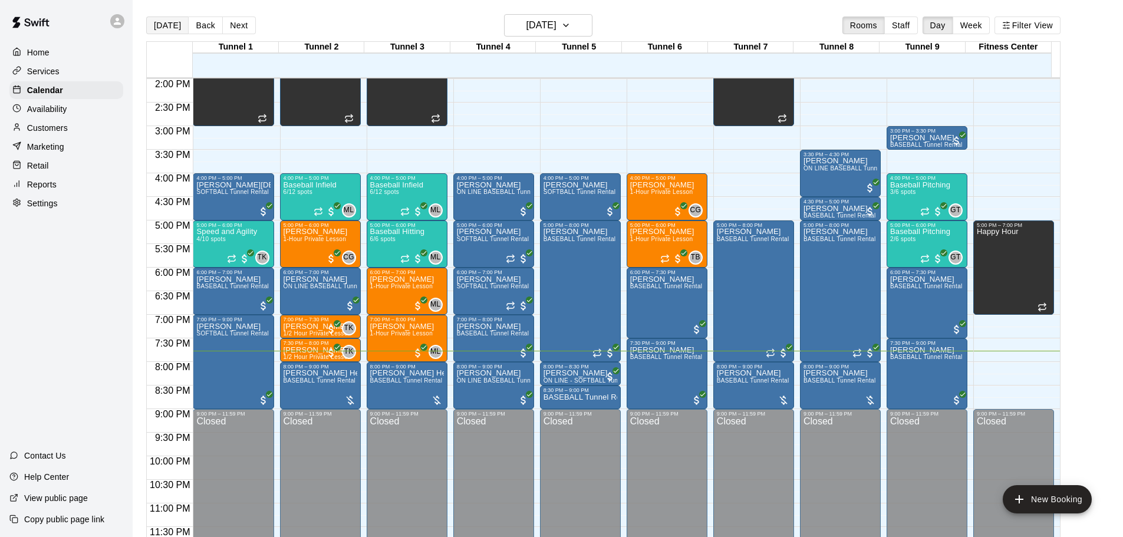
click at [177, 29] on button "[DATE]" at bounding box center [167, 26] width 42 height 18
click at [153, 29] on button "[DATE]" at bounding box center [167, 26] width 42 height 18
click at [167, 15] on div "[DATE] Back [DATE][DATE] Rooms Staff Day Week Filter View" at bounding box center [603, 27] width 915 height 27
click at [167, 19] on button "[DATE]" at bounding box center [167, 26] width 42 height 18
click at [119, 18] on icon at bounding box center [117, 21] width 11 height 11
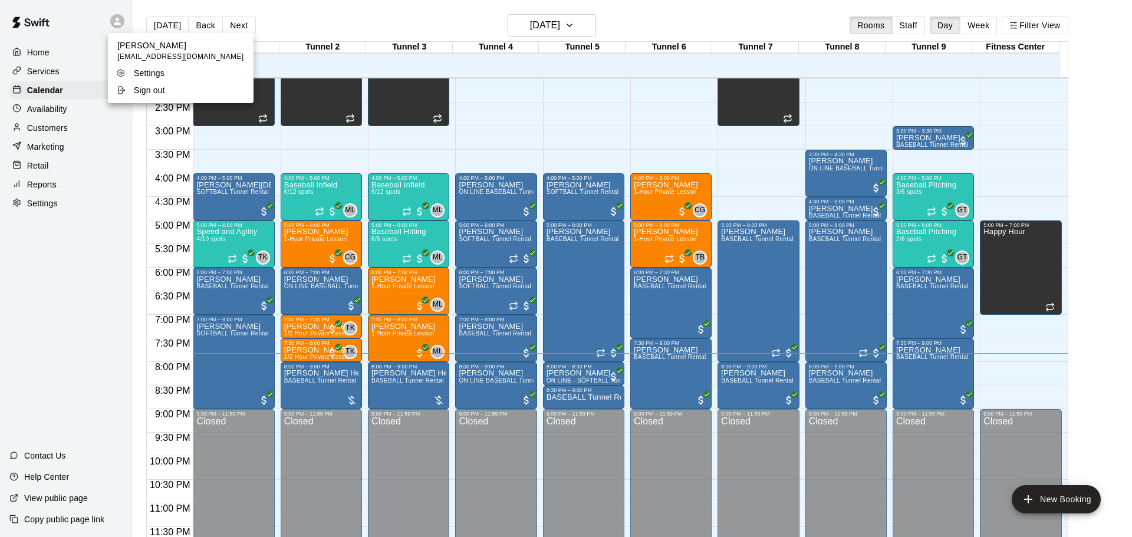
click at [331, 27] on div at bounding box center [566, 268] width 1132 height 537
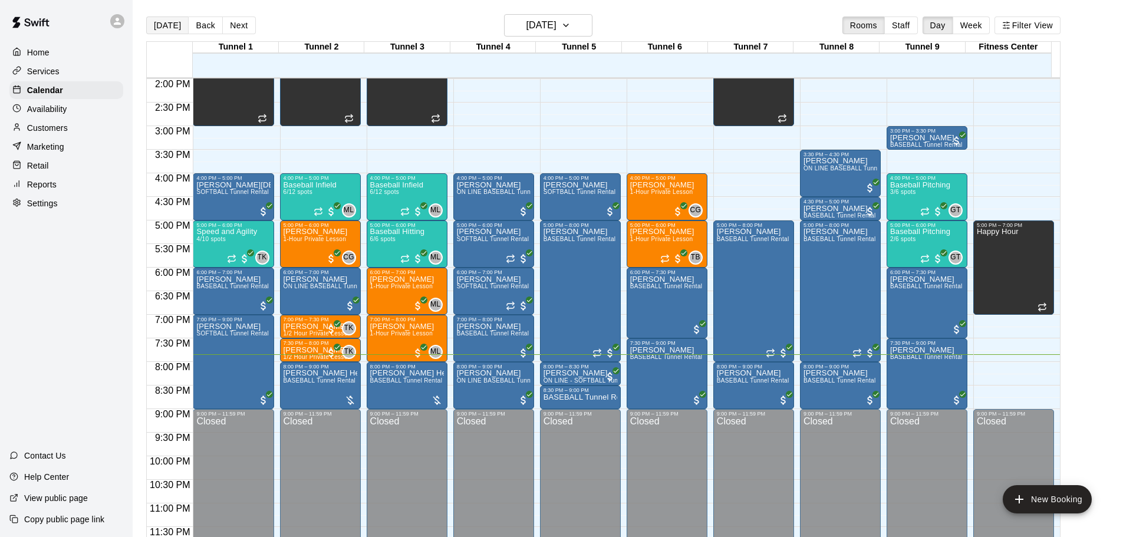
click at [160, 21] on button "[DATE]" at bounding box center [167, 26] width 42 height 18
click at [156, 22] on button "[DATE]" at bounding box center [167, 26] width 42 height 18
click at [155, 21] on button "[DATE]" at bounding box center [167, 26] width 42 height 18
click at [170, 36] on div "[DATE] Back [DATE][DATE] Rooms Staff Day Week Filter View" at bounding box center [603, 27] width 915 height 27
click at [167, 28] on button "[DATE]" at bounding box center [167, 26] width 42 height 18
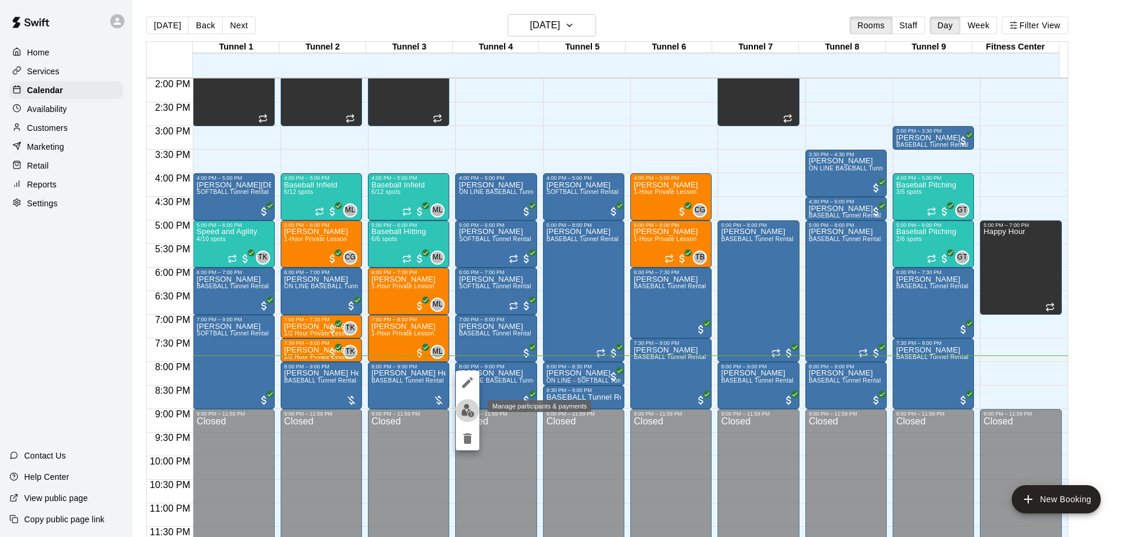
click at [467, 409] on img "edit" at bounding box center [468, 411] width 14 height 14
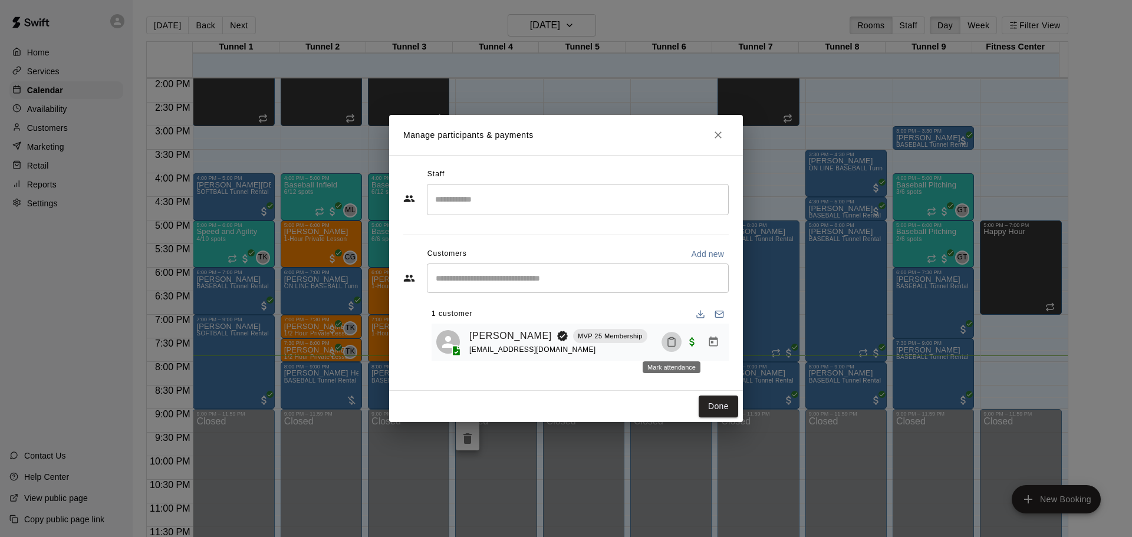
click at [672, 349] on button "Mark attendance" at bounding box center [672, 342] width 20 height 20
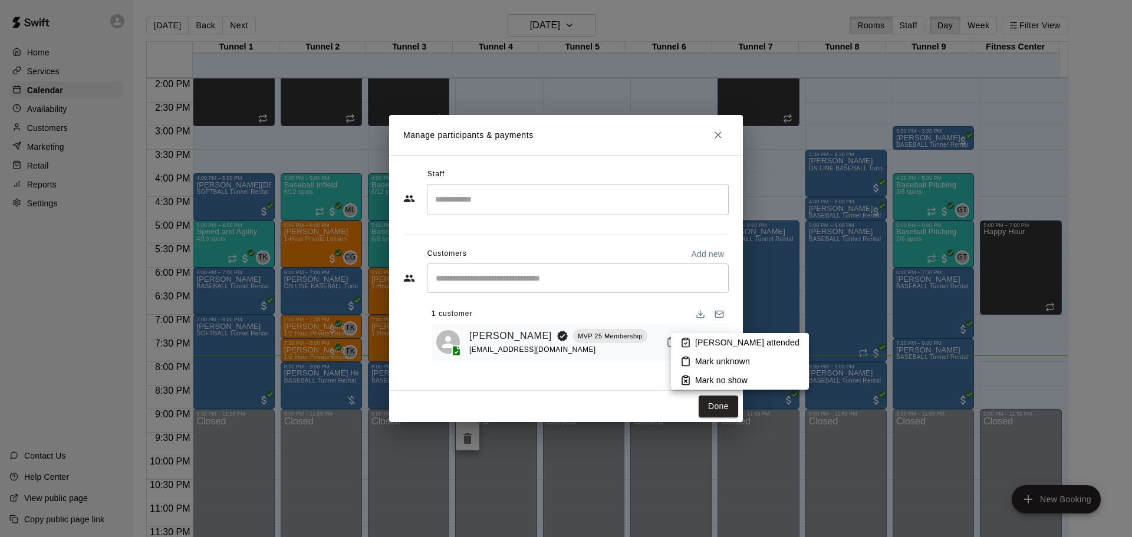
click at [742, 358] on p "Mark unknown" at bounding box center [722, 362] width 55 height 12
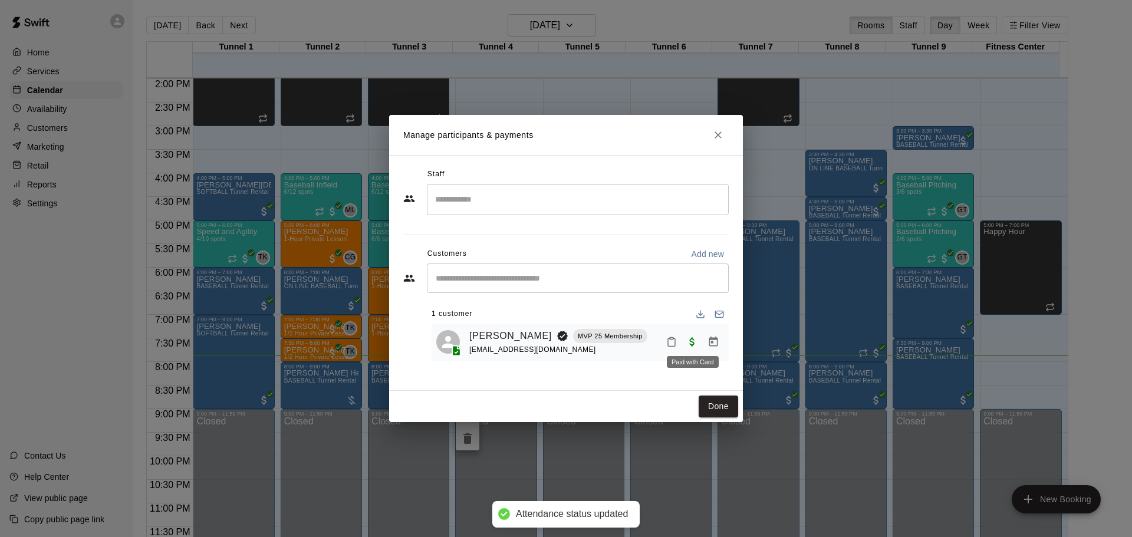
click at [692, 338] on span "Paid with Card" at bounding box center [692, 342] width 21 height 10
click at [675, 344] on icon "Mark attendance" at bounding box center [671, 342] width 7 height 8
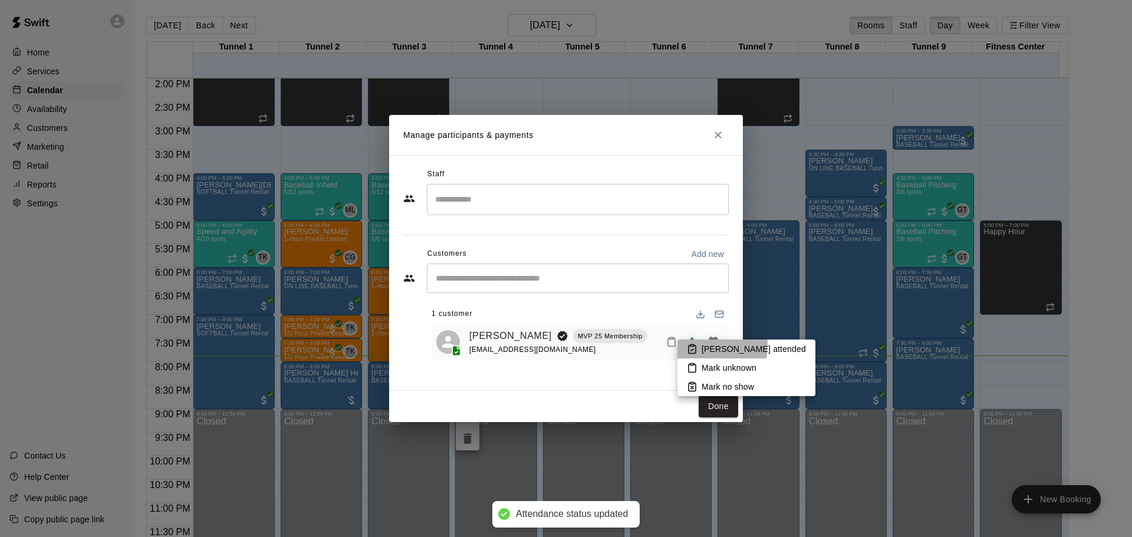
click at [693, 346] on icon at bounding box center [692, 349] width 11 height 11
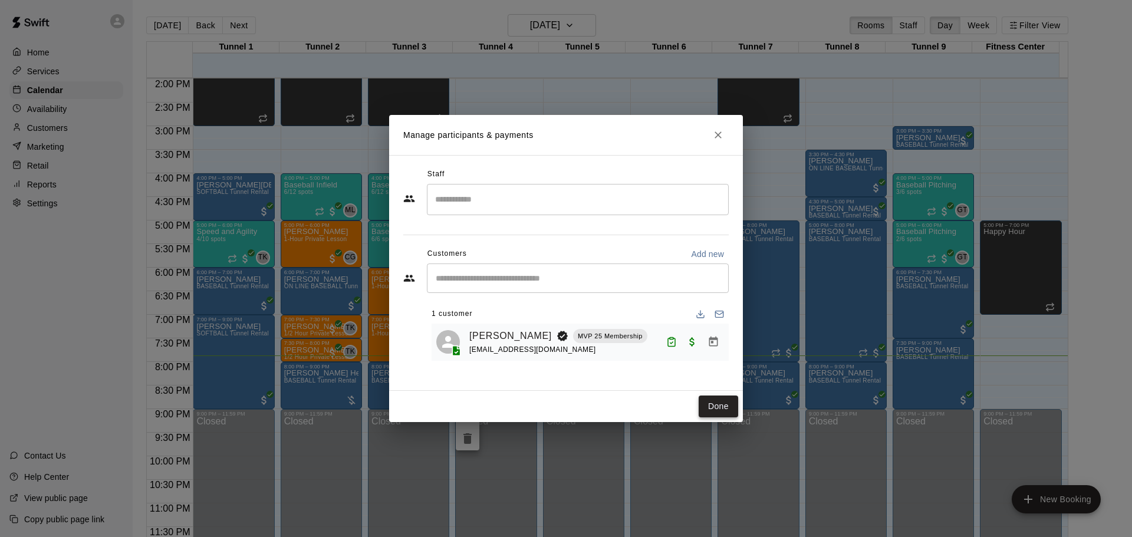
click at [705, 402] on button "Done" at bounding box center [719, 407] width 40 height 22
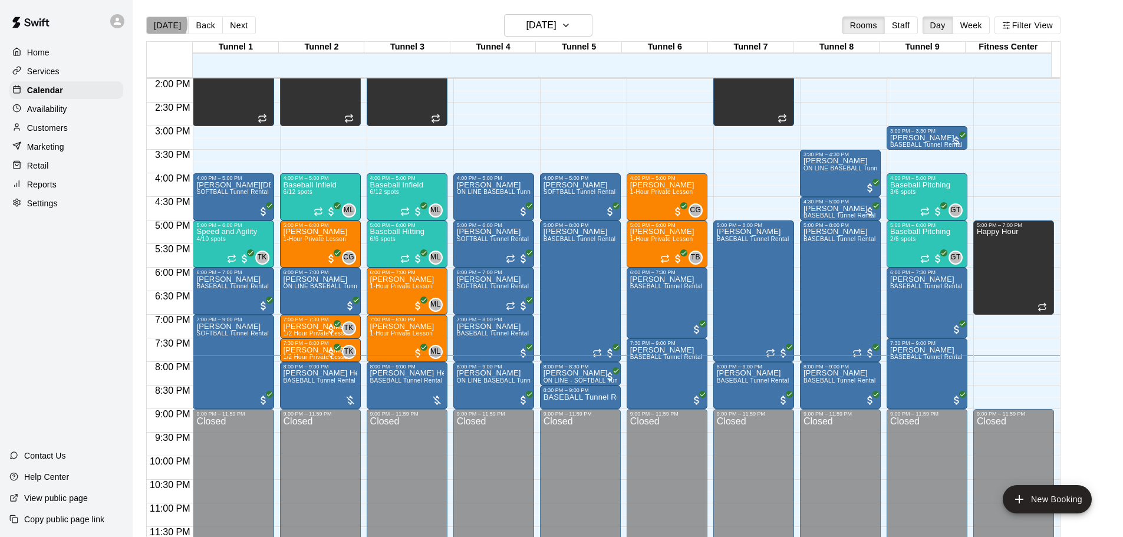
click at [161, 24] on button "[DATE]" at bounding box center [167, 26] width 42 height 18
click at [176, 31] on button "[DATE]" at bounding box center [167, 26] width 42 height 18
click at [178, 22] on button "[DATE]" at bounding box center [167, 26] width 42 height 18
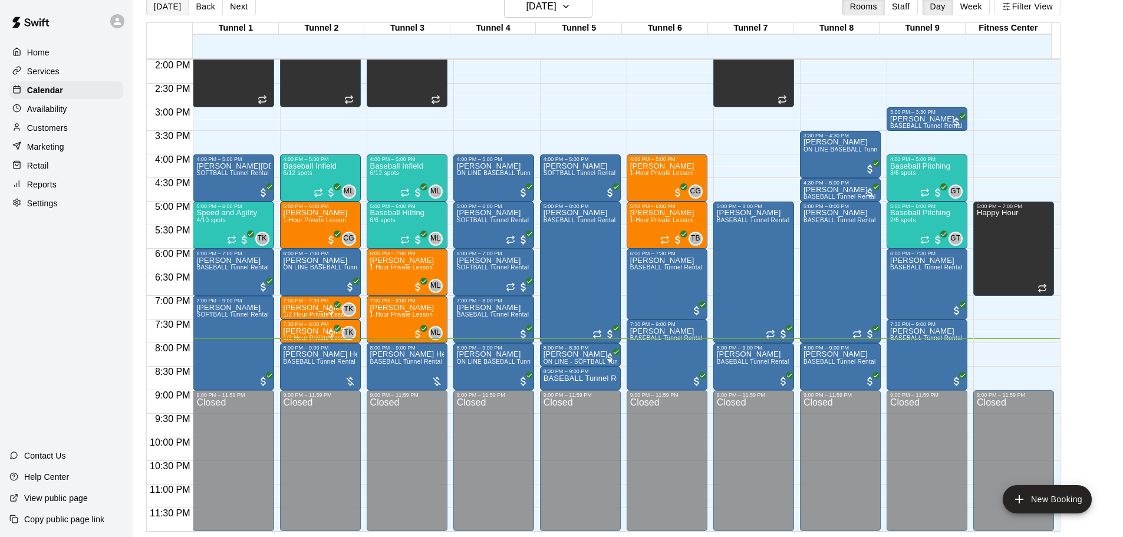
click at [175, 11] on button "[DATE]" at bounding box center [167, 7] width 42 height 18
click at [168, 9] on button "[DATE]" at bounding box center [167, 7] width 42 height 18
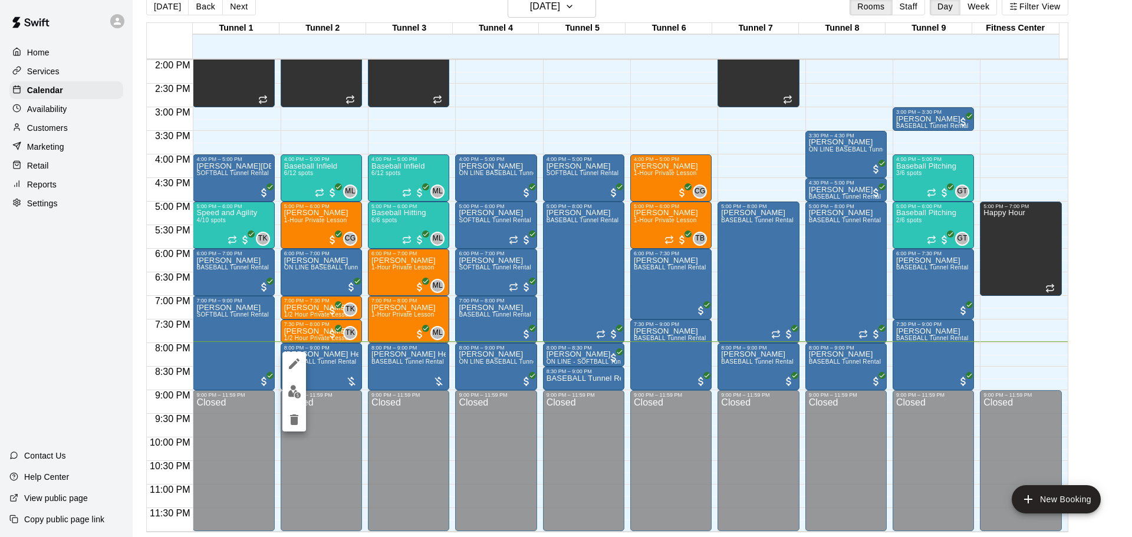
click at [297, 389] on img "edit" at bounding box center [295, 392] width 14 height 14
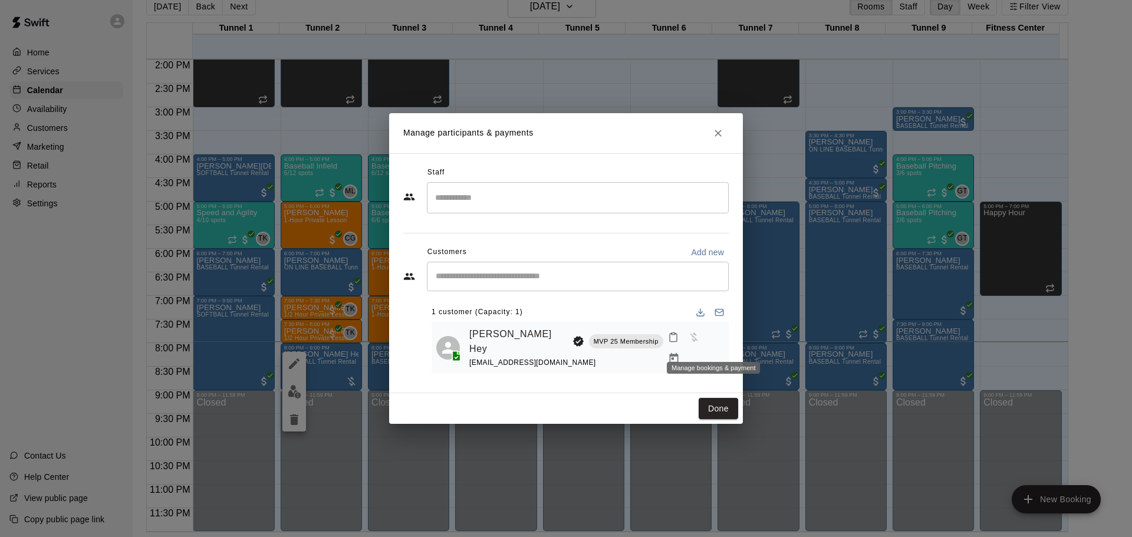
click at [685, 348] on button "Manage bookings & payment" at bounding box center [673, 358] width 21 height 21
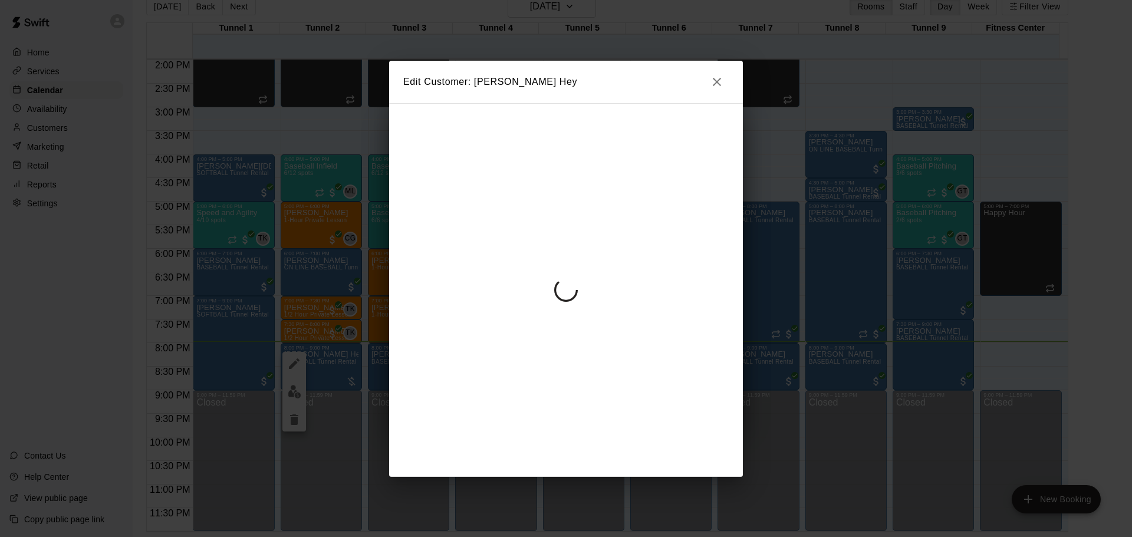
click at [710, 80] on icon "button" at bounding box center [717, 82] width 14 height 14
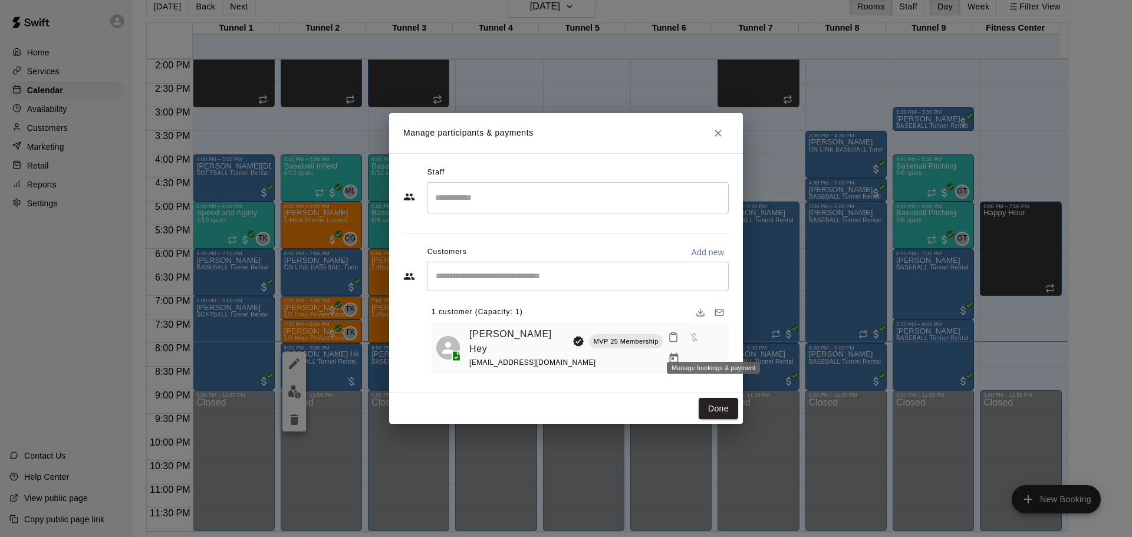
click at [678, 353] on icon "Manage bookings & payment" at bounding box center [673, 358] width 9 height 10
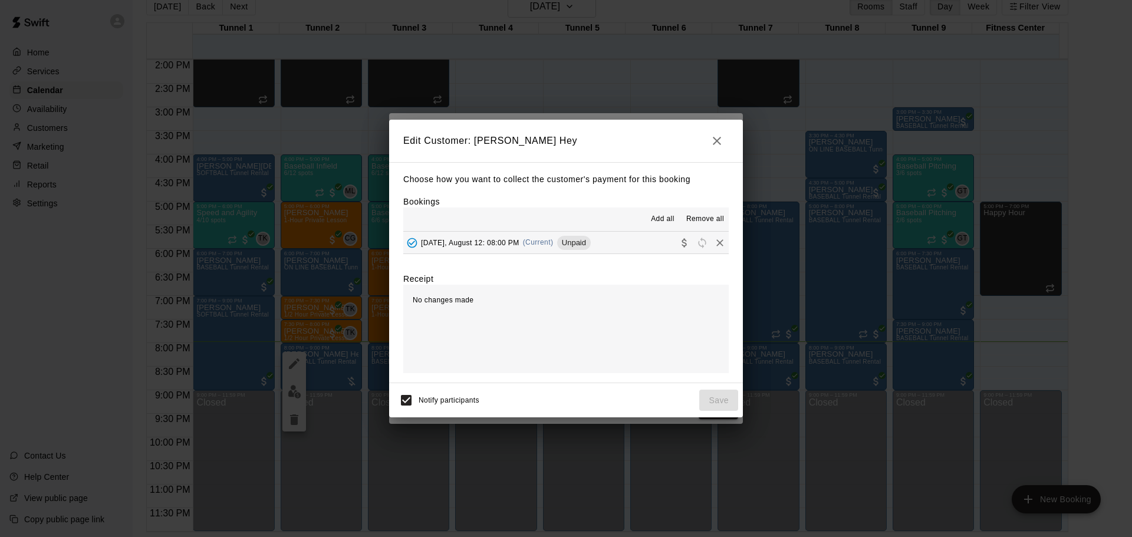
click at [545, 248] on div "[DATE], August 12: 08:00 PM (Current) Unpaid" at bounding box center [497, 243] width 188 height 18
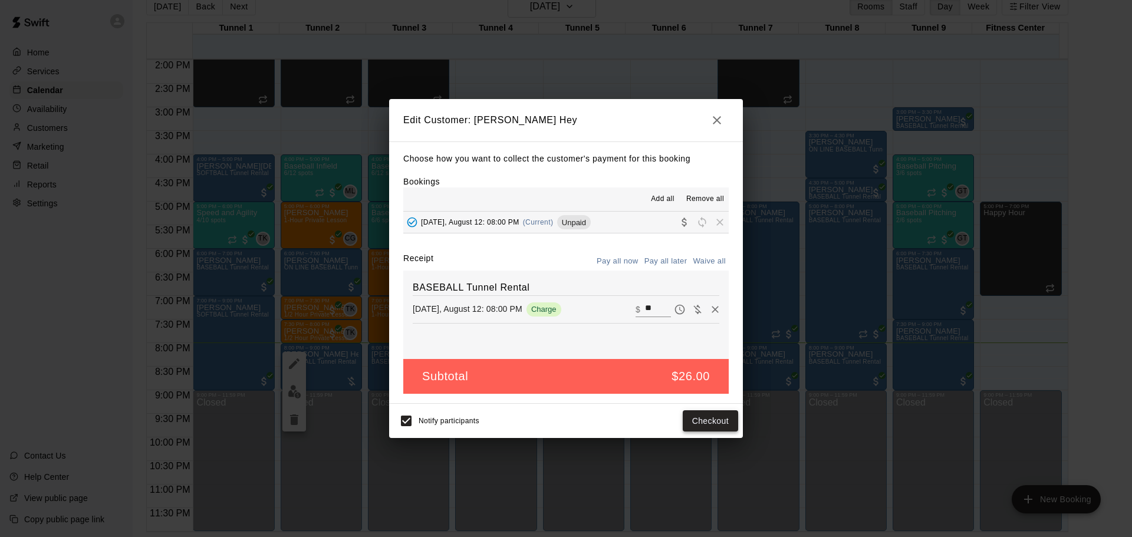
click at [725, 416] on button "Checkout" at bounding box center [710, 421] width 55 height 22
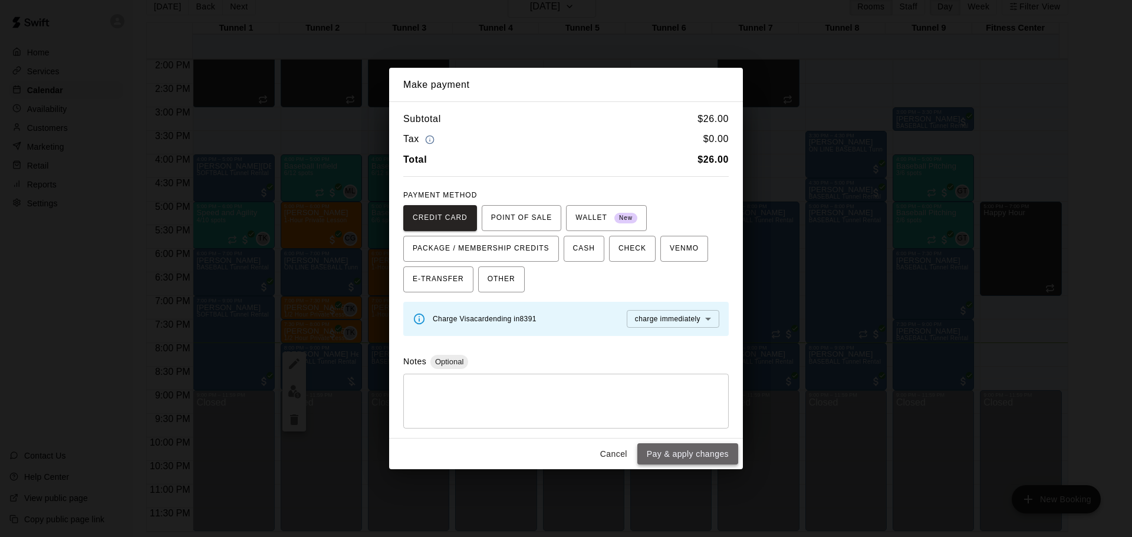
click at [715, 453] on button "Pay & apply changes" at bounding box center [687, 454] width 101 height 22
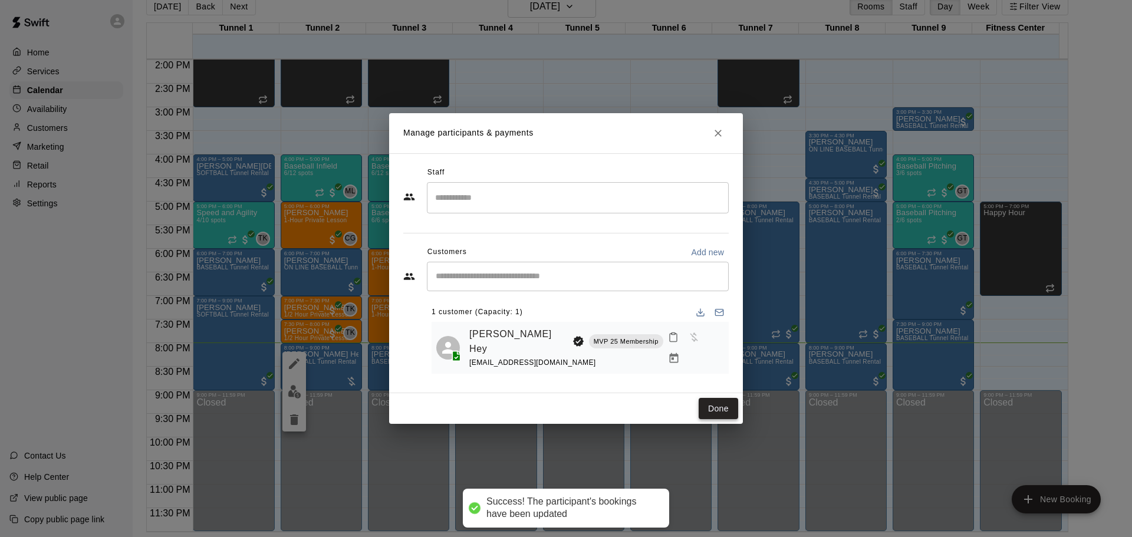
click at [722, 406] on button "Done" at bounding box center [719, 409] width 40 height 22
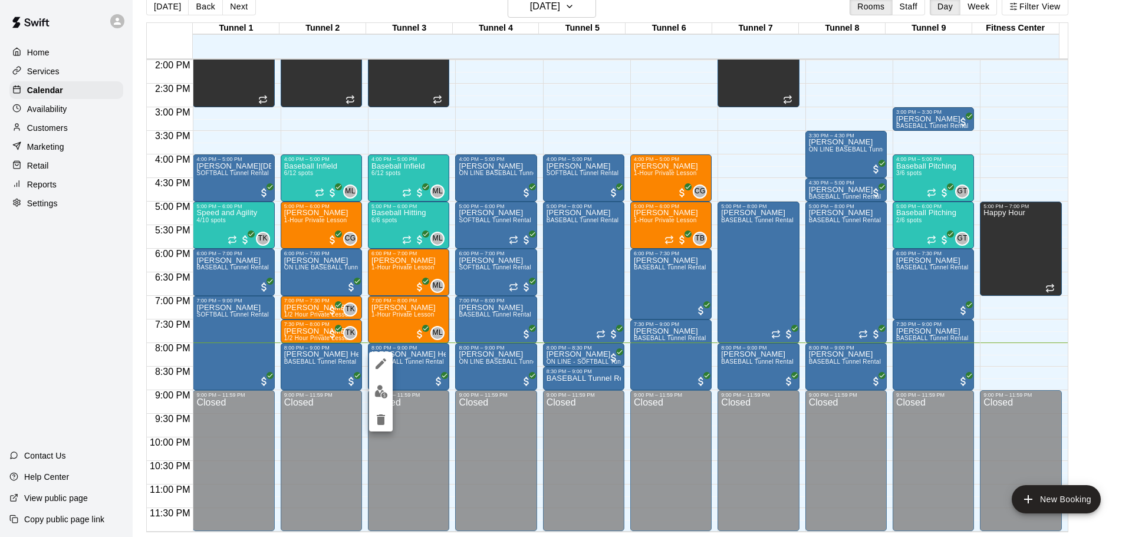
click at [69, 348] on div at bounding box center [566, 268] width 1132 height 537
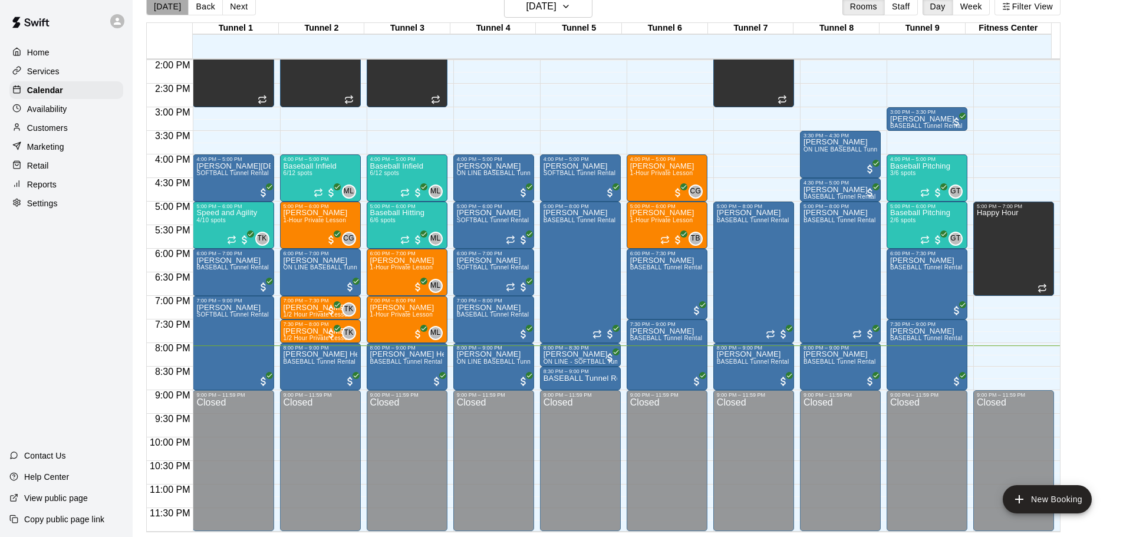
click at [173, 8] on button "[DATE]" at bounding box center [167, 7] width 42 height 18
click at [67, 130] on p "Customers" at bounding box center [47, 128] width 41 height 12
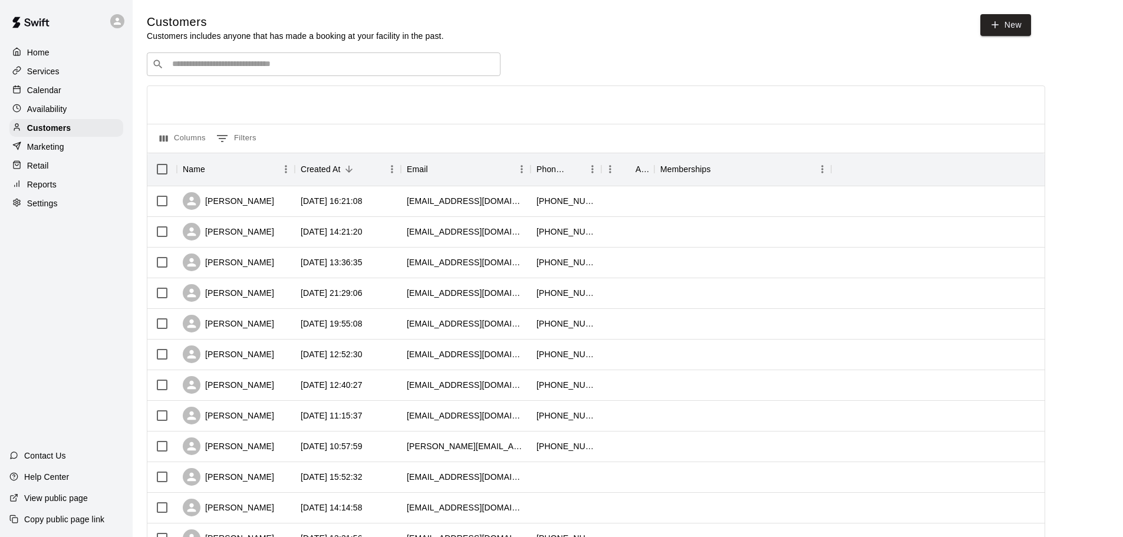
click at [351, 54] on div "​ ​" at bounding box center [324, 64] width 354 height 24
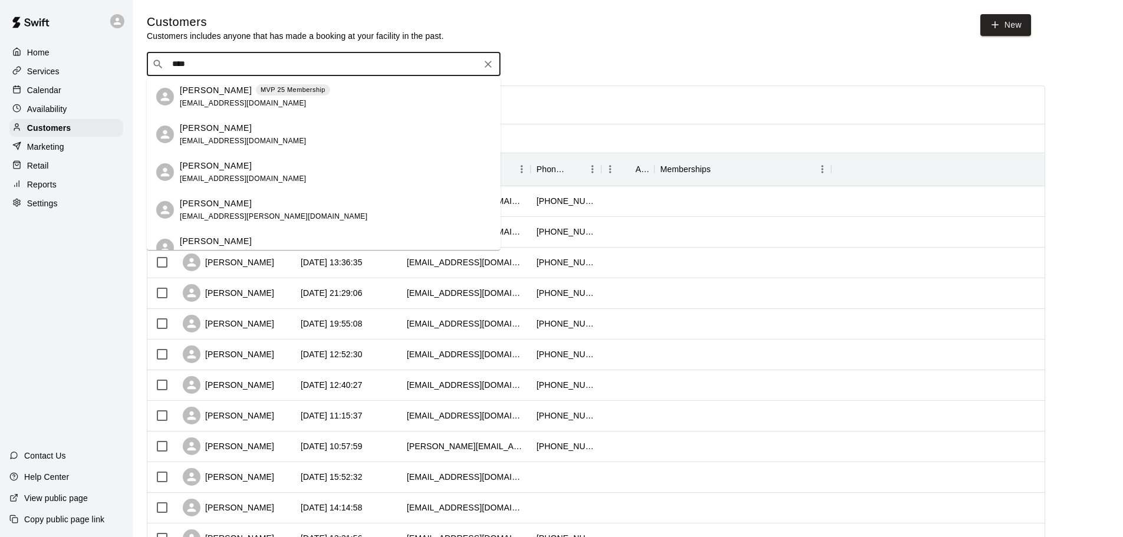
type input "*****"
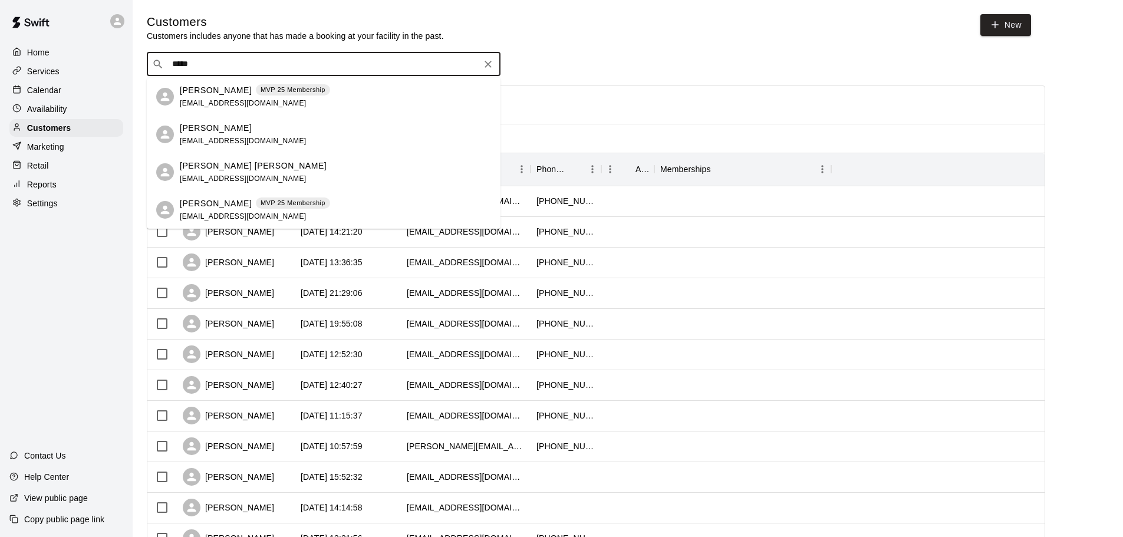
click at [299, 206] on p "MVP 25 Membership" at bounding box center [293, 203] width 65 height 10
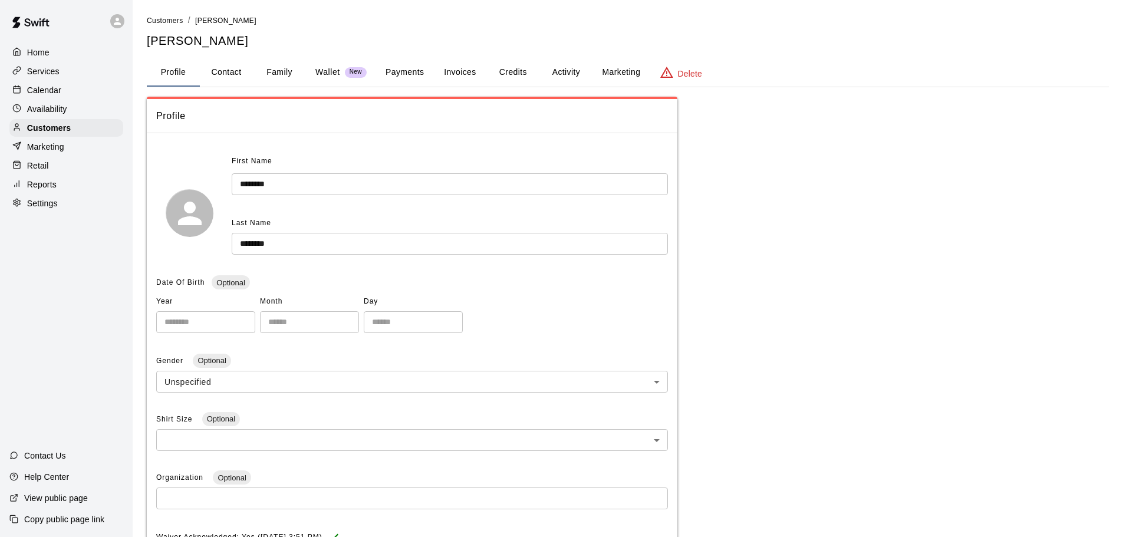
click at [574, 71] on button "Activity" at bounding box center [566, 72] width 53 height 28
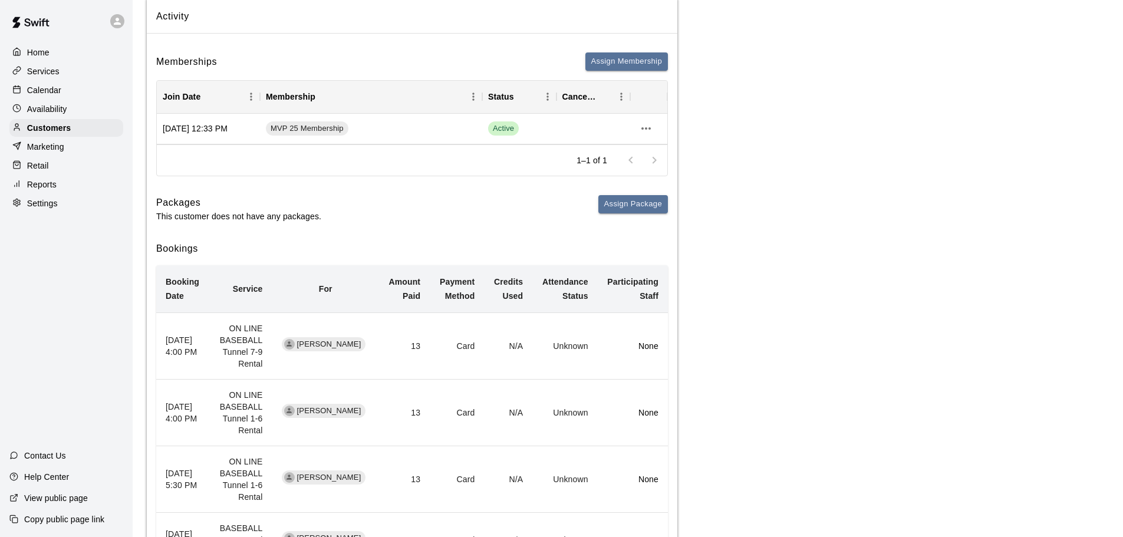
scroll to position [118, 0]
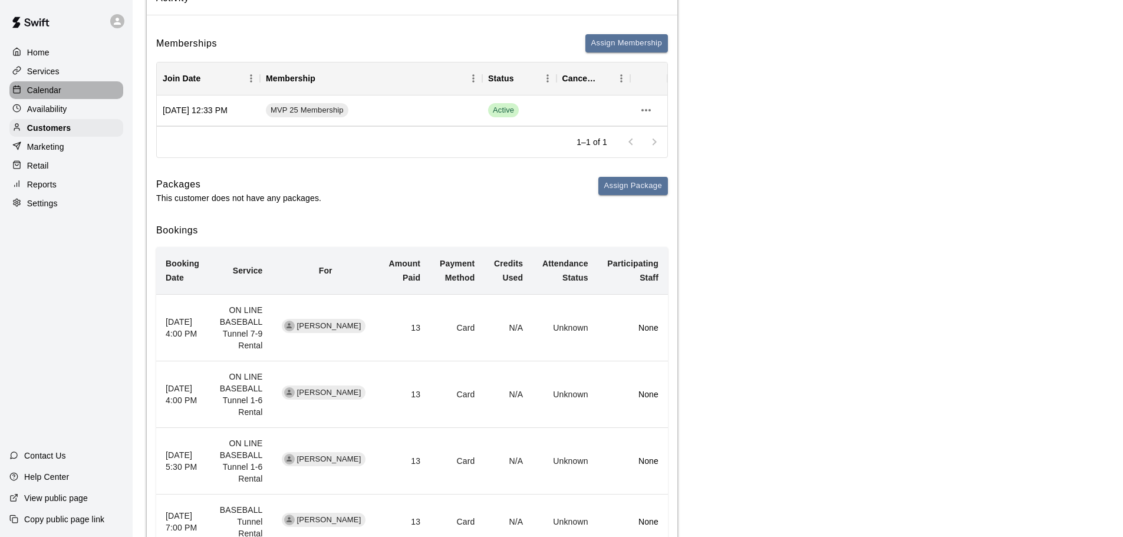
click at [73, 91] on div "Calendar" at bounding box center [66, 90] width 114 height 18
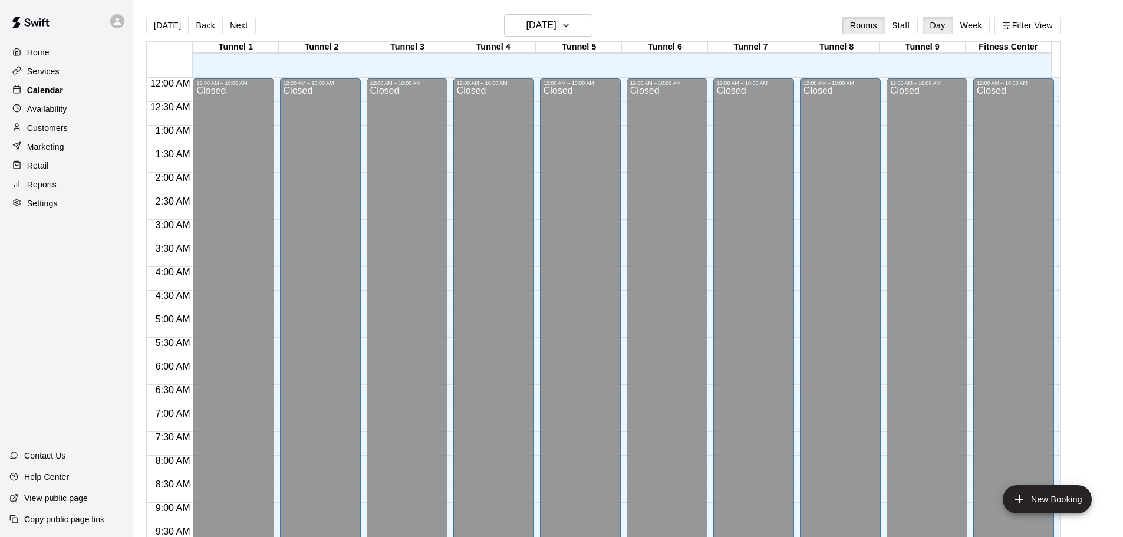
scroll to position [624, 0]
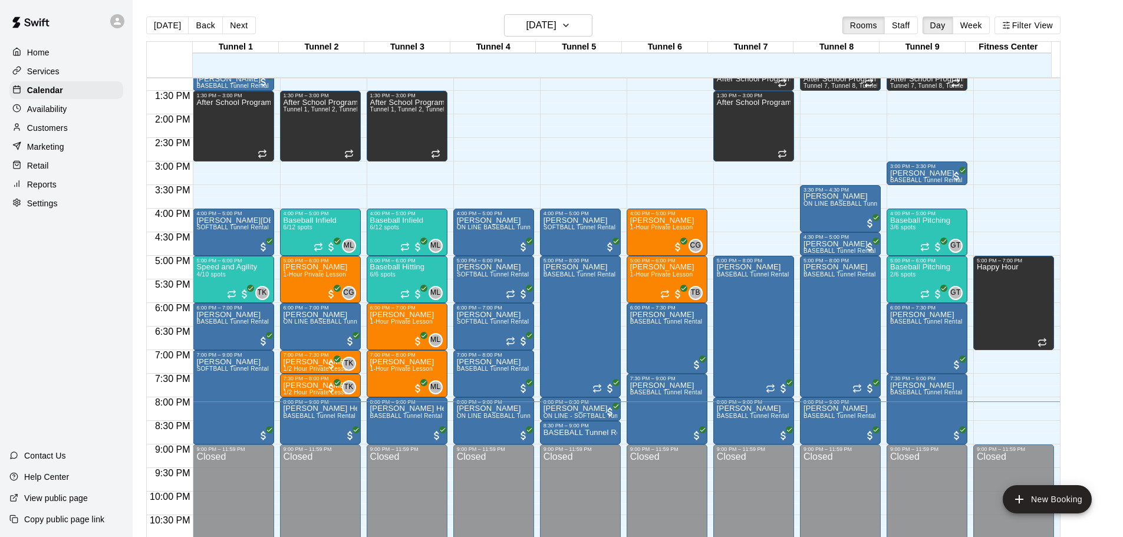
click at [74, 134] on div "Customers" at bounding box center [66, 128] width 114 height 18
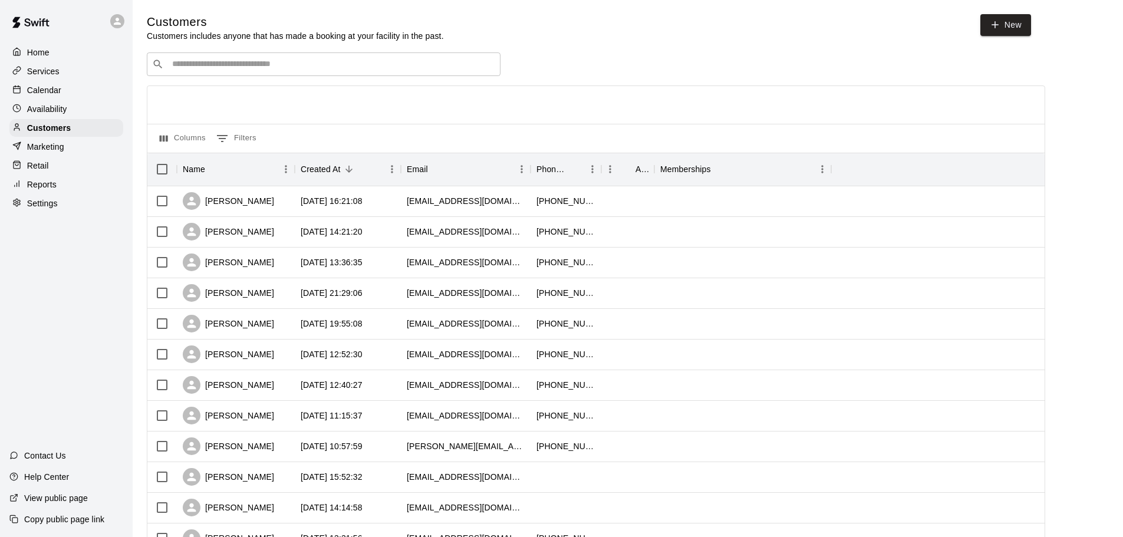
click at [321, 67] on input "Search customers by name or email" at bounding box center [332, 64] width 327 height 12
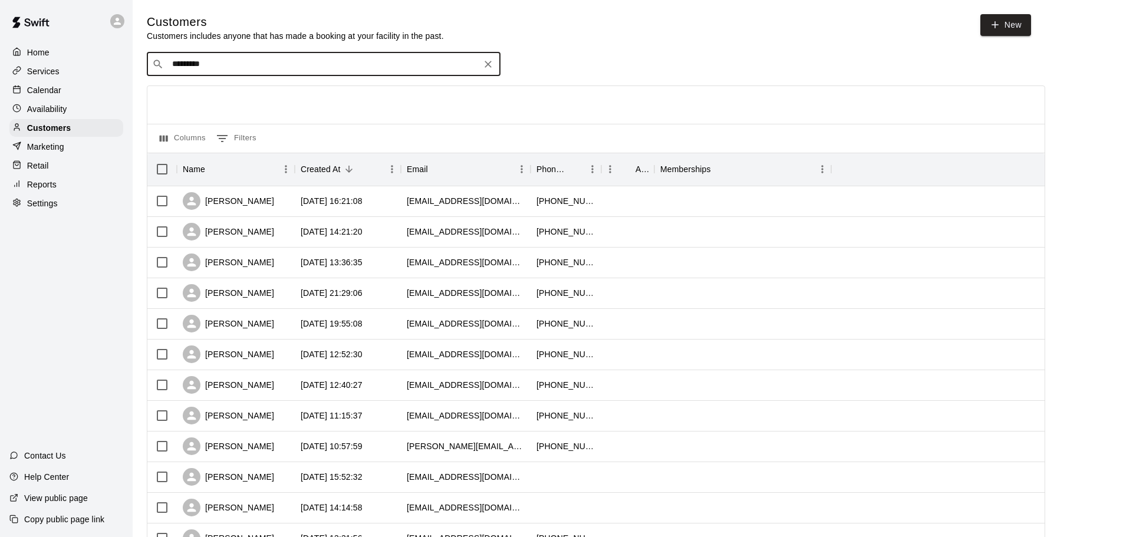
drag, startPoint x: 191, startPoint y: 64, endPoint x: 182, endPoint y: 68, distance: 10.1
click at [182, 68] on input "*********" at bounding box center [323, 64] width 309 height 12
type input "*****"
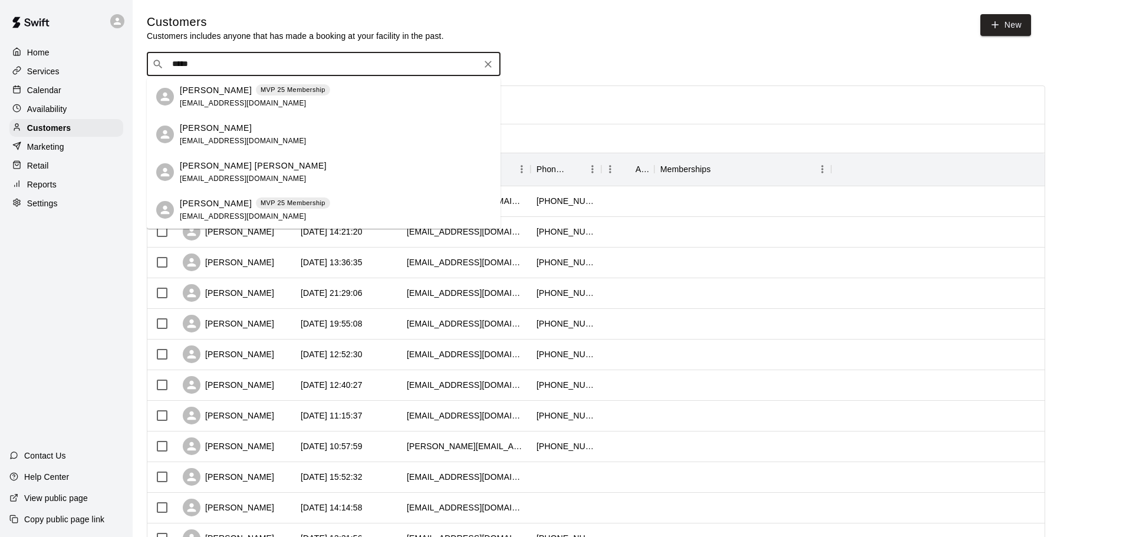
click at [216, 206] on p "[PERSON_NAME]" at bounding box center [216, 204] width 72 height 12
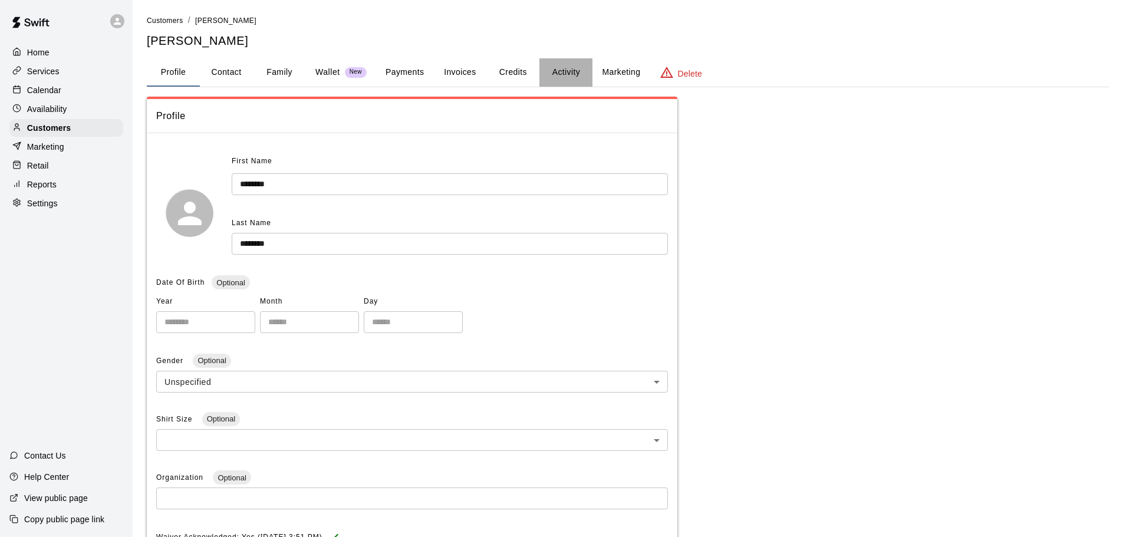
click at [561, 70] on button "Activity" at bounding box center [566, 72] width 53 height 28
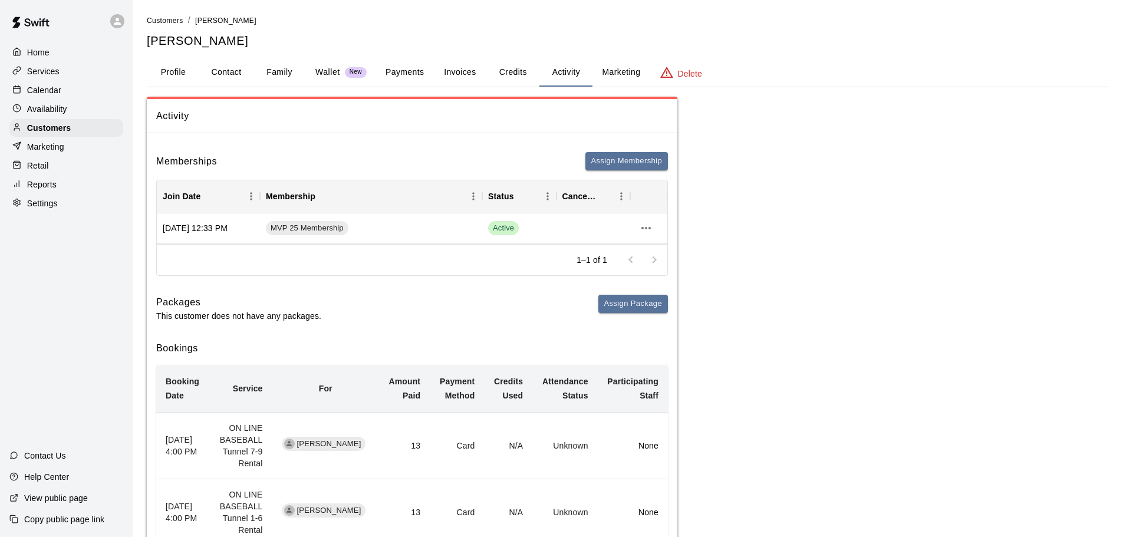
click at [410, 64] on button "Payments" at bounding box center [404, 72] width 57 height 28
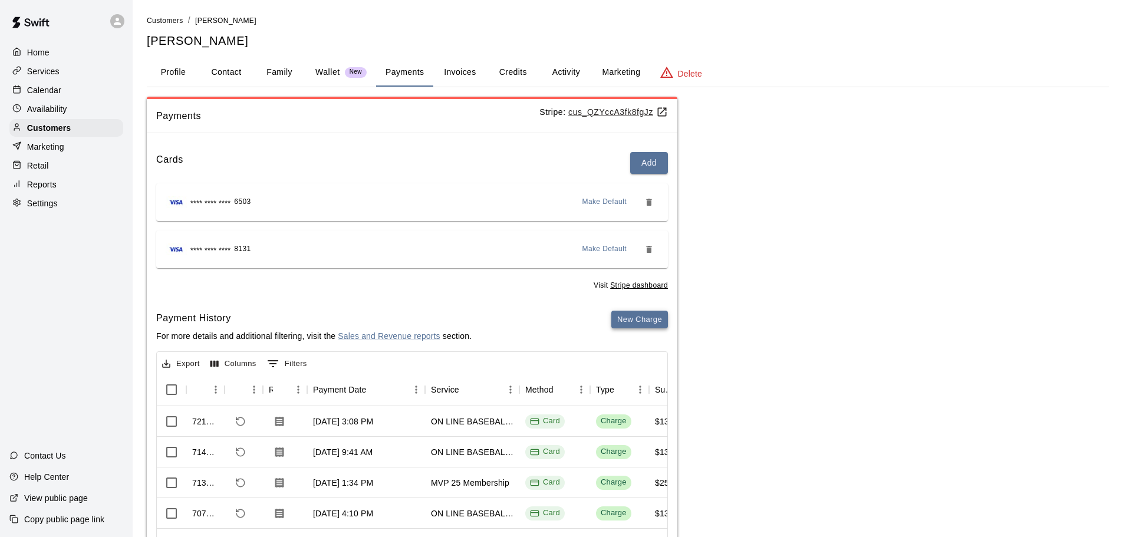
click at [630, 320] on button "New Charge" at bounding box center [639, 320] width 57 height 18
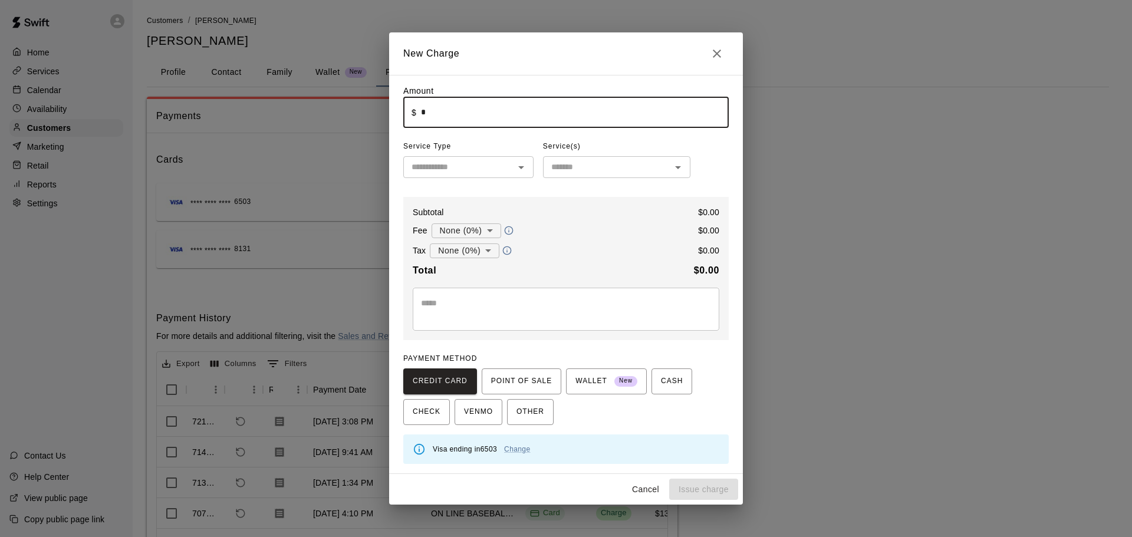
click at [532, 119] on input "*" at bounding box center [575, 112] width 308 height 31
type input "****"
click at [484, 180] on div "Amount ​ $ **** ​ Service Type ​ Service(s) ​ Subtotal $ 3.00 Fee None (0%) * ​…" at bounding box center [565, 274] width 325 height 379
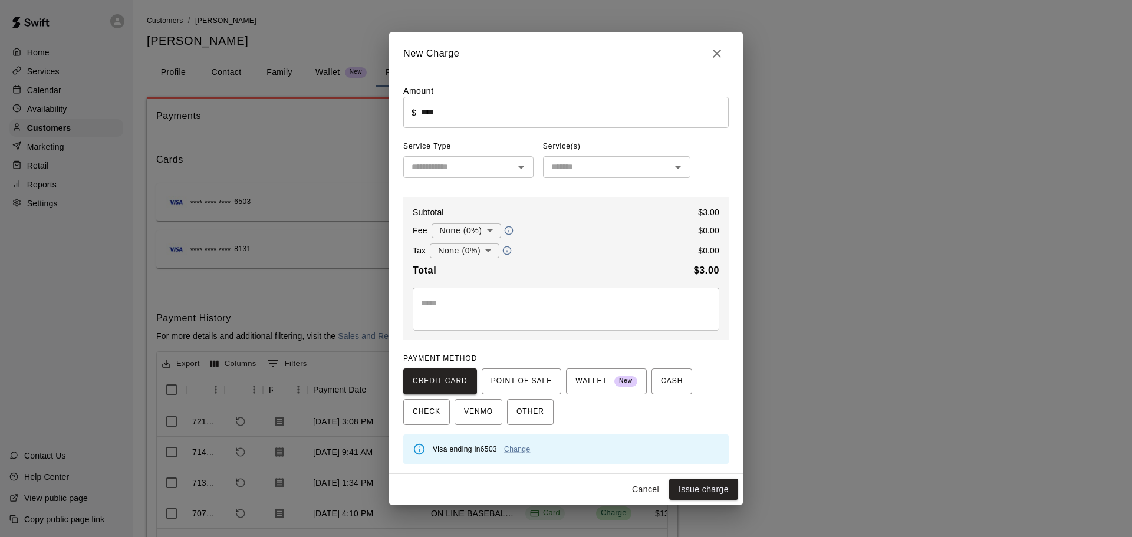
click at [487, 177] on div "​" at bounding box center [468, 167] width 130 height 22
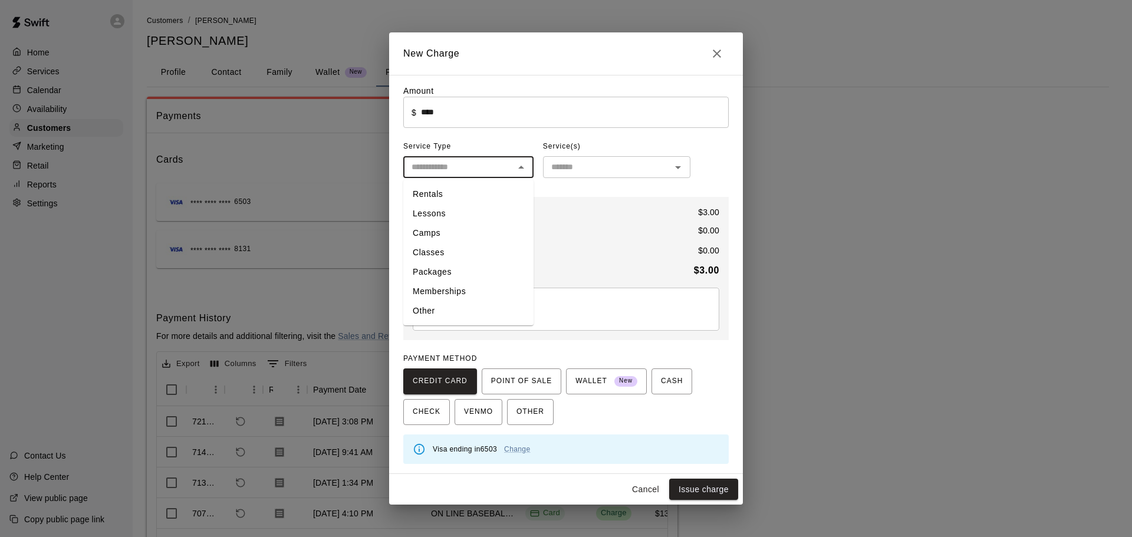
click at [467, 301] on li "Other" at bounding box center [468, 310] width 130 height 19
type input "*****"
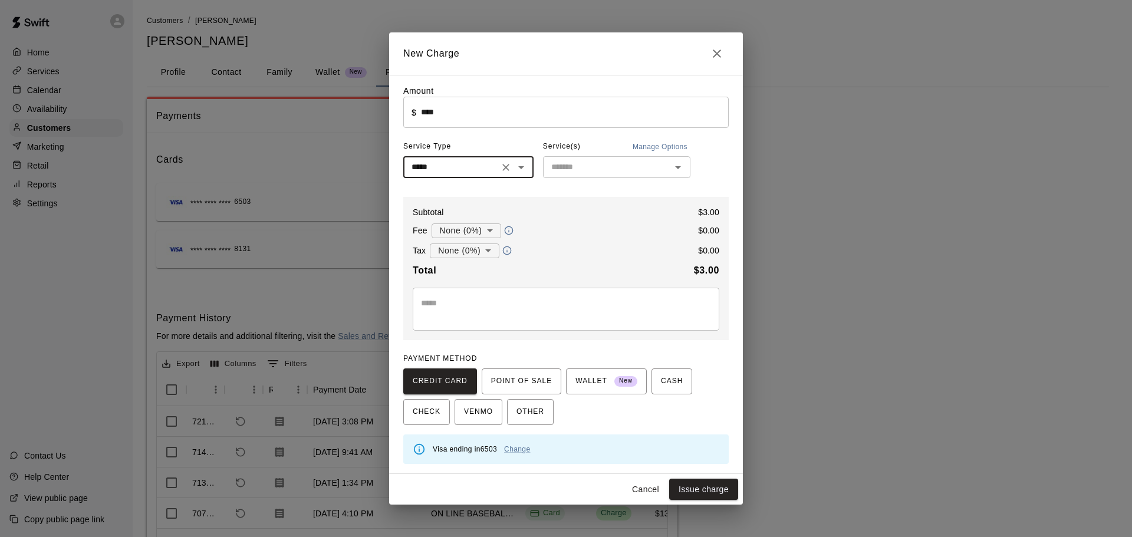
click at [576, 172] on input "text" at bounding box center [607, 167] width 121 height 15
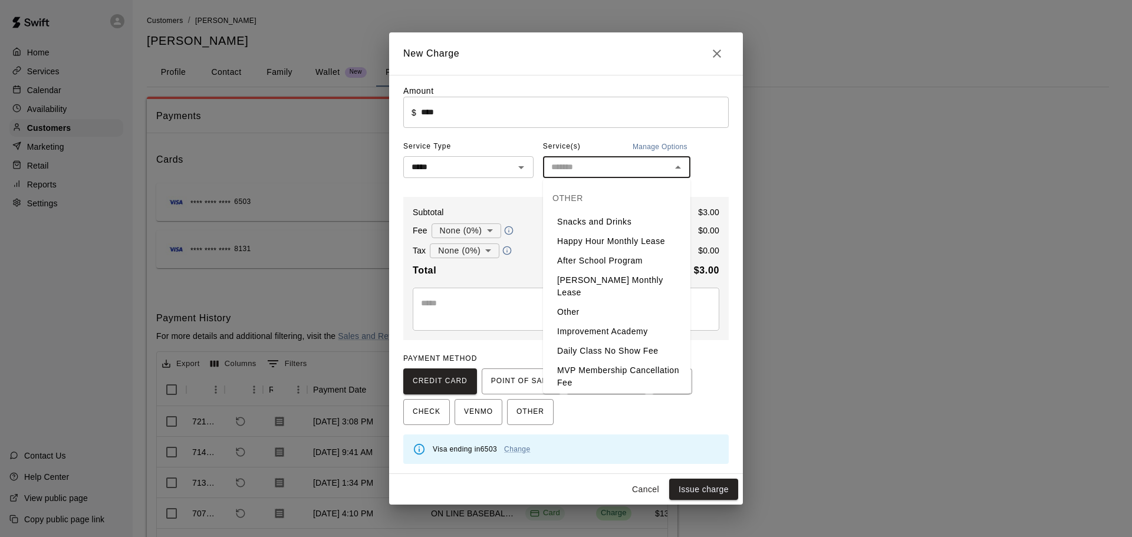
click at [620, 216] on li "Snacks and Drinks" at bounding box center [616, 221] width 147 height 19
type input "**********"
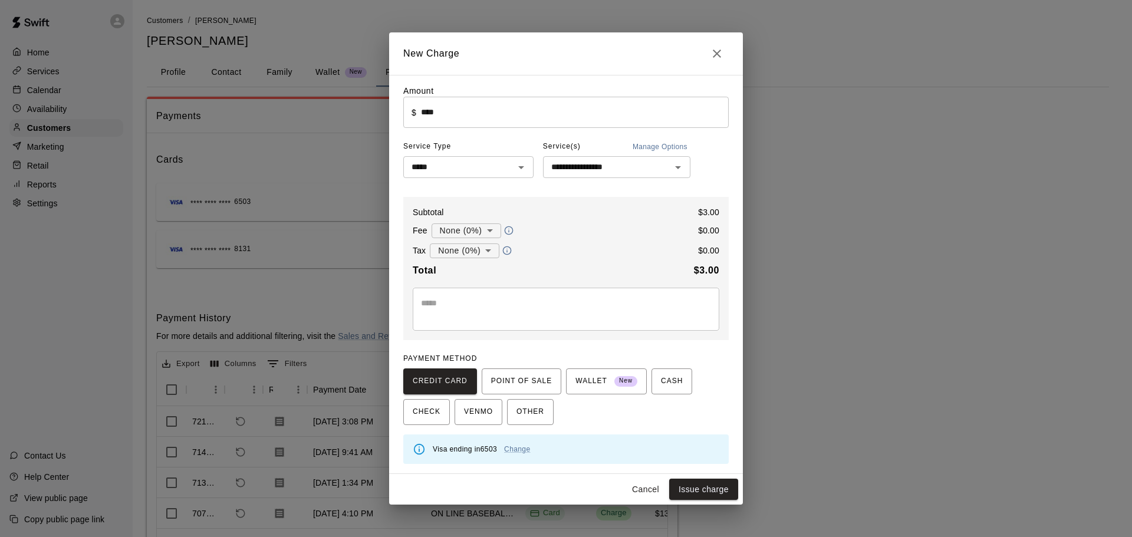
click at [559, 297] on div "* ​" at bounding box center [566, 309] width 307 height 43
type textarea "**********"
click at [719, 489] on button "Issue charge" at bounding box center [703, 490] width 69 height 22
type input "*"
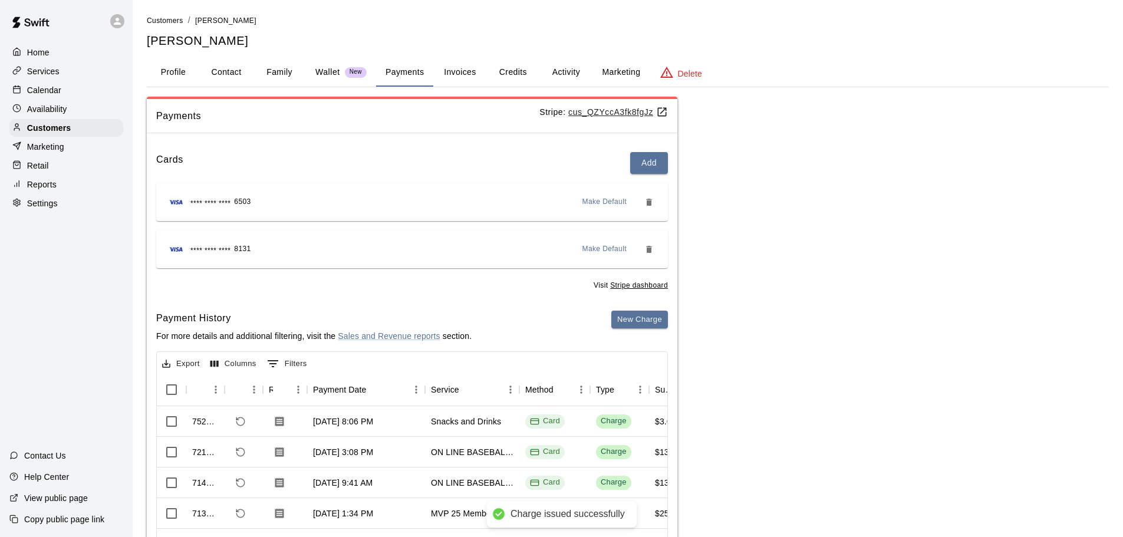
click at [90, 93] on div "Calendar" at bounding box center [66, 90] width 114 height 18
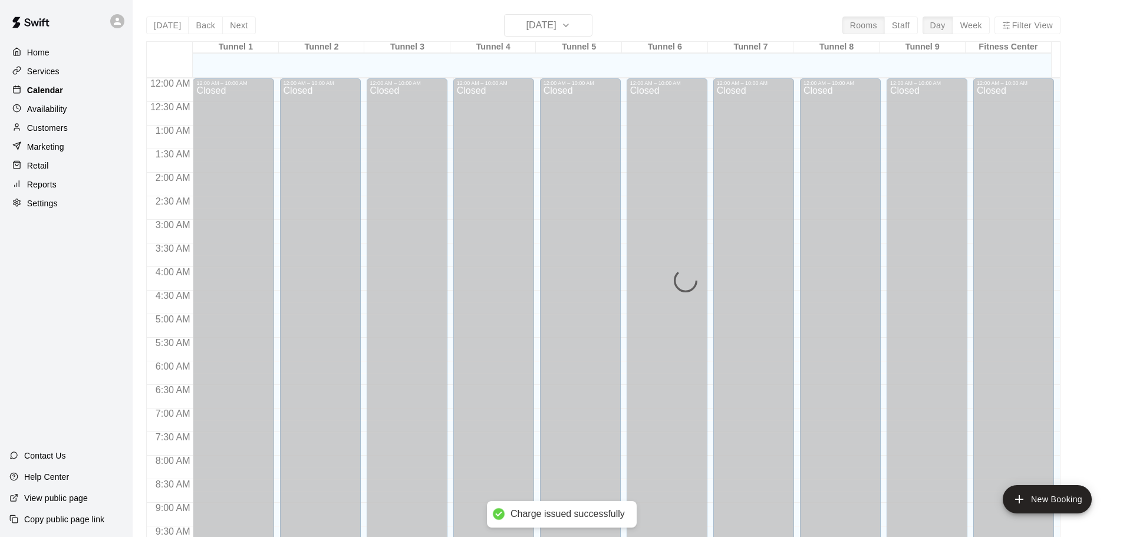
scroll to position [624, 0]
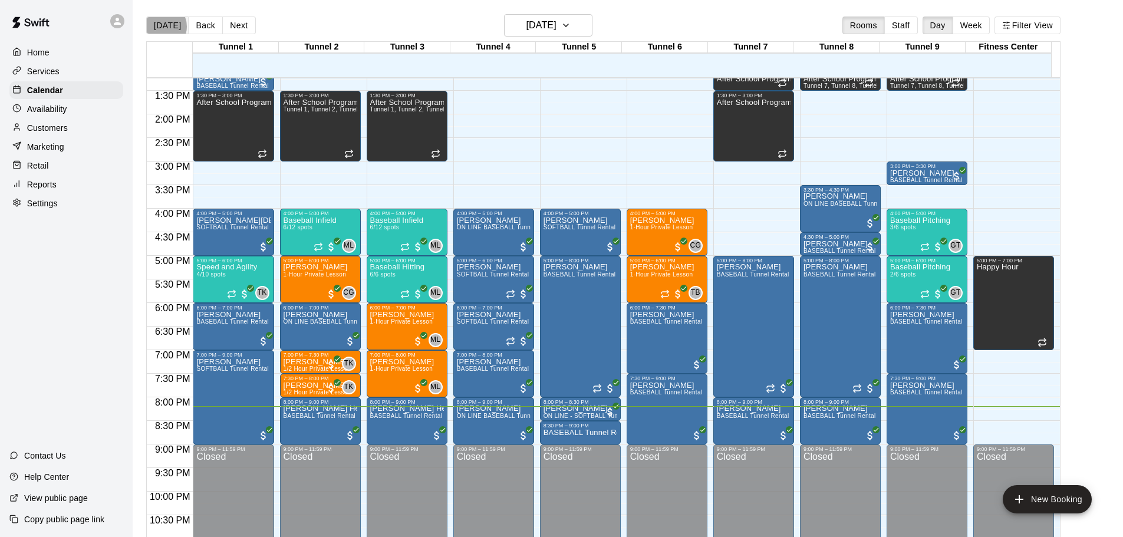
click at [160, 26] on button "[DATE]" at bounding box center [167, 26] width 42 height 18
click at [158, 22] on button "[DATE]" at bounding box center [167, 26] width 42 height 18
click at [167, 19] on button "[DATE]" at bounding box center [167, 26] width 42 height 18
click at [162, 32] on button "[DATE]" at bounding box center [167, 26] width 42 height 18
click at [541, 32] on h6 "[DATE]" at bounding box center [542, 25] width 30 height 17
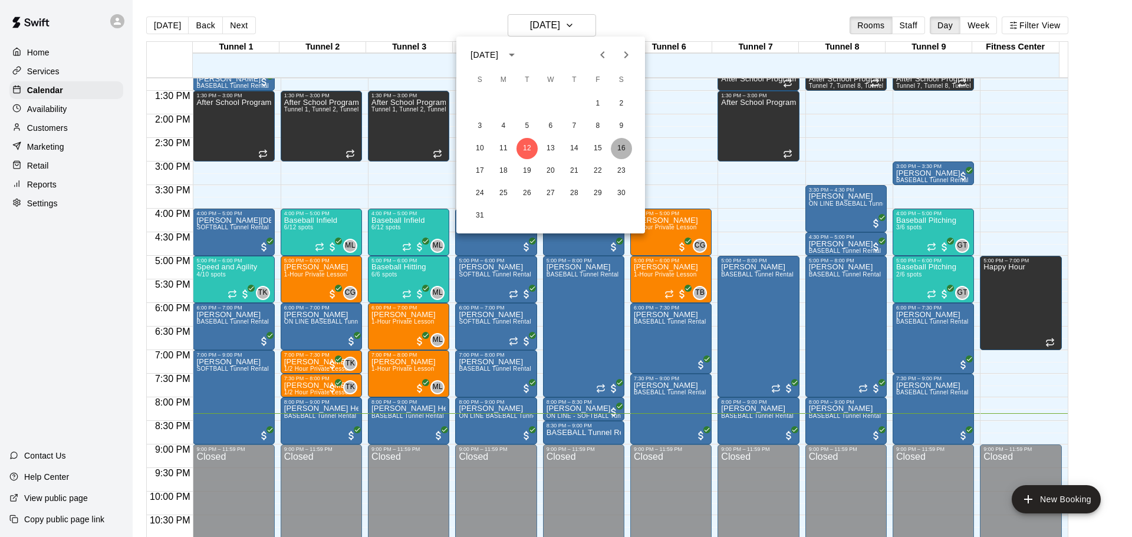
click at [626, 156] on button "16" at bounding box center [621, 148] width 21 height 21
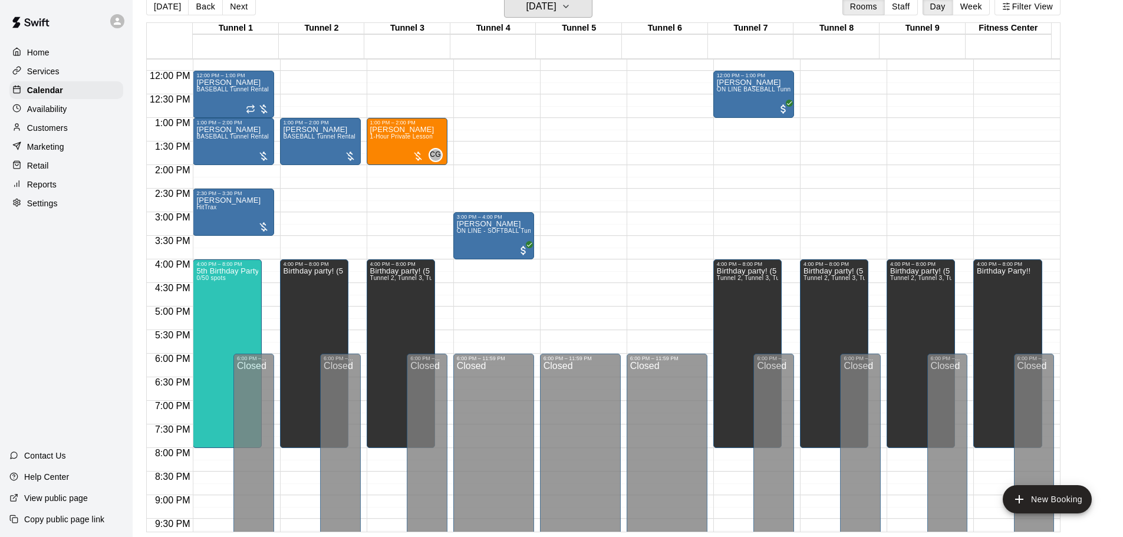
scroll to position [543, 0]
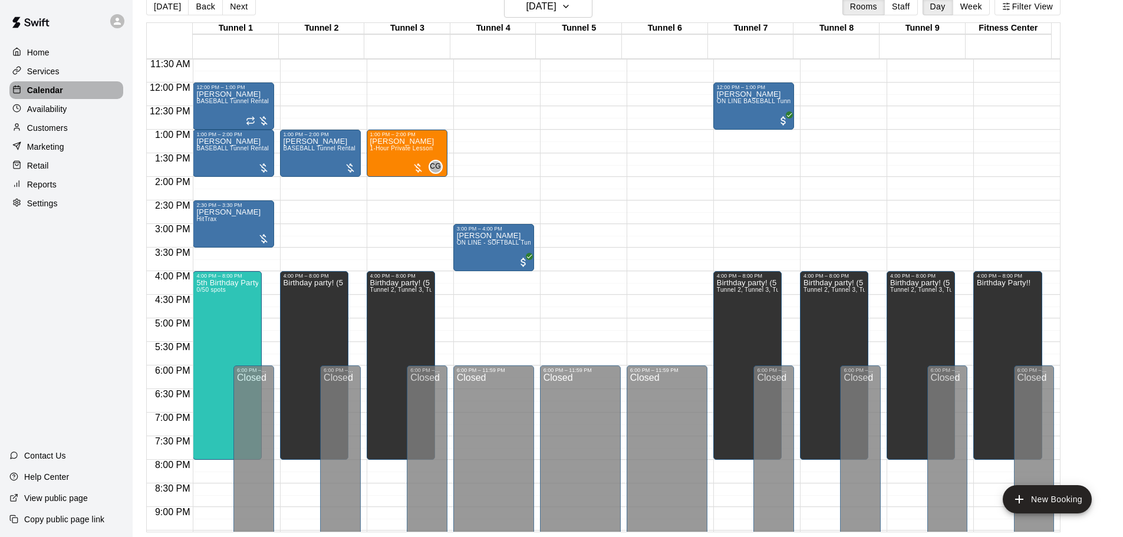
click at [75, 91] on div "Calendar" at bounding box center [66, 90] width 114 height 18
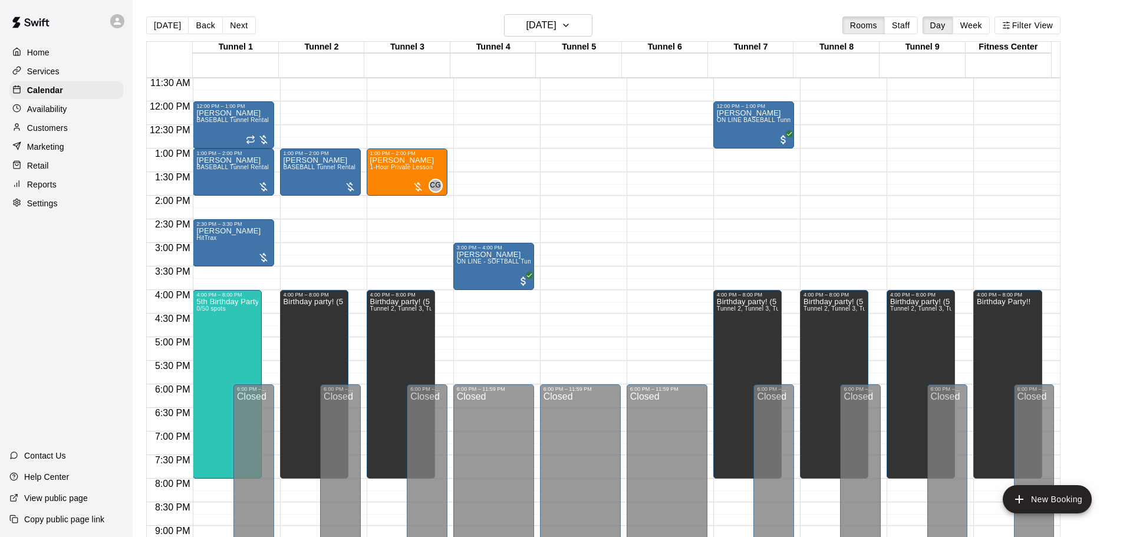
click at [162, 21] on button "[DATE]" at bounding box center [167, 26] width 42 height 18
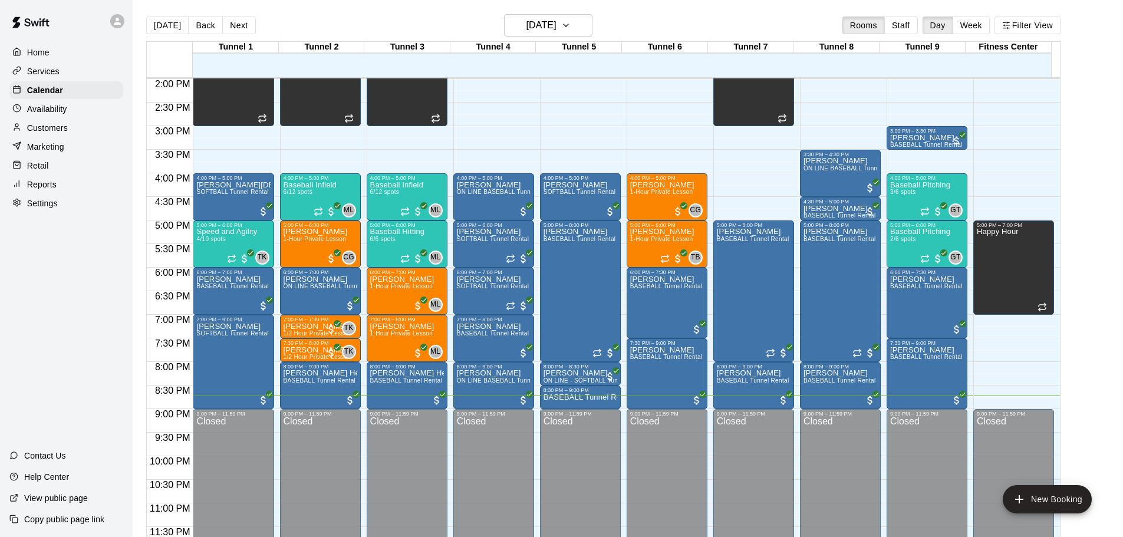
scroll to position [661, 0]
click at [165, 29] on button "[DATE]" at bounding box center [167, 26] width 42 height 18
click at [14, 281] on div "Home Services Calendar Availability Customers Marketing Retail Reports Settings…" at bounding box center [66, 268] width 133 height 537
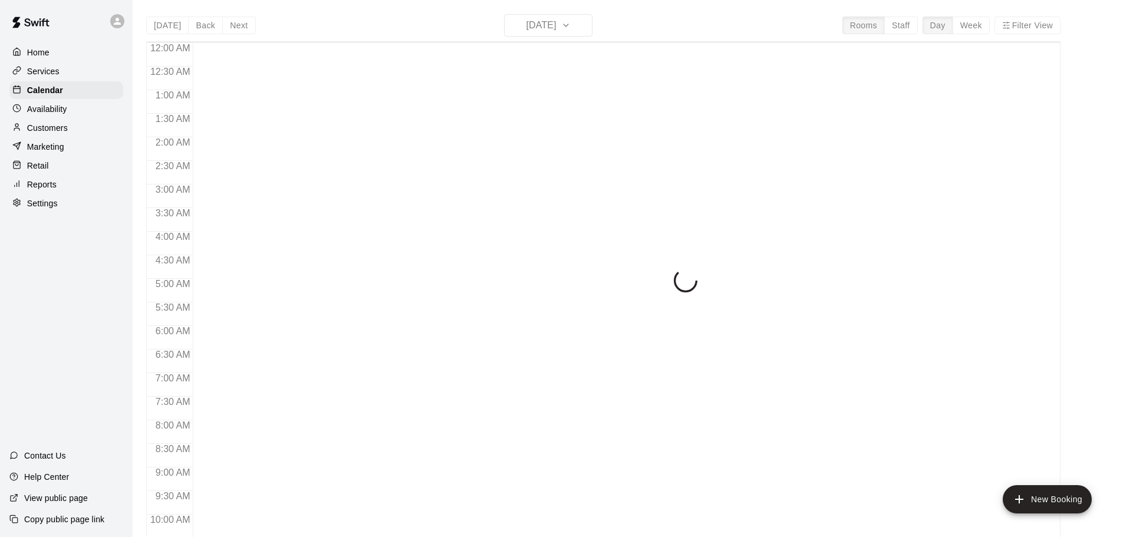
scroll to position [624, 0]
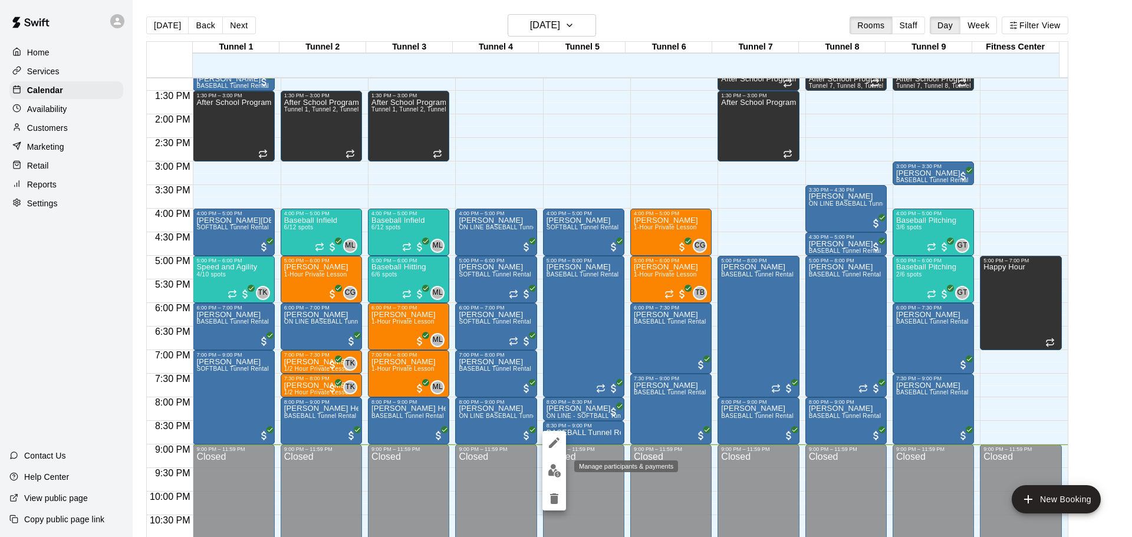
click at [557, 478] on button "edit" at bounding box center [554, 470] width 24 height 23
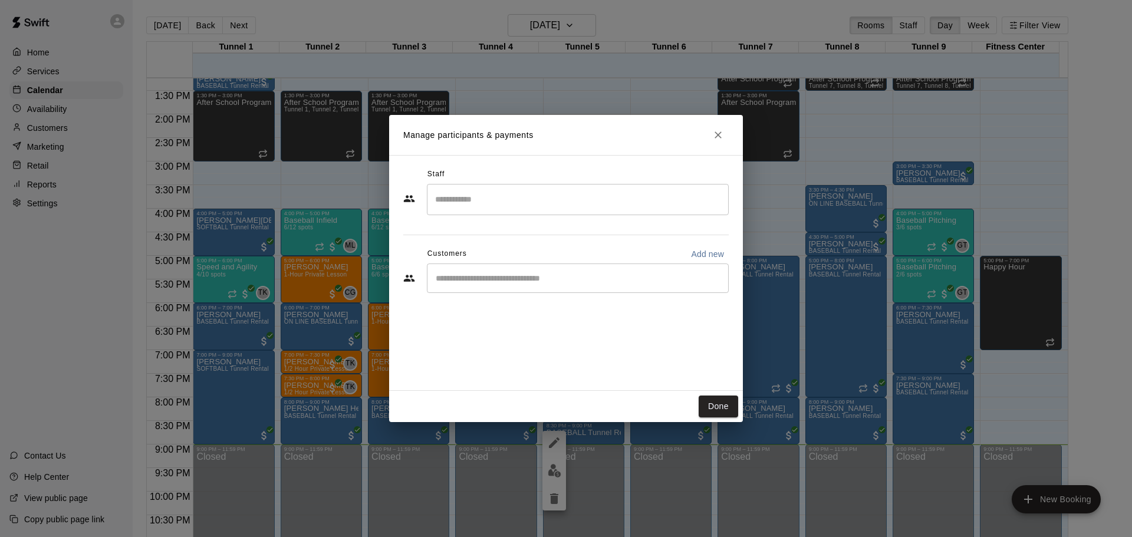
click at [716, 123] on h2 "Manage participants & payments" at bounding box center [566, 135] width 354 height 40
click at [716, 130] on icon "Close" at bounding box center [718, 135] width 12 height 12
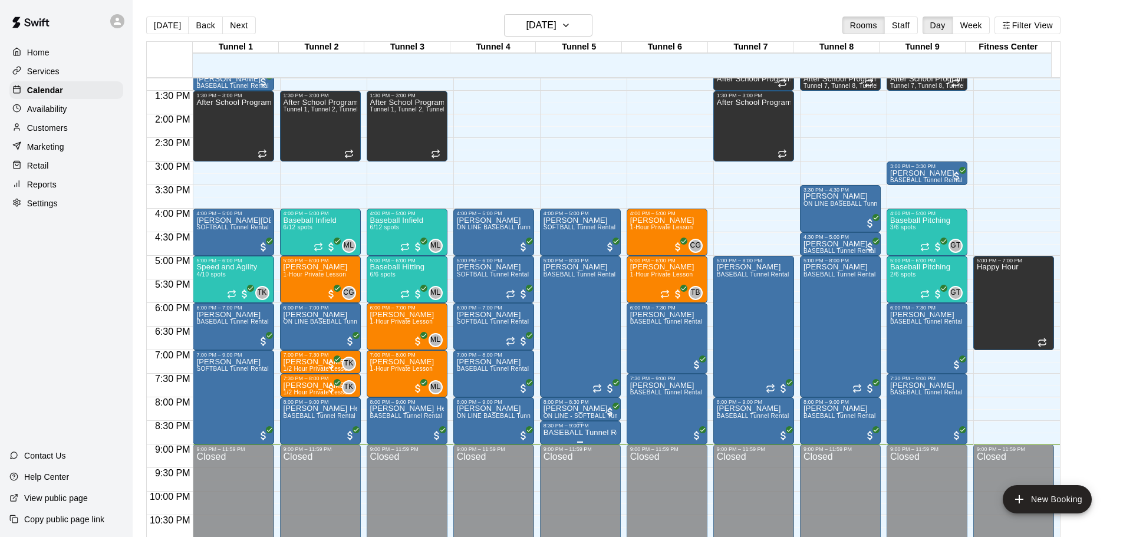
click at [593, 433] on p "BASEBALL Tunnel Rental" at bounding box center [581, 433] width 74 height 0
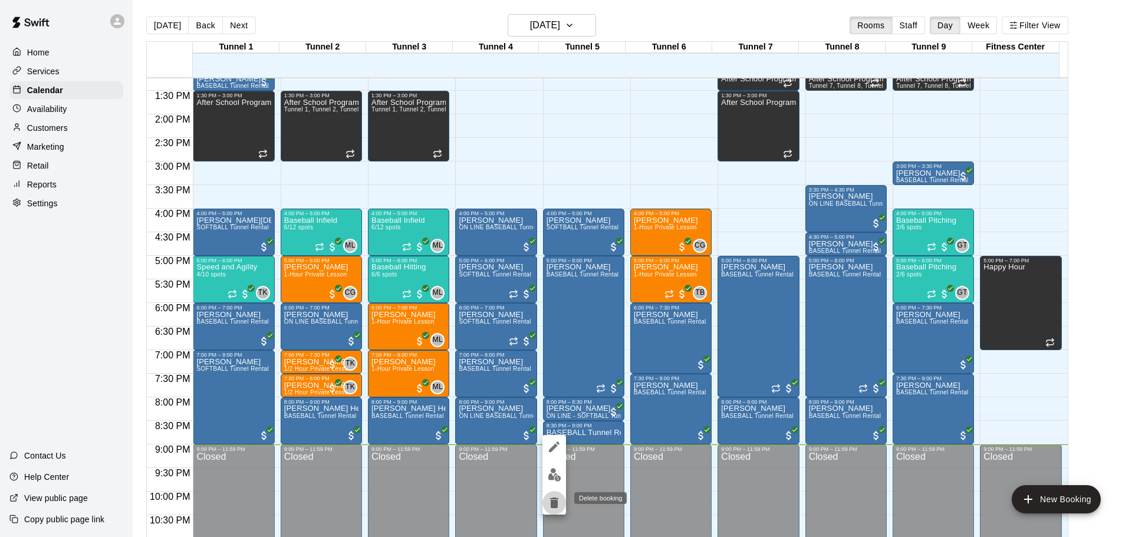
click at [554, 505] on icon "delete" at bounding box center [554, 503] width 8 height 11
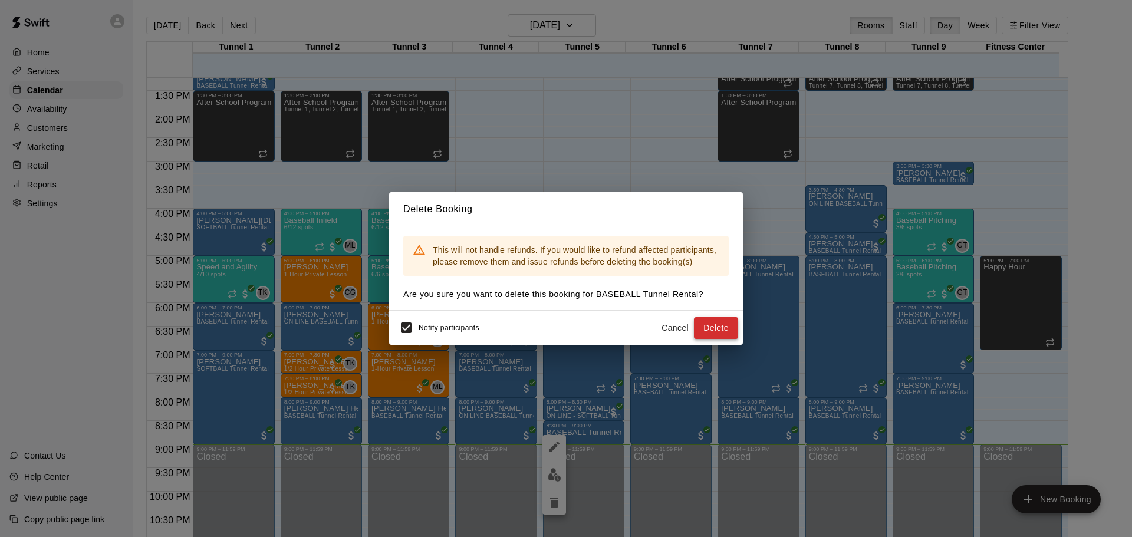
click at [709, 337] on button "Delete" at bounding box center [716, 328] width 44 height 22
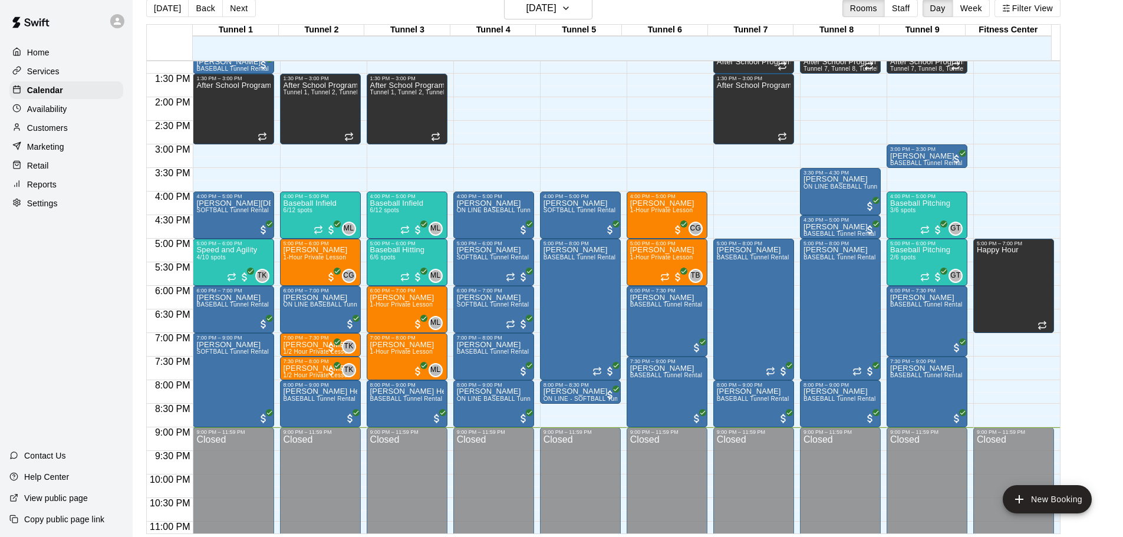
scroll to position [19, 0]
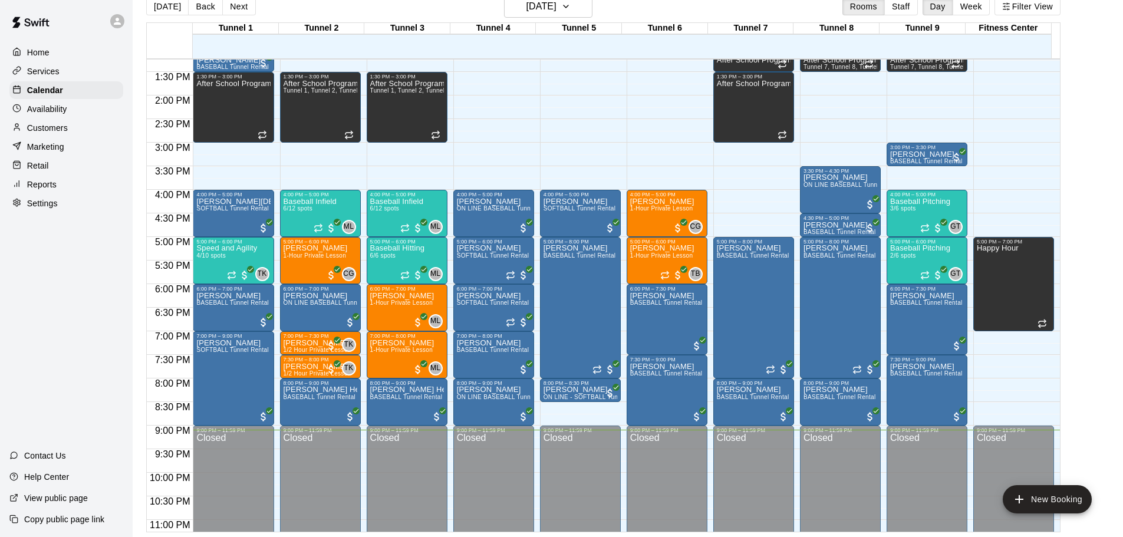
click at [73, 185] on div "Reports" at bounding box center [66, 185] width 114 height 18
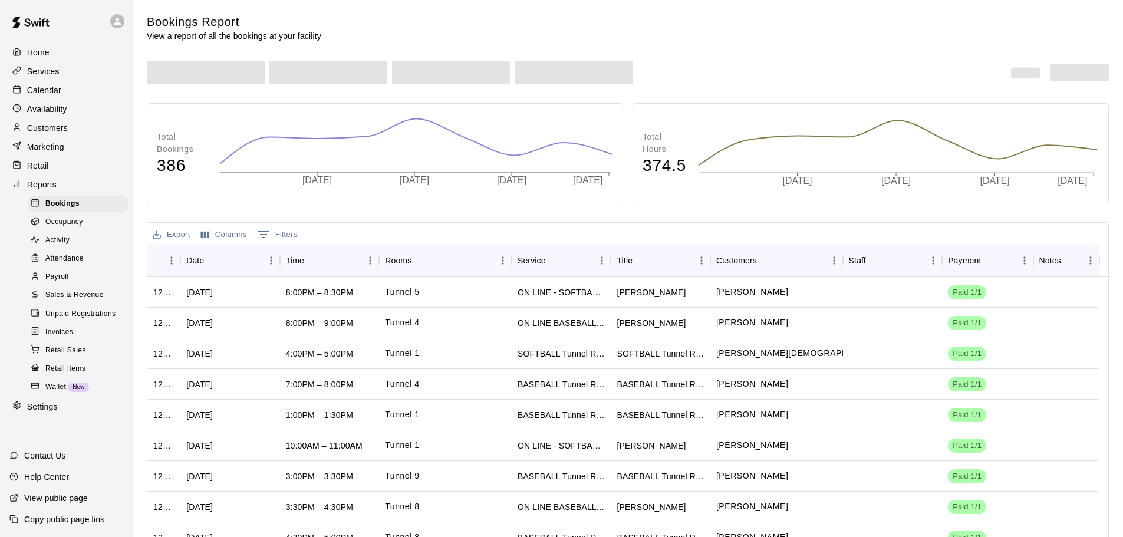
click at [75, 193] on div "Reports" at bounding box center [66, 185] width 114 height 18
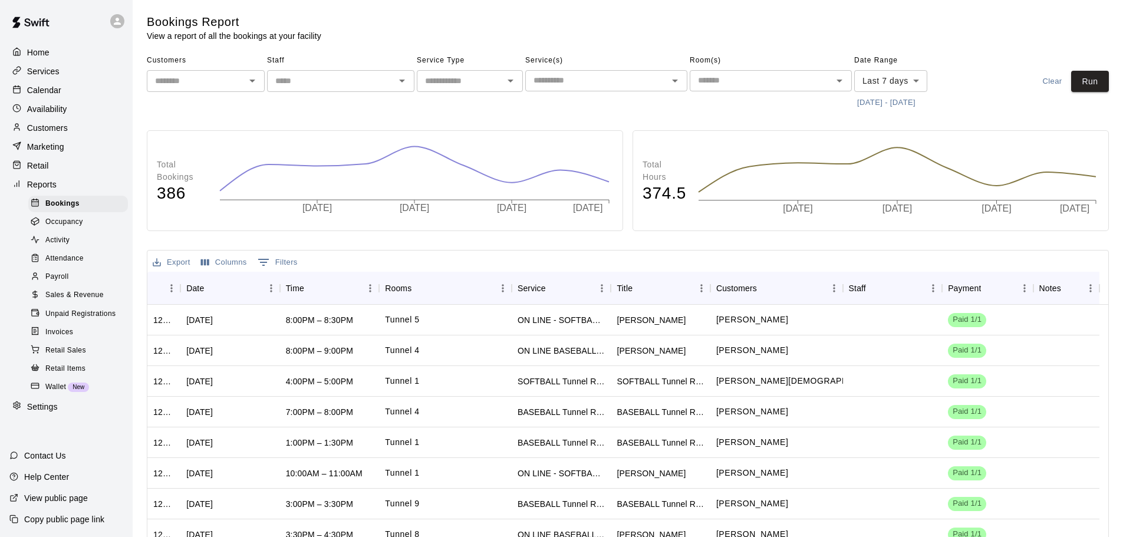
click at [86, 320] on span "Unpaid Registrations" at bounding box center [80, 314] width 70 height 12
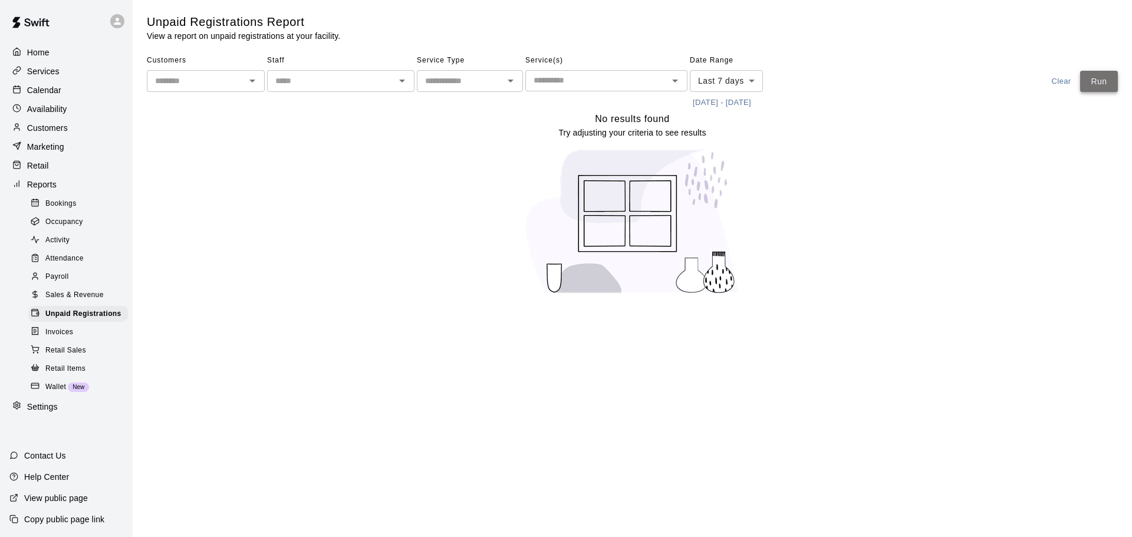
click at [1099, 75] on button "Run" at bounding box center [1099, 82] width 38 height 22
click at [1098, 87] on button "Run" at bounding box center [1099, 82] width 38 height 22
click at [1097, 87] on button "Run" at bounding box center [1099, 82] width 38 height 22
click at [38, 93] on p "Calendar" at bounding box center [44, 90] width 34 height 12
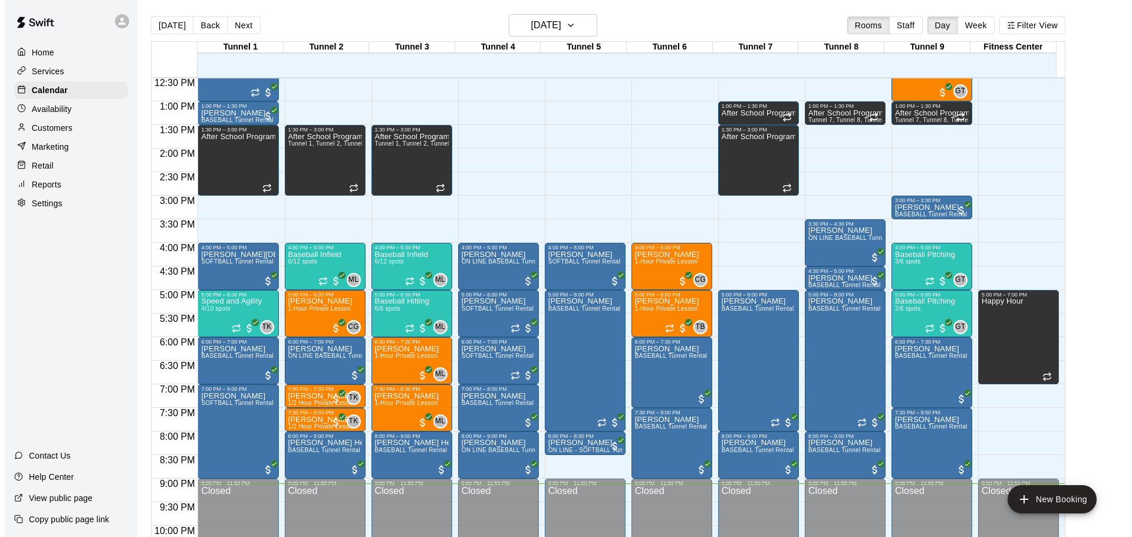
scroll to position [620, 0]
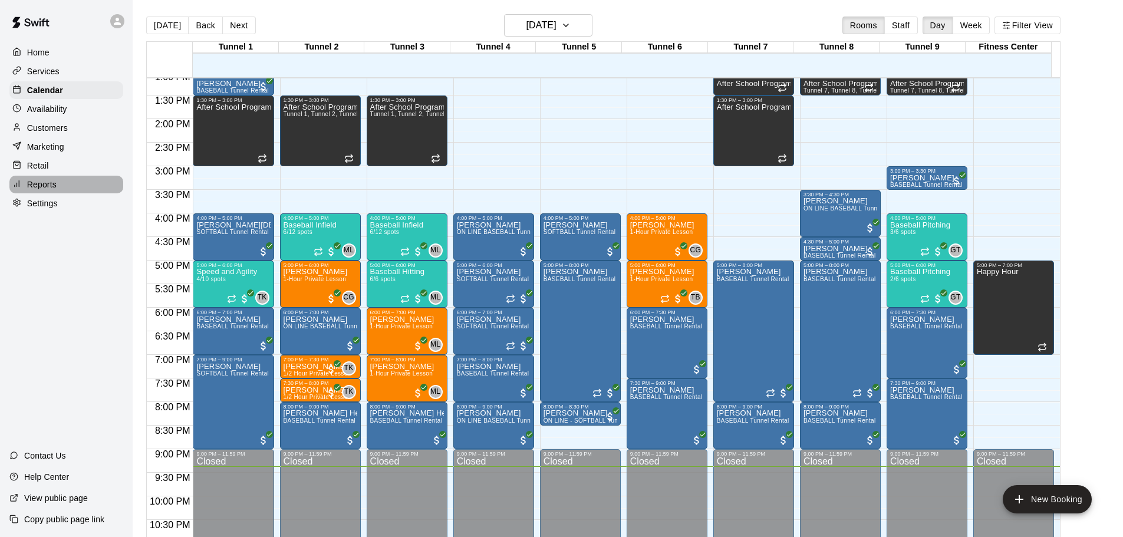
click at [19, 183] on div at bounding box center [19, 184] width 15 height 11
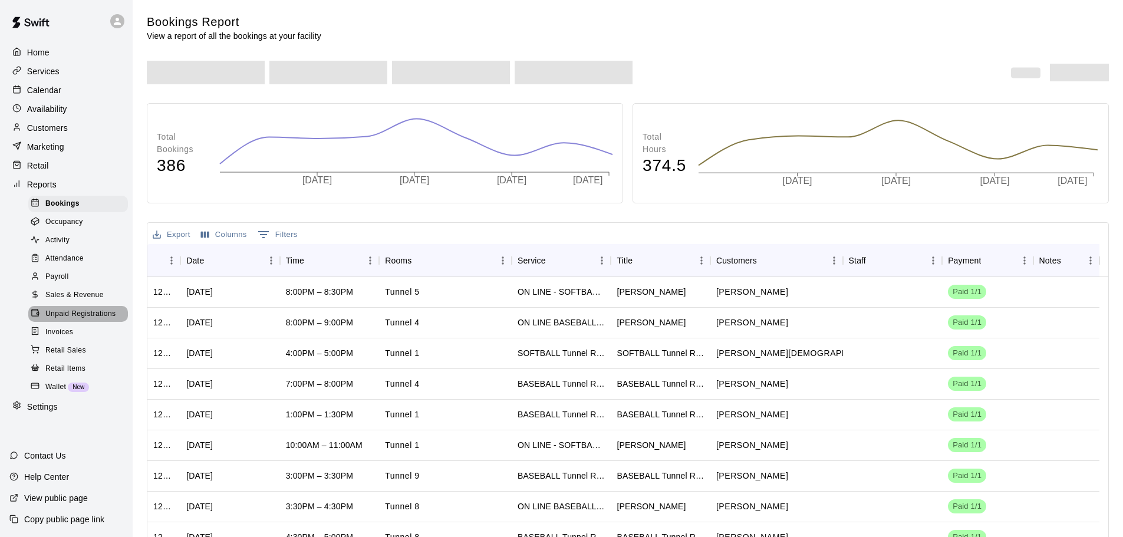
click at [60, 320] on span "Unpaid Registrations" at bounding box center [80, 314] width 70 height 12
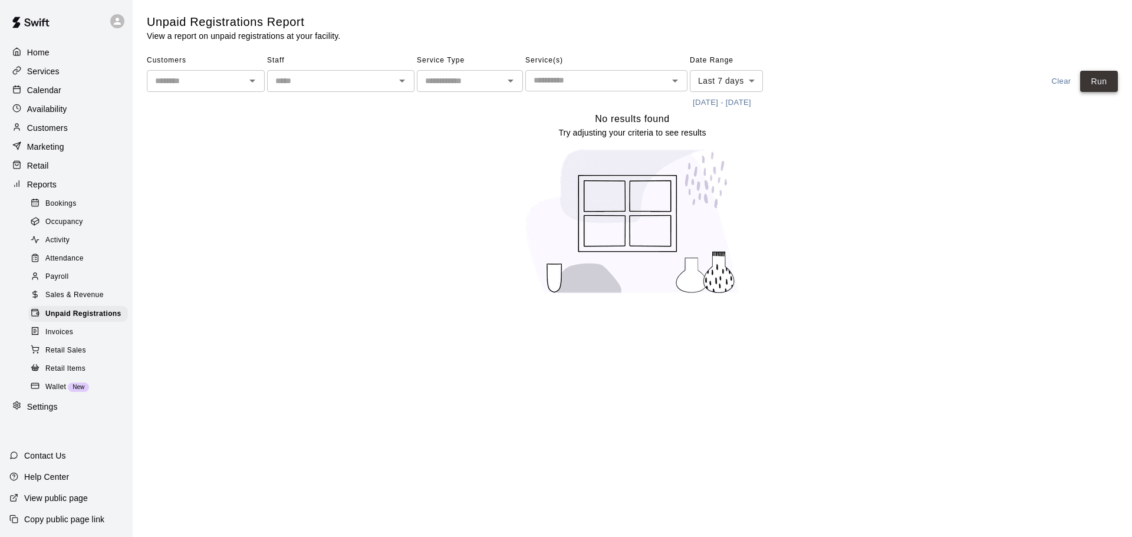
click at [1094, 74] on button "Run" at bounding box center [1099, 82] width 38 height 22
click at [117, 23] on icon at bounding box center [117, 21] width 7 height 7
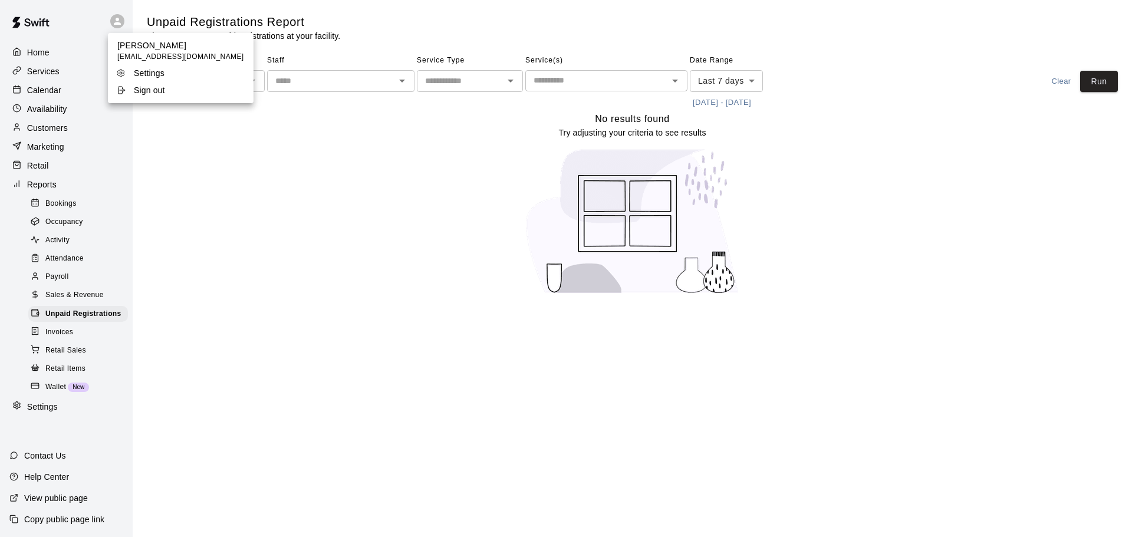
click at [149, 94] on p "Sign out" at bounding box center [149, 90] width 31 height 12
